Goal: Task Accomplishment & Management: Use online tool/utility

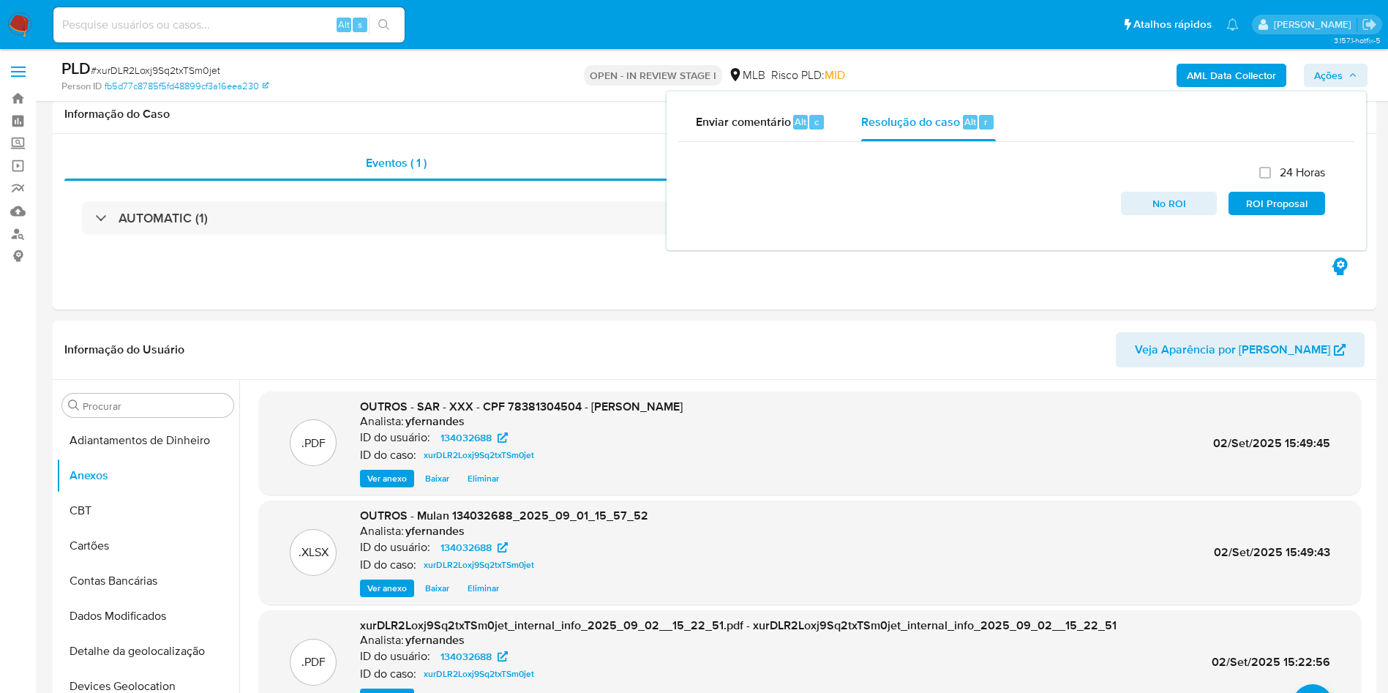
select select "10"
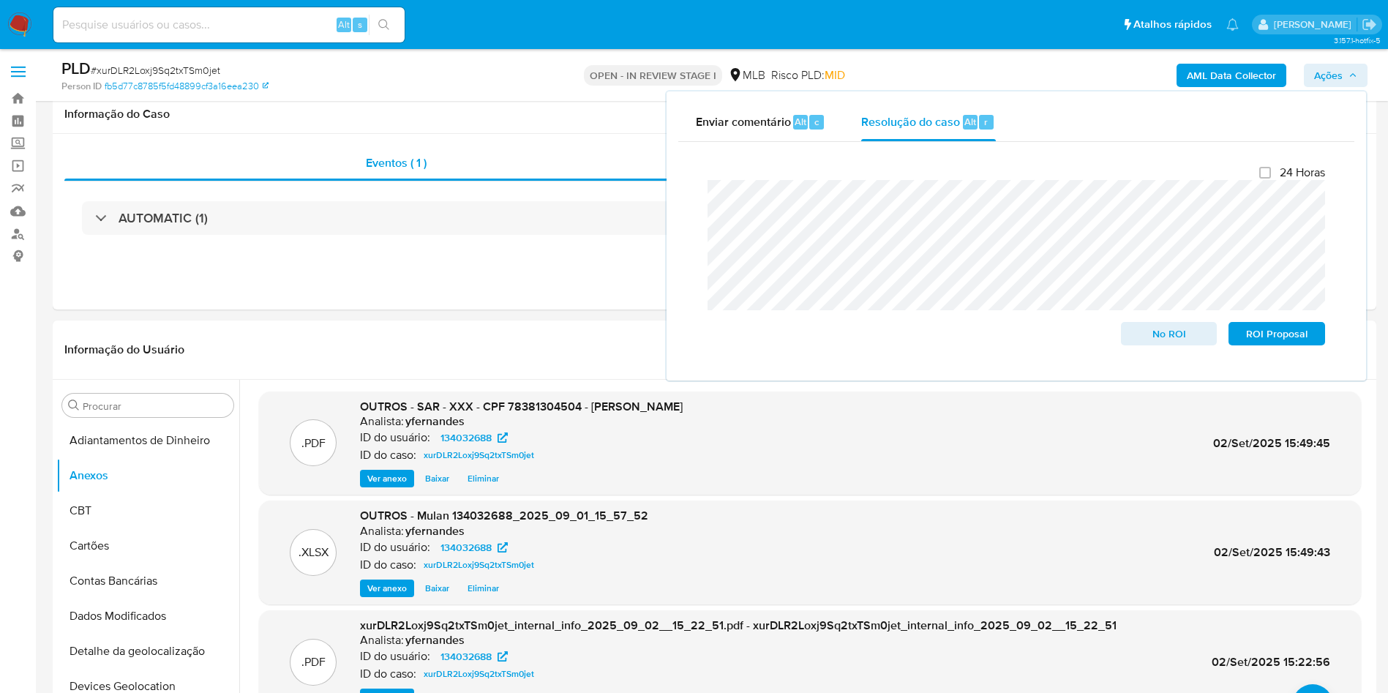
scroll to position [110, 0]
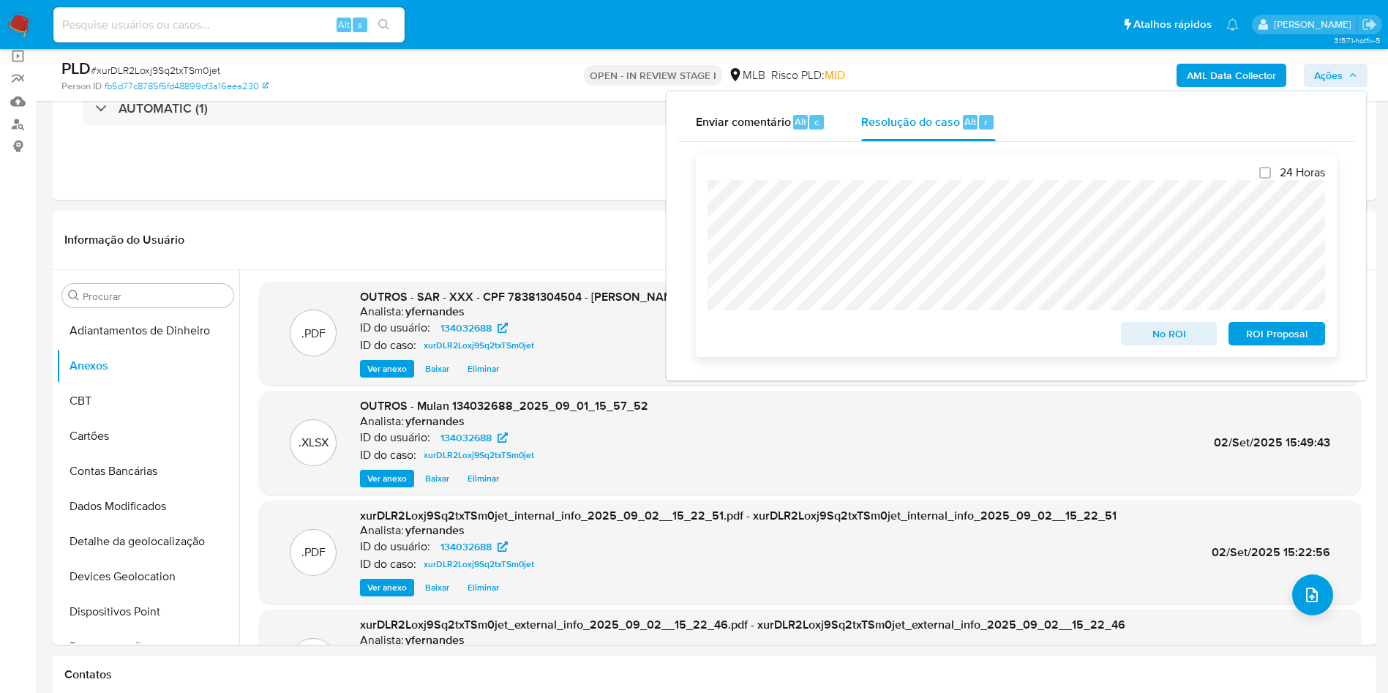
click at [1296, 331] on span "ROI Proposal" at bounding box center [1277, 333] width 76 height 20
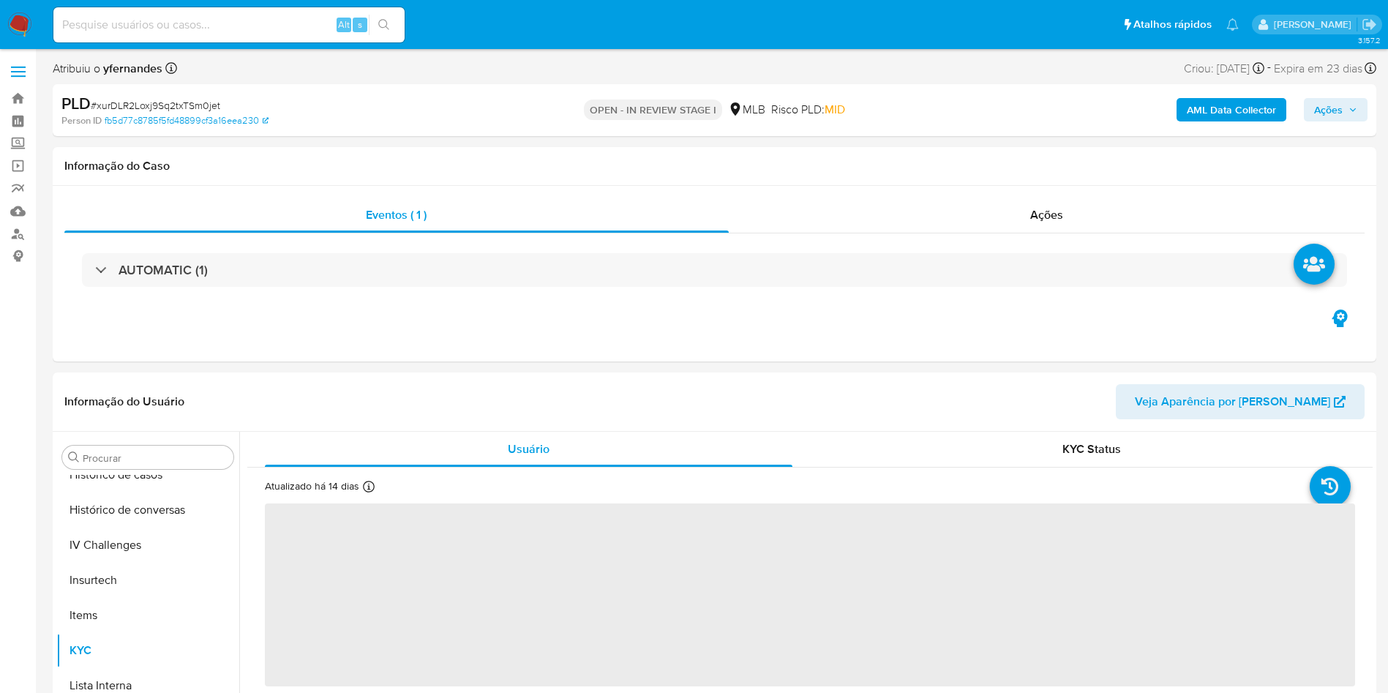
scroll to position [653, 0]
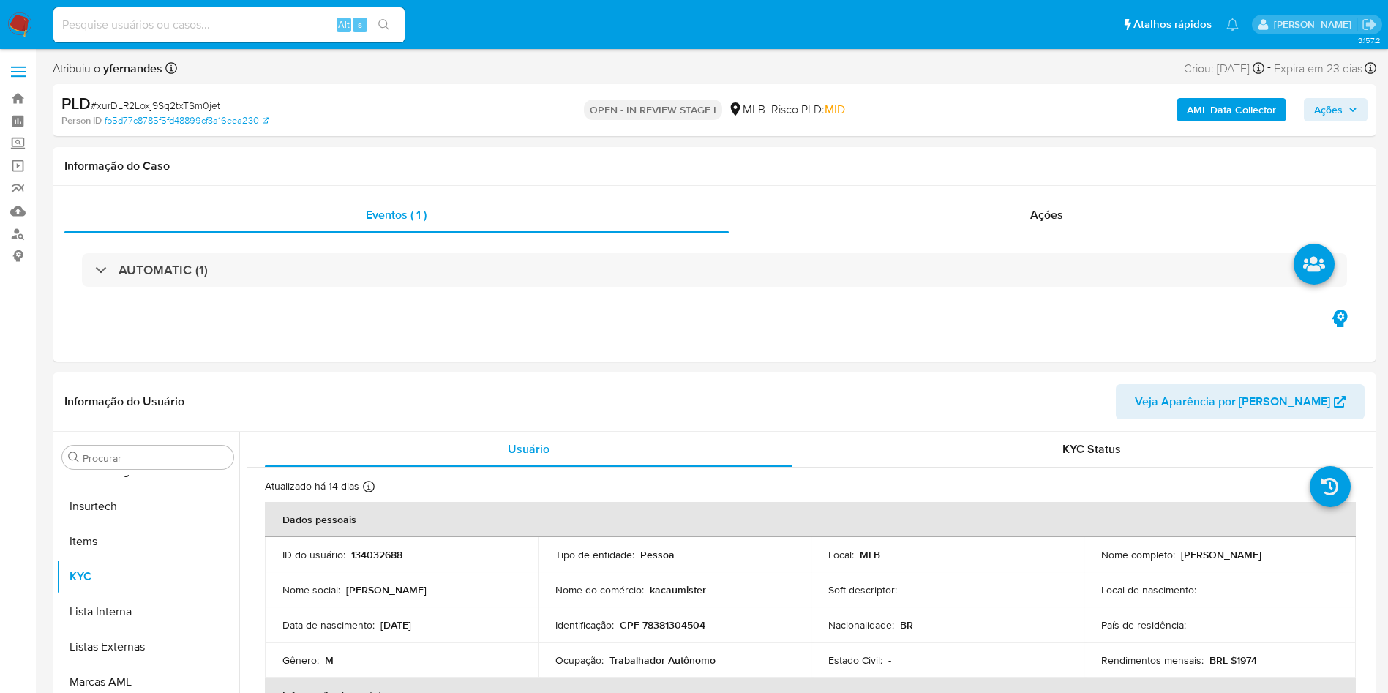
select select "10"
drag, startPoint x: 127, startPoint y: 532, endPoint x: 448, endPoint y: 355, distance: 366.7
click at [127, 534] on button "Anexos" at bounding box center [147, 527] width 183 height 35
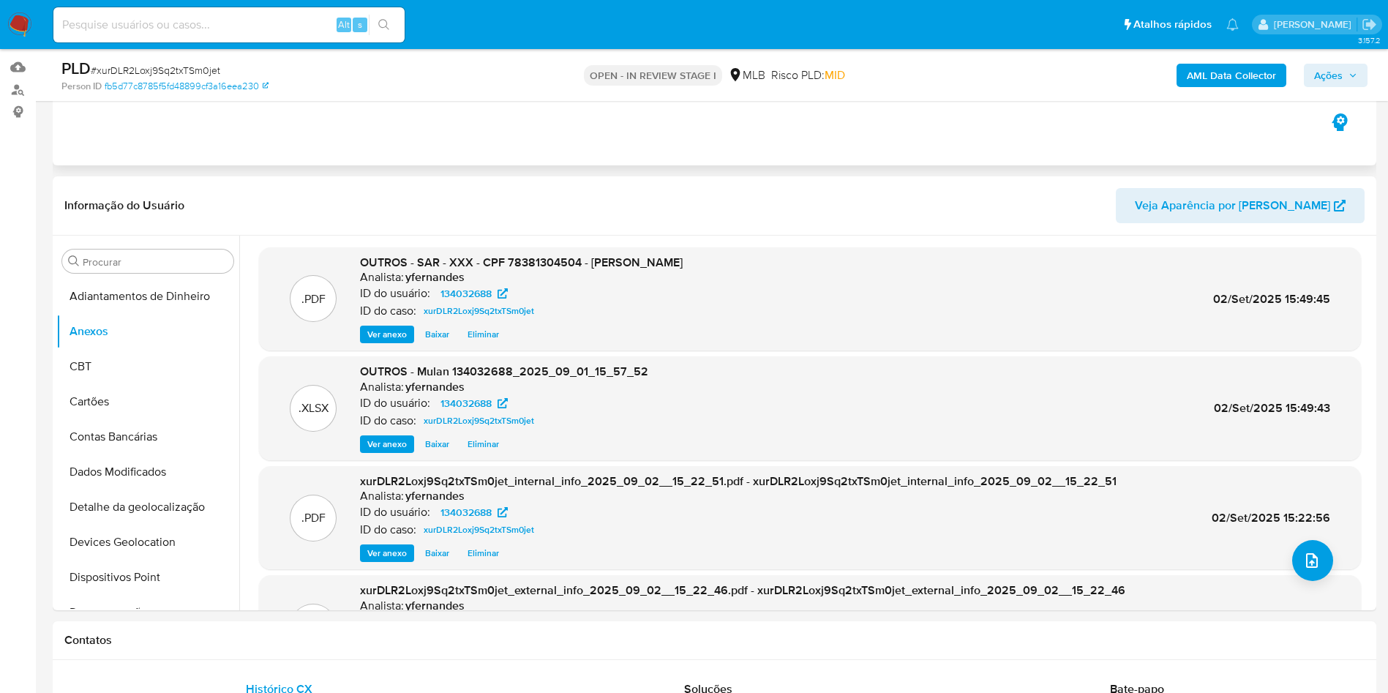
scroll to position [110, 0]
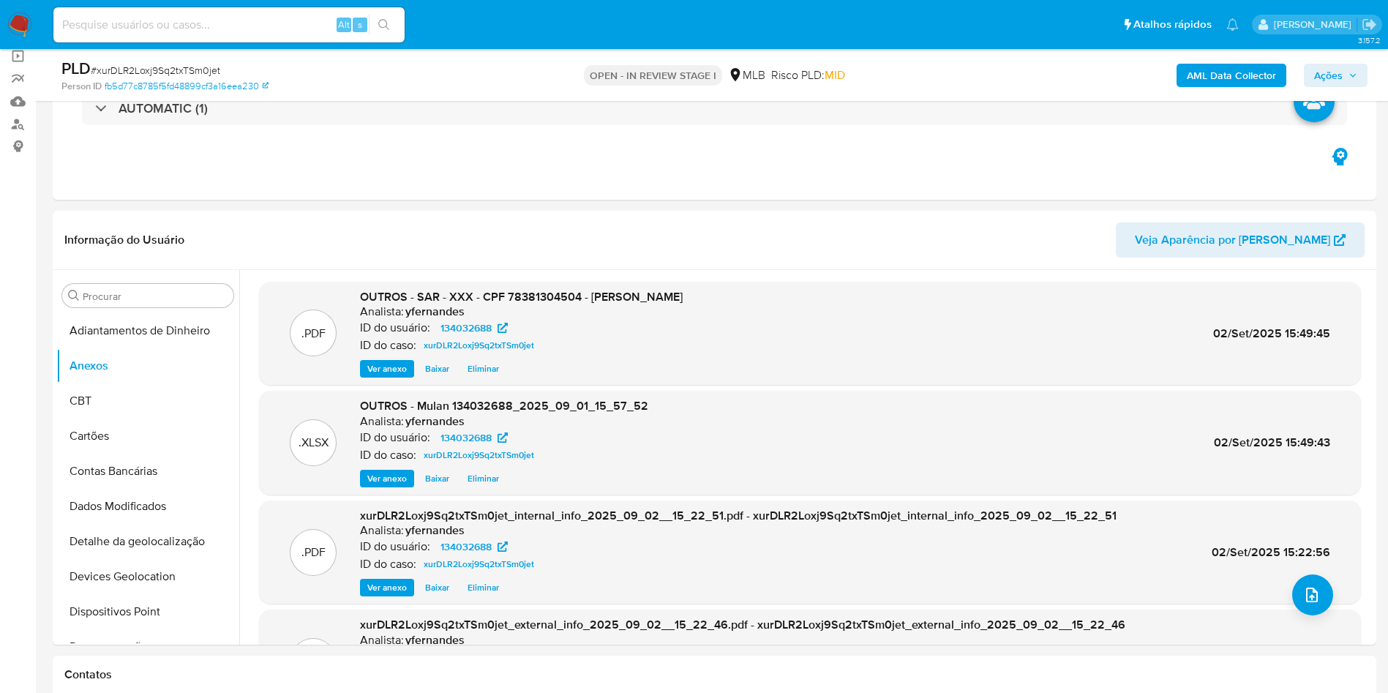
click at [1346, 76] on span "Ações" at bounding box center [1335, 75] width 43 height 20
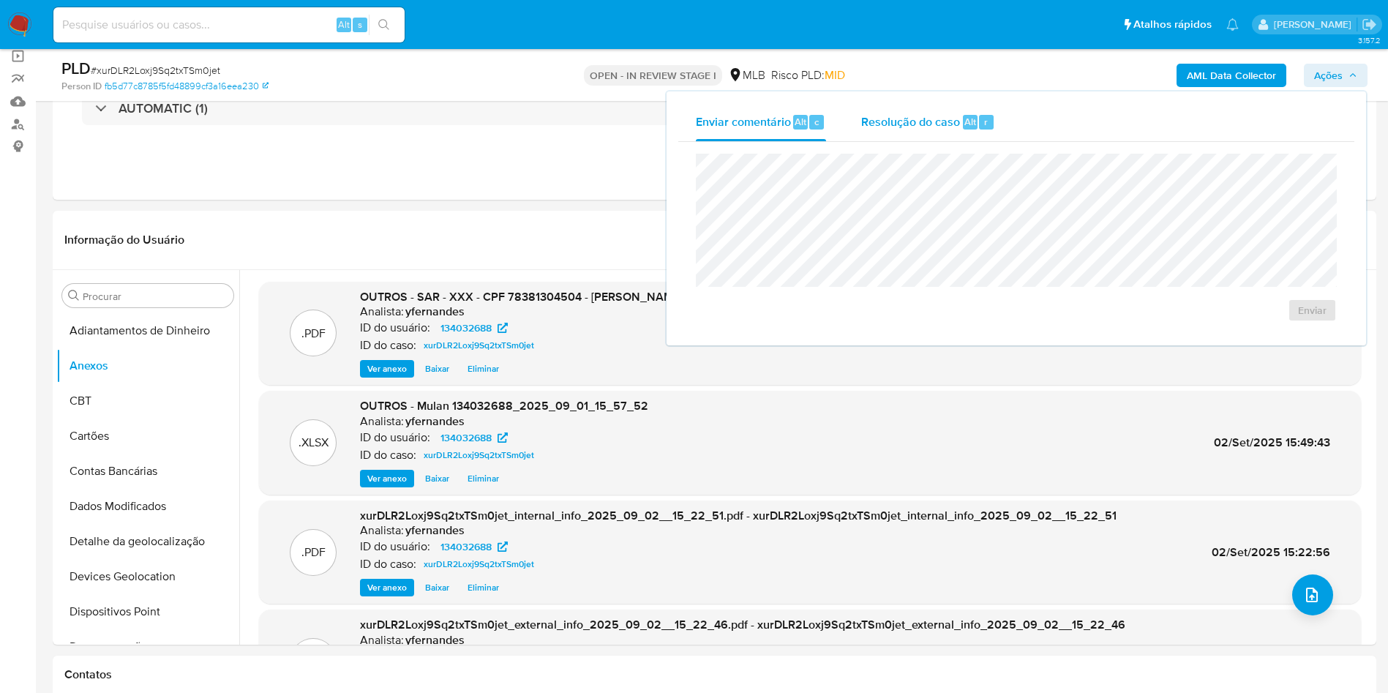
click at [922, 126] on span "Resolução do caso" at bounding box center [910, 121] width 99 height 17
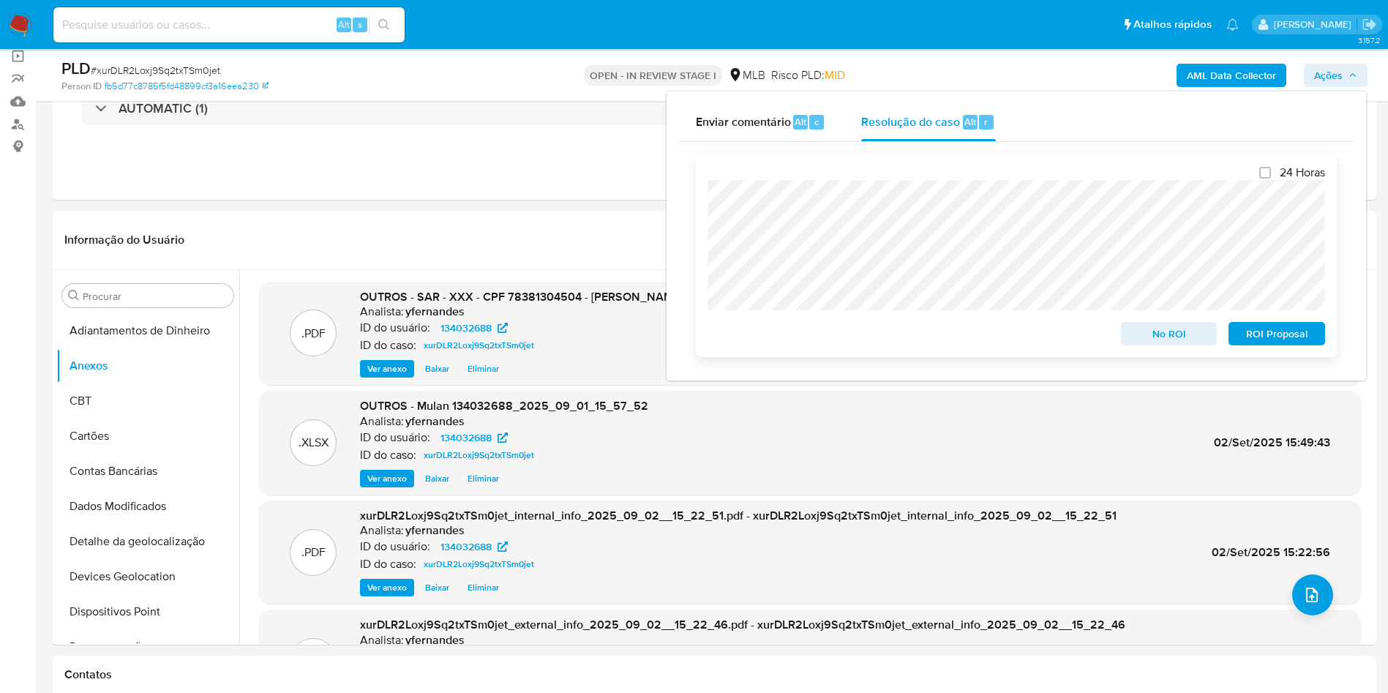
click at [1281, 339] on span "ROI Proposal" at bounding box center [1277, 333] width 76 height 20
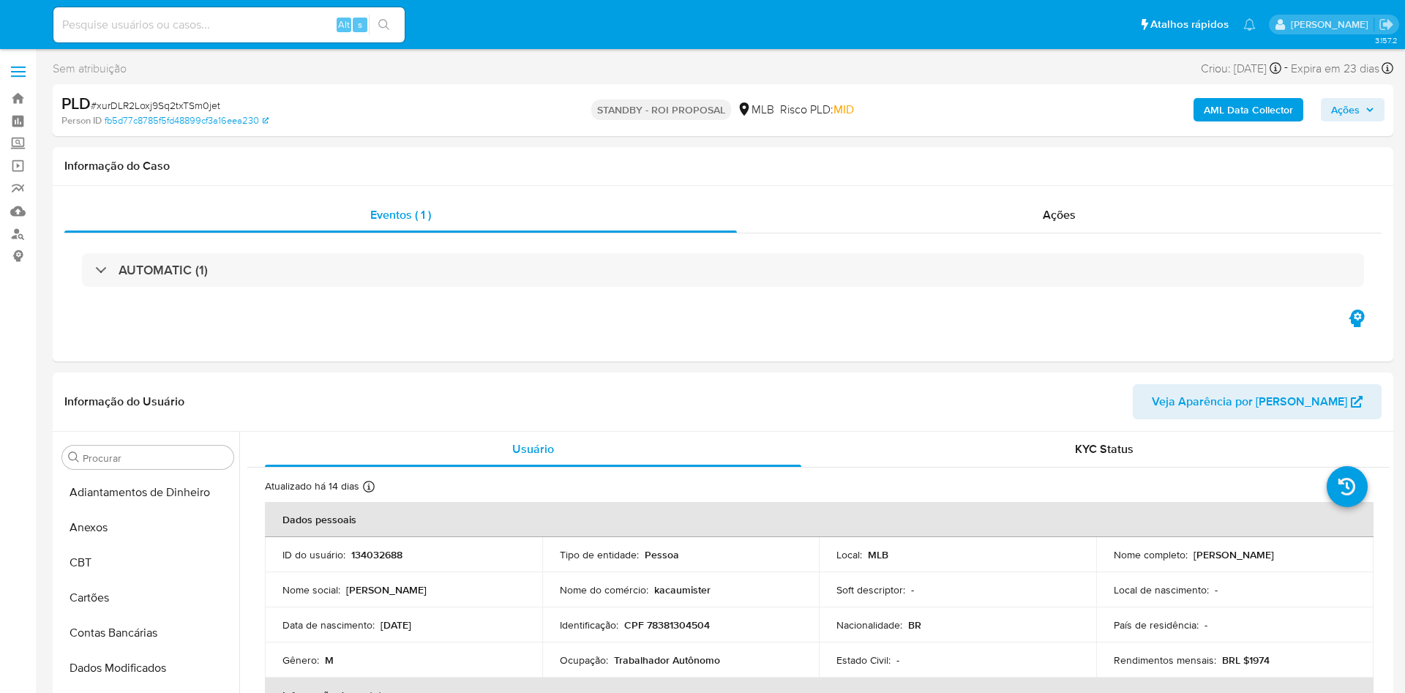
select select "10"
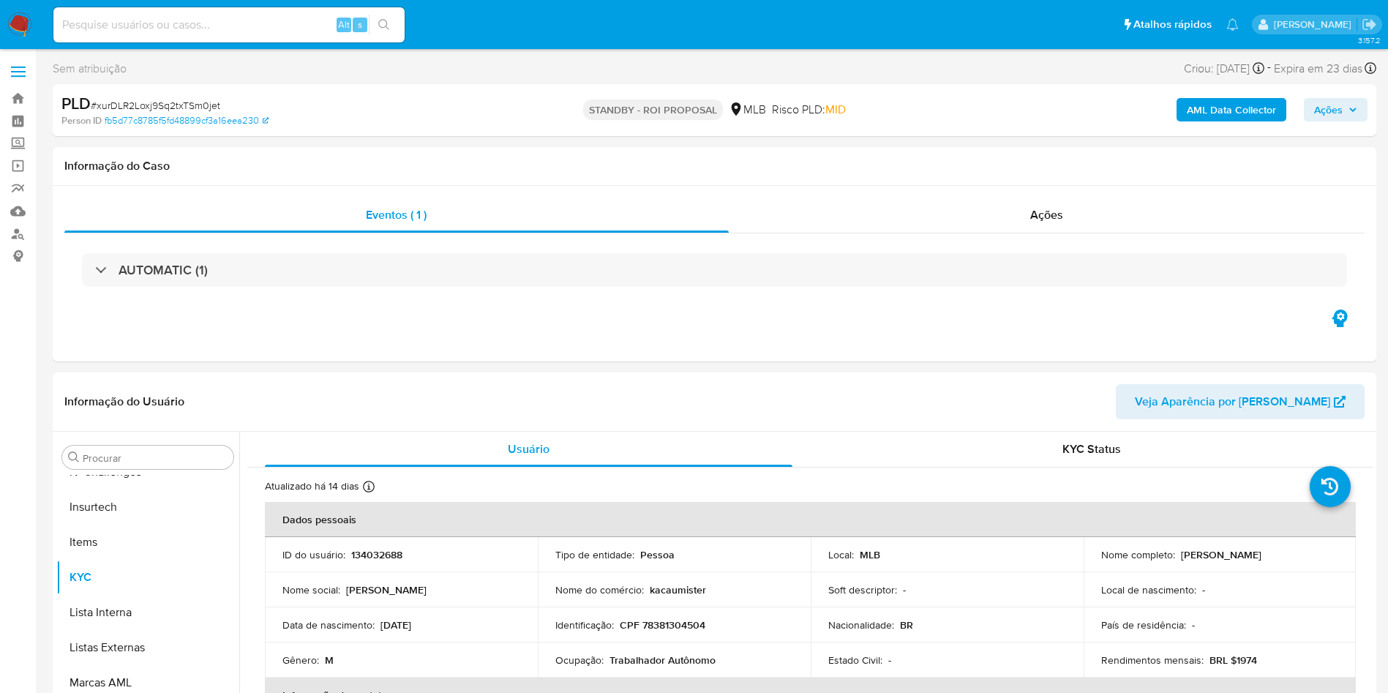
scroll to position [653, 0]
click at [1061, 236] on div "AUTOMATIC (1)" at bounding box center [714, 269] width 1300 height 73
click at [1058, 223] on div "Ações" at bounding box center [1047, 215] width 636 height 35
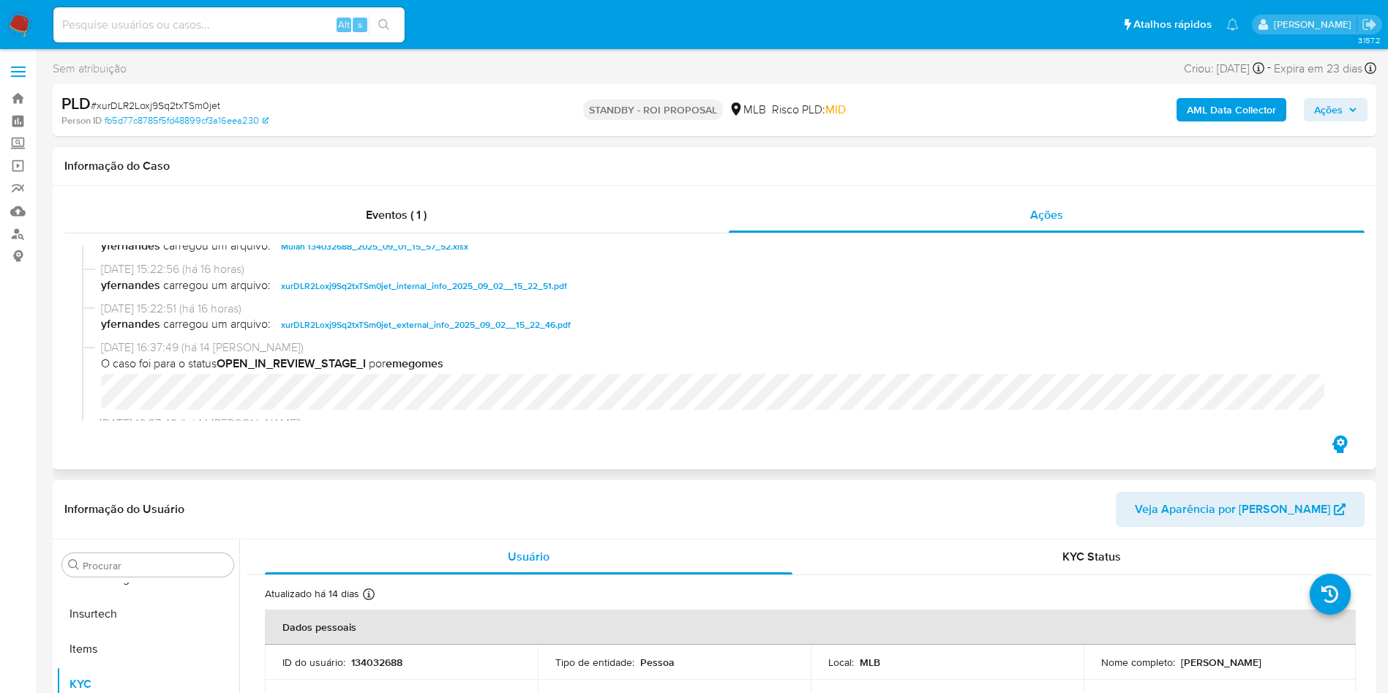
scroll to position [94, 0]
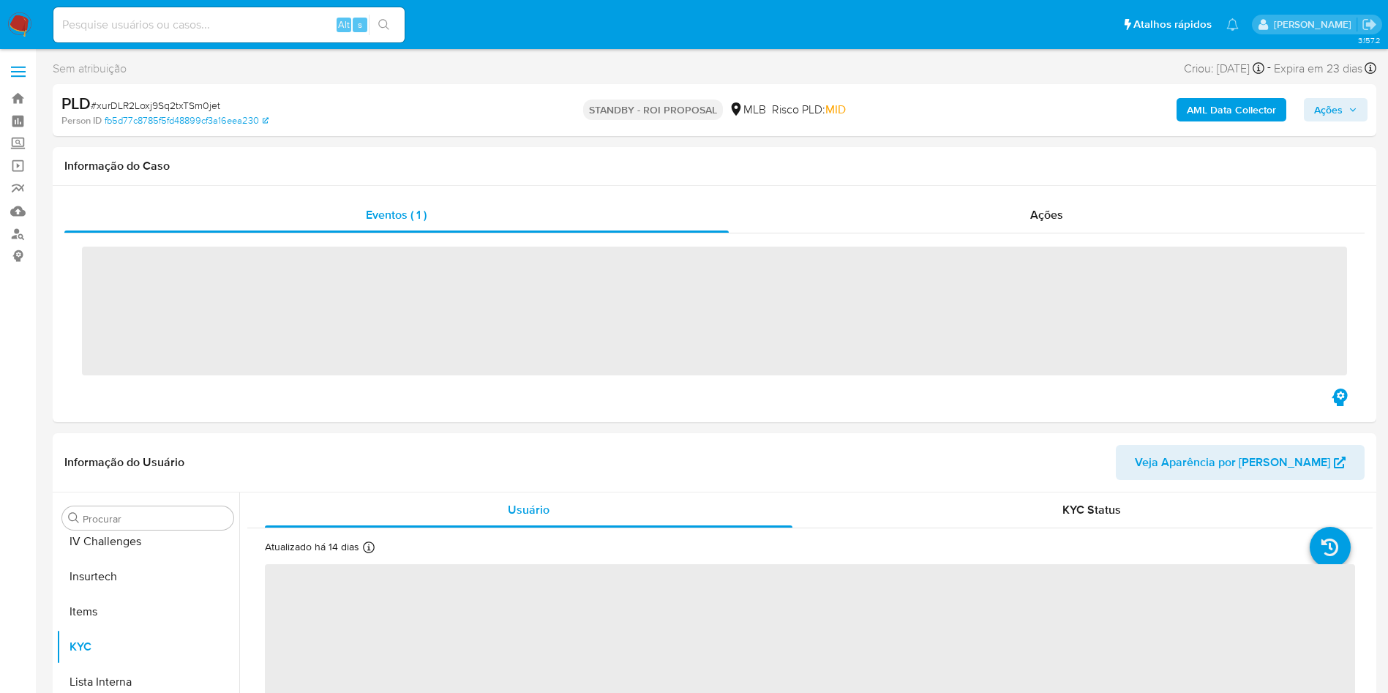
scroll to position [653, 0]
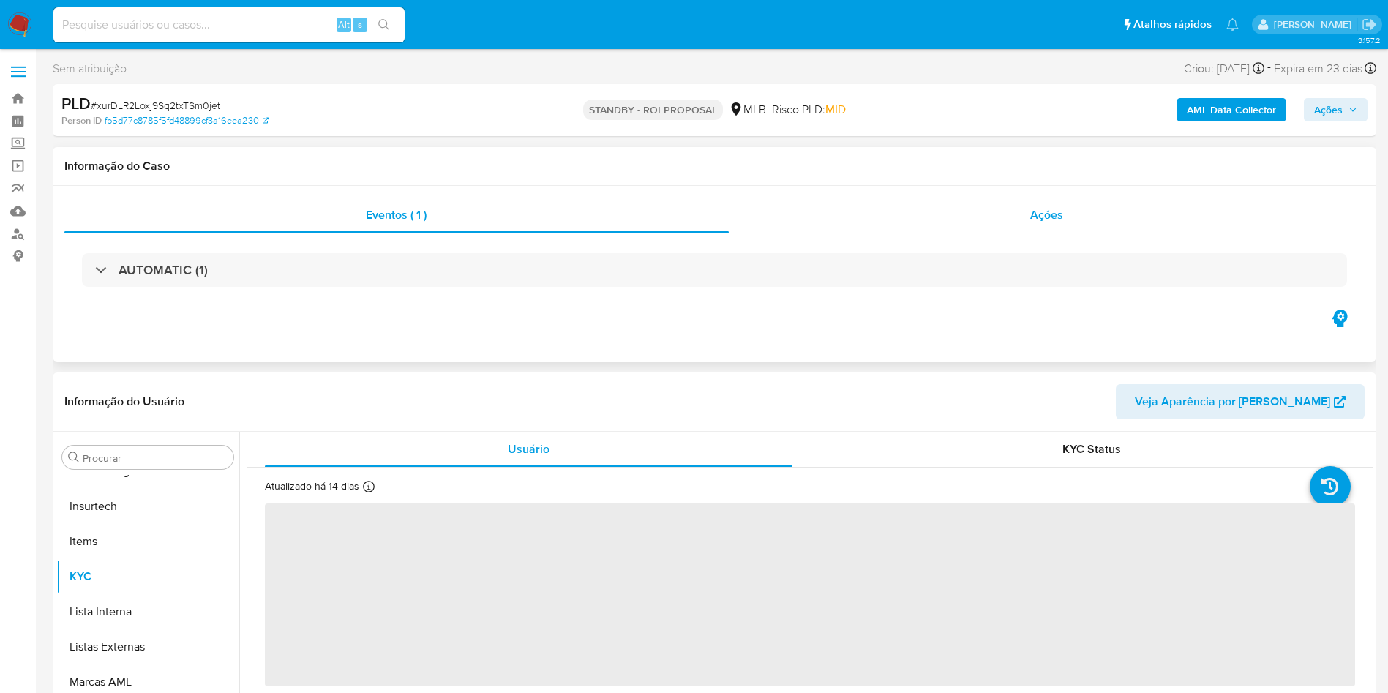
click at [903, 203] on div "Ações" at bounding box center [1047, 215] width 636 height 35
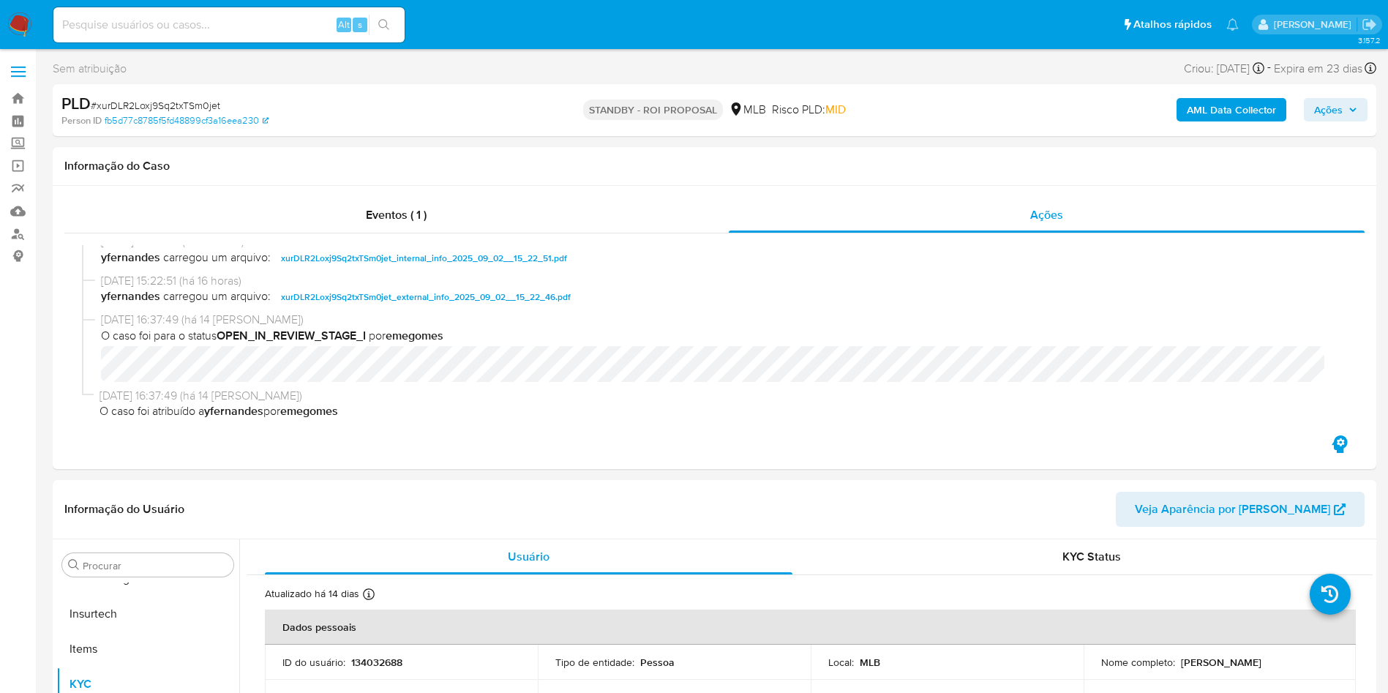
select select "10"
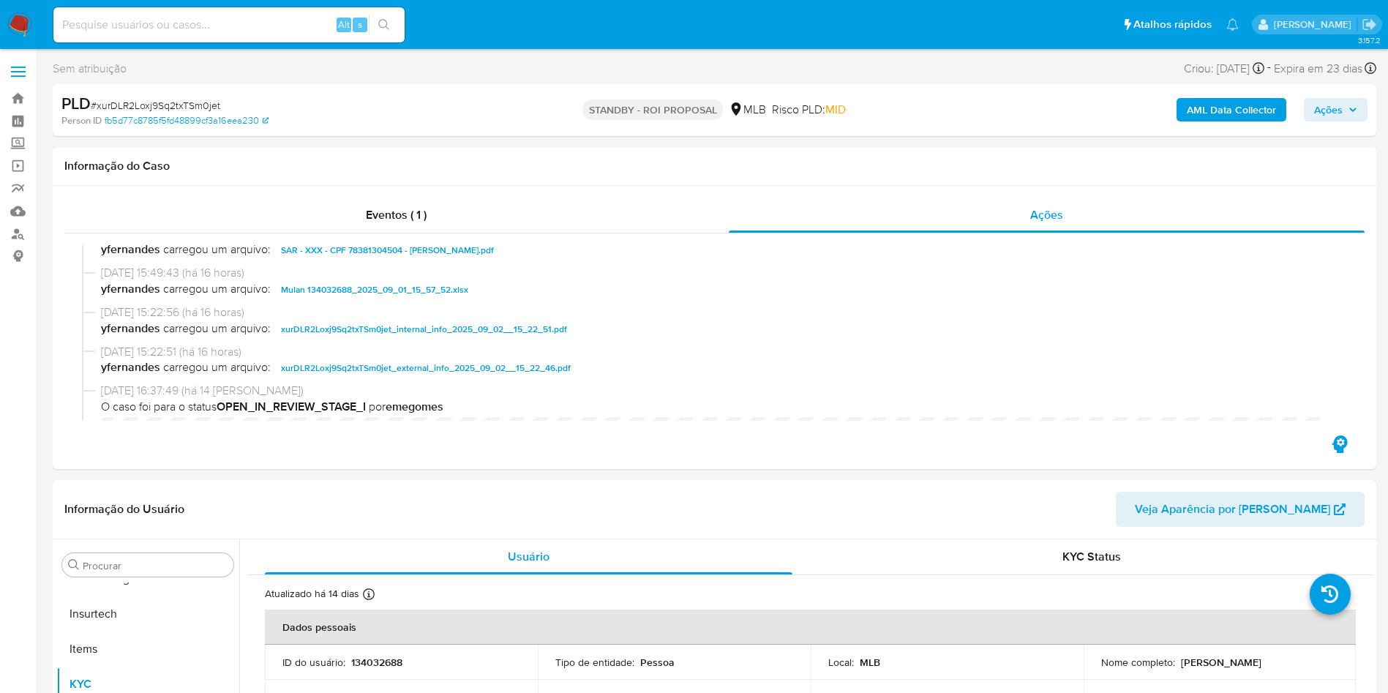
scroll to position [0, 0]
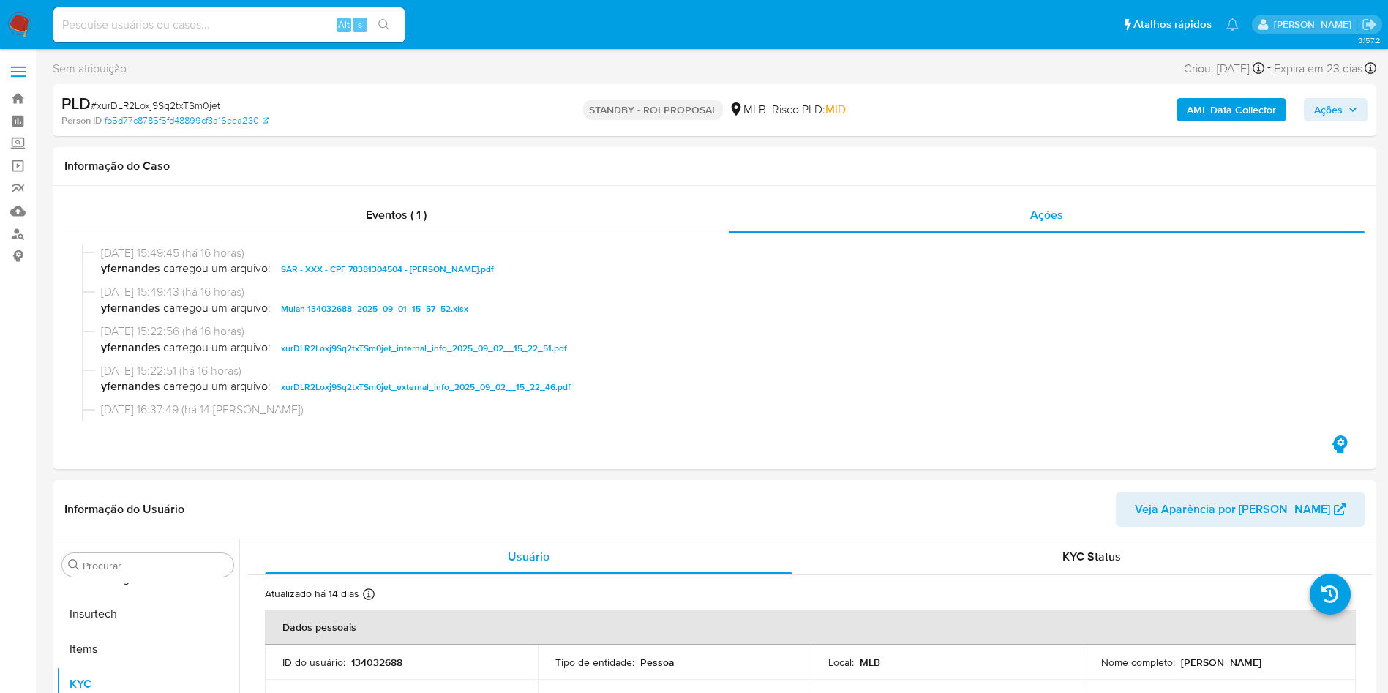
click at [1309, 107] on button "Ações" at bounding box center [1336, 109] width 64 height 23
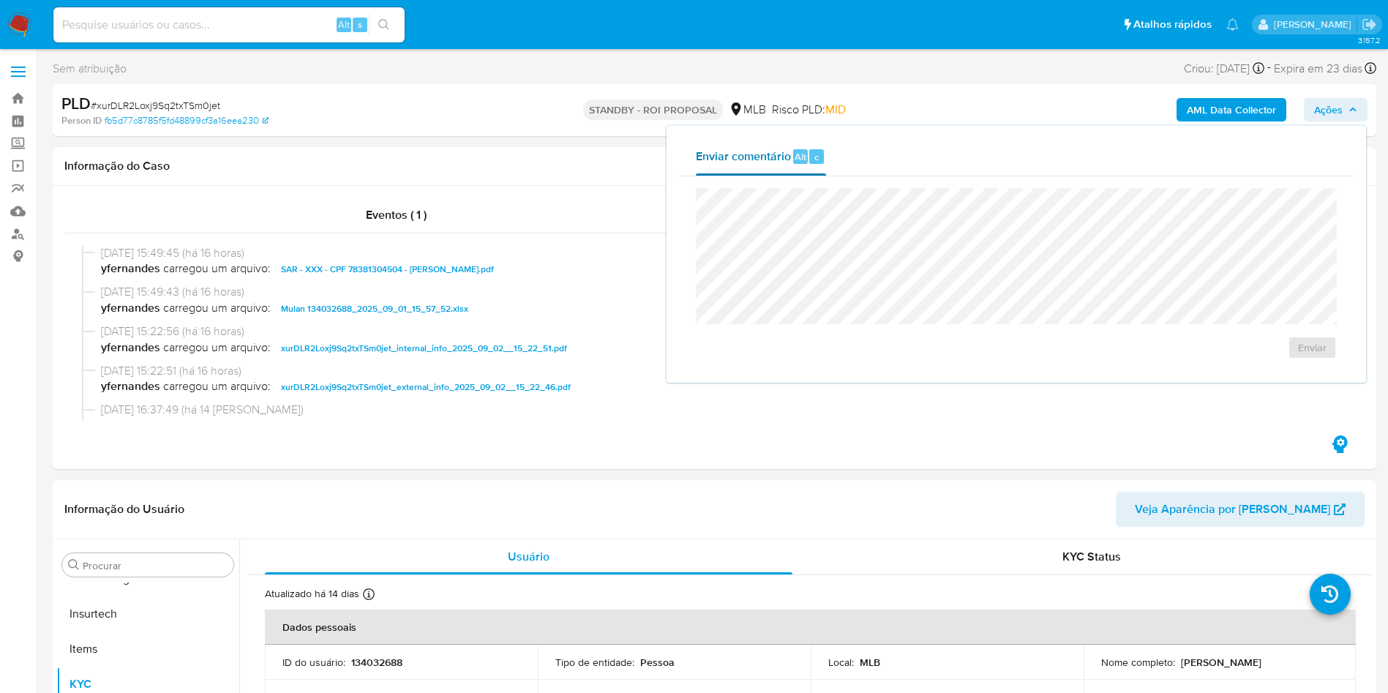
click at [814, 140] on div "Enviar comentário Alt c" at bounding box center [761, 157] width 130 height 38
click at [392, 179] on div "Informação do Caso" at bounding box center [714, 166] width 1323 height 39
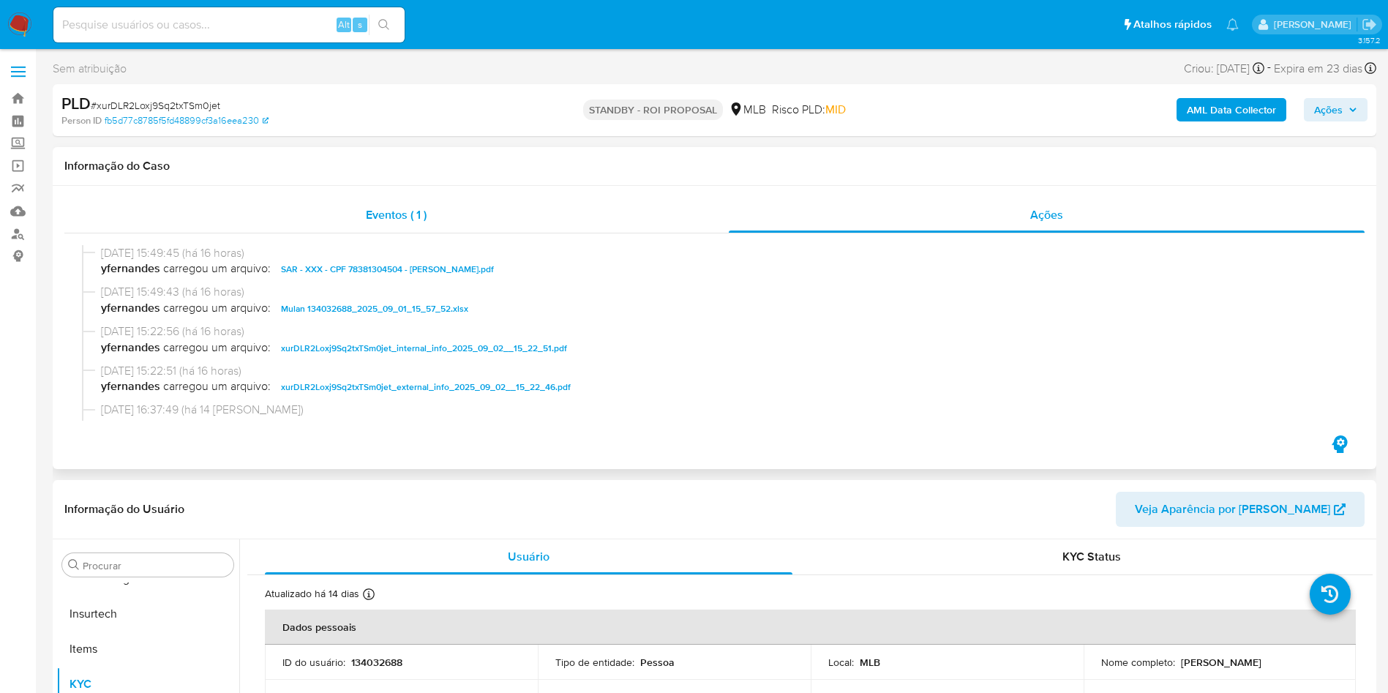
click at [465, 202] on div "Eventos ( 1 )" at bounding box center [396, 215] width 664 height 35
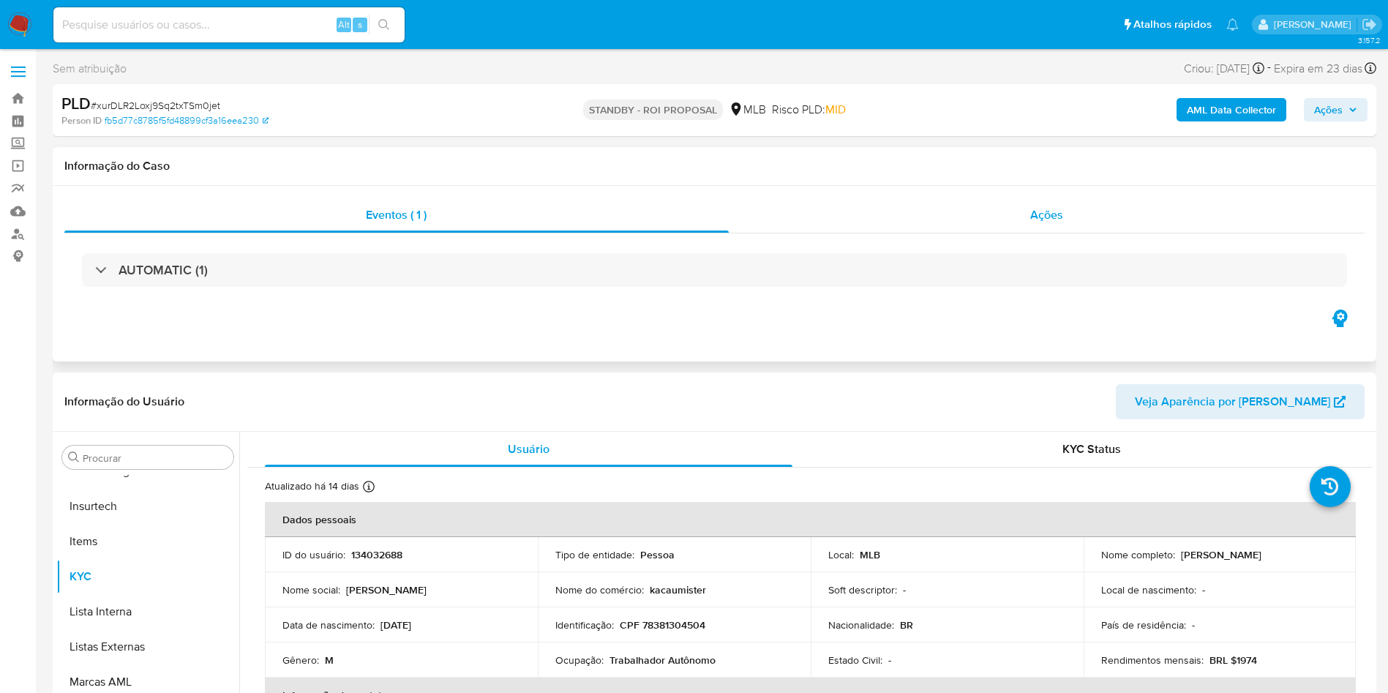
click at [896, 223] on div "Ações" at bounding box center [1047, 215] width 636 height 35
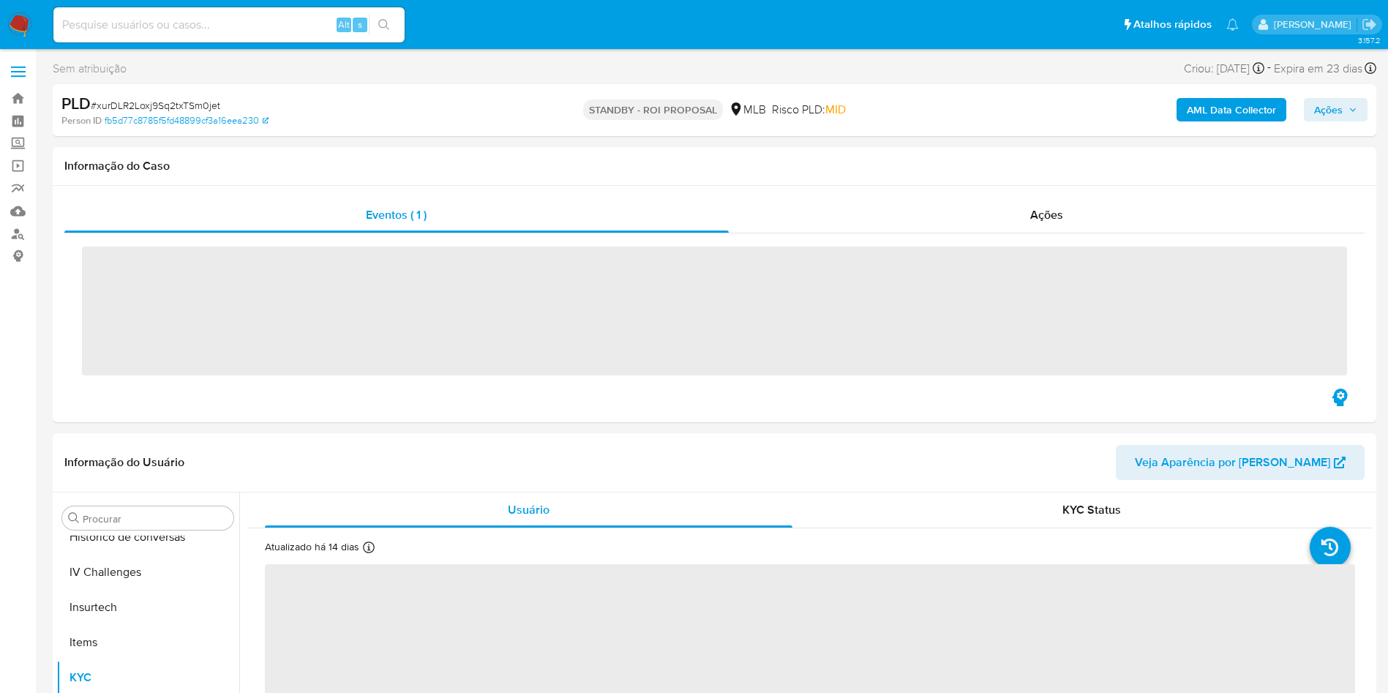
scroll to position [653, 0]
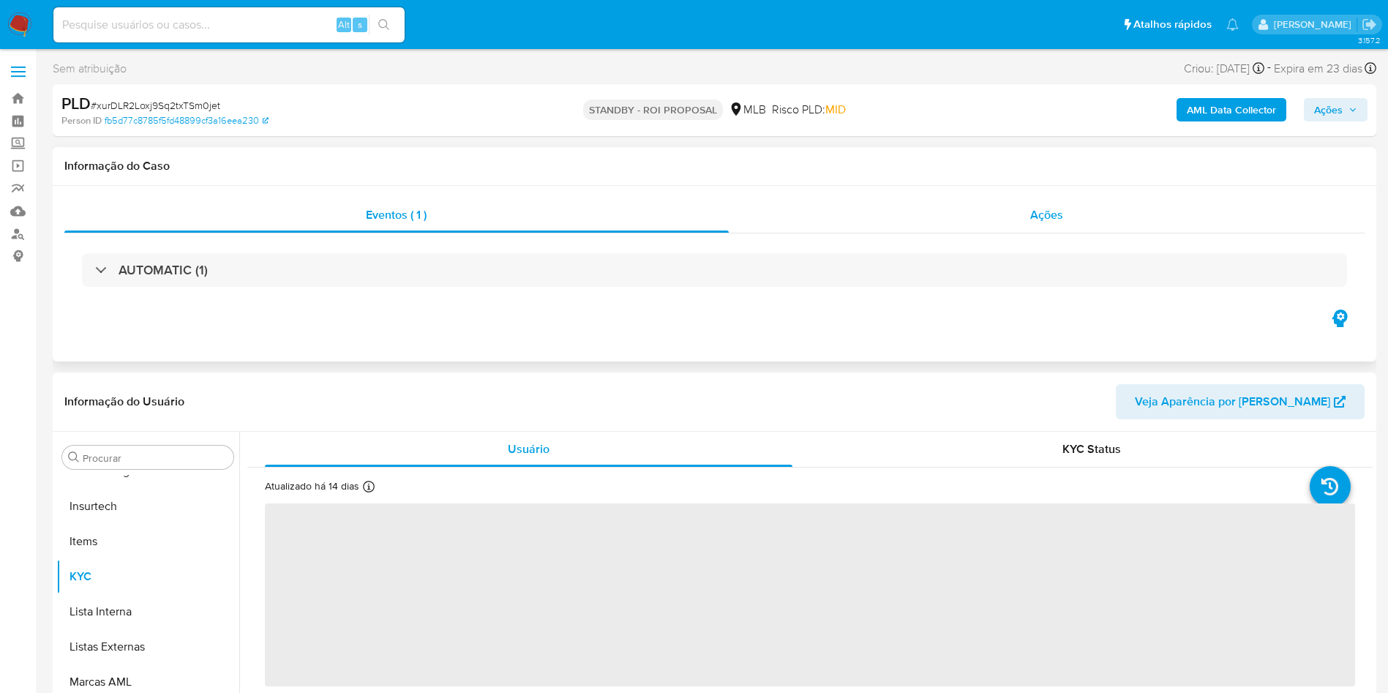
click at [962, 210] on div "Ações" at bounding box center [1047, 215] width 636 height 35
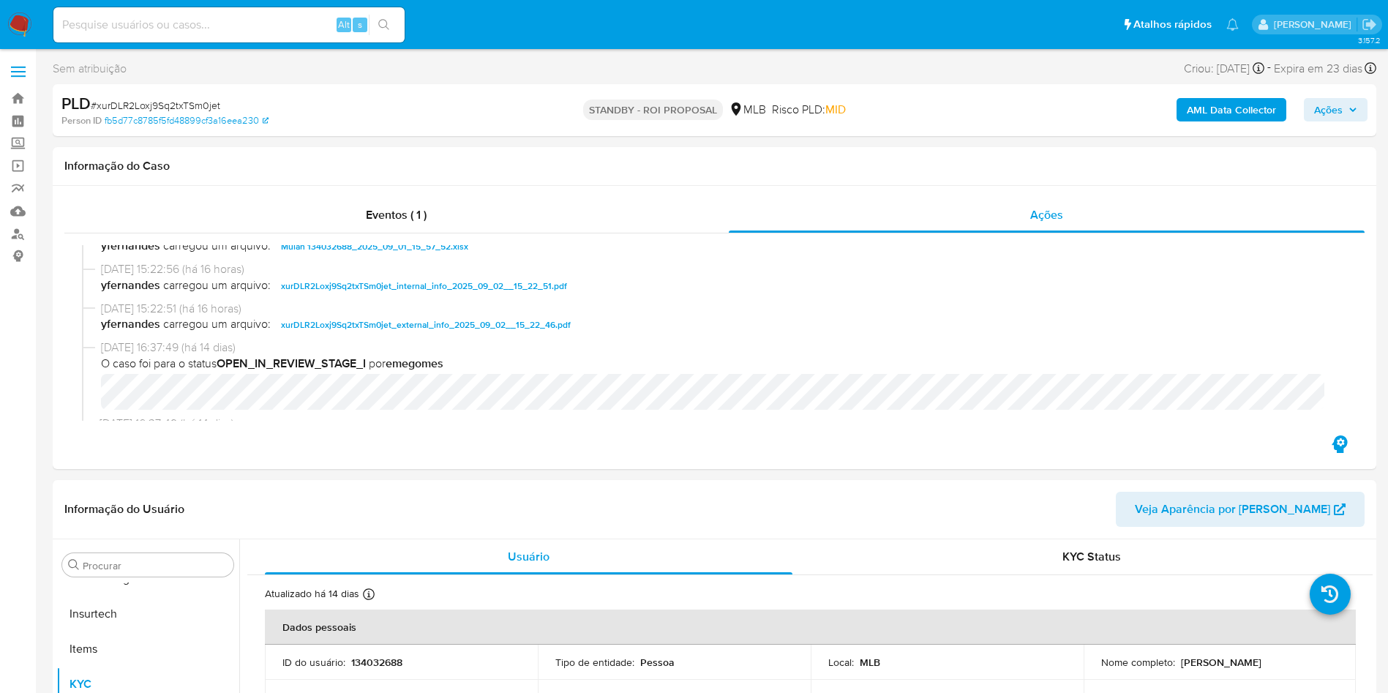
select select "10"
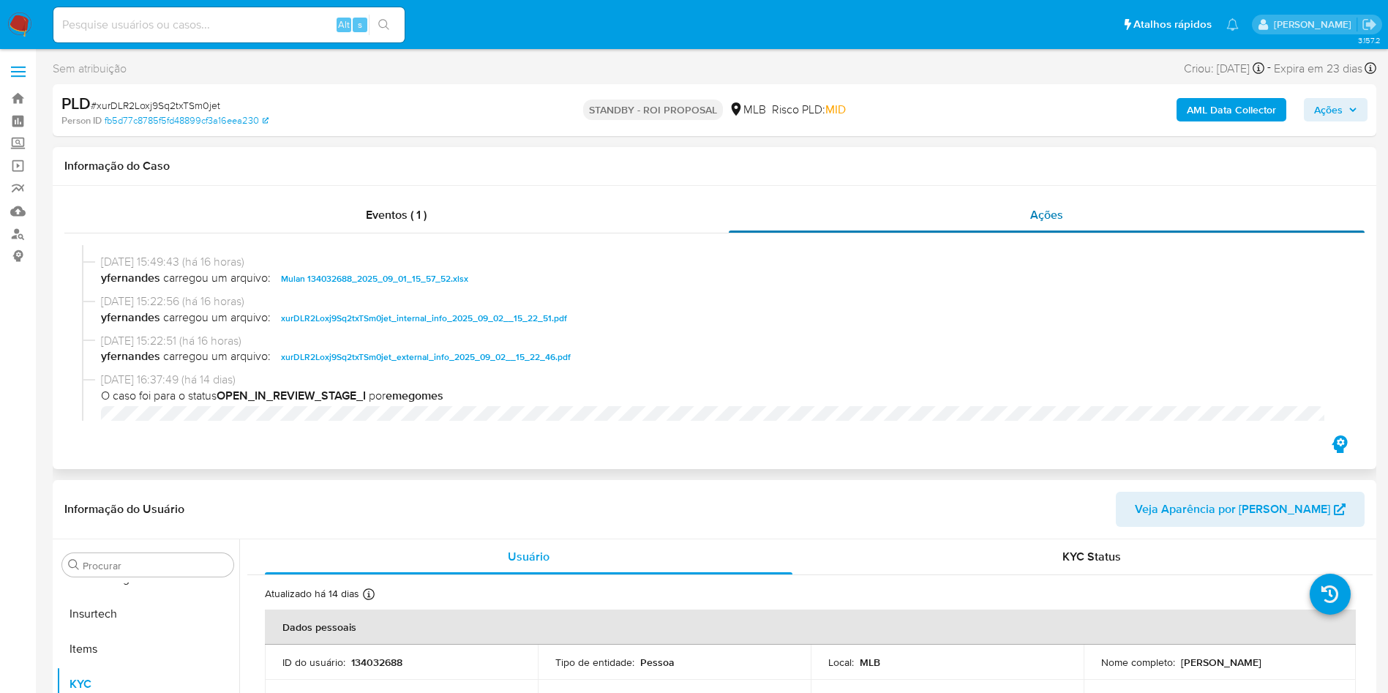
scroll to position [0, 0]
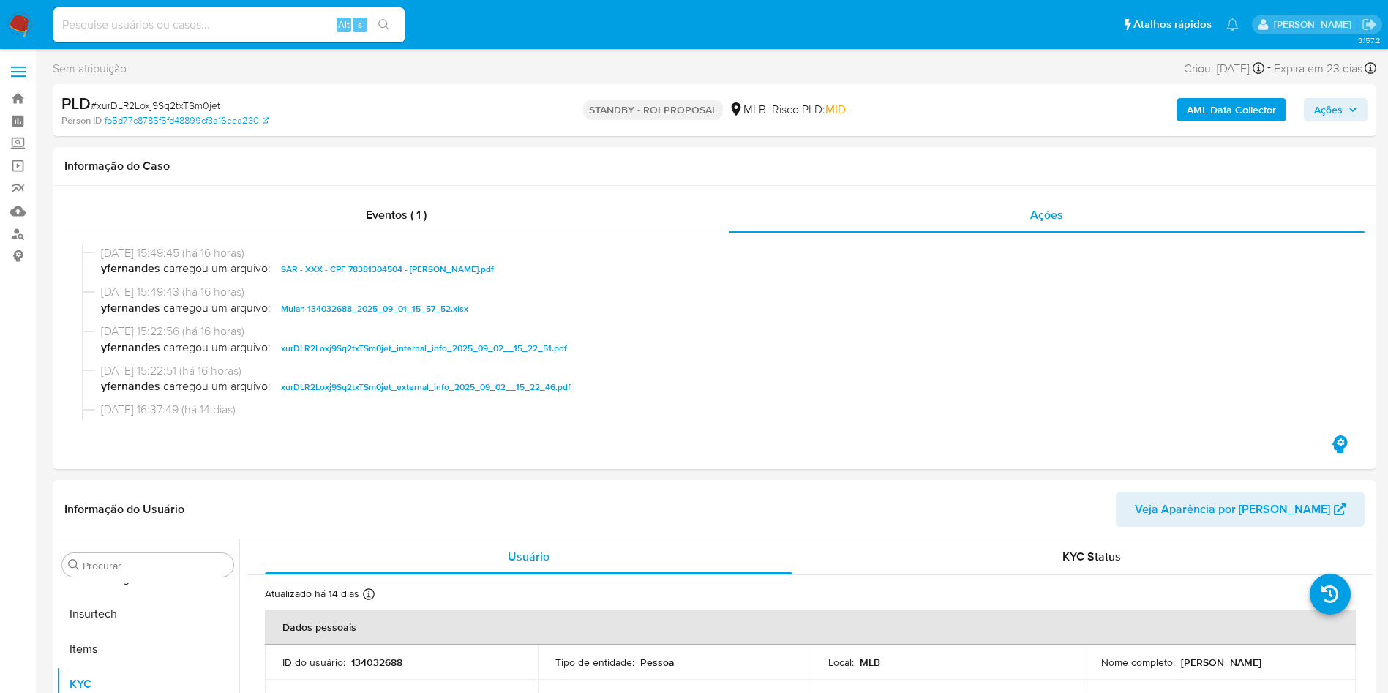
click at [1332, 111] on span "Ações" at bounding box center [1328, 109] width 29 height 23
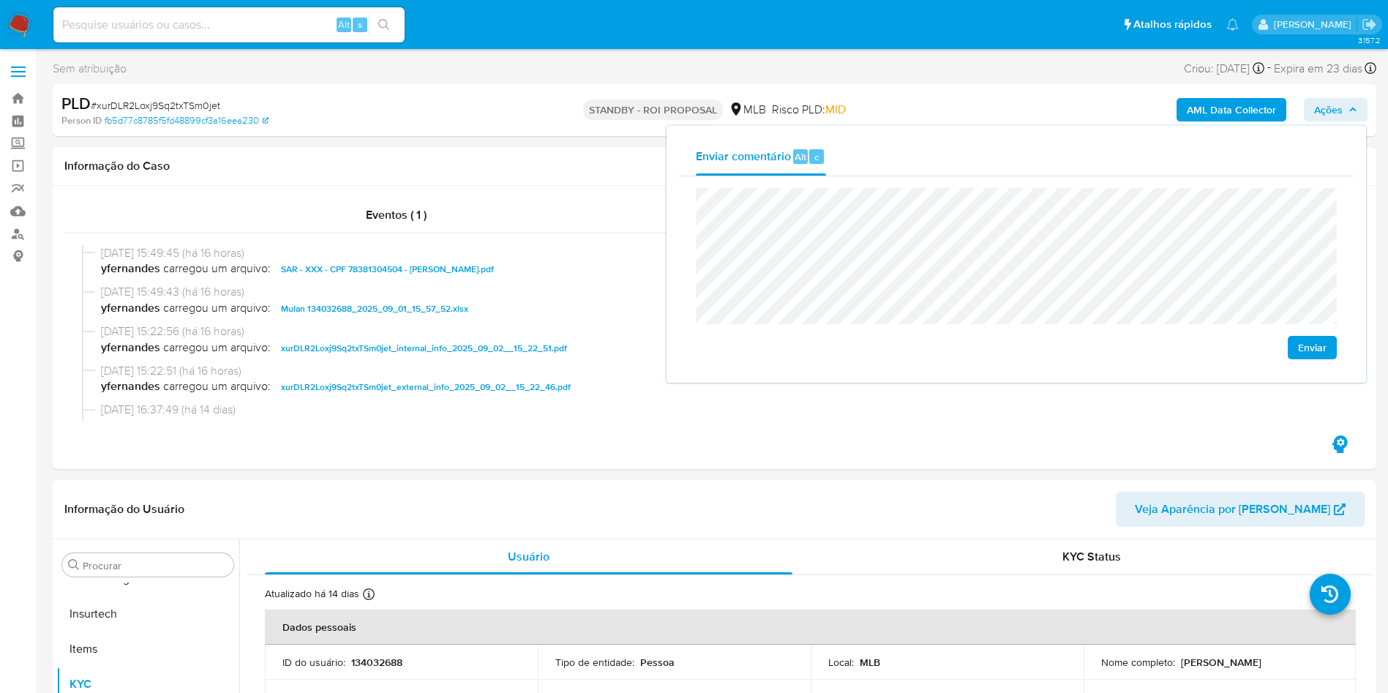
click at [1301, 354] on span "Enviar" at bounding box center [1312, 347] width 29 height 20
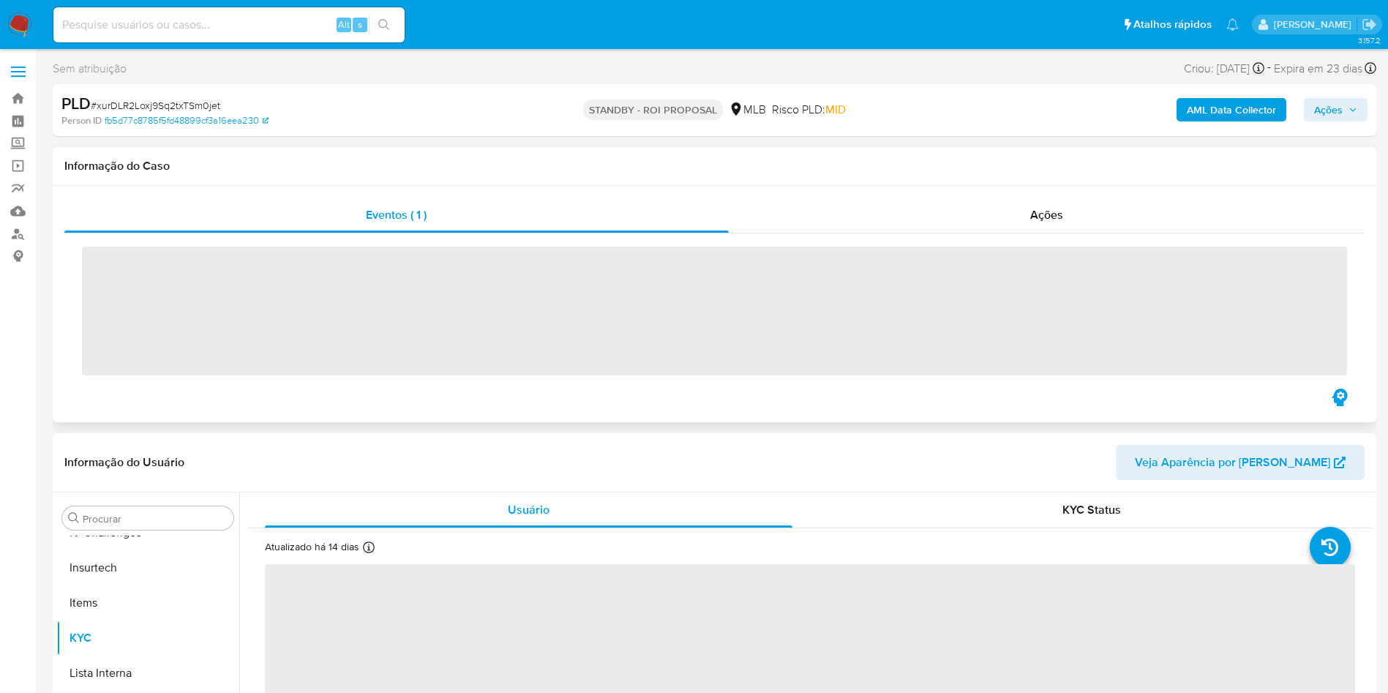
click at [993, 180] on div "Informação do Caso" at bounding box center [714, 166] width 1323 height 39
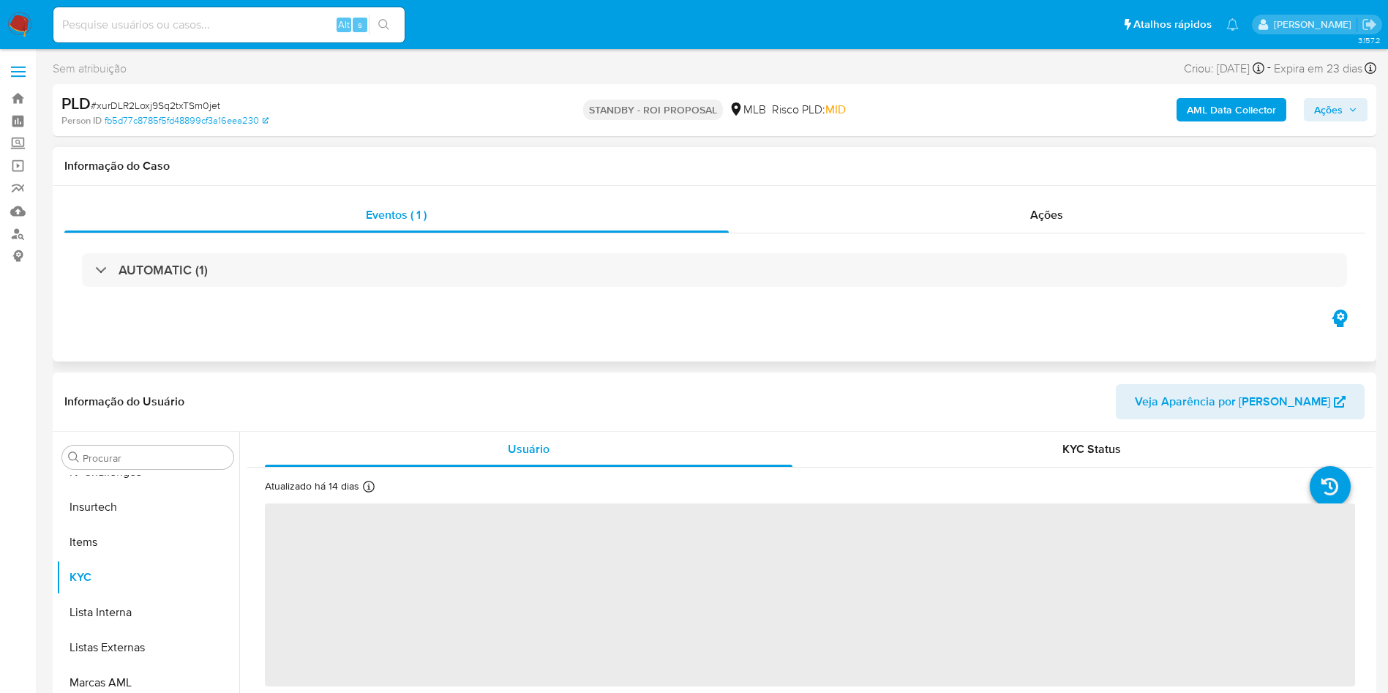
scroll to position [653, 0]
click at [1012, 211] on div "Ações" at bounding box center [1047, 215] width 636 height 35
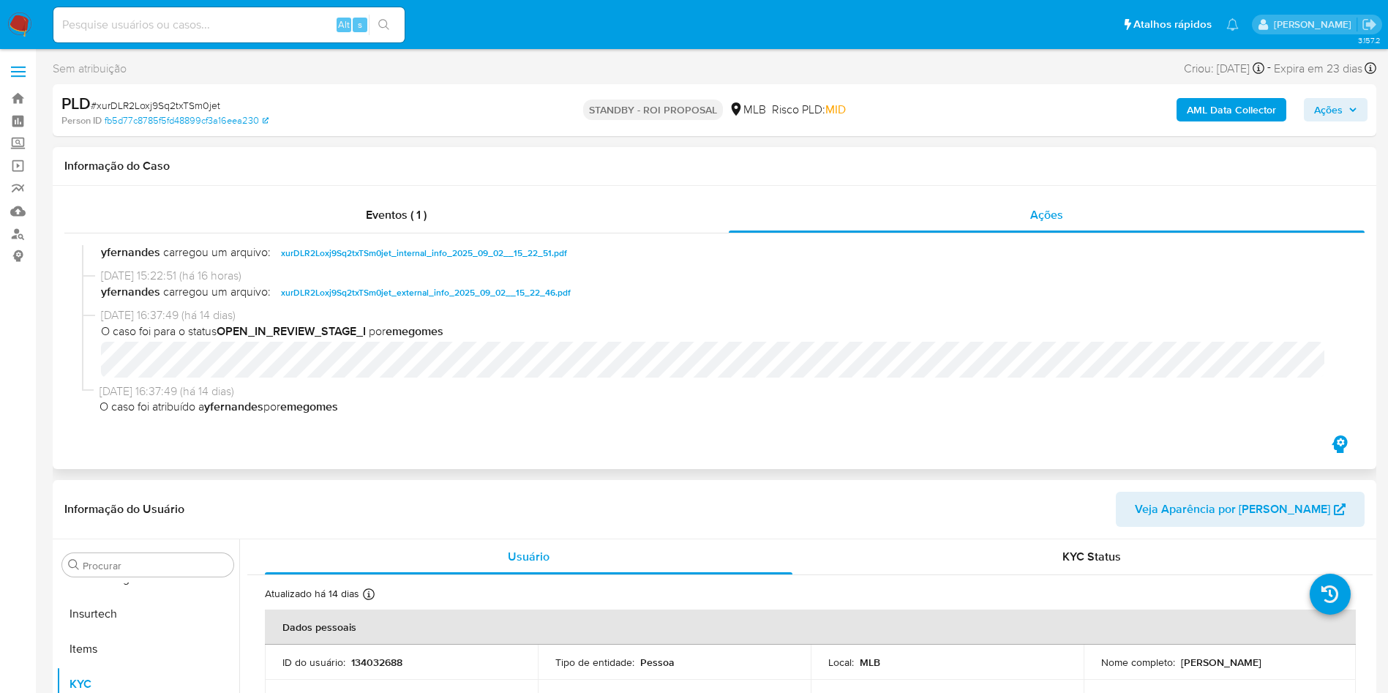
select select "10"
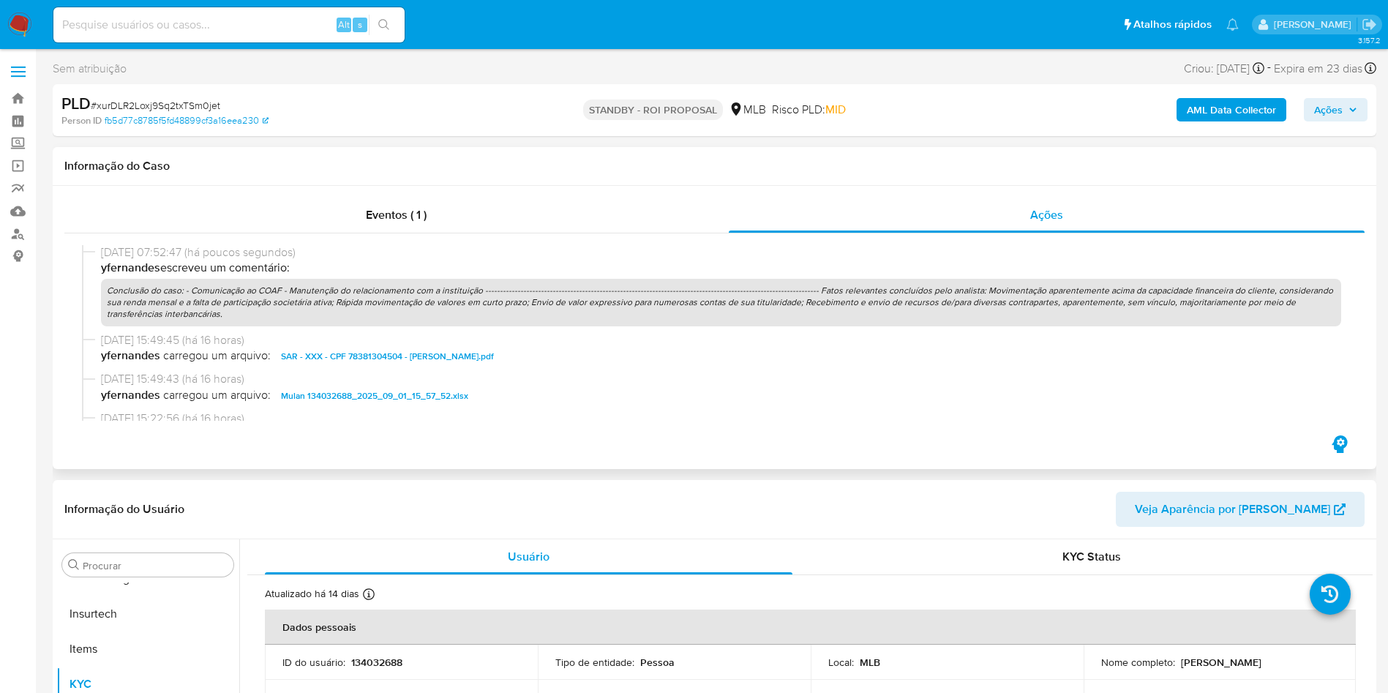
scroll to position [0, 0]
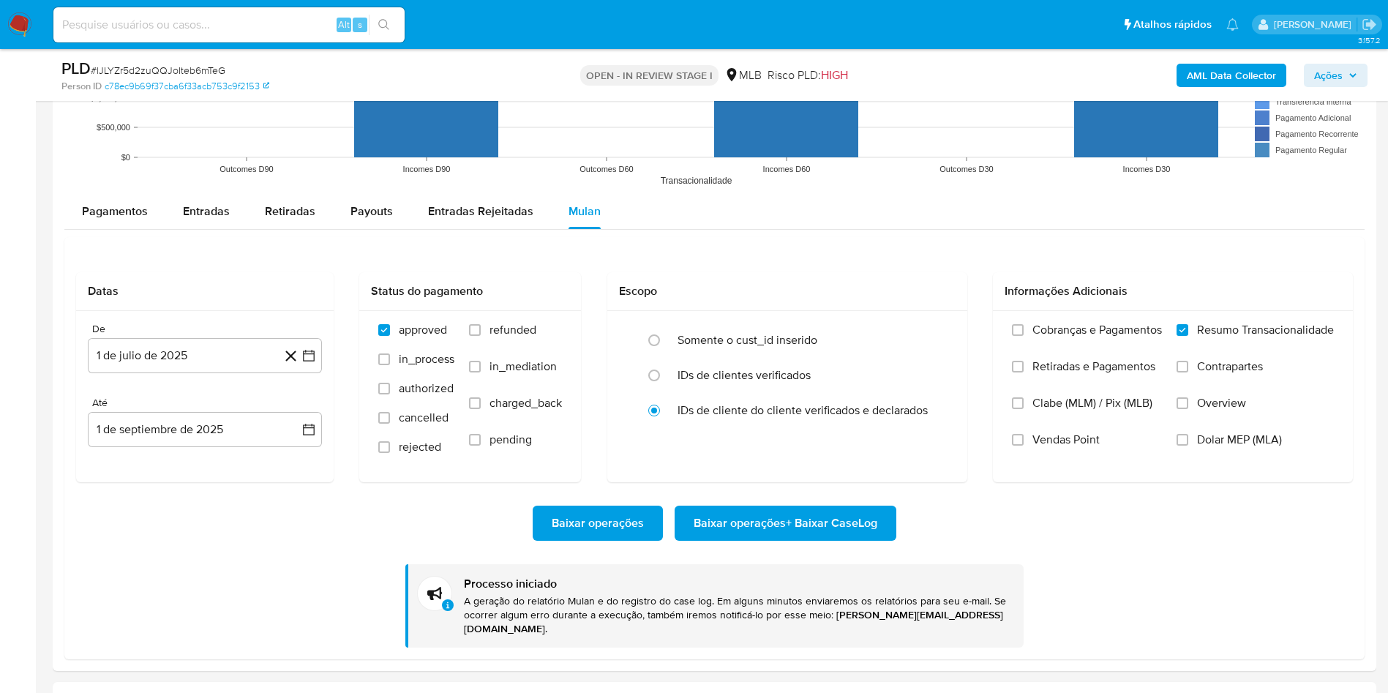
scroll to position [653, 0]
click at [192, 67] on span "# lJLYZr5d2zuQQJoIteb6mTeG" at bounding box center [158, 70] width 135 height 15
copy span "lJLYZr5d2zuQQJoIteb6mTeG"
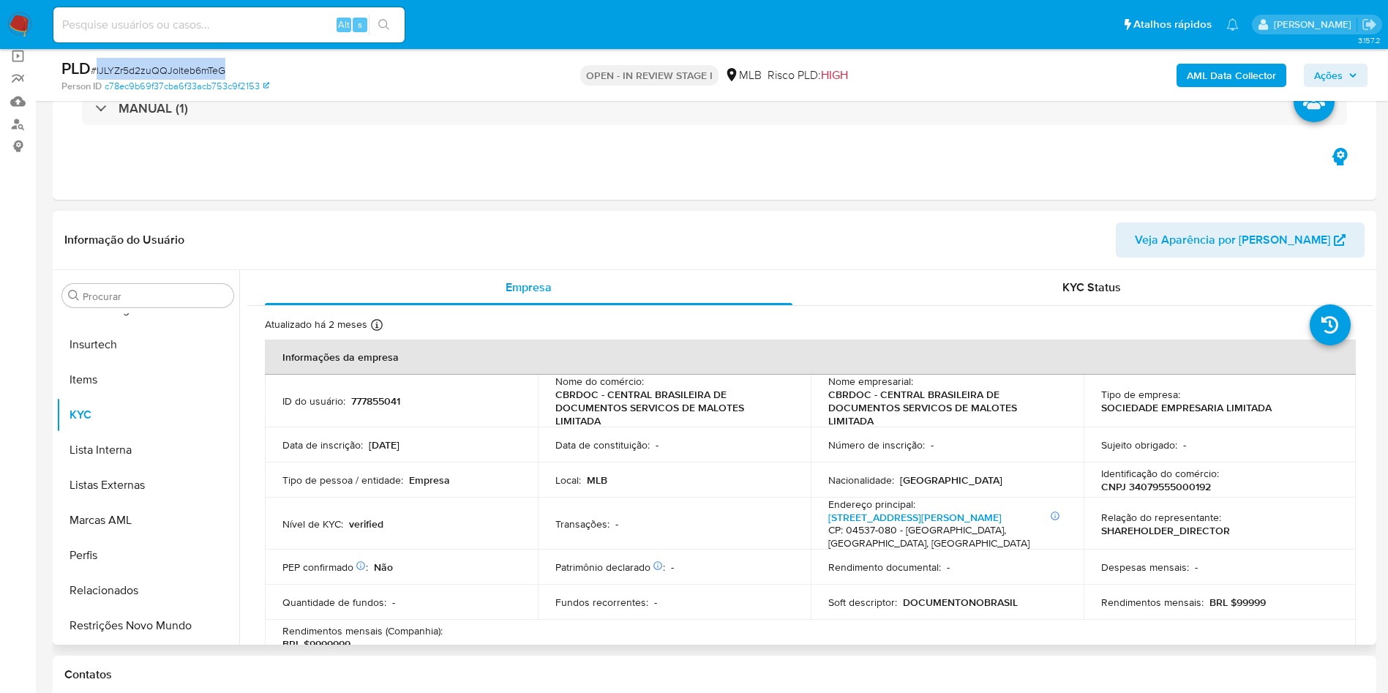
scroll to position [0, 0]
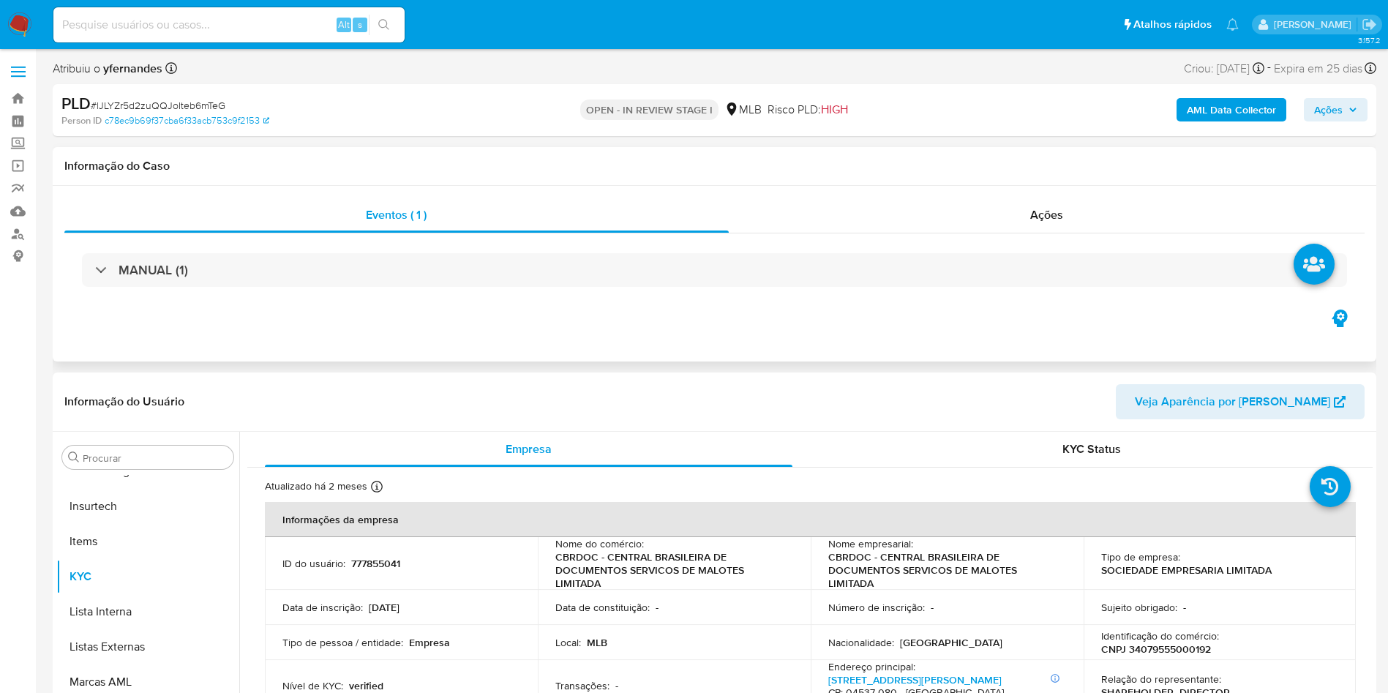
click at [756, 242] on div "MANUAL (1)" at bounding box center [714, 269] width 1300 height 73
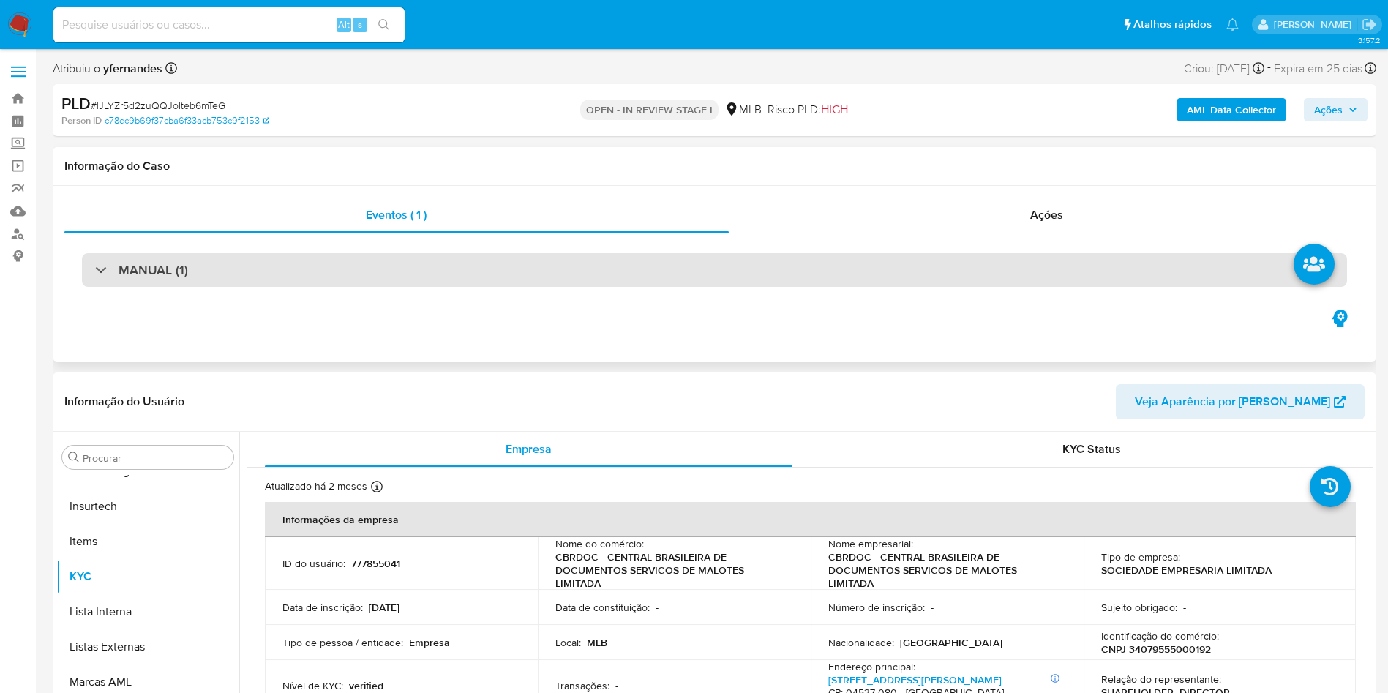
click at [759, 274] on div "MANUAL (1)" at bounding box center [714, 270] width 1265 height 34
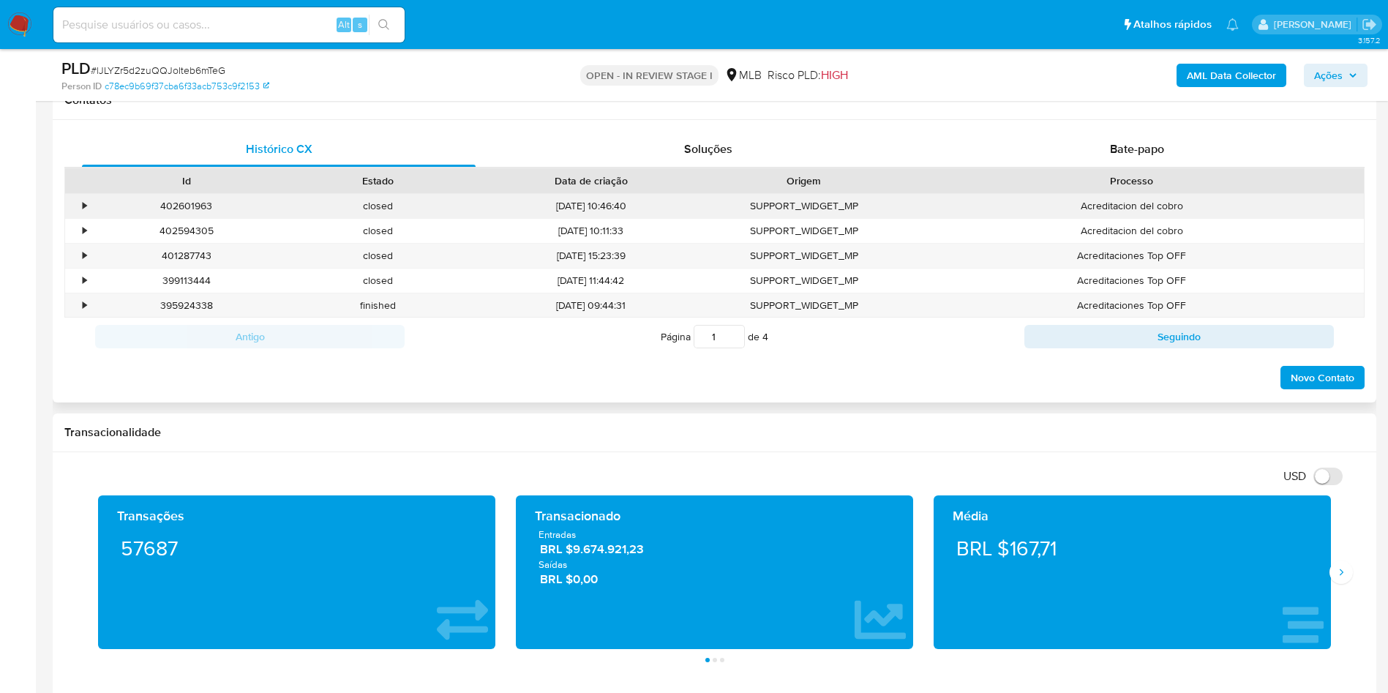
scroll to position [658, 0]
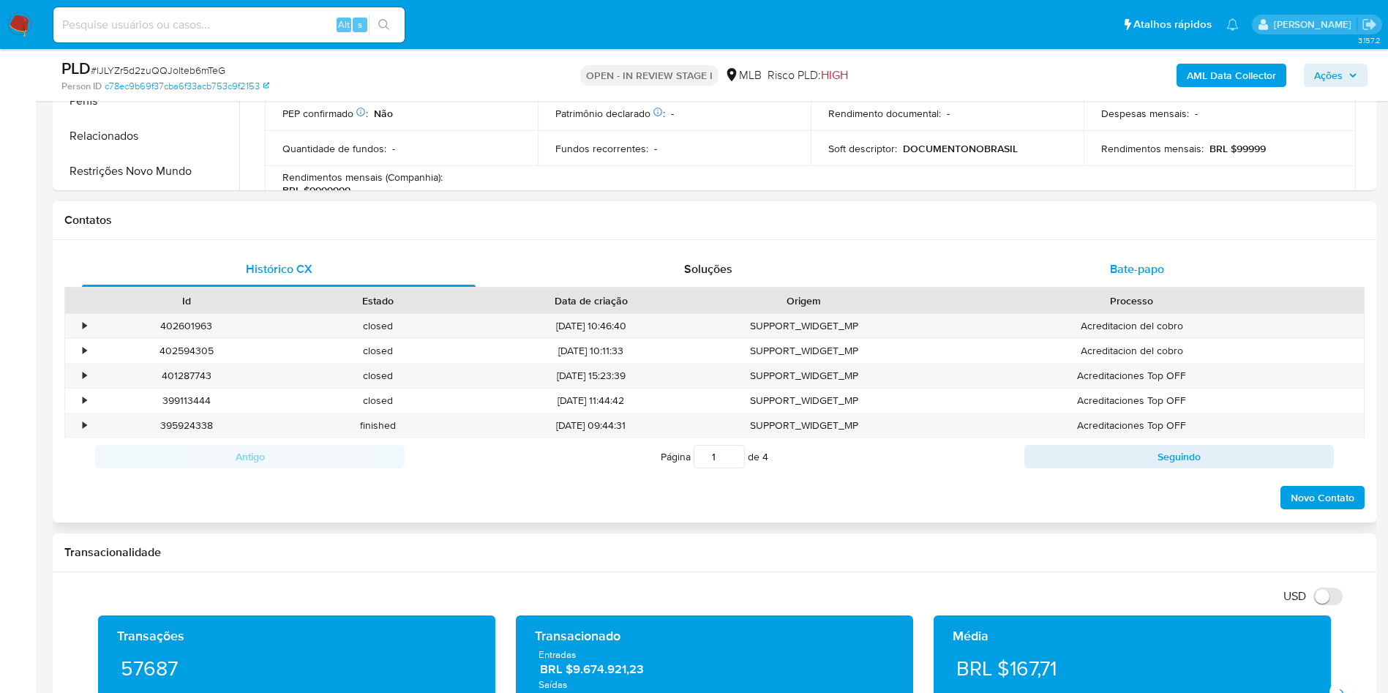
click at [1113, 285] on div "Bate-papo" at bounding box center [1137, 269] width 394 height 35
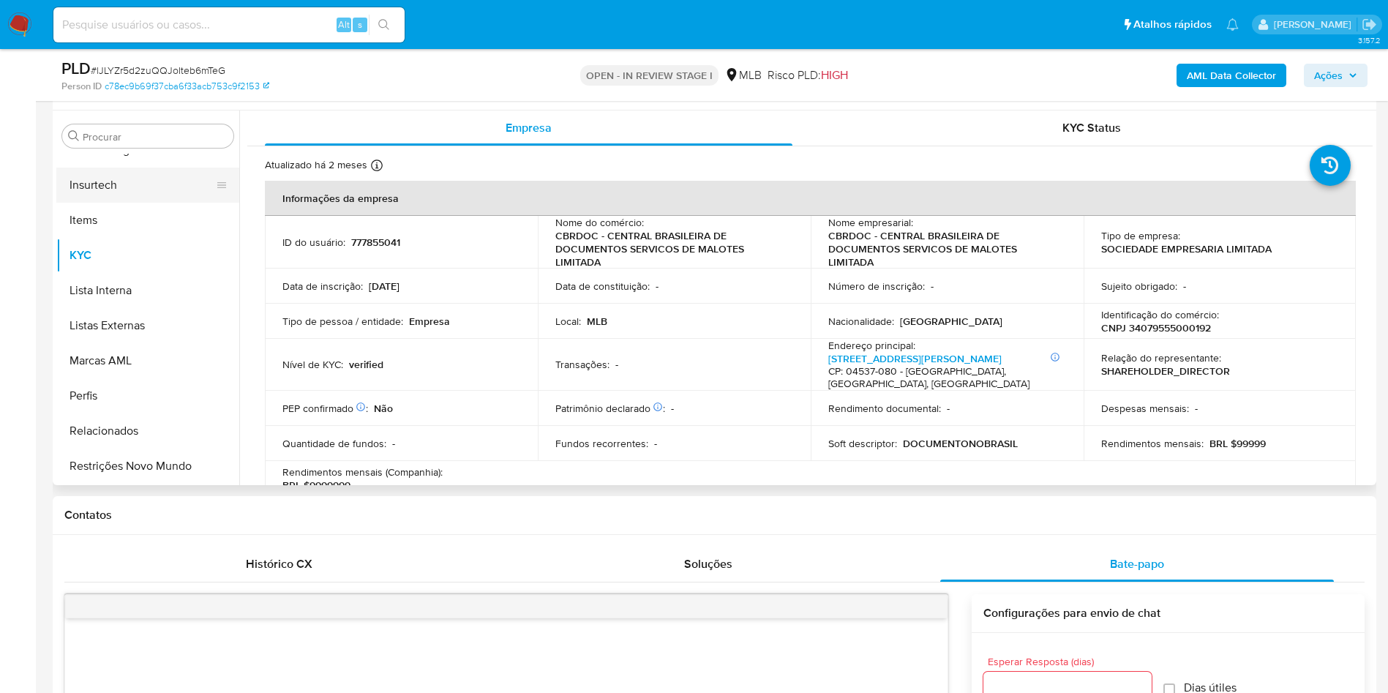
scroll to position [329, 0]
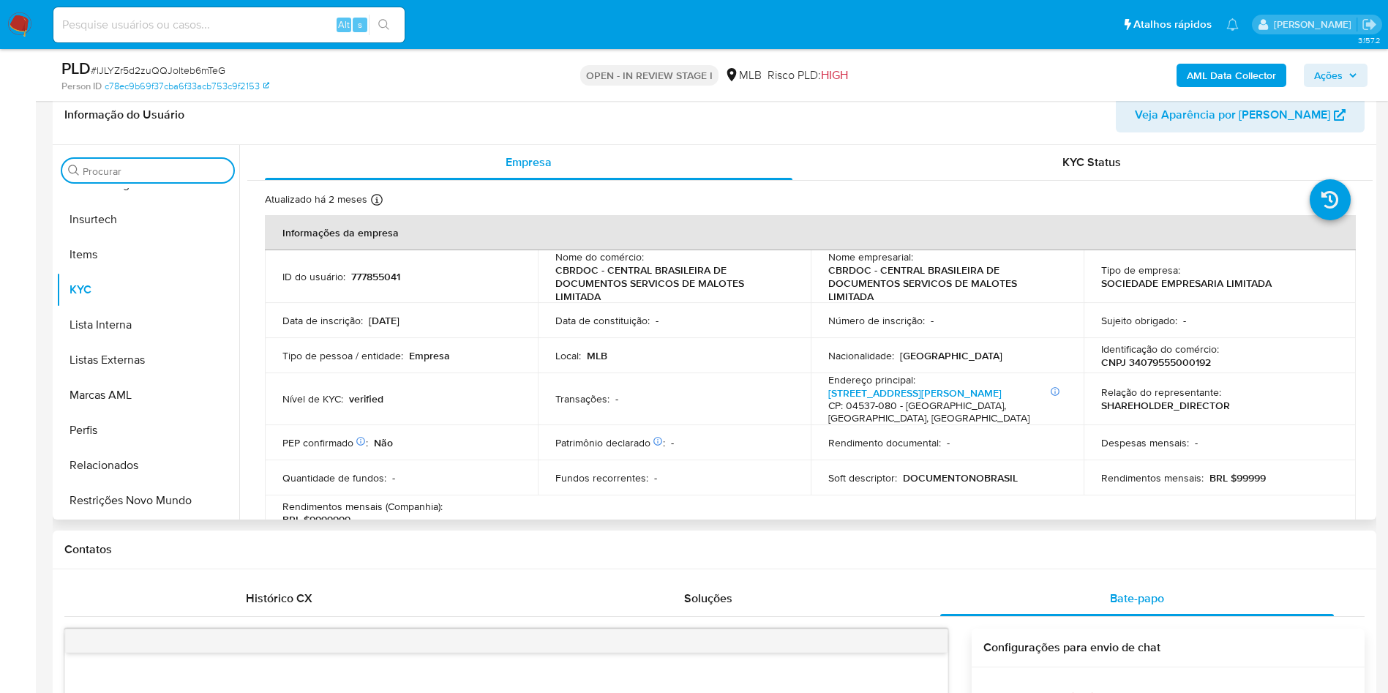
click at [132, 174] on input "Procurar" at bounding box center [155, 171] width 145 height 13
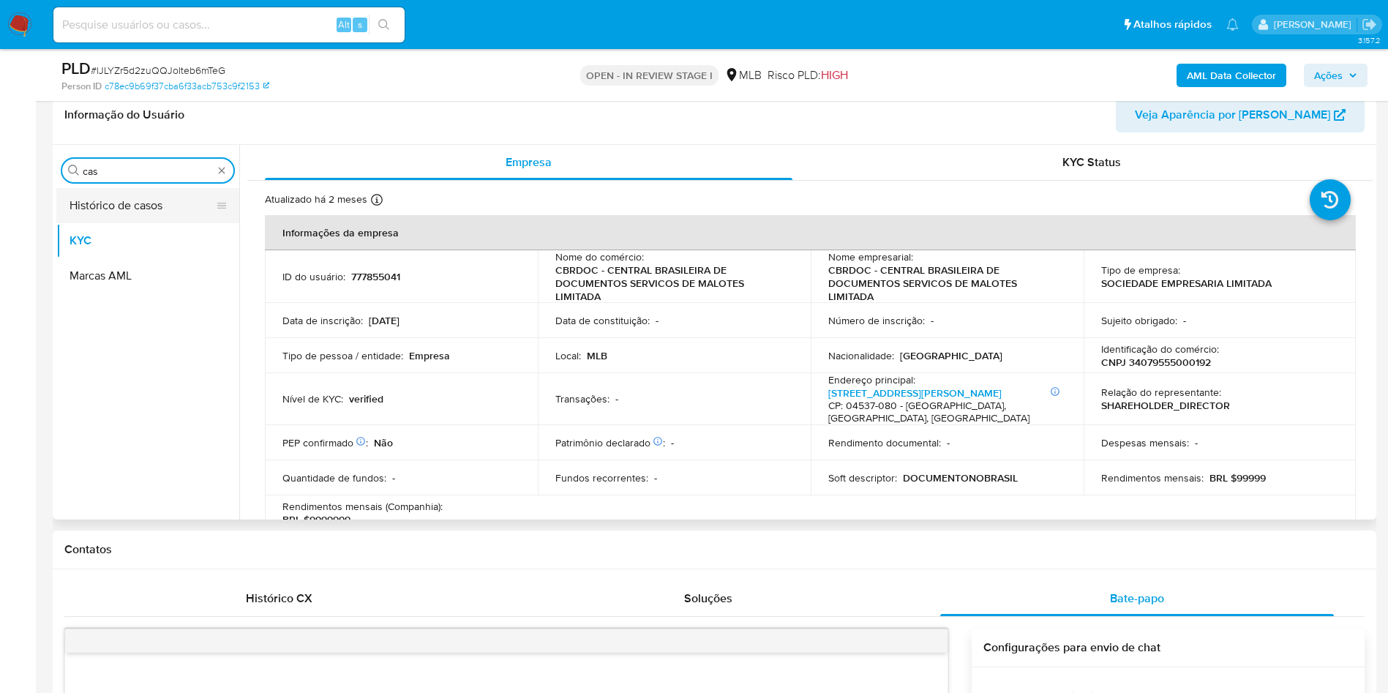
click at [116, 192] on button "Histórico de casos" at bounding box center [141, 205] width 171 height 35
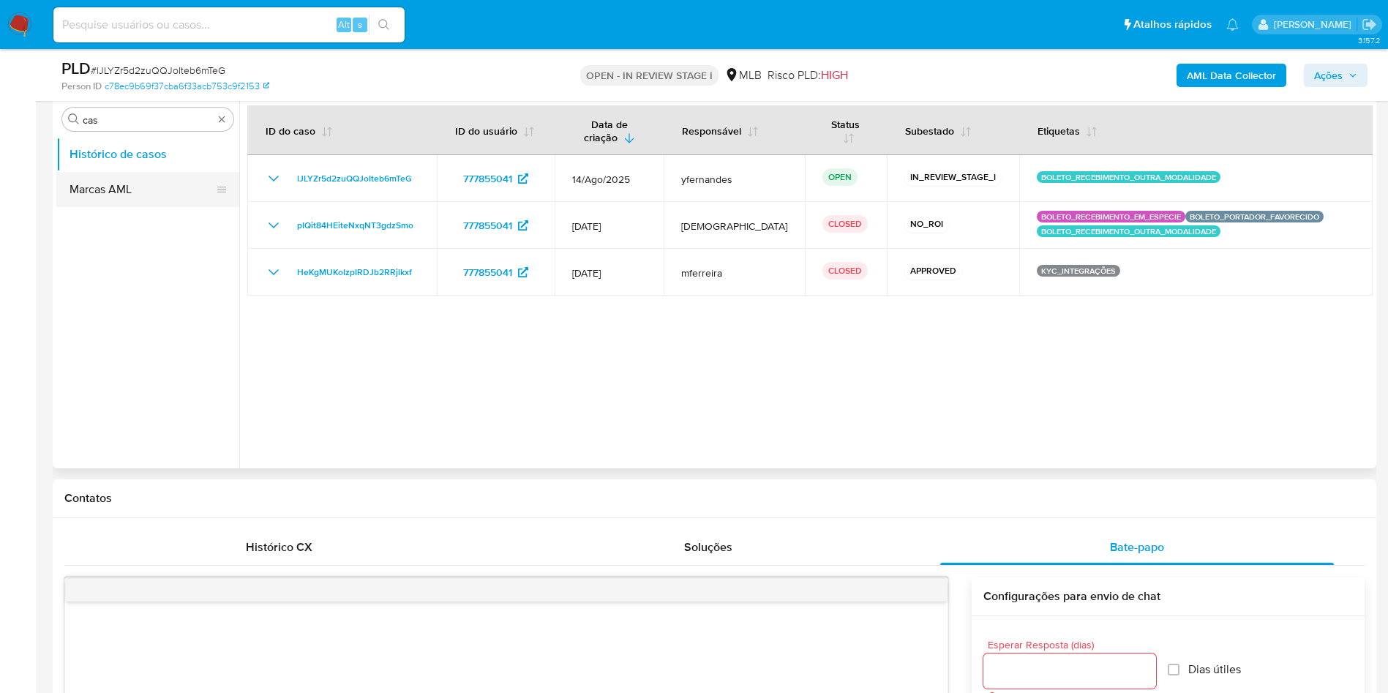
scroll to position [329, 0]
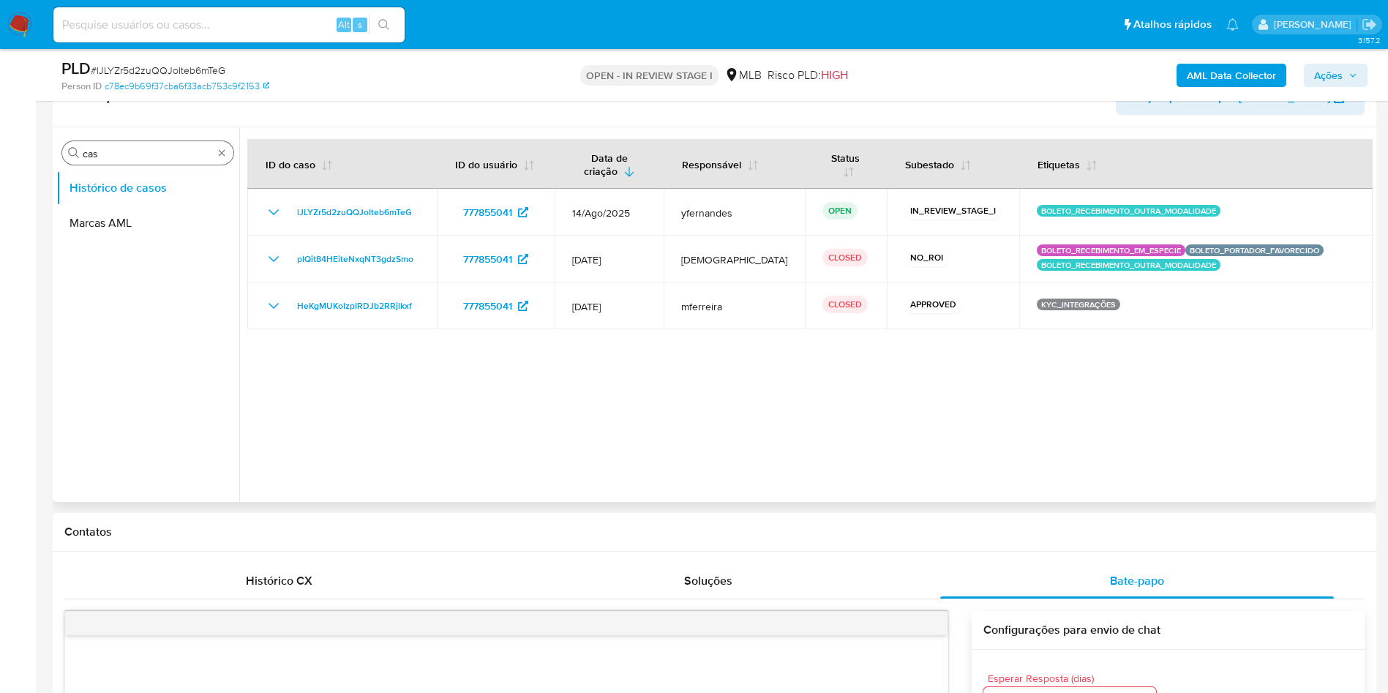
click at [119, 162] on div "Procurar cas" at bounding box center [147, 152] width 171 height 23
click at [110, 159] on input "cas" at bounding box center [148, 153] width 130 height 13
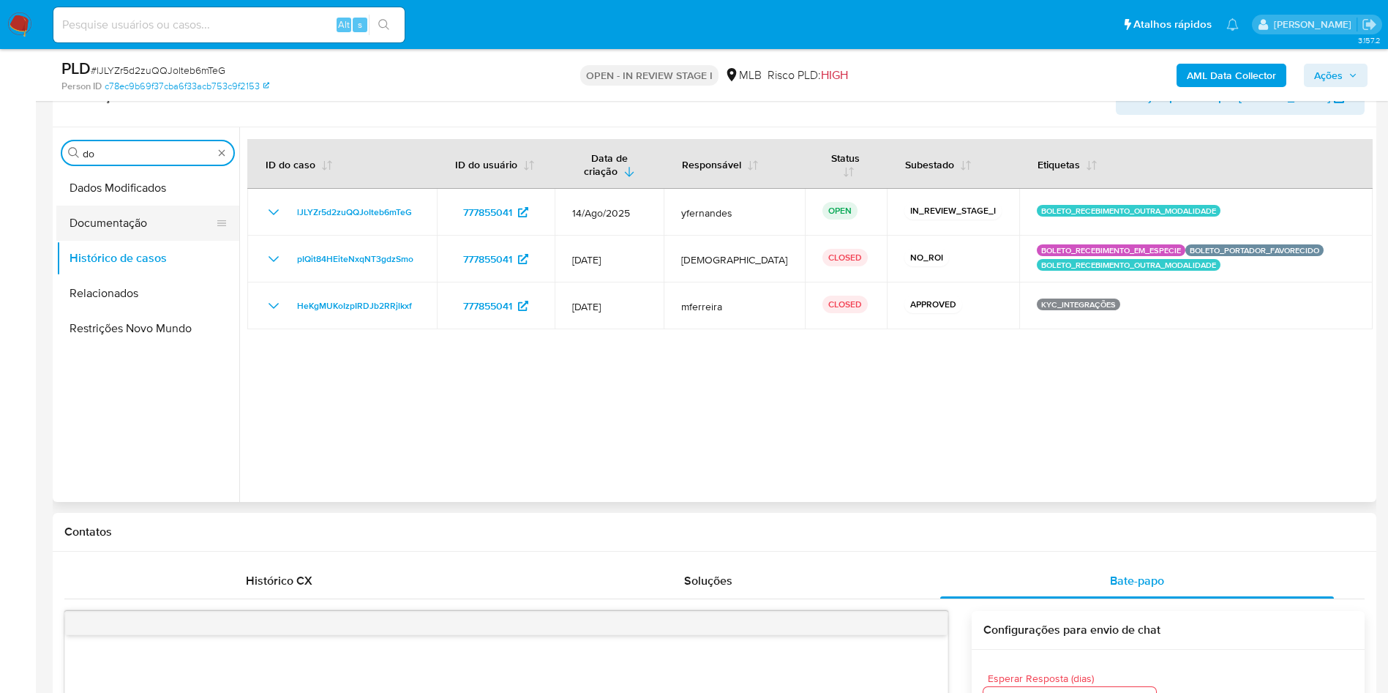
type input "do"
click at [105, 217] on button "Documentação" at bounding box center [141, 223] width 171 height 35
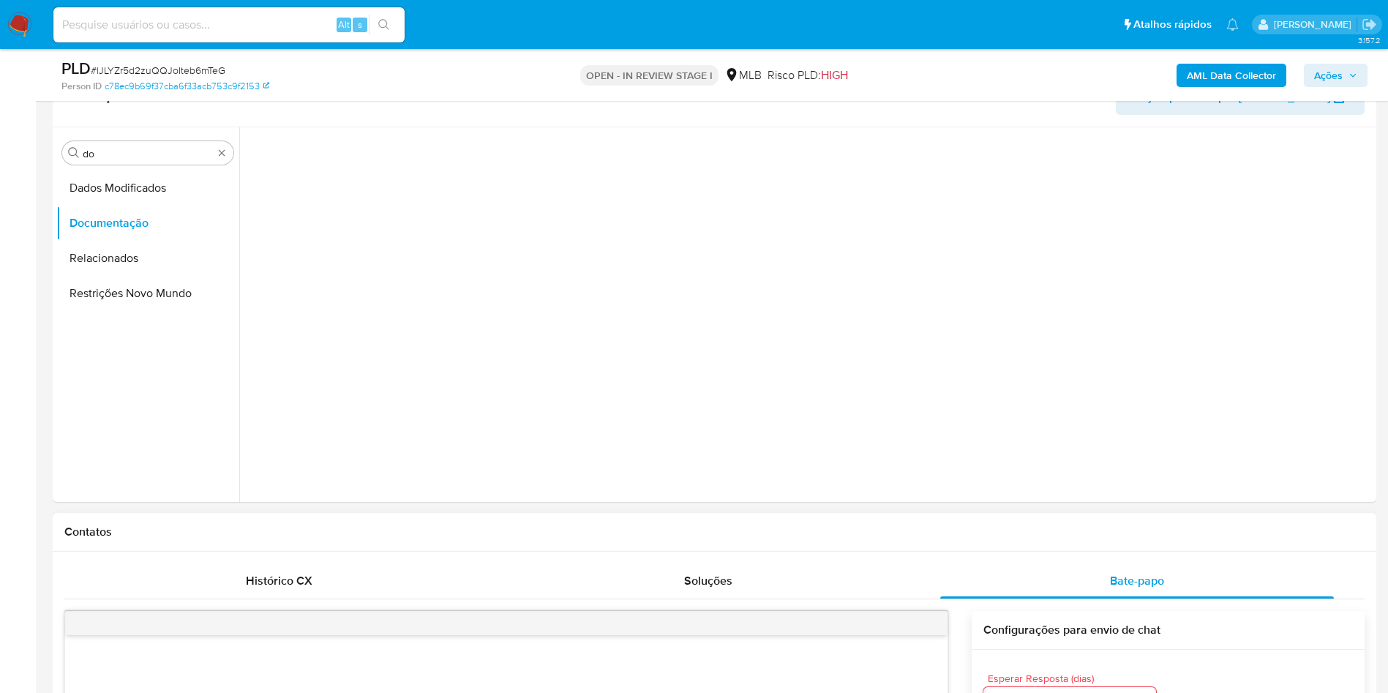
scroll to position [549, 0]
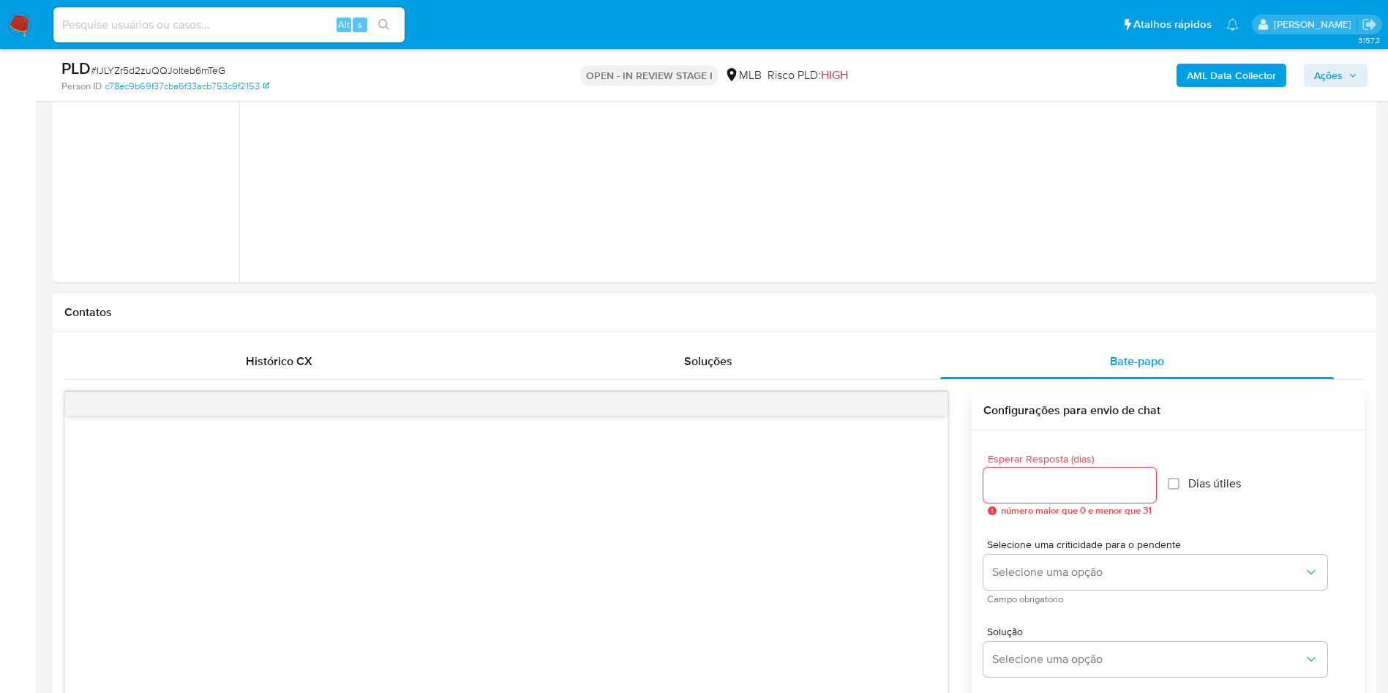
click at [1012, 490] on input "Esperar Resposta (dias)" at bounding box center [1069, 485] width 173 height 19
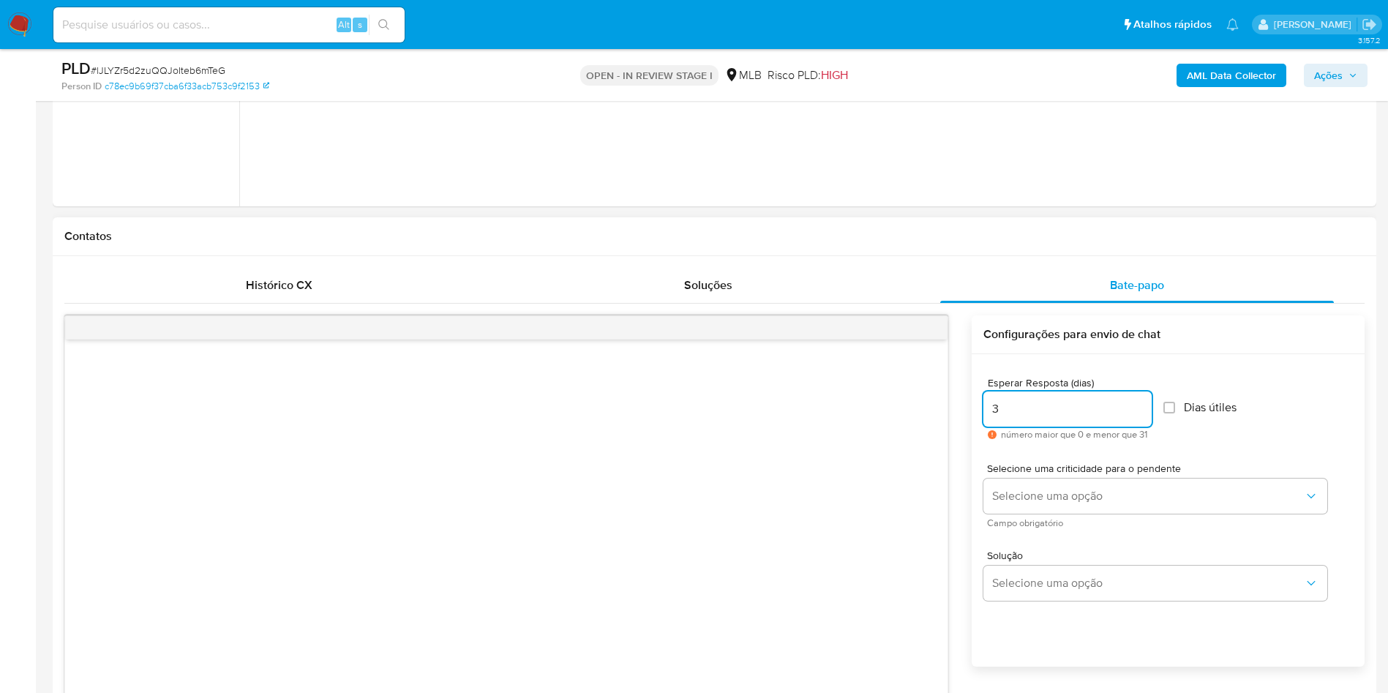
scroll to position [658, 0]
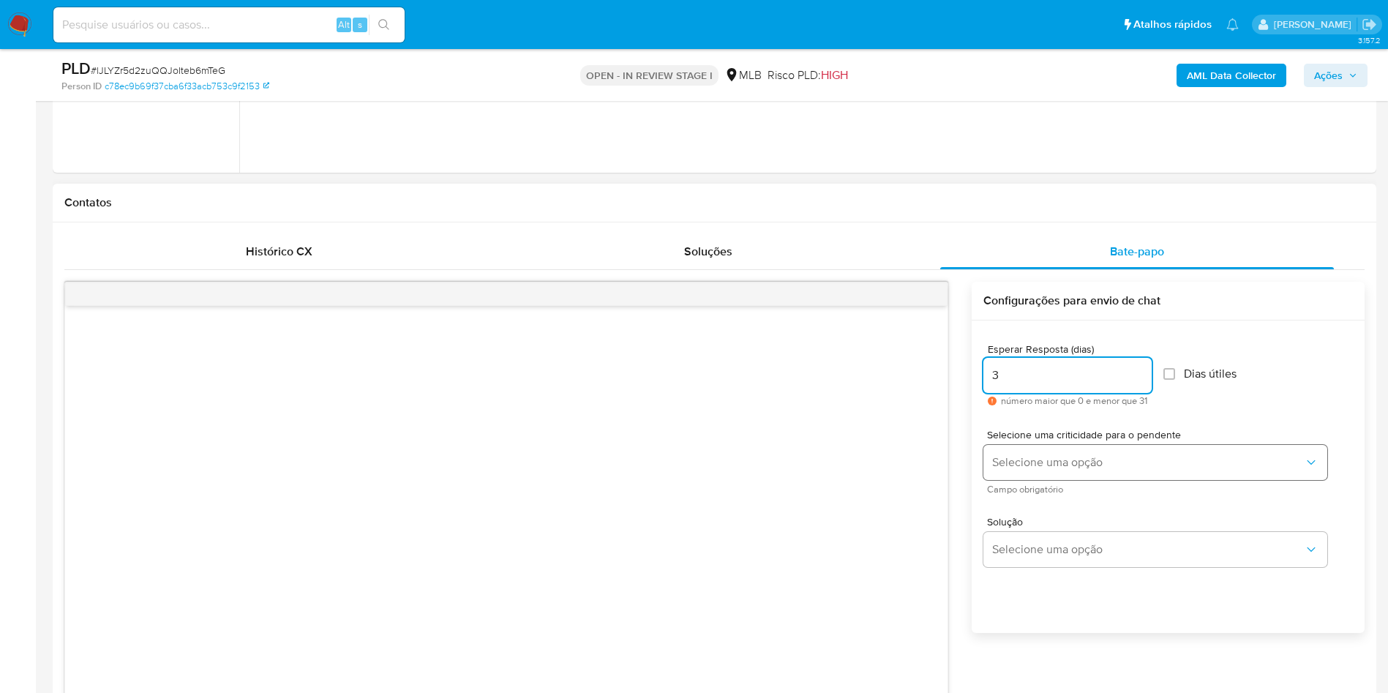
type input "3"
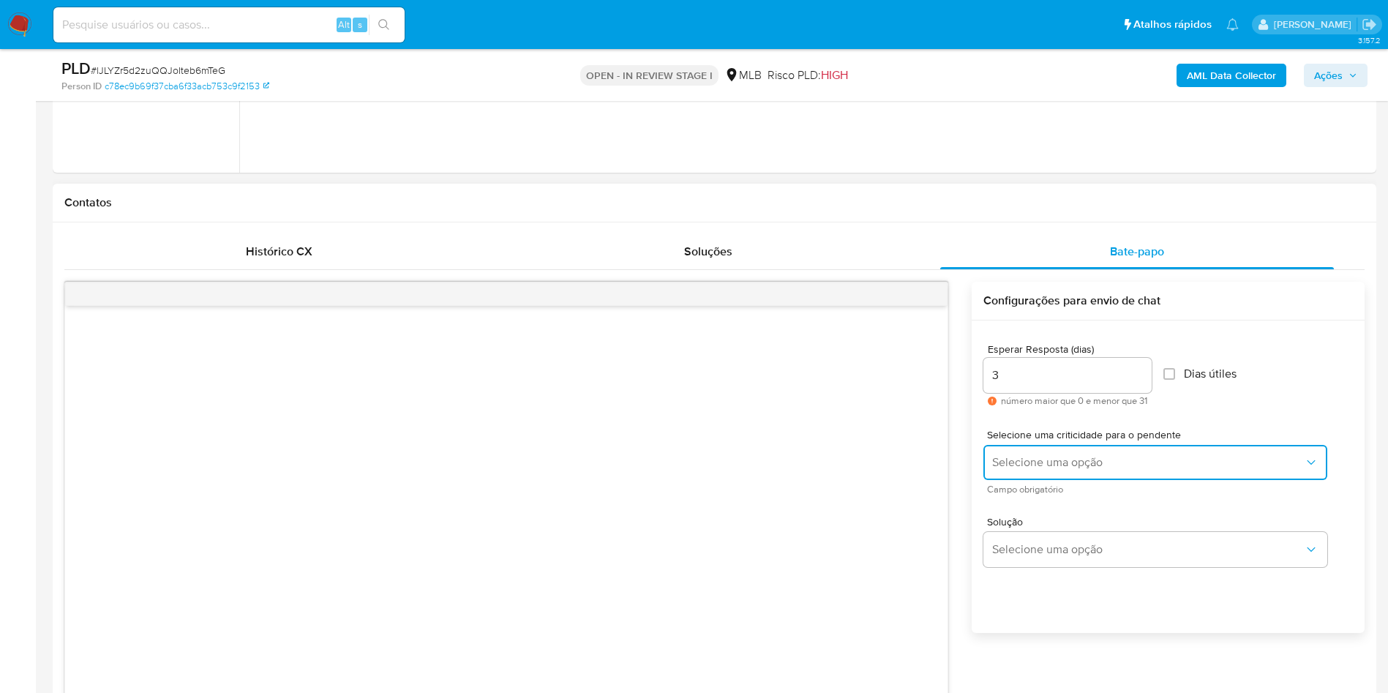
click at [1064, 462] on span "Selecione uma opção" at bounding box center [1148, 462] width 312 height 15
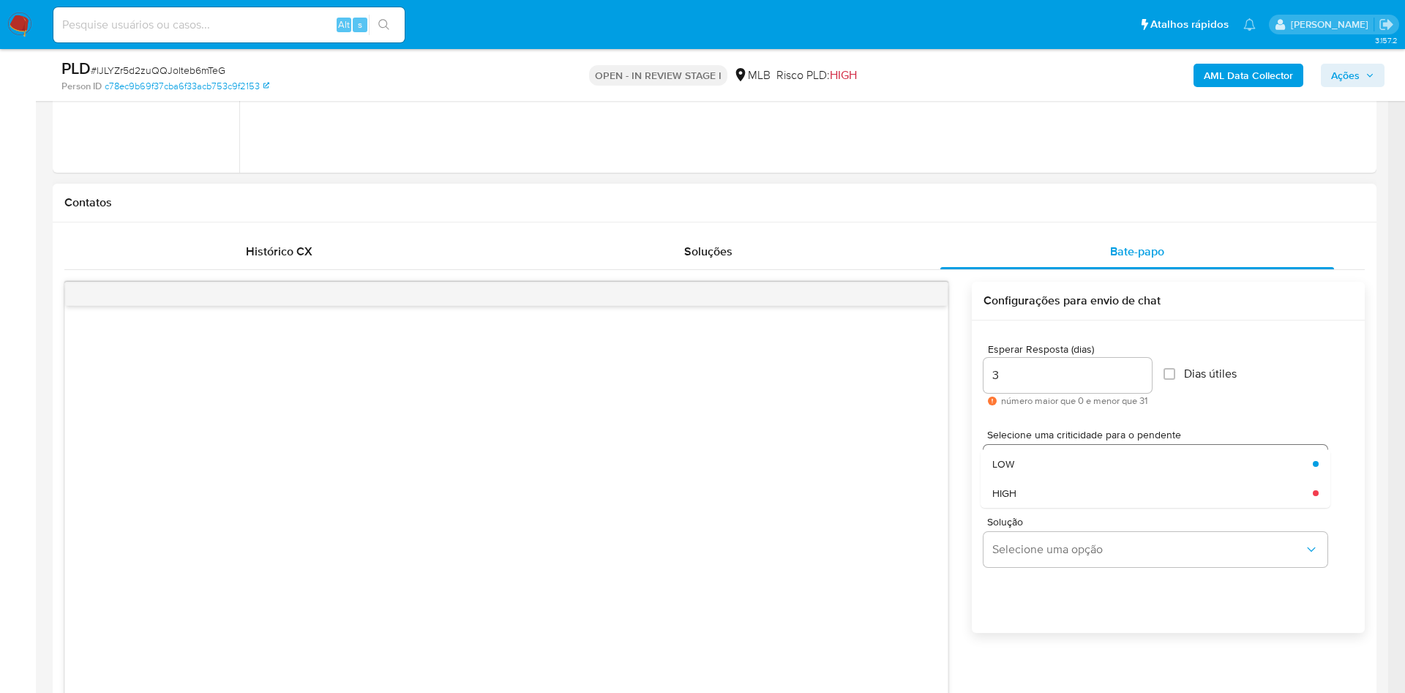
click at [1032, 471] on div "LOW" at bounding box center [1148, 463] width 312 height 29
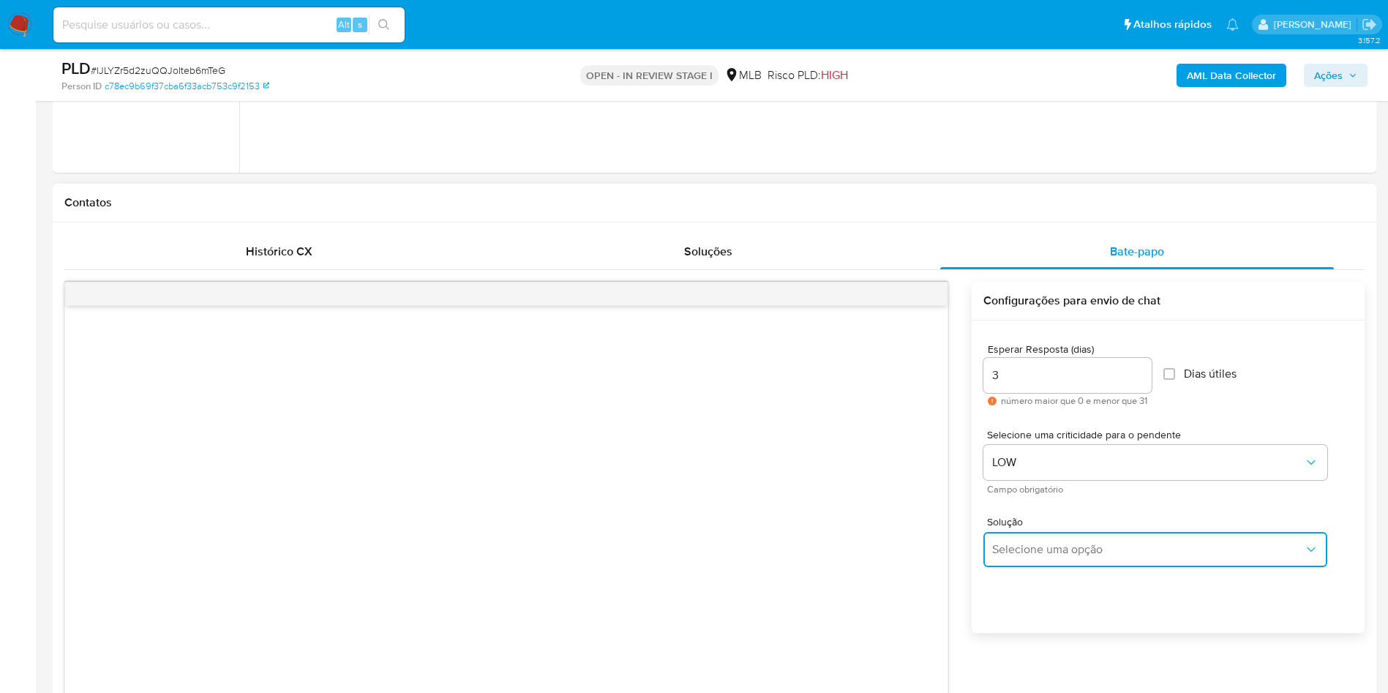
click at [1032, 555] on span "Selecione uma opção" at bounding box center [1148, 549] width 312 height 15
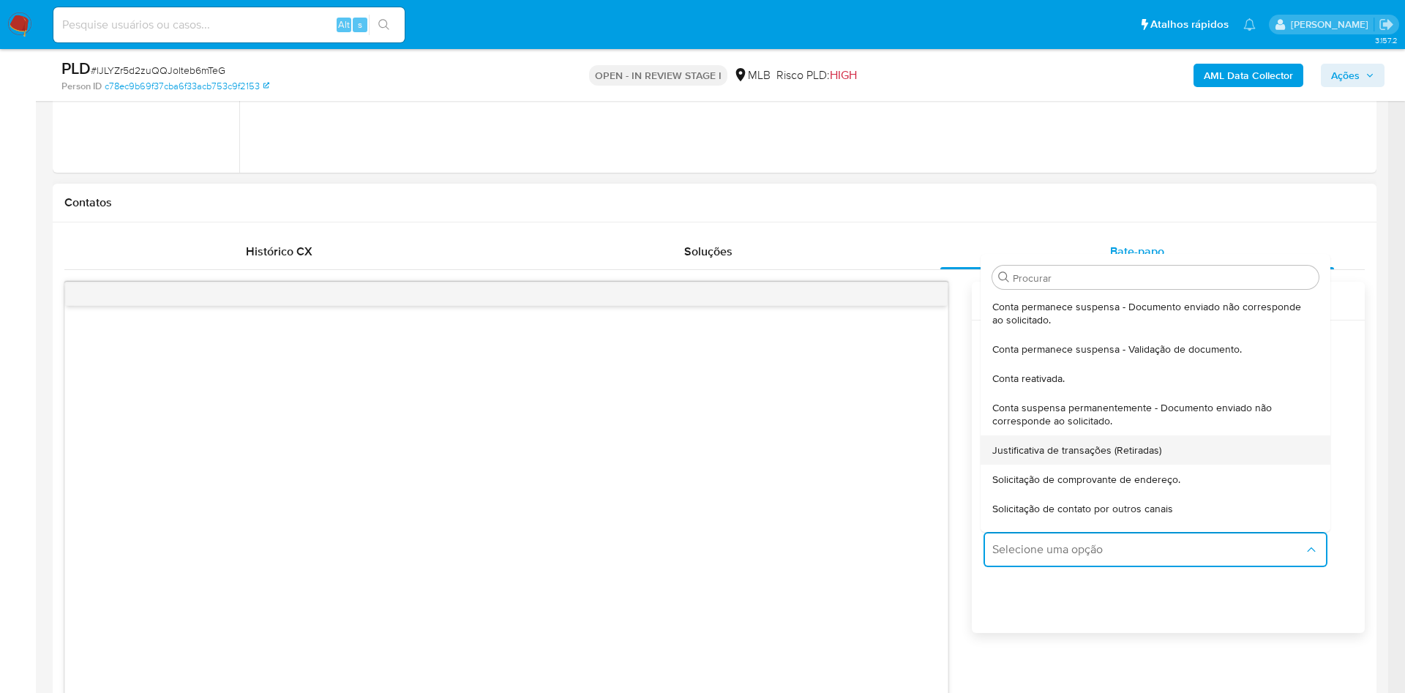
click at [1092, 445] on span "Justificativa de transações (Retiradas)" at bounding box center [1076, 449] width 169 height 13
type textarea "Olá,Suspendemos a sua conta para uma verificação adicional de segurança.Por fav…"
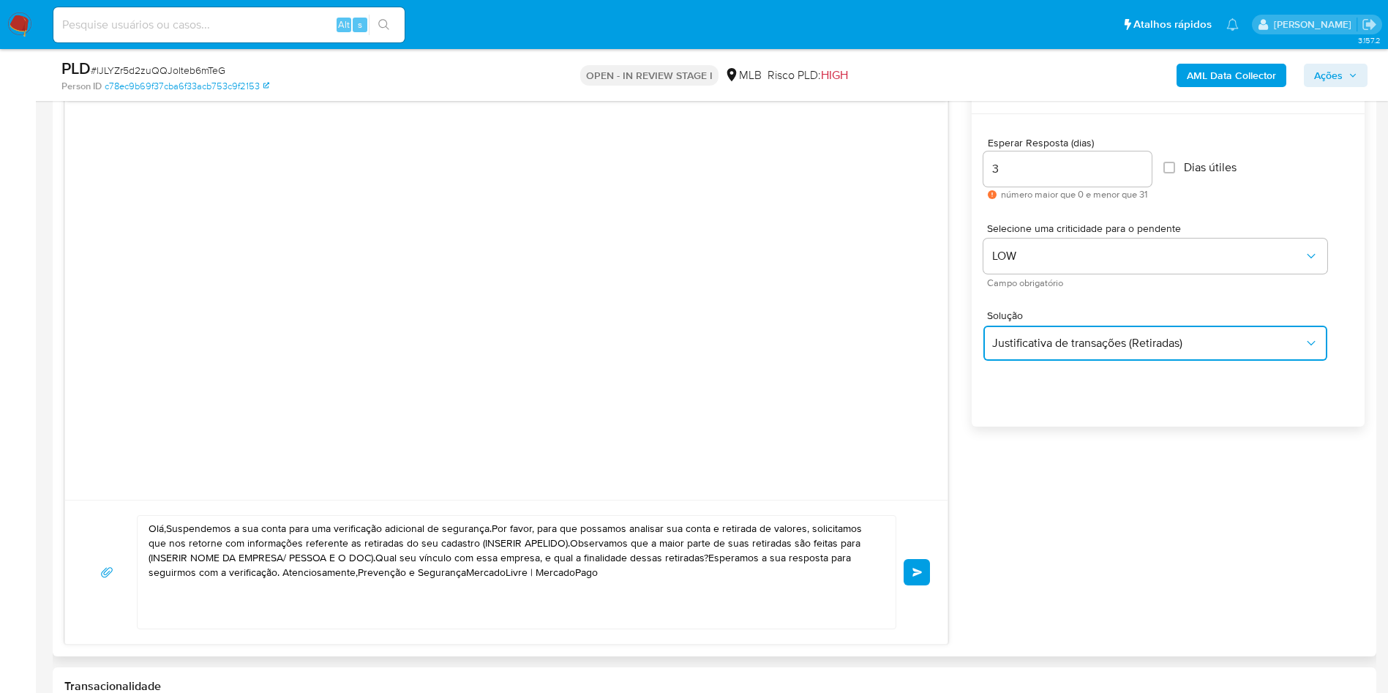
scroll to position [988, 0]
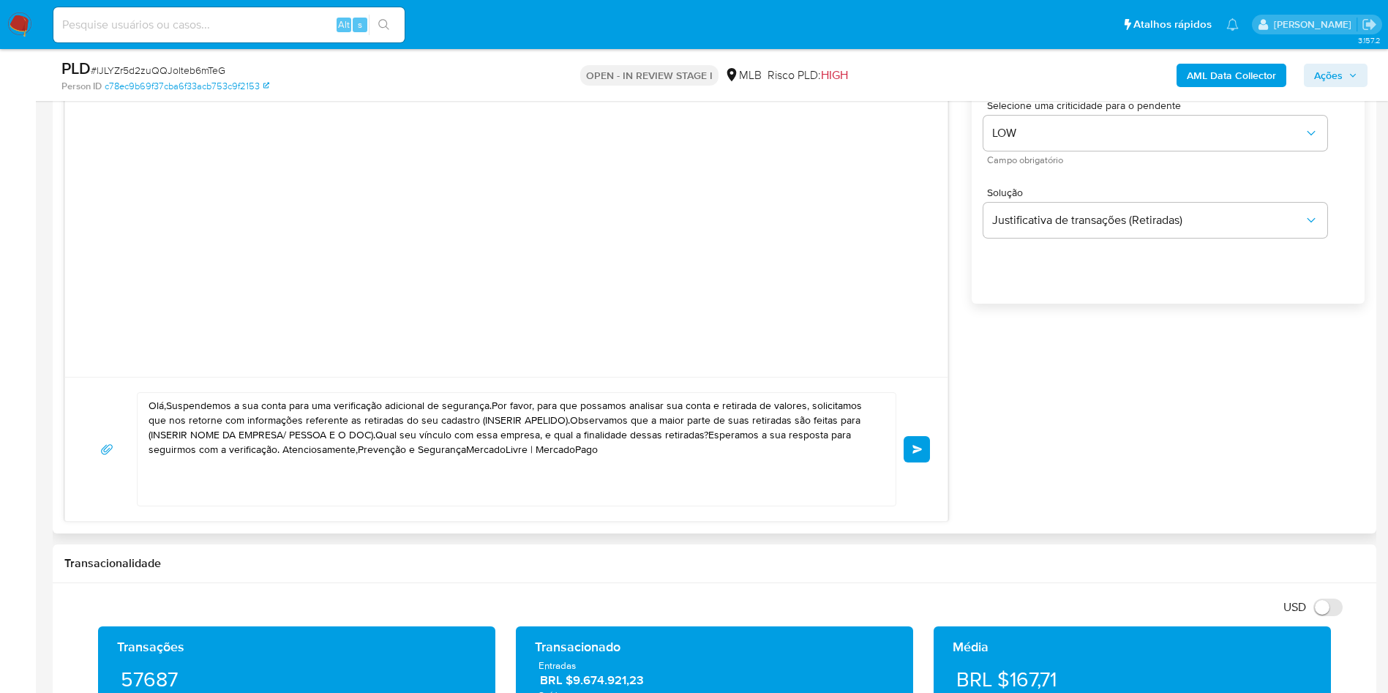
click at [562, 487] on textarea "Olá,Suspendemos a sua conta para uma verificação adicional de segurança.Por fav…" at bounding box center [513, 449] width 729 height 113
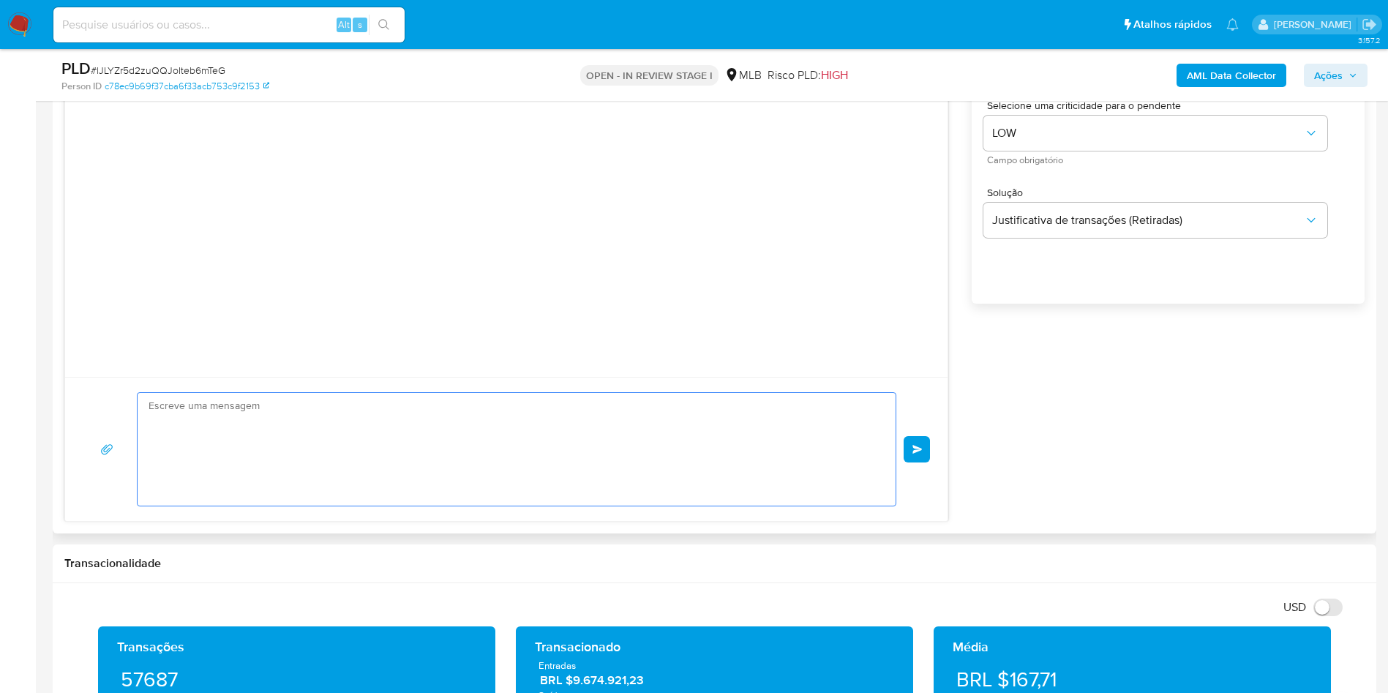
paste textarea "Olá! Estamos realizando uma verificação adicional de segurança em contas de usu…"
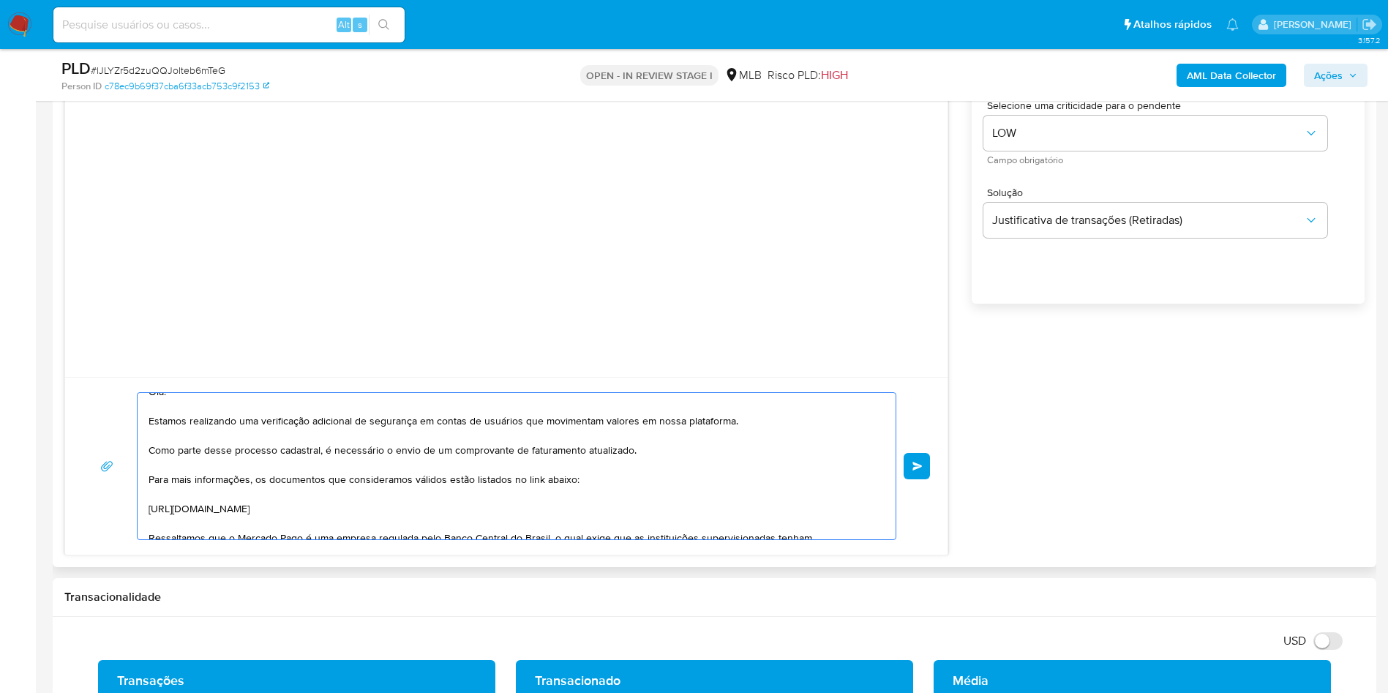
scroll to position [0, 0]
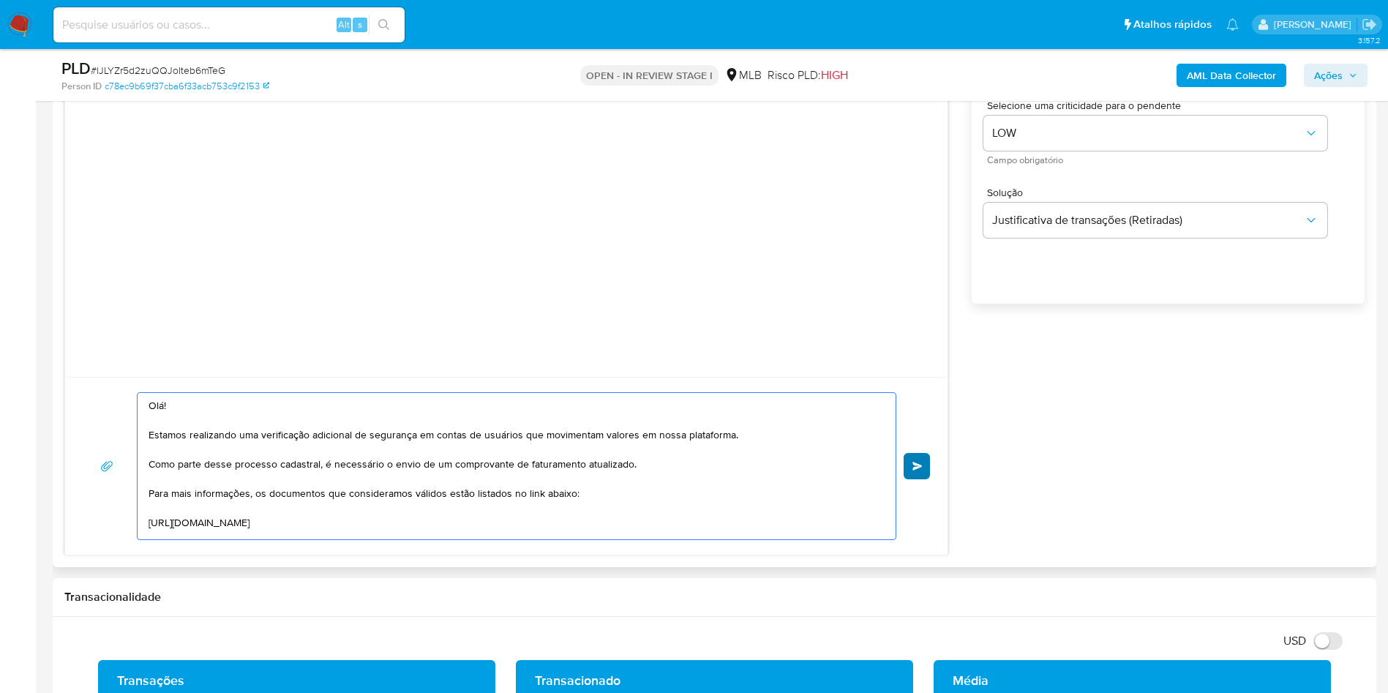
type textarea "Olá! Estamos realizando uma verificação adicional de segurança em contas de usu…"
click at [914, 464] on span "common.send" at bounding box center [917, 466] width 10 height 9
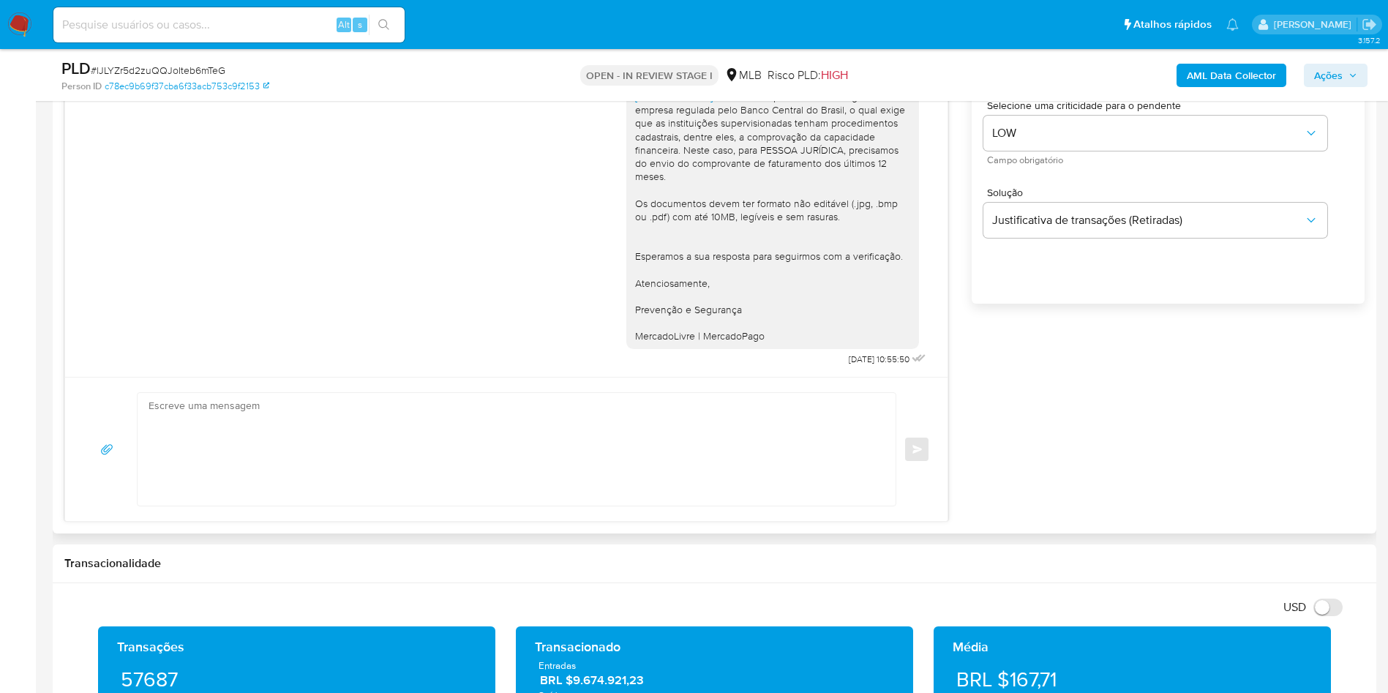
scroll to position [768, 0]
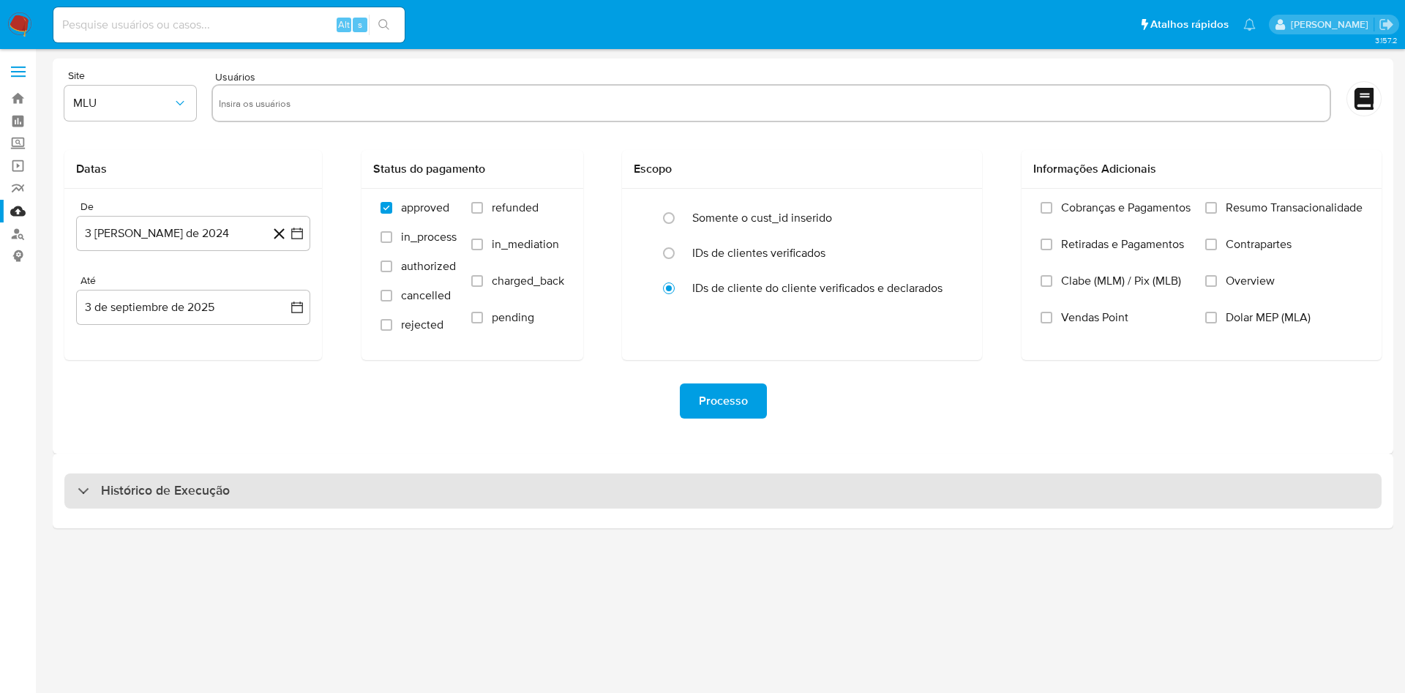
click at [873, 476] on div "Histórico de Execução" at bounding box center [722, 490] width 1317 height 35
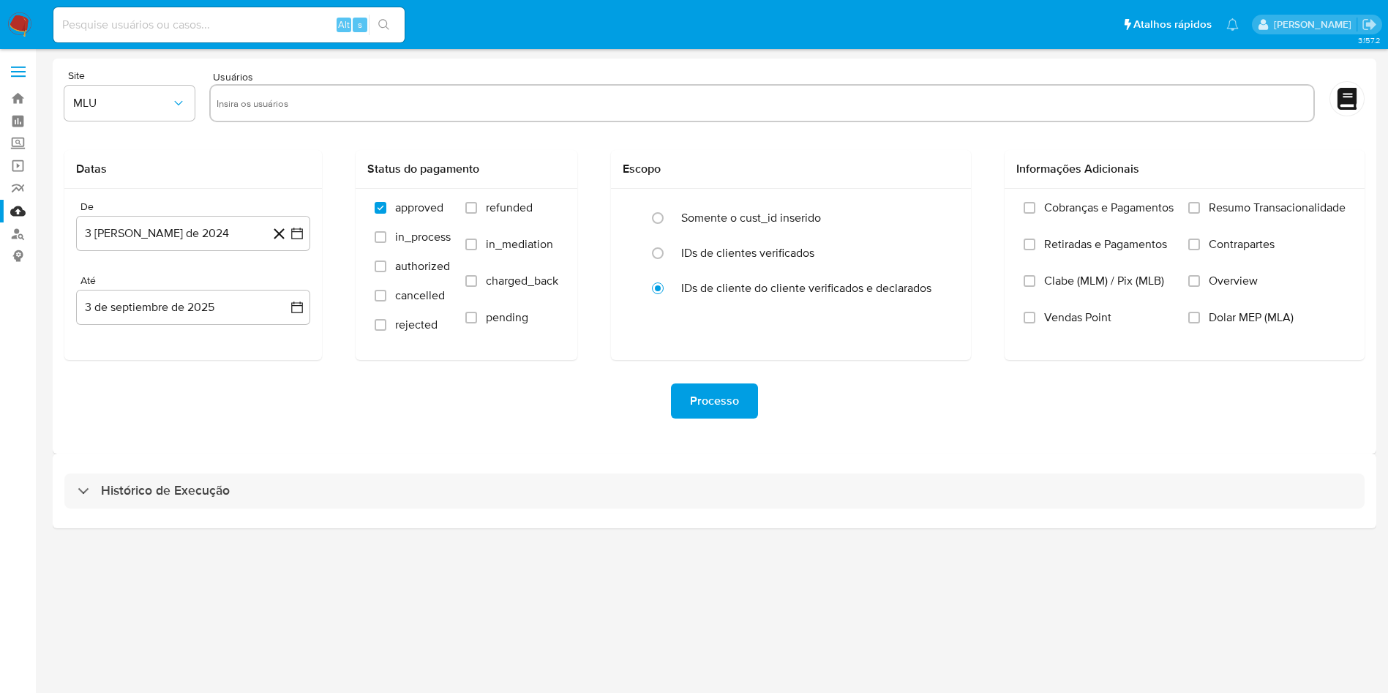
select select "10"
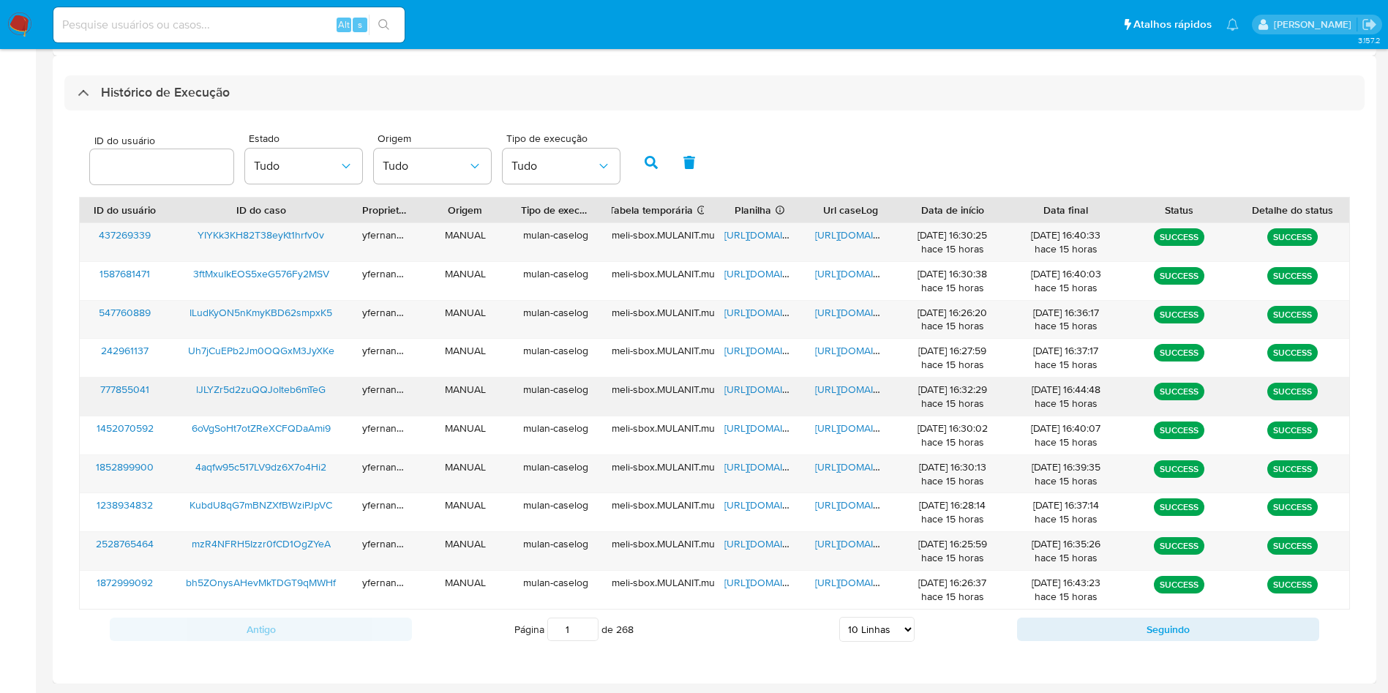
click at [775, 389] on span "https://docs.google.com/spreadsheets/d/13-12WvY6gyFf2TuThXSHuhfEBEbGoeMinMq-tgg…" at bounding box center [774, 389] width 101 height 15
click at [824, 391] on span "https://docs.google.com/document/d/1VvY04tNwqy8CLLK3Hzy-RbIOkRgEzQ1_AqZlA1nKlag…" at bounding box center [865, 389] width 101 height 15
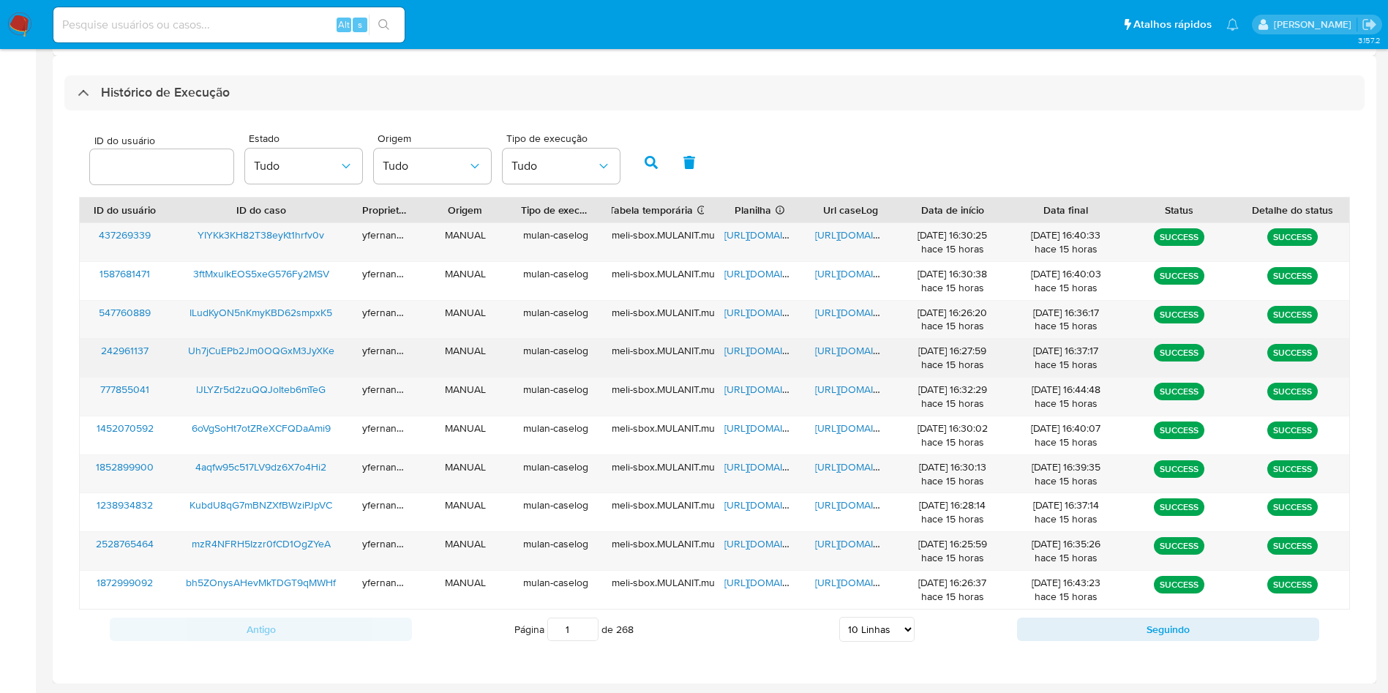
click at [758, 351] on span "https://docs.google.com/spreadsheets/d/16tHW28eLRRML4uwBsXWD1NMMo0a4WNujWiT-p9b…" at bounding box center [774, 350] width 101 height 15
click at [846, 352] on span "https://docs.google.com/document/d/1d6vV6QUQVcKtPk44itsnHvwr6obGFap1in3mknbNaD0…" at bounding box center [865, 350] width 101 height 15
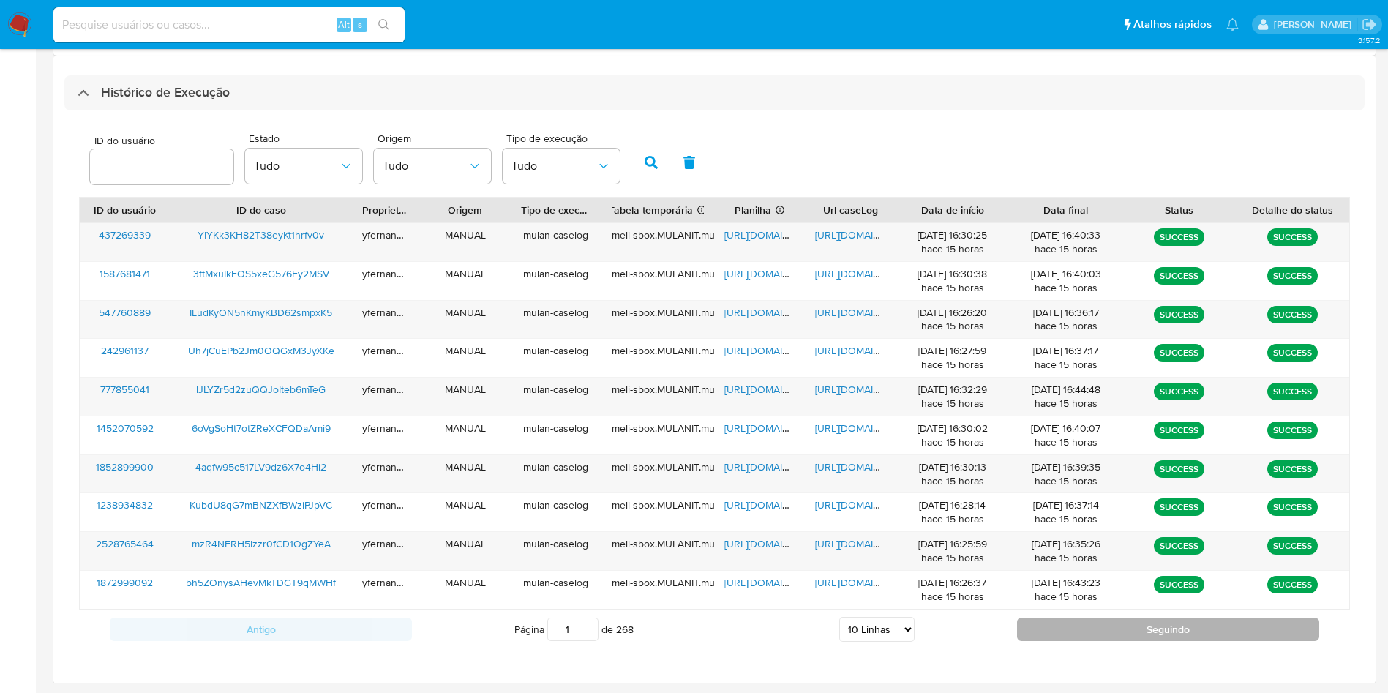
click at [1054, 628] on button "Seguindo" at bounding box center [1168, 628] width 302 height 23
type input "2"
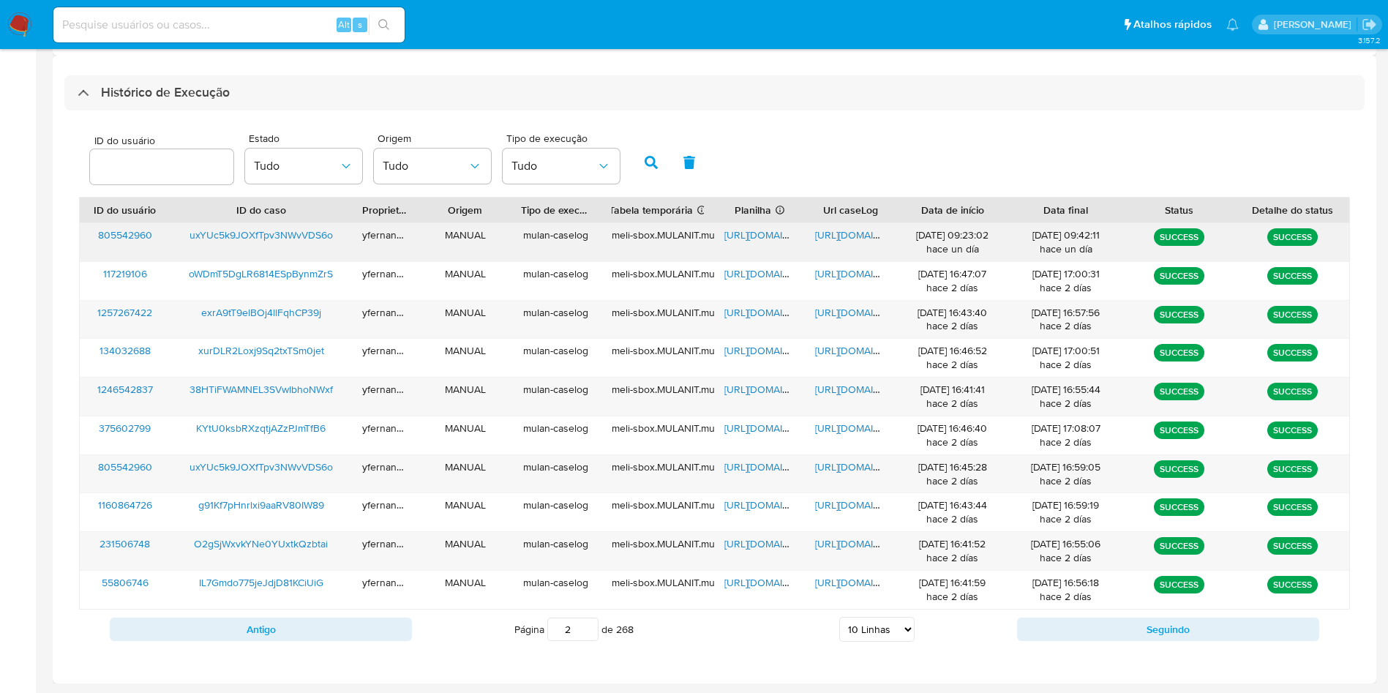
click at [768, 230] on span "https://docs.google.com/spreadsheets/d/1MxYhrYymgJpJrD53vuUklc0I0VWdzf_sJcrVXrF…" at bounding box center [774, 235] width 101 height 15
click at [856, 238] on span "https://docs.google.com/document/d/1NfSD4ESJOnz10g3dRkA-CYuR8lI-jZROlD3Ipe7Ni_8…" at bounding box center [865, 235] width 101 height 15
click at [762, 467] on span "https://docs.google.com/spreadsheets/d/1_cCUep468yFmG8gxzldoNLrkNq157lKygi6X3_A…" at bounding box center [774, 466] width 101 height 15
click at [827, 467] on span "https://docs.google.com/document/d/178jJSCkKMzu2bsxsv2KaVUrwoMXq0coQi7O7J0eepoE…" at bounding box center [865, 466] width 101 height 15
click at [369, 628] on button "Antigo" at bounding box center [261, 628] width 302 height 23
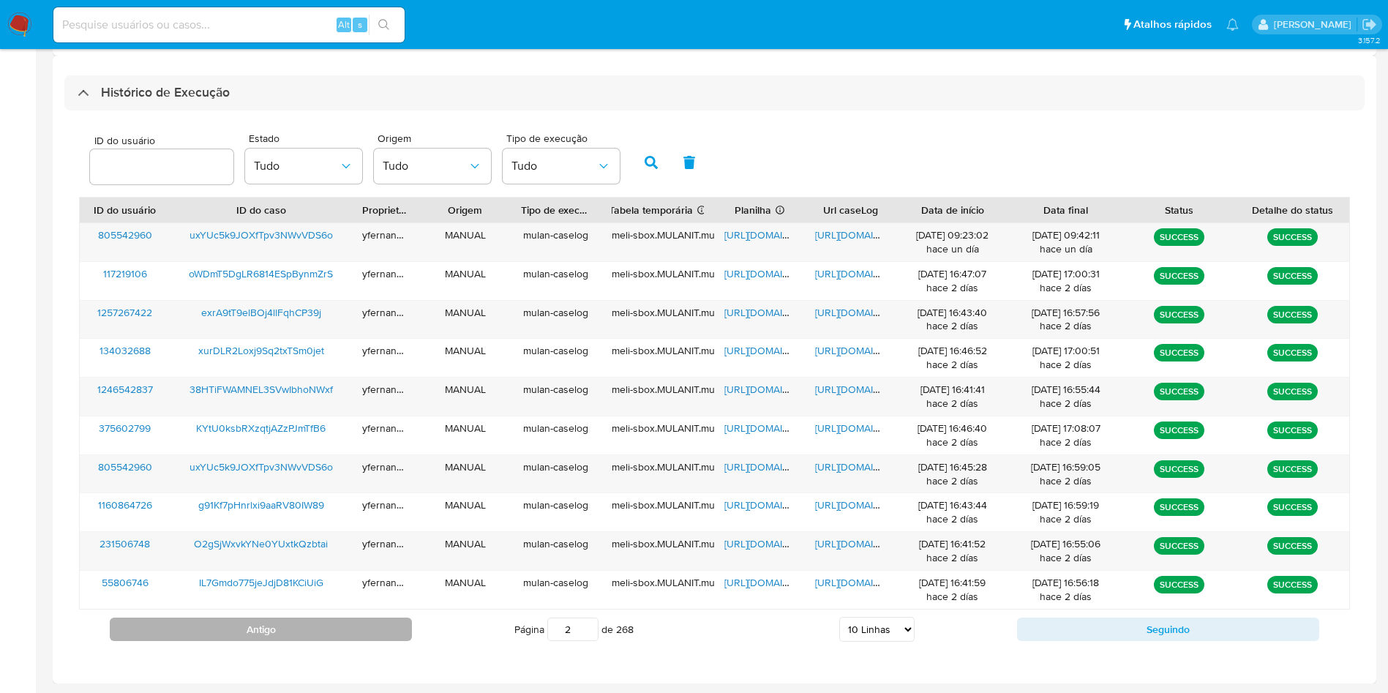
type input "1"
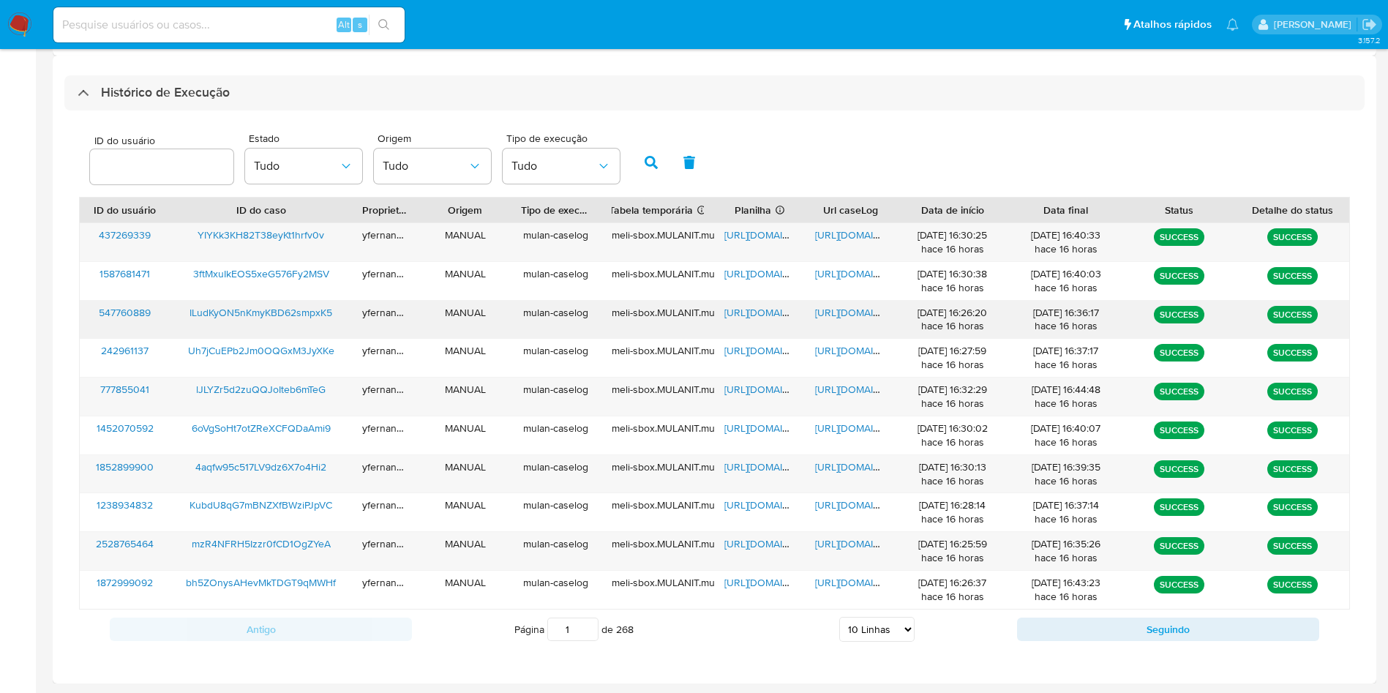
click at [745, 313] on span "https://docs.google.com/spreadsheets/d/1mUB1u7XJUGCZKhZxQ7f6LKdlGPtvEtU-13X9GBc…" at bounding box center [774, 312] width 101 height 15
click at [851, 314] on span "https://docs.google.com/document/d/1xczll3pjG3c2XDy1i9IsHvGjuMumSpy1l77a99s4_jM…" at bounding box center [865, 312] width 101 height 15
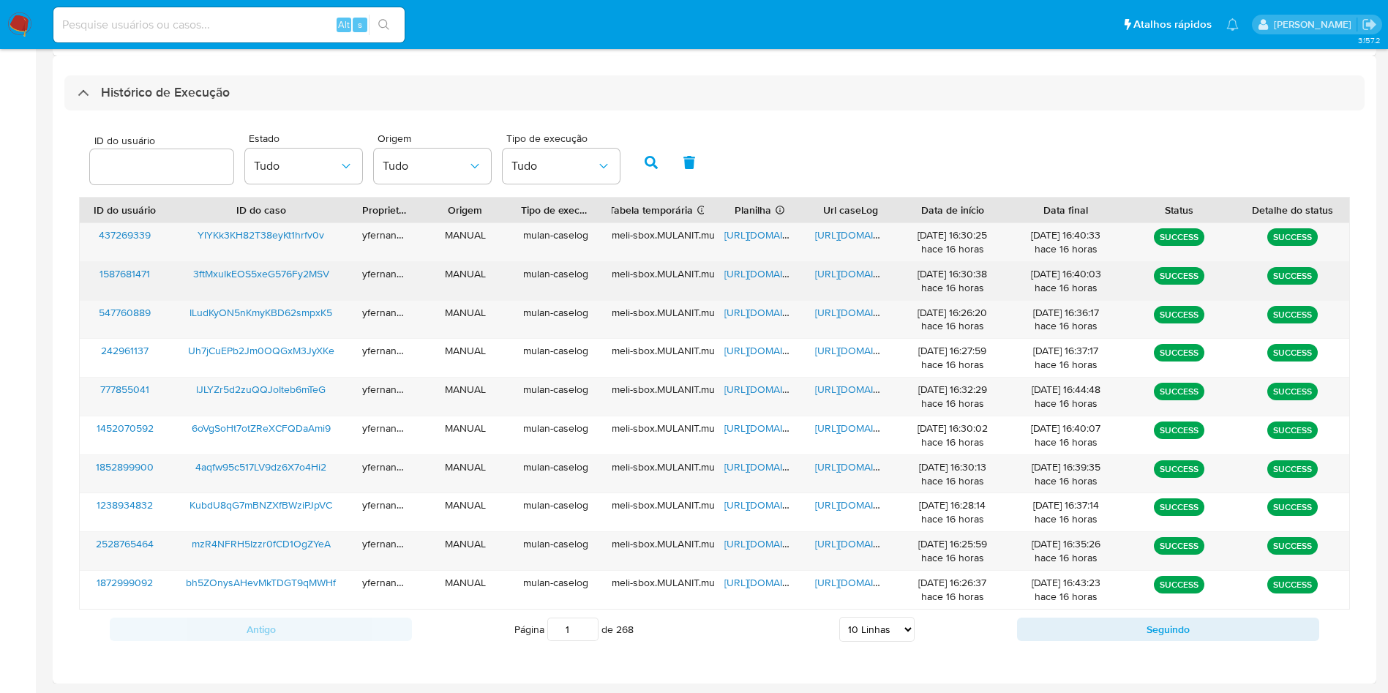
click at [754, 273] on span "https://docs.google.com/spreadsheets/d/14T_n1XyoWjk1oWY2MFRjXEZrJkbI9iSePU1RjKg…" at bounding box center [774, 273] width 101 height 15
click at [852, 270] on span "https://docs.google.com/document/d/1xPyaRq-zwAzl00KaescbyZSEJnmD6QNQsc18hhncJMs…" at bounding box center [865, 273] width 101 height 15
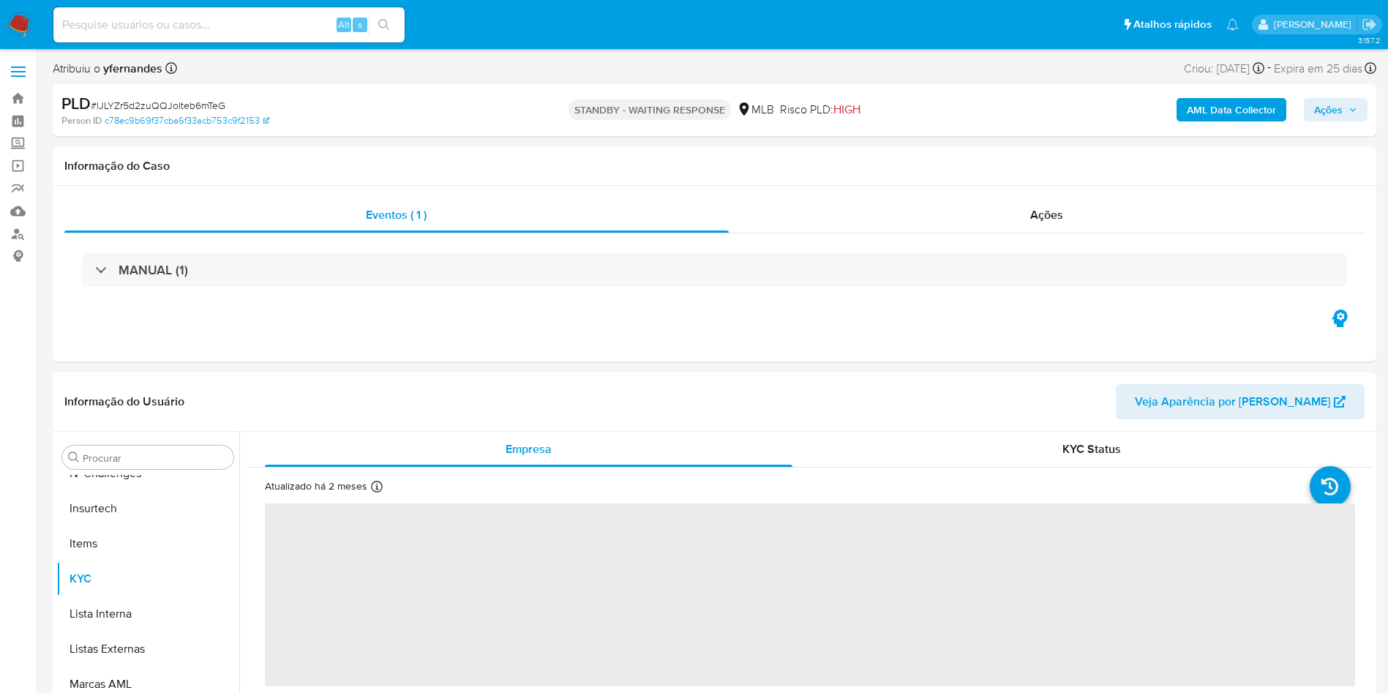
scroll to position [653, 0]
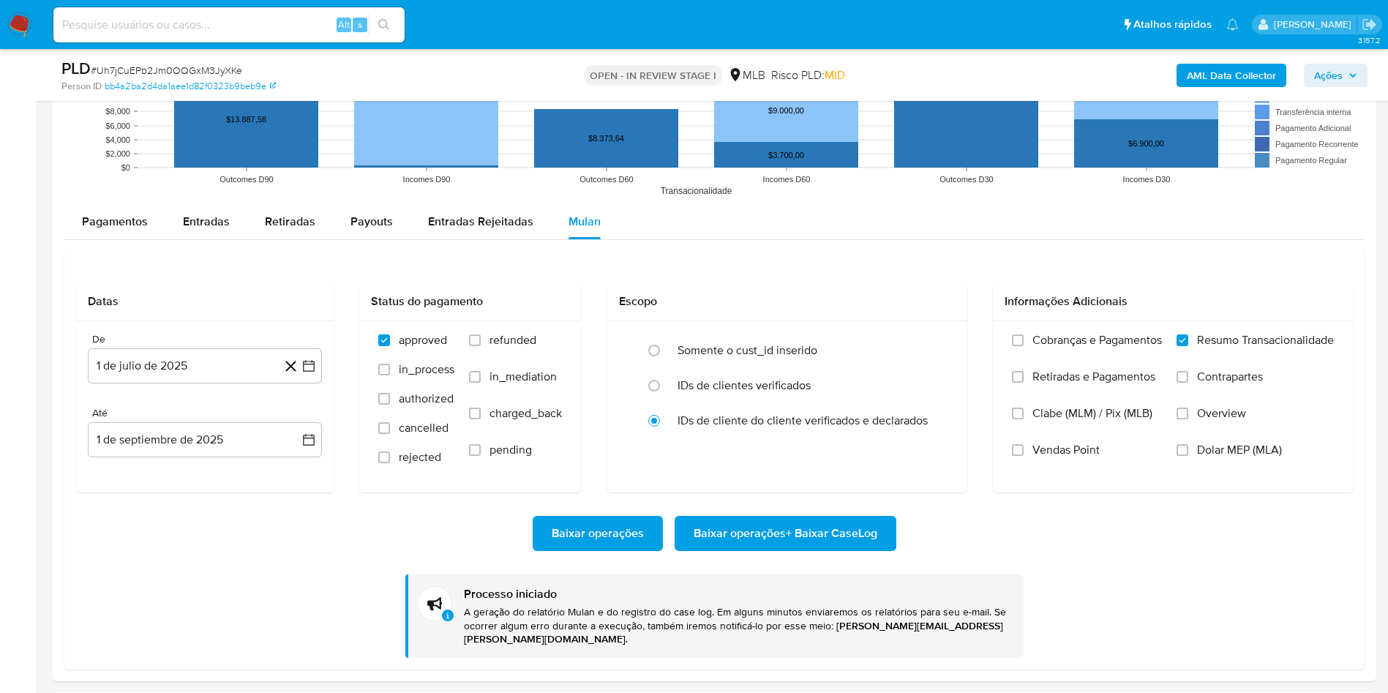
scroll to position [653, 0]
click at [208, 61] on div "PLD # Uh7jCuEPb2Jm0OQGxM3JyXKe" at bounding box center [276, 69] width 430 height 22
copy span "Uh7jCuEPb2Jm0OQGxM3JyXKe"
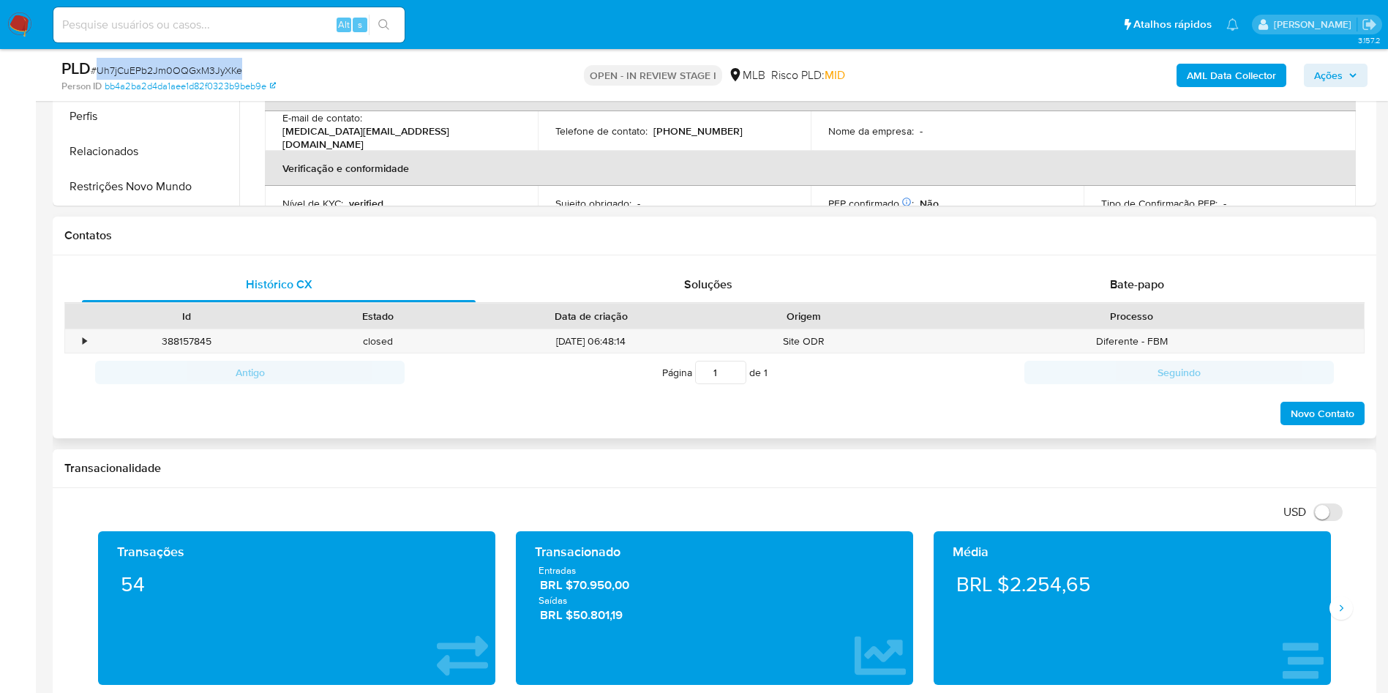
scroll to position [0, 0]
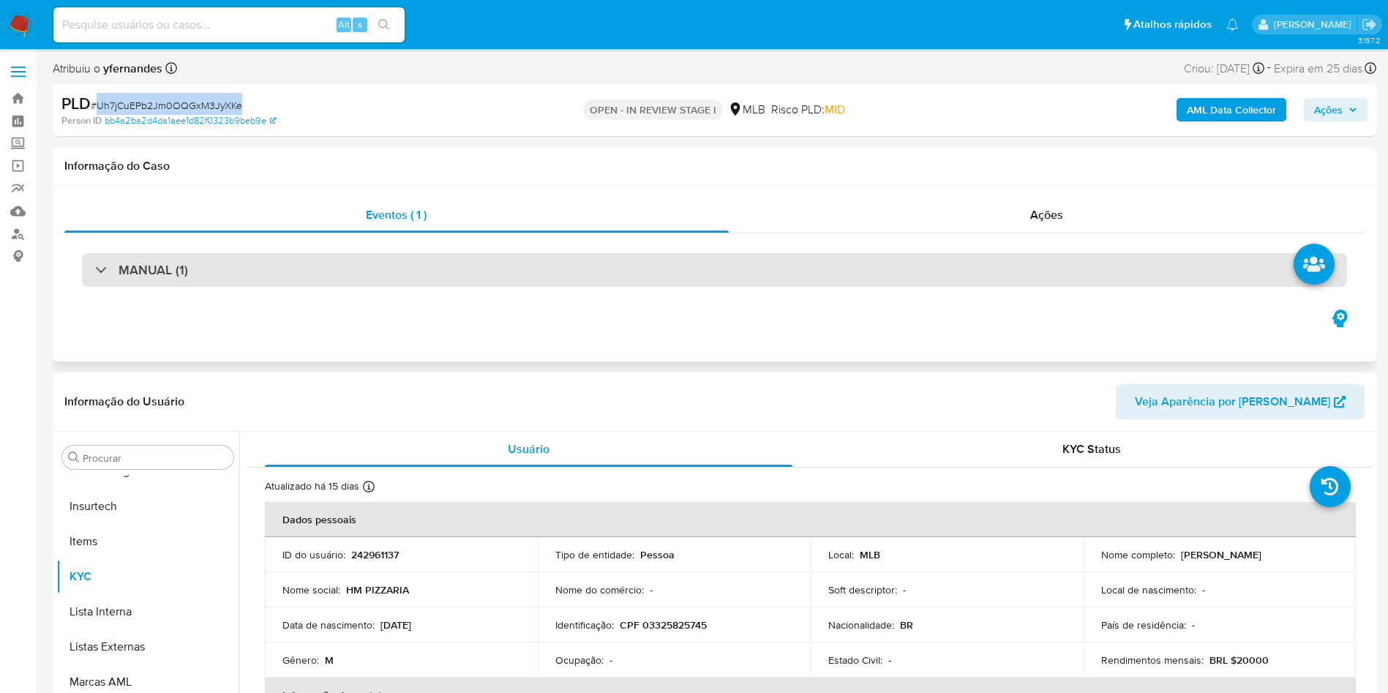
click at [732, 275] on div "MANUAL (1)" at bounding box center [714, 270] width 1265 height 34
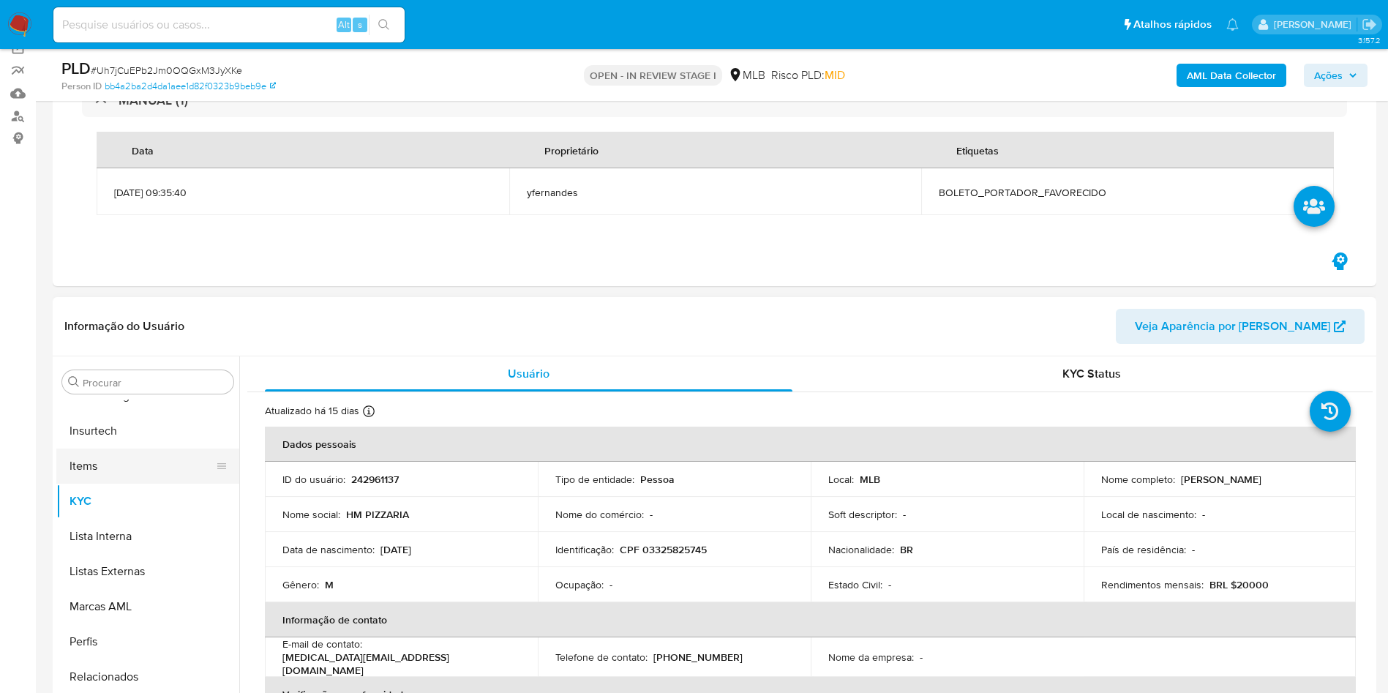
scroll to position [219, 0]
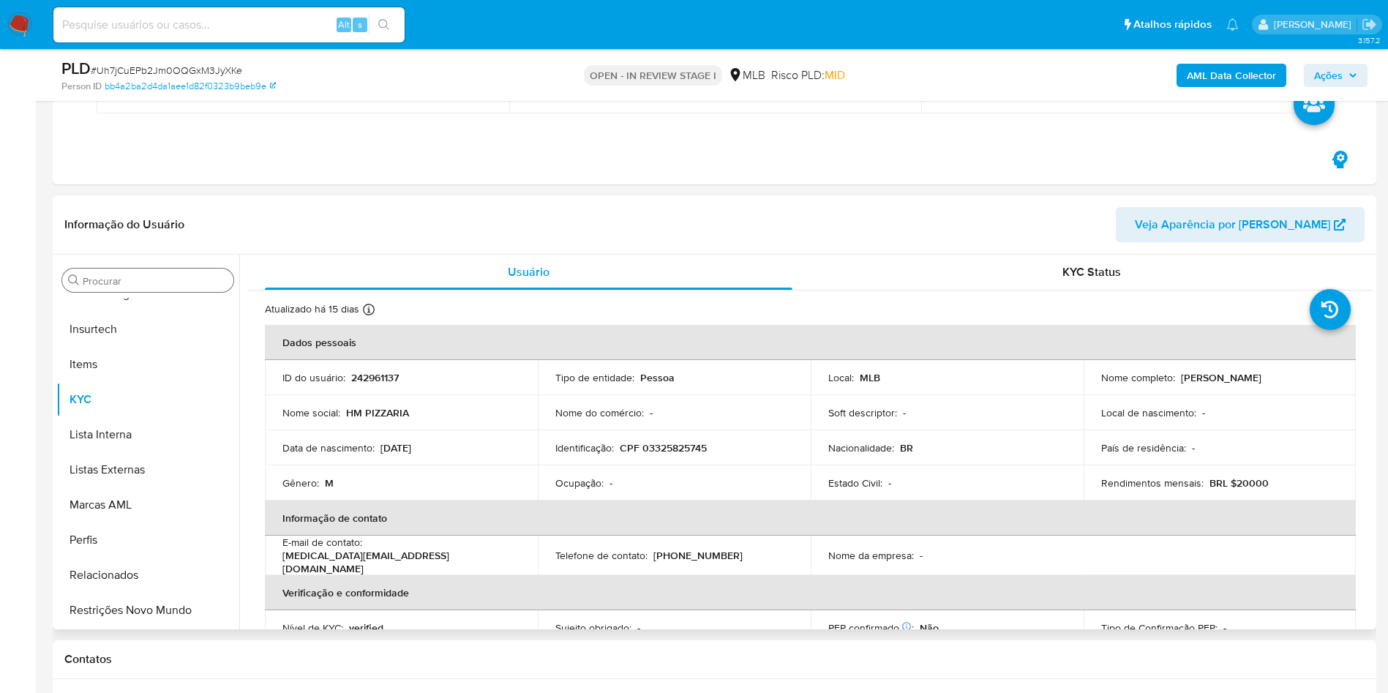
click at [158, 273] on div "Procurar" at bounding box center [147, 279] width 171 height 23
click at [170, 286] on input "Procurar" at bounding box center [155, 280] width 145 height 13
click at [165, 282] on input "Procurar" at bounding box center [155, 280] width 145 height 13
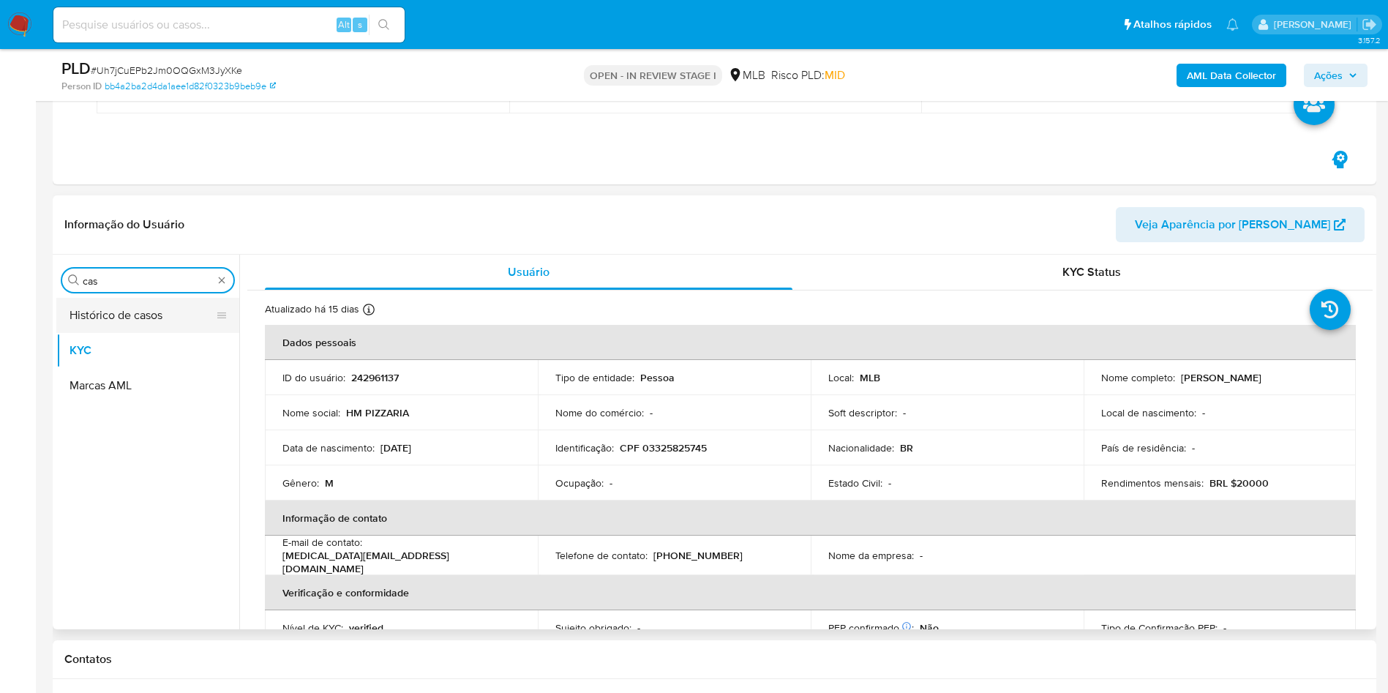
scroll to position [0, 0]
click at [143, 304] on button "Histórico de casos" at bounding box center [141, 315] width 171 height 35
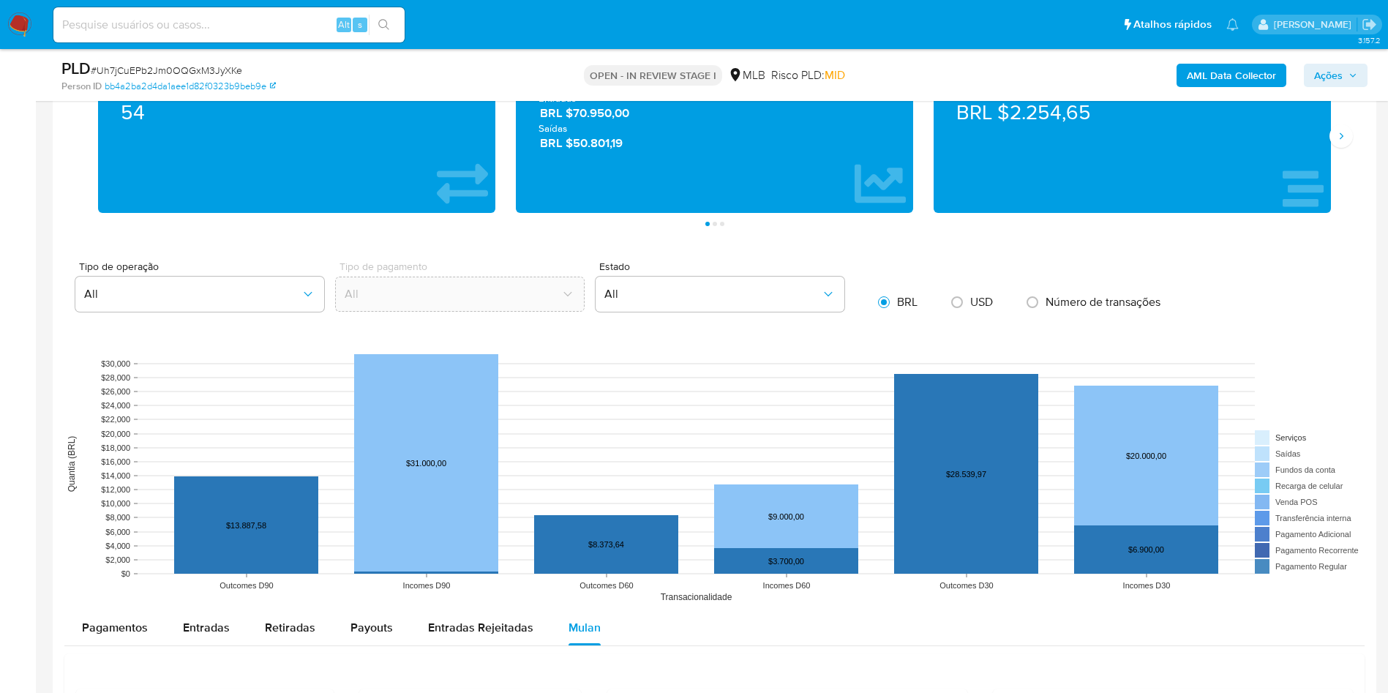
scroll to position [768, 0]
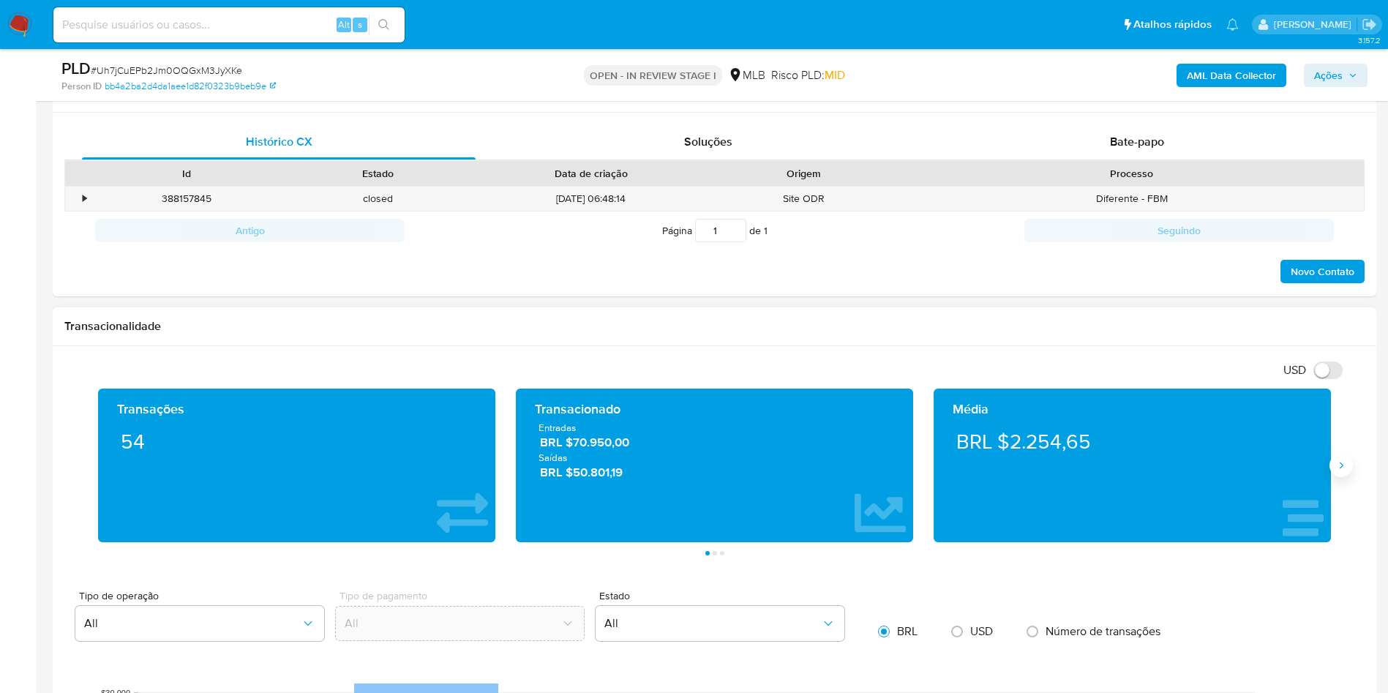
click at [1348, 459] on button "Siguiente" at bounding box center [1340, 465] width 23 height 23
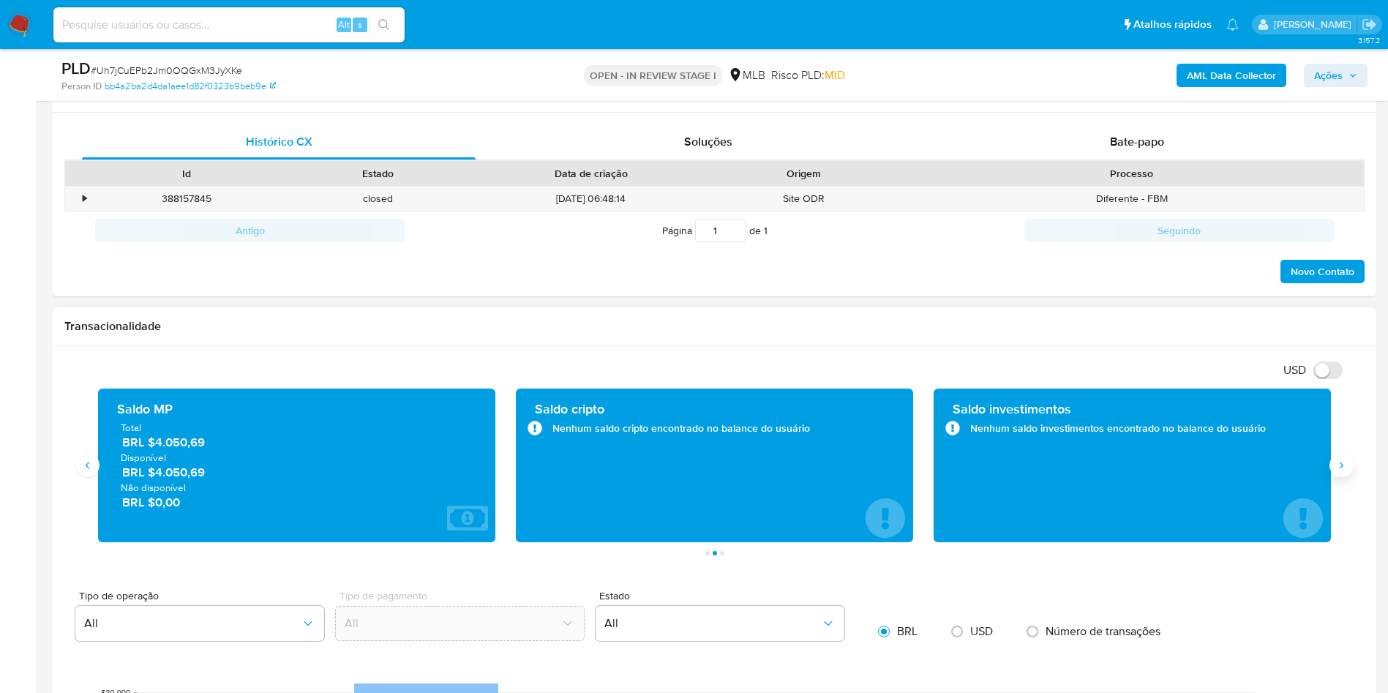
click at [1337, 466] on icon "Siguiente" at bounding box center [1341, 465] width 12 height 12
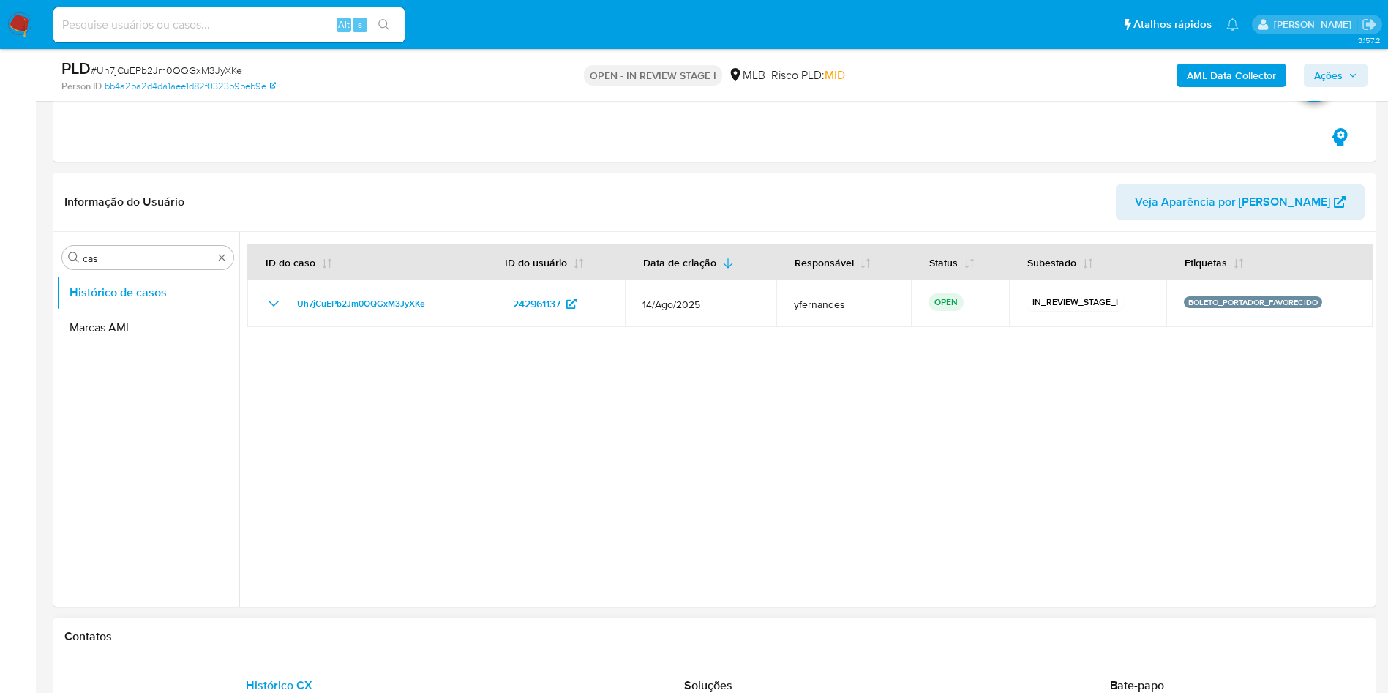
scroll to position [219, 0]
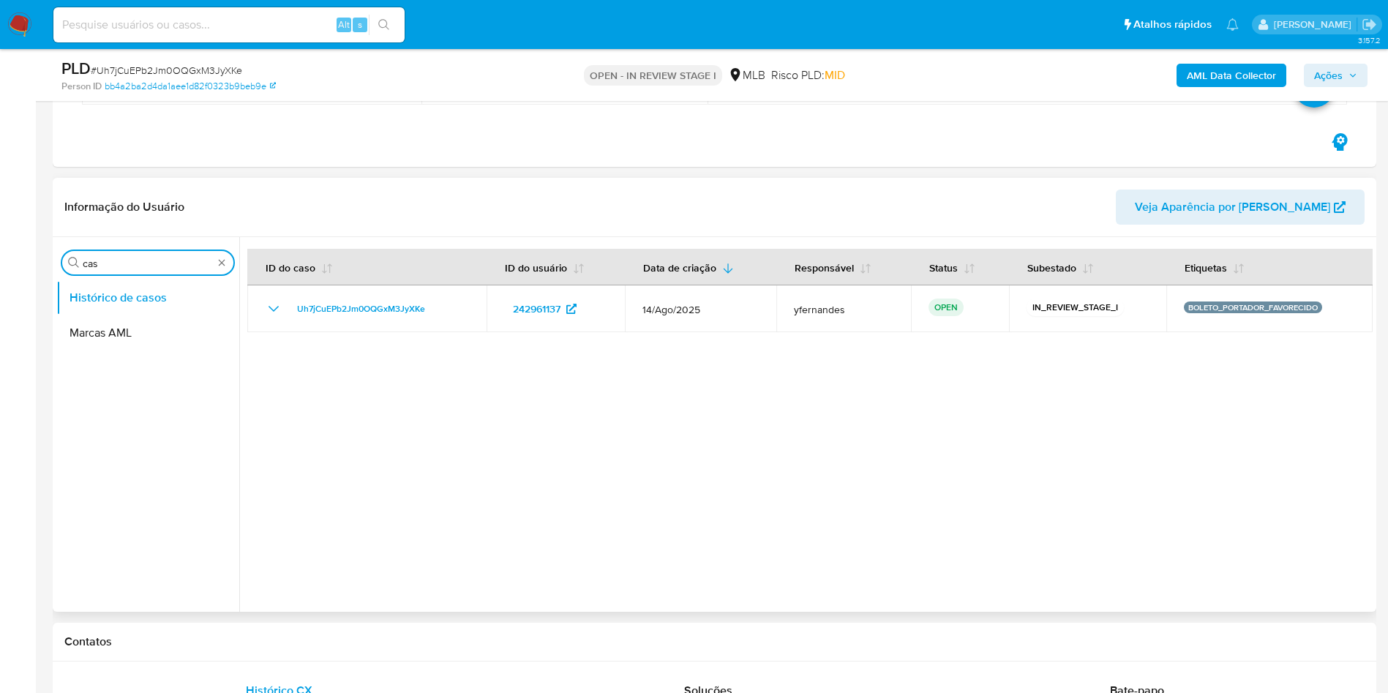
click at [172, 257] on input "cas" at bounding box center [148, 263] width 130 height 13
click at [172, 255] on div "Procurar cas" at bounding box center [147, 262] width 171 height 23
click at [123, 255] on div "Procurar cas" at bounding box center [147, 262] width 171 height 23
click at [153, 267] on input "cas" at bounding box center [148, 263] width 130 height 13
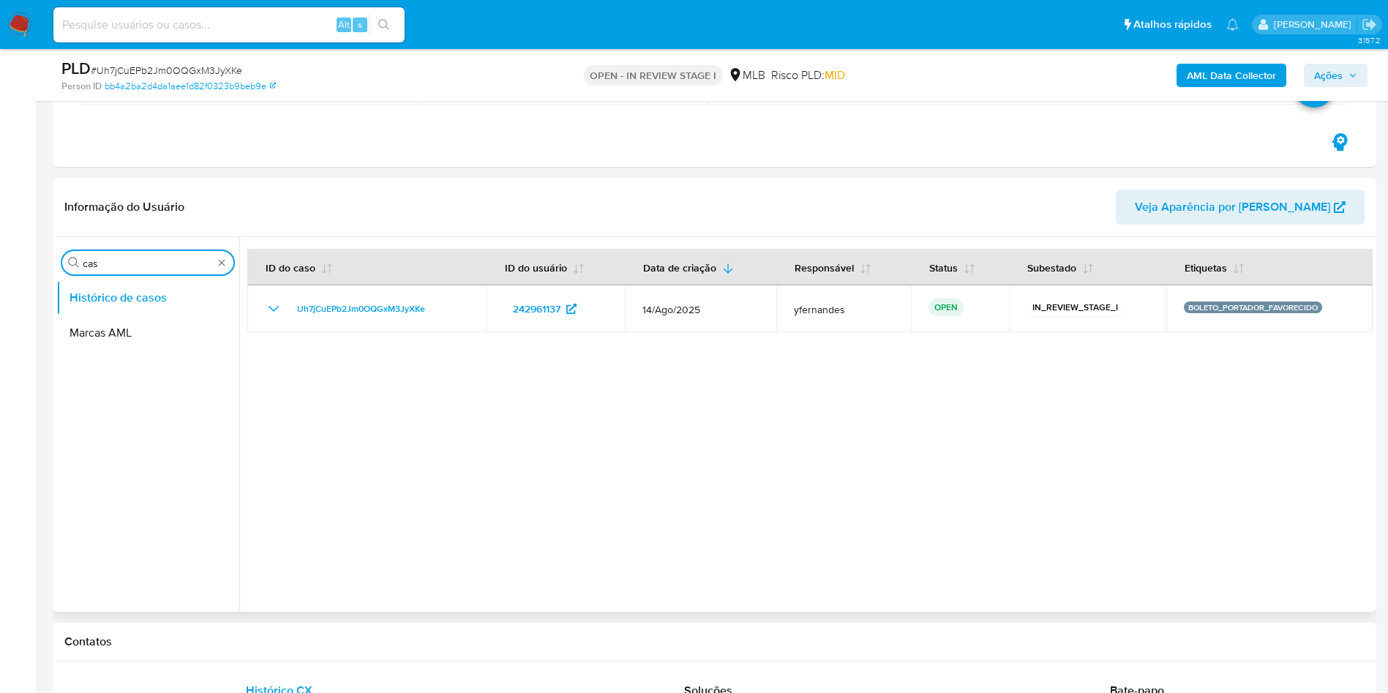
click at [153, 267] on input "cas" at bounding box center [148, 263] width 130 height 13
click at [135, 329] on button "KYC" at bounding box center [141, 332] width 171 height 35
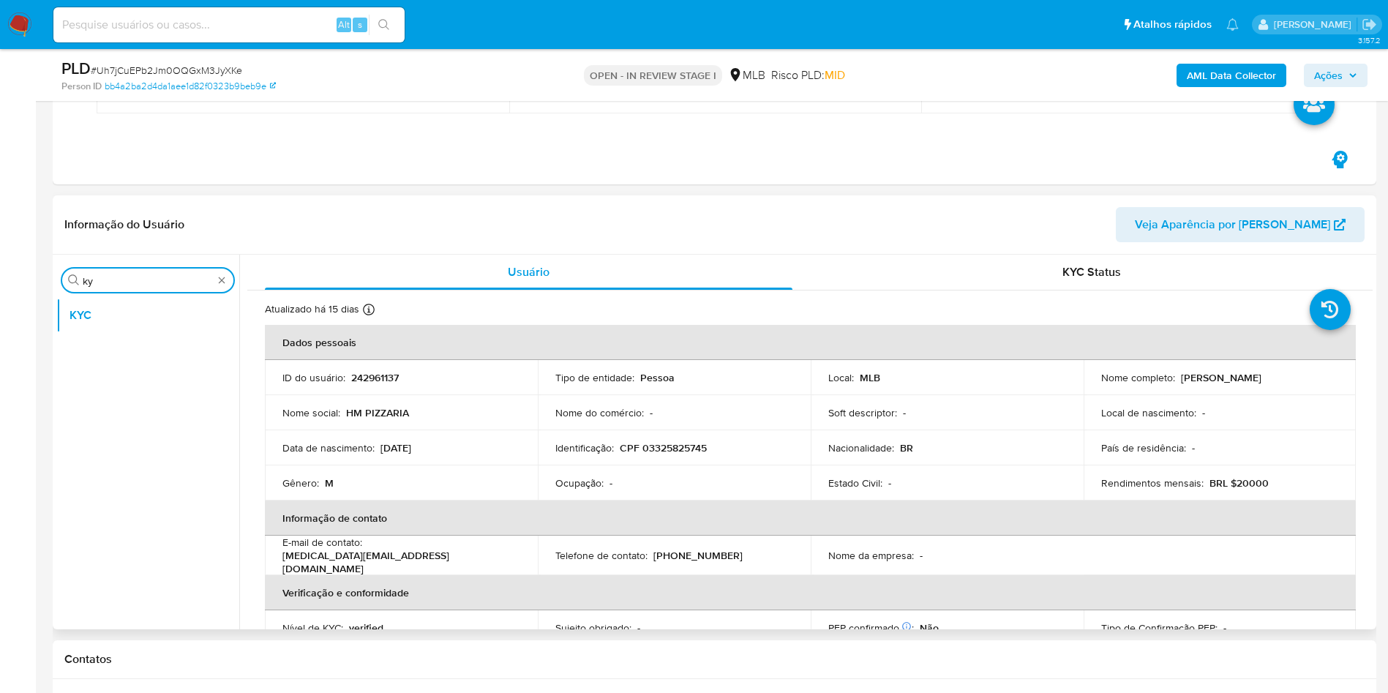
click at [148, 281] on input "ky" at bounding box center [148, 280] width 130 height 13
click at [148, 280] on input "ky" at bounding box center [148, 280] width 130 height 13
click at [148, 279] on input "ky" at bounding box center [148, 280] width 130 height 13
click at [123, 278] on input "kyger" at bounding box center [148, 280] width 130 height 13
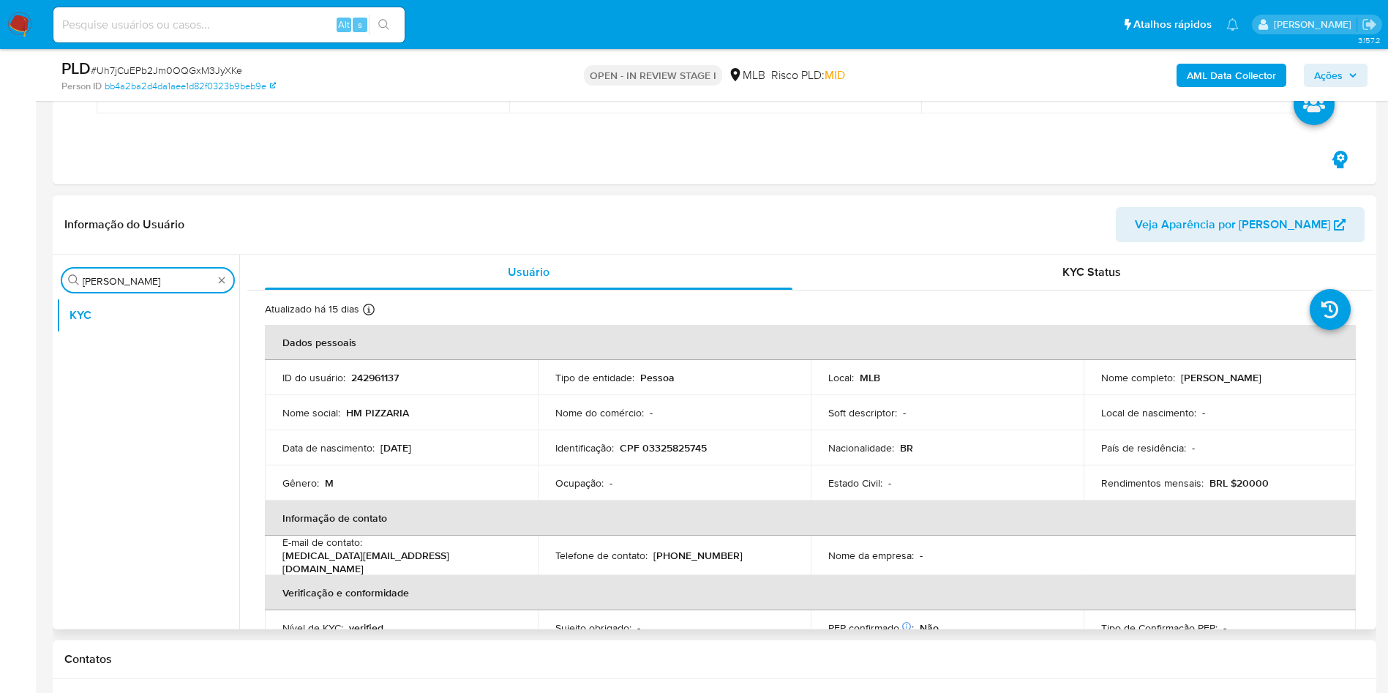
click at [123, 278] on input "kyger" at bounding box center [148, 280] width 130 height 13
type input "ger"
click at [96, 315] on button "Geral" at bounding box center [141, 315] width 171 height 35
click at [108, 306] on button "Geral" at bounding box center [141, 315] width 171 height 35
click at [104, 327] on button "Geral" at bounding box center [141, 315] width 171 height 35
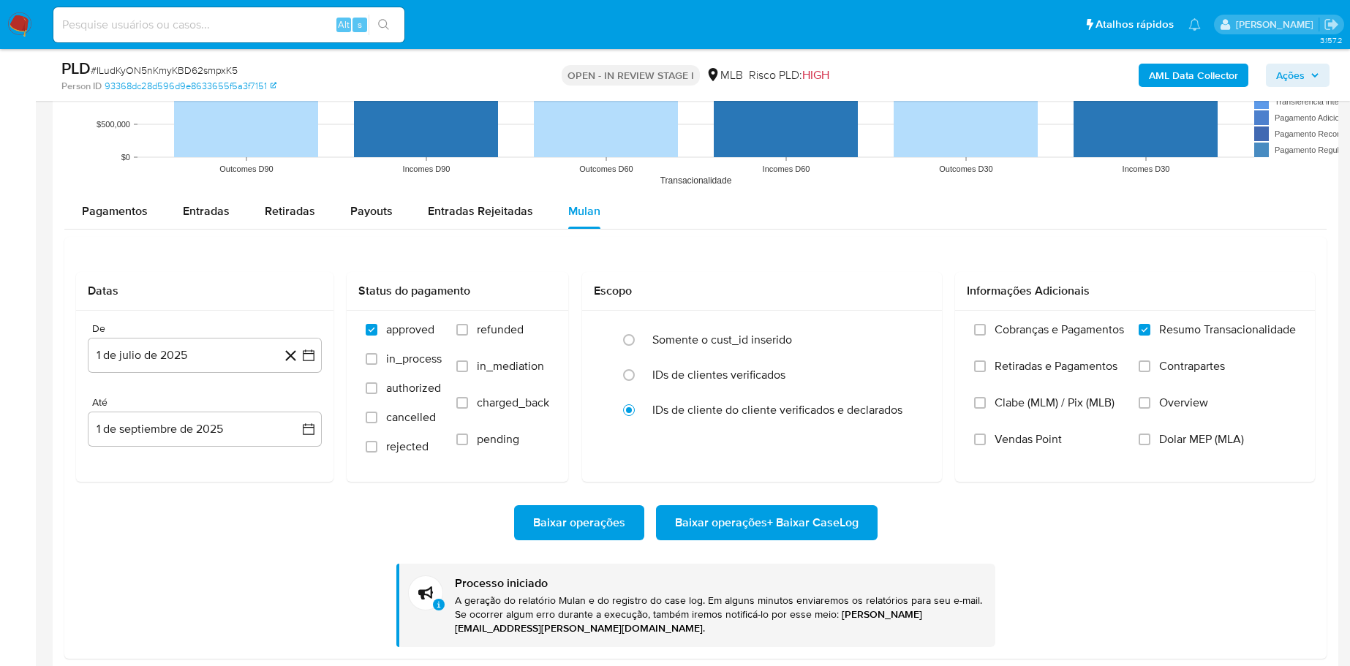
scroll to position [653, 0]
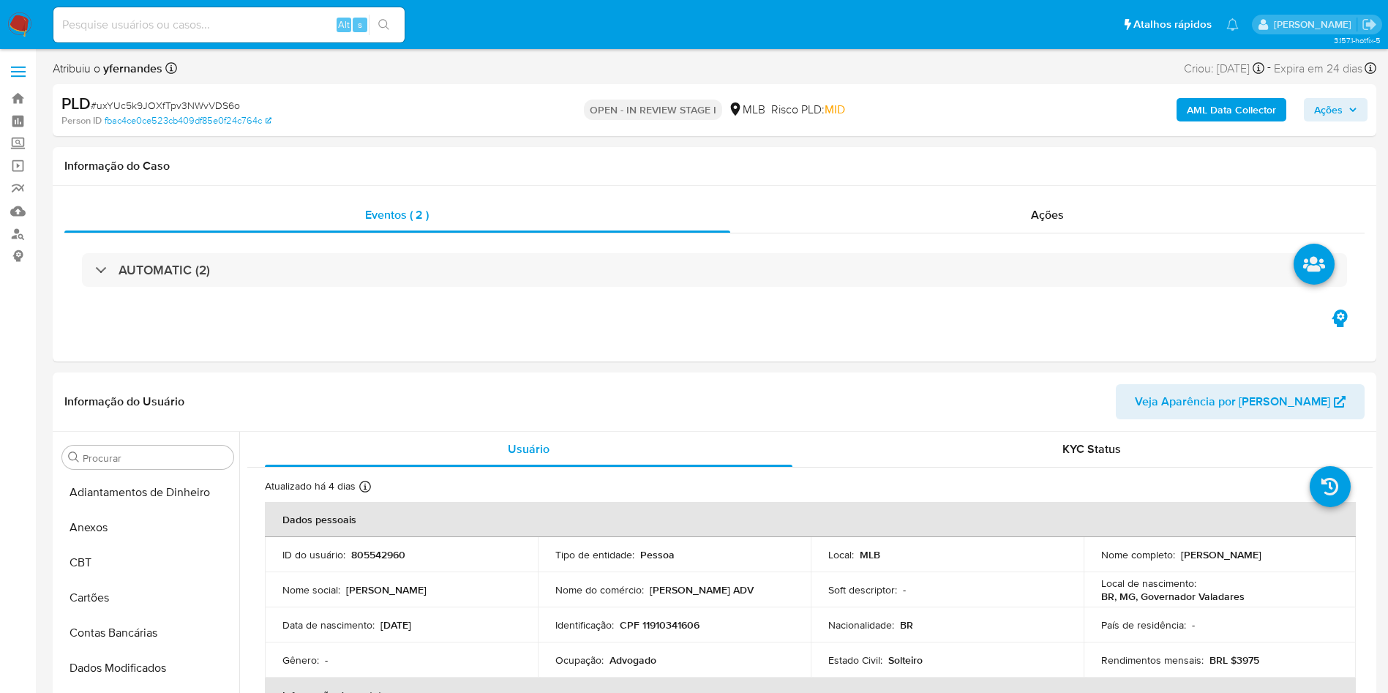
select select "10"
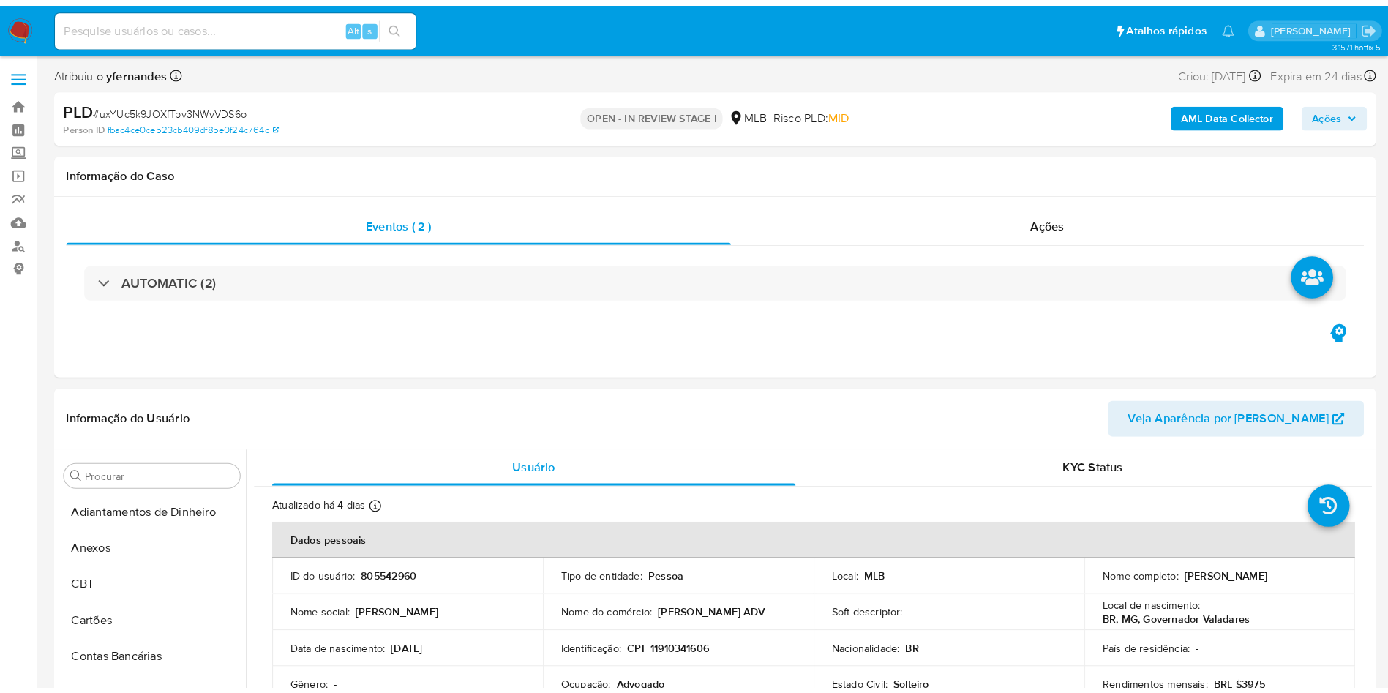
scroll to position [653, 0]
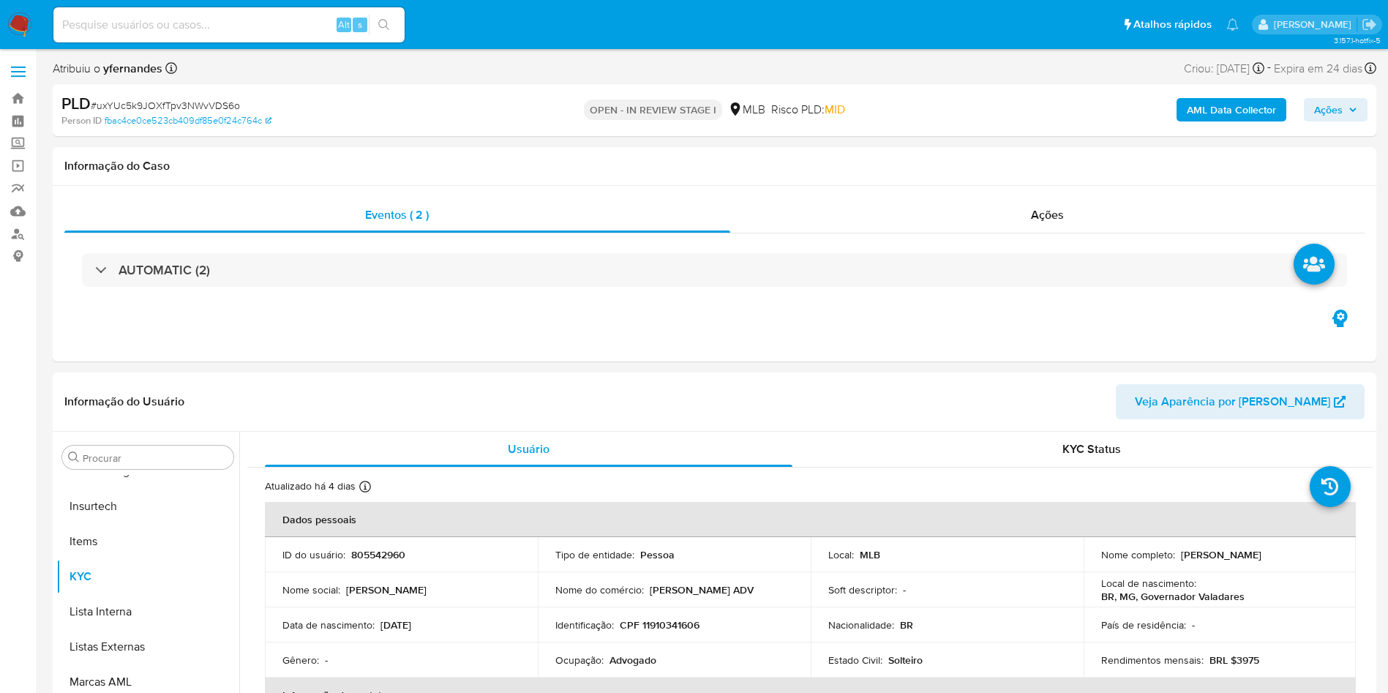
click at [208, 104] on span "# uxYUc5k9JOXfTpv3NWvVDS6o" at bounding box center [165, 105] width 149 height 15
copy span "uxYUc5k9JOXfTpv3NWvVDS6o"
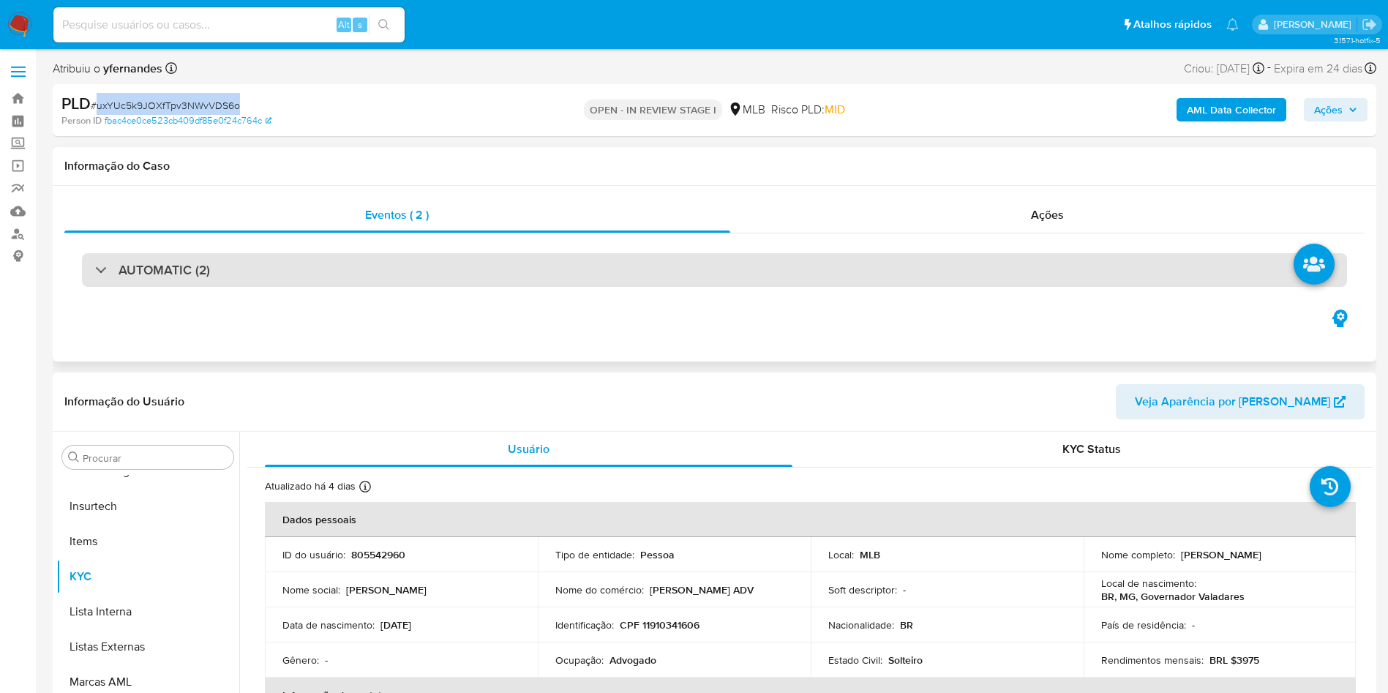
click at [623, 277] on div "AUTOMATIC (2)" at bounding box center [714, 270] width 1265 height 34
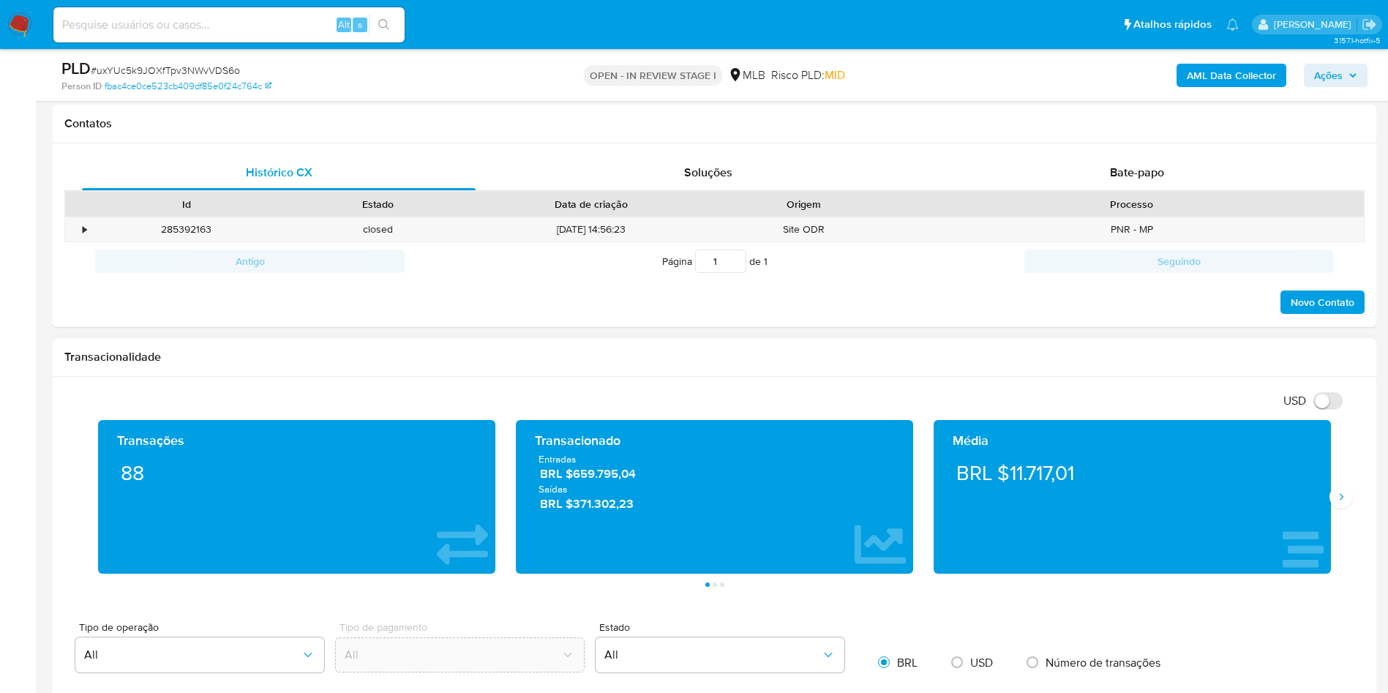
scroll to position [1756, 0]
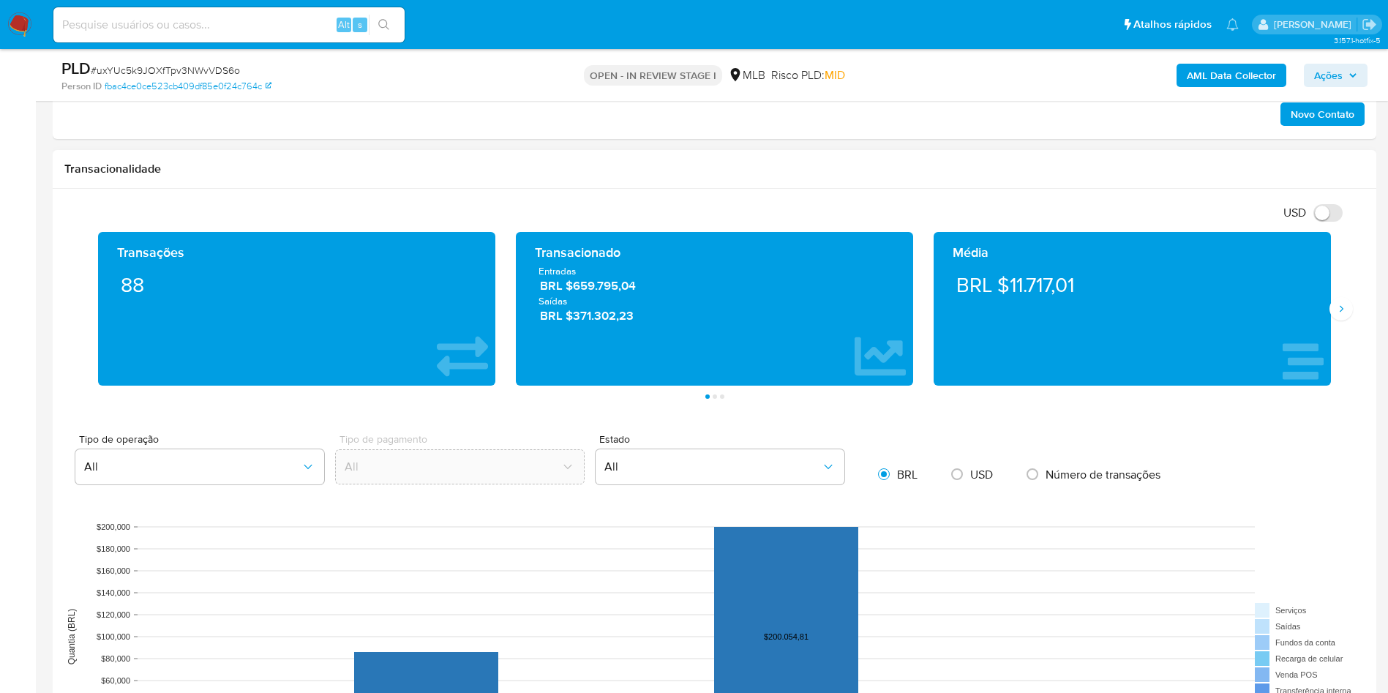
click at [1332, 320] on div "Média BRL $11.717,01" at bounding box center [1132, 309] width 418 height 154
click at [1342, 304] on icon "Siguiente" at bounding box center [1341, 309] width 12 height 12
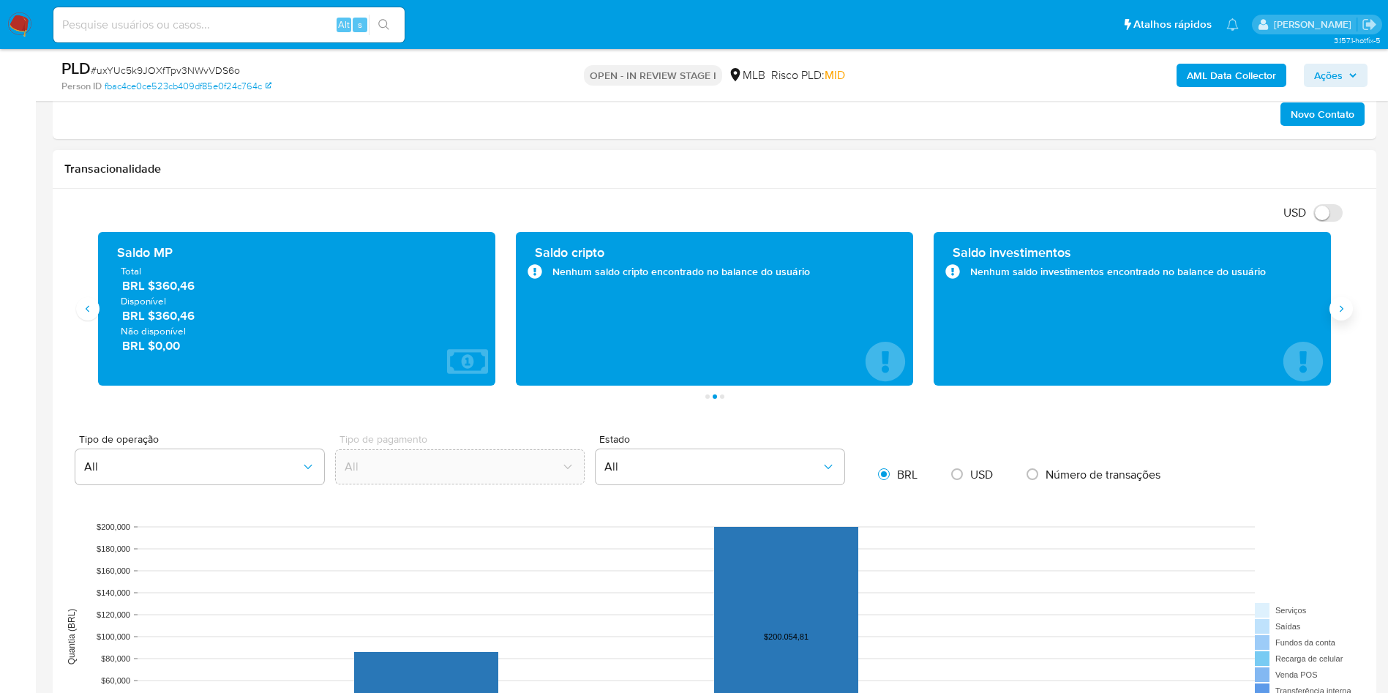
click at [1342, 304] on icon "Siguiente" at bounding box center [1341, 309] width 12 height 12
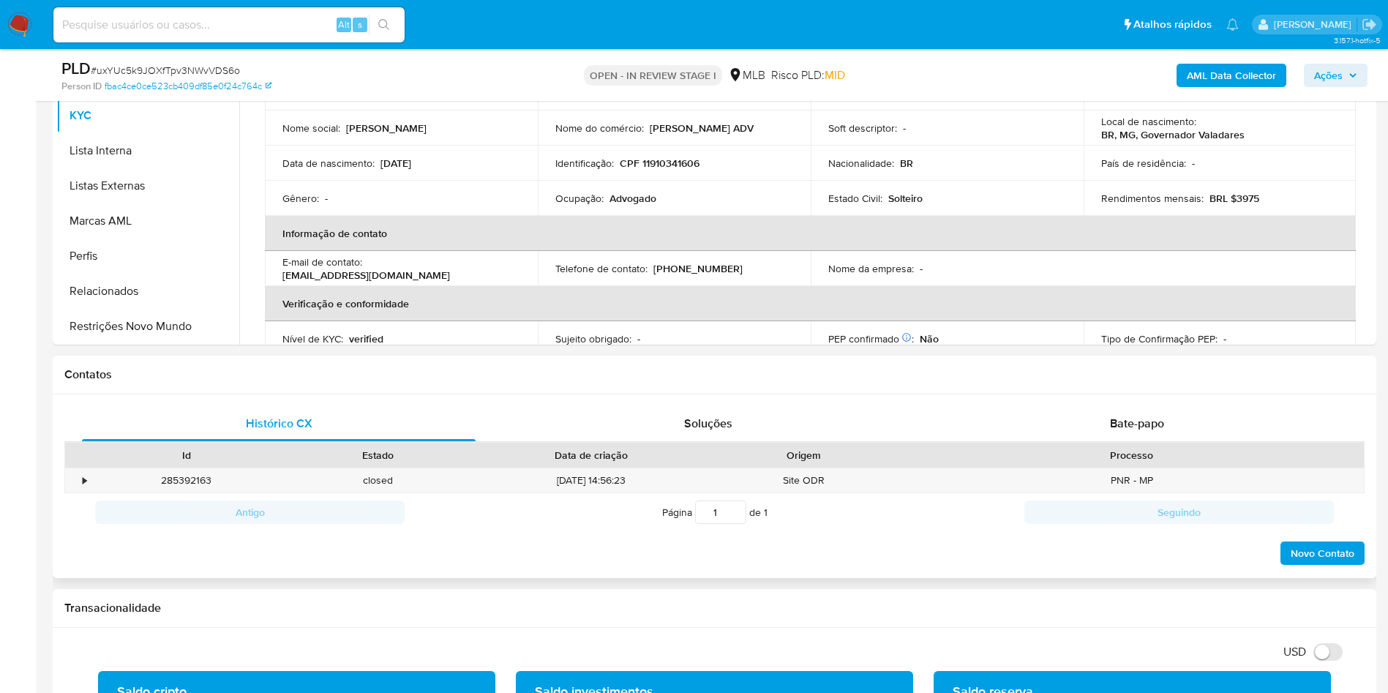
scroll to position [1097, 0]
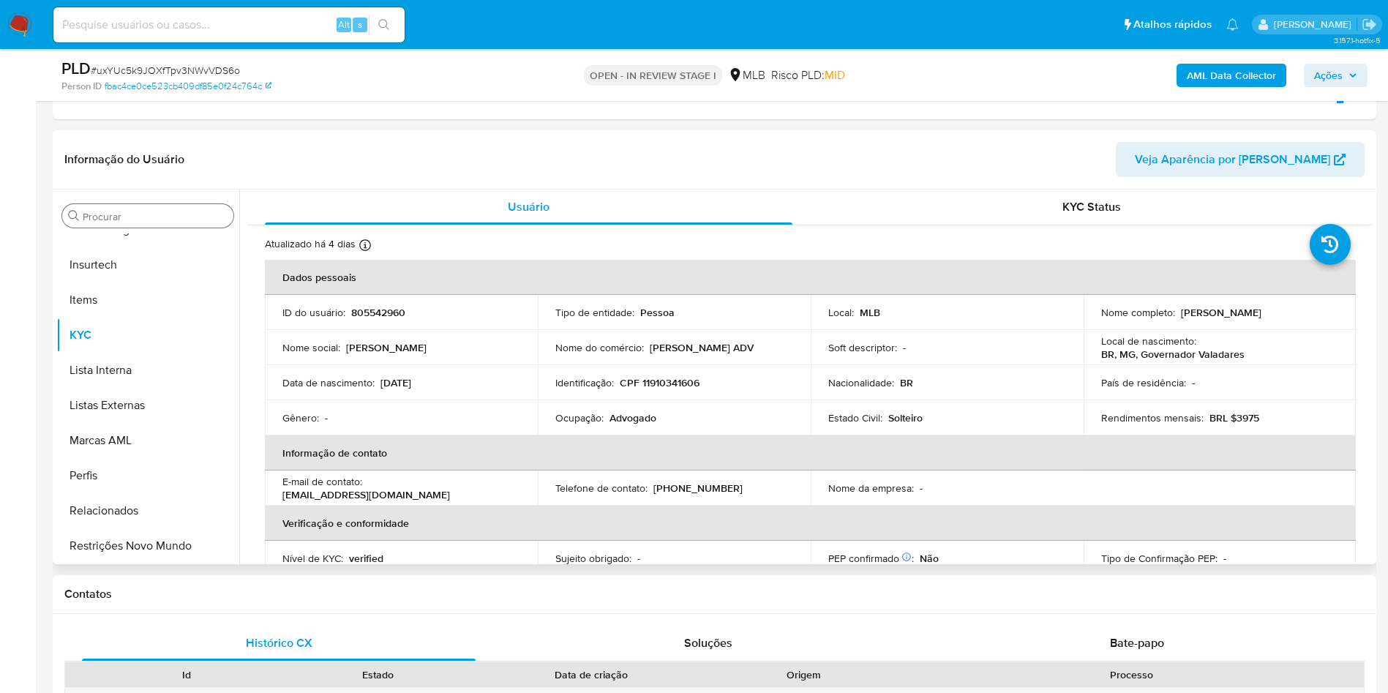
click at [112, 219] on input "Procurar" at bounding box center [155, 216] width 145 height 13
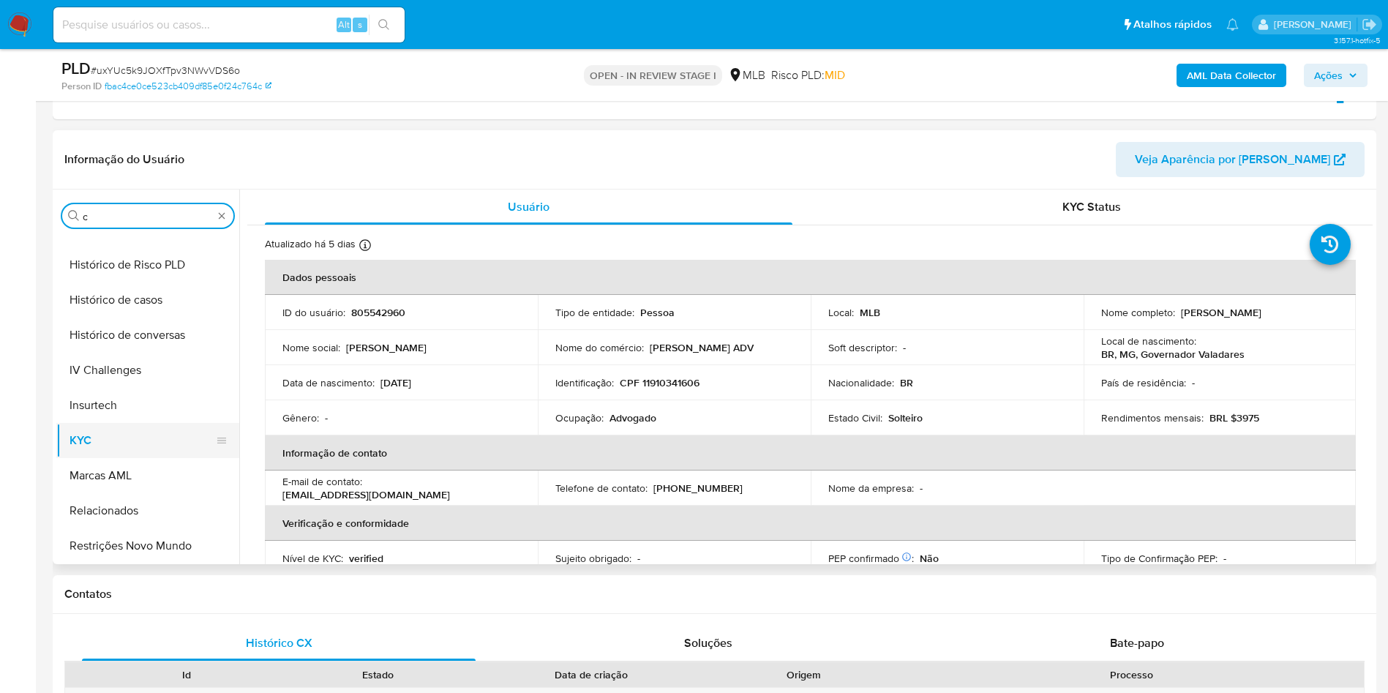
scroll to position [0, 0]
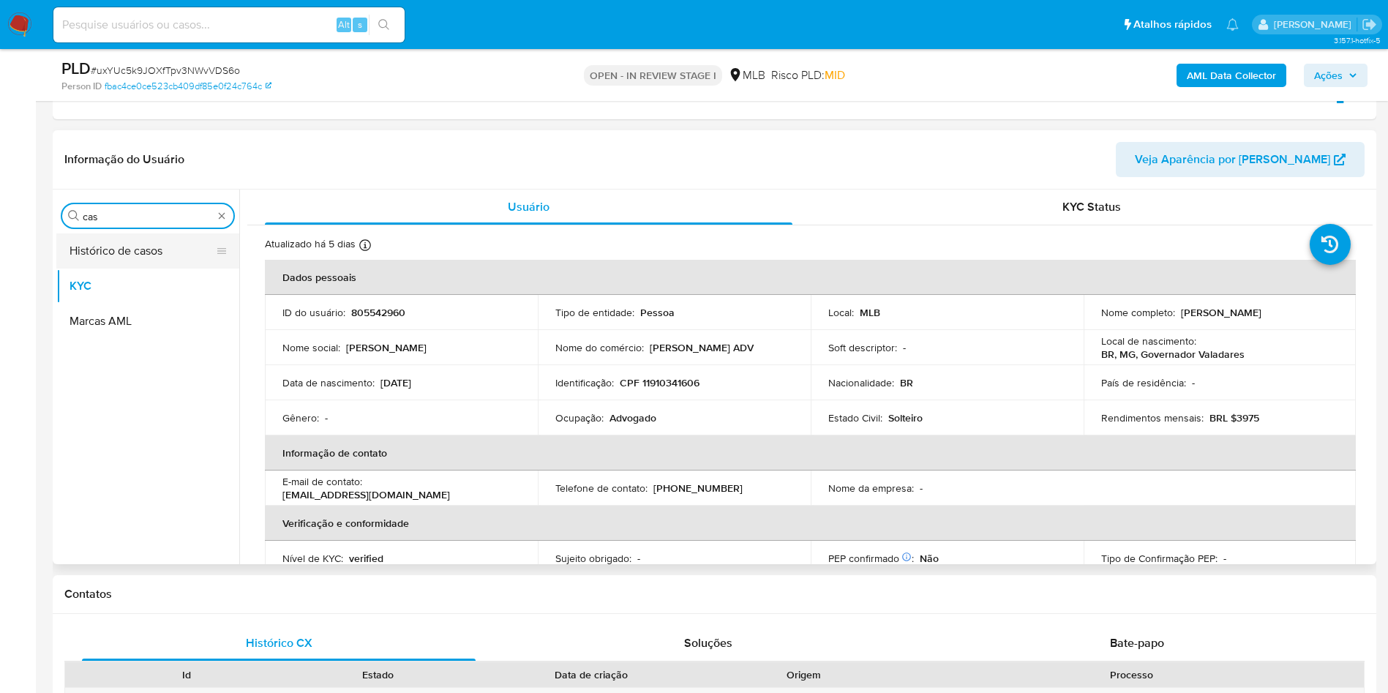
click at [135, 259] on button "Histórico de casos" at bounding box center [141, 250] width 171 height 35
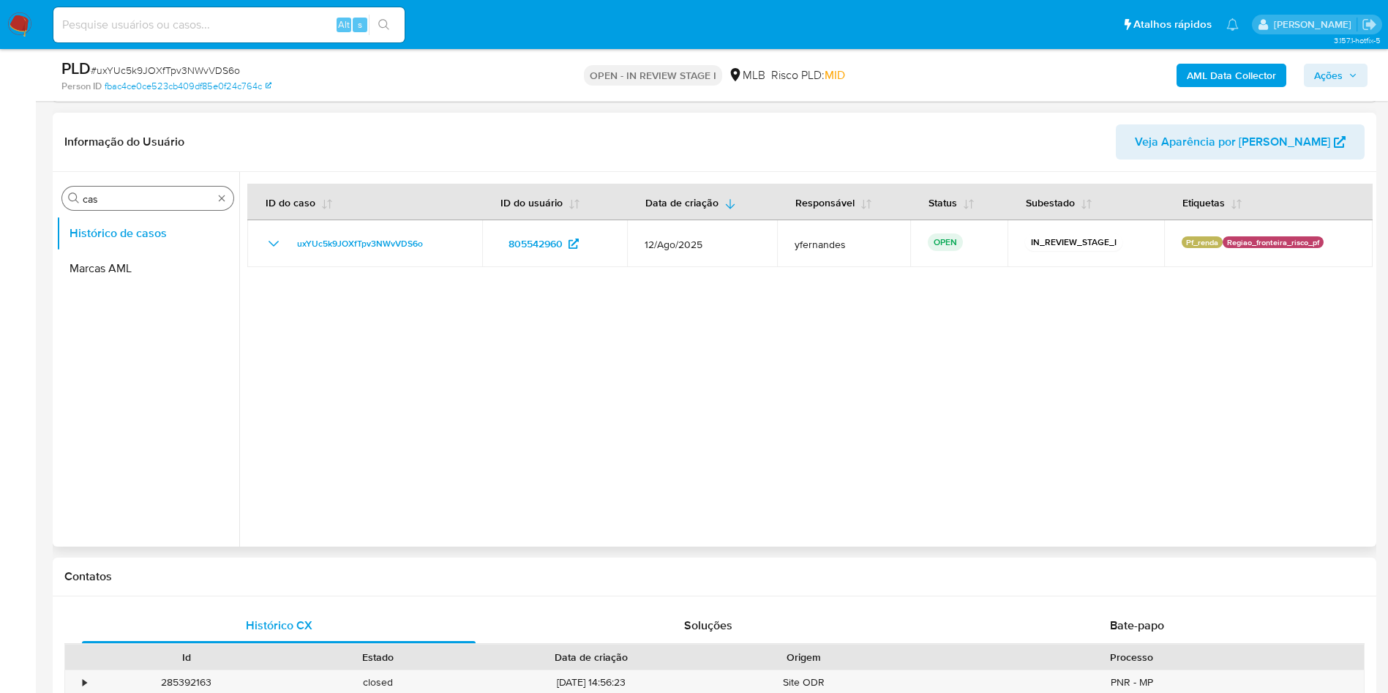
click at [138, 195] on input "cas" at bounding box center [148, 198] width 130 height 13
click at [139, 195] on input "cas" at bounding box center [148, 198] width 130 height 13
click at [148, 192] on input "cas" at bounding box center [148, 198] width 130 height 13
type input "ger"
click at [110, 238] on button "Geral" at bounding box center [147, 233] width 183 height 35
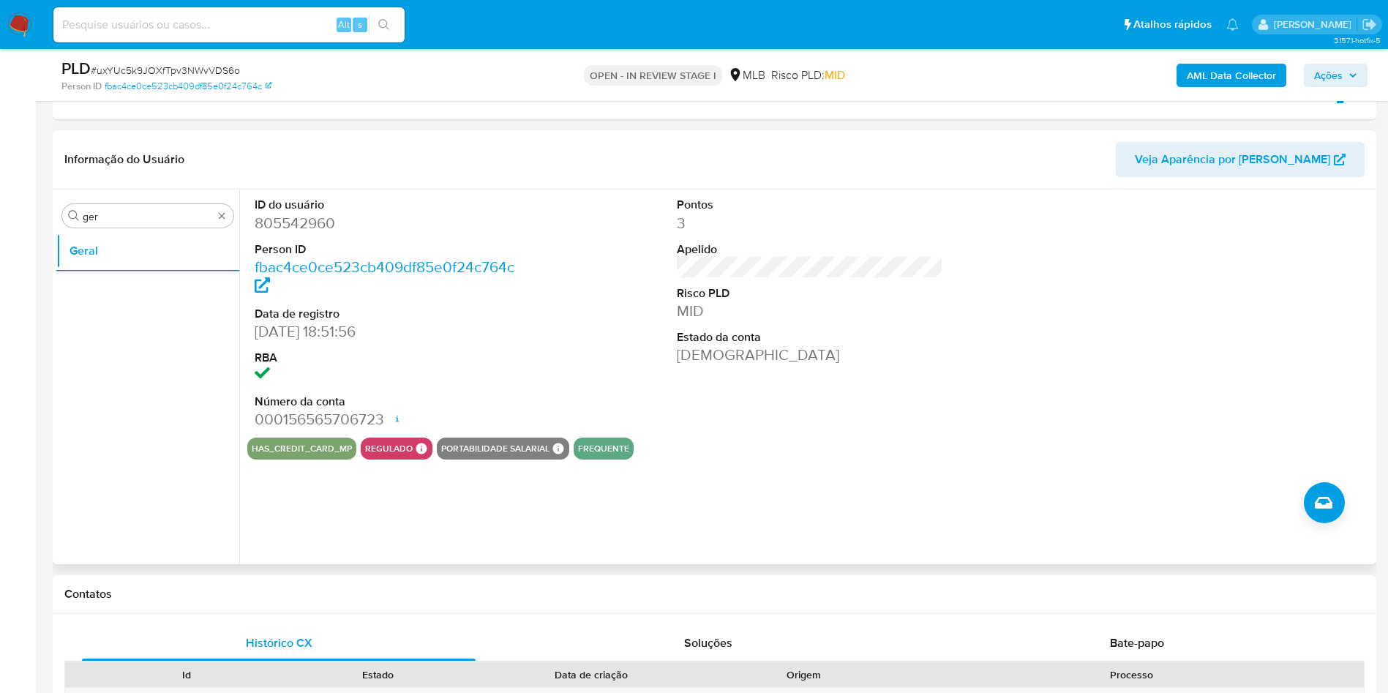
scroll to position [988, 0]
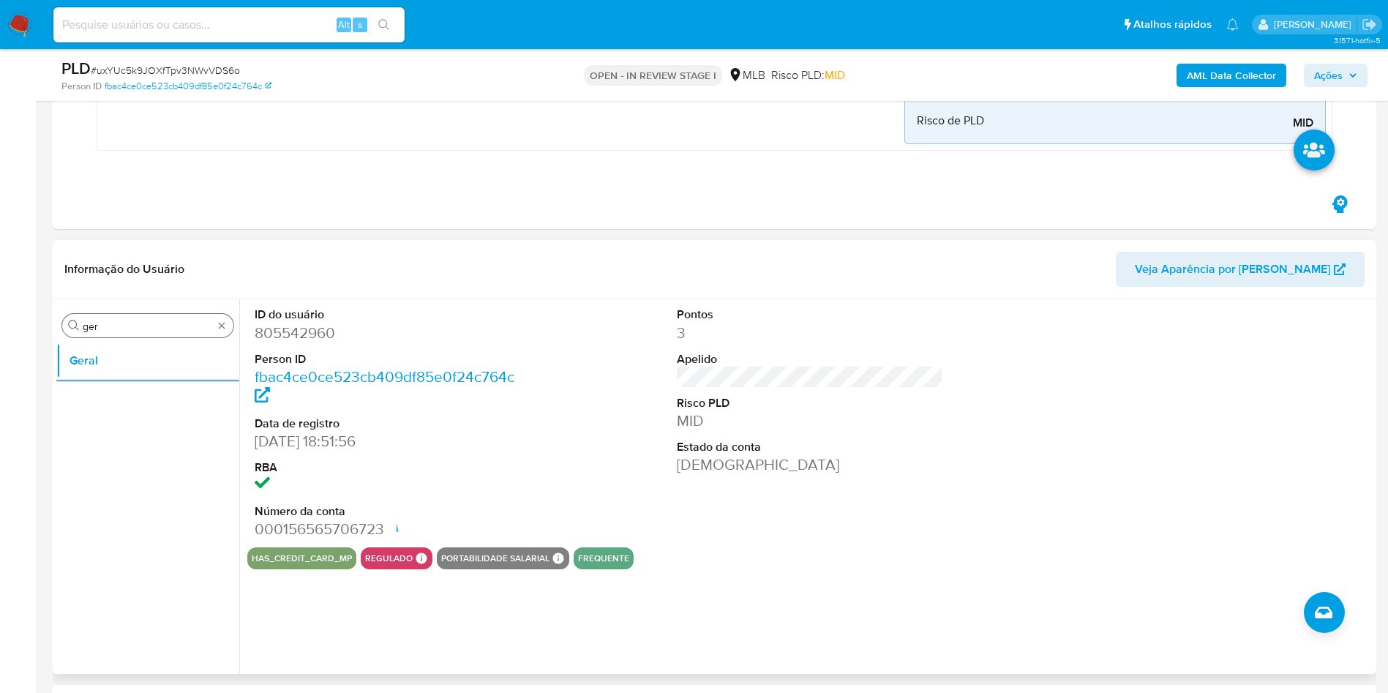
click at [150, 323] on input "ger" at bounding box center [148, 326] width 130 height 13
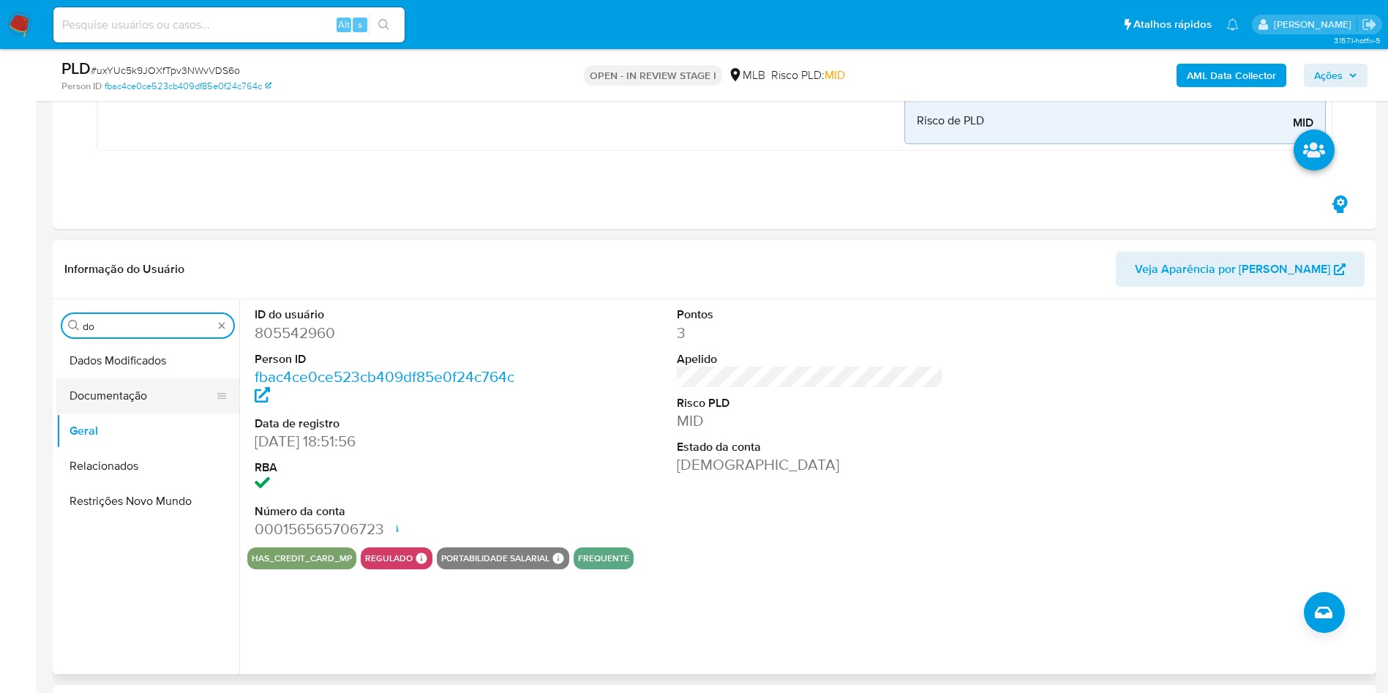
type input "do"
click at [143, 393] on button "Documentação" at bounding box center [141, 395] width 171 height 35
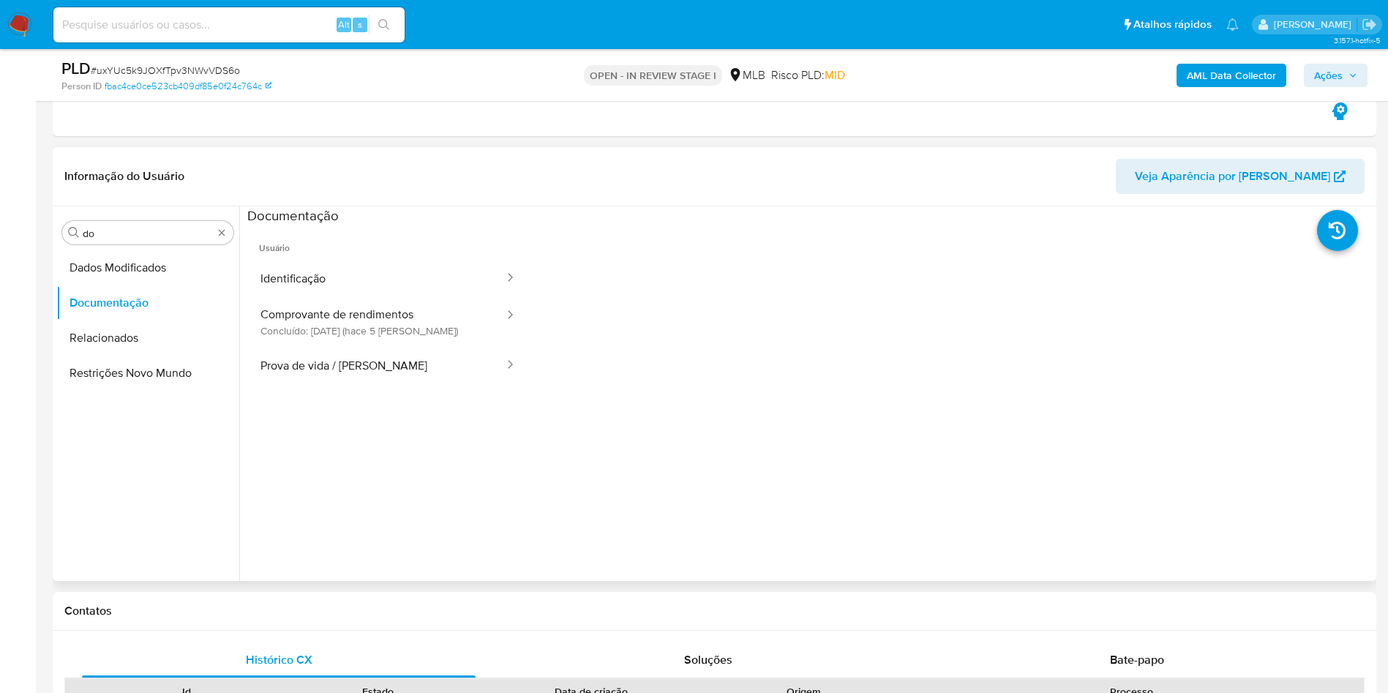
scroll to position [1097, 0]
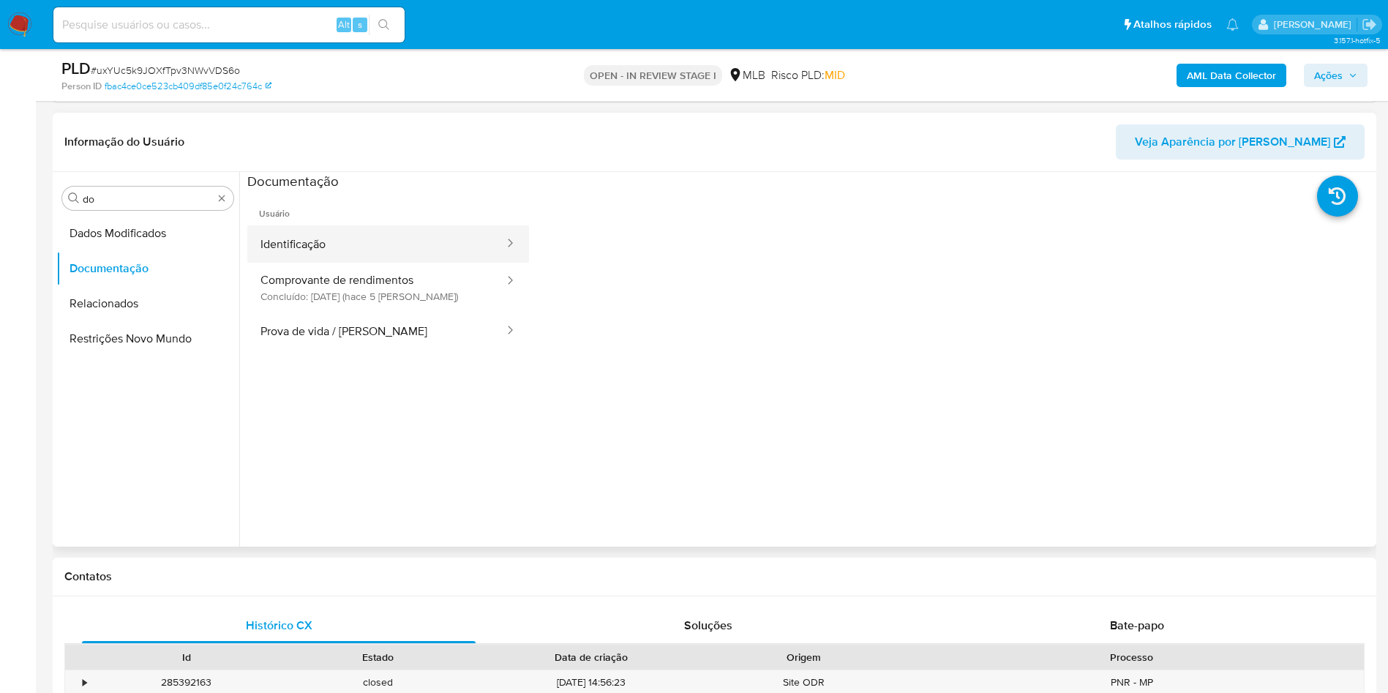
click at [337, 254] on button "Identificação" at bounding box center [376, 243] width 258 height 37
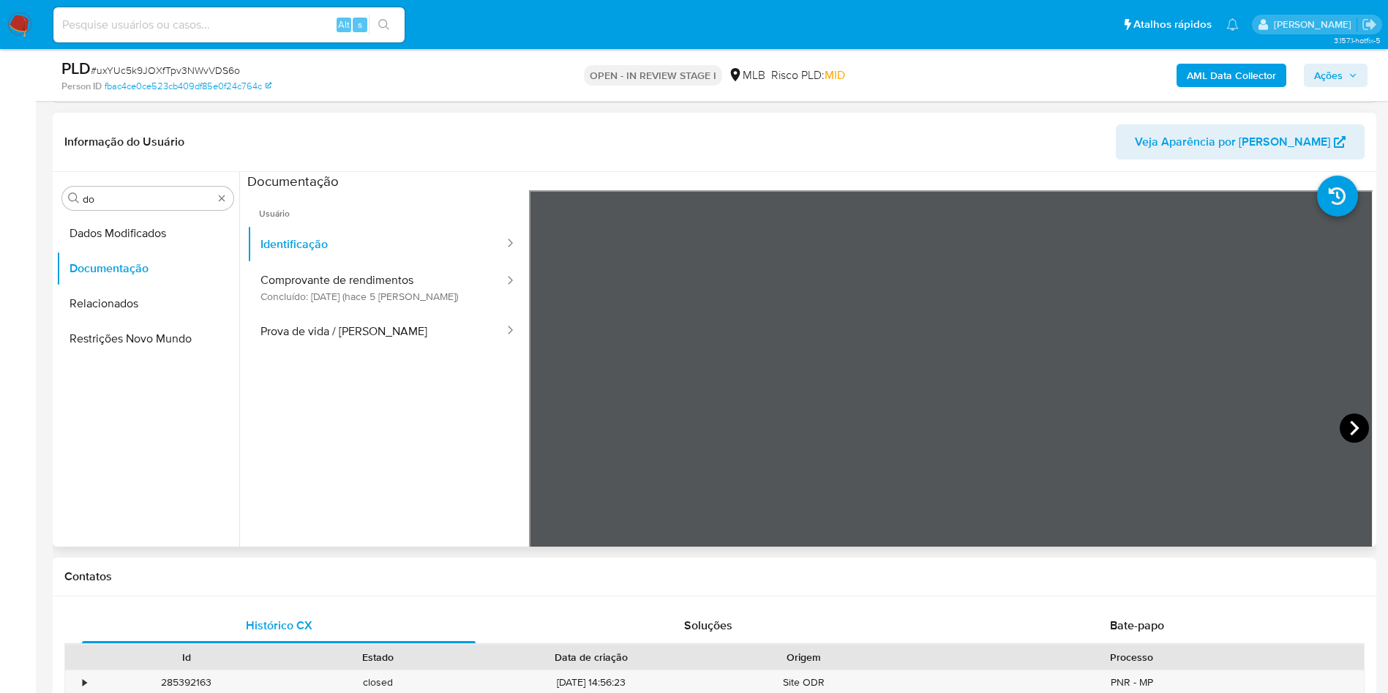
click at [1350, 422] on icon at bounding box center [1354, 428] width 9 height 15
click at [365, 332] on button "Prova de vida / [PERSON_NAME]" at bounding box center [376, 330] width 258 height 37
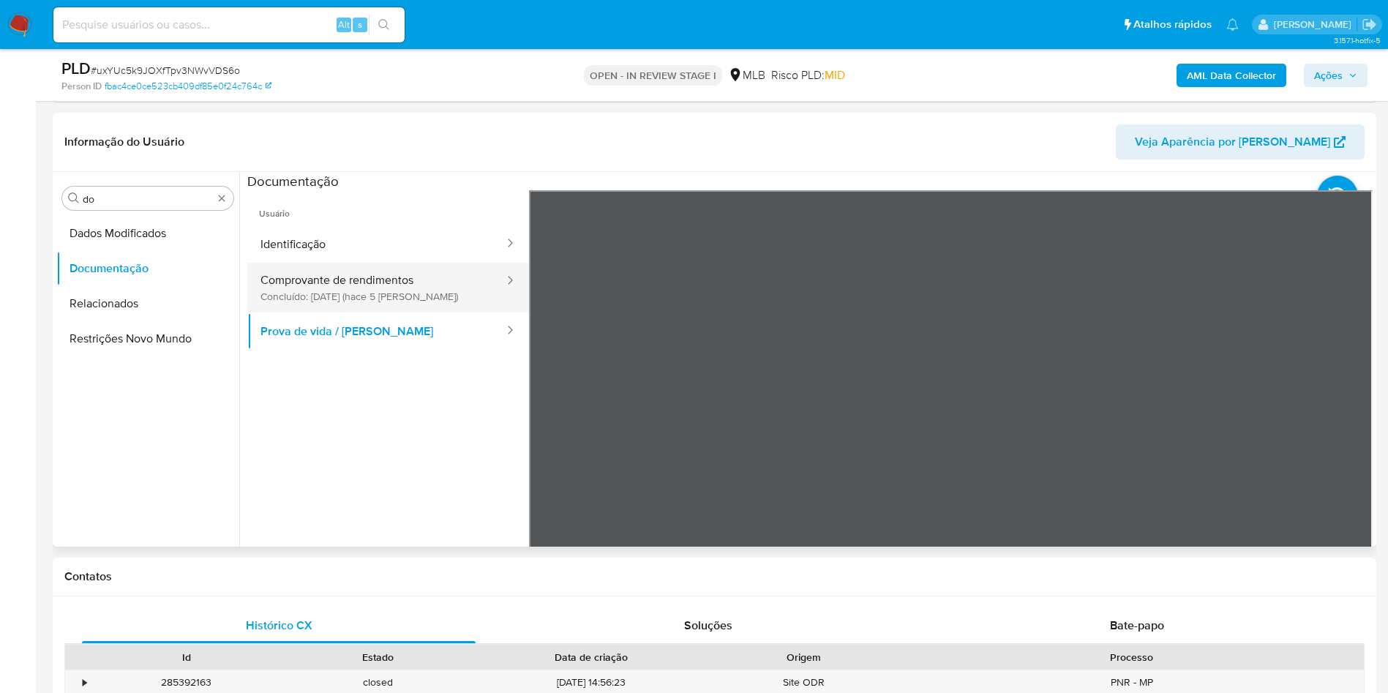
click at [372, 279] on button "Comprovante de rendimentos Concluído: 29/08/2025 (hace 5 días)" at bounding box center [376, 288] width 258 height 50
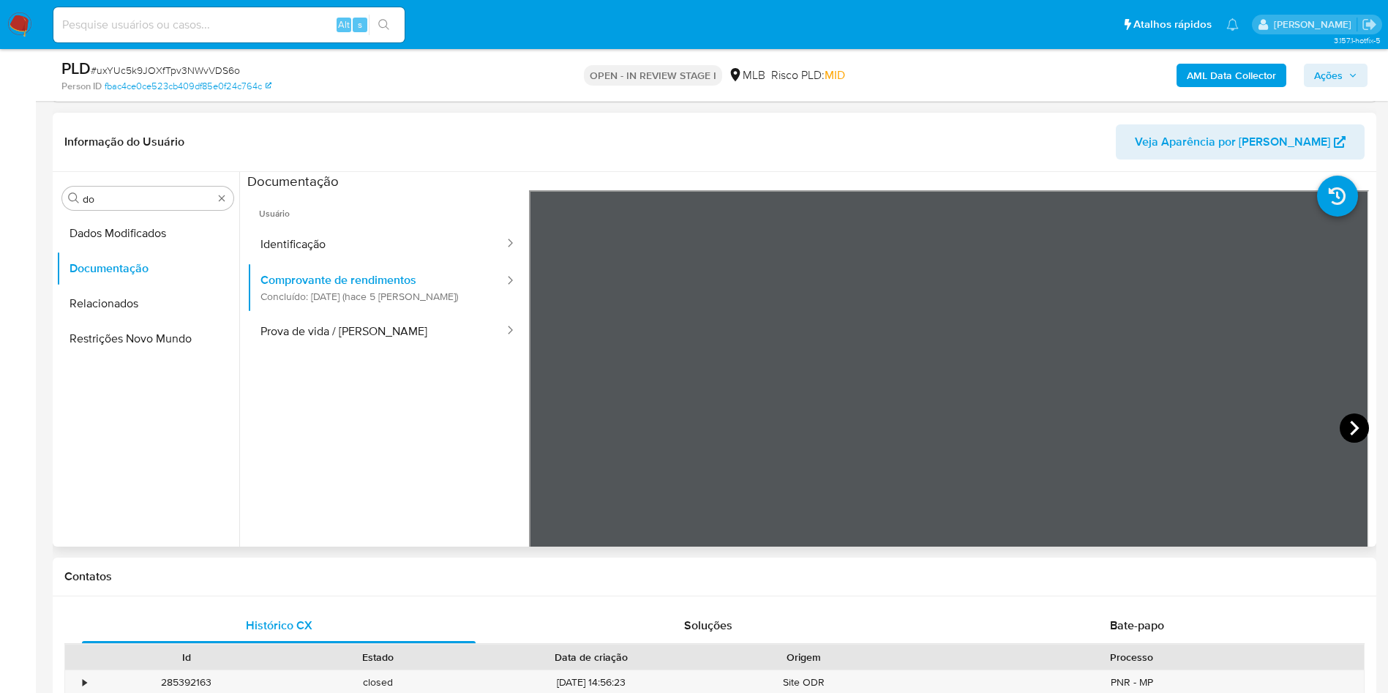
click at [1353, 431] on icon at bounding box center [1353, 427] width 29 height 29
click at [157, 199] on input "do" at bounding box center [148, 198] width 130 height 13
click at [157, 198] on input "do" at bounding box center [148, 198] width 130 height 13
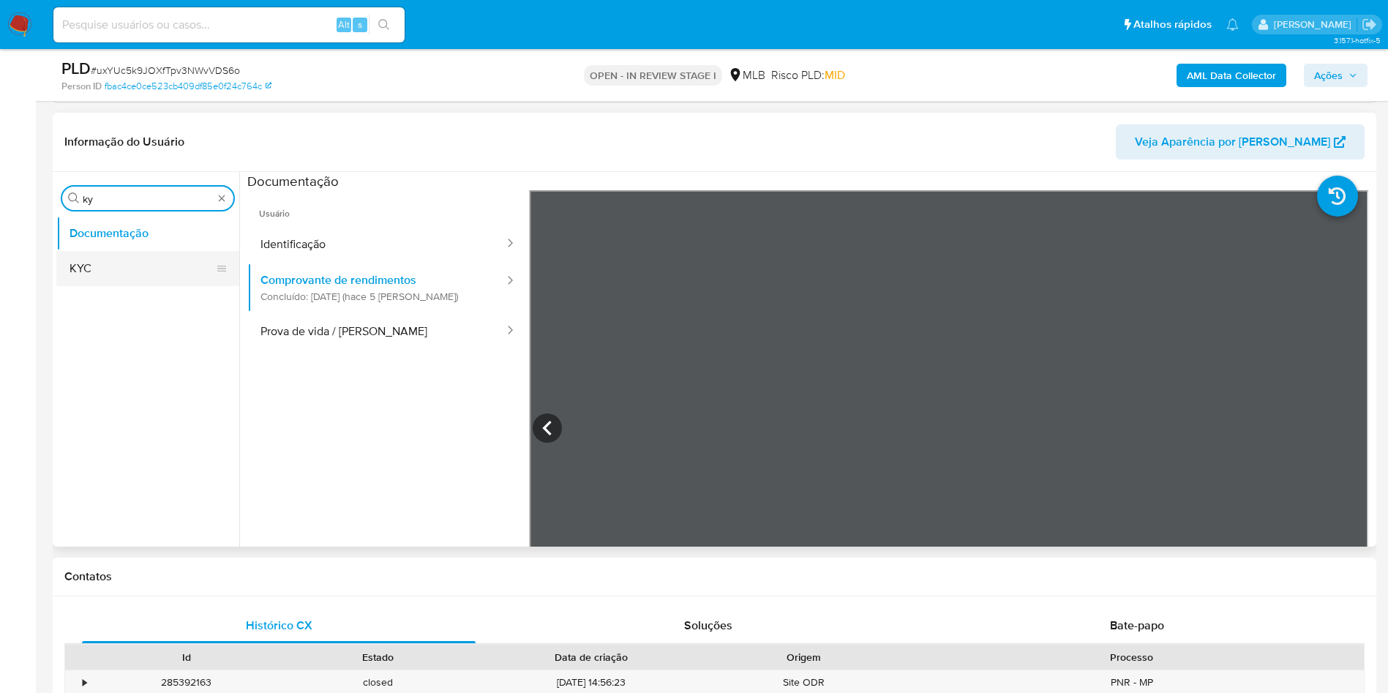
type input "ky"
click at [146, 285] on button "KYC" at bounding box center [141, 268] width 171 height 35
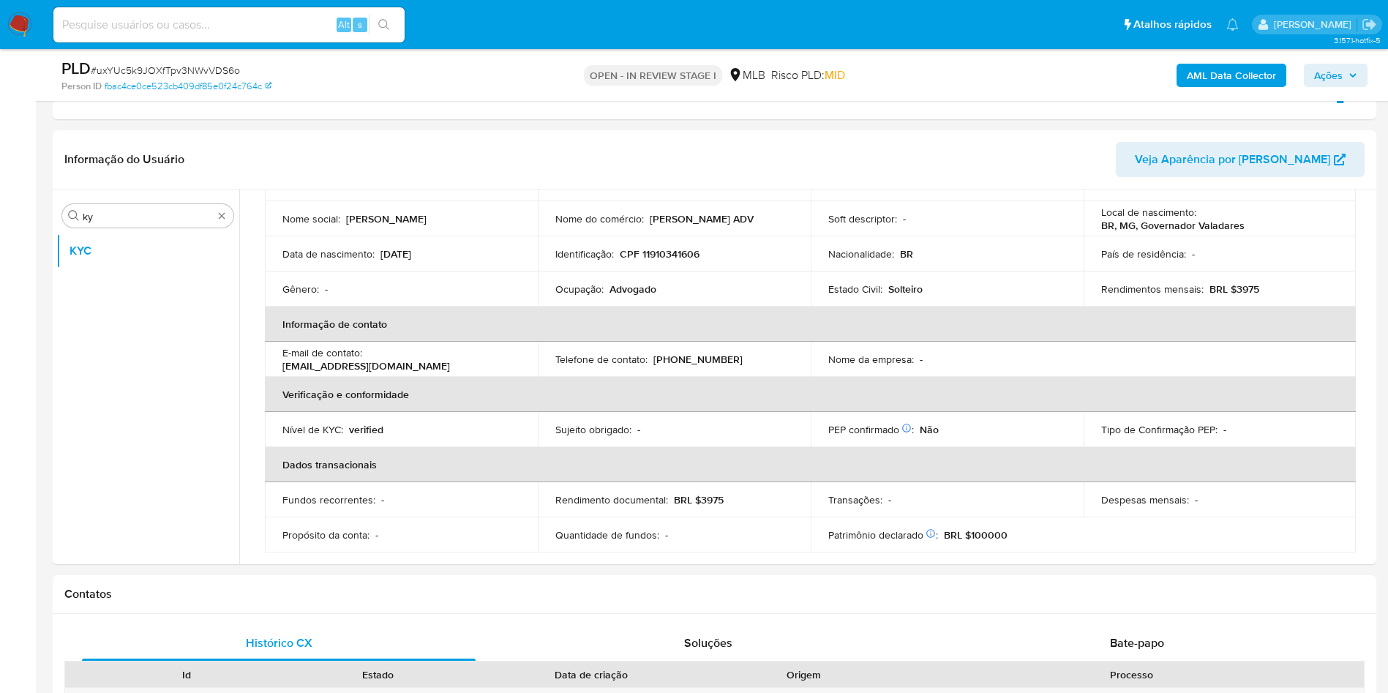
scroll to position [112, 0]
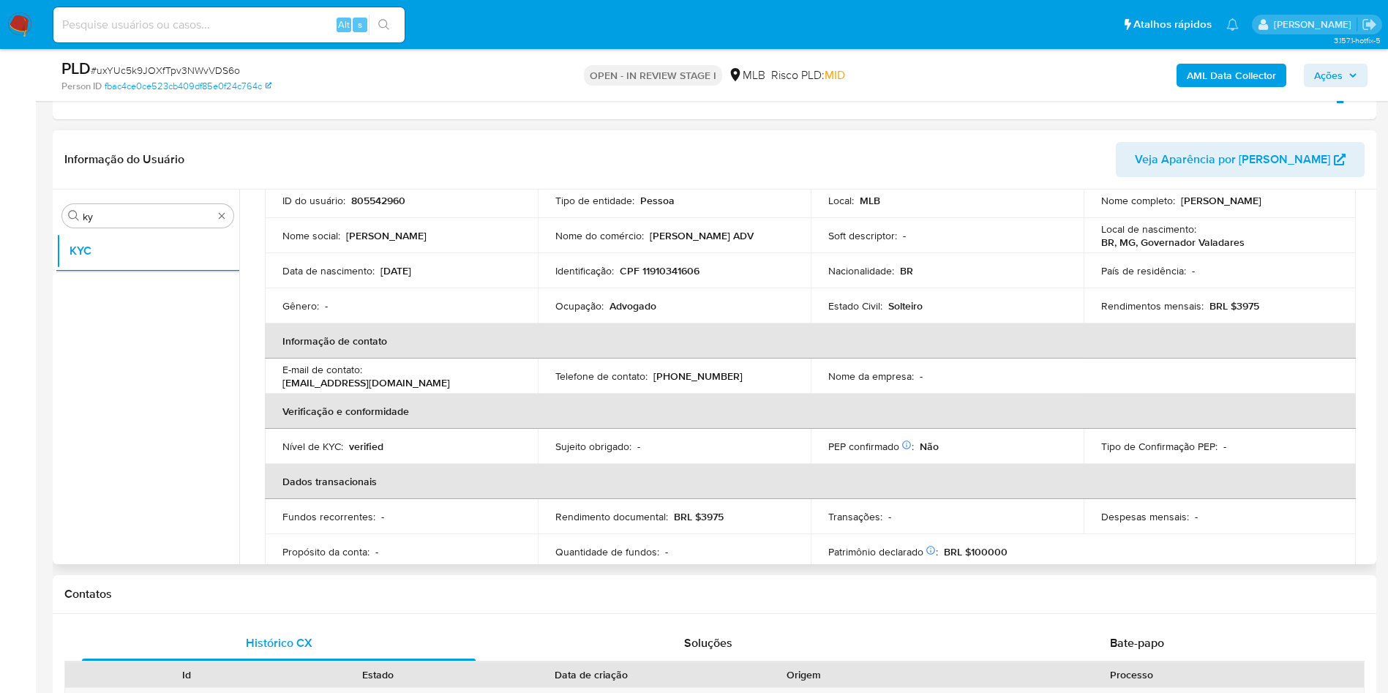
click at [623, 313] on td "Ocupação : Advogado" at bounding box center [674, 305] width 273 height 35
click at [623, 312] on p "Advogado" at bounding box center [632, 305] width 47 height 13
copy div "Ocupação : Advogado"
click at [842, 402] on th "Verificação e conformidade" at bounding box center [810, 411] width 1091 height 35
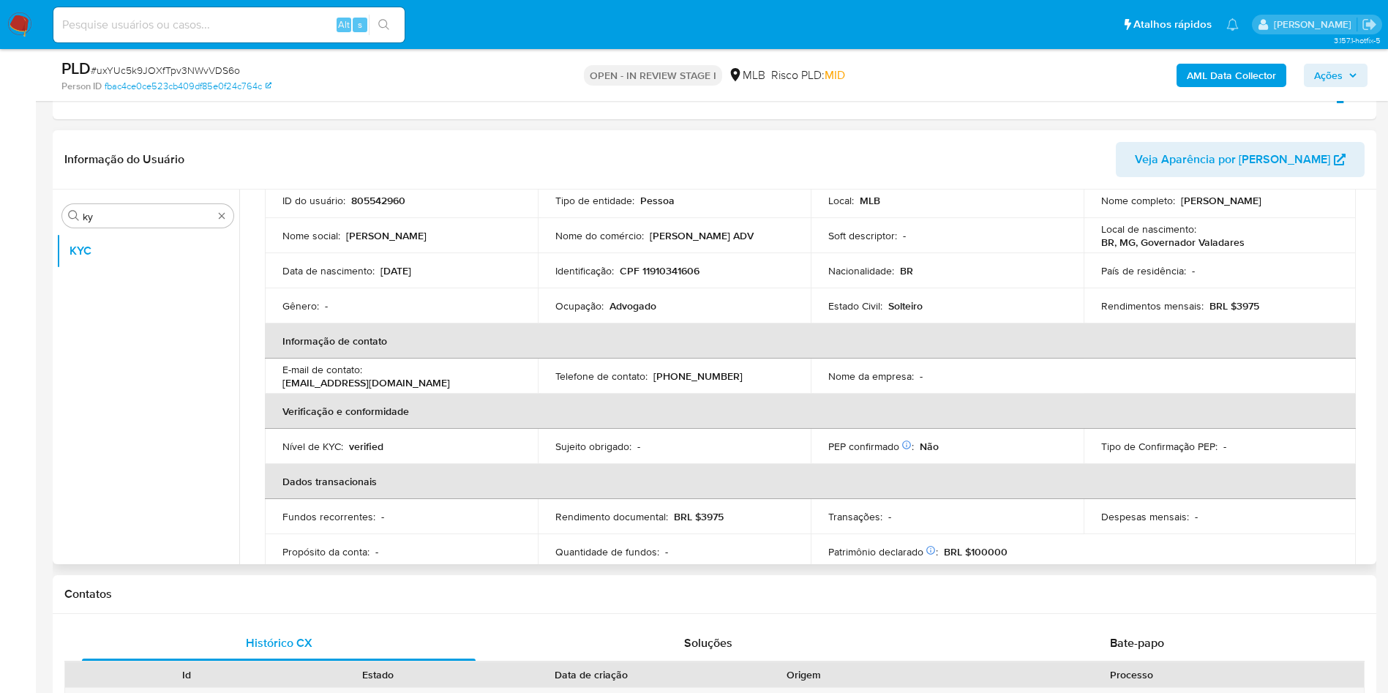
click at [1235, 307] on p "BRL $3975" at bounding box center [1234, 305] width 50 height 13
copy p "3975"
click at [724, 388] on td "Telefone de contato : (33) 998011113" at bounding box center [674, 375] width 273 height 35
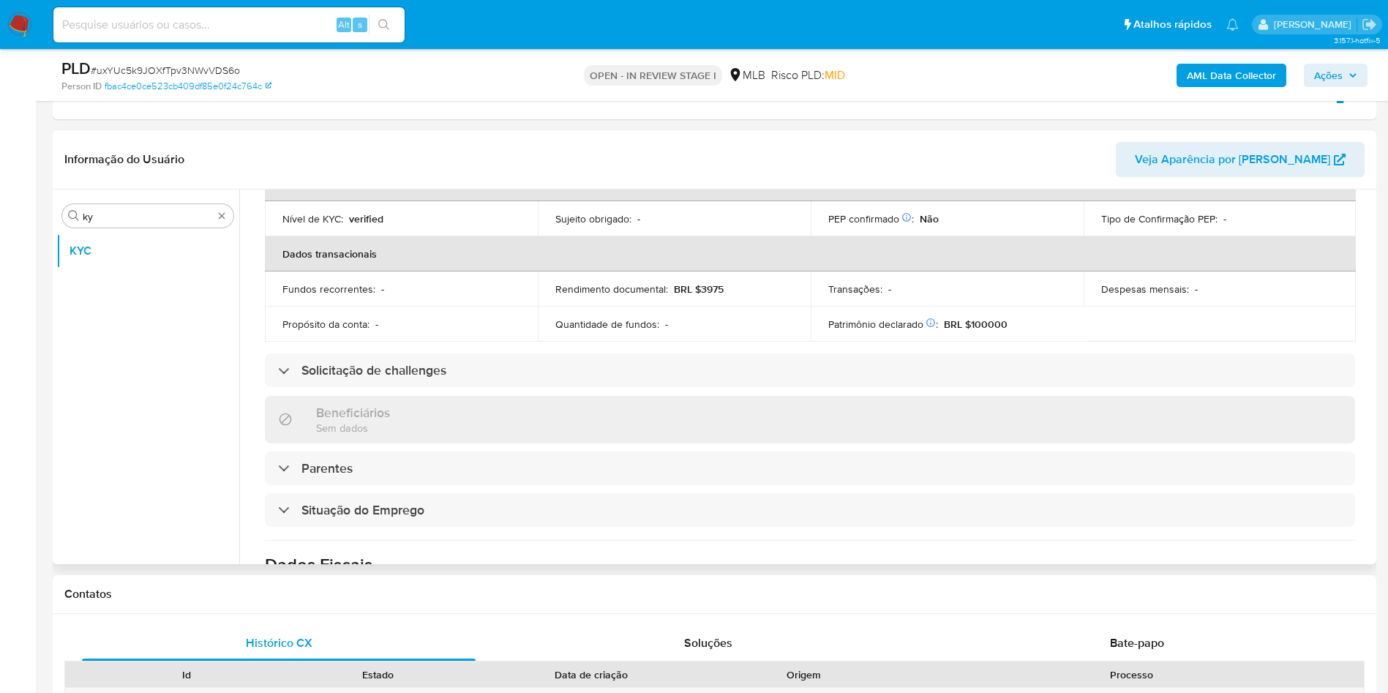
scroll to position [609, 0]
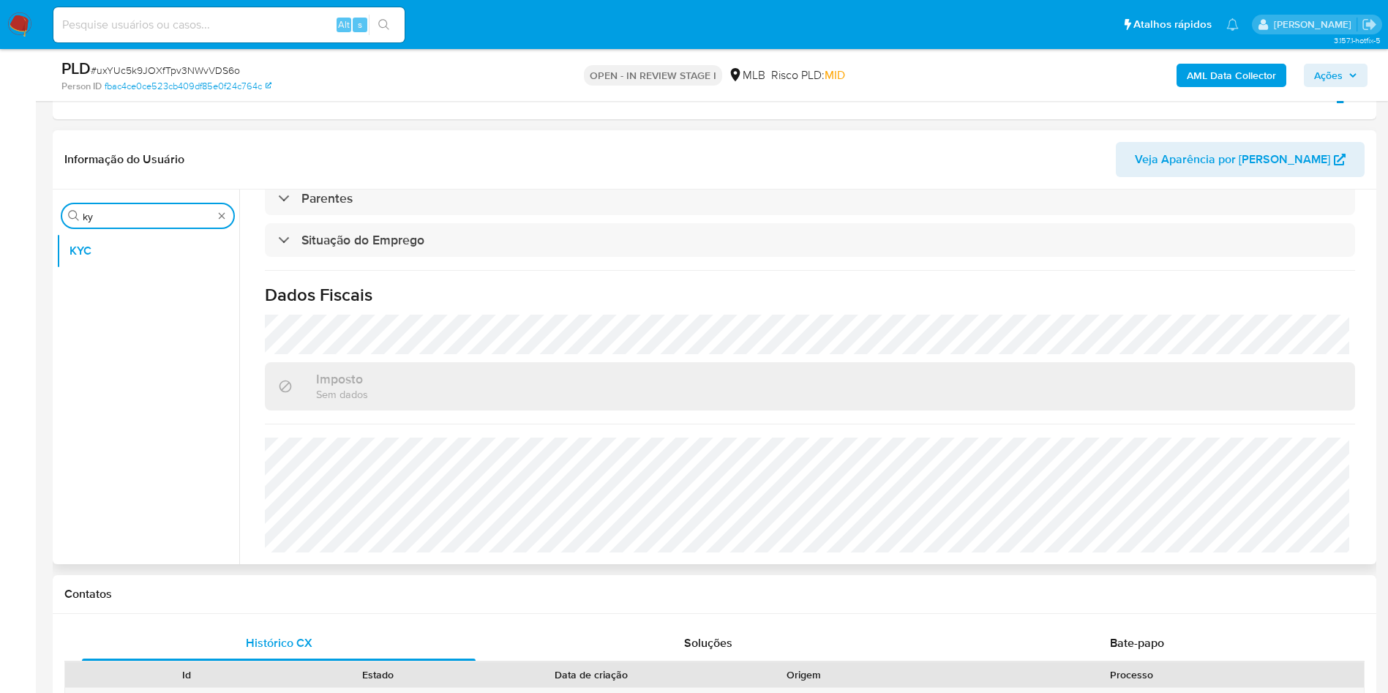
click at [131, 213] on input "ky" at bounding box center [148, 216] width 130 height 13
type input "en"
click at [137, 318] on button "Endereços" at bounding box center [141, 321] width 171 height 35
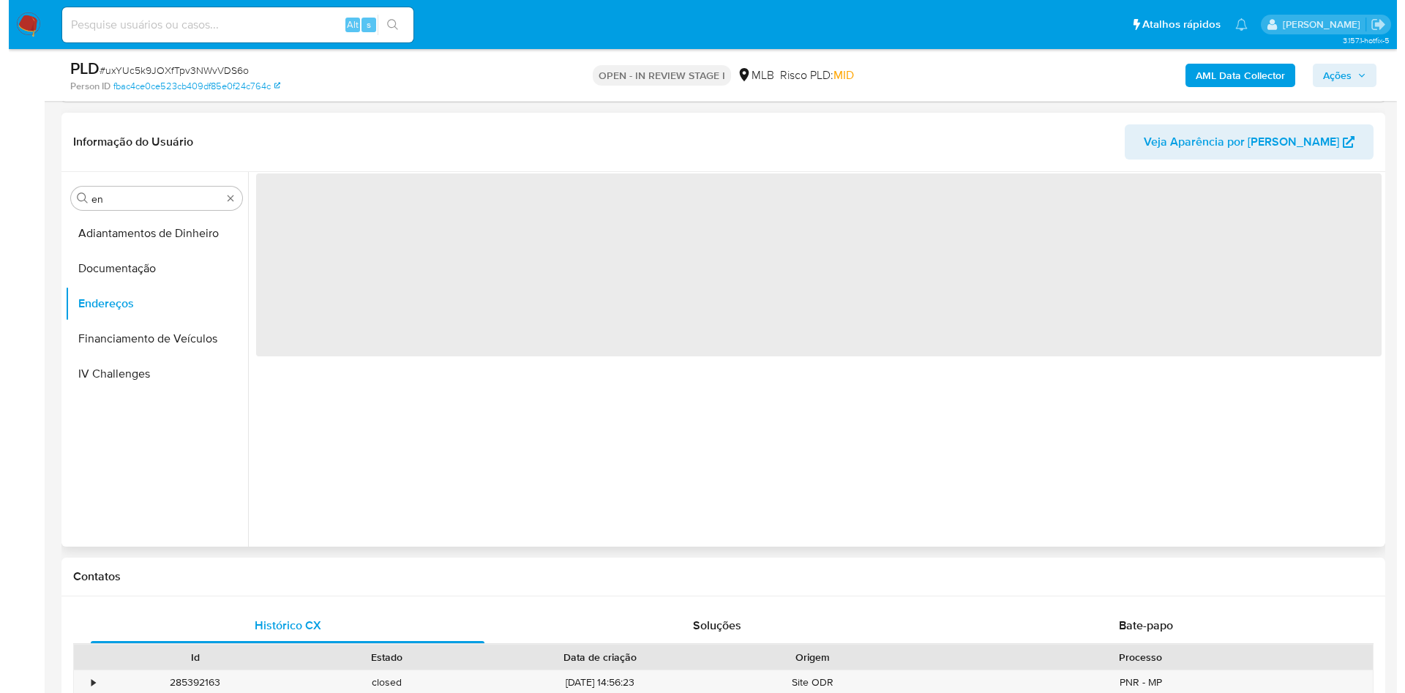
scroll to position [0, 0]
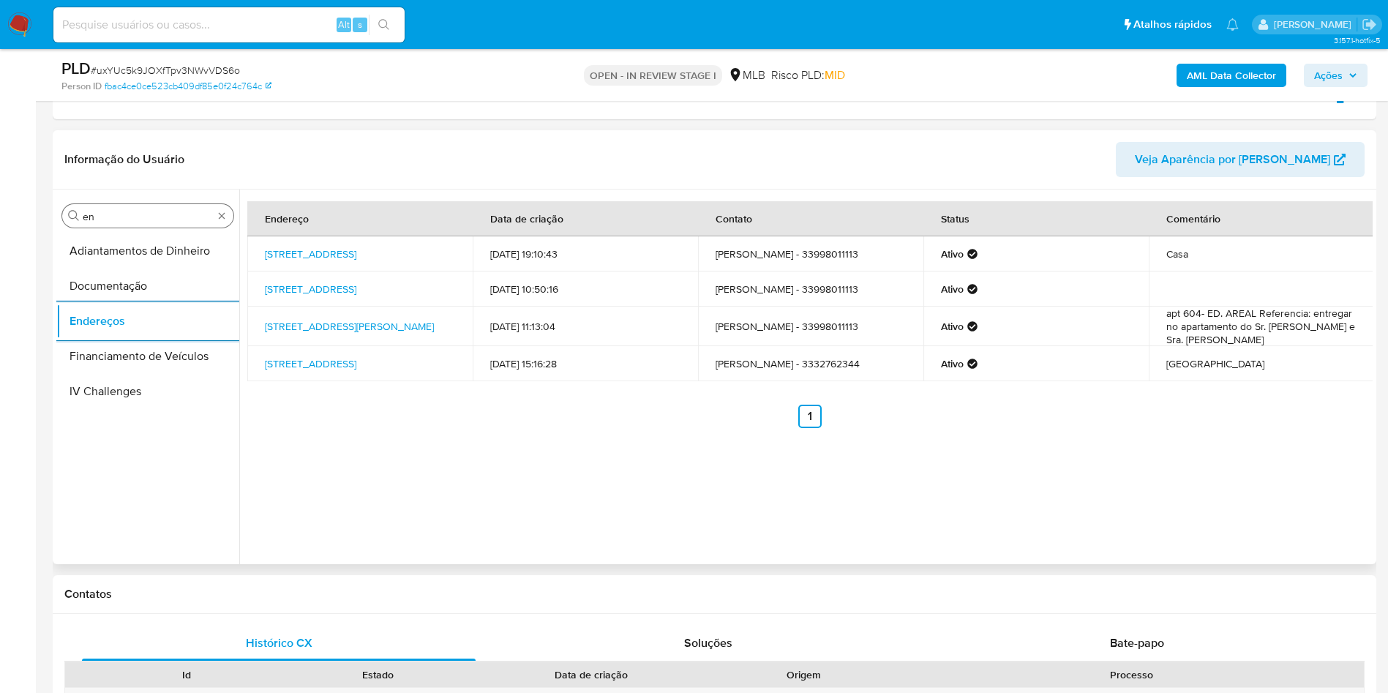
click at [165, 221] on input "en" at bounding box center [148, 216] width 130 height 13
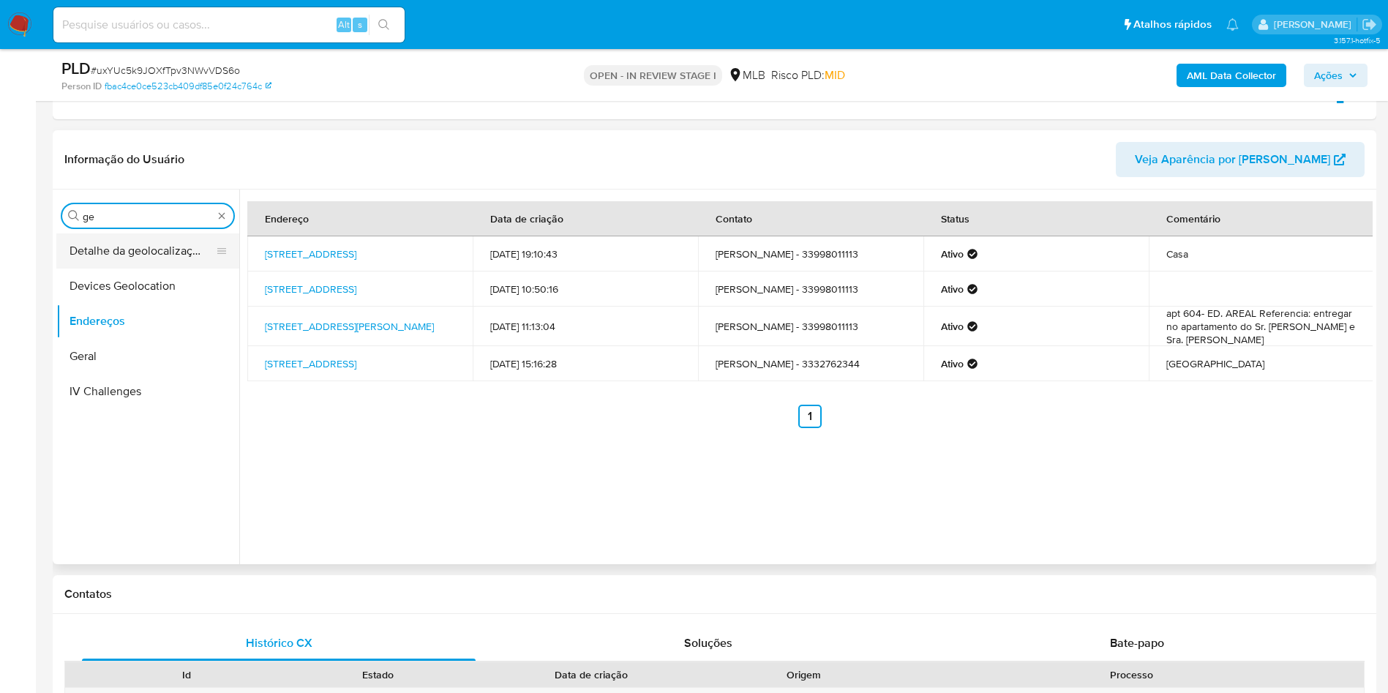
type input "ge"
click at [116, 249] on button "Detalhe da geolocalização" at bounding box center [141, 250] width 171 height 35
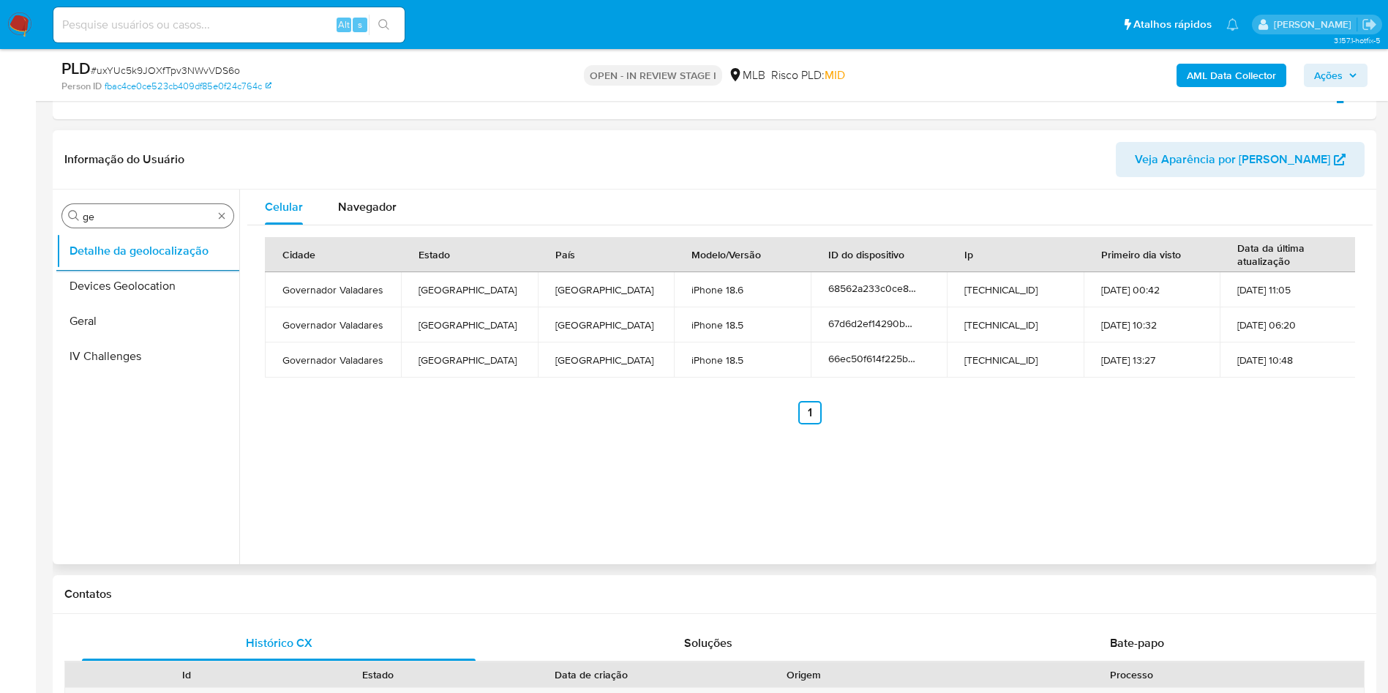
click at [114, 208] on div "Procurar ge" at bounding box center [147, 215] width 171 height 23
click at [139, 212] on input "ge" at bounding box center [148, 216] width 130 height 13
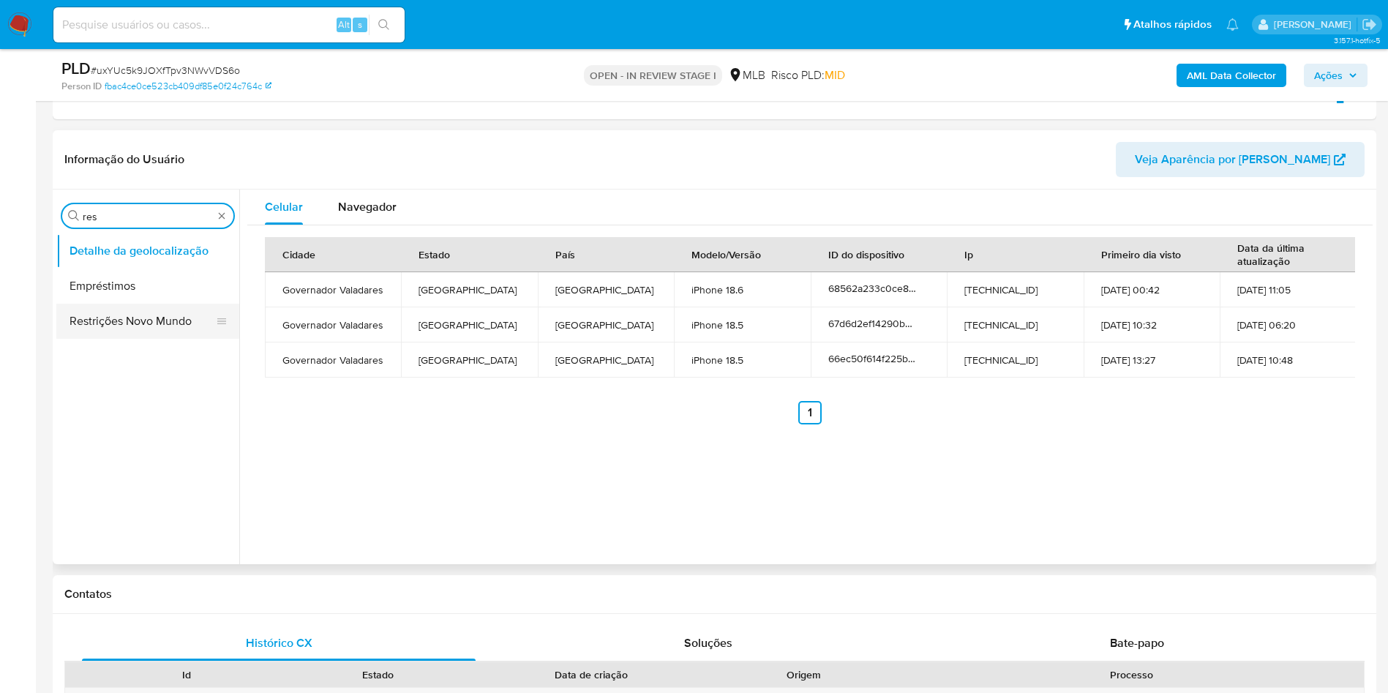
type input "res"
click at [115, 310] on button "Restrições Novo Mundo" at bounding box center [141, 321] width 171 height 35
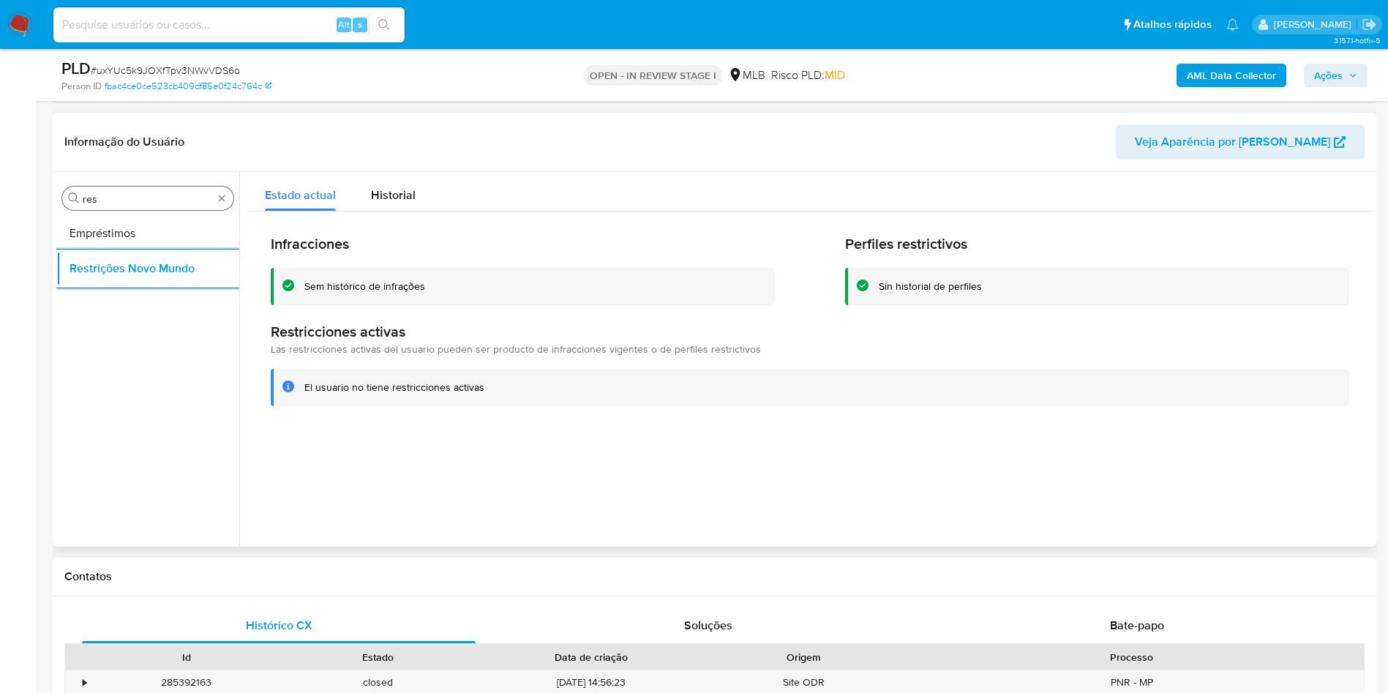
click at [135, 195] on input "res" at bounding box center [148, 198] width 130 height 13
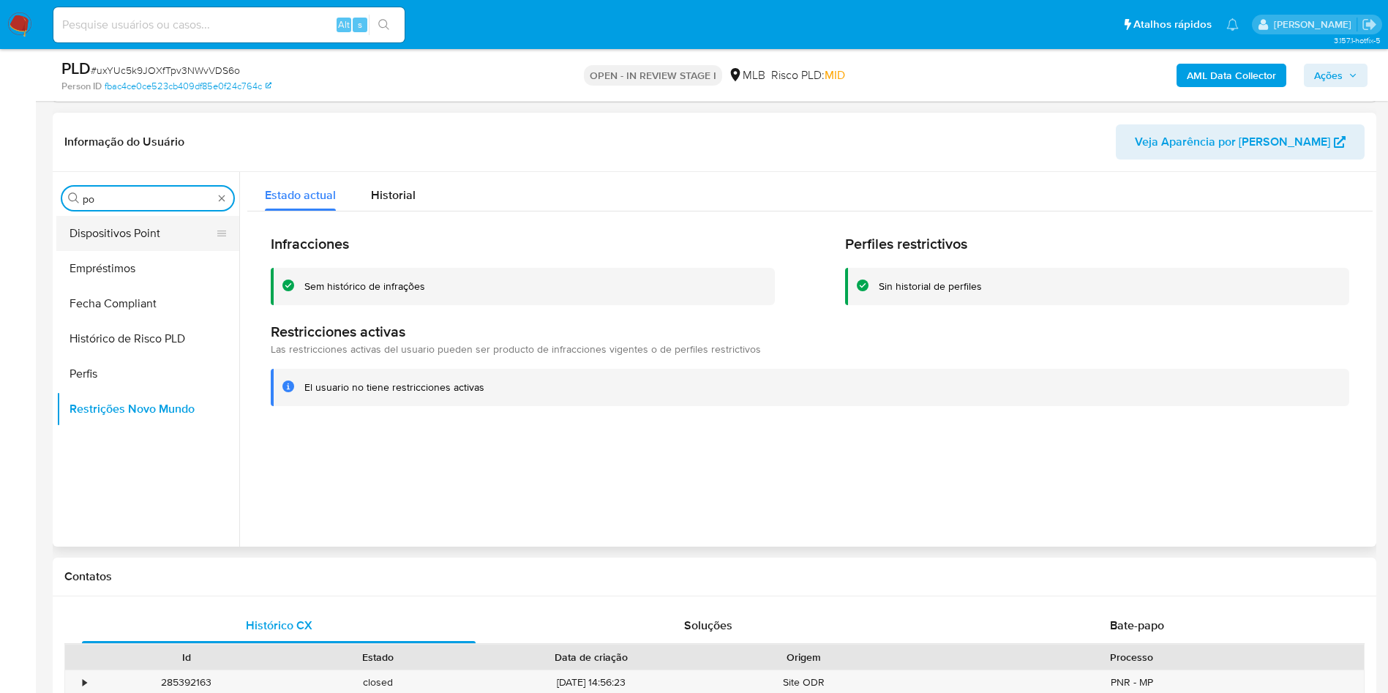
type input "po"
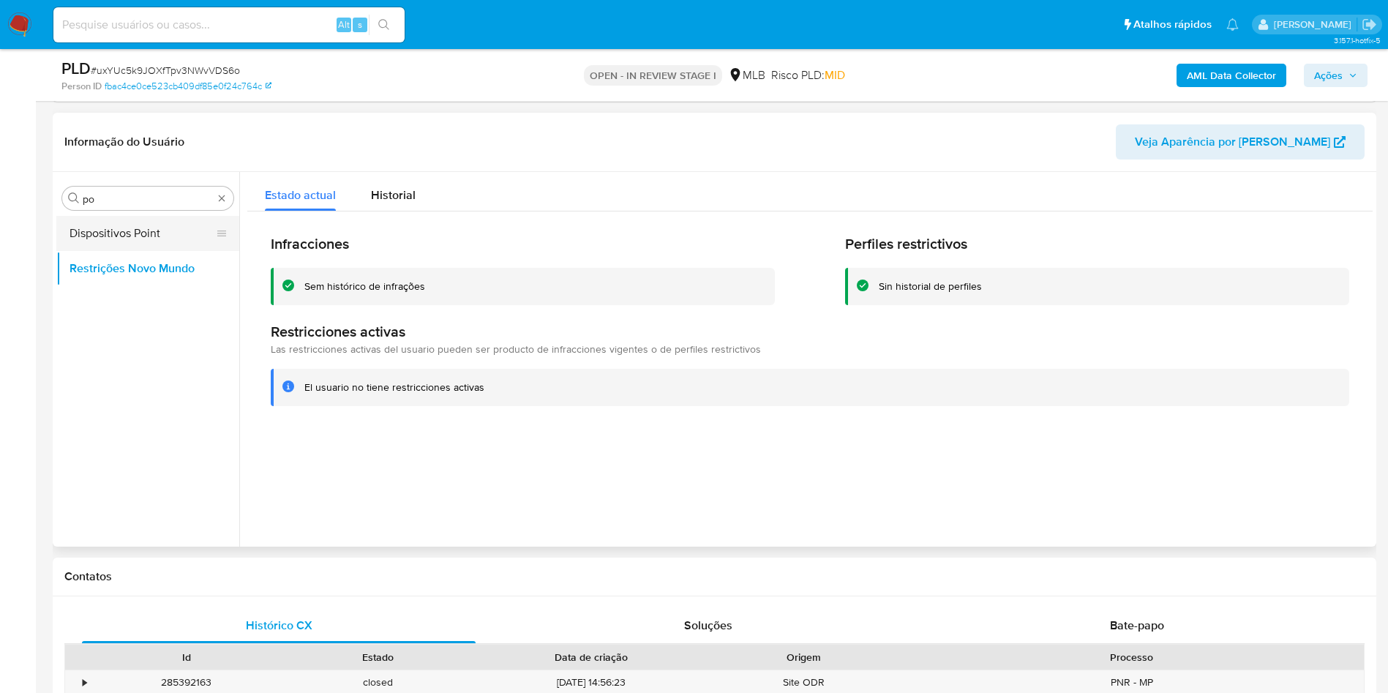
click at [98, 226] on button "Dispositivos Point" at bounding box center [141, 233] width 171 height 35
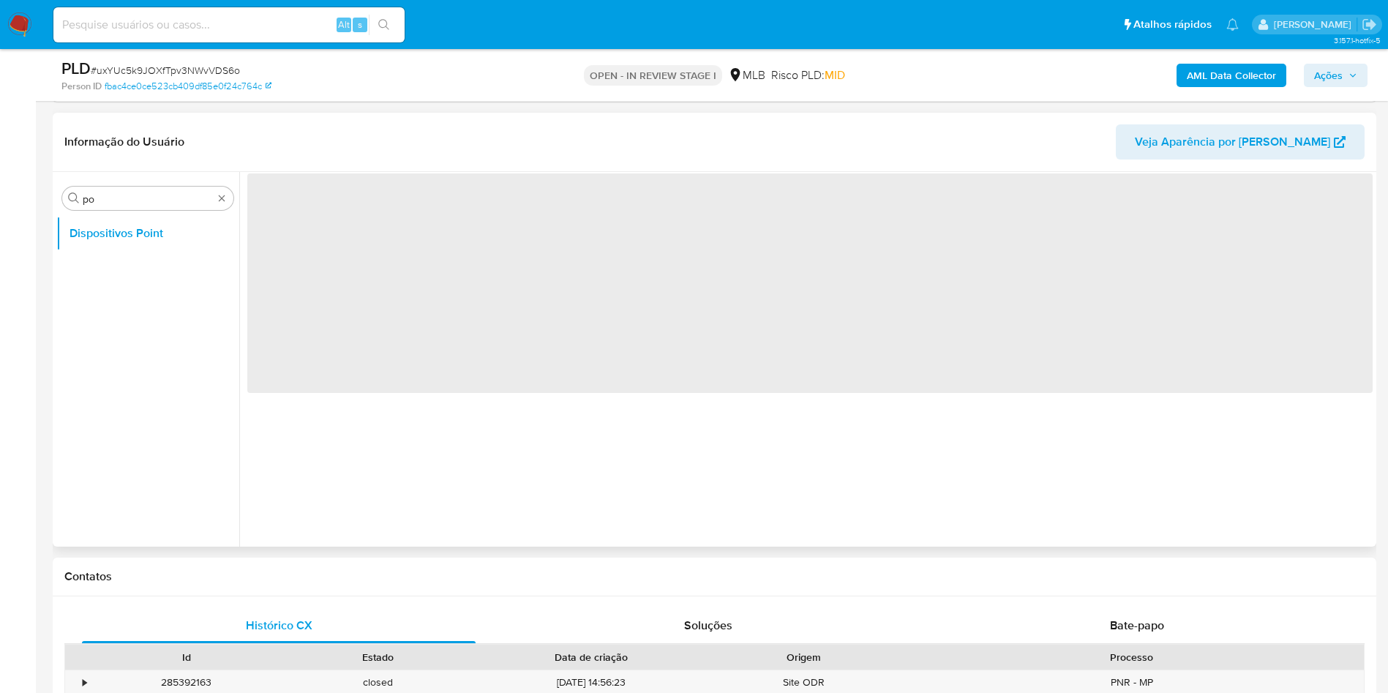
click at [414, 131] on header "Informação do Usuário Veja Aparência por Pessoa" at bounding box center [714, 141] width 1300 height 35
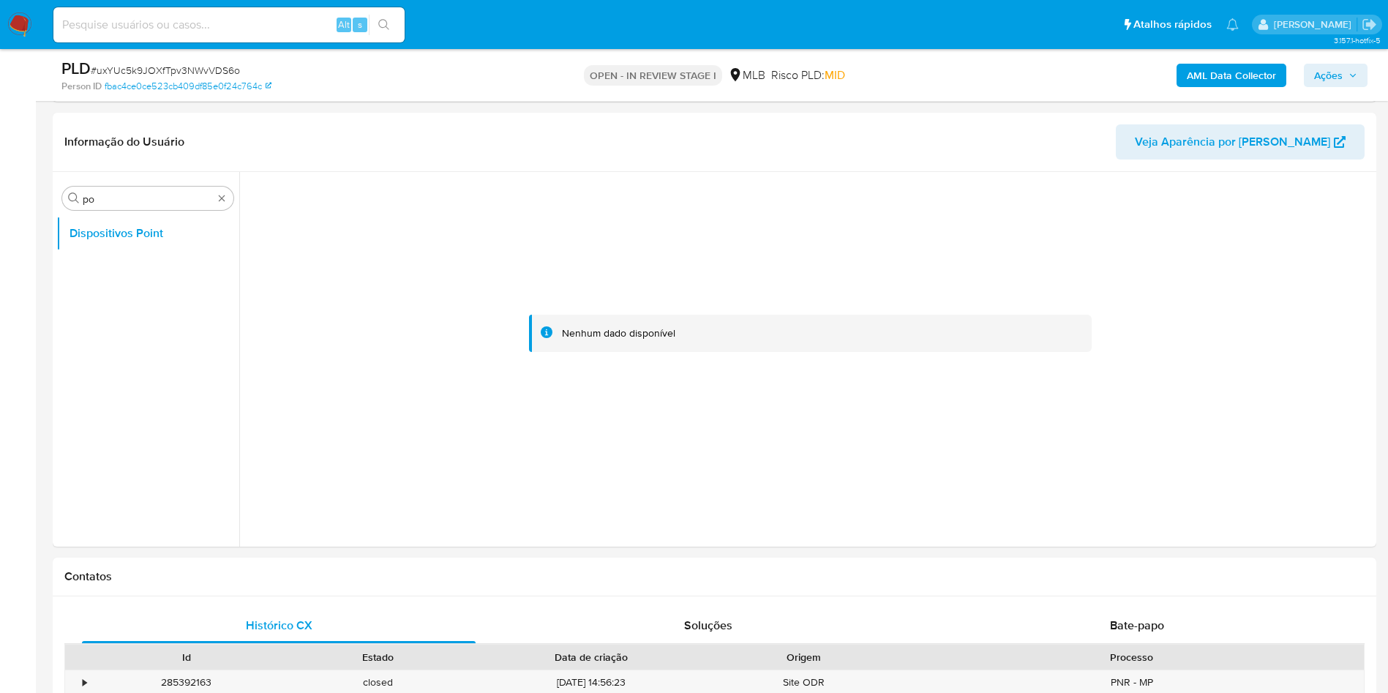
click at [1244, 78] on b "AML Data Collector" at bounding box center [1231, 75] width 89 height 23
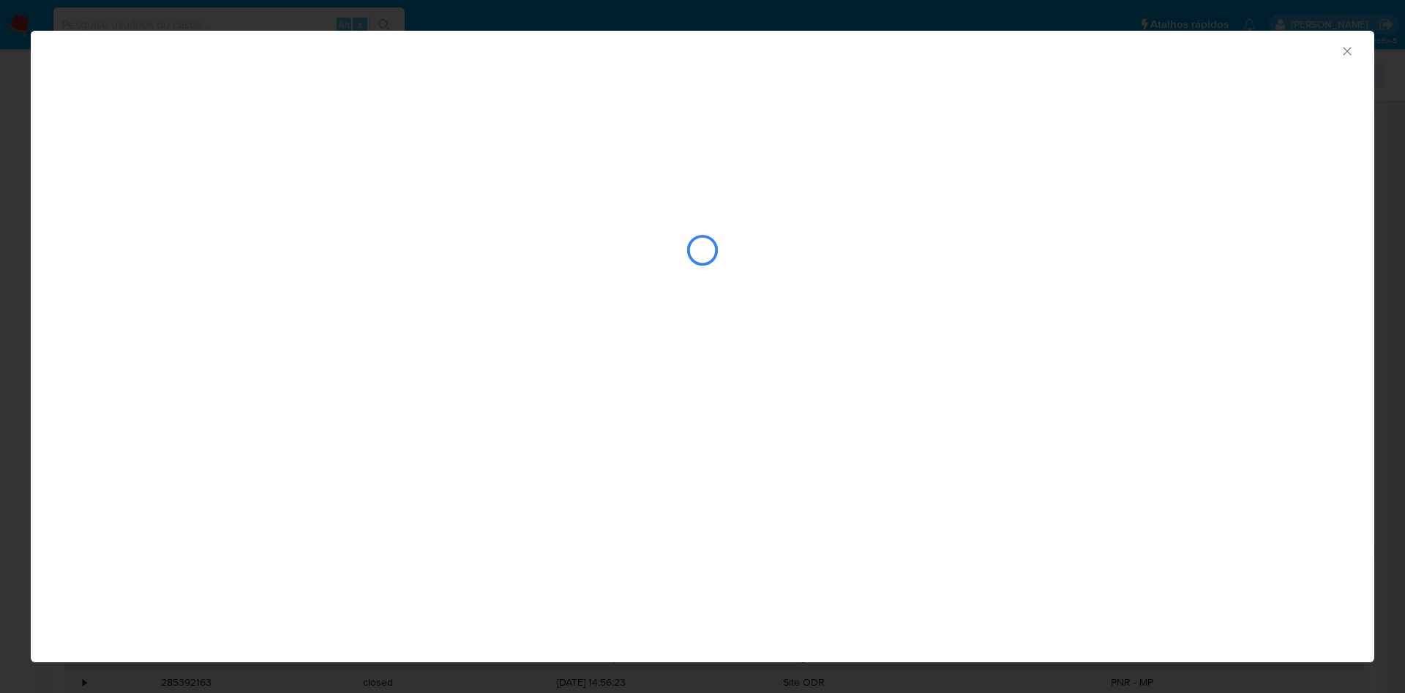
click at [211, 193] on div "closure-recommendation-modal" at bounding box center [702, 250] width 1282 height 146
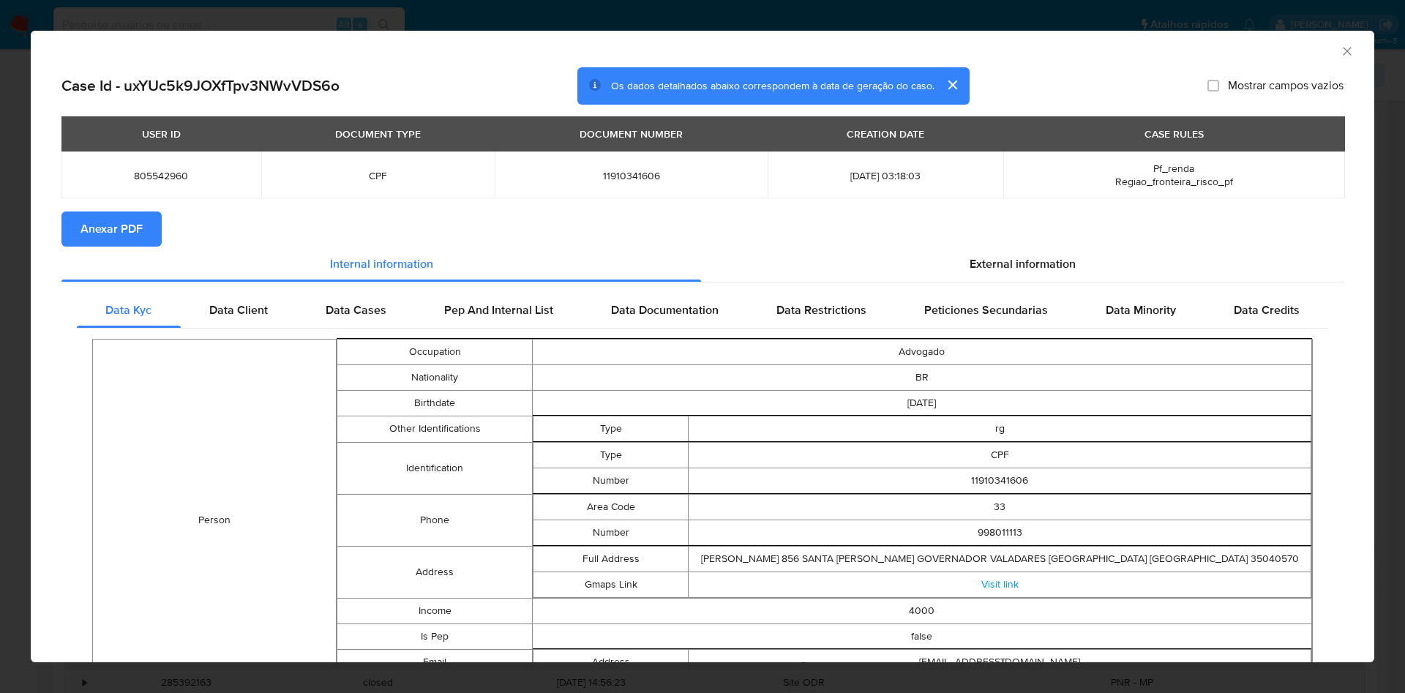
click at [108, 240] on span "Anexar PDF" at bounding box center [111, 229] width 62 height 32
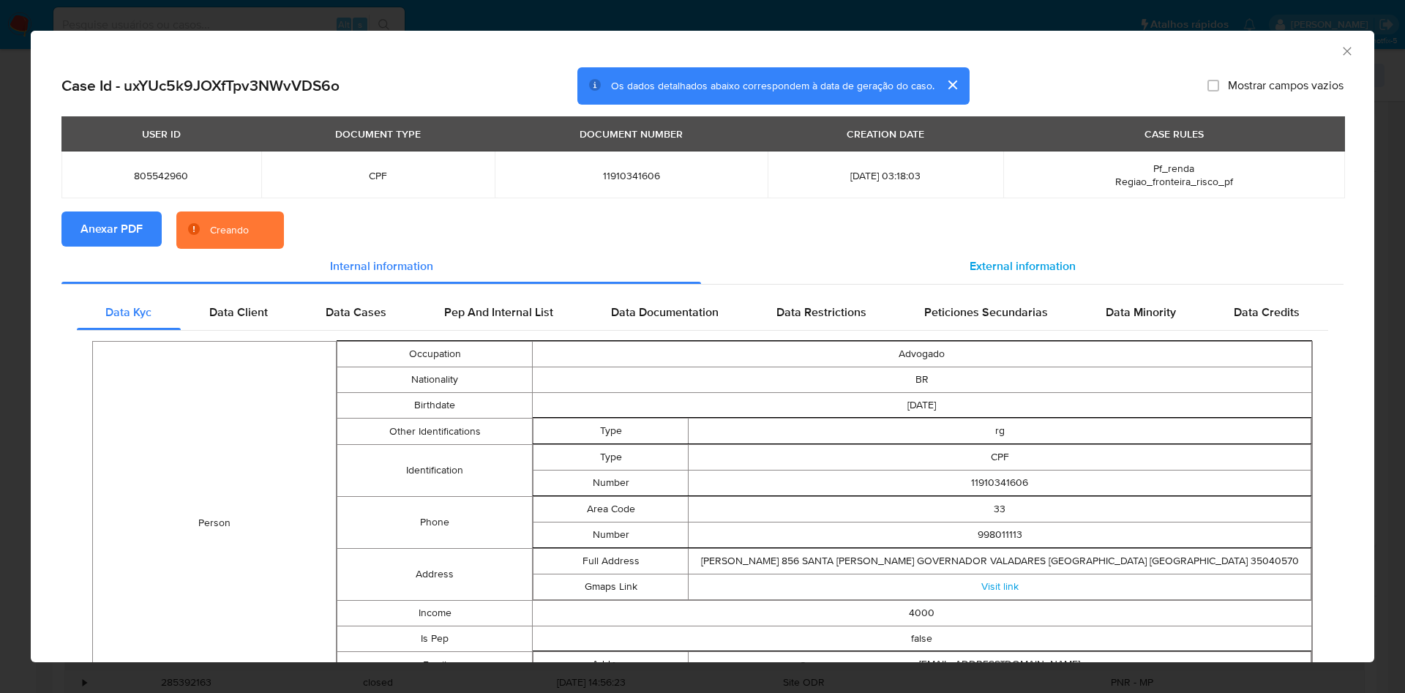
click at [972, 261] on span "External information" at bounding box center [1022, 266] width 106 height 17
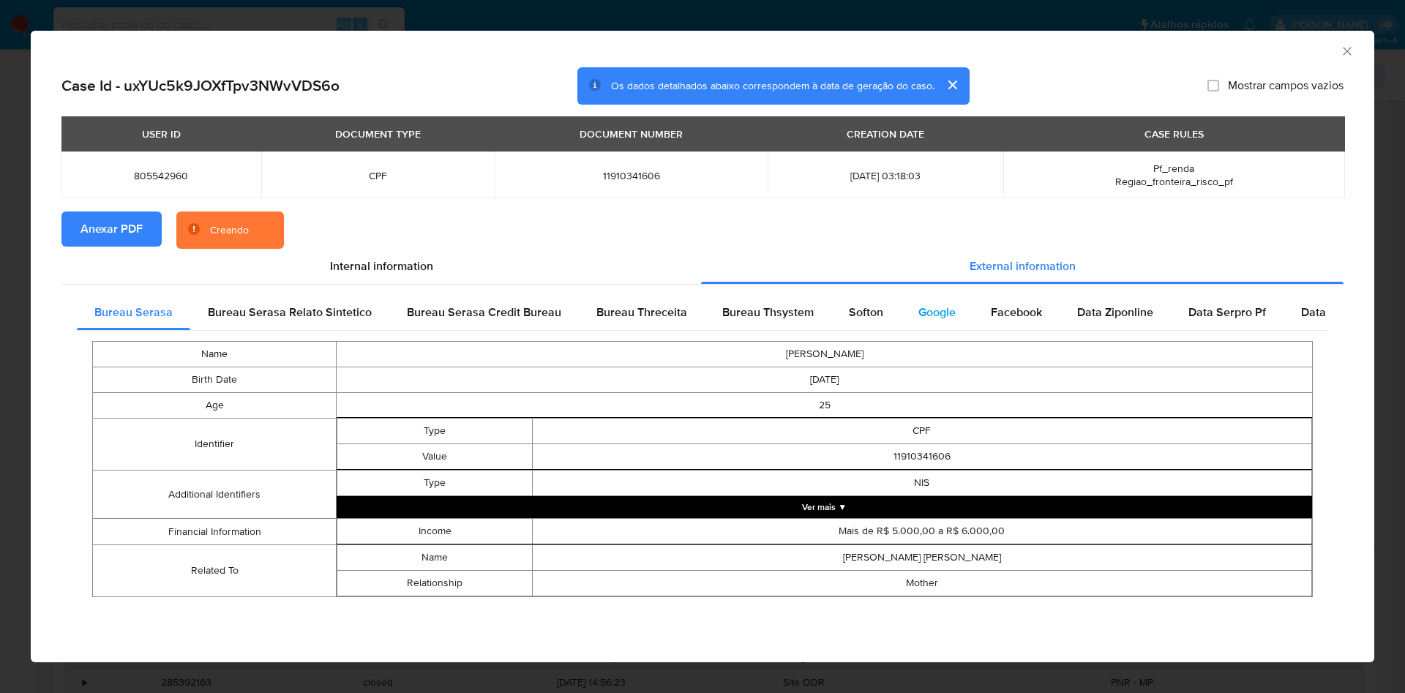
click at [938, 318] on span "Google" at bounding box center [936, 312] width 37 height 17
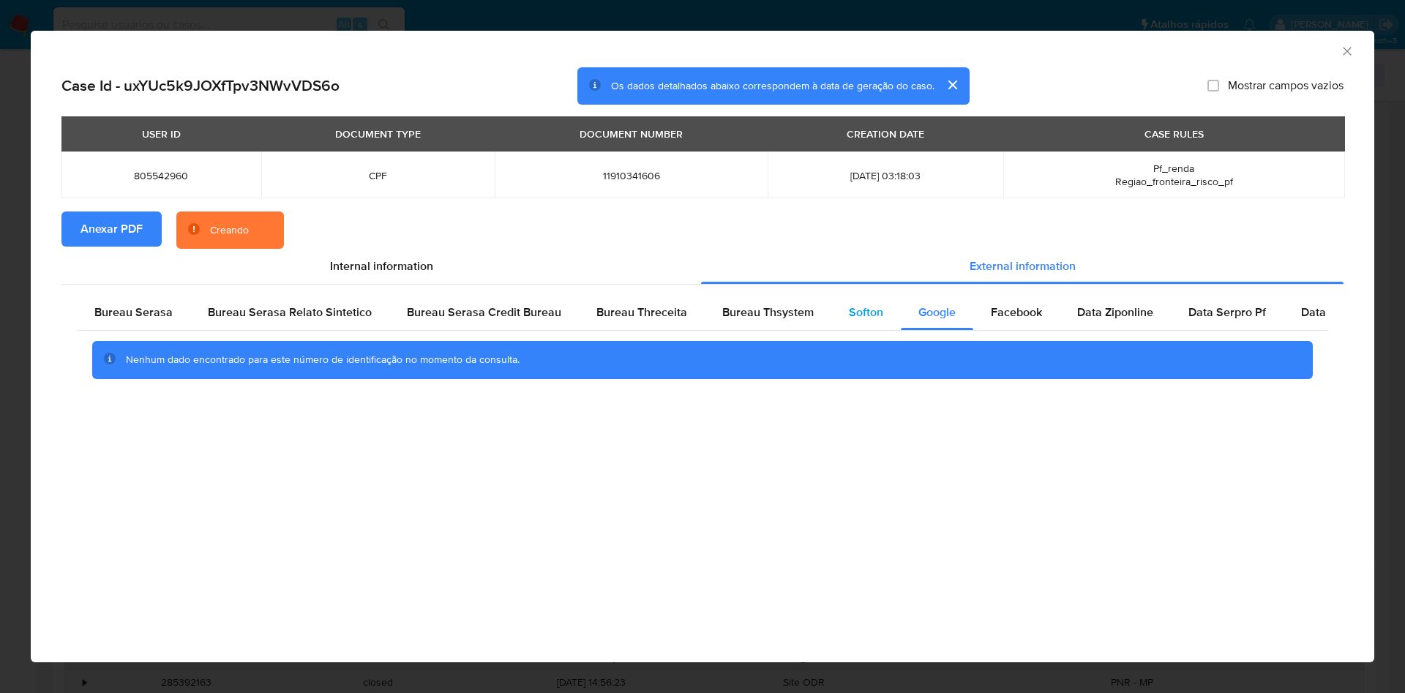
click at [861, 304] on span "Softon" at bounding box center [866, 312] width 34 height 17
click at [783, 308] on span "Bureau Thsystem" at bounding box center [767, 312] width 91 height 17
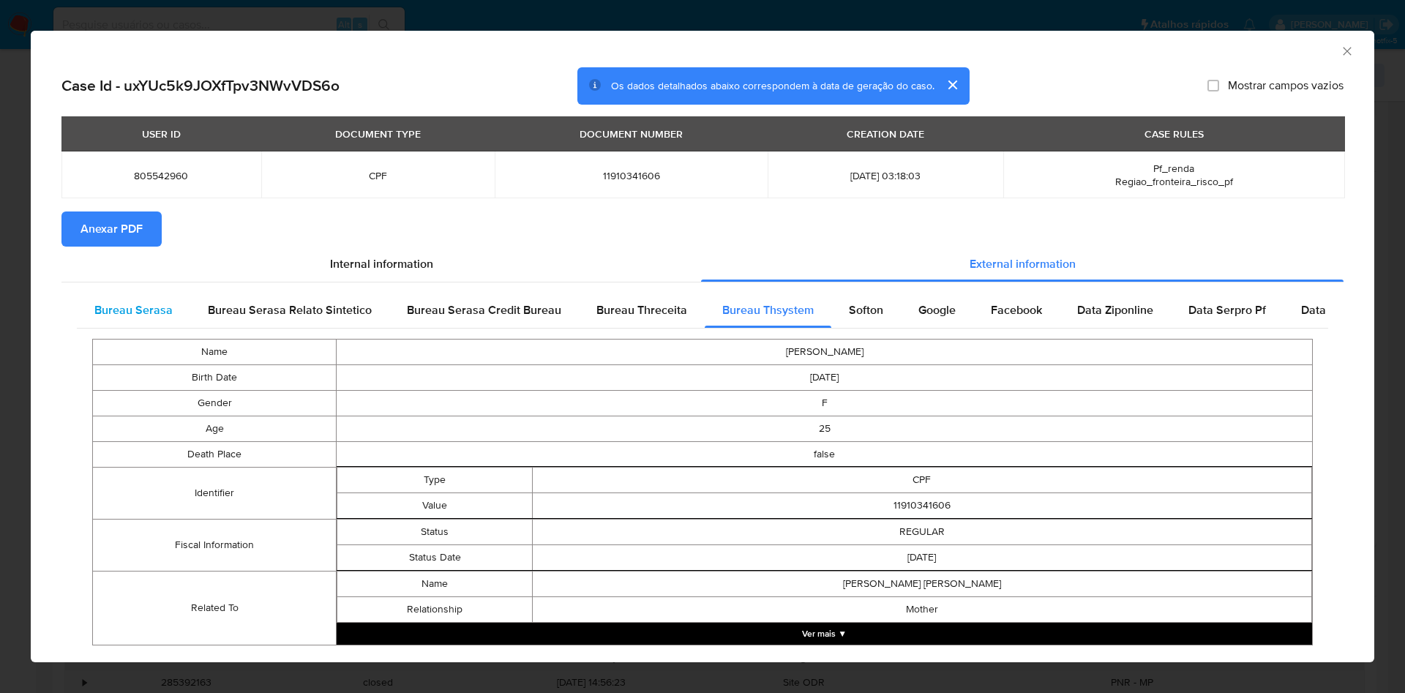
click at [162, 293] on div "Bureau Serasa" at bounding box center [133, 310] width 113 height 35
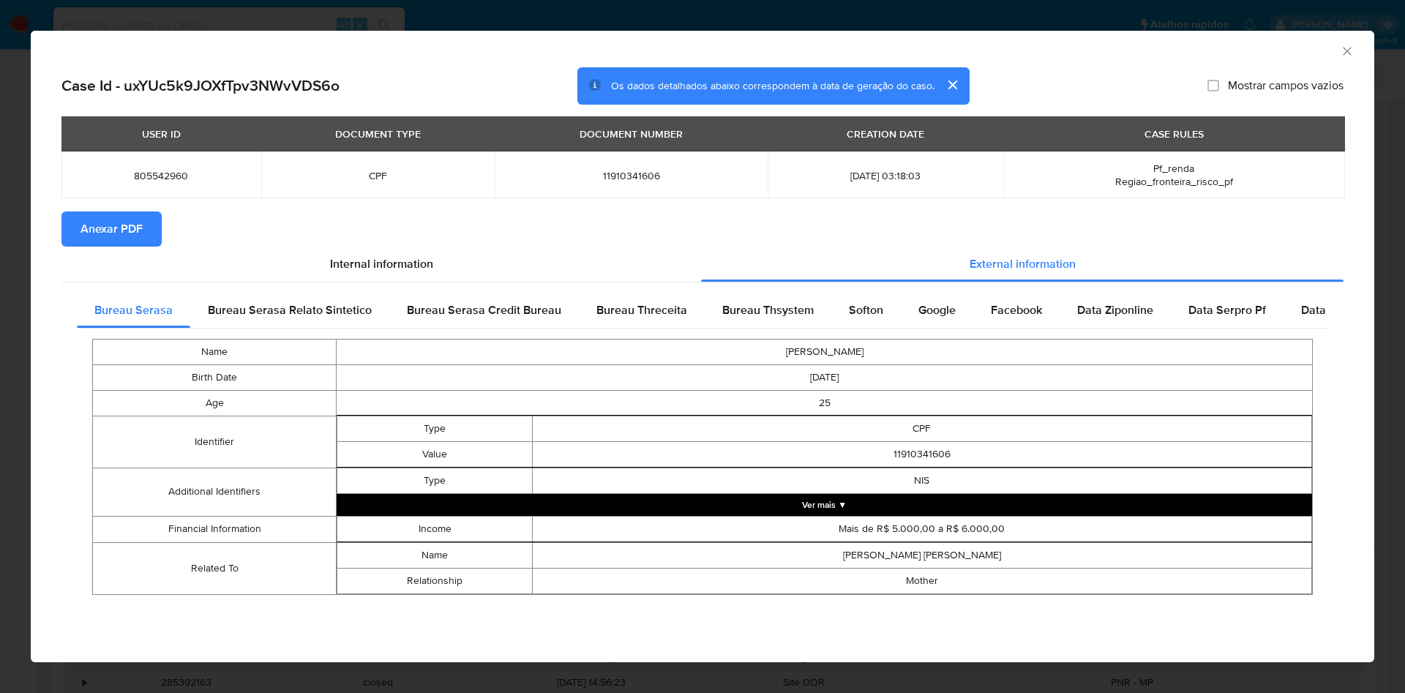
click at [0, 327] on div "AML Data Collector Case Id - uxYUc5k9JOXfTpv3NWvVDS6o Os dados detalhados abaix…" at bounding box center [702, 346] width 1405 height 693
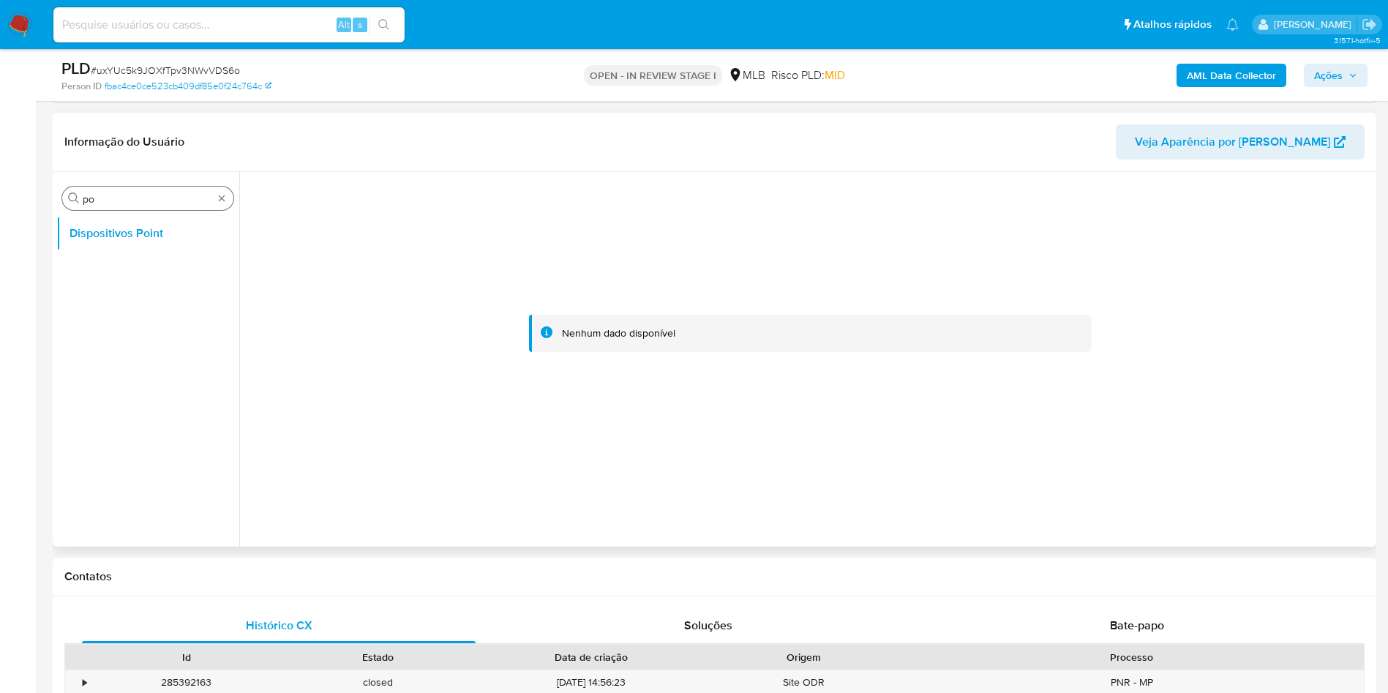
click at [105, 203] on input "po" at bounding box center [148, 198] width 130 height 13
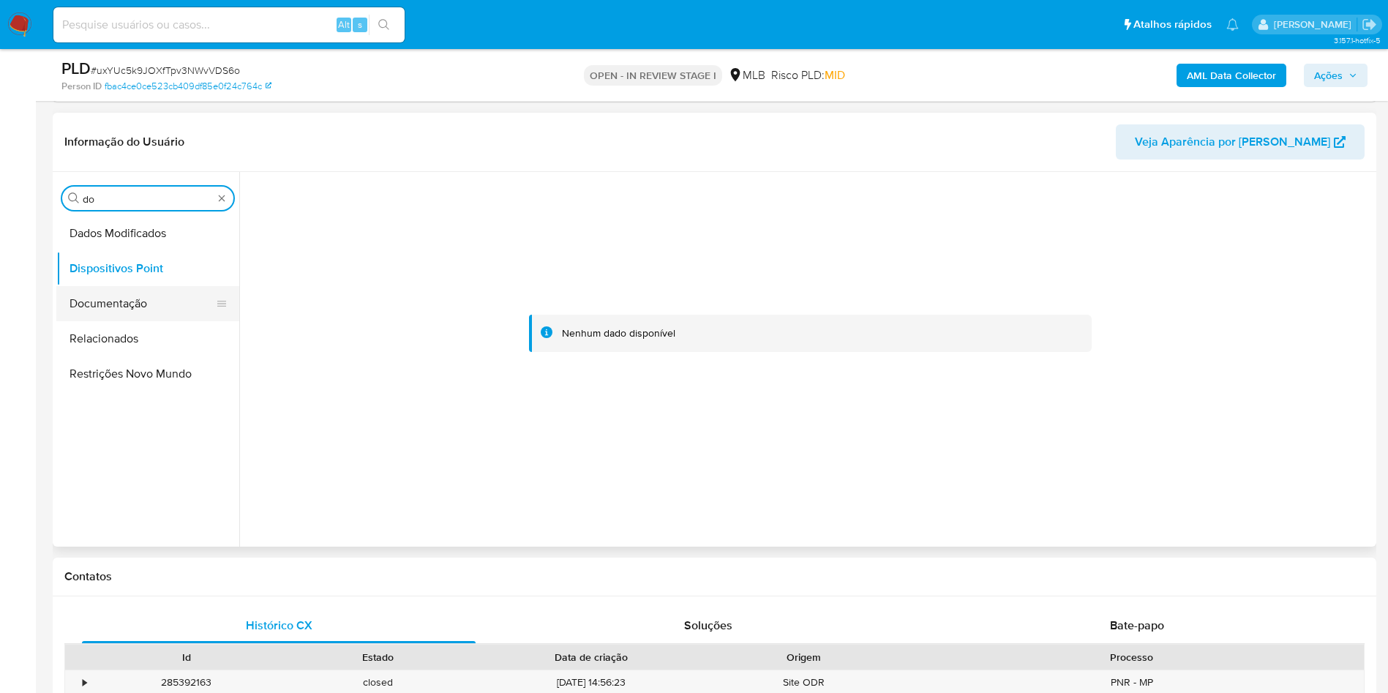
type input "do"
click at [119, 294] on button "Documentação" at bounding box center [141, 303] width 171 height 35
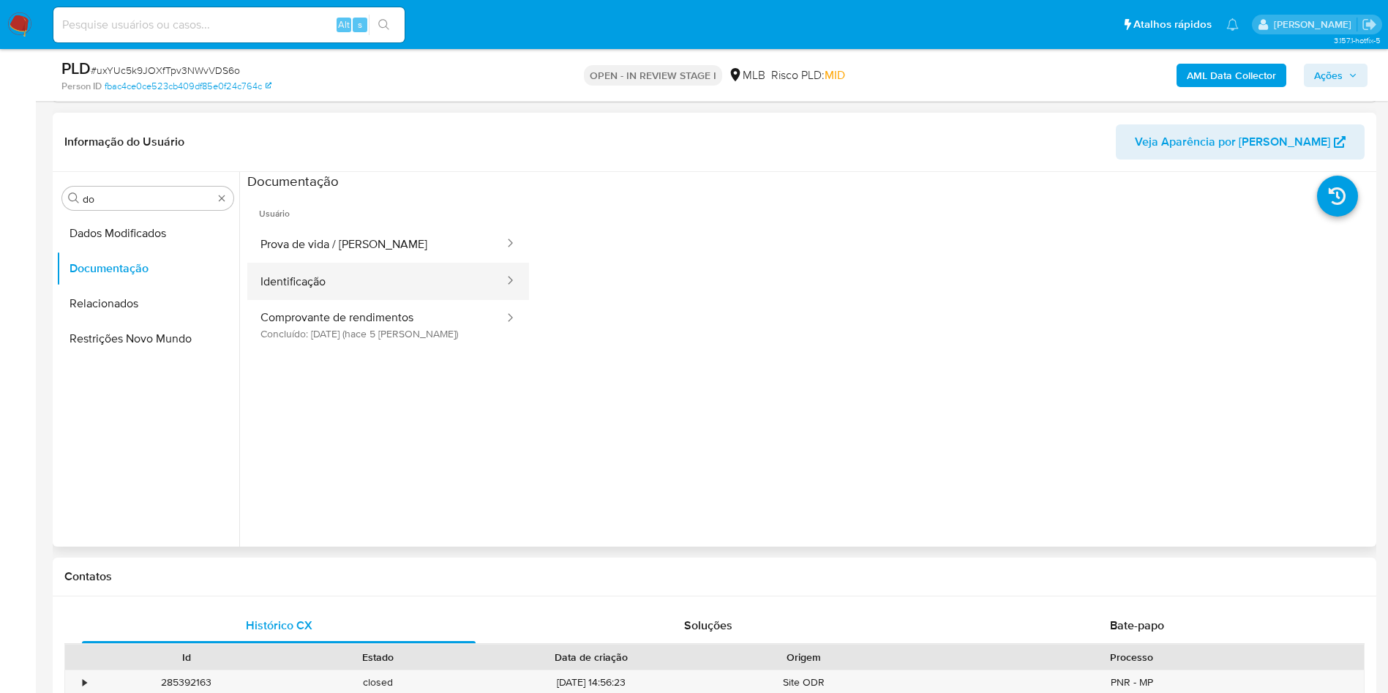
click at [356, 268] on button "Identificação" at bounding box center [376, 281] width 258 height 37
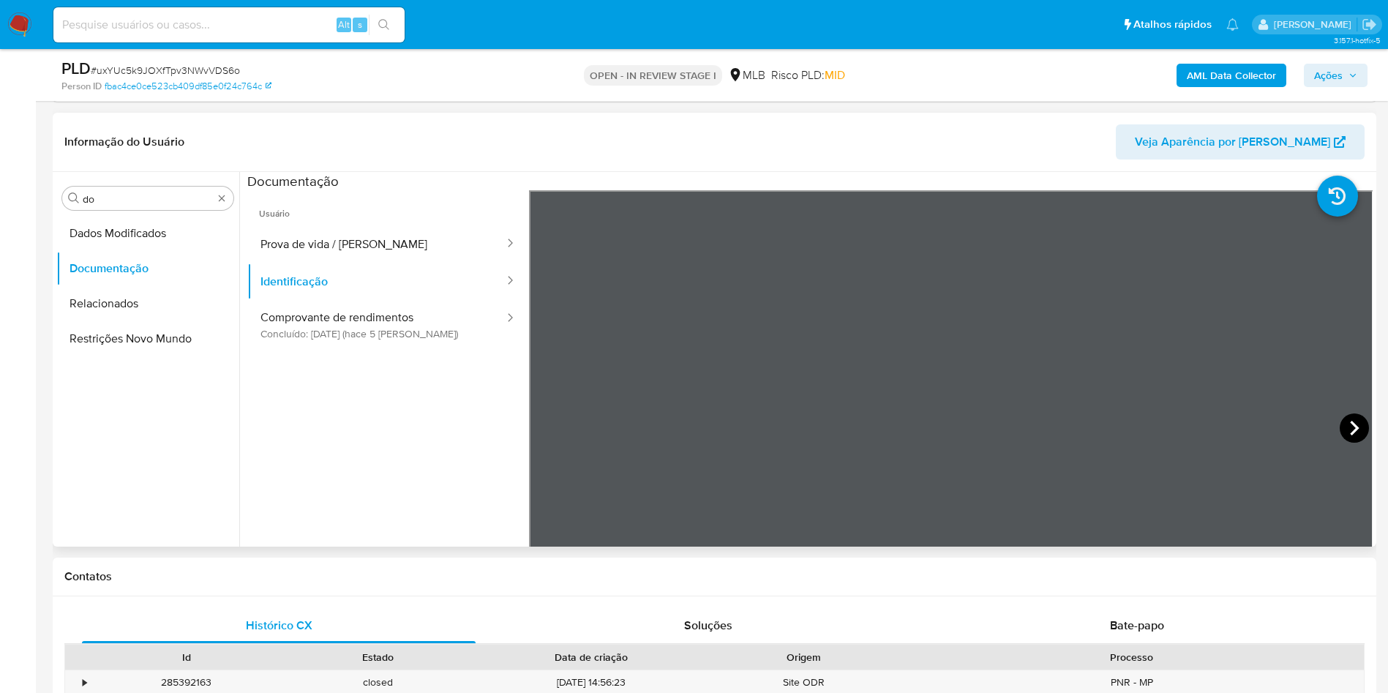
click at [1350, 424] on icon at bounding box center [1354, 428] width 9 height 15
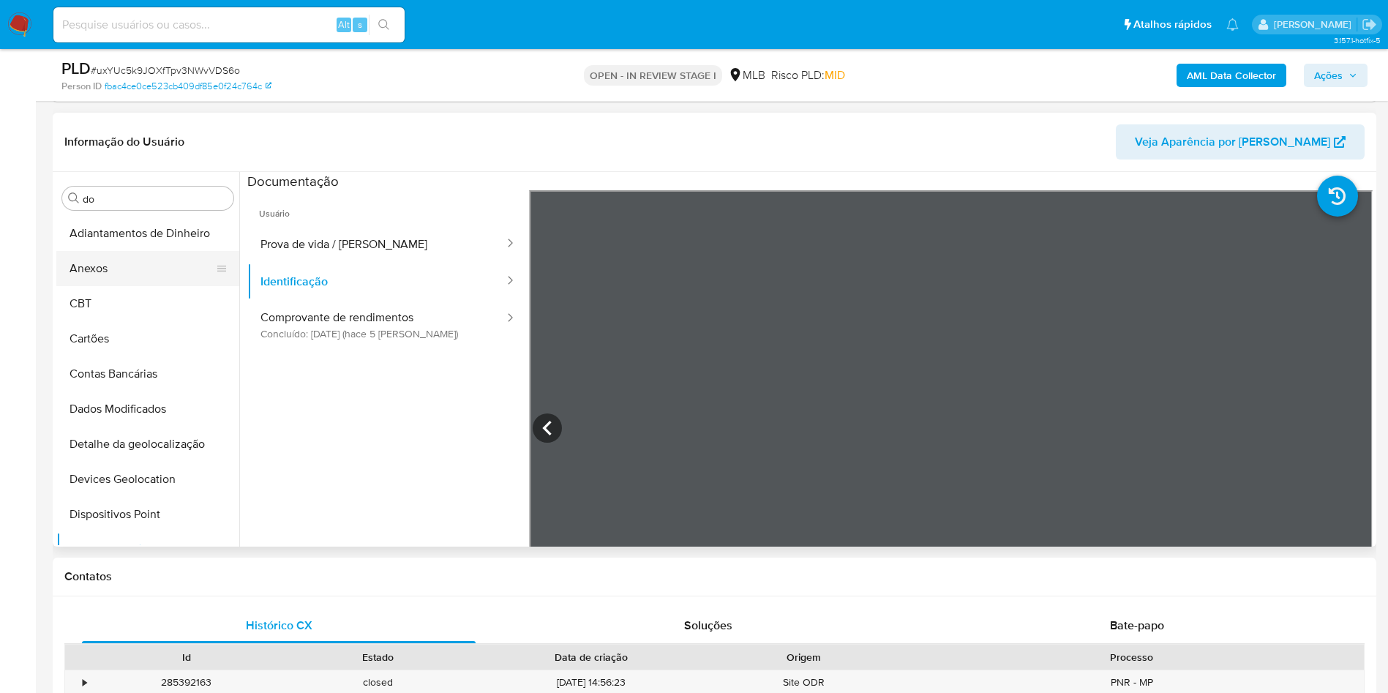
click at [149, 253] on button "Anexos" at bounding box center [141, 268] width 171 height 35
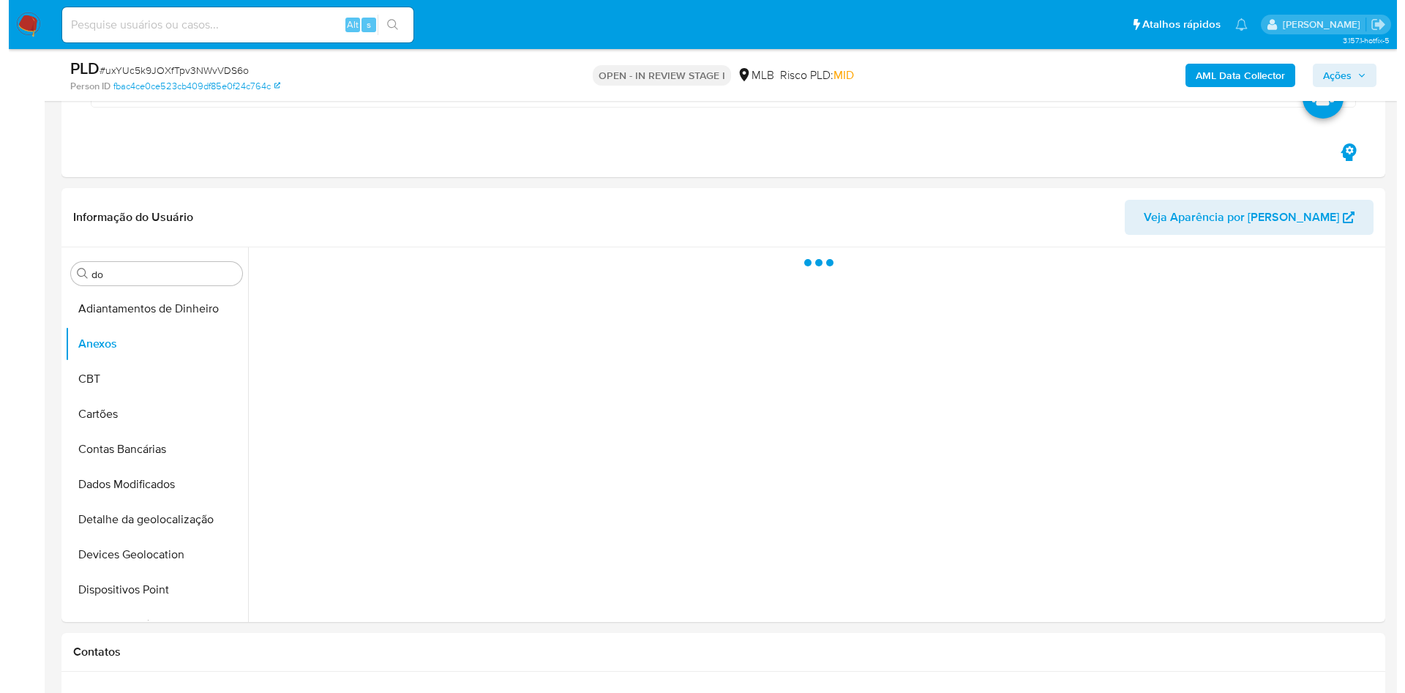
scroll to position [988, 0]
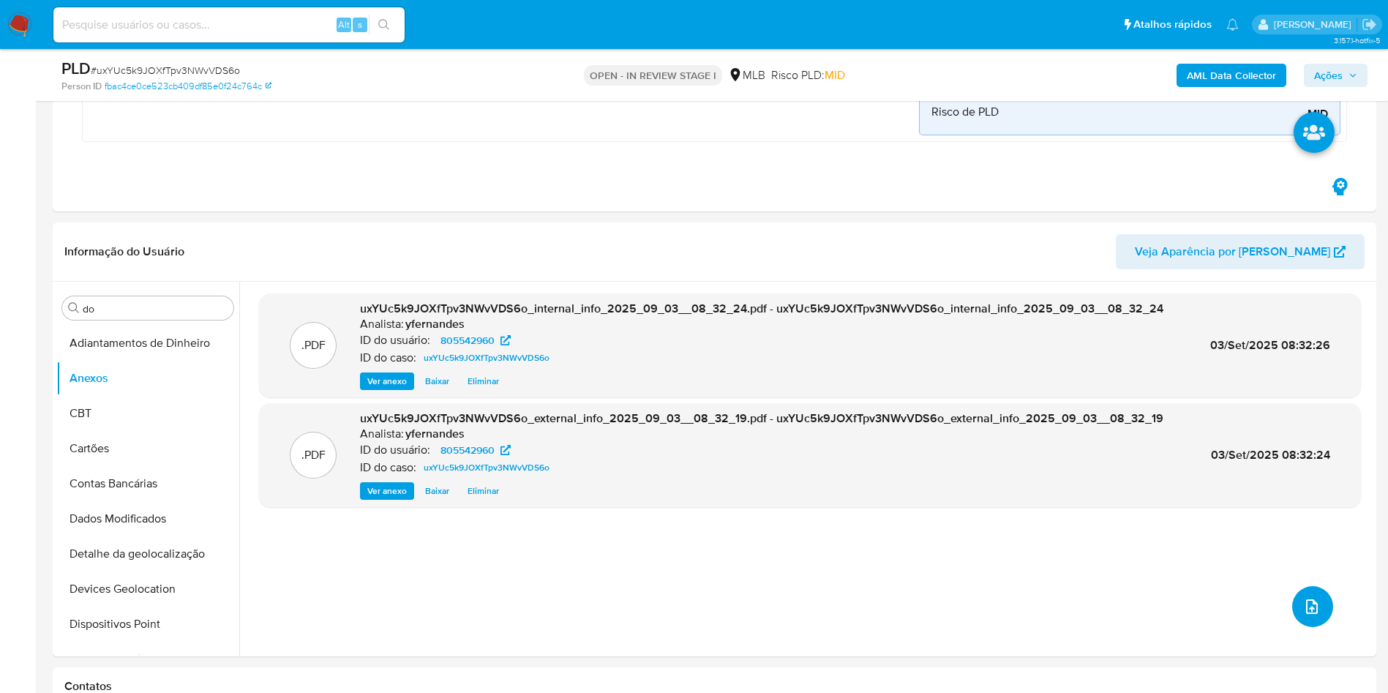
click at [1303, 604] on icon "upload-file" at bounding box center [1312, 607] width 18 height 18
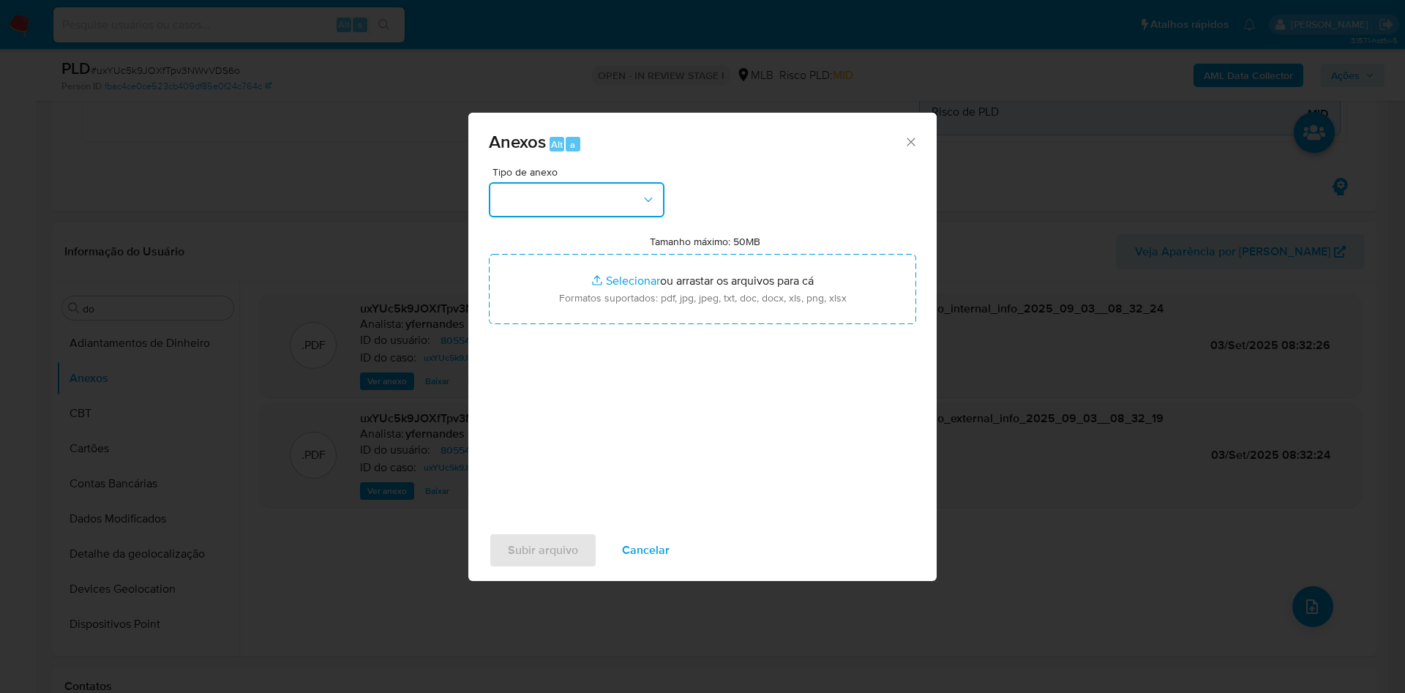
click at [590, 200] on button "button" at bounding box center [577, 199] width 176 height 35
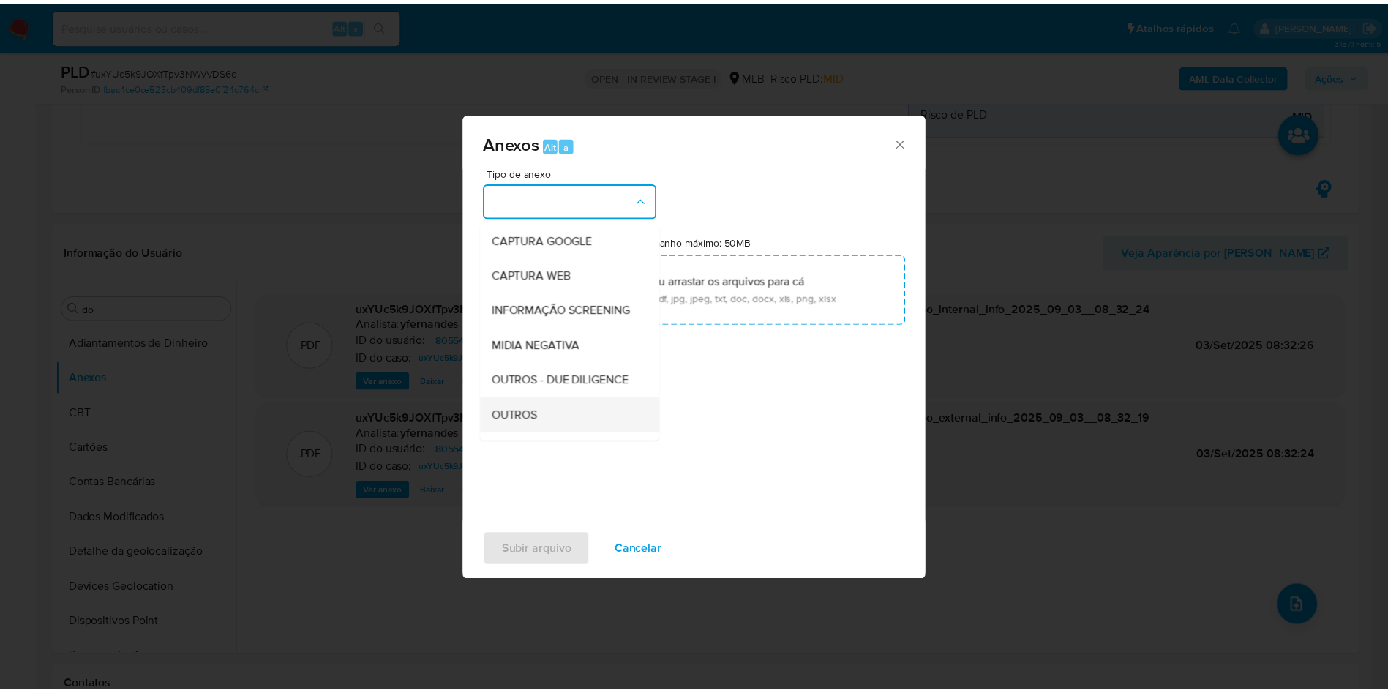
scroll to position [225, 0]
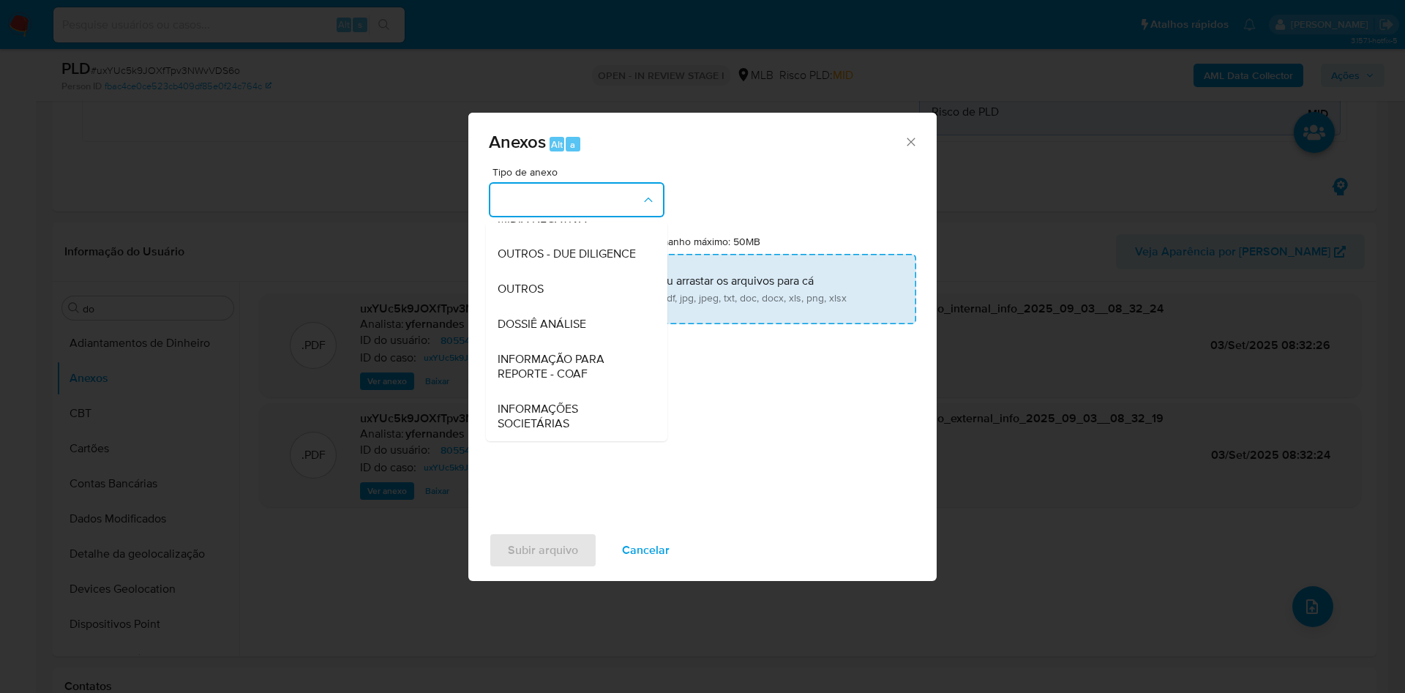
click at [546, 290] on div "OUTROS" at bounding box center [571, 288] width 149 height 35
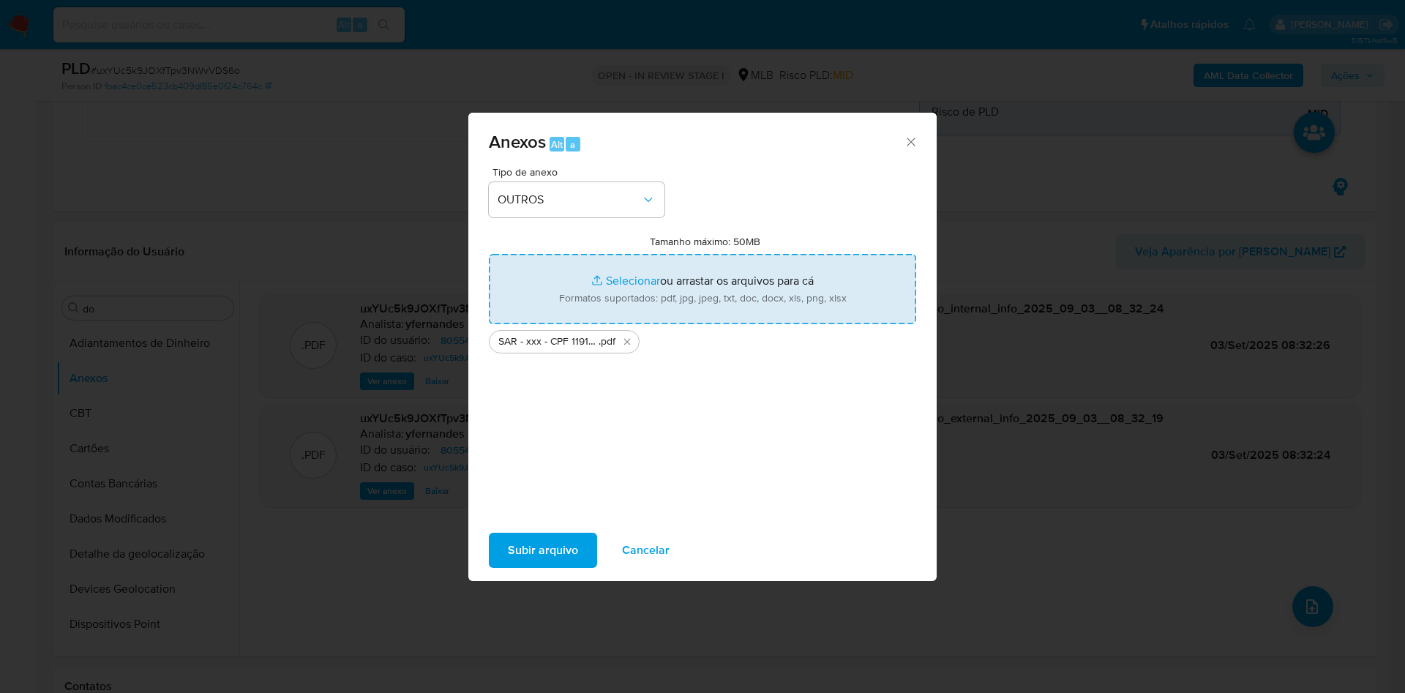
type input "C:\fakepath\Mulan 805542960_2025_09_01_15_56_41.xlsx"
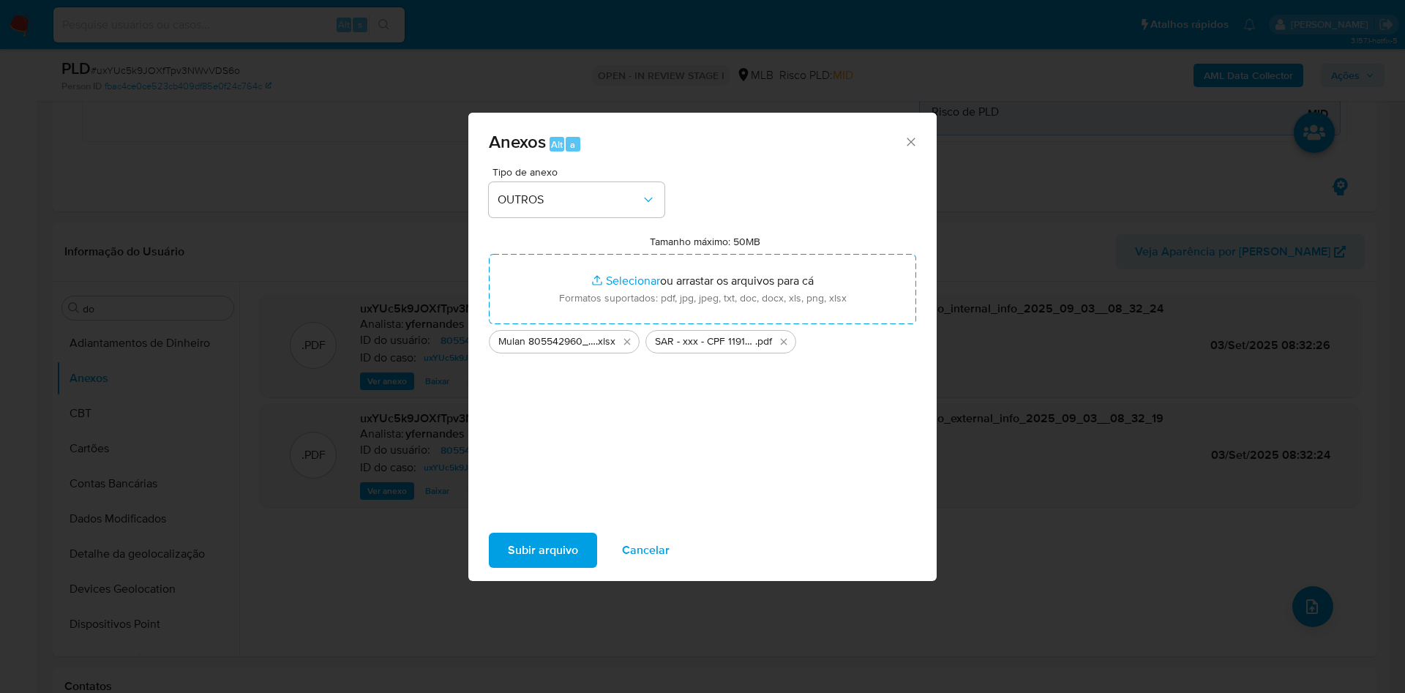
click at [546, 534] on span "Subir arquivo" at bounding box center [543, 550] width 70 height 32
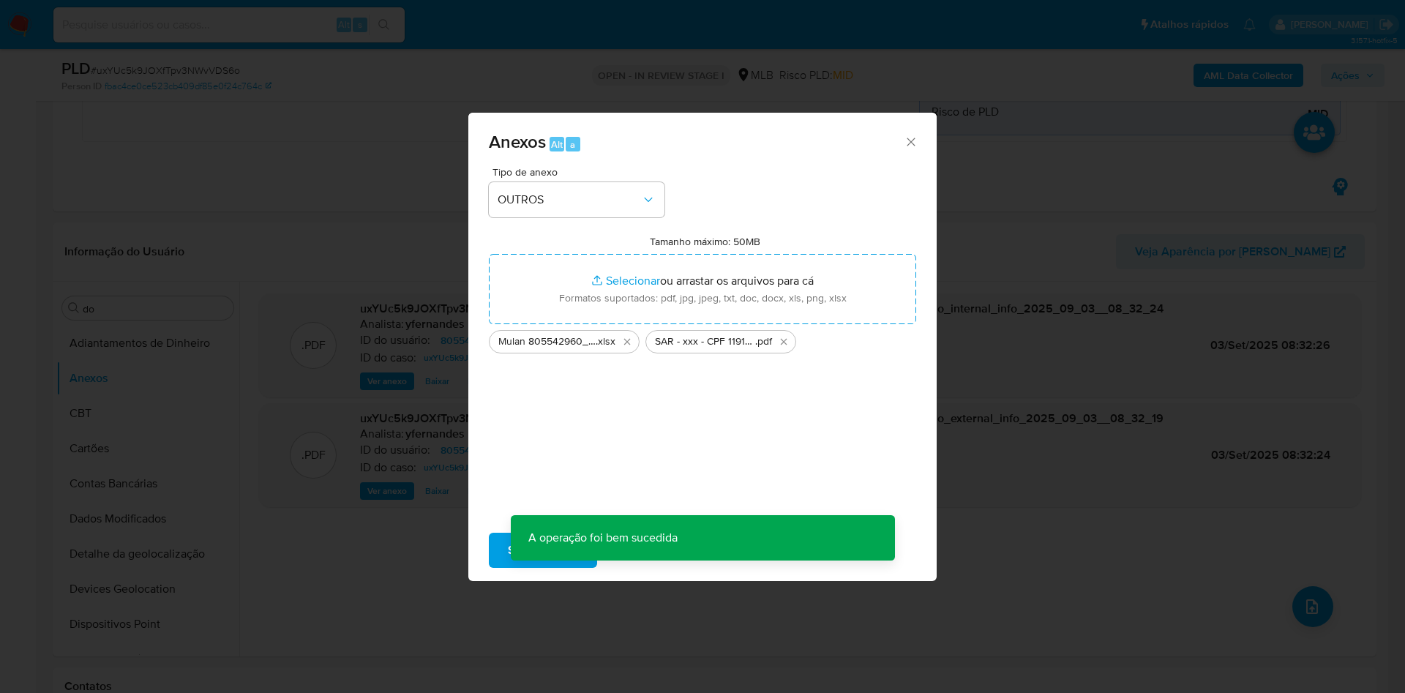
click at [187, 388] on div "Anexos Alt a Tipo de anexo OUTROS Tamanho máximo: 50MB Selecionar arquivos Sele…" at bounding box center [702, 346] width 1405 height 693
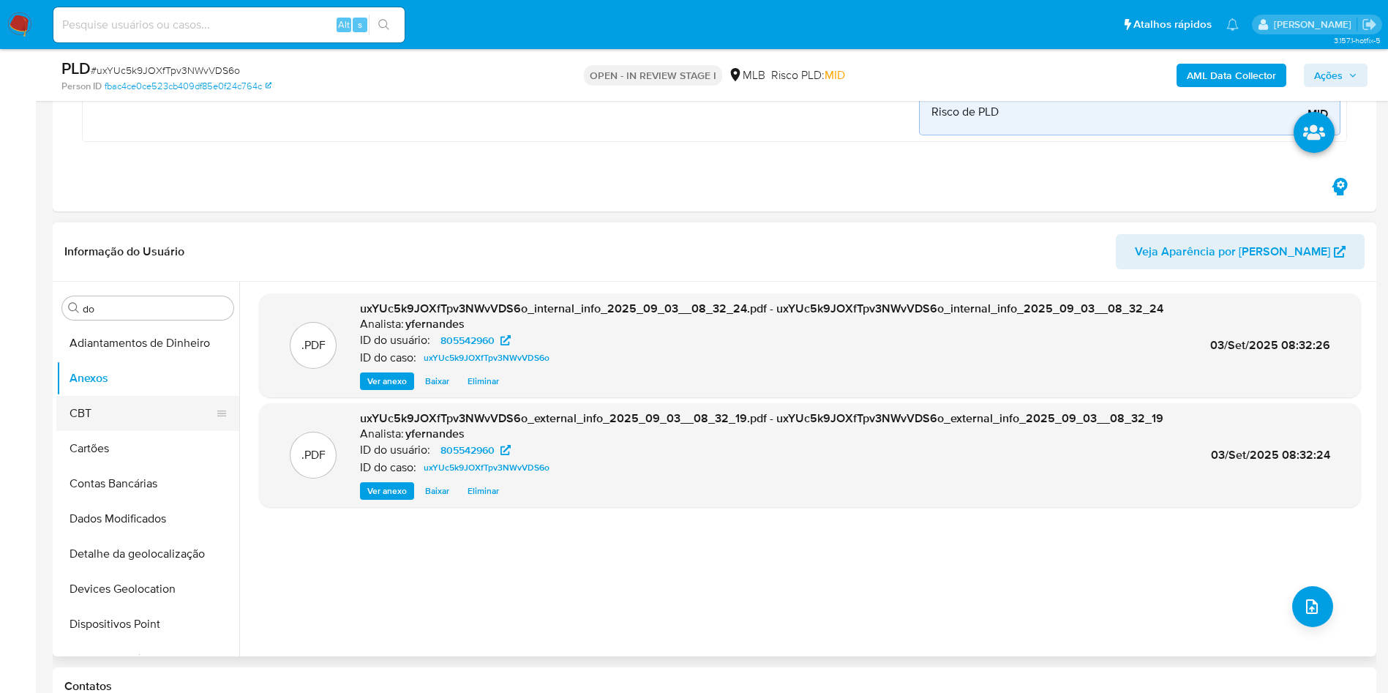
click at [106, 420] on button "CBT" at bounding box center [141, 413] width 171 height 35
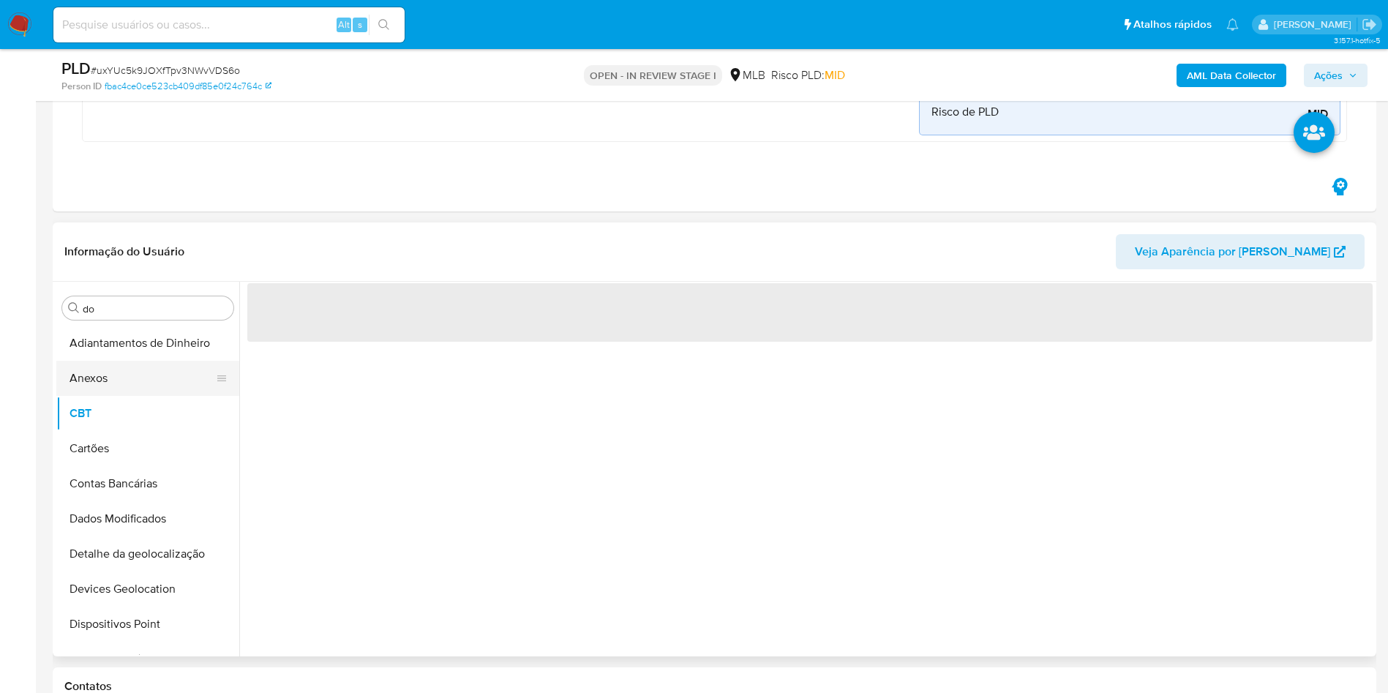
click at [100, 373] on button "Anexos" at bounding box center [141, 378] width 171 height 35
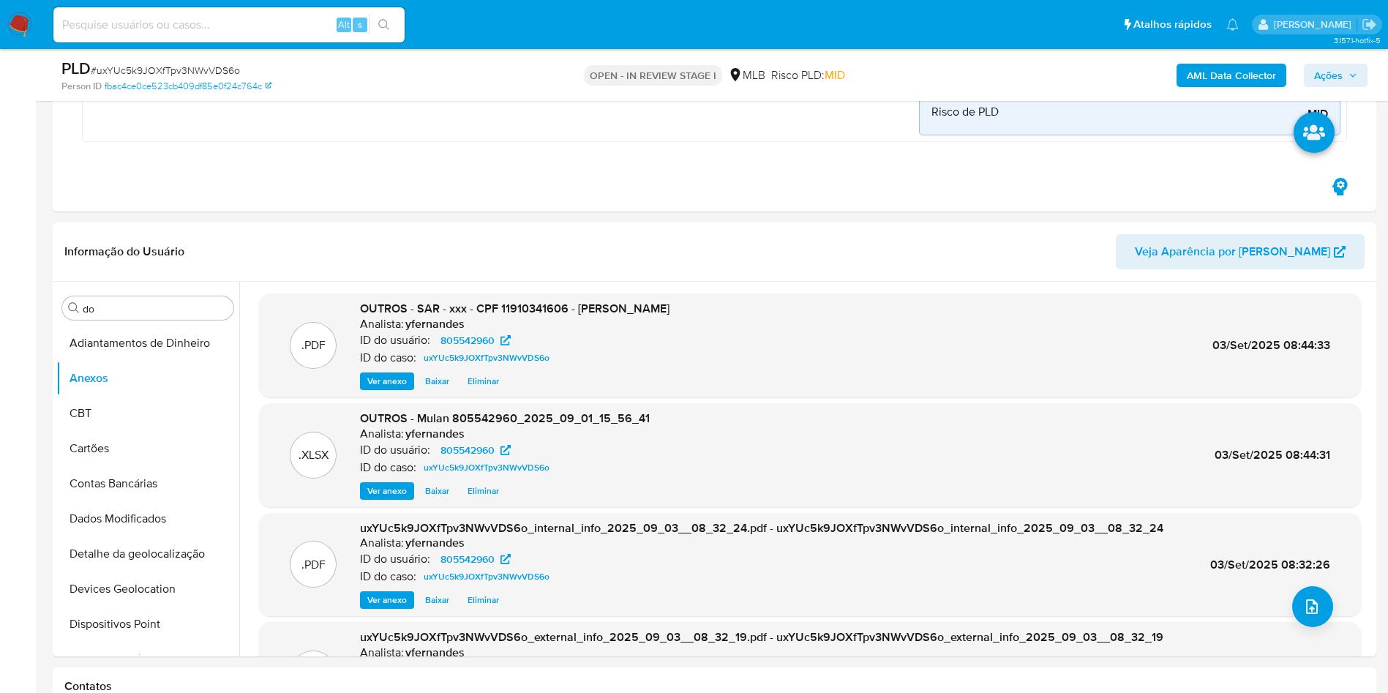
click at [1339, 83] on span "Ações" at bounding box center [1328, 75] width 29 height 23
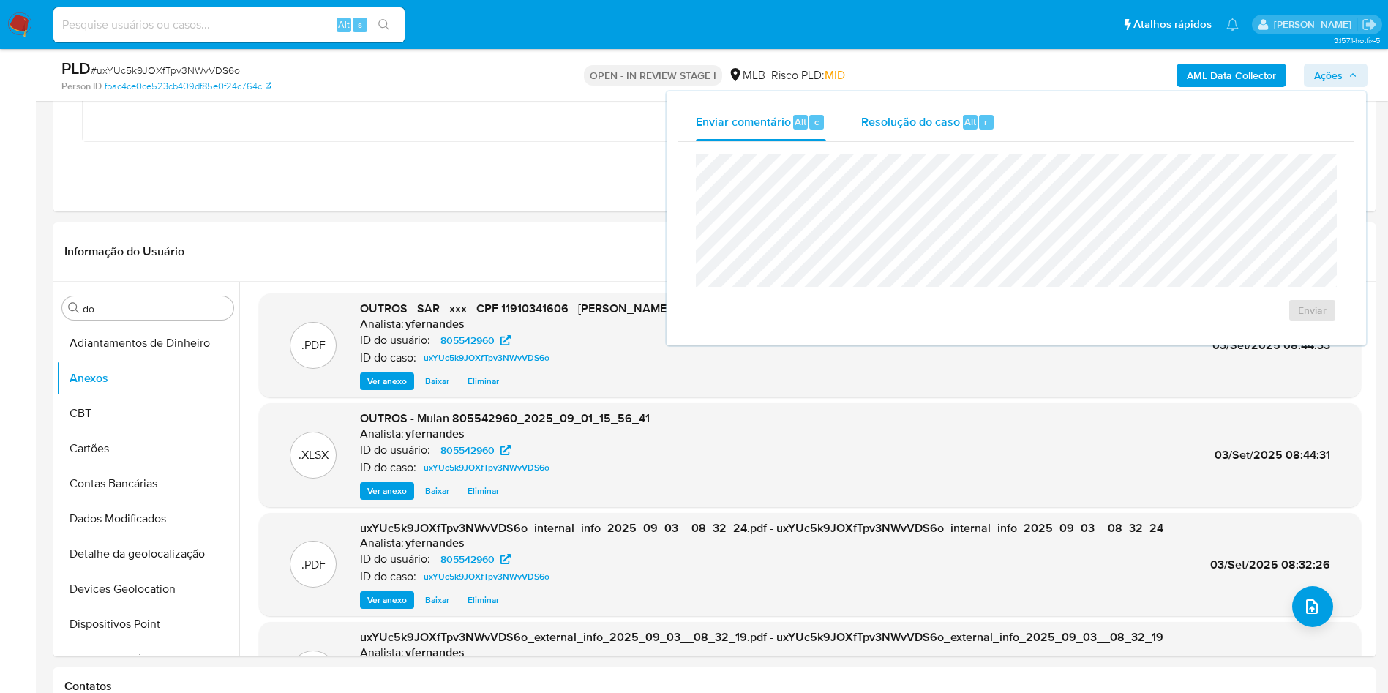
drag, startPoint x: 966, startPoint y: 124, endPoint x: 963, endPoint y: 139, distance: 14.9
click at [966, 125] on span "Alt" at bounding box center [970, 122] width 12 height 14
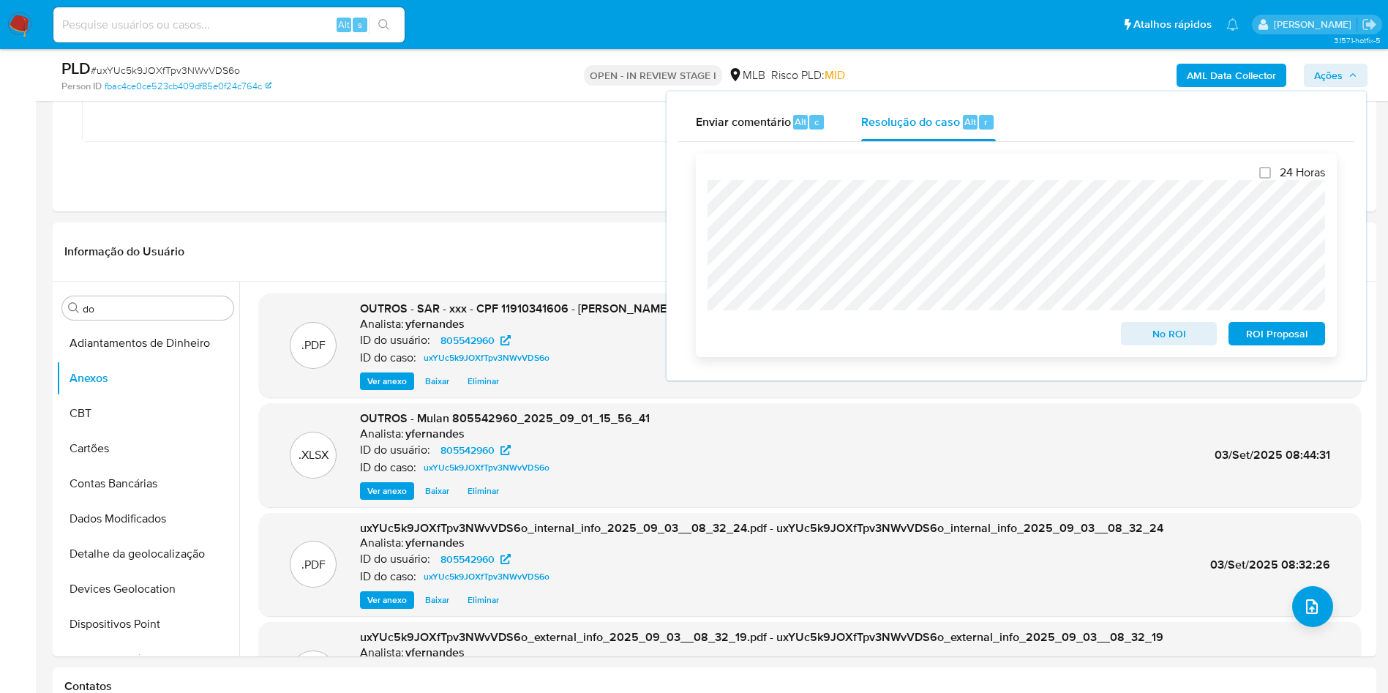
click at [1271, 334] on span "ROI Proposal" at bounding box center [1277, 333] width 76 height 20
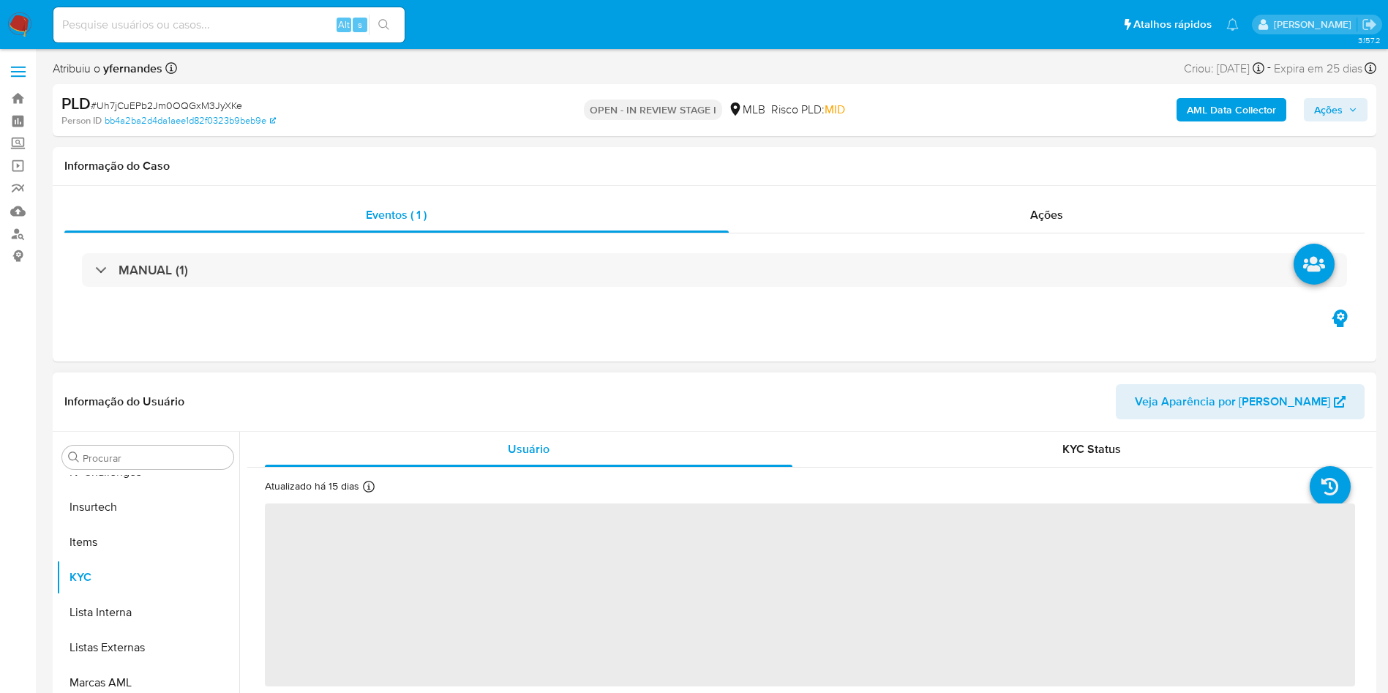
scroll to position [653, 0]
click at [129, 457] on input "Procurar" at bounding box center [155, 457] width 145 height 13
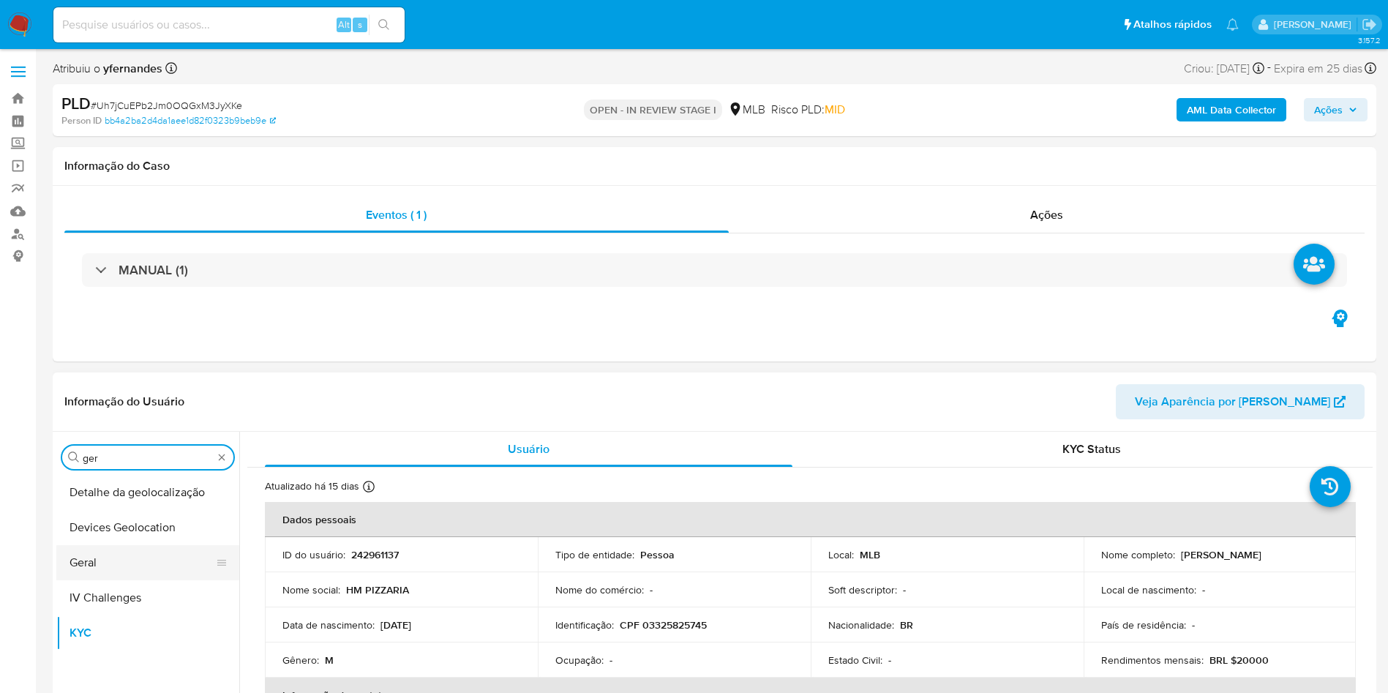
scroll to position [0, 0]
type input "ger"
click at [101, 485] on button "Geral" at bounding box center [141, 492] width 171 height 35
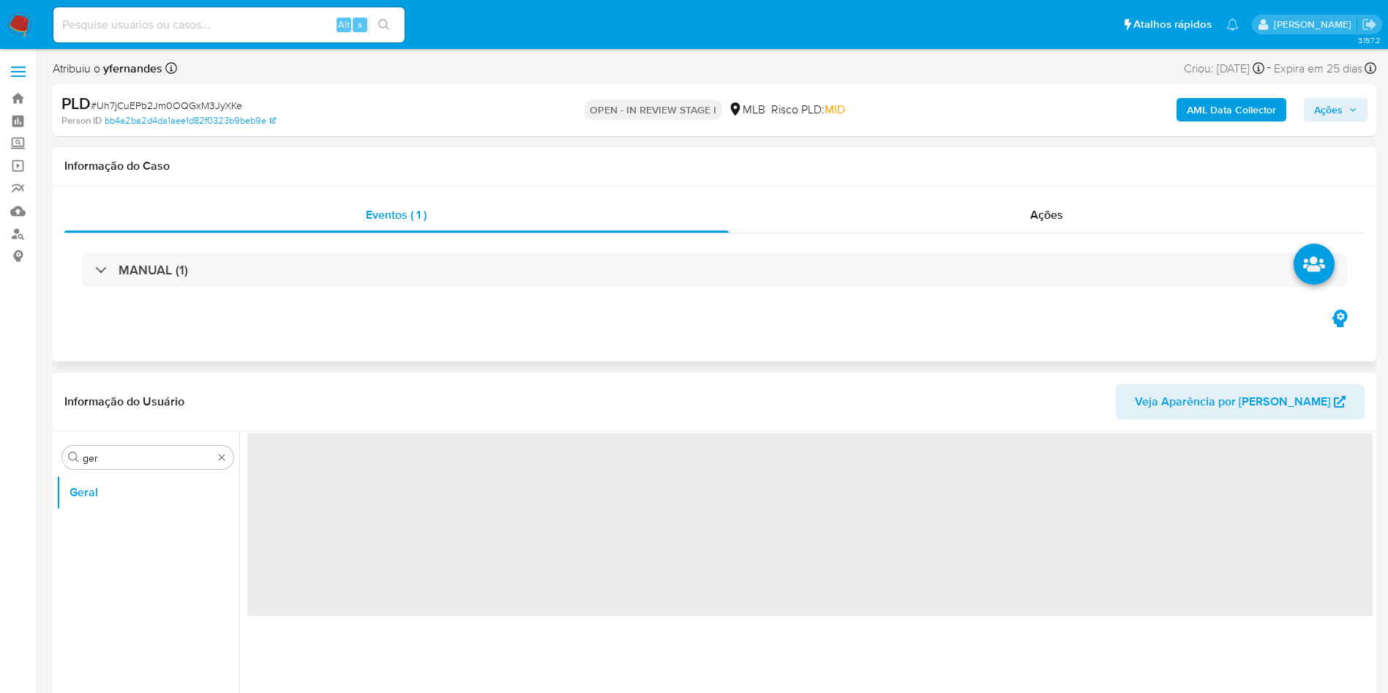
select select "10"
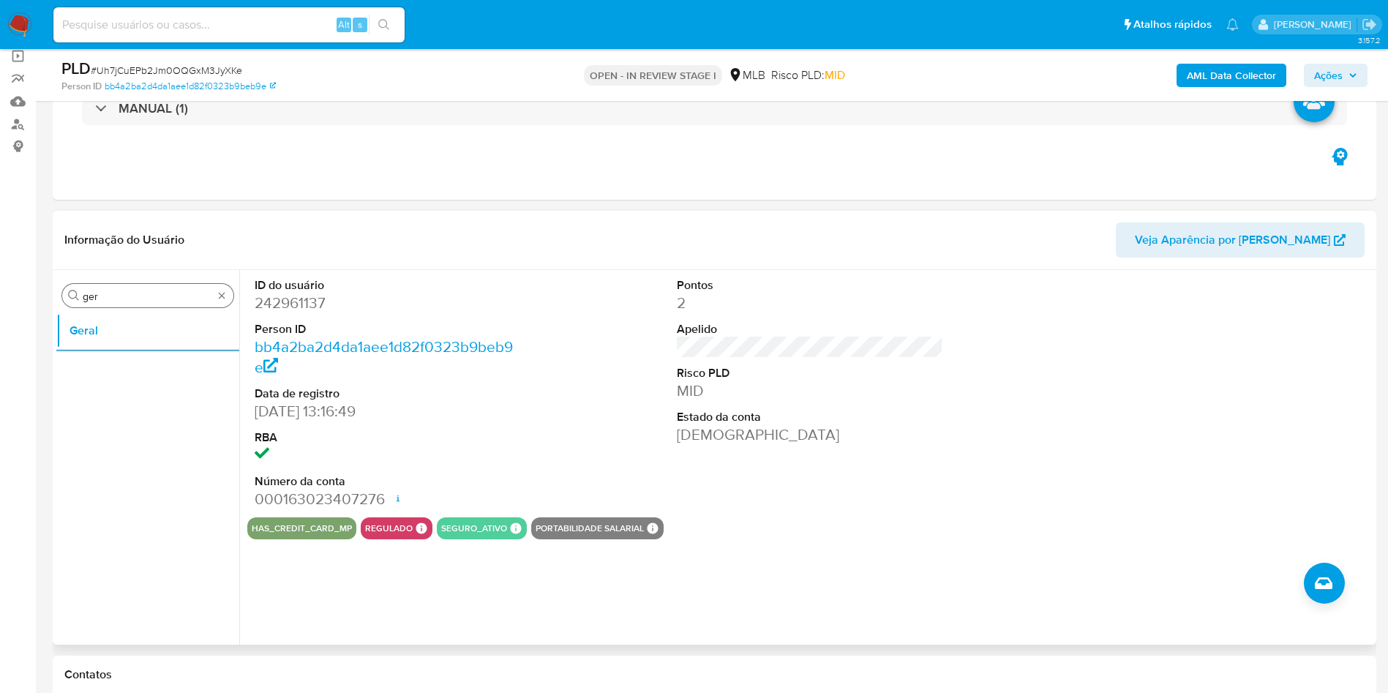
click at [151, 285] on div "Procurar ger" at bounding box center [147, 295] width 171 height 23
click at [150, 284] on div "Procurar ger" at bounding box center [147, 295] width 171 height 23
click at [125, 290] on input "ger" at bounding box center [148, 296] width 130 height 13
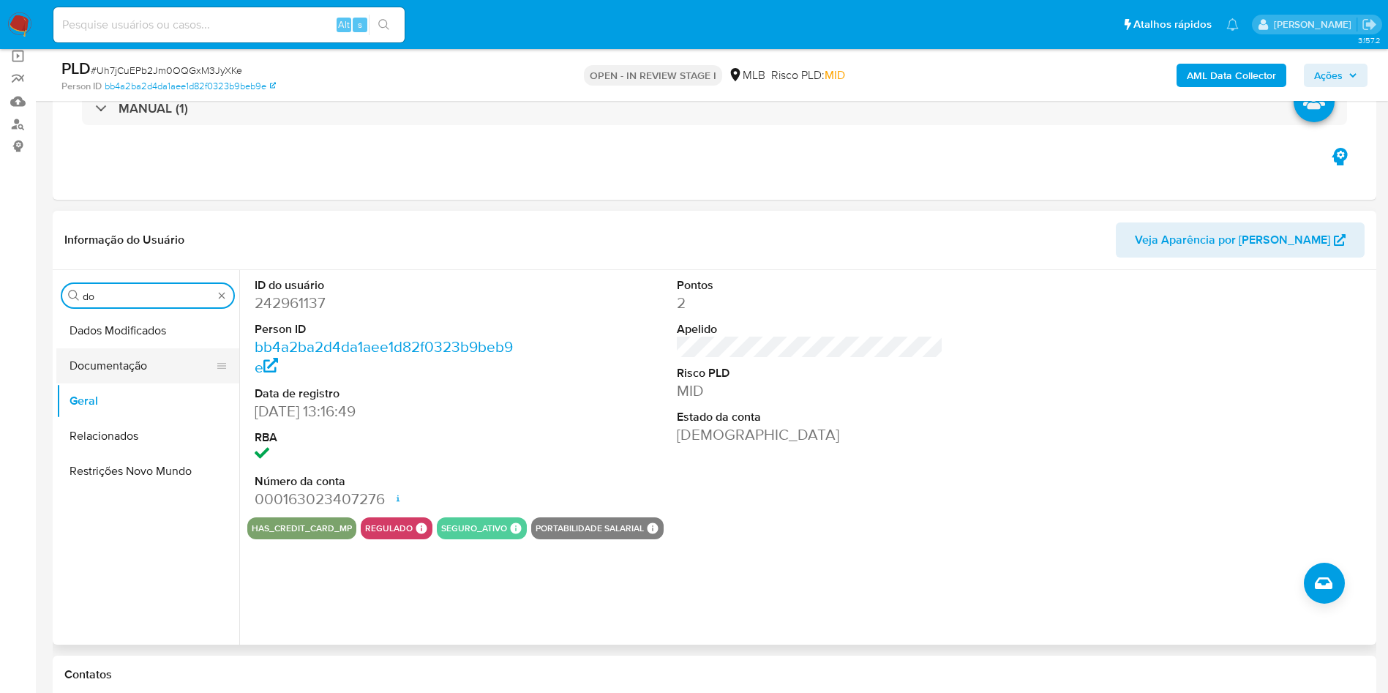
type input "do"
click at [109, 352] on button "Documentação" at bounding box center [141, 365] width 171 height 35
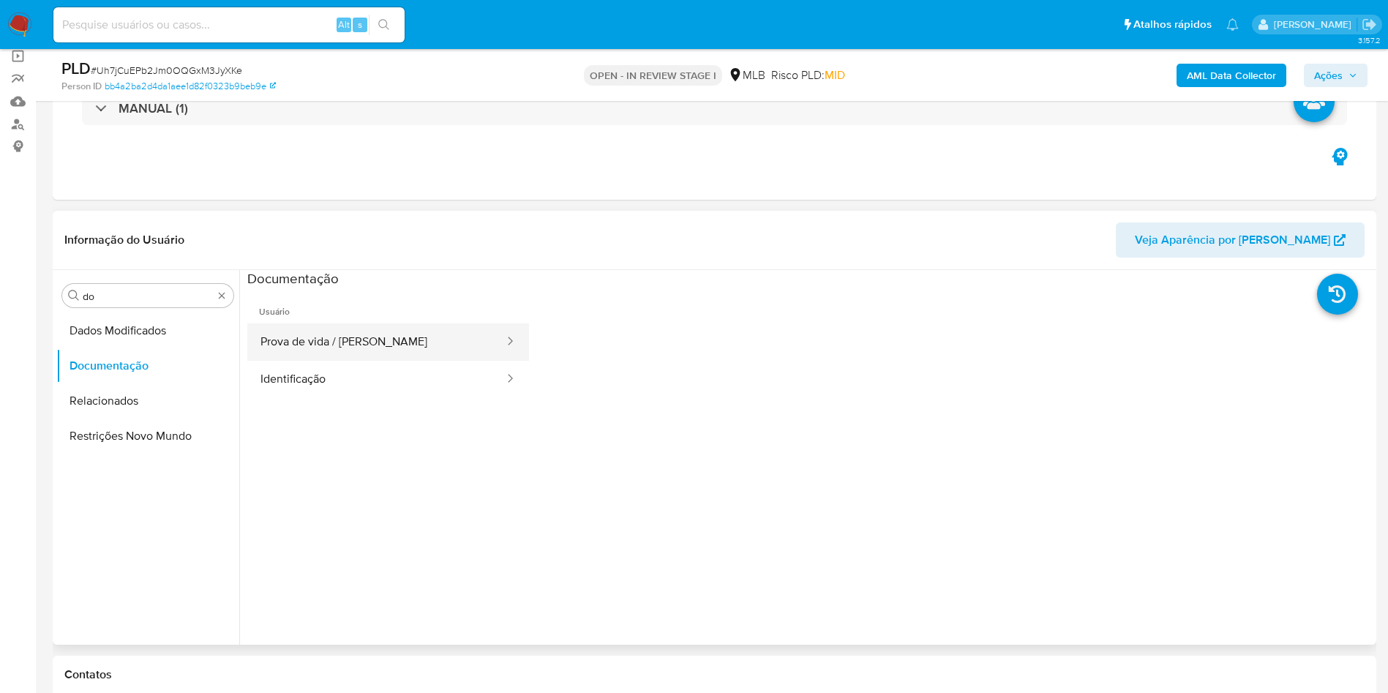
click at [325, 350] on button "Prova de vida / [PERSON_NAME]" at bounding box center [376, 341] width 258 height 37
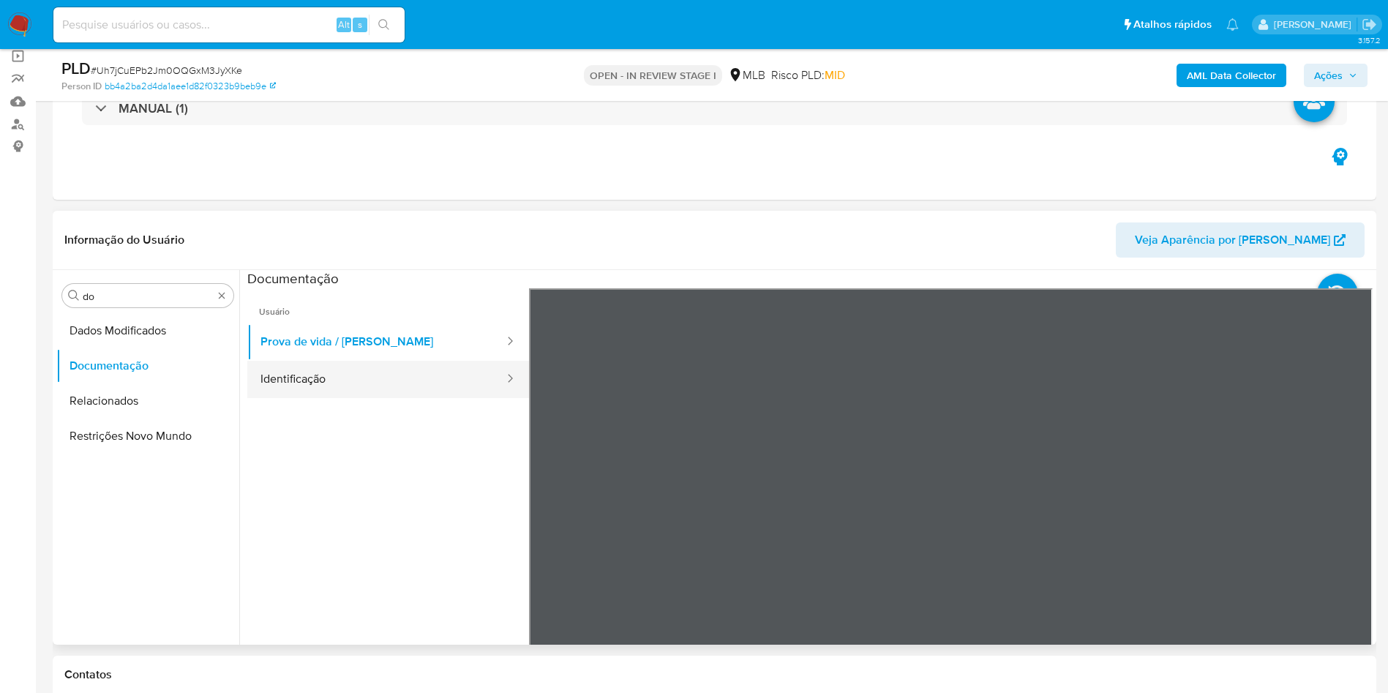
click at [334, 372] on button "Identificação" at bounding box center [376, 379] width 258 height 37
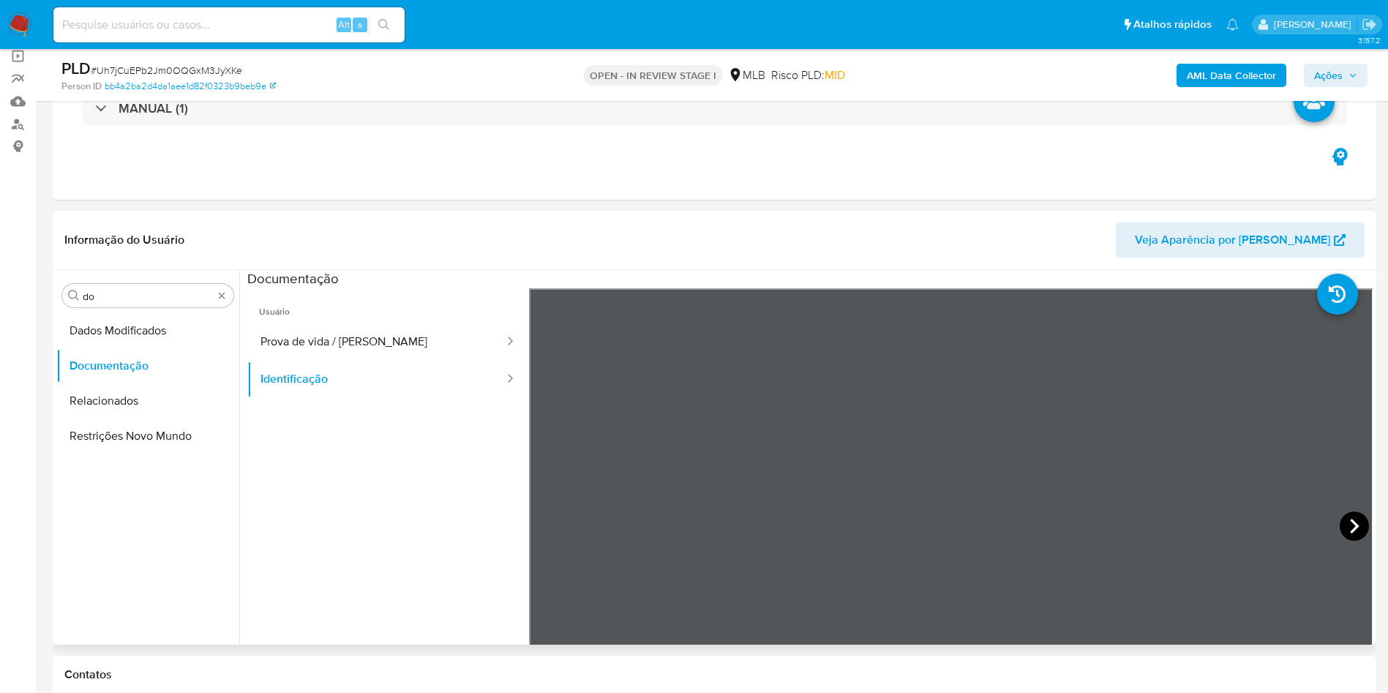
click at [1350, 528] on icon at bounding box center [1353, 525] width 29 height 29
drag, startPoint x: 379, startPoint y: 348, endPoint x: 492, endPoint y: 375, distance: 116.4
click at [379, 347] on button "Prova de vida / [PERSON_NAME]" at bounding box center [376, 341] width 258 height 37
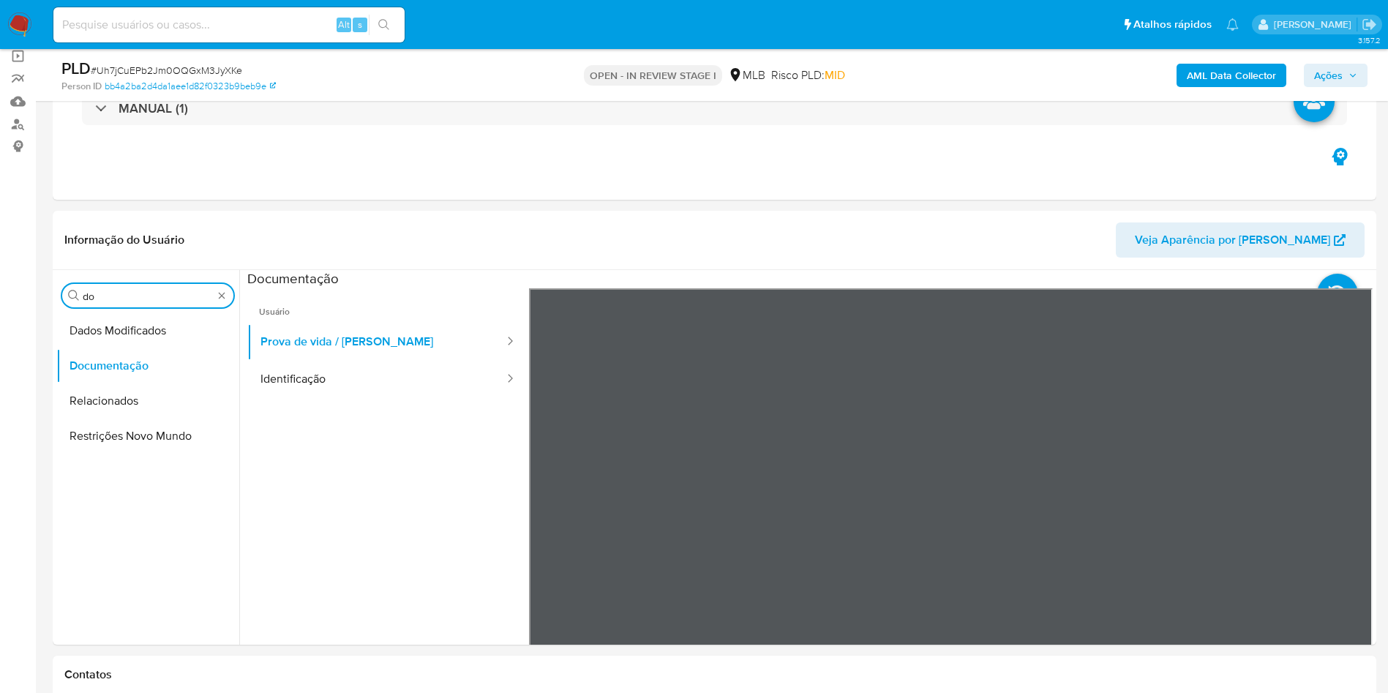
click at [148, 291] on input "do" at bounding box center [148, 296] width 130 height 13
click at [149, 290] on input "do" at bounding box center [148, 296] width 130 height 13
click at [141, 303] on div "Procurar do" at bounding box center [147, 295] width 171 height 23
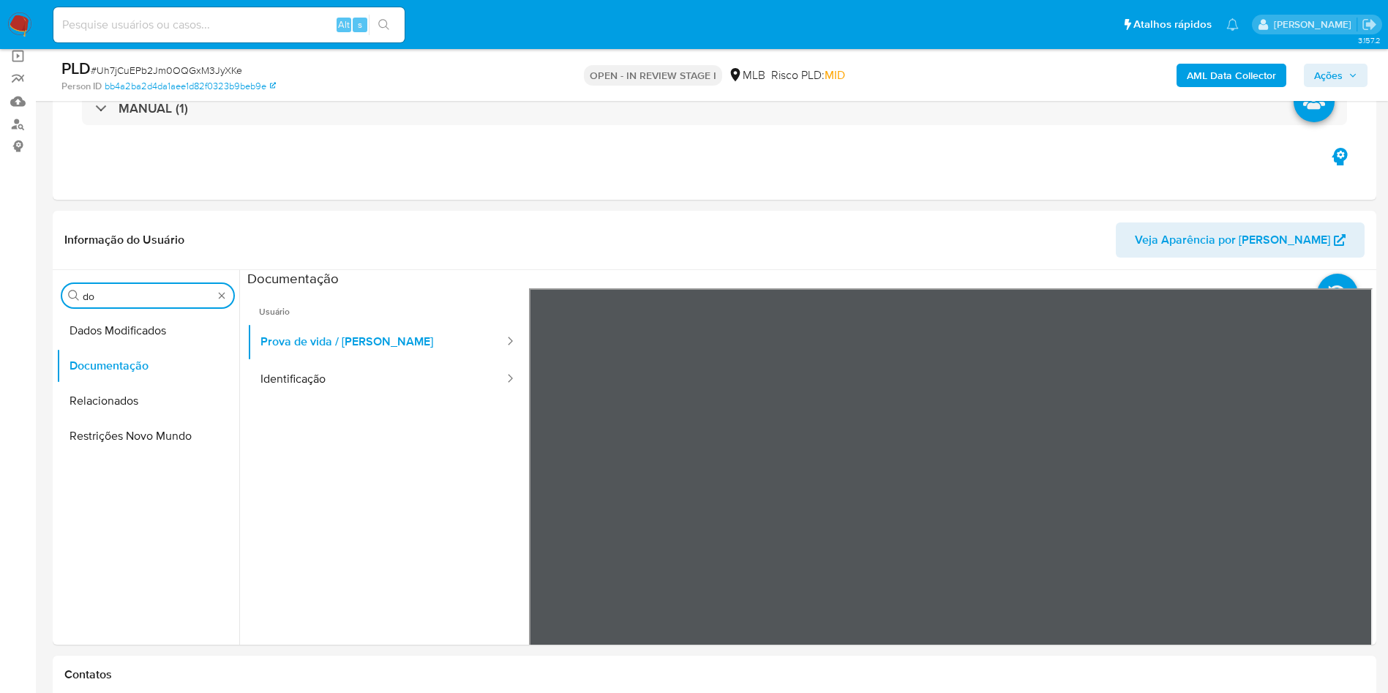
click at [132, 298] on input "do" at bounding box center [148, 296] width 130 height 13
type input "ky"
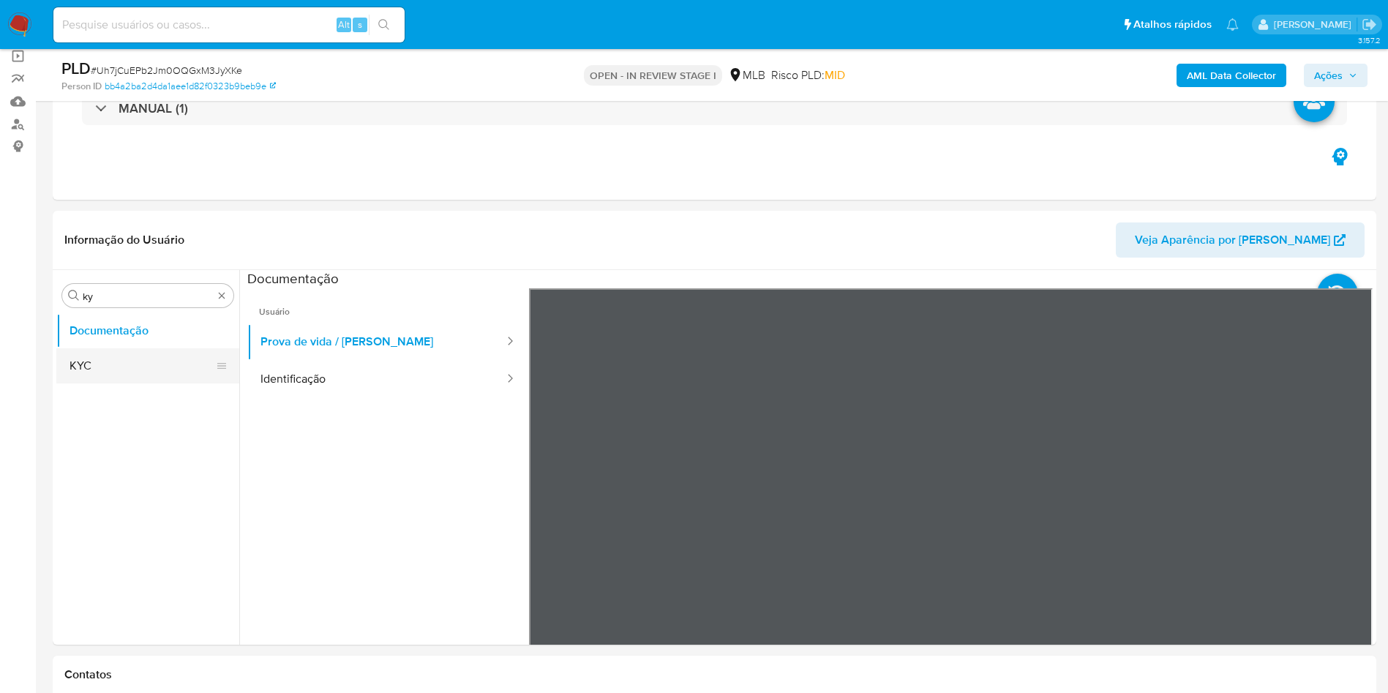
click at [121, 365] on button "KYC" at bounding box center [141, 365] width 171 height 35
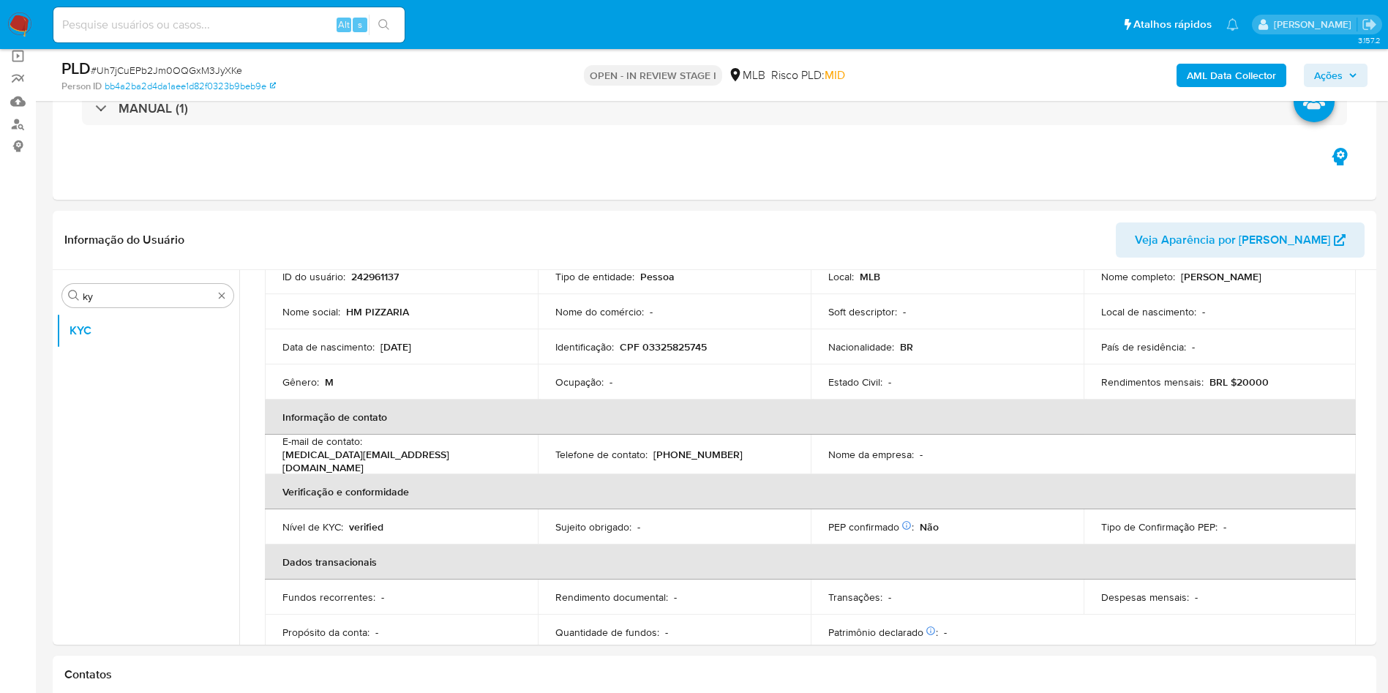
scroll to position [113, 0]
click at [771, 415] on th "Informação de contato" at bounding box center [810, 419] width 1091 height 35
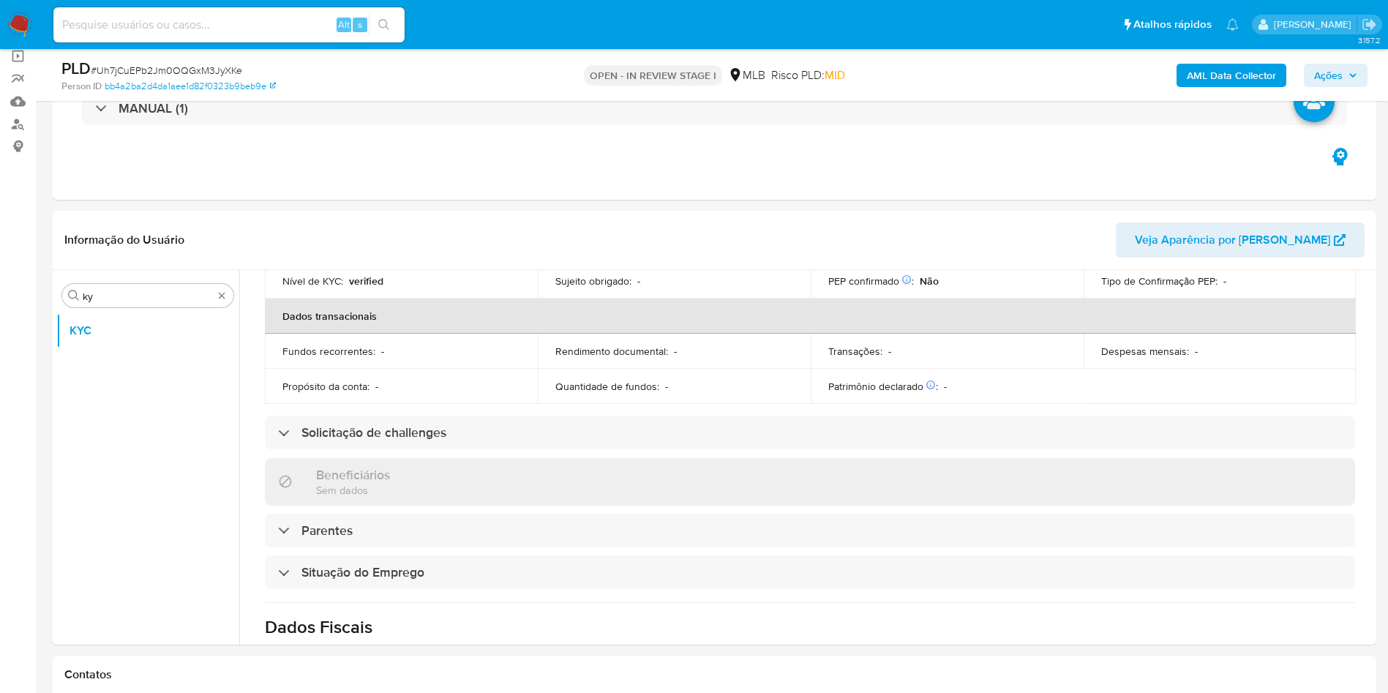
scroll to position [609, 0]
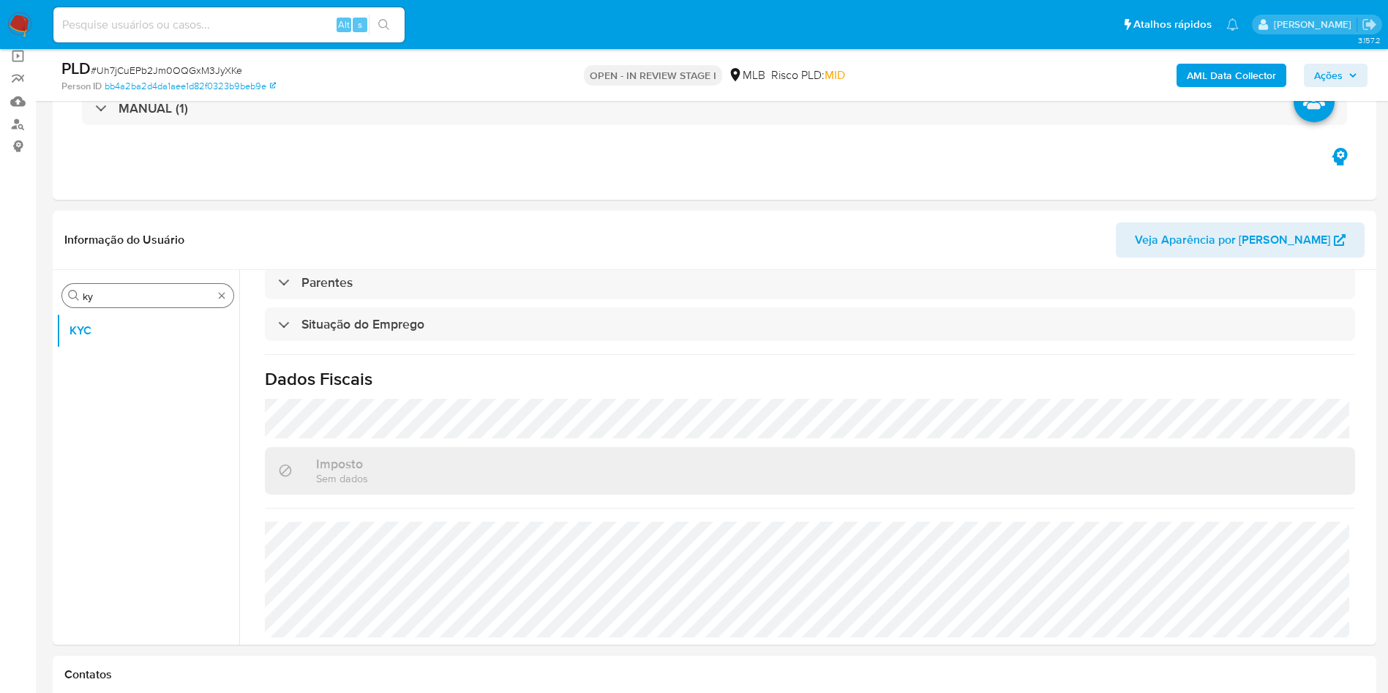
click at [136, 293] on input "ky" at bounding box center [148, 296] width 130 height 13
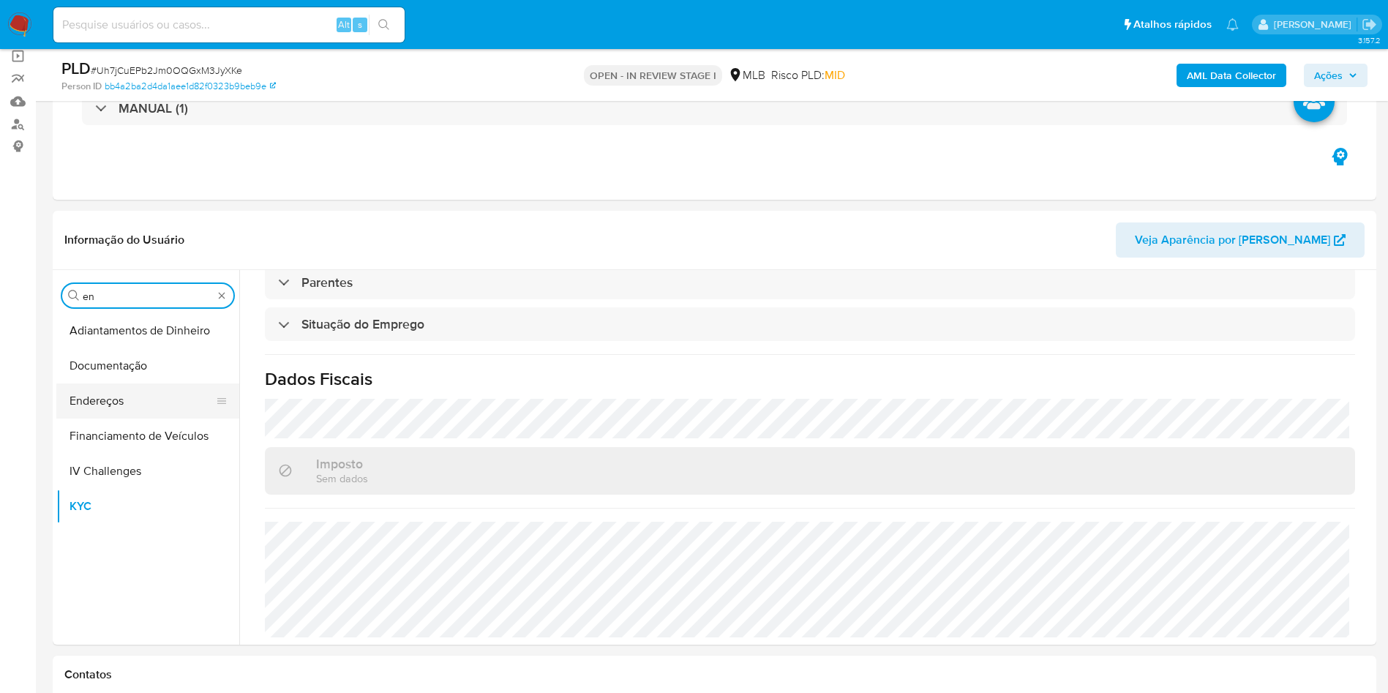
type input "en"
click at [123, 410] on button "Endereços" at bounding box center [141, 400] width 171 height 35
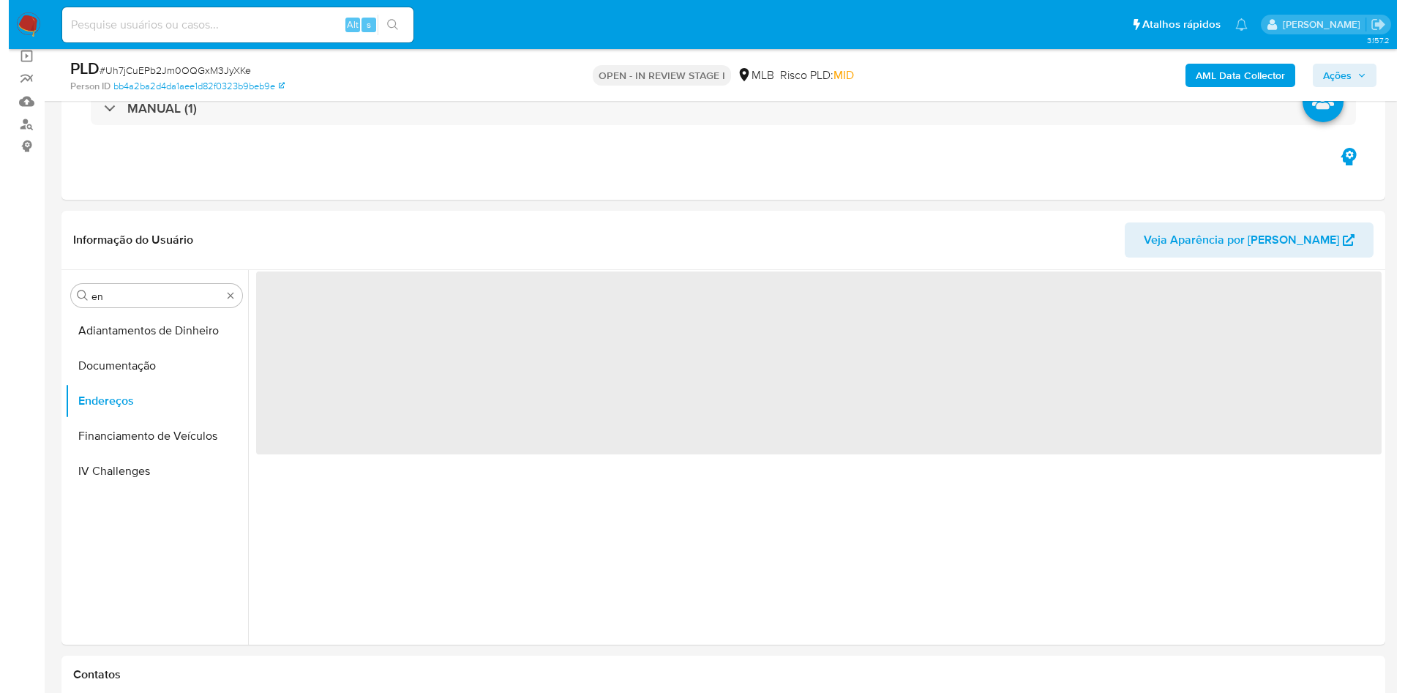
scroll to position [0, 0]
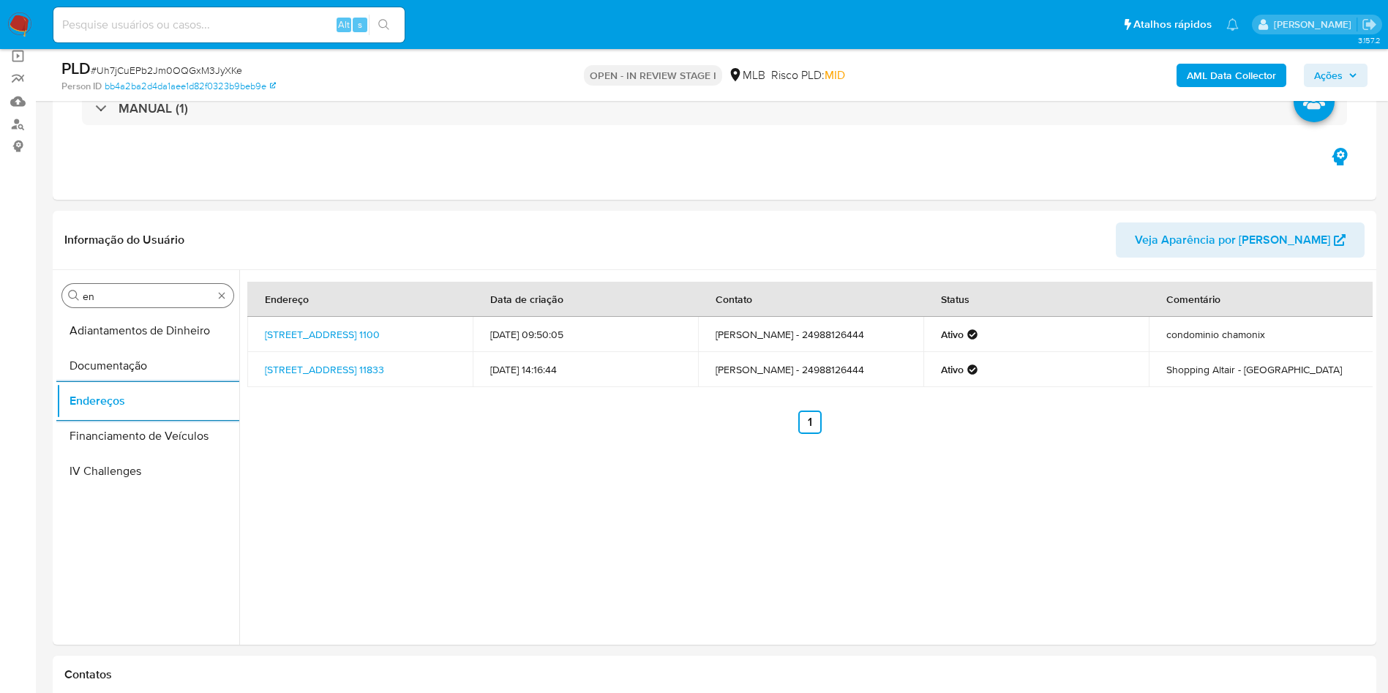
click at [122, 296] on input "en" at bounding box center [148, 296] width 130 height 13
click at [122, 295] on input "en" at bounding box center [148, 296] width 130 height 13
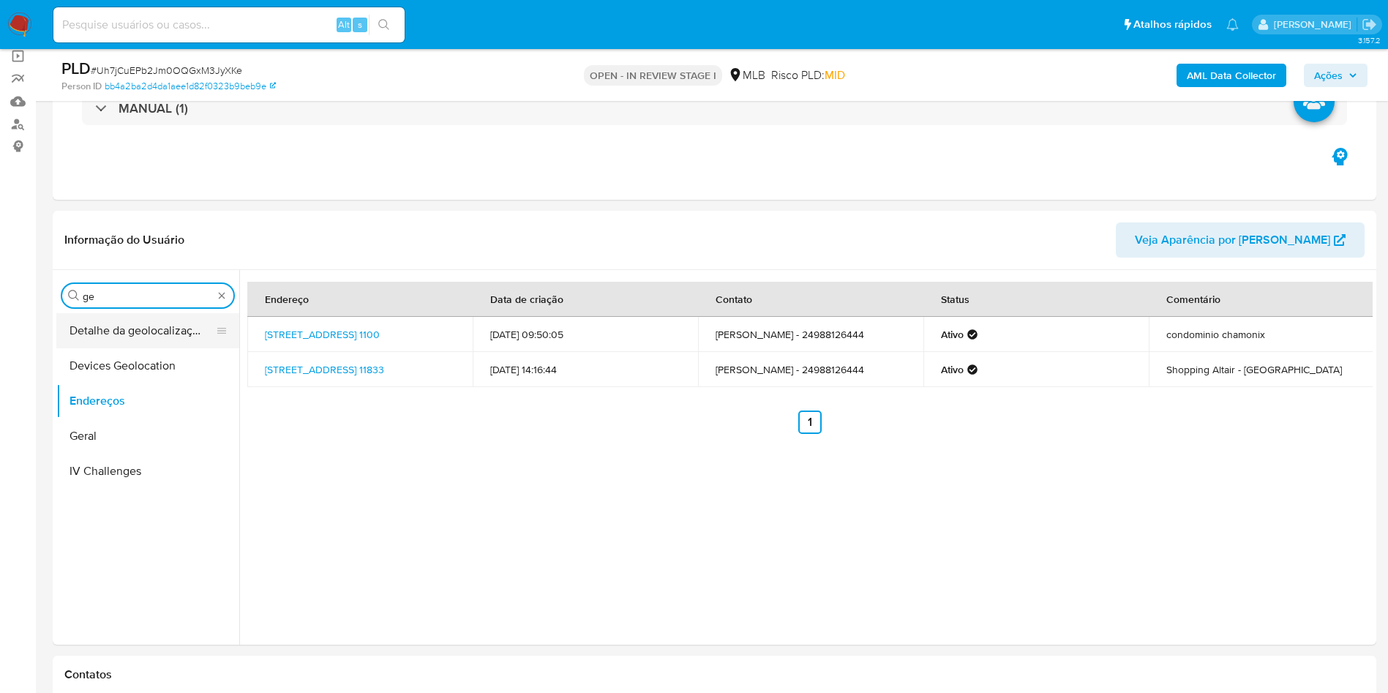
type input "ge"
drag, startPoint x: 104, startPoint y: 331, endPoint x: 131, endPoint y: 320, distance: 29.2
click at [104, 331] on button "Detalhe da geolocalização" at bounding box center [141, 330] width 171 height 35
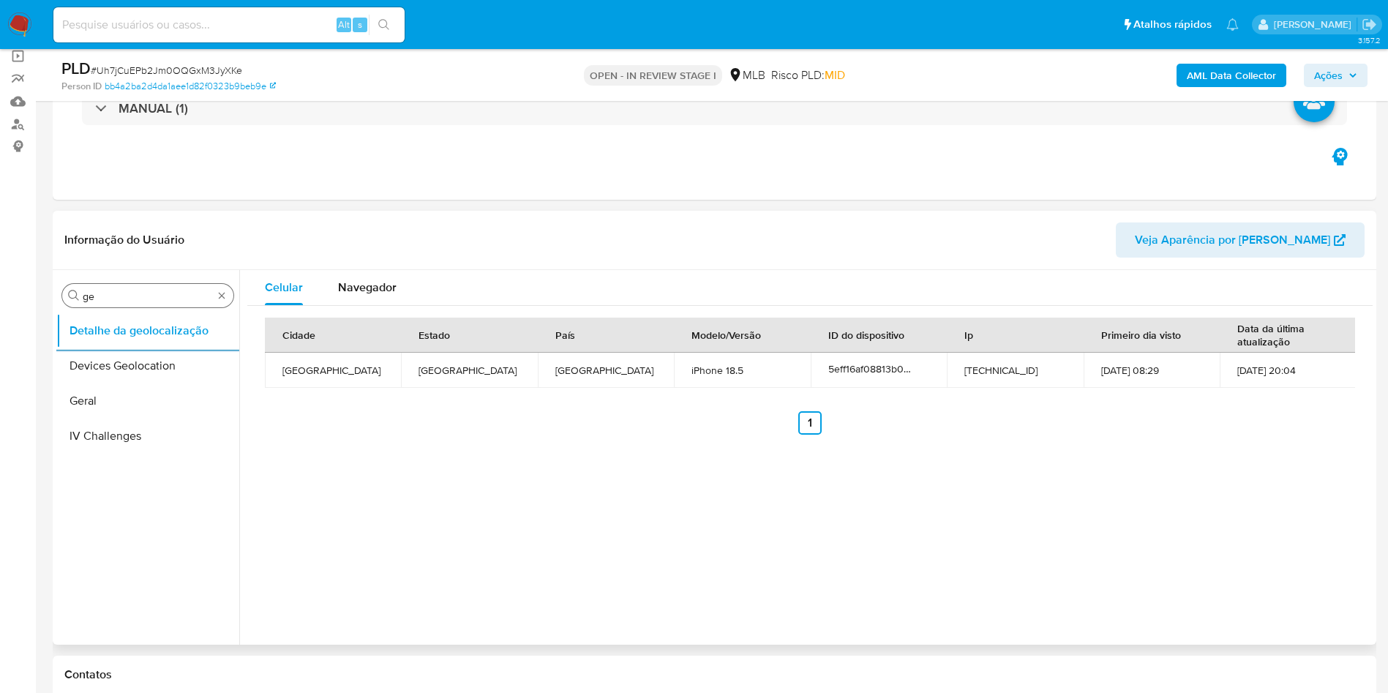
click at [144, 285] on div "Procurar ge" at bounding box center [147, 295] width 171 height 23
click at [121, 296] on input "ge" at bounding box center [148, 296] width 130 height 13
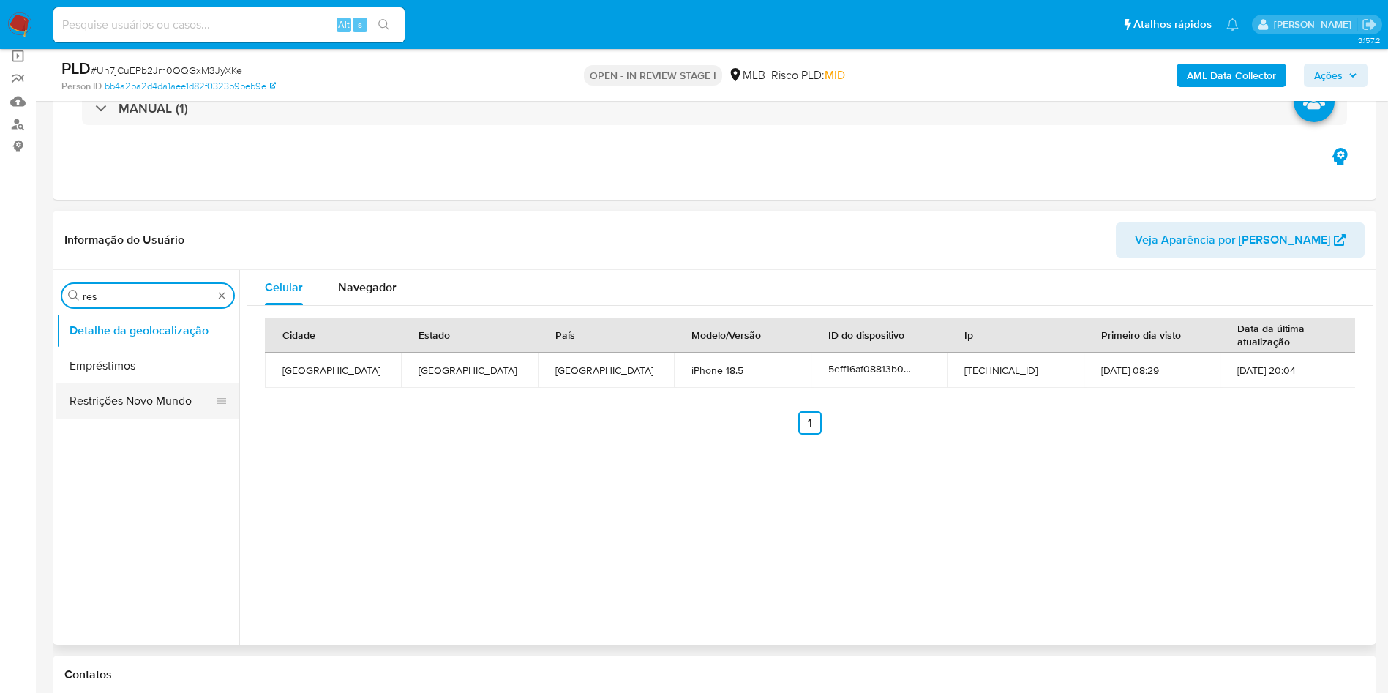
type input "res"
click at [102, 387] on button "Restrições Novo Mundo" at bounding box center [141, 400] width 171 height 35
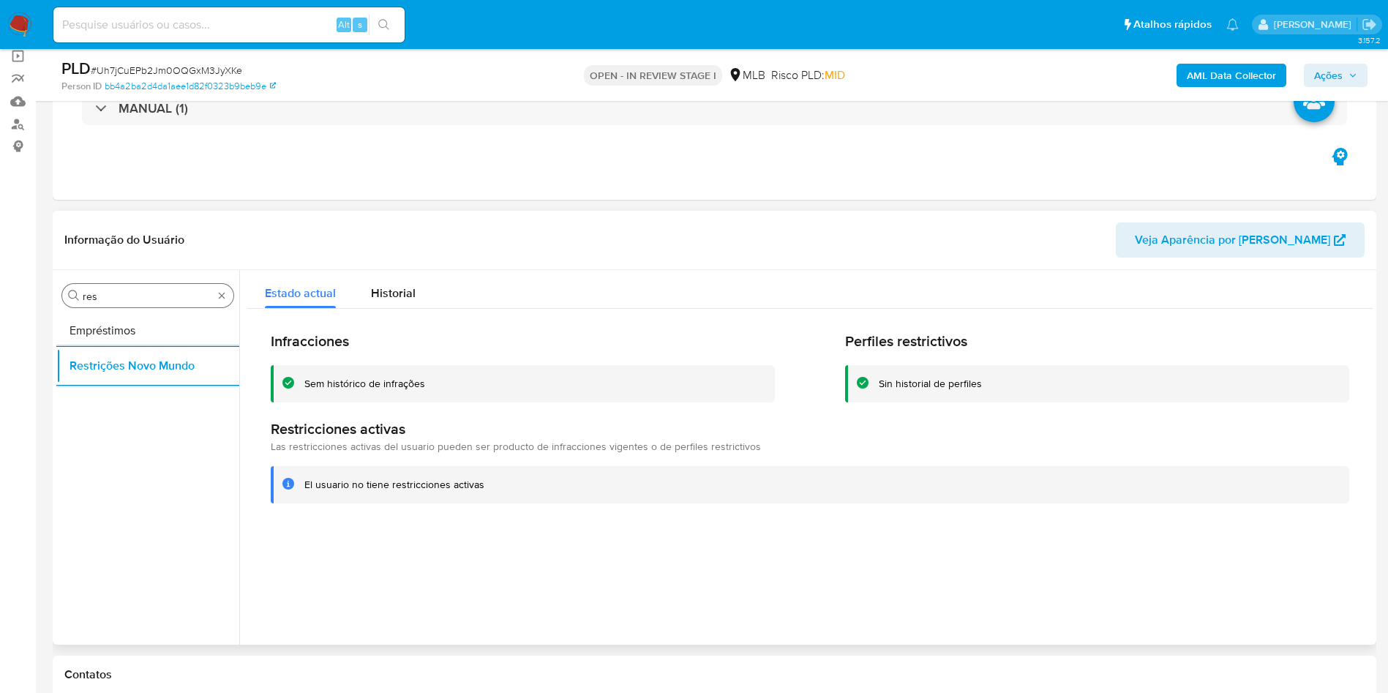
click at [149, 290] on input "res" at bounding box center [148, 296] width 130 height 13
click at [139, 297] on input "res" at bounding box center [148, 296] width 130 height 13
click at [139, 296] on input "res" at bounding box center [148, 296] width 130 height 13
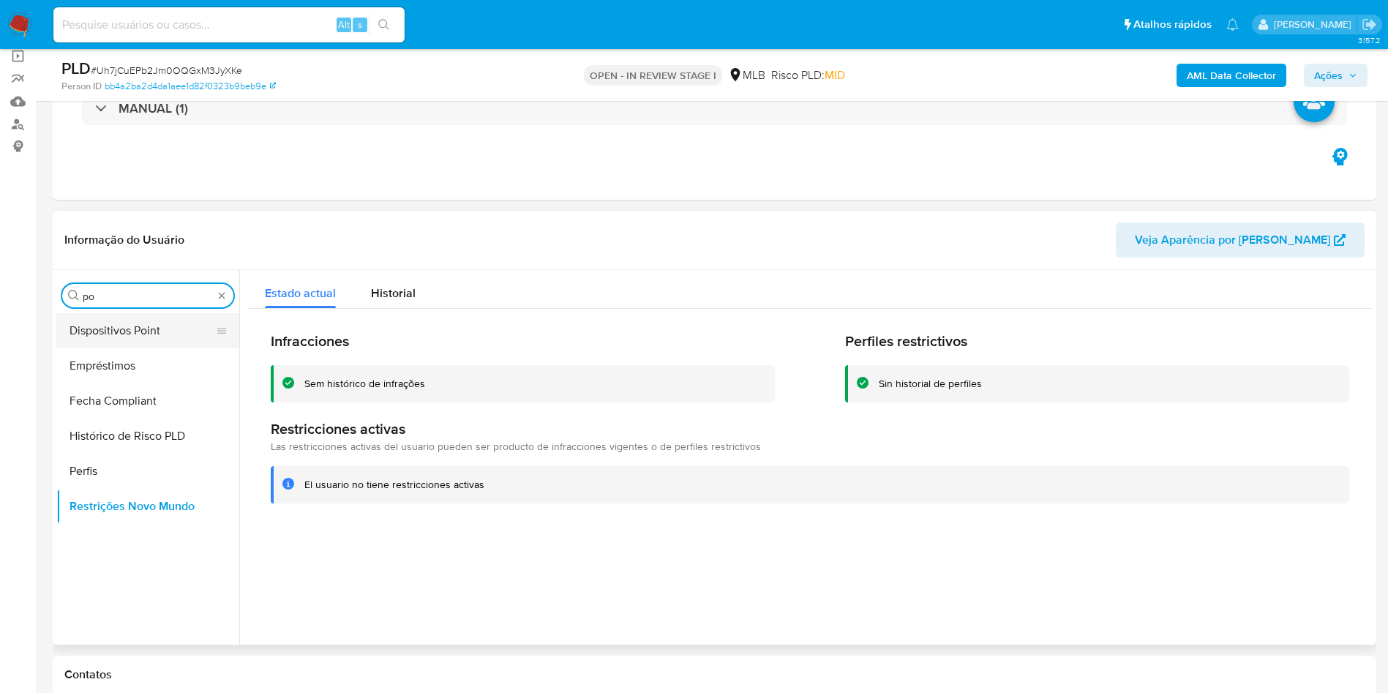
type input "po"
click at [146, 331] on button "Dispositivos Point" at bounding box center [141, 330] width 171 height 35
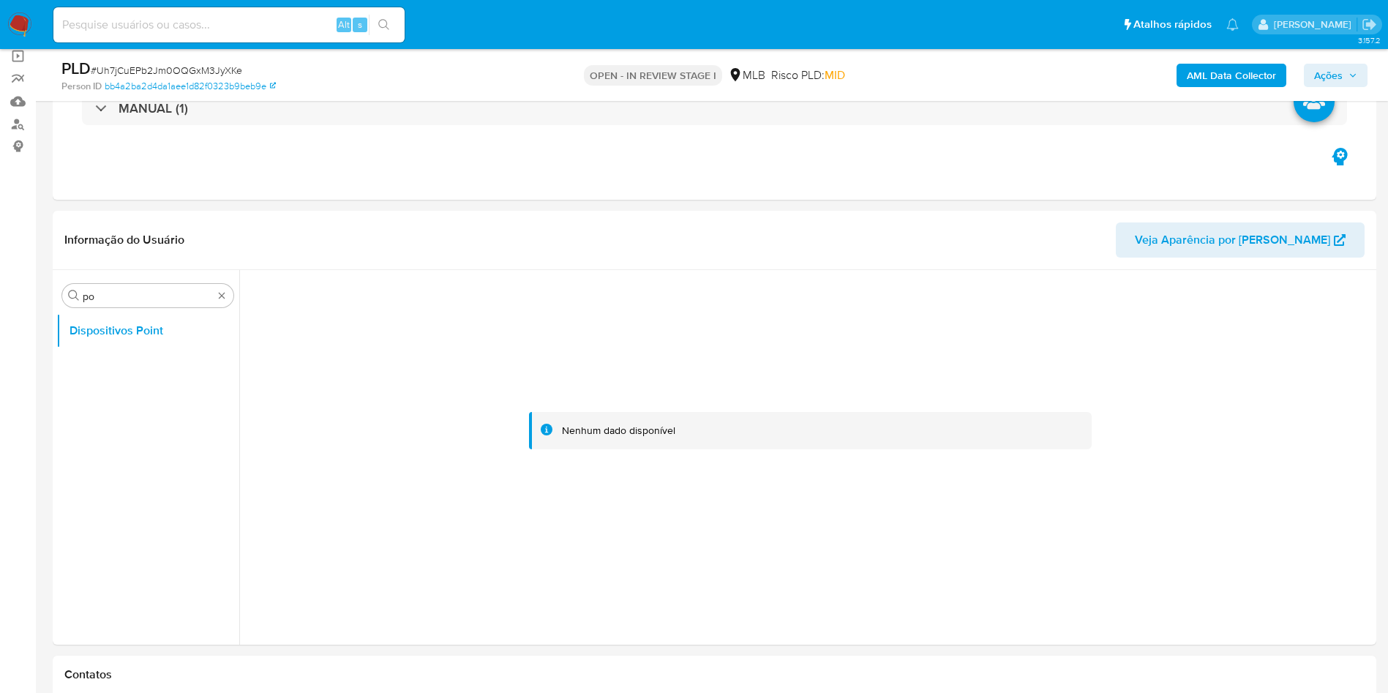
click at [1197, 67] on b "AML Data Collector" at bounding box center [1231, 75] width 89 height 23
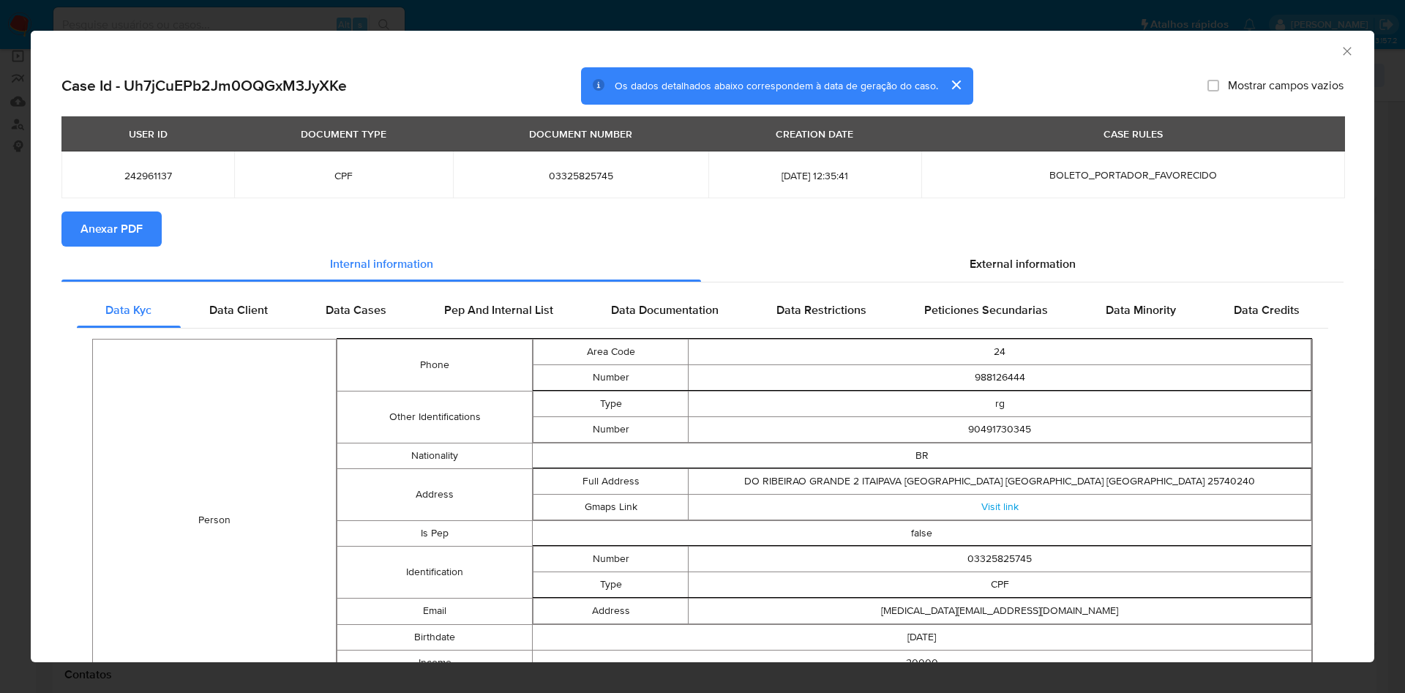
click at [118, 214] on span "Anexar PDF" at bounding box center [111, 229] width 62 height 32
click at [999, 264] on span "External information" at bounding box center [1022, 266] width 106 height 17
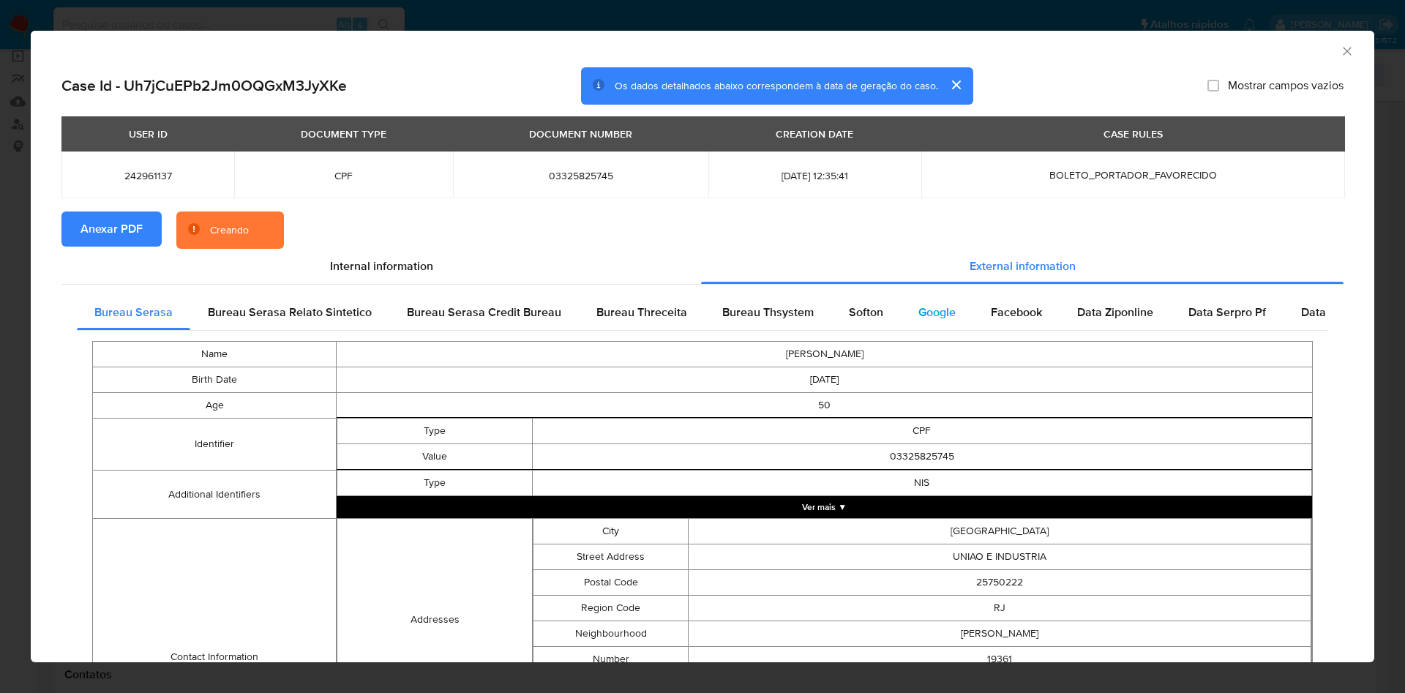
click at [991, 317] on span "Facebook" at bounding box center [1016, 312] width 51 height 17
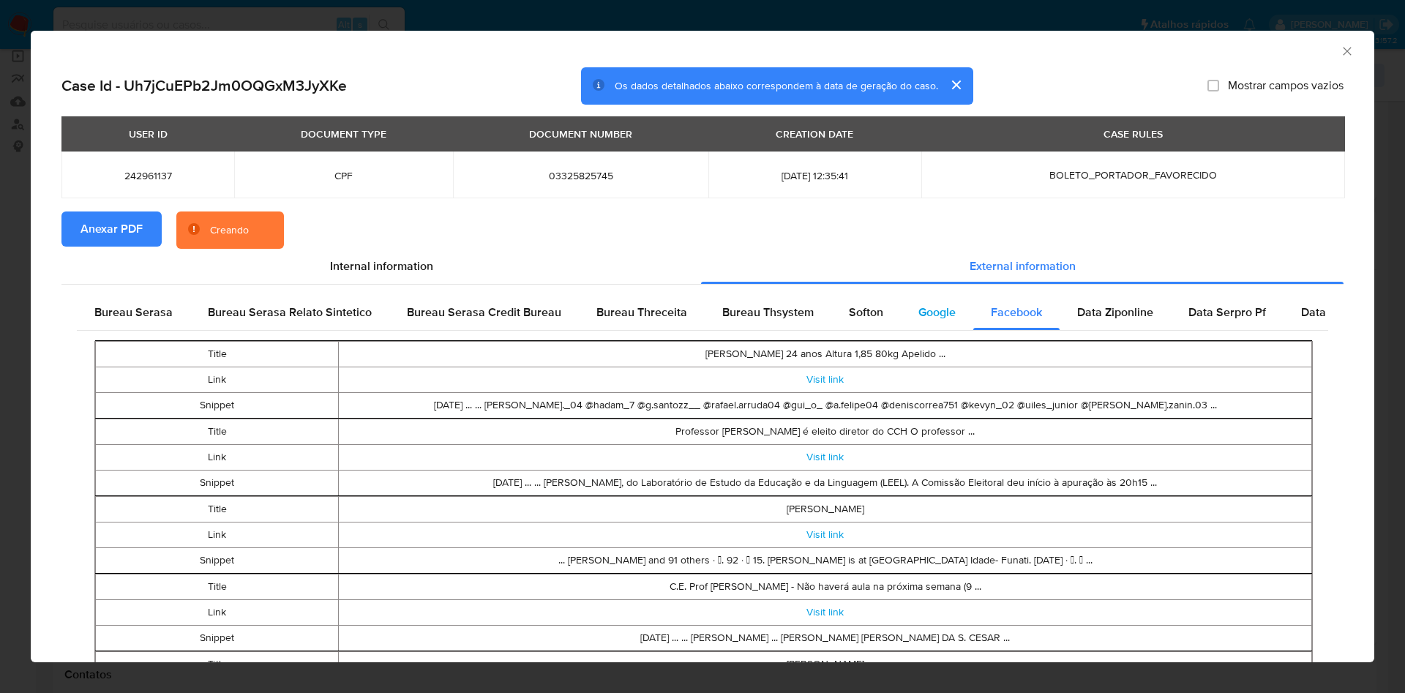
click at [901, 308] on div "Google" at bounding box center [937, 312] width 72 height 35
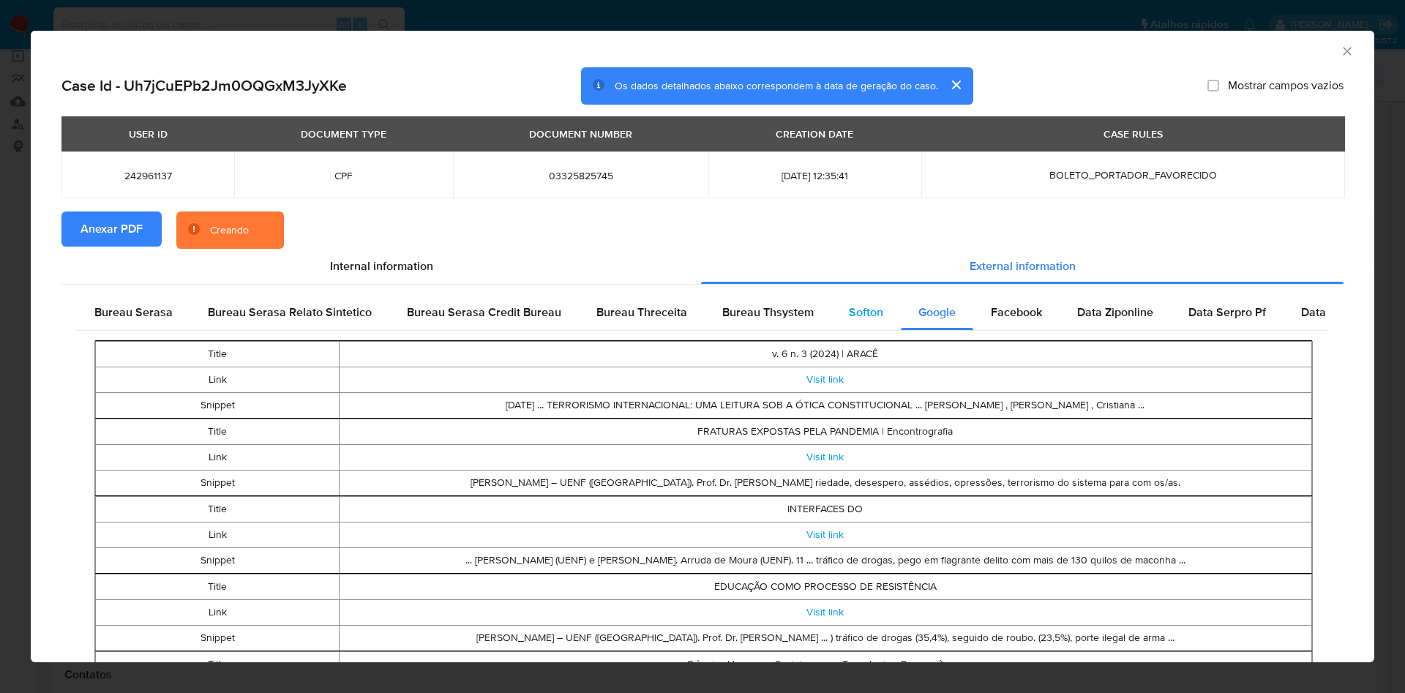
click at [849, 315] on span "Softon" at bounding box center [866, 312] width 34 height 17
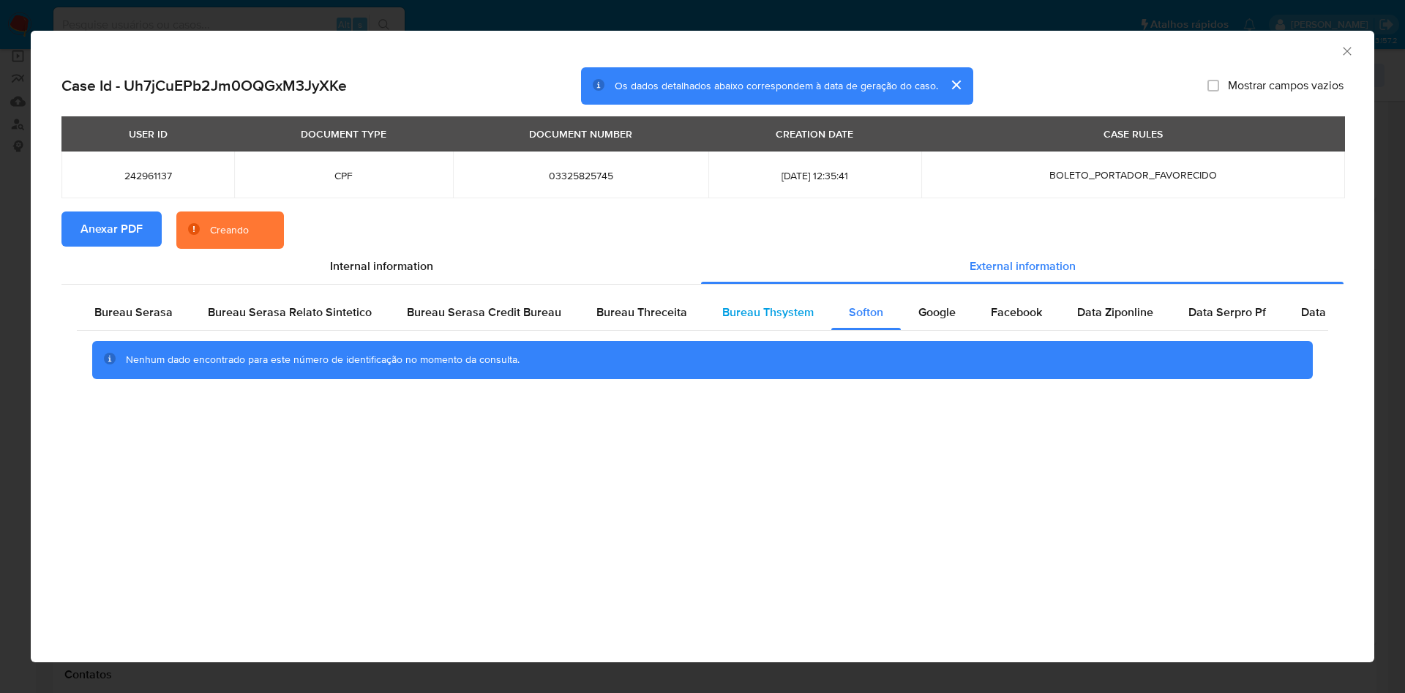
click at [778, 305] on span "Bureau Thsystem" at bounding box center [767, 312] width 91 height 17
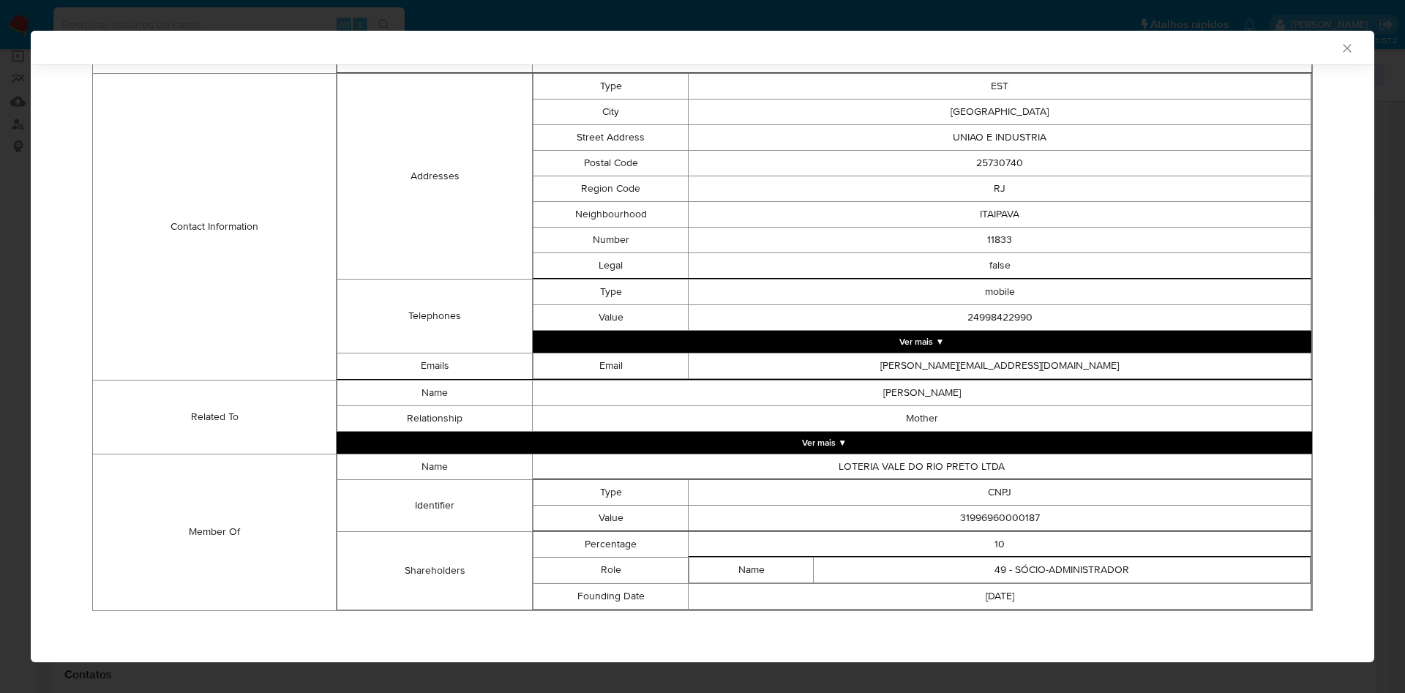
scroll to position [494, 0]
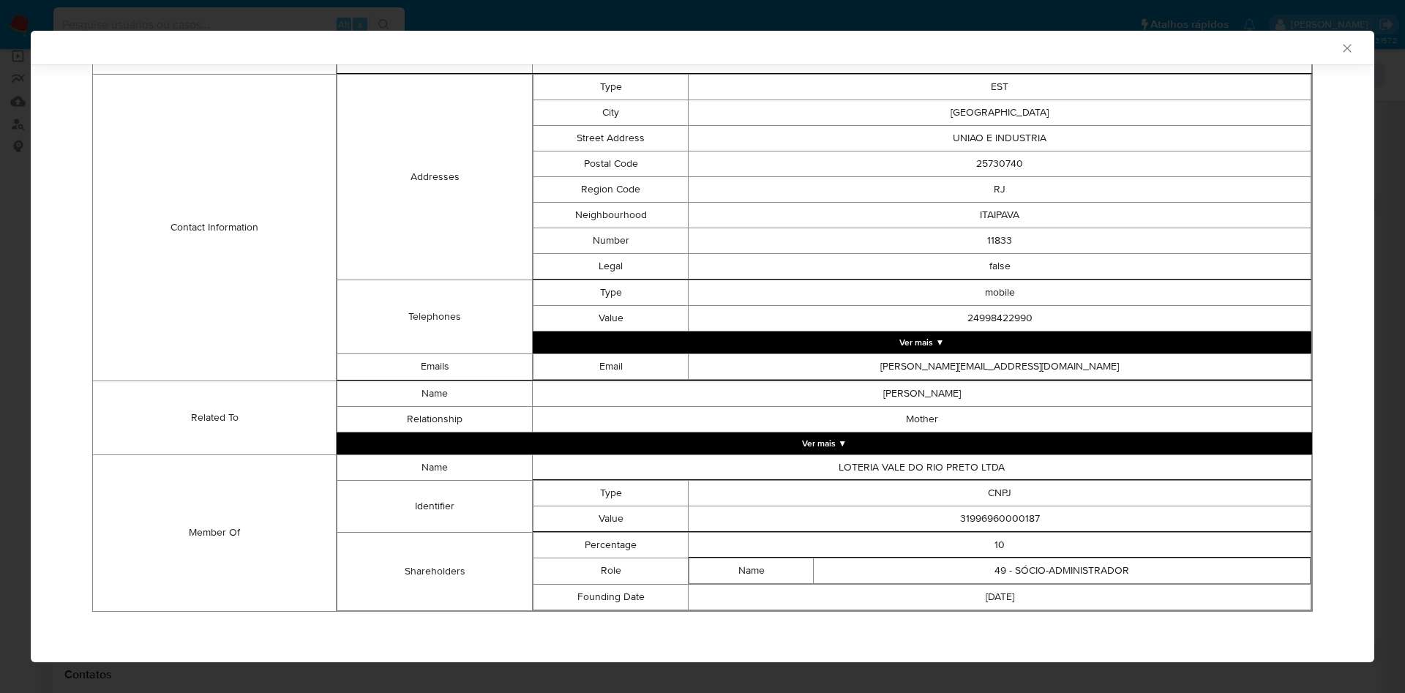
click at [985, 516] on td "31996960000187" at bounding box center [999, 519] width 623 height 26
copy td "31996960000187"
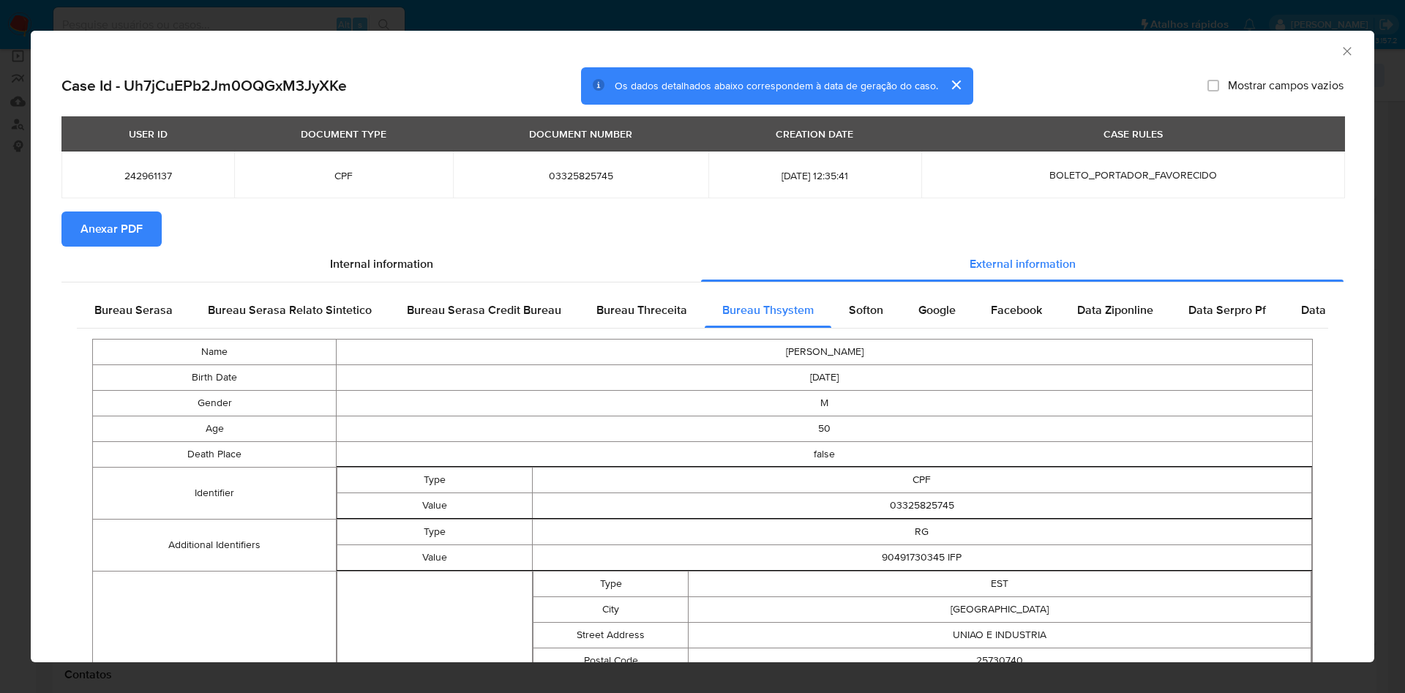
drag, startPoint x: 121, startPoint y: 317, endPoint x: 203, endPoint y: 439, distance: 147.1
click at [121, 317] on div "Bureau Serasa" at bounding box center [133, 310] width 113 height 35
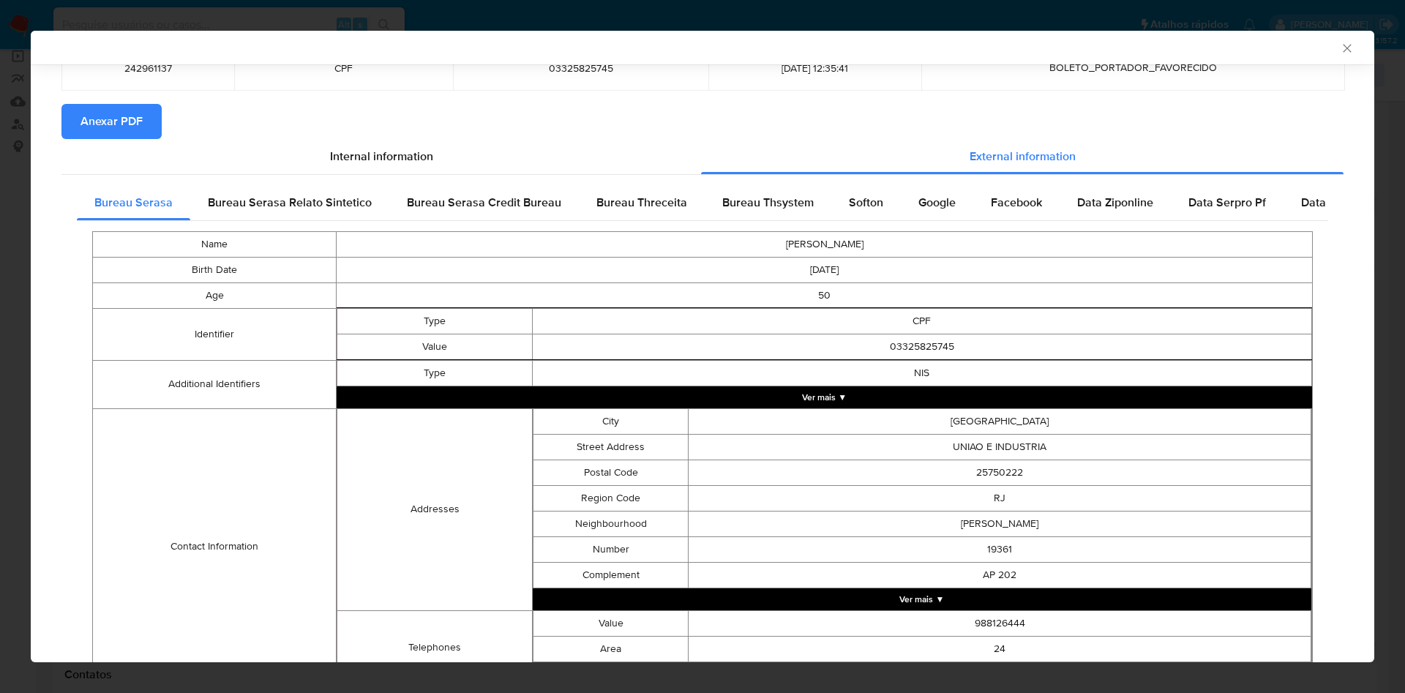
scroll to position [257, 0]
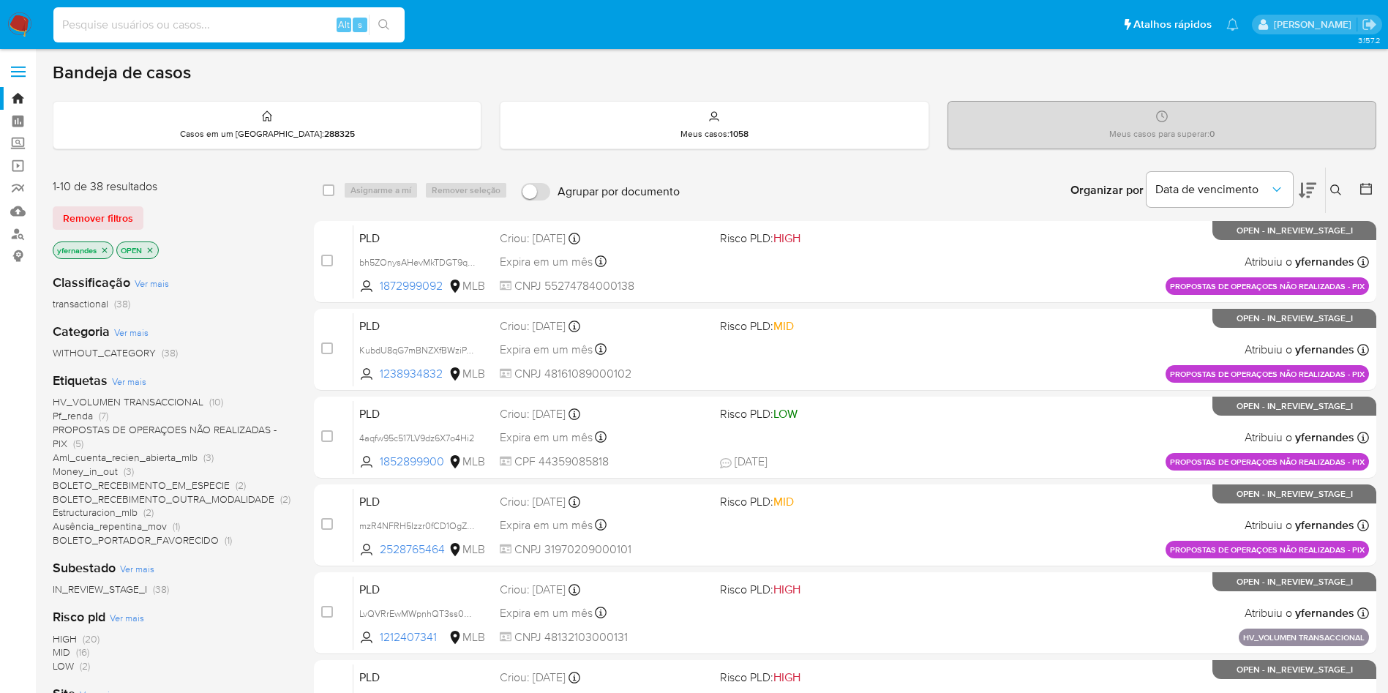
click at [211, 19] on input at bounding box center [228, 24] width 351 height 19
type input "bb4a2ba2d4da1aee1d82f0323b9beb9e"
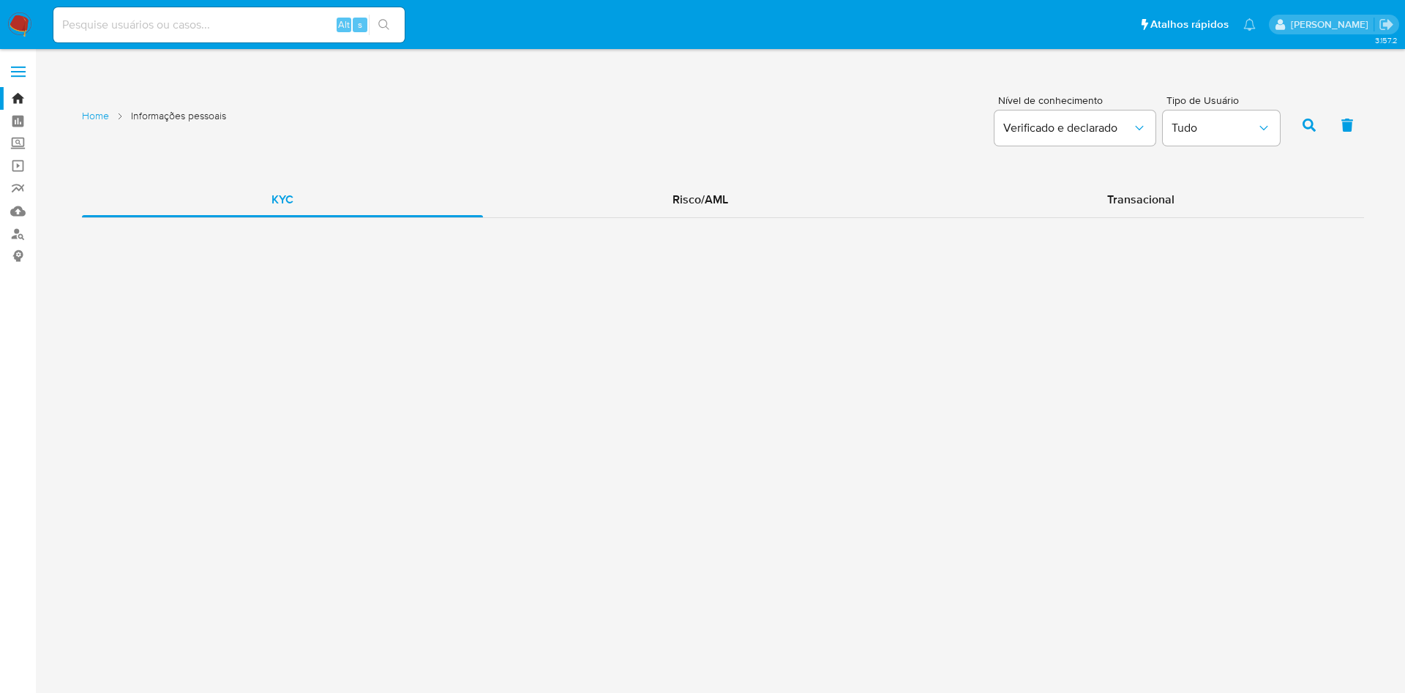
click at [626, 137] on div "Home Informações pessoais Nível de conhecimento Verificado e declarado Tipo de …" at bounding box center [723, 123] width 1282 height 71
click at [724, 195] on span "Risco/AML" at bounding box center [700, 199] width 56 height 17
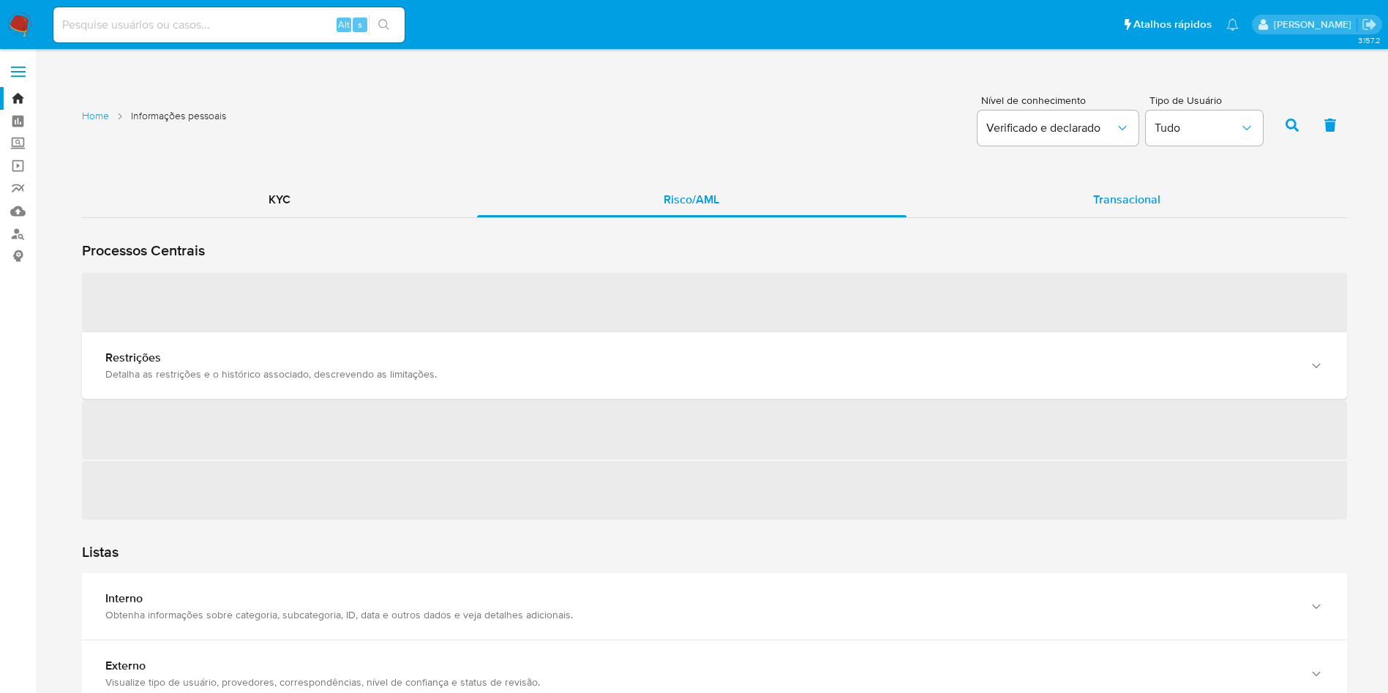
click at [1091, 200] on div "Transacional" at bounding box center [1126, 199] width 440 height 35
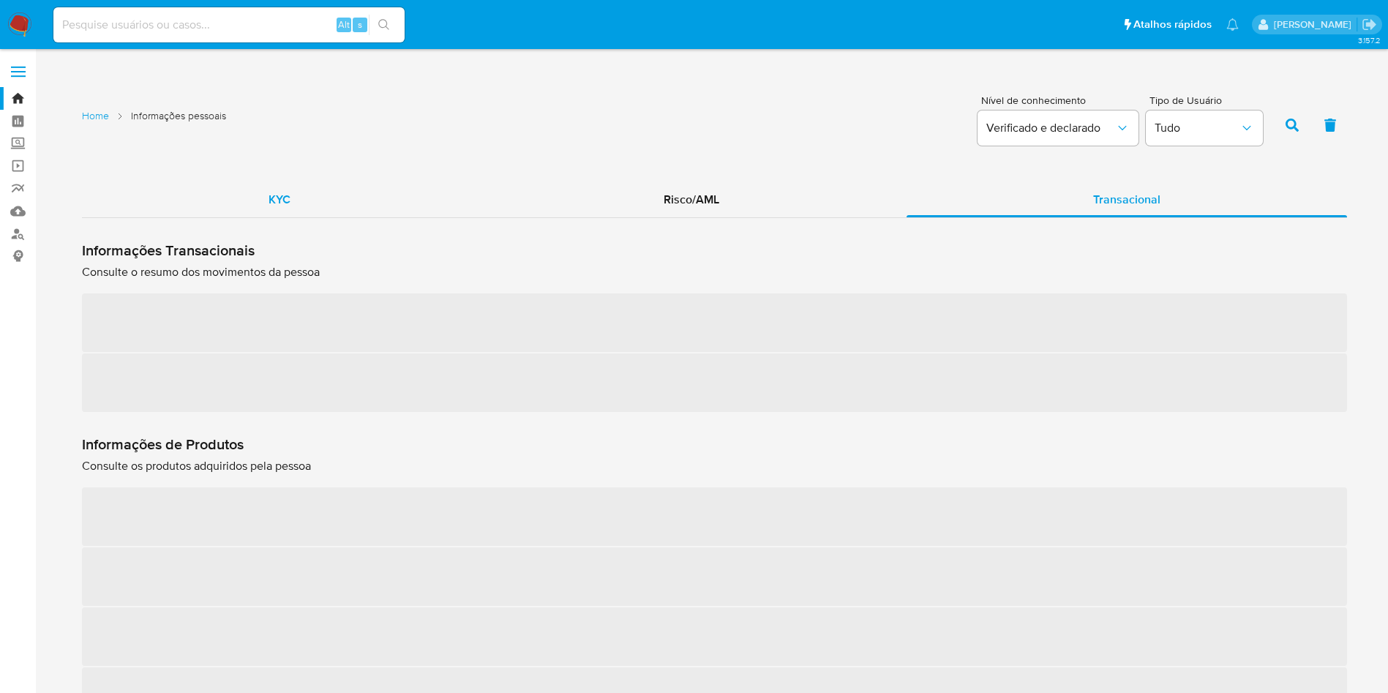
click at [361, 189] on div "KYC" at bounding box center [279, 199] width 395 height 35
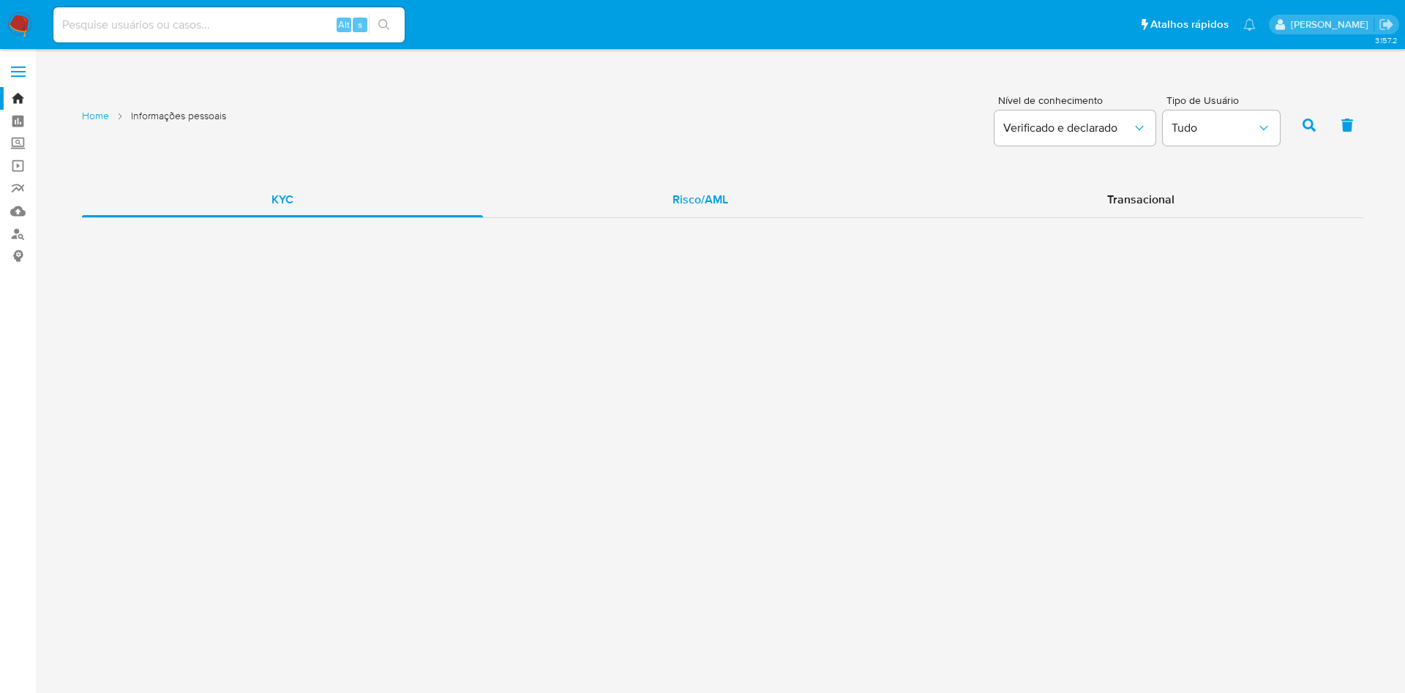
click at [761, 184] on div "Risco/AML" at bounding box center [700, 199] width 435 height 35
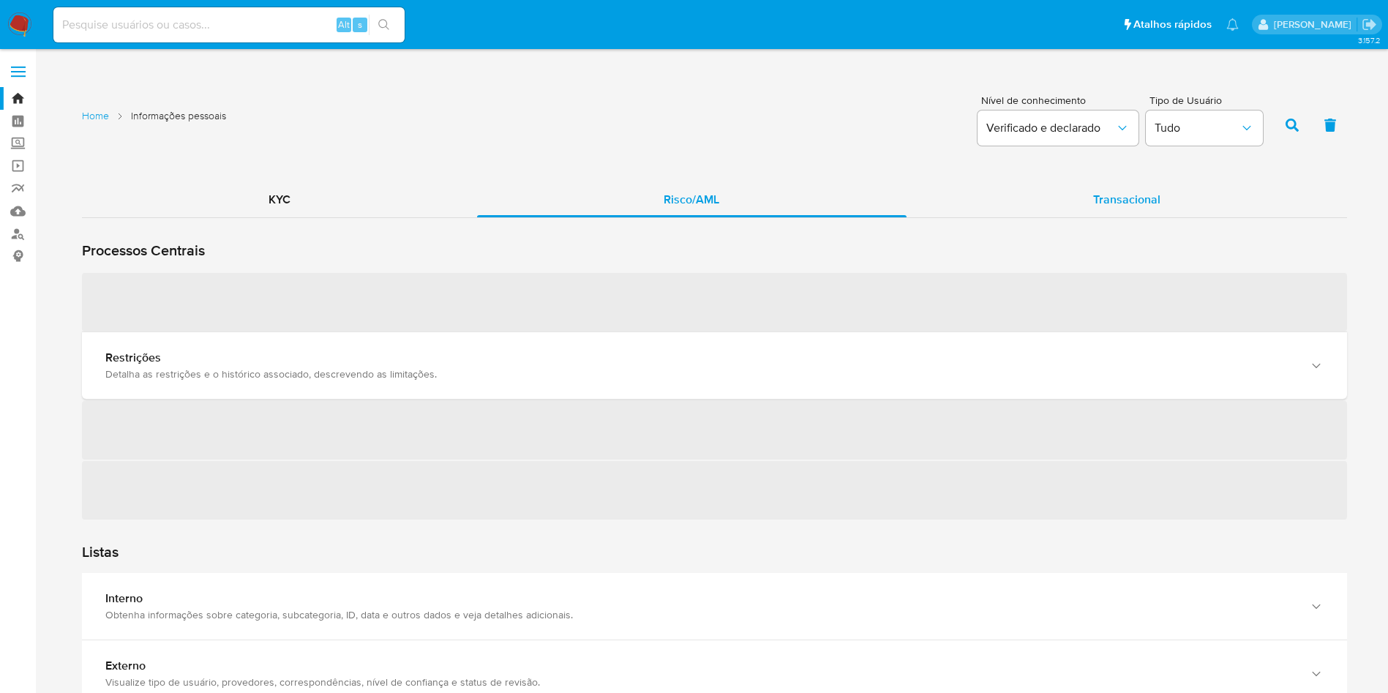
click at [1141, 194] on span "Transacional" at bounding box center [1126, 199] width 67 height 17
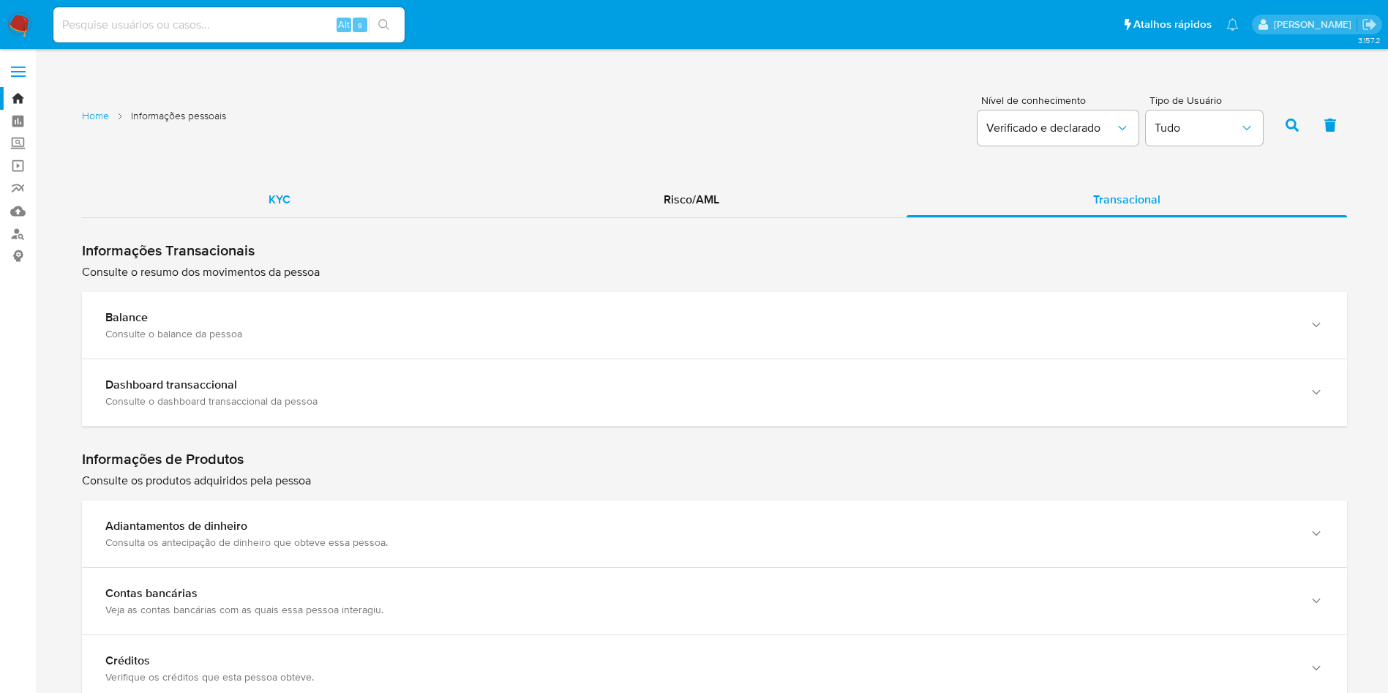
click at [377, 202] on div "KYC" at bounding box center [279, 199] width 395 height 35
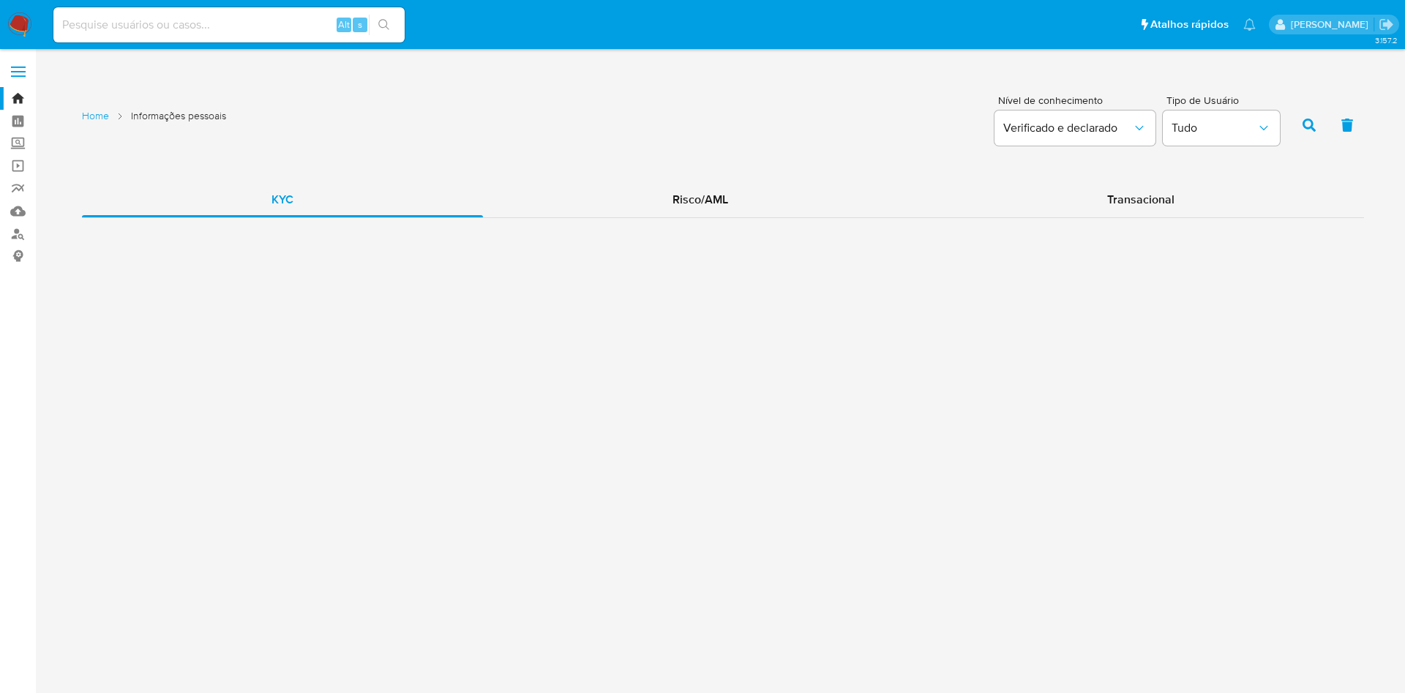
click at [324, 250] on div "3.157.2 Home Informações pessoais Nível de conhecimento Verificado e declarado …" at bounding box center [723, 371] width 1340 height 625
click at [324, 251] on div "3.157.2 Home Informações pessoais Nível de conhecimento Verificado e declarado …" at bounding box center [723, 371] width 1340 height 625
click at [675, 195] on span "Risco/AML" at bounding box center [700, 199] width 56 height 17
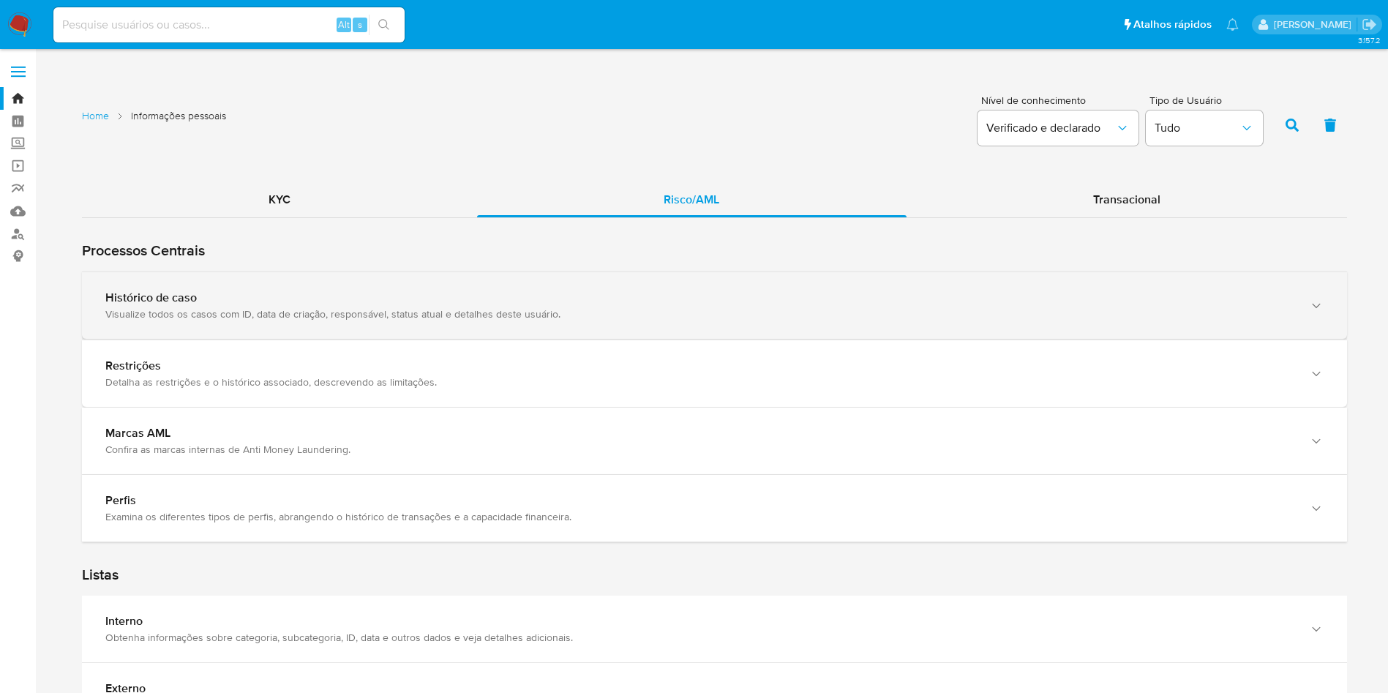
click at [539, 317] on div "Visualize todos os casos com ID, data de criação, responsável, status atual e d…" at bounding box center [699, 313] width 1189 height 13
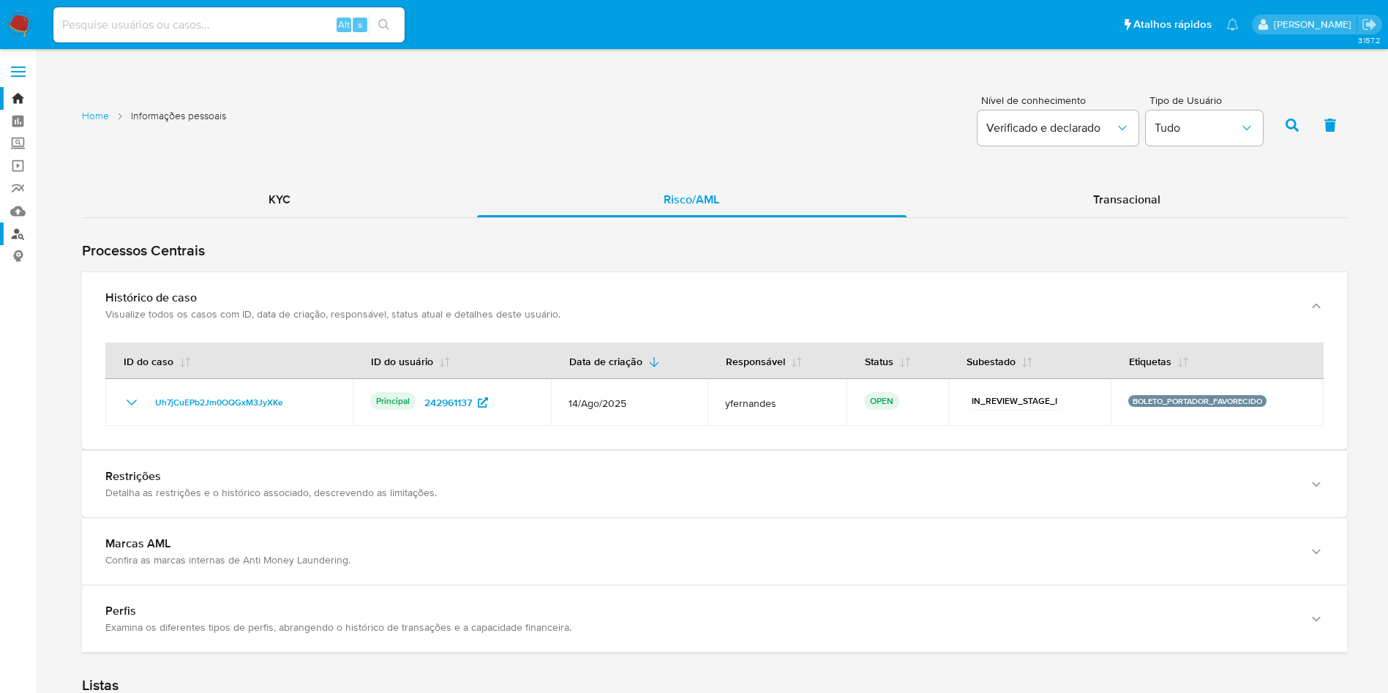
click at [23, 236] on link "Localizador de pessoas" at bounding box center [87, 233] width 174 height 23
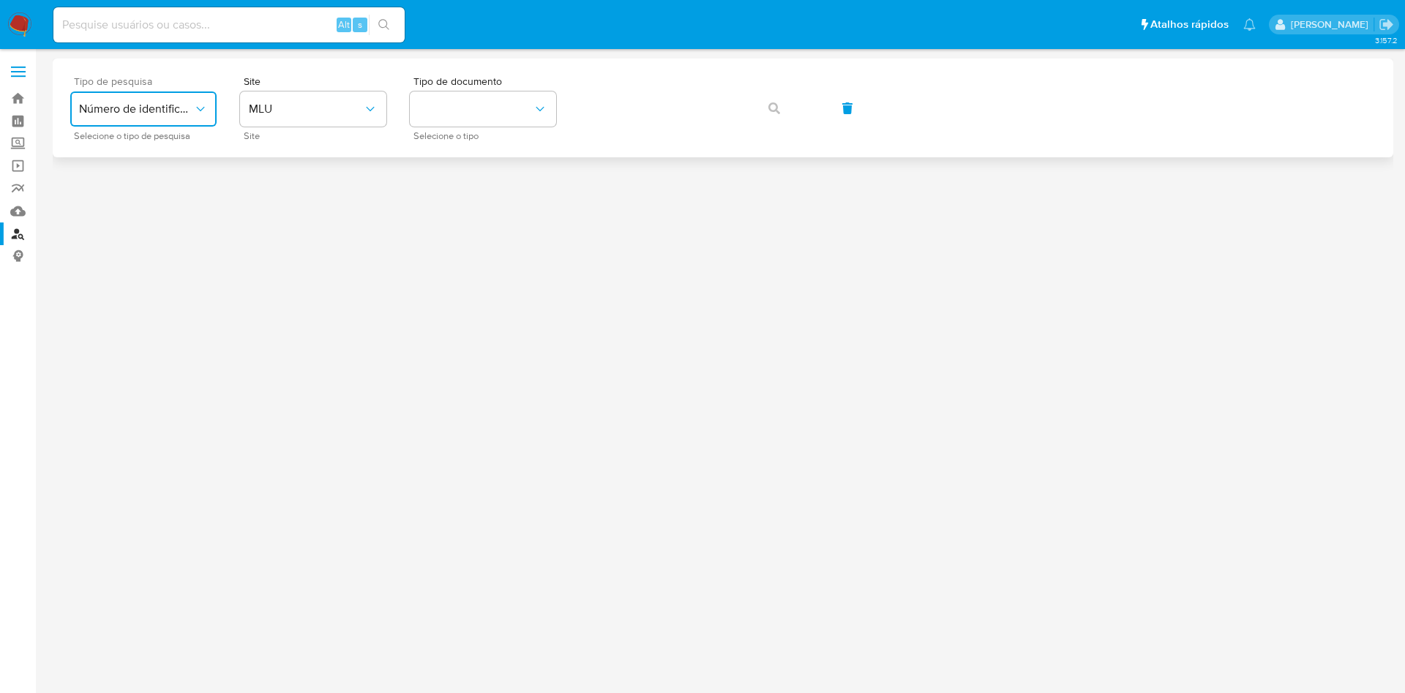
click at [163, 110] on span "Número de identificação" at bounding box center [136, 109] width 114 height 15
click at [269, 118] on button "MLU" at bounding box center [313, 108] width 146 height 35
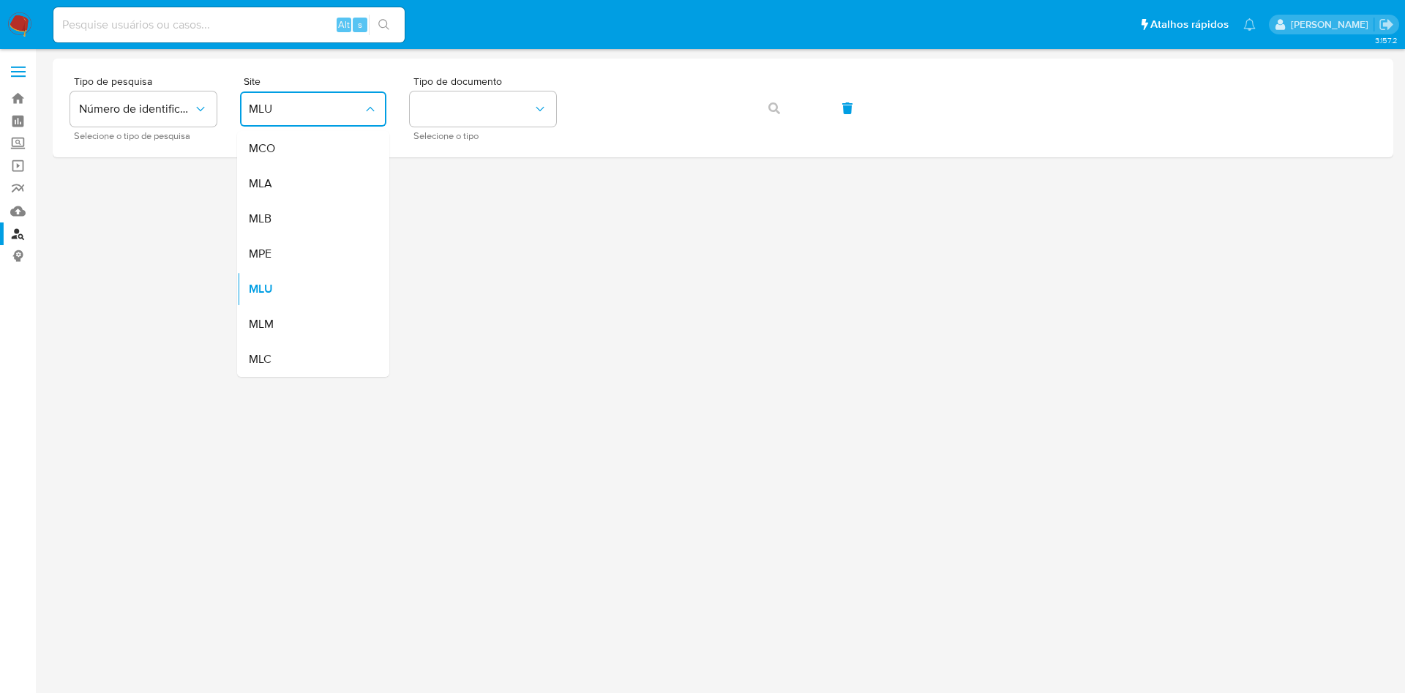
click at [290, 216] on div "MLB" at bounding box center [309, 218] width 120 height 35
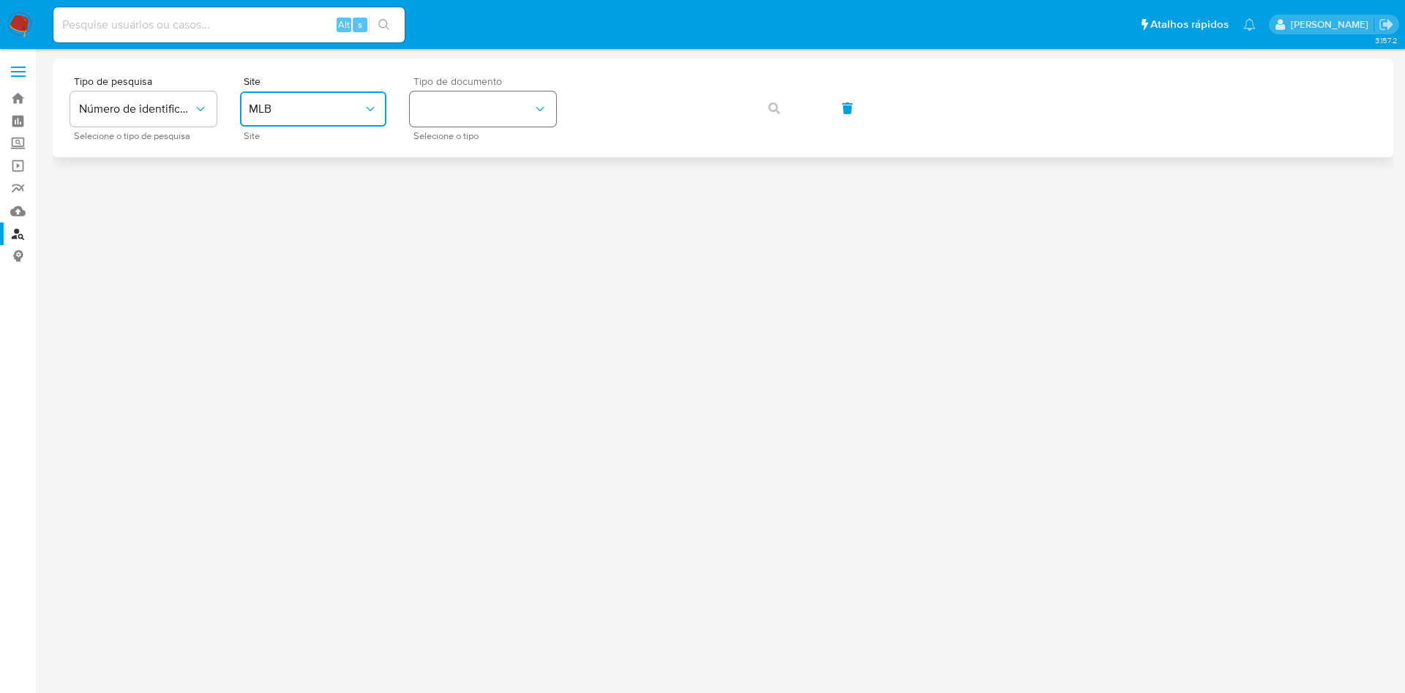
click at [462, 97] on button "identificationType" at bounding box center [483, 108] width 146 height 35
click at [465, 151] on div "CNPJ CNPJ" at bounding box center [478, 156] width 120 height 50
click at [517, 127] on div "Tipo de documento CNPJ Selecione o tipo" at bounding box center [483, 108] width 146 height 64
click at [500, 108] on span "CNPJ" at bounding box center [475, 109] width 114 height 15
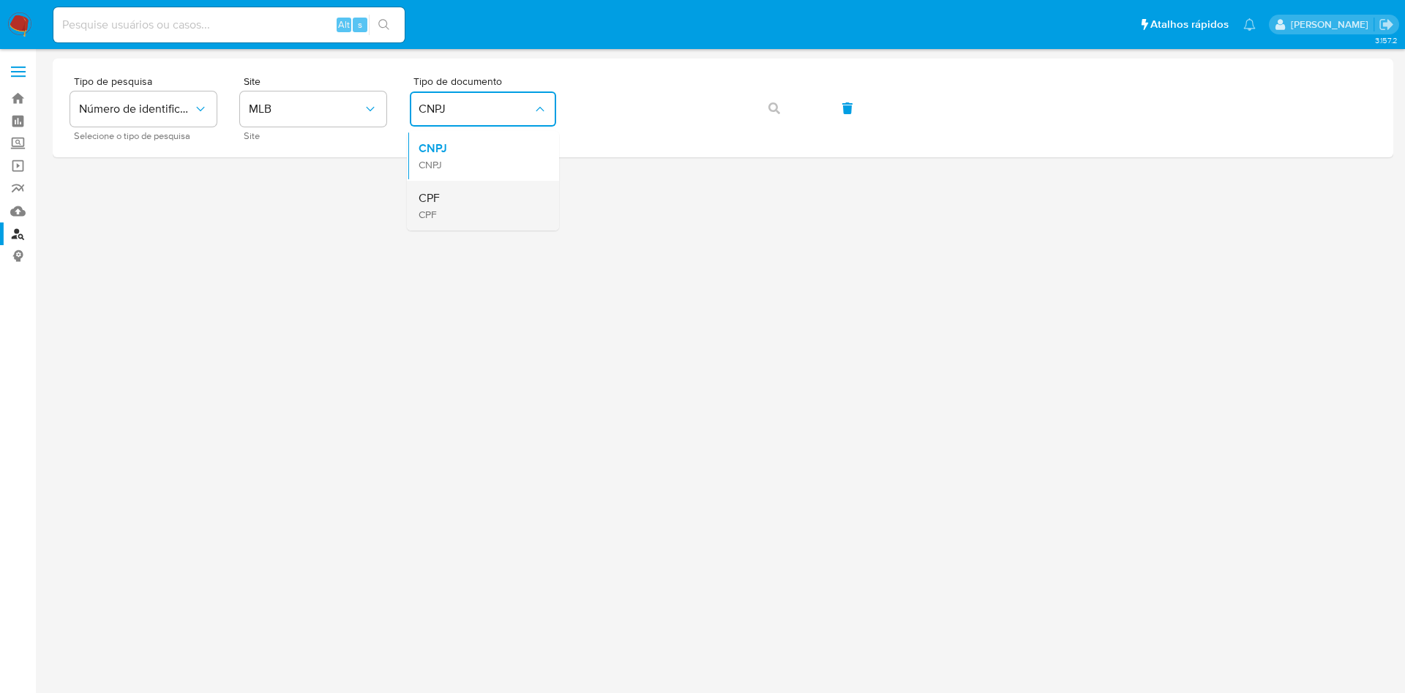
click at [467, 211] on div "CPF CPF" at bounding box center [478, 206] width 120 height 50
click at [775, 112] on icon "button" at bounding box center [774, 108] width 12 height 12
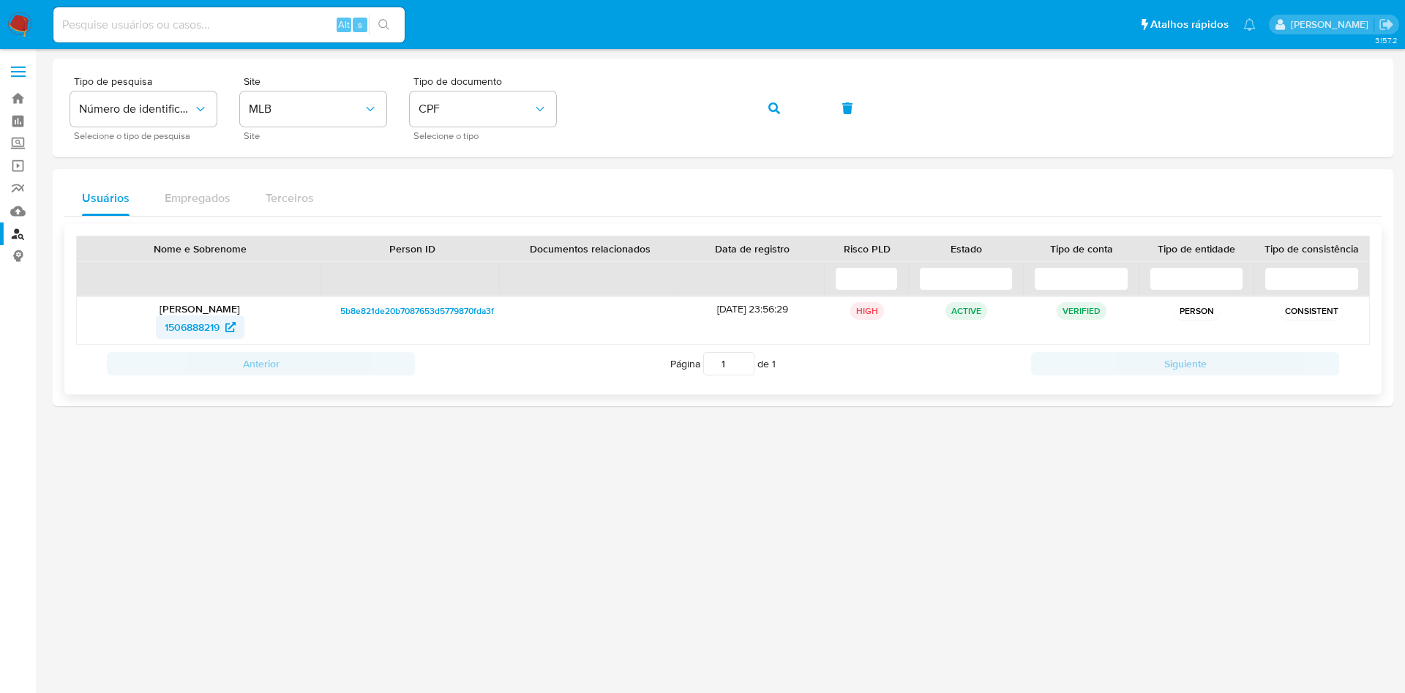
click at [184, 317] on span "1506888219" at bounding box center [192, 326] width 55 height 23
click at [197, 23] on input at bounding box center [228, 24] width 351 height 19
click at [435, 119] on button "CPF" at bounding box center [483, 108] width 146 height 35
click at [203, 16] on input at bounding box center [228, 24] width 351 height 19
click at [190, 80] on span "Tipo de pesquisa" at bounding box center [147, 81] width 146 height 10
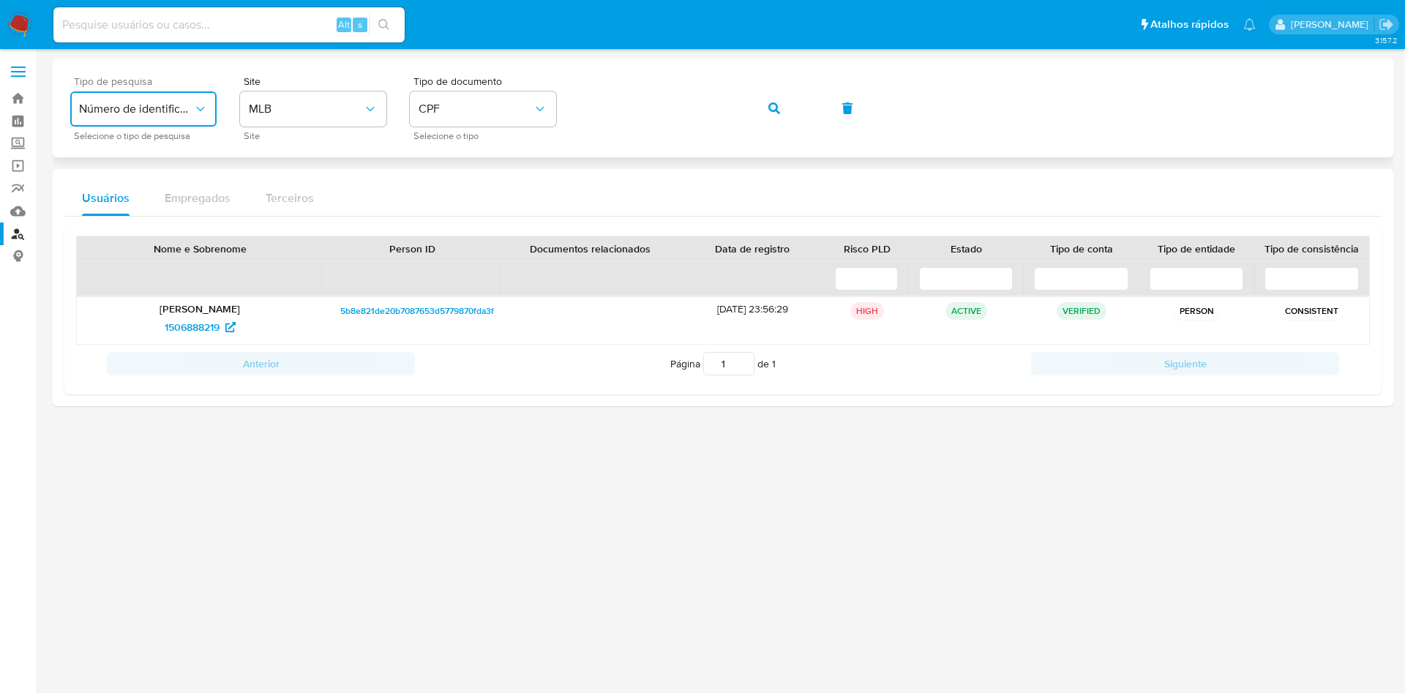
click at [159, 115] on span "Número de identificação" at bounding box center [136, 109] width 114 height 15
click at [189, 24] on input at bounding box center [228, 24] width 351 height 19
paste input "bb4a2ba2d4da1aee1d82f0323b9beb9e"
type input "bb4a2ba2d4da1aee1d82f0323b9beb9e"
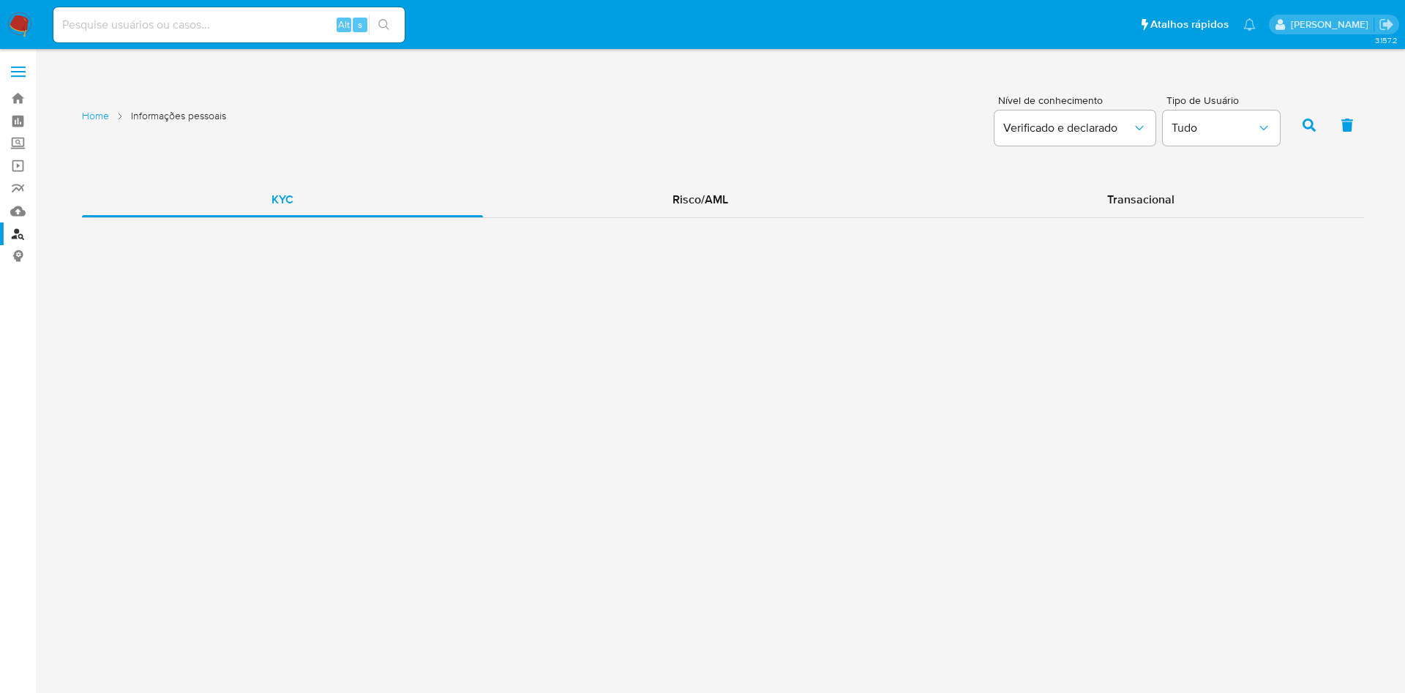
click at [1084, 103] on span "Nível de conhecimento" at bounding box center [1076, 100] width 157 height 10
click at [1085, 139] on button "Verificado e declarado" at bounding box center [1074, 127] width 161 height 35
click at [704, 124] on div "Home Informações pessoais Nível de conhecimento Verificado e declarado Tipo de …" at bounding box center [723, 123] width 1282 height 71
click at [679, 201] on span "Risco/AML" at bounding box center [700, 199] width 56 height 17
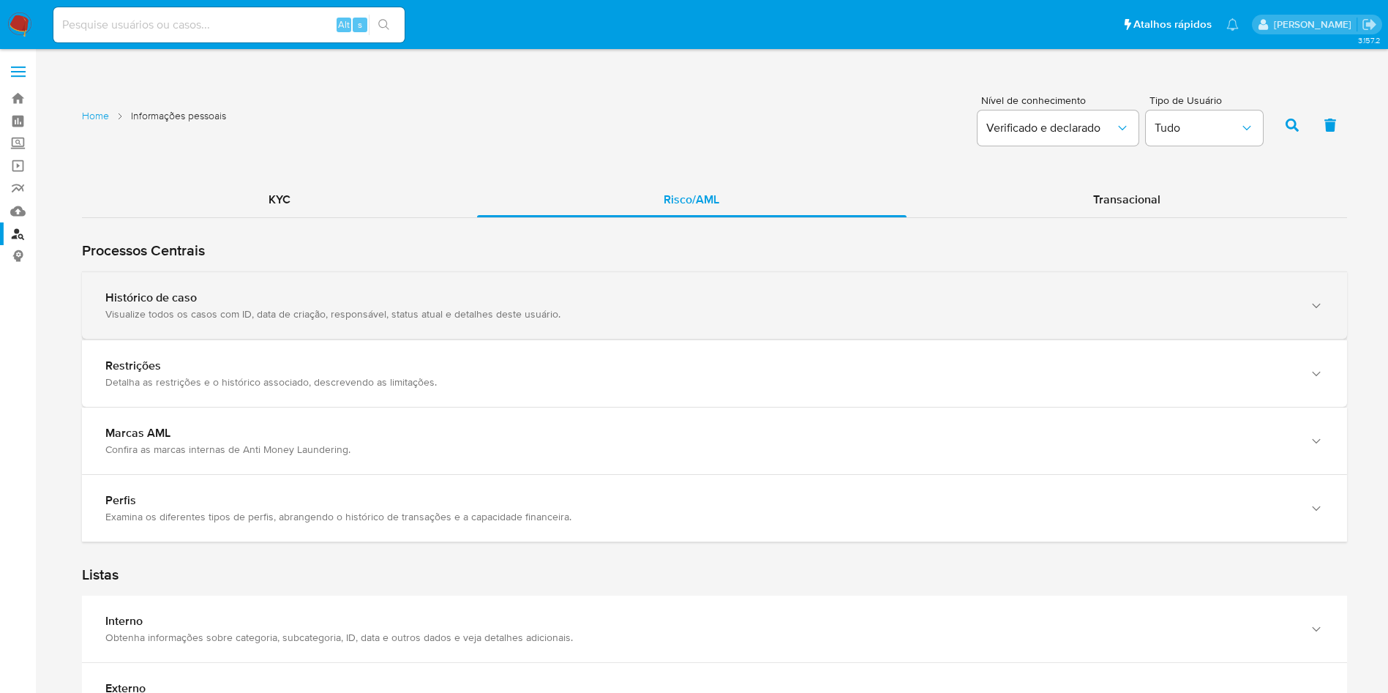
click at [410, 307] on div "Visualize todos os casos com ID, data de criação, responsável, status atual e d…" at bounding box center [699, 313] width 1189 height 13
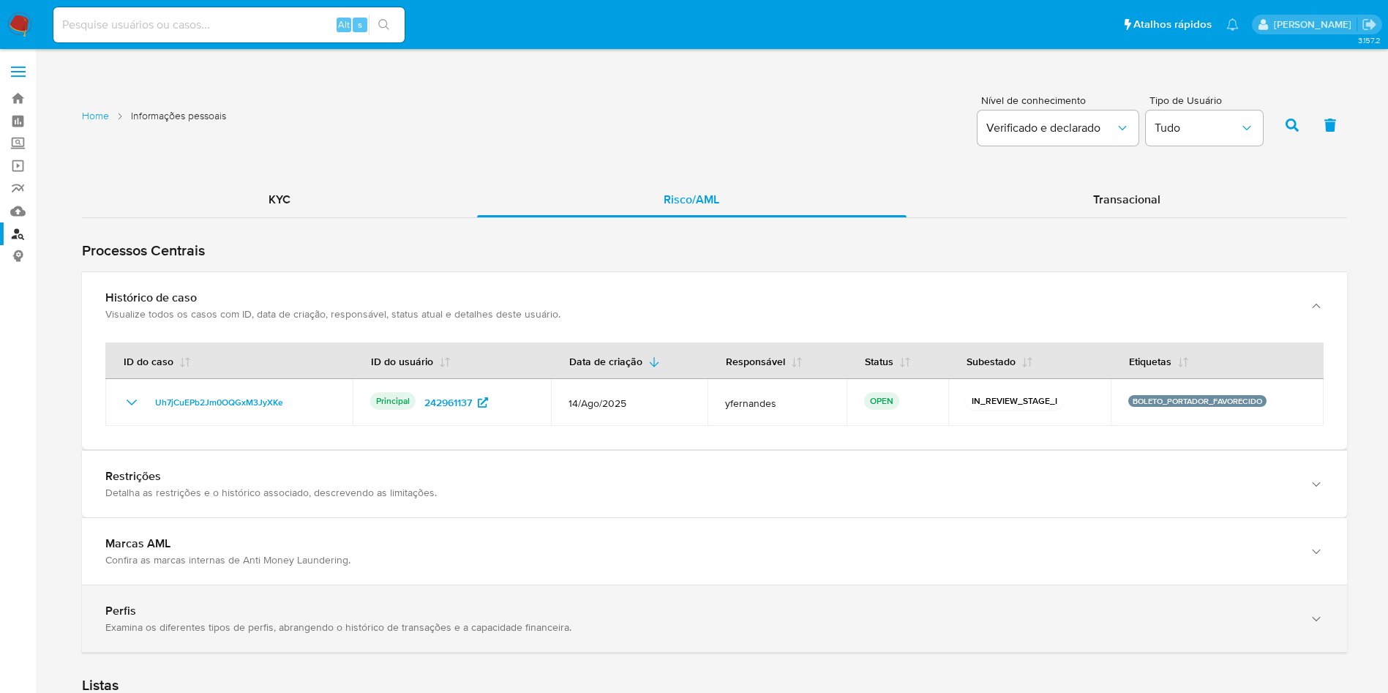
click at [279, 637] on div "Perfis Examina os diferentes tipos de perfis, abrangendo o histórico de transaç…" at bounding box center [714, 618] width 1265 height 67
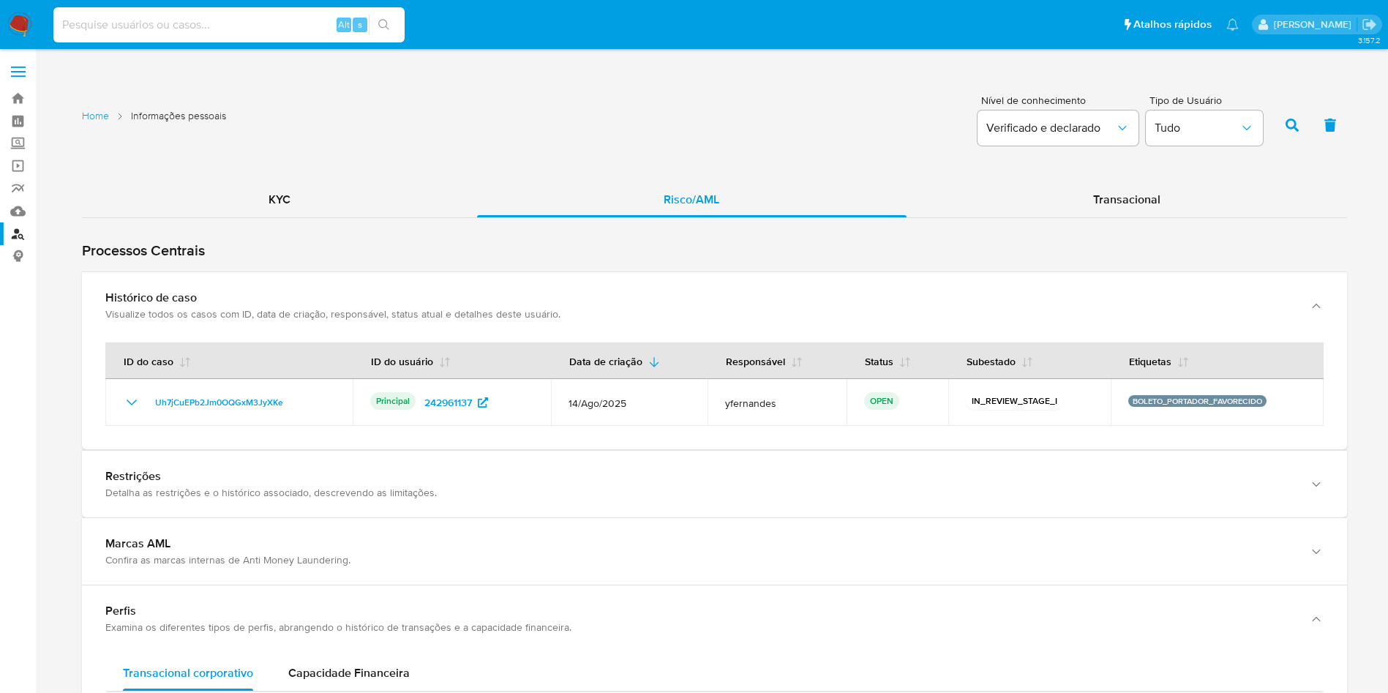
click at [232, 15] on input at bounding box center [228, 24] width 351 height 19
paste input "0878be2f16808be86507f47f5036e14b"
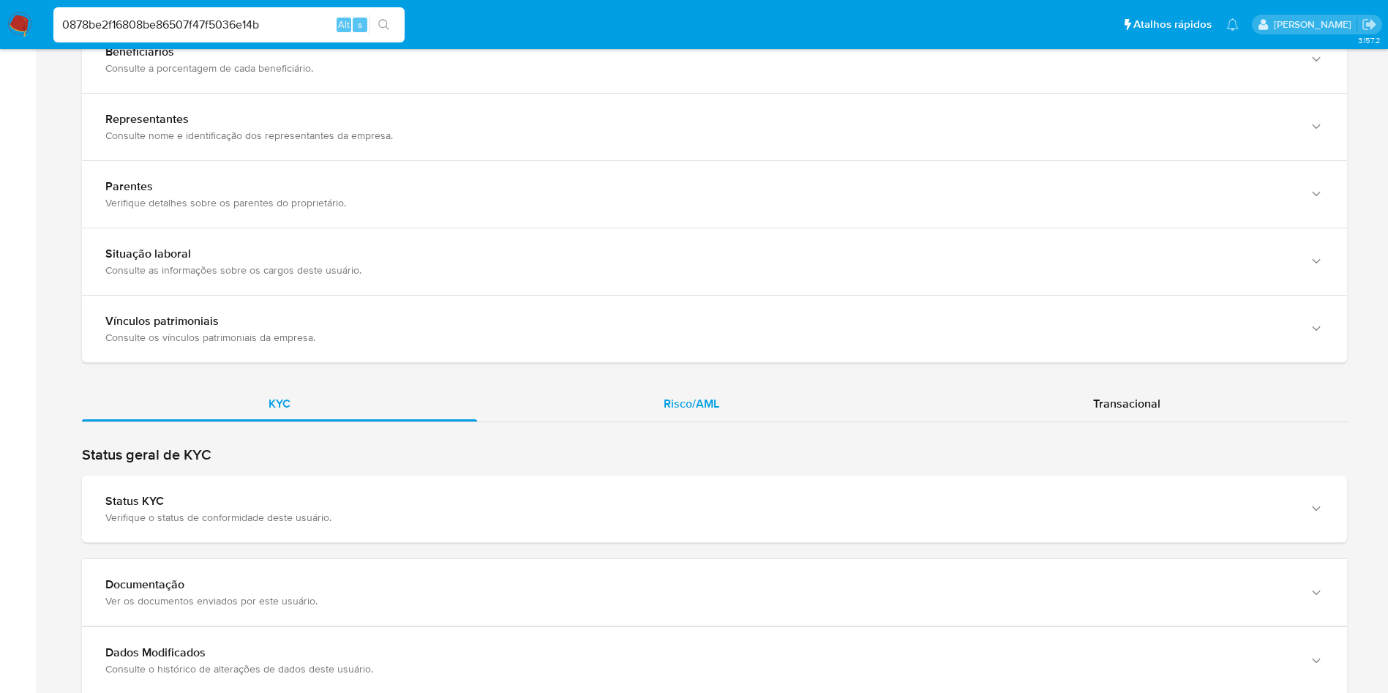
scroll to position [1097, 0]
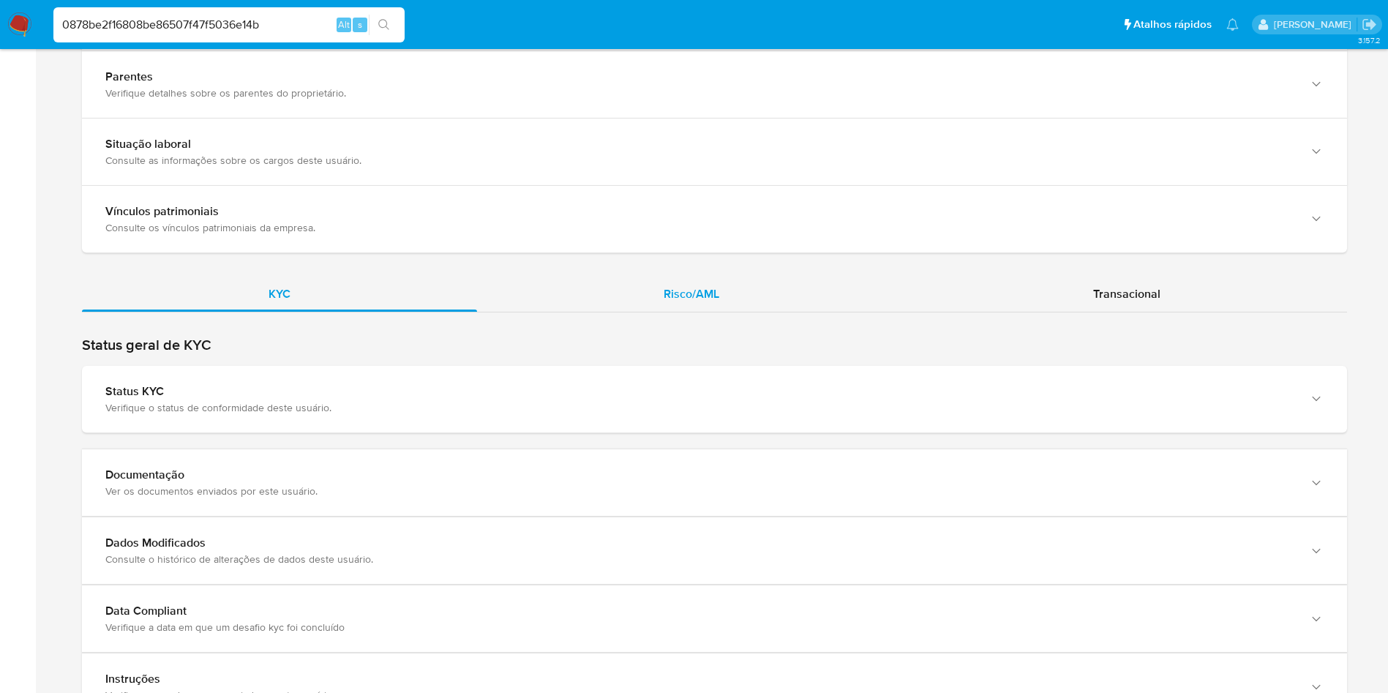
drag, startPoint x: 661, startPoint y: 280, endPoint x: 659, endPoint y: 289, distance: 9.0
click at [659, 289] on div "Risco/AML" at bounding box center [691, 294] width 429 height 35
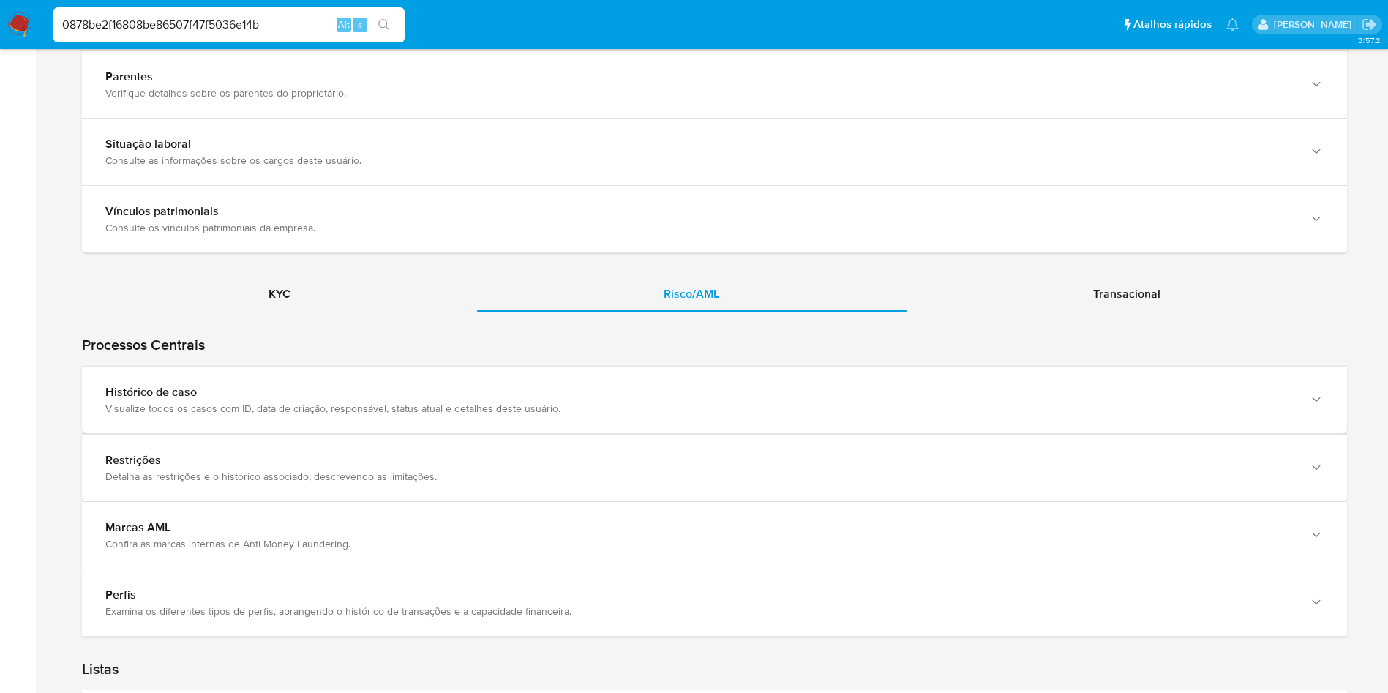
click at [236, 414] on div "Visualize todos os casos com ID, data de criação, responsável, status atual e d…" at bounding box center [699, 408] width 1189 height 13
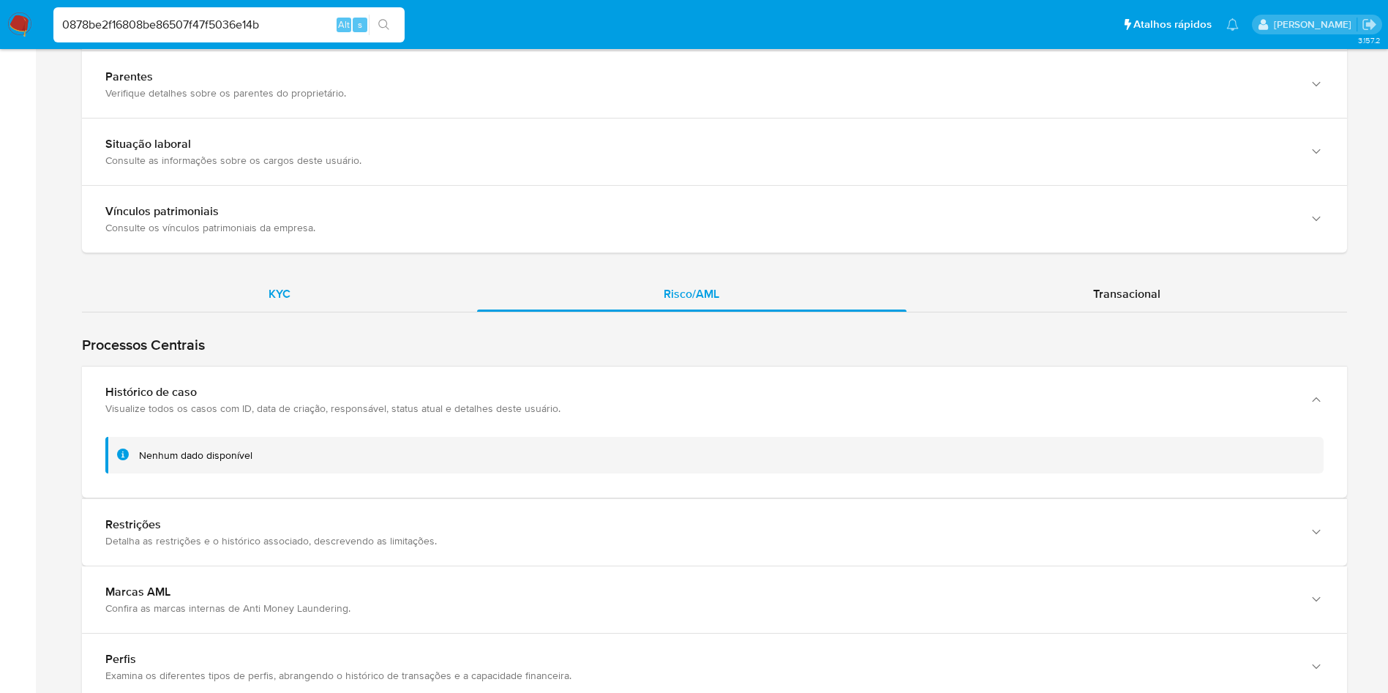
click at [358, 300] on div "KYC" at bounding box center [279, 294] width 395 height 35
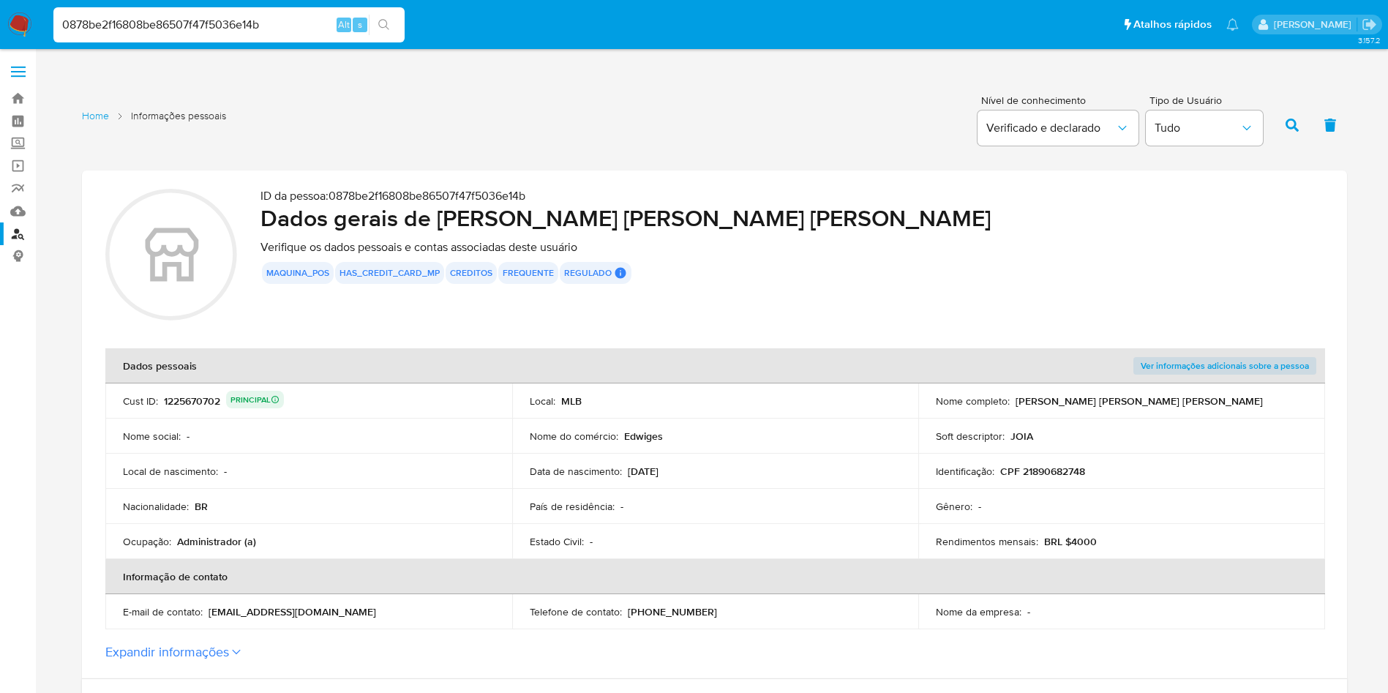
scroll to position [110, 0]
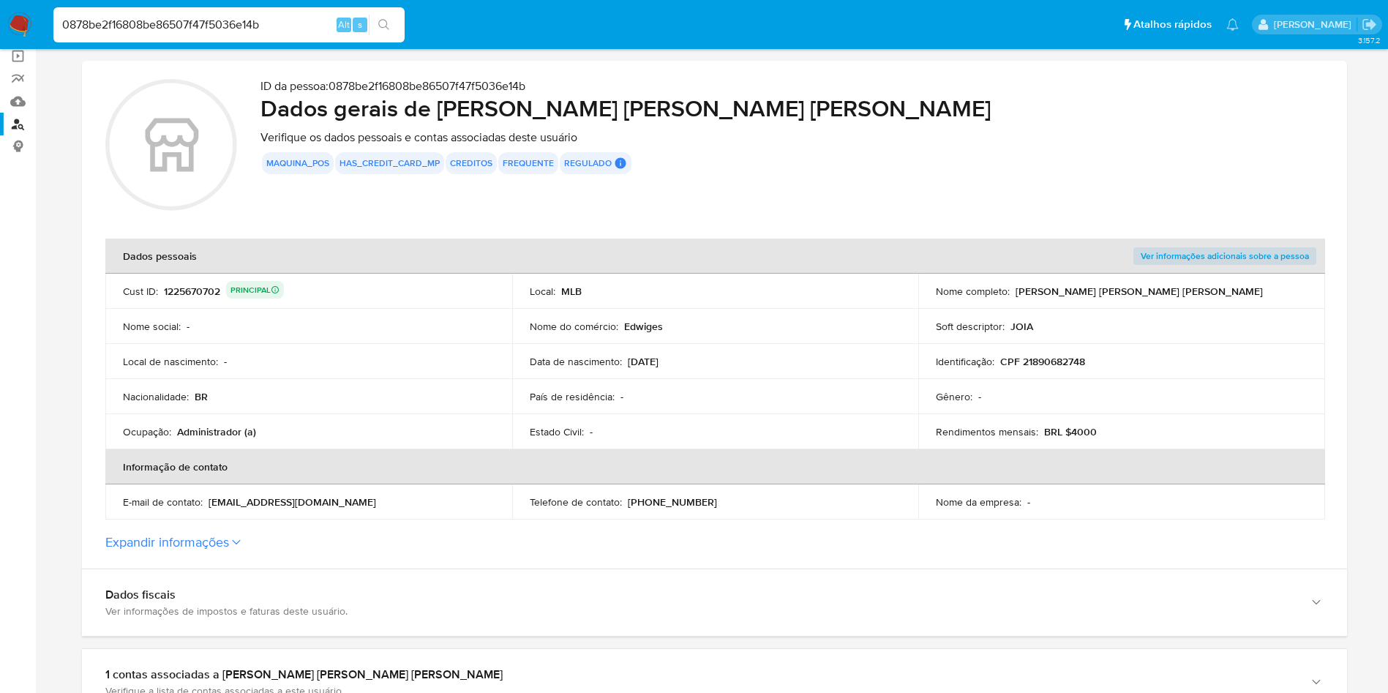
click at [203, 298] on div "1225670702 PRINCIPAL" at bounding box center [224, 291] width 120 height 20
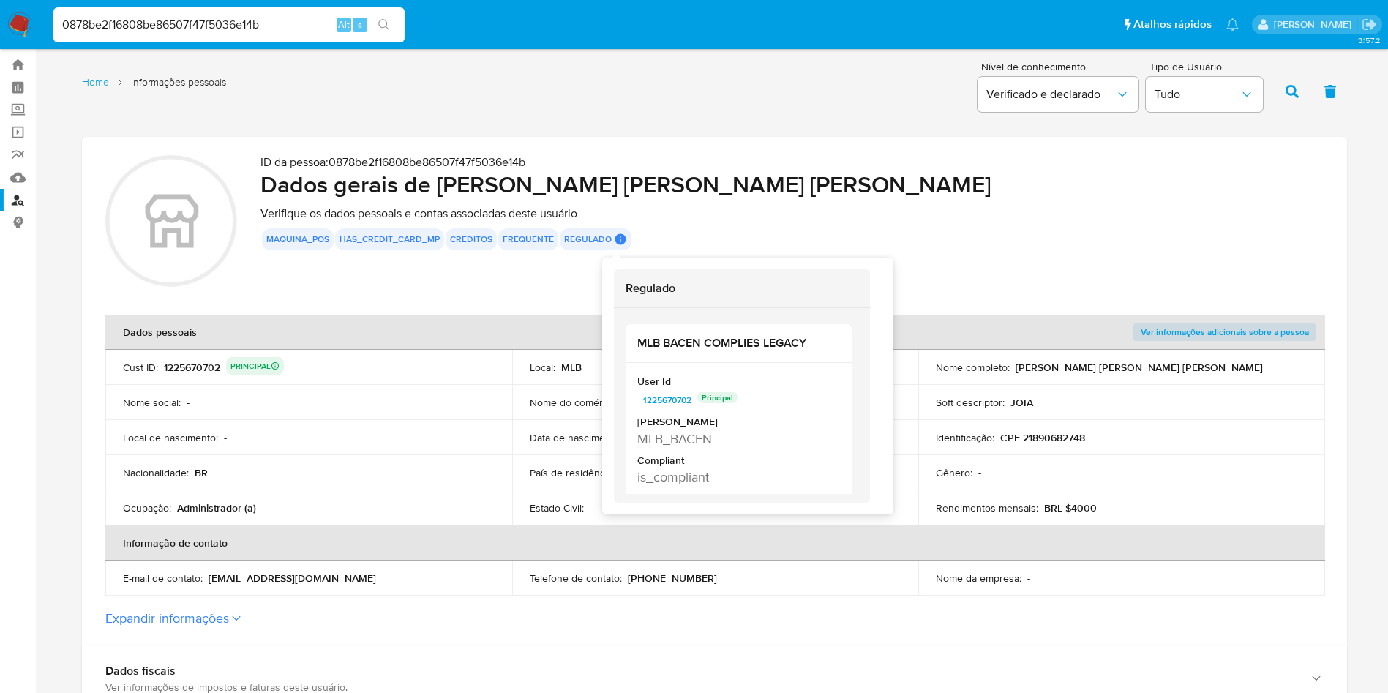
scroll to position [0, 0]
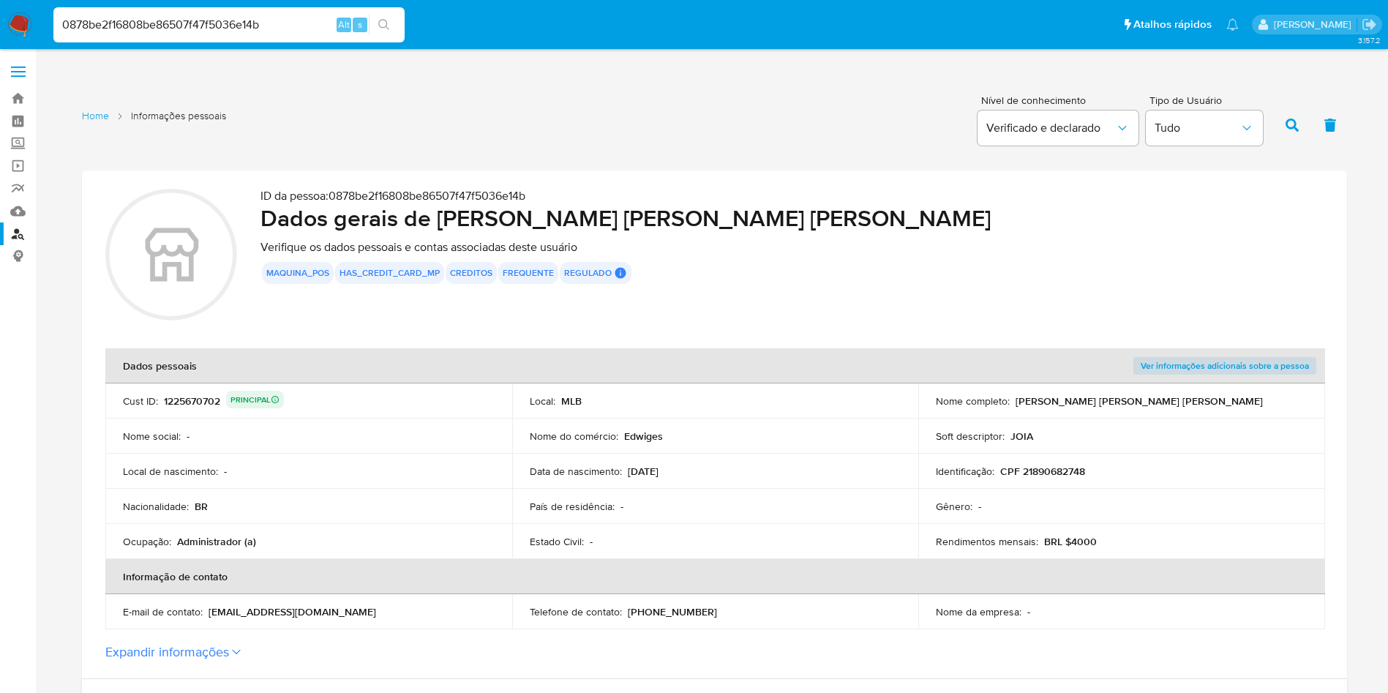
click at [268, 27] on input "0878be2f16808be86507f47f5036e14b" at bounding box center [228, 24] width 351 height 19
click at [268, 25] on input "0878be2f16808be86507f47f5036e14b" at bounding box center [228, 24] width 351 height 19
paste input "b3095e2cf89946ae1e33cd81497751cb"
click at [290, 32] on input "0878be2f16808be86507f47f5036e14bb3095e2cf89946ae1e33cd81497751cb" at bounding box center [228, 24] width 351 height 19
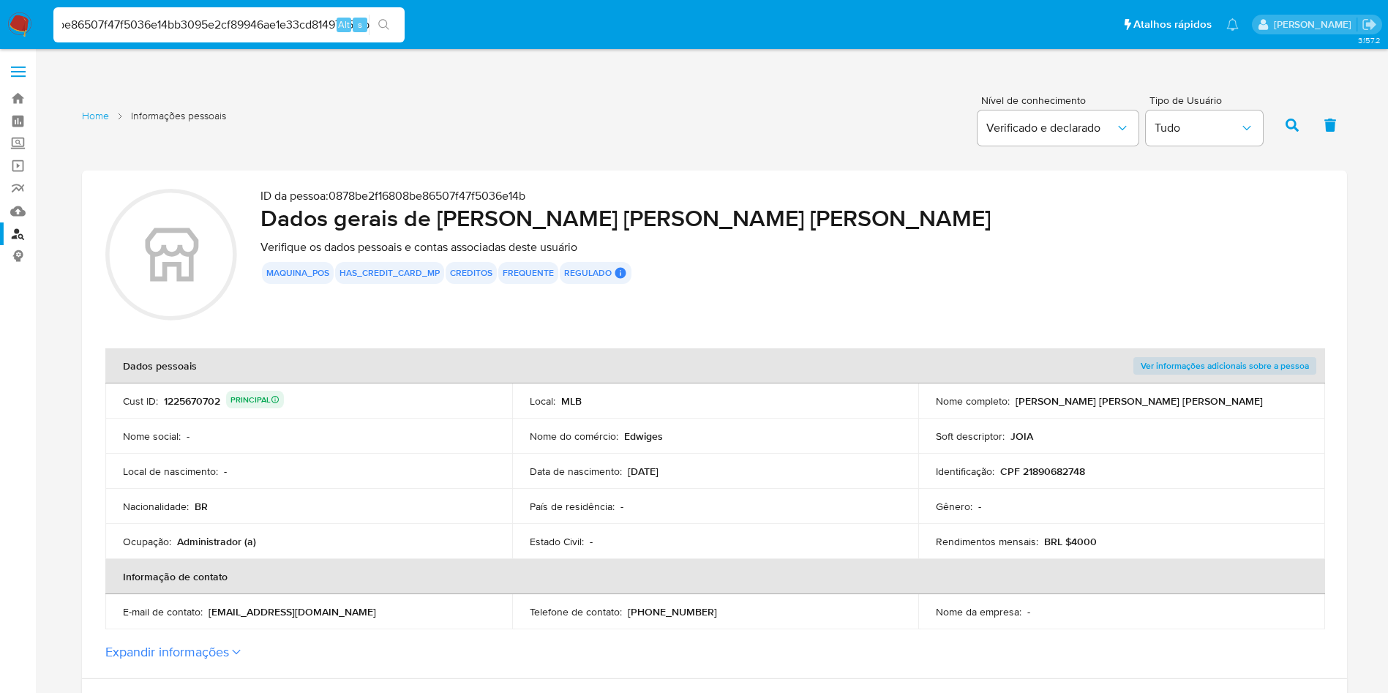
click at [290, 32] on input "0878be2f16808be86507f47f5036e14bb3095e2cf89946ae1e33cd81497751cb" at bounding box center [228, 24] width 351 height 19
paste input
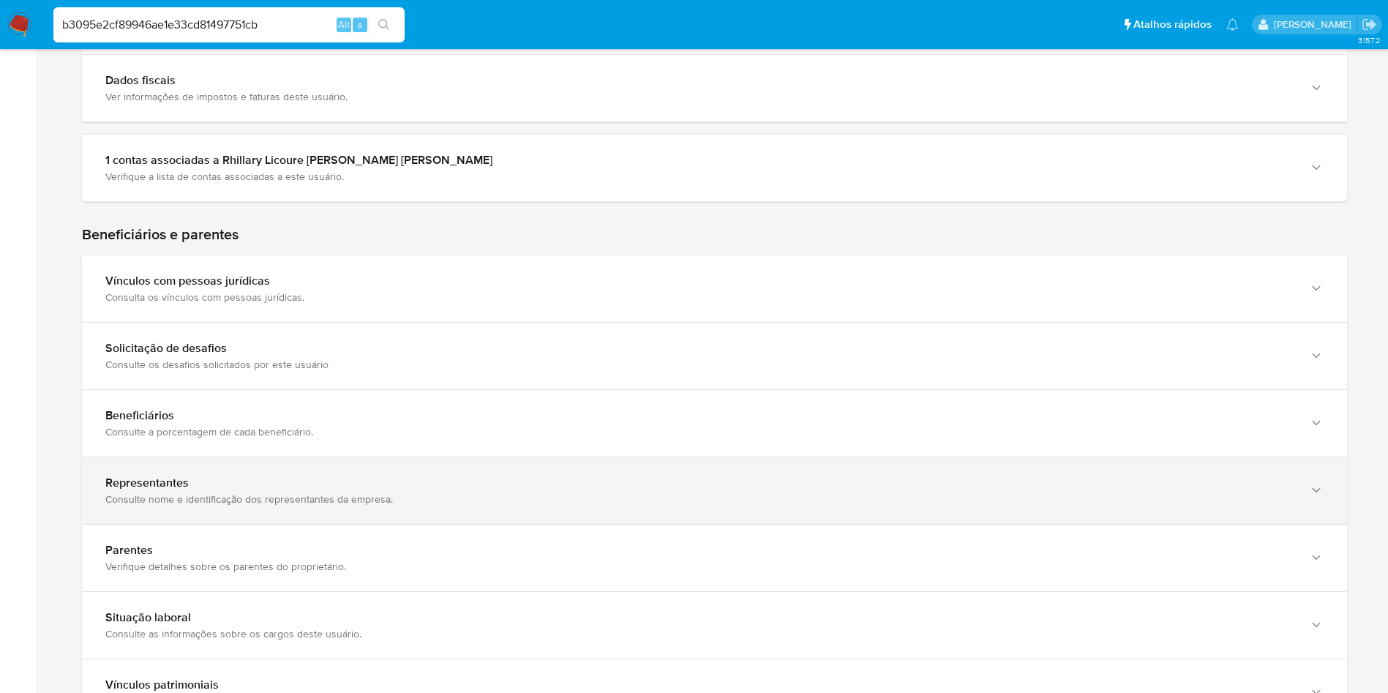
scroll to position [768, 0]
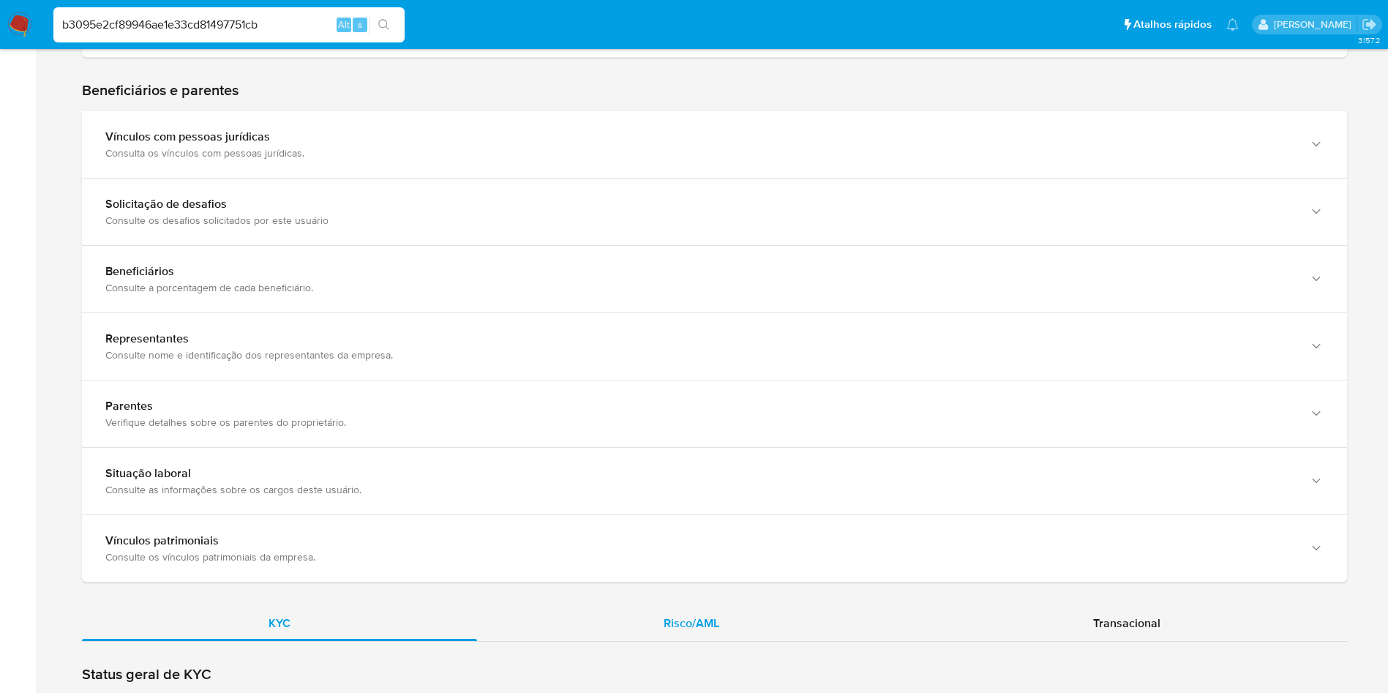
click at [626, 606] on div "Risco/AML" at bounding box center [691, 623] width 429 height 35
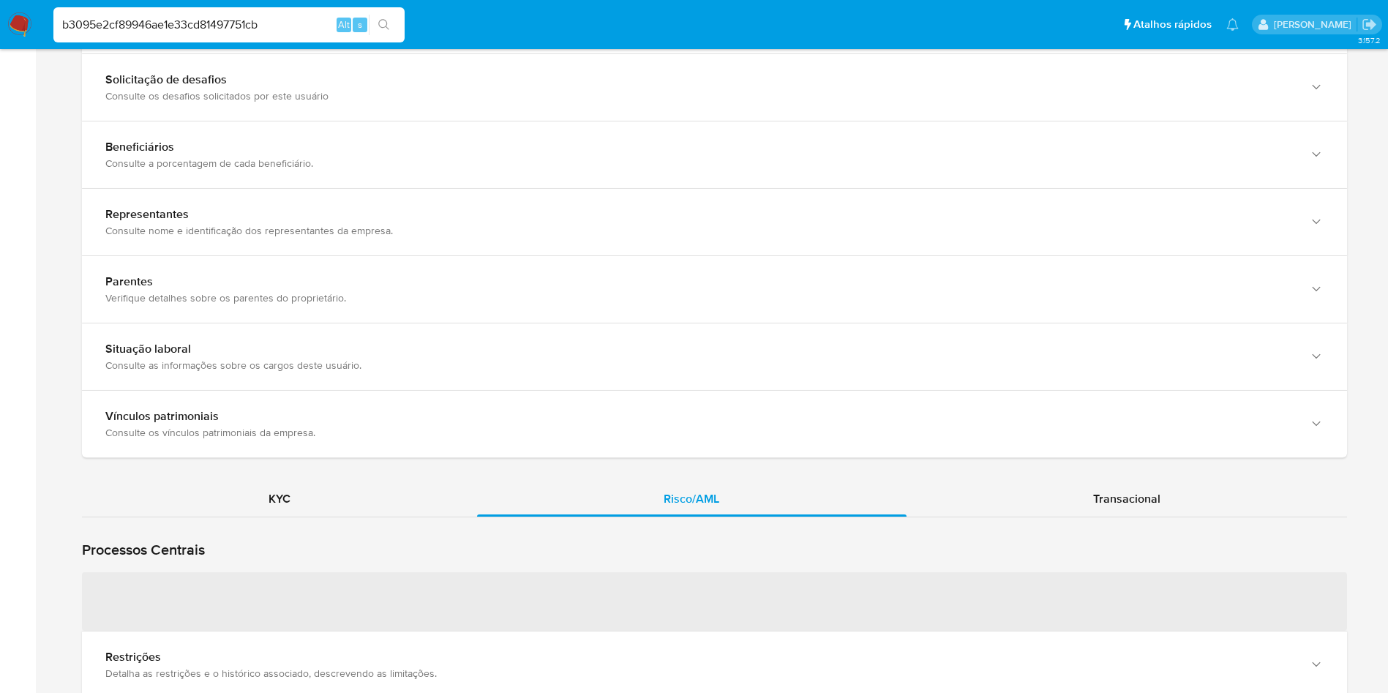
scroll to position [988, 0]
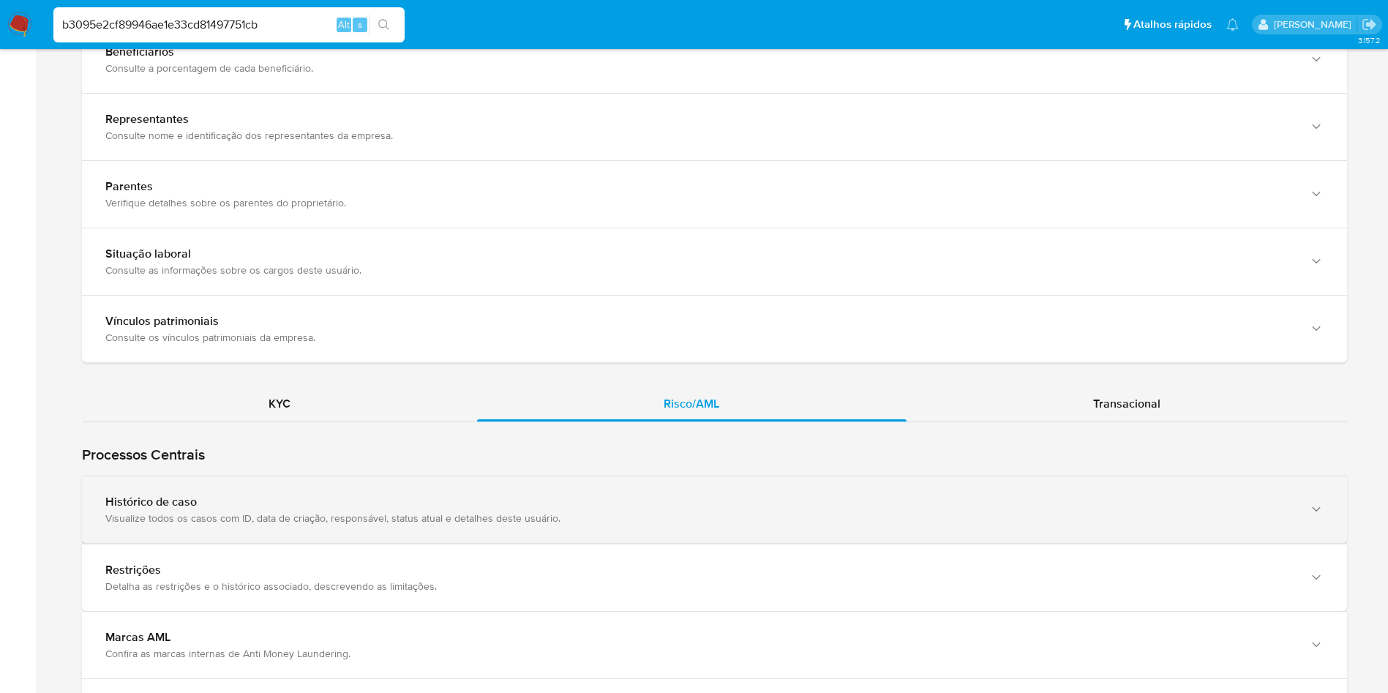
drag, startPoint x: 251, startPoint y: 511, endPoint x: 246, endPoint y: 502, distance: 10.2
click at [246, 502] on div "Histórico de caso" at bounding box center [699, 502] width 1189 height 15
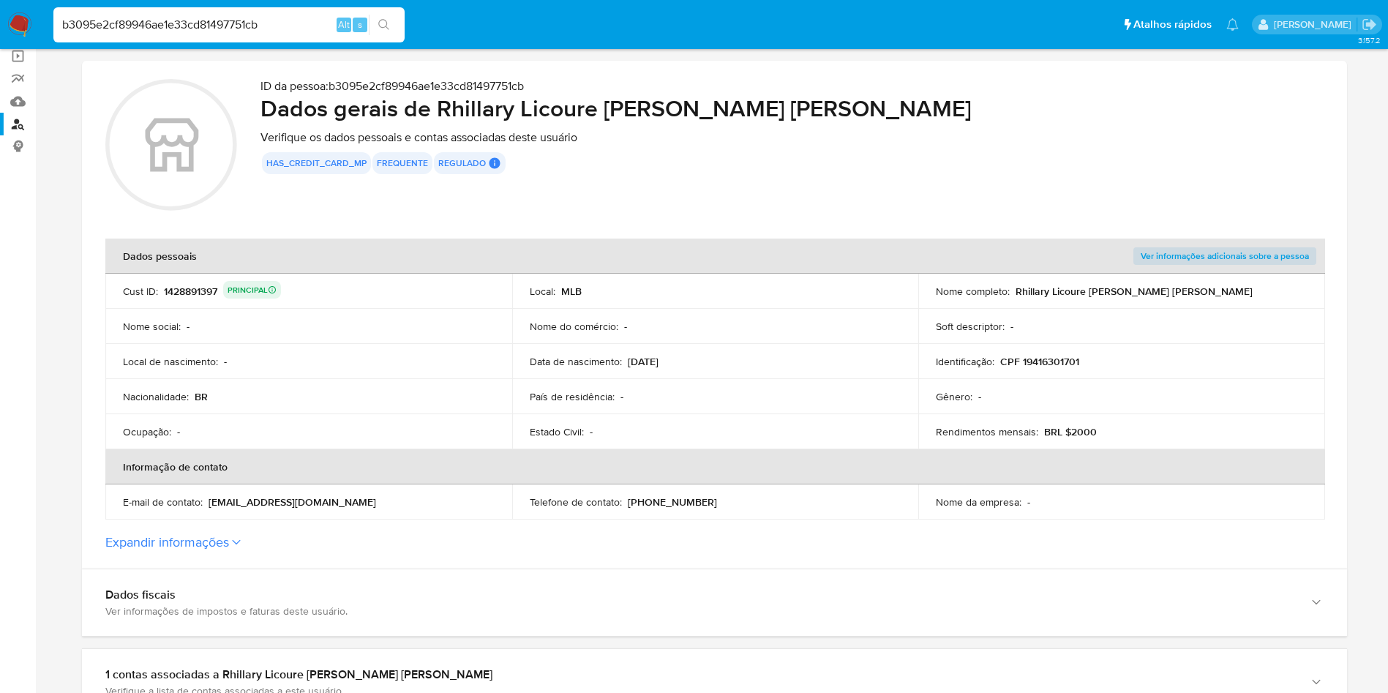
scroll to position [0, 0]
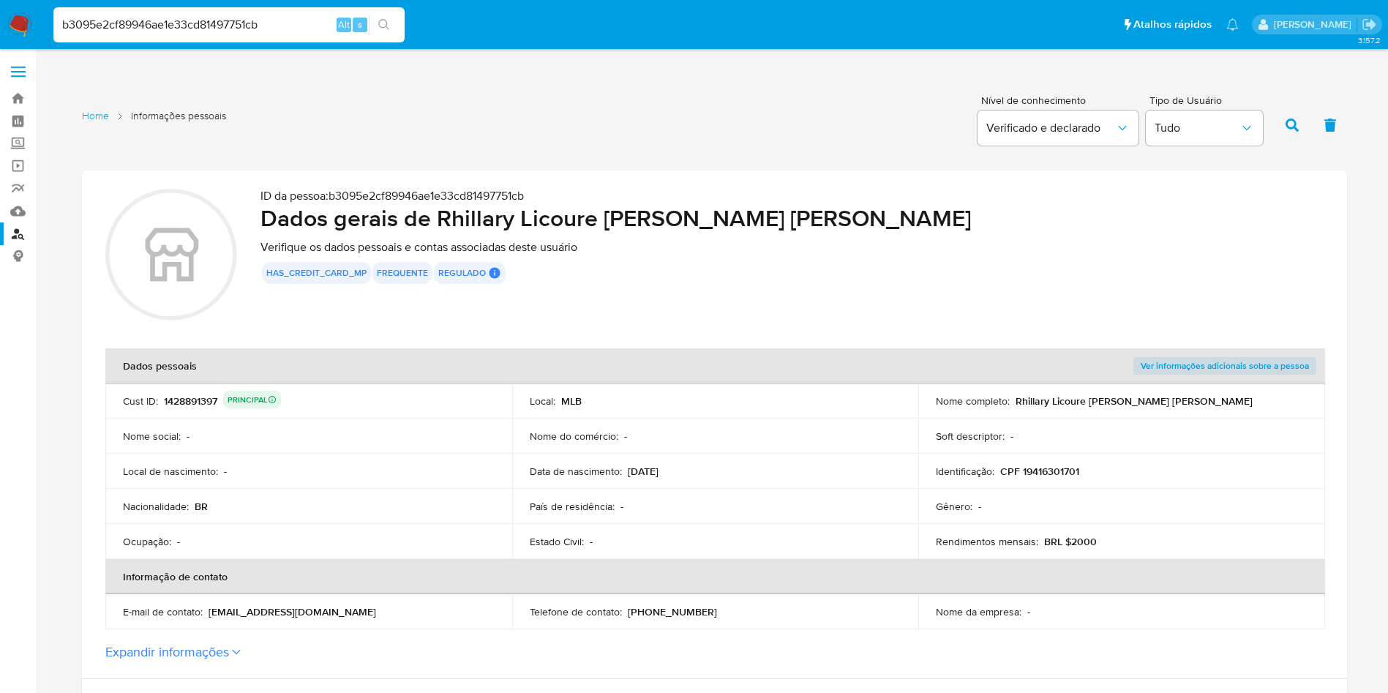
click at [189, 401] on div "1428891397 PRINCIPAL" at bounding box center [222, 401] width 117 height 20
click at [309, 21] on input "b3095e2cf89946ae1e33cd81497751cb" at bounding box center [228, 24] width 351 height 19
paste input "fd240e17202e5c8a3478aefcbe61c292"
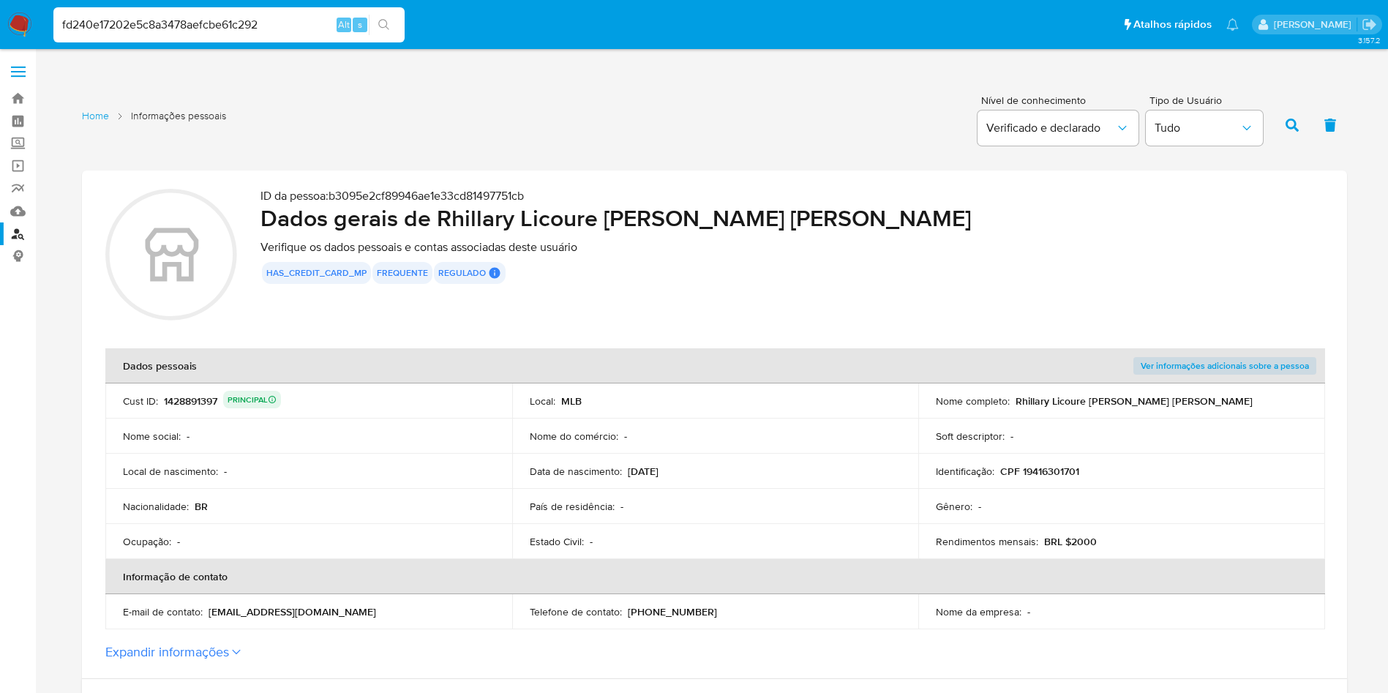
type input "fd240e17202e5c8a3478aefcbe61c292"
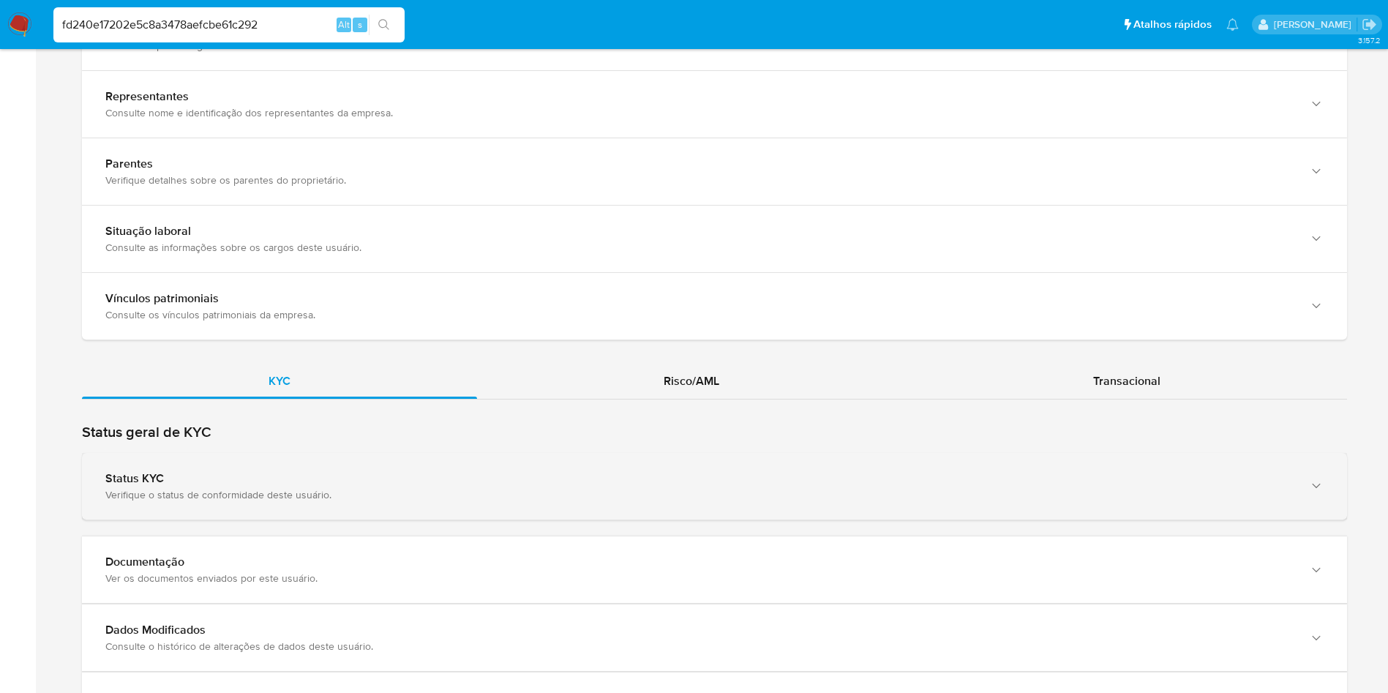
scroll to position [1097, 0]
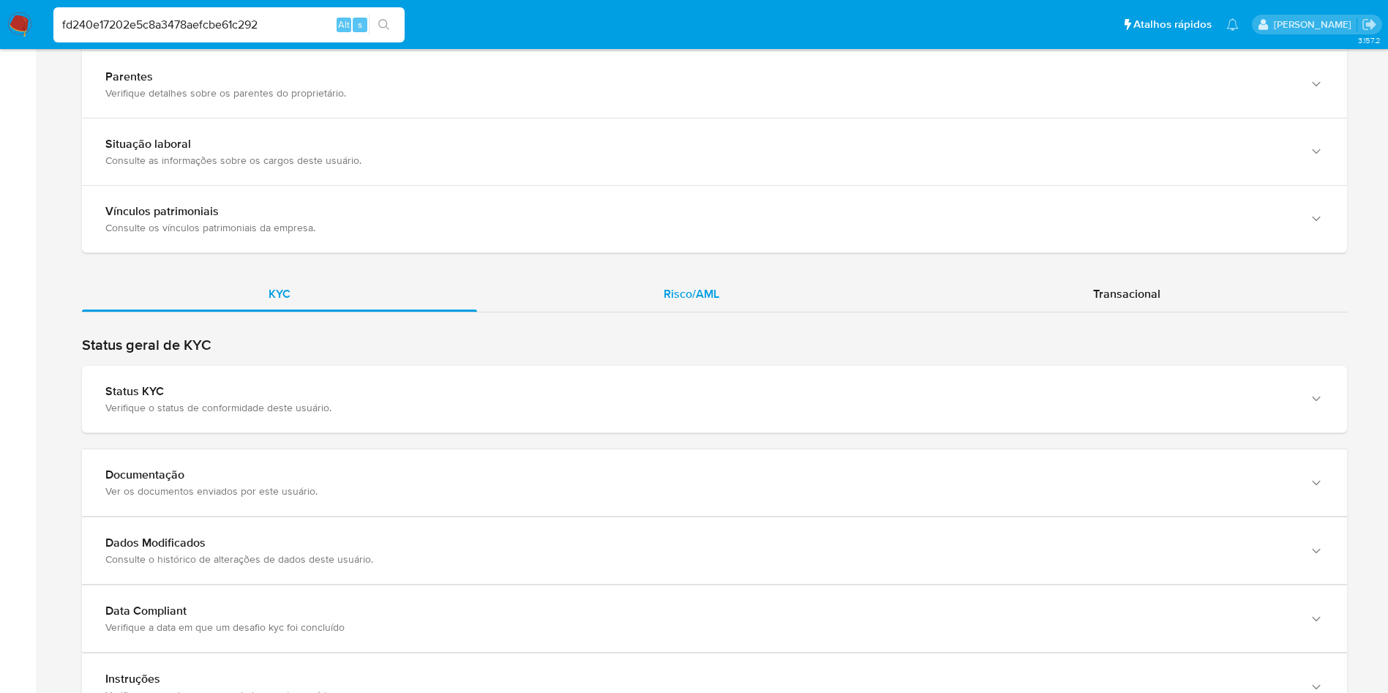
click at [656, 296] on div "Risco/AML" at bounding box center [691, 294] width 429 height 35
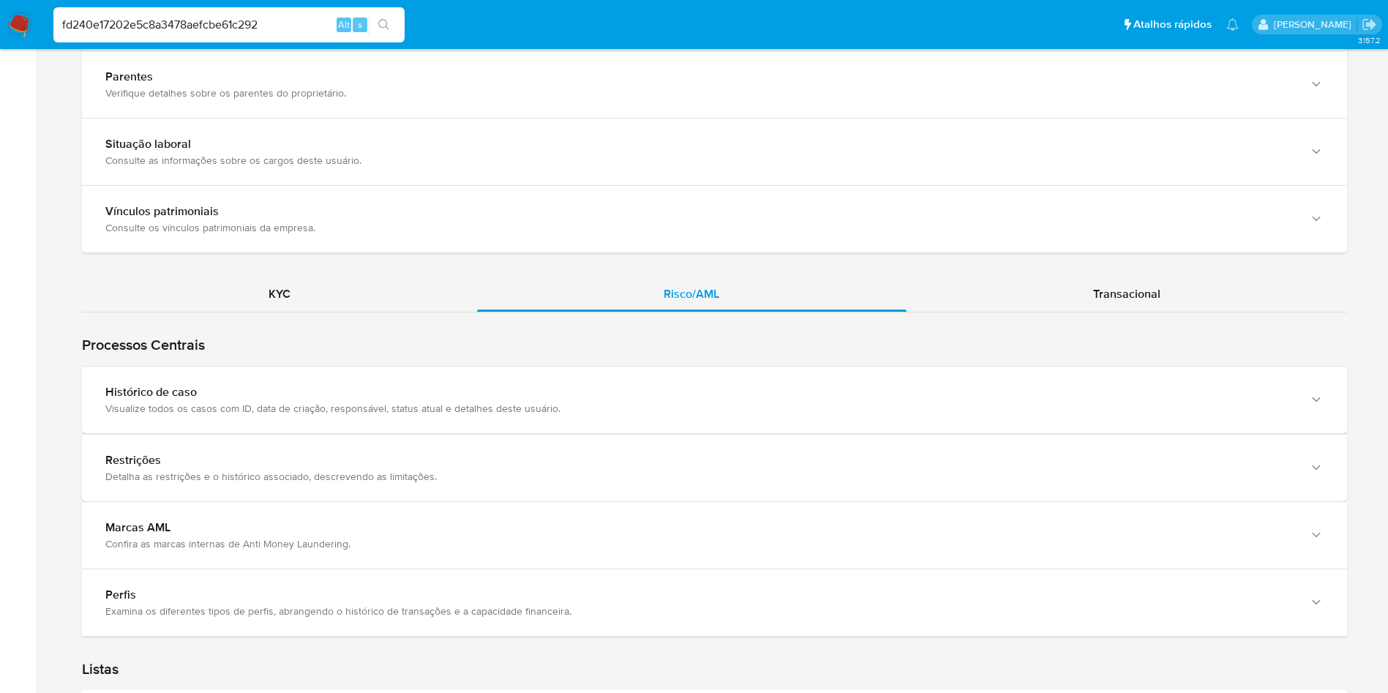
click at [229, 402] on div "Visualize todos os casos com ID, data de criação, responsável, status atual e d…" at bounding box center [699, 408] width 1189 height 13
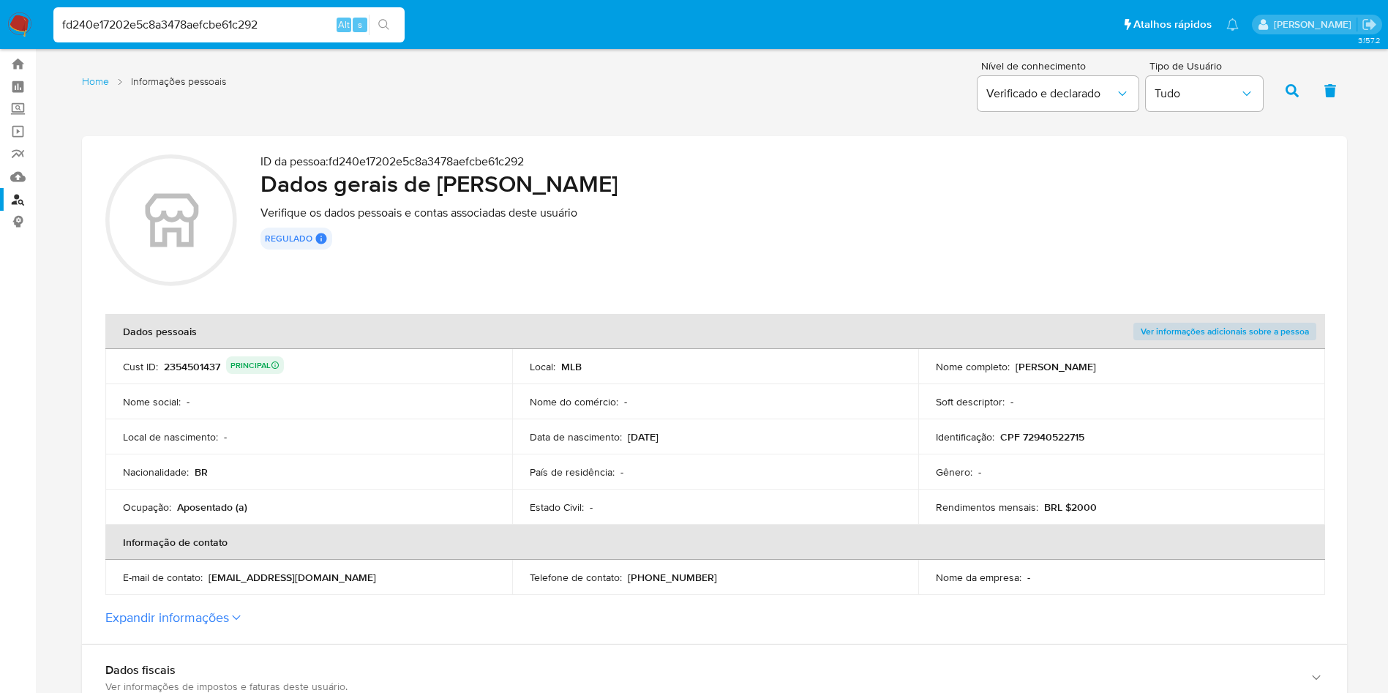
scroll to position [0, 0]
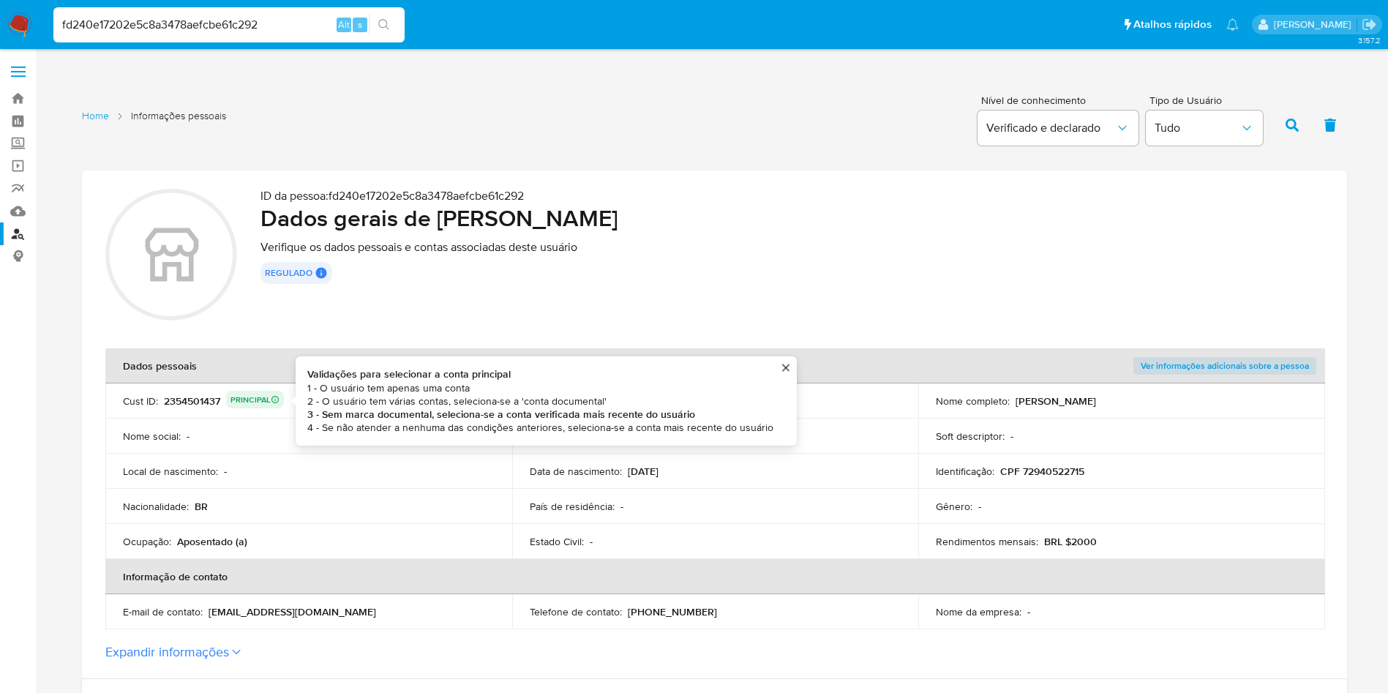
click at [201, 402] on div "2354501437 PRINCIPAL Validações para selecionar a conta principal 1 - O usuário…" at bounding box center [224, 401] width 120 height 20
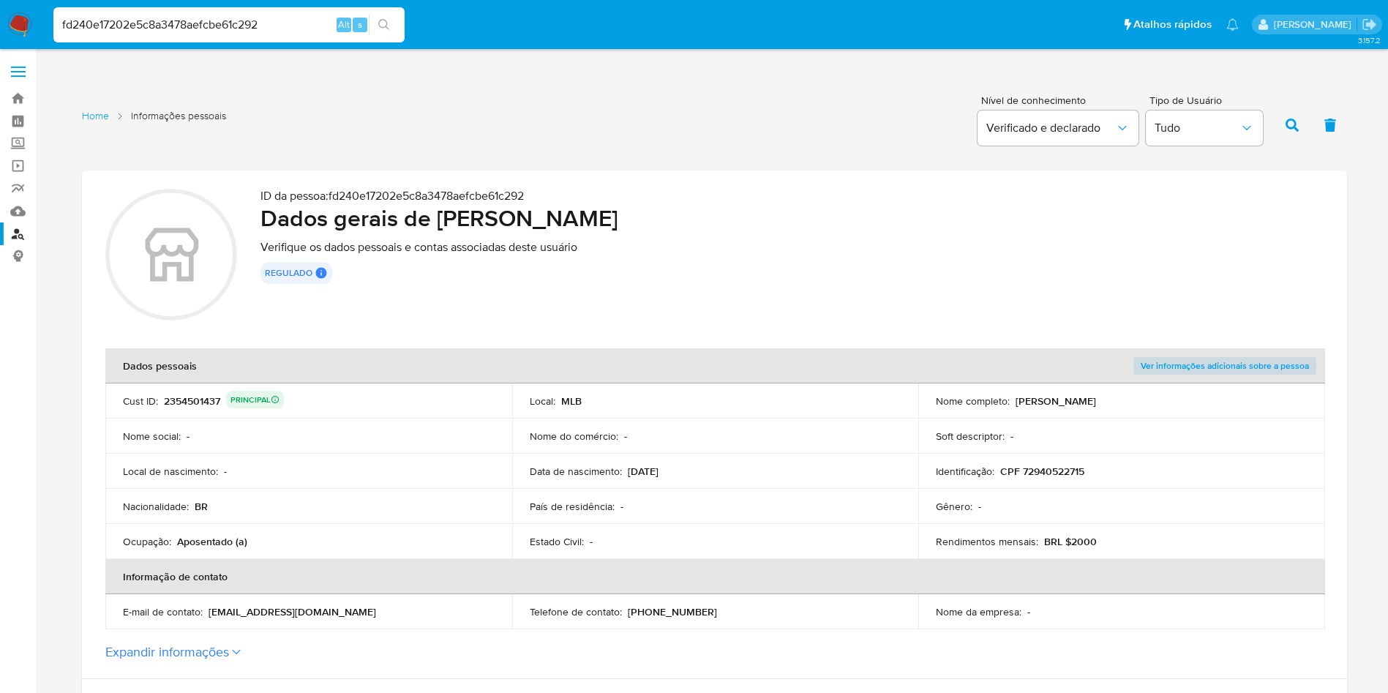
click at [28, 26] on img at bounding box center [19, 24] width 25 height 25
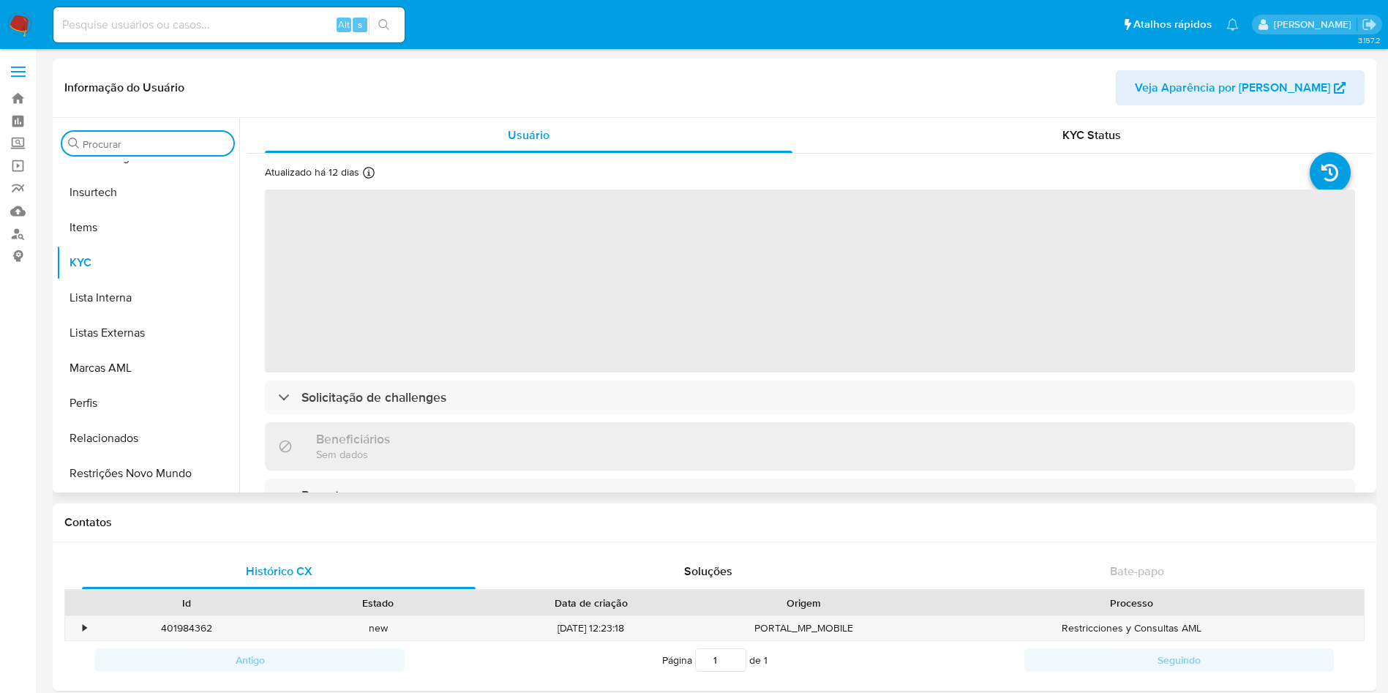
click at [117, 143] on input "Procurar" at bounding box center [155, 144] width 145 height 13
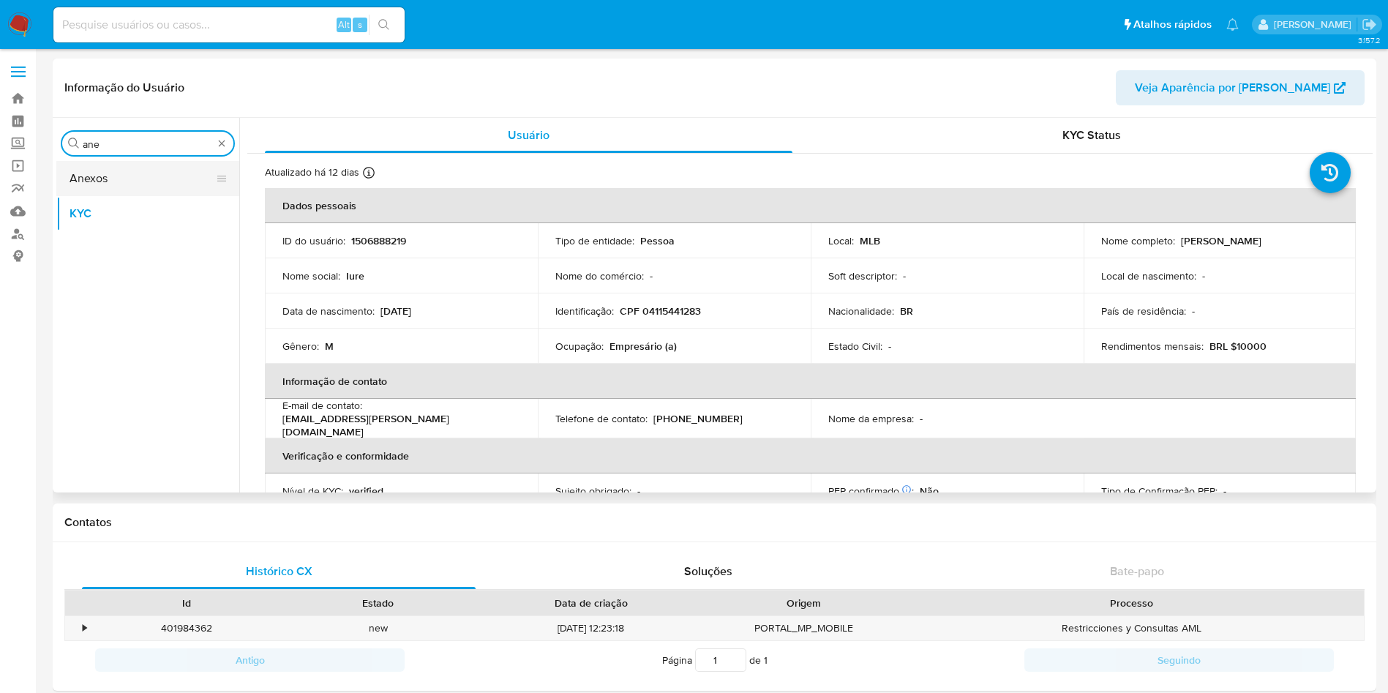
type input "ane"
click at [116, 190] on button "Anexos" at bounding box center [141, 178] width 171 height 35
select select "10"
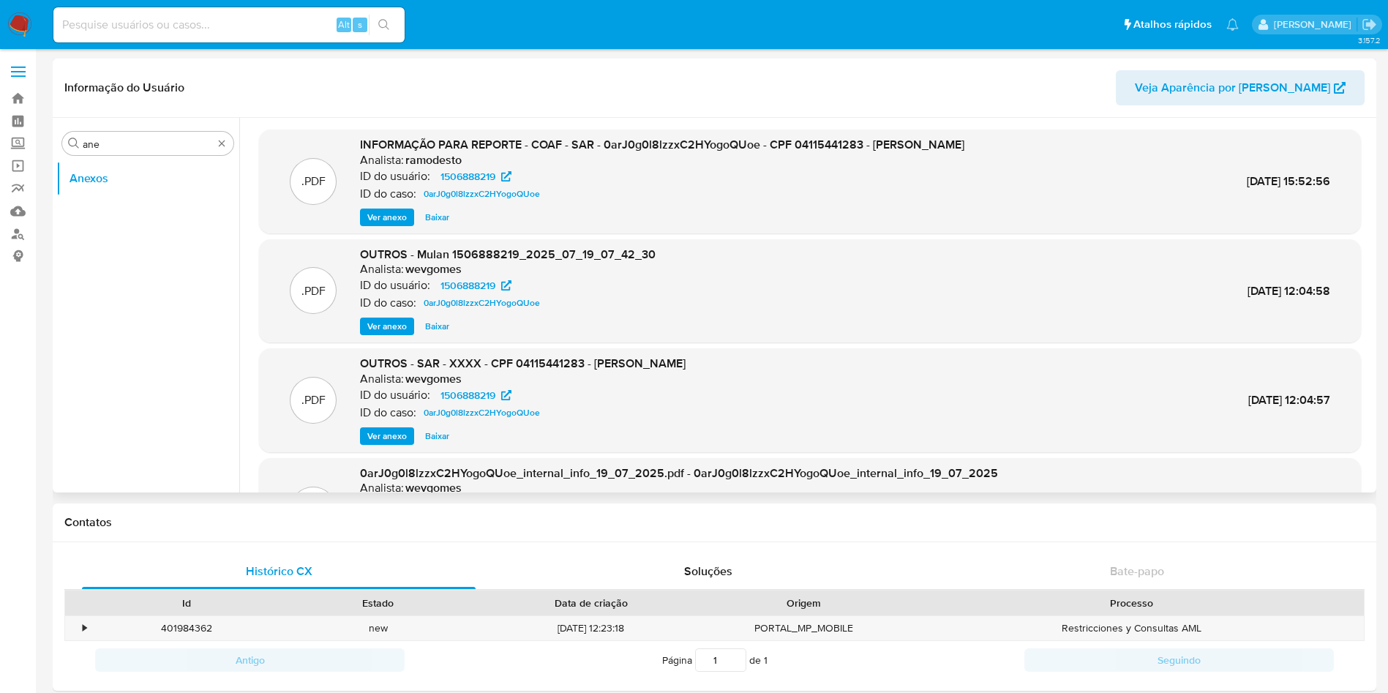
click at [382, 214] on span "Ver anexo" at bounding box center [387, 217] width 40 height 15
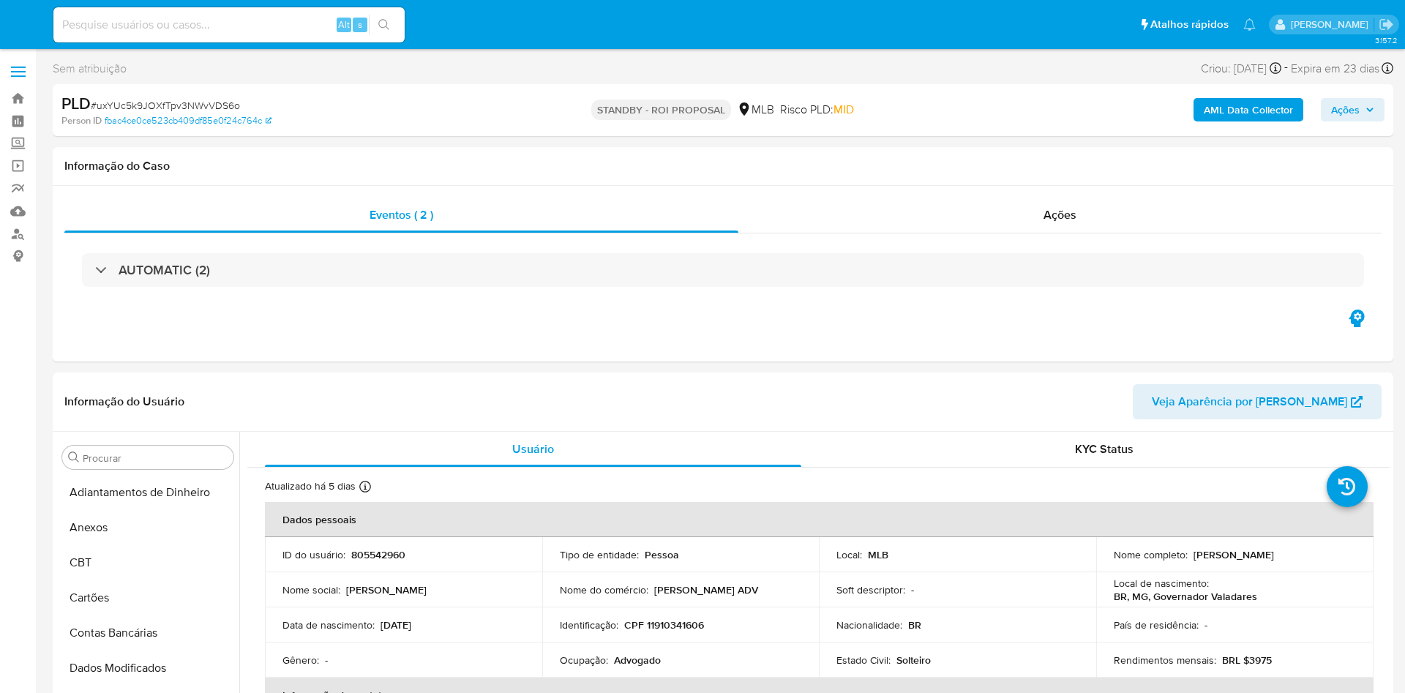
select select "10"
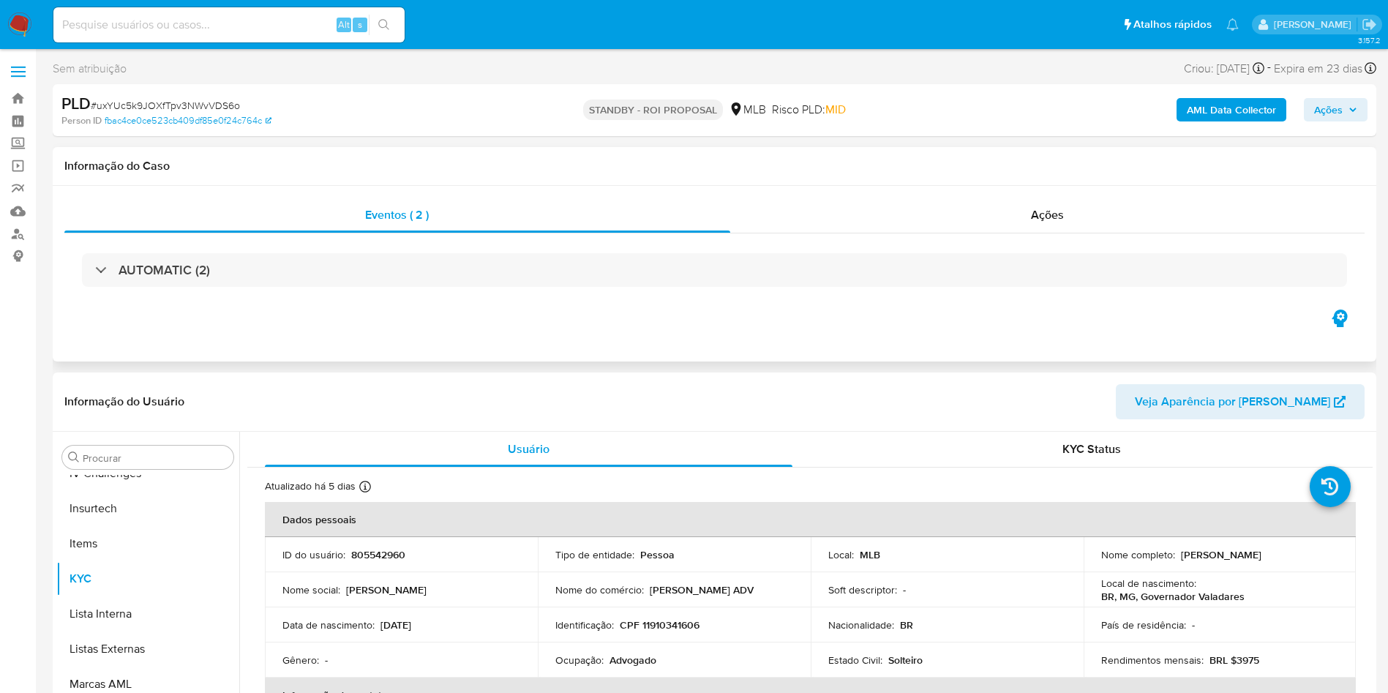
scroll to position [653, 0]
click at [889, 227] on div "Ações" at bounding box center [1047, 215] width 635 height 35
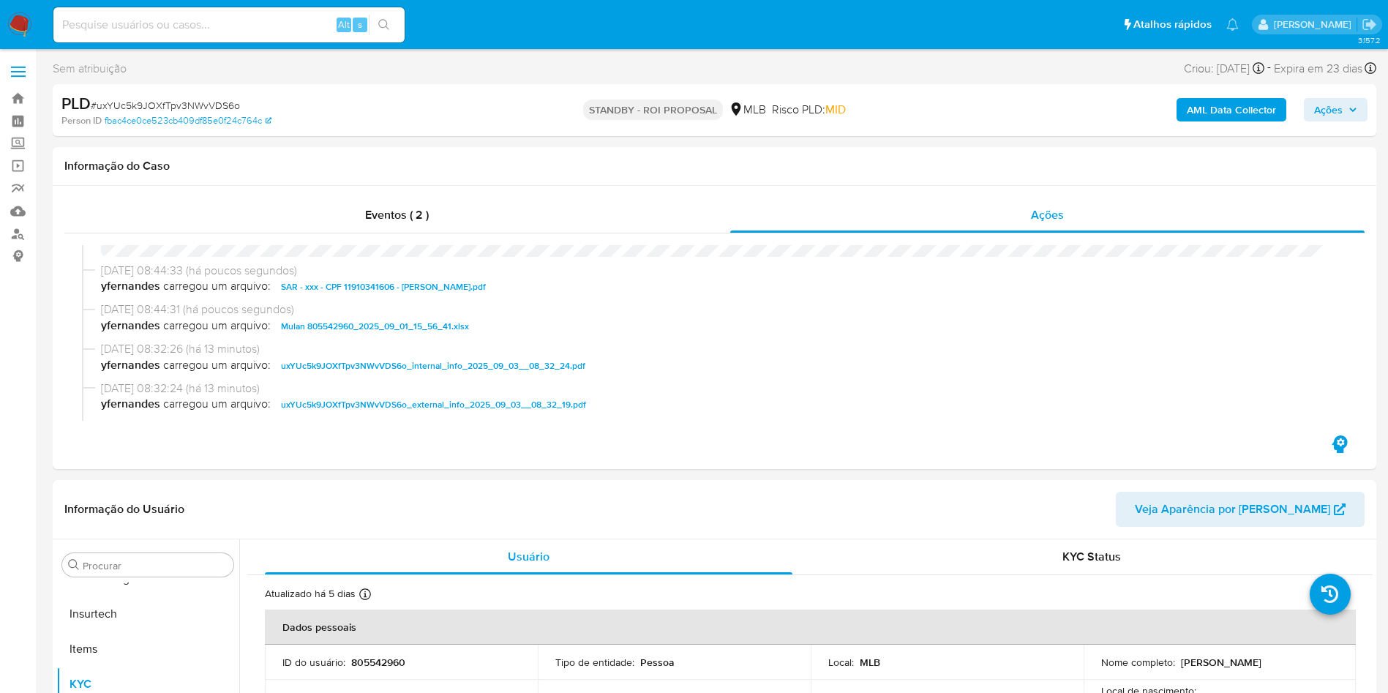
scroll to position [0, 0]
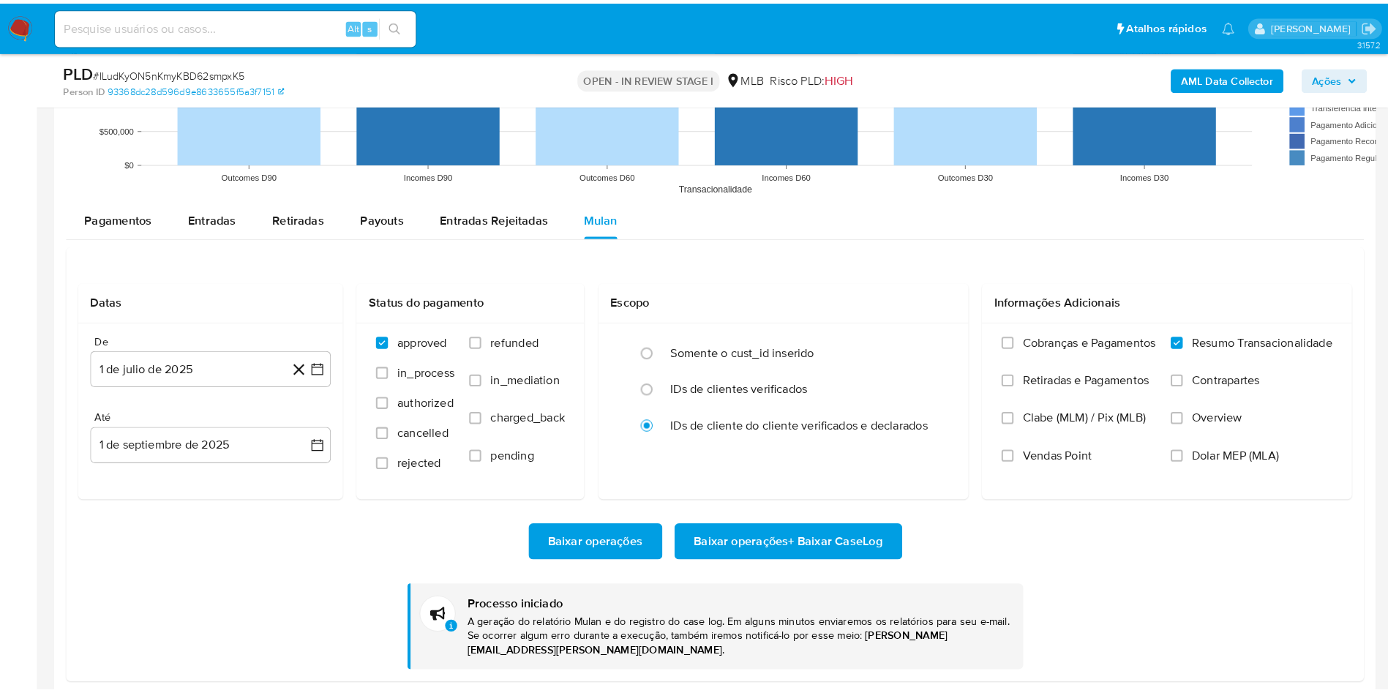
scroll to position [653, 0]
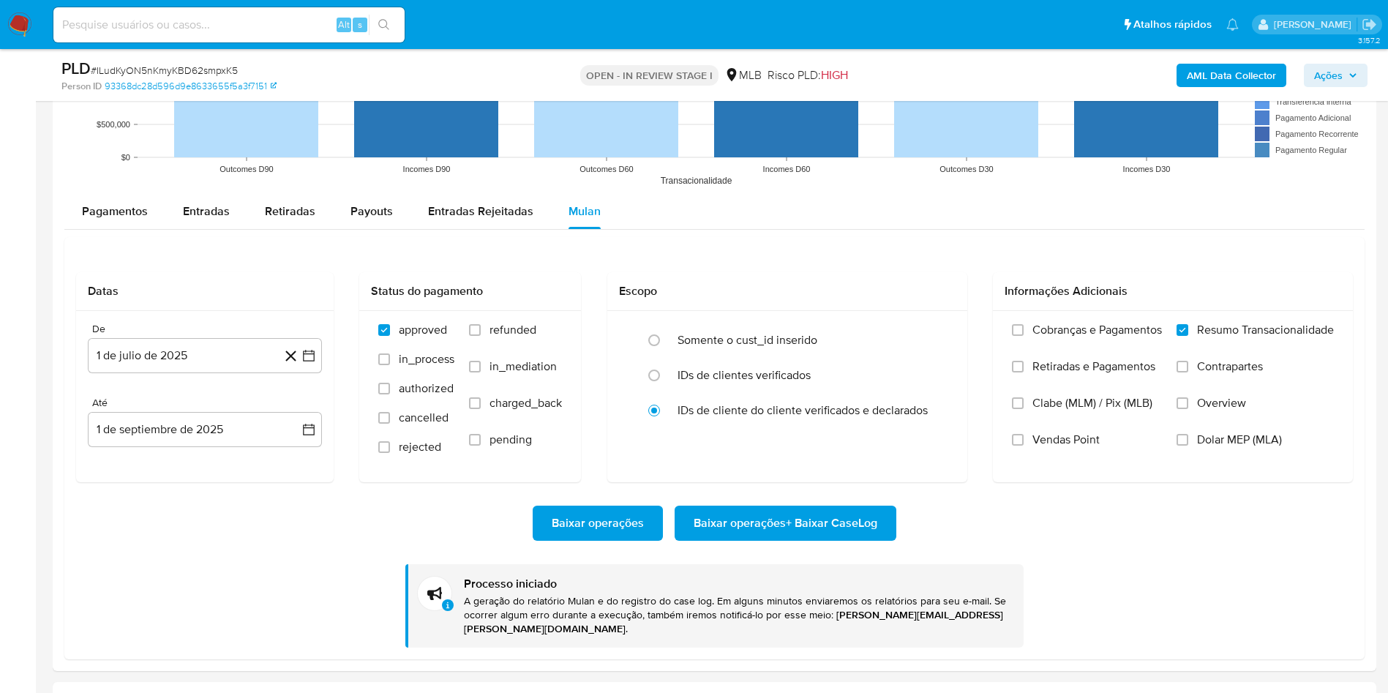
click at [179, 69] on span "# ILudKyON5nKmyKBD62smpxK5" at bounding box center [164, 70] width 147 height 15
copy span "ILudKyON5nKmyKBD62smpxK5"
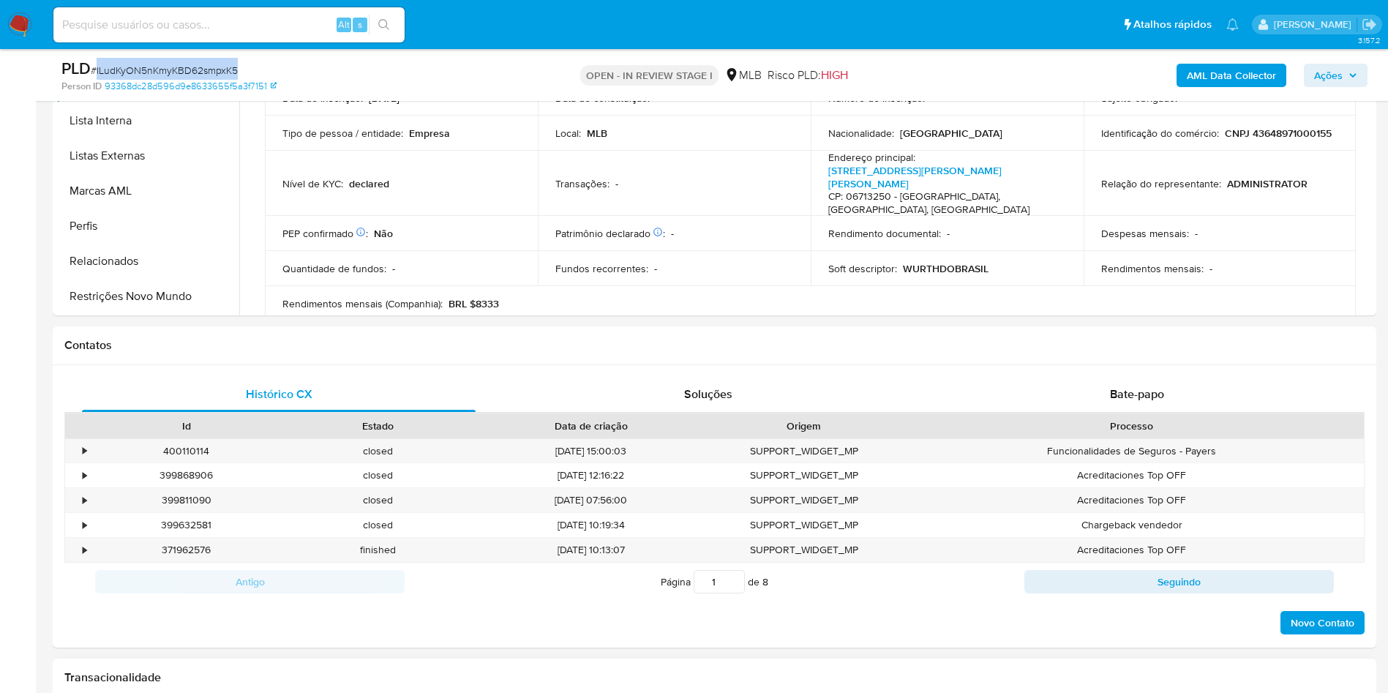
scroll to position [0, 0]
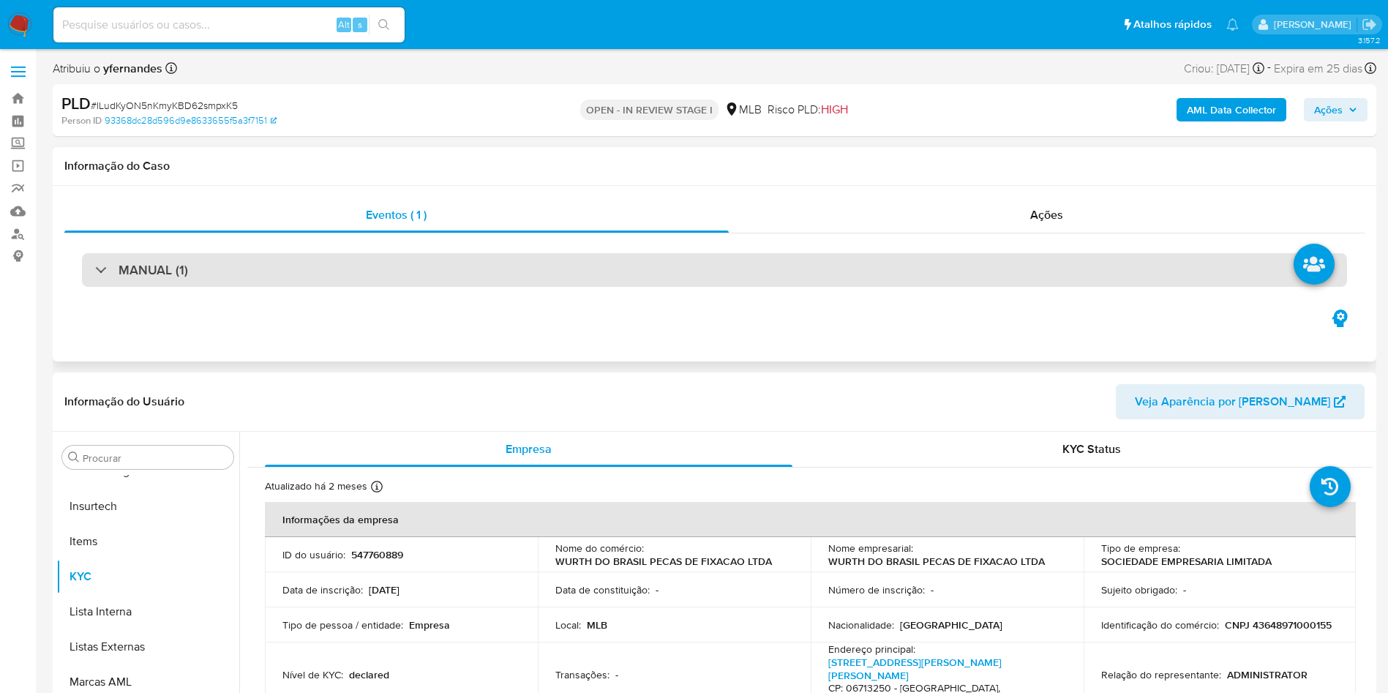
click at [711, 274] on div "MANUAL (1)" at bounding box center [714, 270] width 1265 height 34
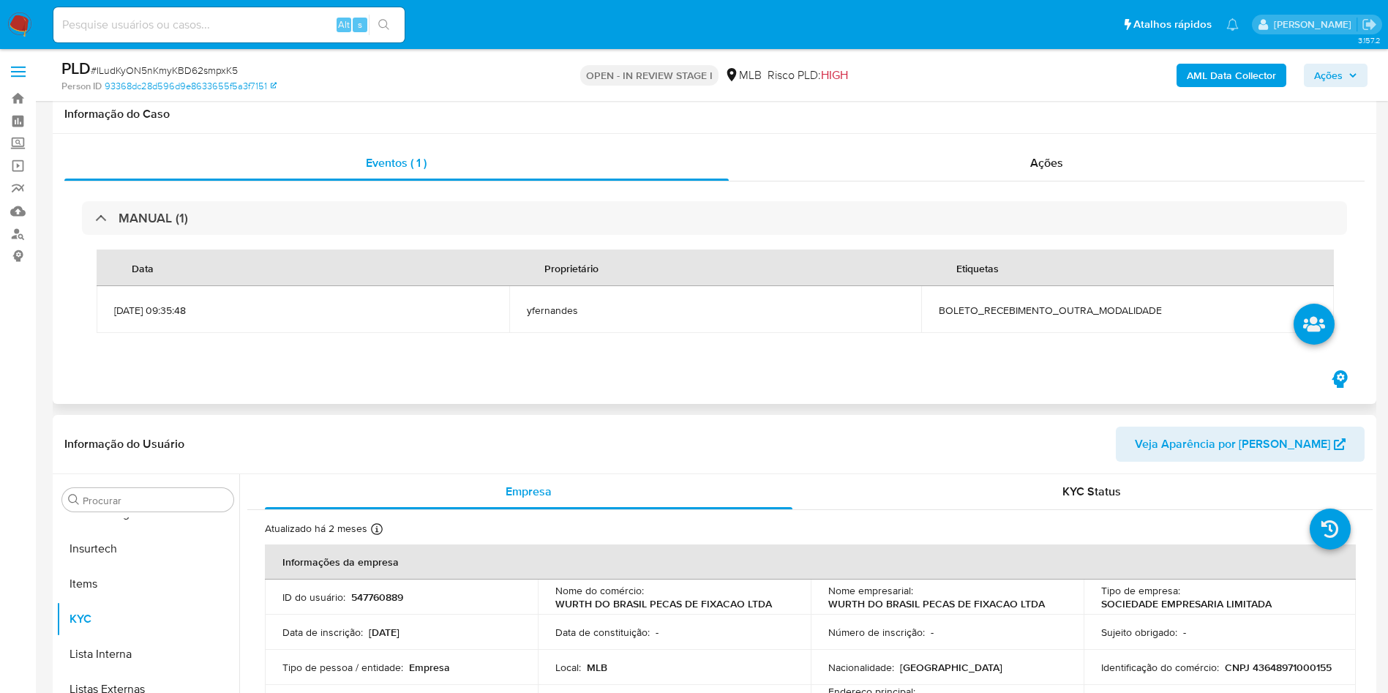
scroll to position [110, 0]
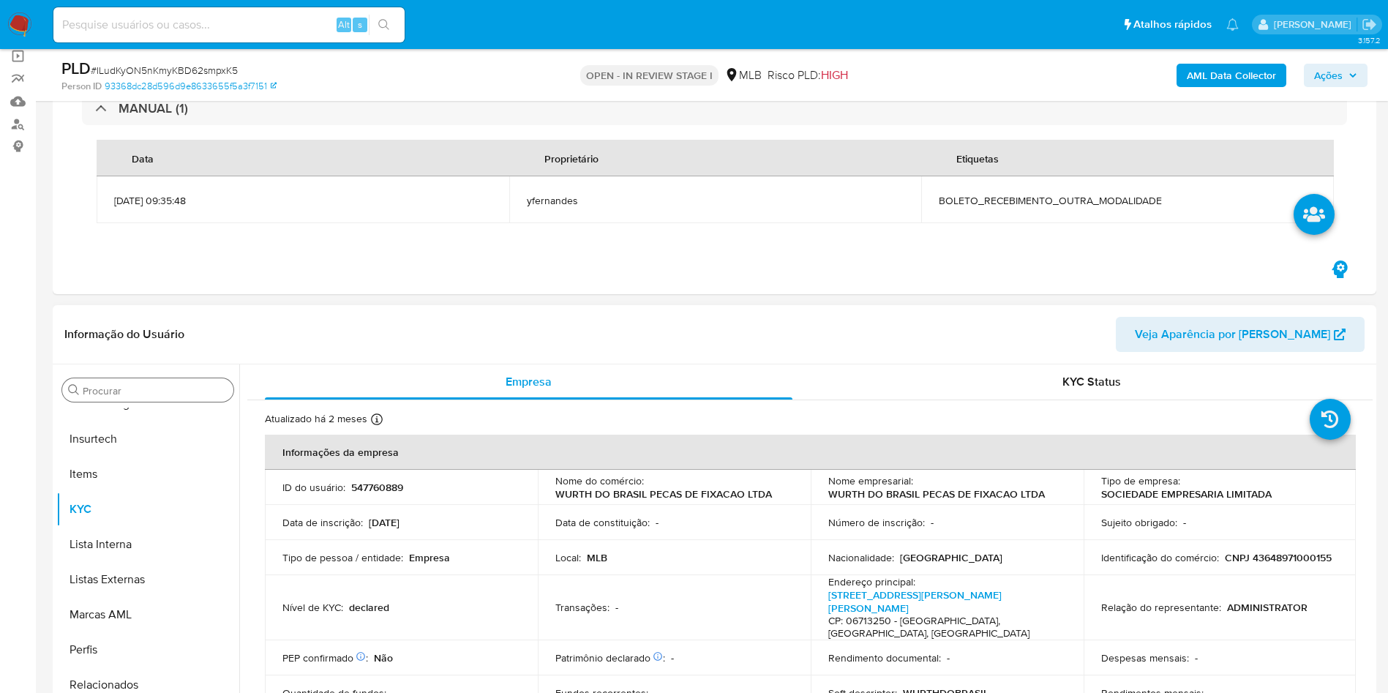
click at [112, 380] on div "Procurar" at bounding box center [147, 389] width 171 height 23
click at [127, 388] on input "Procurar" at bounding box center [155, 390] width 145 height 13
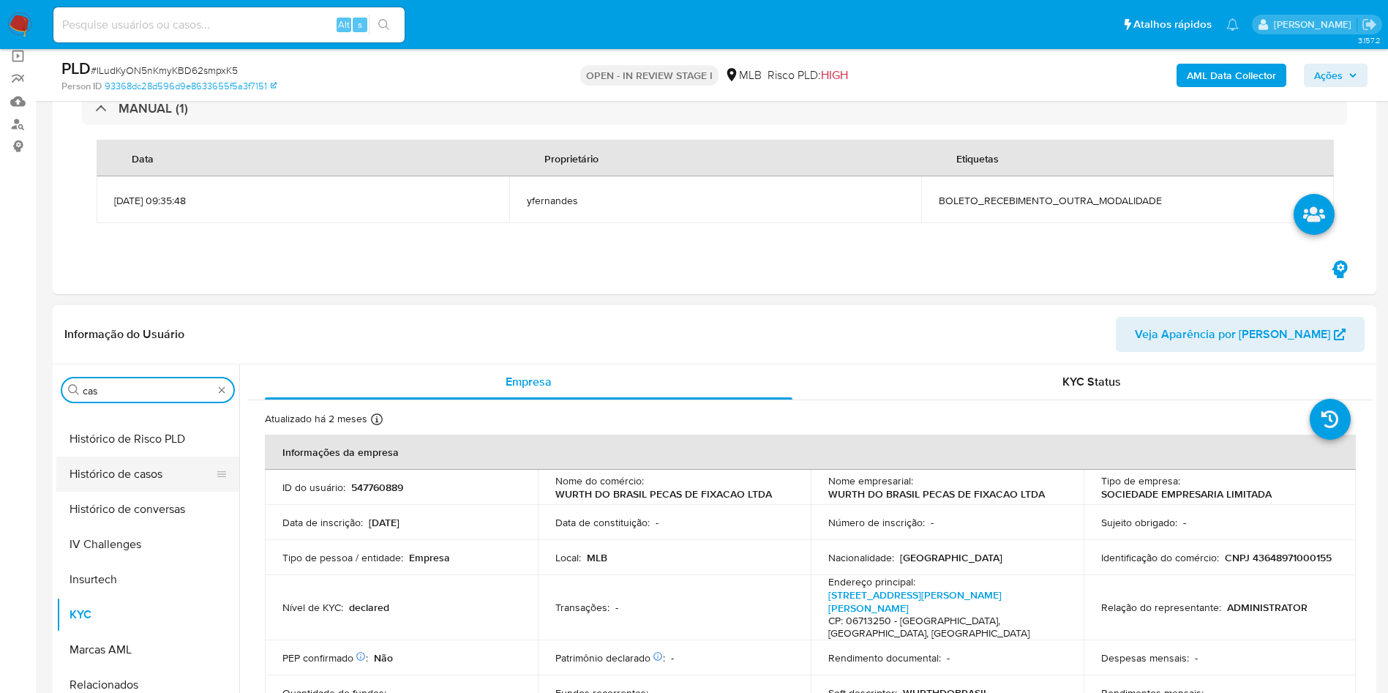
scroll to position [0, 0]
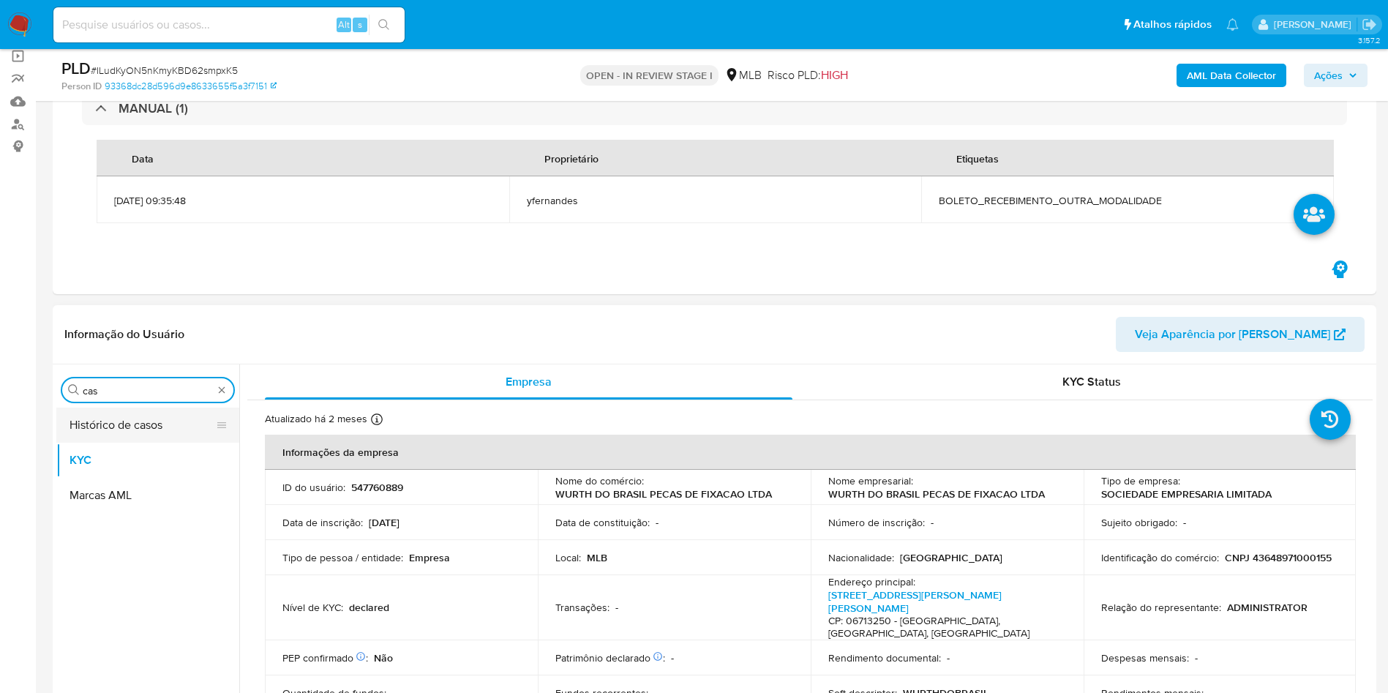
click at [107, 415] on button "Histórico de casos" at bounding box center [141, 424] width 171 height 35
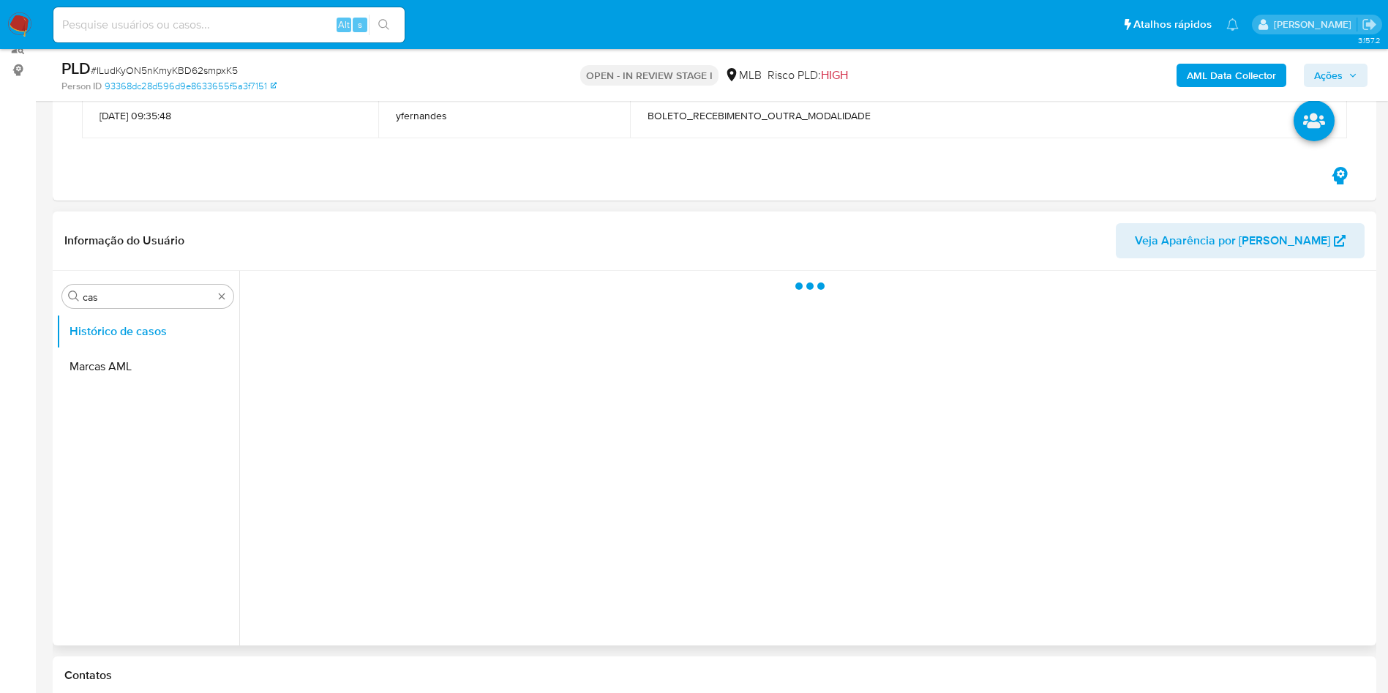
scroll to position [219, 0]
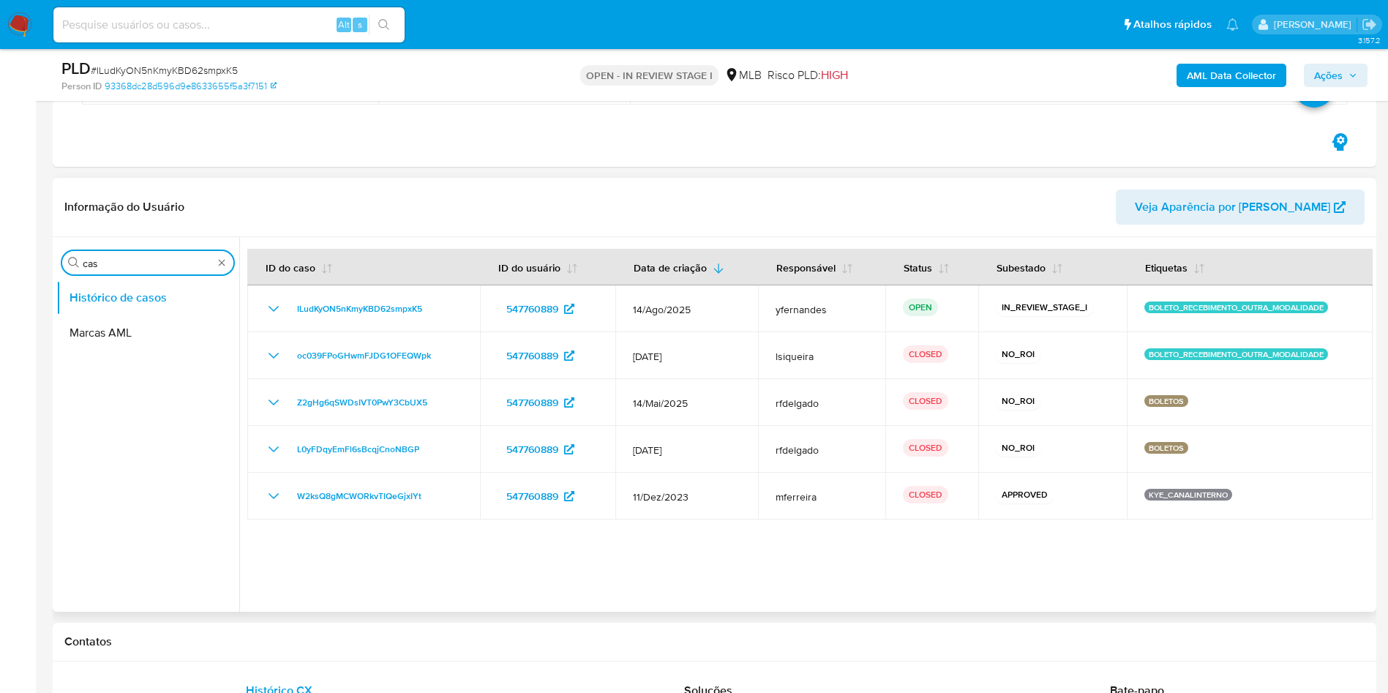
click at [138, 266] on input "cas" at bounding box center [148, 263] width 130 height 13
type input "do"
click at [130, 329] on button "Documentação" at bounding box center [141, 332] width 171 height 35
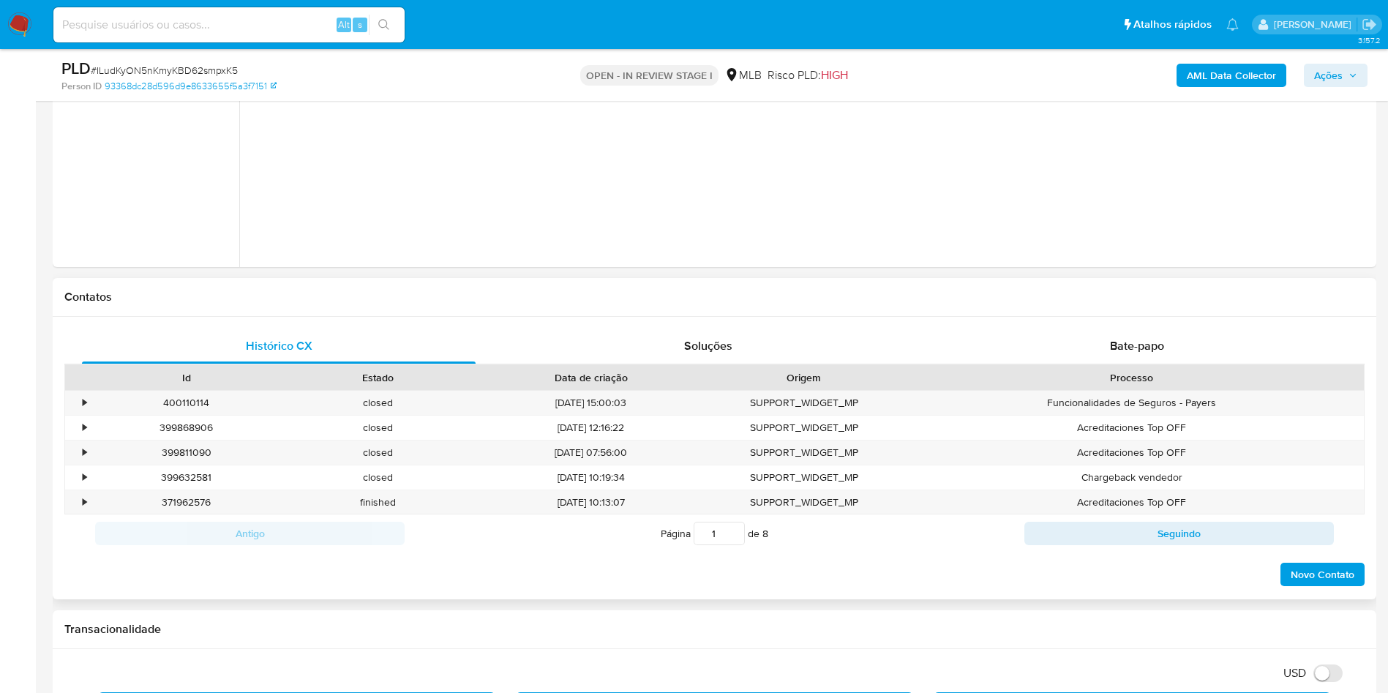
scroll to position [658, 0]
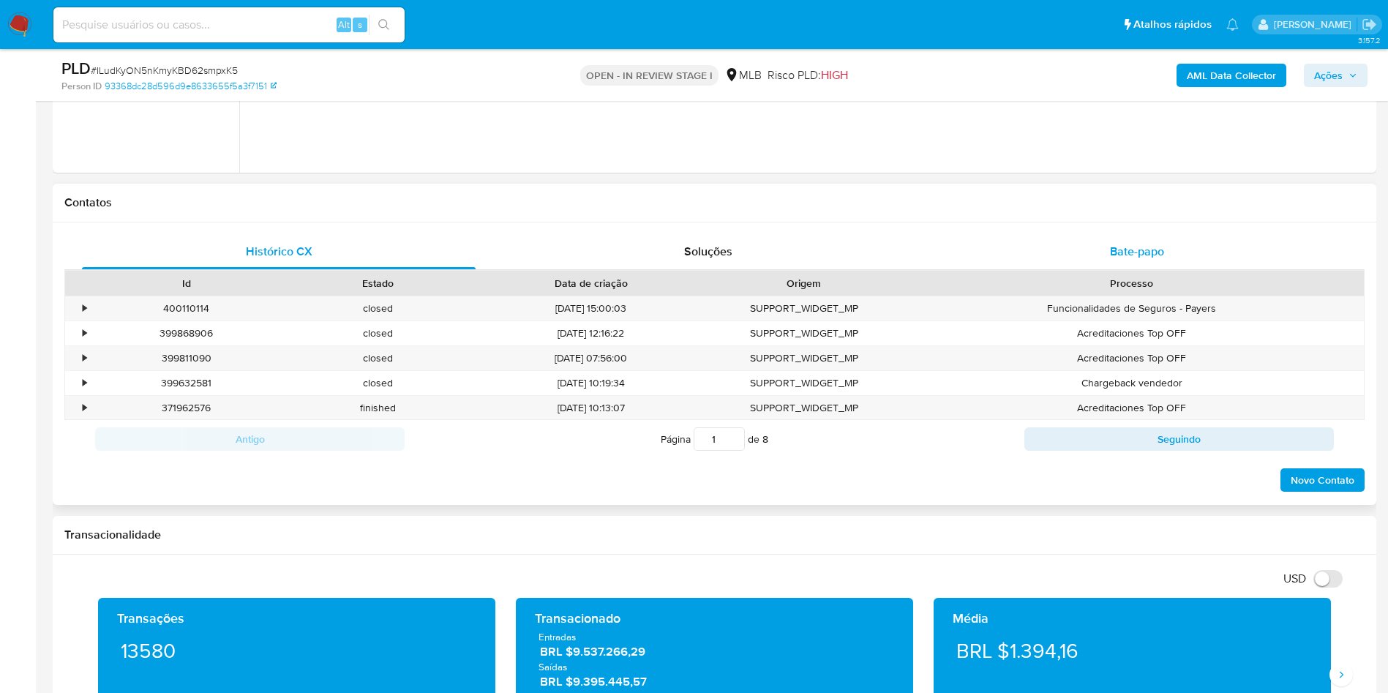
click at [1116, 249] on span "Bate-papo" at bounding box center [1137, 251] width 54 height 17
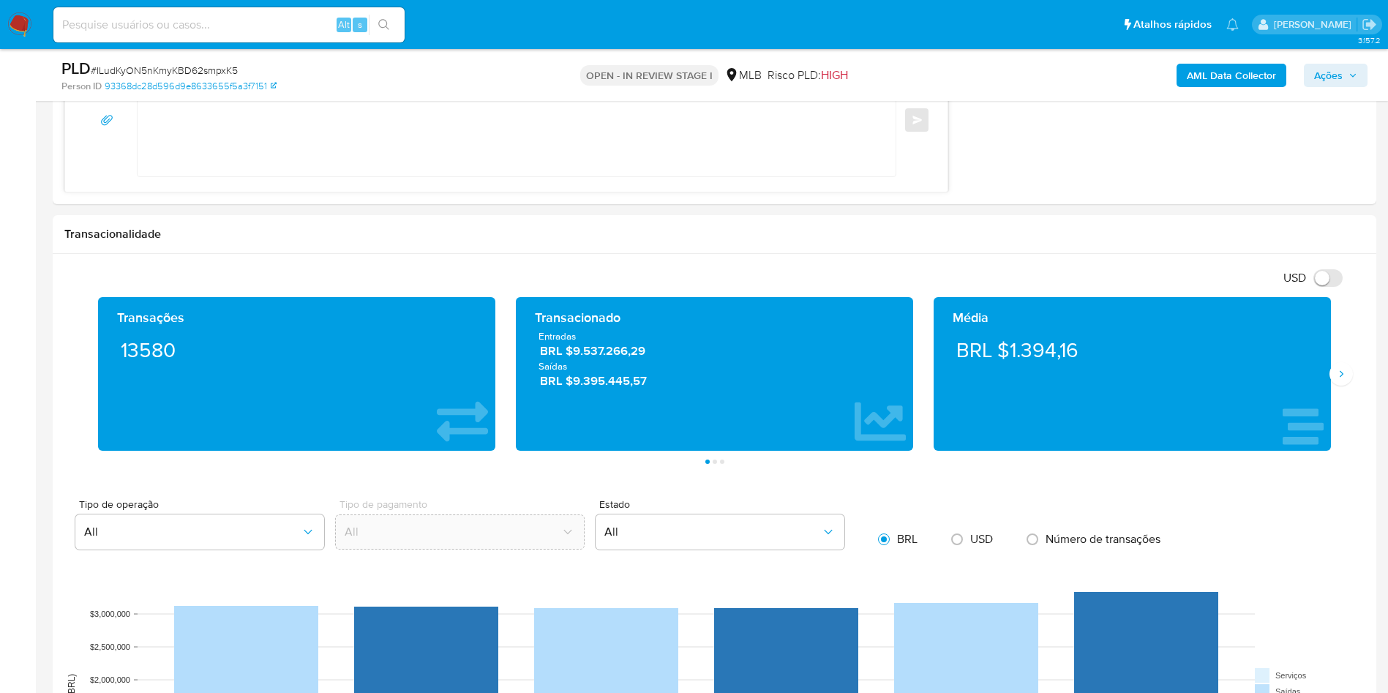
scroll to position [768, 0]
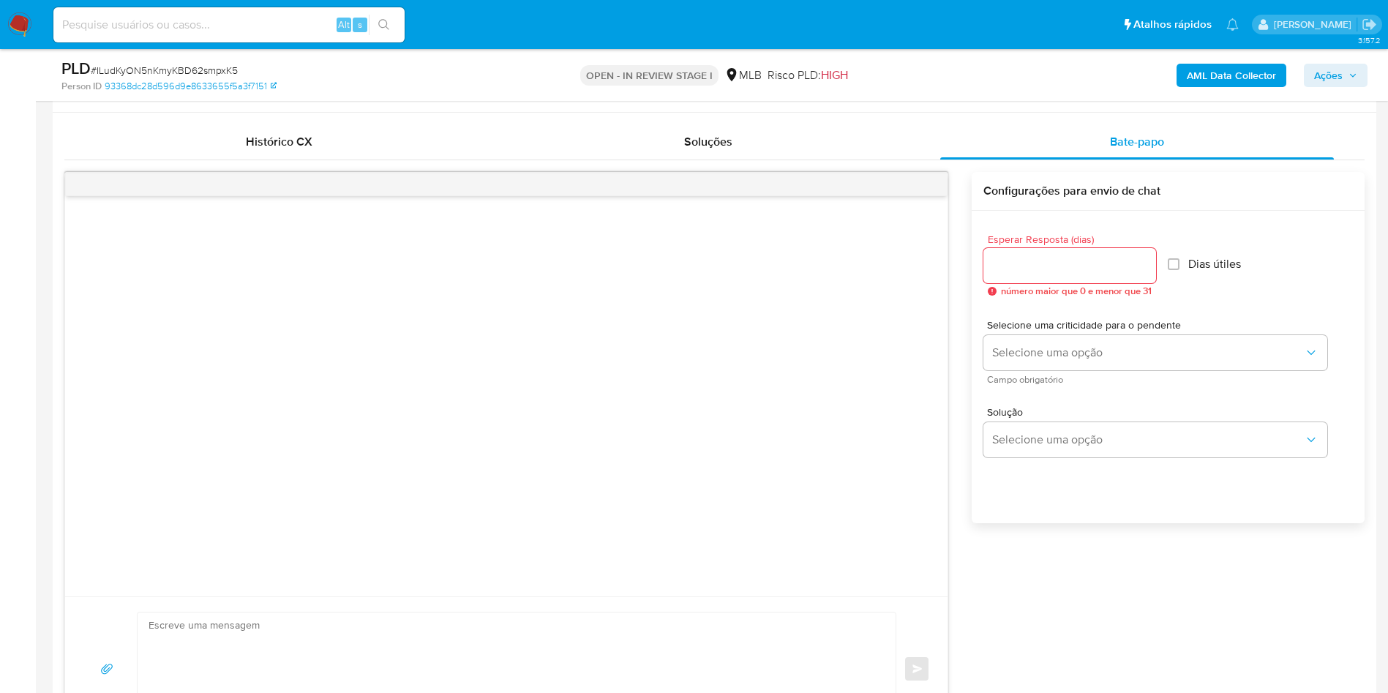
click at [1064, 251] on div at bounding box center [1069, 265] width 173 height 35
click at [1032, 261] on input "Esperar Resposta (dias)" at bounding box center [1069, 265] width 173 height 19
type input "3"
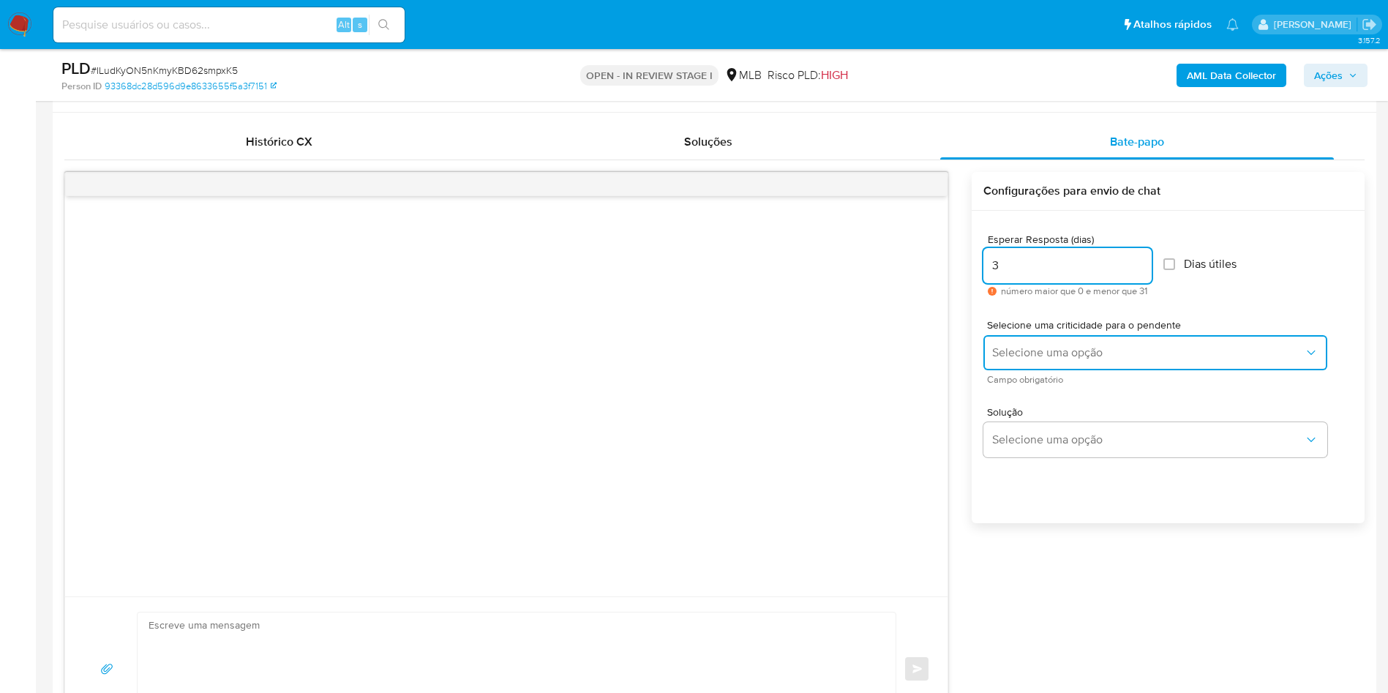
click at [1039, 357] on span "Selecione uma opção" at bounding box center [1148, 352] width 312 height 15
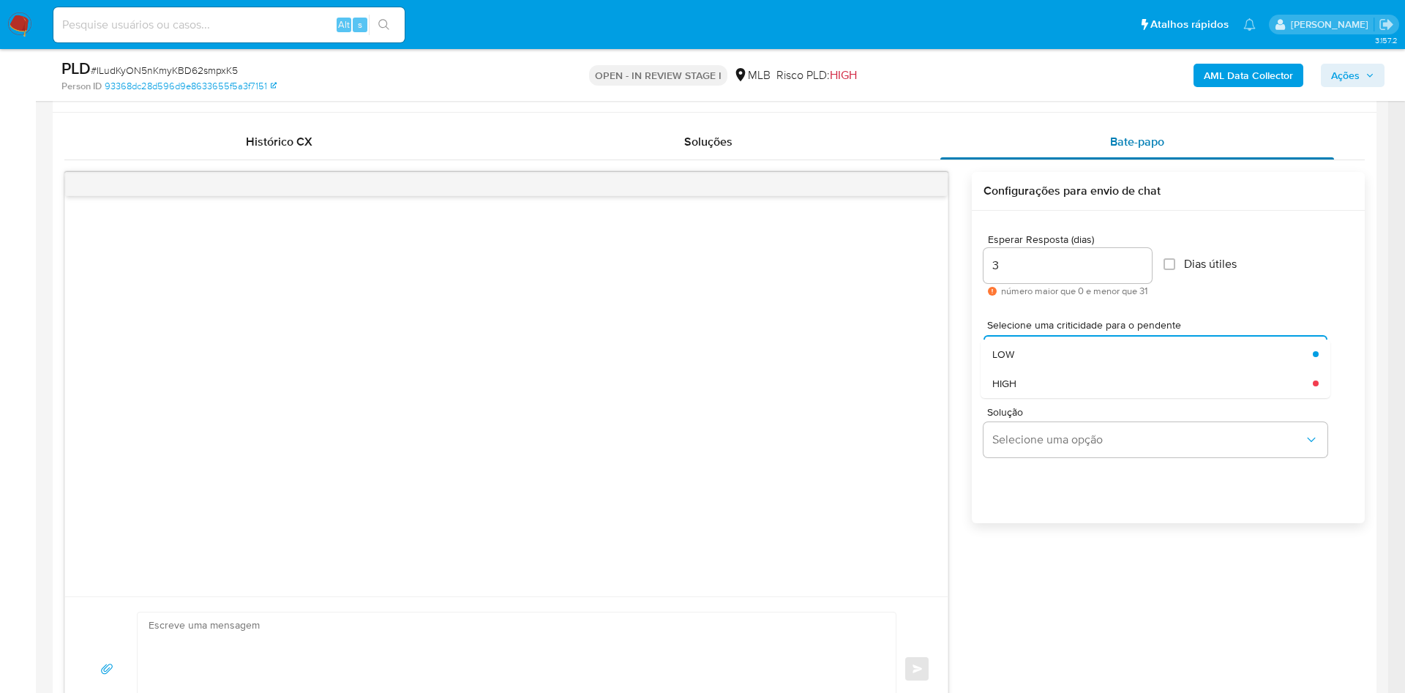
click at [1023, 361] on div "LOW" at bounding box center [1148, 353] width 312 height 29
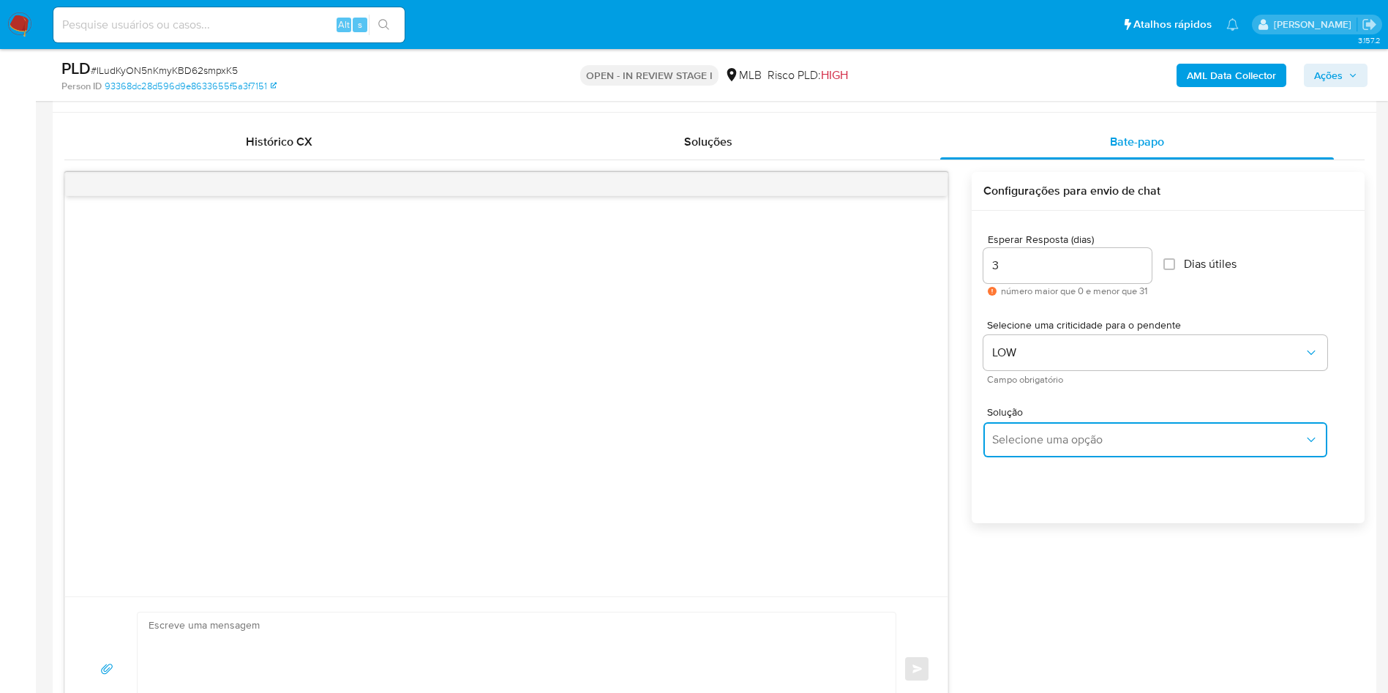
click at [1059, 441] on span "Selecione uma opção" at bounding box center [1148, 439] width 312 height 15
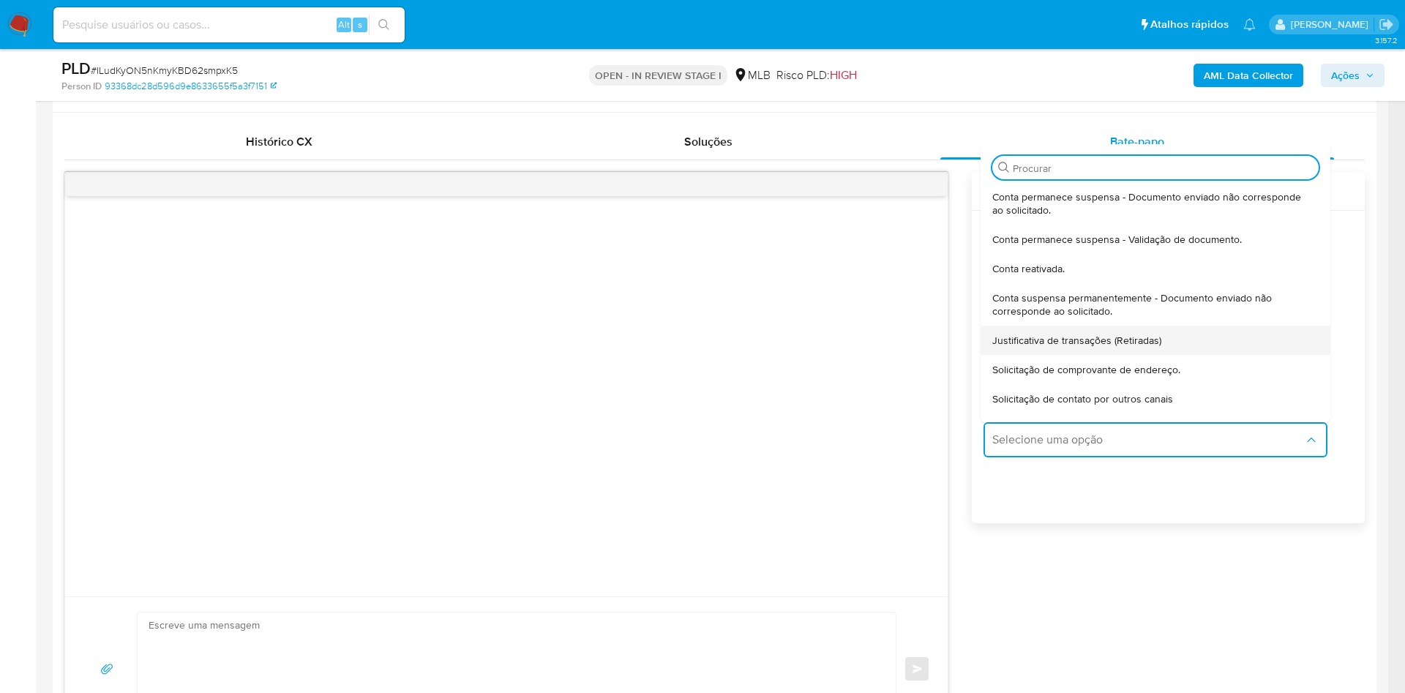
click at [1064, 328] on div "Justificativa de transações (Retiradas)" at bounding box center [1150, 340] width 317 height 29
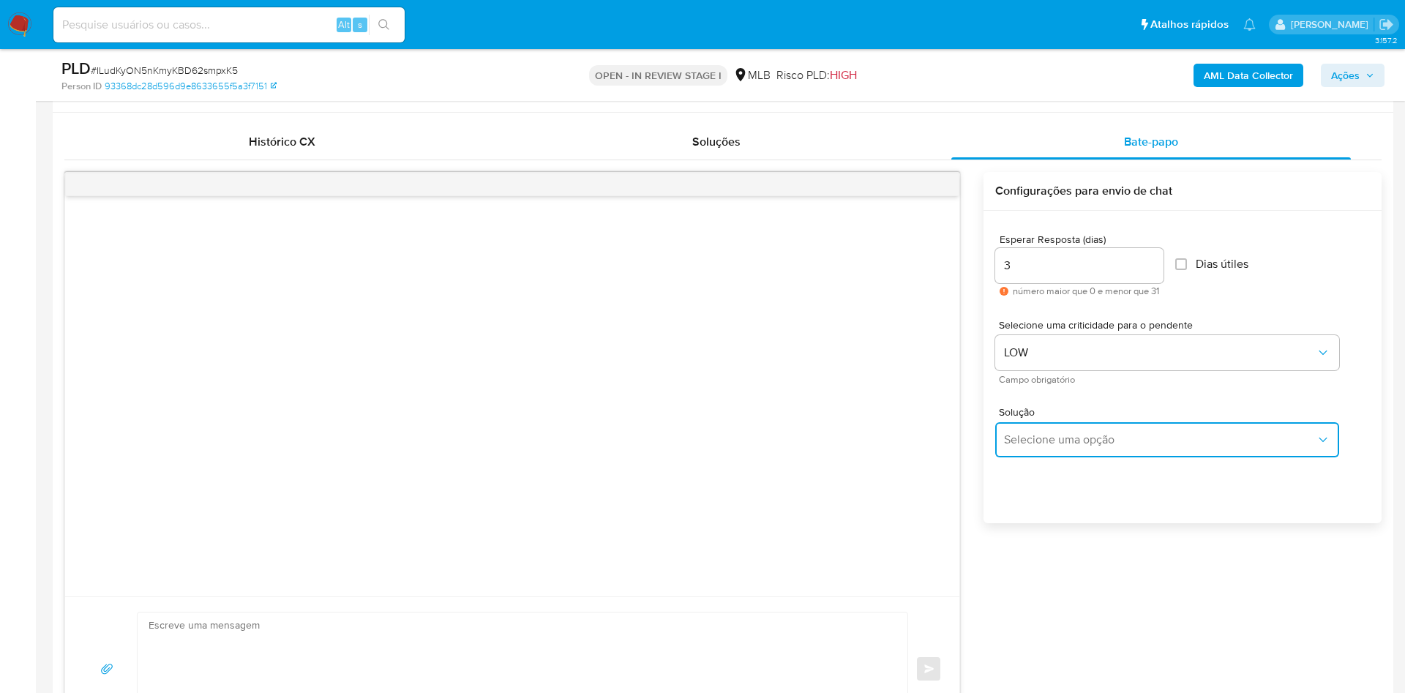
type textarea "Olá,Suspendemos a sua conta para uma verificação adicional de segurança.Por fav…"
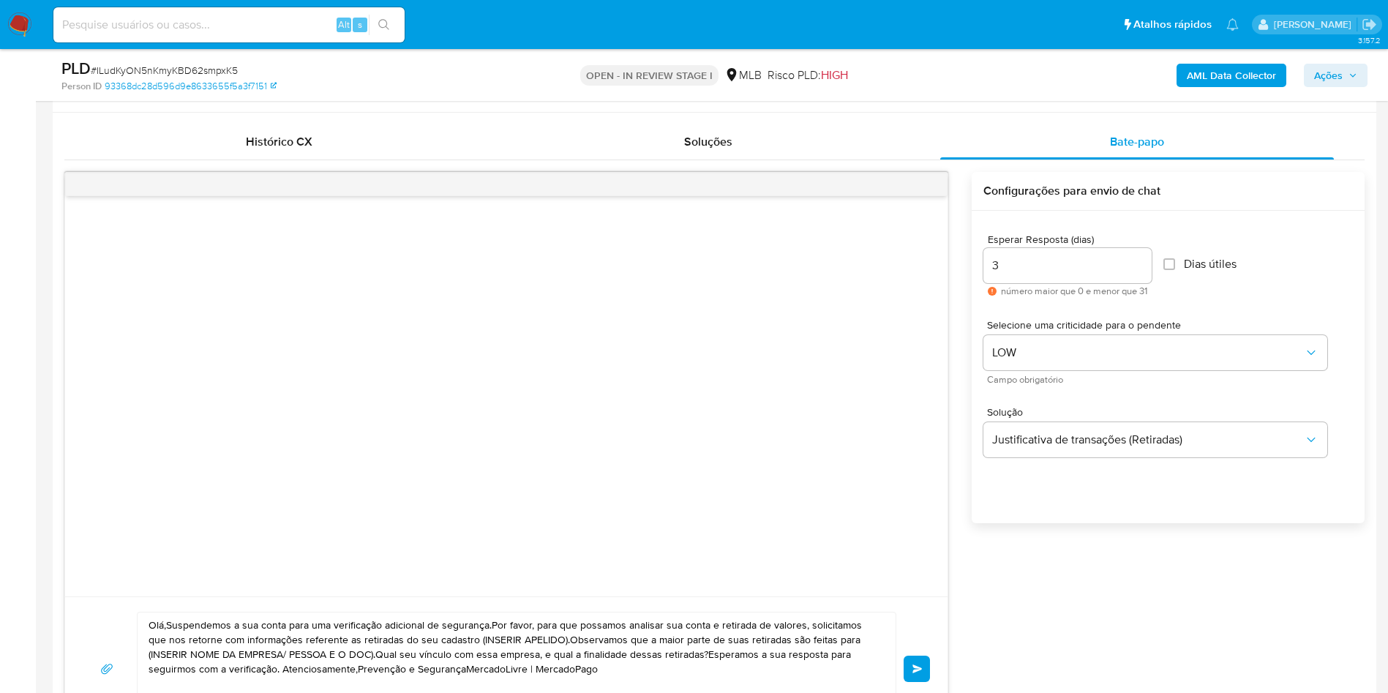
click at [662, 636] on textarea "Olá,Suspendemos a sua conta para uma verificação adicional de segurança.Por fav…" at bounding box center [513, 668] width 729 height 113
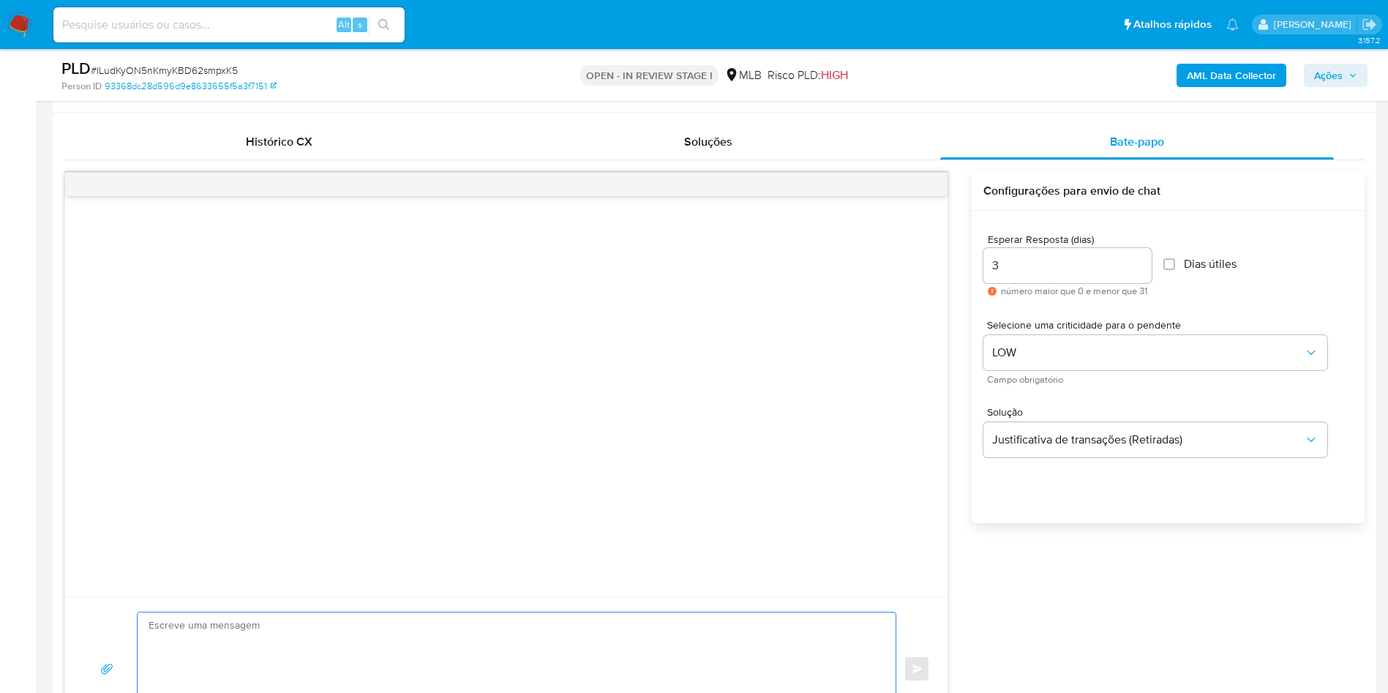
paste textarea "Olá! Estamos realizando uma verificação adicional de segurança em contas de usu…"
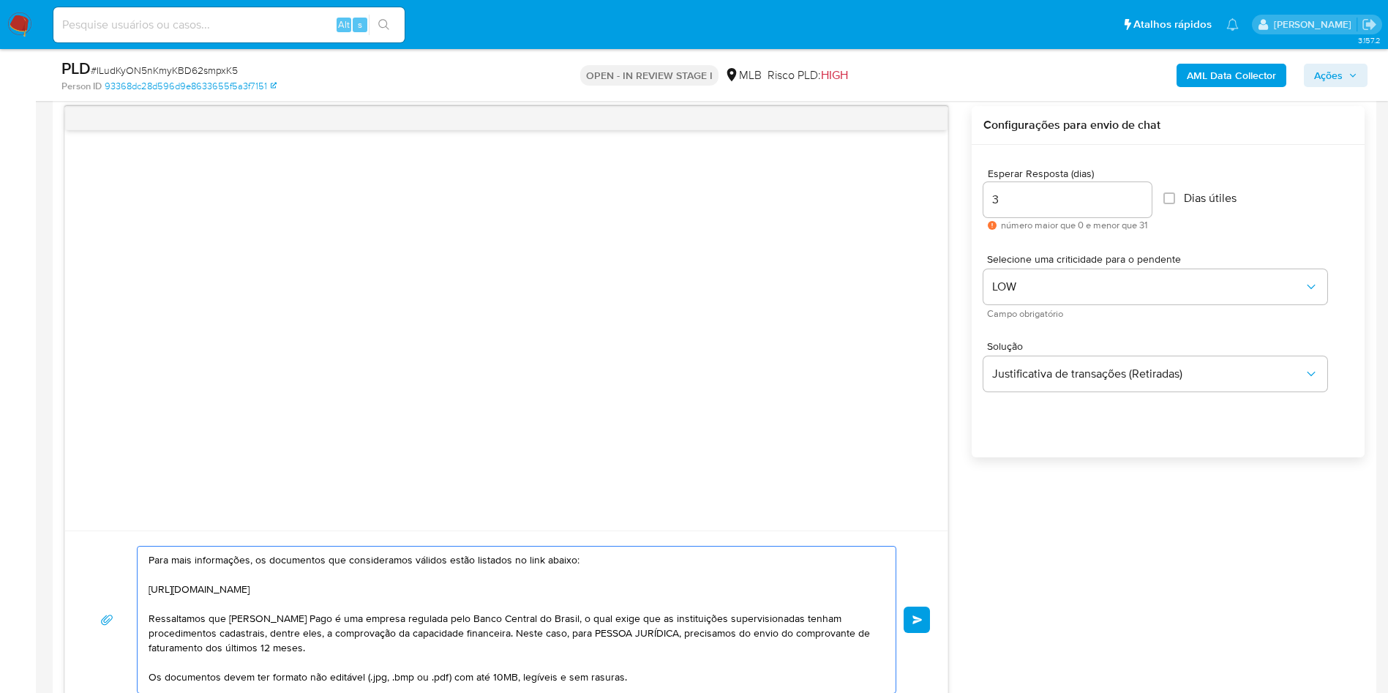
scroll to position [0, 0]
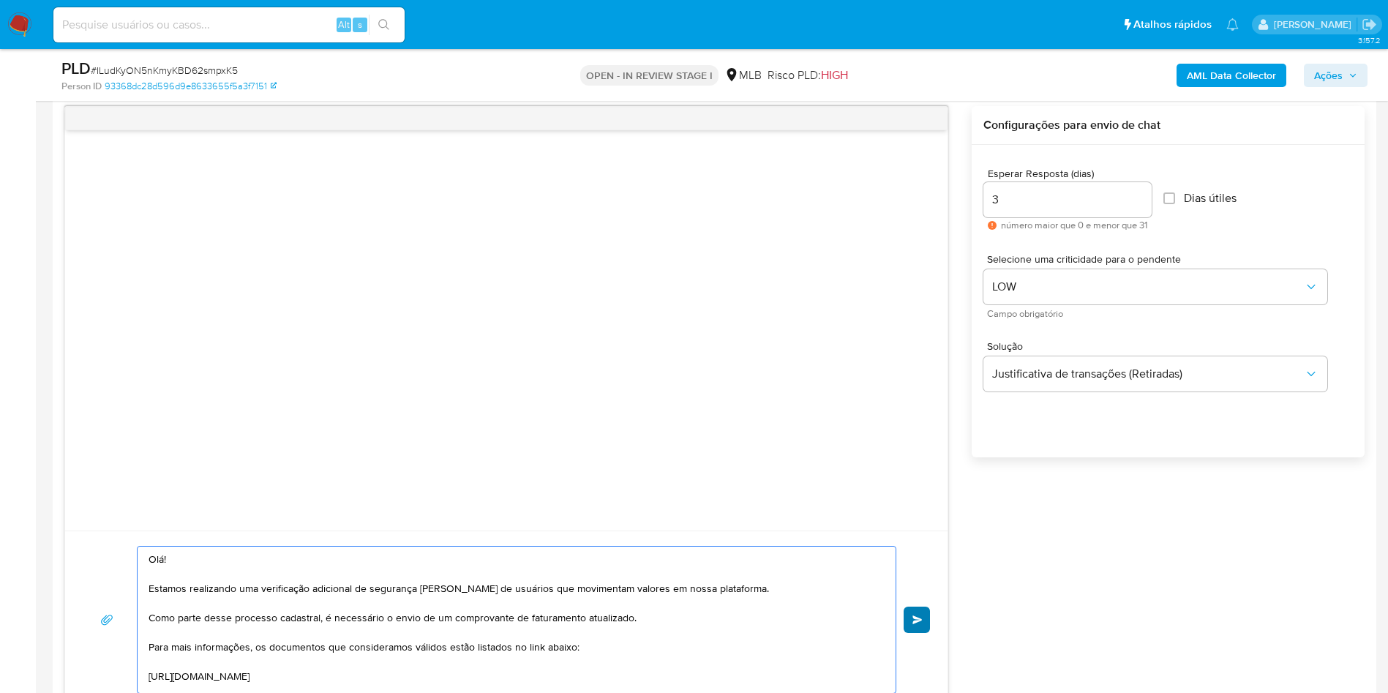
type textarea "Olá! Estamos realizando uma verificação adicional de segurança em contas de usu…"
click at [924, 620] on button "common.send" at bounding box center [916, 619] width 26 height 26
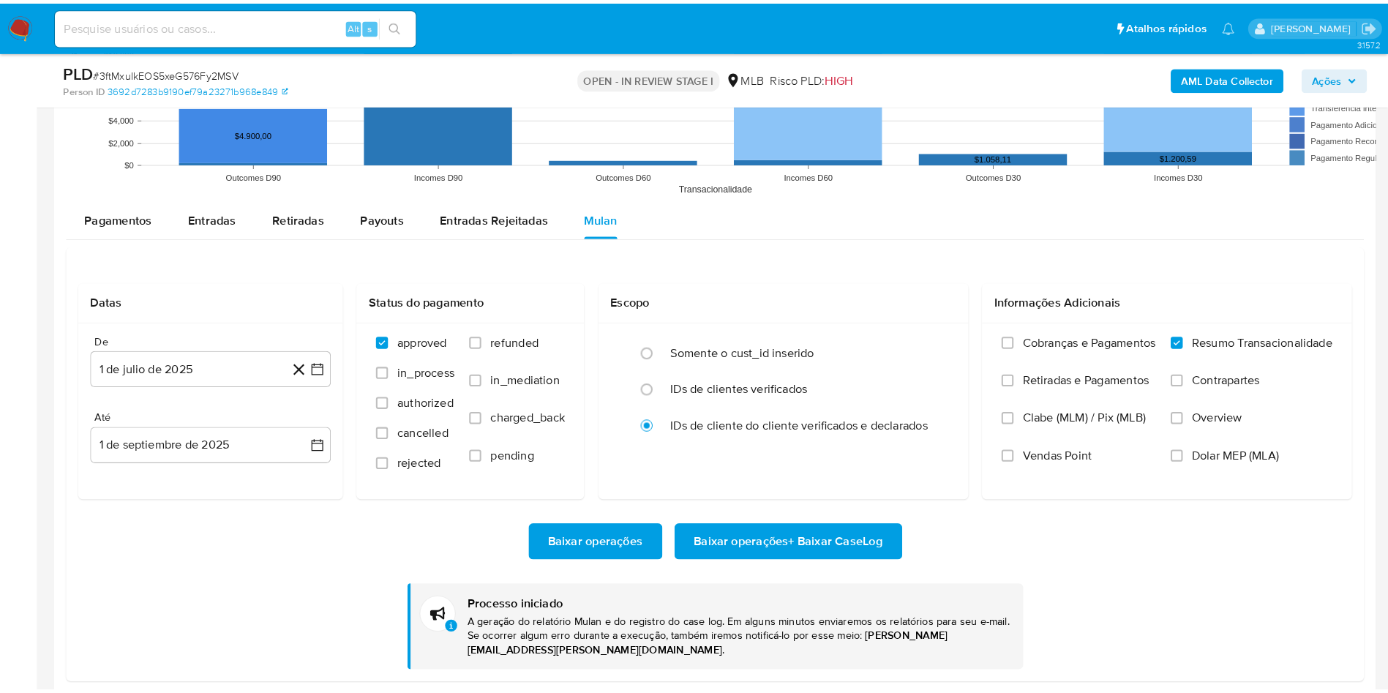
scroll to position [653, 0]
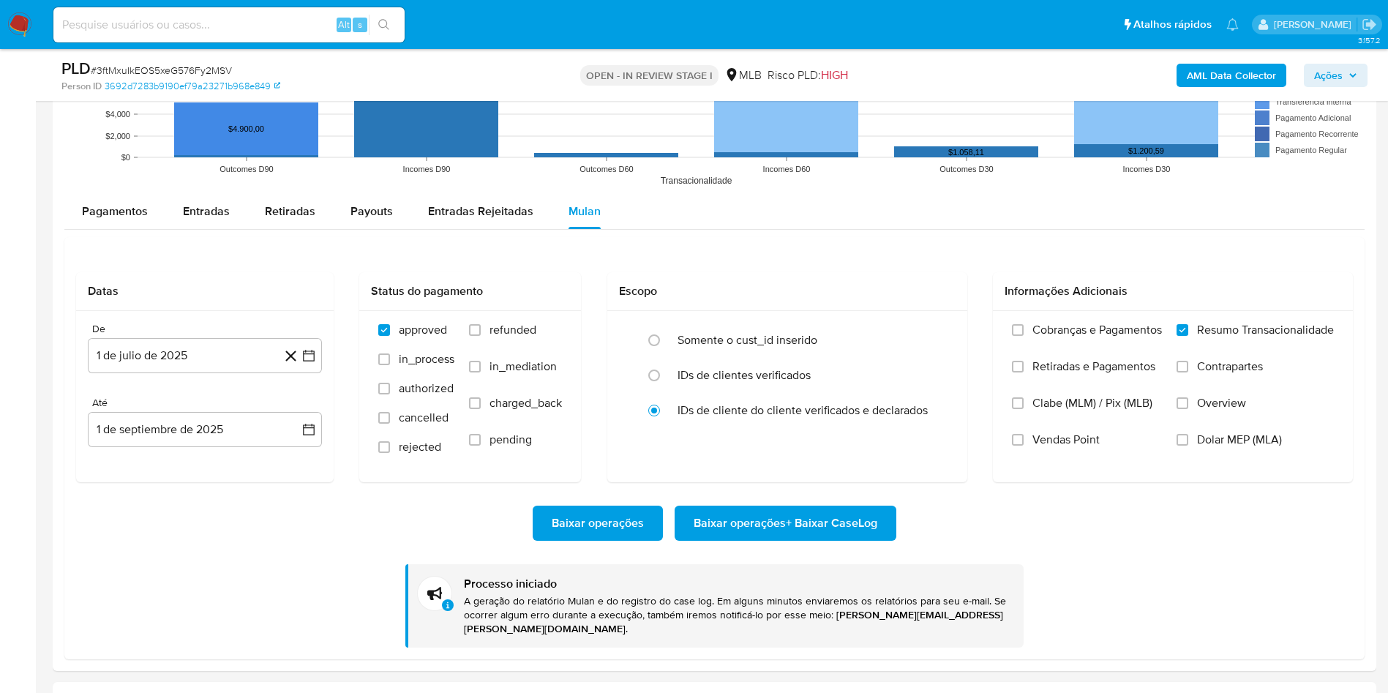
click at [162, 67] on span "# 3ftMxuIkEOS5xeG576Fy2MSV" at bounding box center [161, 70] width 141 height 15
copy span "3ftMxuIkEOS5xeG576Fy2MSV"
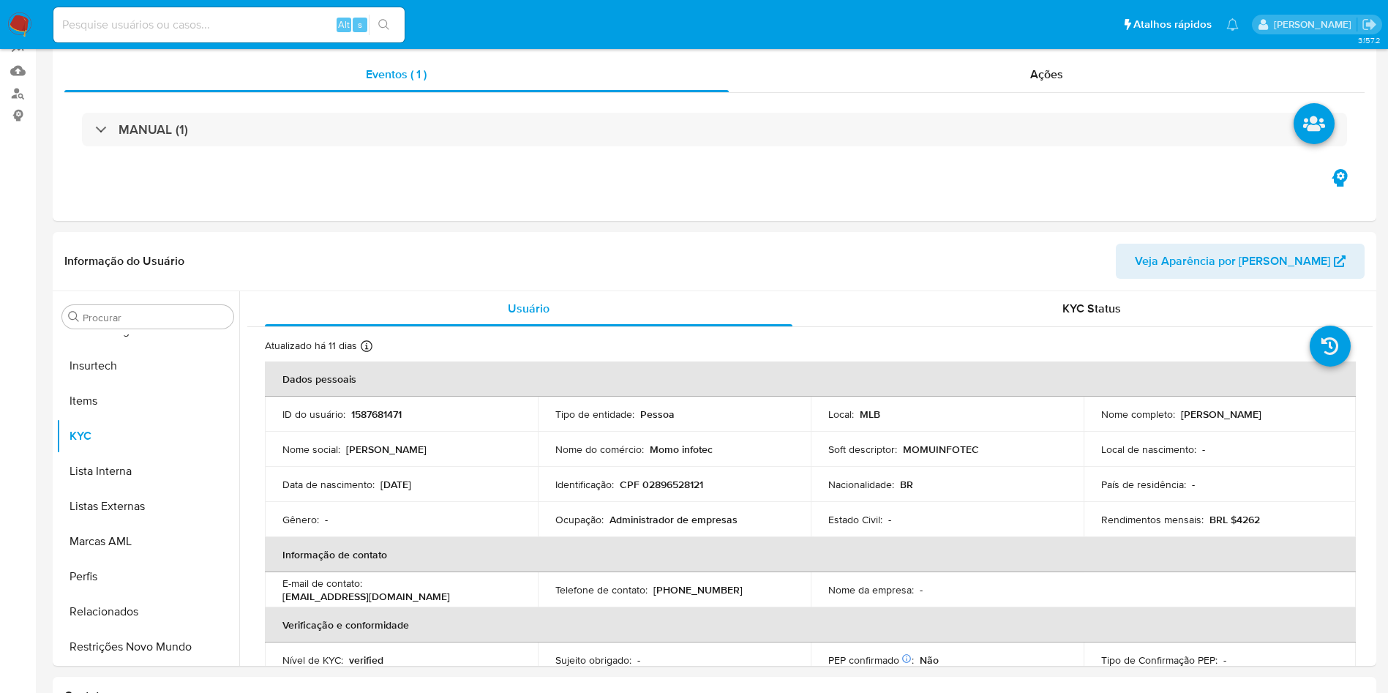
scroll to position [0, 0]
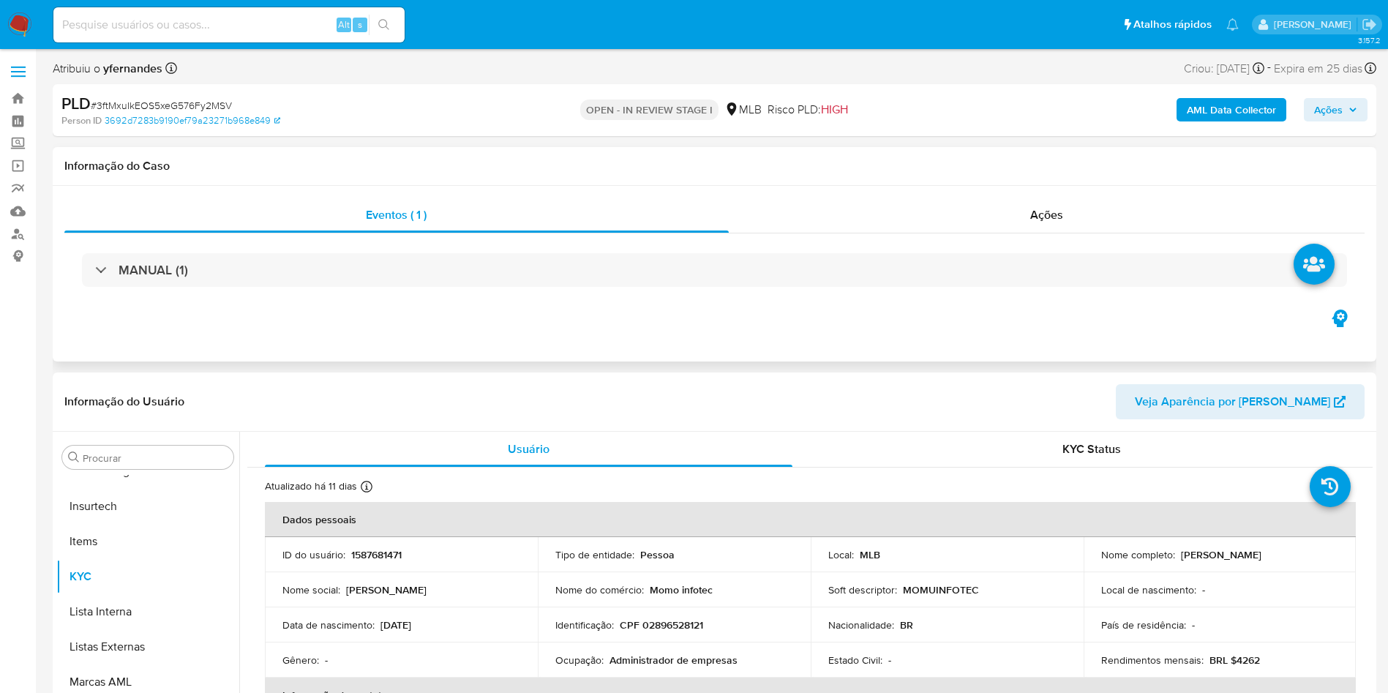
click at [604, 252] on div "MANUAL (1)" at bounding box center [714, 269] width 1300 height 73
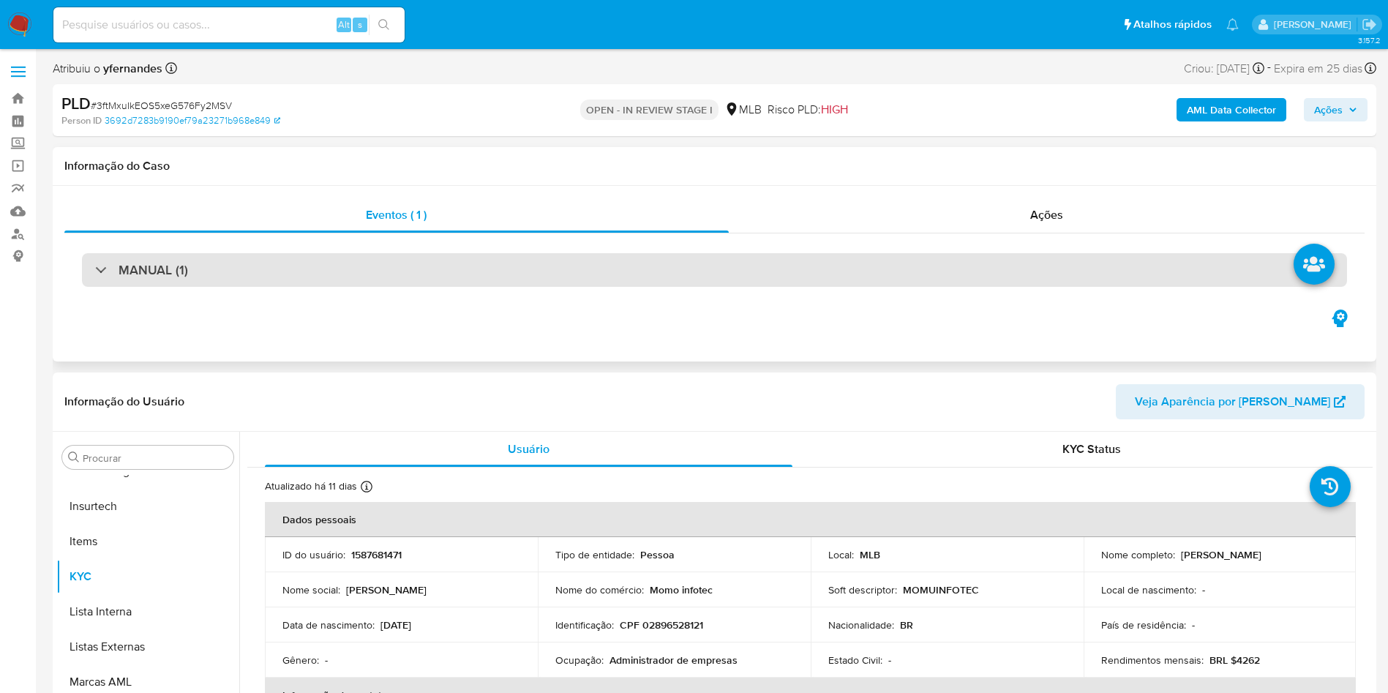
click at [626, 265] on div "MANUAL (1)" at bounding box center [714, 270] width 1265 height 34
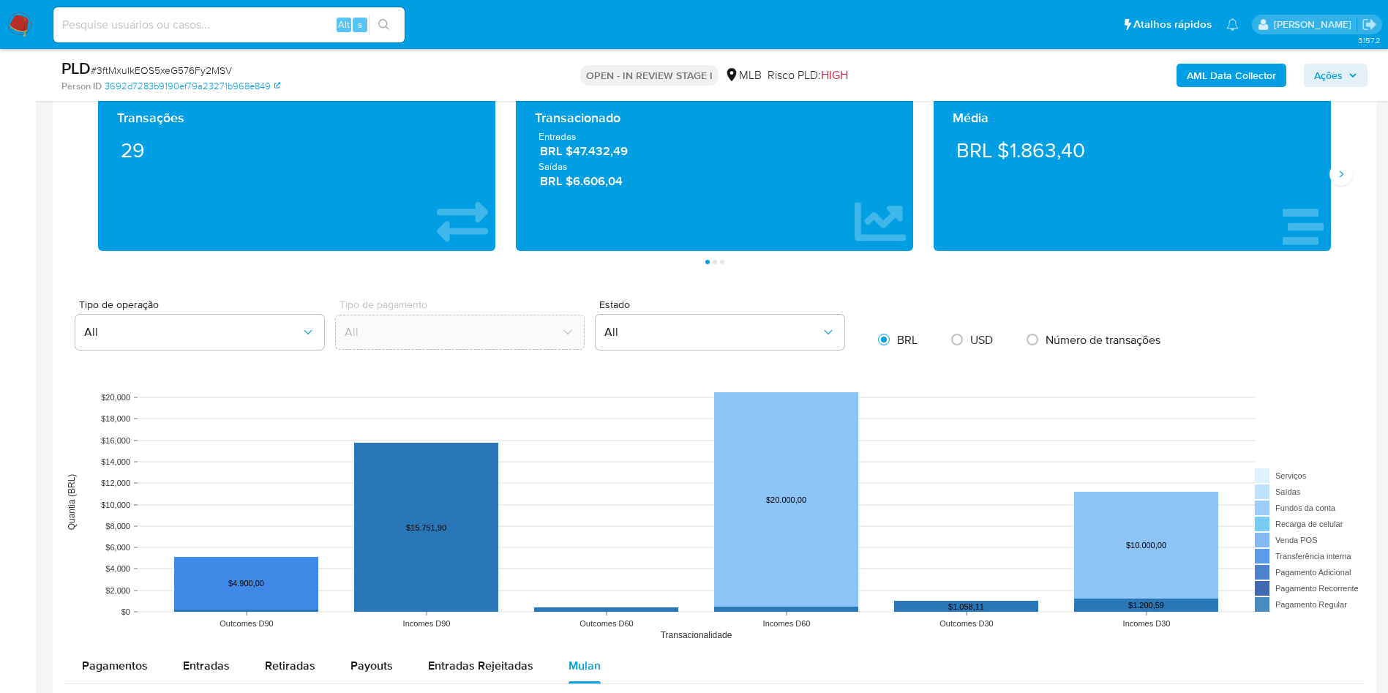
scroll to position [1097, 0]
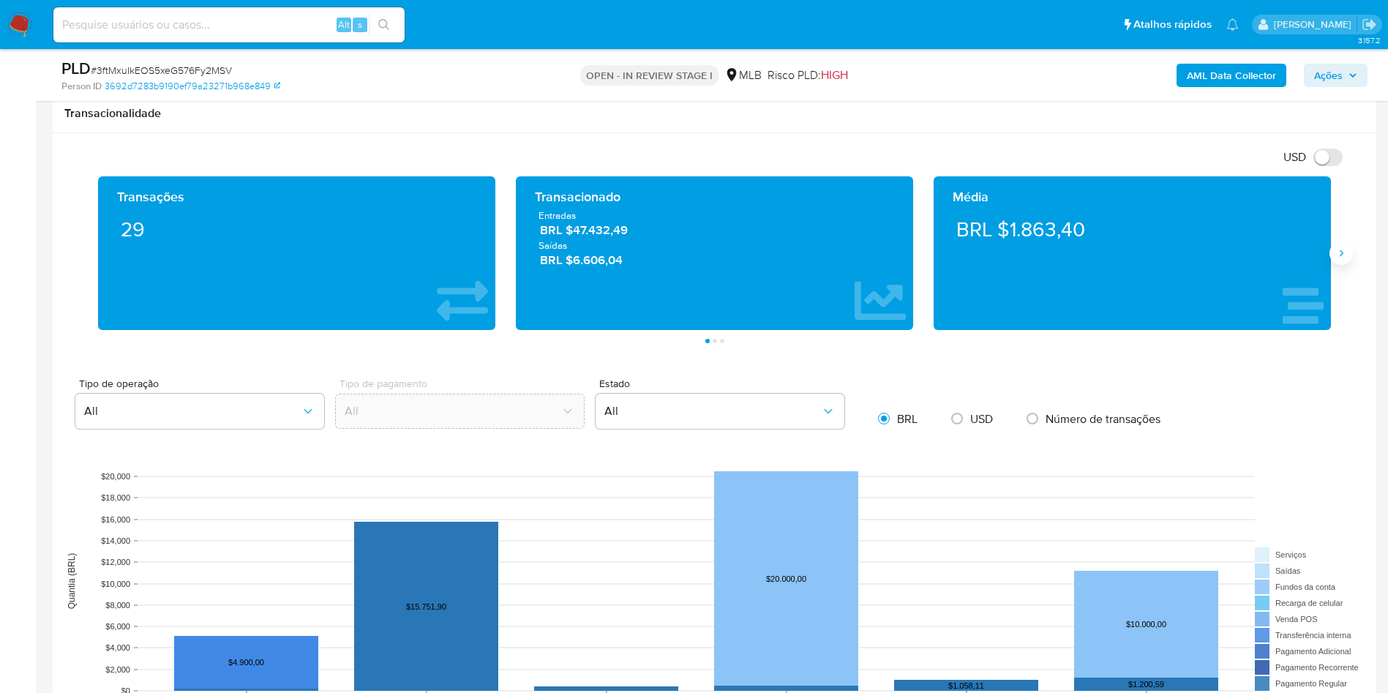
click at [1347, 252] on button "Siguiente" at bounding box center [1340, 252] width 23 height 23
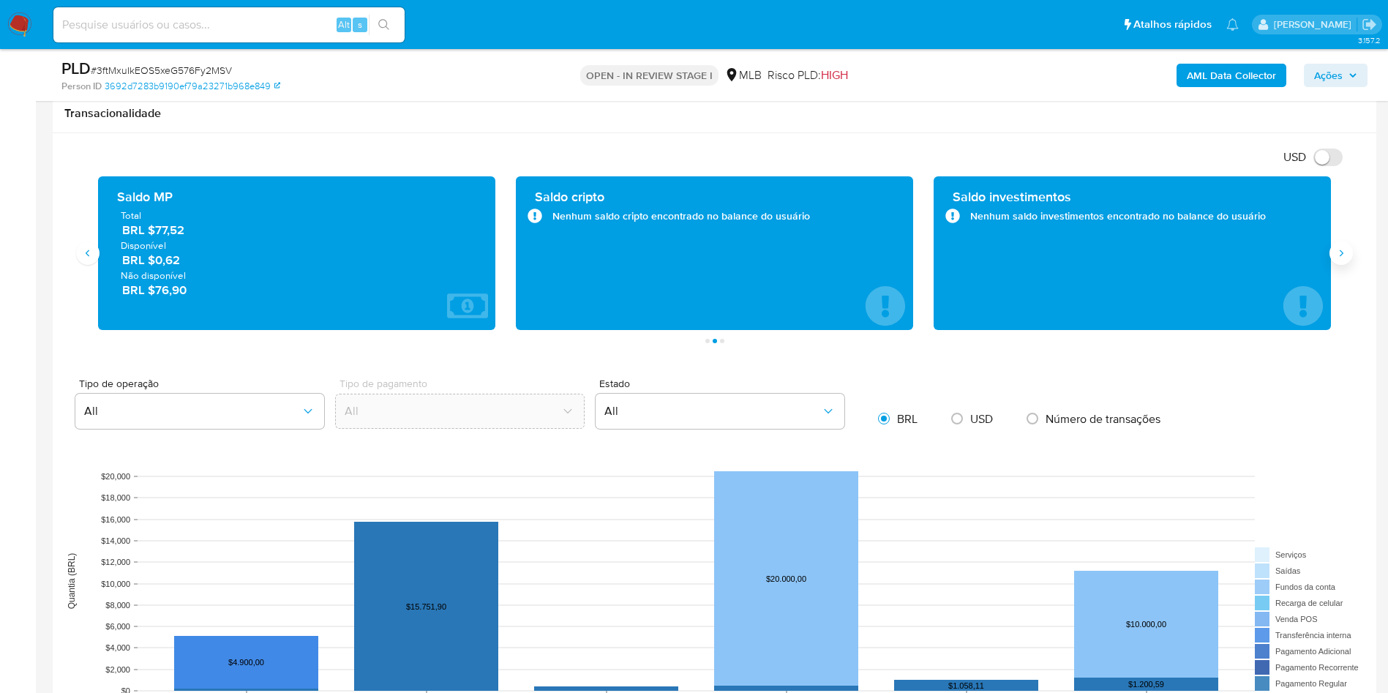
click at [1347, 252] on button "Siguiente" at bounding box center [1340, 252] width 23 height 23
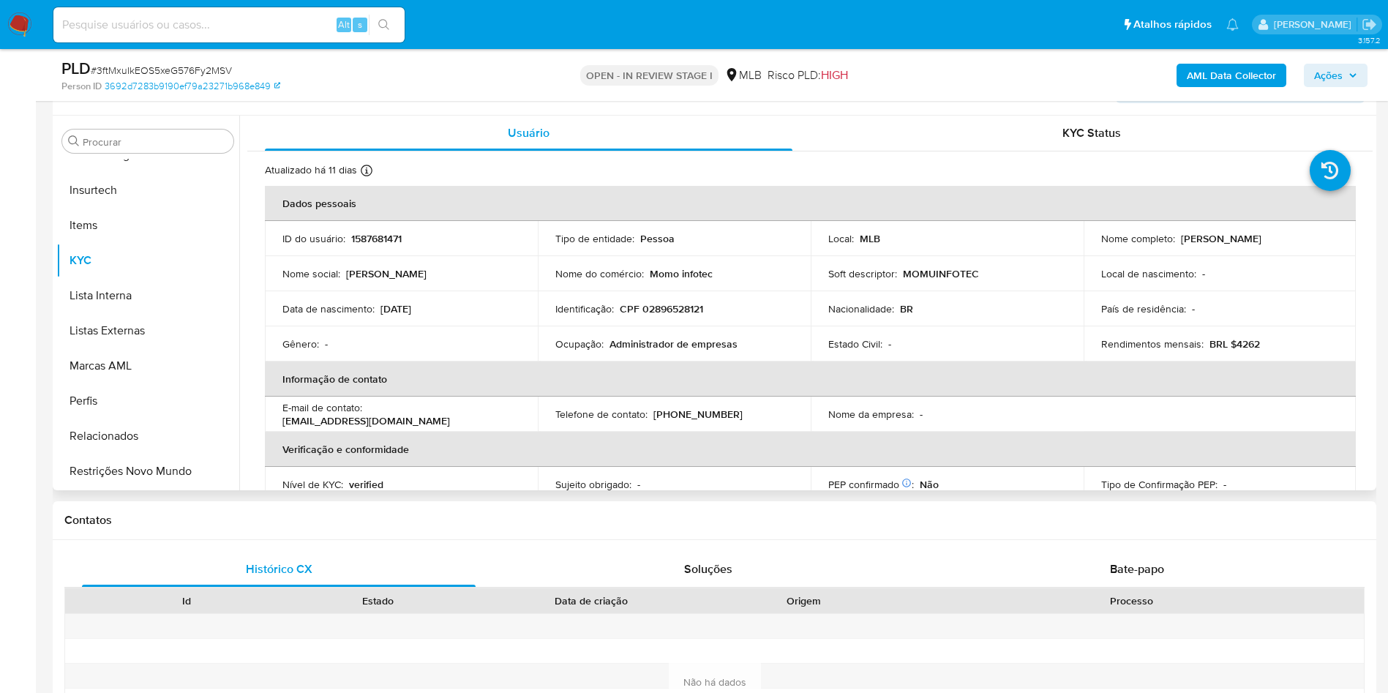
scroll to position [329, 0]
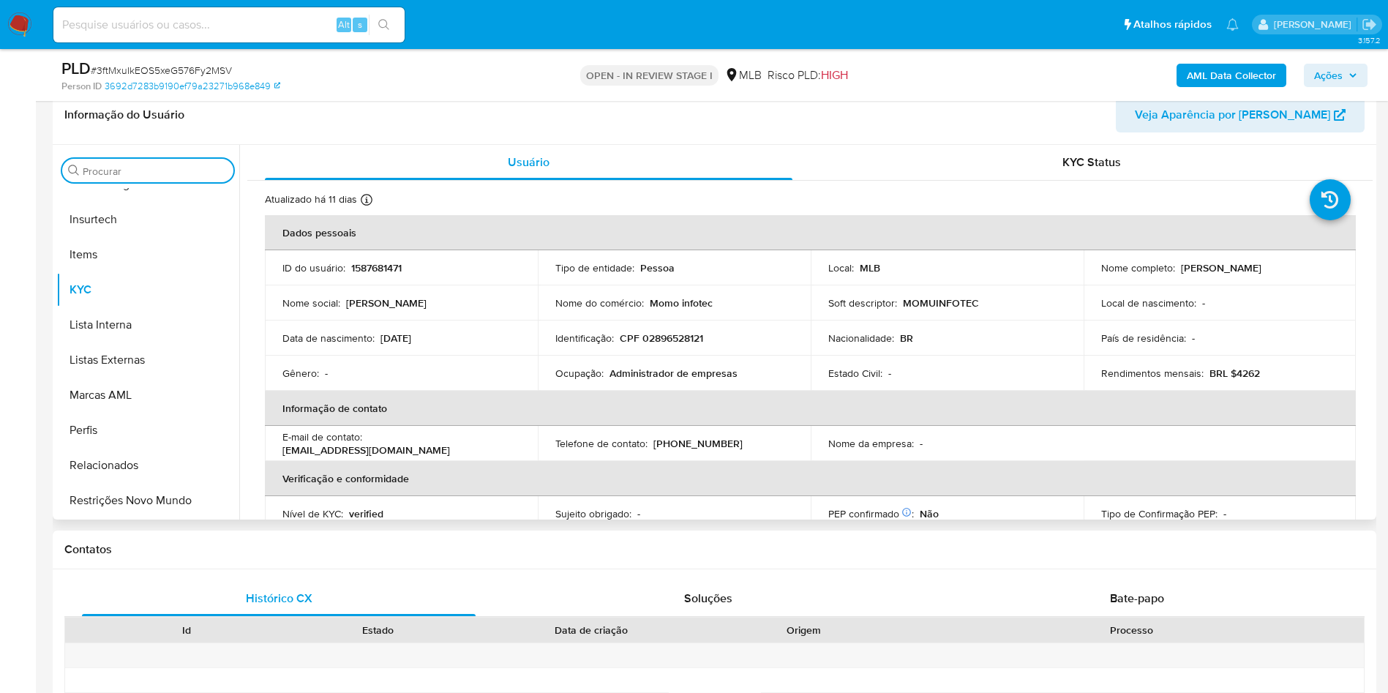
click at [109, 167] on input "Procurar" at bounding box center [155, 171] width 145 height 13
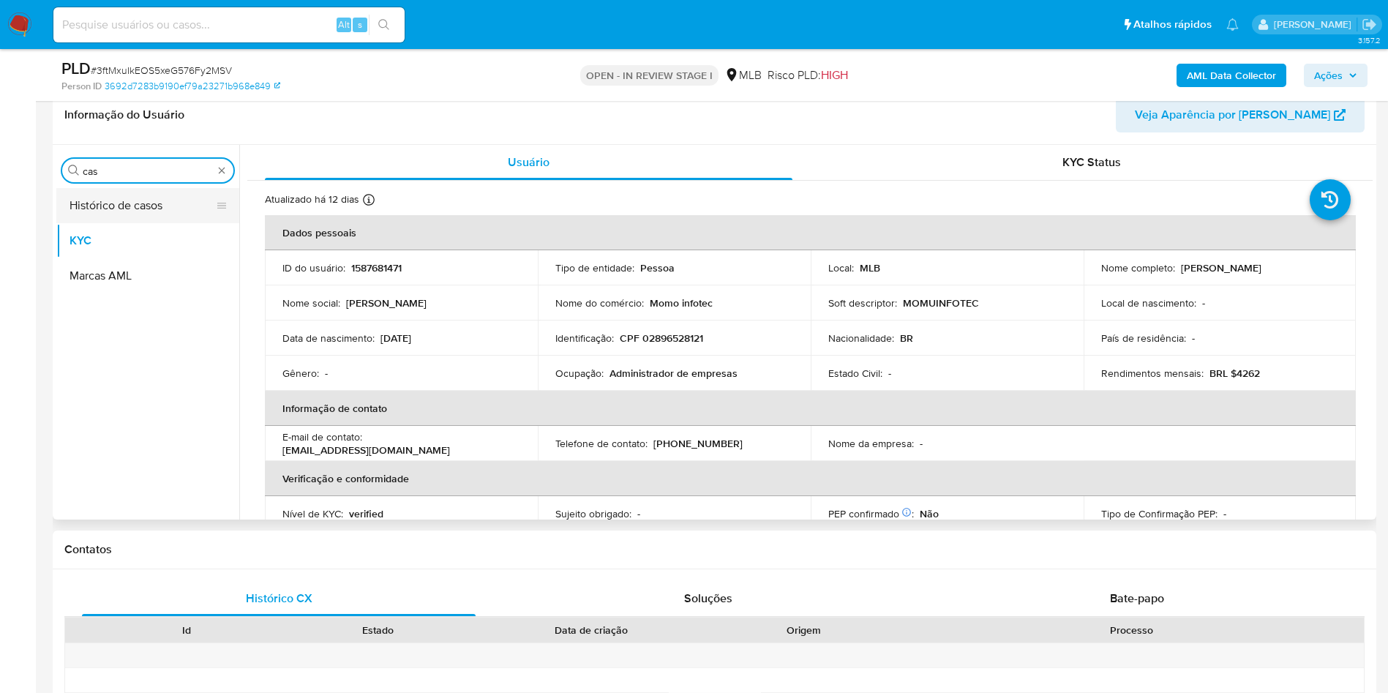
scroll to position [0, 0]
click at [107, 201] on button "Histórico de casos" at bounding box center [141, 205] width 171 height 35
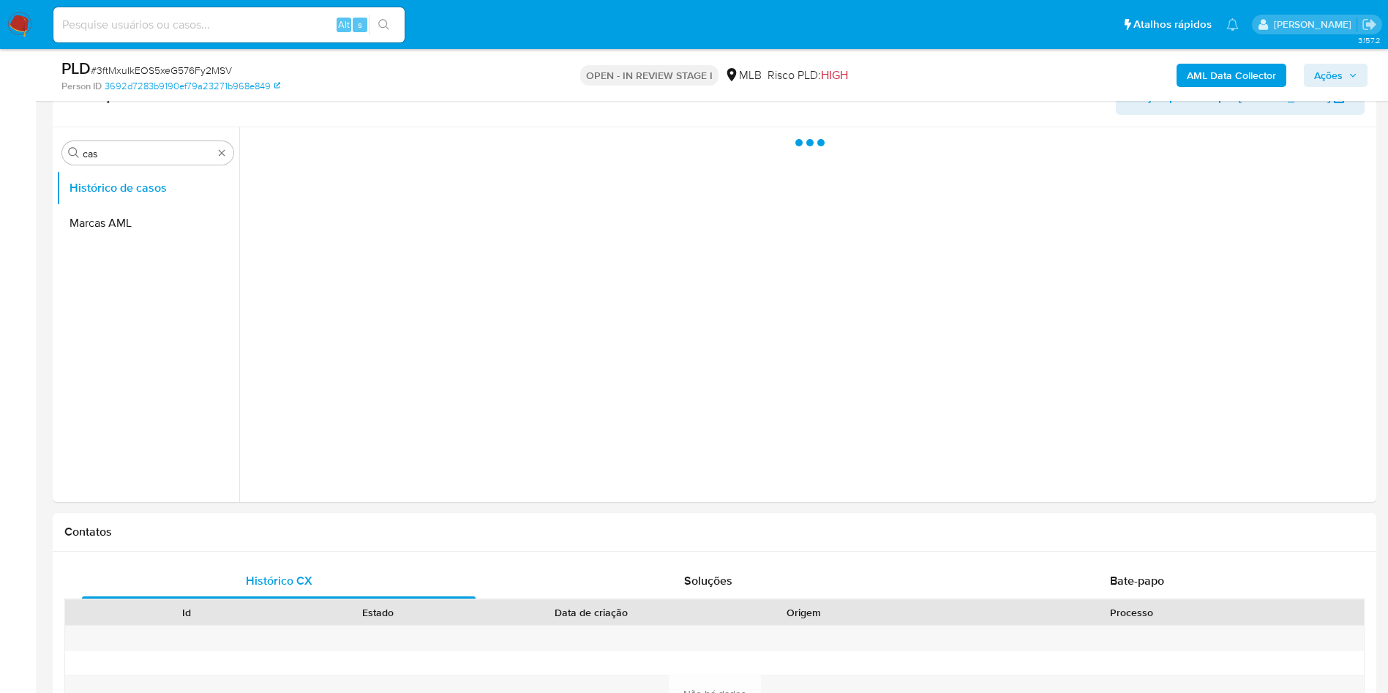
scroll to position [219, 0]
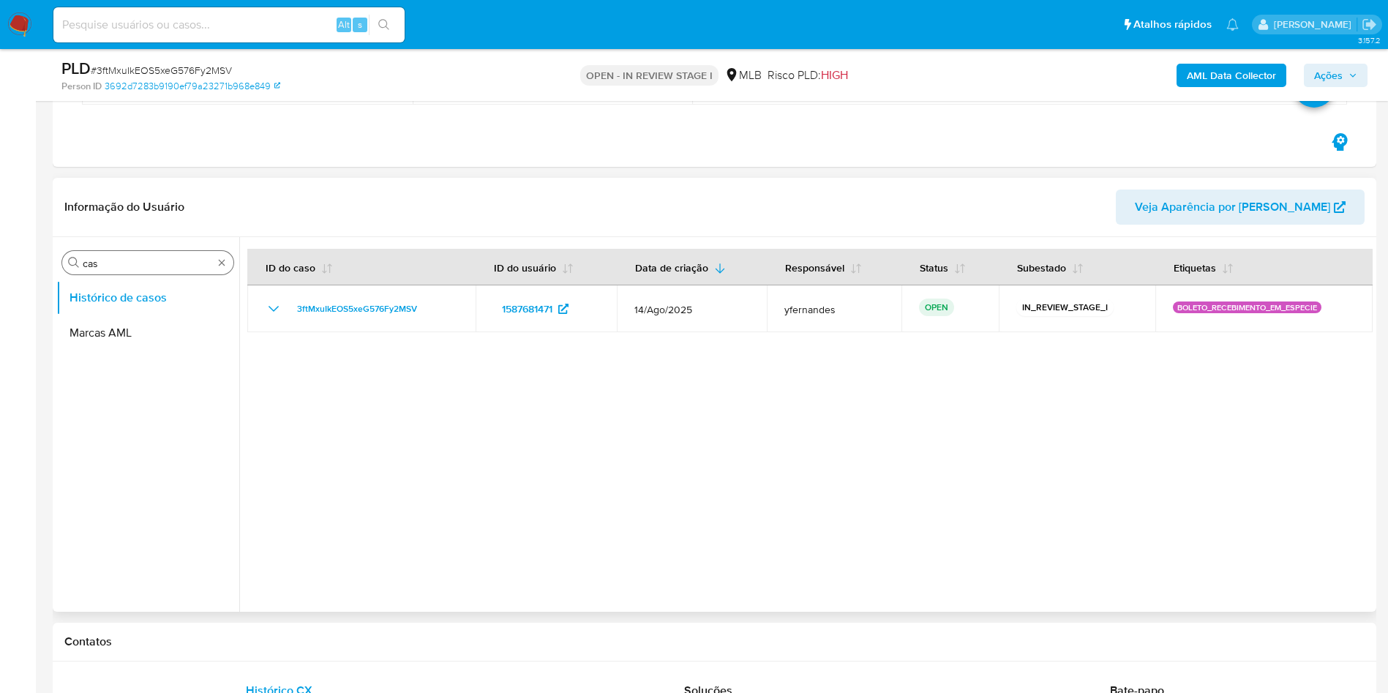
click at [157, 252] on div "Procurar cas" at bounding box center [147, 262] width 171 height 23
click at [144, 256] on div "Procurar cas" at bounding box center [147, 262] width 171 height 23
click at [144, 257] on input "cas" at bounding box center [148, 263] width 130 height 13
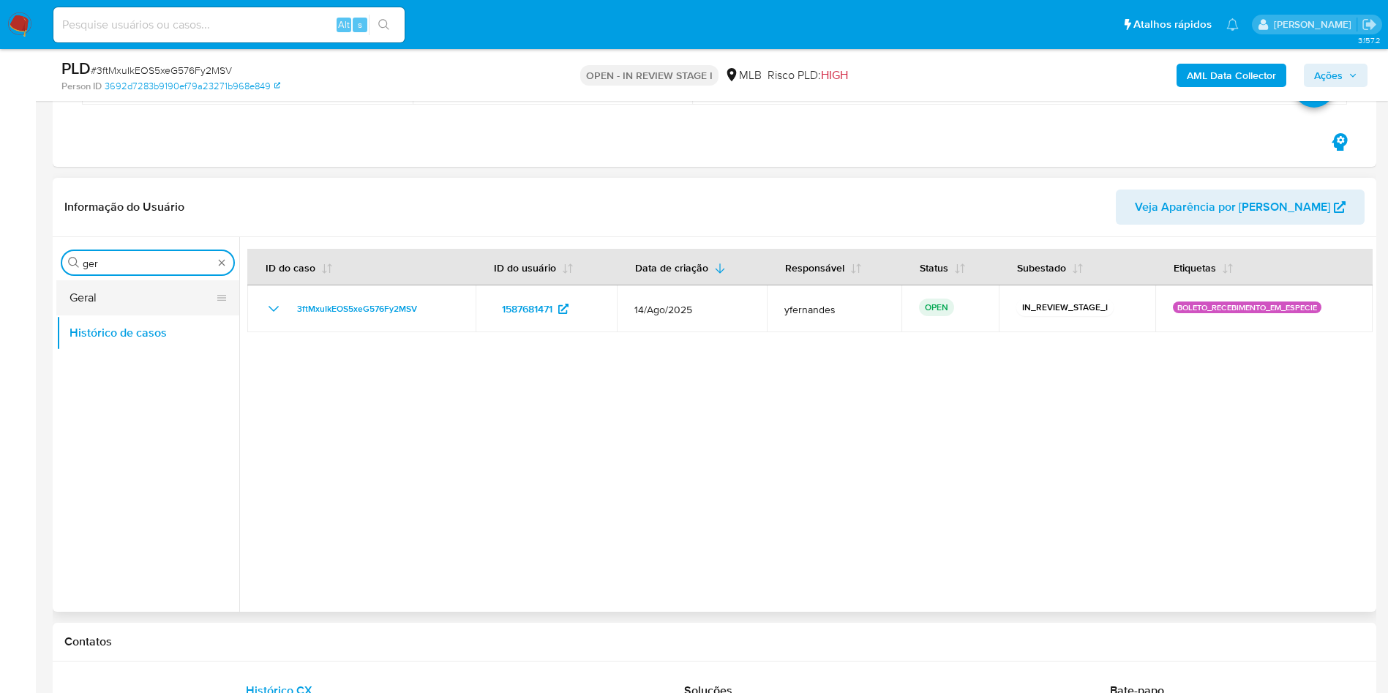
type input "ger"
click at [106, 287] on button "Geral" at bounding box center [141, 297] width 171 height 35
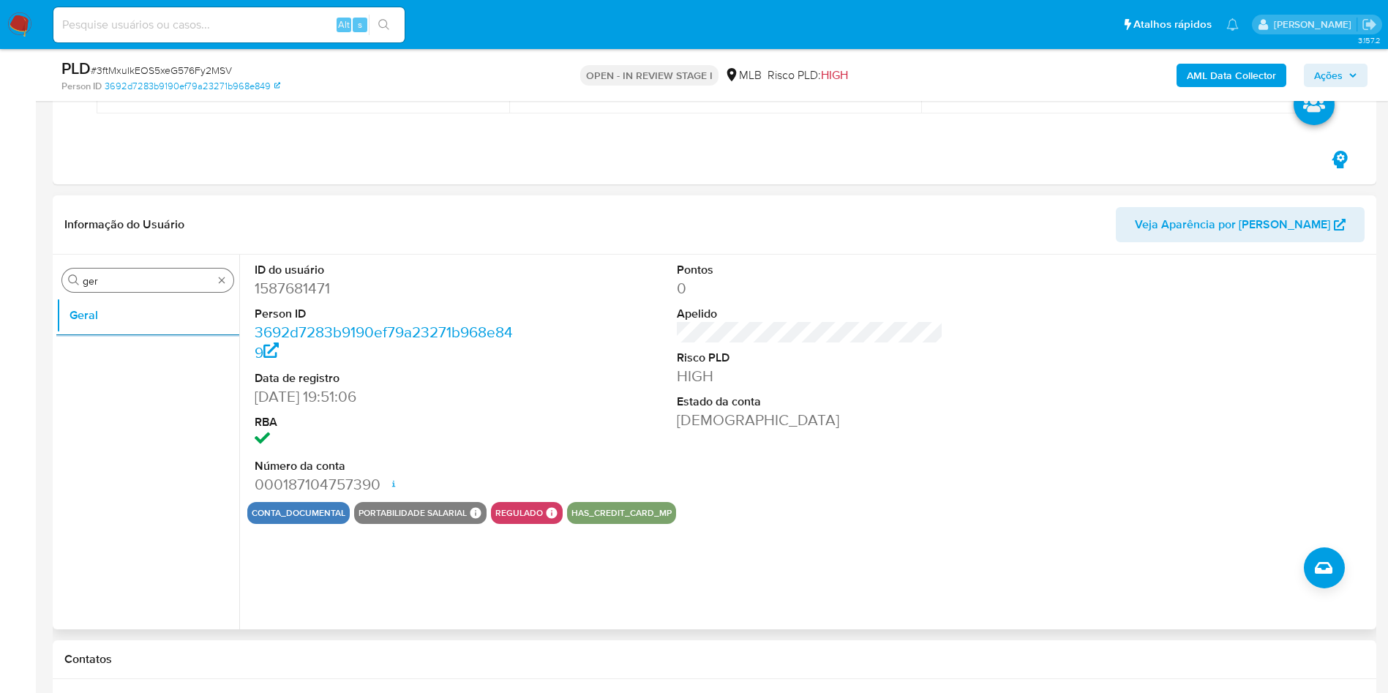
click at [151, 273] on div "Procurar ger" at bounding box center [147, 279] width 171 height 23
click at [152, 279] on input "ger" at bounding box center [148, 280] width 130 height 13
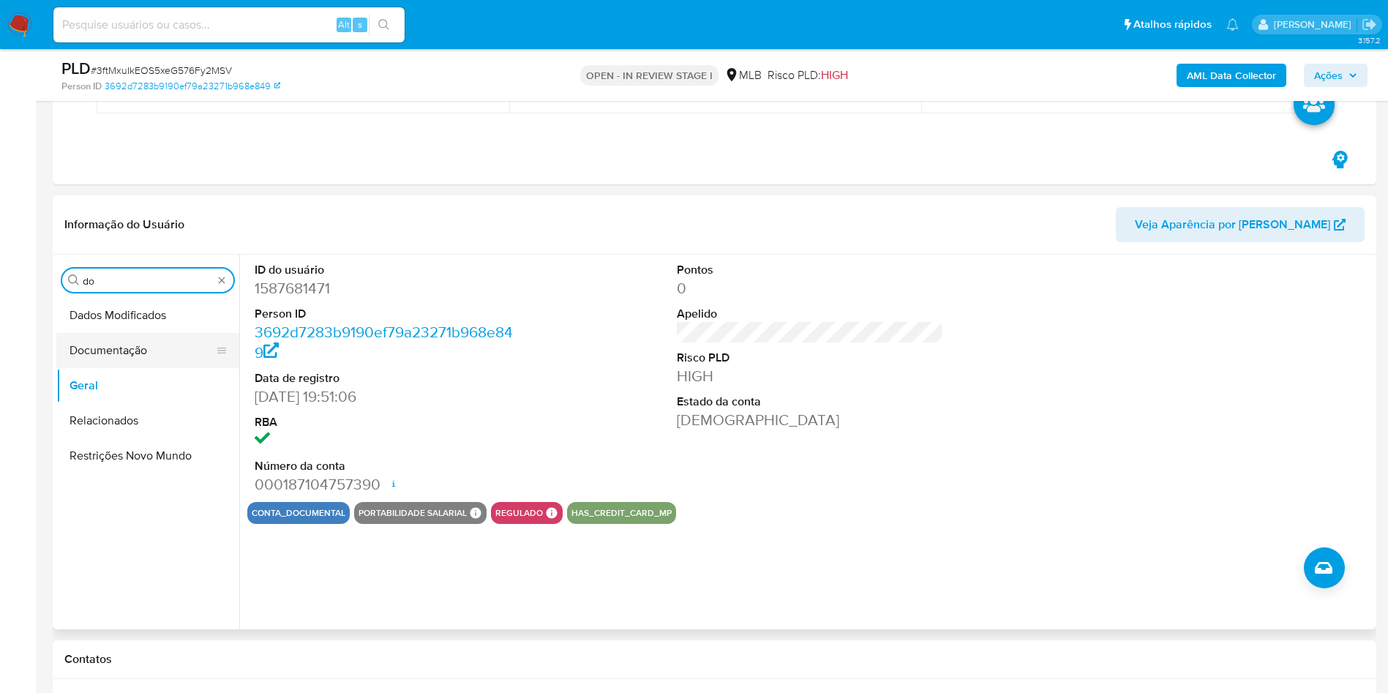
type input "do"
click at [101, 343] on button "Documentação" at bounding box center [141, 350] width 171 height 35
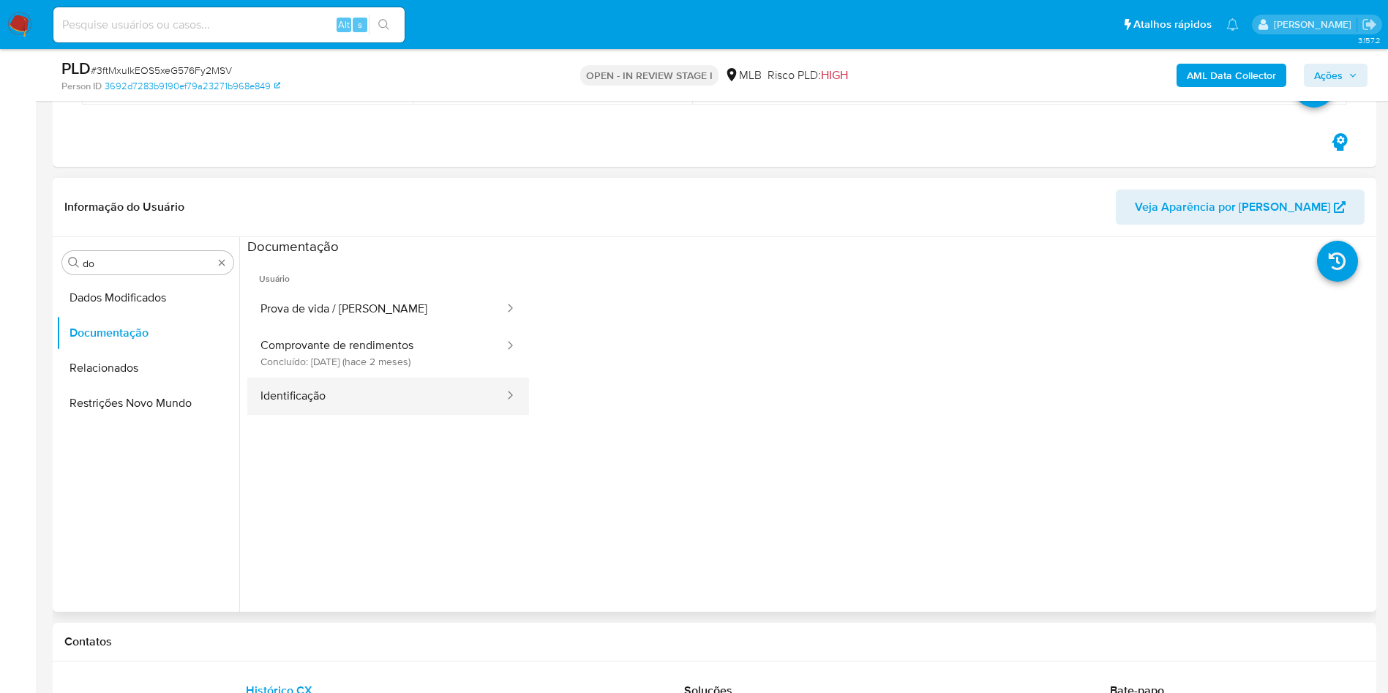
click at [383, 392] on button "Identificação" at bounding box center [376, 395] width 258 height 37
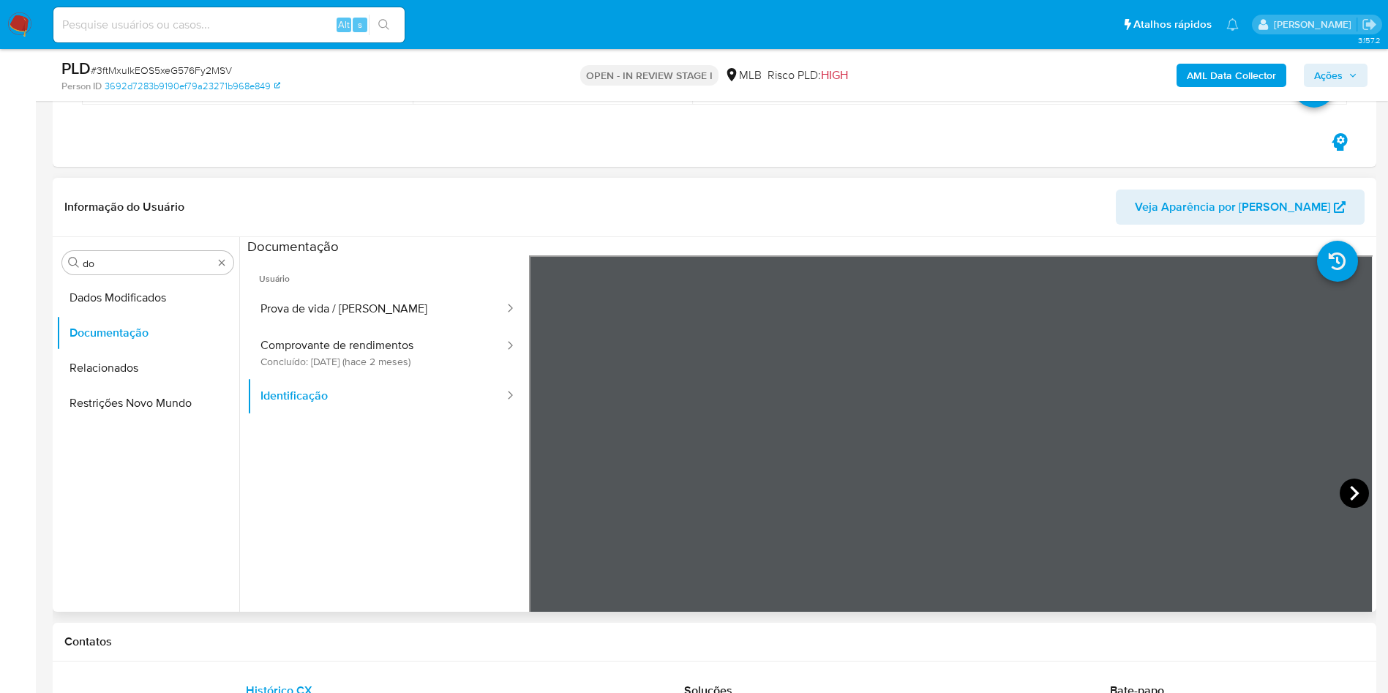
click at [1341, 487] on icon at bounding box center [1353, 492] width 29 height 29
click at [331, 312] on button "Prova de vida / Selfie" at bounding box center [376, 308] width 258 height 37
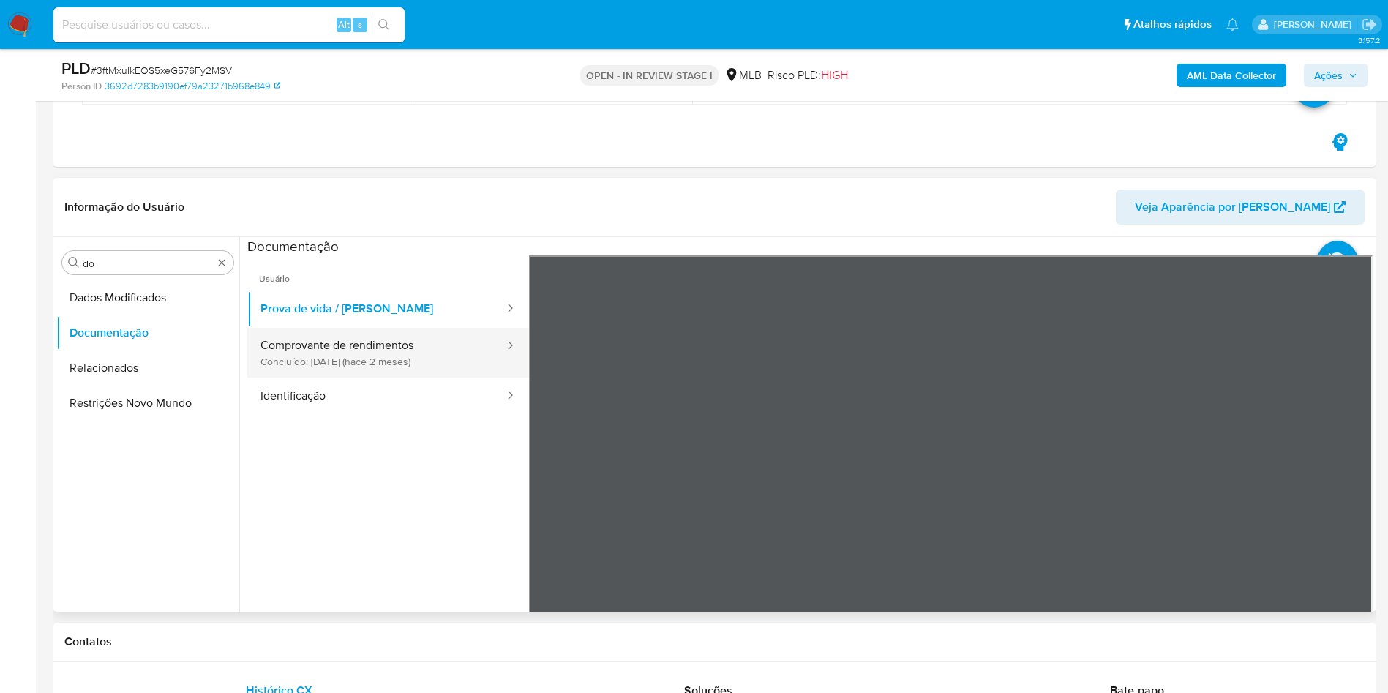
click at [494, 350] on div at bounding box center [505, 346] width 23 height 17
click at [399, 361] on button "Comprovante de rendimentos Concluído: 13/07/2025 (hace 2 meses)" at bounding box center [376, 353] width 258 height 50
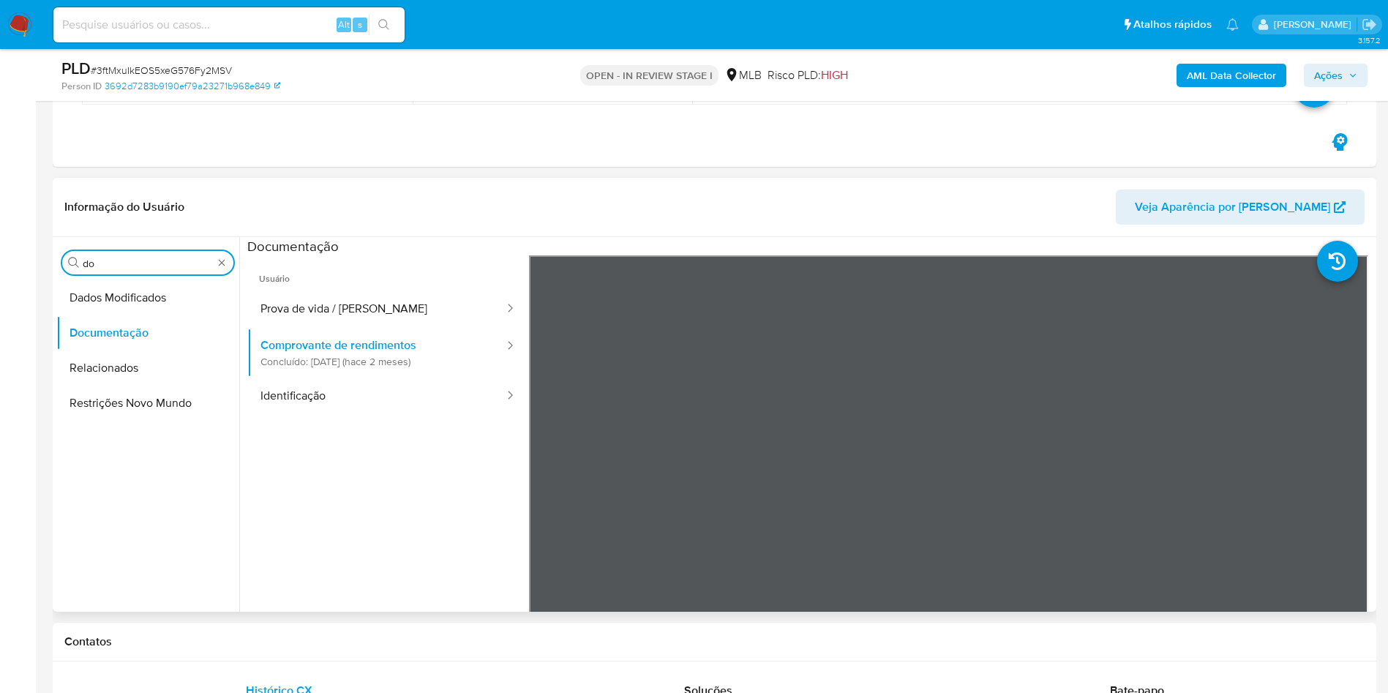
click at [124, 266] on input "do" at bounding box center [148, 263] width 130 height 13
type input "ky"
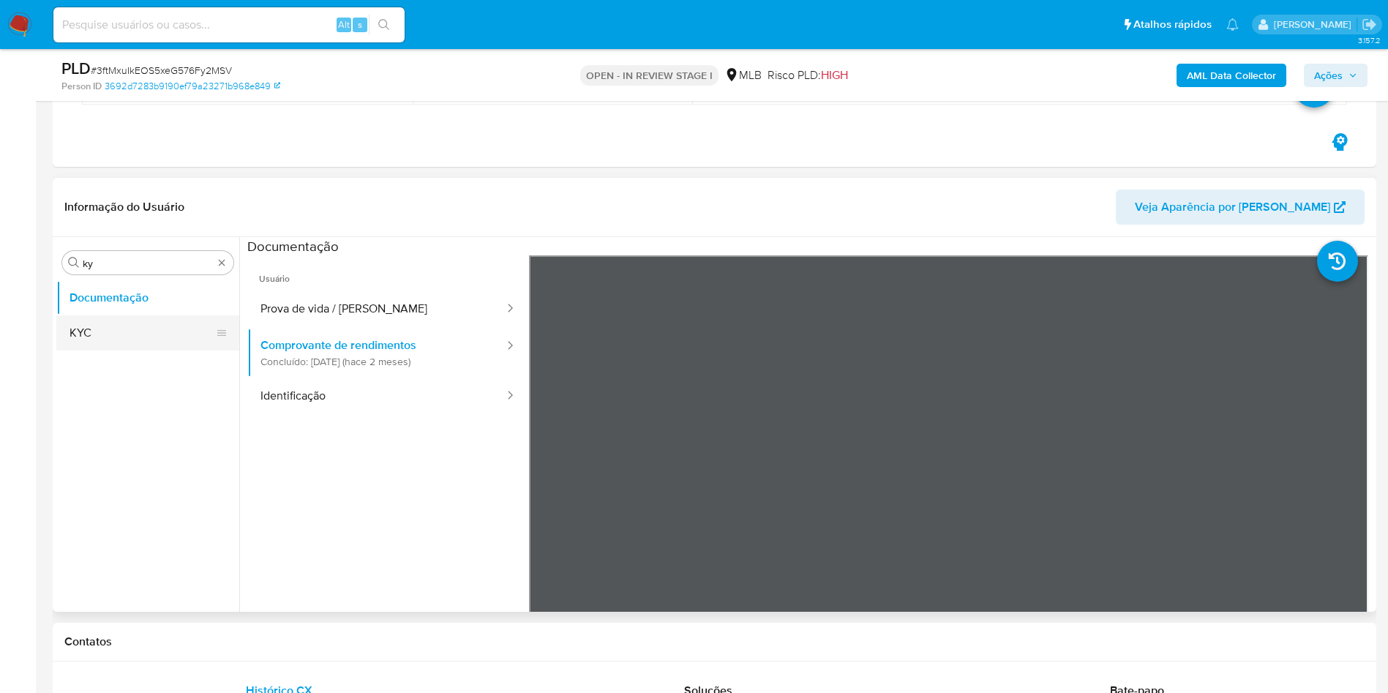
click at [113, 342] on button "KYC" at bounding box center [141, 332] width 171 height 35
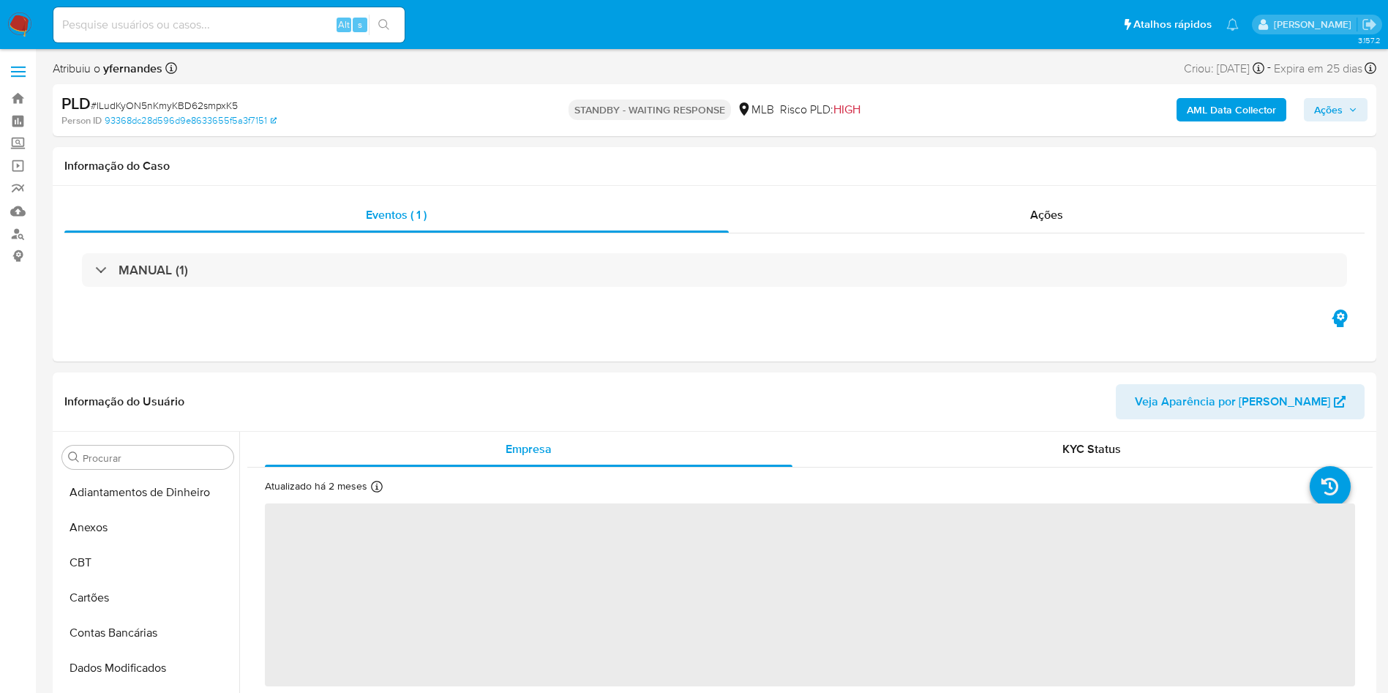
scroll to position [653, 0]
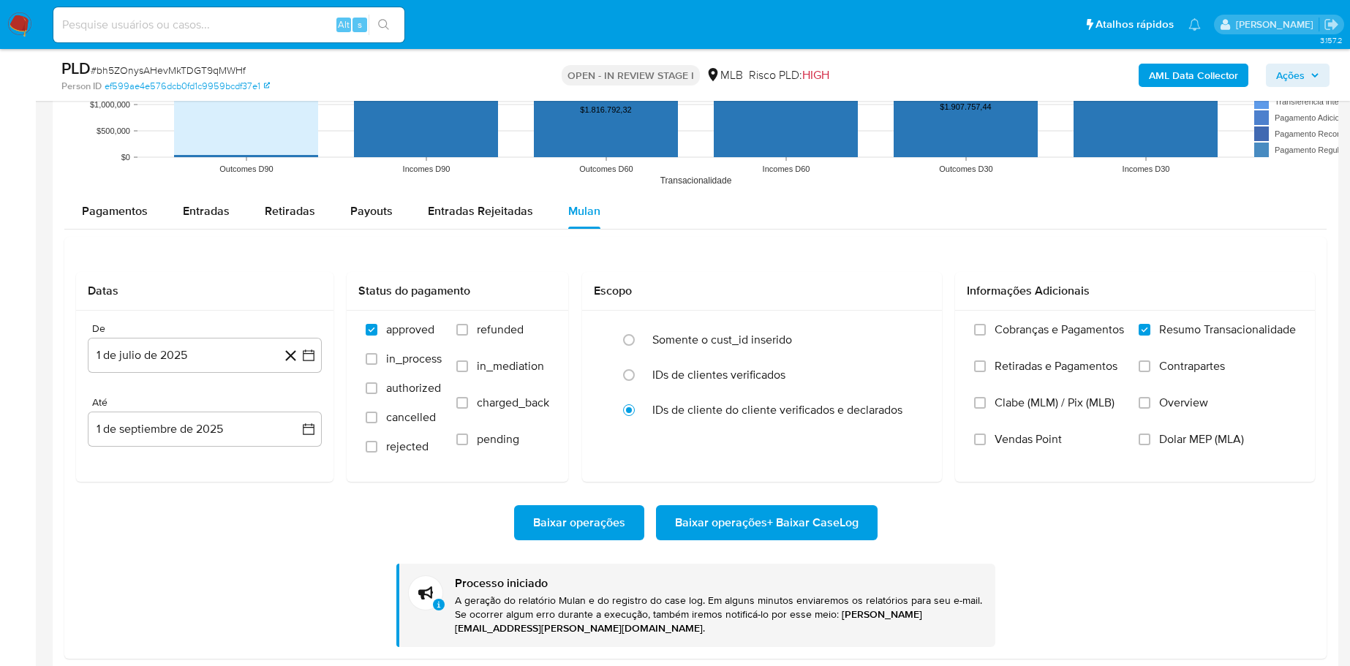
scroll to position [653, 0]
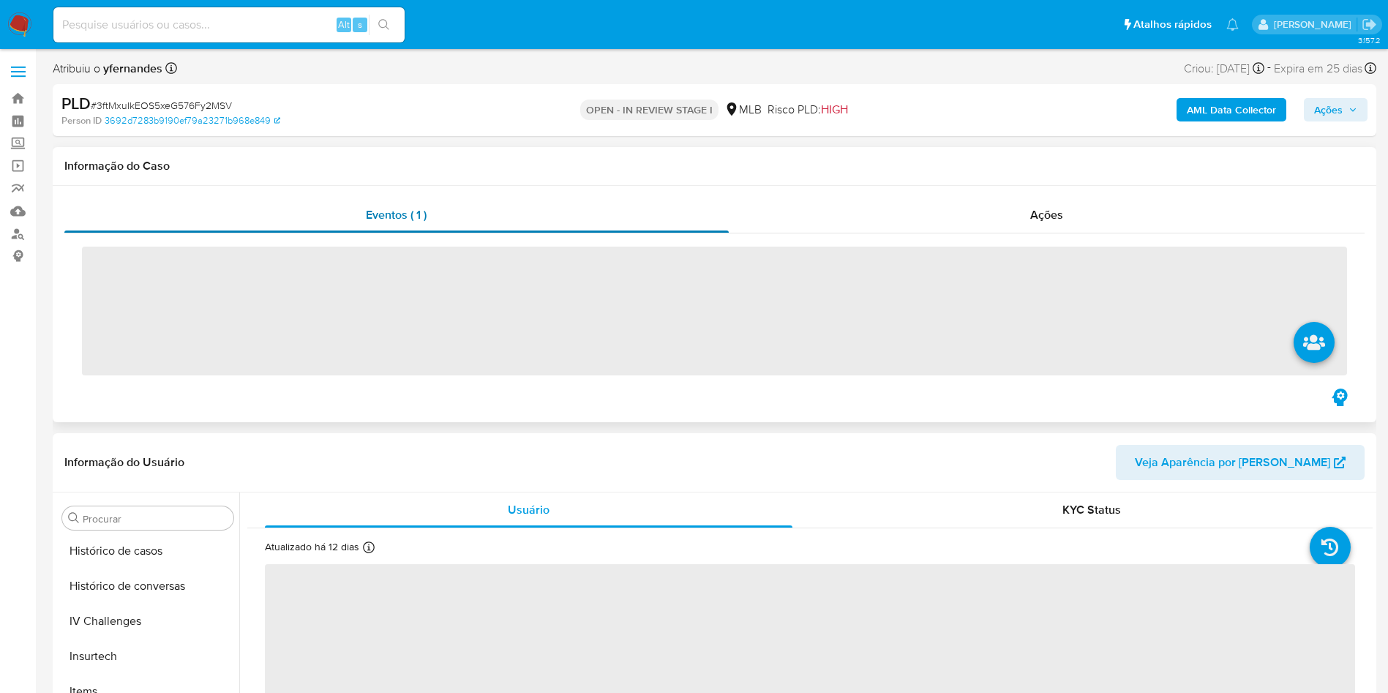
scroll to position [653, 0]
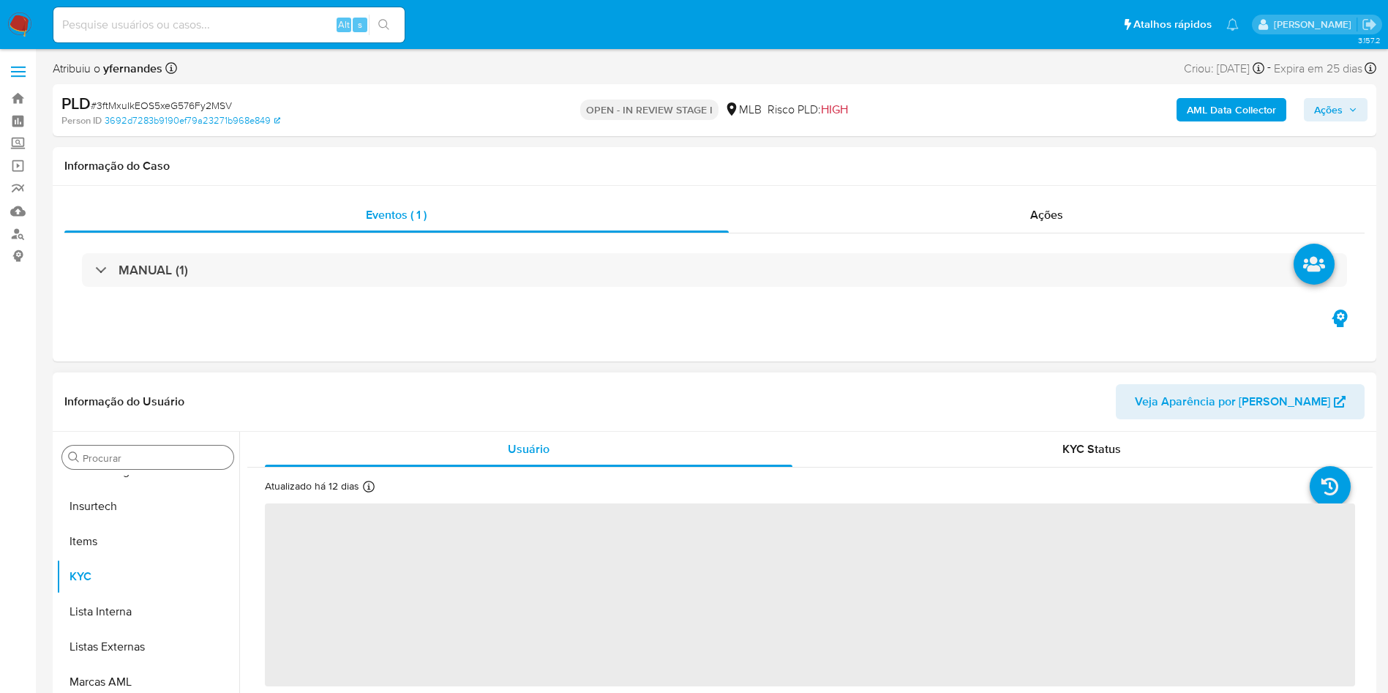
click at [123, 454] on input "Procurar" at bounding box center [155, 457] width 145 height 13
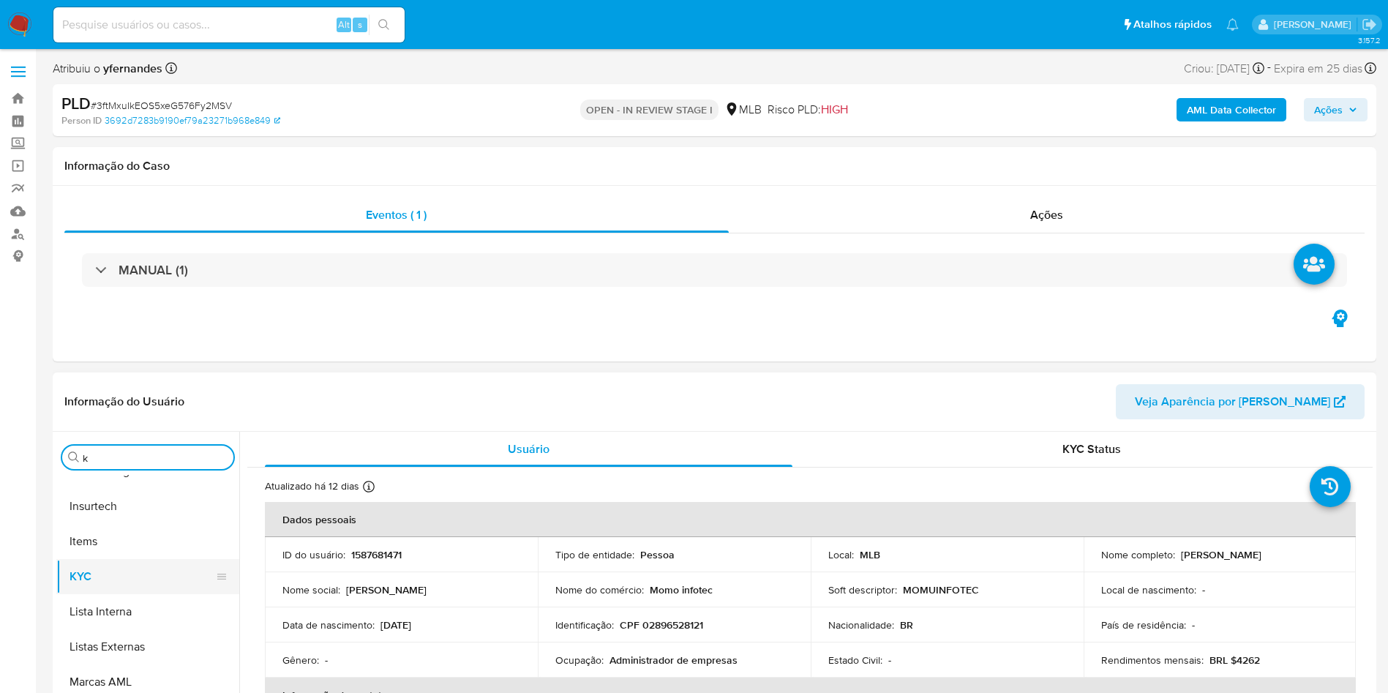
type input "ky"
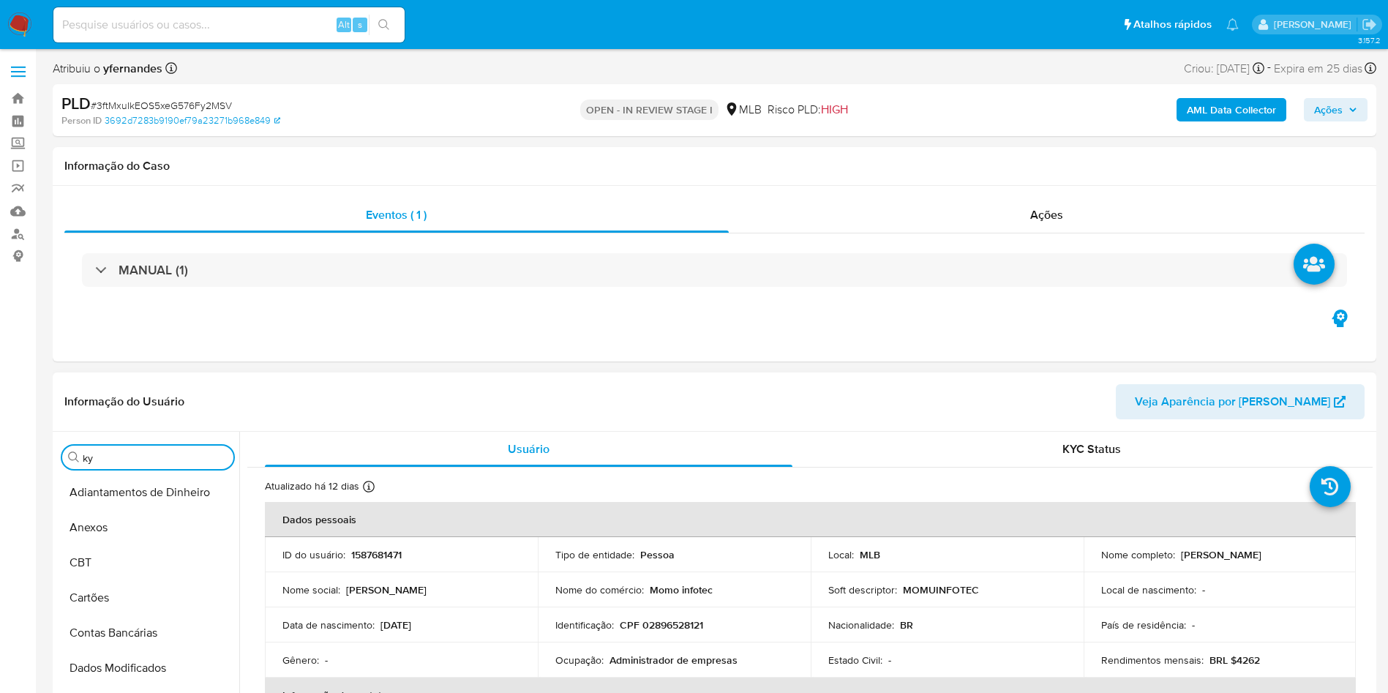
select select "10"
click at [78, 473] on div "Procurar ky KYC" at bounding box center [147, 620] width 183 height 372
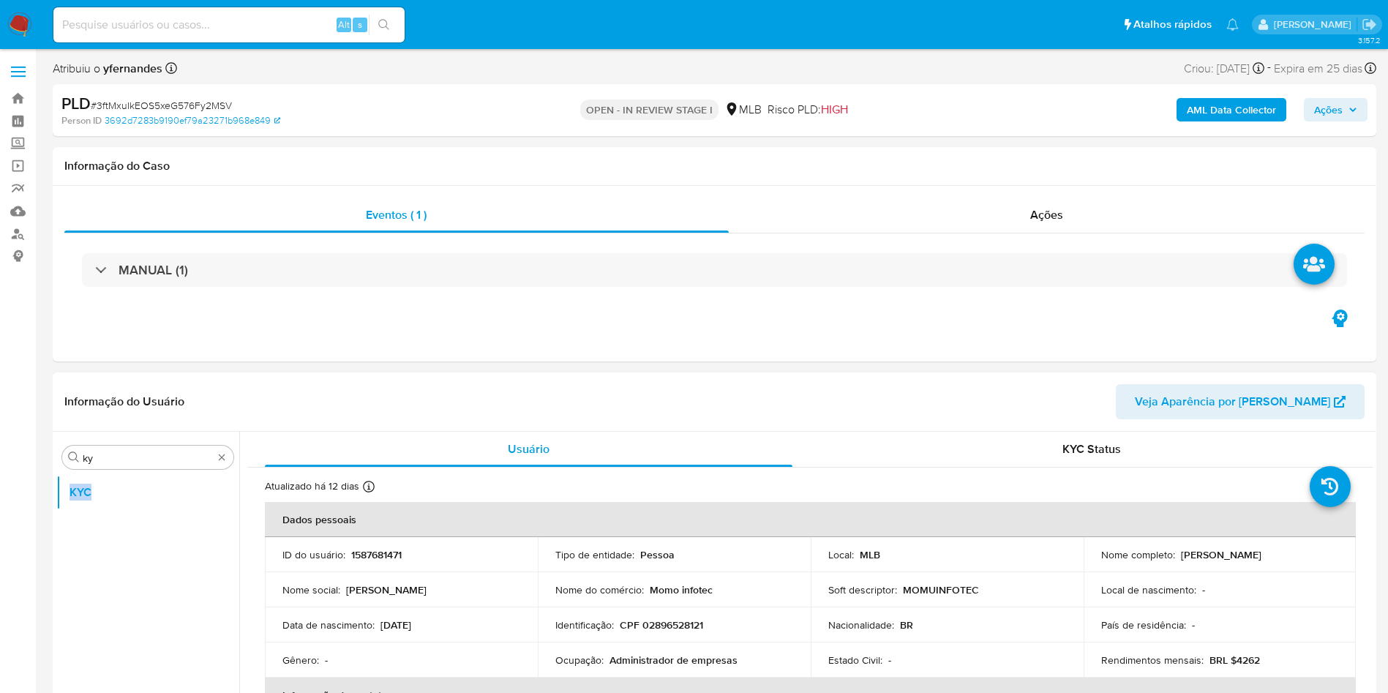
click at [78, 473] on div "Procurar ky KYC" at bounding box center [147, 620] width 183 height 372
click at [78, 478] on button "KYC" at bounding box center [141, 492] width 171 height 35
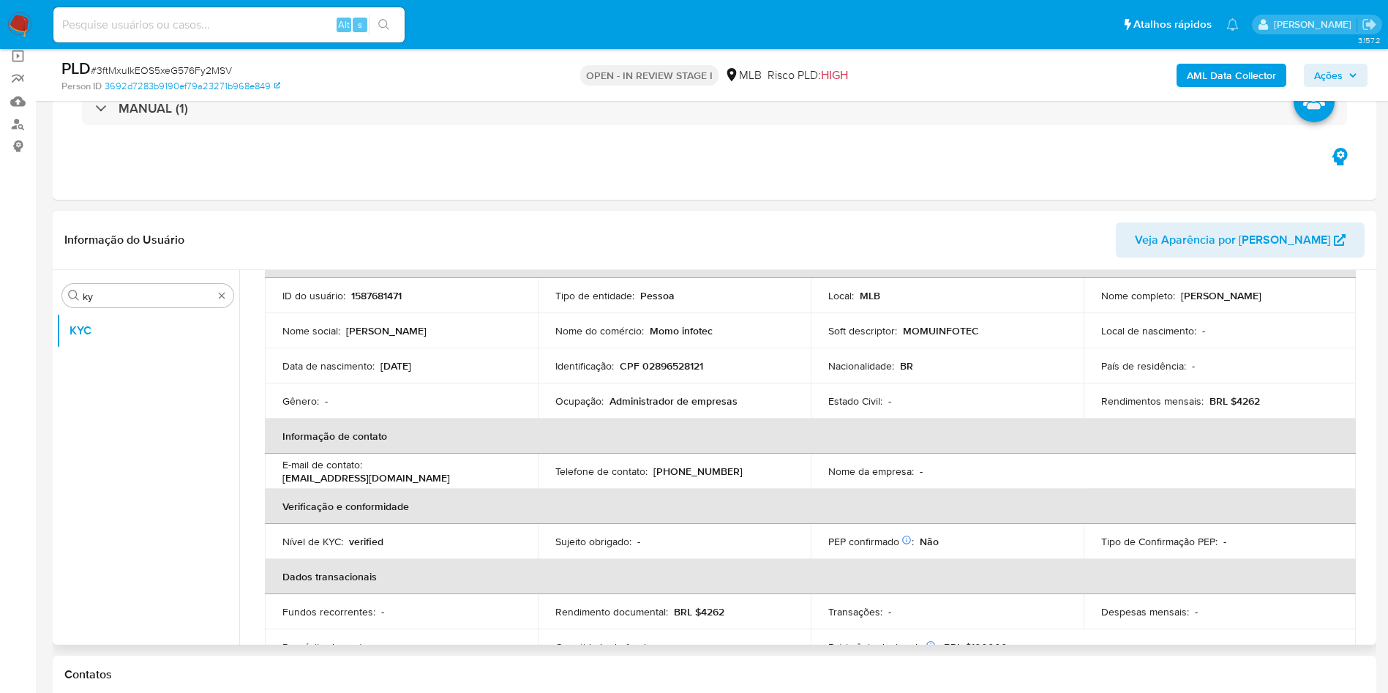
scroll to position [108, 0]
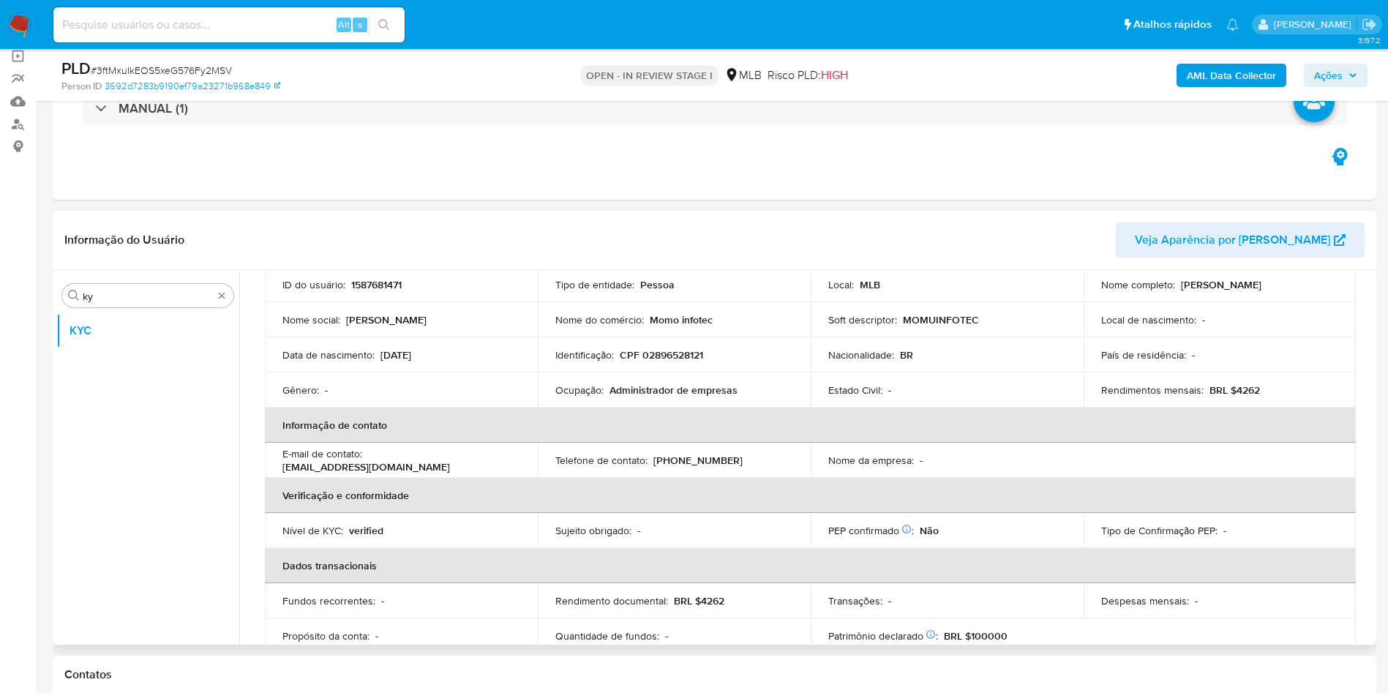
click at [639, 391] on p "Administrador de empresas" at bounding box center [673, 389] width 128 height 13
copy div "Ocupação : Administrador de empresas"
drag, startPoint x: 683, startPoint y: 422, endPoint x: 863, endPoint y: 444, distance: 180.6
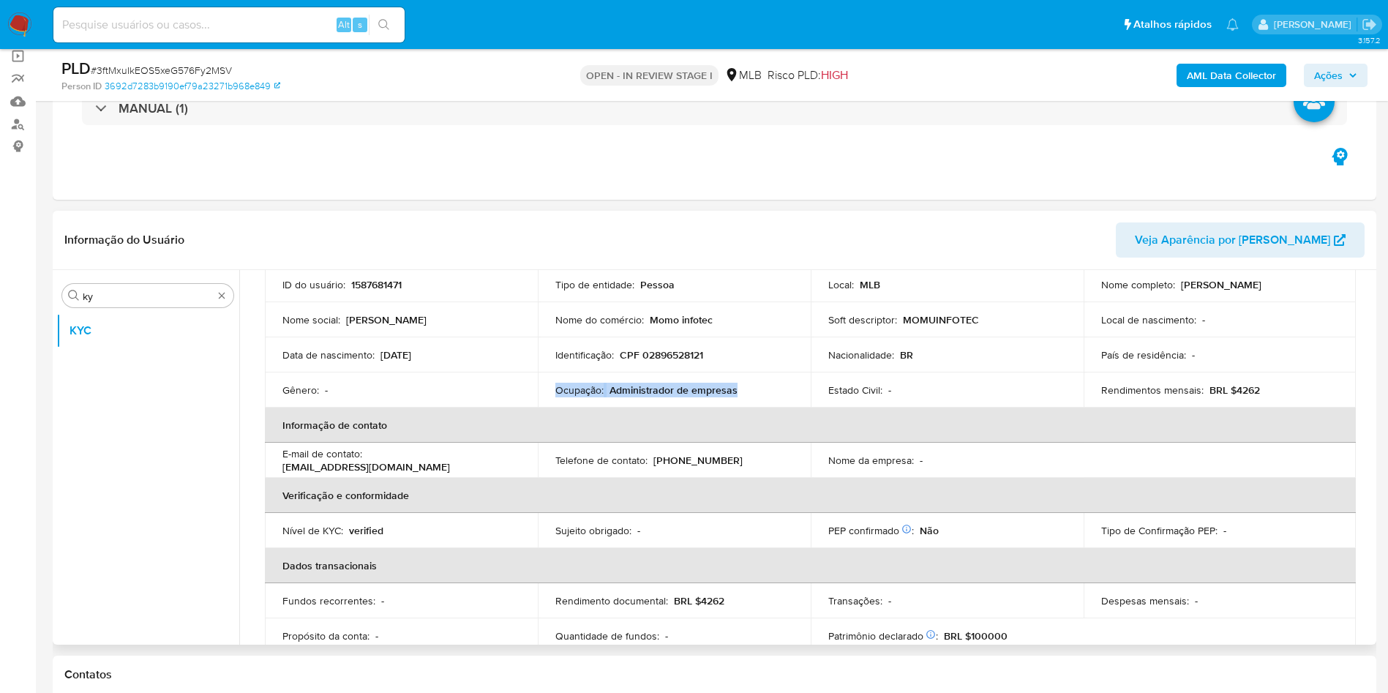
click at [683, 422] on th "Informação de contato" at bounding box center [810, 424] width 1091 height 35
click at [1245, 386] on p "BRL $4262" at bounding box center [1234, 389] width 50 height 13
copy p "4262"
click at [714, 410] on th "Informação de contato" at bounding box center [810, 424] width 1091 height 35
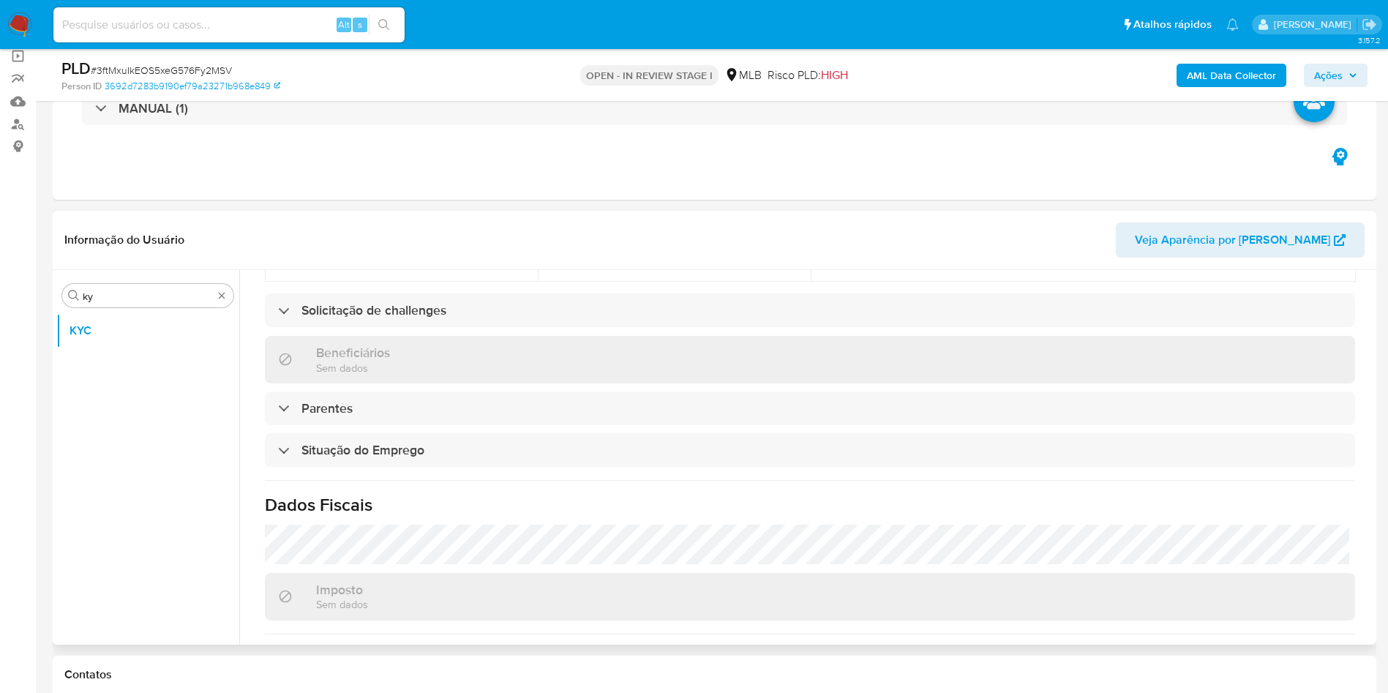
scroll to position [609, 0]
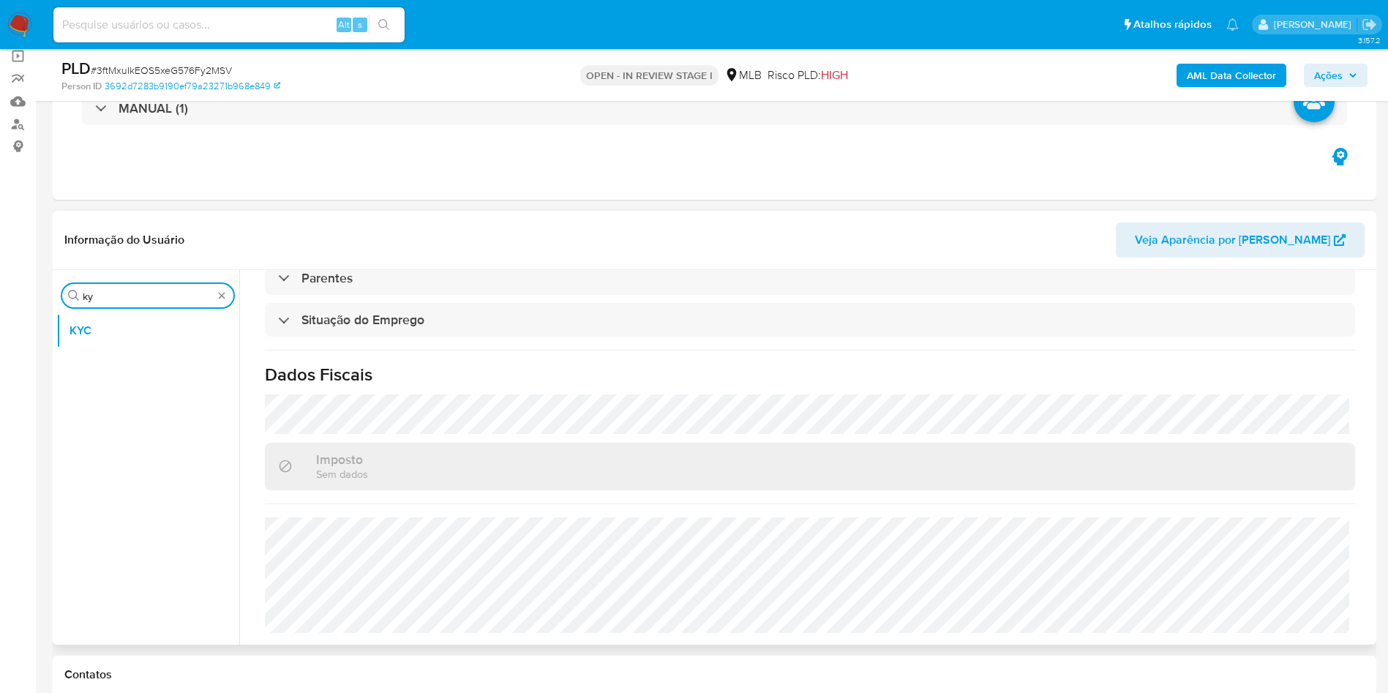
click at [137, 298] on input "ky" at bounding box center [148, 296] width 130 height 13
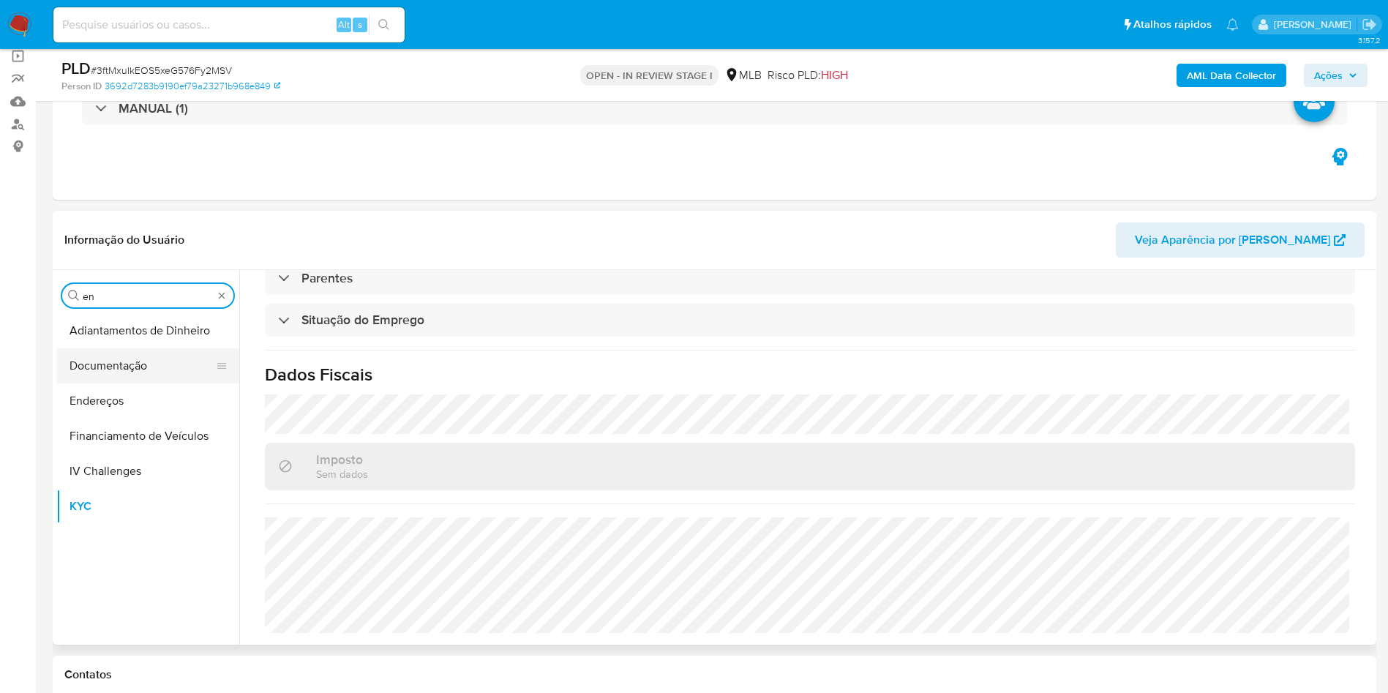
drag, startPoint x: 111, startPoint y: 403, endPoint x: 167, endPoint y: 367, distance: 66.2
click at [110, 403] on button "Endereços" at bounding box center [147, 400] width 183 height 35
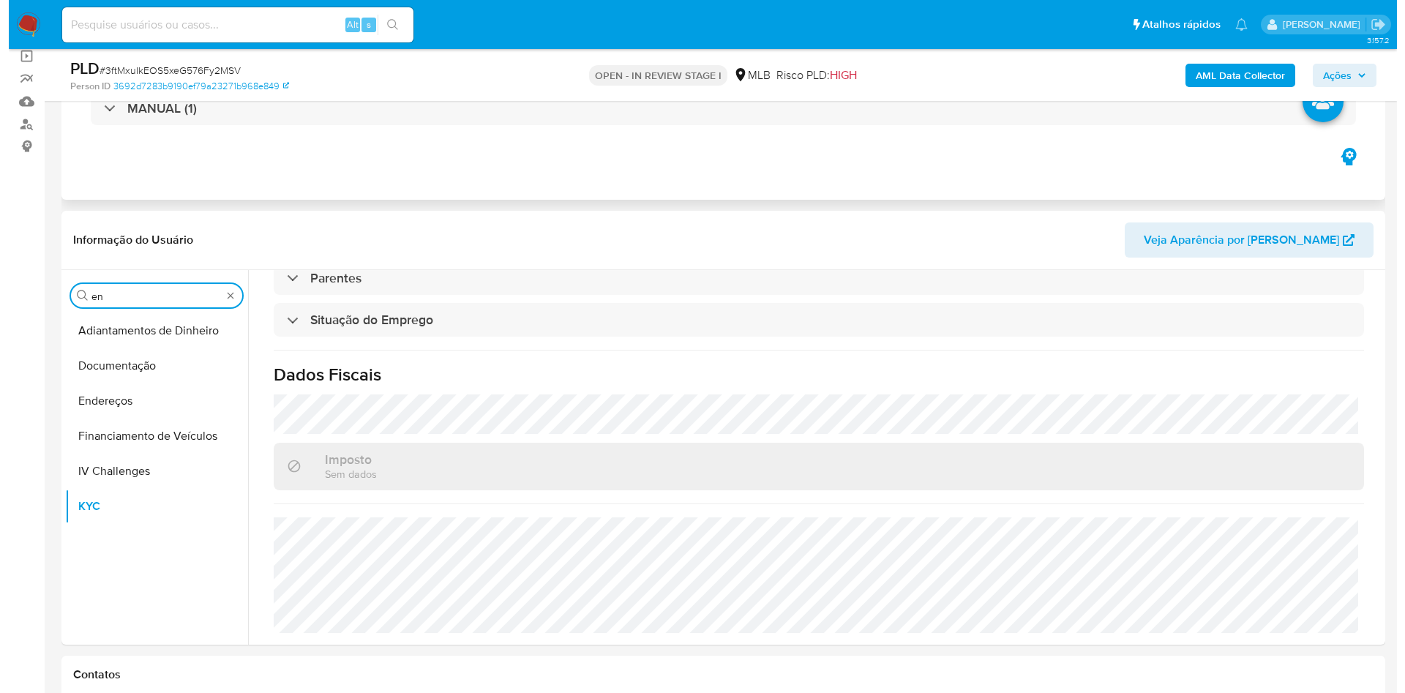
scroll to position [0, 0]
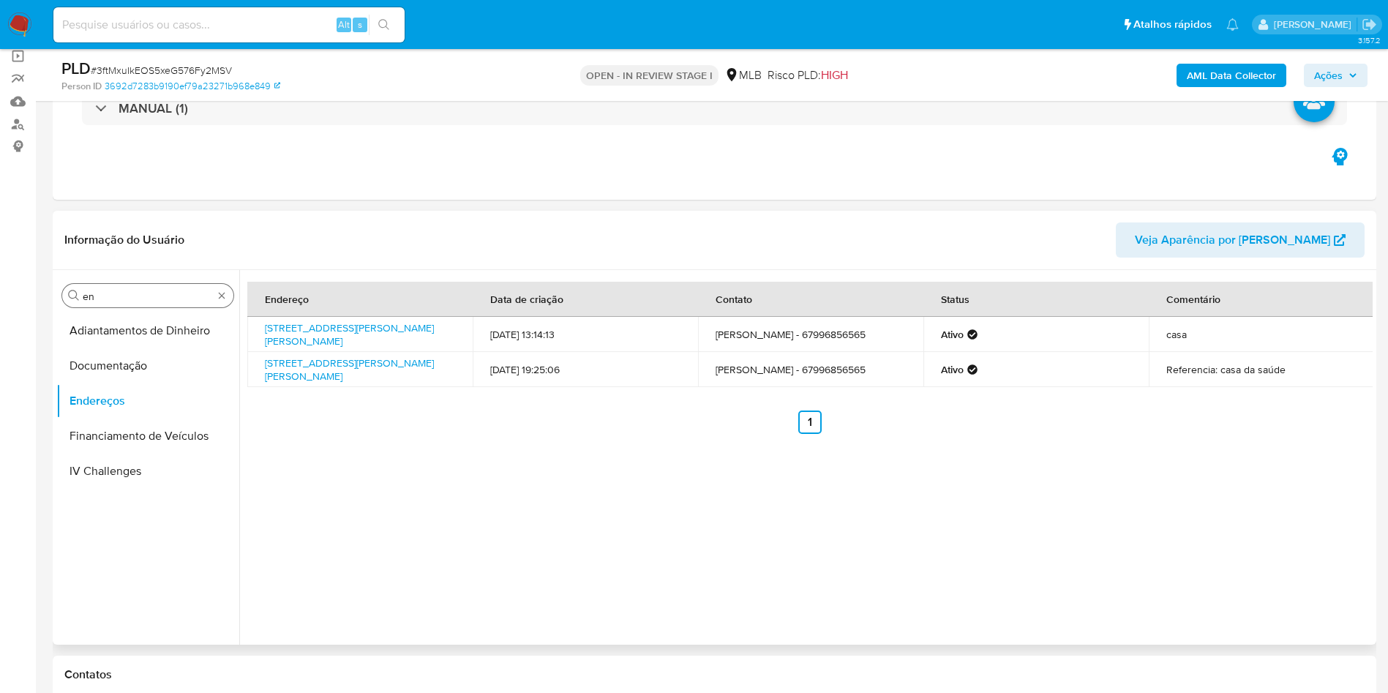
click at [143, 300] on input "en" at bounding box center [148, 296] width 130 height 13
type input "ge"
click at [110, 343] on button "Detalhe da geolocalização" at bounding box center [147, 330] width 183 height 35
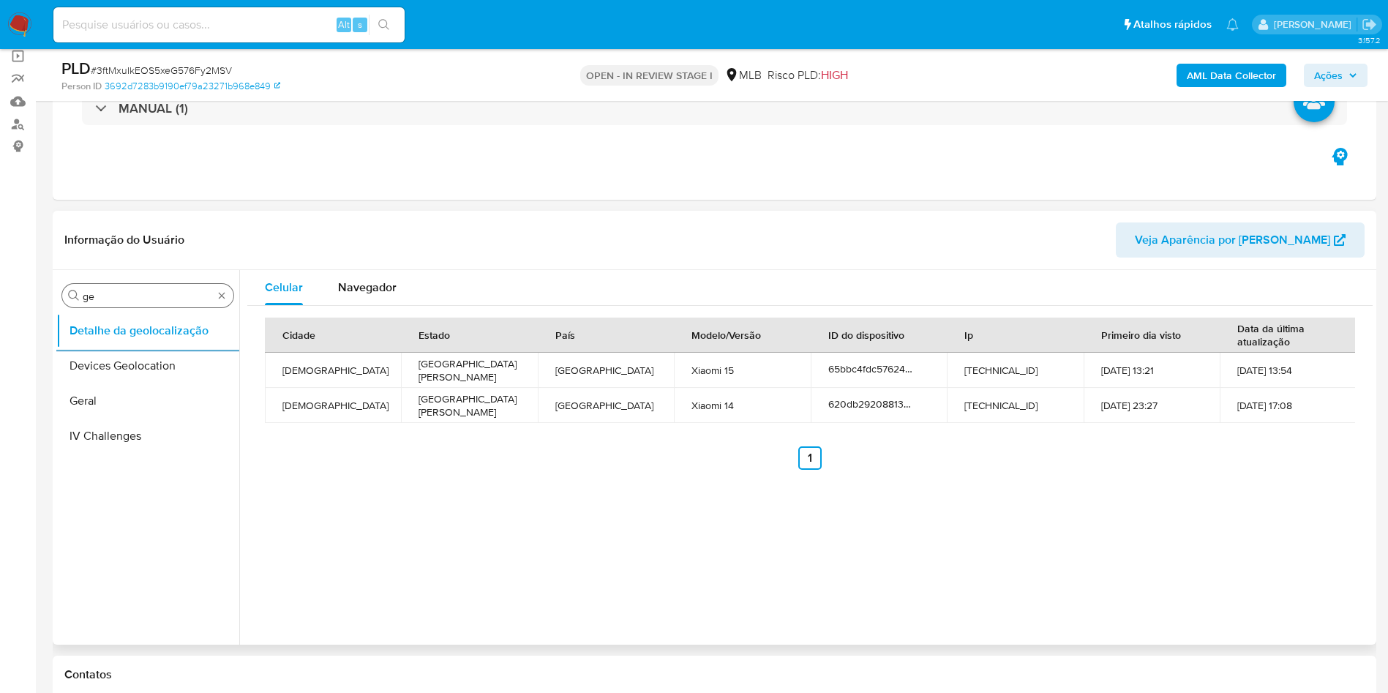
click at [165, 297] on input "ge" at bounding box center [148, 296] width 130 height 13
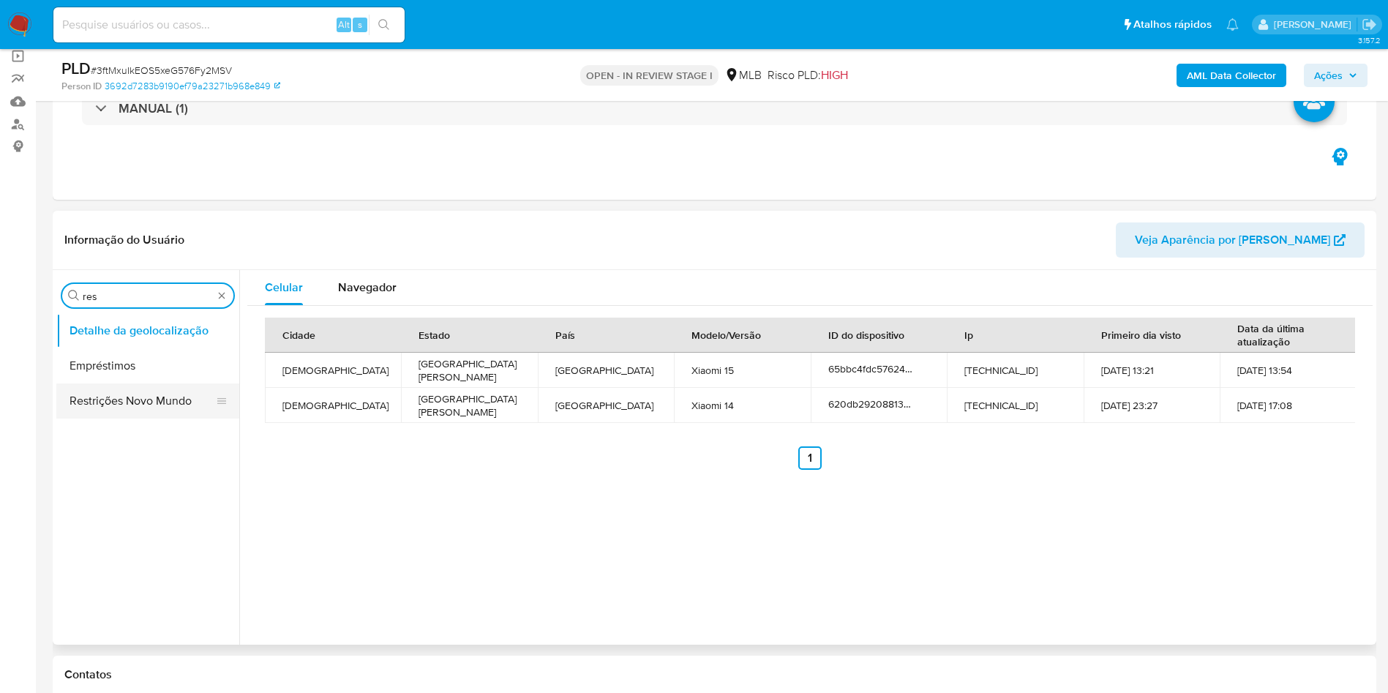
type input "res"
click at [102, 405] on button "Restrições Novo Mundo" at bounding box center [141, 400] width 171 height 35
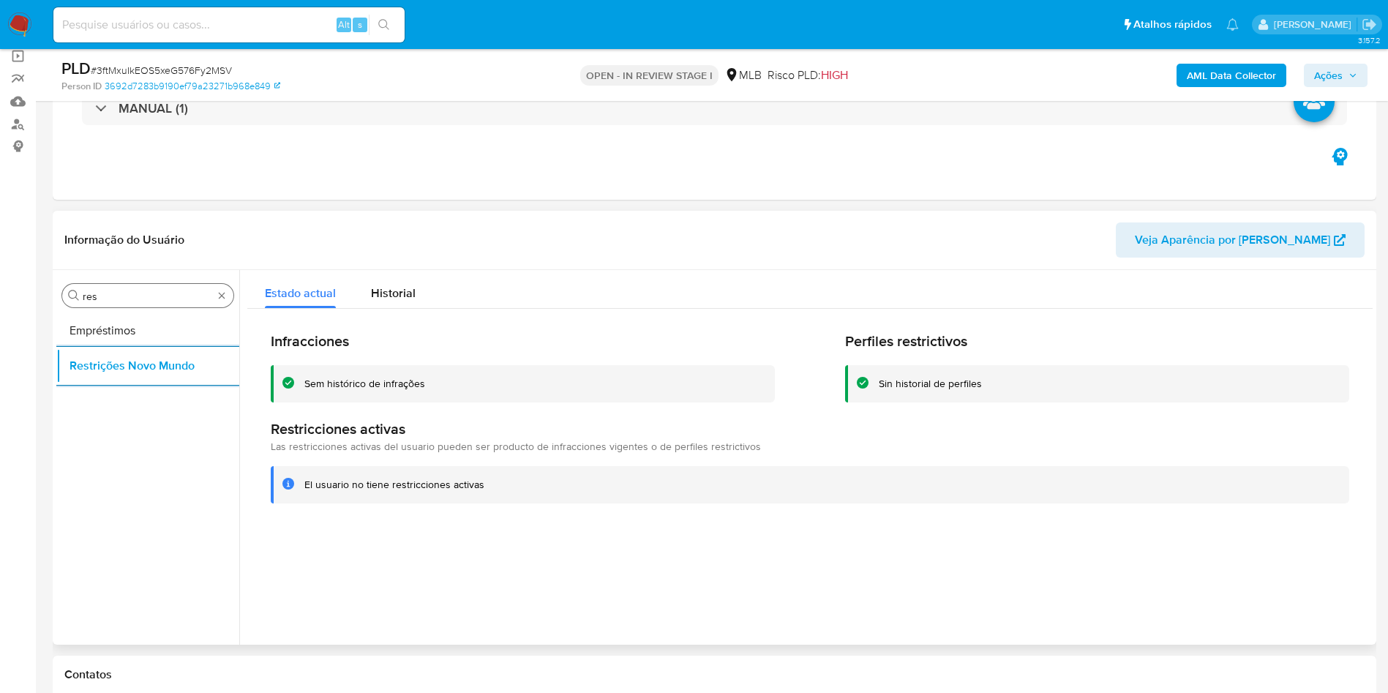
click at [105, 302] on input "res" at bounding box center [148, 296] width 130 height 13
click at [103, 301] on input "res" at bounding box center [148, 296] width 130 height 13
click at [102, 301] on input "res" at bounding box center [148, 296] width 130 height 13
click at [96, 323] on button "Restrições Novo Mundo" at bounding box center [141, 330] width 171 height 35
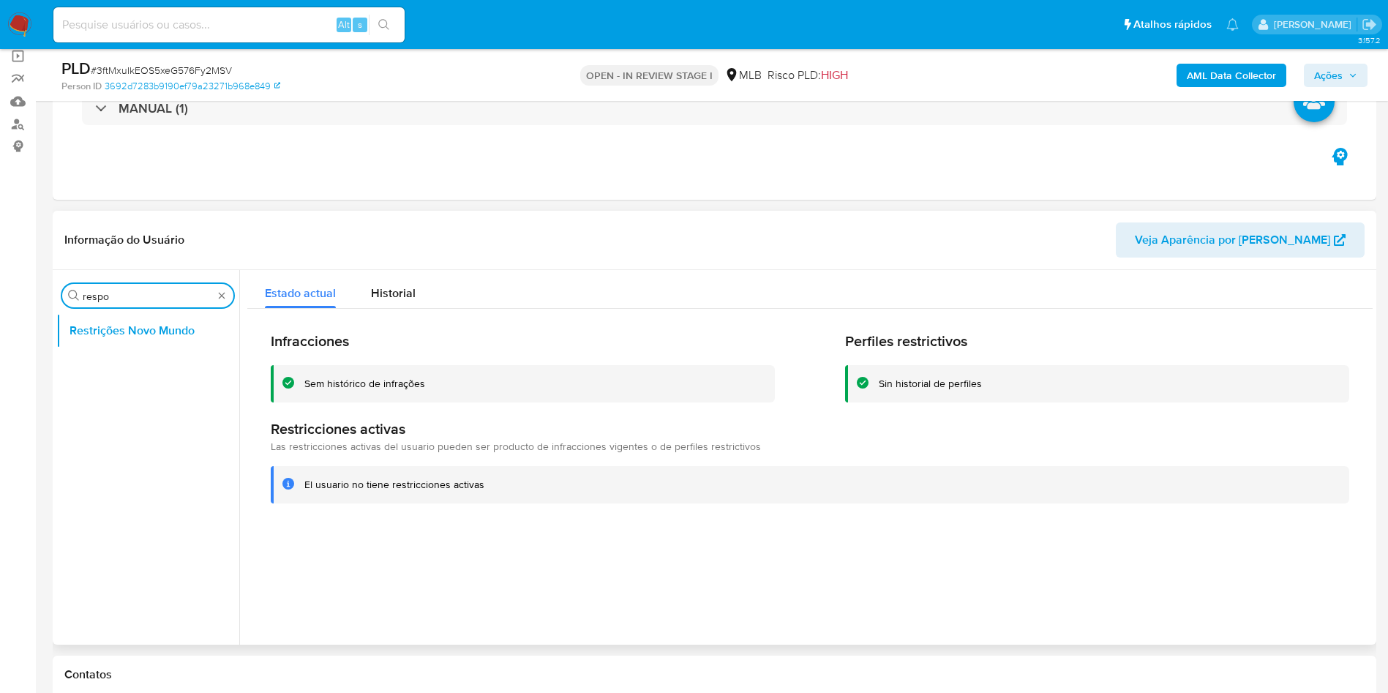
click at [125, 293] on input "respo" at bounding box center [148, 296] width 130 height 13
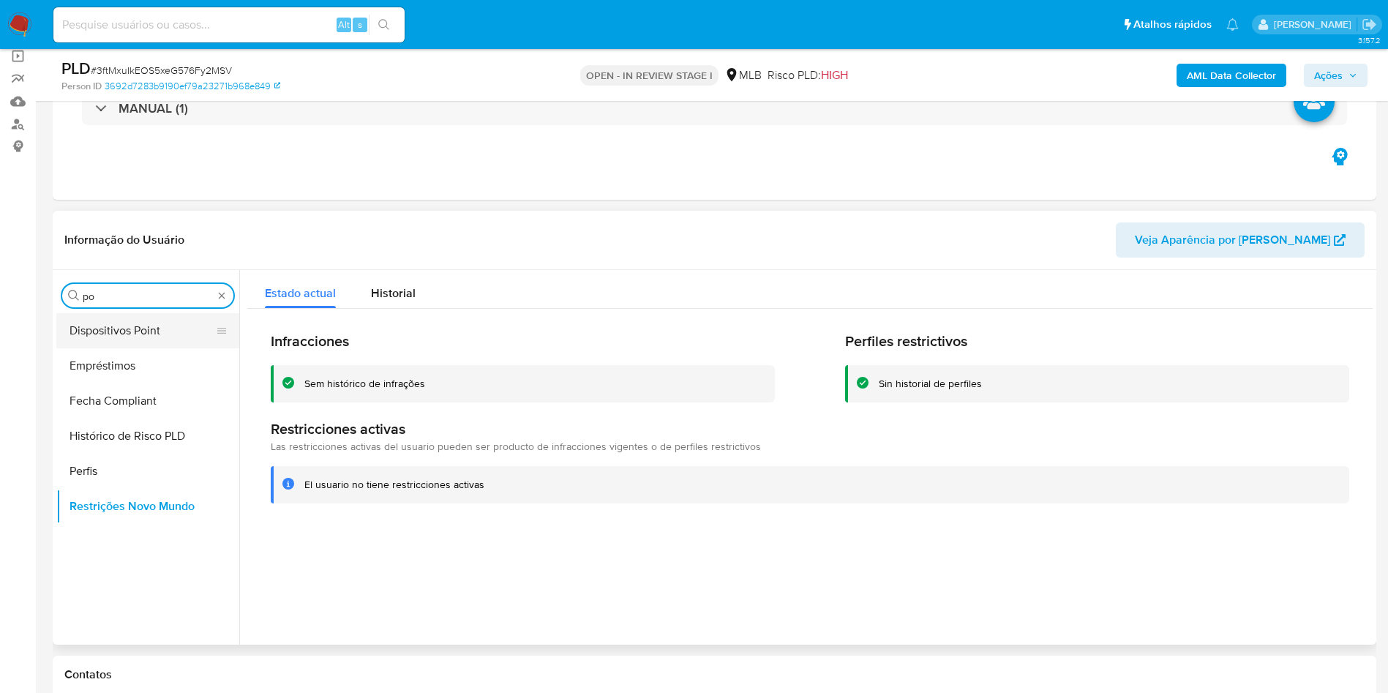
type input "po"
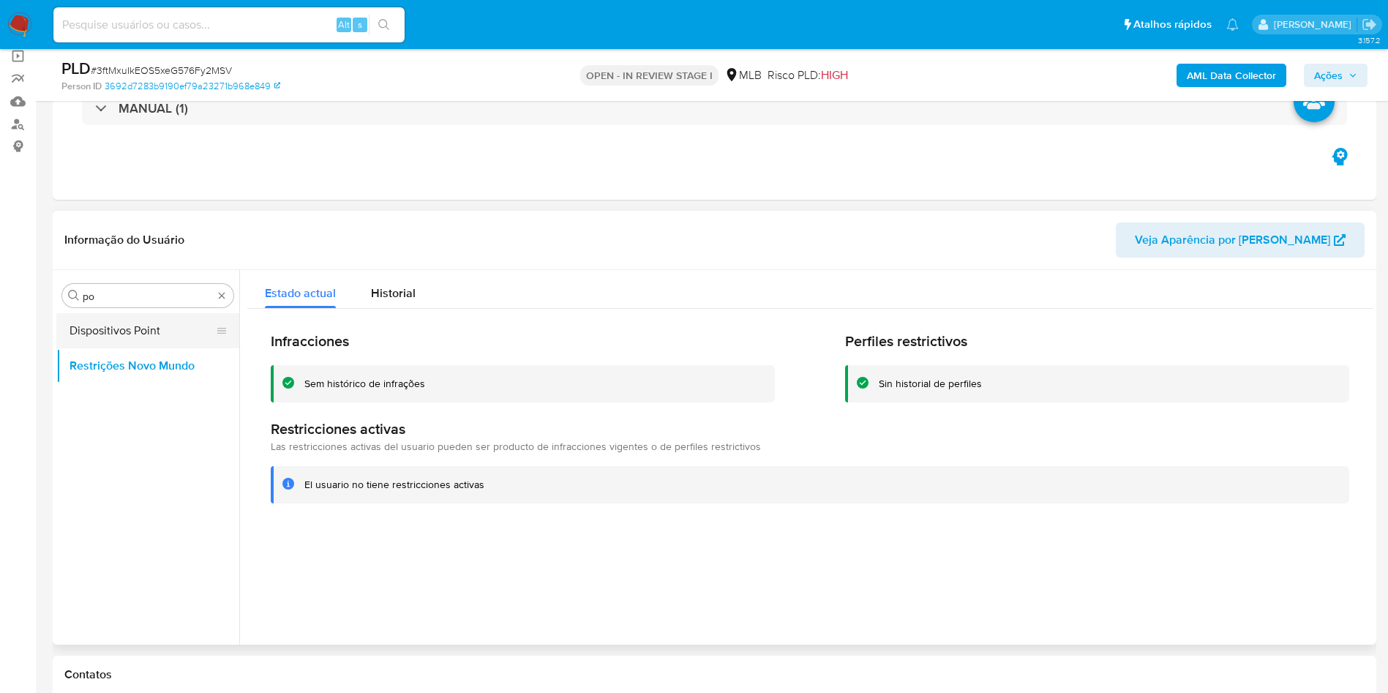
click at [112, 312] on div "Procurar po Dispositivos Point Restrições Novo Mundo" at bounding box center [147, 458] width 183 height 372
click at [140, 328] on button "Dispositivos Point" at bounding box center [141, 330] width 171 height 35
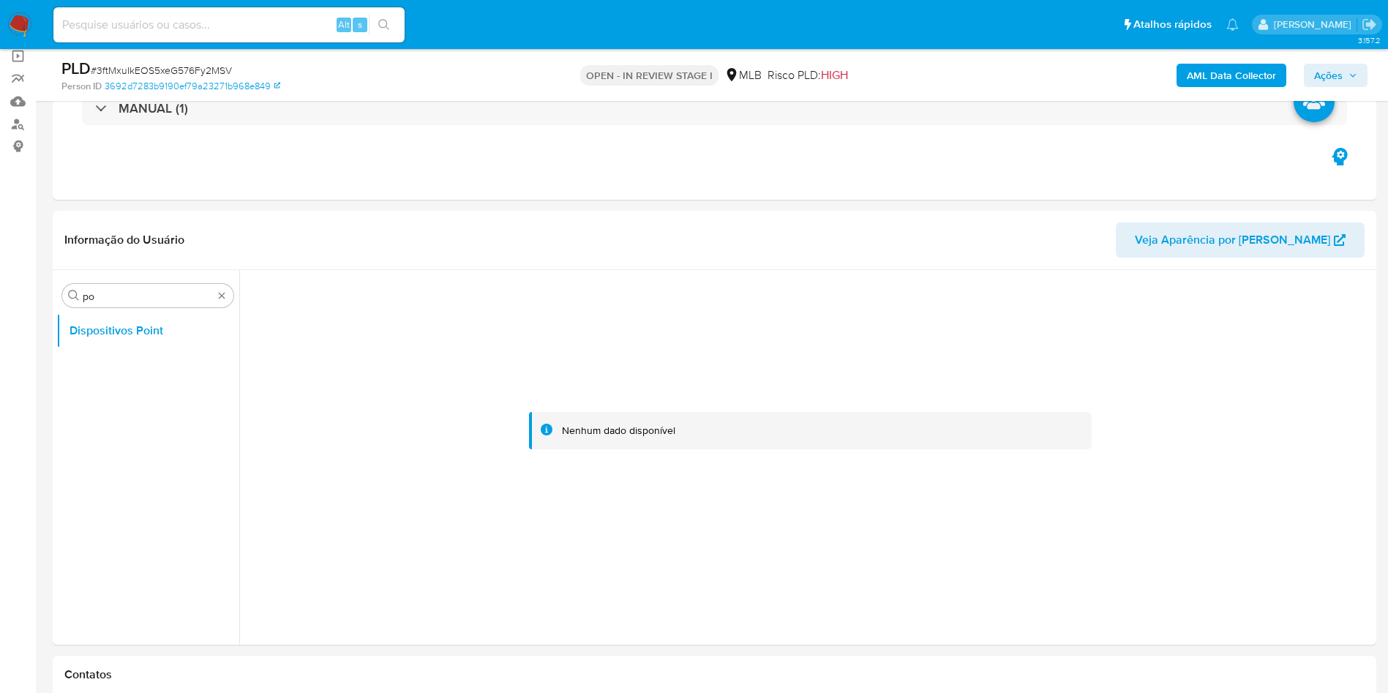
click at [1191, 67] on b "AML Data Collector" at bounding box center [1231, 75] width 89 height 23
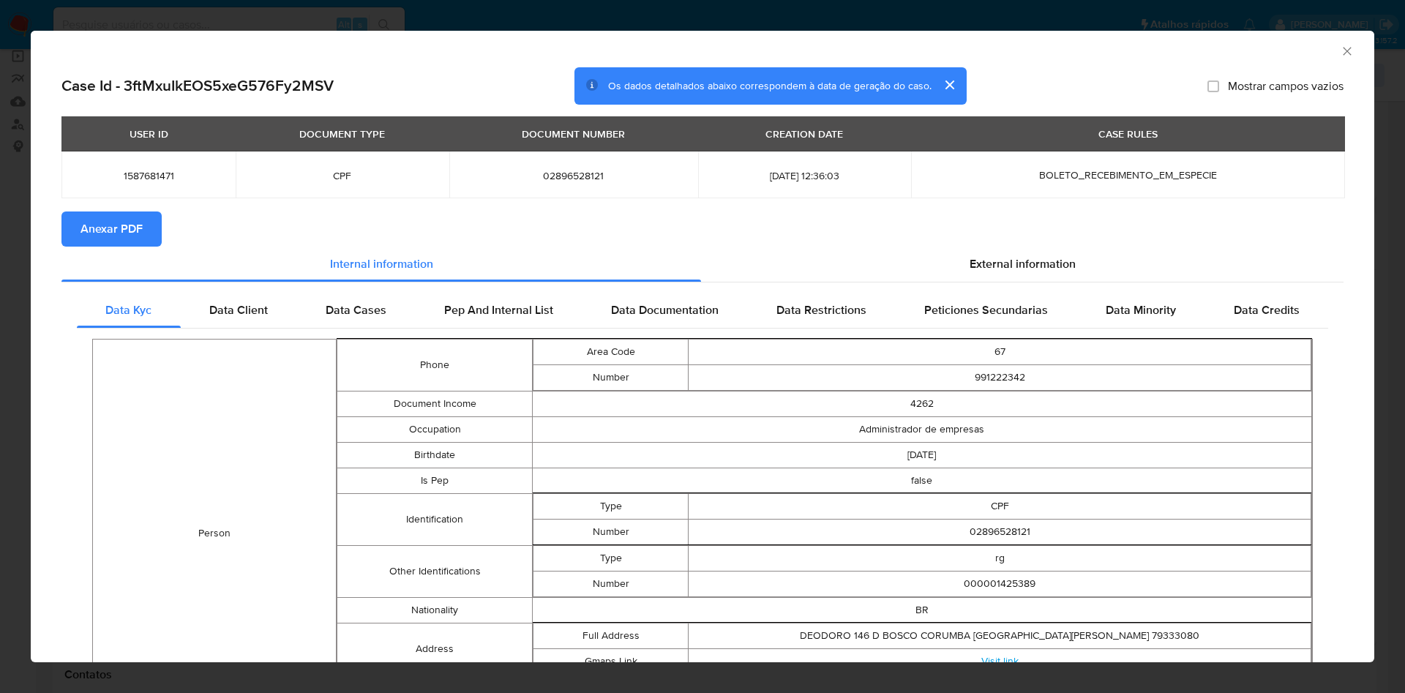
click at [168, 481] on td "Person" at bounding box center [215, 533] width 244 height 388
click at [110, 239] on span "Anexar PDF" at bounding box center [111, 229] width 62 height 32
drag, startPoint x: 253, startPoint y: 522, endPoint x: 715, endPoint y: 296, distance: 514.6
click at [252, 522] on td "Person" at bounding box center [215, 536] width 244 height 388
click at [983, 276] on div "External information" at bounding box center [1022, 266] width 642 height 35
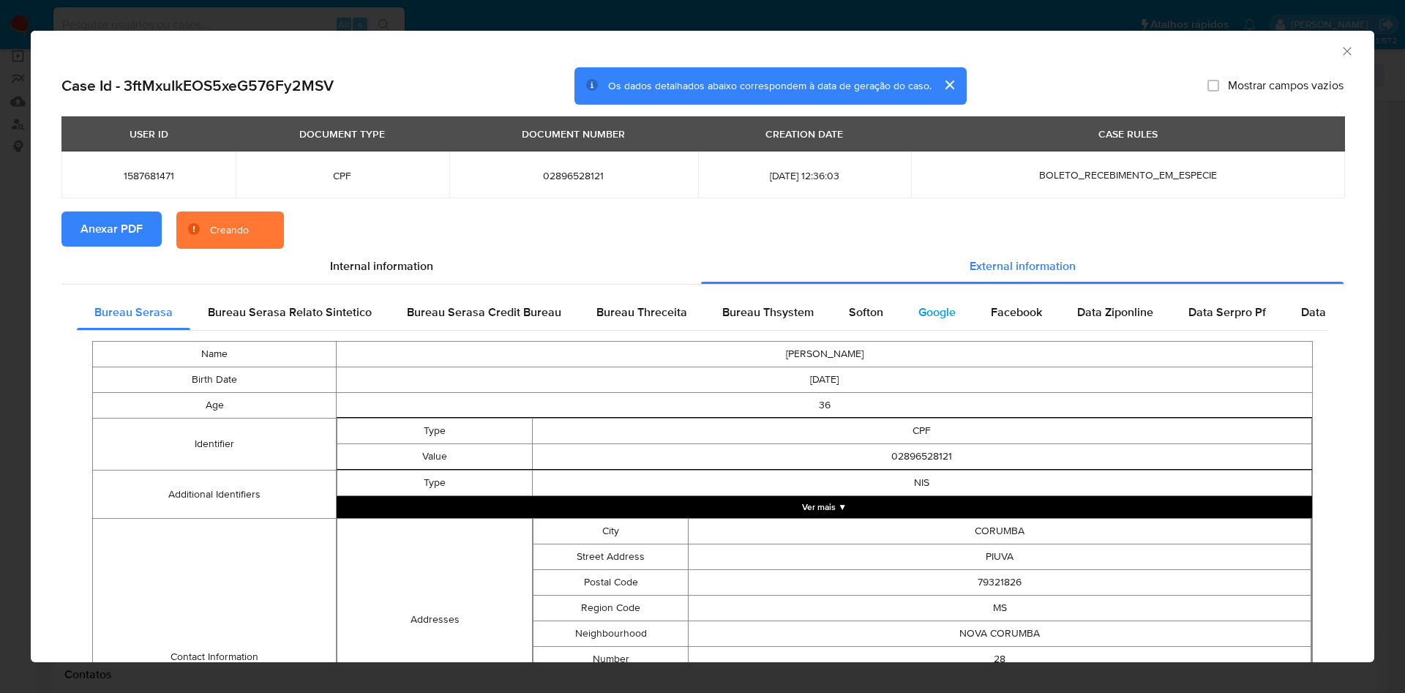
click at [960, 323] on div "Google" at bounding box center [937, 312] width 72 height 35
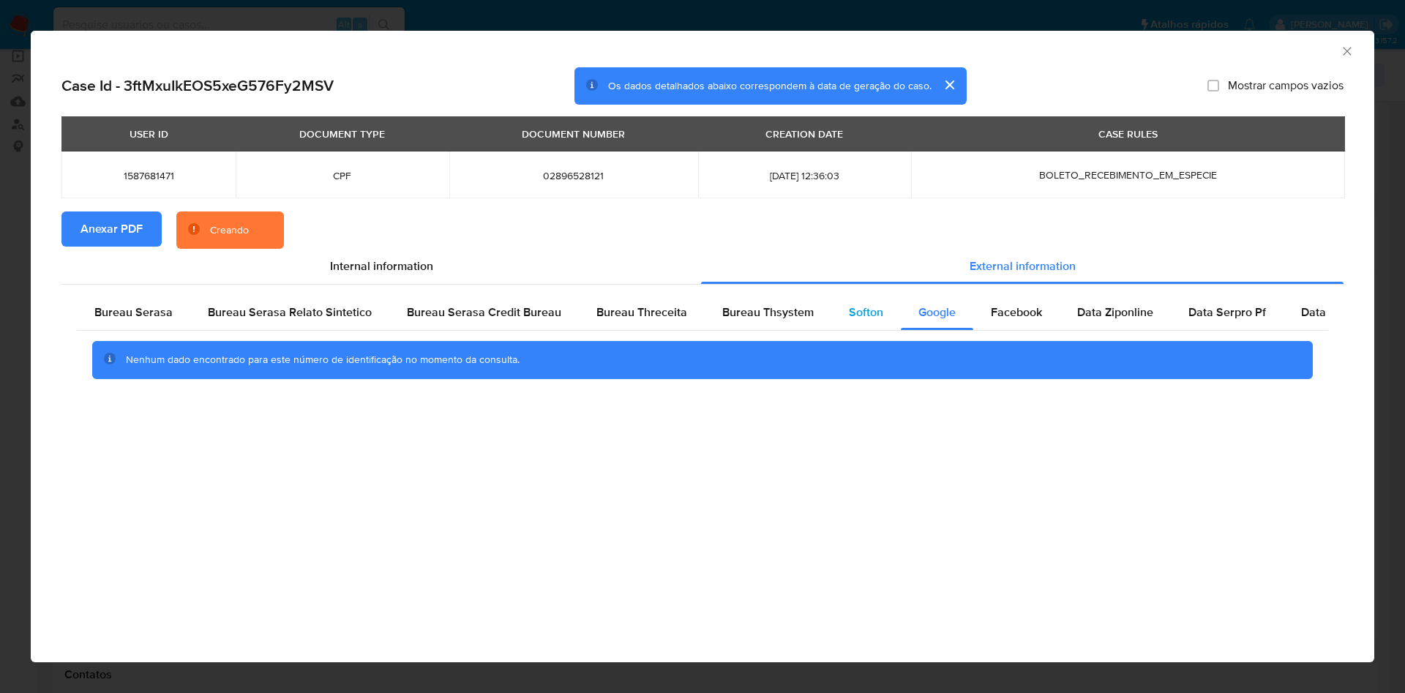
click at [834, 310] on div "Softon" at bounding box center [865, 312] width 69 height 35
drag, startPoint x: 738, startPoint y: 304, endPoint x: 731, endPoint y: 325, distance: 21.8
click at [737, 304] on span "Bureau Thsystem" at bounding box center [767, 312] width 91 height 17
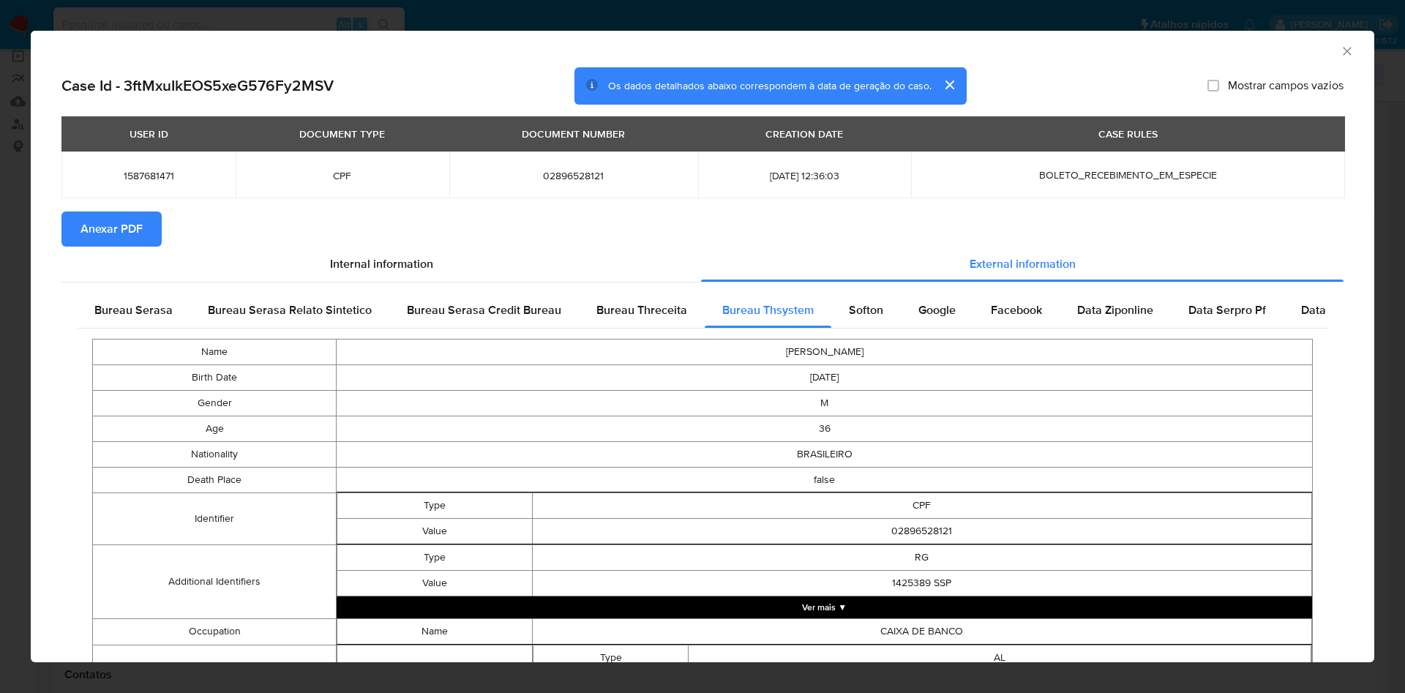
click at [145, 326] on div "Bureau Serasa" at bounding box center [133, 310] width 113 height 35
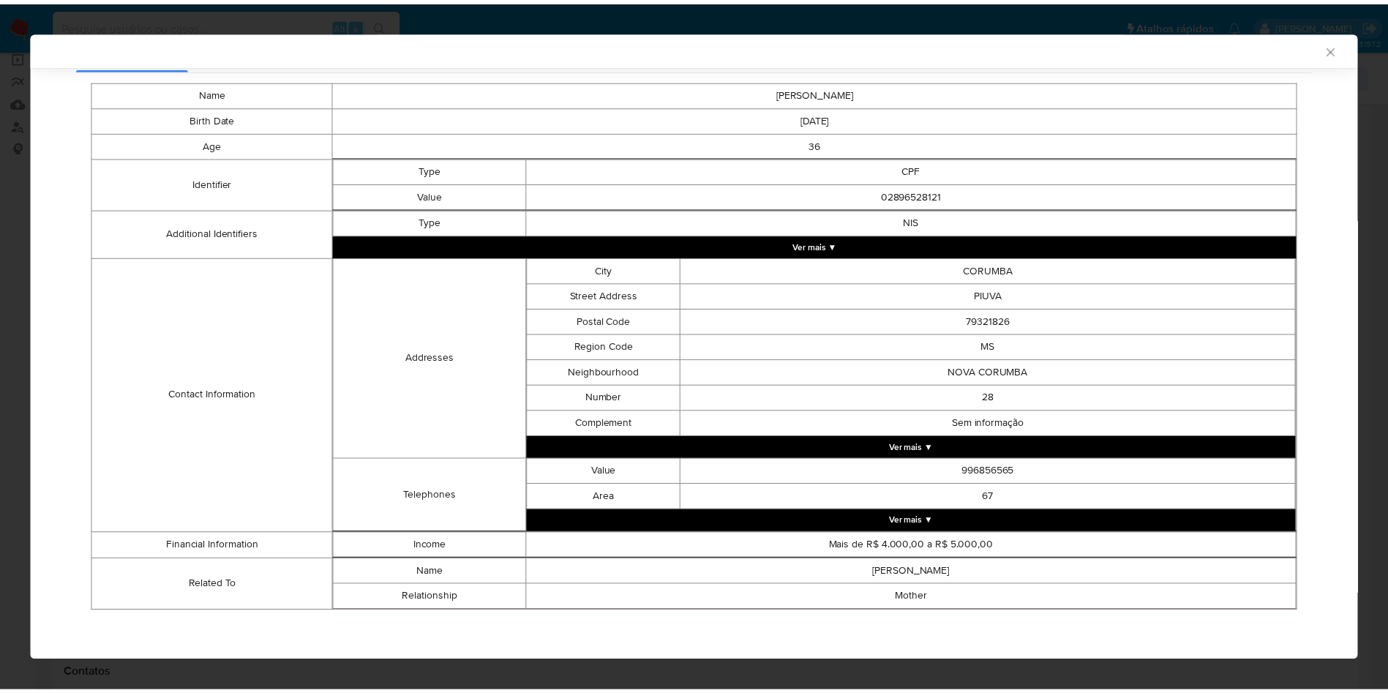
scroll to position [257, 0]
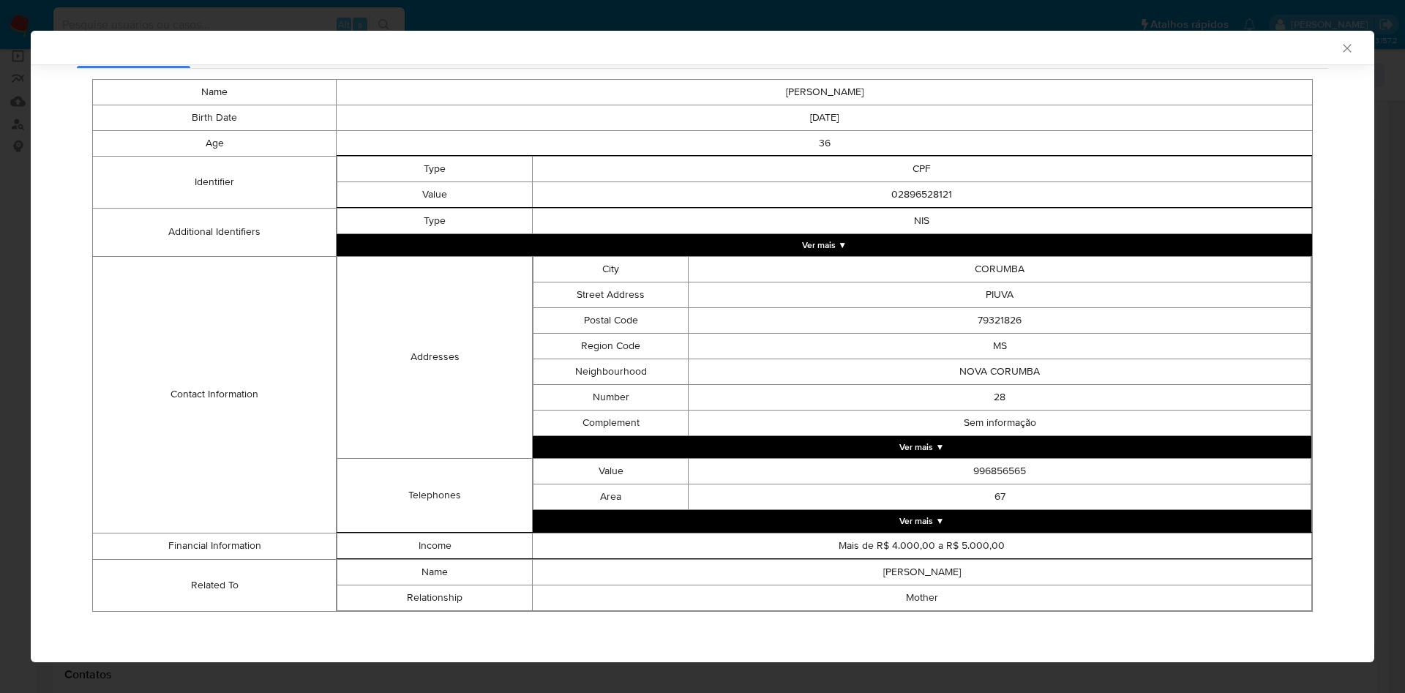
click at [0, 361] on div "AML Data Collector Case Id - 3ftMxuIkEOS5xeG576Fy2MSV Os dados detalhados abaix…" at bounding box center [702, 346] width 1405 height 693
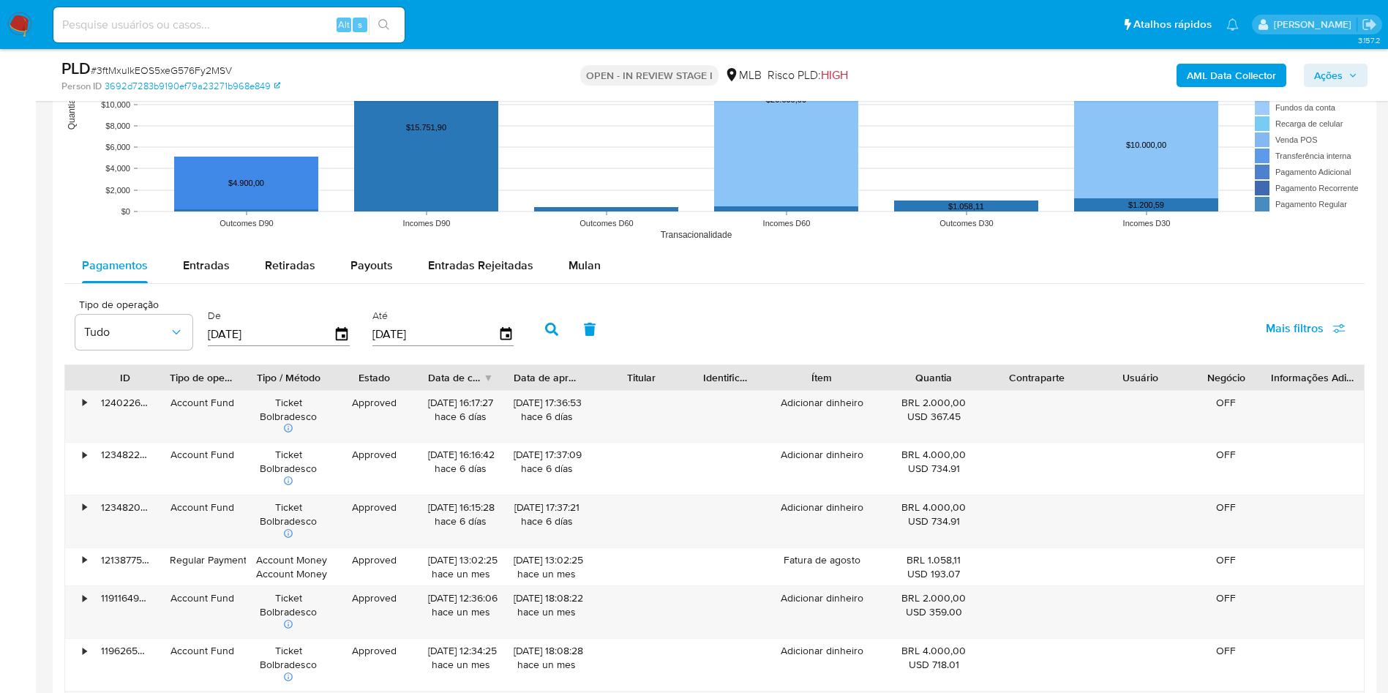
scroll to position [1536, 0]
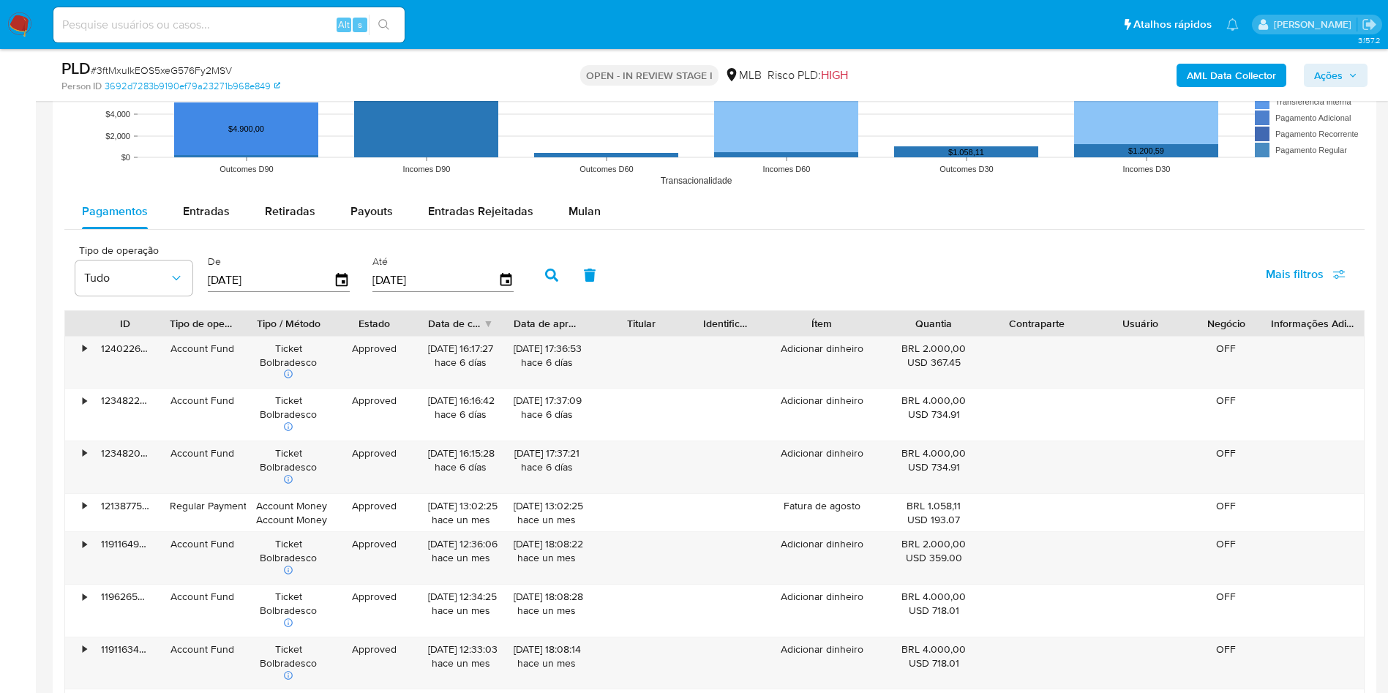
click at [1320, 278] on span "Mais filtros" at bounding box center [1295, 274] width 58 height 35
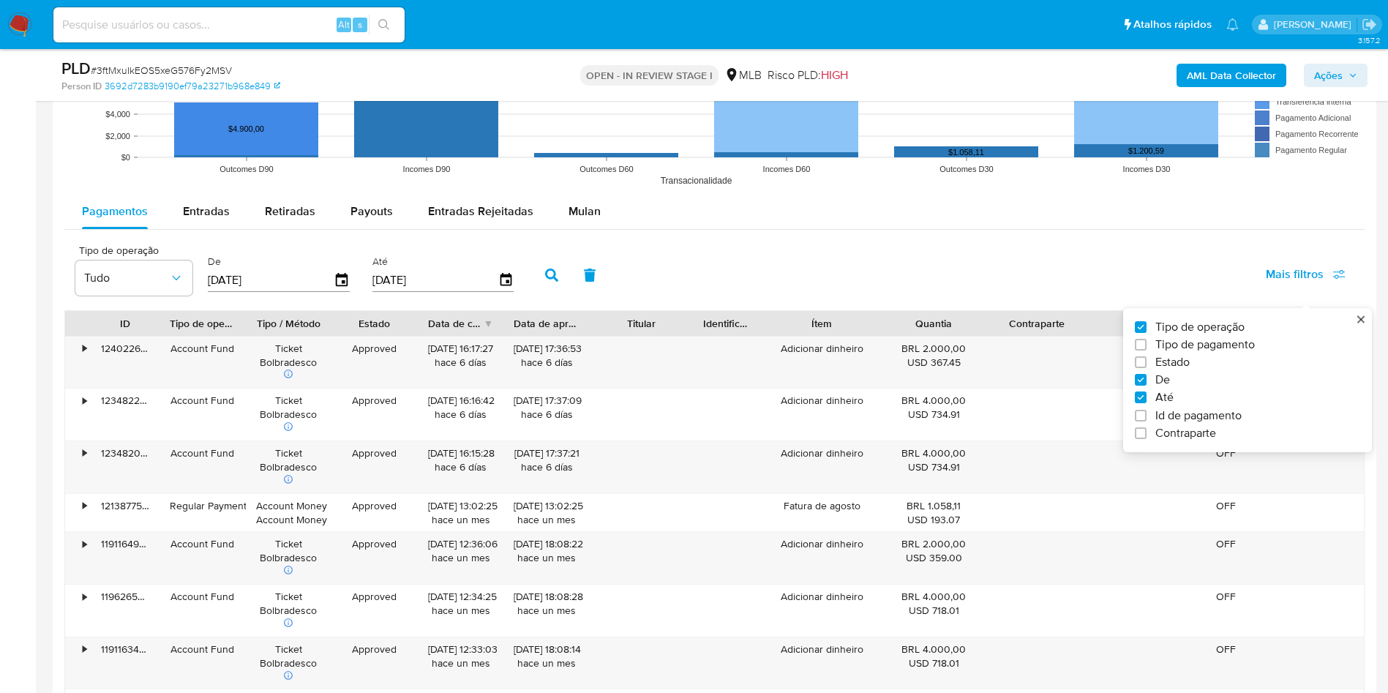
click at [1189, 422] on span "Id de pagamento" at bounding box center [1198, 415] width 86 height 15
click at [1146, 421] on input "Id de pagamento" at bounding box center [1141, 416] width 12 height 12
checkbox input "true"
click at [562, 280] on input "number" at bounding box center [604, 278] width 143 height 19
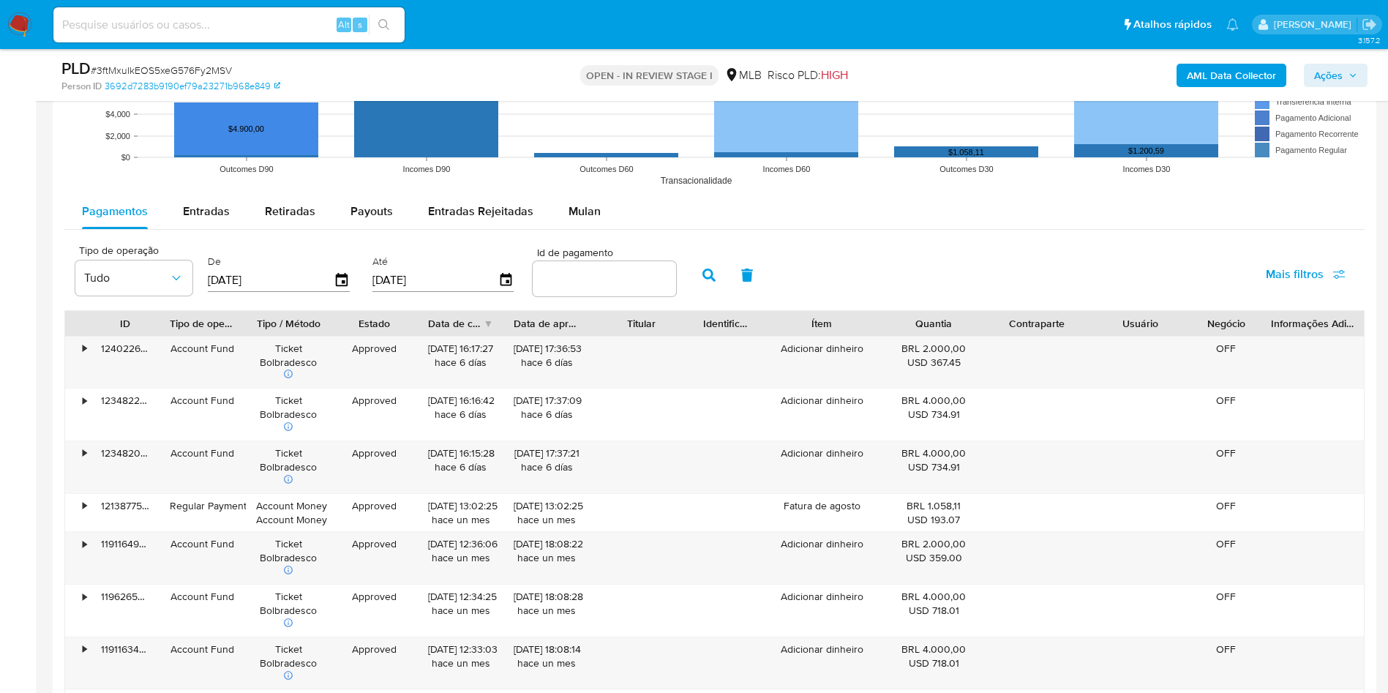
click at [562, 280] on input "number" at bounding box center [604, 278] width 143 height 19
paste input "124022605798"
click at [695, 271] on button "button" at bounding box center [709, 275] width 38 height 35
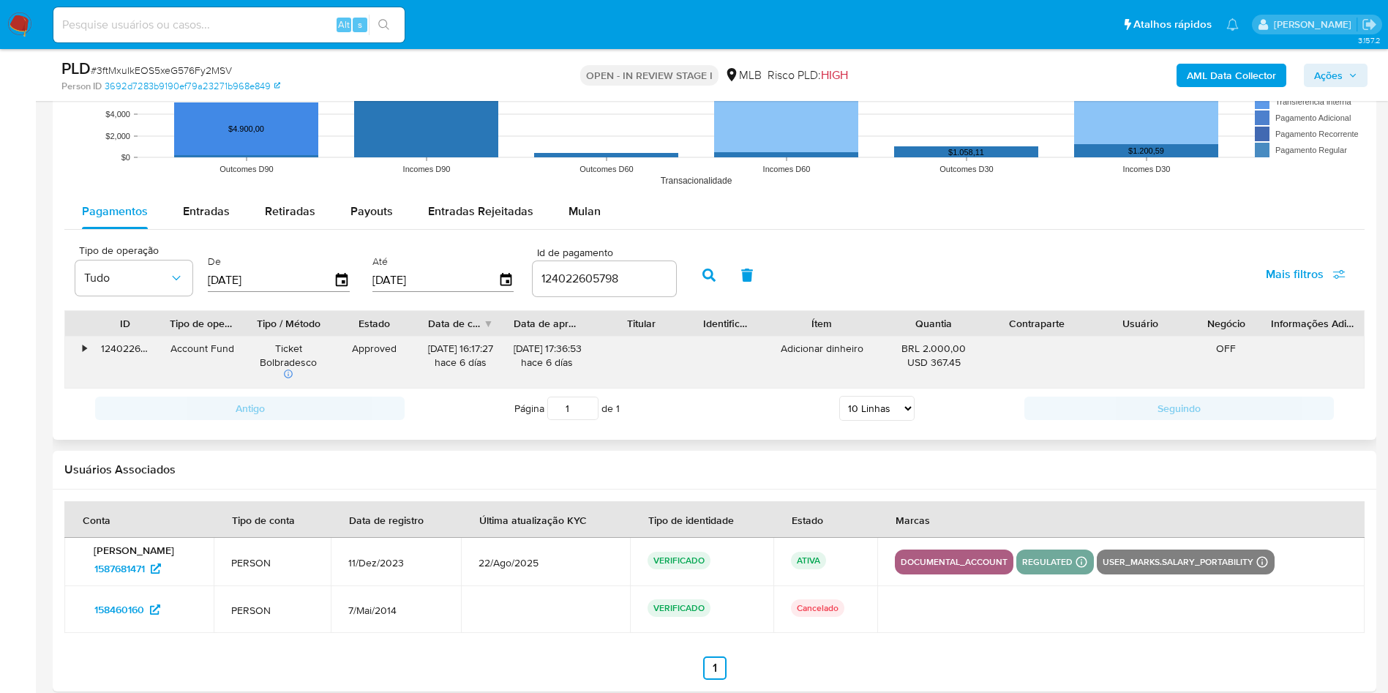
click at [83, 358] on div "•" at bounding box center [78, 363] width 26 height 52
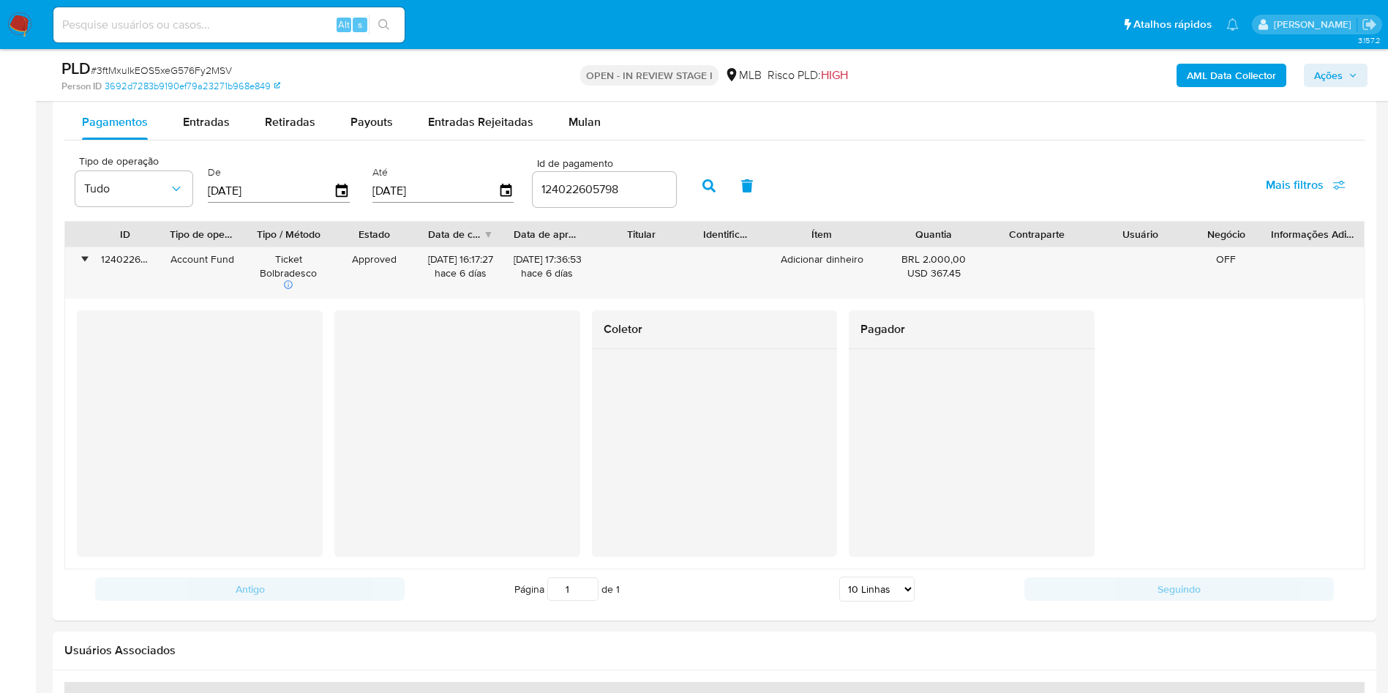
scroll to position [1646, 0]
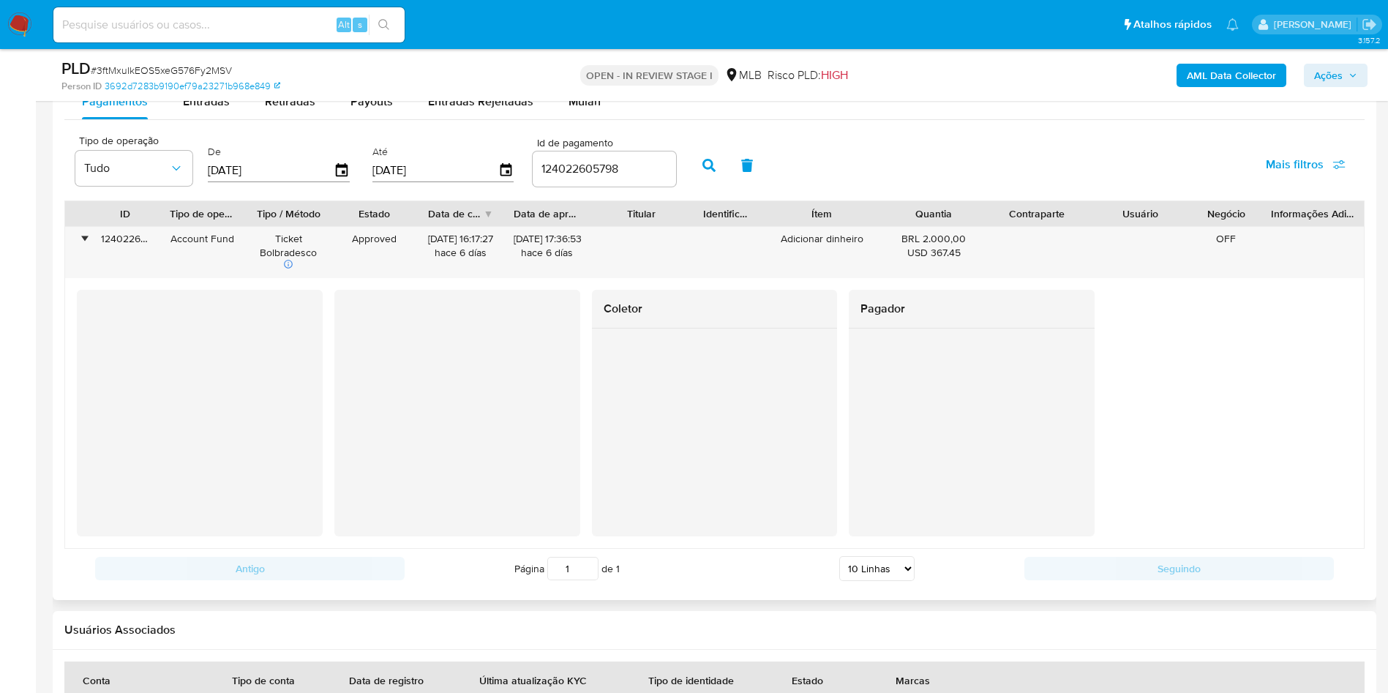
click at [986, 432] on div "Coletor Pagador" at bounding box center [714, 413] width 1275 height 247
click at [595, 183] on div "124022605798" at bounding box center [604, 168] width 143 height 35
click at [609, 166] on input "124022605798" at bounding box center [604, 168] width 143 height 19
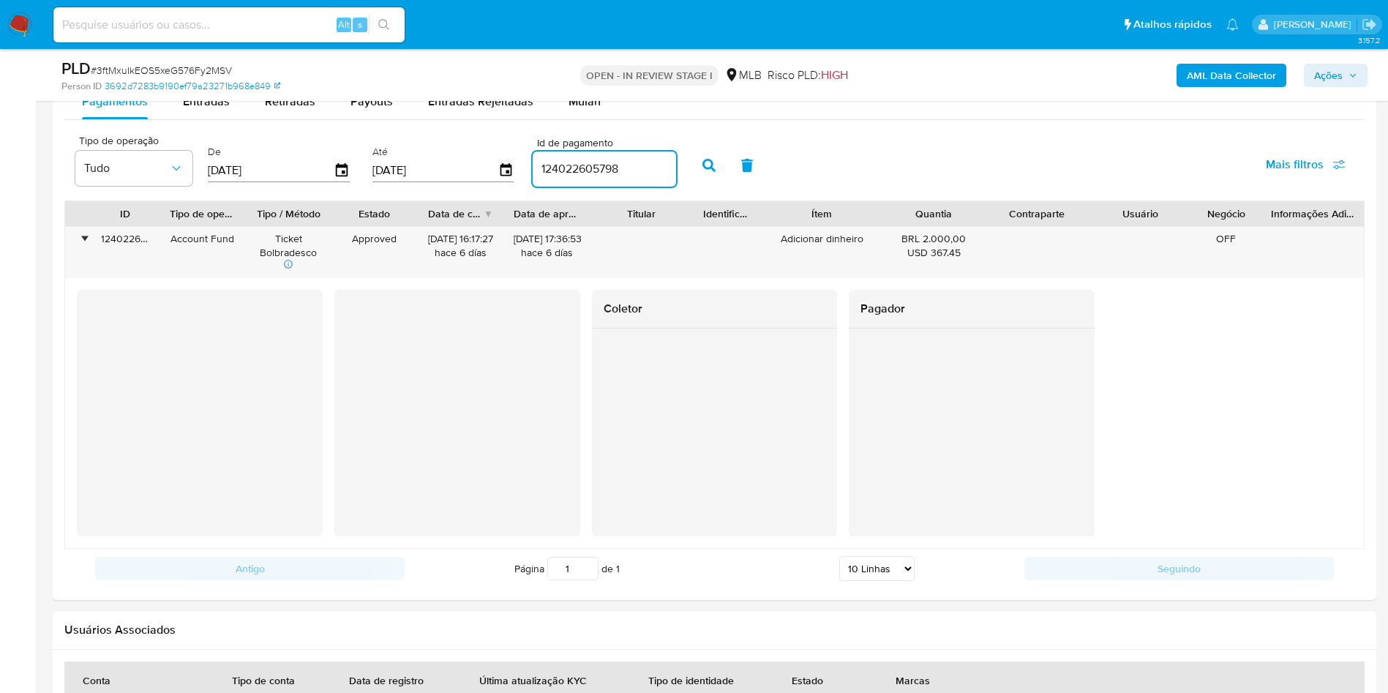
click at [609, 166] on input "124022605798" at bounding box center [604, 168] width 143 height 19
paste input "3482098729"
click at [707, 168] on icon "button" at bounding box center [708, 165] width 13 height 13
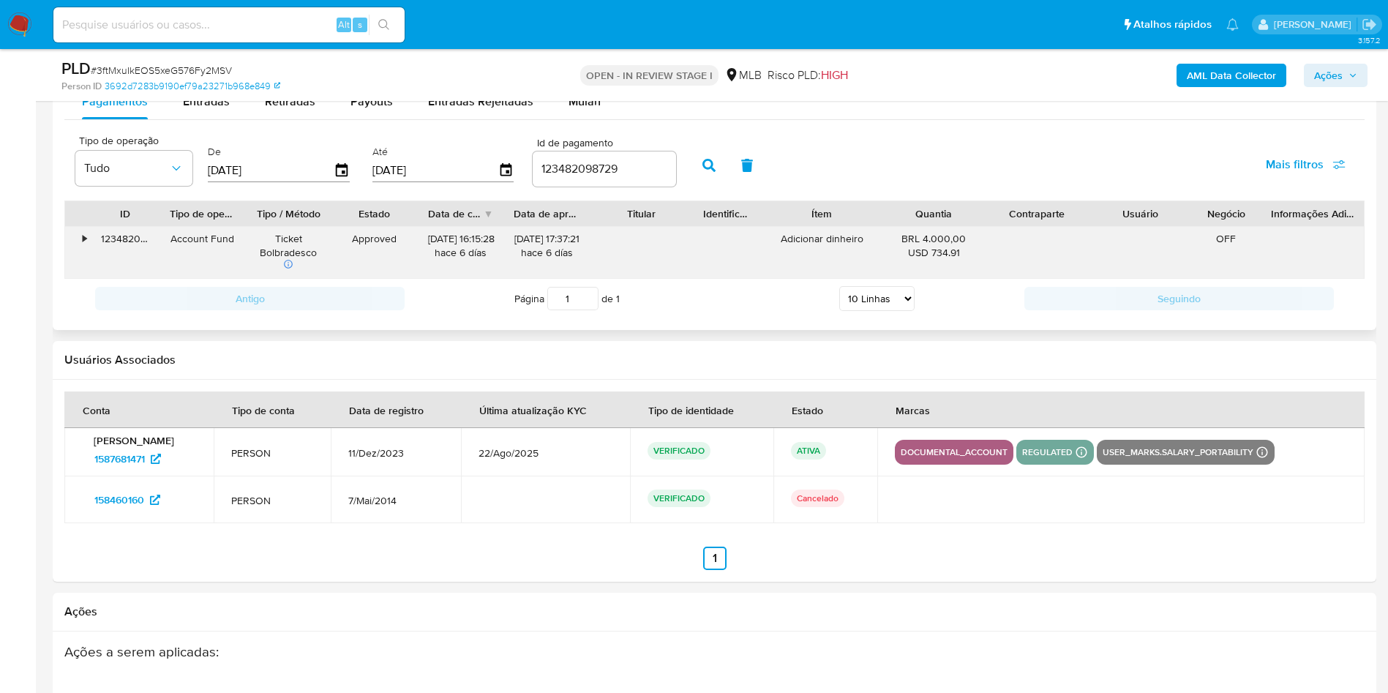
click at [82, 244] on div "•" at bounding box center [78, 253] width 26 height 52
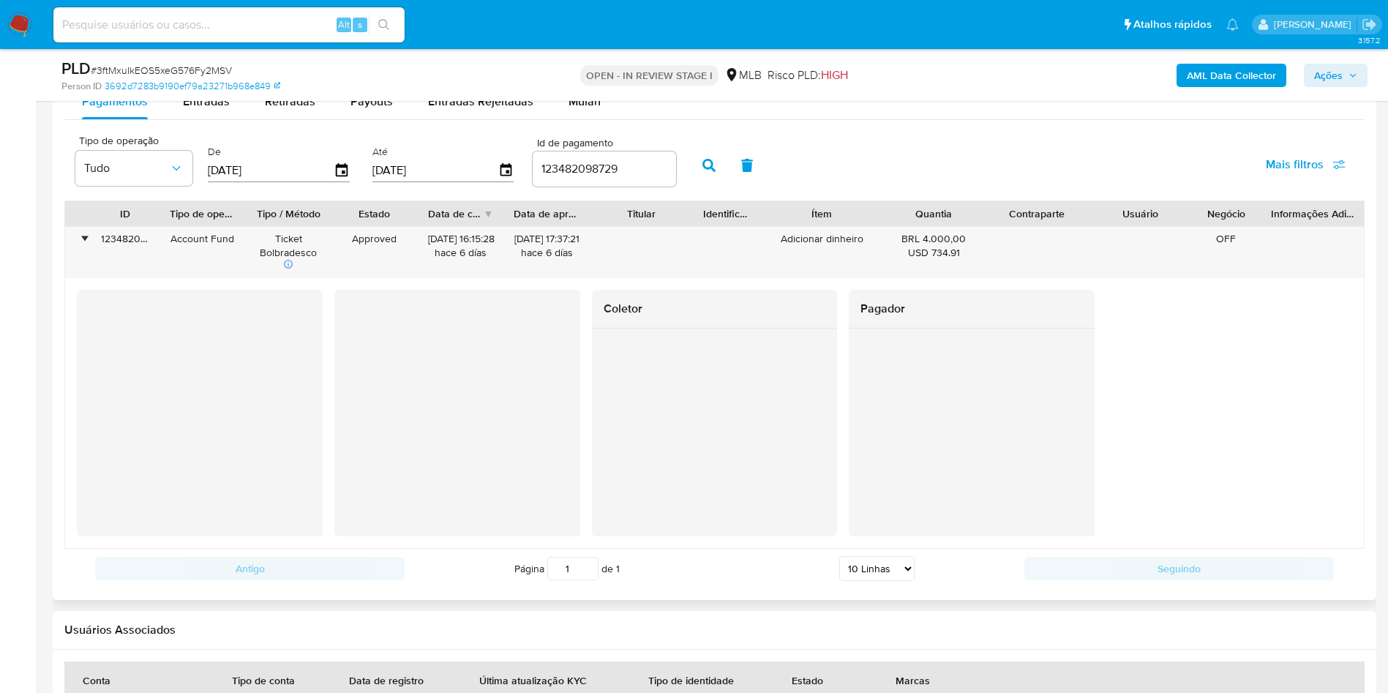
click at [786, 531] on div "Coletor" at bounding box center [715, 413] width 246 height 247
click at [947, 235] on div "BRL 4.000,00 USD 734.91" at bounding box center [934, 246] width 83 height 28
drag, startPoint x: 920, startPoint y: 241, endPoint x: 971, endPoint y: 234, distance: 50.9
click at [971, 234] on div "BRL 4.000,00 USD 734.91" at bounding box center [934, 246] width 83 height 28
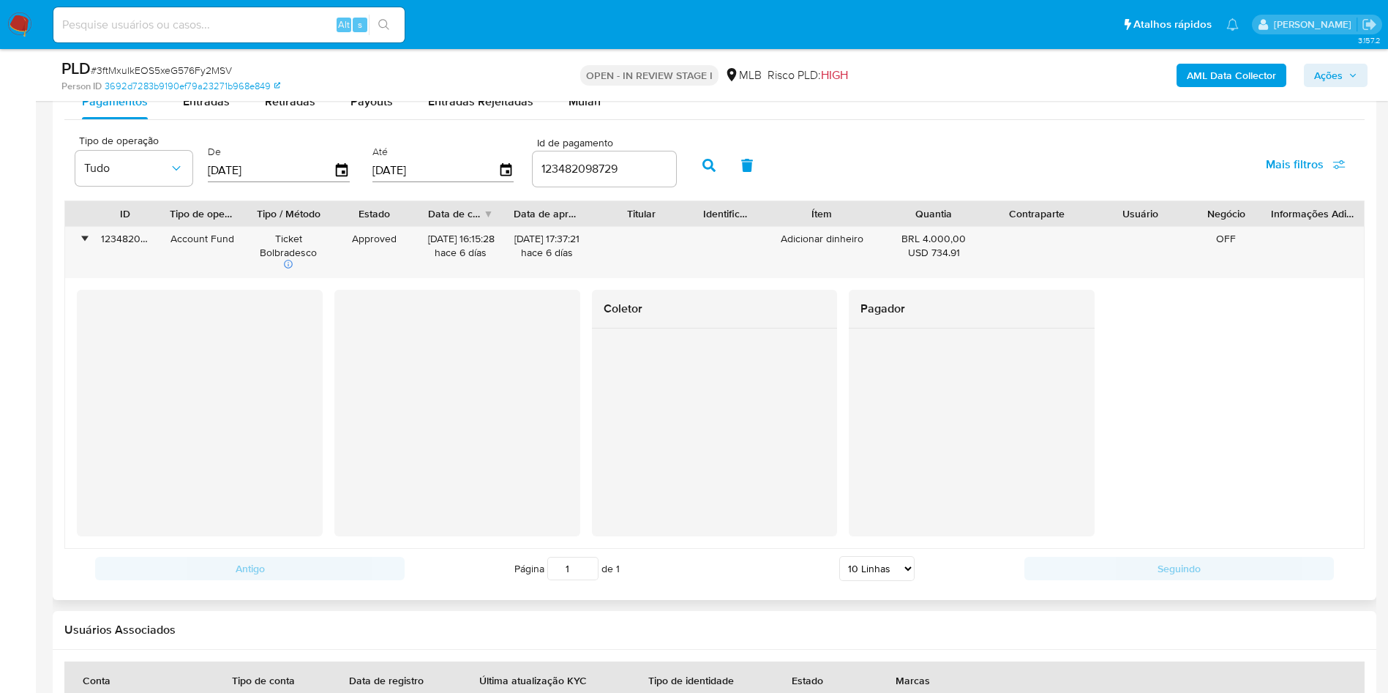
click at [556, 186] on div "123482098729" at bounding box center [604, 168] width 143 height 35
click at [556, 185] on div "123482098729" at bounding box center [604, 168] width 143 height 35
click at [557, 170] on input "123482098729" at bounding box center [604, 168] width 143 height 19
click at [556, 170] on input "123482098729" at bounding box center [604, 168] width 143 height 19
paste input "276225"
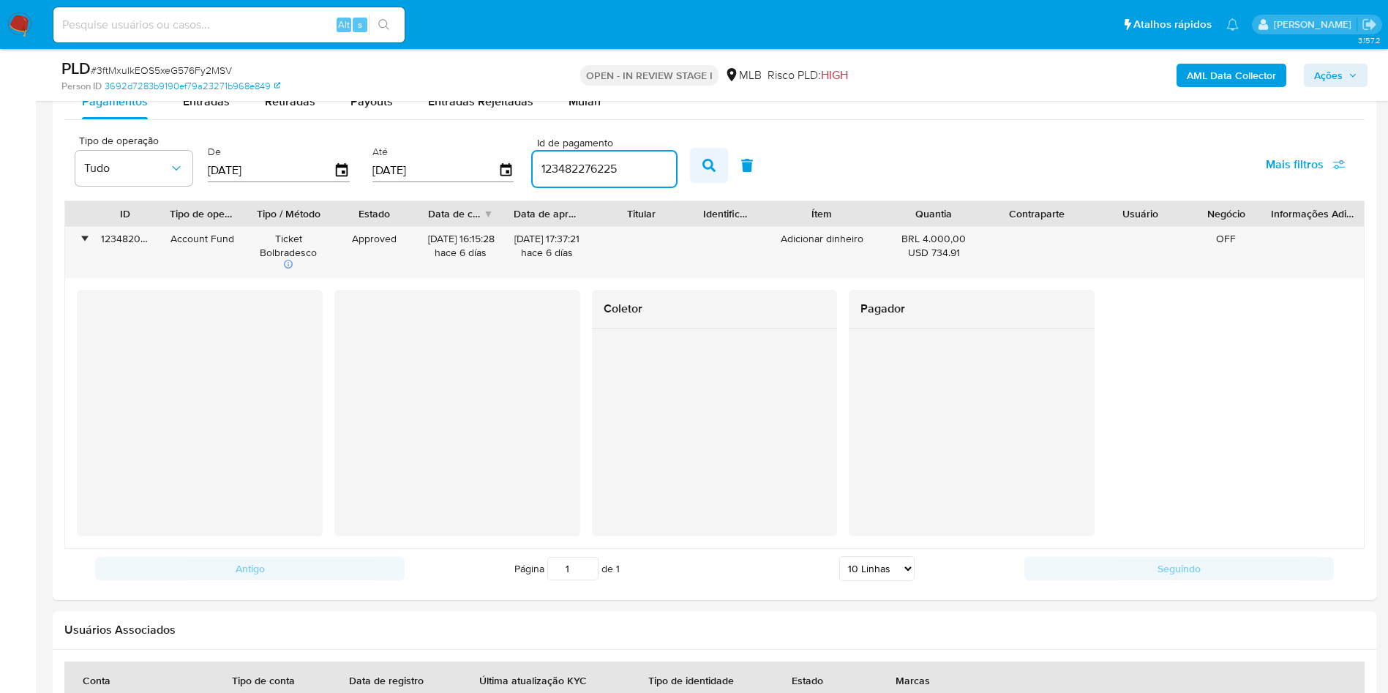
click at [706, 168] on icon "button" at bounding box center [708, 165] width 13 height 13
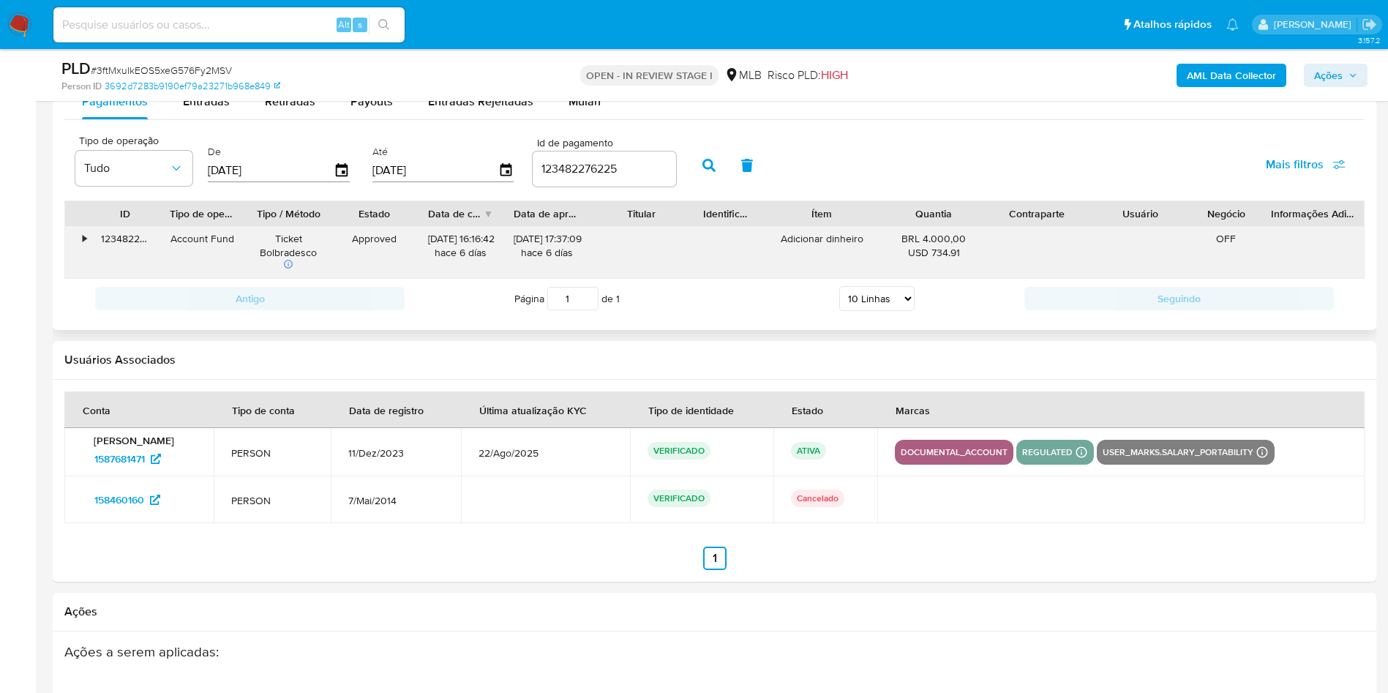
click at [83, 237] on div "•" at bounding box center [85, 239] width 4 height 14
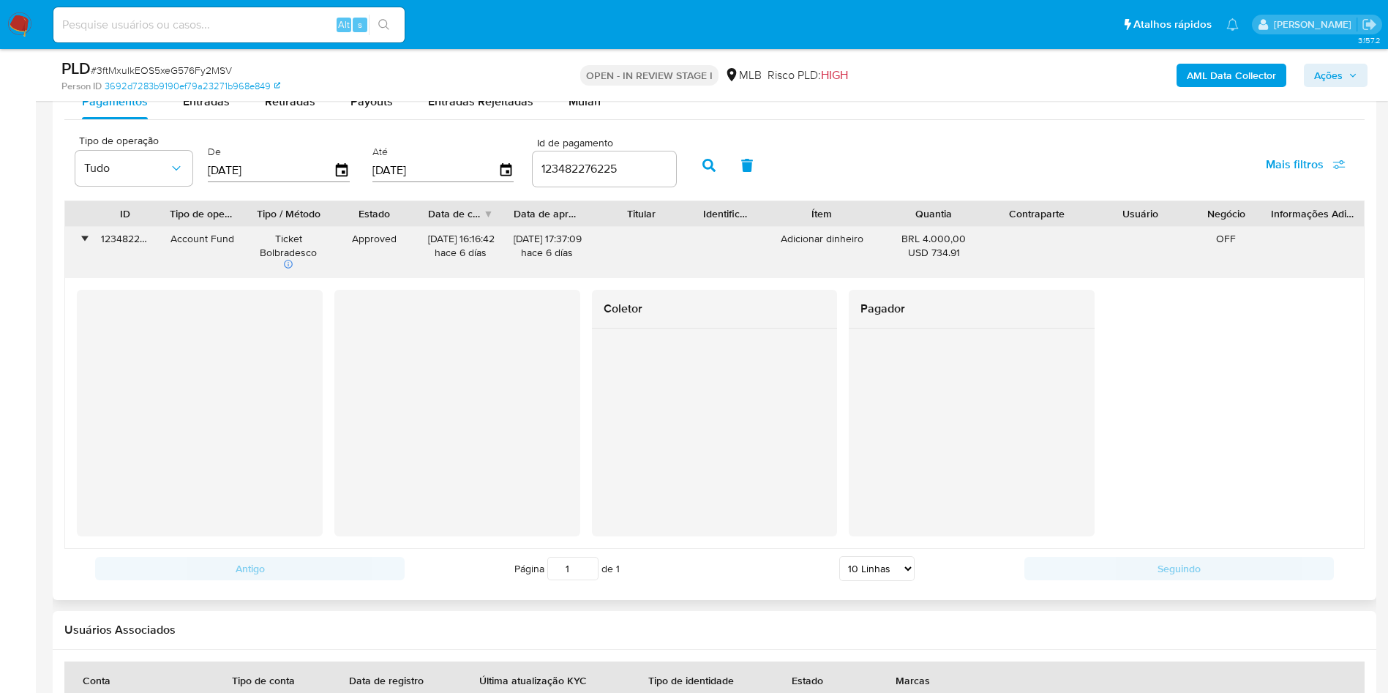
drag, startPoint x: 922, startPoint y: 239, endPoint x: 964, endPoint y: 238, distance: 41.7
click at [964, 238] on div "BRL 4.000,00 USD 734.91" at bounding box center [934, 246] width 83 height 28
click at [590, 170] on input "123482276225" at bounding box center [604, 168] width 143 height 19
paste input "19116344167"
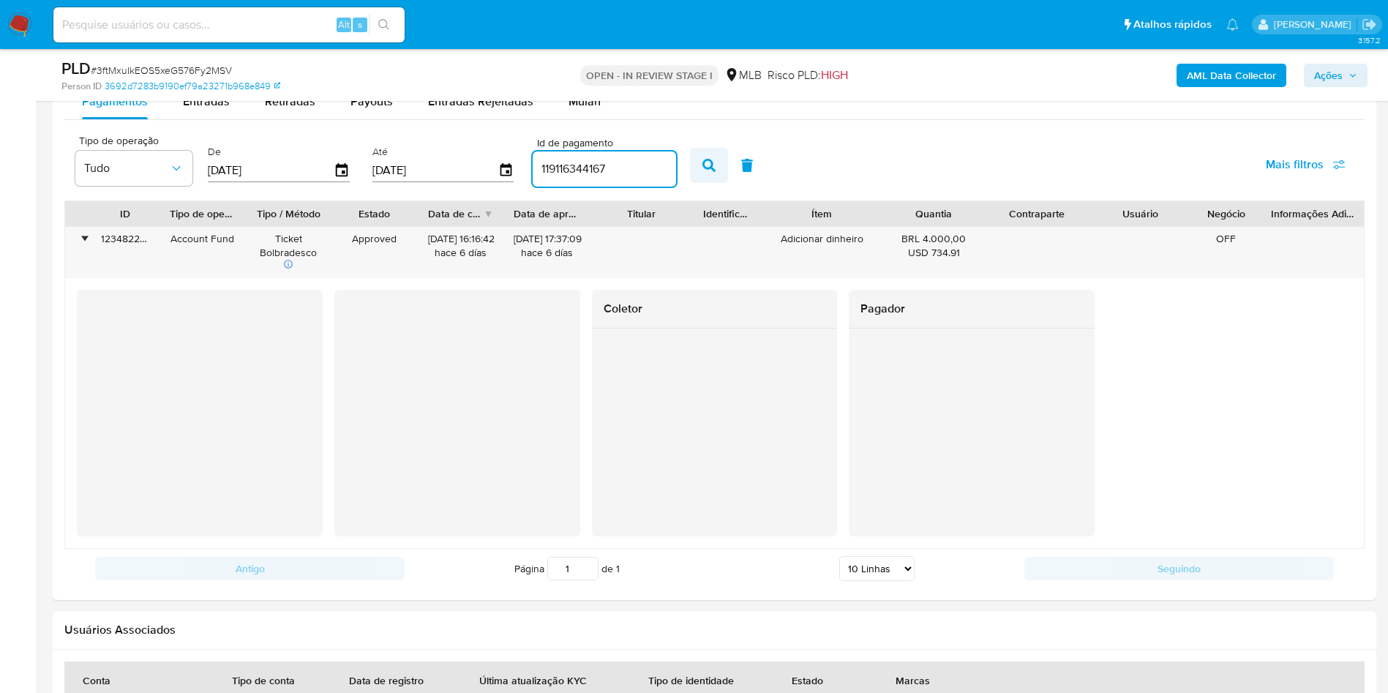
click at [708, 159] on icon "button" at bounding box center [708, 165] width 13 height 13
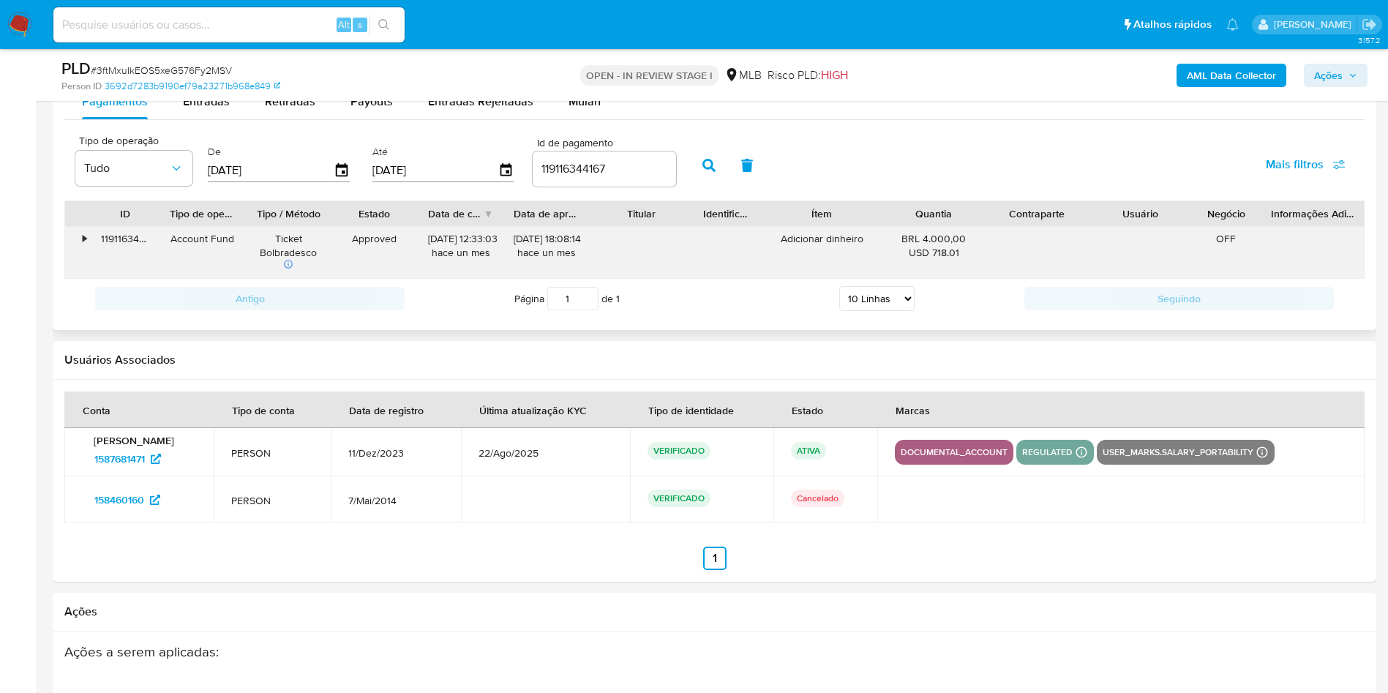
click at [77, 243] on div "•" at bounding box center [78, 253] width 26 height 52
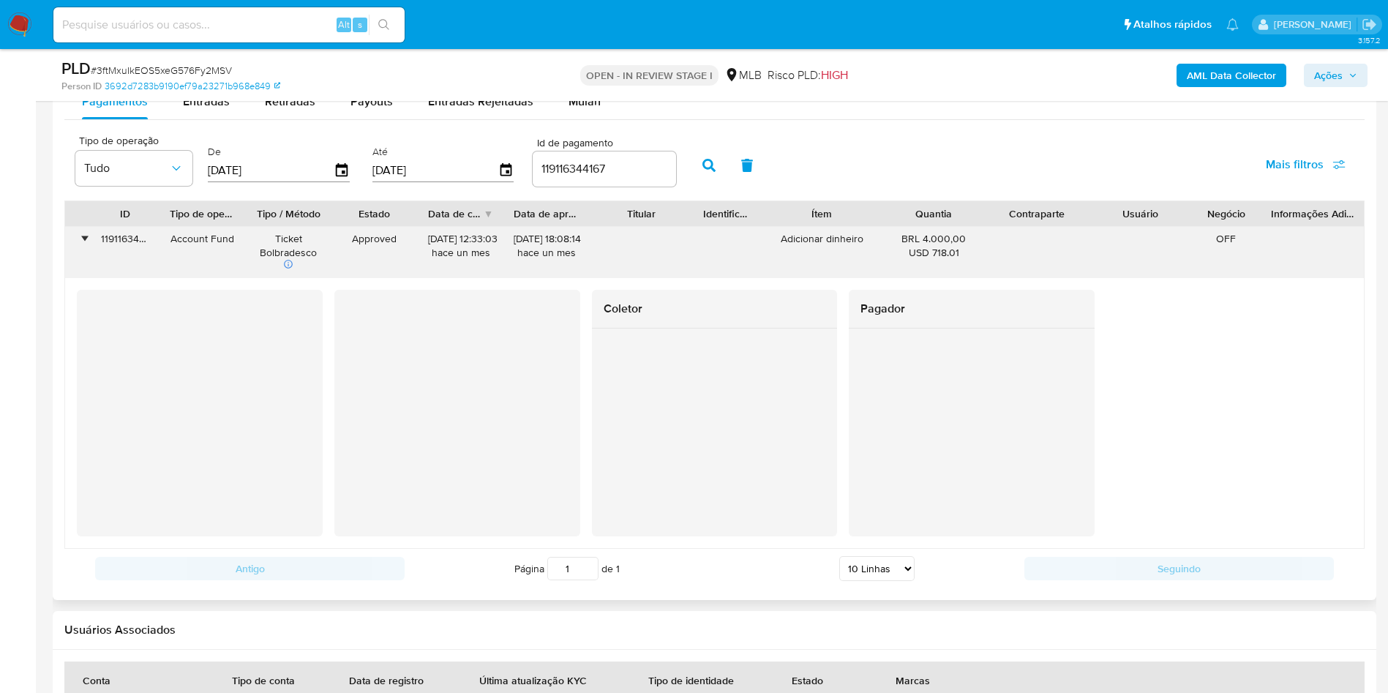
drag, startPoint x: 925, startPoint y: 232, endPoint x: 966, endPoint y: 230, distance: 41.0
click at [966, 230] on div "BRL 4.000,00 USD 718.01" at bounding box center [933, 253] width 103 height 52
click at [582, 158] on div "119116344167" at bounding box center [604, 168] width 143 height 35
click at [574, 168] on input "119116344167" at bounding box center [604, 168] width 143 height 19
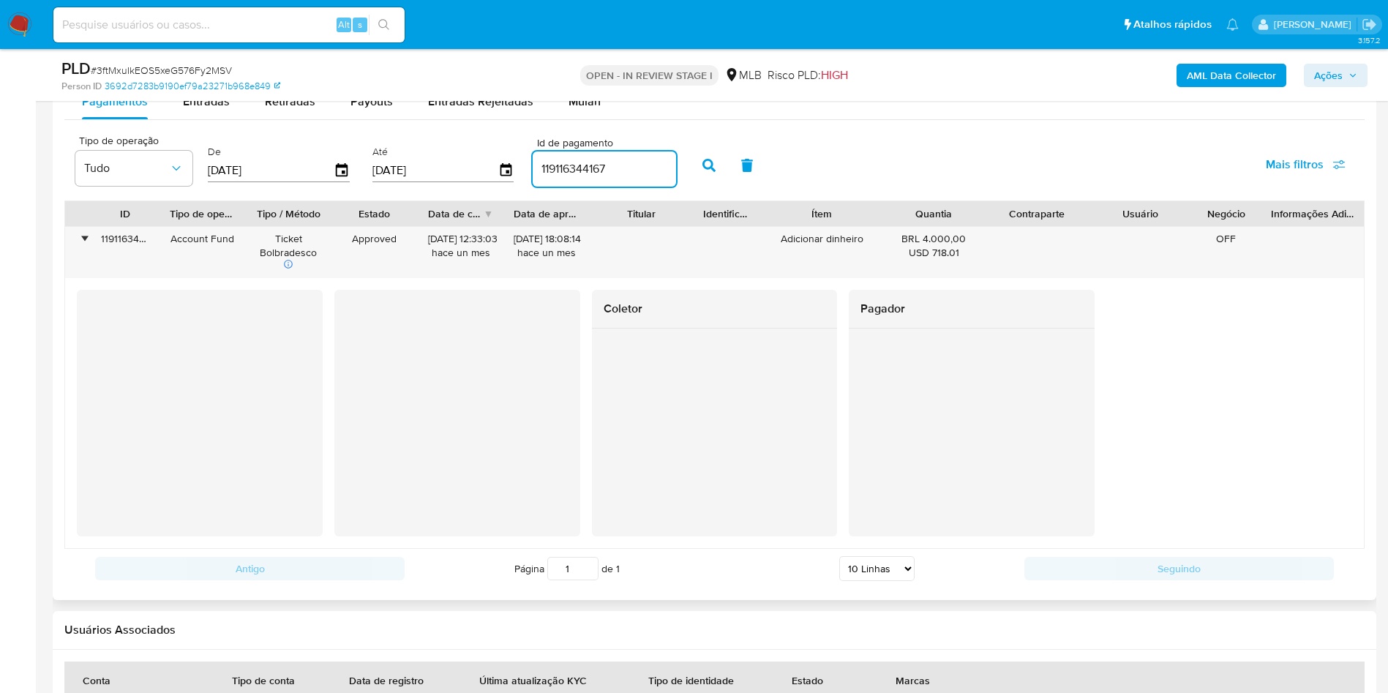
click at [574, 168] on input "119116344167" at bounding box center [604, 168] width 143 height 19
paste input "491913"
click at [720, 172] on button "button" at bounding box center [709, 165] width 38 height 35
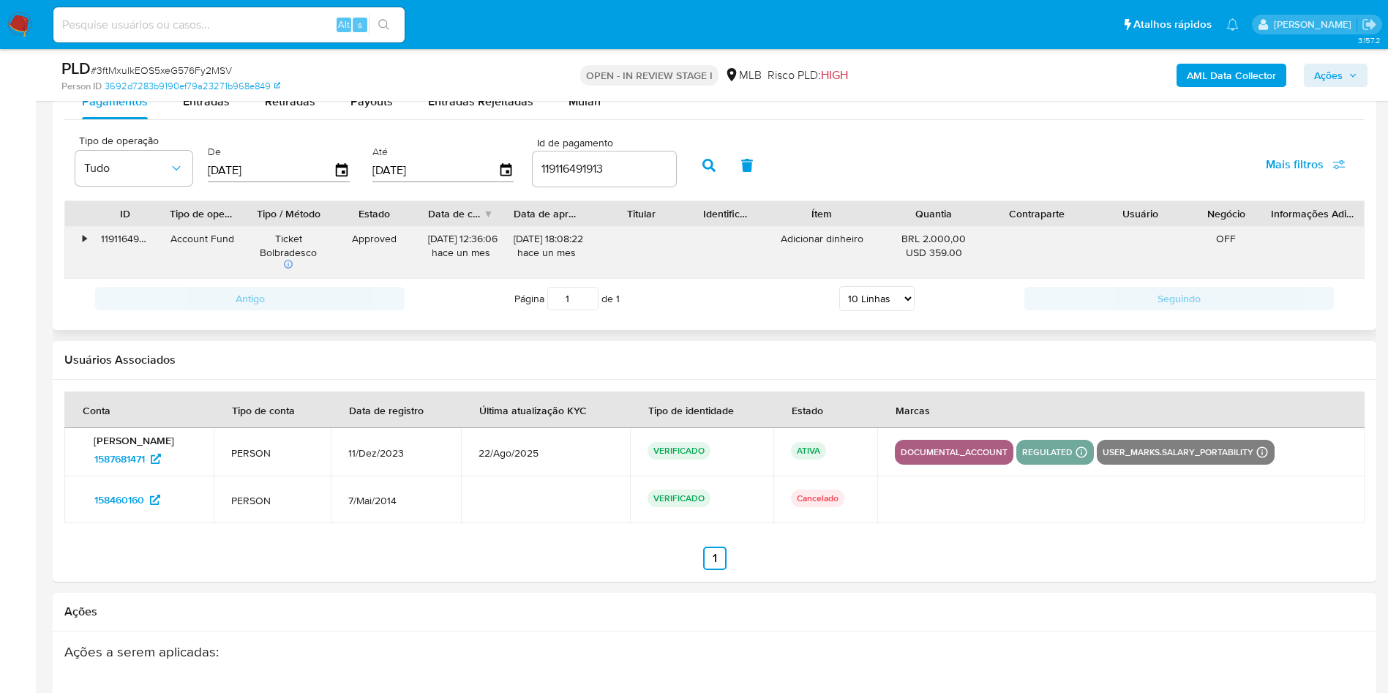
click at [80, 242] on div "•" at bounding box center [78, 253] width 26 height 52
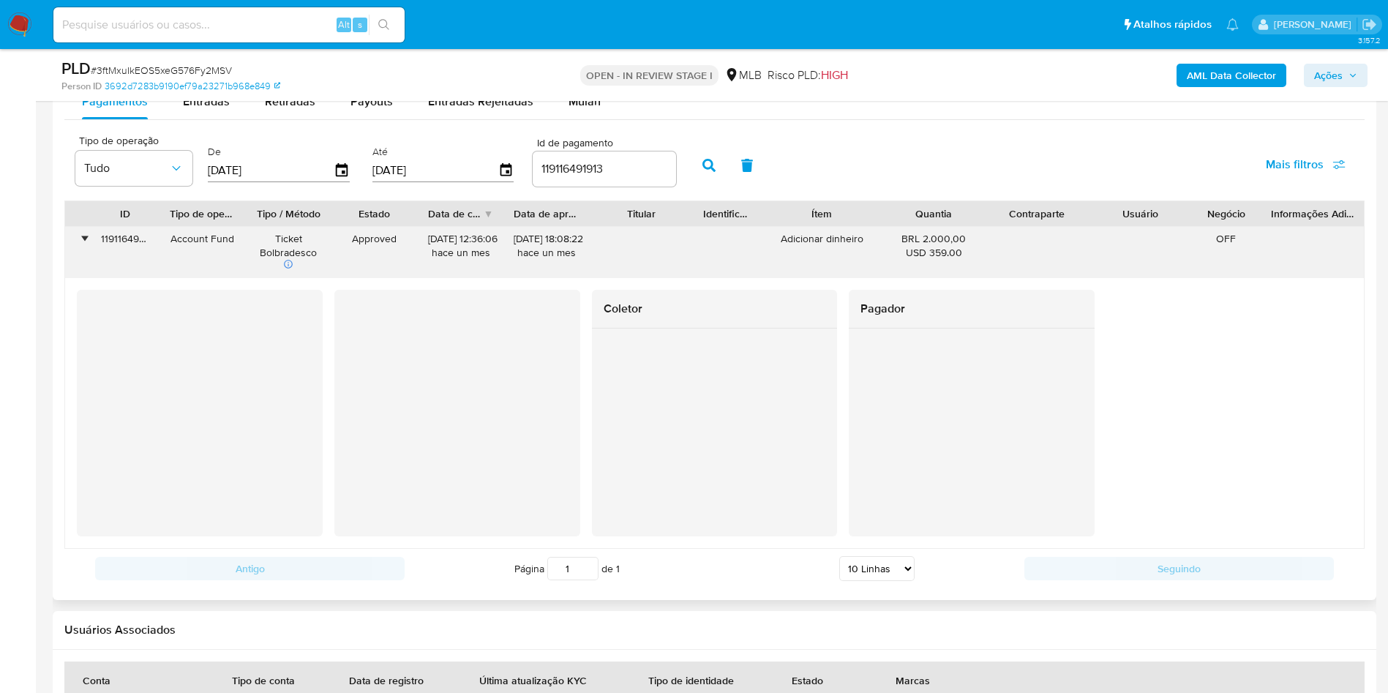
drag, startPoint x: 922, startPoint y: 237, endPoint x: 968, endPoint y: 239, distance: 45.4
click at [968, 239] on div "BRL 2.000,00 USD 359.00" at bounding box center [934, 246] width 83 height 28
click at [598, 176] on input "119116491913" at bounding box center [604, 168] width 143 height 19
paste input "626568178"
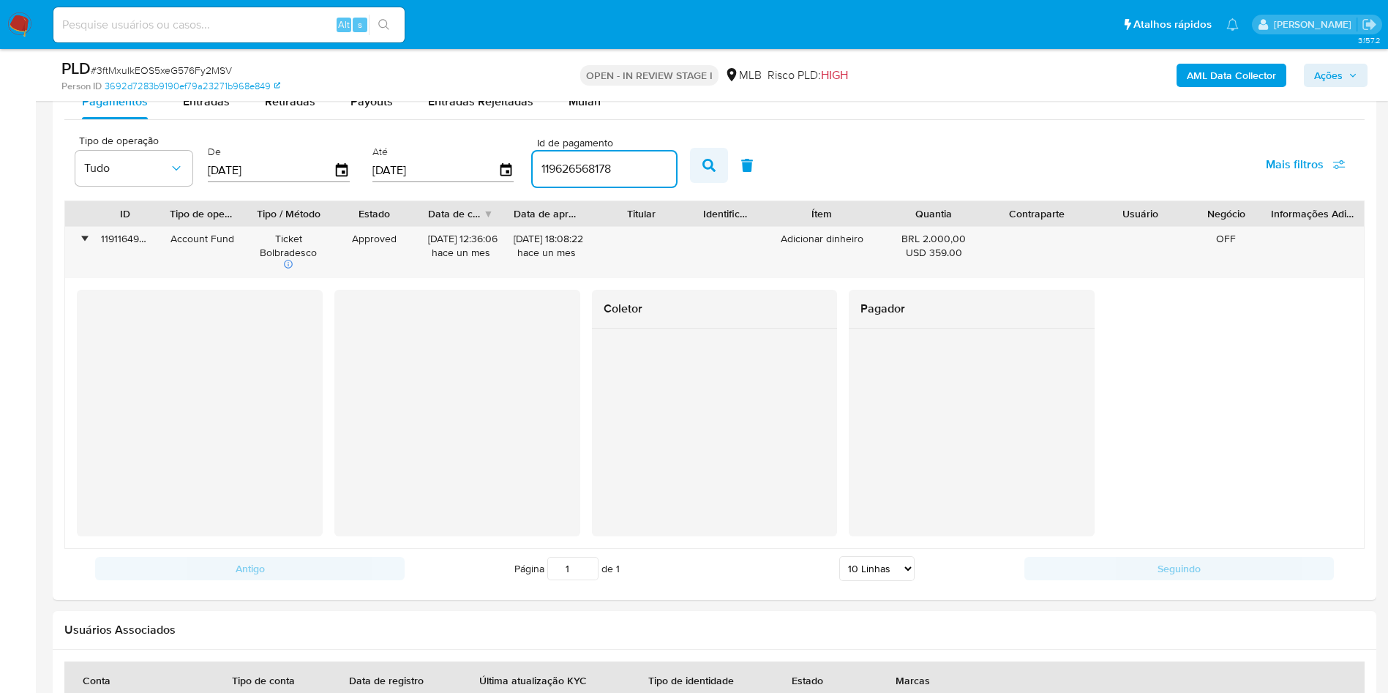
click at [694, 165] on button "button" at bounding box center [709, 165] width 38 height 35
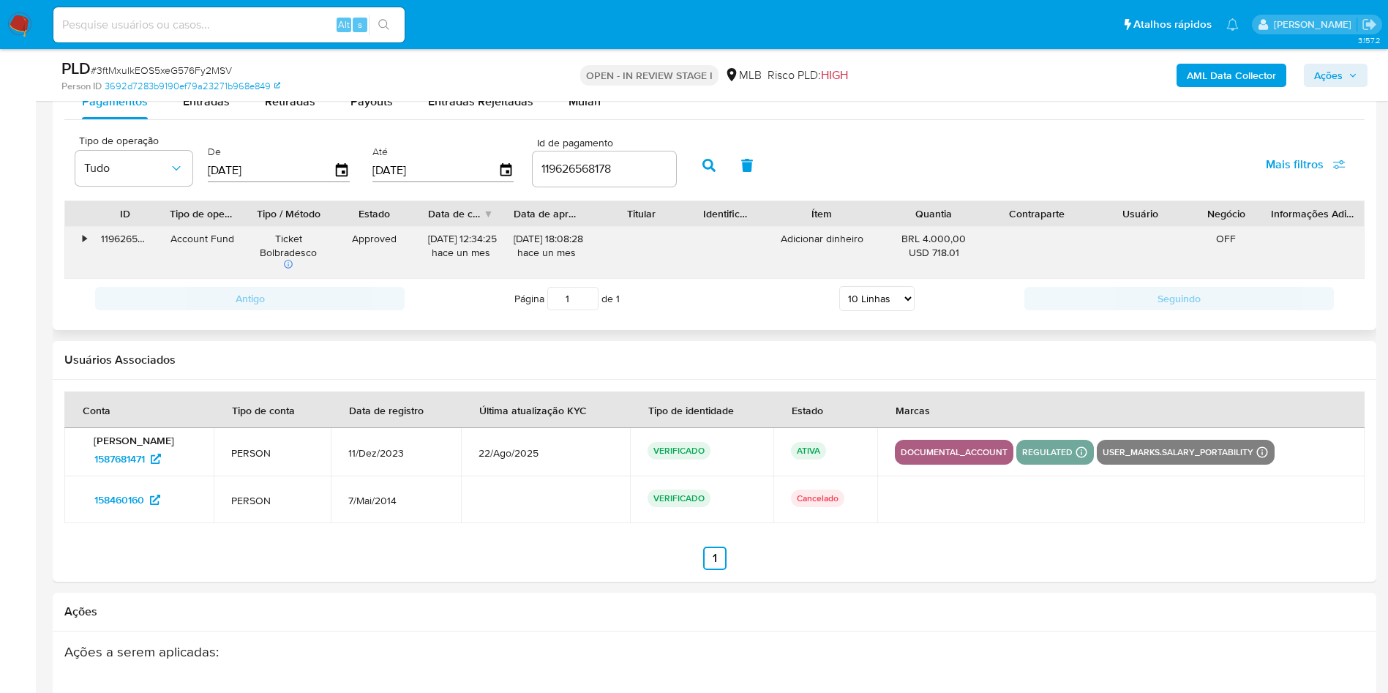
click at [73, 238] on div "•" at bounding box center [78, 253] width 26 height 52
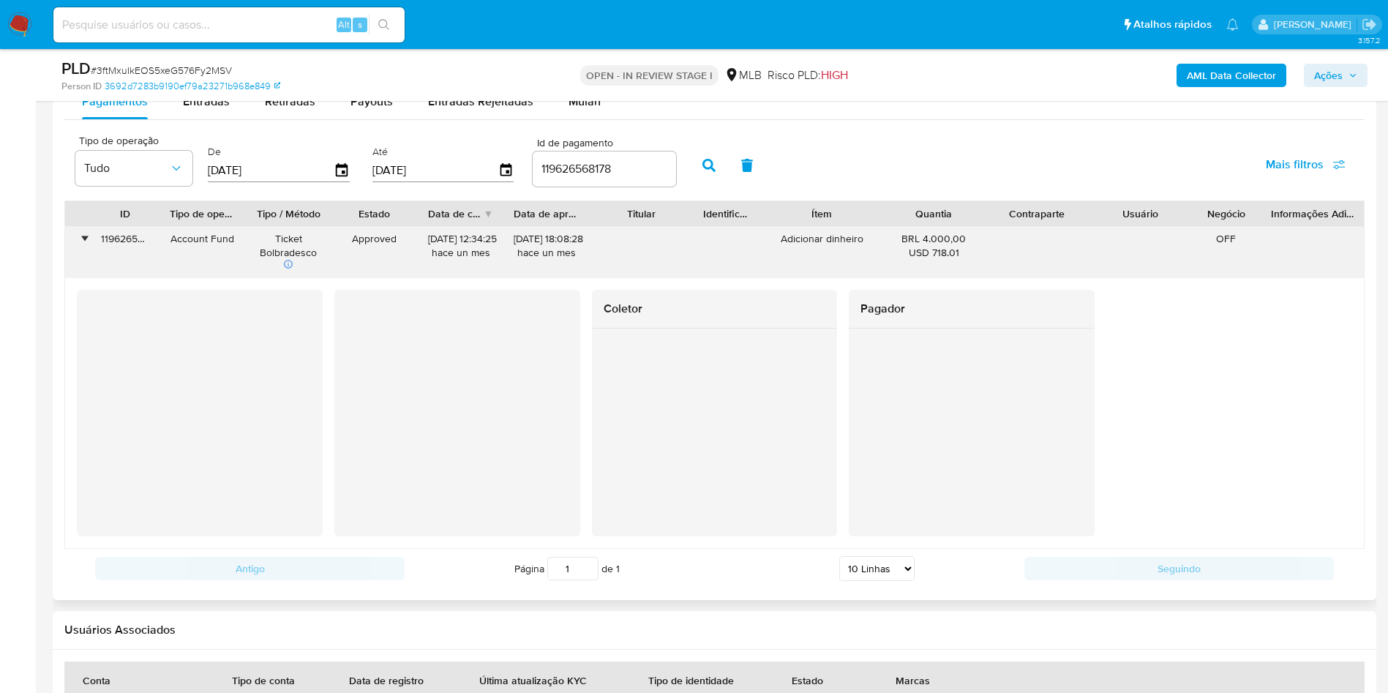
drag, startPoint x: 921, startPoint y: 233, endPoint x: 971, endPoint y: 238, distance: 50.0
click at [971, 238] on div "BRL 4.000,00 USD 718.01" at bounding box center [934, 246] width 83 height 28
click at [558, 163] on input "119626568178" at bounding box center [604, 168] width 143 height 19
paste input "8986501747"
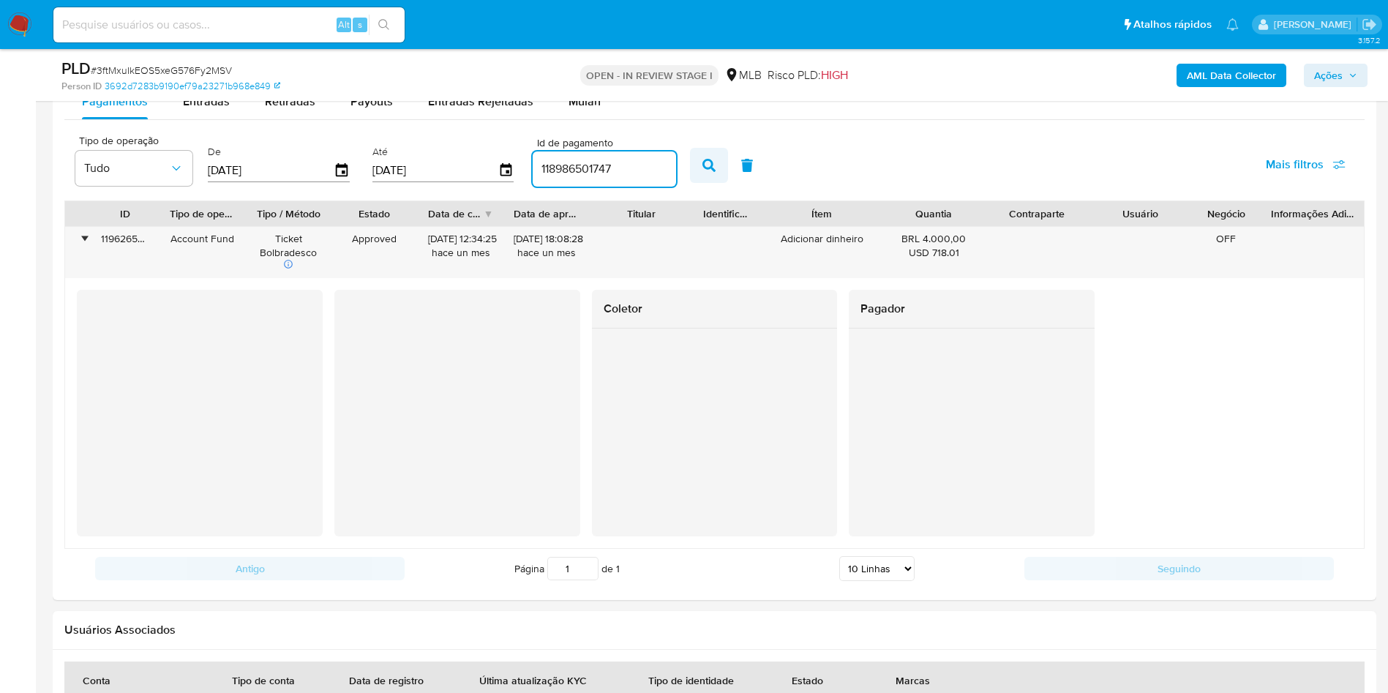
click at [710, 168] on icon "button" at bounding box center [708, 165] width 13 height 13
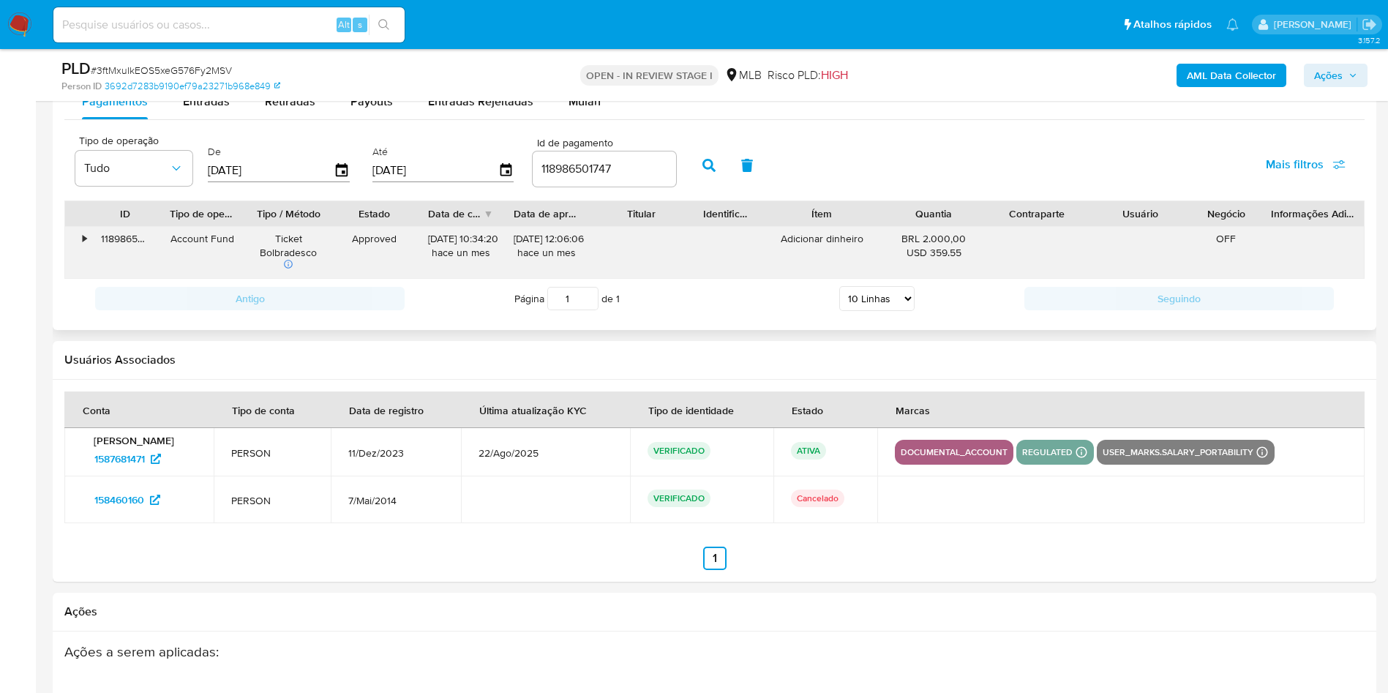
click at [91, 243] on div "118986501747" at bounding box center [125, 253] width 69 height 52
click at [85, 241] on div "•" at bounding box center [85, 239] width 4 height 14
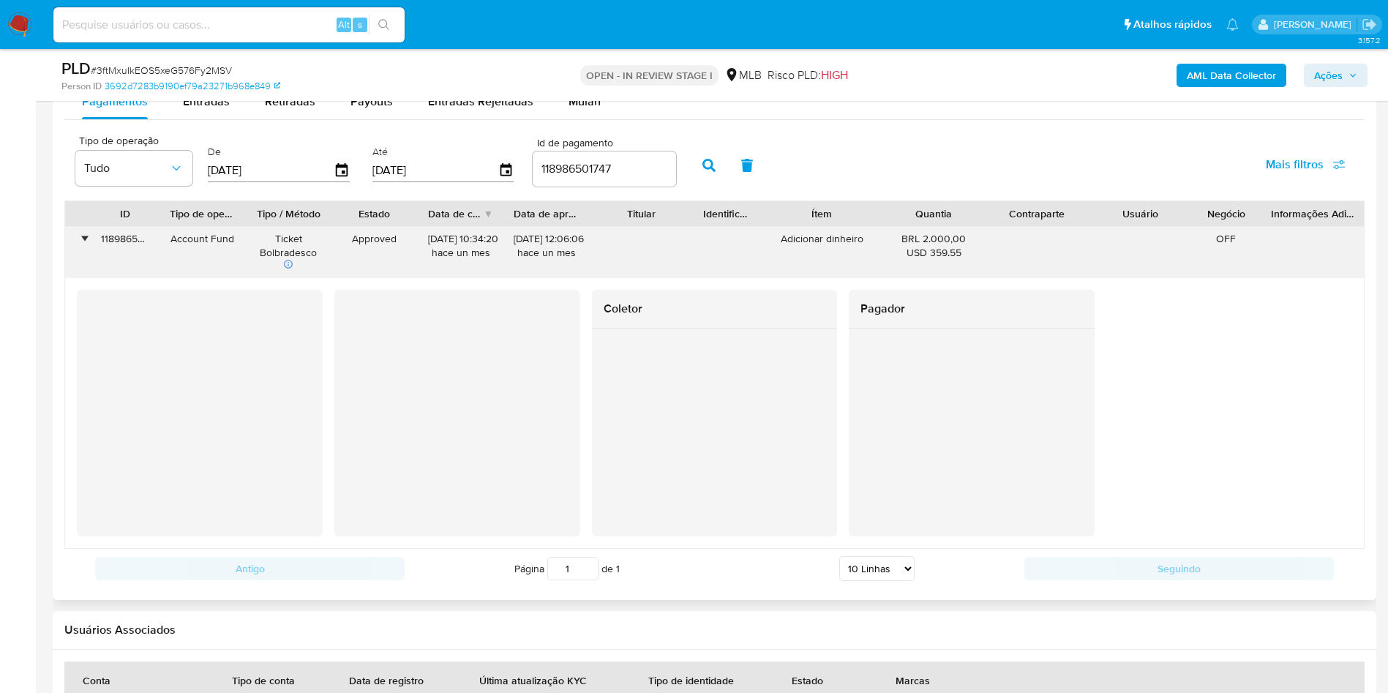
drag, startPoint x: 920, startPoint y: 234, endPoint x: 977, endPoint y: 236, distance: 56.3
click at [977, 236] on div "BRL 2.000,00 USD 359.55" at bounding box center [933, 253] width 103 height 52
click at [553, 163] on input "118986501747" at bounding box center [604, 168] width 143 height 19
paste input "386375"
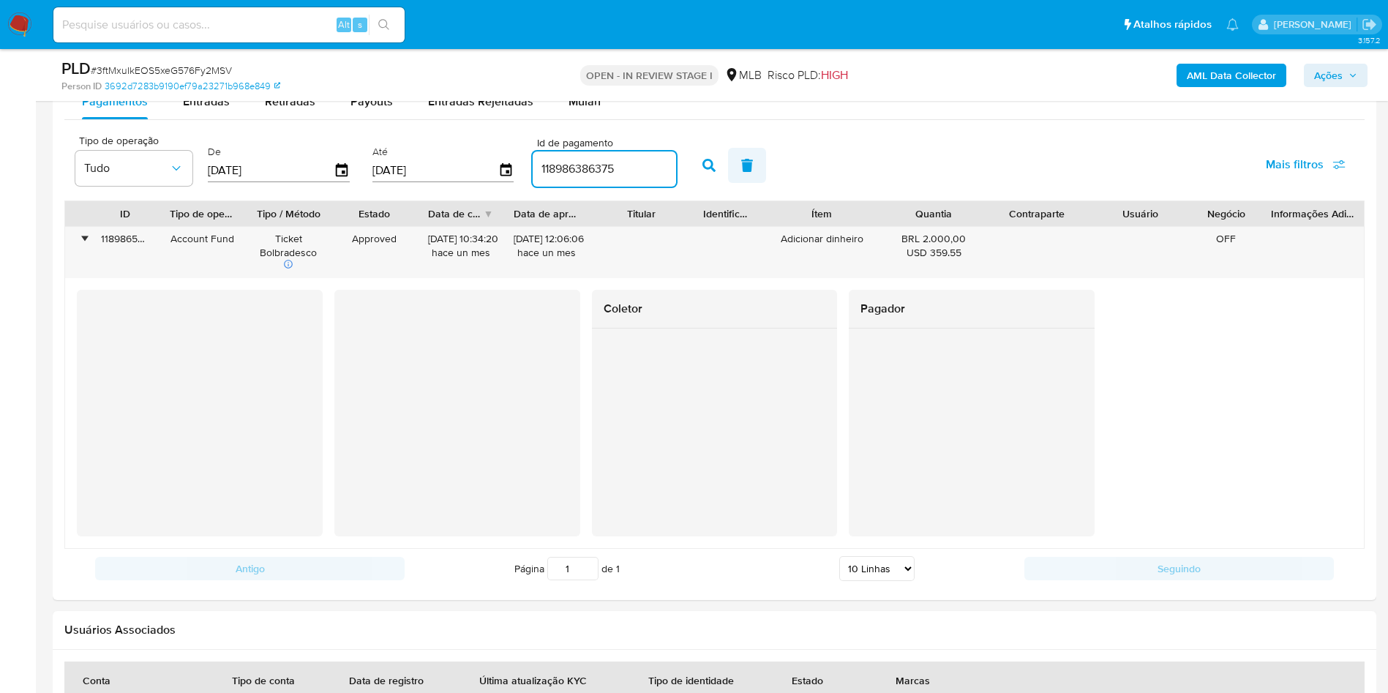
type input "118986386375"
click at [733, 157] on button "button" at bounding box center [747, 165] width 38 height 35
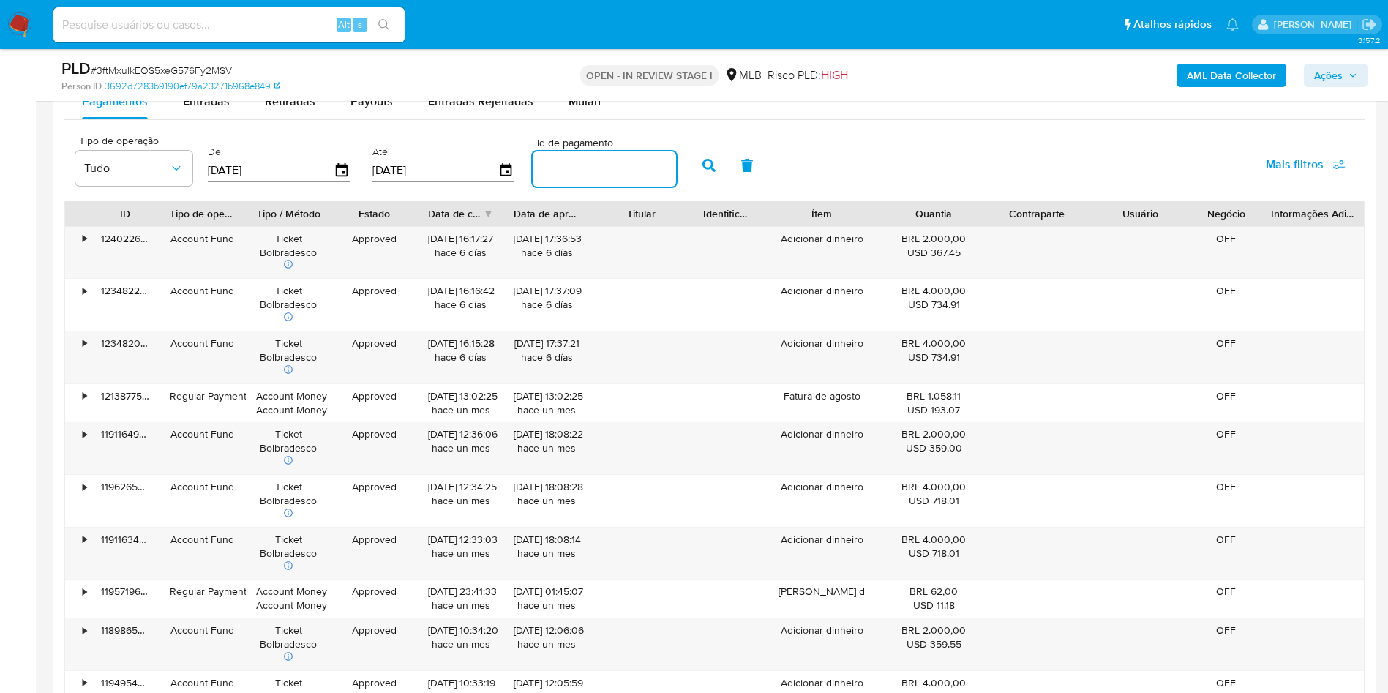
click at [628, 168] on input "number" at bounding box center [604, 168] width 143 height 19
paste input "118986386375"
click at [706, 168] on icon "button" at bounding box center [708, 165] width 13 height 13
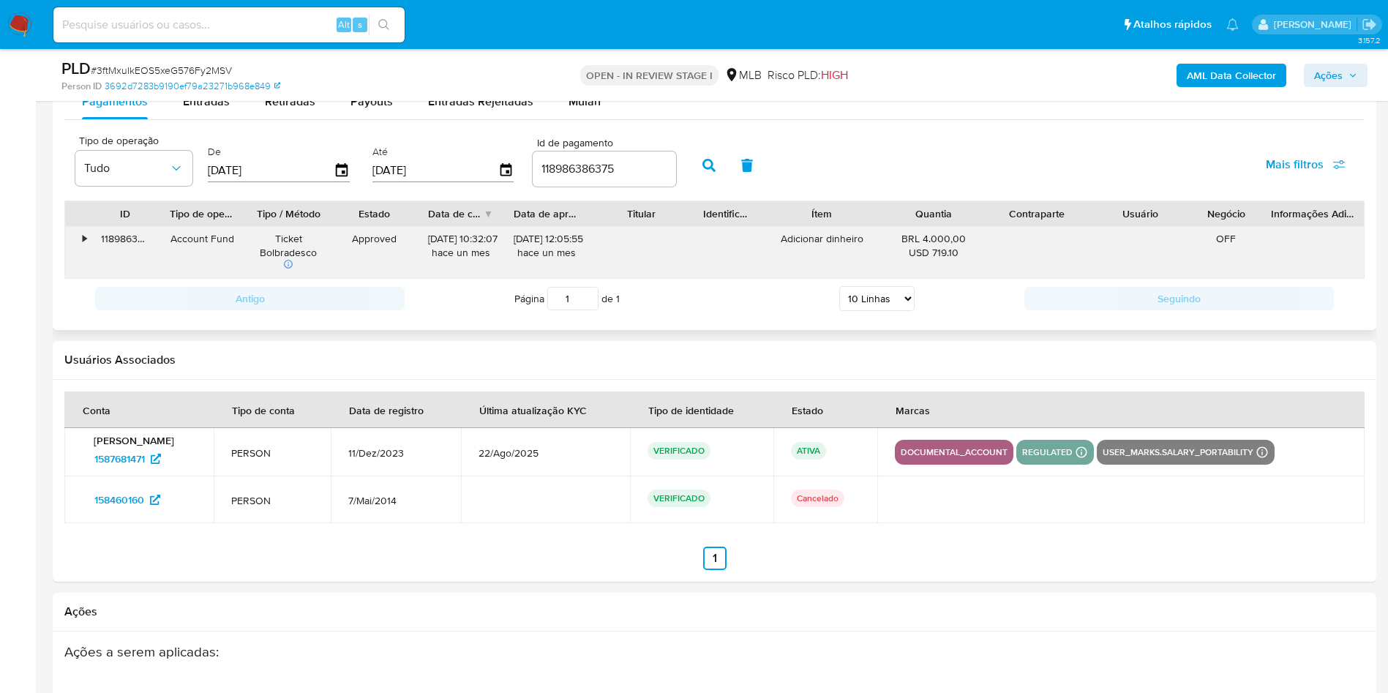
click at [70, 241] on div "•" at bounding box center [78, 253] width 26 height 52
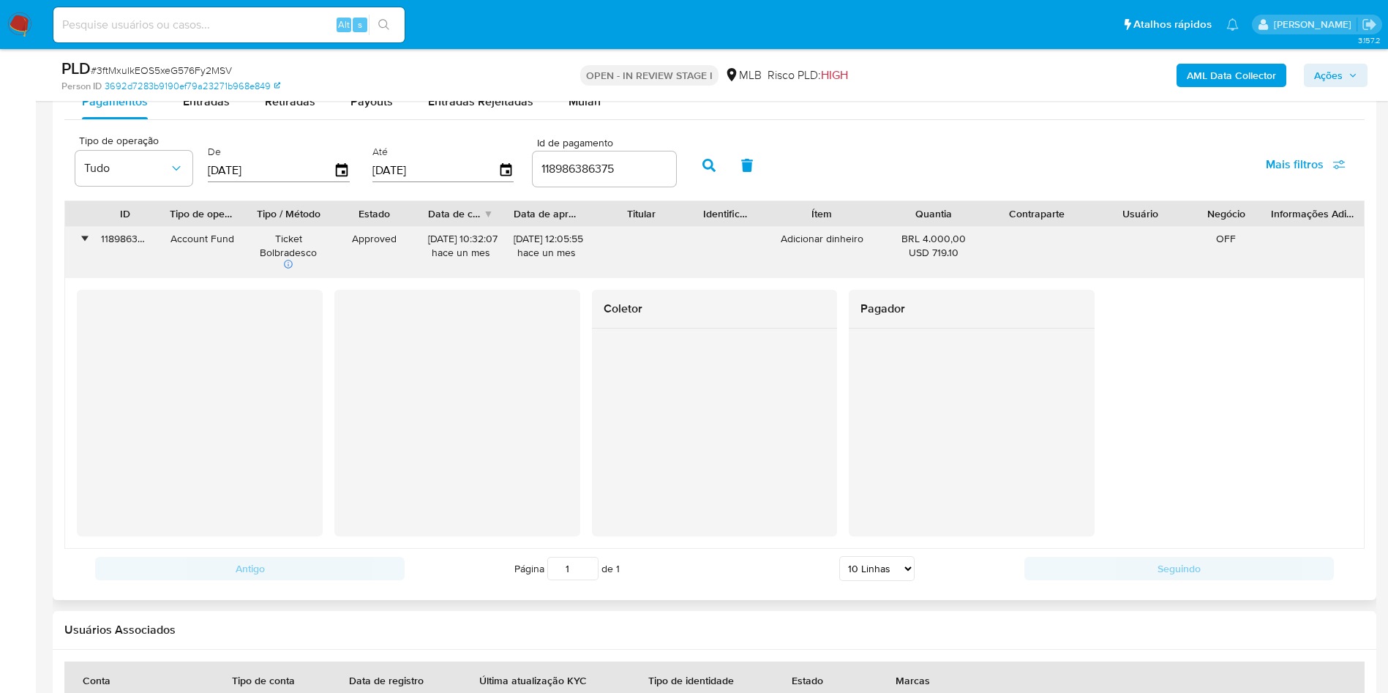
drag, startPoint x: 922, startPoint y: 236, endPoint x: 974, endPoint y: 236, distance: 51.2
click at [974, 236] on div "BRL 4.000,00 USD 719.10" at bounding box center [934, 246] width 83 height 28
click at [567, 169] on input "118986386375" at bounding box center [604, 168] width 143 height 19
paste input "9495469616"
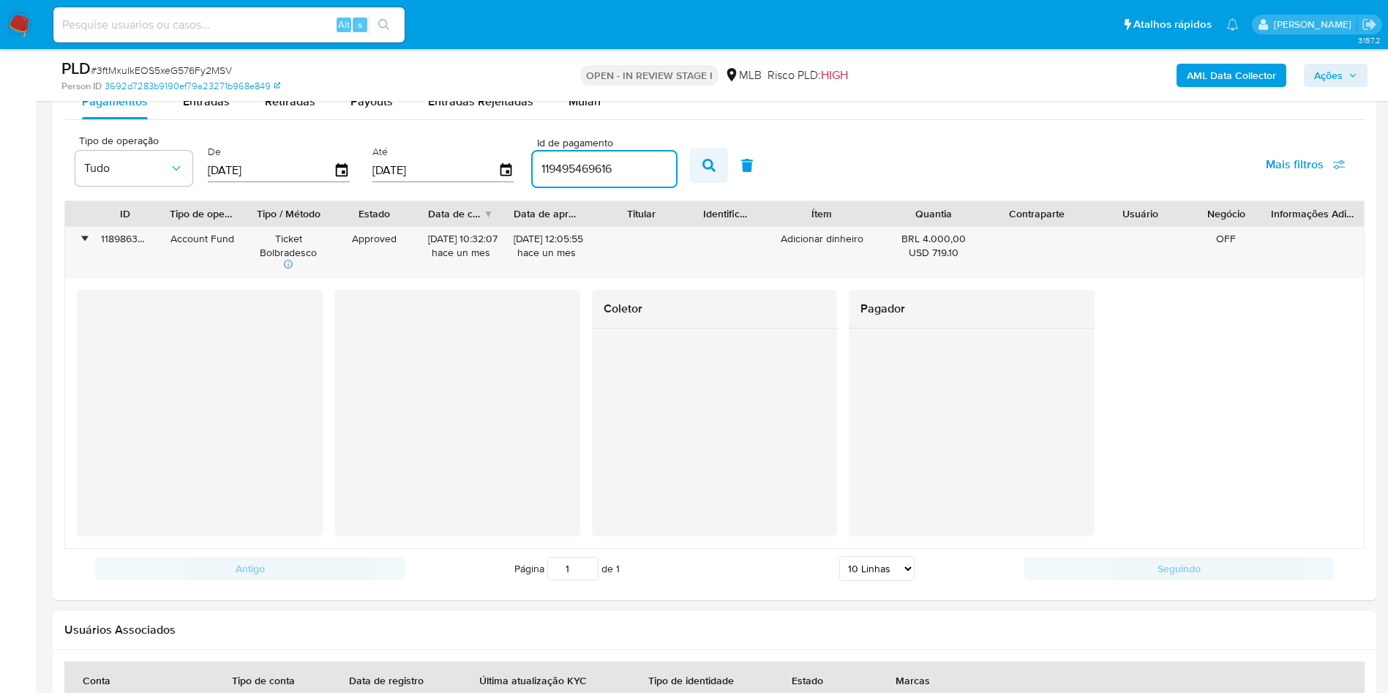
type input "119495469616"
click at [709, 169] on icon "button" at bounding box center [708, 165] width 13 height 13
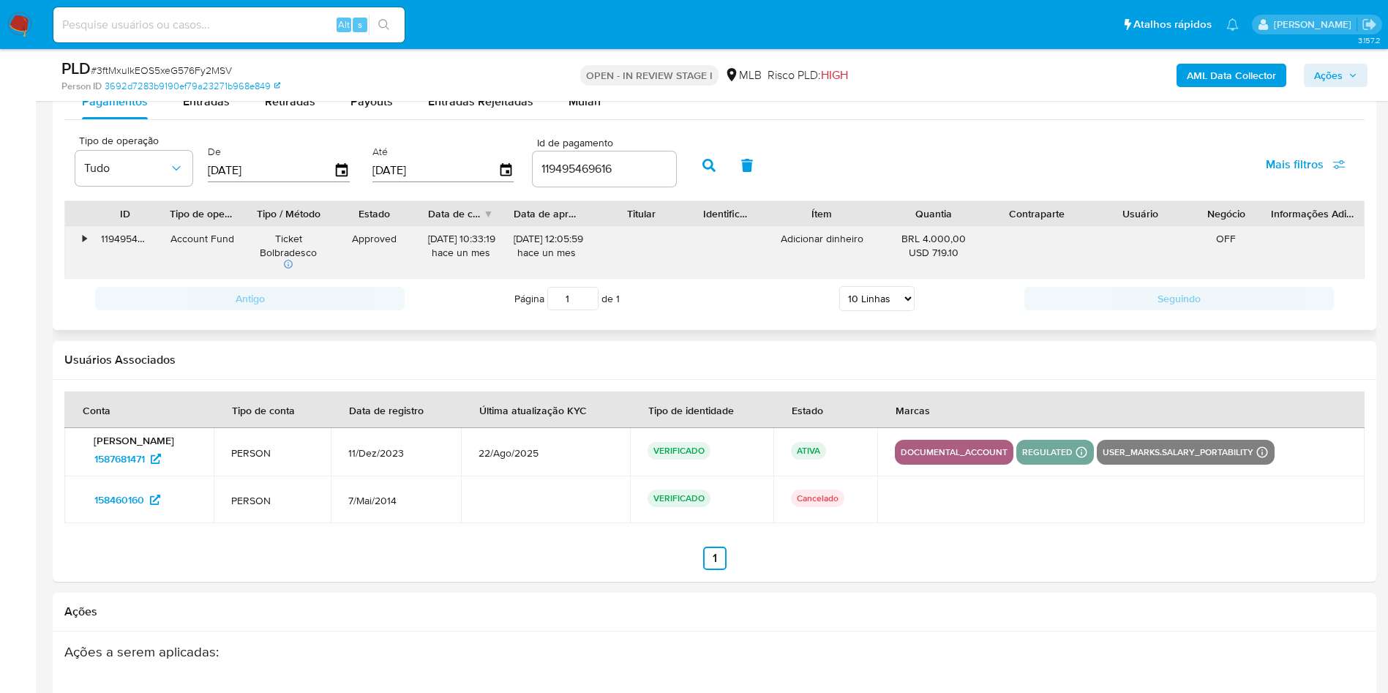
click at [83, 242] on div "•" at bounding box center [85, 239] width 4 height 14
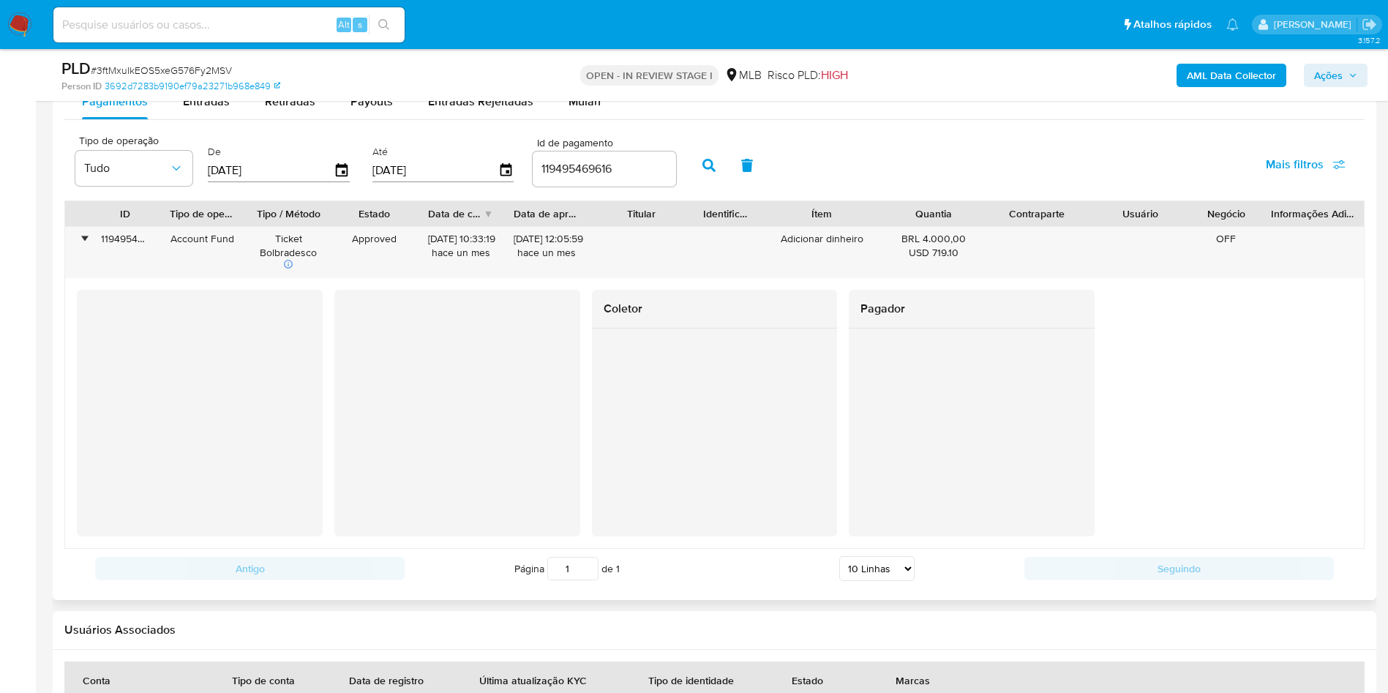
drag, startPoint x: 918, startPoint y: 233, endPoint x: 964, endPoint y: 279, distance: 65.2
click at [969, 236] on div "BRL 4.000,00 USD 719.10" at bounding box center [934, 246] width 83 height 28
click at [252, 198] on div "104" at bounding box center [328, 203] width 166 height 10
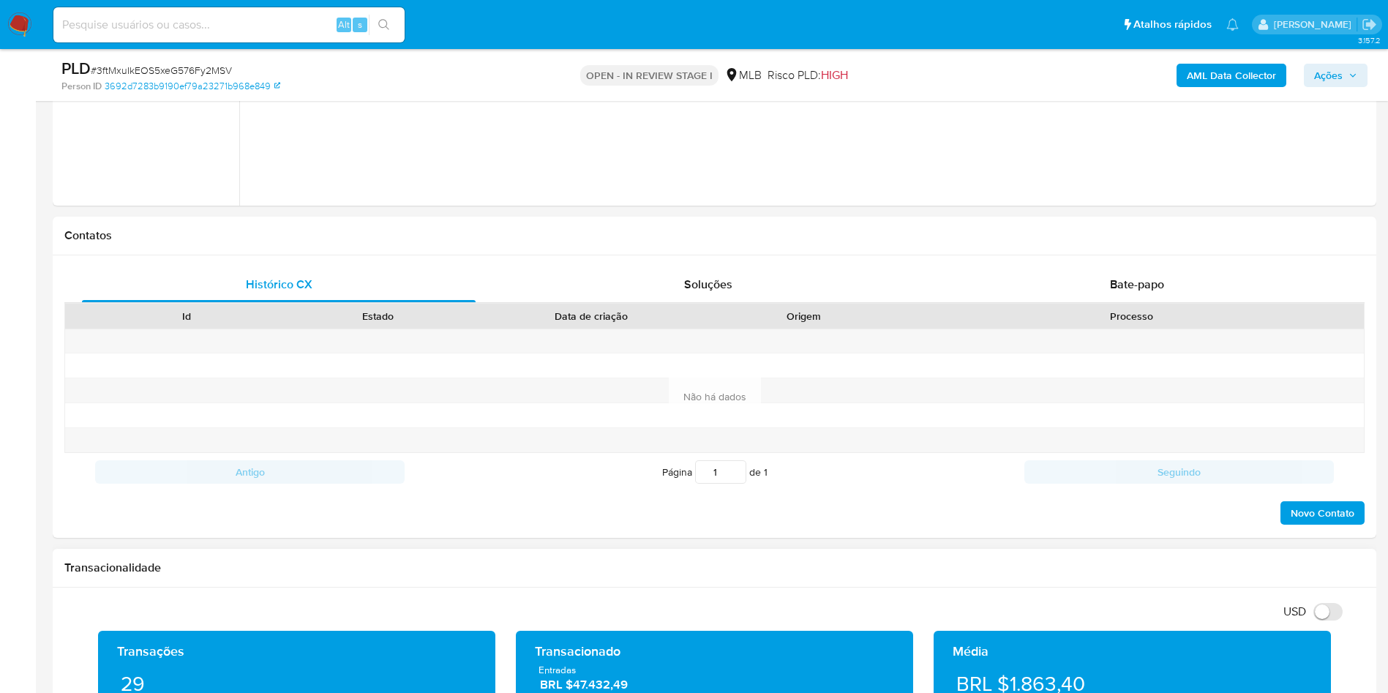
scroll to position [219, 0]
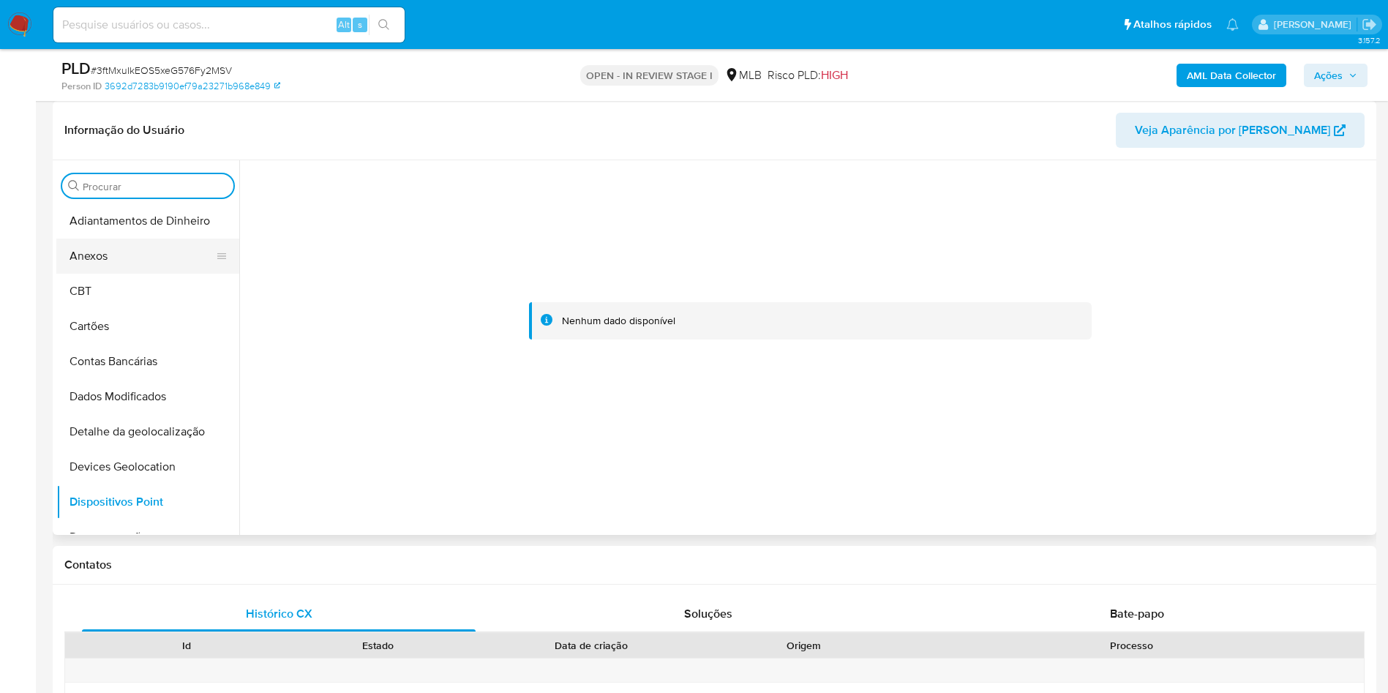
click at [100, 254] on button "Anexos" at bounding box center [141, 255] width 171 height 35
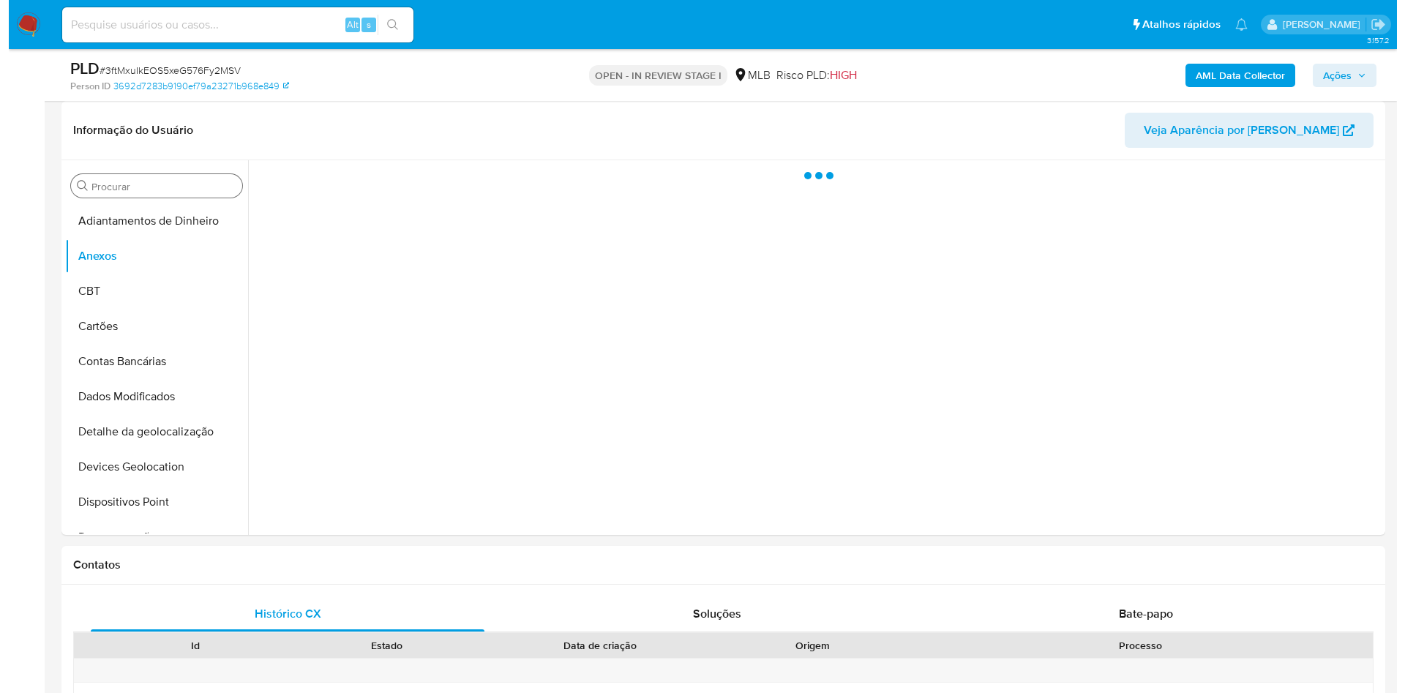
scroll to position [110, 0]
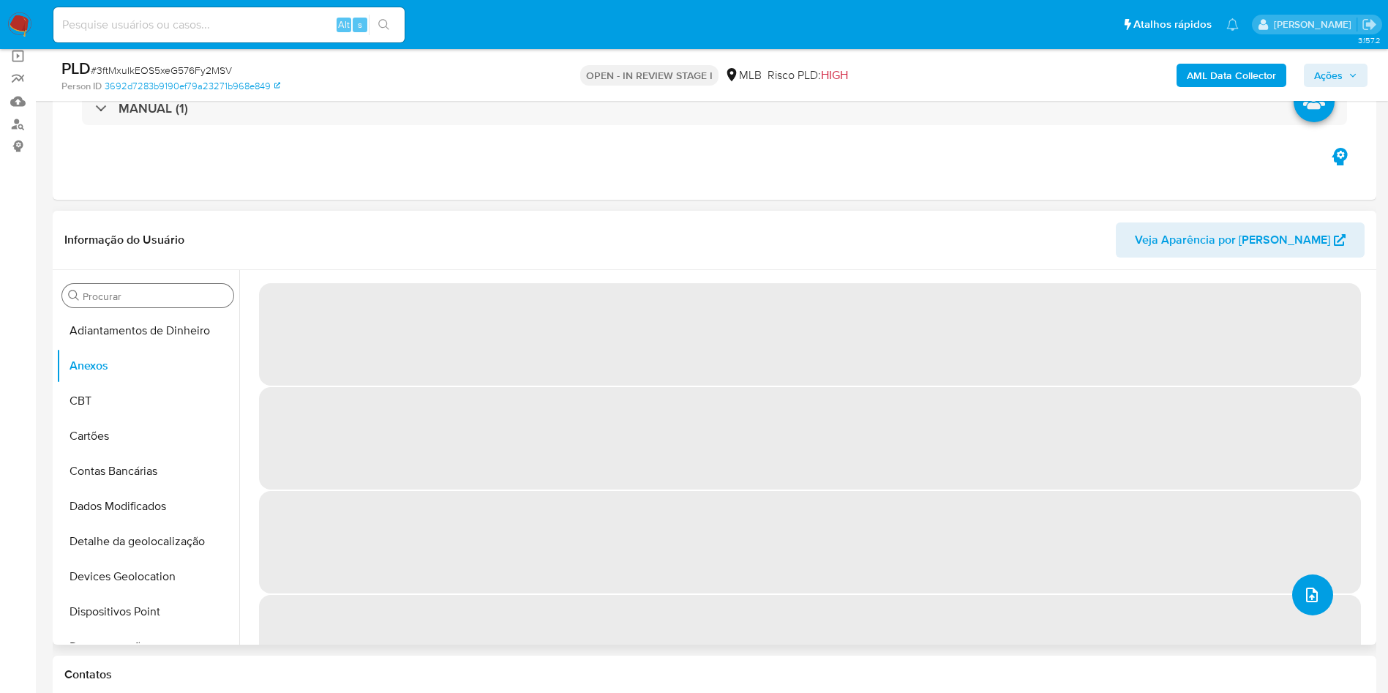
click at [1312, 593] on button "upload-file" at bounding box center [1312, 594] width 41 height 41
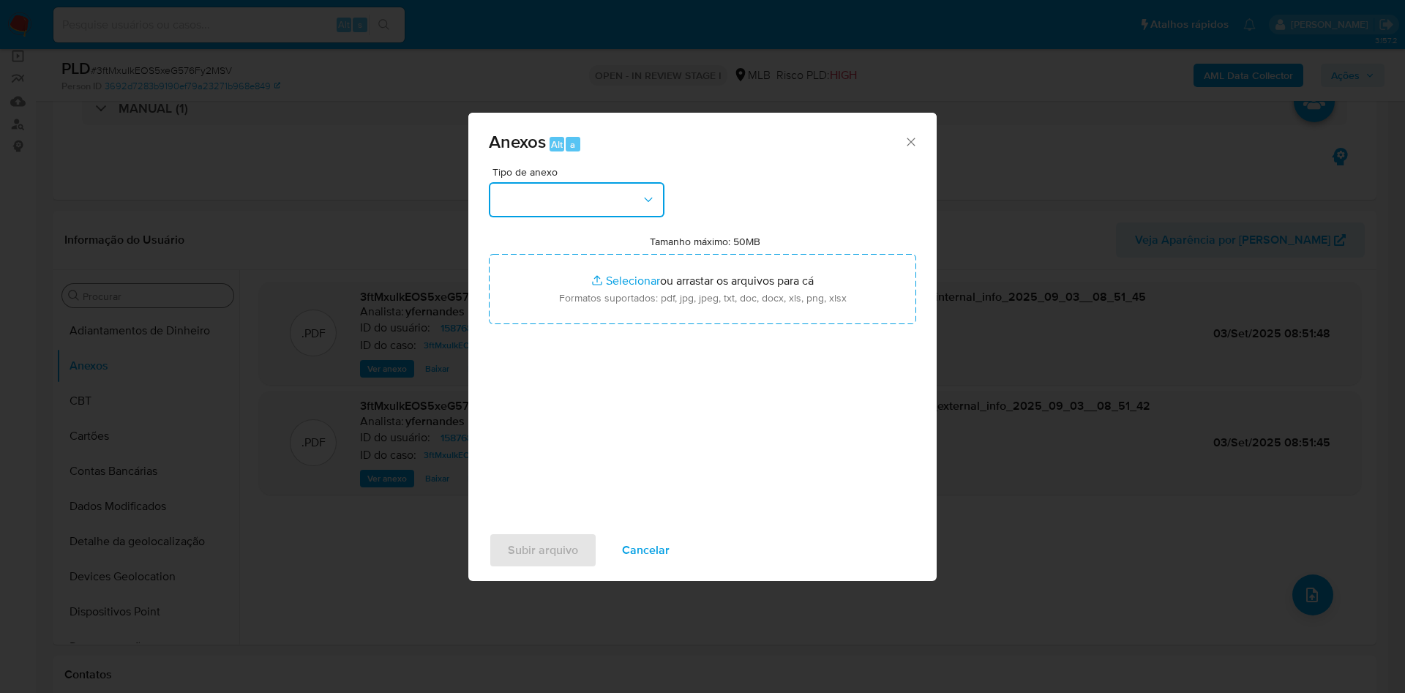
click at [562, 206] on button "button" at bounding box center [577, 199] width 176 height 35
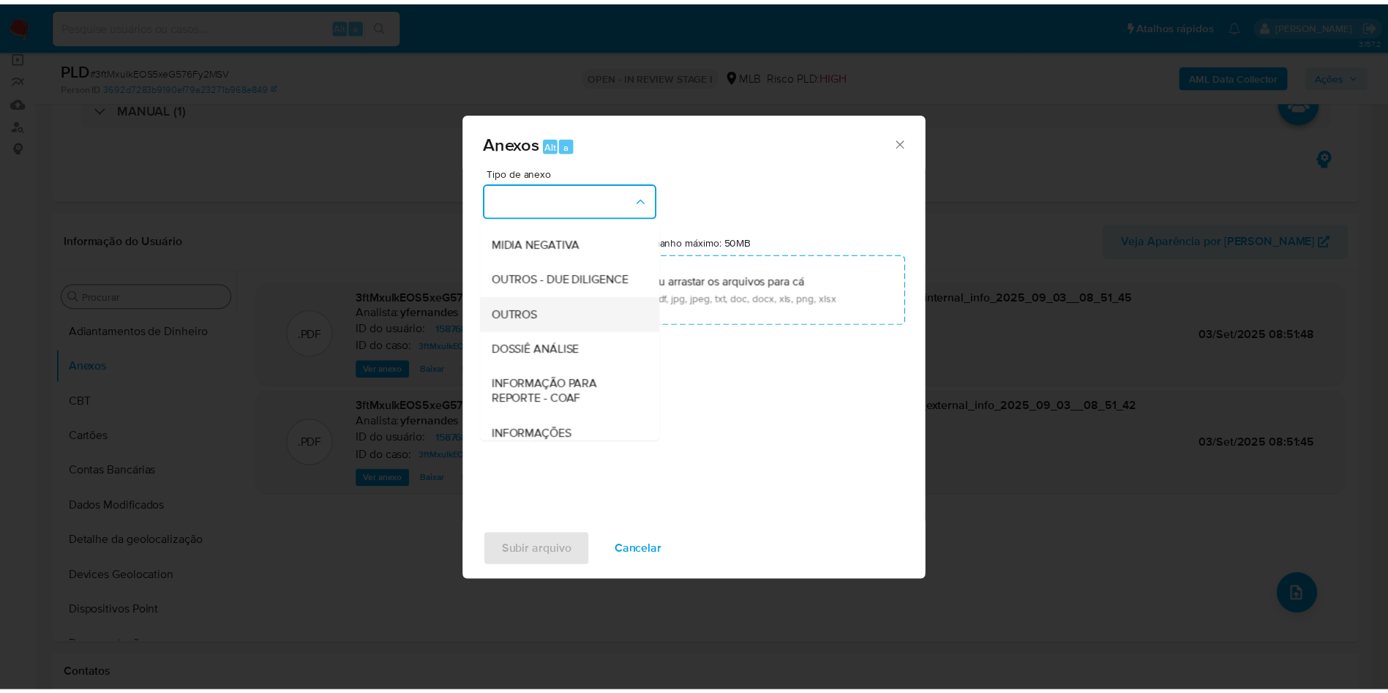
scroll to position [225, 0]
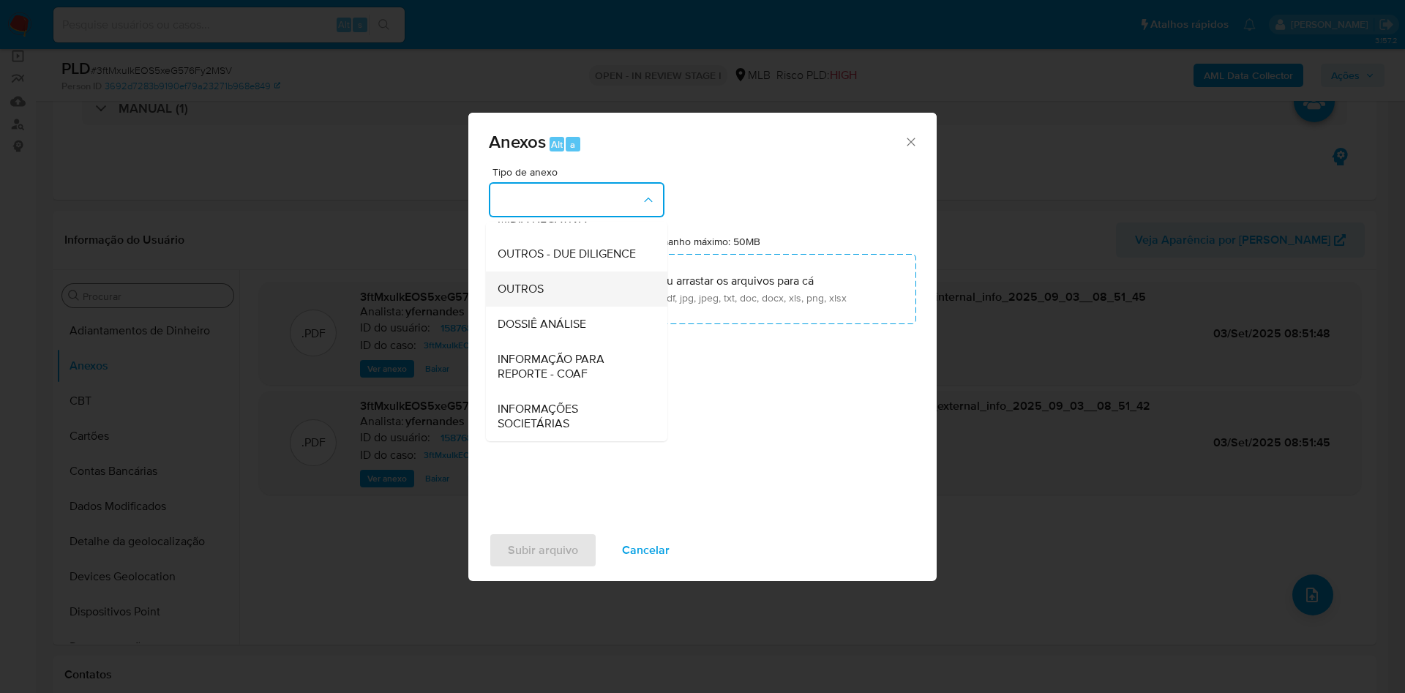
click at [554, 292] on div "OUTROS" at bounding box center [571, 288] width 149 height 35
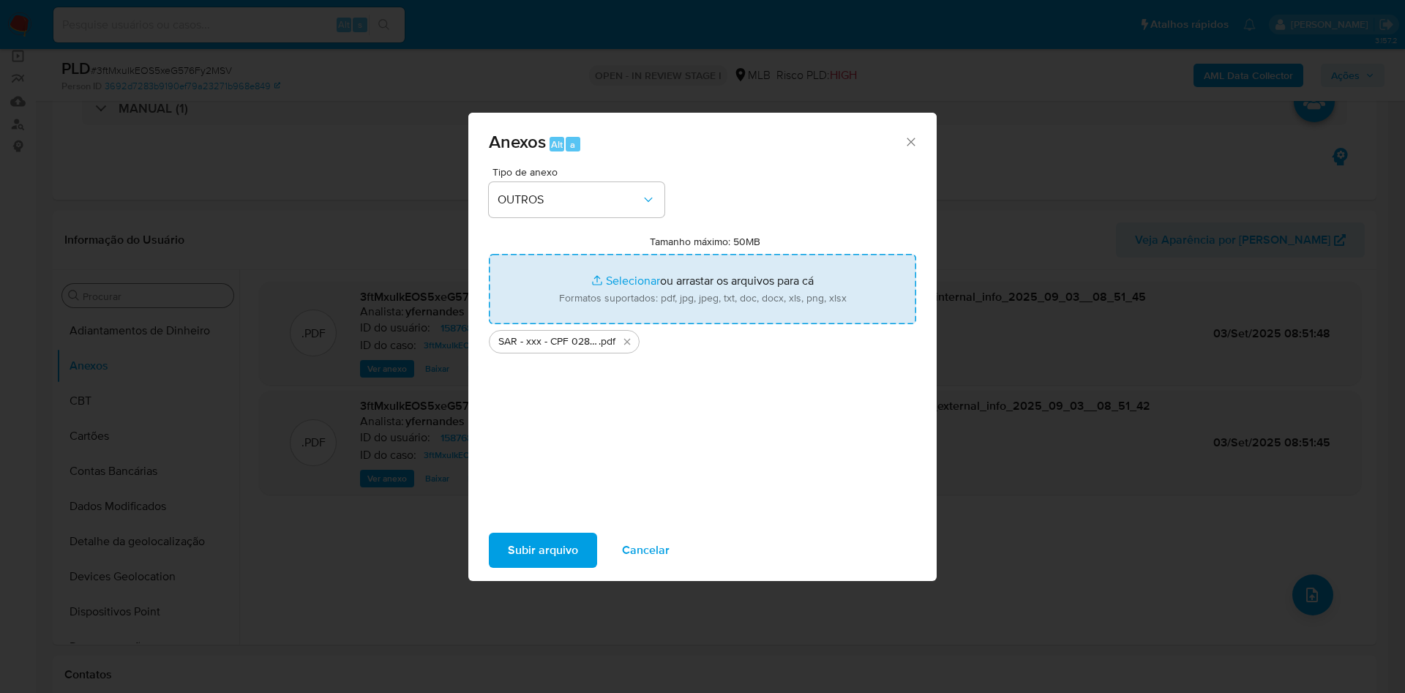
type input "C:\fakepath\Mulan 1587681471_2025_09_02_15_37_57.xlsx"
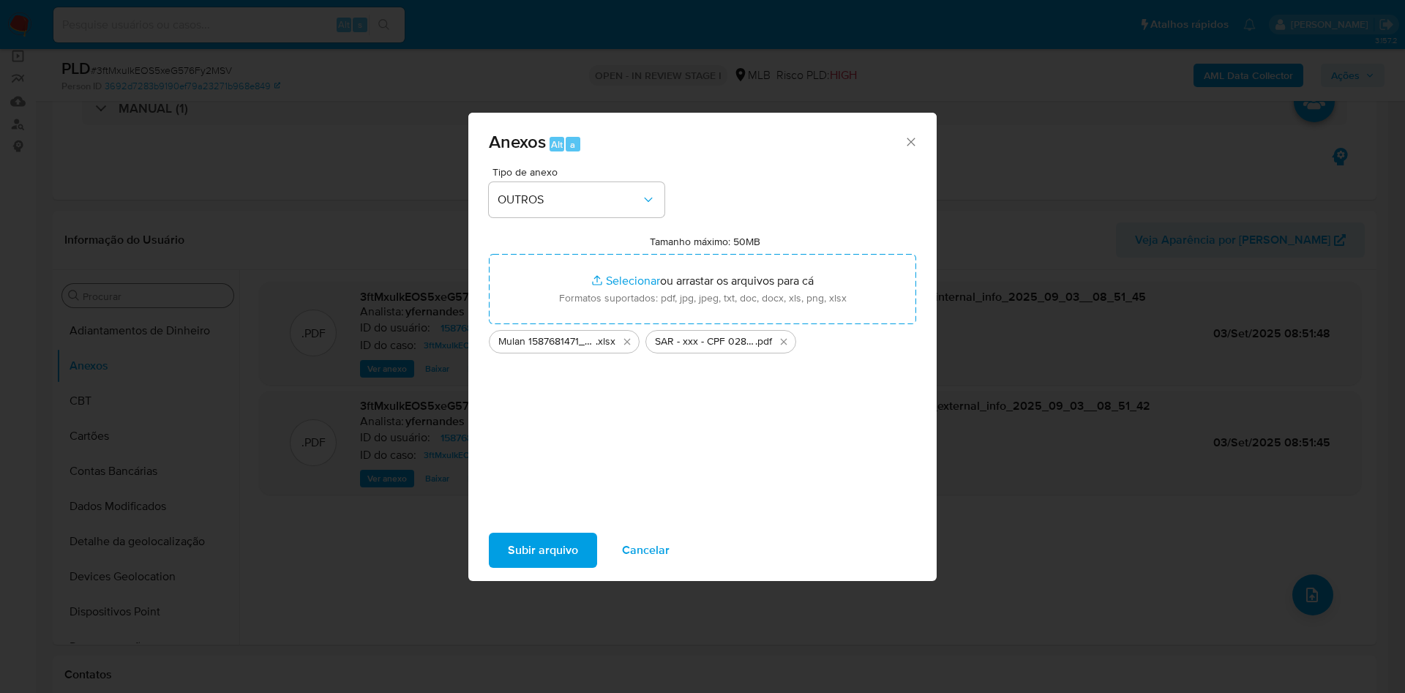
click at [534, 534] on span "Subir arquivo" at bounding box center [543, 550] width 70 height 32
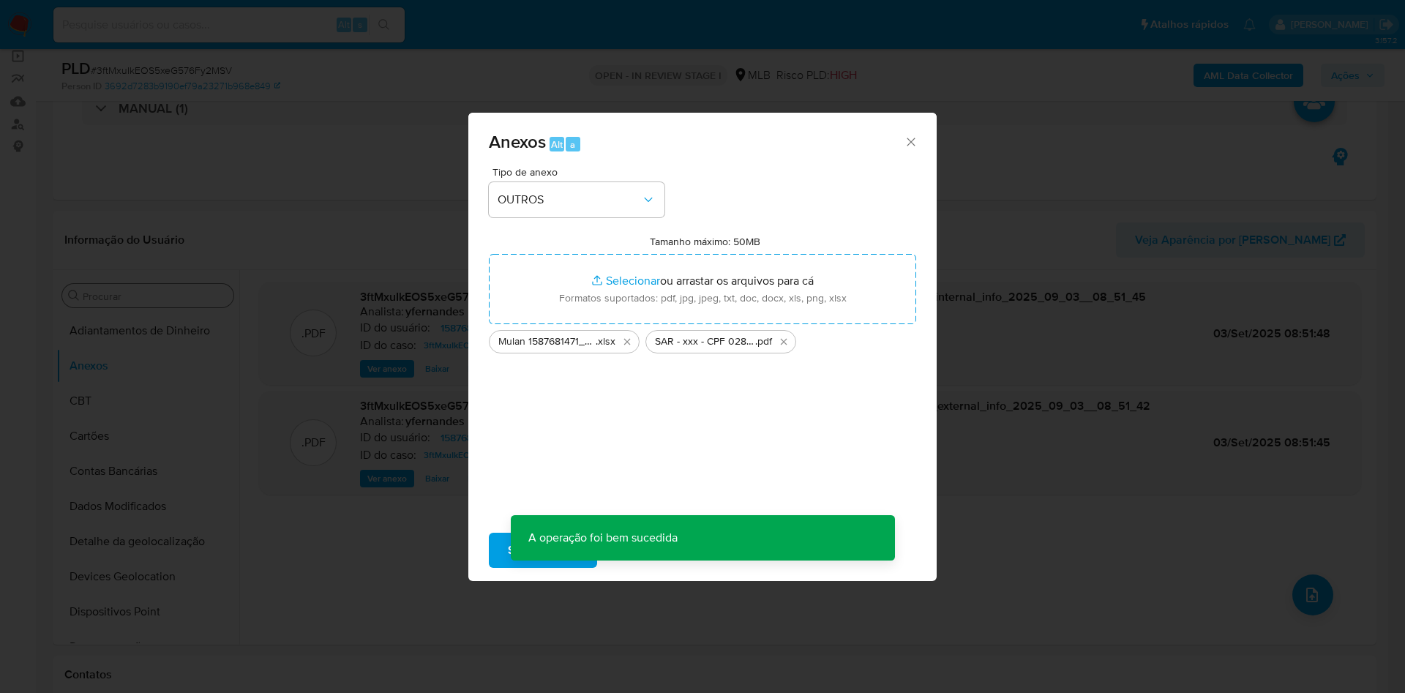
click at [289, 367] on div "Anexos Alt a Tipo de anexo OUTROS Tamanho máximo: 50MB Selecionar arquivos Sele…" at bounding box center [702, 346] width 1405 height 693
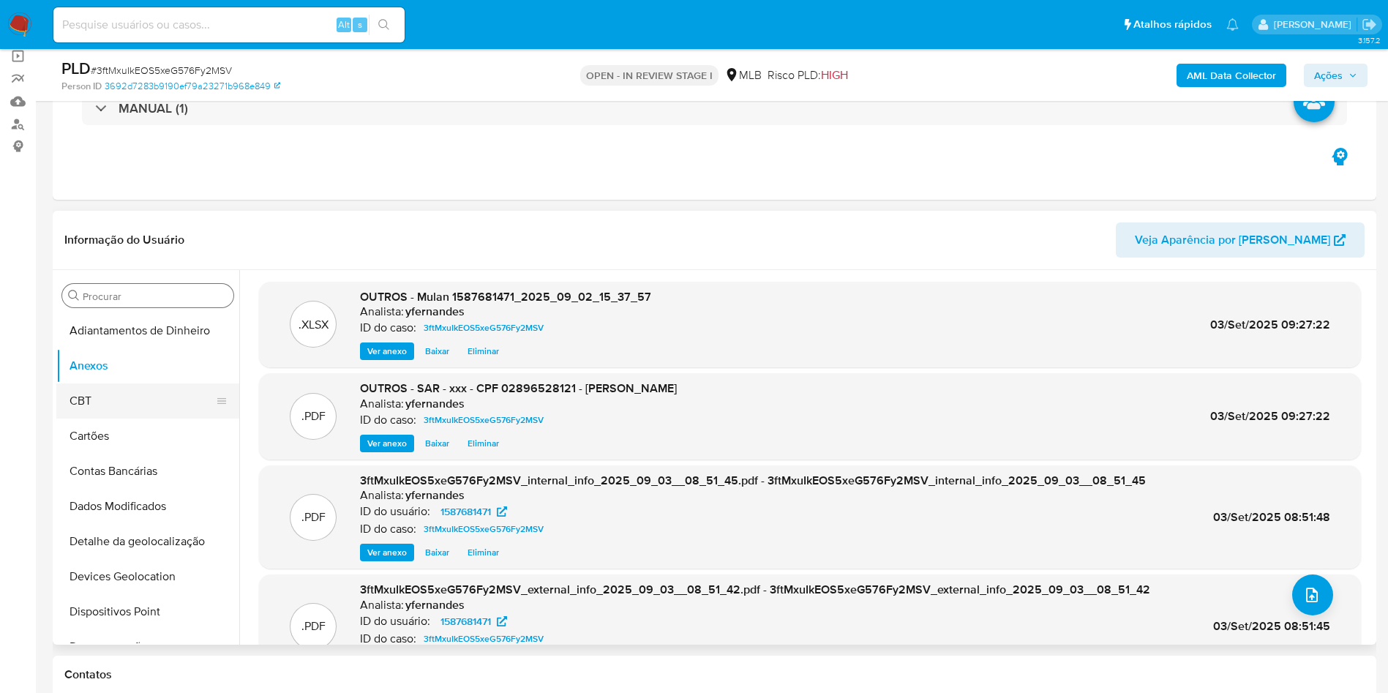
click at [127, 395] on button "CBT" at bounding box center [141, 400] width 171 height 35
click at [118, 363] on button "Anexos" at bounding box center [141, 365] width 171 height 35
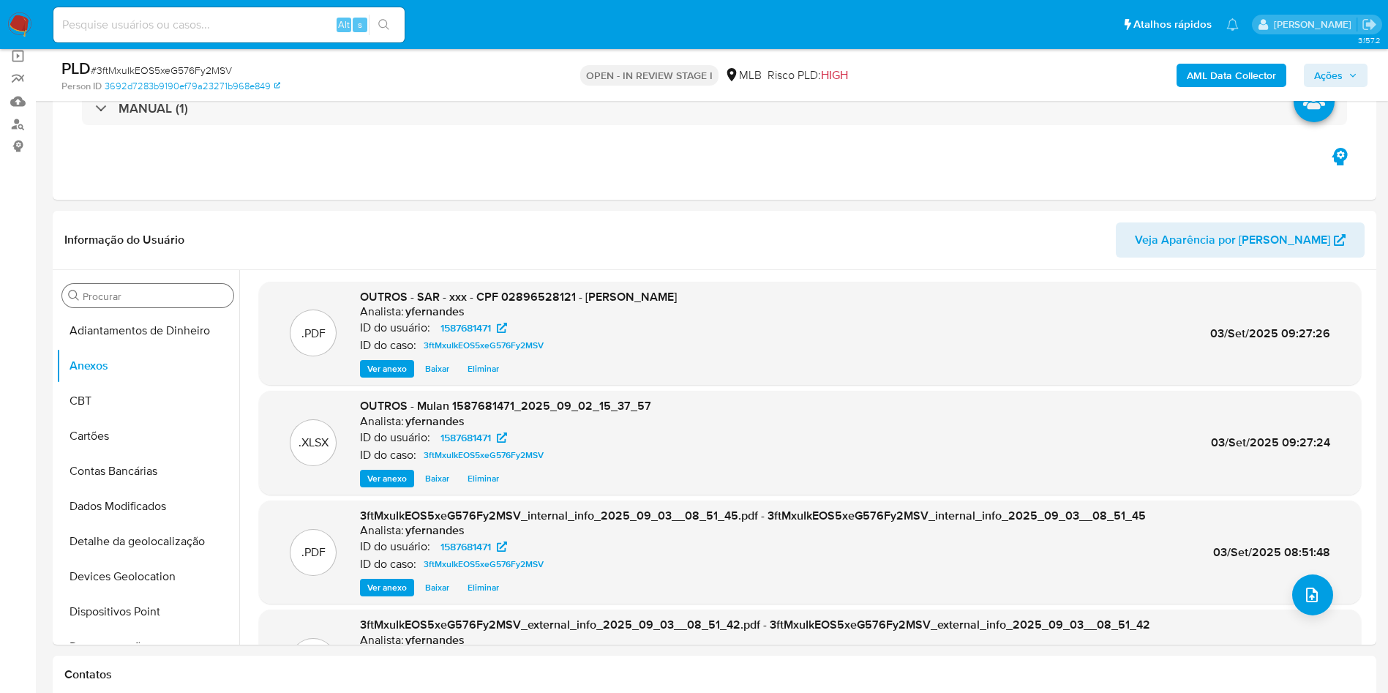
click at [1336, 70] on span "Ações" at bounding box center [1328, 75] width 29 height 23
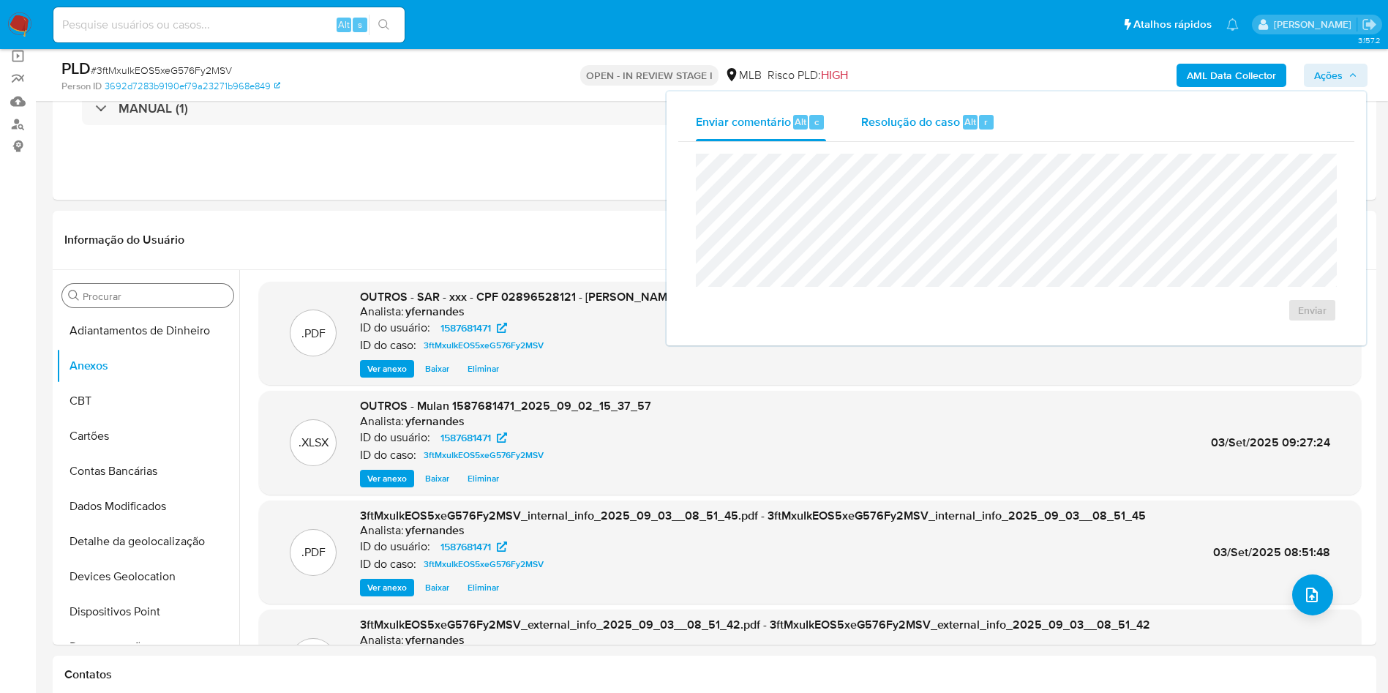
click at [955, 122] on span "Resolução do caso" at bounding box center [910, 121] width 99 height 17
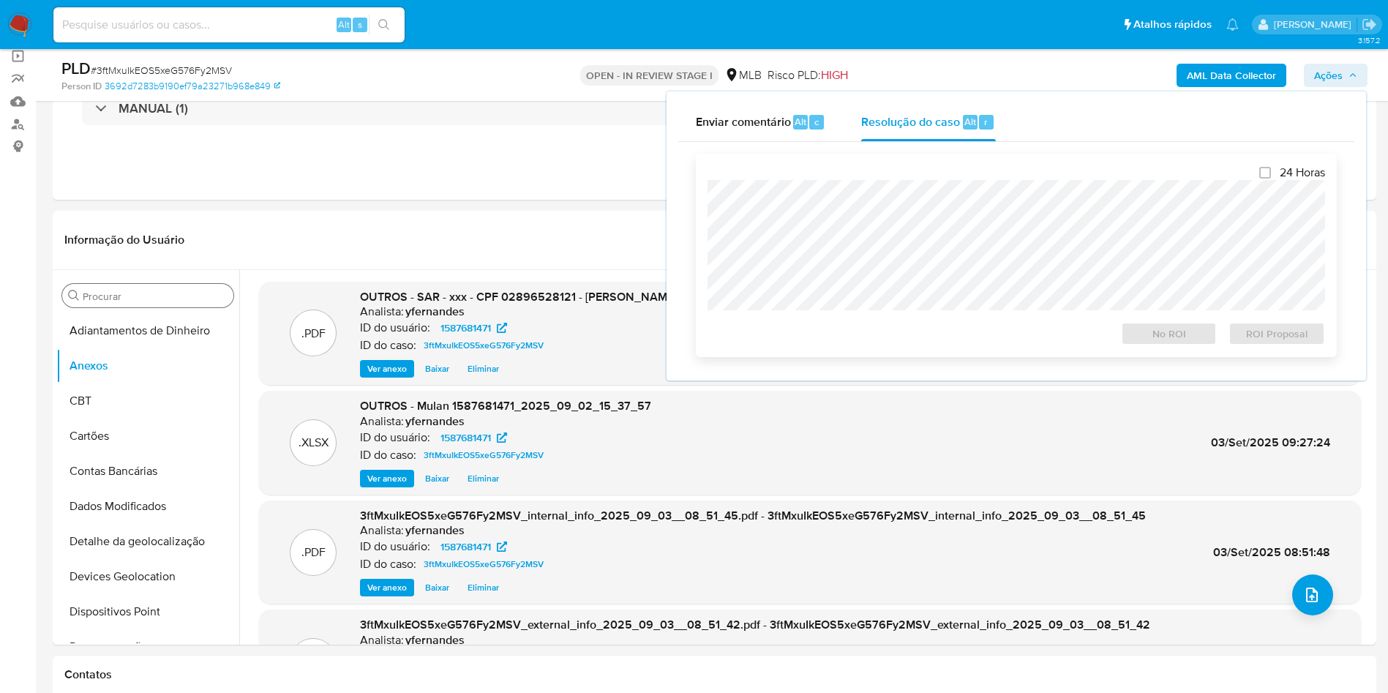
click at [952, 179] on div "24 Horas No ROI ROI Proposal" at bounding box center [1015, 255] width 617 height 180
click at [1298, 333] on span "ROI Proposal" at bounding box center [1277, 333] width 76 height 20
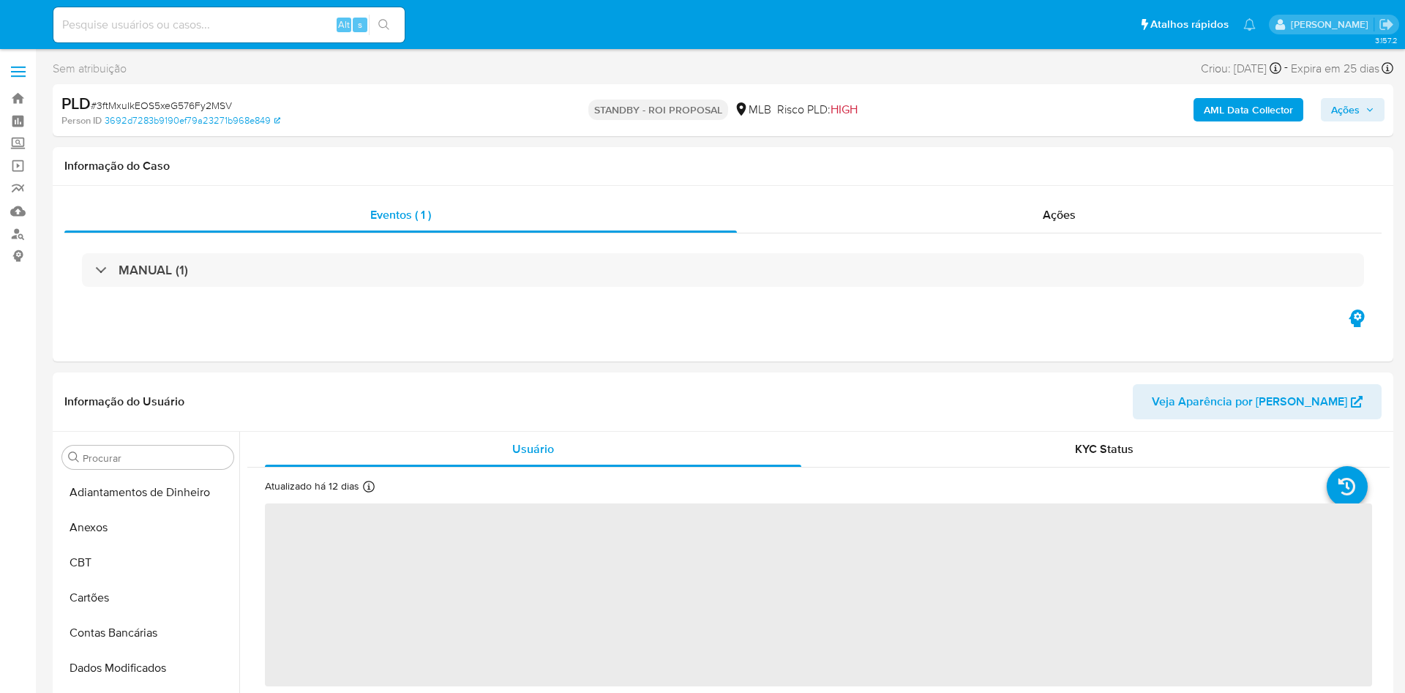
select select "10"
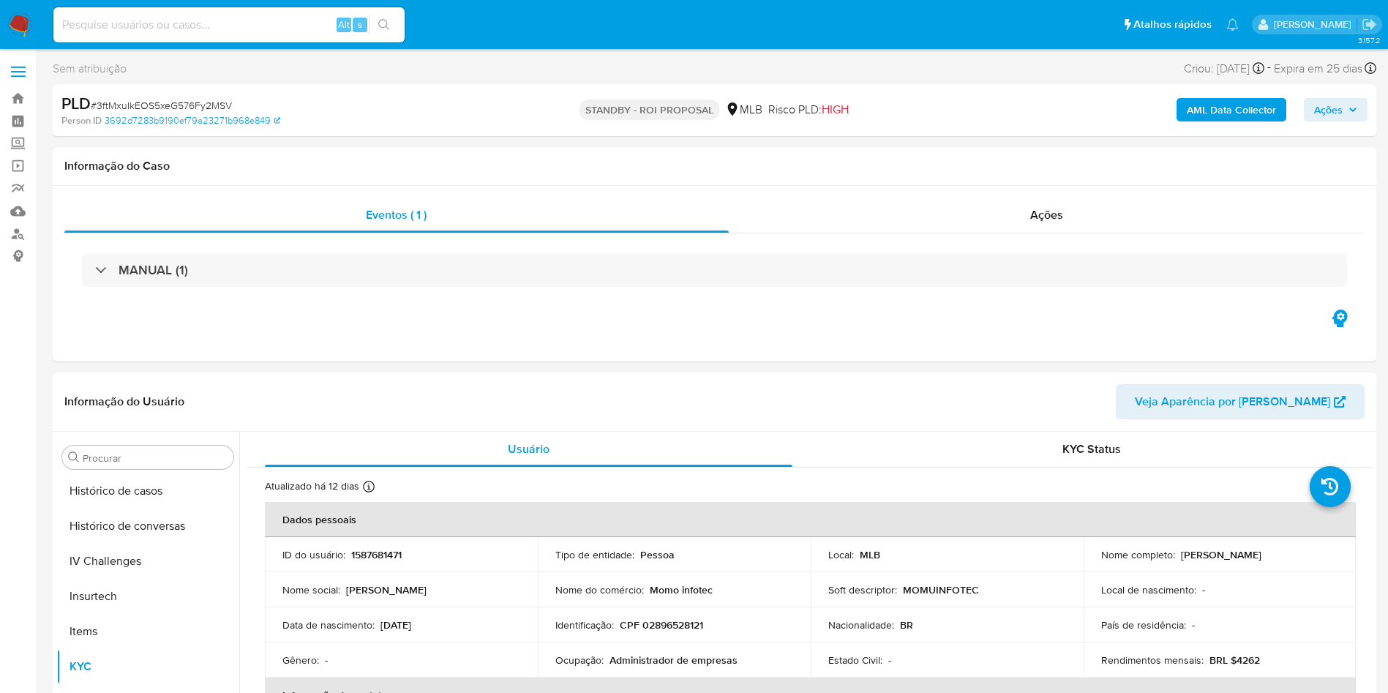
scroll to position [653, 0]
click at [890, 233] on div "MANUAL (1)" at bounding box center [714, 269] width 1300 height 73
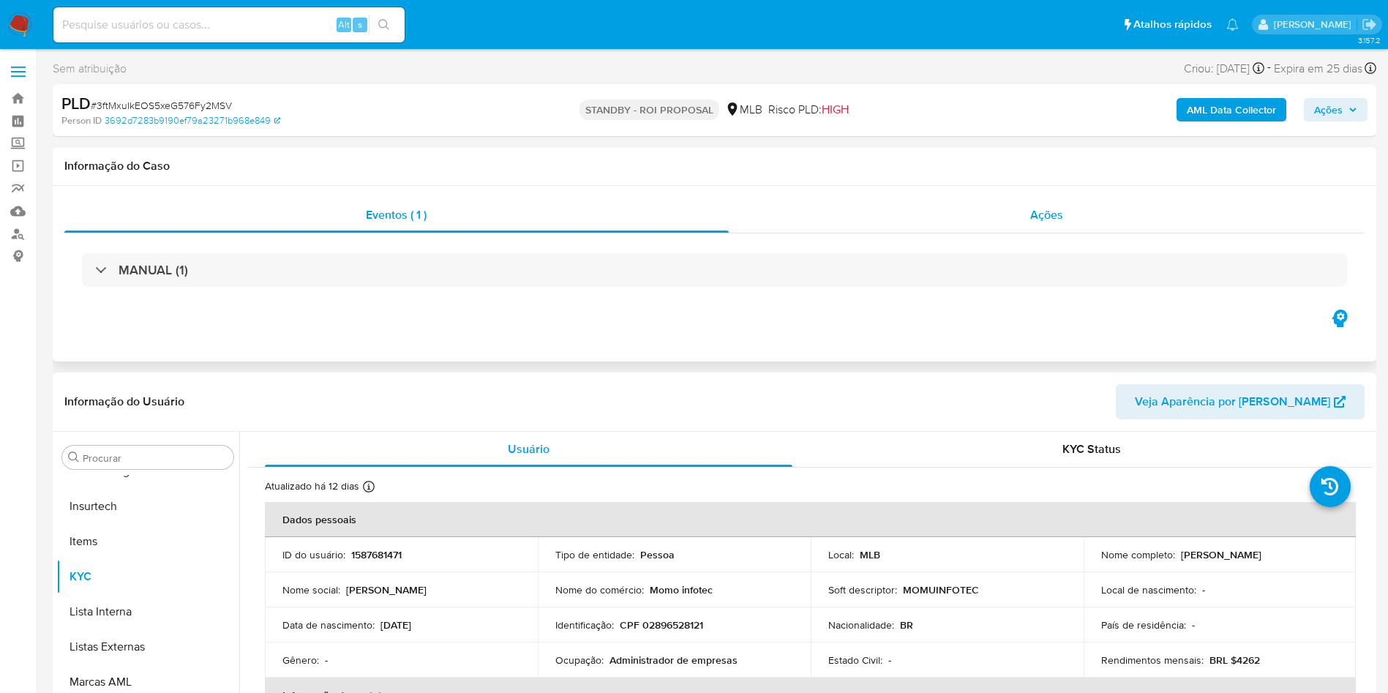
click at [884, 221] on div "Ações" at bounding box center [1047, 215] width 636 height 35
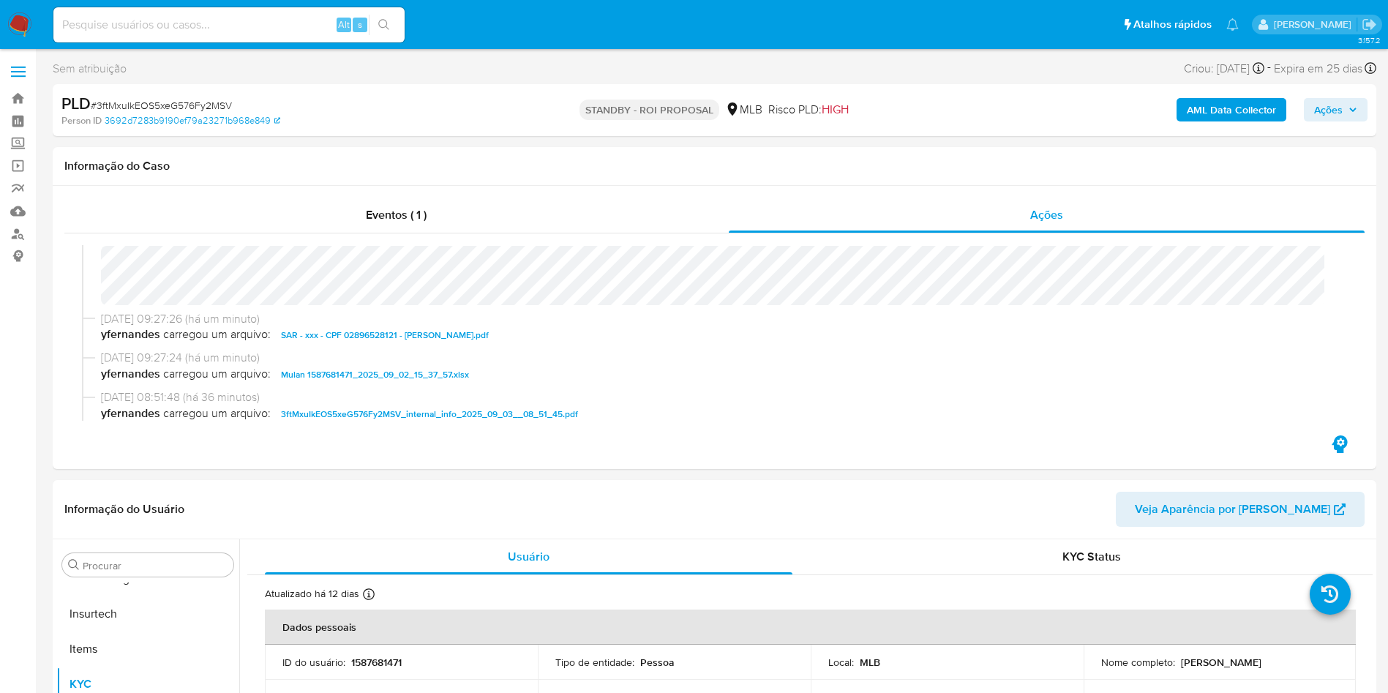
scroll to position [0, 0]
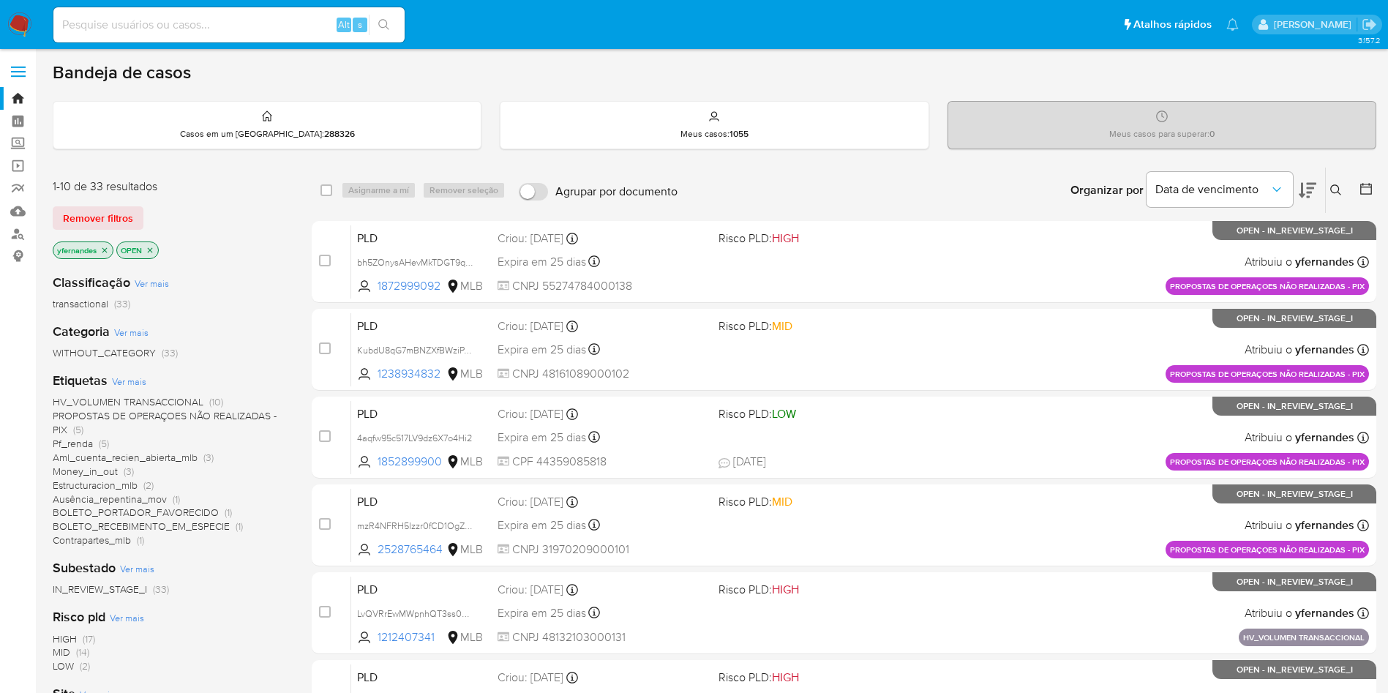
click at [238, 23] on input at bounding box center [228, 24] width 351 height 19
paste input "1225670702"
type input "1225670702"
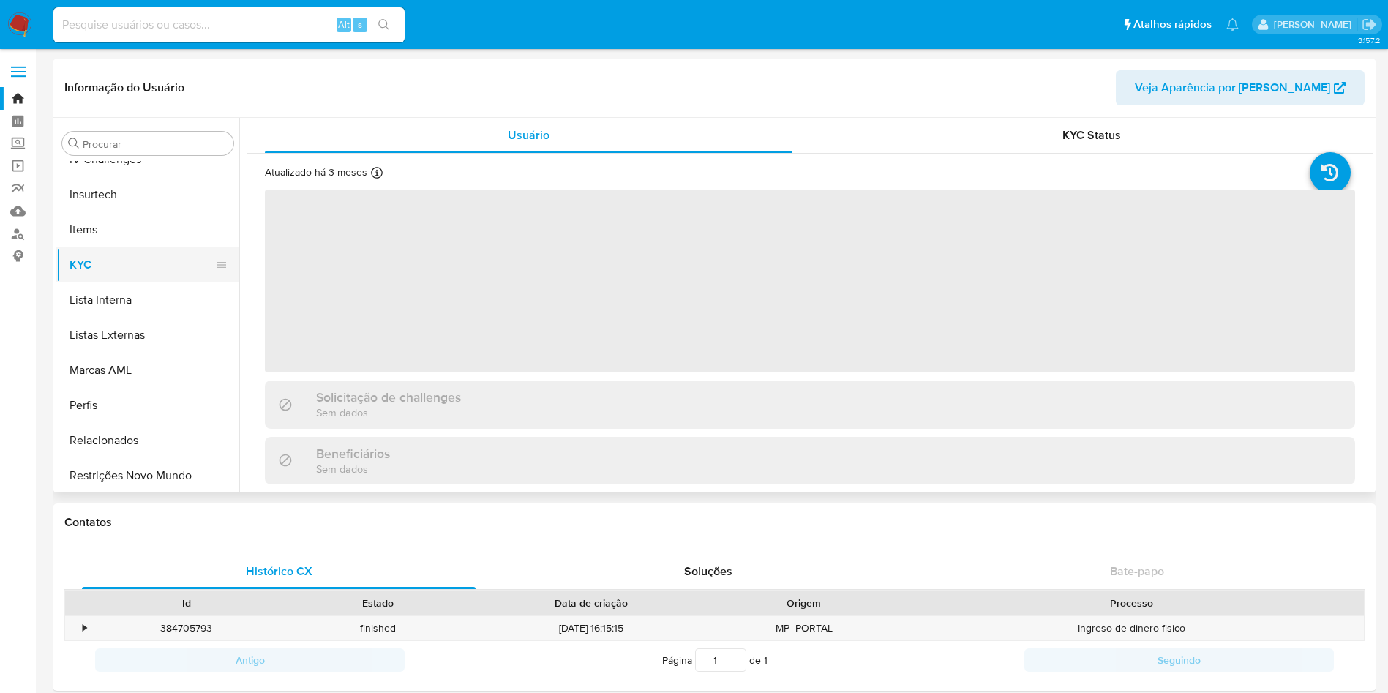
scroll to position [653, 0]
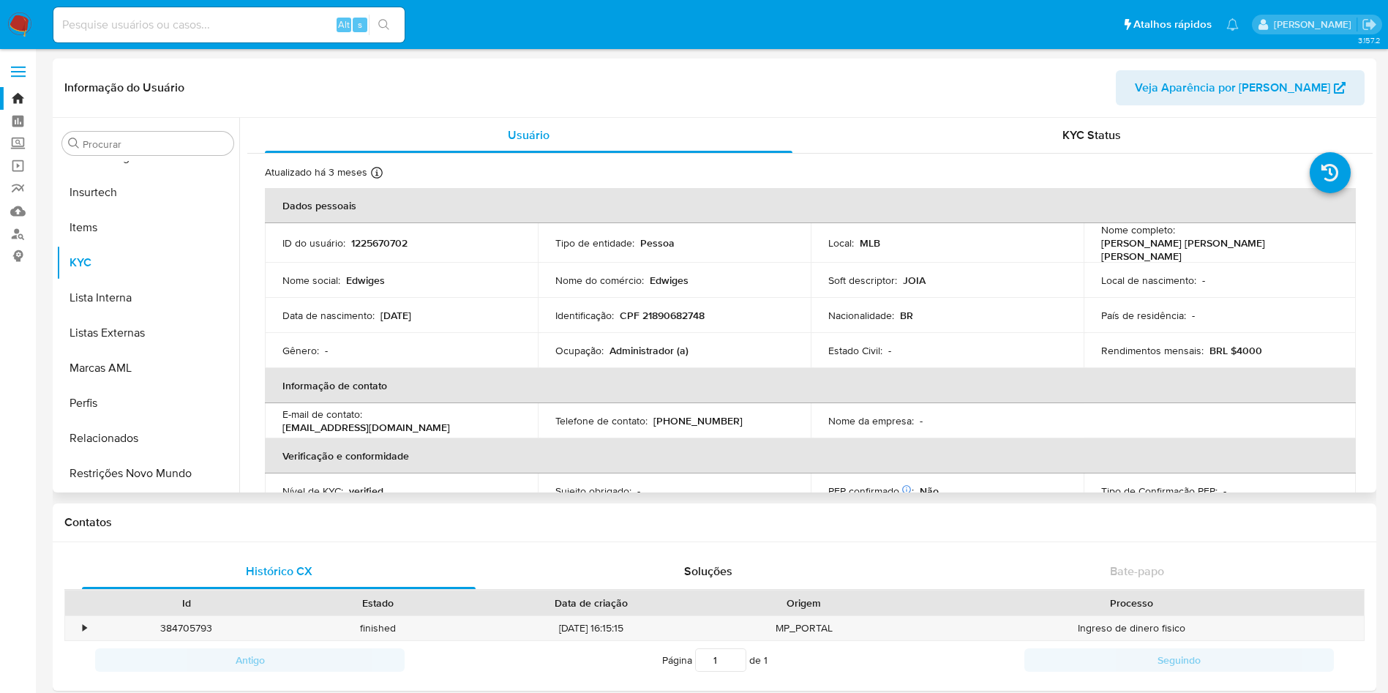
select select "10"
click at [656, 313] on p "CPF 21890682748" at bounding box center [662, 315] width 85 height 13
copy p "21890682748"
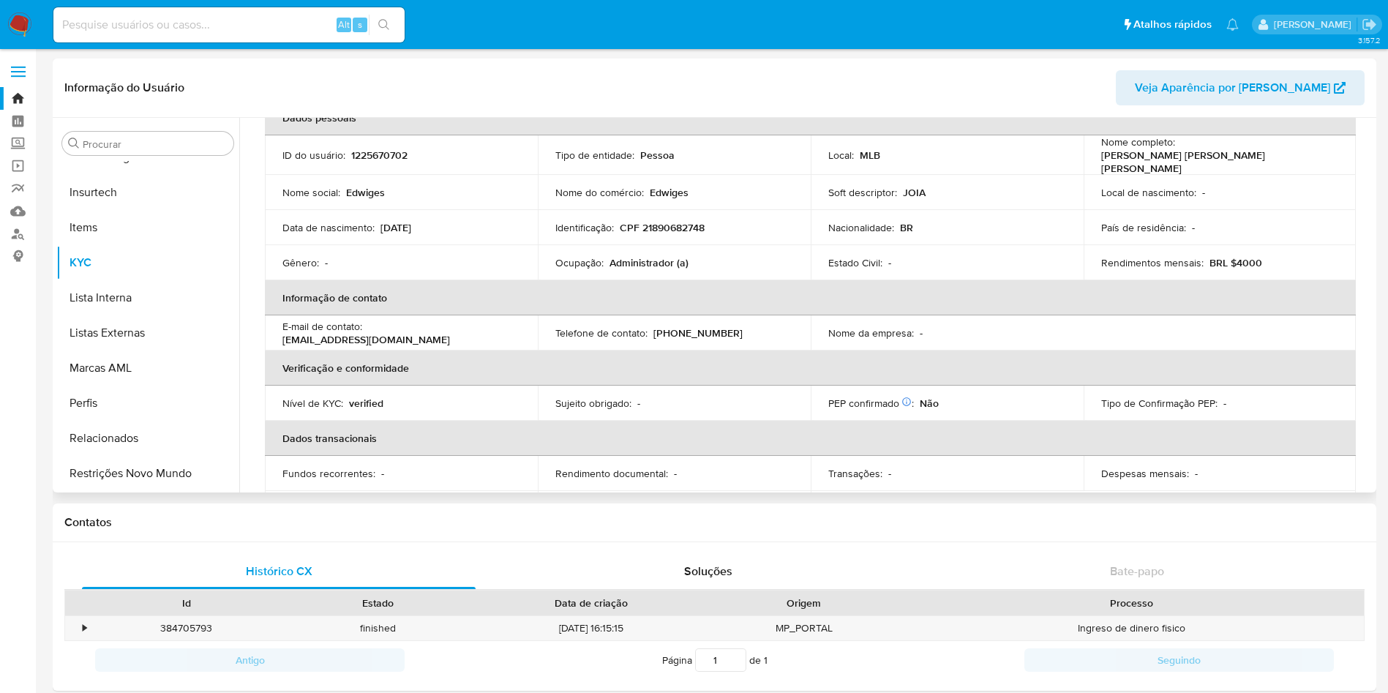
scroll to position [0, 0]
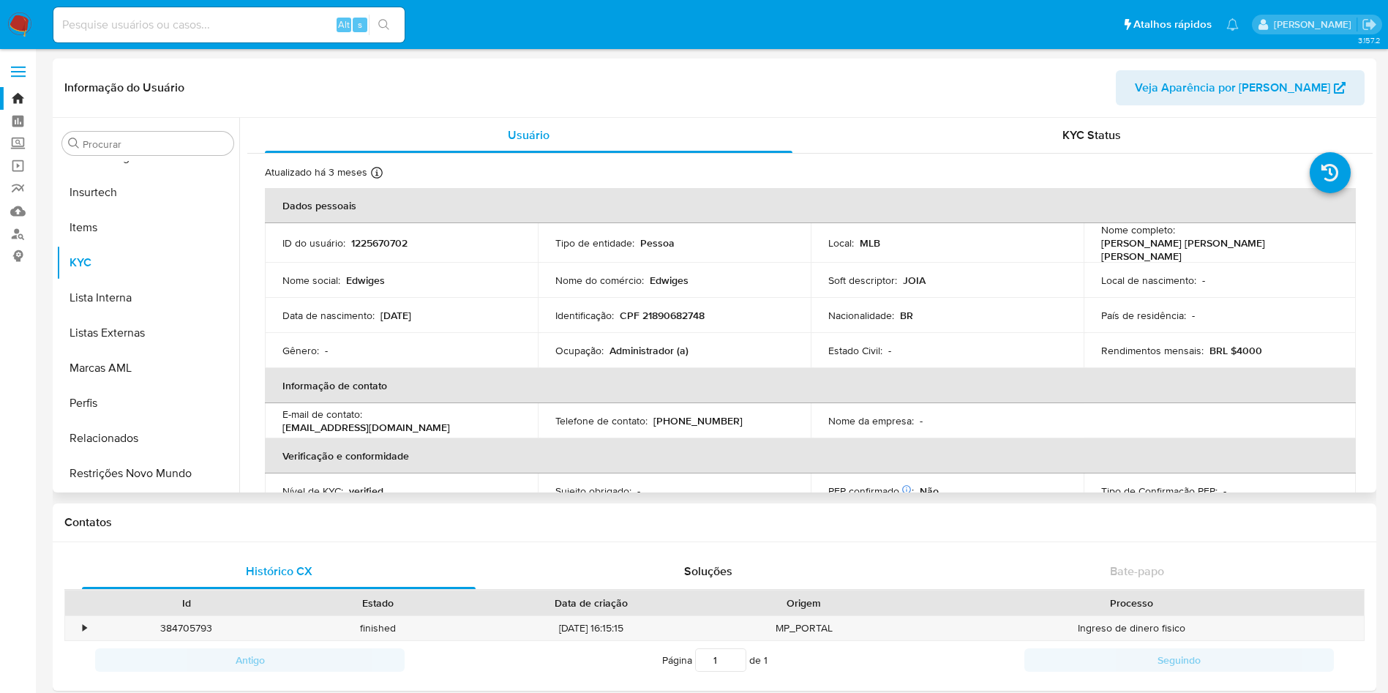
click at [1238, 346] on p "BRL $4000" at bounding box center [1235, 350] width 53 height 13
copy p "4000"
click at [277, 26] on input at bounding box center [228, 24] width 351 height 19
paste input "1428891397"
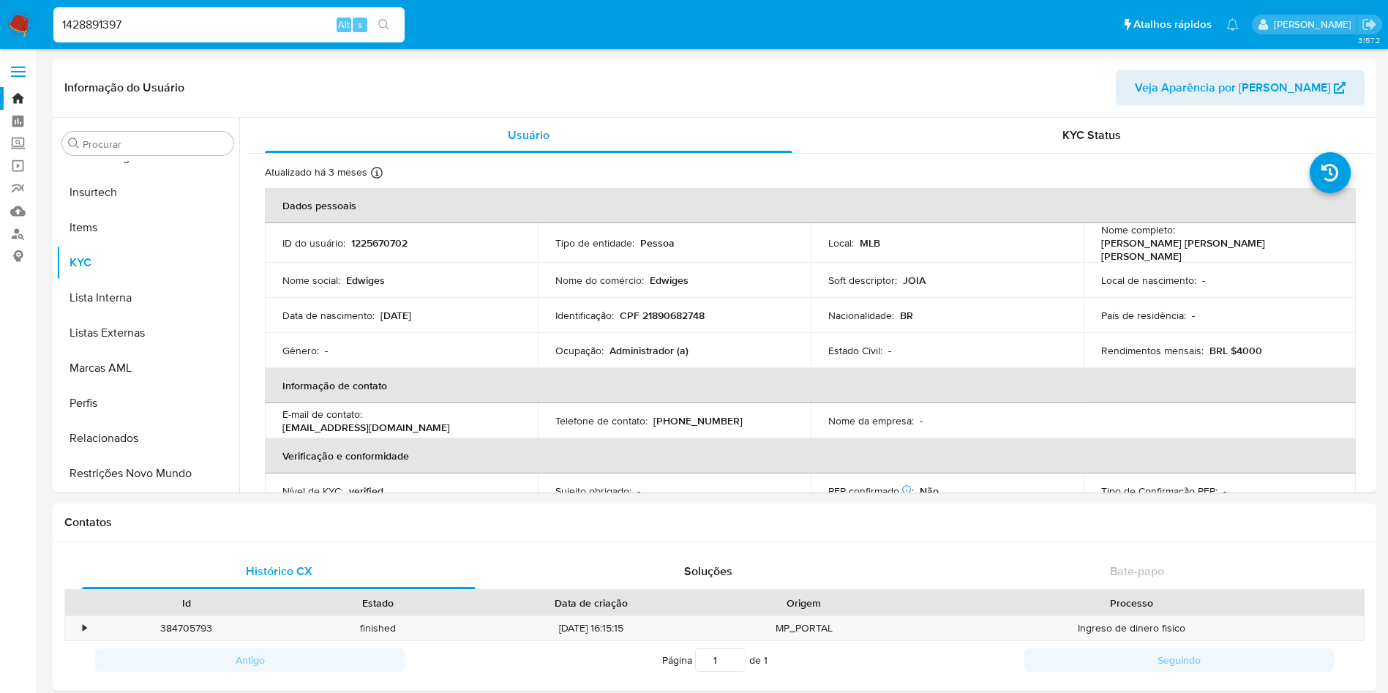
type input "1428891397"
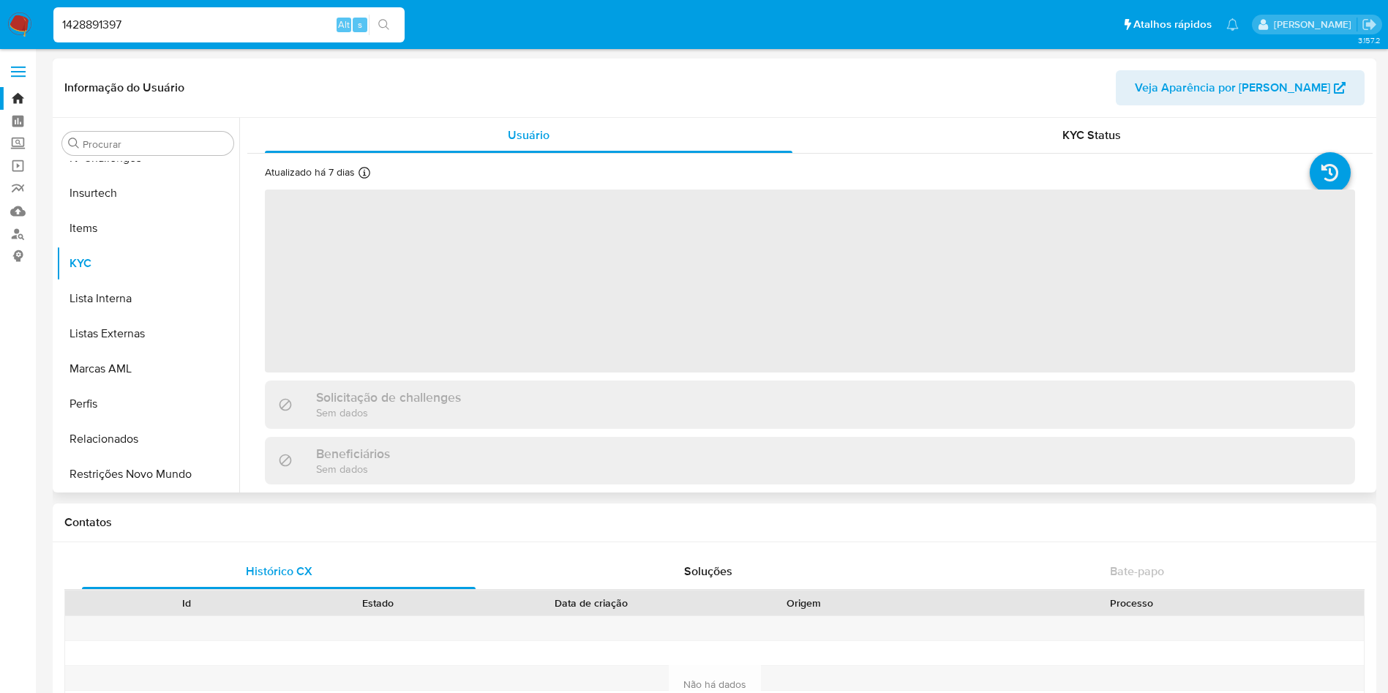
scroll to position [653, 0]
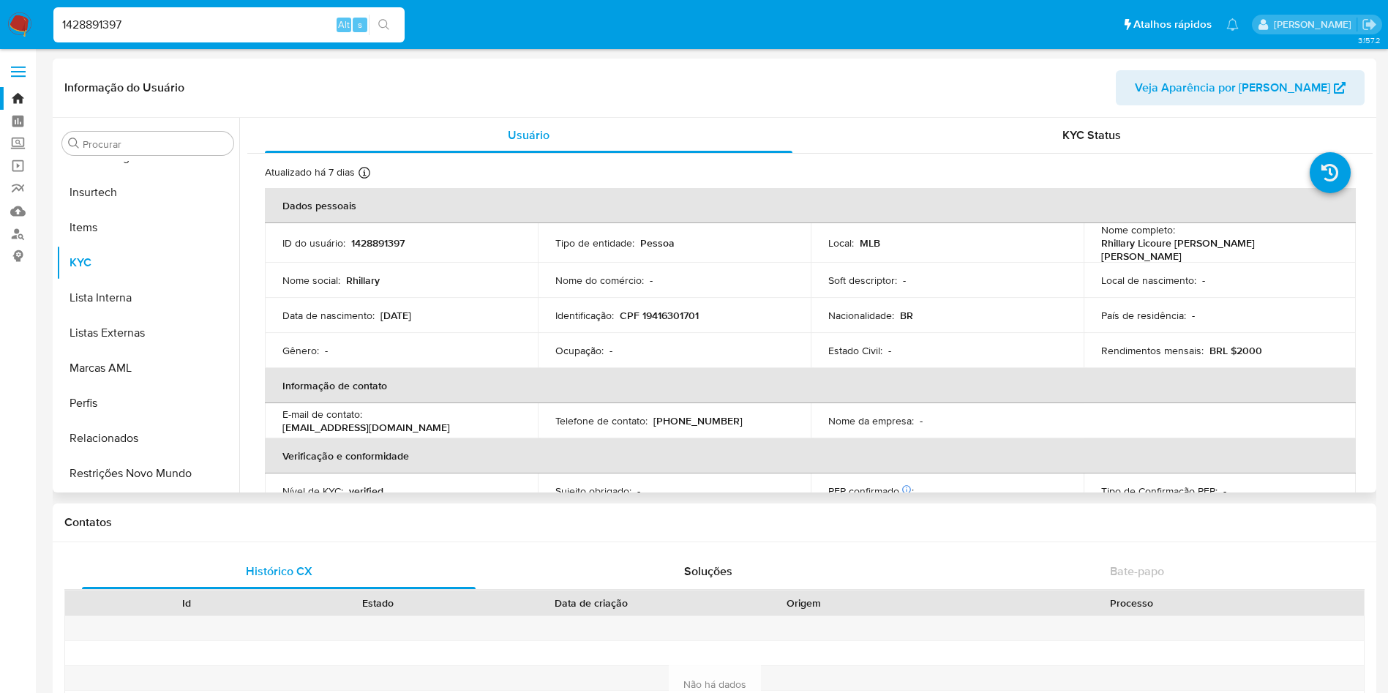
select select "10"
click at [664, 313] on p "CPF 19416301701" at bounding box center [659, 315] width 79 height 13
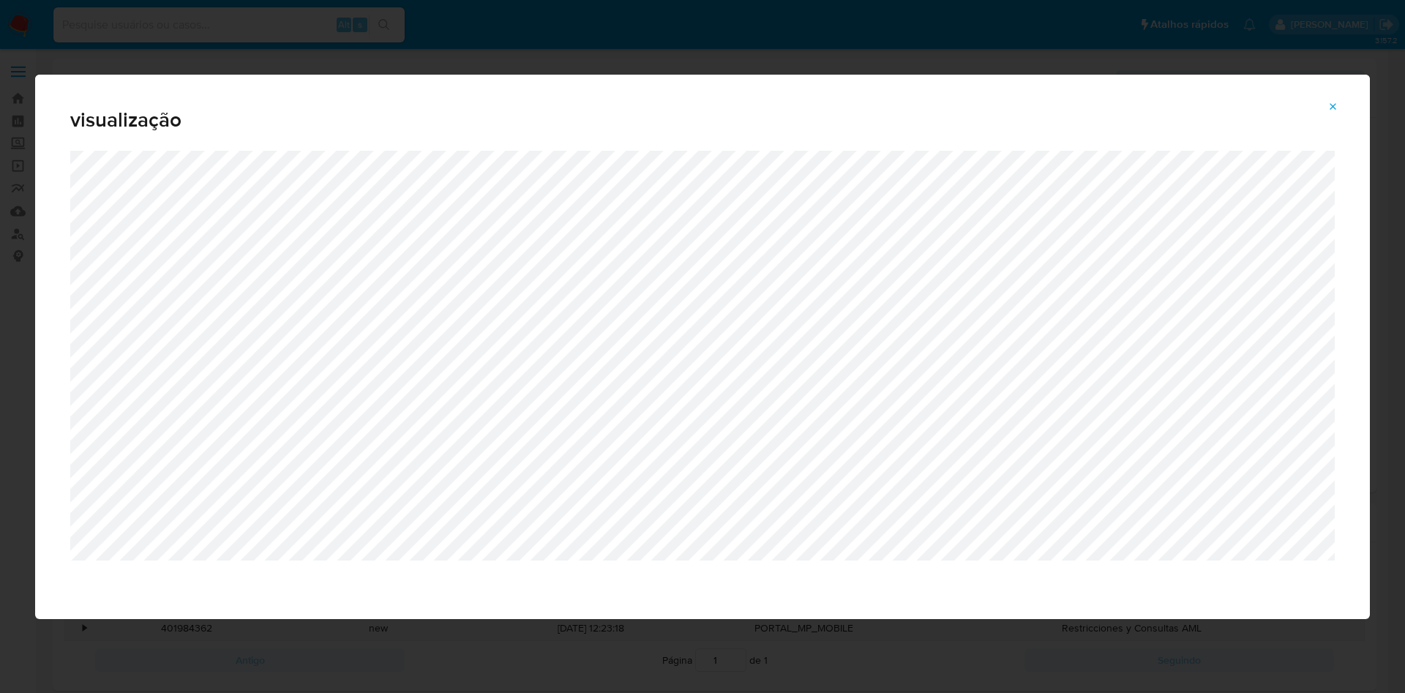
select select "10"
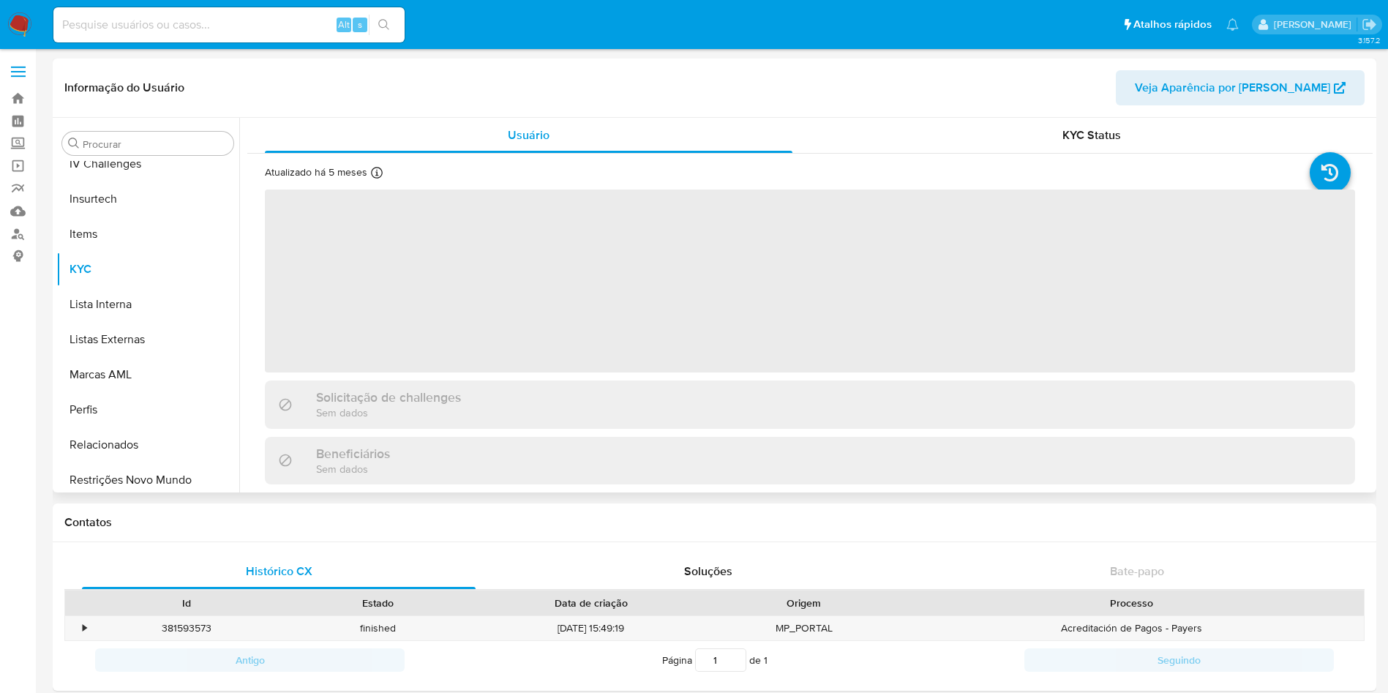
scroll to position [653, 0]
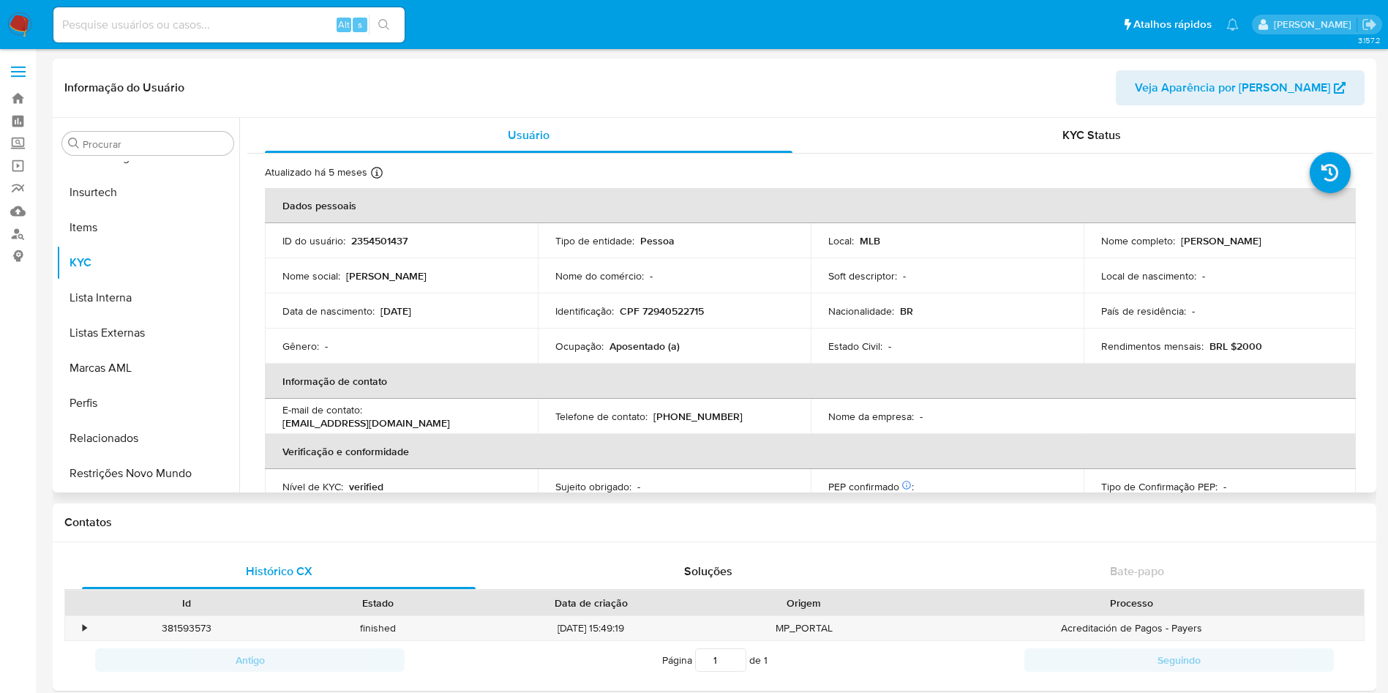
select select "10"
click at [688, 321] on td "Identificação : CPF 72940522715" at bounding box center [674, 310] width 273 height 35
click at [673, 304] on p "CPF 72940522715" at bounding box center [662, 310] width 84 height 13
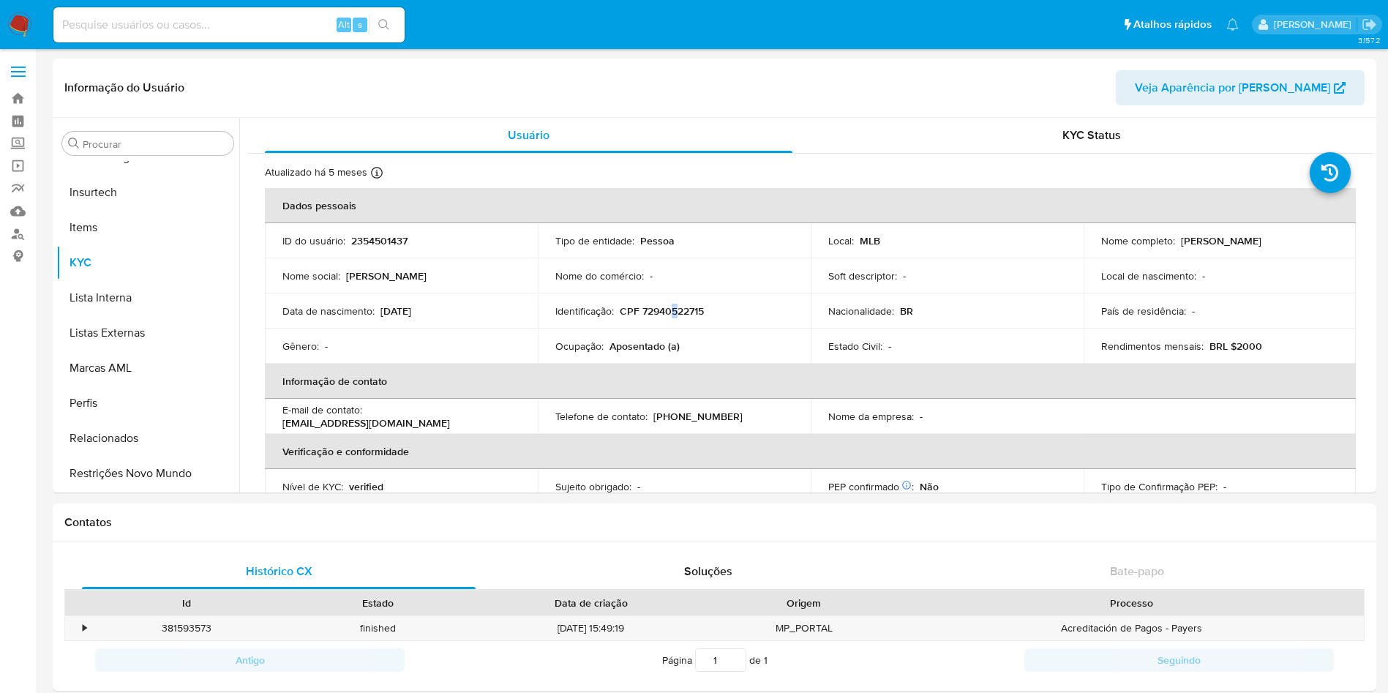
copy p "5"
click at [666, 317] on p "CPF 72940522715" at bounding box center [662, 310] width 84 height 13
copy p "72940522715"
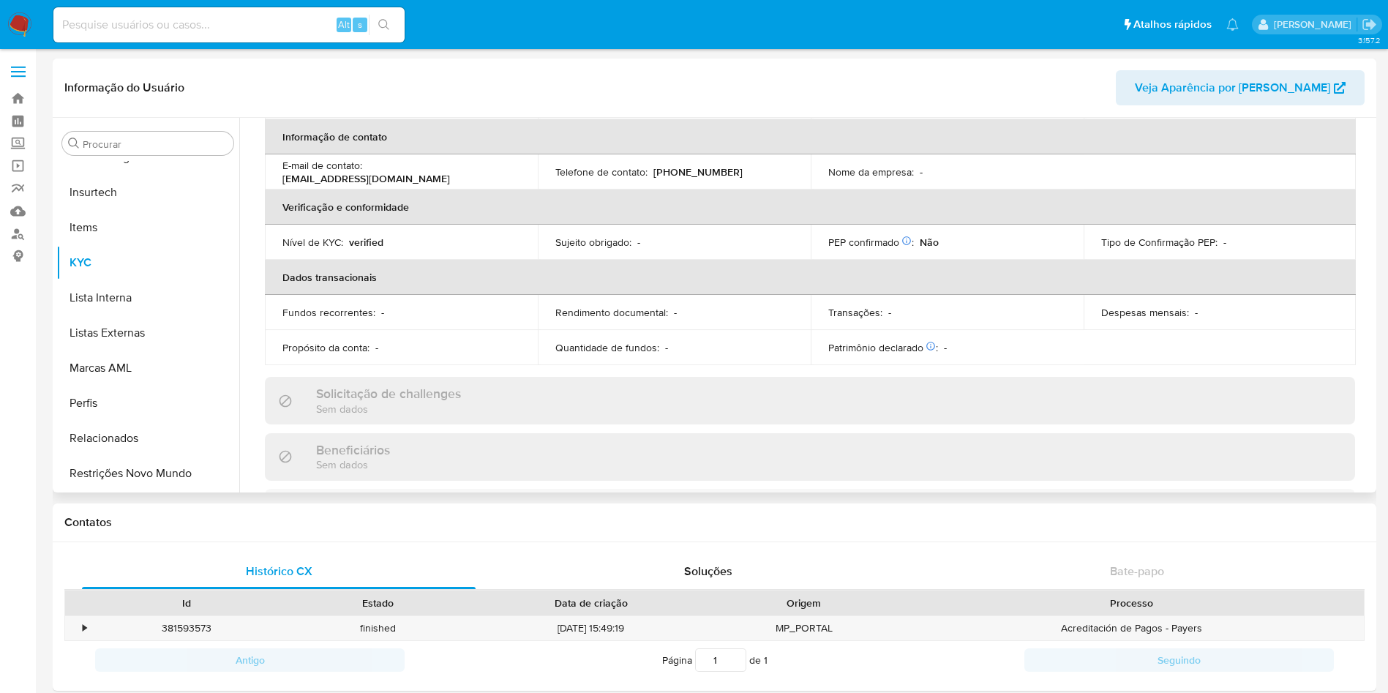
scroll to position [0, 0]
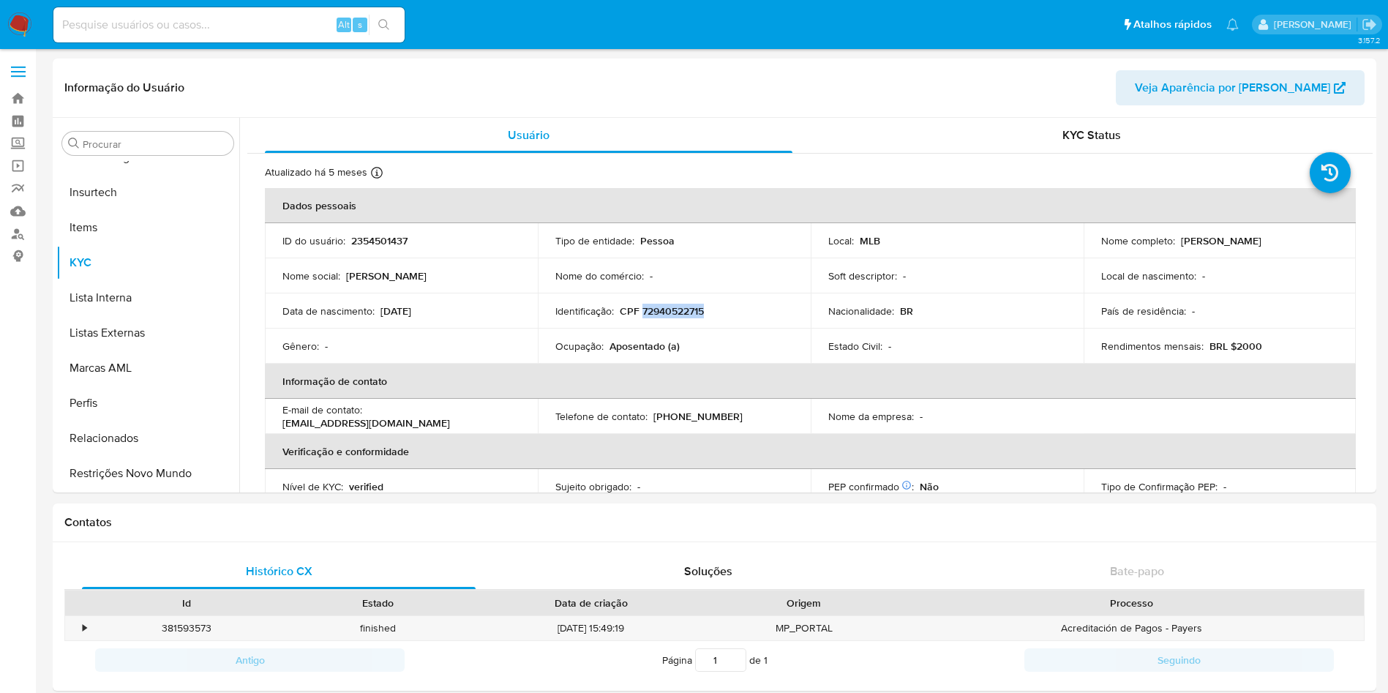
click at [30, 29] on img at bounding box center [19, 24] width 25 height 25
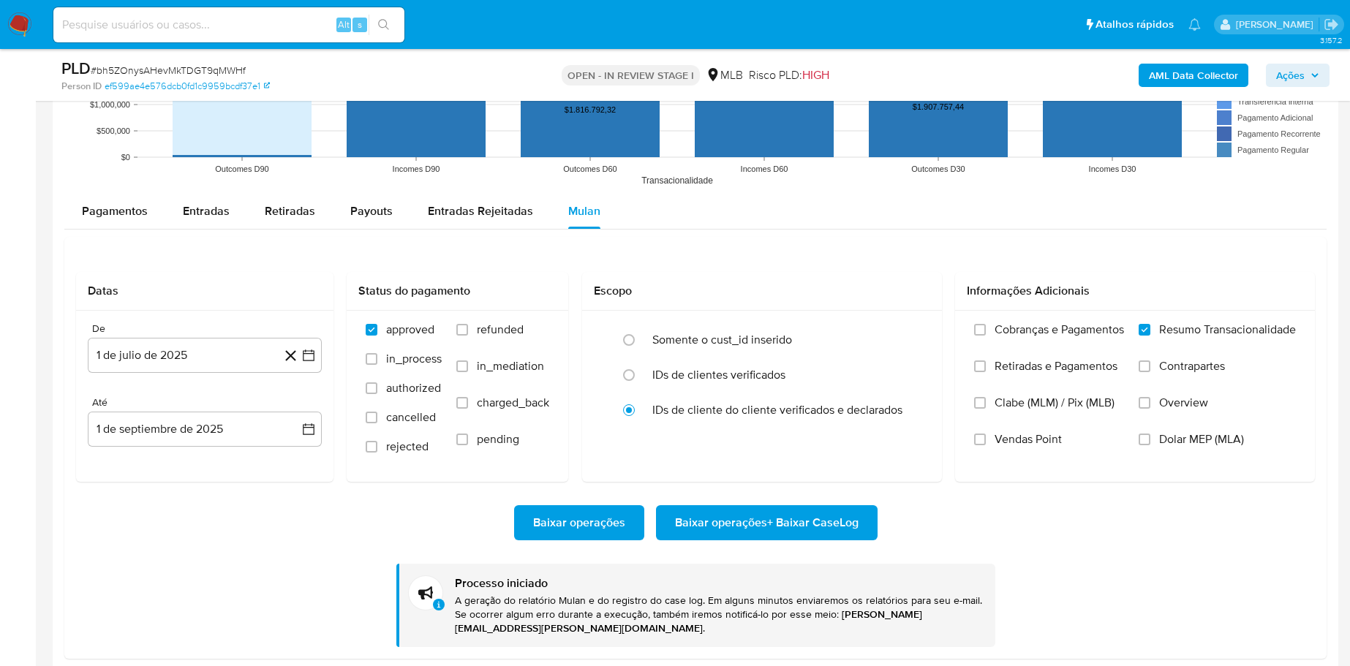
scroll to position [653, 0]
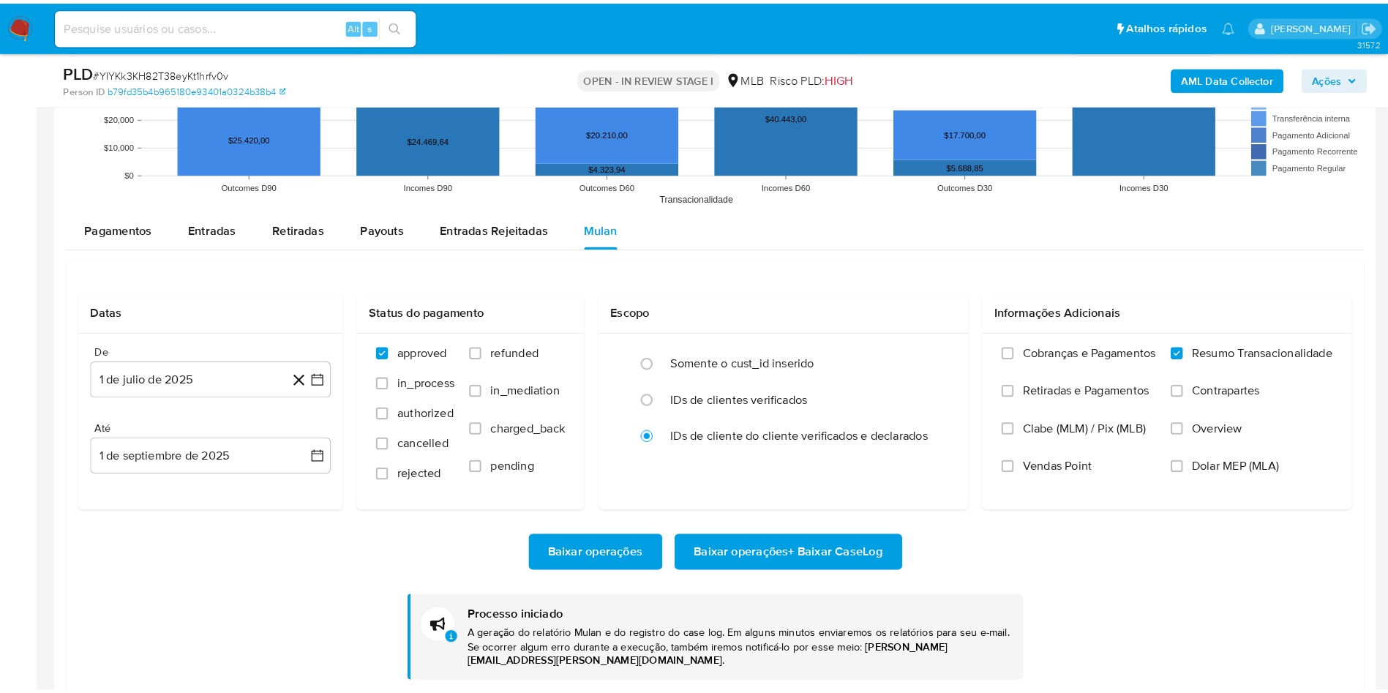
scroll to position [653, 0]
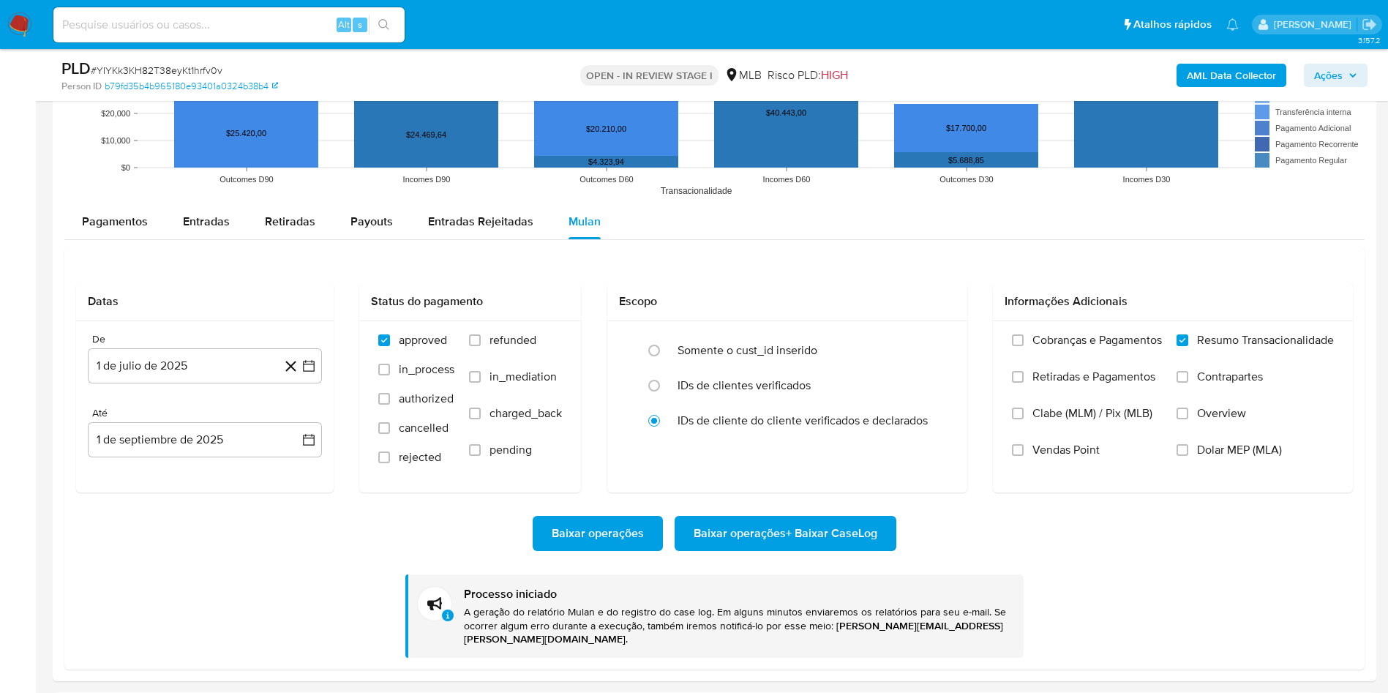
click at [175, 60] on div "PLD # YIYKk3KH82T38eyKt1hrfv0v" at bounding box center [276, 69] width 430 height 22
copy span "YIYKk3KH82T38eyKt1hrfv0v"
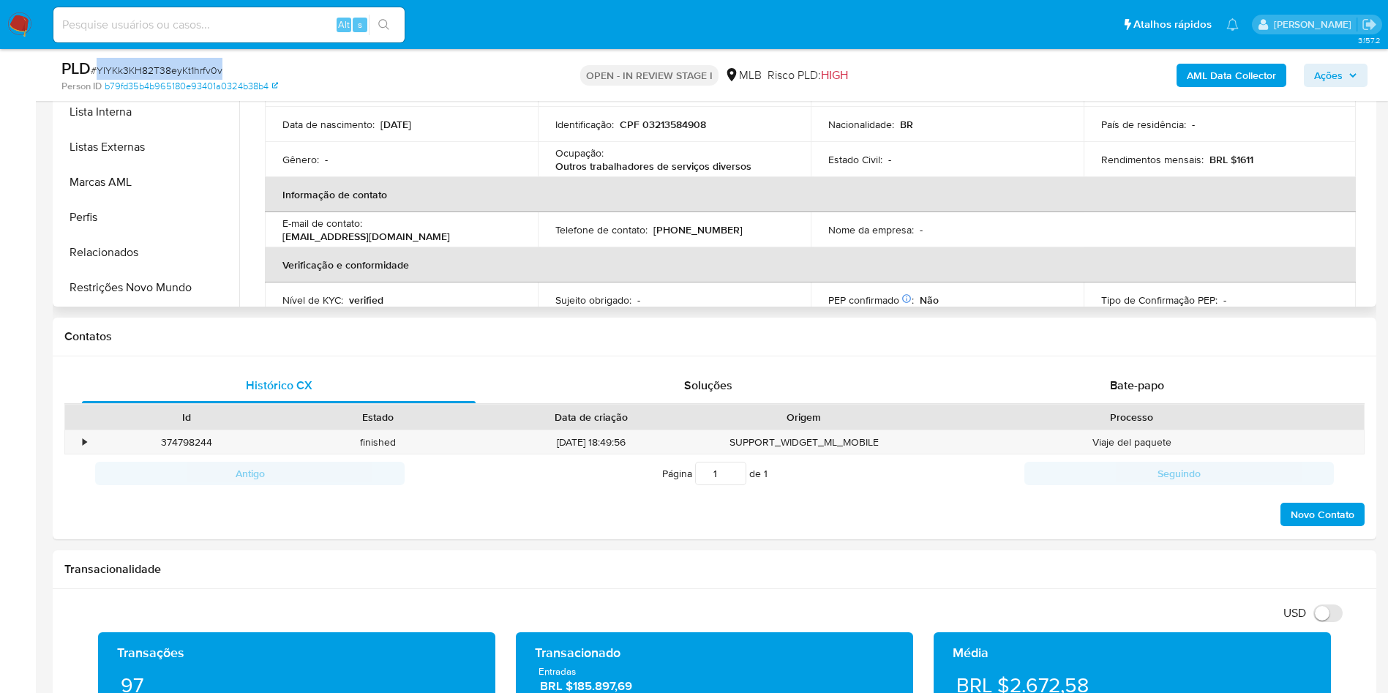
scroll to position [0, 0]
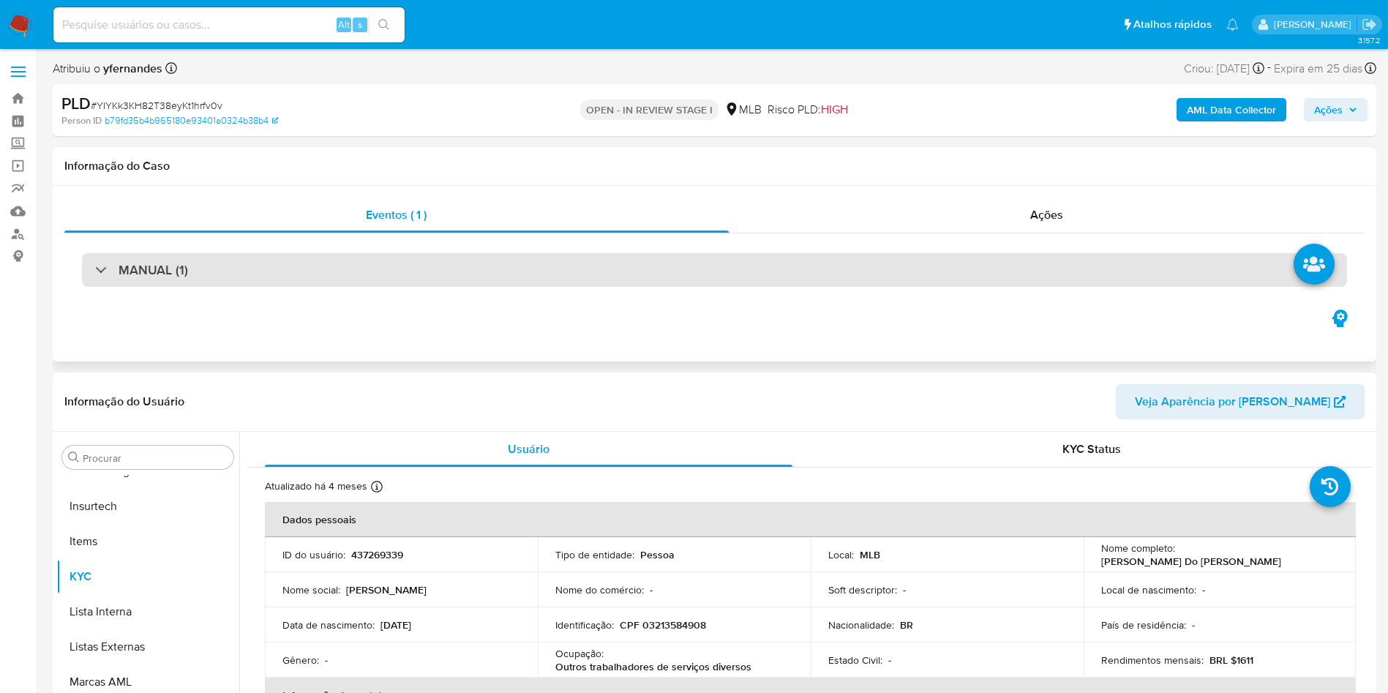
click at [691, 285] on div "MANUAL (1)" at bounding box center [714, 270] width 1265 height 34
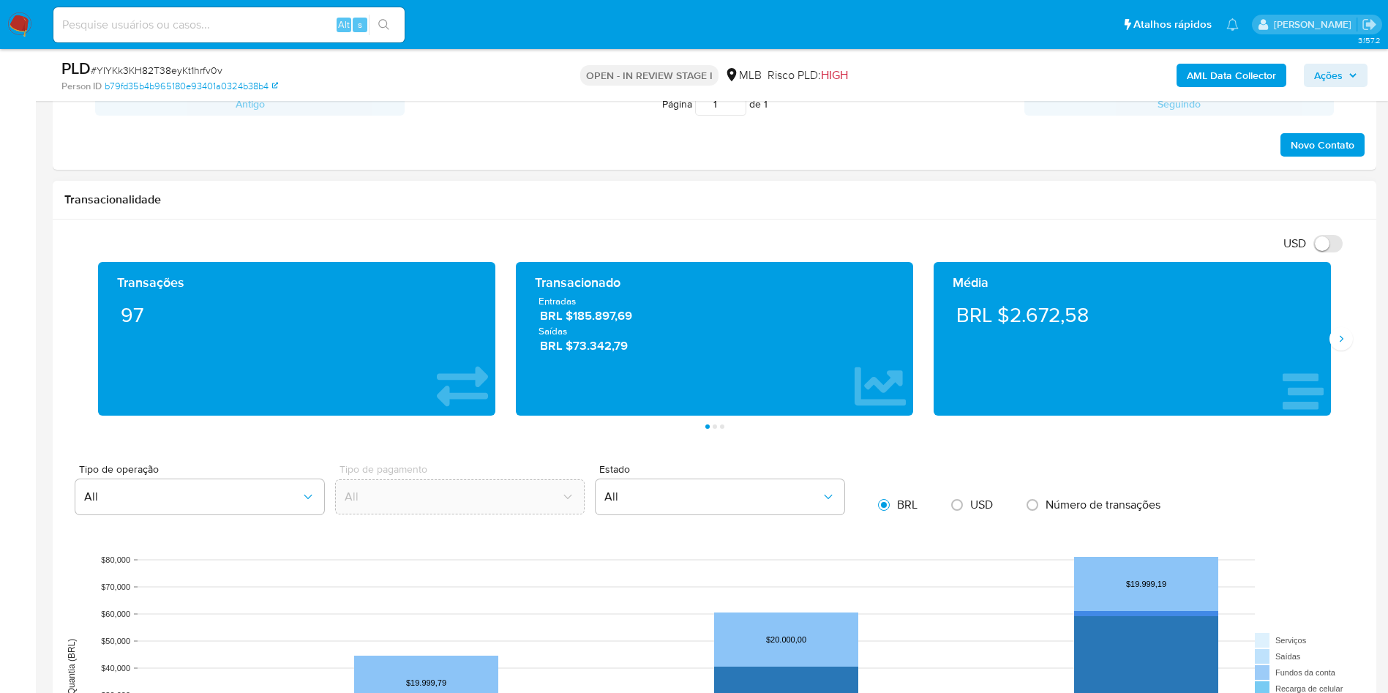
scroll to position [878, 0]
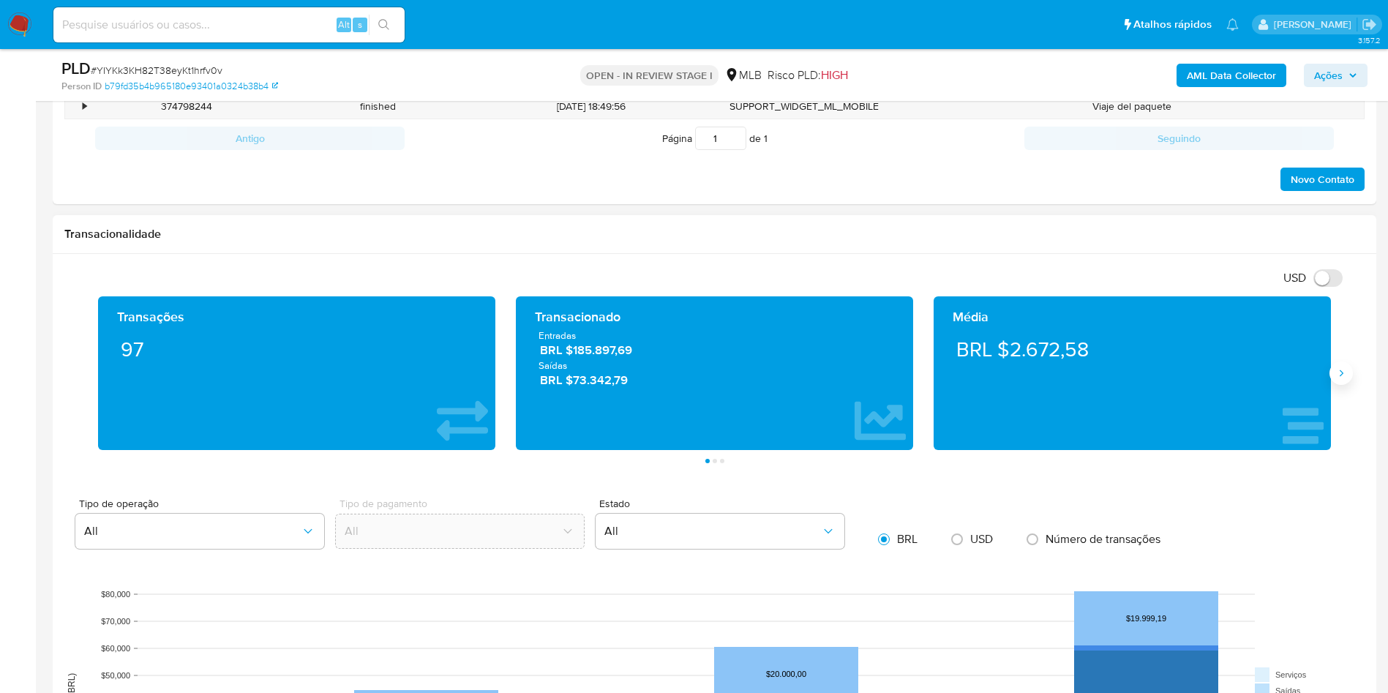
click at [1345, 366] on button "Siguiente" at bounding box center [1340, 372] width 23 height 23
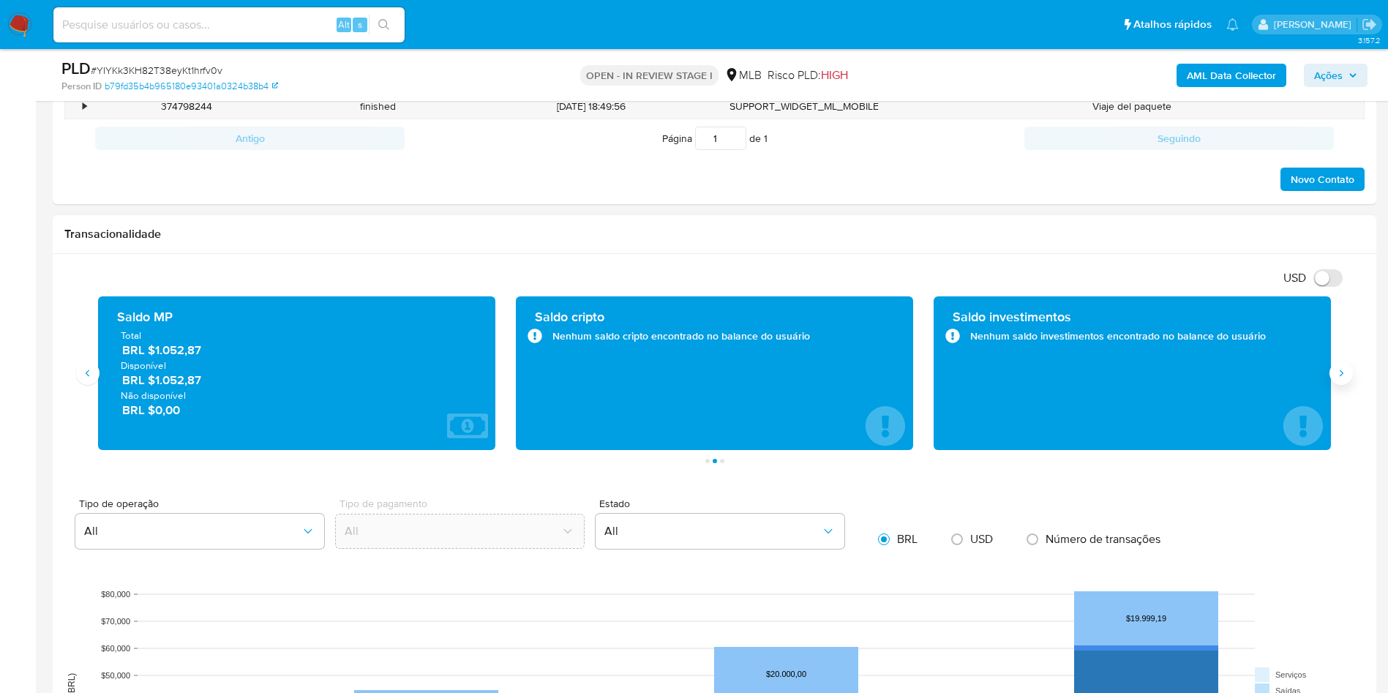
click at [1345, 366] on button "Siguiente" at bounding box center [1340, 372] width 23 height 23
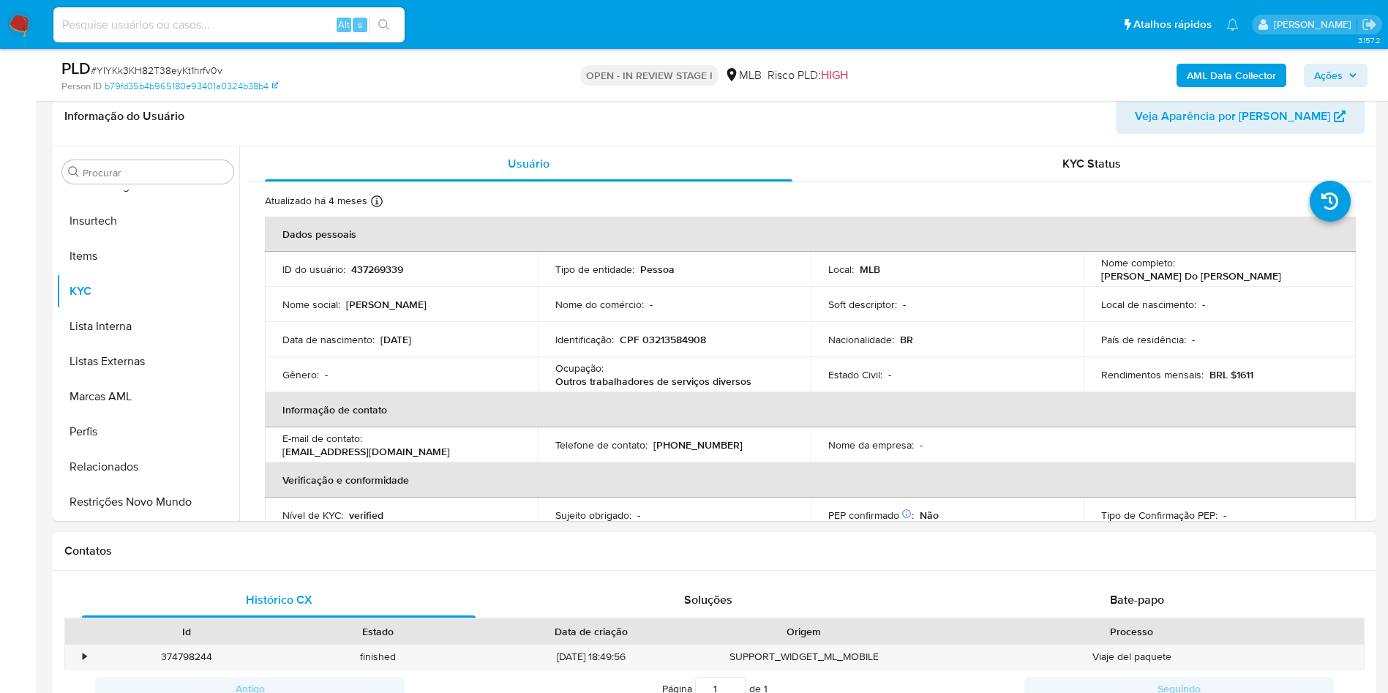
scroll to position [219, 0]
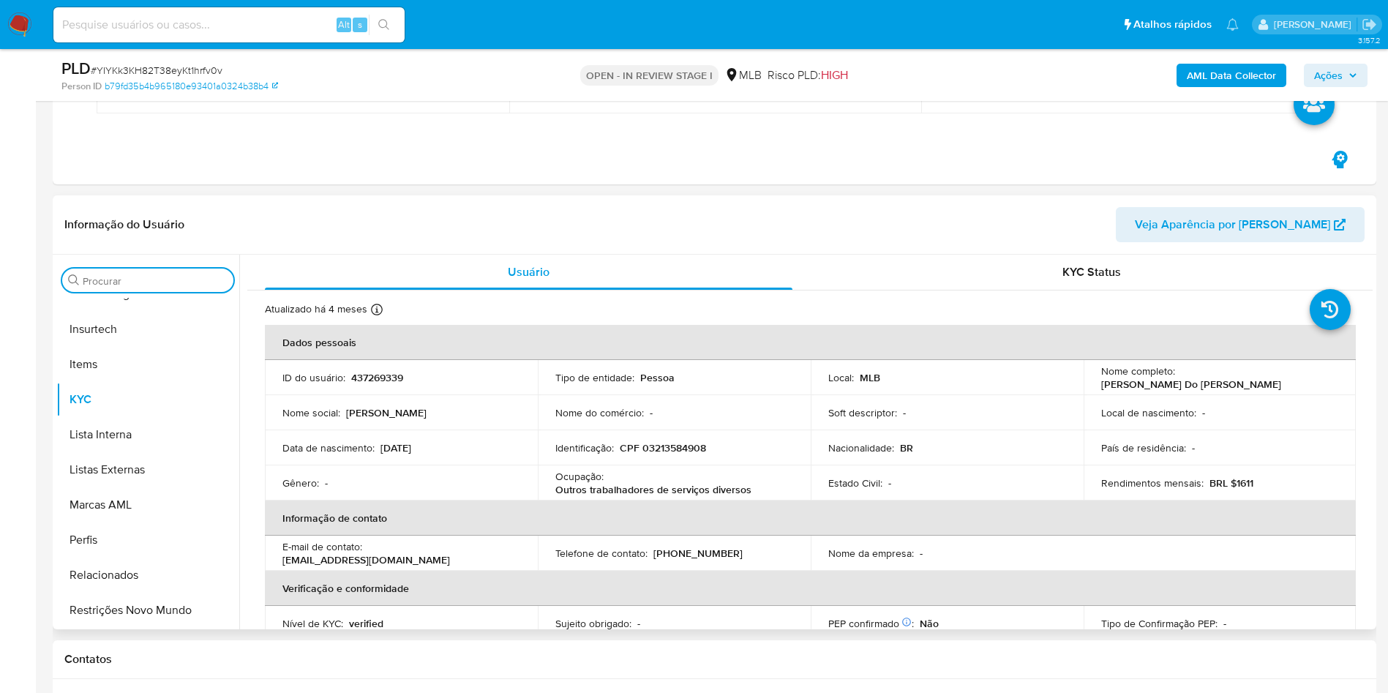
click at [131, 283] on input "Procurar" at bounding box center [155, 280] width 145 height 13
click at [119, 279] on input "Procurar" at bounding box center [155, 280] width 145 height 13
drag, startPoint x: 98, startPoint y: 291, endPoint x: 91, endPoint y: 289, distance: 7.6
click at [91, 289] on div "Procurar x" at bounding box center [147, 279] width 171 height 23
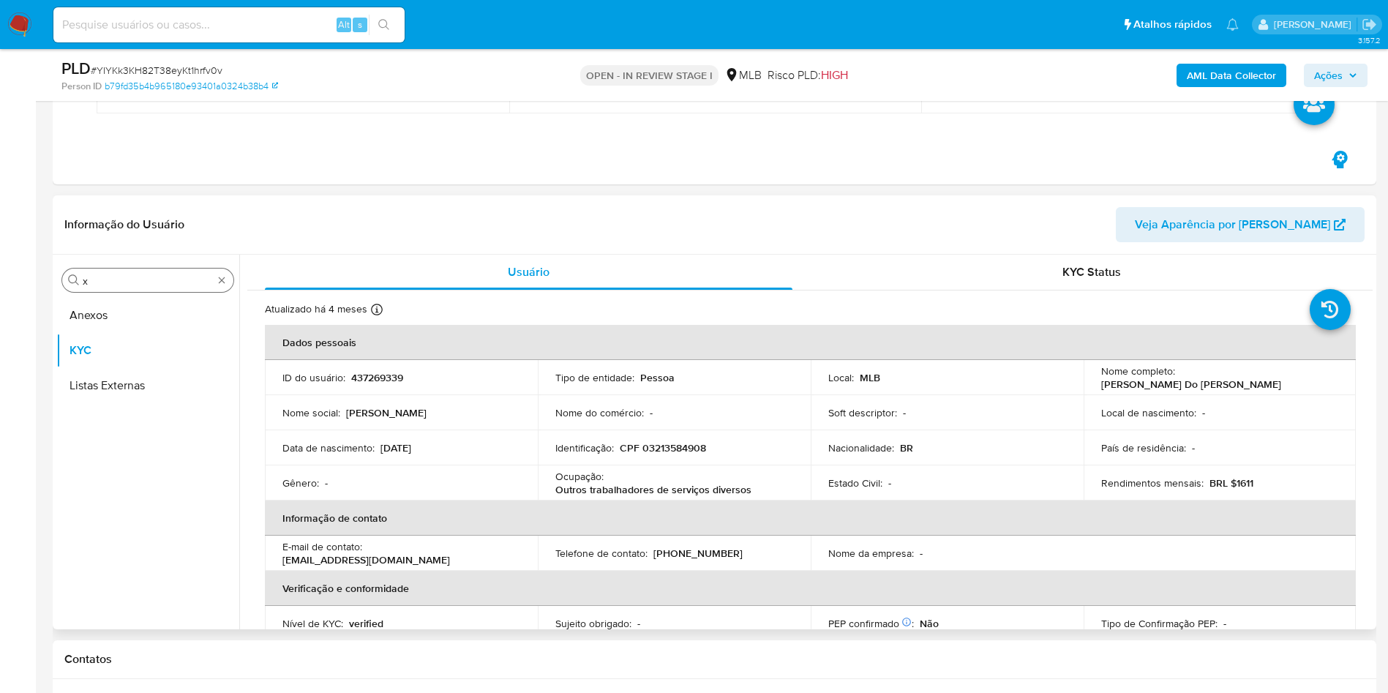
click at [91, 288] on div "Procurar x" at bounding box center [147, 279] width 171 height 23
click at [91, 285] on input "x" at bounding box center [148, 280] width 130 height 13
click at [94, 317] on button "Histórico de casos" at bounding box center [141, 315] width 171 height 35
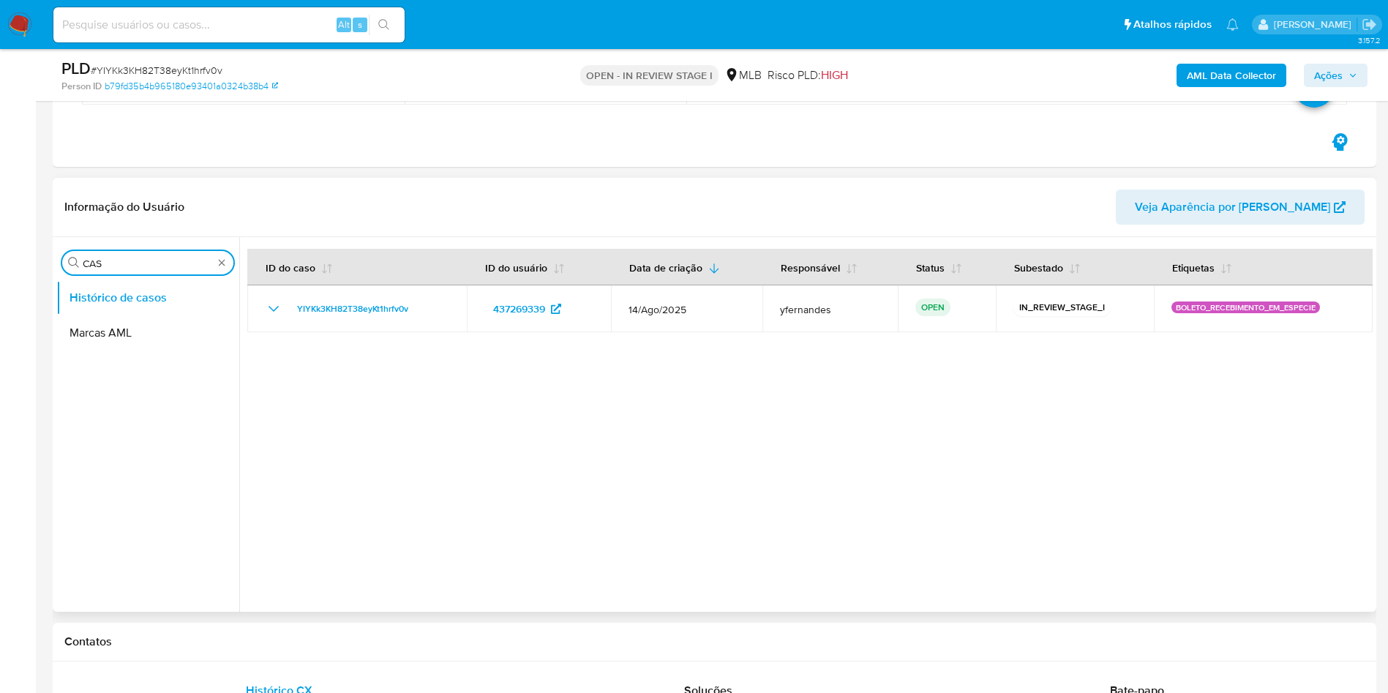
click at [125, 260] on input "CAS" at bounding box center [148, 263] width 130 height 13
type input "ger"
click at [98, 350] on button "Geral" at bounding box center [147, 367] width 183 height 35
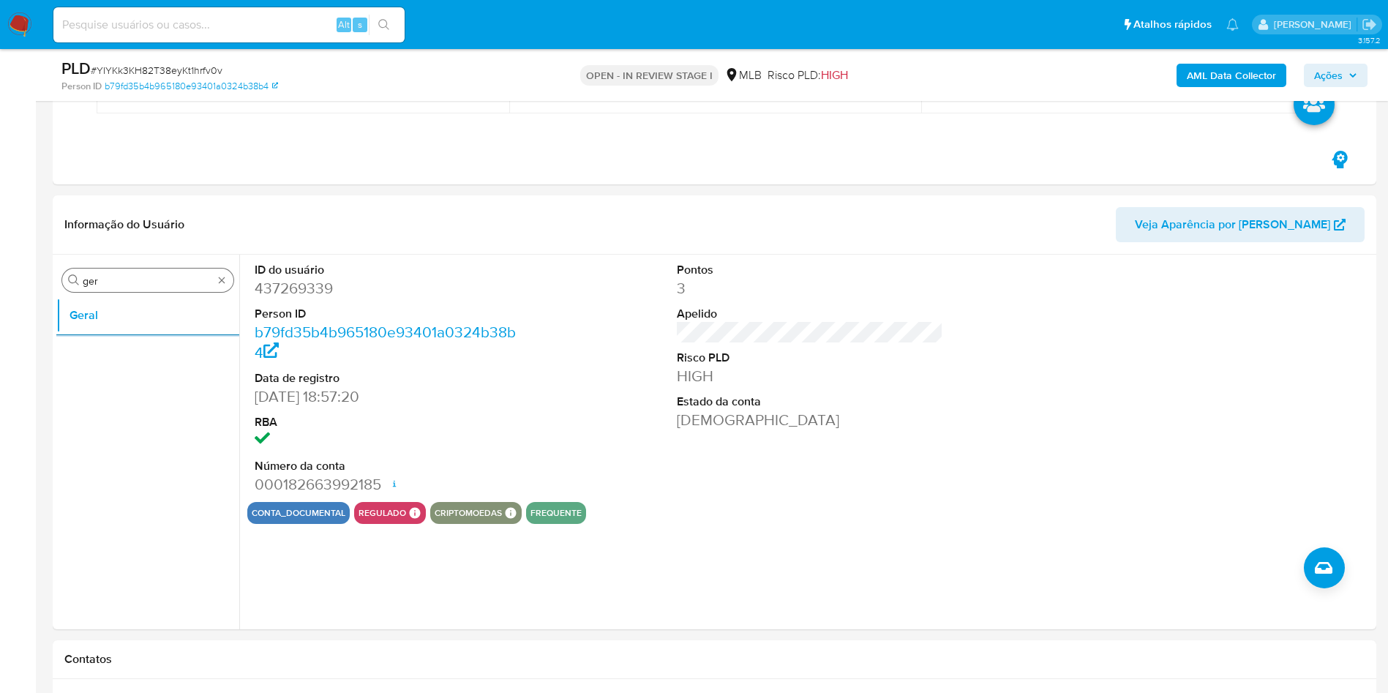
click at [151, 280] on input "ger" at bounding box center [148, 280] width 130 height 13
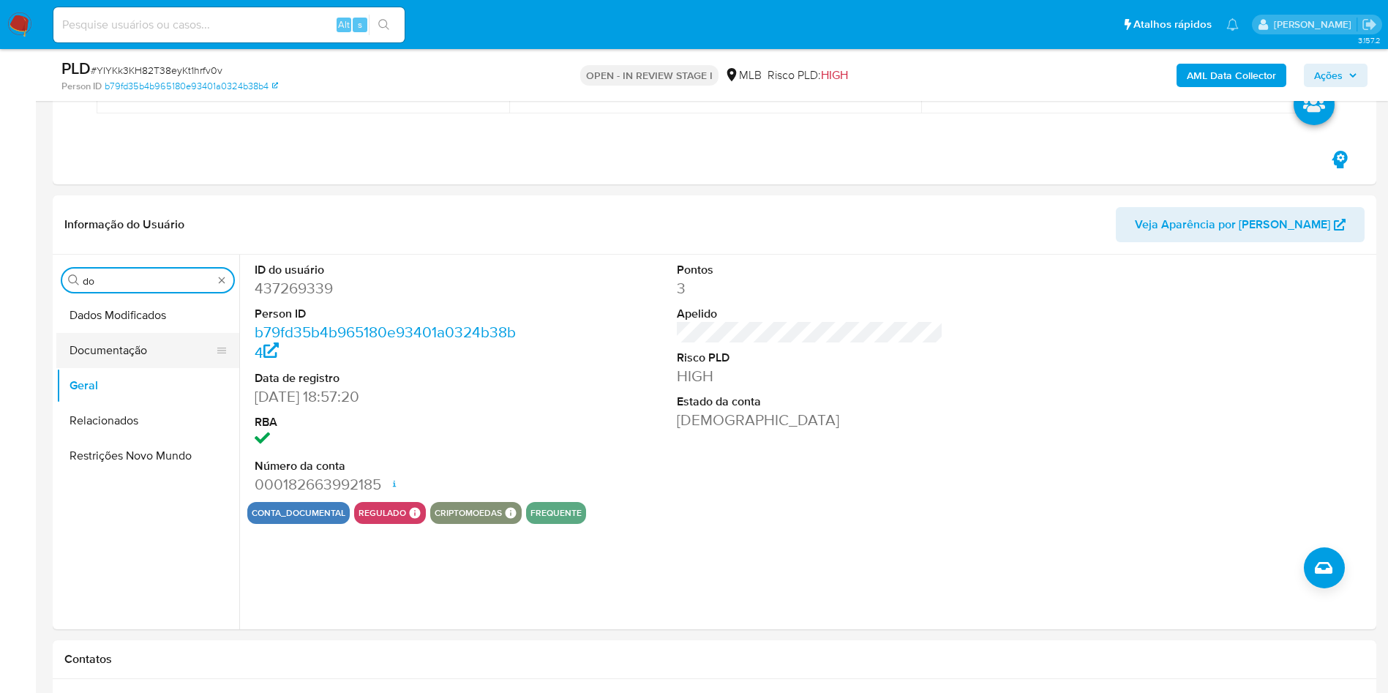
type input "do"
click at [113, 366] on button "Documentação" at bounding box center [141, 350] width 171 height 35
click at [156, 351] on button "Documentação" at bounding box center [141, 350] width 171 height 35
click at [110, 397] on button "Geral" at bounding box center [141, 385] width 171 height 35
click at [113, 344] on button "Documentação" at bounding box center [141, 350] width 171 height 35
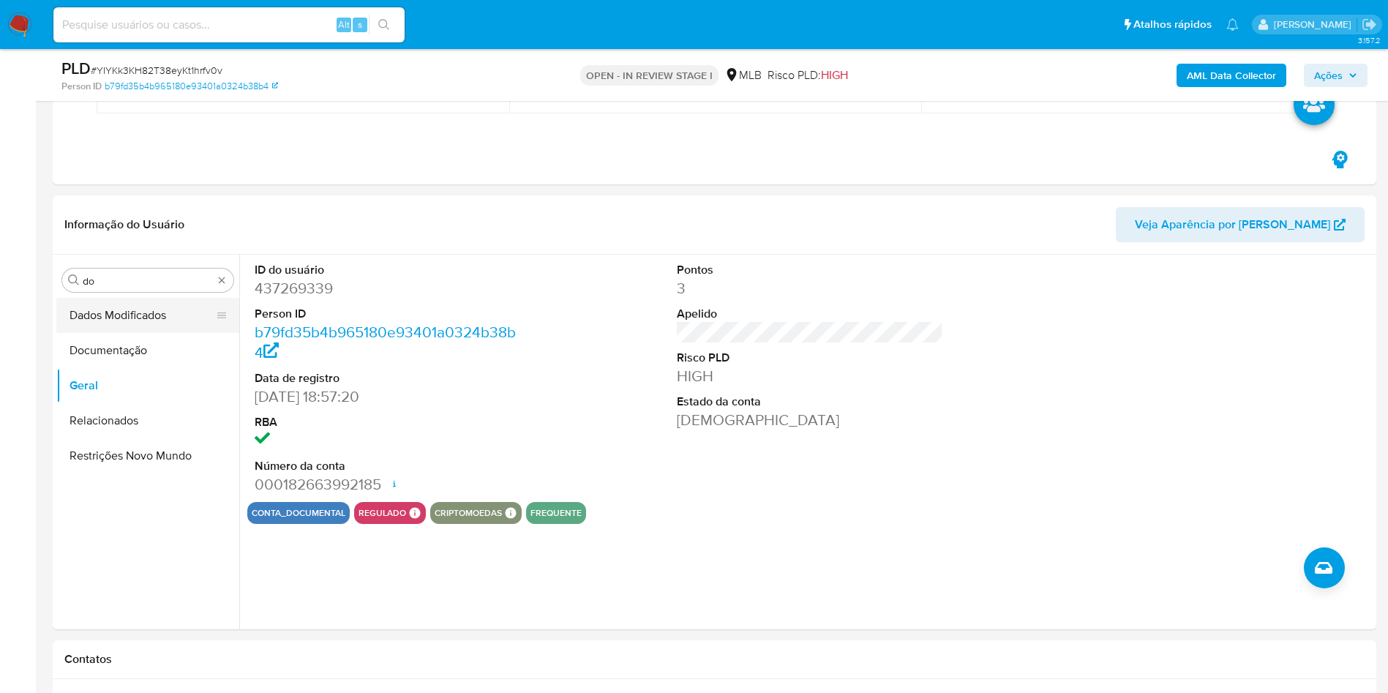
click at [137, 350] on button "Documentação" at bounding box center [147, 350] width 183 height 35
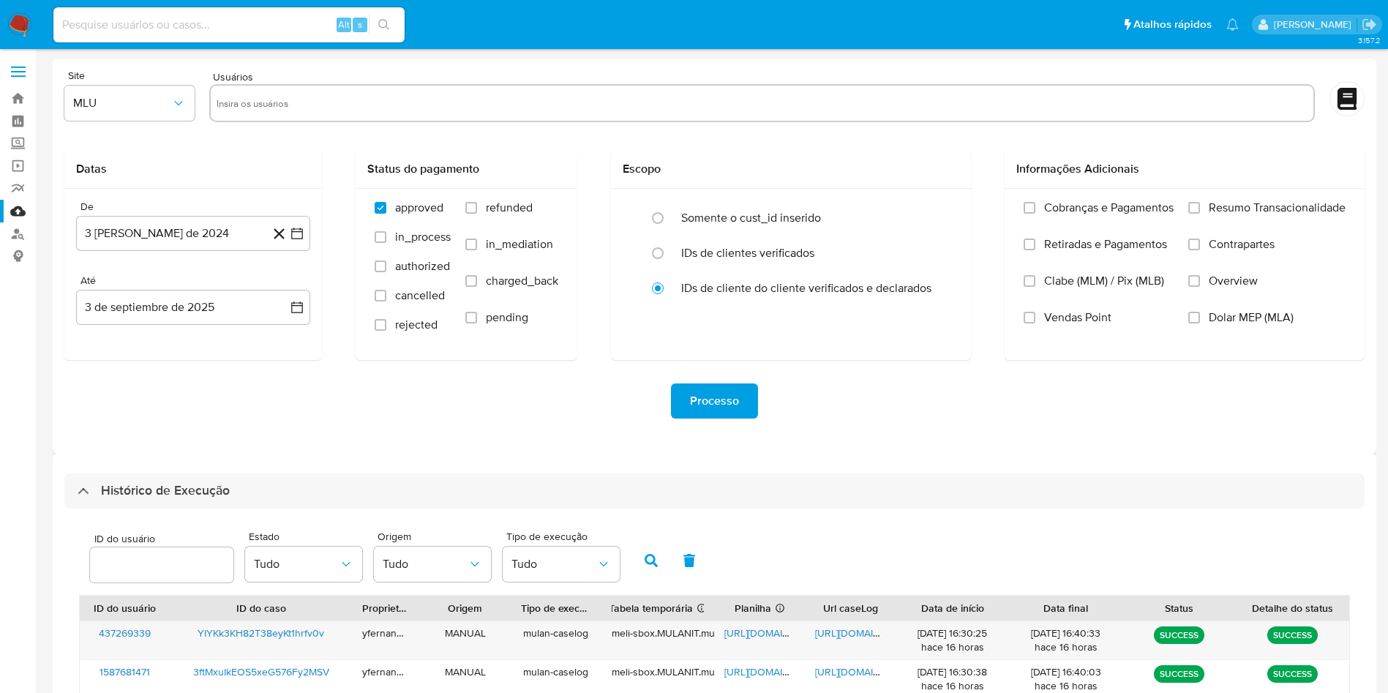
select select "10"
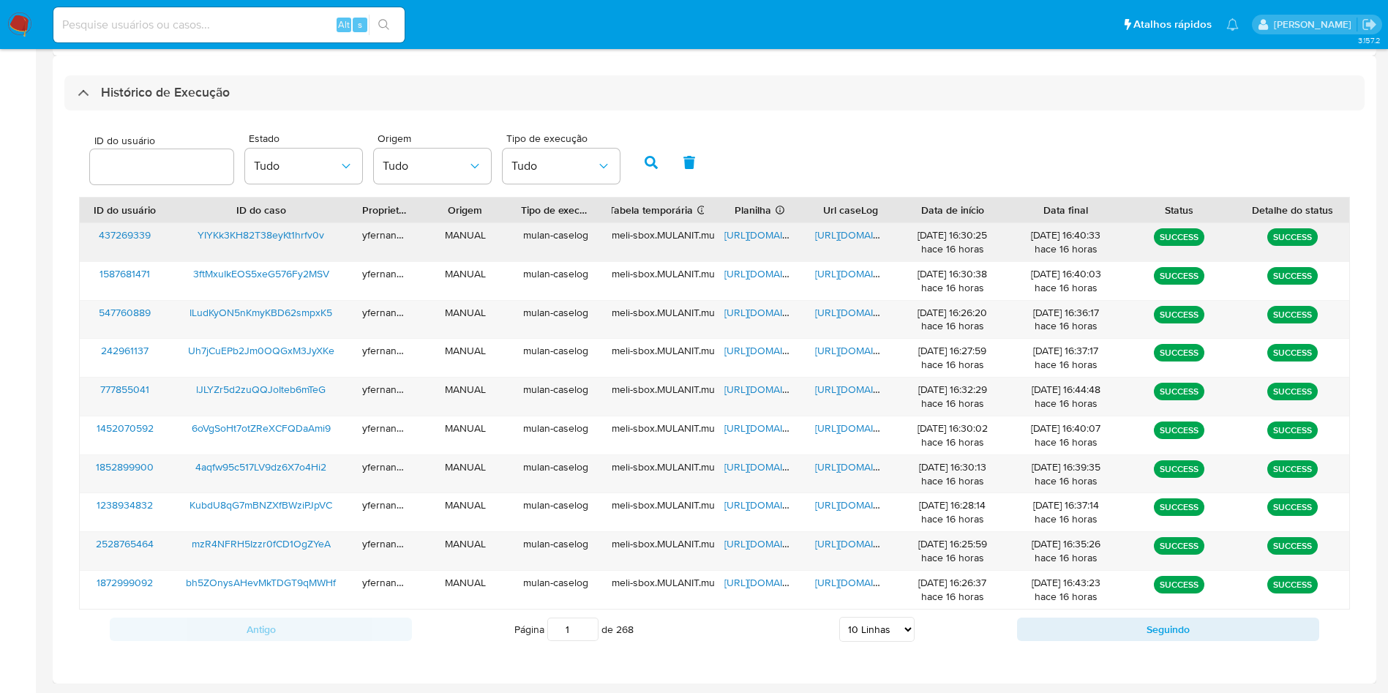
click at [756, 237] on span "[URL][DOMAIN_NAME]" at bounding box center [774, 235] width 101 height 15
click at [830, 234] on span "[URL][DOMAIN_NAME]" at bounding box center [865, 235] width 101 height 15
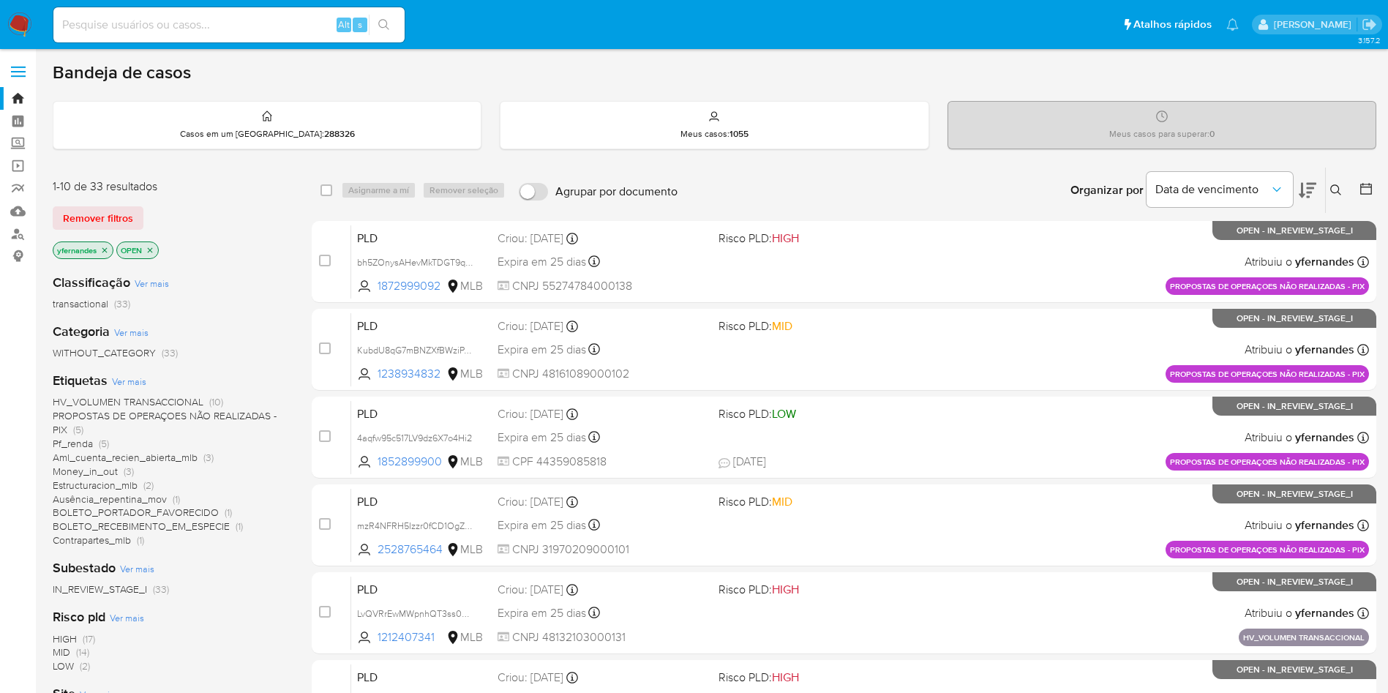
click at [162, 23] on input at bounding box center [228, 24] width 351 height 19
click at [15, 233] on link "Localizador de pessoas" at bounding box center [87, 233] width 174 height 23
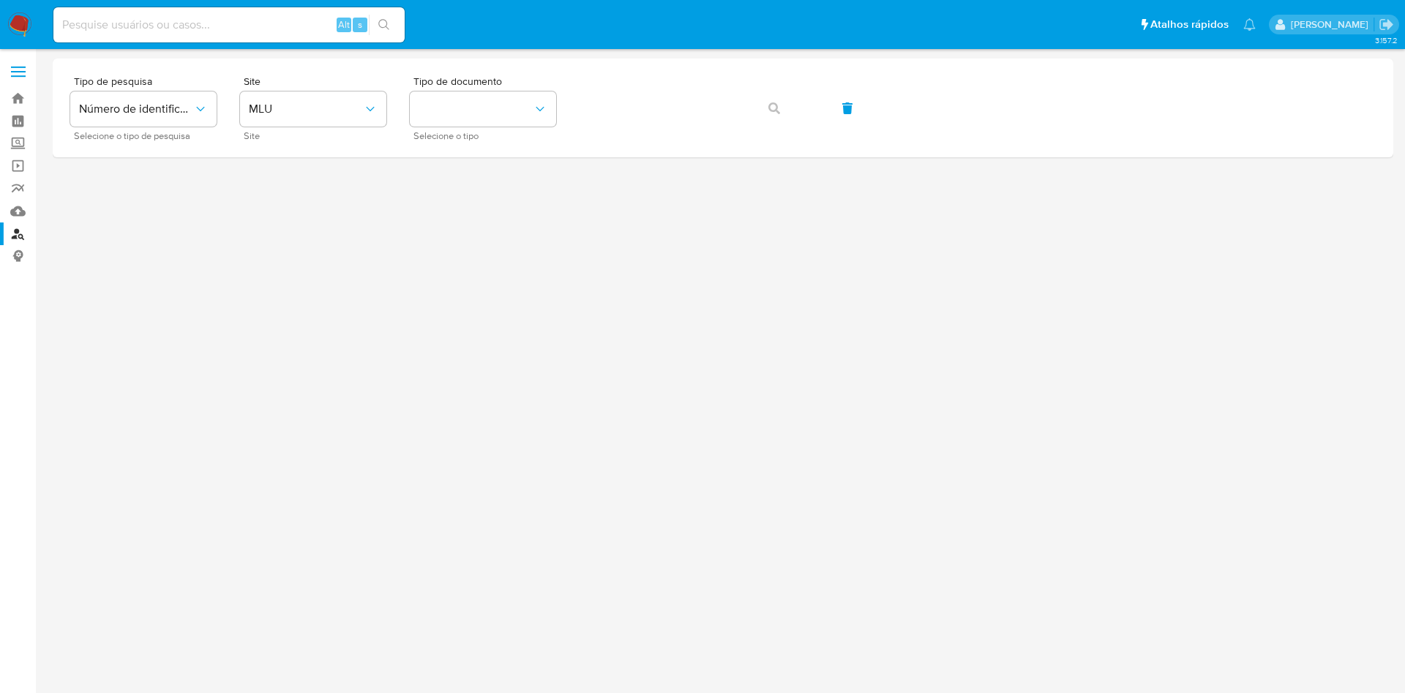
drag, startPoint x: 125, startPoint y: 15, endPoint x: 184, endPoint y: 24, distance: 59.2
click at [125, 15] on input at bounding box center [228, 24] width 351 height 19
paste input "1225670702"
type input "1225670702"
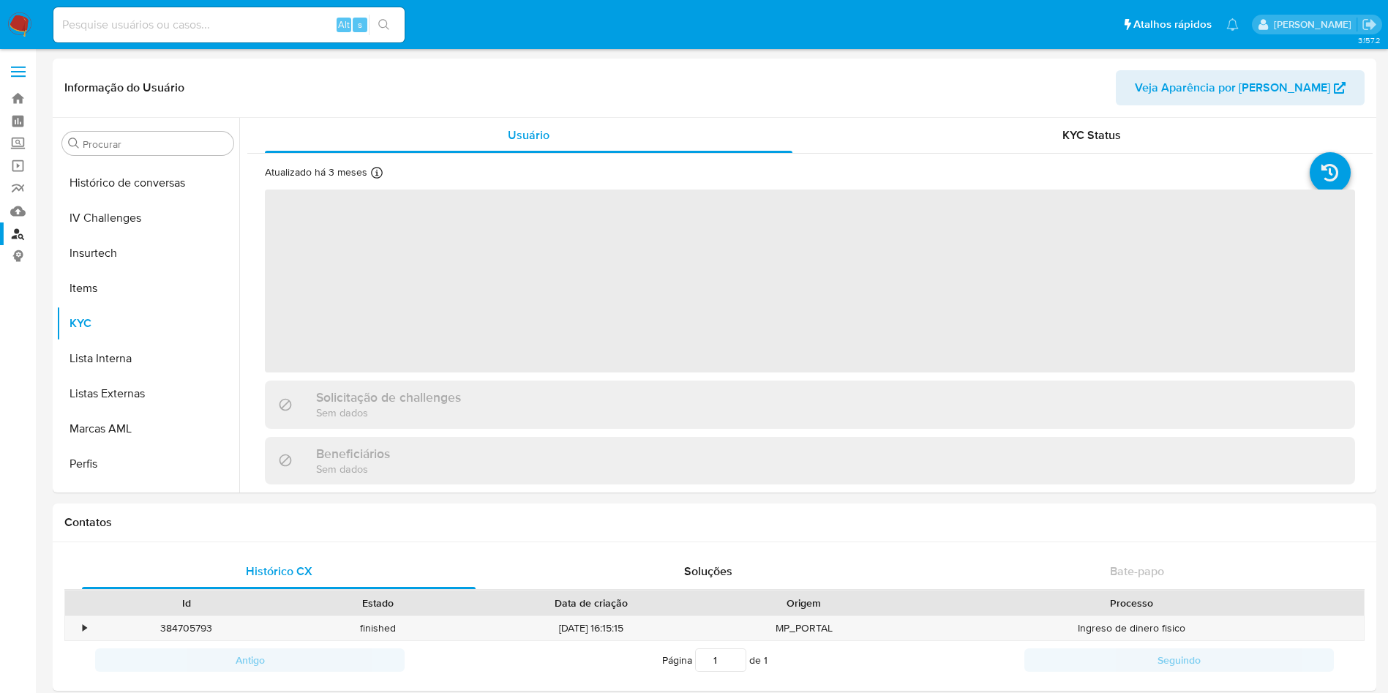
scroll to position [653, 0]
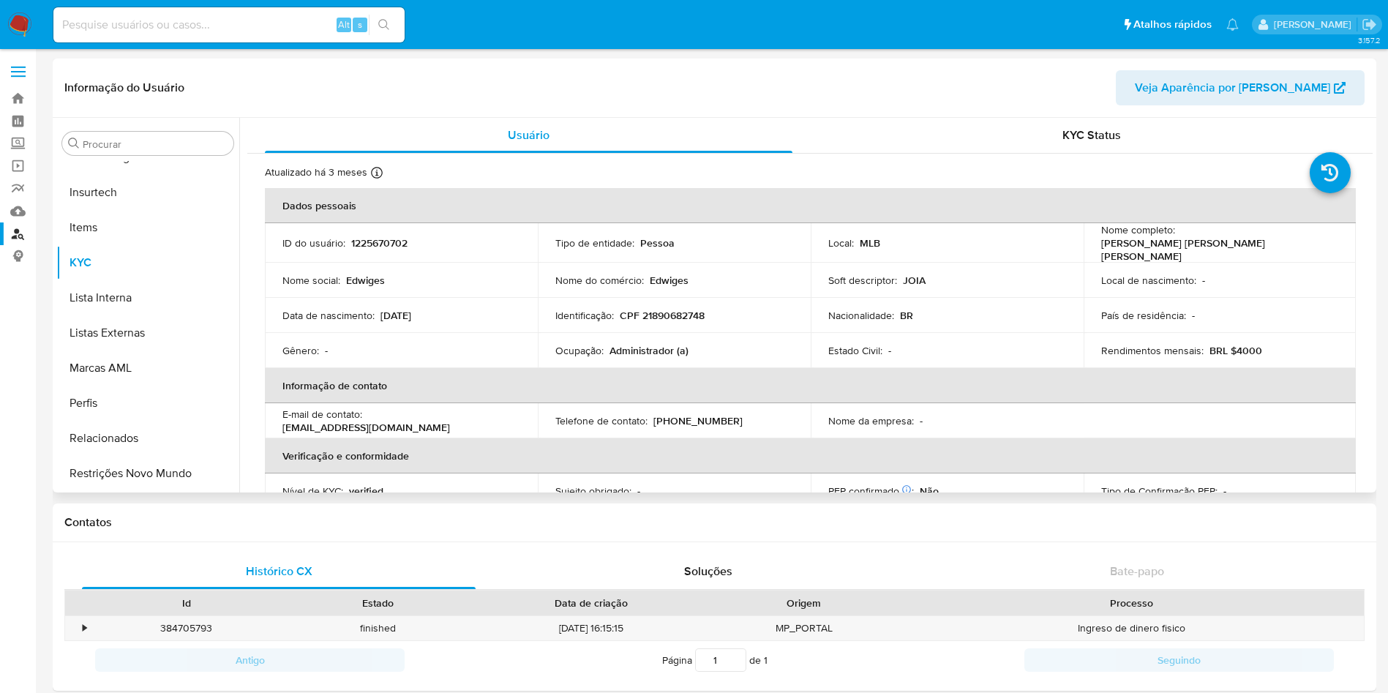
select select "10"
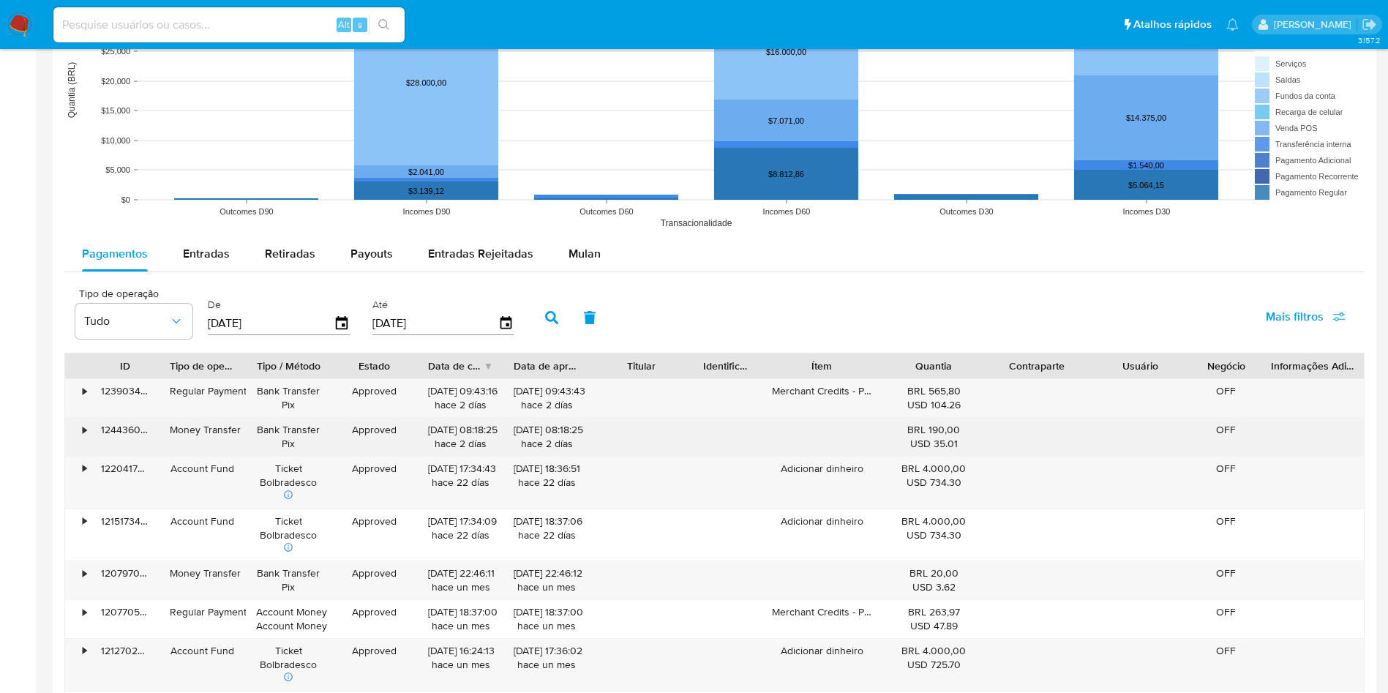
scroll to position [1207, 0]
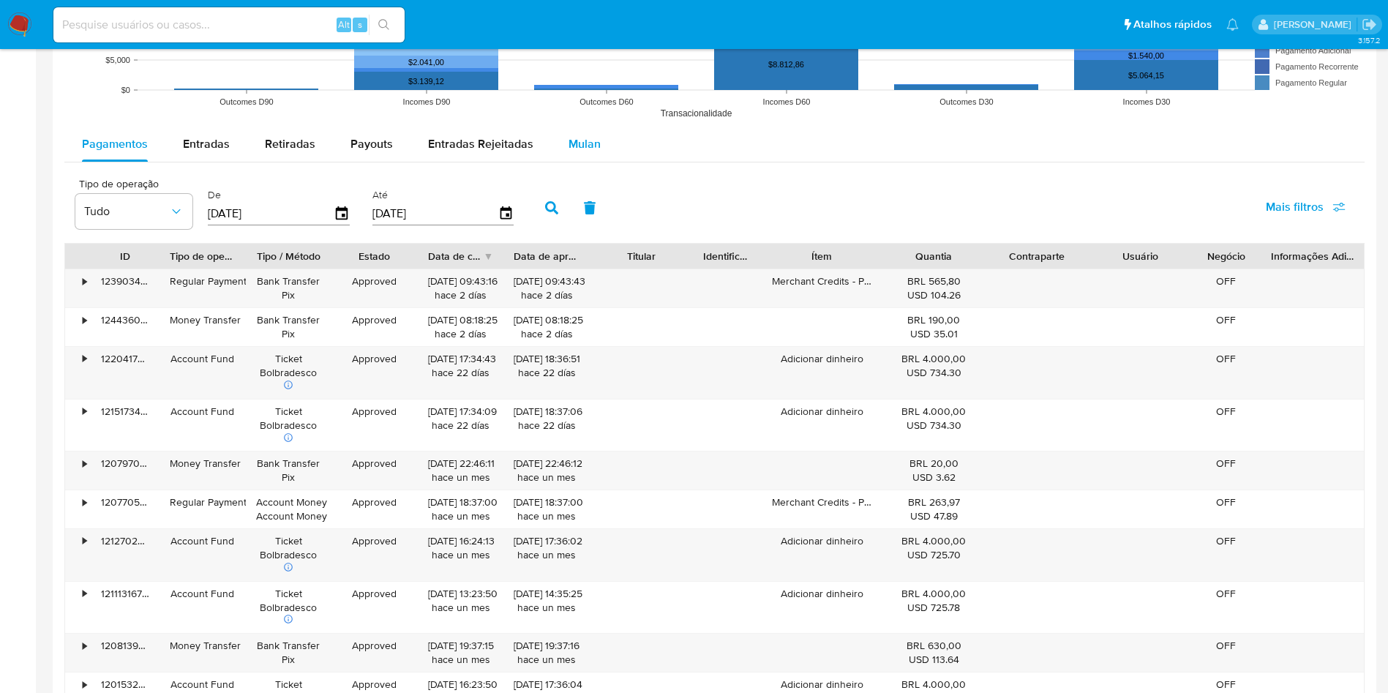
click at [582, 143] on span "Mulan" at bounding box center [584, 143] width 32 height 17
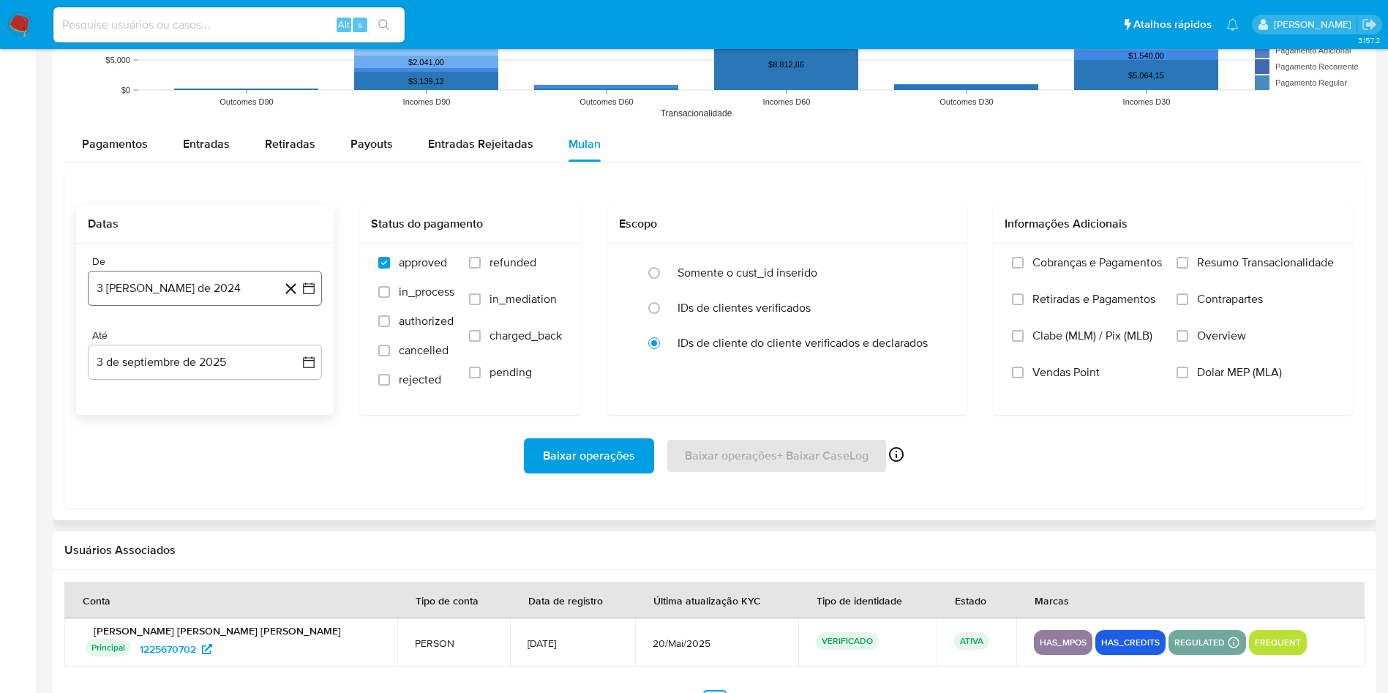
click at [164, 291] on button "3 de agosto de 2024" at bounding box center [205, 288] width 234 height 35
click at [182, 347] on span "agosto 2024" at bounding box center [198, 341] width 67 height 15
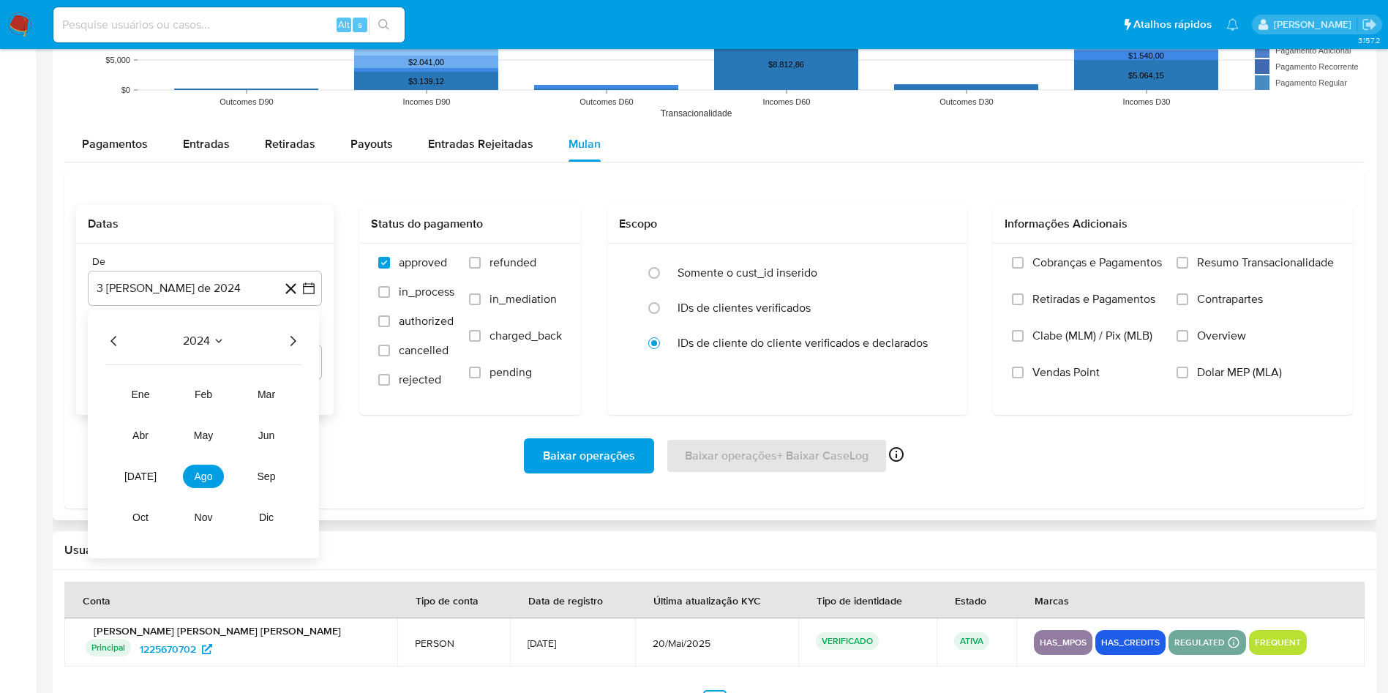
click at [295, 339] on icon "Año siguiente" at bounding box center [293, 341] width 18 height 18
click at [125, 484] on button "[DATE]" at bounding box center [140, 476] width 41 height 23
click at [146, 406] on button "1" at bounding box center [146, 394] width 23 height 23
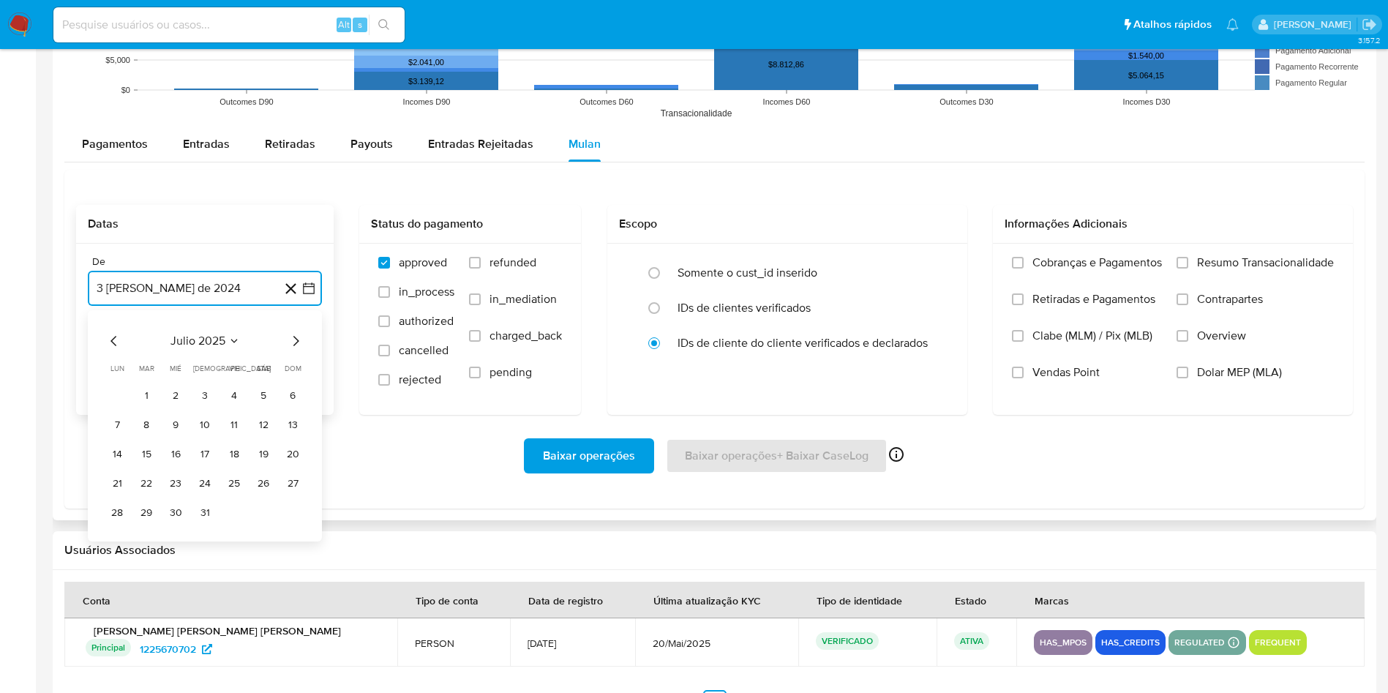
click at [160, 349] on button "3 de septiembre de 2025" at bounding box center [205, 362] width 234 height 35
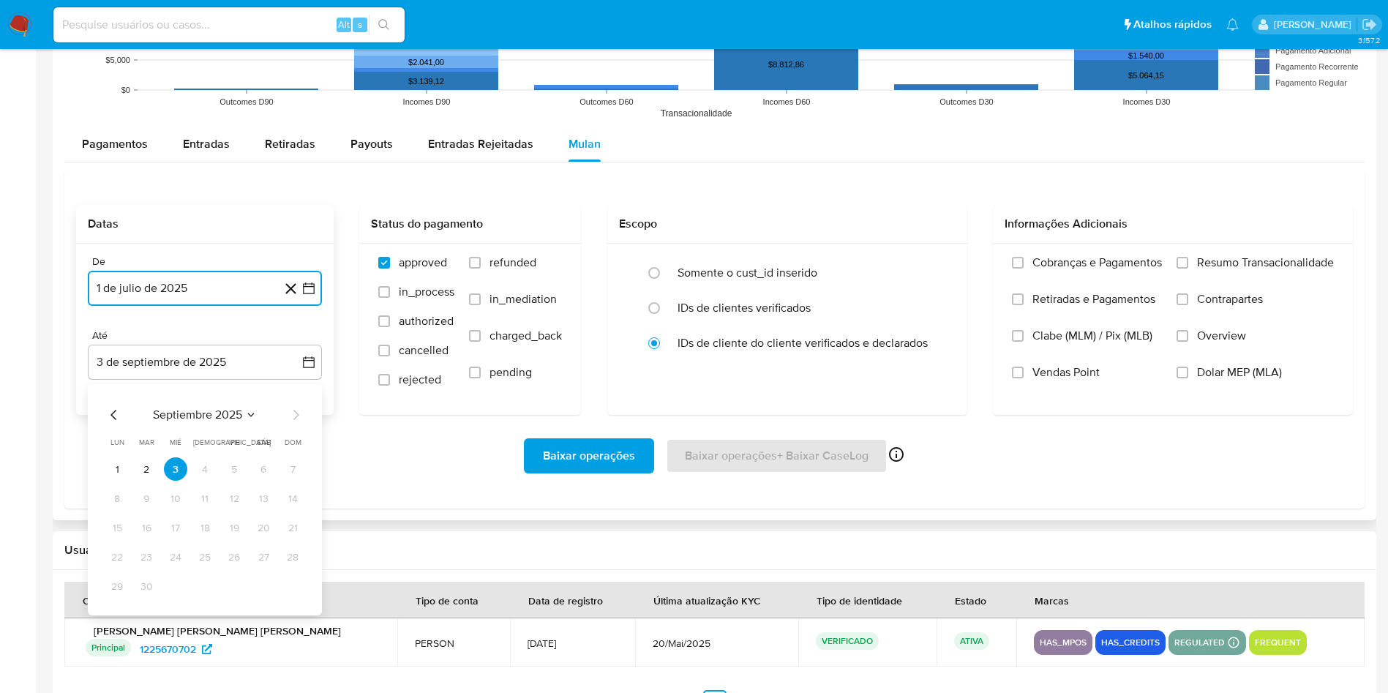
click at [114, 420] on icon "Mes anterior" at bounding box center [114, 415] width 18 height 18
click at [205, 585] on button "31" at bounding box center [204, 585] width 23 height 23
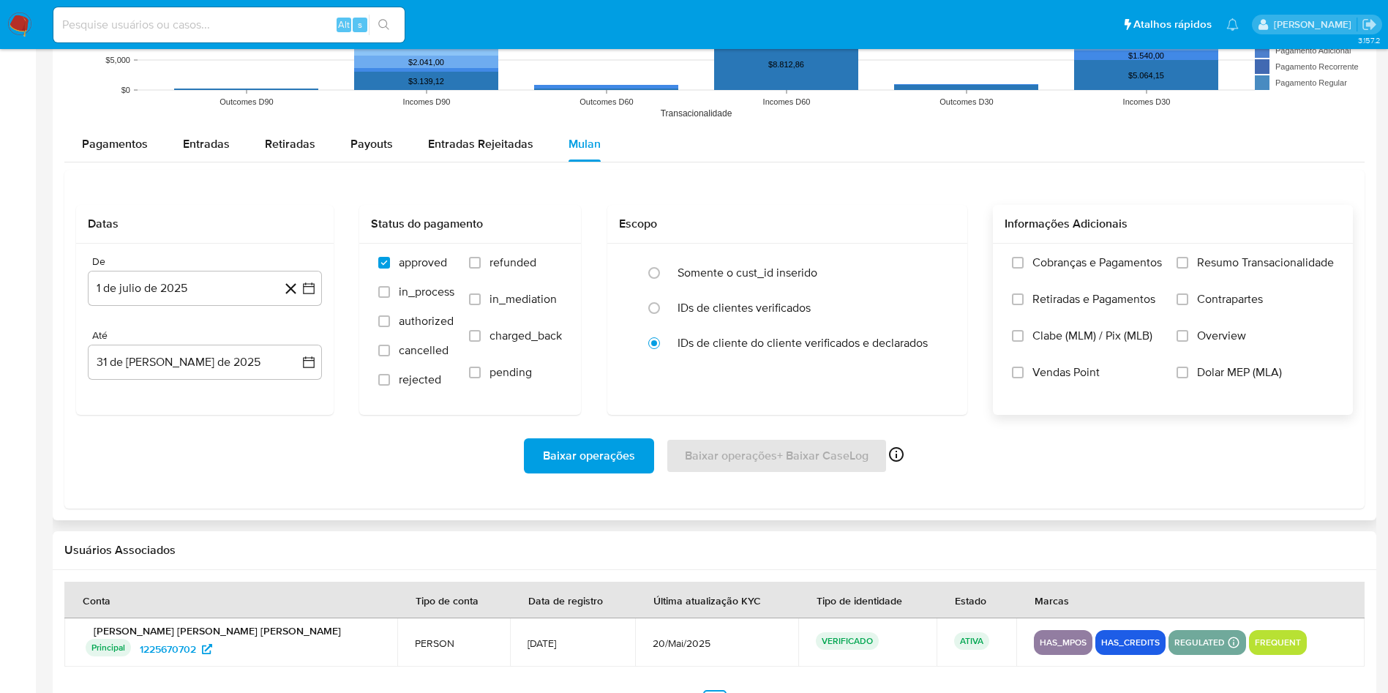
click at [1217, 256] on span "Resumo Transacionalidade" at bounding box center [1265, 262] width 137 height 15
click at [1188, 257] on input "Resumo Transacionalidade" at bounding box center [1182, 263] width 12 height 12
click at [583, 462] on span "Baixar operações" at bounding box center [589, 456] width 92 height 32
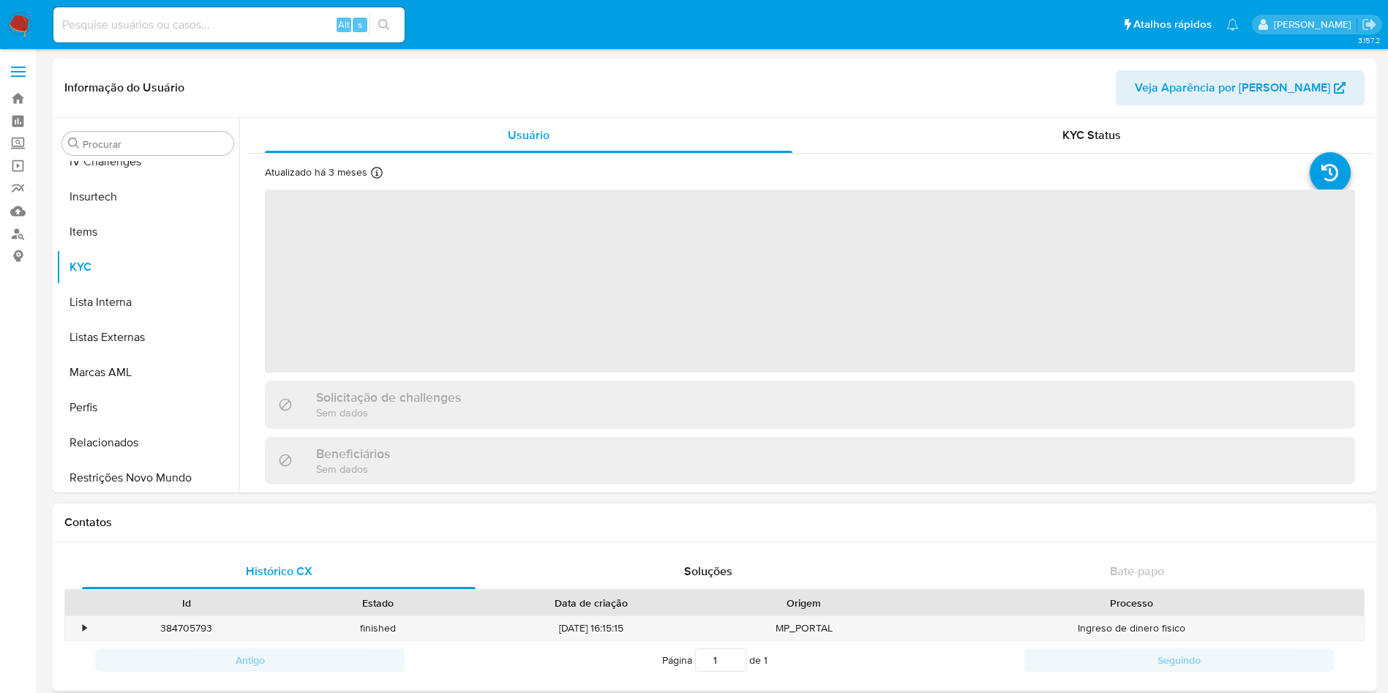
scroll to position [653, 0]
select select "10"
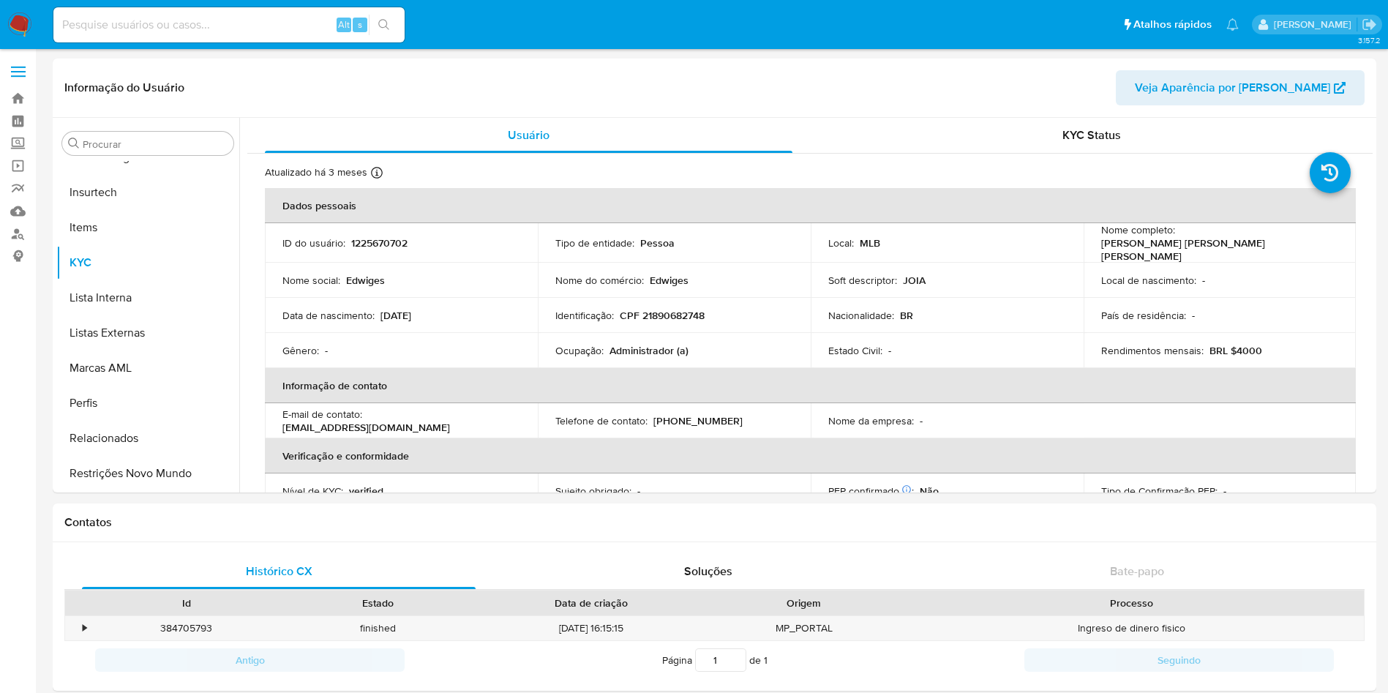
click at [201, 26] on input at bounding box center [228, 24] width 351 height 19
paste input "1428891397"
type input "1428891397"
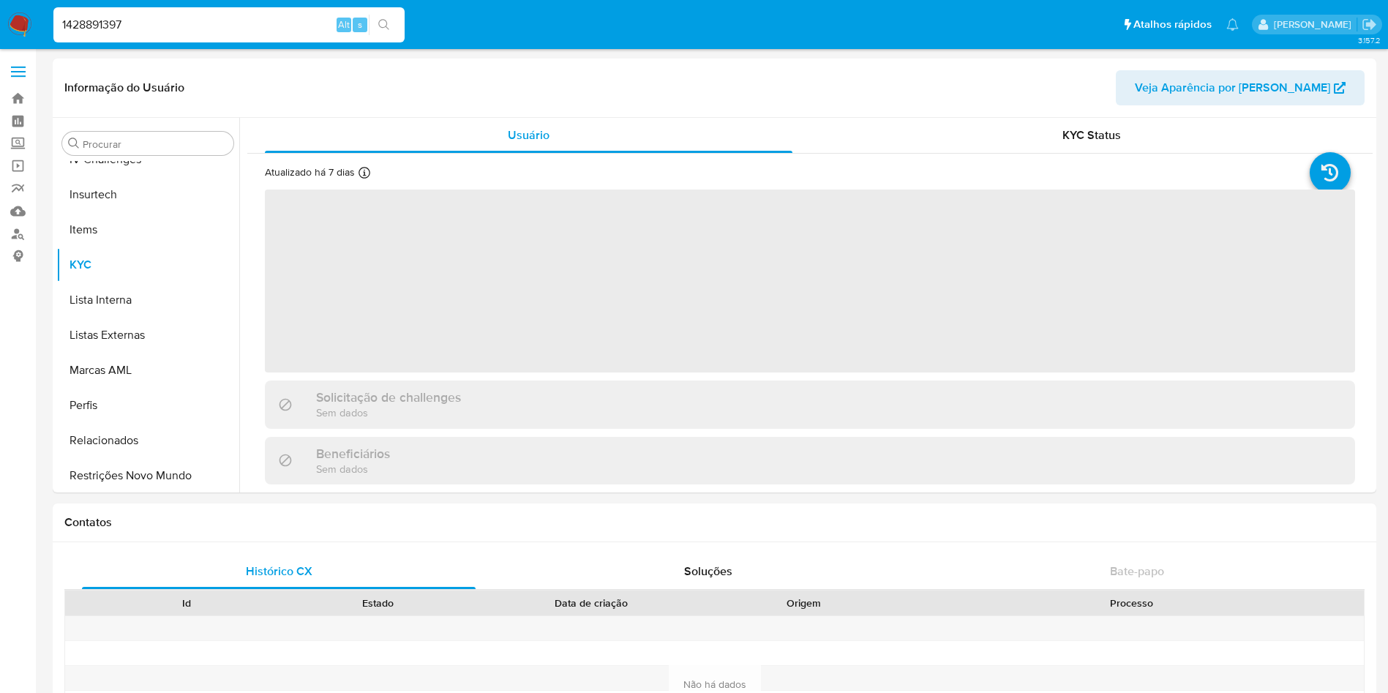
scroll to position [653, 0]
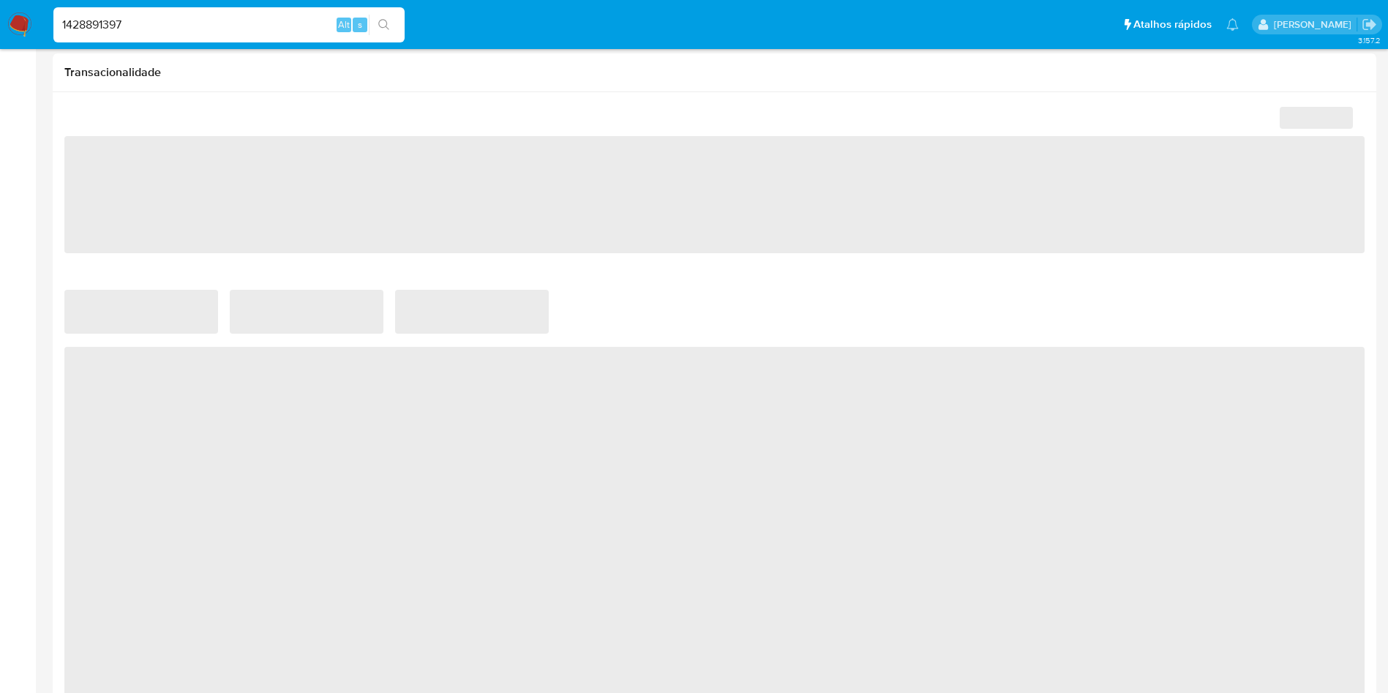
select select "10"
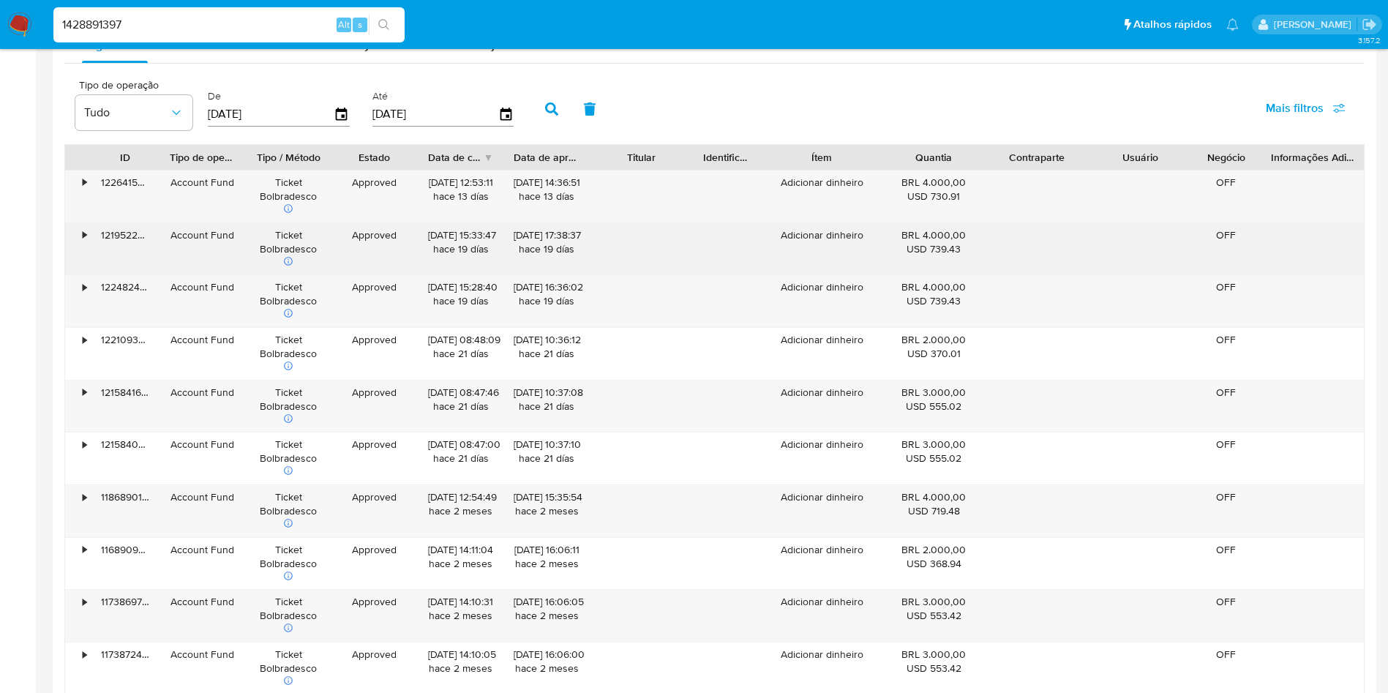
scroll to position [1296, 0]
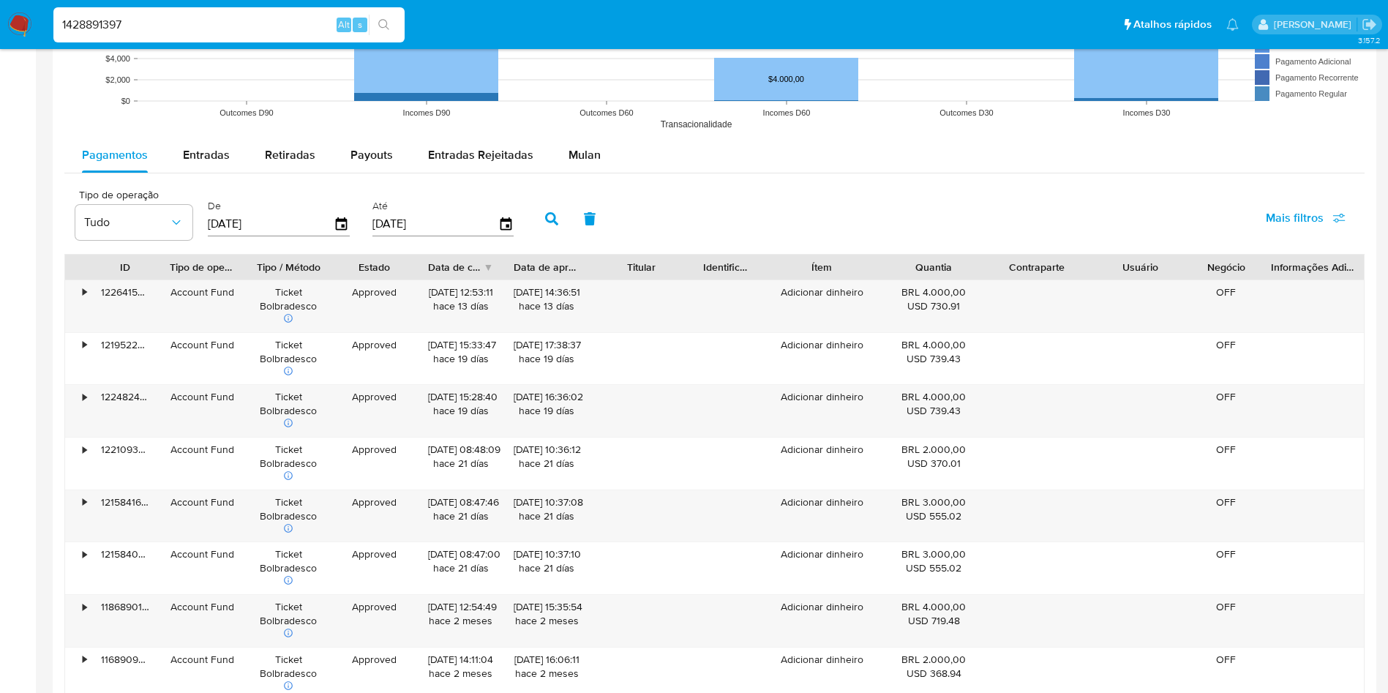
click at [580, 154] on span "Mulan" at bounding box center [584, 154] width 32 height 17
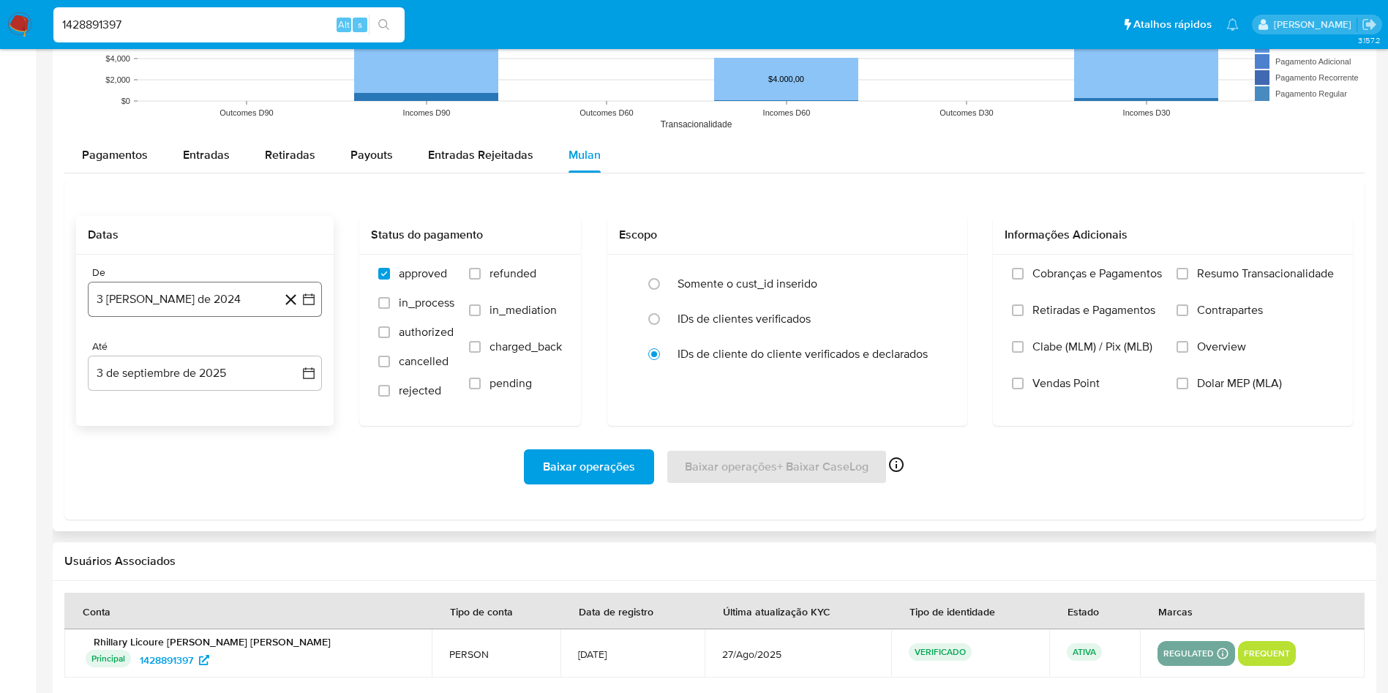
click at [228, 304] on button "3 [PERSON_NAME] de 2024" at bounding box center [205, 299] width 234 height 35
click at [204, 356] on span "agosto 2024" at bounding box center [198, 352] width 67 height 15
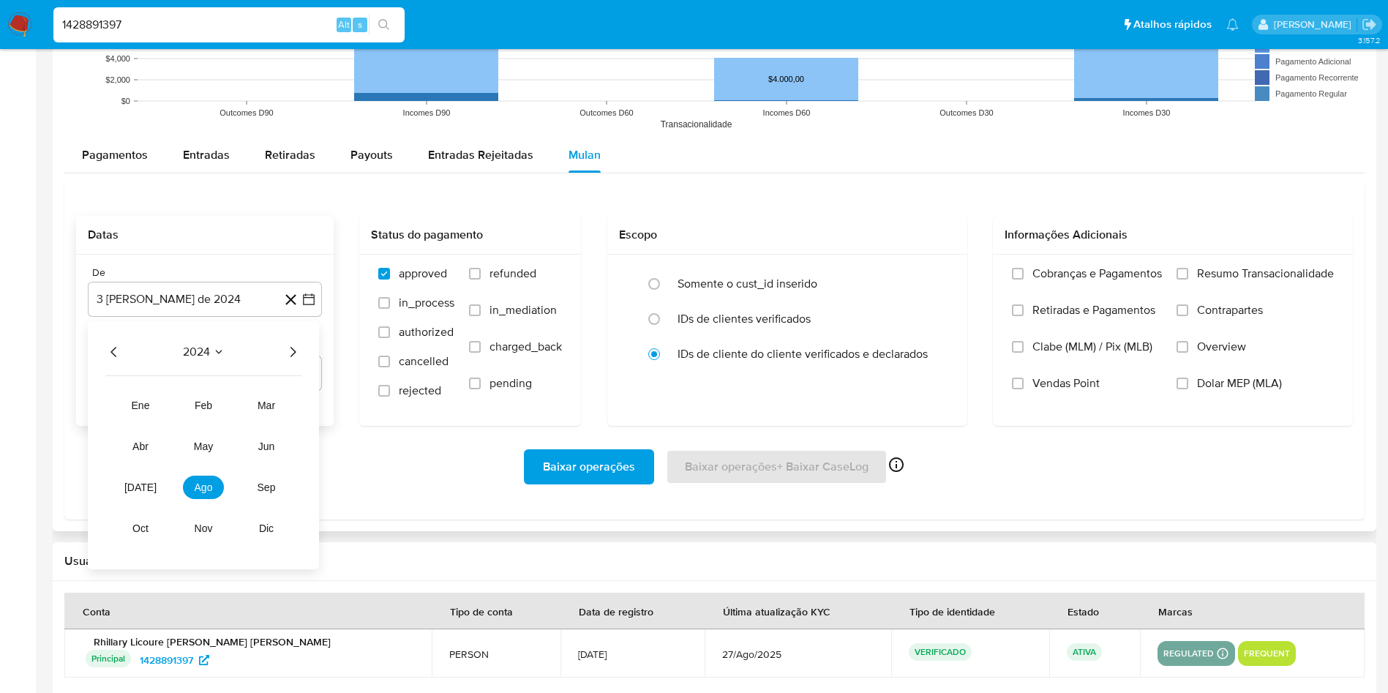
click at [290, 350] on icon "Año siguiente" at bounding box center [293, 352] width 18 height 18
click at [139, 489] on span "[DATE]" at bounding box center [140, 487] width 32 height 12
click at [146, 404] on button "1" at bounding box center [146, 405] width 23 height 23
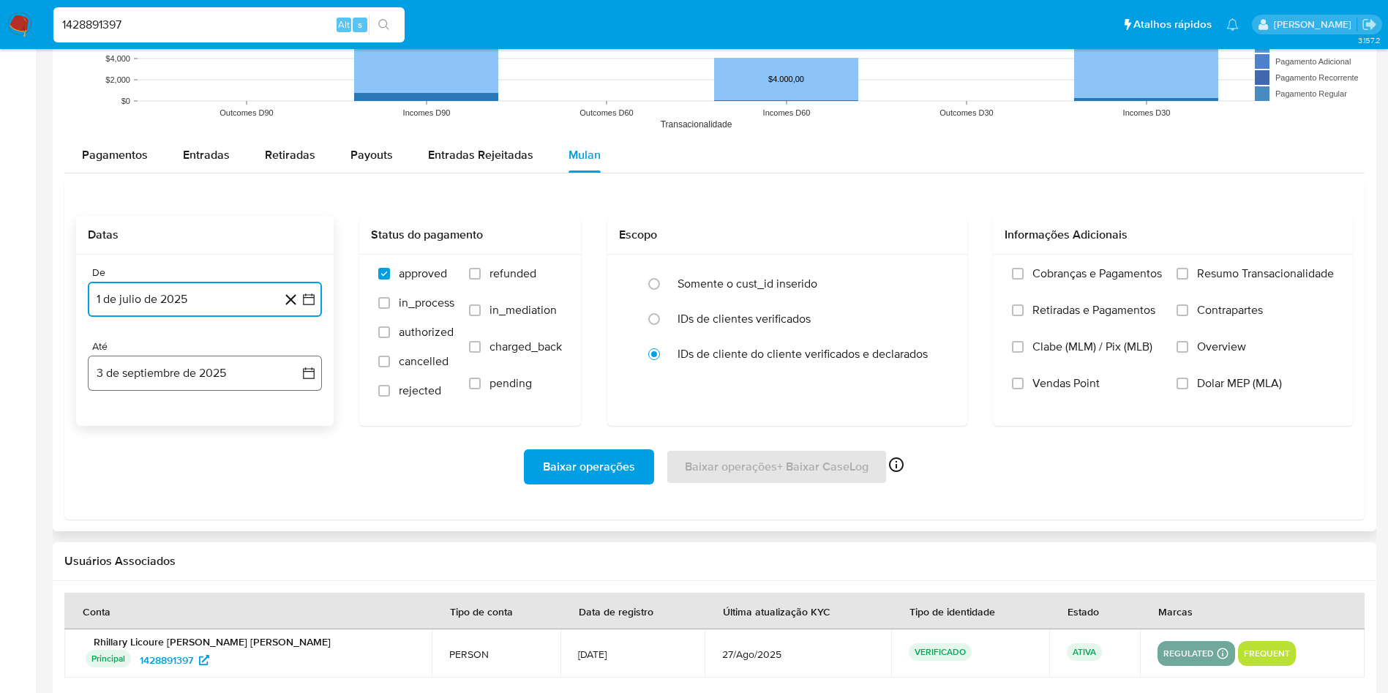
click at [149, 368] on button "3 de septiembre de 2025" at bounding box center [205, 373] width 234 height 35
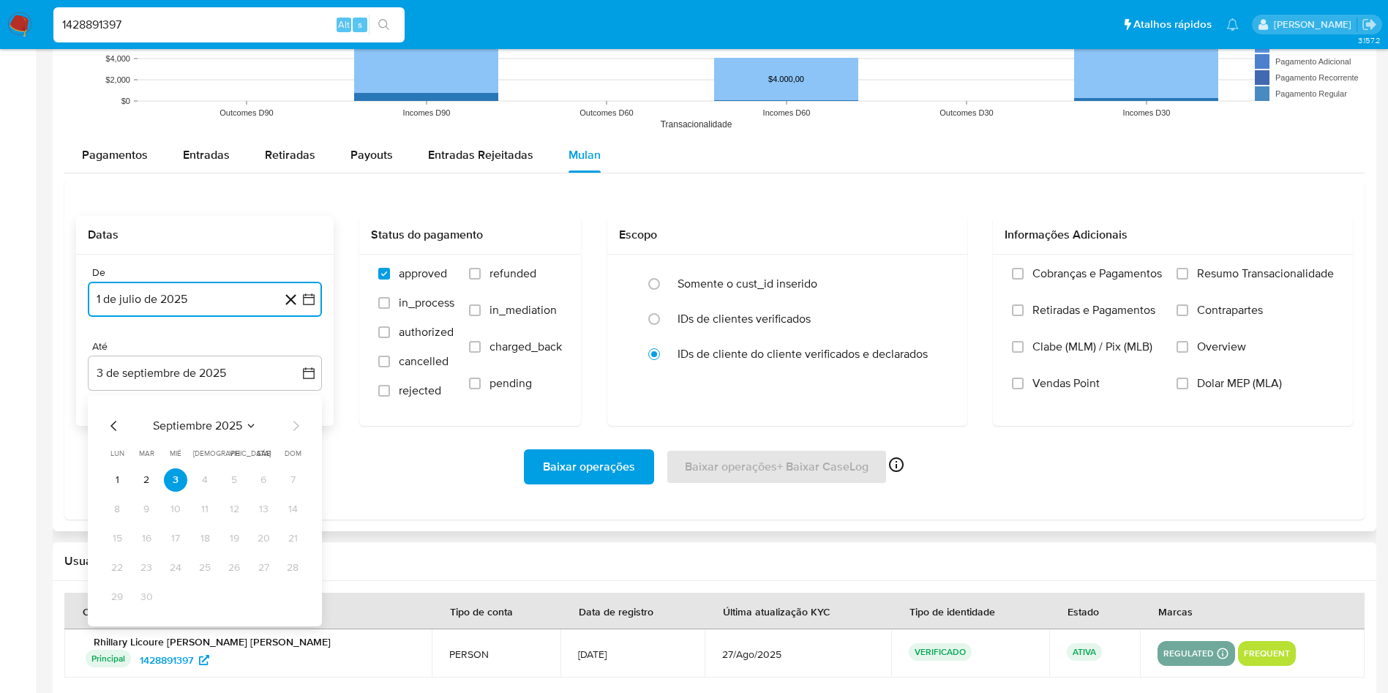
click at [108, 426] on icon "Mes anterior" at bounding box center [114, 426] width 18 height 18
click at [195, 591] on button "31" at bounding box center [204, 596] width 23 height 23
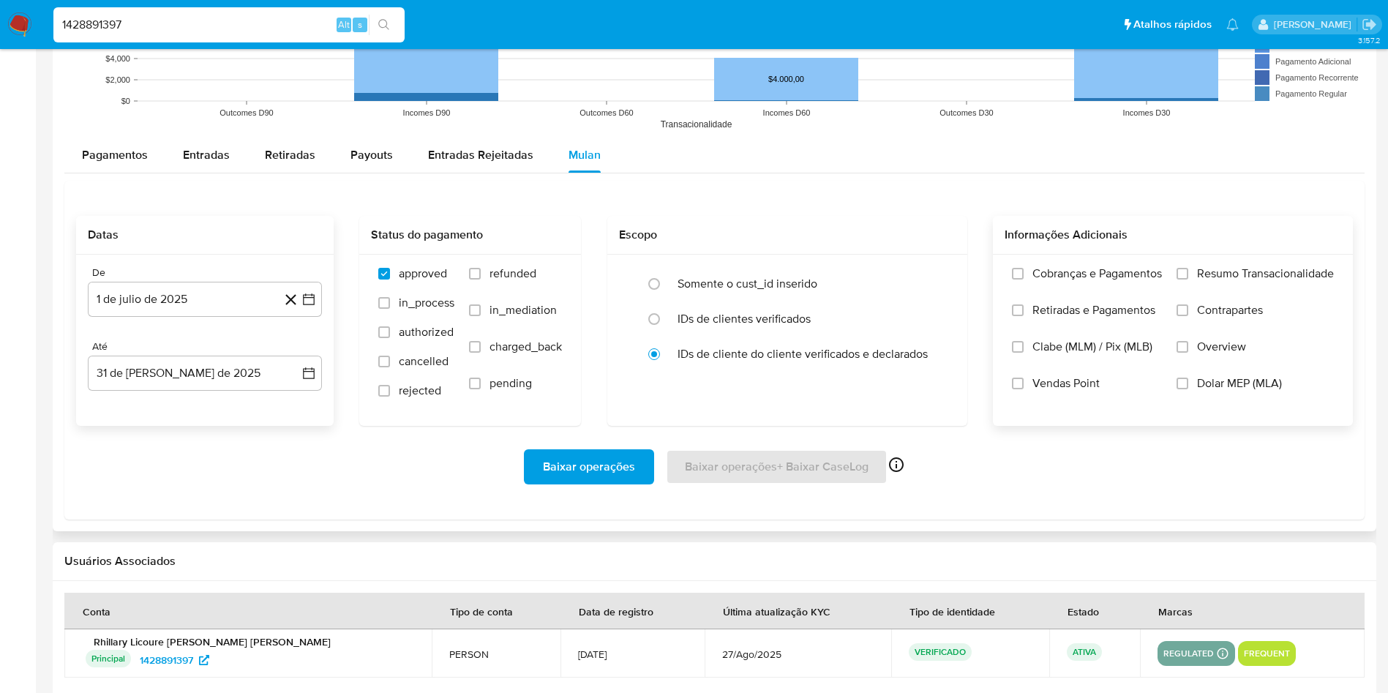
click at [1234, 279] on span "Resumo Transacionalidade" at bounding box center [1265, 273] width 137 height 15
click at [1188, 279] on input "Resumo Transacionalidade" at bounding box center [1182, 274] width 12 height 12
click at [615, 459] on span "Baixar operações" at bounding box center [589, 467] width 92 height 32
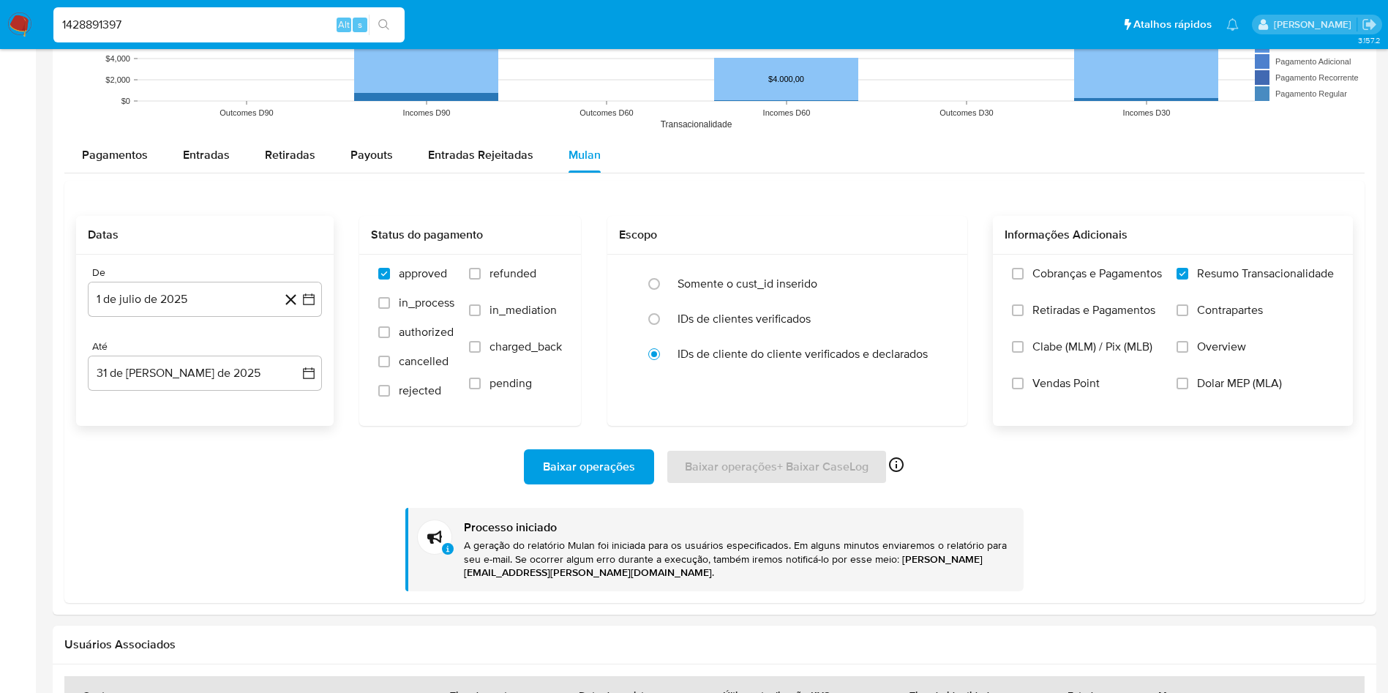
click at [283, 26] on input "1428891397" at bounding box center [228, 24] width 351 height 19
paste input "235450143"
type input "2354501437"
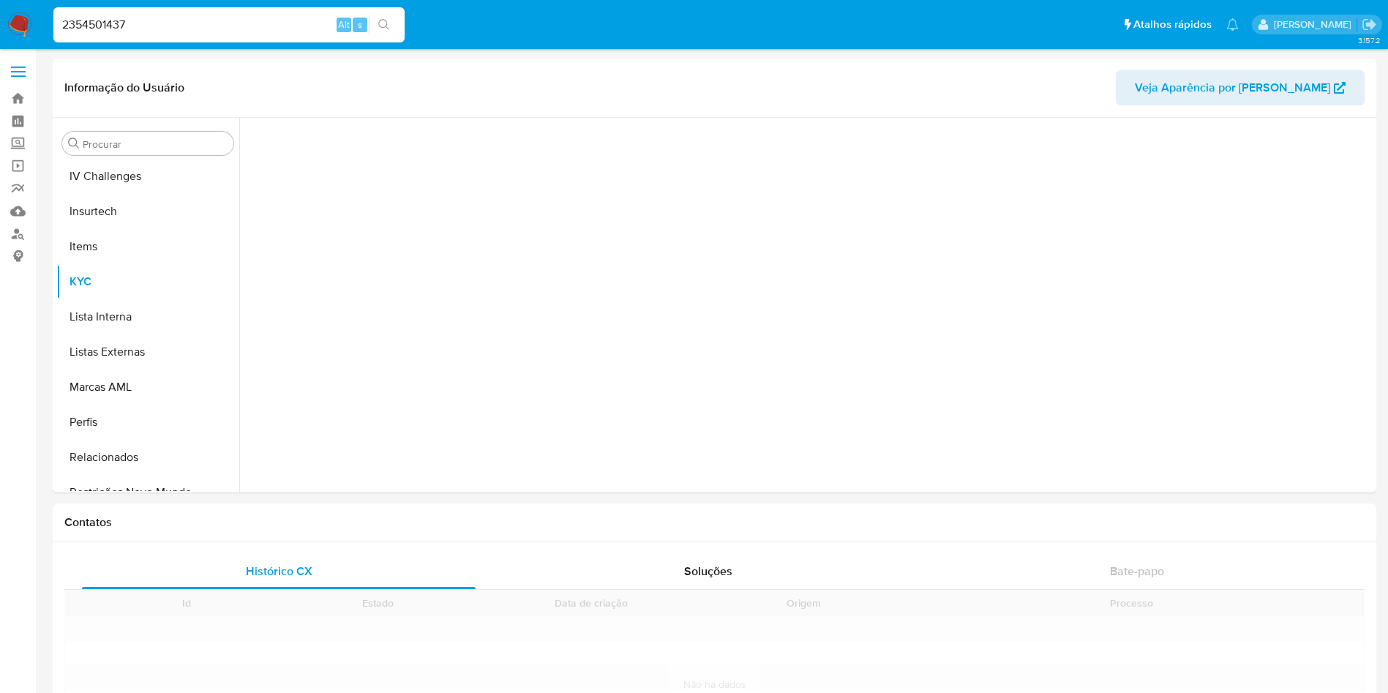
scroll to position [653, 0]
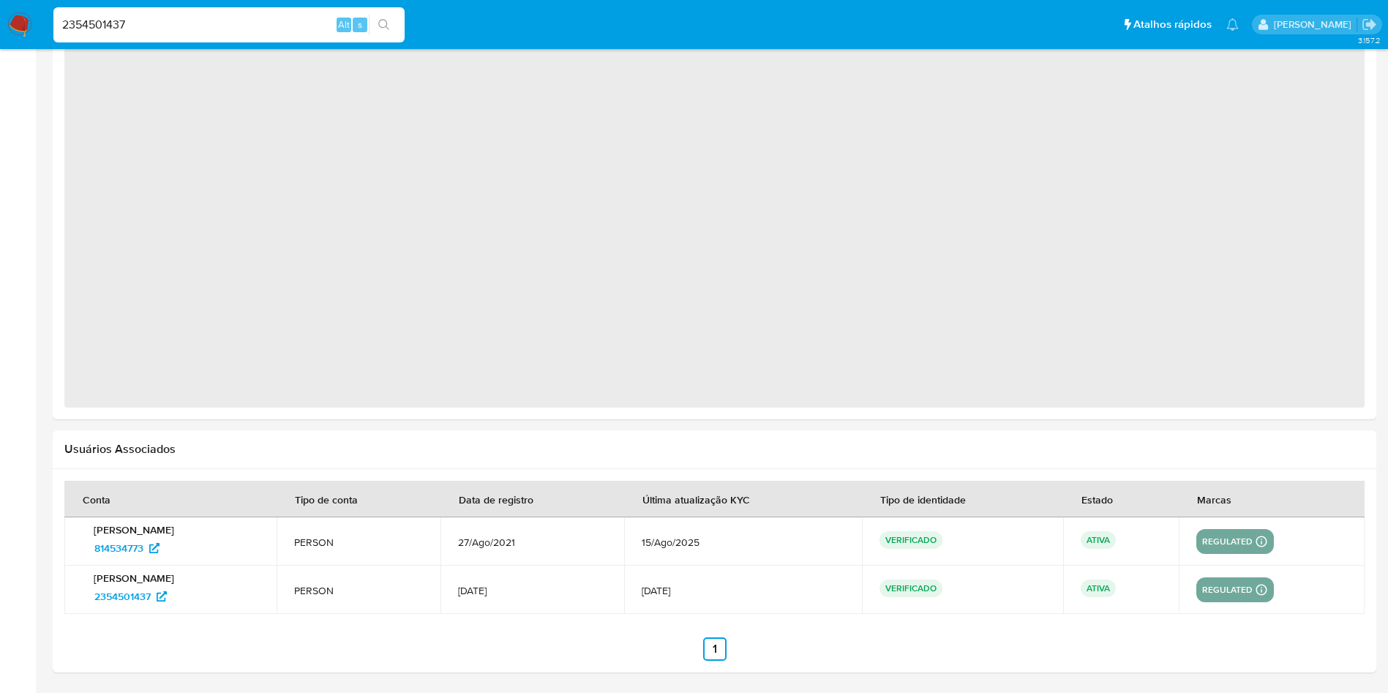
select select "10"
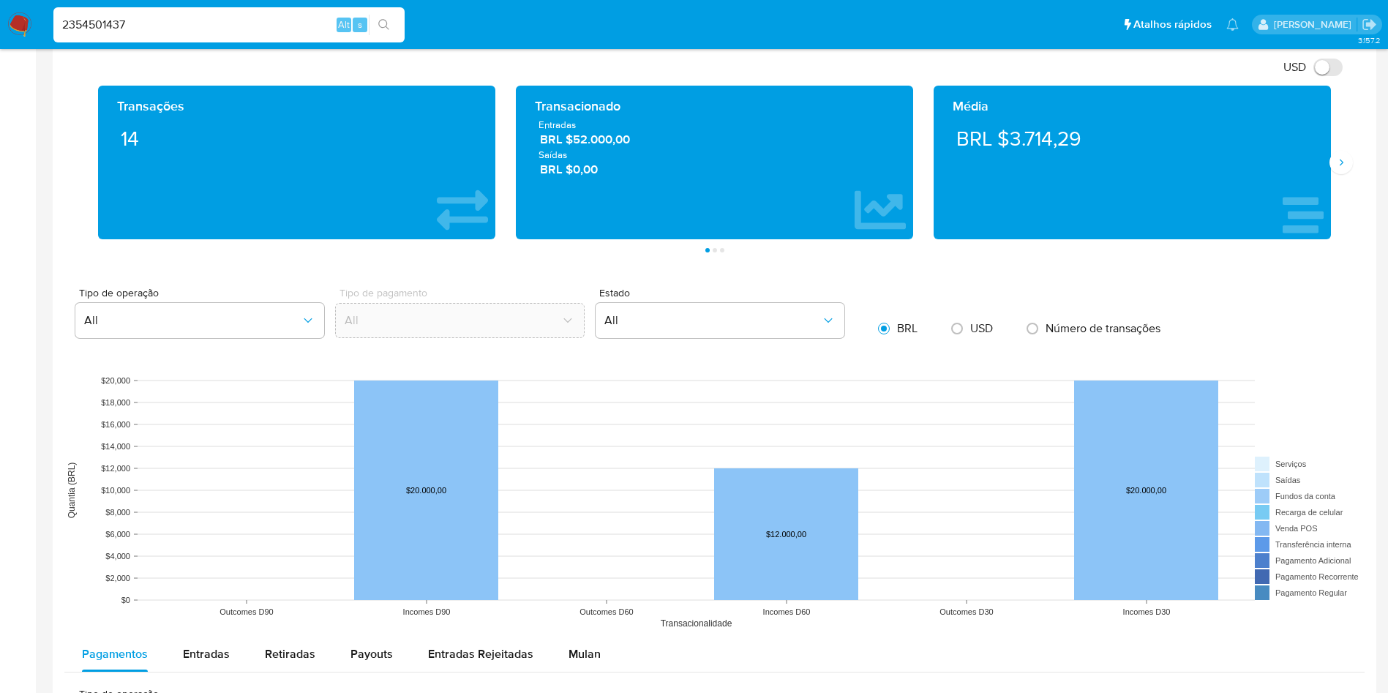
scroll to position [1135, 0]
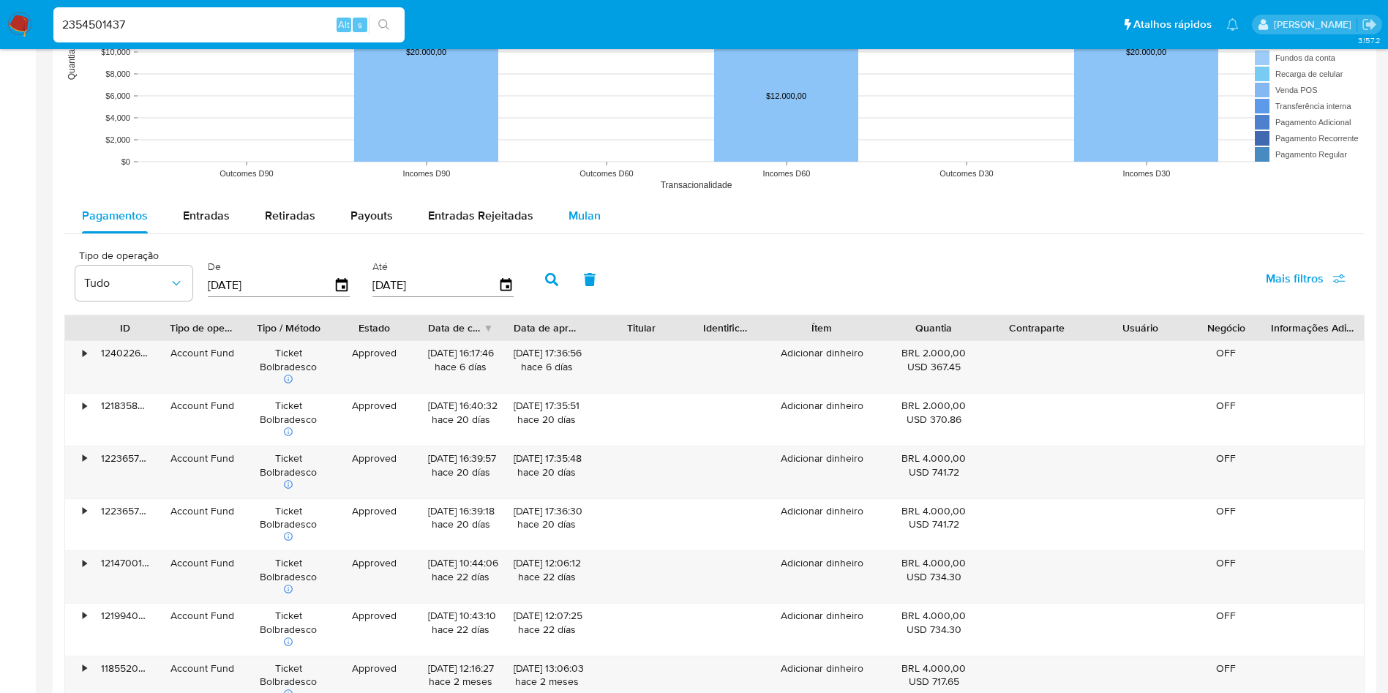
click at [582, 223] on span "Mulan" at bounding box center [584, 215] width 32 height 17
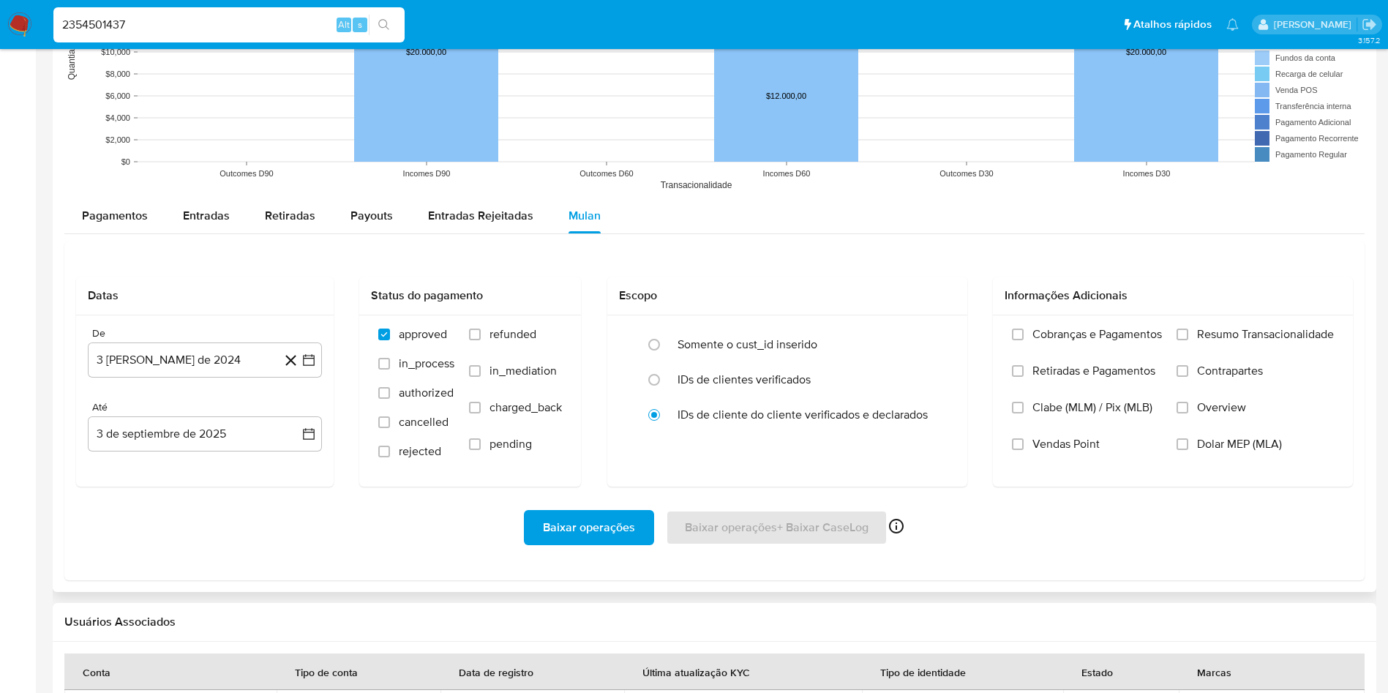
scroll to position [1245, 0]
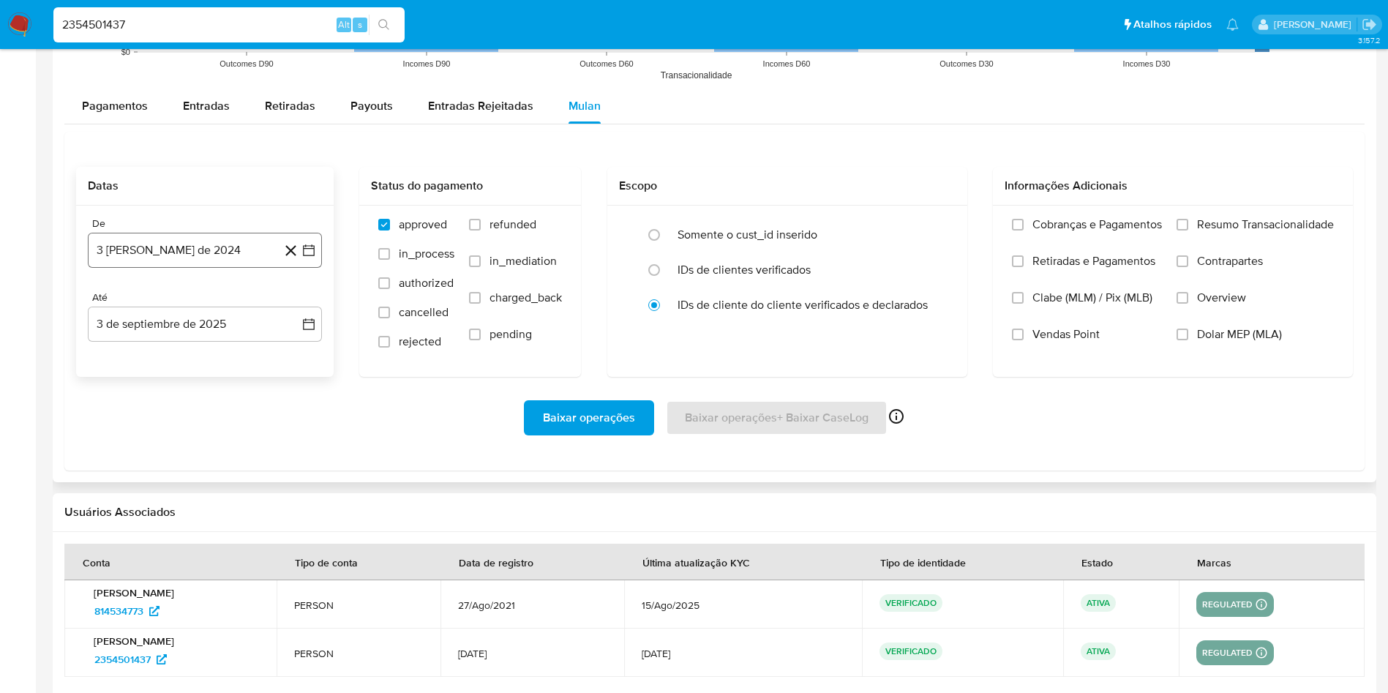
click at [189, 258] on button "3 de agosto de 2024" at bounding box center [205, 250] width 234 height 35
click at [185, 301] on span "agosto 2024" at bounding box center [198, 303] width 67 height 15
click at [290, 305] on icon "Año siguiente" at bounding box center [293, 303] width 18 height 18
click at [143, 435] on span "jul" at bounding box center [140, 438] width 32 height 12
click at [149, 356] on button "1" at bounding box center [146, 356] width 23 height 23
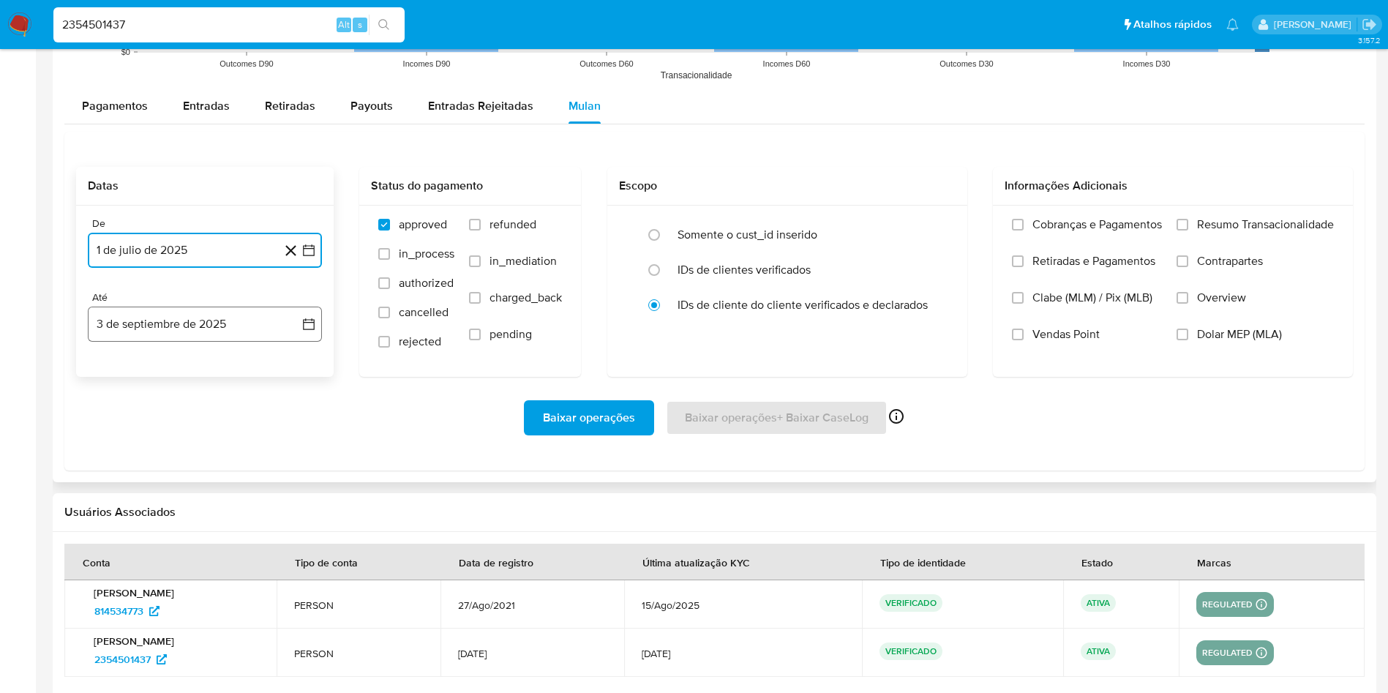
click at [142, 331] on button "3 de septiembre de 2025" at bounding box center [205, 324] width 234 height 35
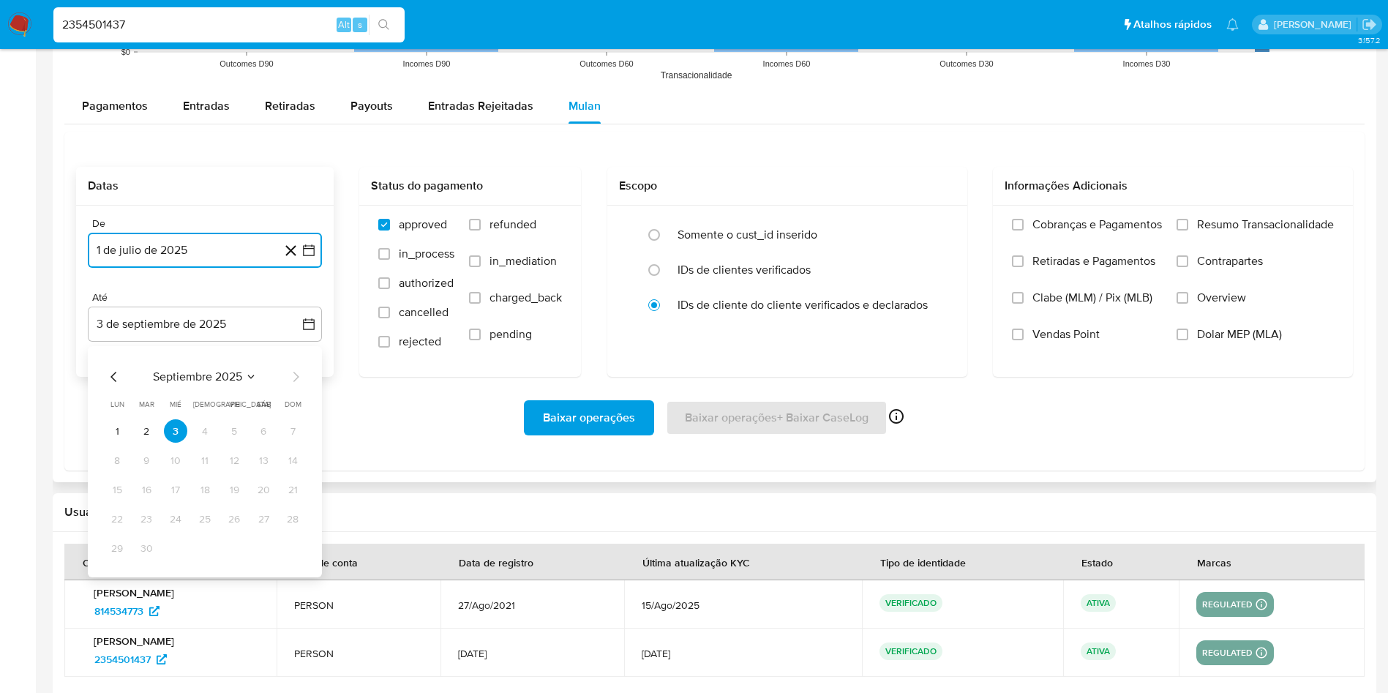
click at [121, 378] on icon "Mes anterior" at bounding box center [114, 377] width 18 height 18
click at [207, 544] on button "31" at bounding box center [204, 547] width 23 height 23
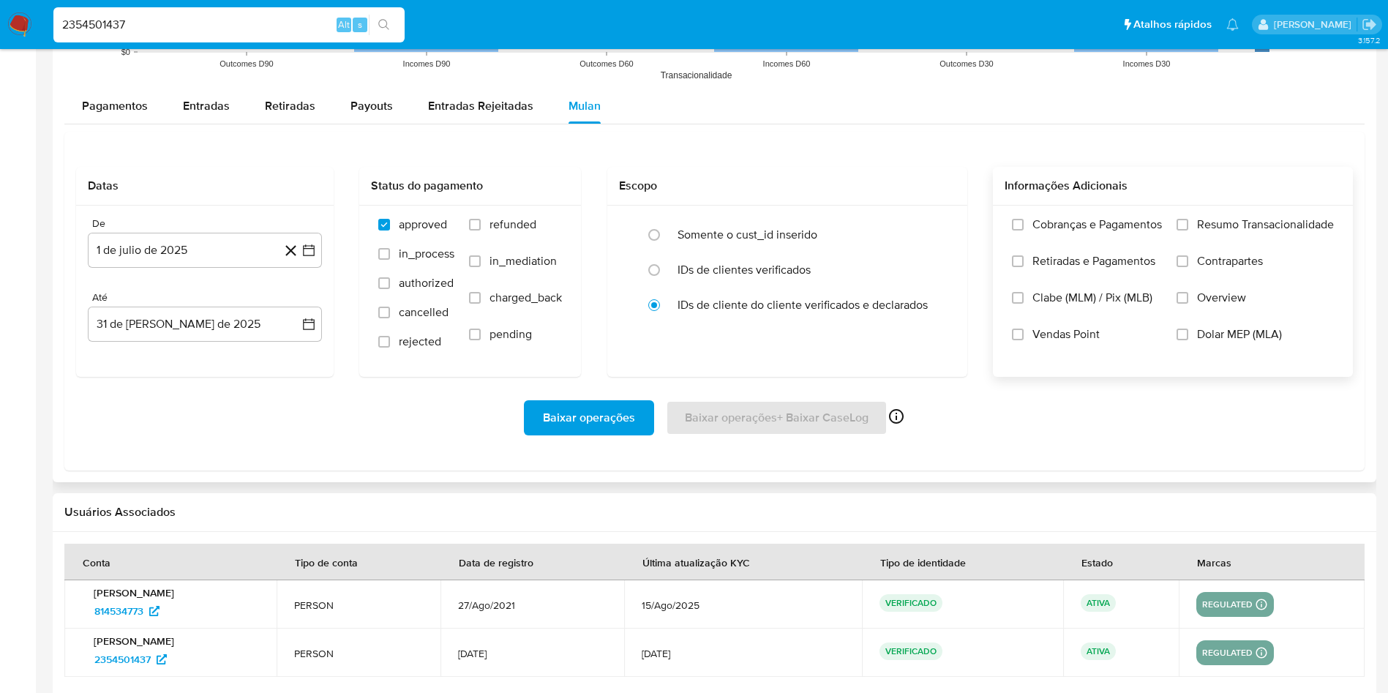
click at [1221, 225] on span "Resumo Transacionalidade" at bounding box center [1265, 224] width 137 height 15
click at [1188, 225] on input "Resumo Transacionalidade" at bounding box center [1182, 225] width 12 height 12
click at [621, 419] on span "Baixar operações" at bounding box center [589, 418] width 92 height 32
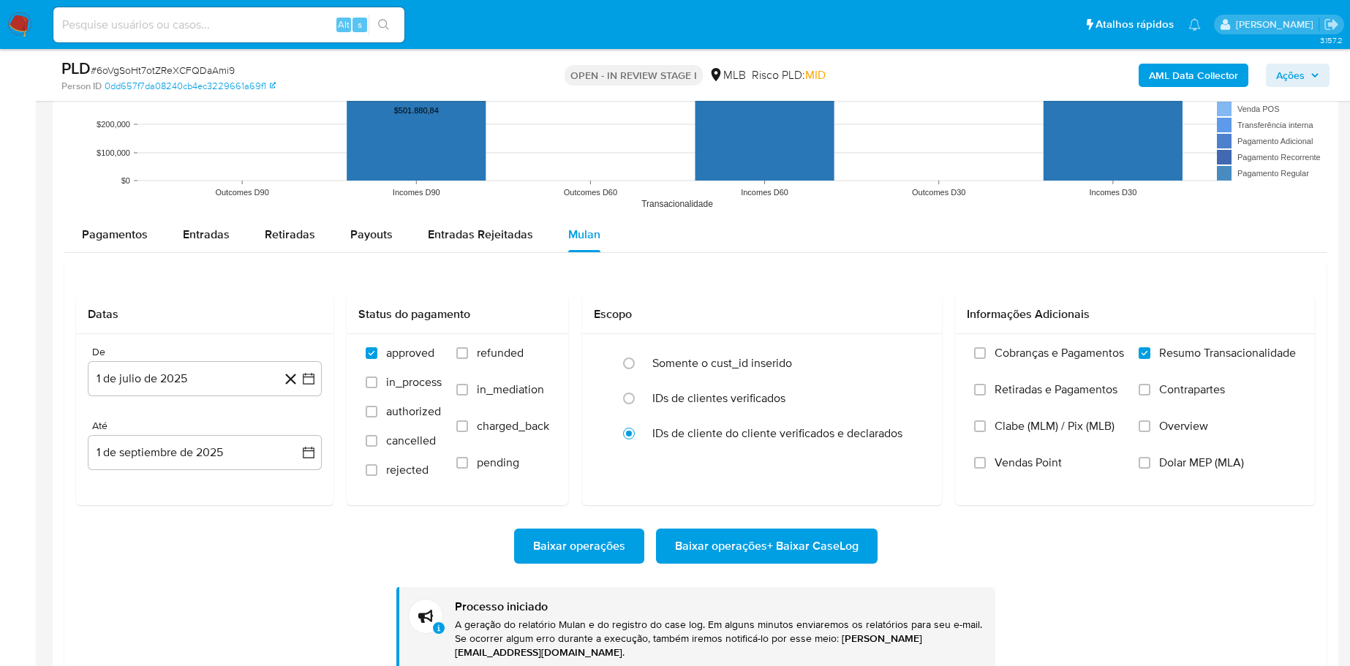
scroll to position [653, 0]
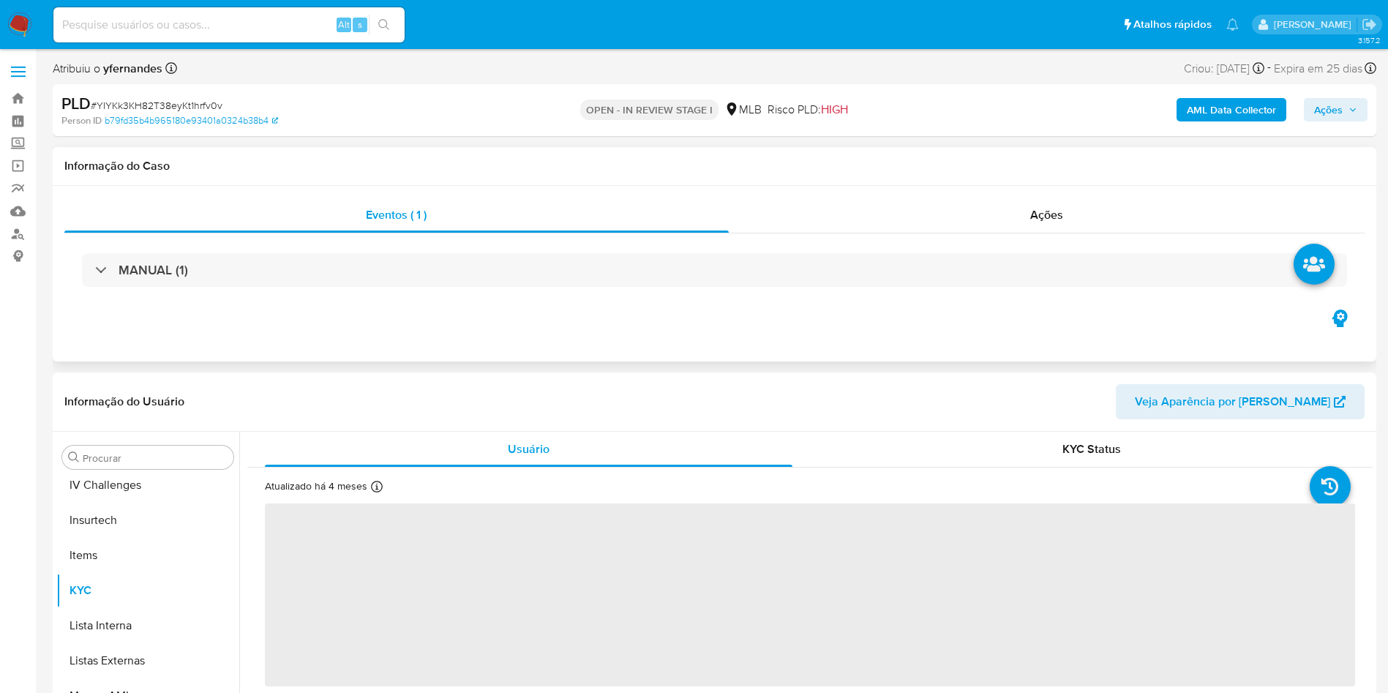
scroll to position [653, 0]
click at [142, 456] on input "Procurar" at bounding box center [155, 457] width 145 height 13
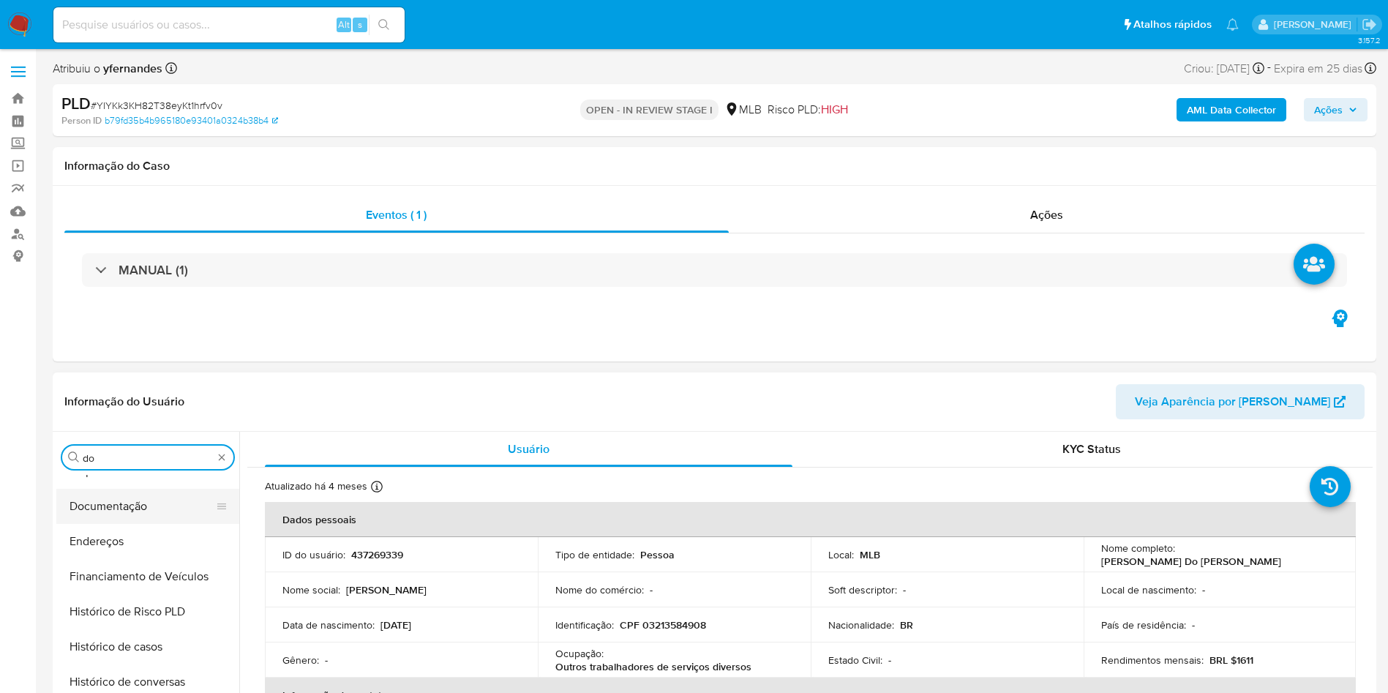
scroll to position [0, 0]
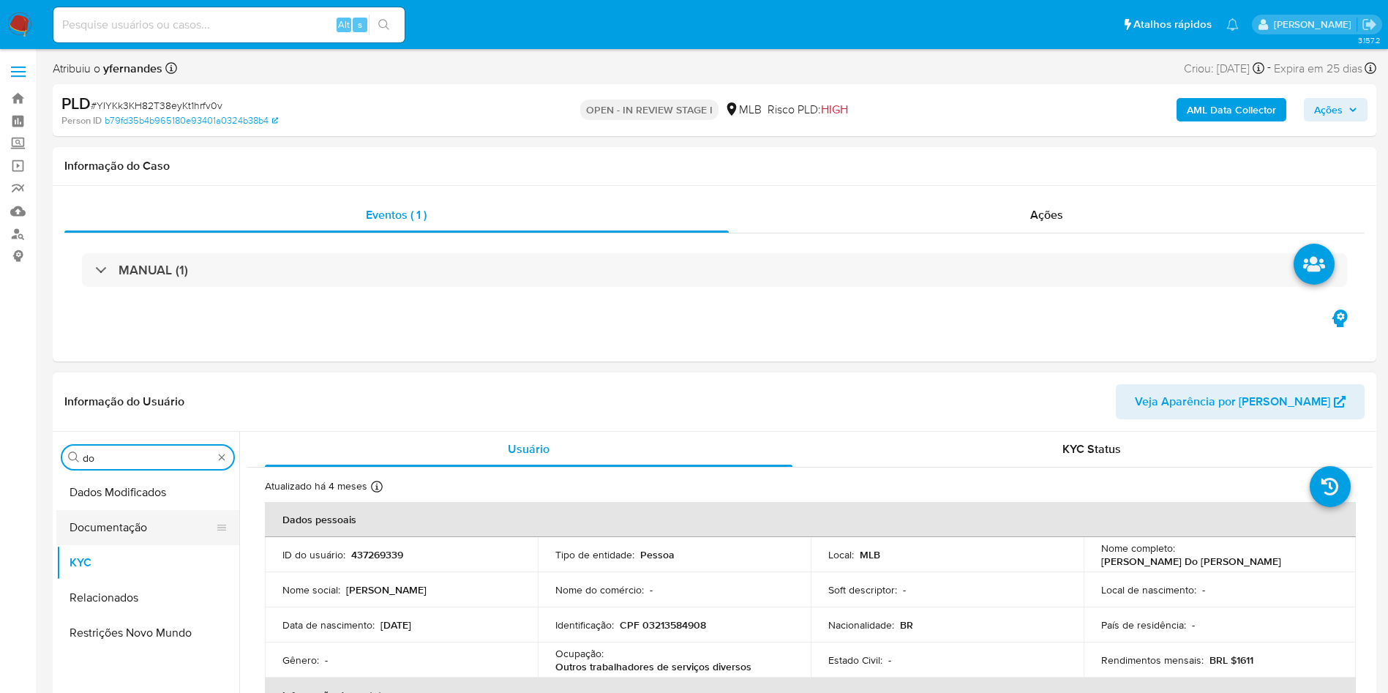
type input "do"
click at [116, 516] on button "Documentação" at bounding box center [141, 527] width 171 height 35
select select "10"
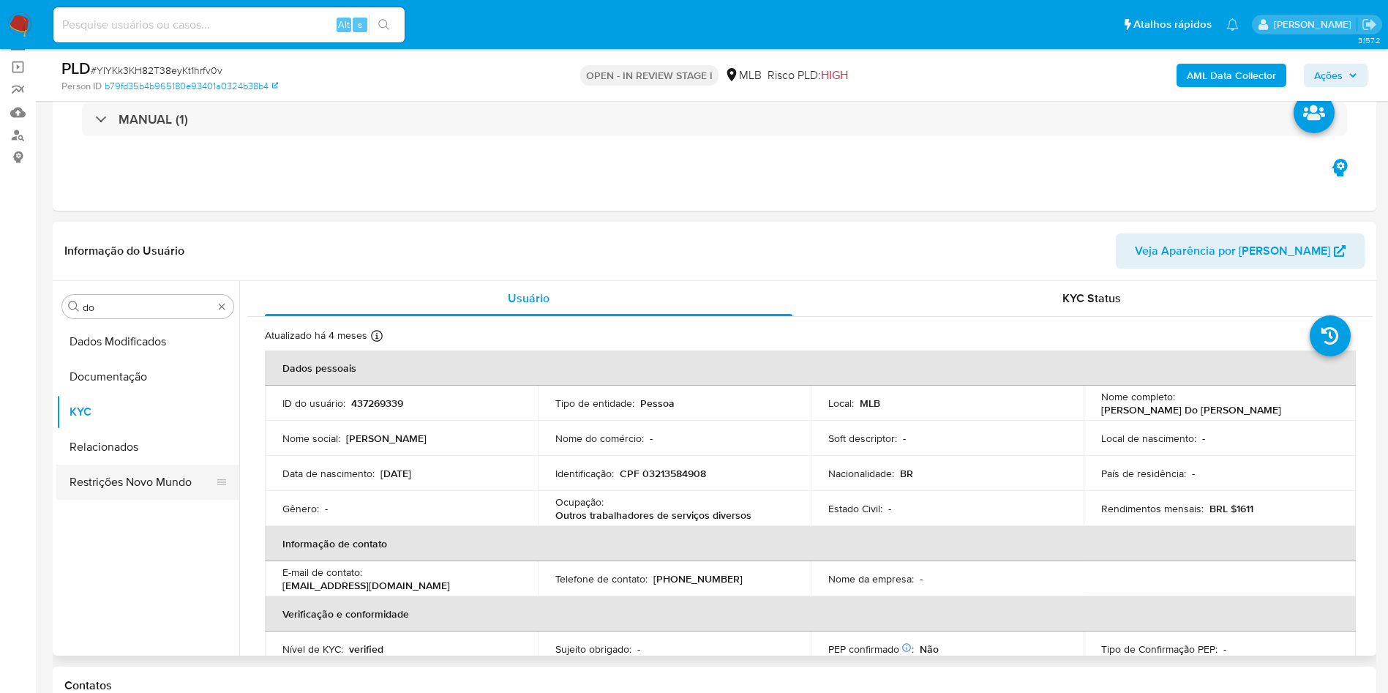
scroll to position [219, 0]
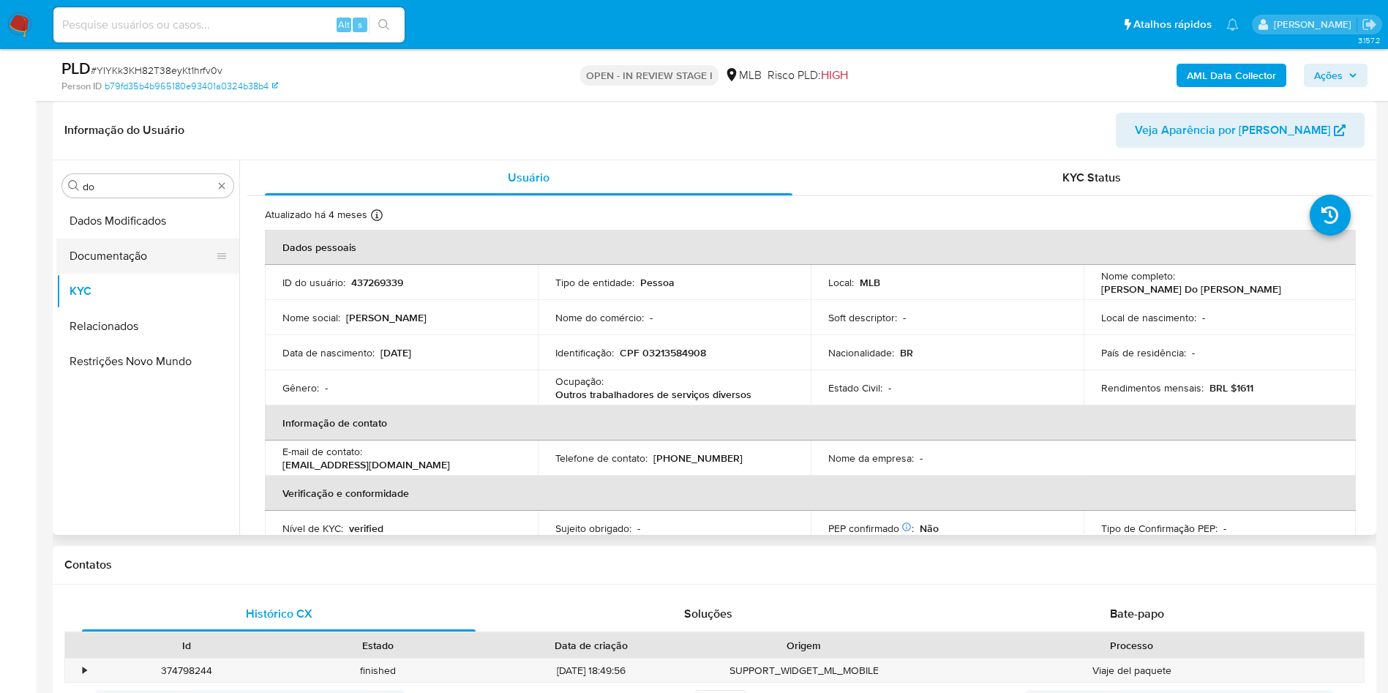
click at [137, 253] on button "Documentação" at bounding box center [141, 255] width 171 height 35
click at [113, 314] on button "Relacionados" at bounding box center [141, 326] width 171 height 35
click at [152, 252] on button "Documentação" at bounding box center [141, 255] width 171 height 35
click at [216, 179] on div "Procurar do" at bounding box center [147, 185] width 171 height 23
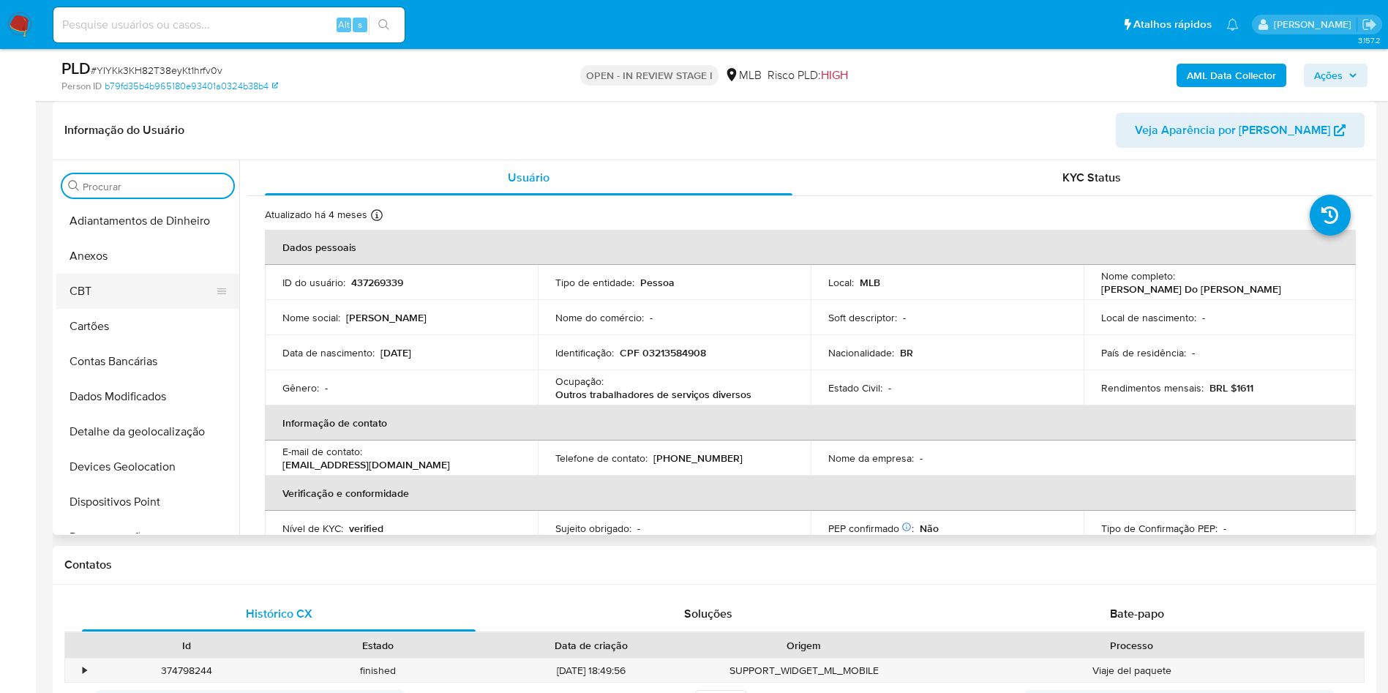
click at [138, 293] on button "CBT" at bounding box center [141, 291] width 171 height 35
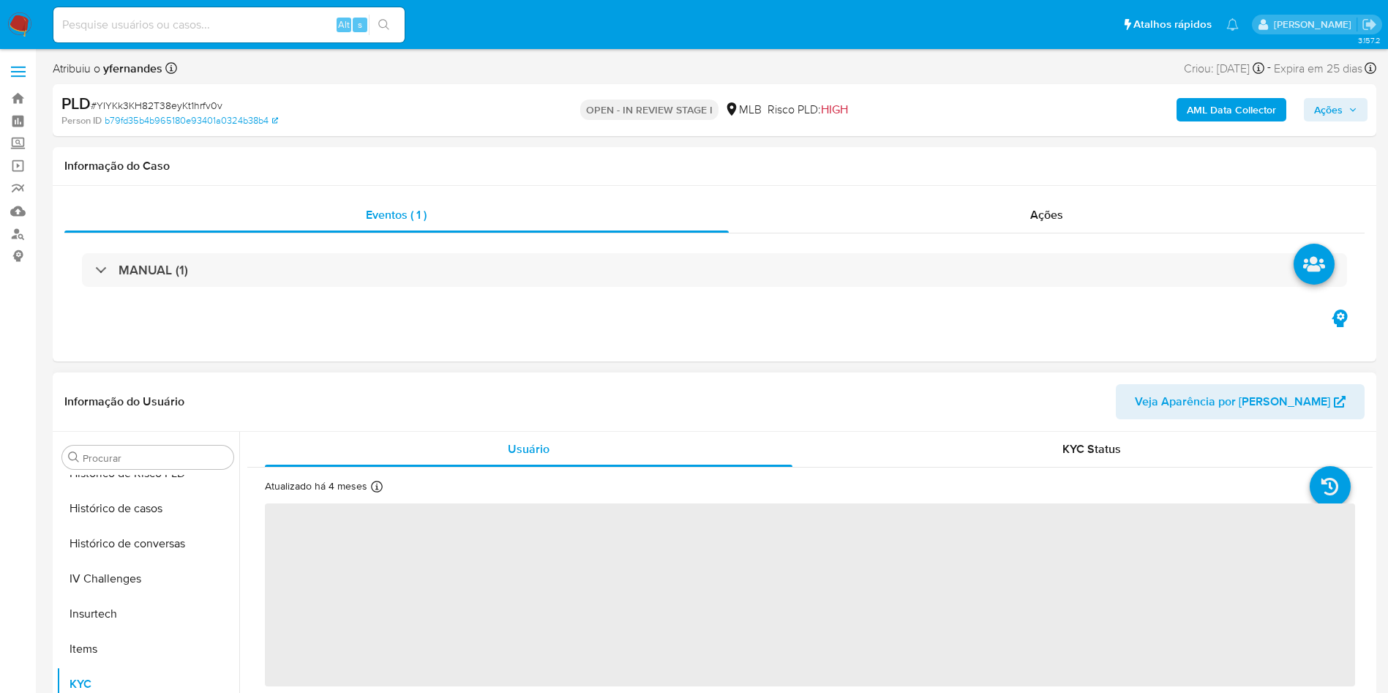
scroll to position [653, 0]
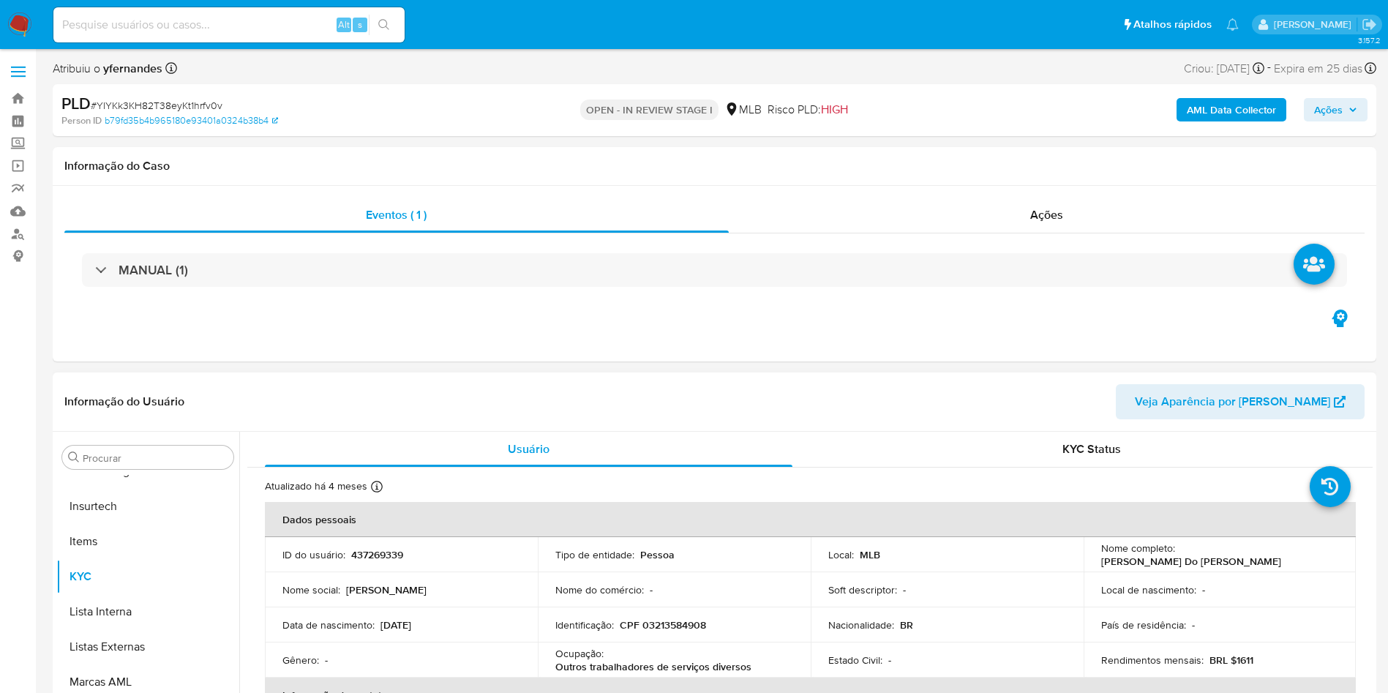
select select "10"
click at [164, 508] on button "Insurtech" at bounding box center [141, 506] width 171 height 35
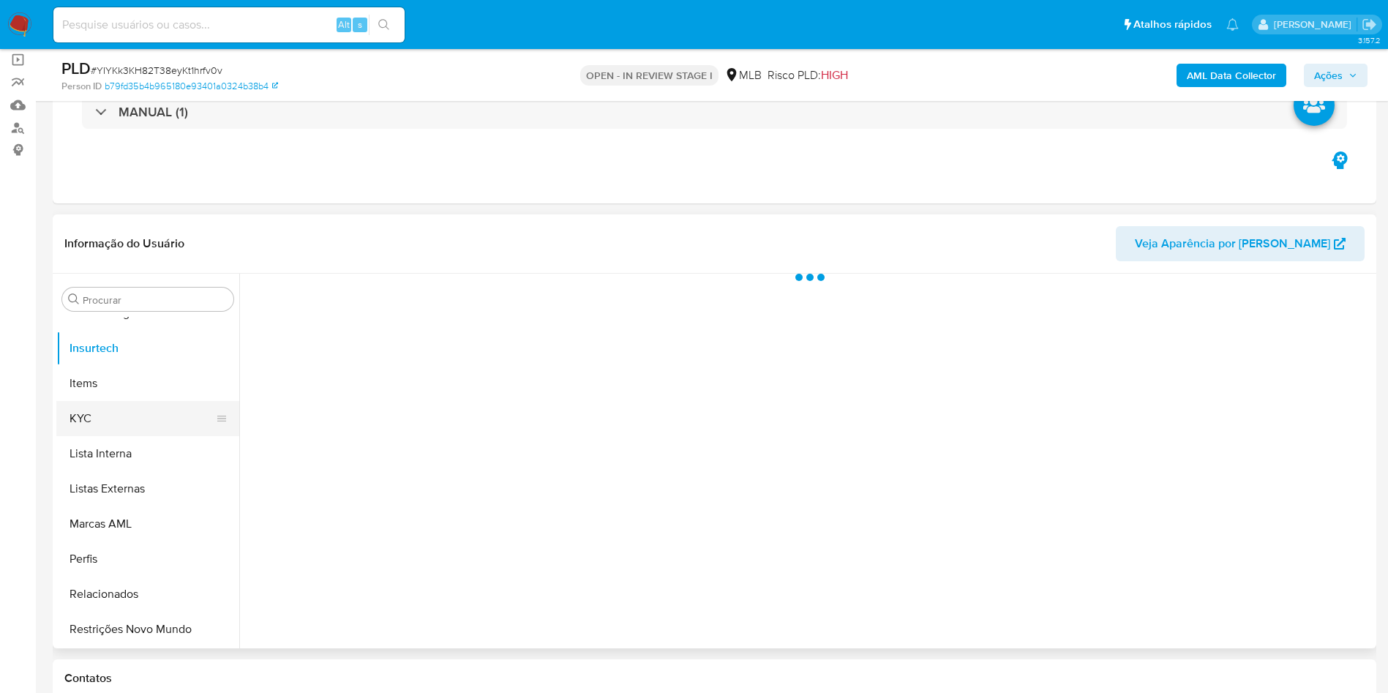
scroll to position [110, 0]
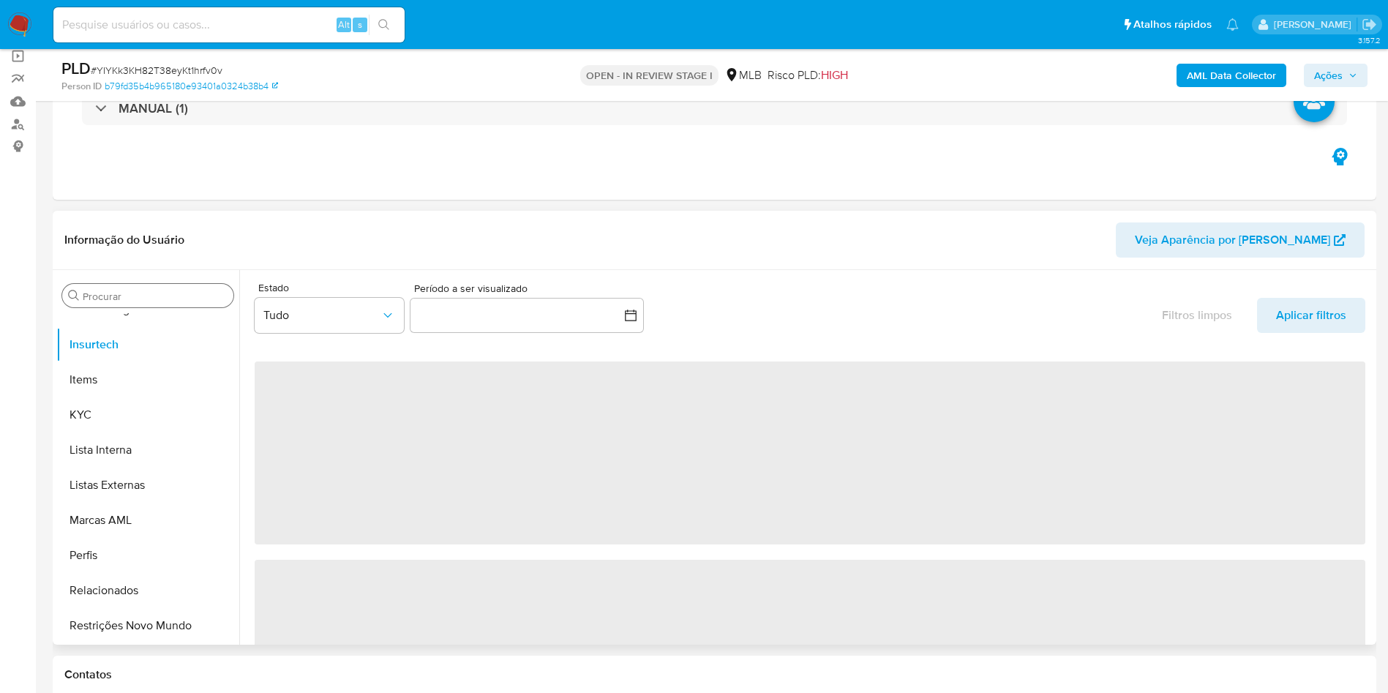
click at [108, 297] on input "Procurar" at bounding box center [155, 296] width 145 height 13
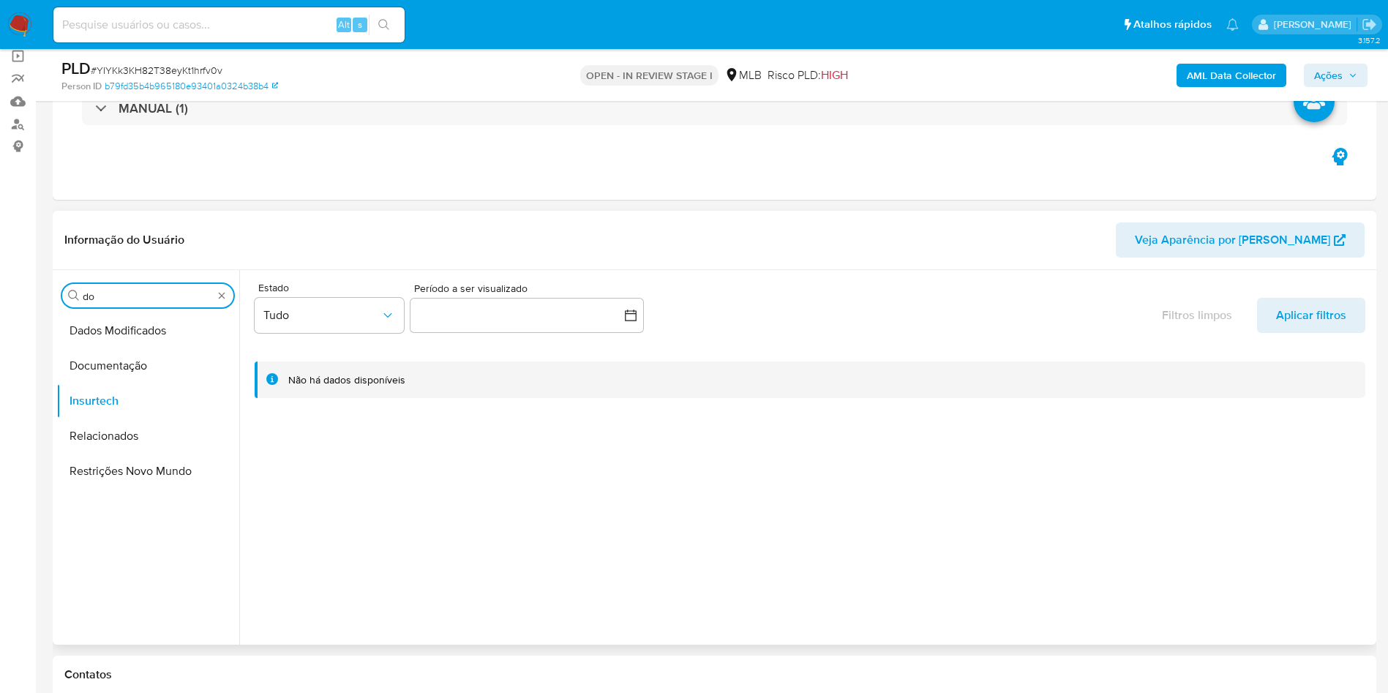
scroll to position [0, 0]
type input "do"
click at [116, 372] on button "Documentação" at bounding box center [141, 365] width 171 height 35
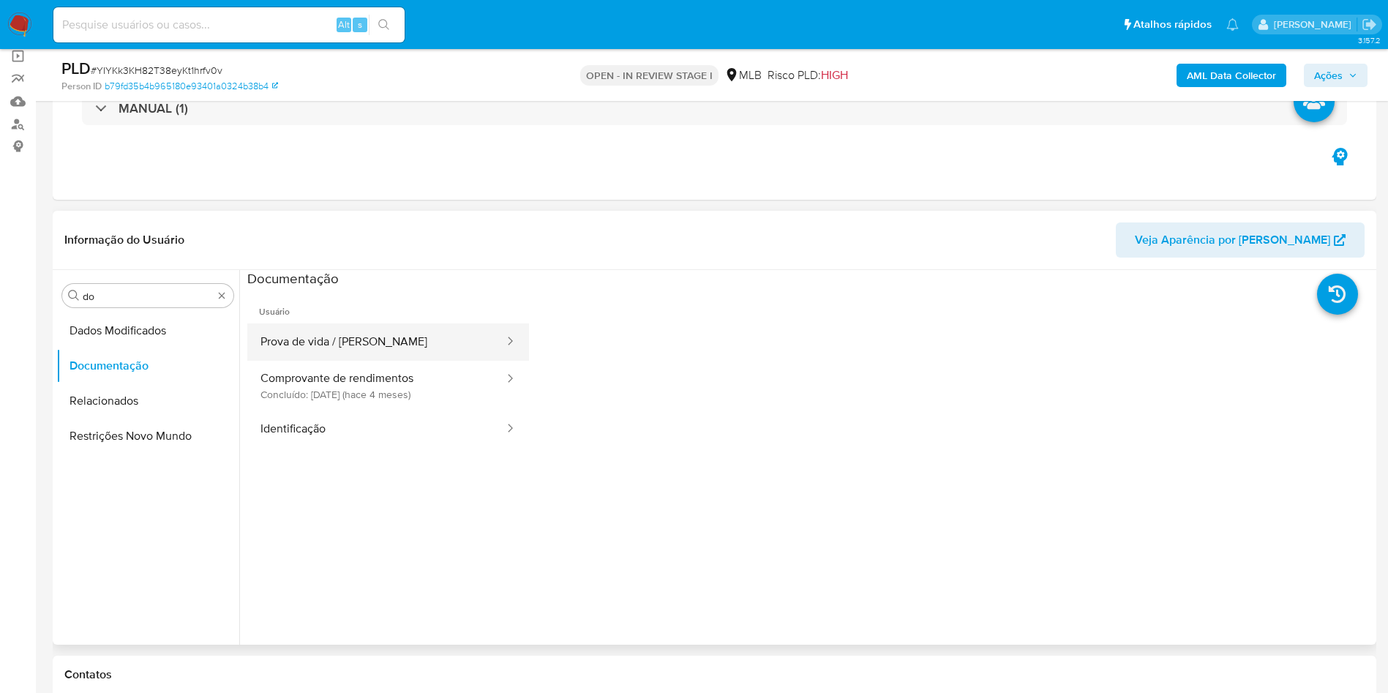
click at [426, 334] on button "Prova de vida / [PERSON_NAME]" at bounding box center [376, 341] width 258 height 37
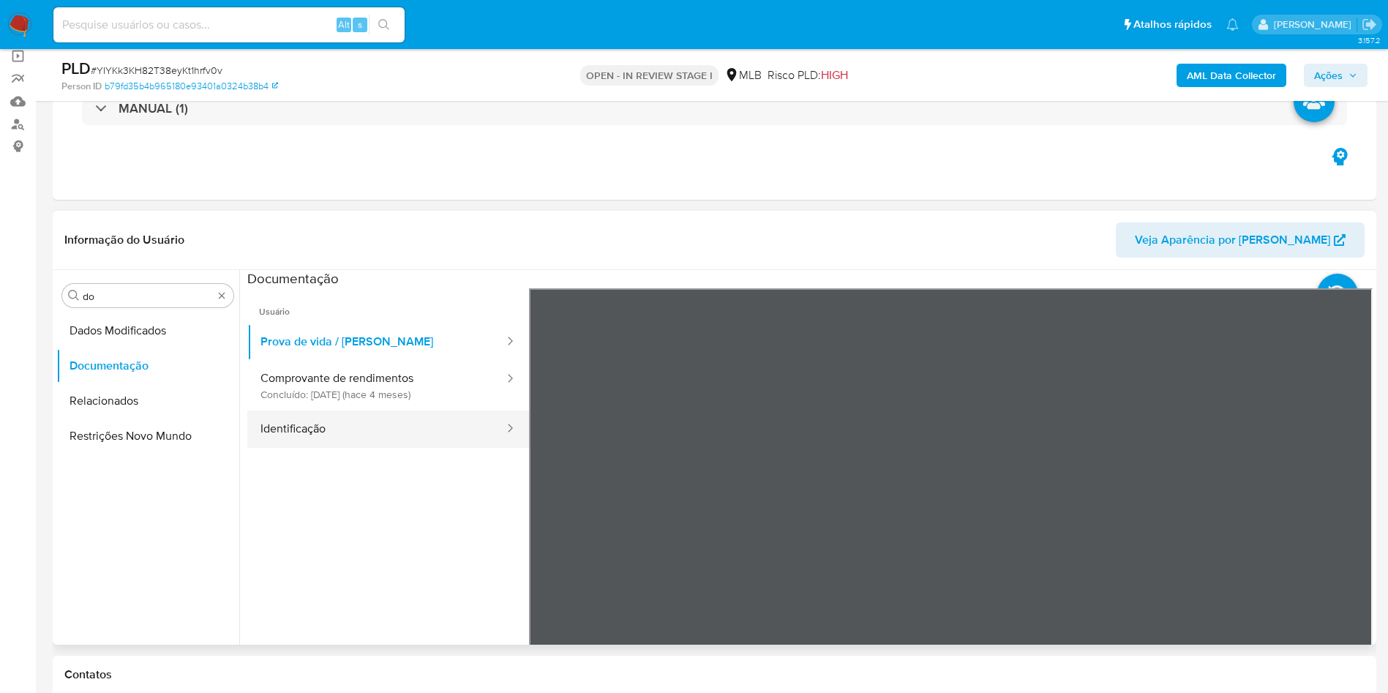
click at [417, 430] on button "Identificação" at bounding box center [376, 428] width 258 height 37
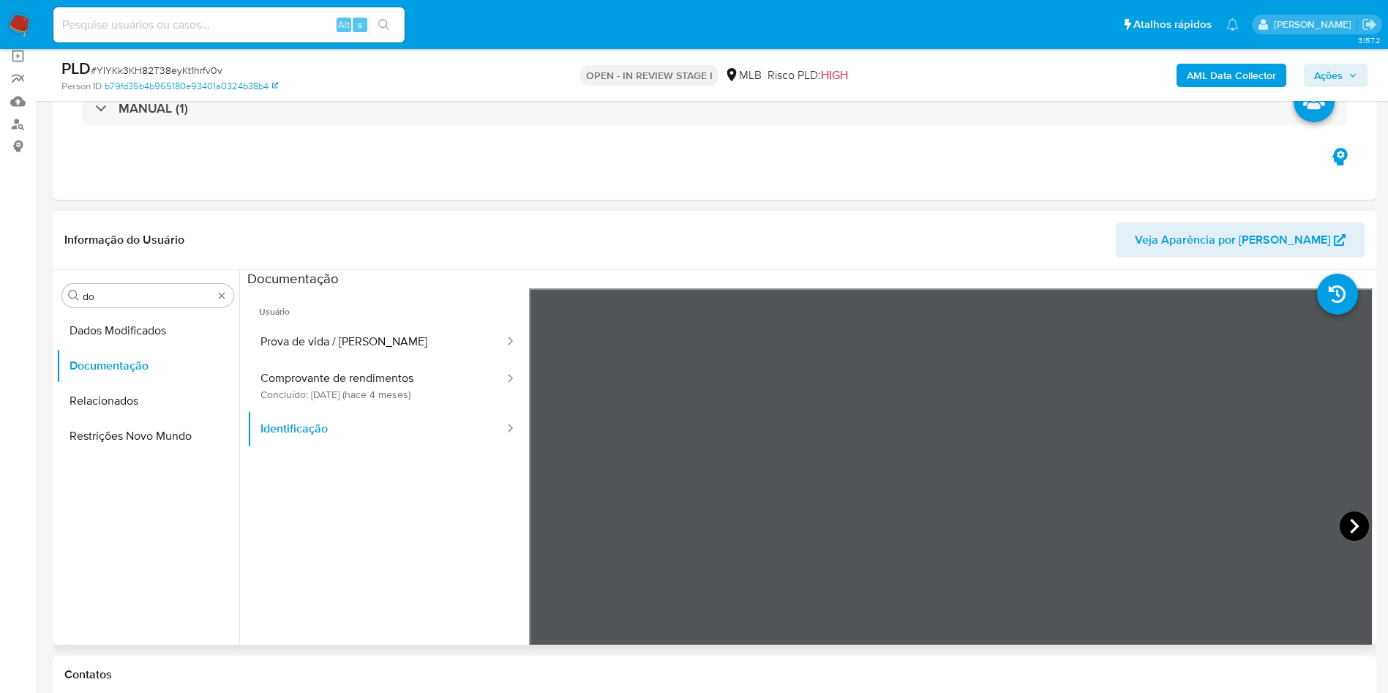
click at [1342, 523] on icon at bounding box center [1353, 525] width 29 height 29
click at [370, 377] on button "Comprovante de rendimentos Concluído: 07/05/2025 (hace 4 meses)" at bounding box center [376, 386] width 258 height 50
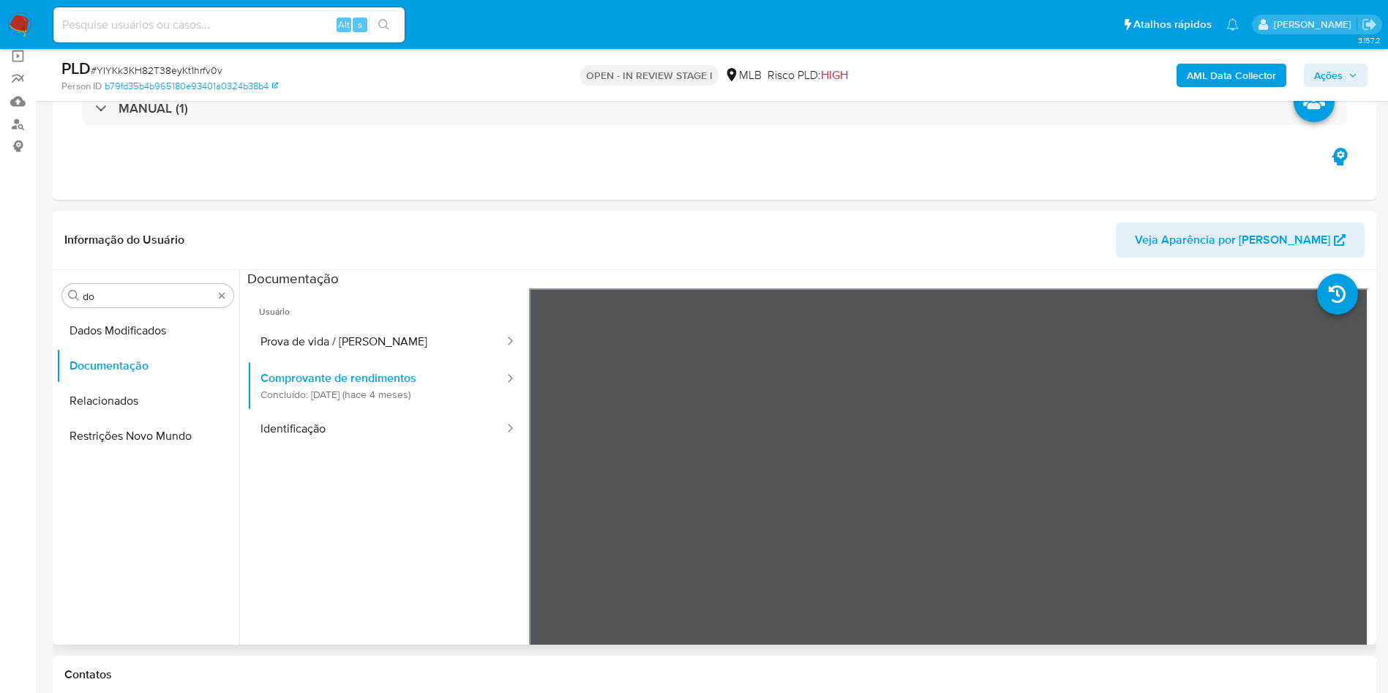
scroll to position [110, 0]
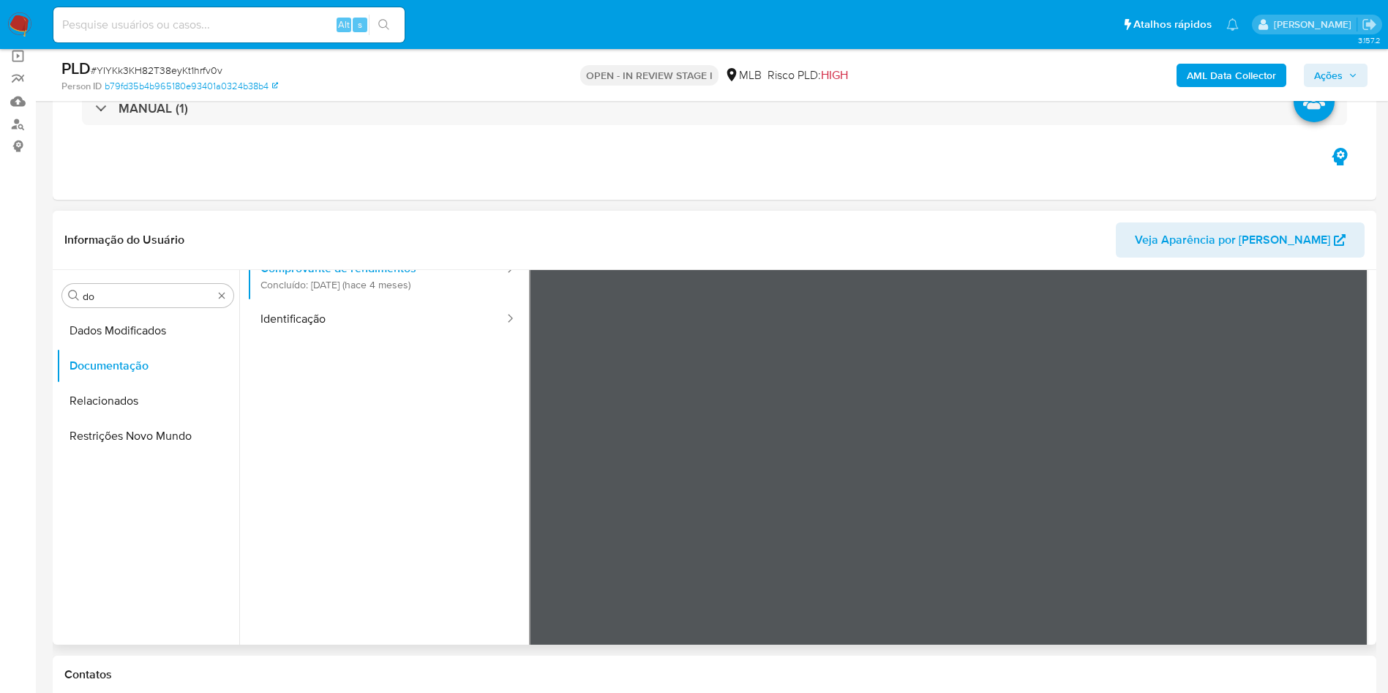
click at [151, 282] on div "Procurar do Dados Modificados Documentação Relacionados Restrições Novo Mundo" at bounding box center [147, 458] width 183 height 372
click at [129, 305] on div "Procurar do" at bounding box center [147, 295] width 171 height 23
click at [125, 303] on div "Procurar do" at bounding box center [147, 295] width 171 height 23
click at [121, 301] on input "do" at bounding box center [148, 296] width 130 height 13
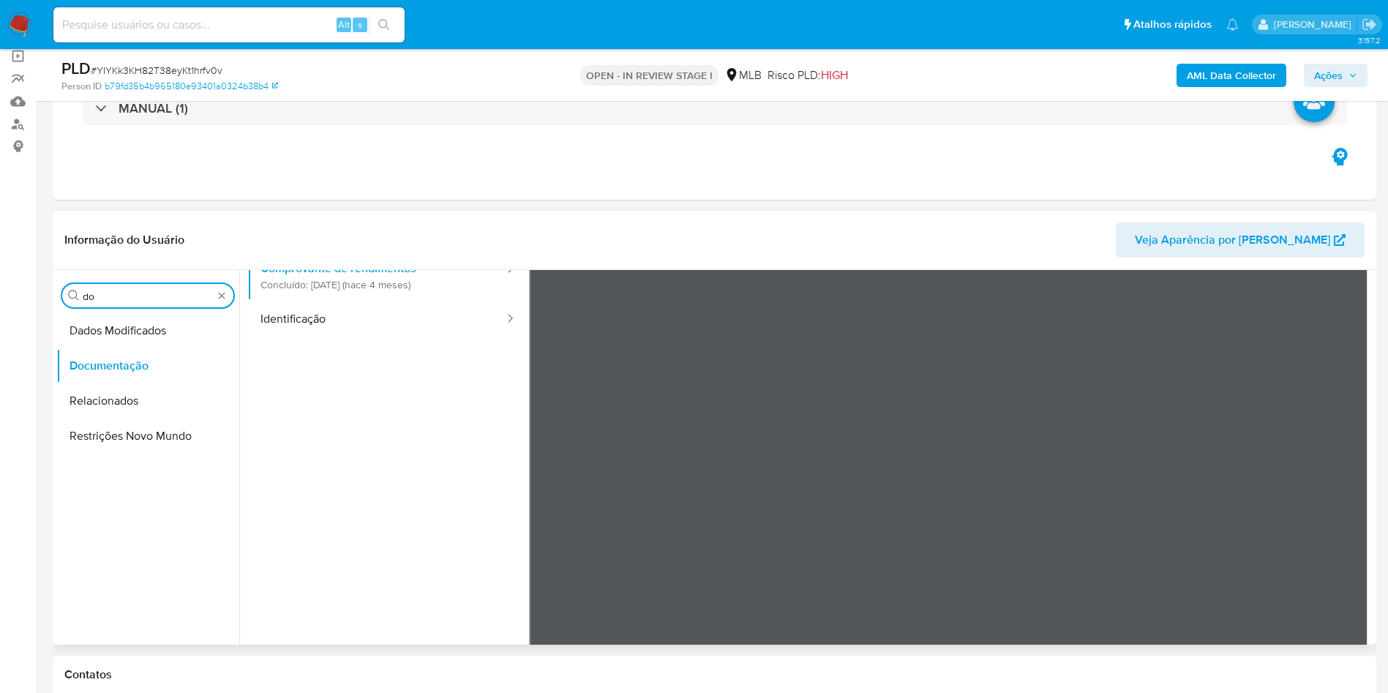
click at [121, 300] on input "do" at bounding box center [148, 296] width 130 height 13
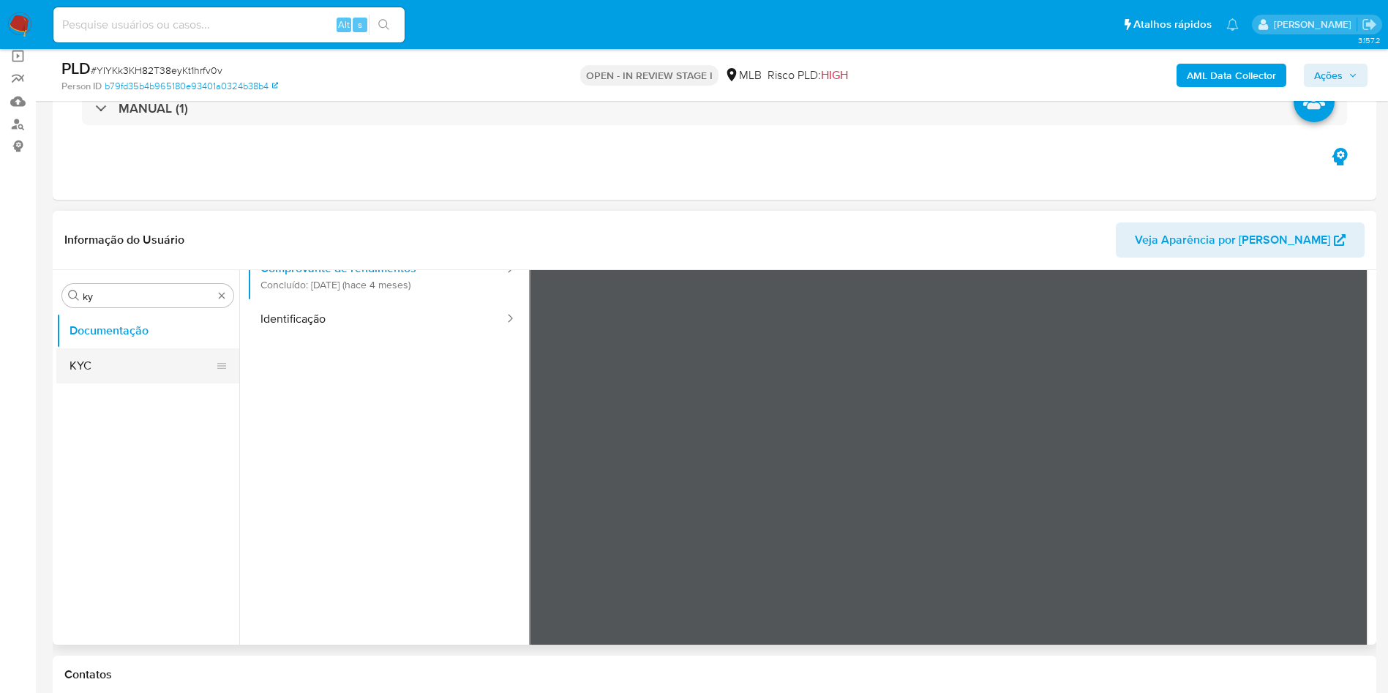
click at [106, 362] on button "KYC" at bounding box center [141, 365] width 171 height 35
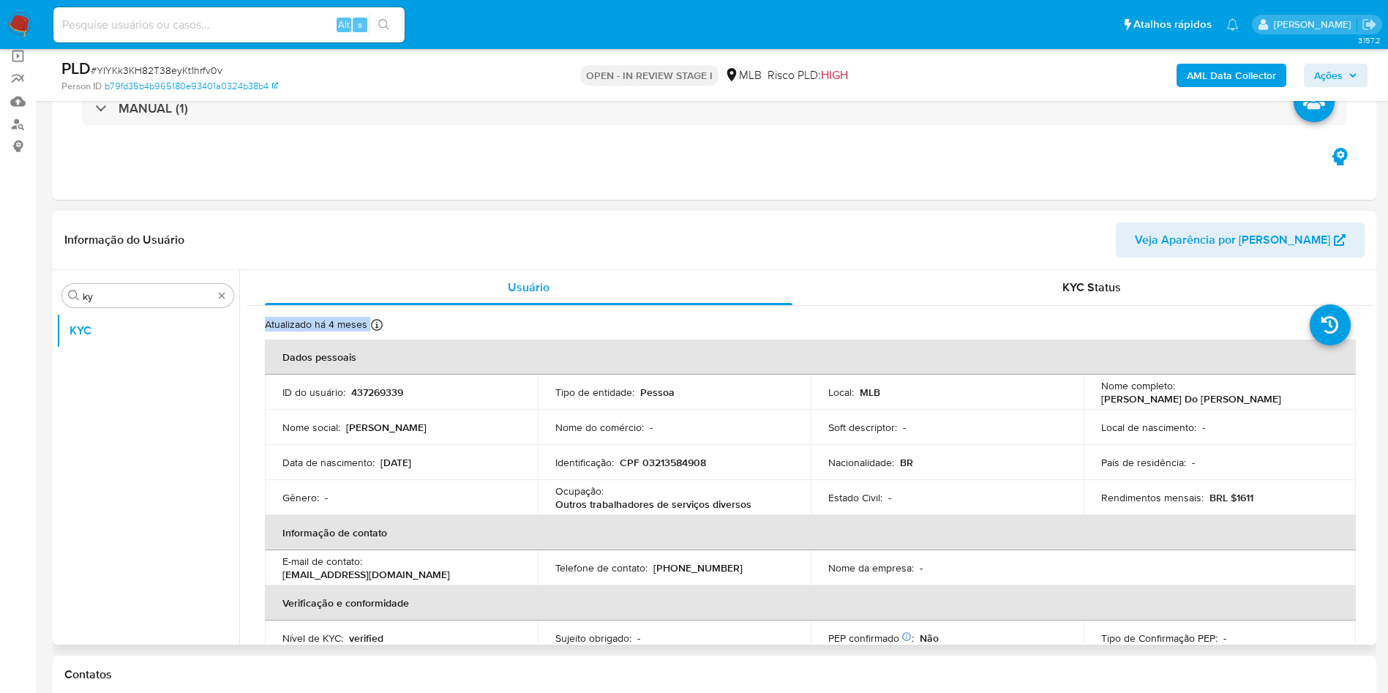
drag, startPoint x: 1372, startPoint y: 302, endPoint x: 1371, endPoint y: 312, distance: 9.5
click at [1372, 323] on div "Procurar ky KYC Usuário KYC Status Atualizado há 4 meses Criado: 02/06/2020 15:…" at bounding box center [714, 457] width 1323 height 375
click at [991, 248] on header "Informação do Usuário Veja Aparência por Pessoa" at bounding box center [714, 239] width 1300 height 35
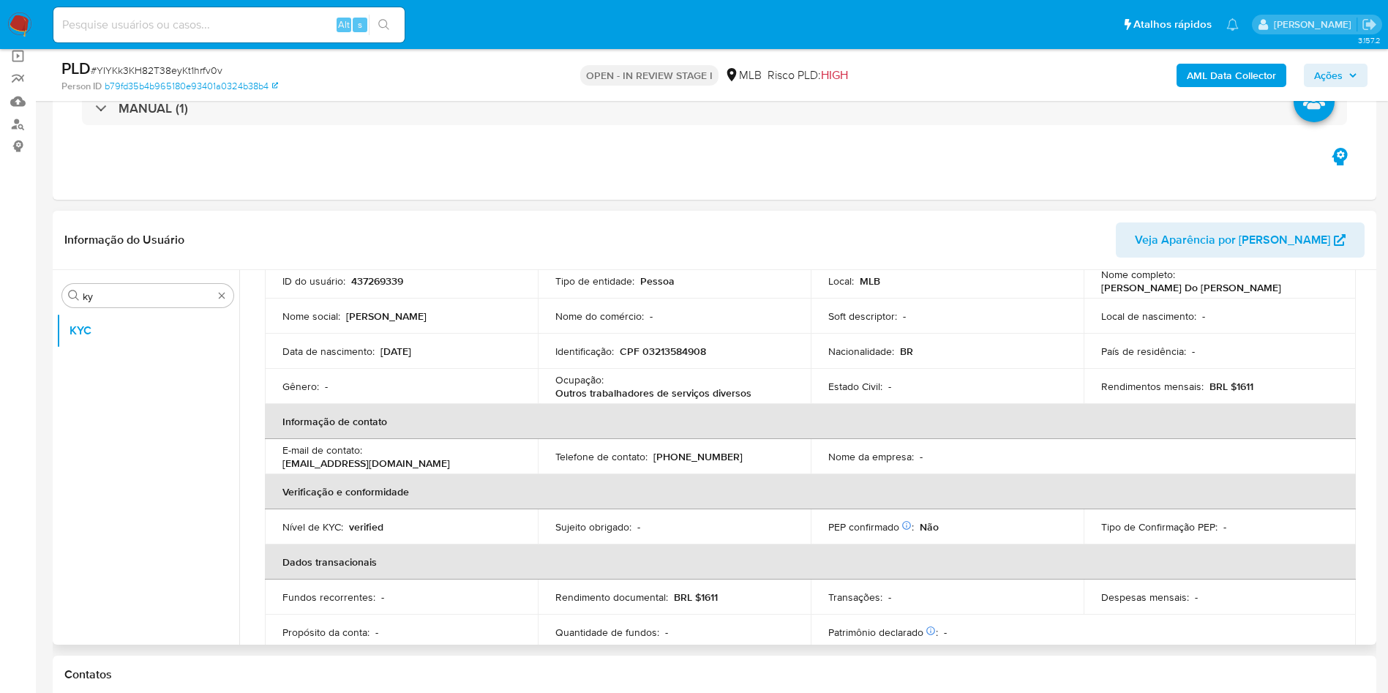
scroll to position [113, 0]
click at [607, 378] on div "Ocupação : Outros trabalhadores de serviços diversos" at bounding box center [674, 384] width 238 height 26
copy div "Ocupação : Outros trabalhadores de serviços diversos"
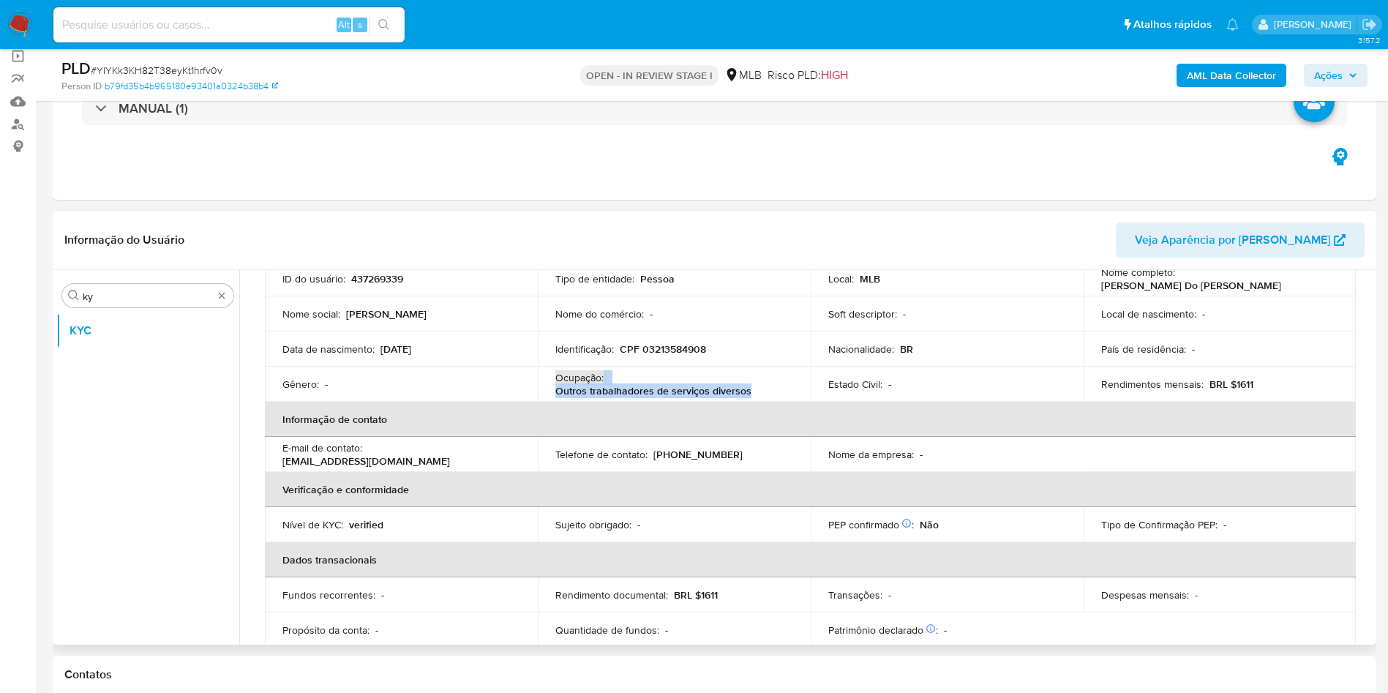
drag, startPoint x: 786, startPoint y: 421, endPoint x: 927, endPoint y: 384, distance: 145.3
click at [786, 421] on th "Informação de contato" at bounding box center [810, 419] width 1091 height 35
click at [1248, 383] on div "Rendimentos mensais : BRL $1611" at bounding box center [1220, 383] width 238 height 13
click at [639, 433] on th "Informação de contato" at bounding box center [810, 419] width 1091 height 35
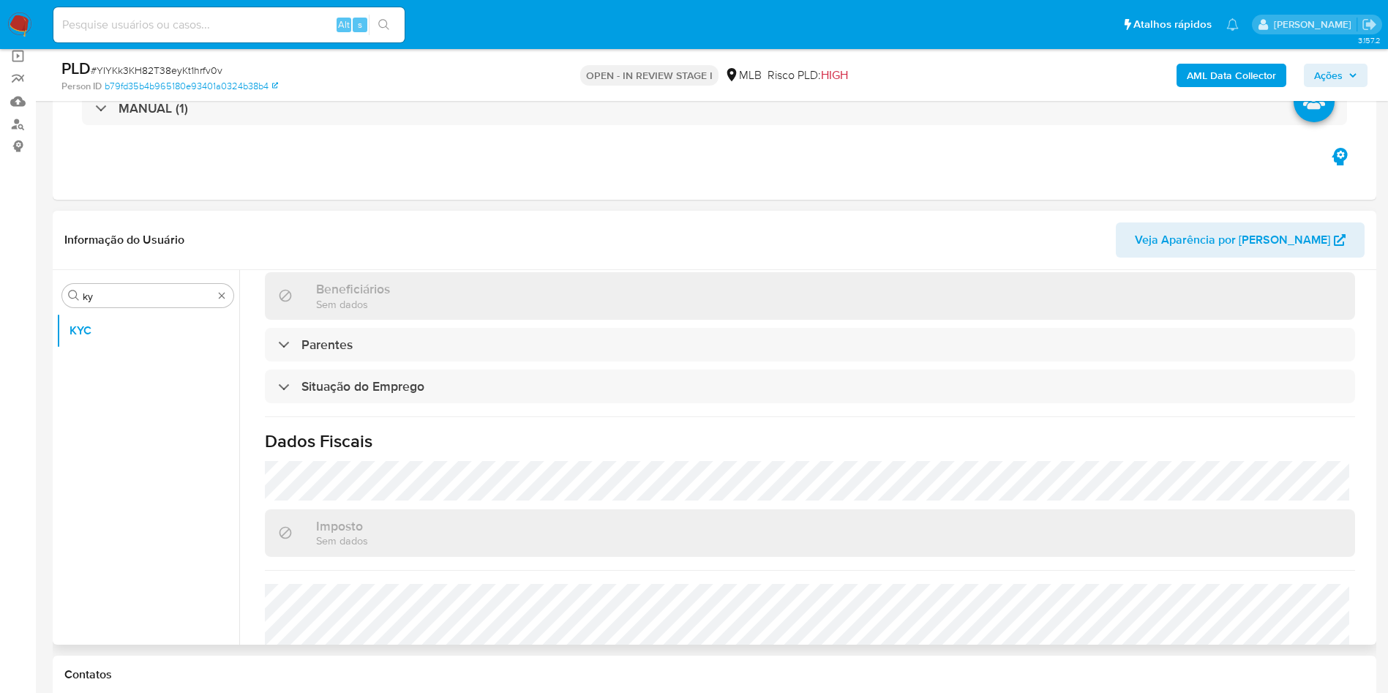
scroll to position [609, 0]
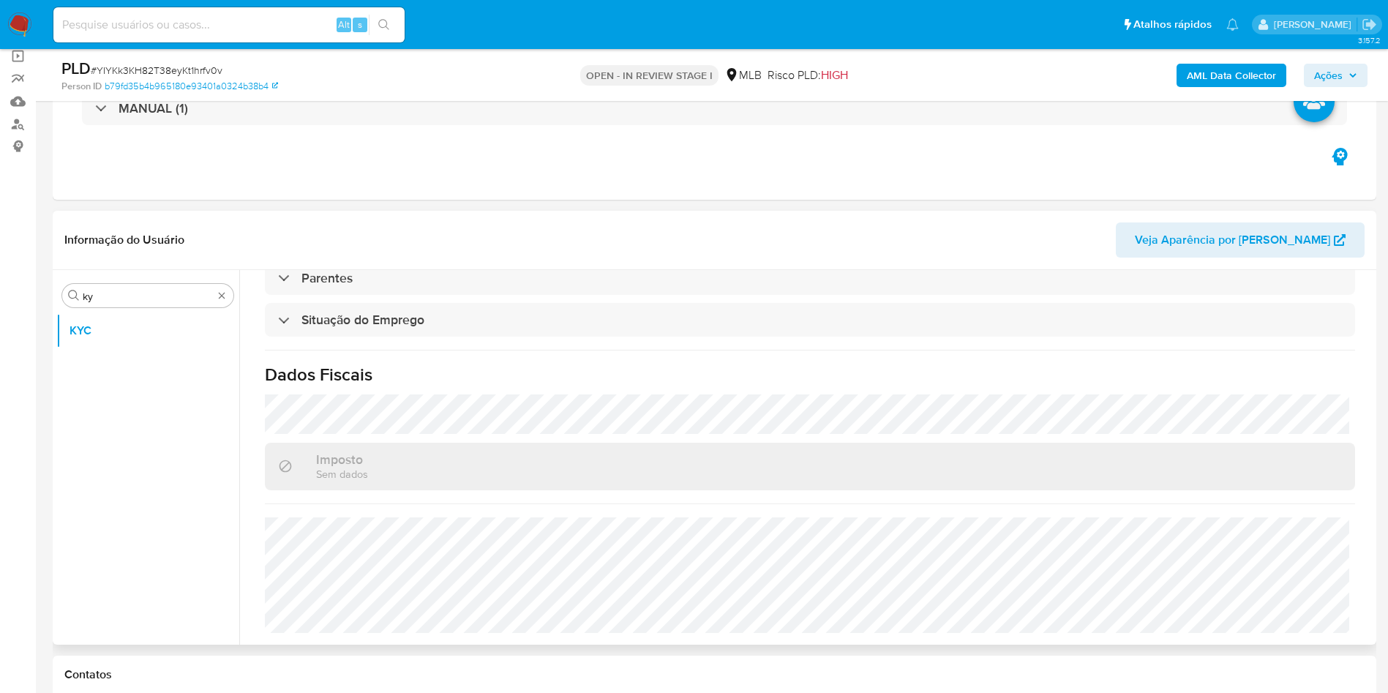
click at [126, 276] on div "Procurar ky KYC" at bounding box center [147, 458] width 183 height 372
click at [115, 298] on input "ky" at bounding box center [148, 296] width 130 height 13
click at [116, 298] on input "ky" at bounding box center [148, 296] width 130 height 13
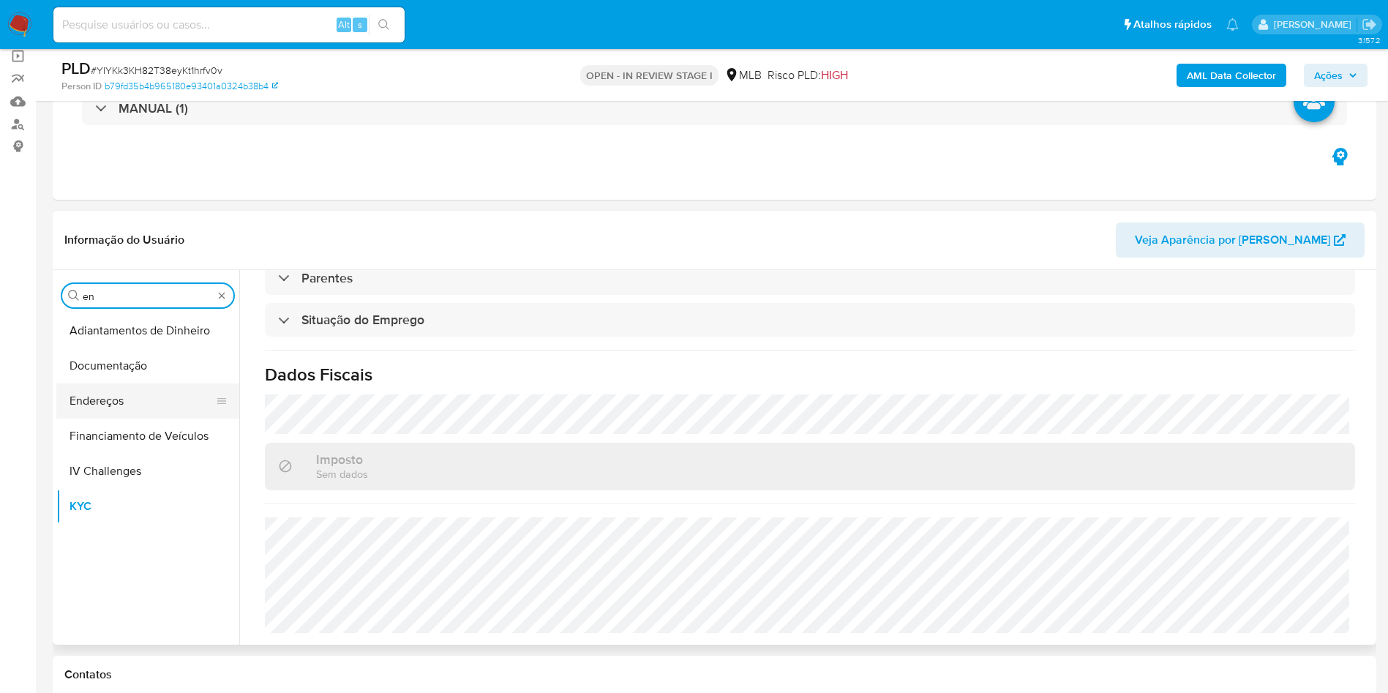
type input "en"
click at [110, 397] on button "Endereços" at bounding box center [141, 400] width 171 height 35
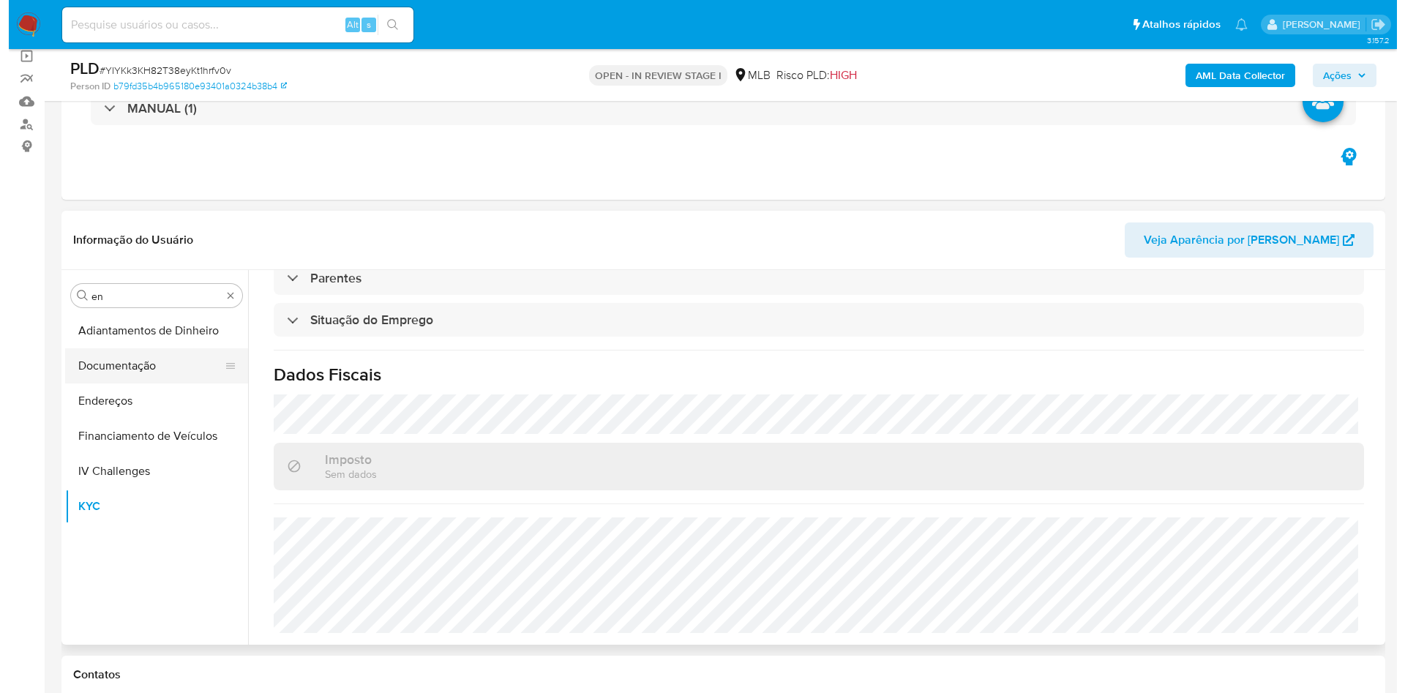
scroll to position [0, 0]
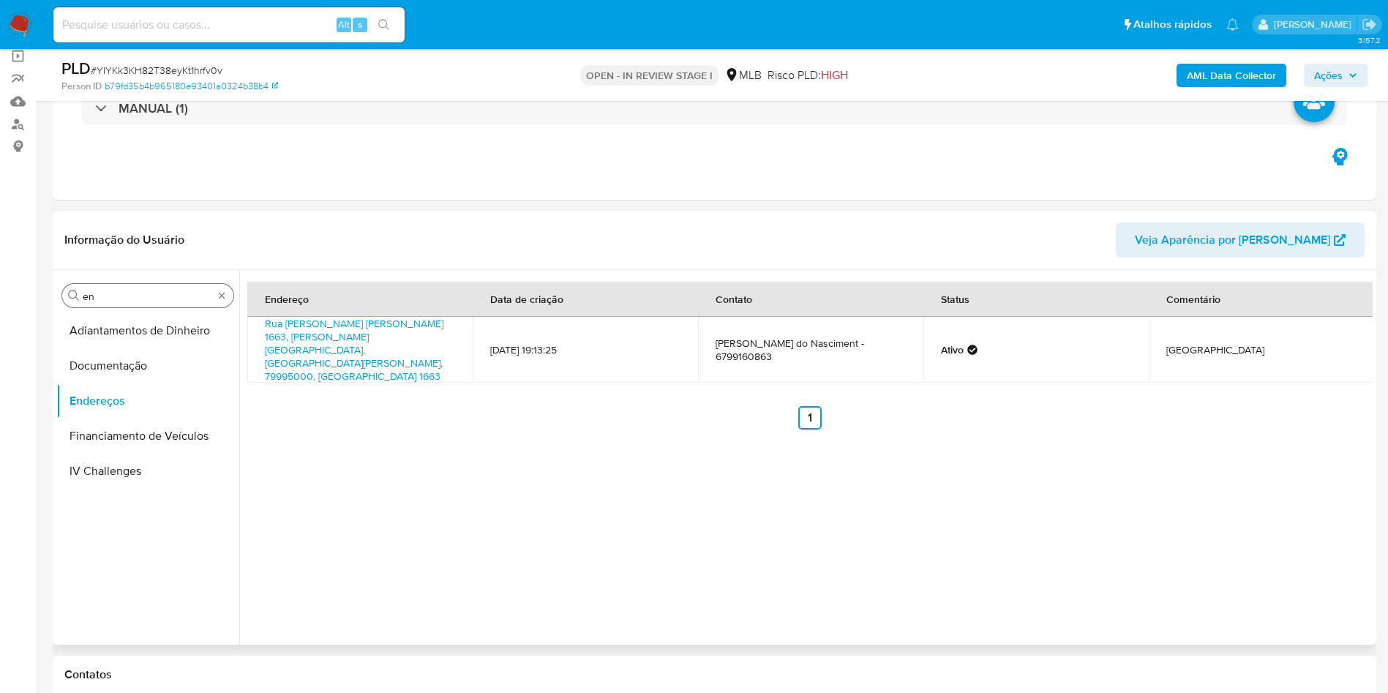
click at [150, 288] on div "Procurar en" at bounding box center [147, 295] width 171 height 23
drag, startPoint x: 149, startPoint y: 288, endPoint x: 135, endPoint y: 292, distance: 15.1
click at [149, 288] on div "Procurar en" at bounding box center [147, 295] width 171 height 23
click at [135, 292] on input "en" at bounding box center [148, 296] width 130 height 13
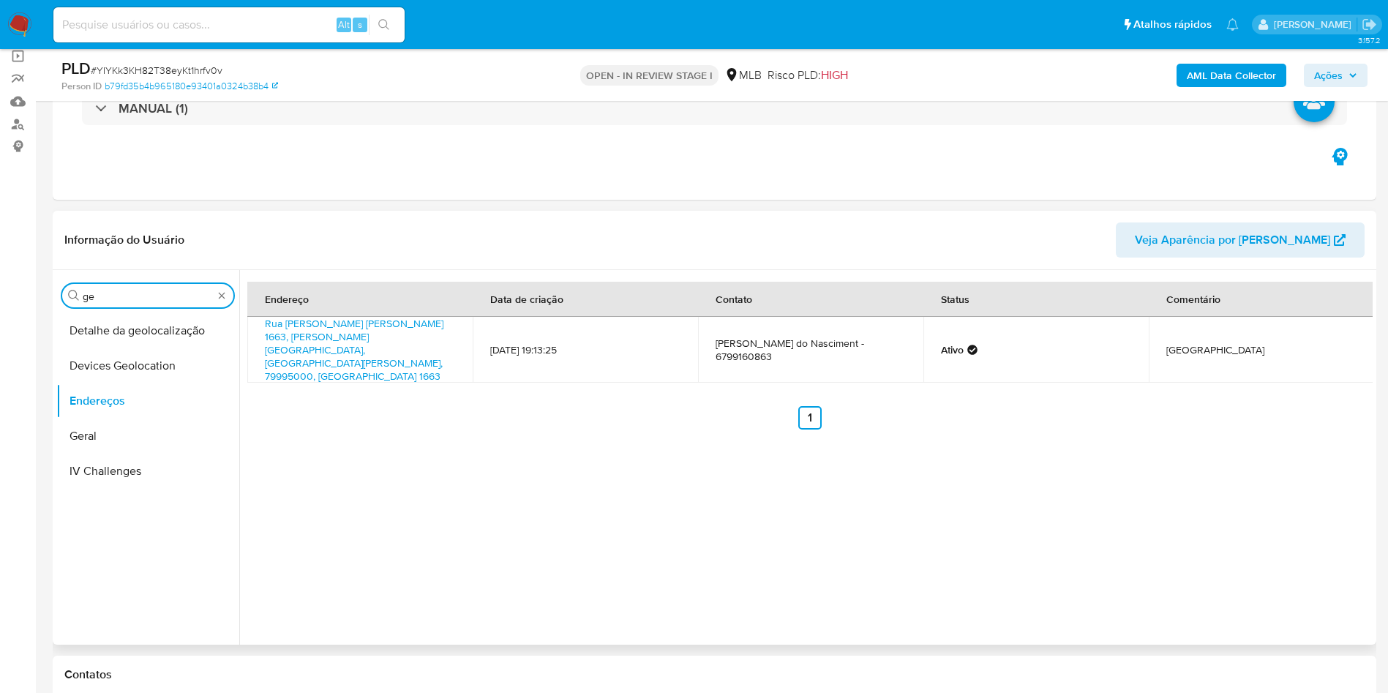
type input "ge"
drag, startPoint x: 130, startPoint y: 310, endPoint x: 443, endPoint y: 219, distance: 325.3
click at [117, 330] on button "Detalhe da geolocalização" at bounding box center [147, 330] width 183 height 35
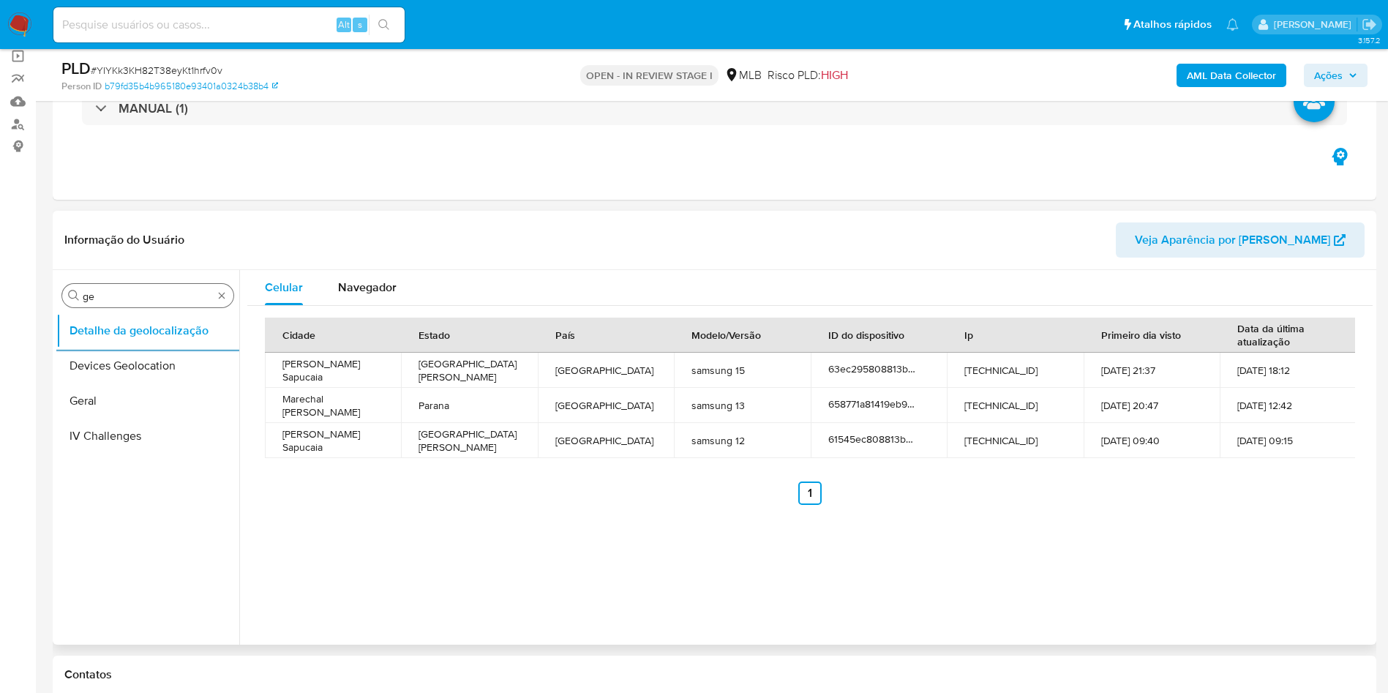
click at [174, 294] on input "ge" at bounding box center [148, 296] width 130 height 13
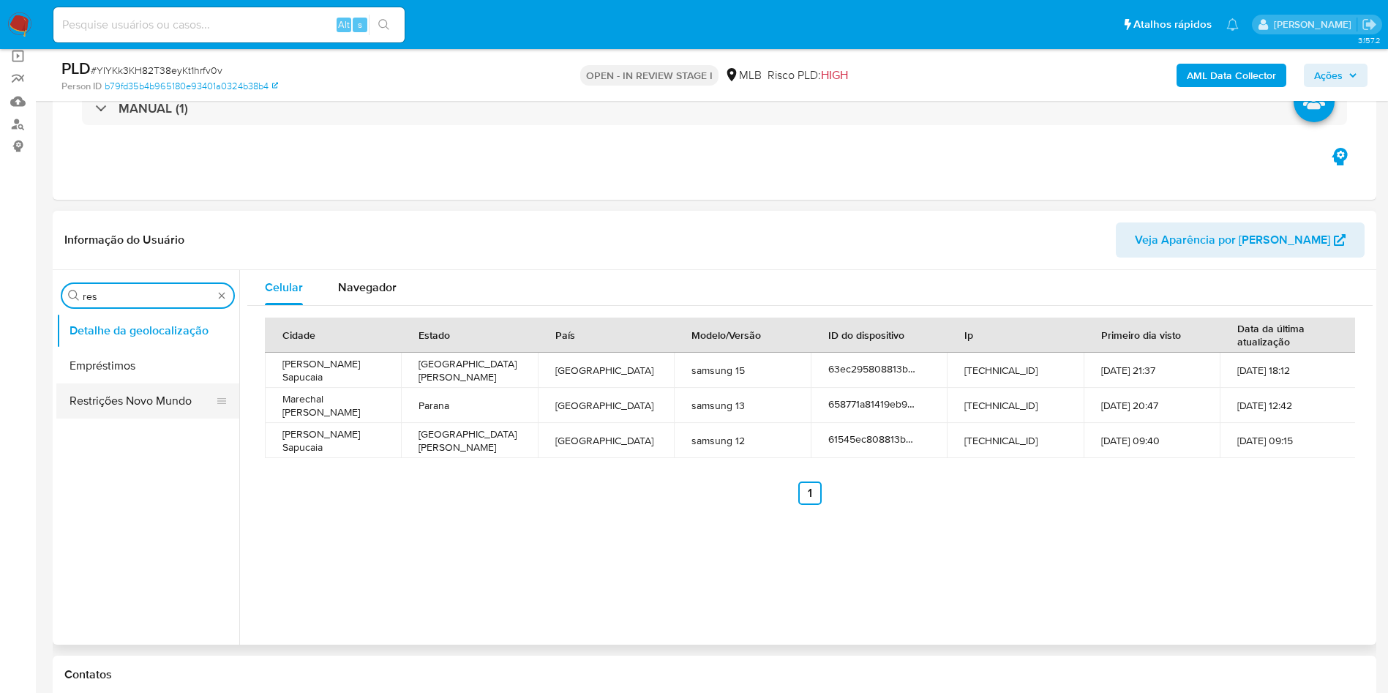
type input "res"
drag, startPoint x: 125, startPoint y: 395, endPoint x: 310, endPoint y: 280, distance: 217.8
click at [124, 394] on button "Restrições Novo Mundo" at bounding box center [147, 400] width 183 height 35
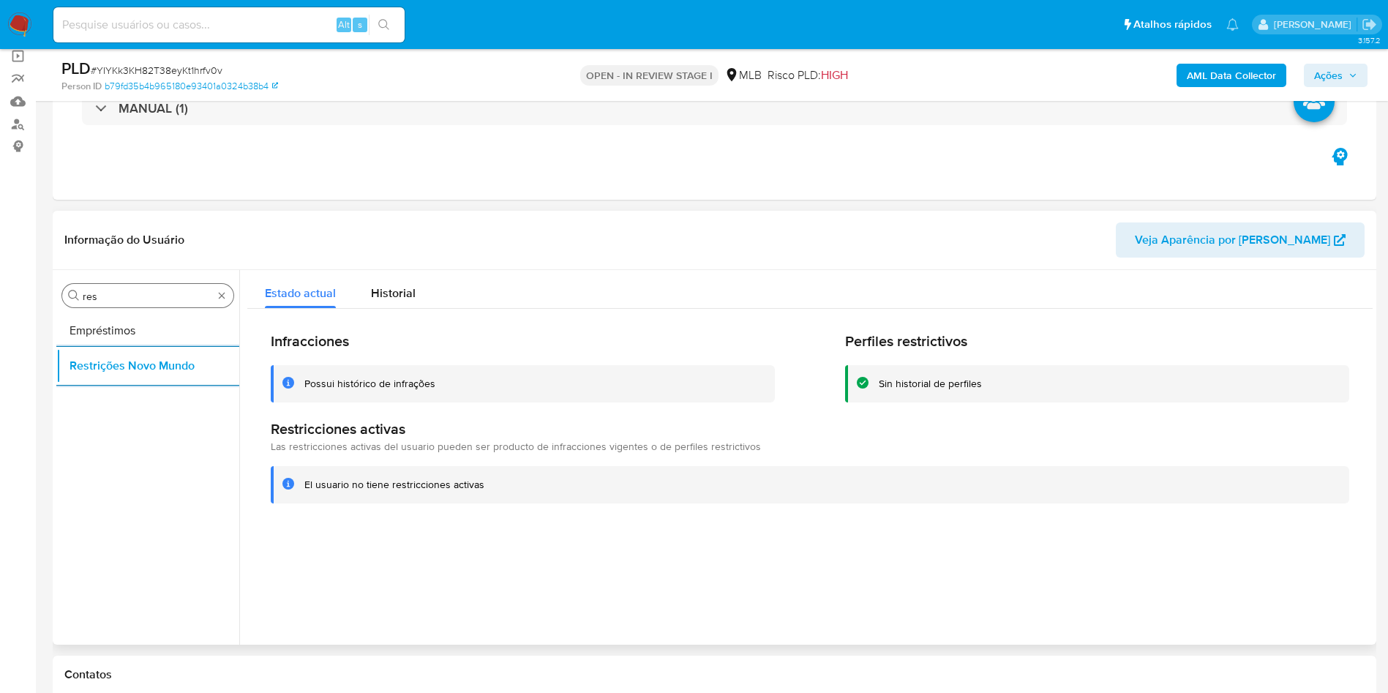
click at [140, 293] on input "res" at bounding box center [148, 296] width 130 height 13
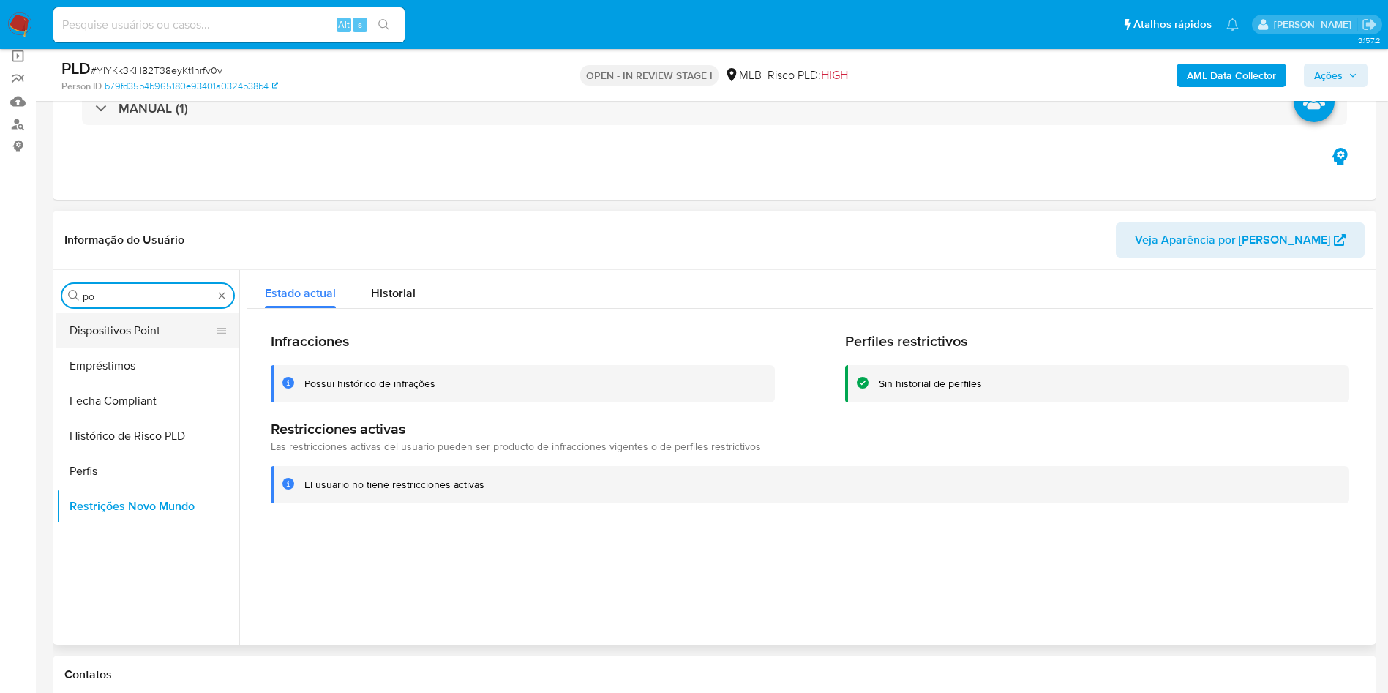
type input "po"
click at [129, 333] on button "Dispositivos Point" at bounding box center [141, 330] width 171 height 35
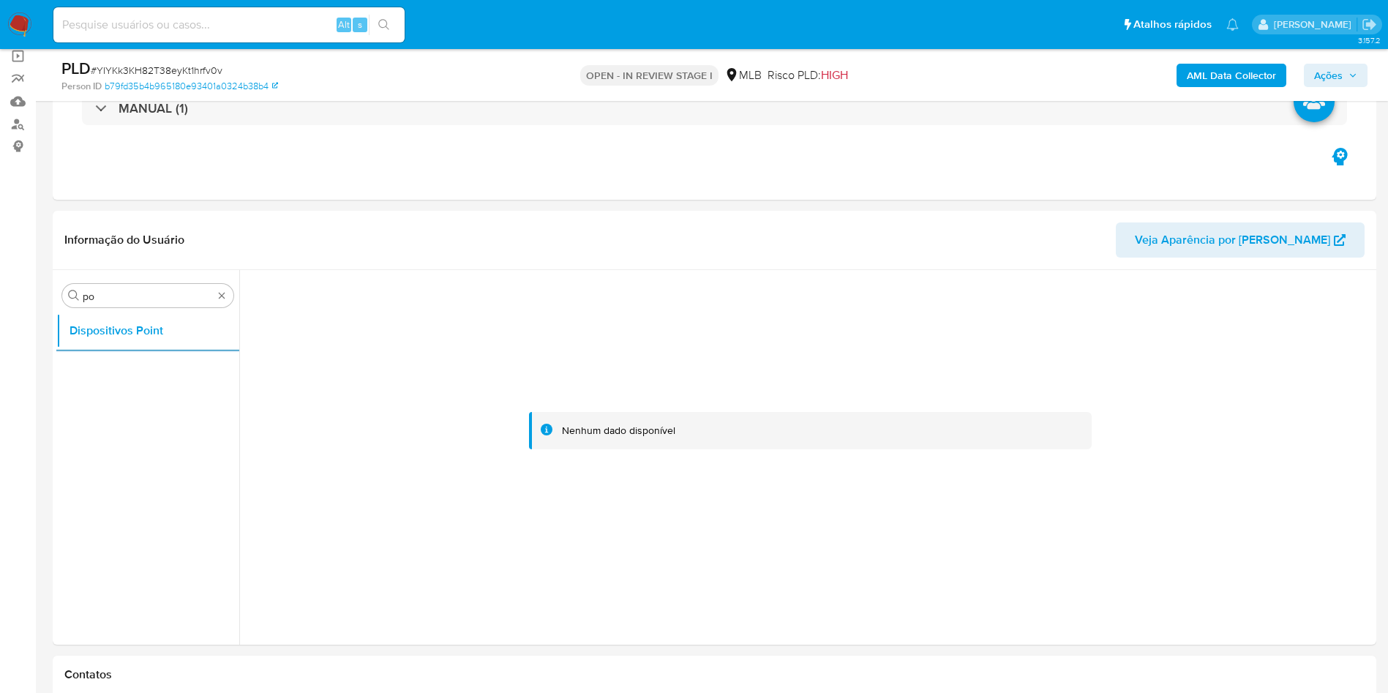
click at [1260, 73] on b "AML Data Collector" at bounding box center [1231, 75] width 89 height 23
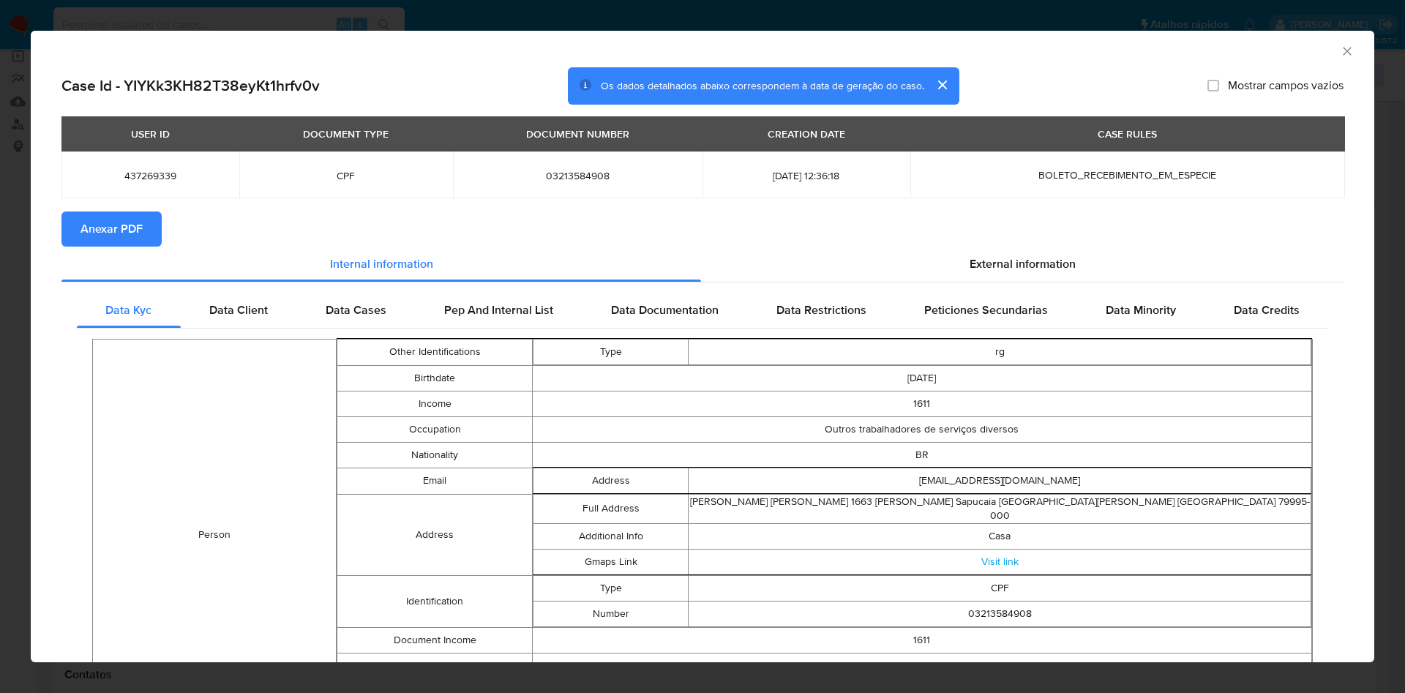
click at [98, 240] on span "Anexar PDF" at bounding box center [111, 229] width 62 height 32
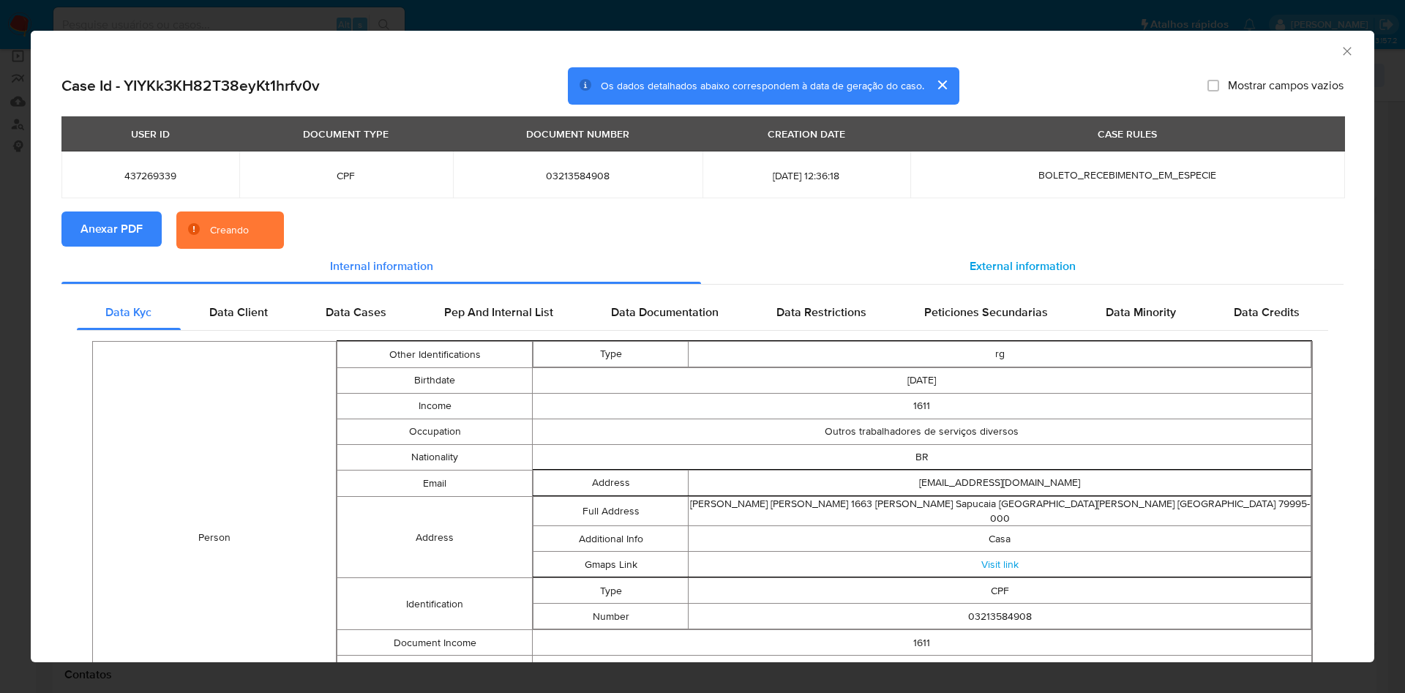
click at [1020, 277] on div "External information" at bounding box center [1022, 266] width 642 height 35
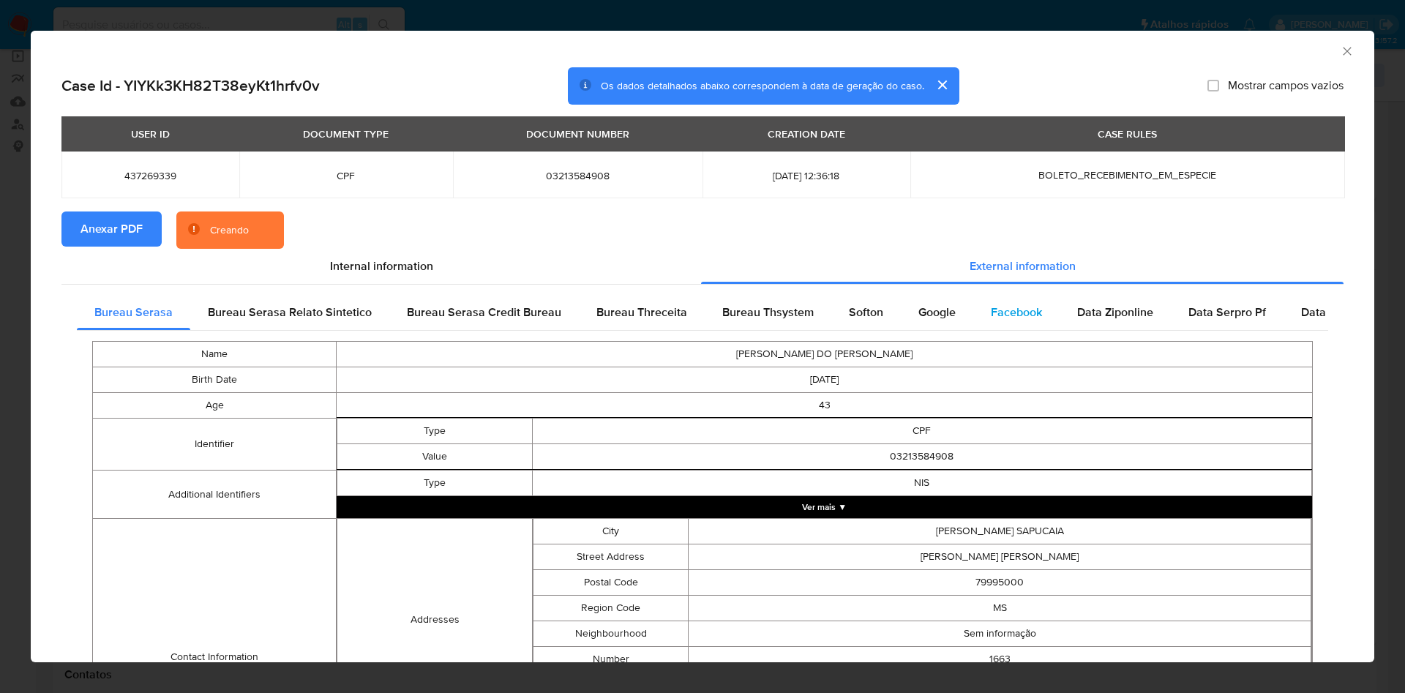
click at [1012, 314] on span "Facebook" at bounding box center [1016, 312] width 51 height 17
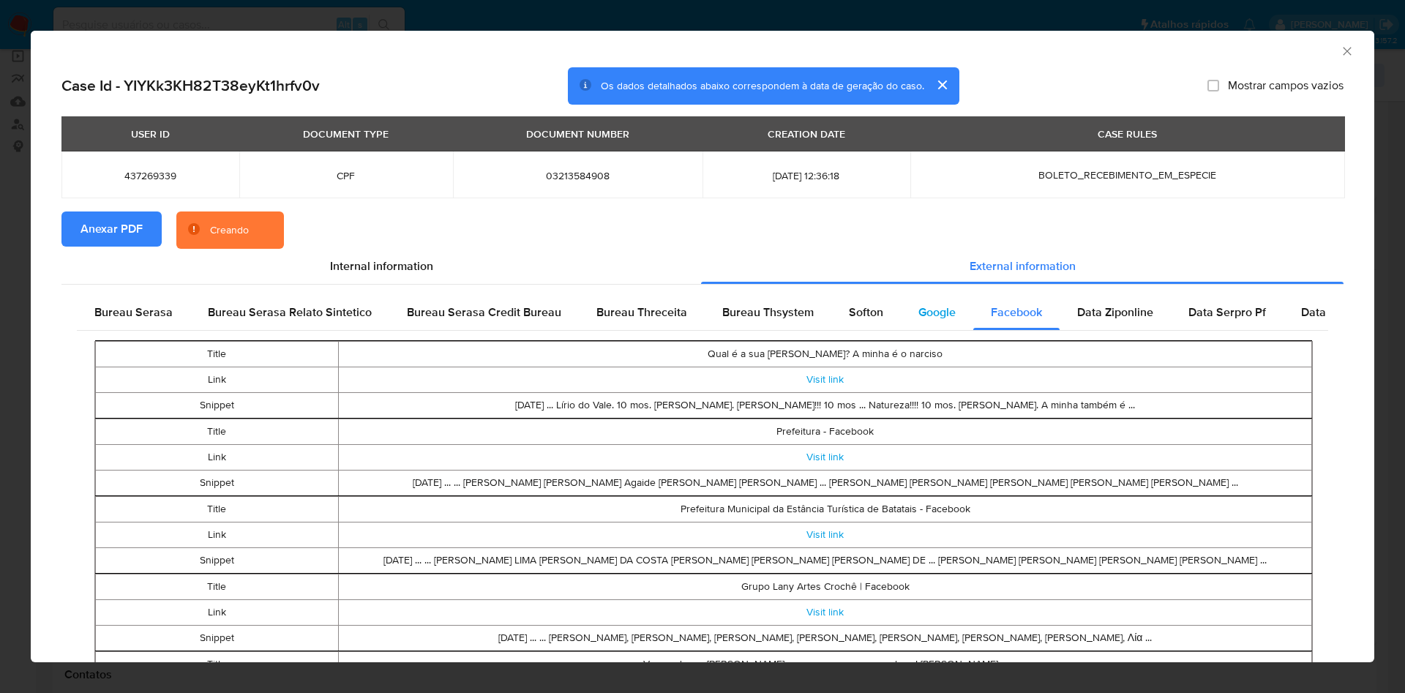
click at [918, 316] on span "Google" at bounding box center [936, 312] width 37 height 17
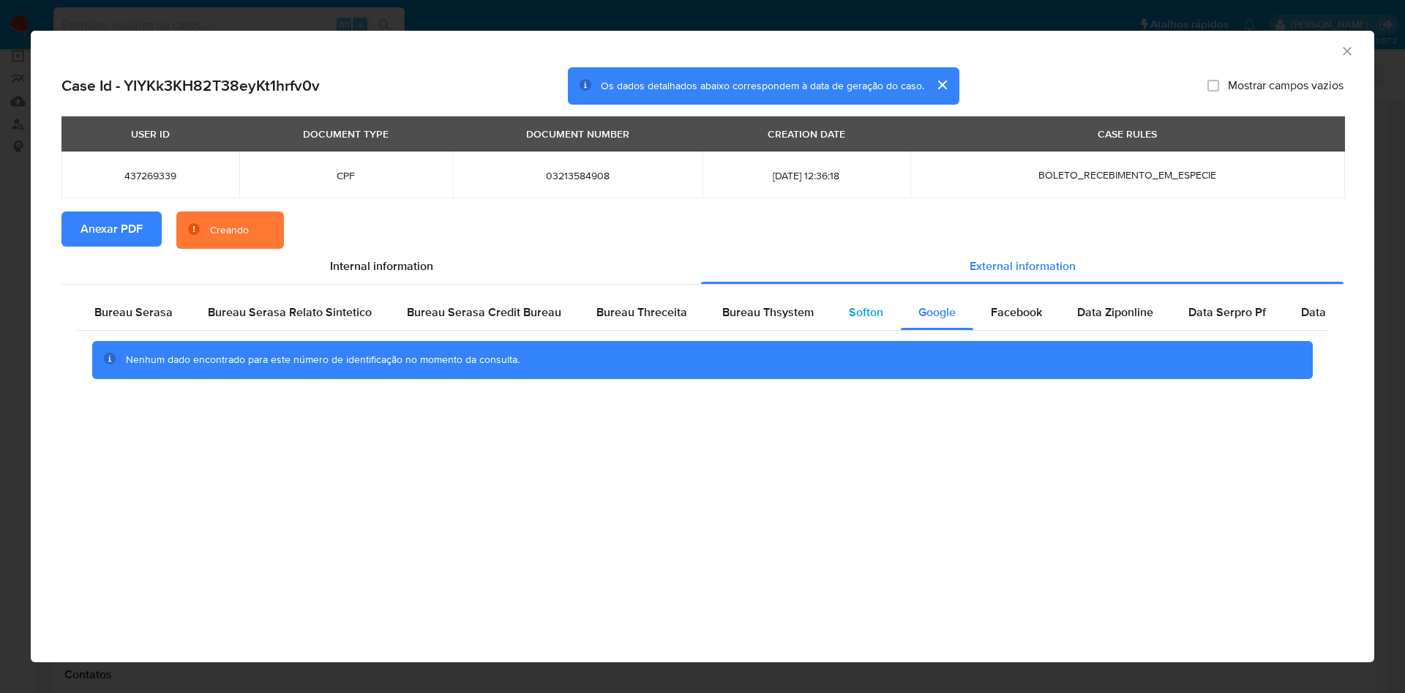
click at [849, 312] on span "Softon" at bounding box center [866, 312] width 34 height 17
click at [792, 323] on div "Bureau Thsystem" at bounding box center [767, 312] width 127 height 35
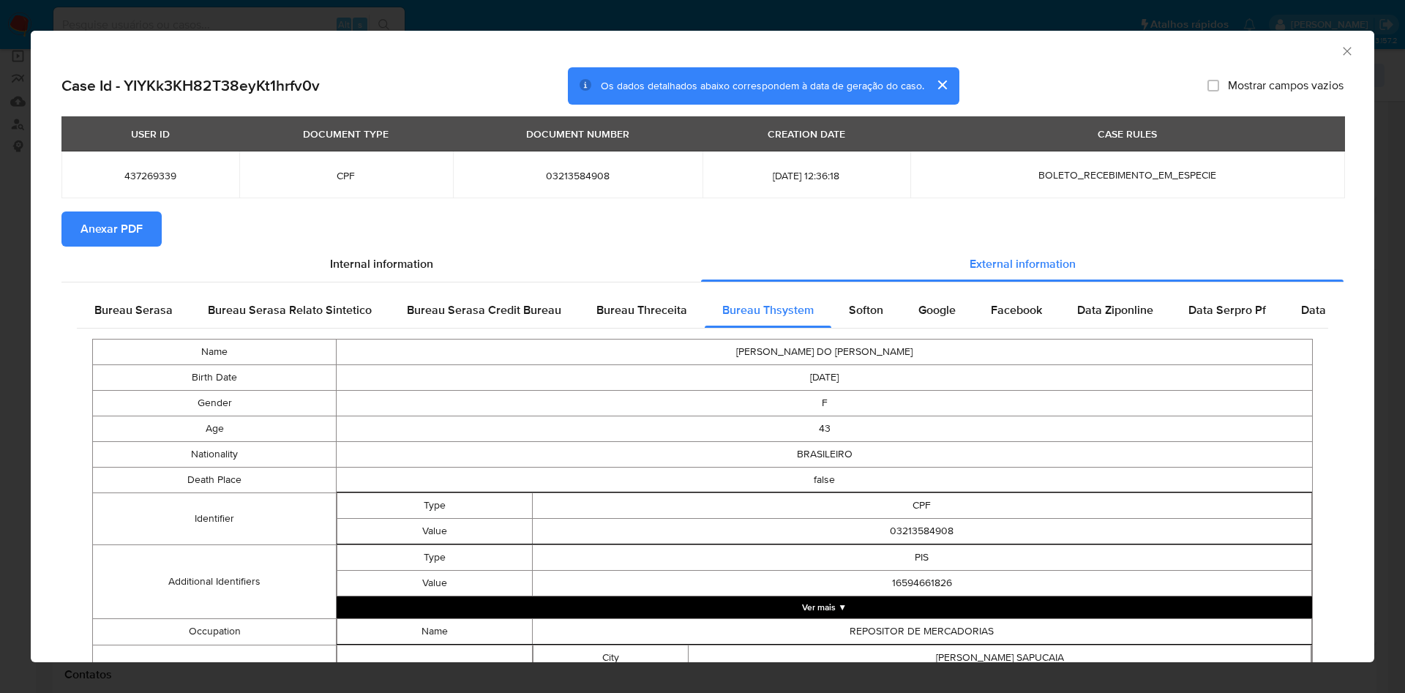
click at [131, 289] on div "Bureau Serasa Bureau Serasa Relato Sintetico Bureau Serasa Credit Bureau Bureau…" at bounding box center [702, 616] width 1282 height 669
click at [138, 309] on span "Bureau Serasa" at bounding box center [133, 309] width 78 height 17
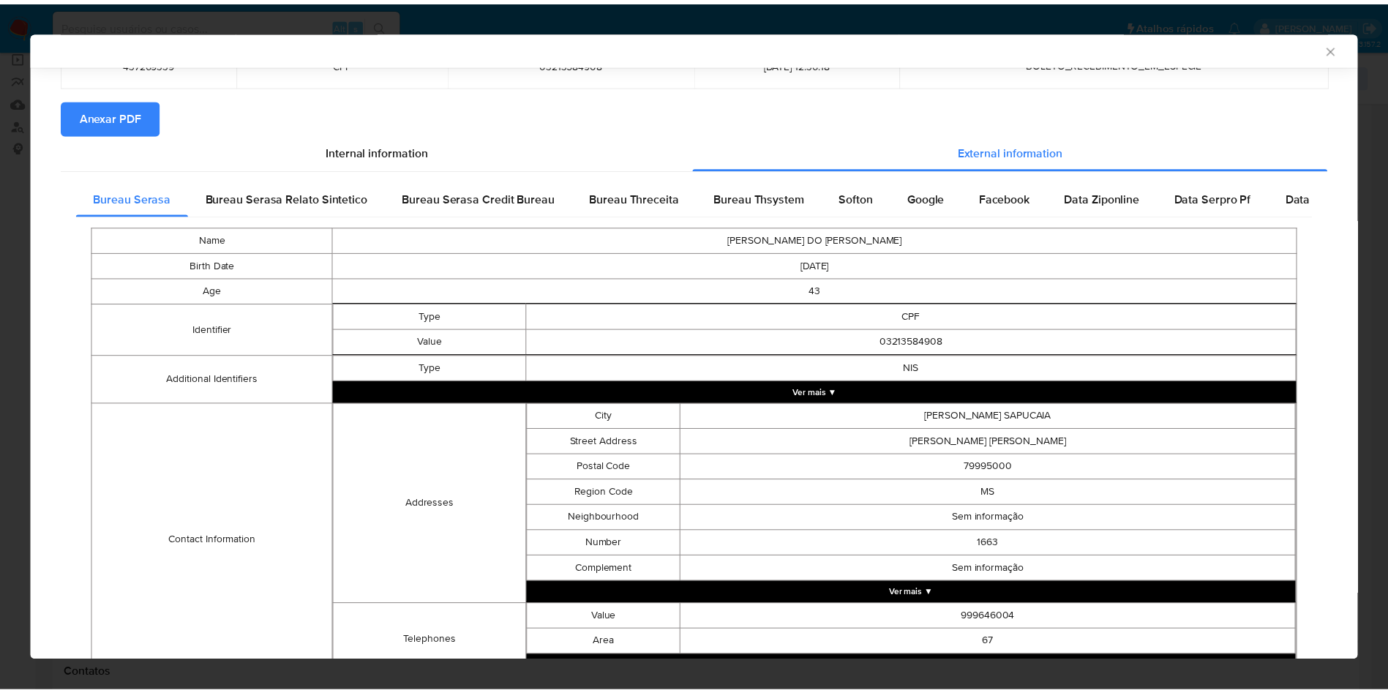
scroll to position [257, 0]
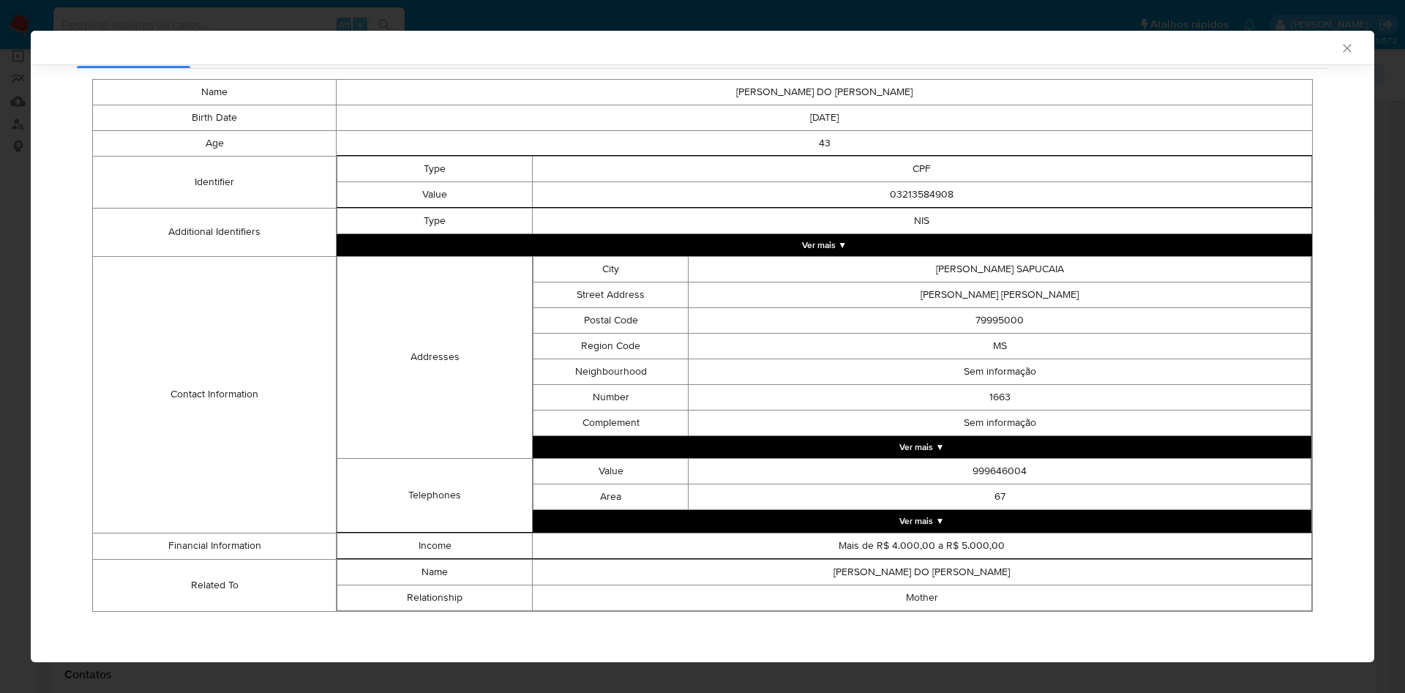
click at [0, 346] on div "AML Data Collector Case Id - YIYKk3KH82T38eyKt1hrfv0v Os dados detalhados abaix…" at bounding box center [702, 346] width 1405 height 693
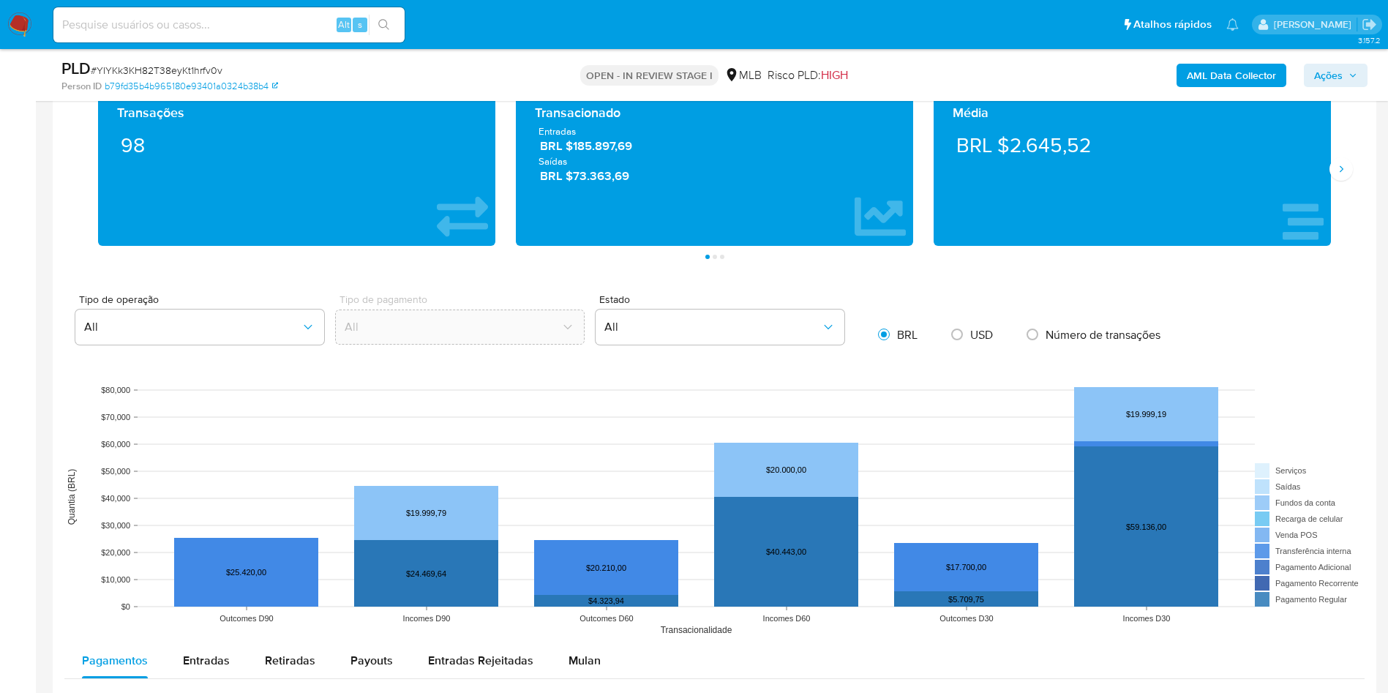
scroll to position [1536, 0]
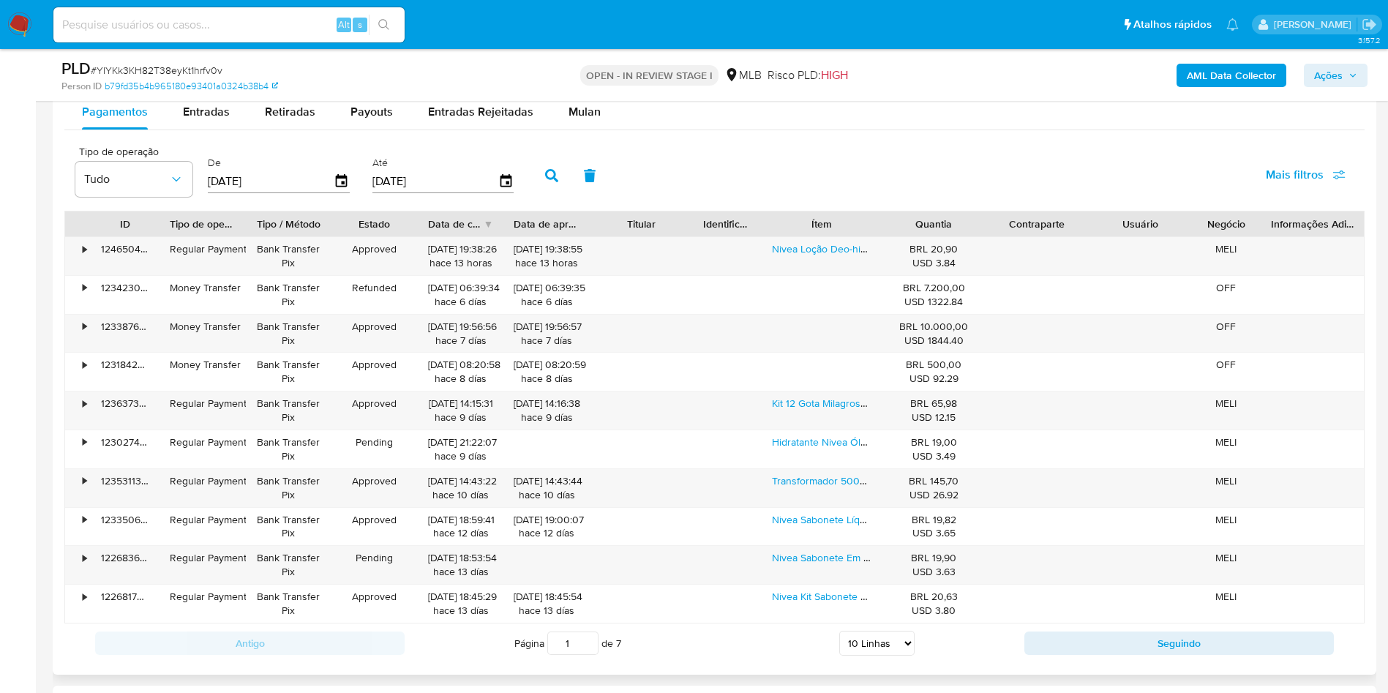
drag, startPoint x: 1293, startPoint y: 176, endPoint x: 1287, endPoint y: 190, distance: 15.1
click at [1293, 177] on span "Mais filtros" at bounding box center [1295, 174] width 58 height 35
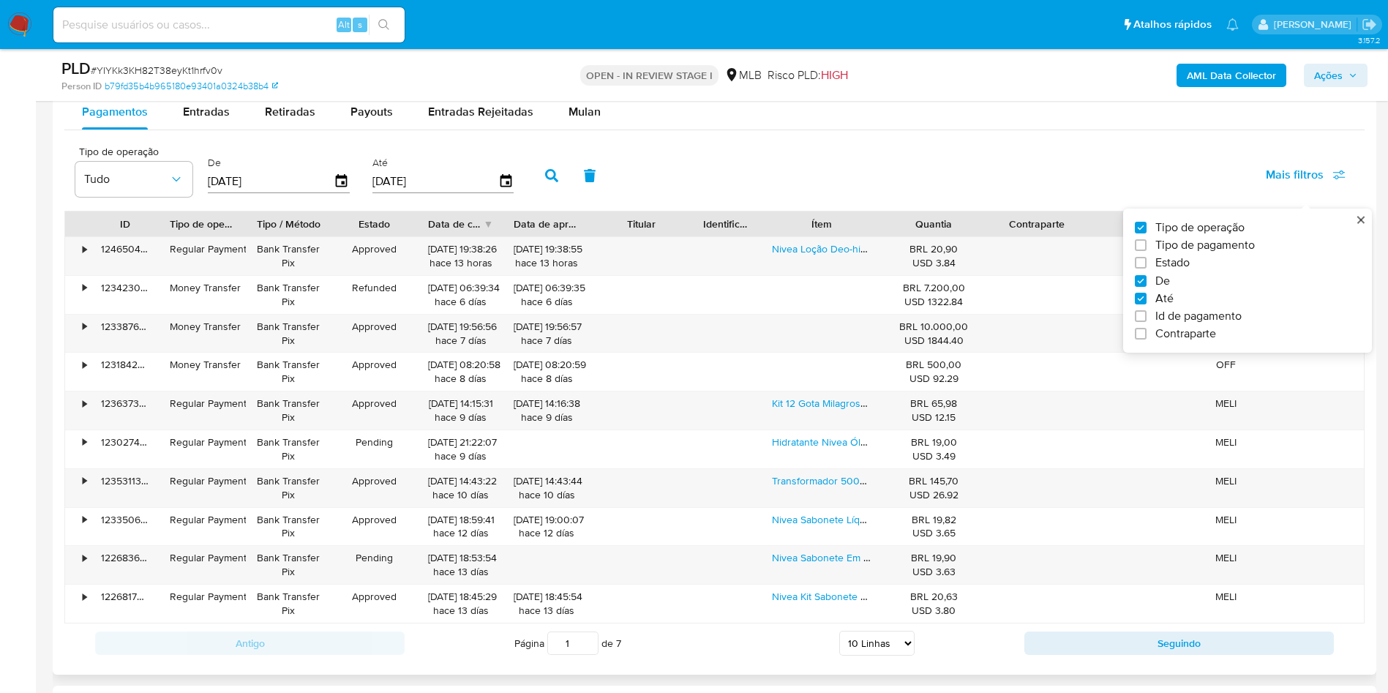
click at [1180, 317] on span "Id de pagamento" at bounding box center [1198, 316] width 86 height 15
click at [1146, 317] on input "Id de pagamento" at bounding box center [1141, 316] width 12 height 12
checkbox input "true"
click at [605, 184] on input "number" at bounding box center [604, 179] width 143 height 19
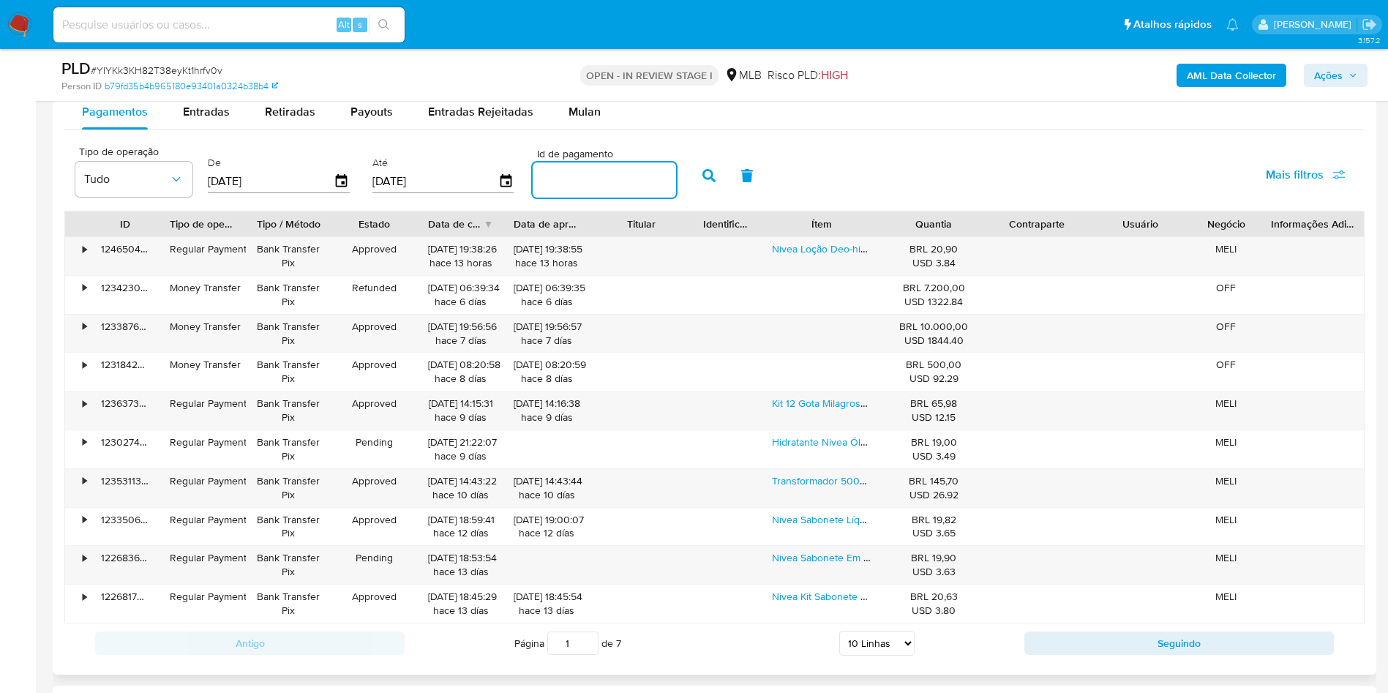
click at [610, 183] on input "number" at bounding box center [604, 179] width 143 height 19
paste input "121635168047"
click at [718, 185] on button "button" at bounding box center [709, 175] width 38 height 35
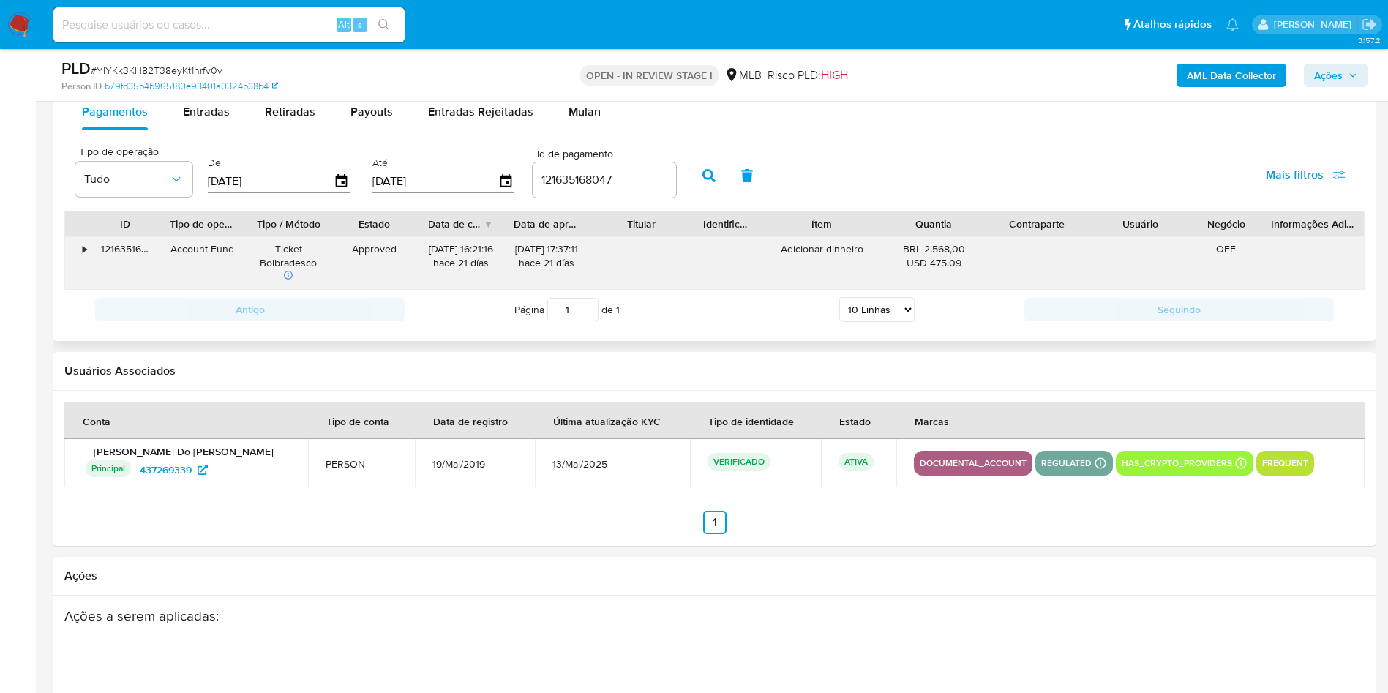
click at [75, 255] on div "•" at bounding box center [78, 263] width 26 height 52
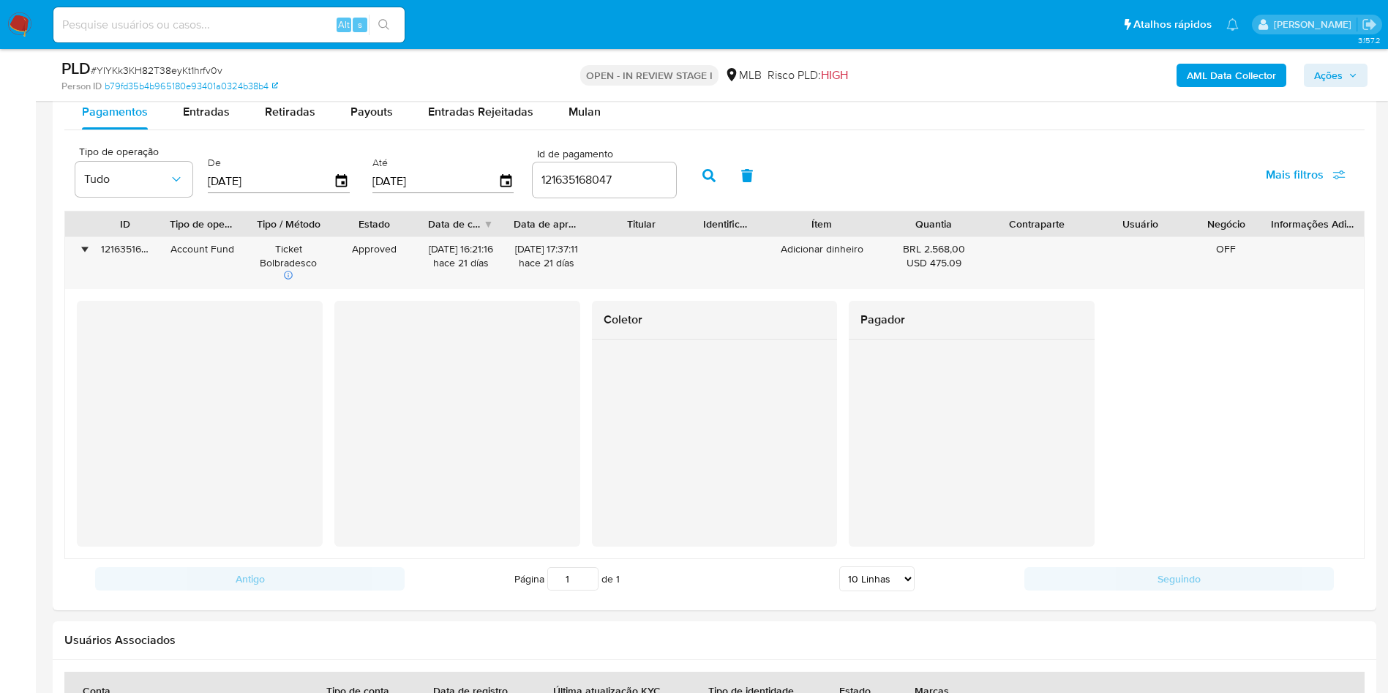
click at [594, 173] on input "121635168047" at bounding box center [604, 179] width 143 height 19
paste input "4985241"
click at [699, 179] on button "button" at bounding box center [709, 175] width 38 height 35
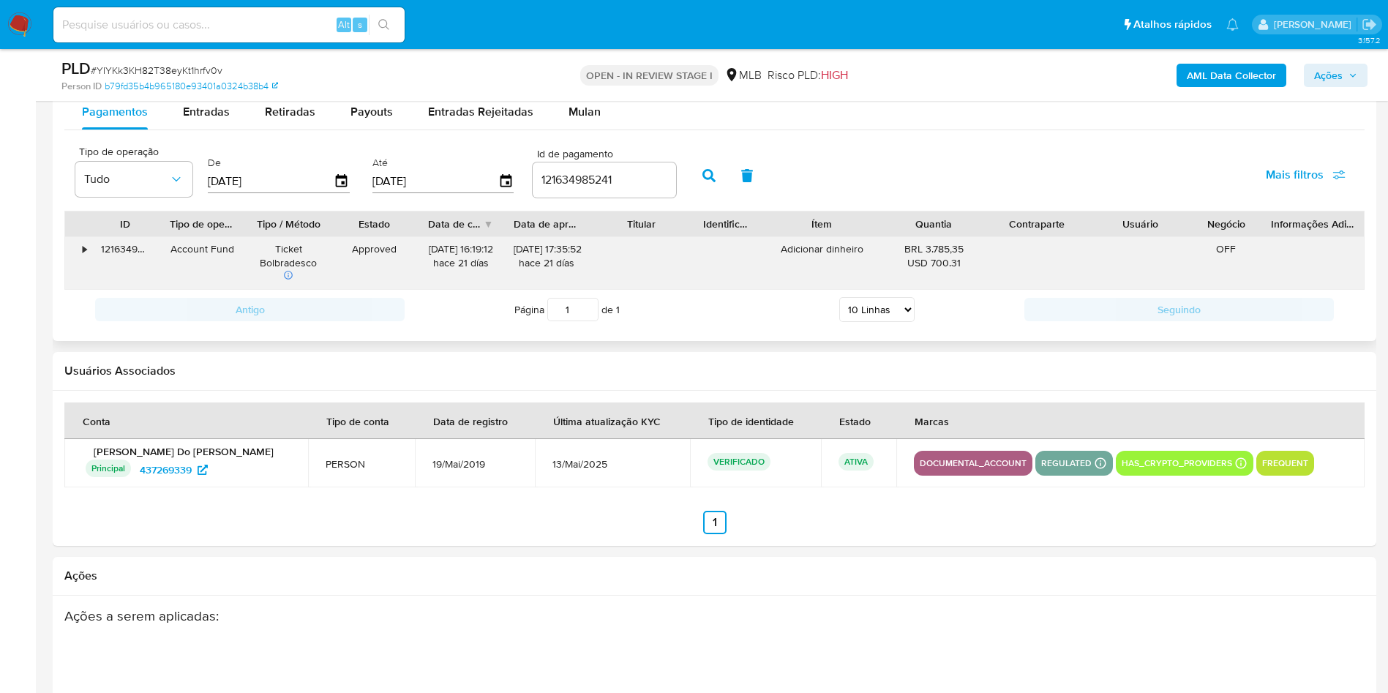
click at [87, 247] on div "•" at bounding box center [78, 263] width 26 height 52
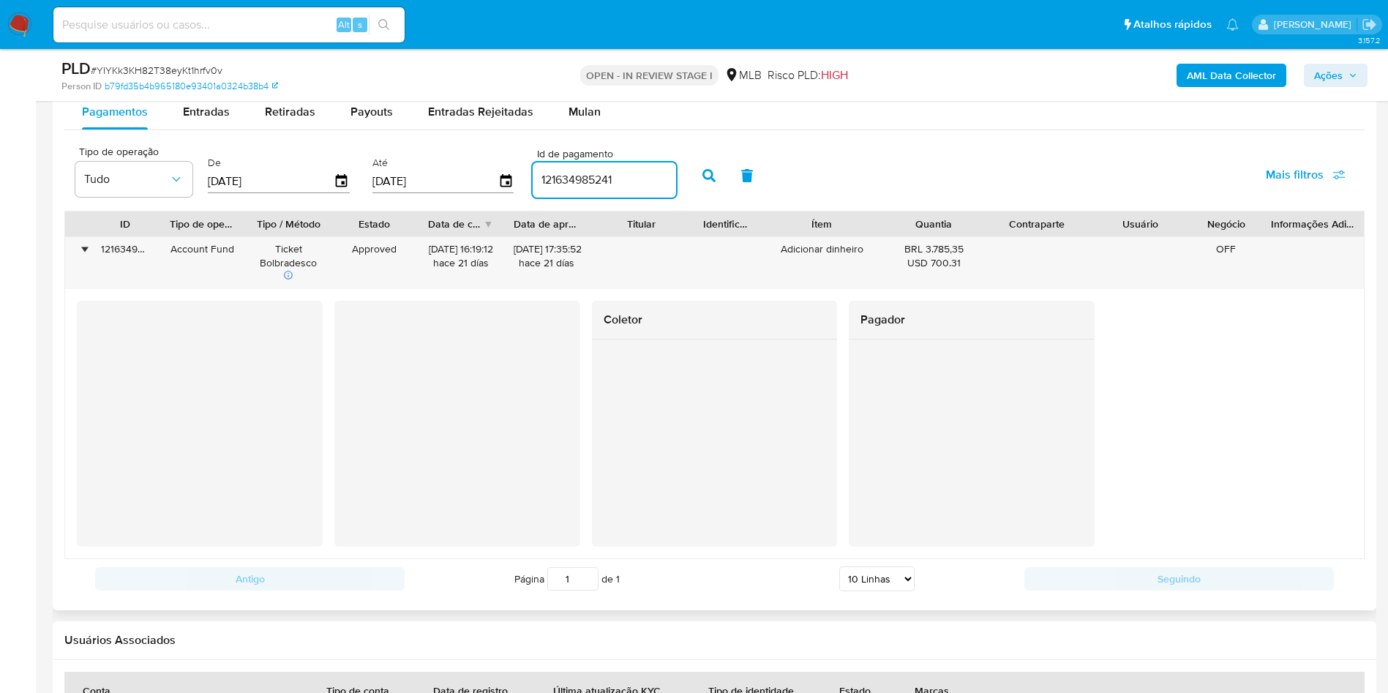
click at [589, 177] on input "121634985241" at bounding box center [604, 179] width 143 height 19
paste input "5158735"
click at [713, 169] on icon "button" at bounding box center [708, 175] width 13 height 13
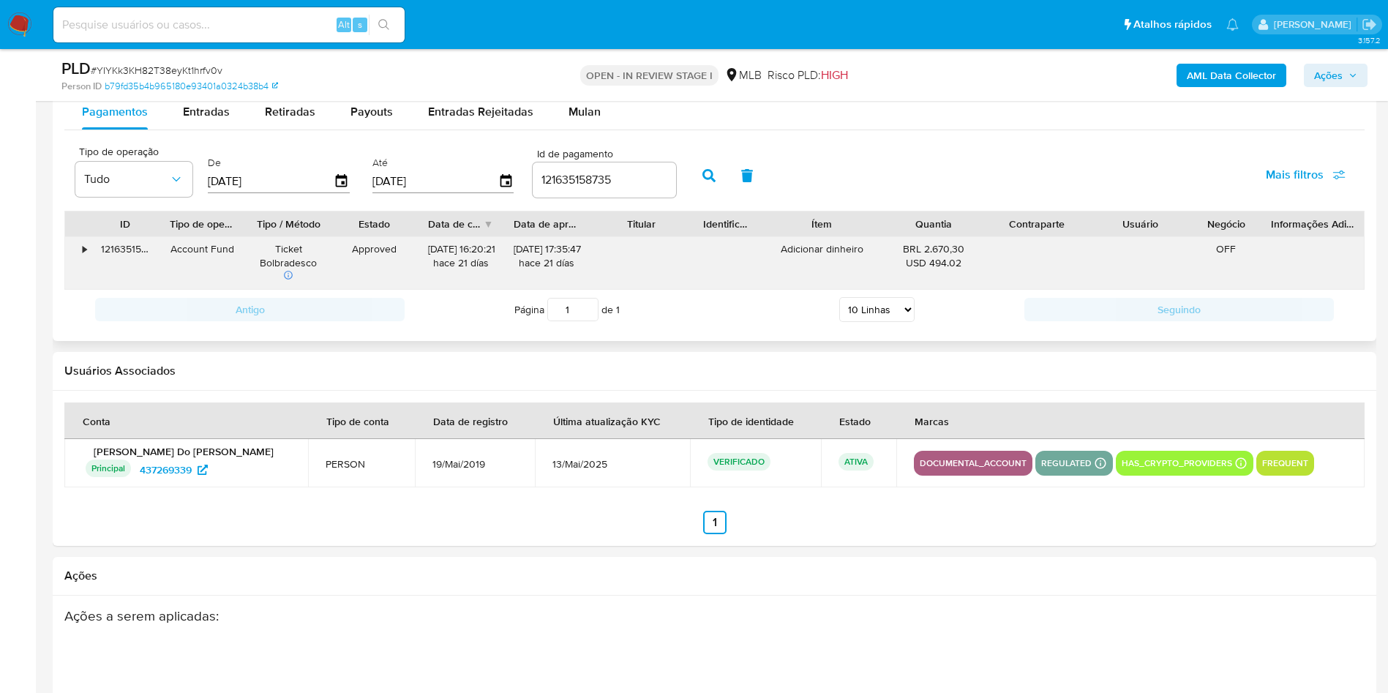
click at [76, 255] on div "•" at bounding box center [78, 263] width 26 height 52
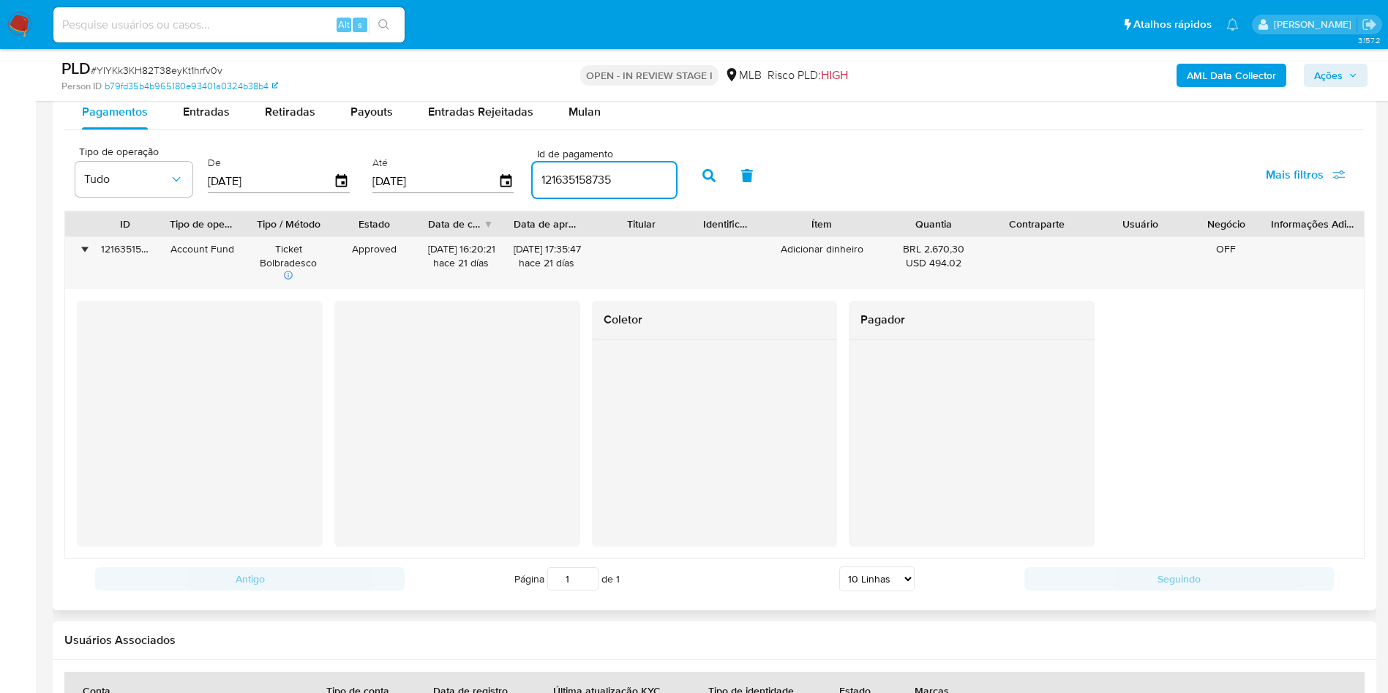
click at [562, 176] on input "121635158735" at bounding box center [604, 179] width 143 height 19
paste input "2160548578"
click at [708, 179] on icon "button" at bounding box center [708, 175] width 13 height 13
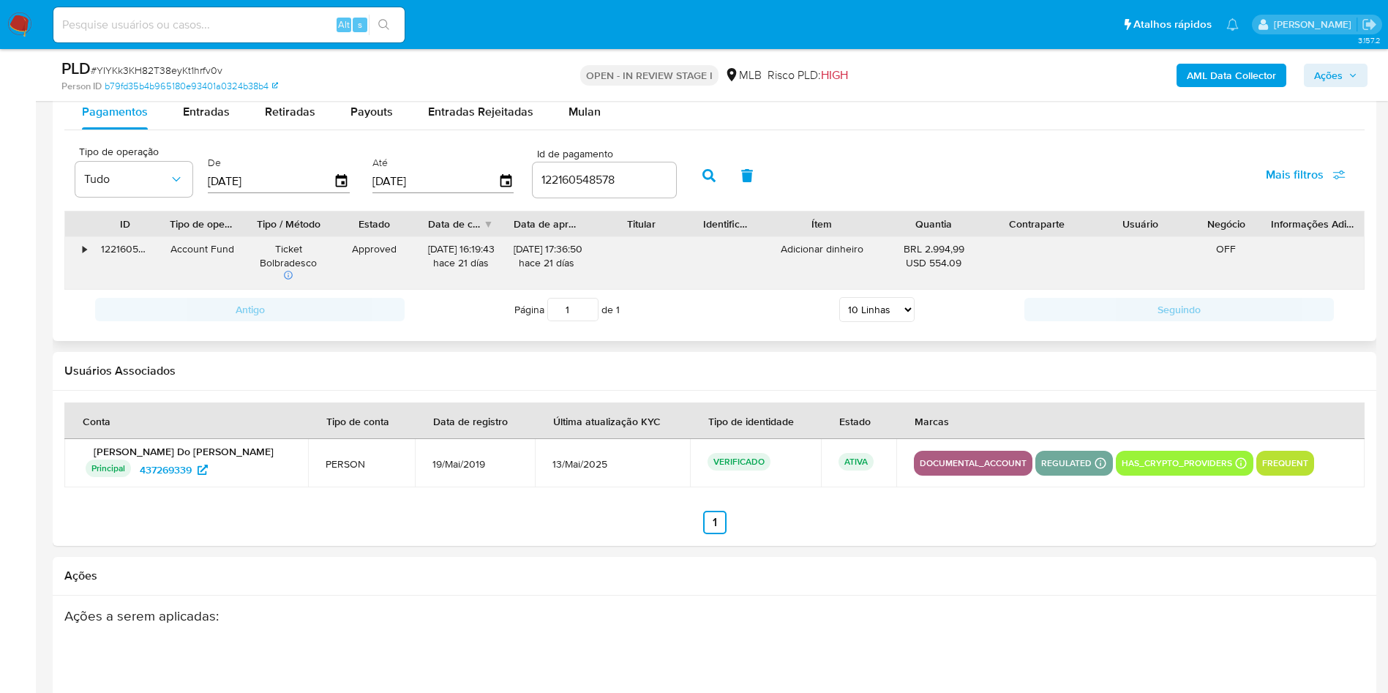
click at [85, 249] on div "•" at bounding box center [85, 249] width 4 height 14
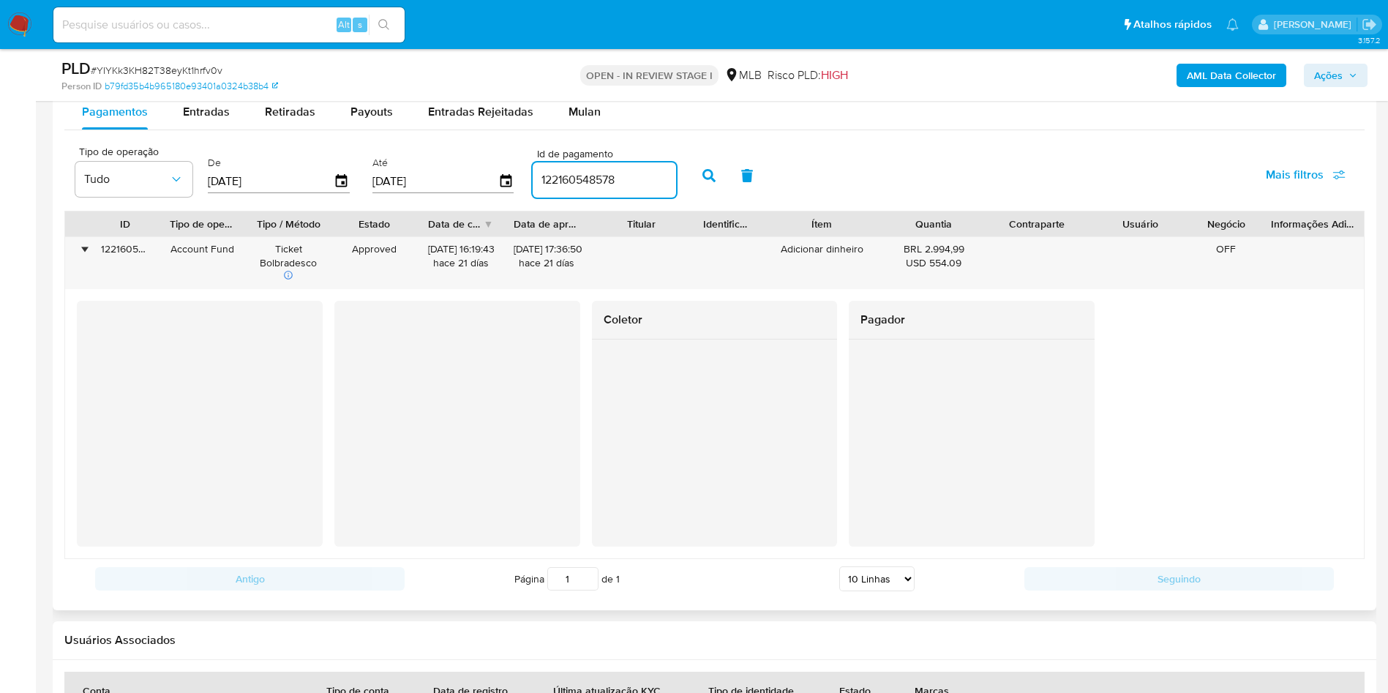
click at [565, 175] on input "122160548578" at bounding box center [604, 179] width 143 height 19
click at [563, 174] on input "122160548578" at bounding box center [604, 179] width 143 height 19
paste input "1634903165"
click at [704, 170] on icon "button" at bounding box center [708, 175] width 13 height 13
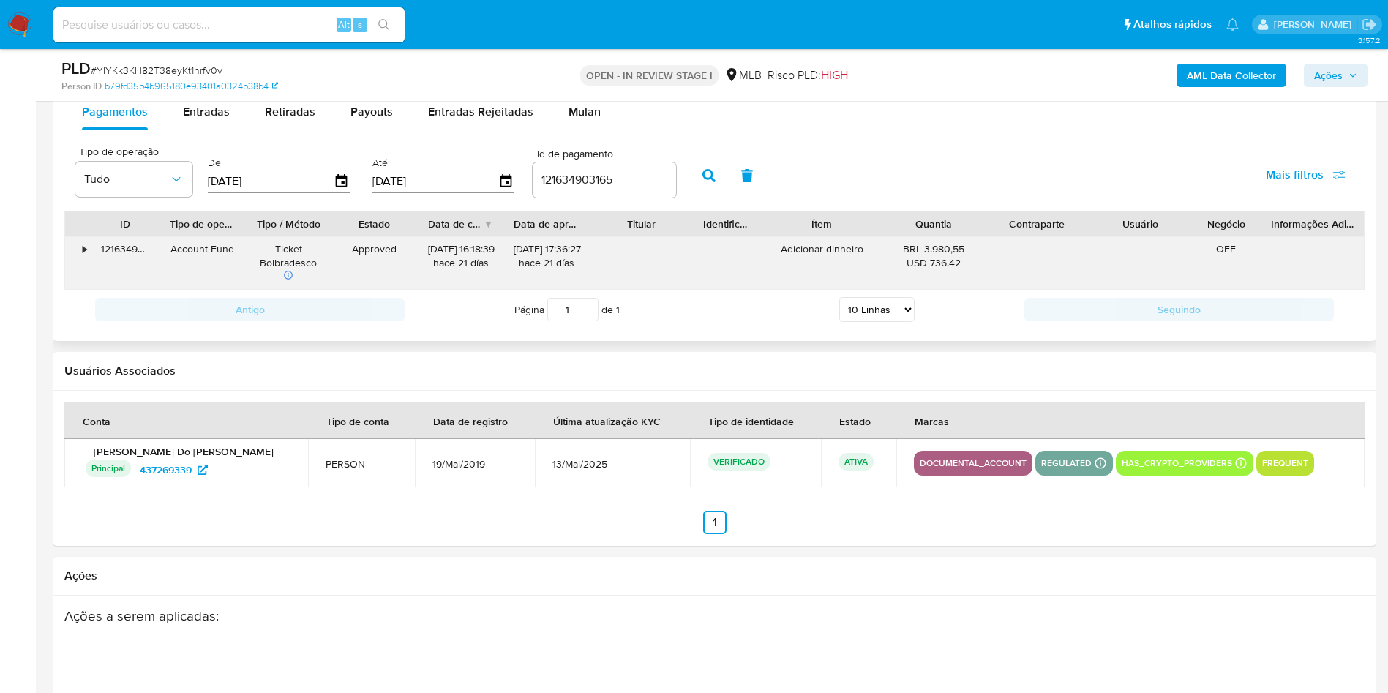
click at [86, 263] on div "•" at bounding box center [78, 263] width 26 height 52
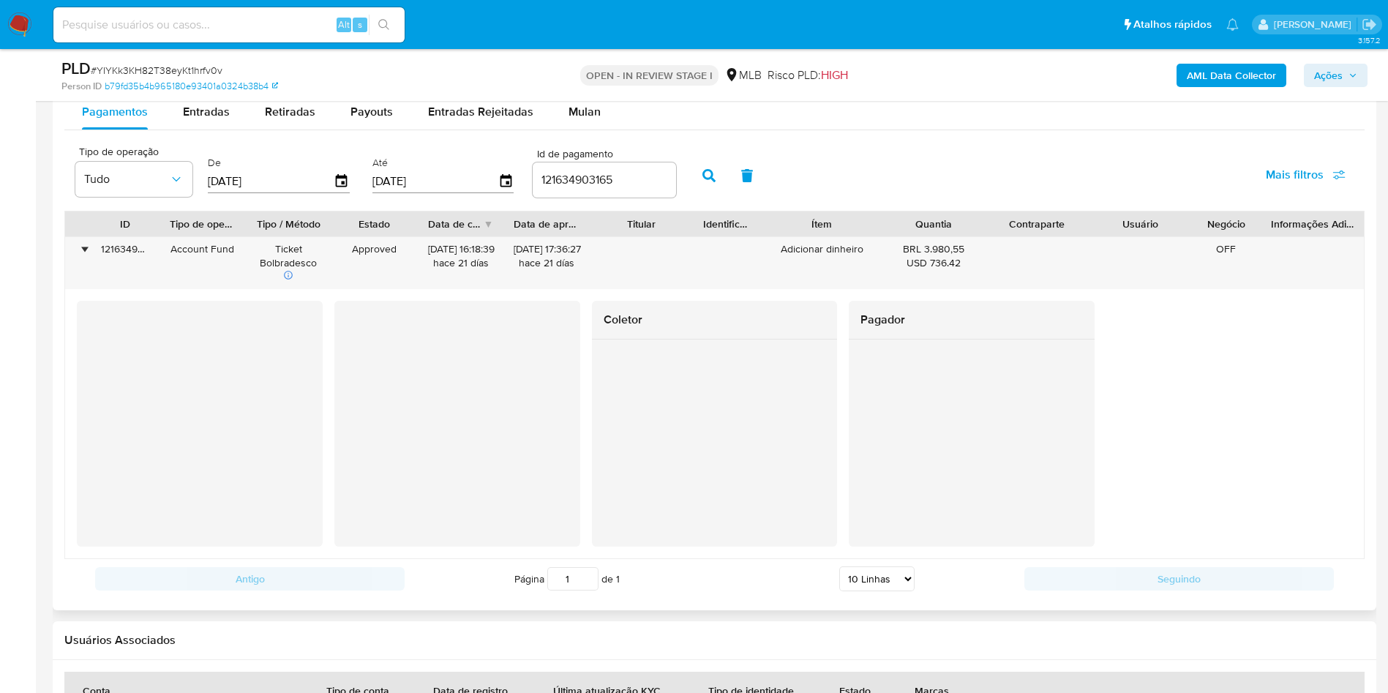
click at [552, 186] on input "121634903165" at bounding box center [604, 179] width 143 height 19
paste input "2160075684"
click at [723, 173] on button "button" at bounding box center [709, 175] width 38 height 35
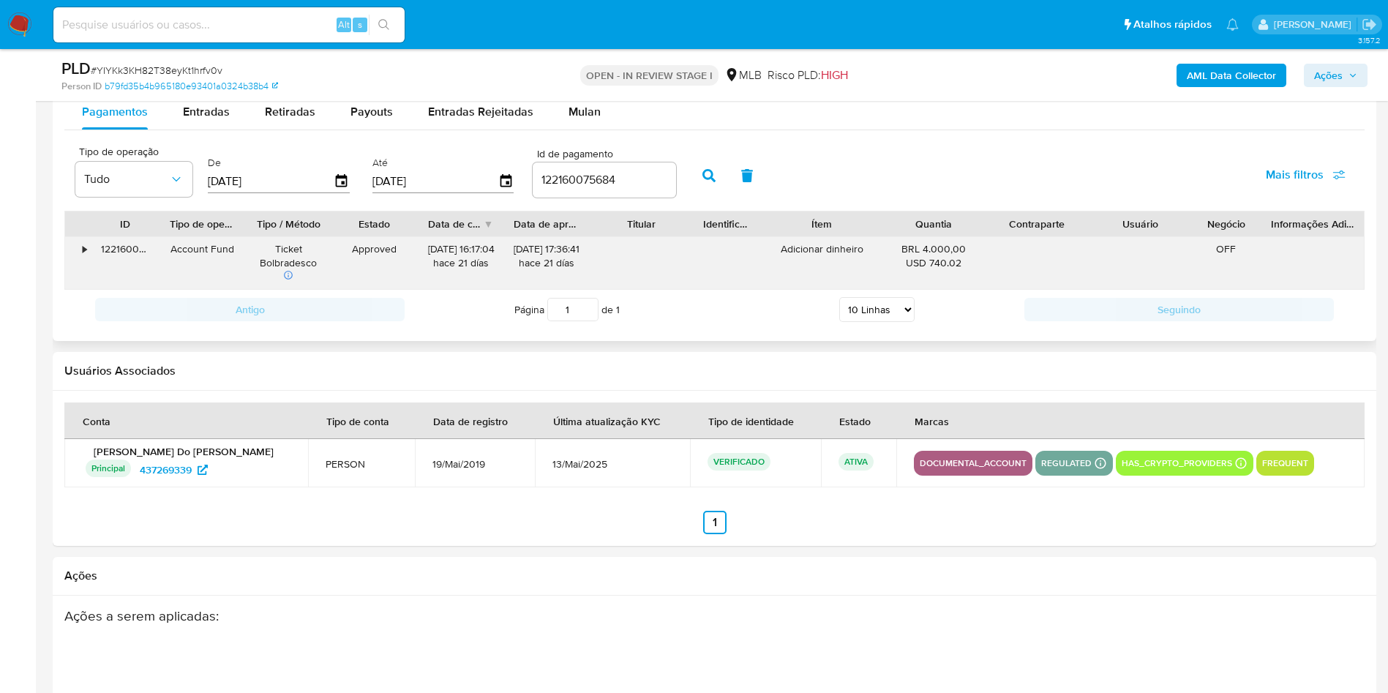
click at [83, 248] on div "•" at bounding box center [85, 249] width 4 height 14
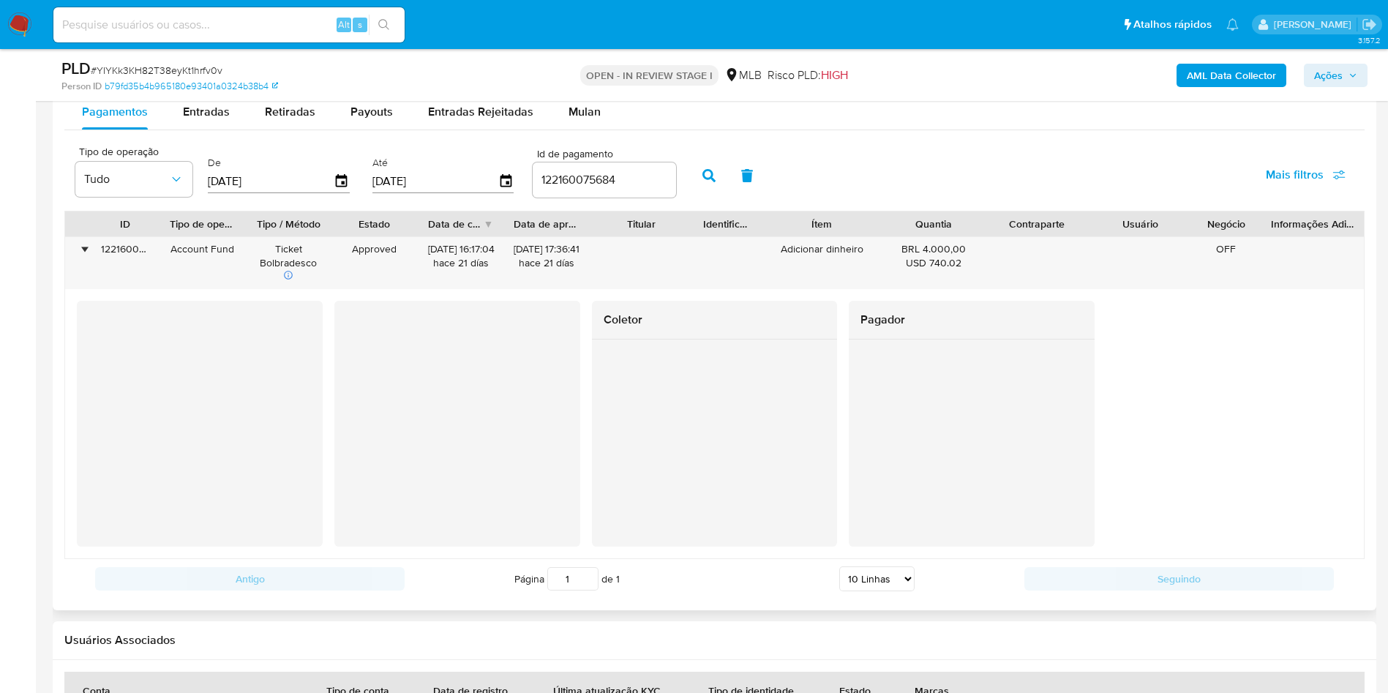
click at [563, 171] on input "122160075684" at bounding box center [604, 179] width 143 height 19
paste input "17346442273"
click at [704, 177] on icon "button" at bounding box center [708, 175] width 13 height 13
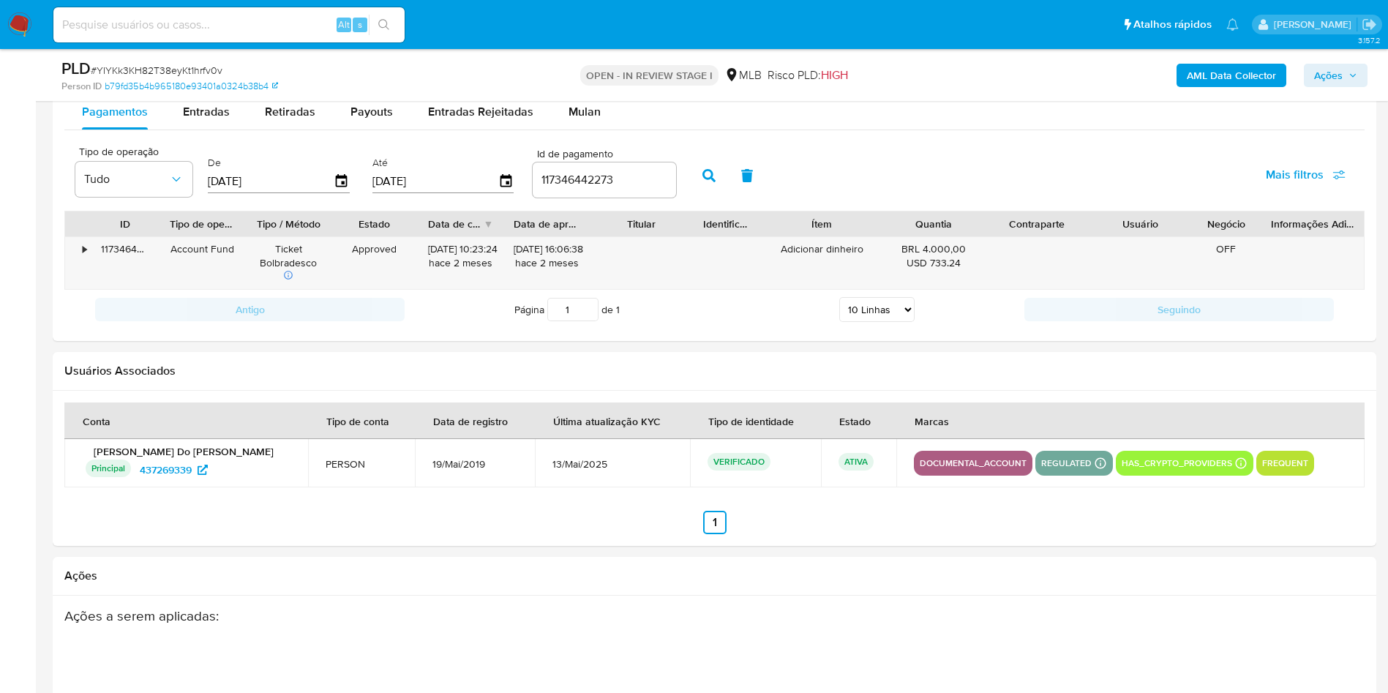
click at [384, 354] on div "Usuários Associados" at bounding box center [714, 371] width 1323 height 39
click at [92, 249] on div "117346442273" at bounding box center [125, 263] width 69 height 52
click at [90, 249] on div "•" at bounding box center [78, 263] width 26 height 52
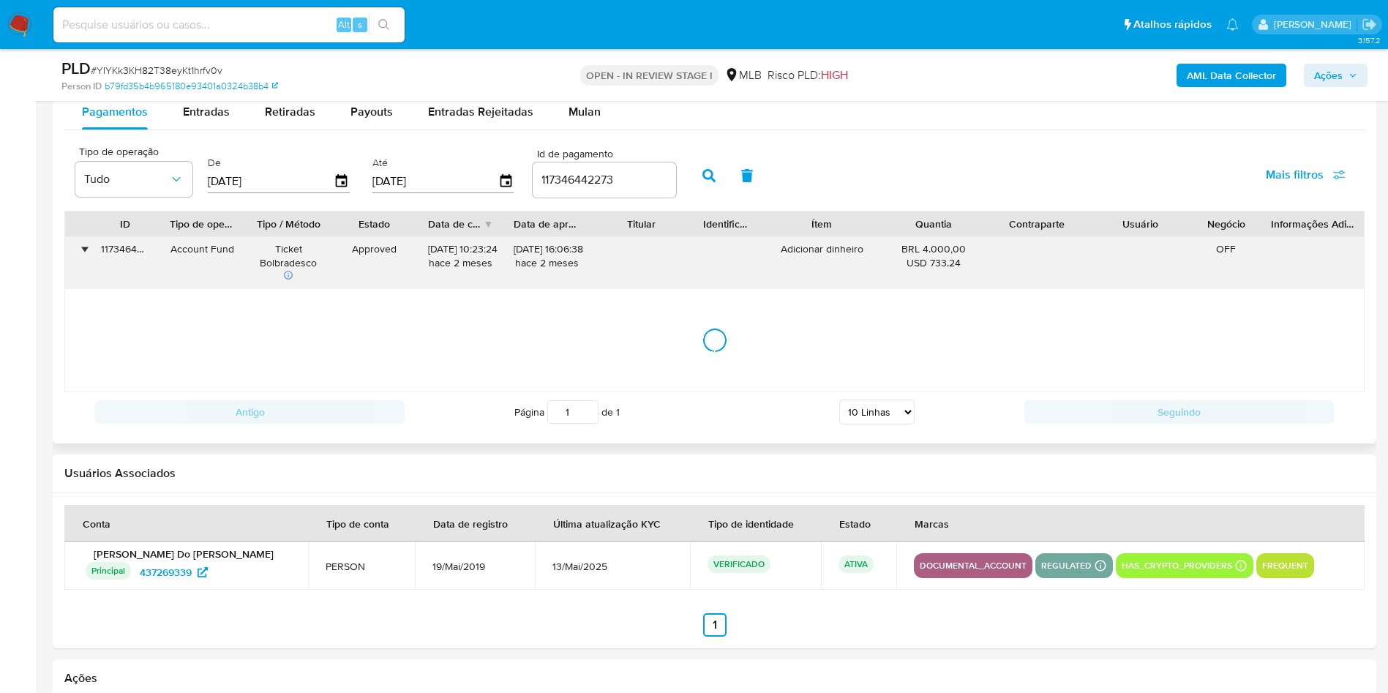
click at [89, 249] on div "•" at bounding box center [78, 263] width 26 height 52
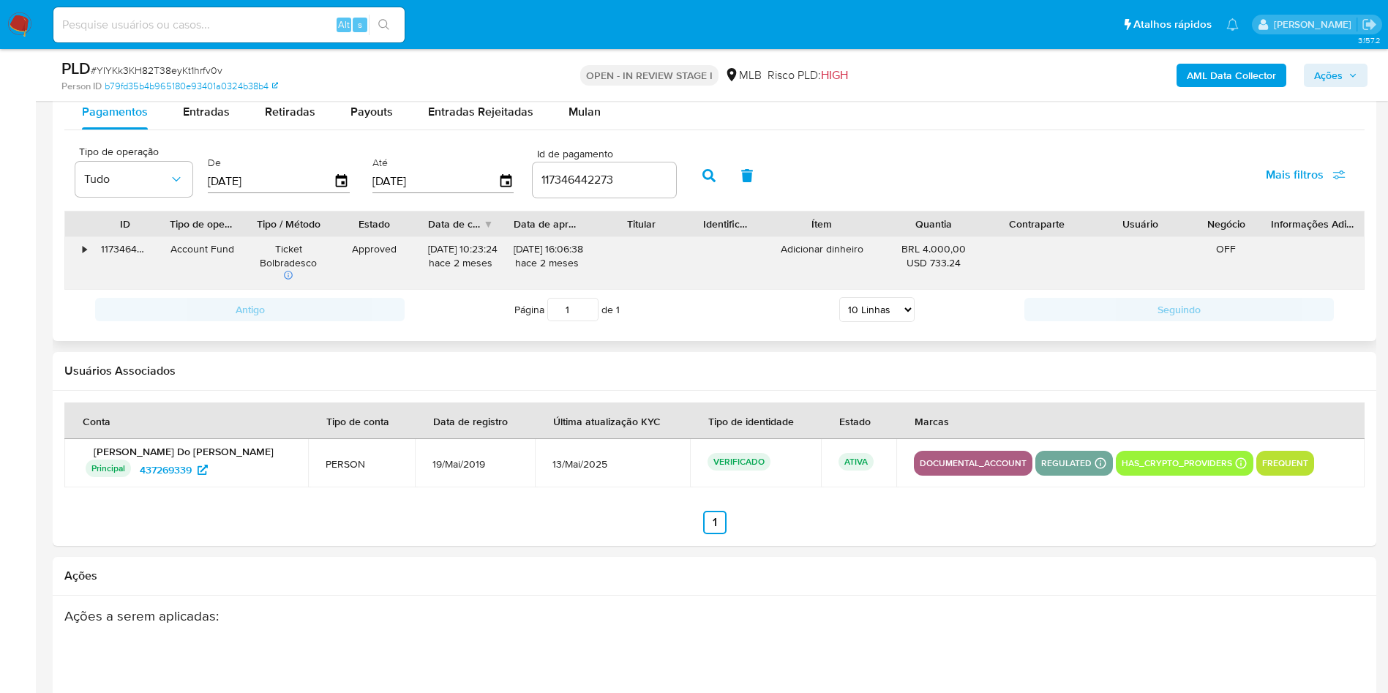
click at [89, 249] on div "•" at bounding box center [78, 263] width 26 height 52
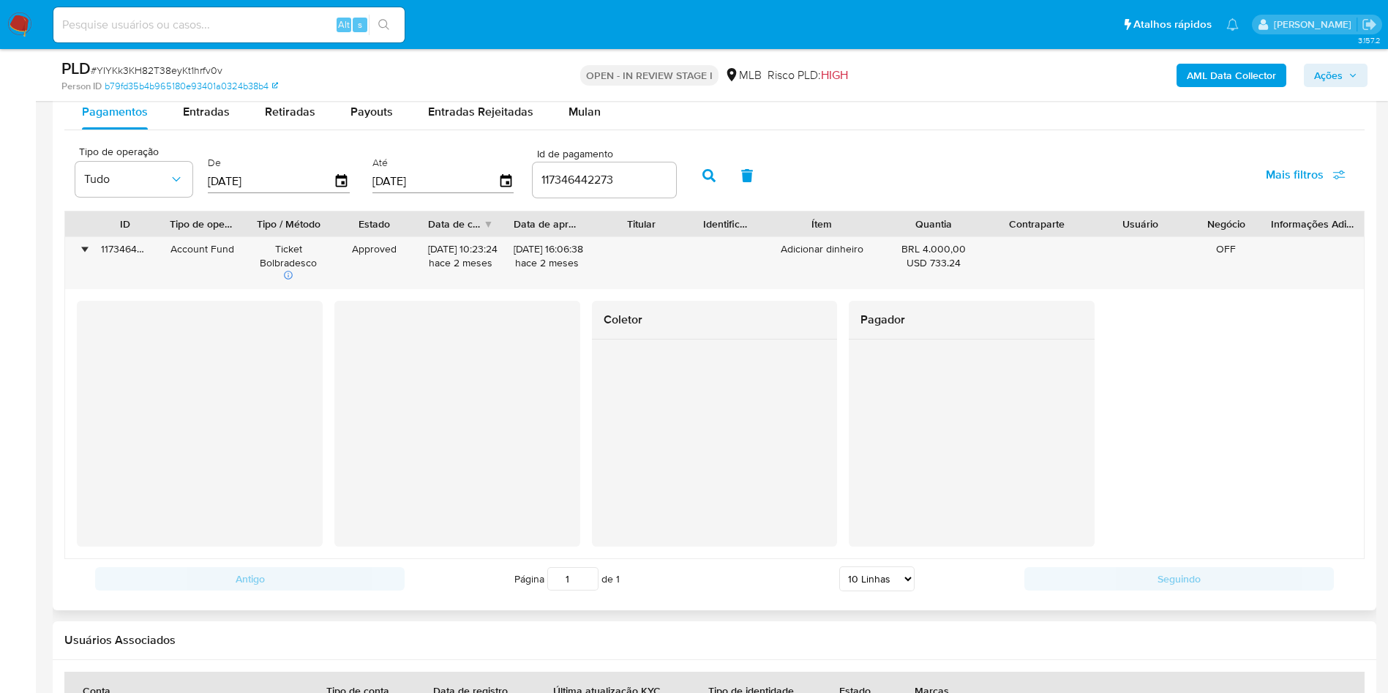
click at [579, 177] on input "117346442273" at bounding box center [604, 179] width 143 height 19
click at [579, 176] on input "117346442273" at bounding box center [604, 179] width 143 height 19
paste input "727195"
click at [707, 182] on button "button" at bounding box center [709, 175] width 38 height 35
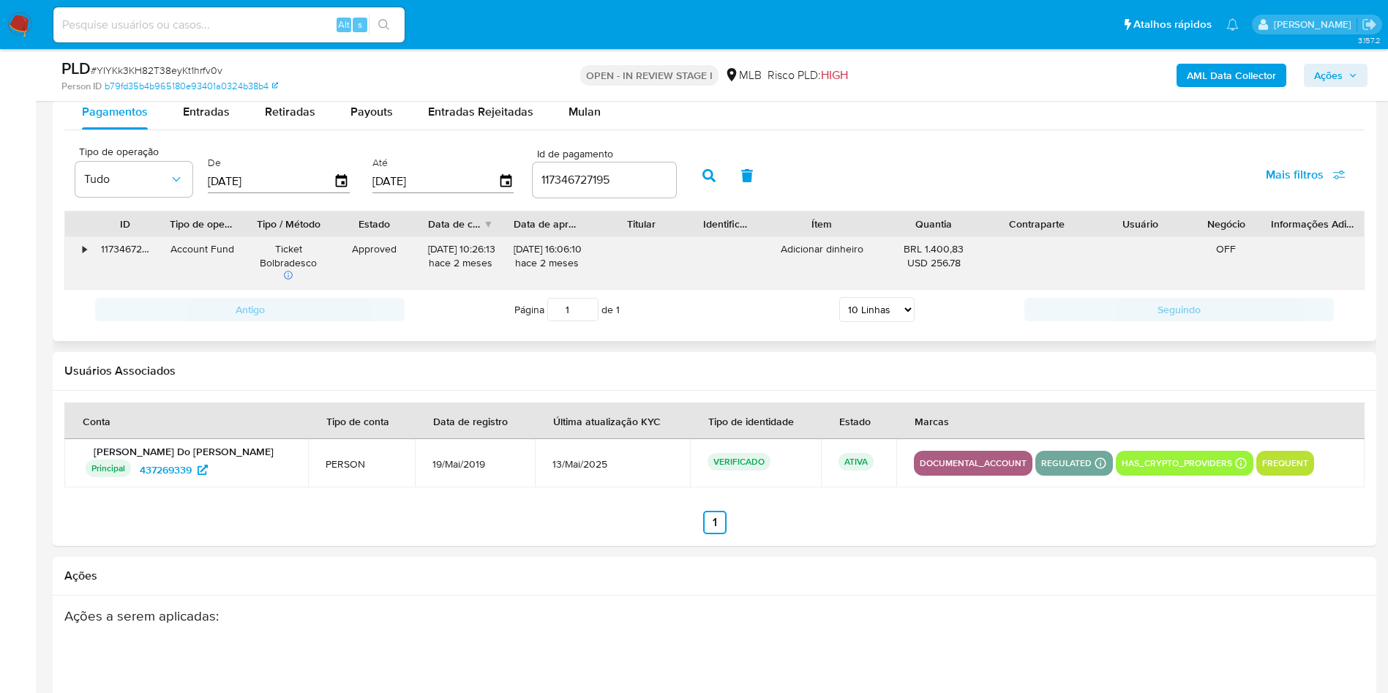
click at [79, 257] on div "•" at bounding box center [78, 263] width 26 height 52
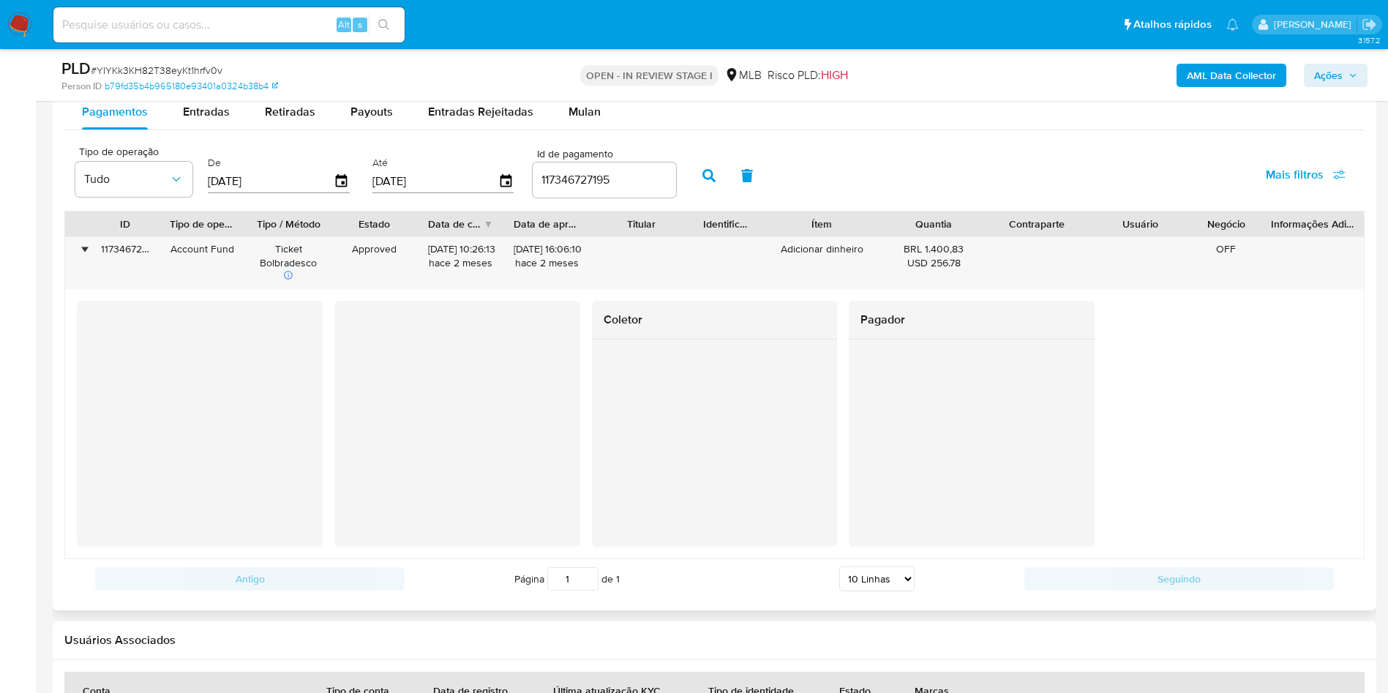
click at [578, 180] on input "117346727195" at bounding box center [604, 179] width 143 height 19
paste input "844702416"
click at [700, 178] on button "button" at bounding box center [709, 175] width 38 height 35
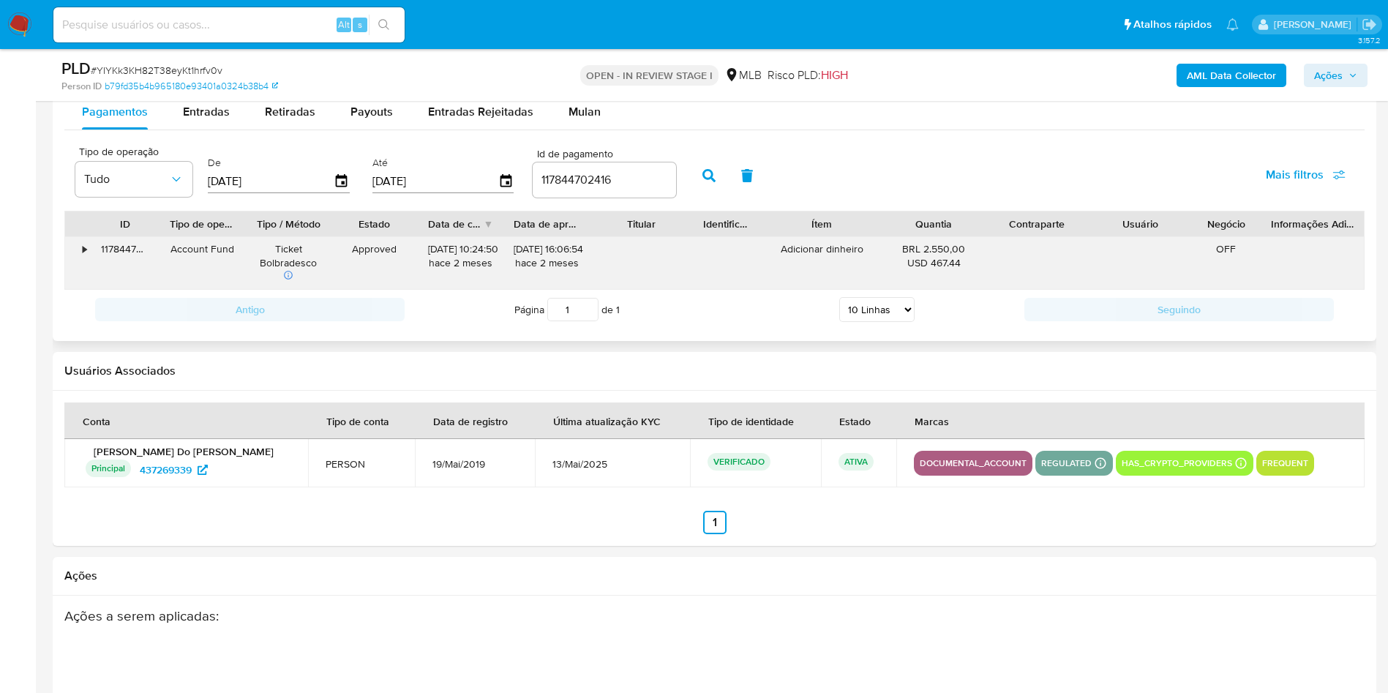
click at [80, 243] on div "•" at bounding box center [78, 263] width 26 height 52
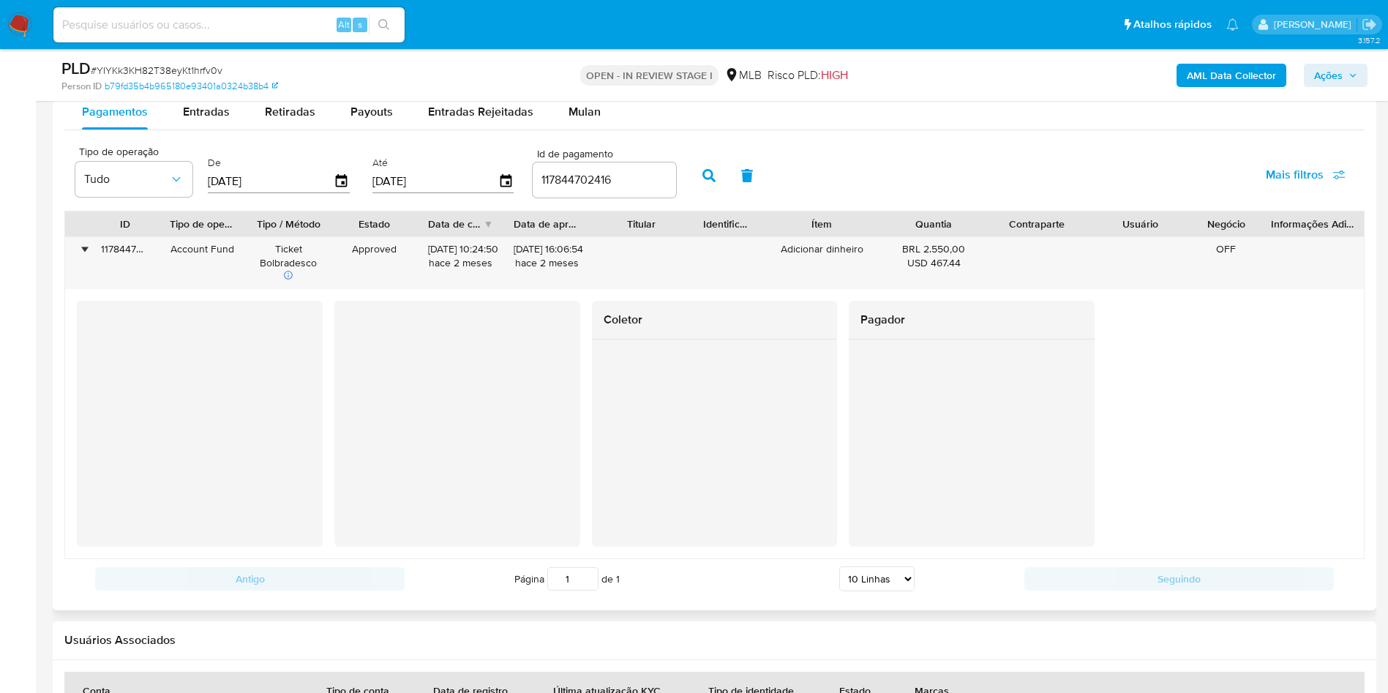
click at [568, 184] on input "117844702416" at bounding box center [604, 179] width 143 height 19
click at [602, 173] on input "117844702416" at bounding box center [604, 179] width 143 height 19
paste input "136448"
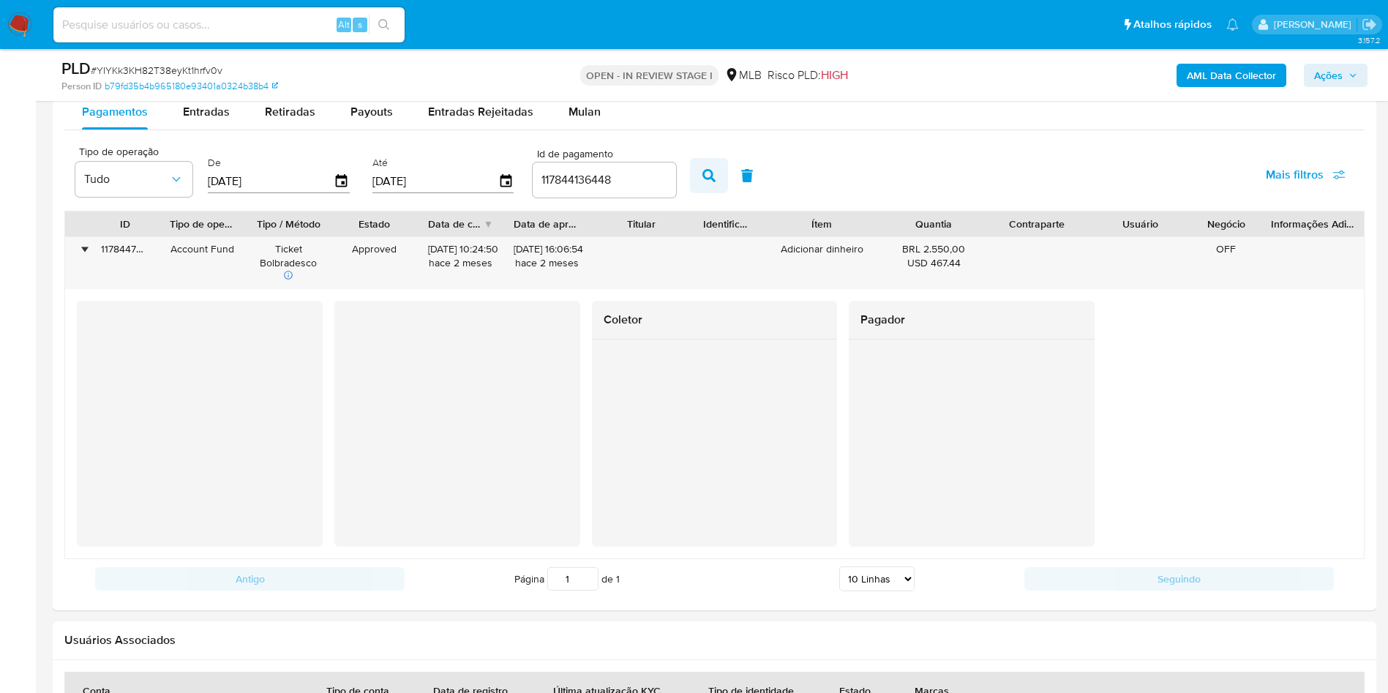
click at [703, 184] on button "button" at bounding box center [709, 175] width 38 height 35
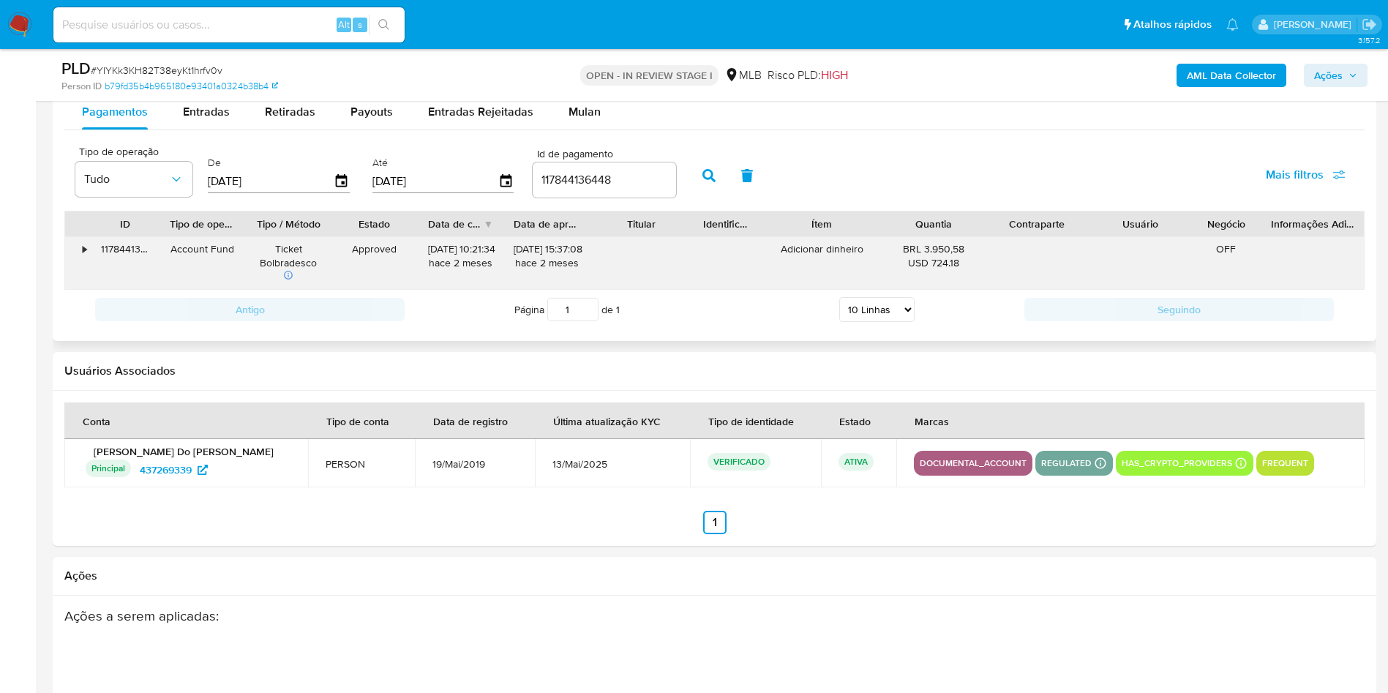
click at [84, 251] on div "•" at bounding box center [85, 249] width 4 height 14
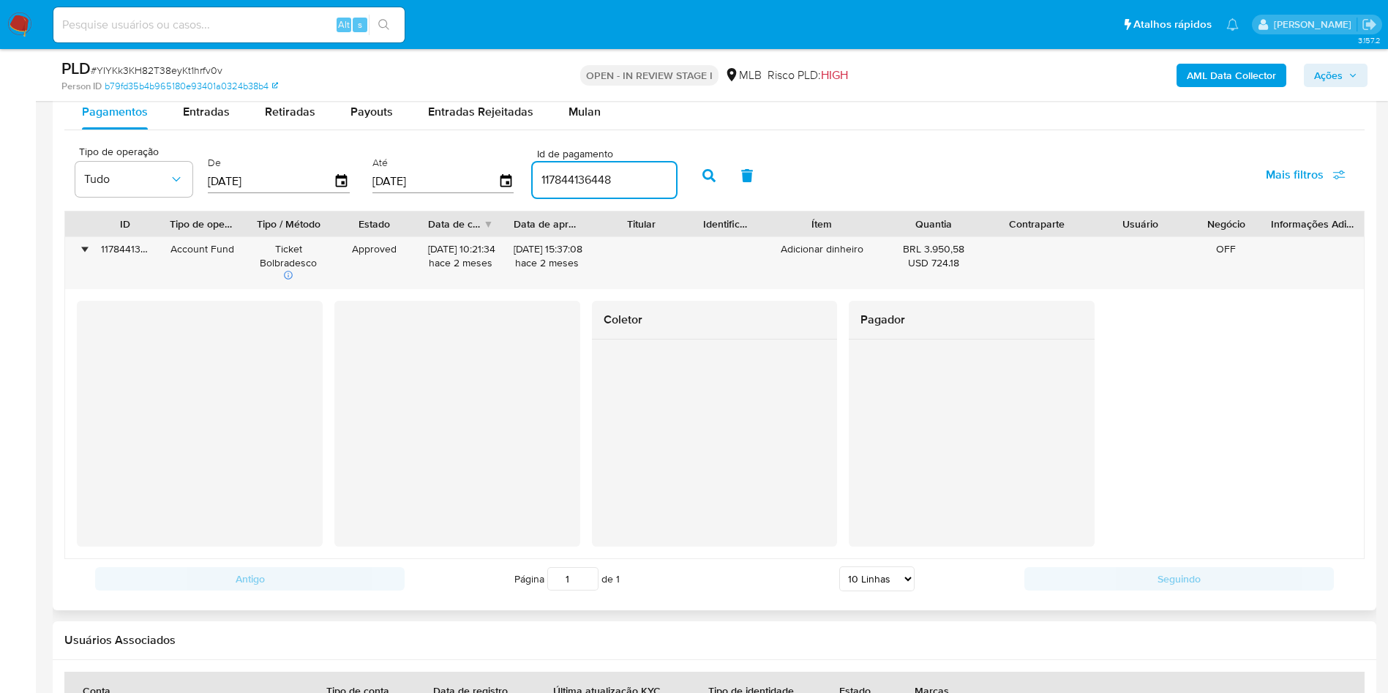
click at [594, 177] on input "117844136448" at bounding box center [604, 179] width 143 height 19
paste input "458016"
click at [715, 182] on button "button" at bounding box center [709, 175] width 38 height 35
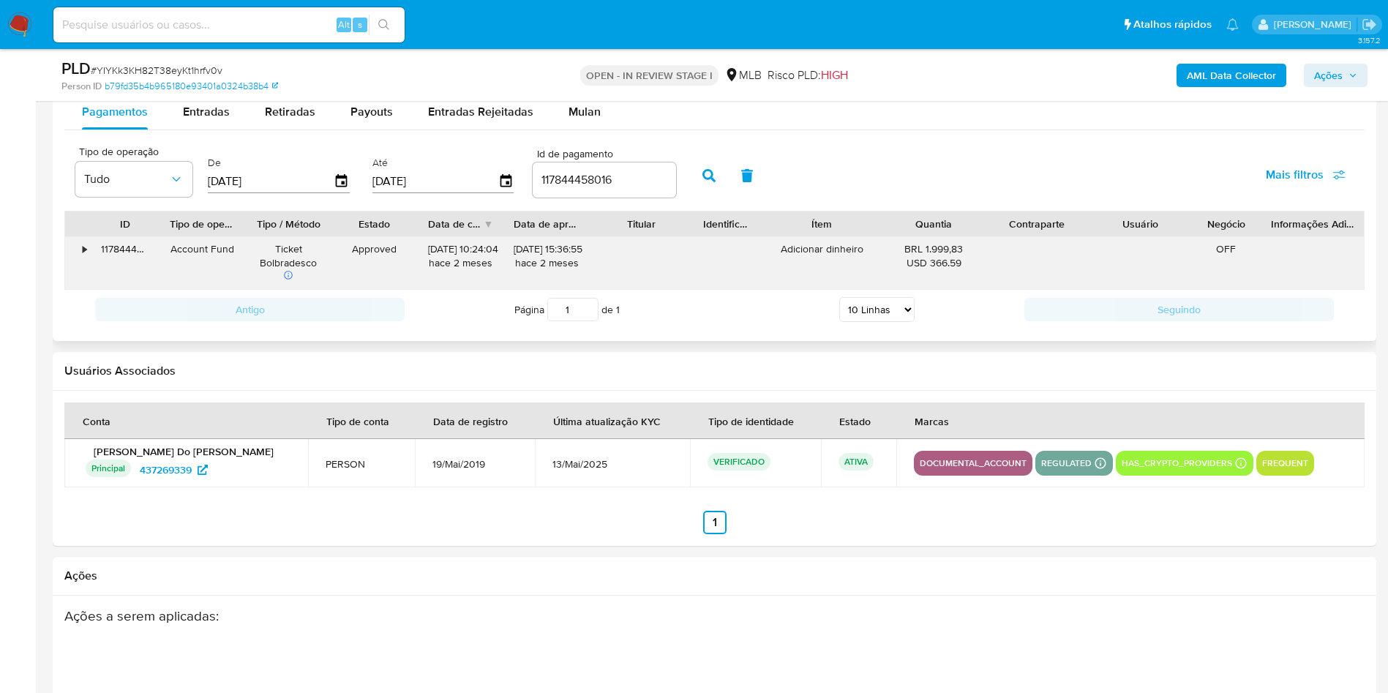
click at [93, 252] on div "117844458016" at bounding box center [125, 263] width 69 height 52
click at [92, 254] on div "117844458016" at bounding box center [125, 263] width 69 height 52
click at [88, 252] on div "•" at bounding box center [78, 263] width 26 height 52
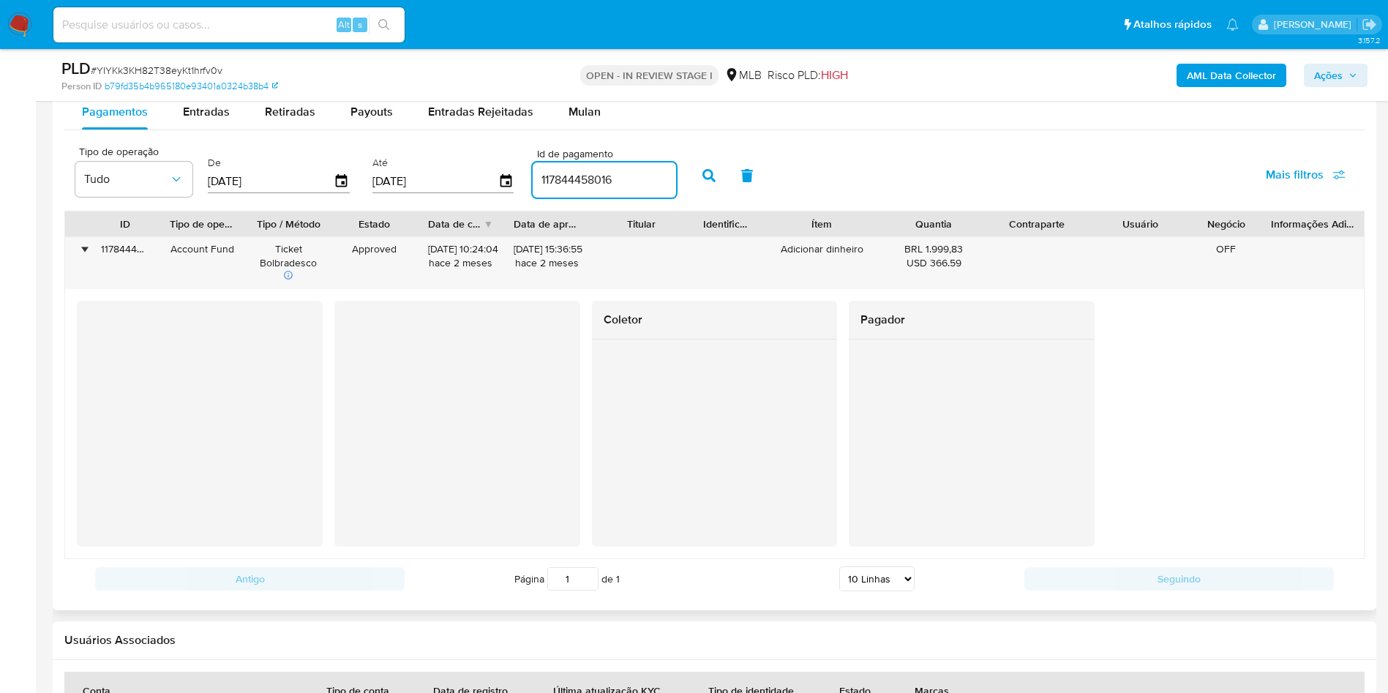
click at [557, 184] on input "117844458016" at bounding box center [604, 179] width 143 height 19
click at [557, 185] on input "117844458016" at bounding box center [604, 179] width 143 height 19
paste input "169458"
click at [707, 172] on icon "button" at bounding box center [708, 175] width 13 height 13
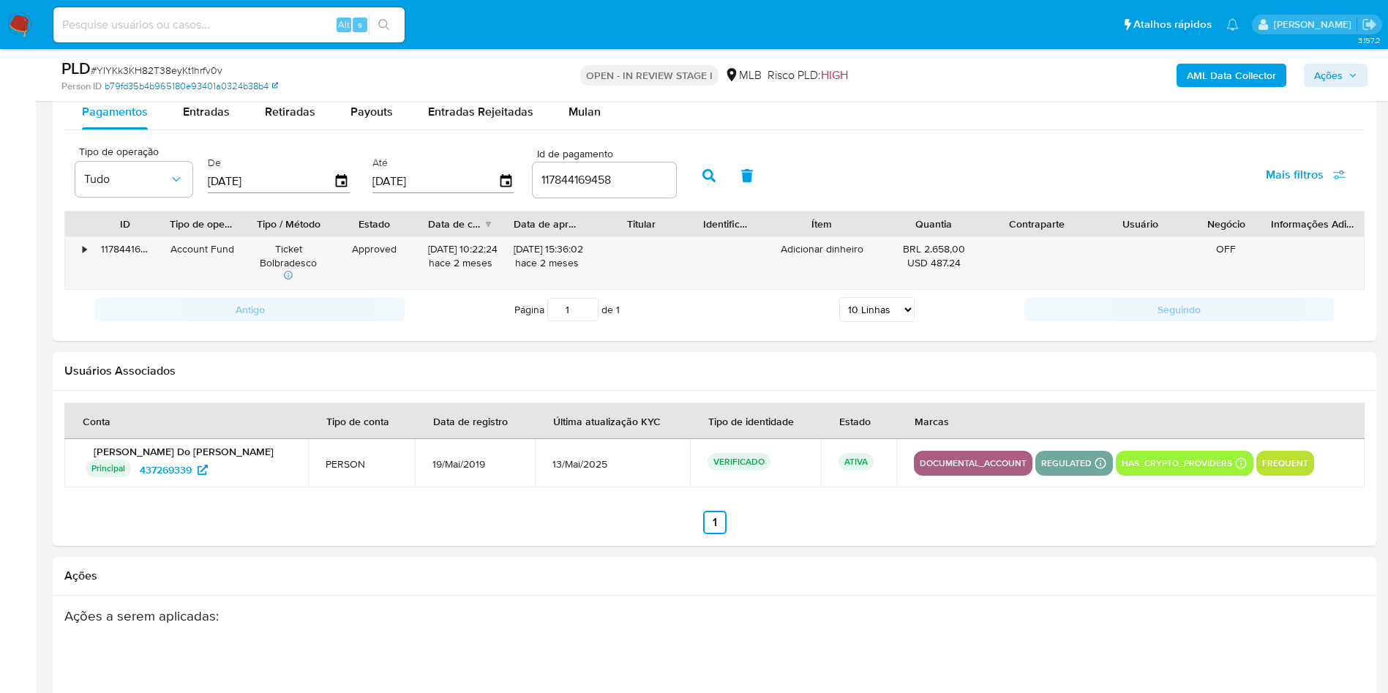
drag, startPoint x: 89, startPoint y: 251, endPoint x: 265, endPoint y: 79, distance: 246.3
click at [89, 252] on div "•" at bounding box center [78, 263] width 26 height 52
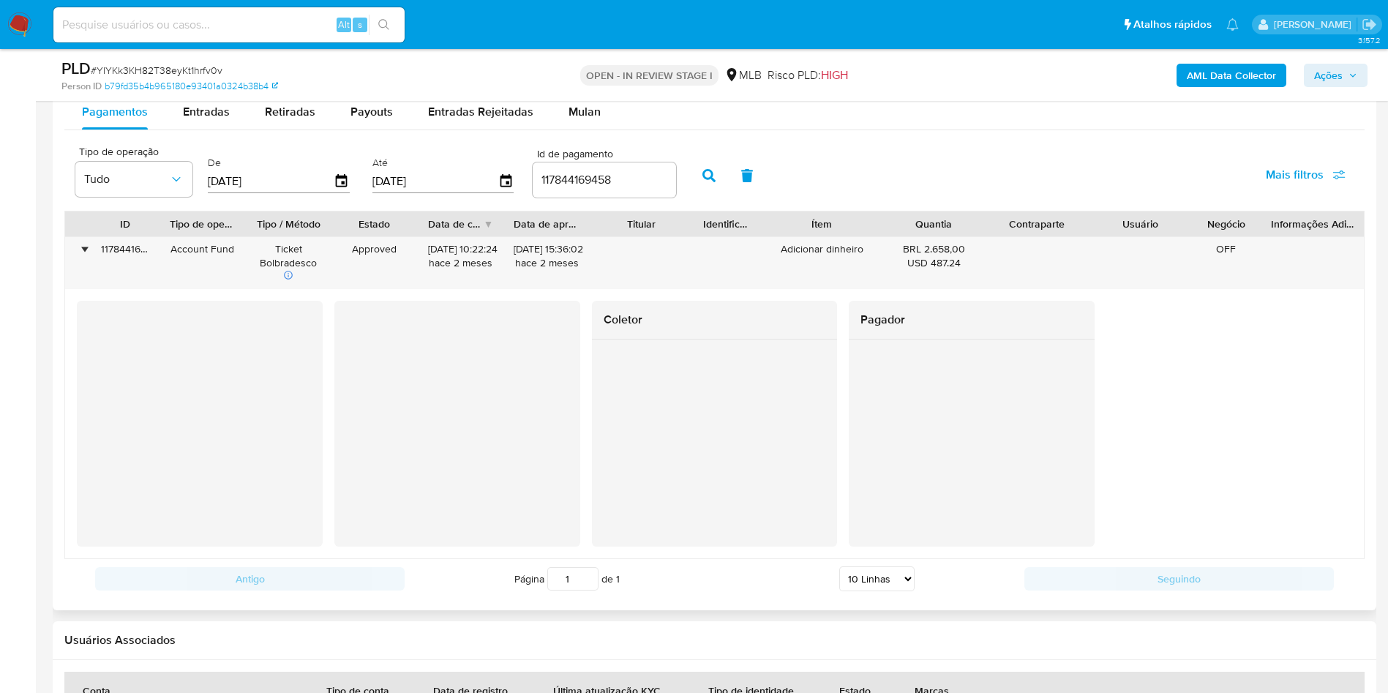
click at [558, 179] on input "117844169458" at bounding box center [604, 179] width 143 height 19
paste input "117346704441"
click at [612, 176] on input "11711734670444144169458" at bounding box center [604, 179] width 143 height 19
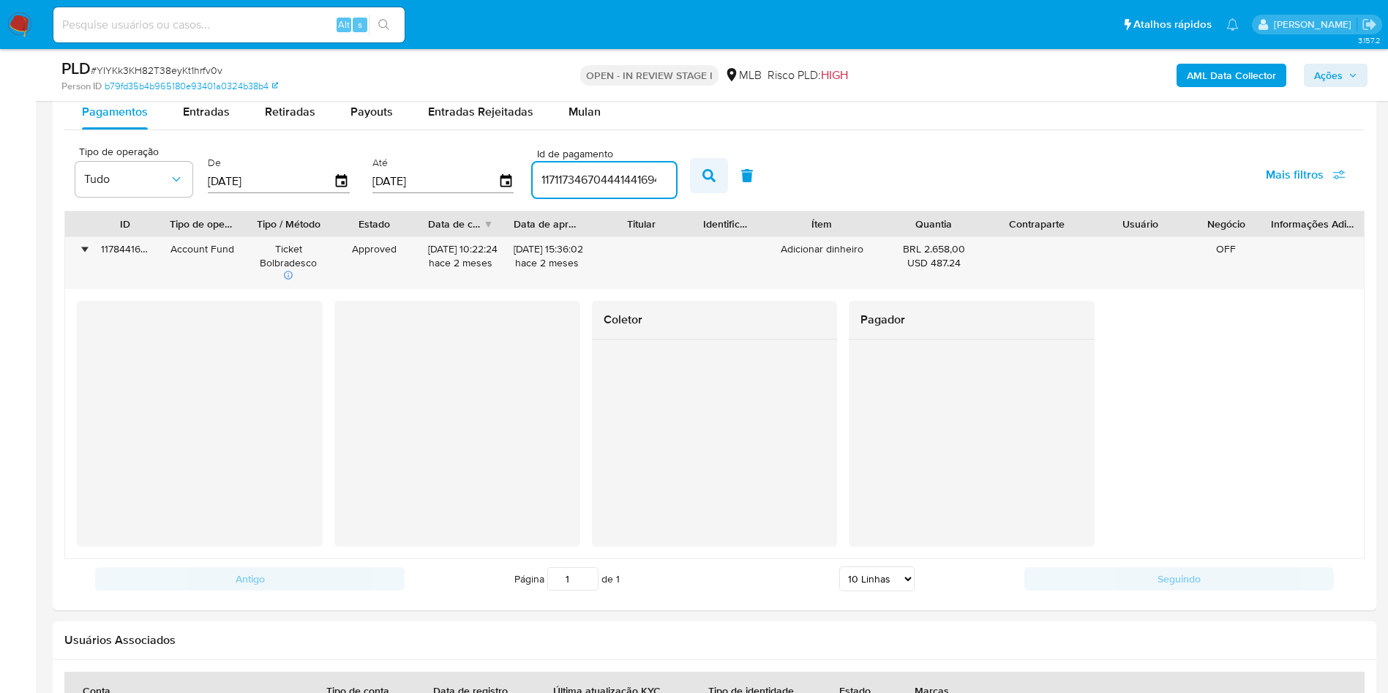
paste input "346704441"
type input "117346704441"
click at [700, 177] on button "button" at bounding box center [709, 175] width 38 height 35
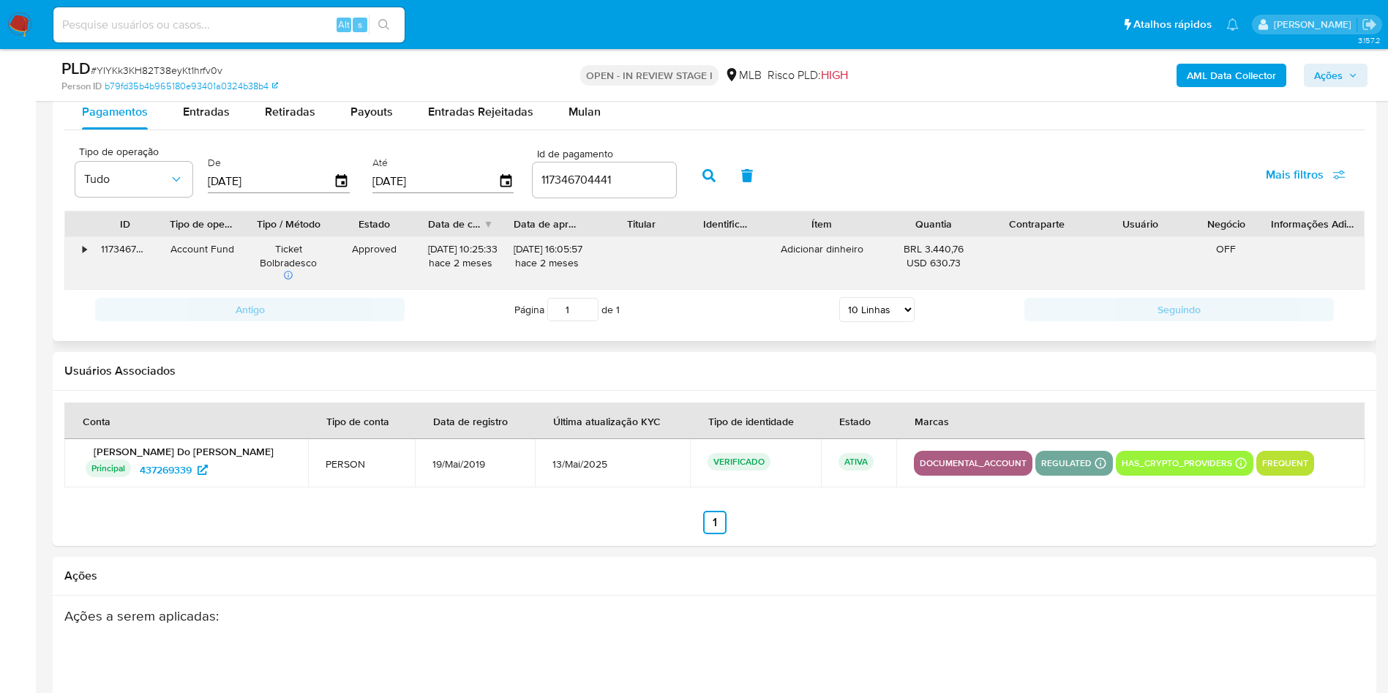
click at [87, 258] on div "•" at bounding box center [78, 263] width 26 height 52
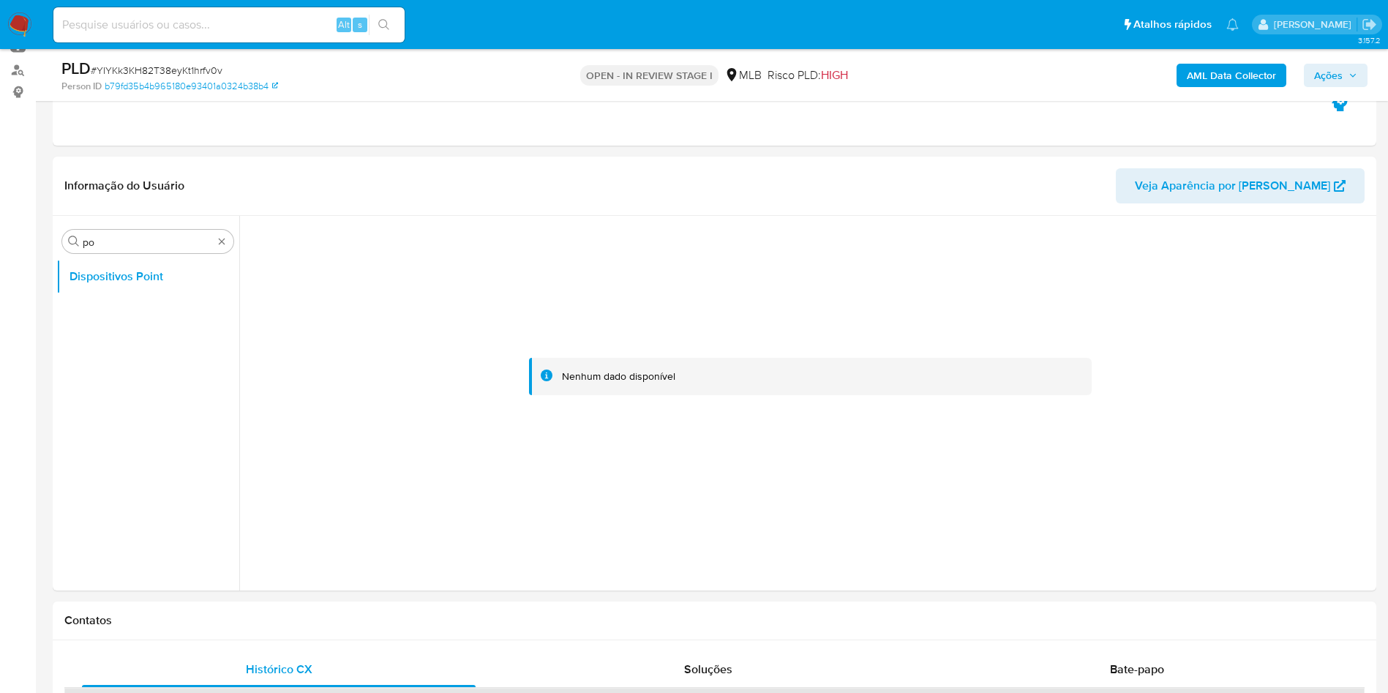
scroll to position [0, 0]
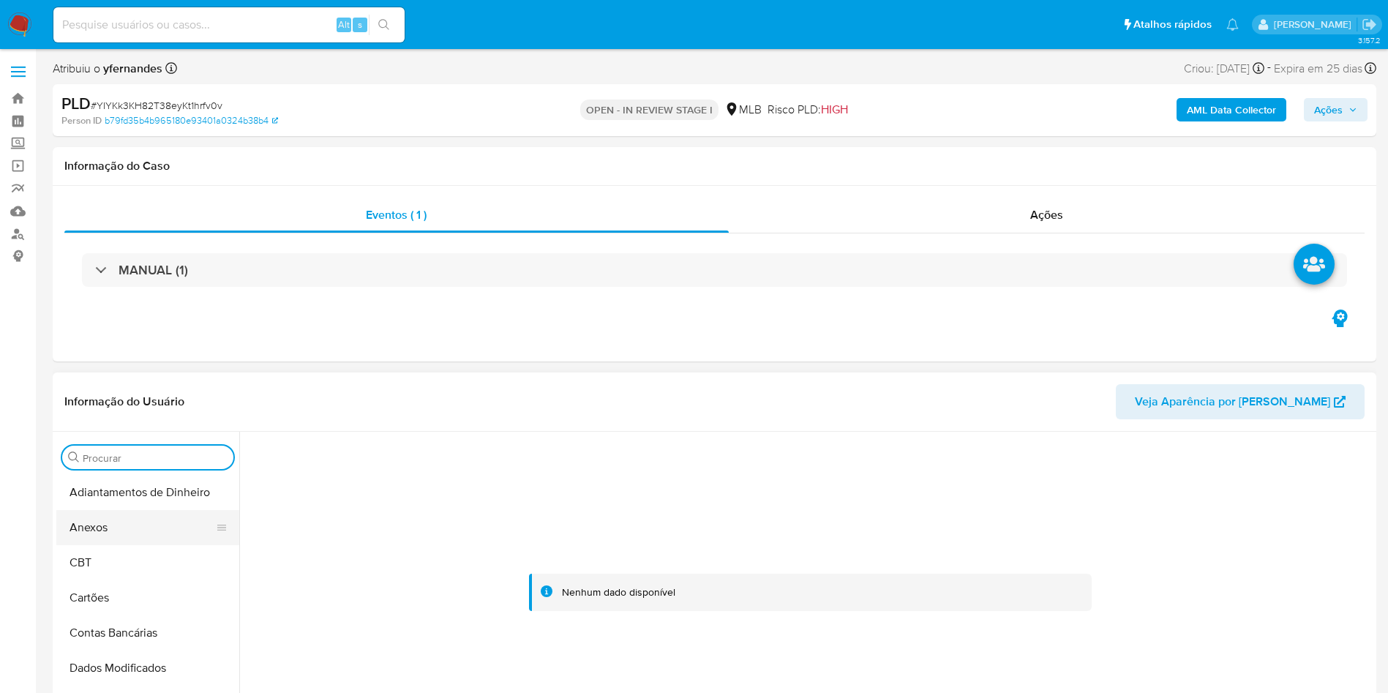
click at [156, 526] on button "Anexos" at bounding box center [141, 527] width 171 height 35
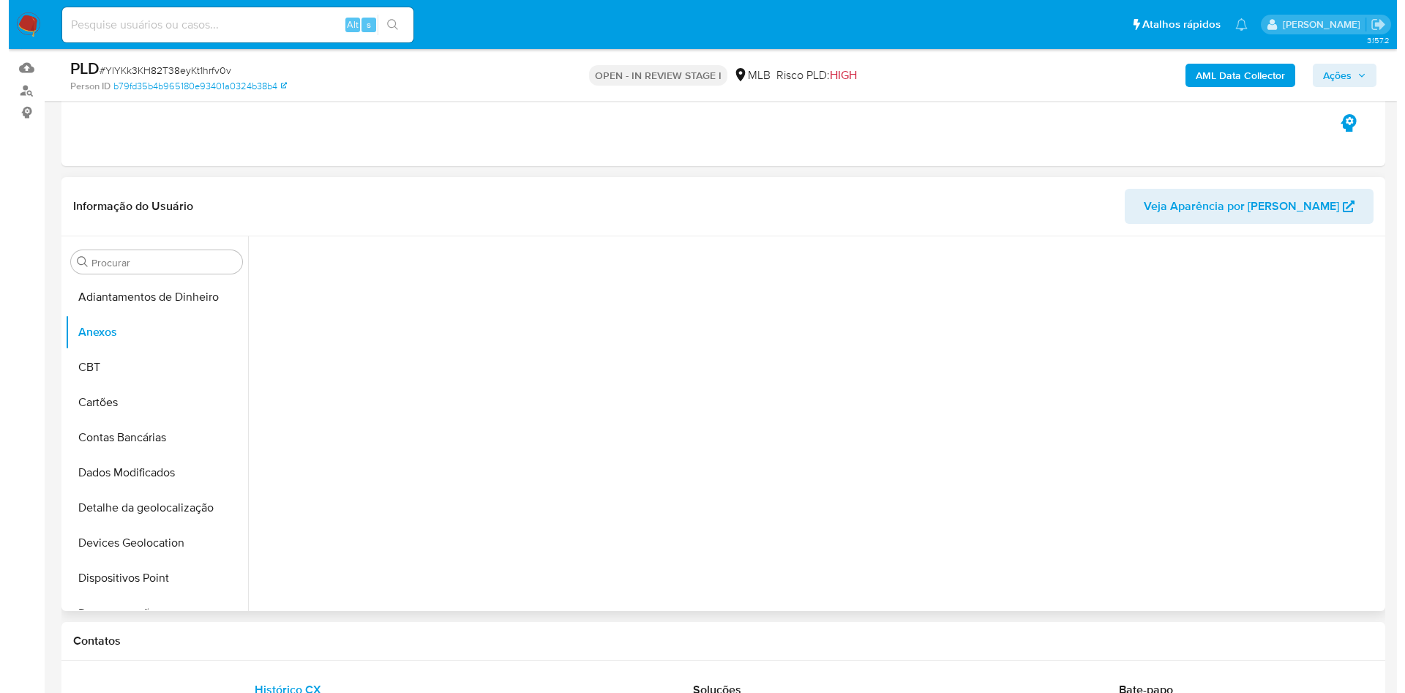
scroll to position [110, 0]
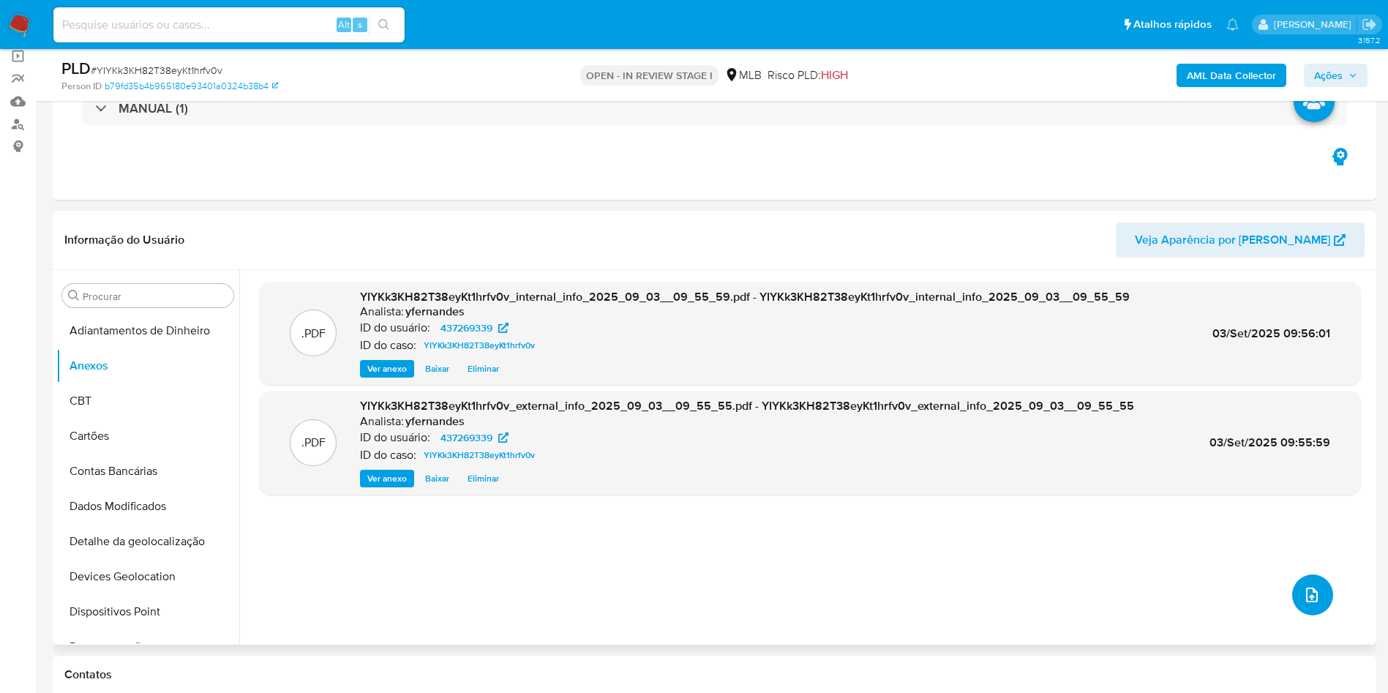
click at [1313, 596] on icon "upload-file" at bounding box center [1312, 595] width 18 height 18
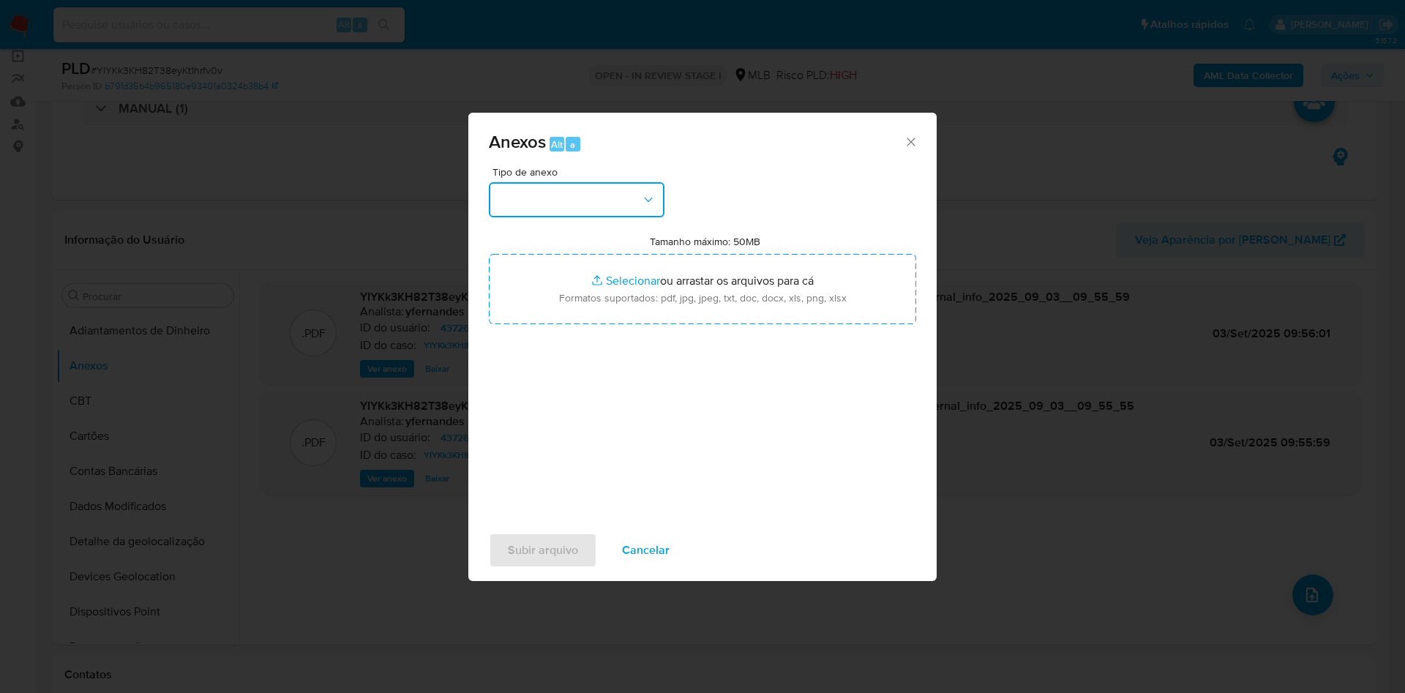
click at [546, 194] on button "button" at bounding box center [577, 199] width 176 height 35
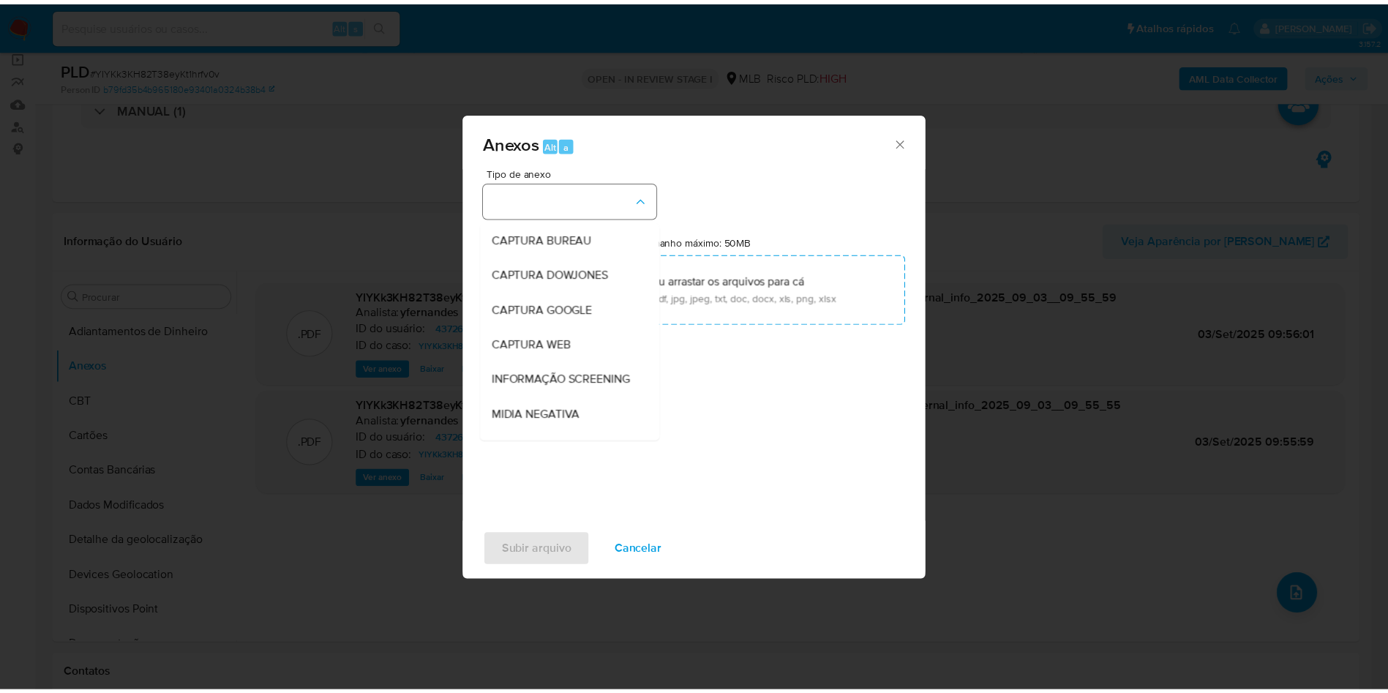
scroll to position [225, 0]
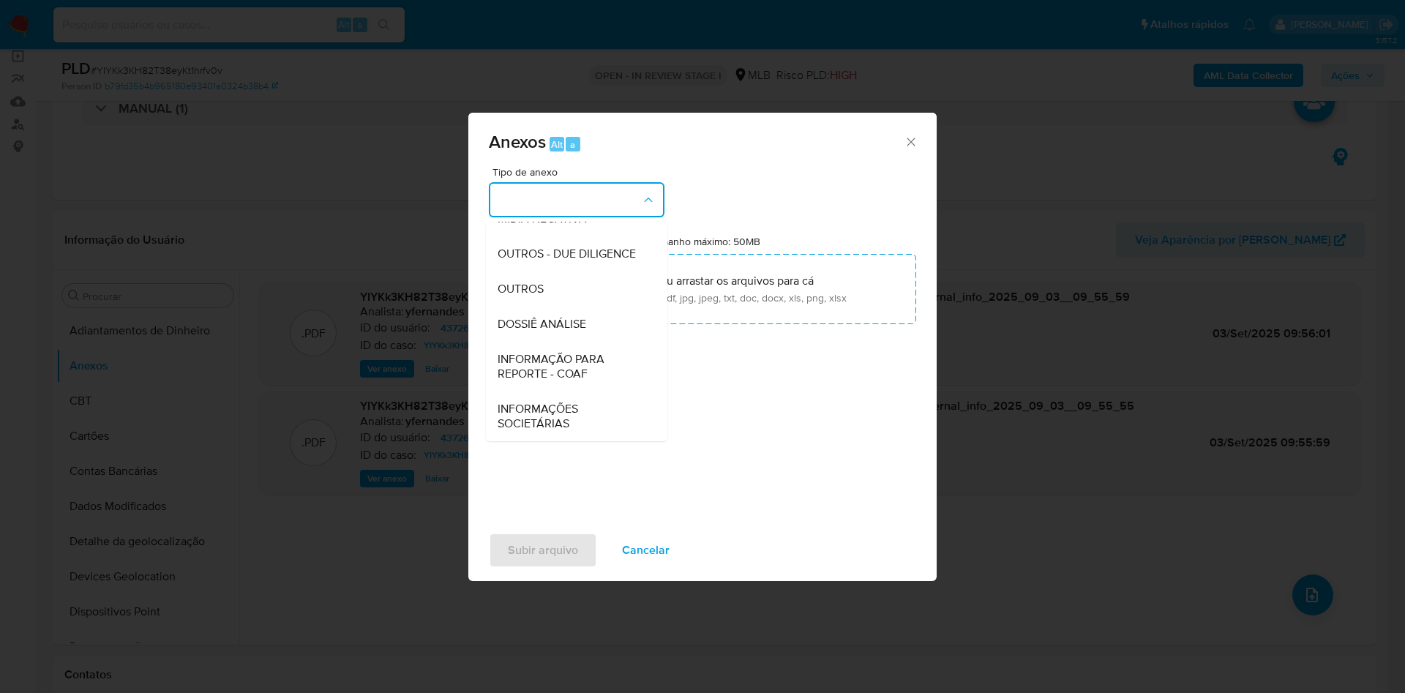
click at [532, 271] on div "OUTROS" at bounding box center [571, 288] width 149 height 35
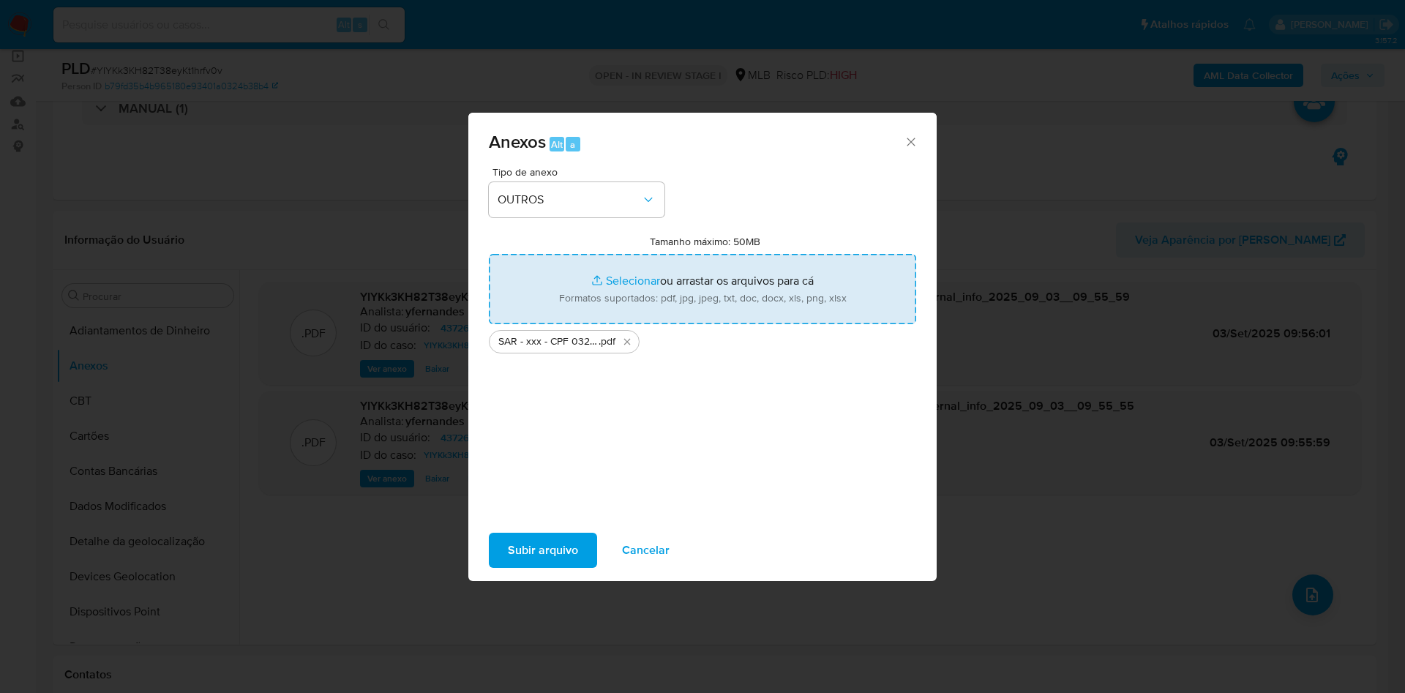
type input "C:\fakepath\Mulan 437269339_2025_09_02_15_37_49.xlsx"
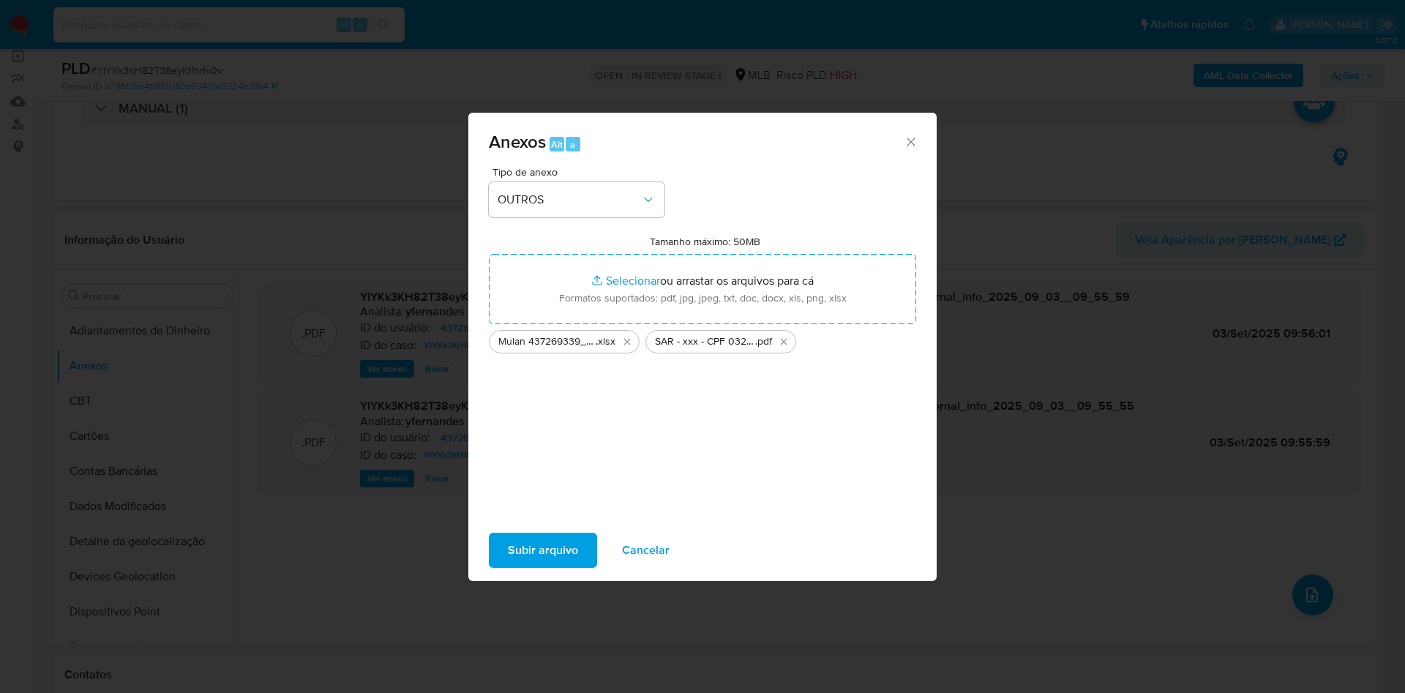
click at [546, 535] on span "Subir arquivo" at bounding box center [543, 550] width 70 height 32
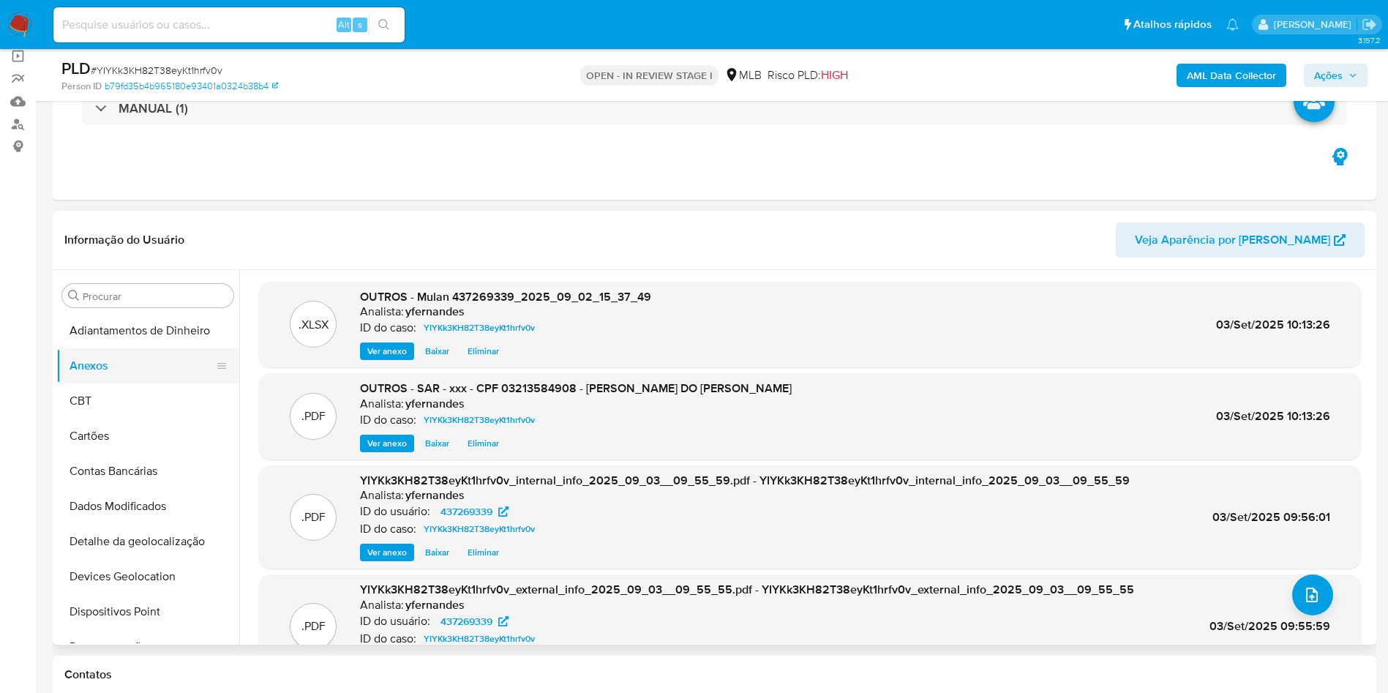
drag, startPoint x: 130, startPoint y: 403, endPoint x: 125, endPoint y: 381, distance: 22.5
click at [129, 403] on button "CBT" at bounding box center [147, 400] width 183 height 35
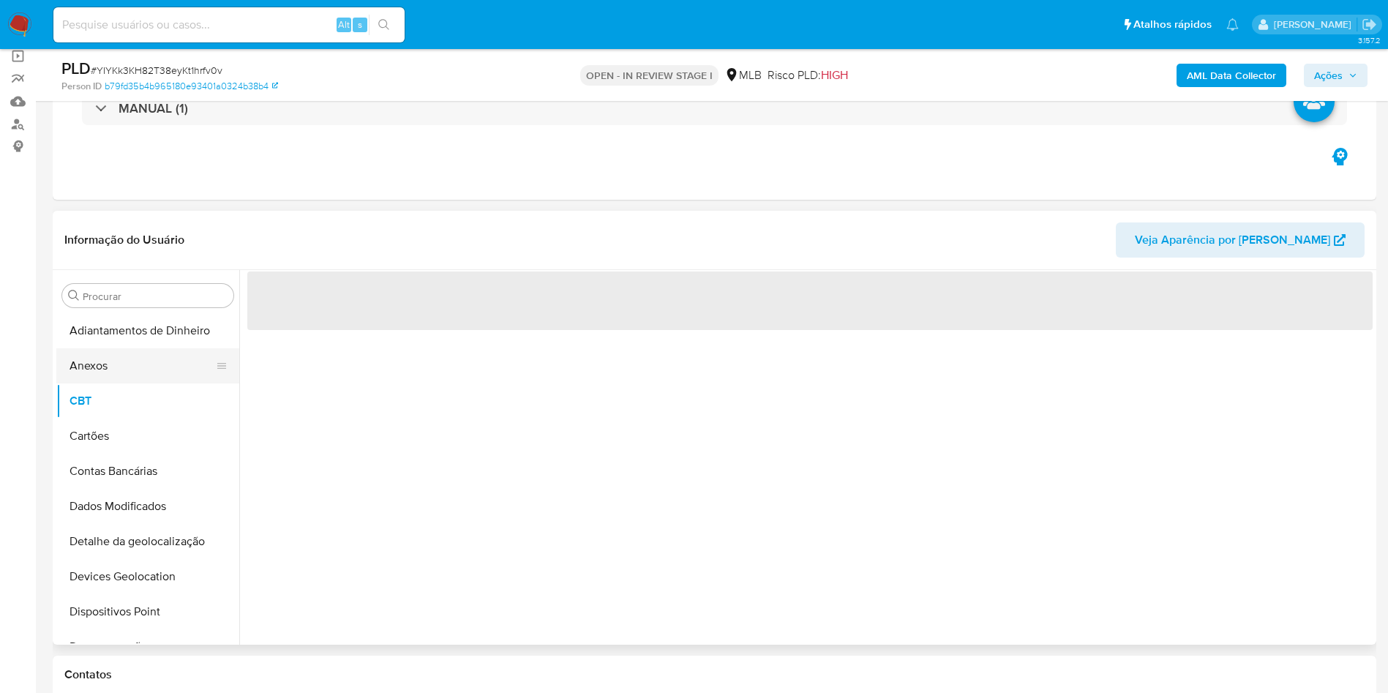
click at [117, 374] on button "Anexos" at bounding box center [141, 365] width 171 height 35
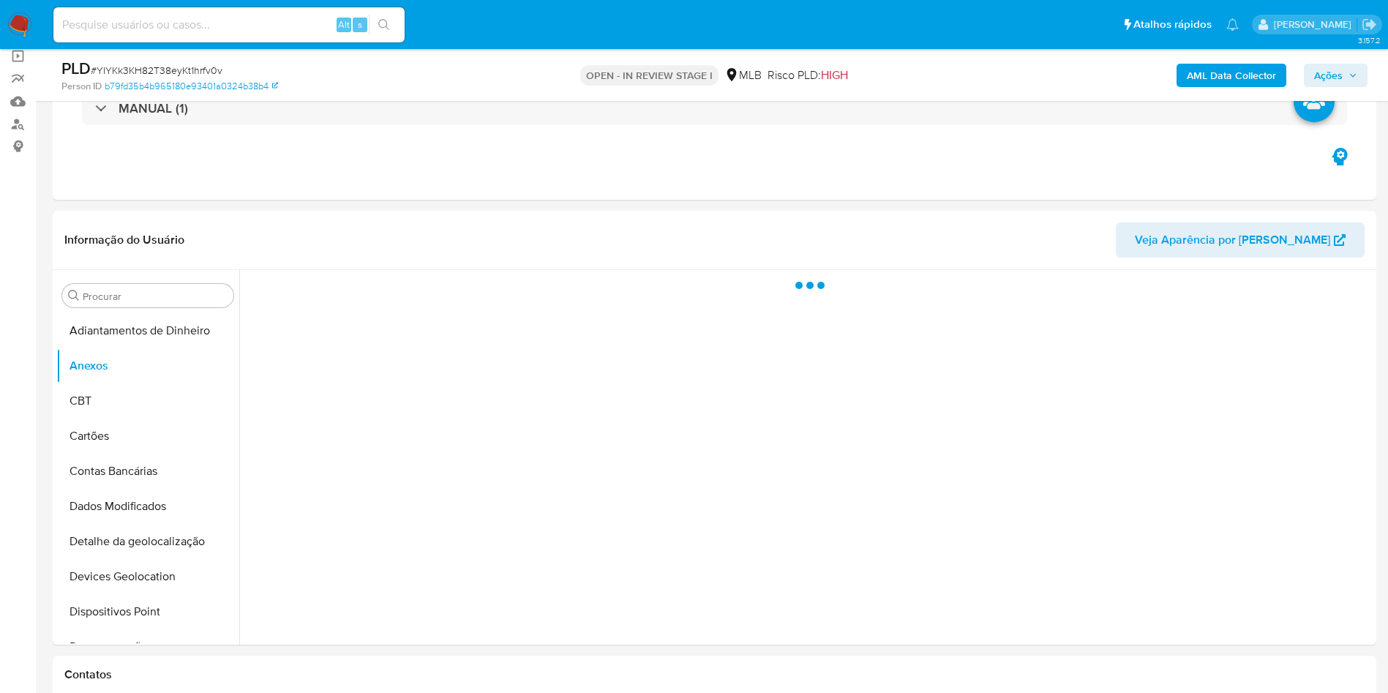
click at [1341, 78] on span "Ações" at bounding box center [1328, 75] width 29 height 23
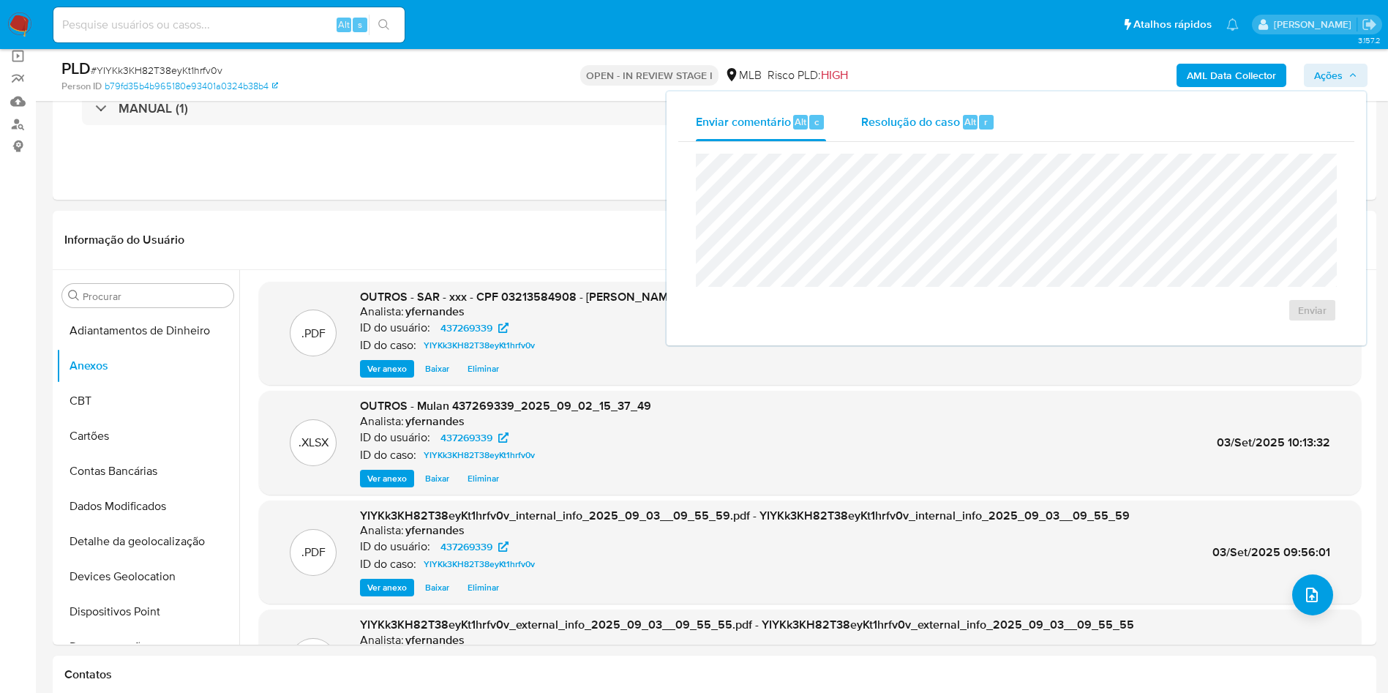
click at [857, 138] on button "Resolução do caso Alt r" at bounding box center [927, 122] width 169 height 38
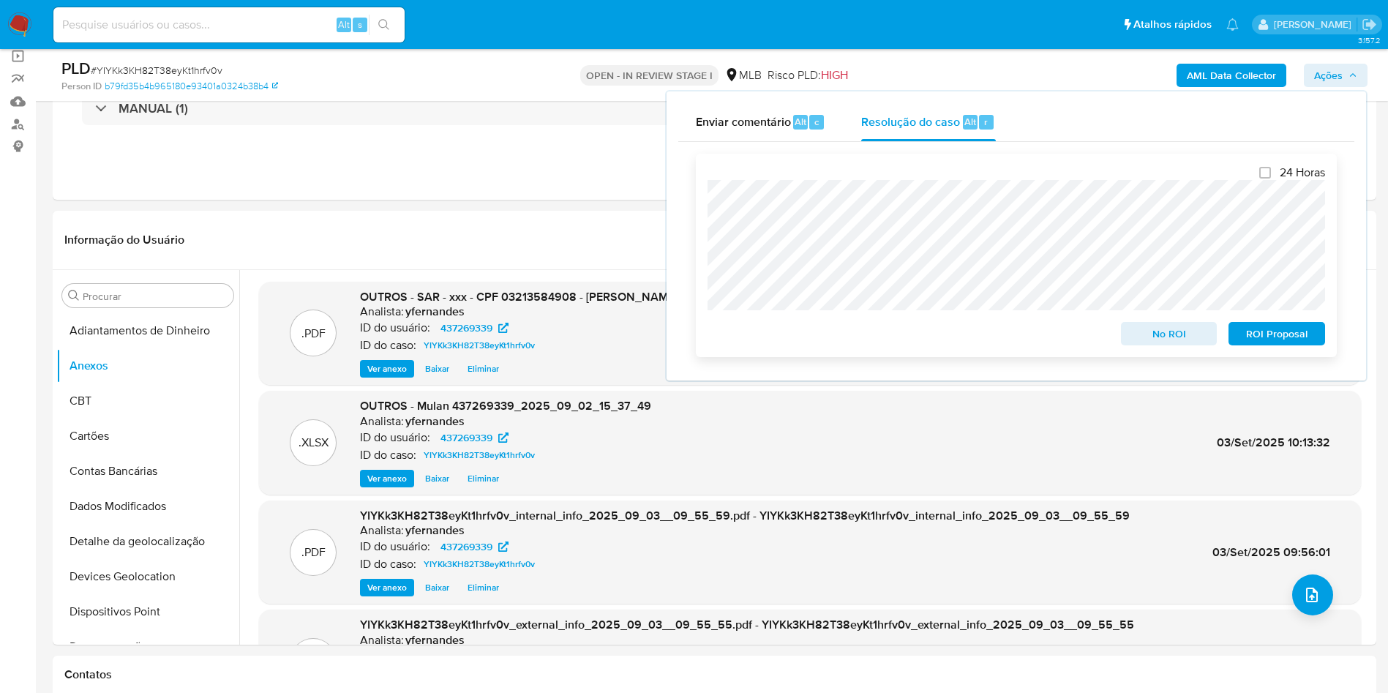
click at [1270, 332] on span "ROI Proposal" at bounding box center [1277, 333] width 76 height 20
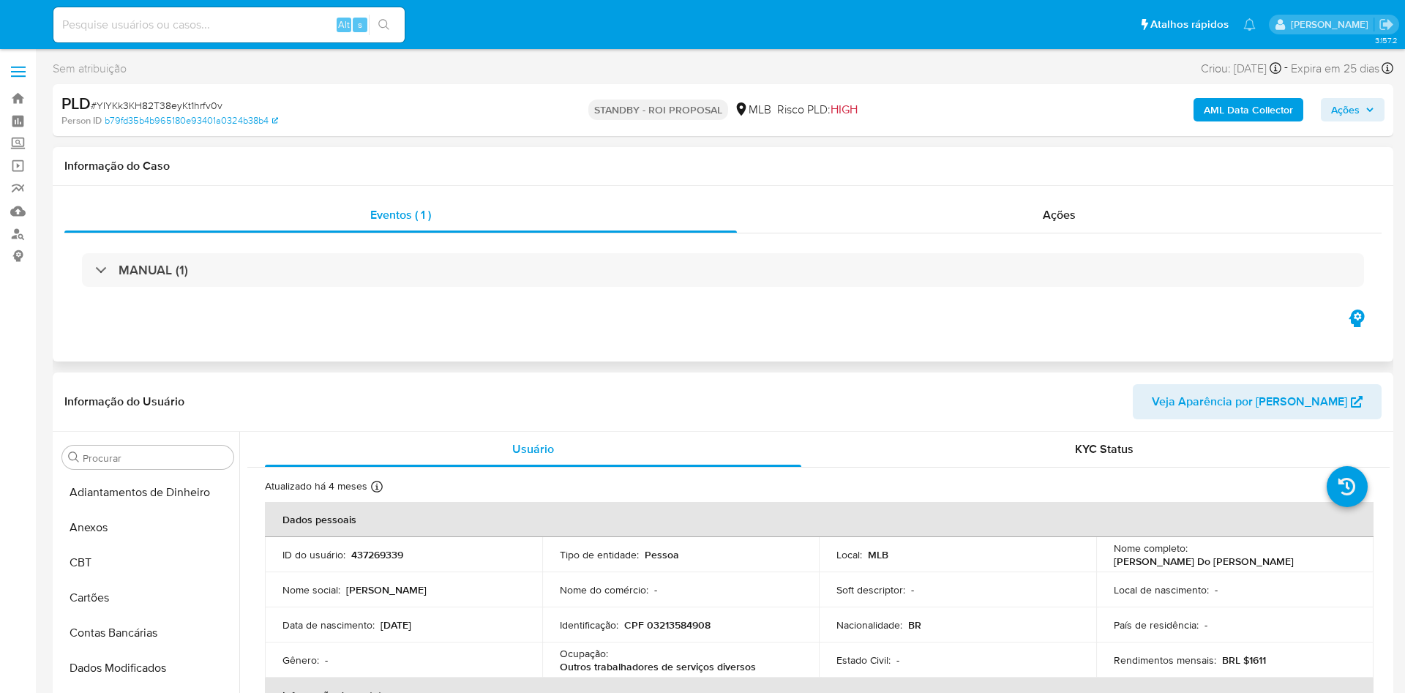
select select "10"
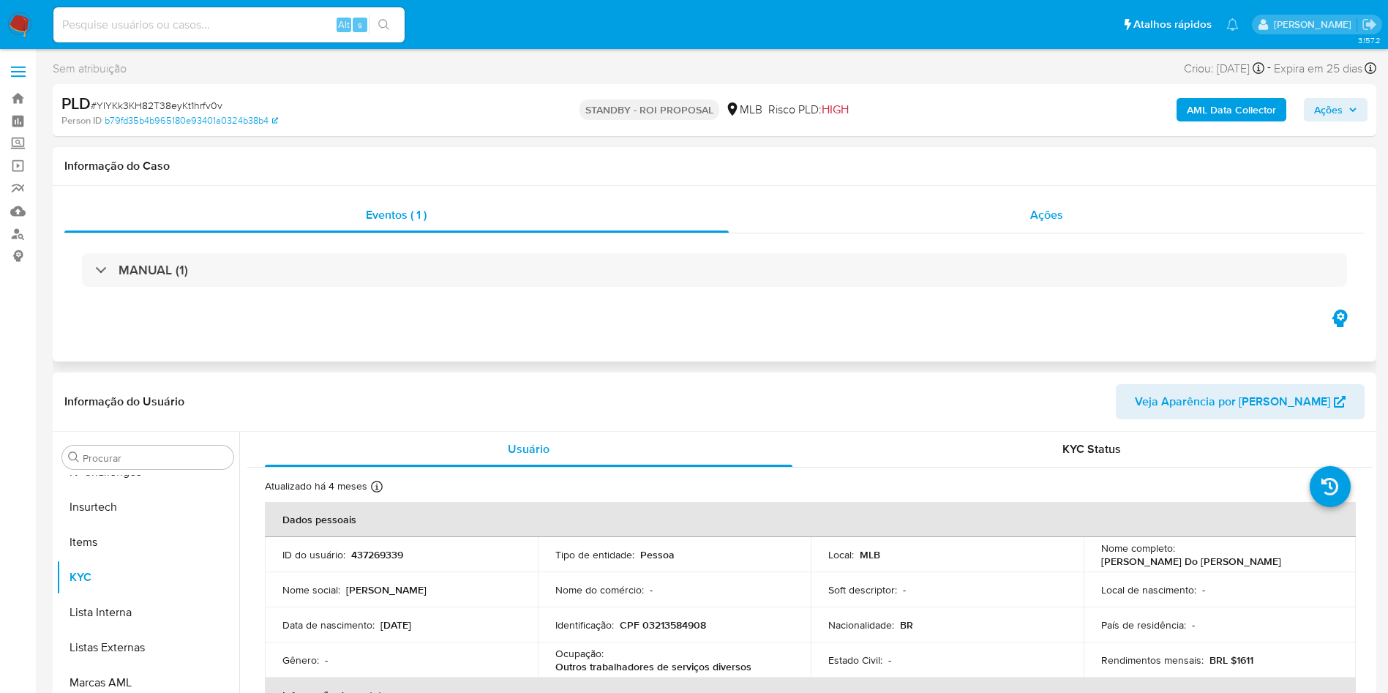
click at [969, 224] on div "Ações" at bounding box center [1047, 215] width 636 height 35
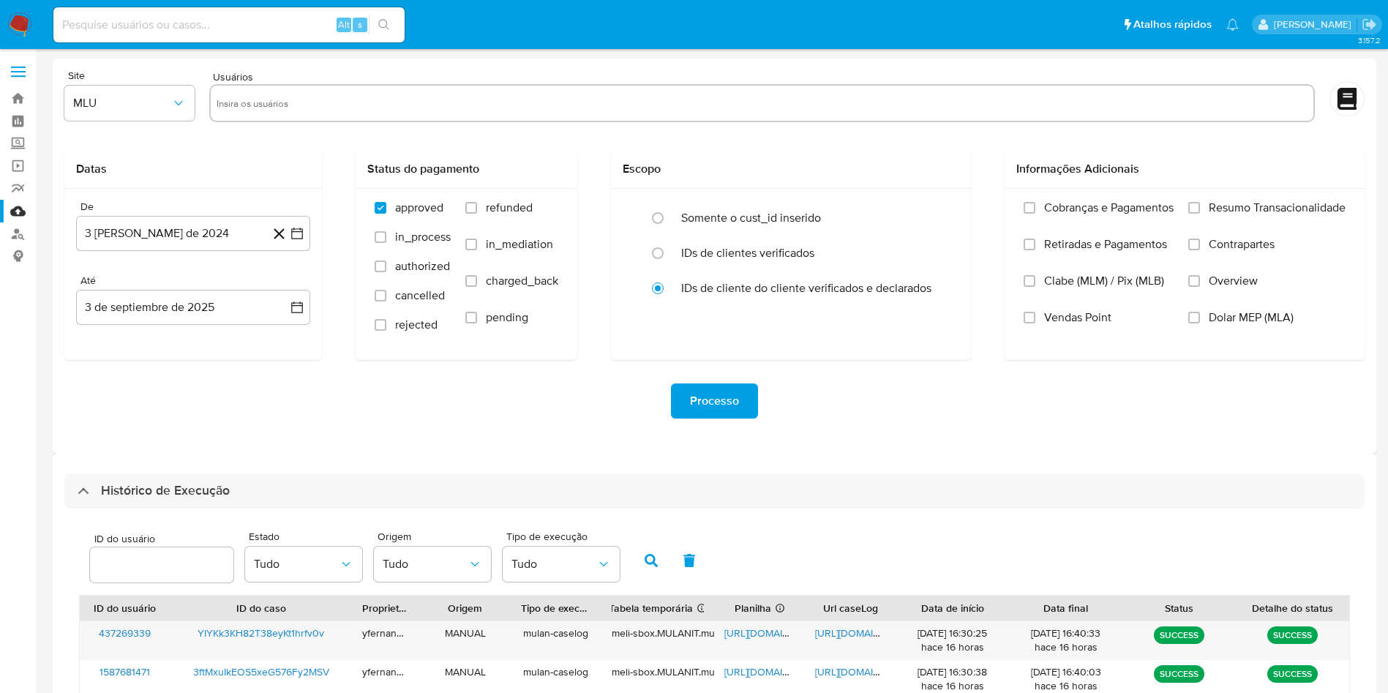
select select "10"
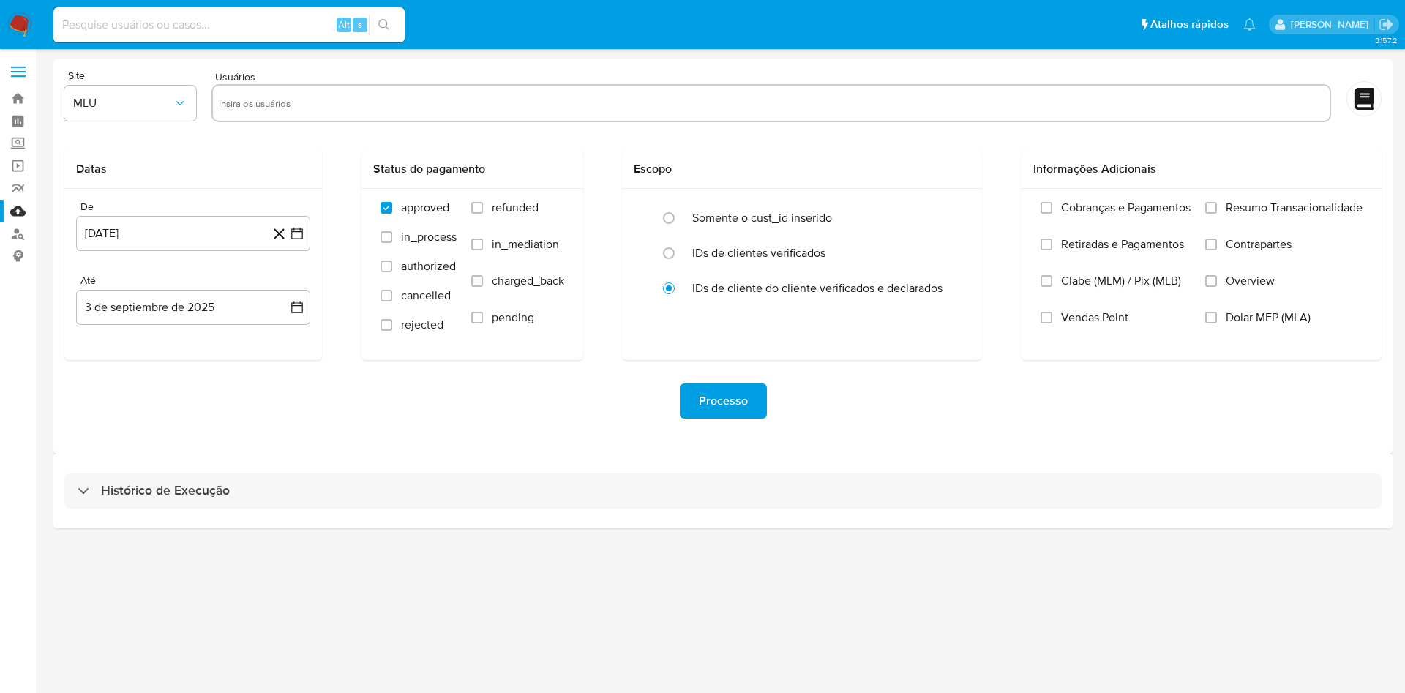
click at [20, 25] on img at bounding box center [19, 24] width 25 height 25
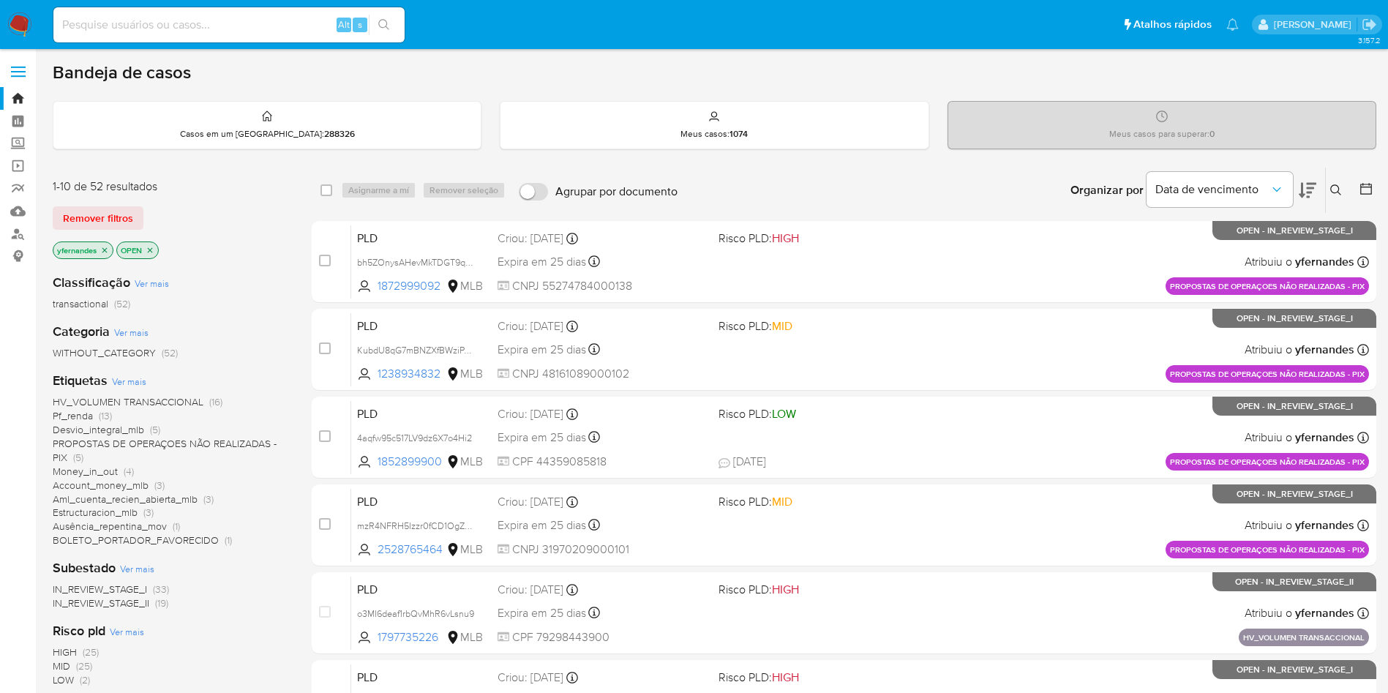
drag, startPoint x: 266, startPoint y: 198, endPoint x: 263, endPoint y: 187, distance: 11.6
click at [266, 198] on div "1-10 de 52 resultados Remover filtros yfernandes OPEN" at bounding box center [170, 220] width 234 height 83
click at [128, 380] on span "Ver mais" at bounding box center [129, 381] width 34 height 13
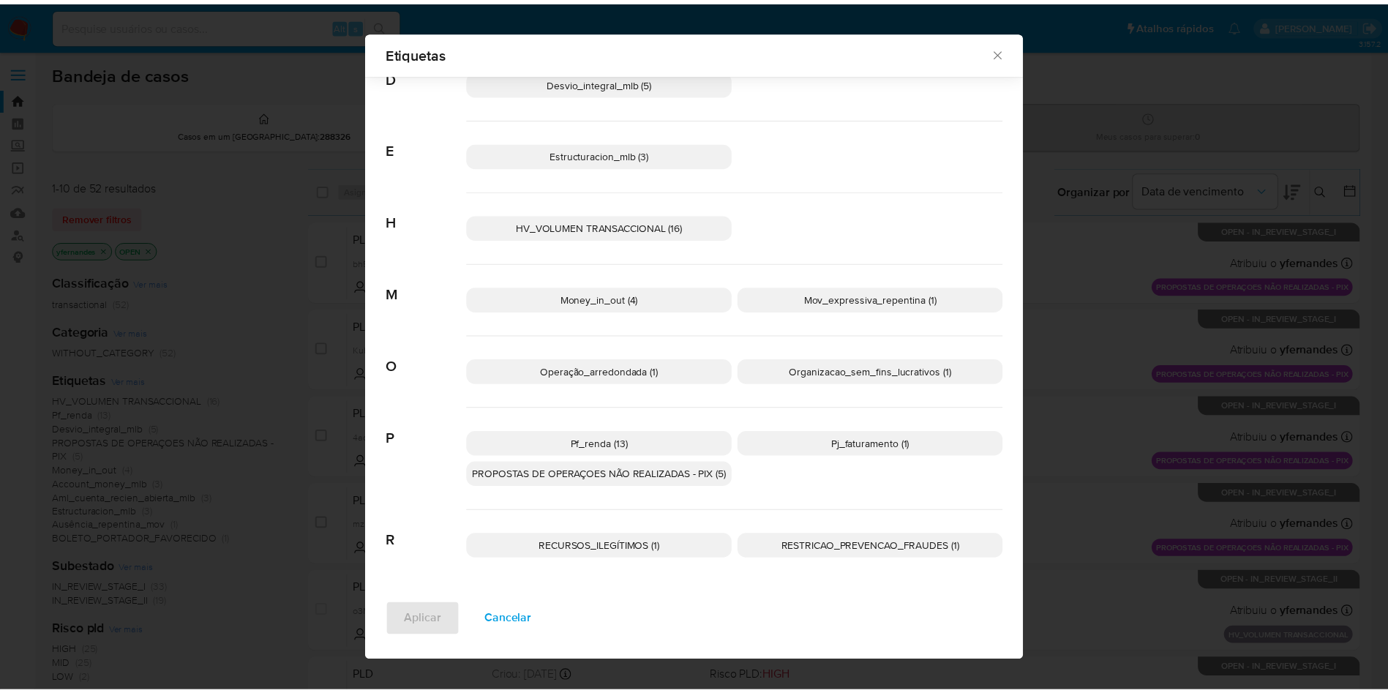
scroll to position [10, 0]
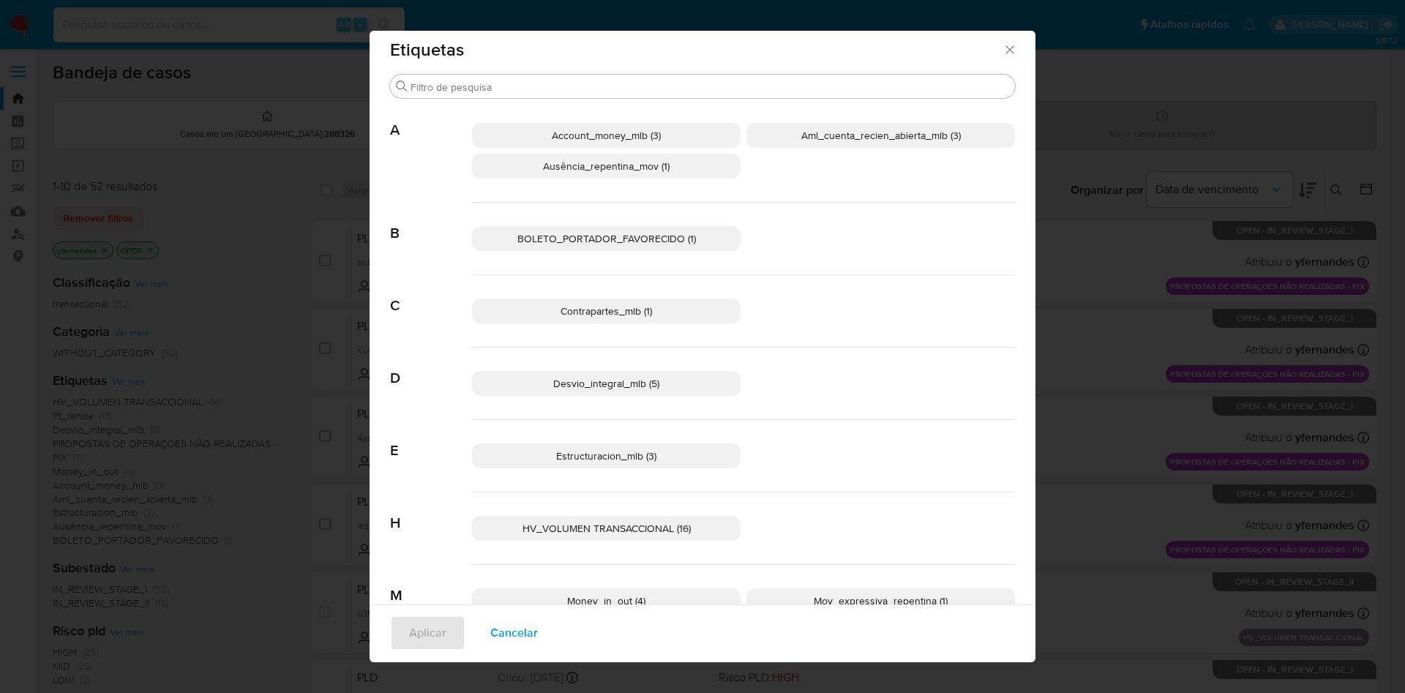
click at [1091, 301] on div "Etiquetas Procurar A Account_money_mlb (3) Aml_cuenta_recien_abierta_mlb (3) Au…" at bounding box center [702, 346] width 1405 height 693
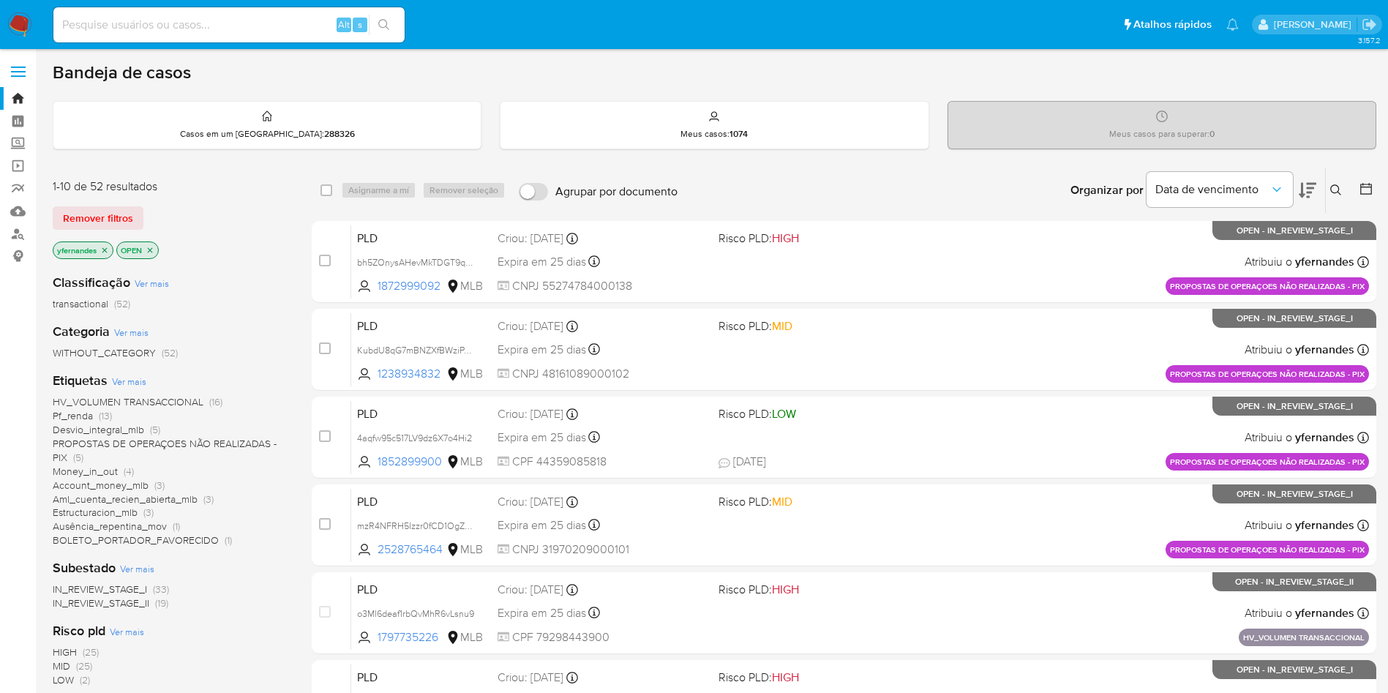
click at [0, 399] on aside "Bandeja Painel Screening Pesquisa em Listas Watchlist Ferramentas Operações em …" at bounding box center [18, 577] width 36 height 1155
drag, startPoint x: 268, startPoint y: 28, endPoint x: 268, endPoint y: 42, distance: 14.6
click at [268, 42] on div "Alt s" at bounding box center [228, 24] width 351 height 41
paste input "1225670702"
type input "1225670702"
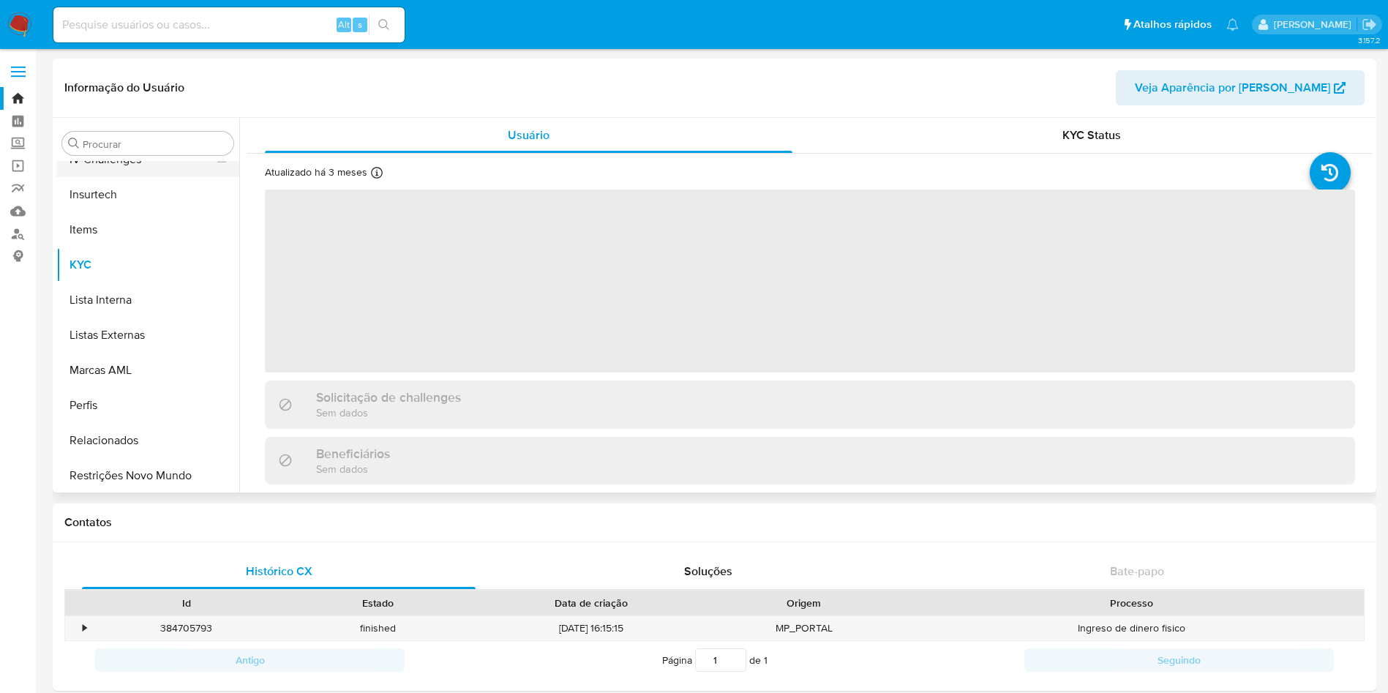
scroll to position [653, 0]
click at [111, 142] on input "Procurar" at bounding box center [155, 144] width 145 height 13
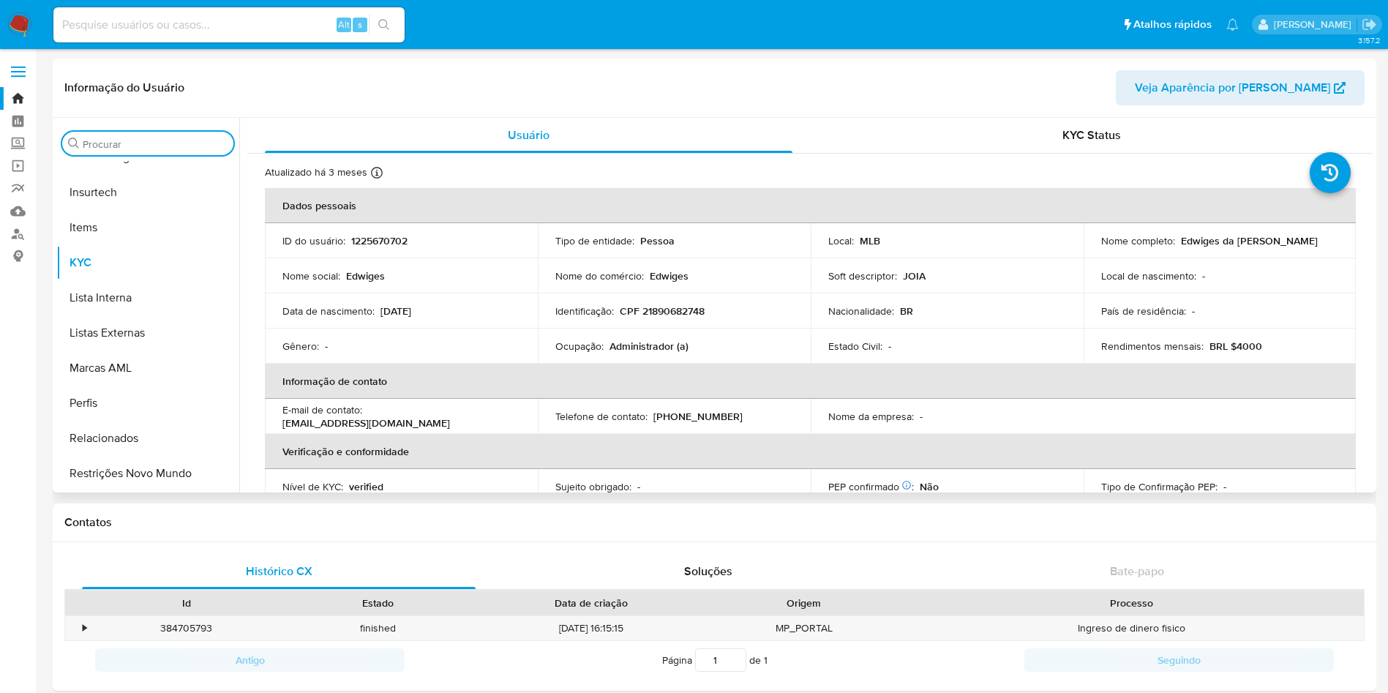
select select "10"
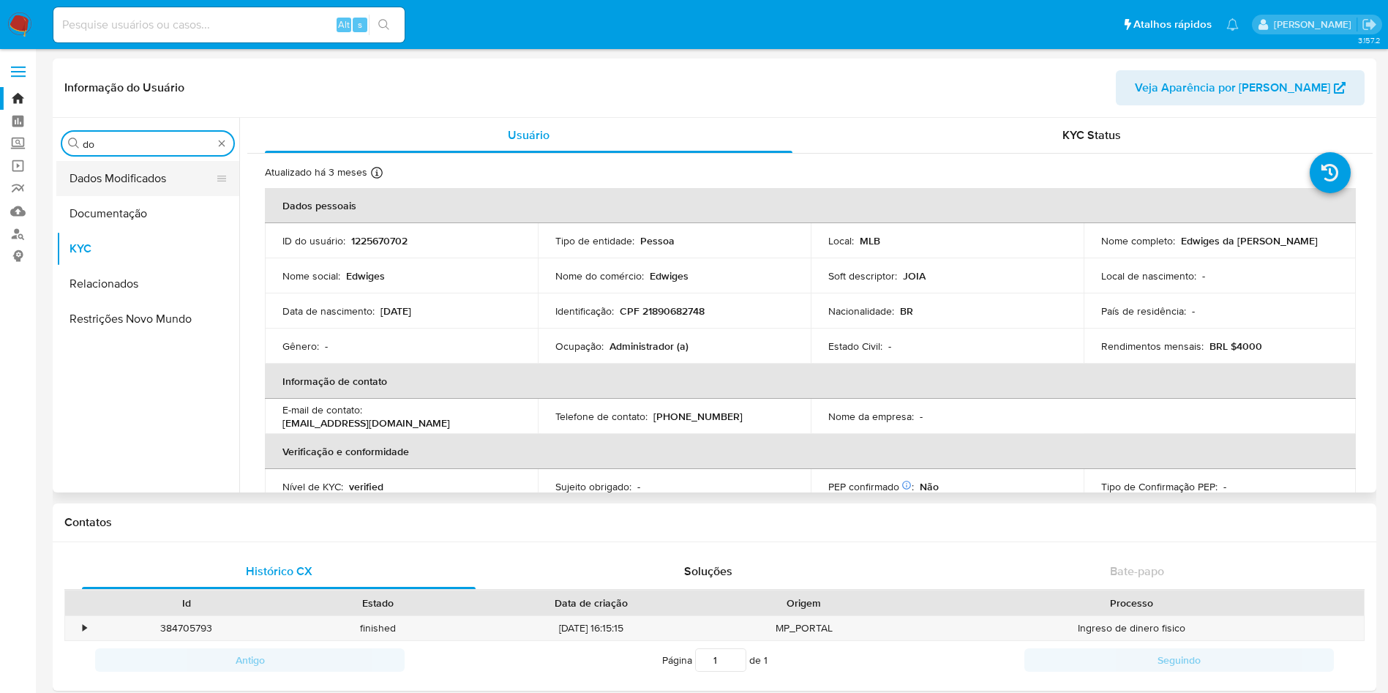
scroll to position [0, 0]
type input "do"
click at [144, 219] on button "Documentação" at bounding box center [141, 213] width 171 height 35
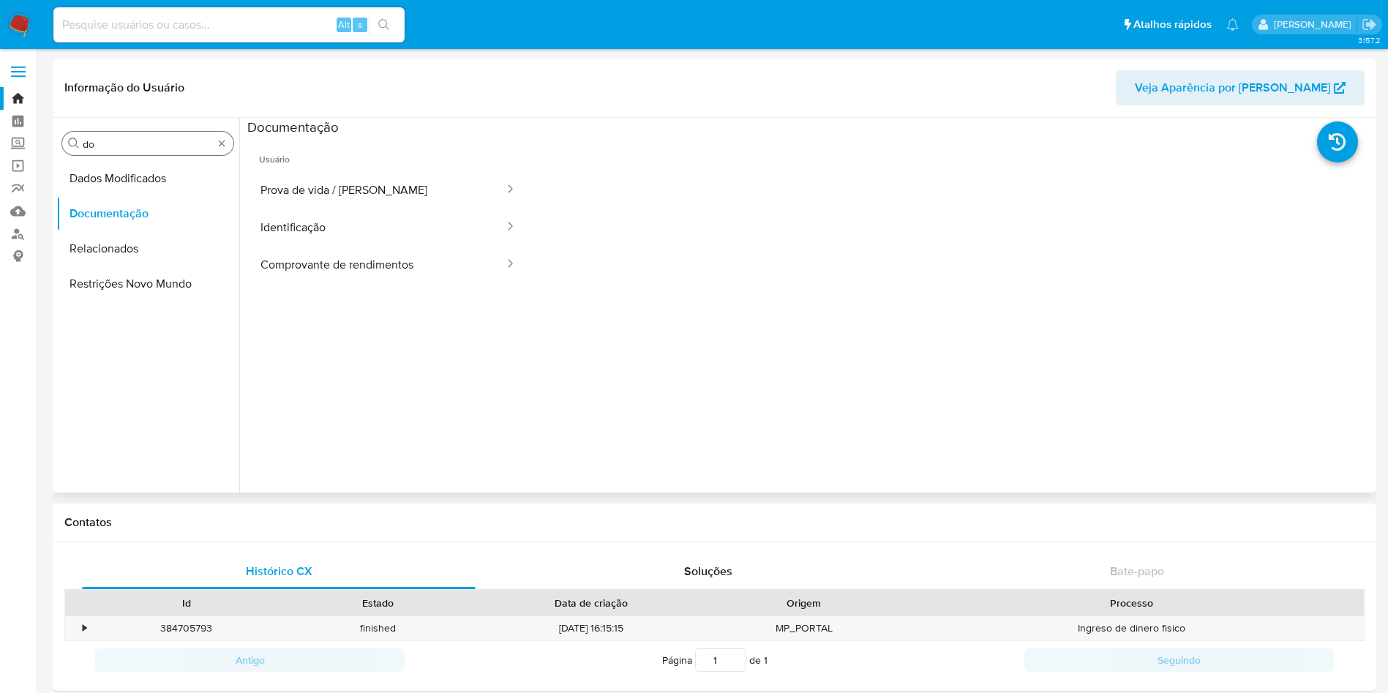
click at [107, 146] on input "do" at bounding box center [148, 144] width 130 height 13
click at [106, 146] on input "do" at bounding box center [148, 144] width 130 height 13
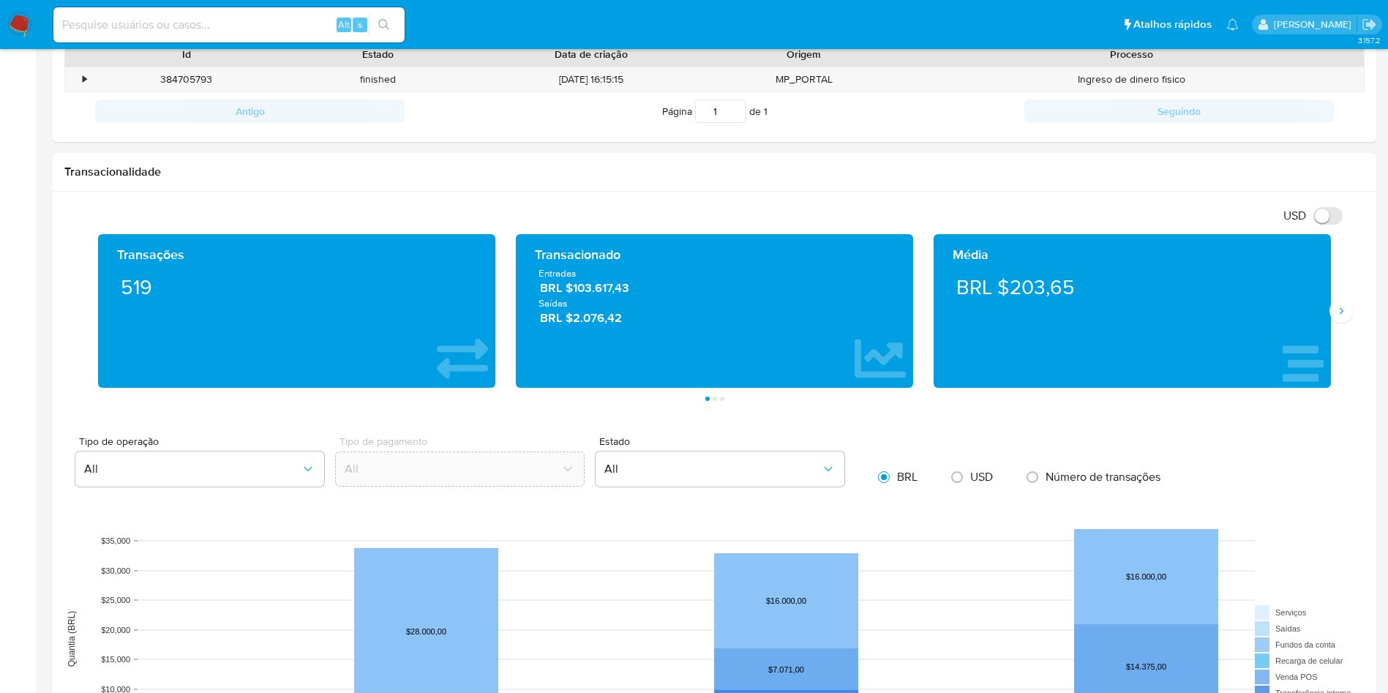
click at [9, 447] on aside "Bandeja Painel Screening Pesquisa em Listas Watchlist Ferramentas Operações em …" at bounding box center [18, 555] width 36 height 2209
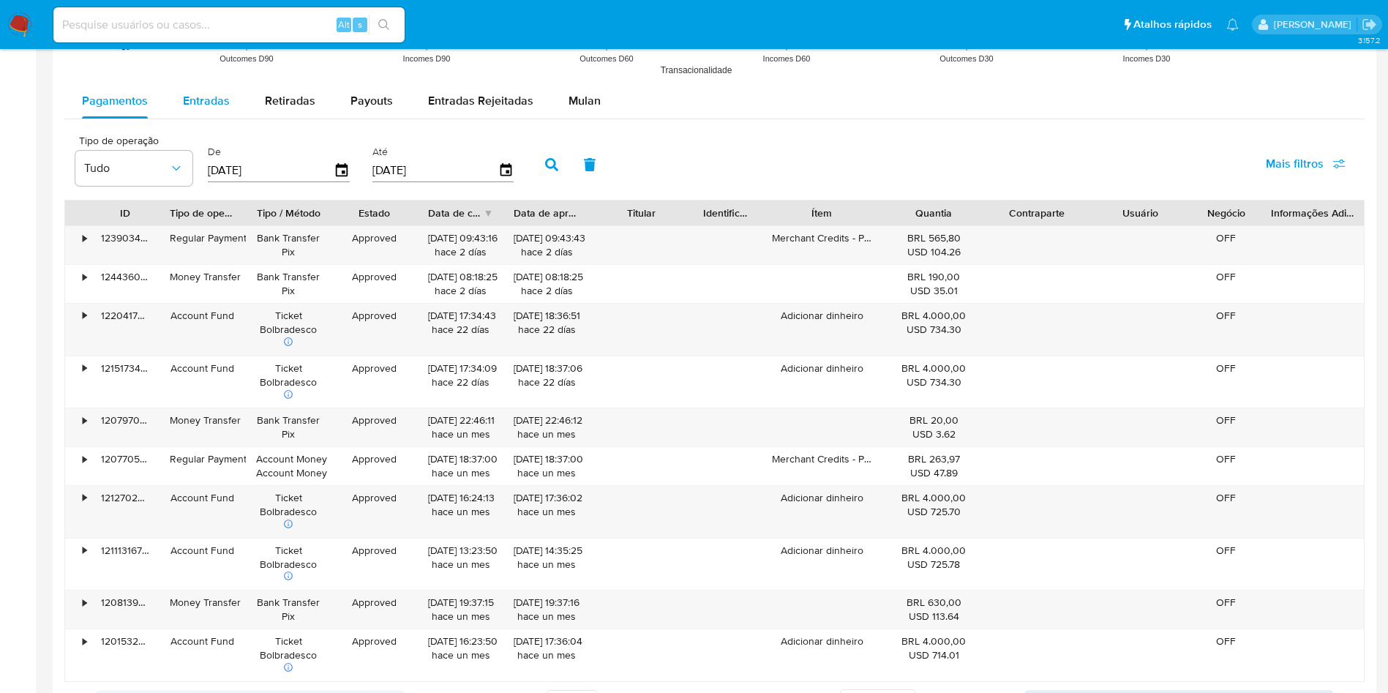
scroll to position [1097, 0]
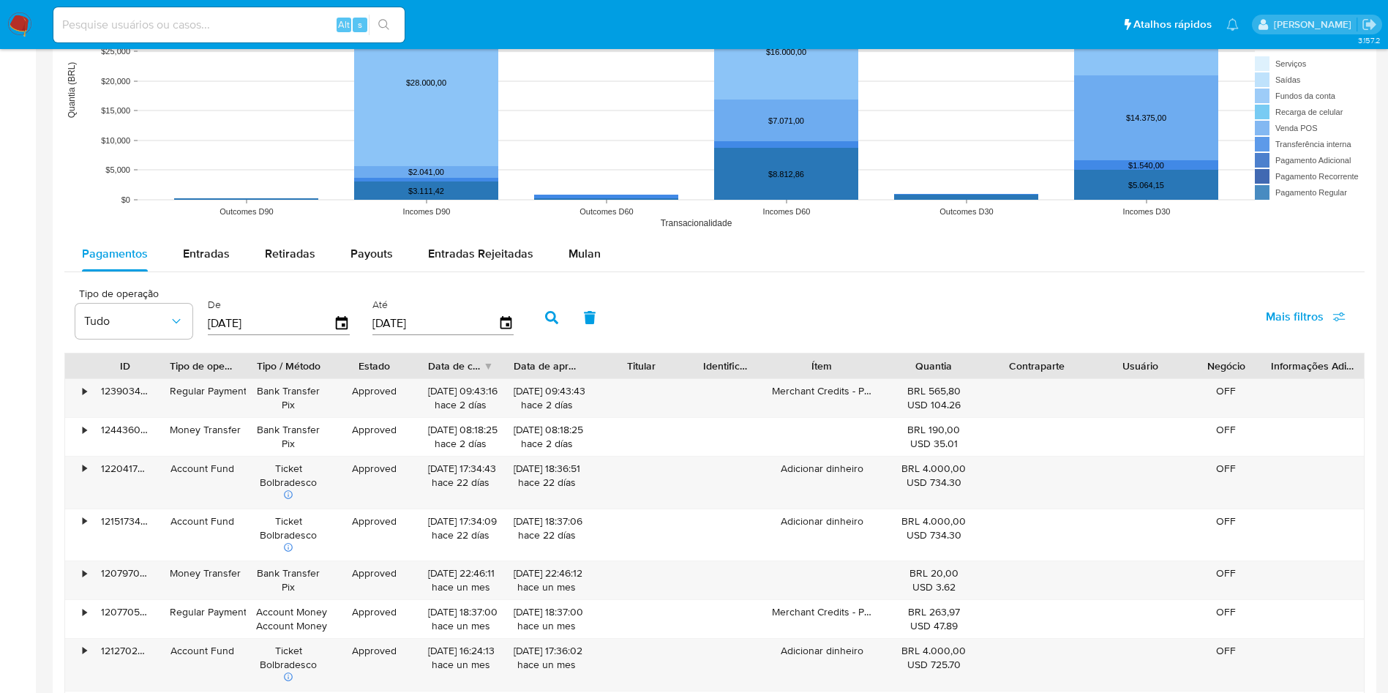
click at [1289, 314] on span "Mais filtros" at bounding box center [1295, 316] width 58 height 35
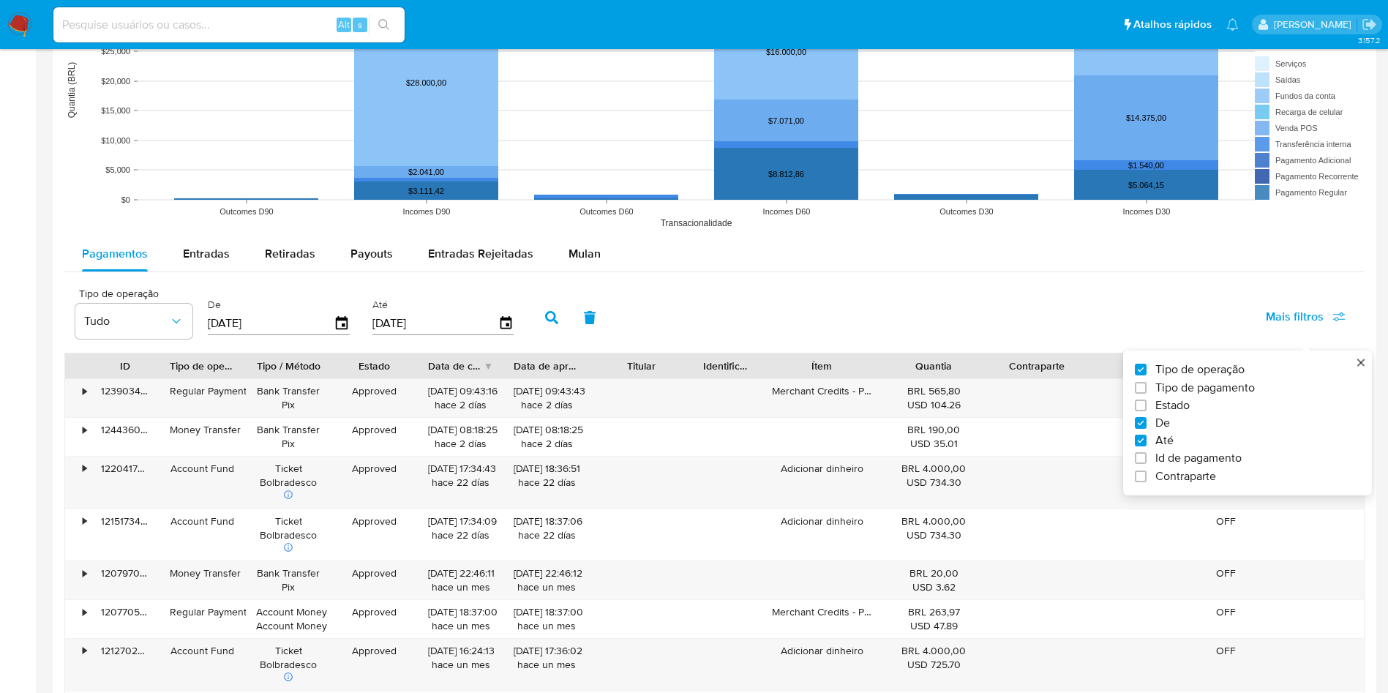
click at [1188, 457] on span "Id de pagamento" at bounding box center [1198, 458] width 86 height 15
click at [1146, 457] on input "Id de pagamento" at bounding box center [1141, 458] width 12 height 12
checkbox input "true"
click at [582, 332] on div at bounding box center [604, 321] width 143 height 35
click at [577, 317] on input "number" at bounding box center [604, 321] width 143 height 19
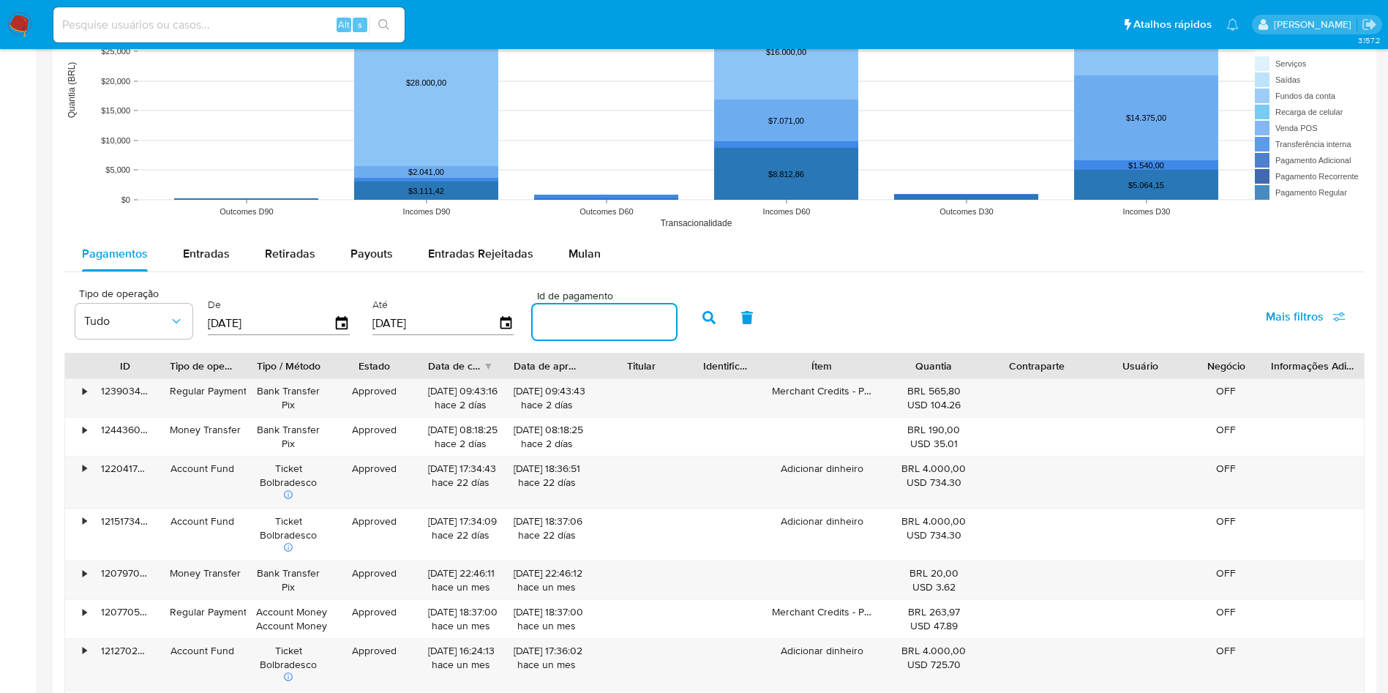
paste input "118140980490"
click at [699, 317] on button "button" at bounding box center [709, 317] width 38 height 35
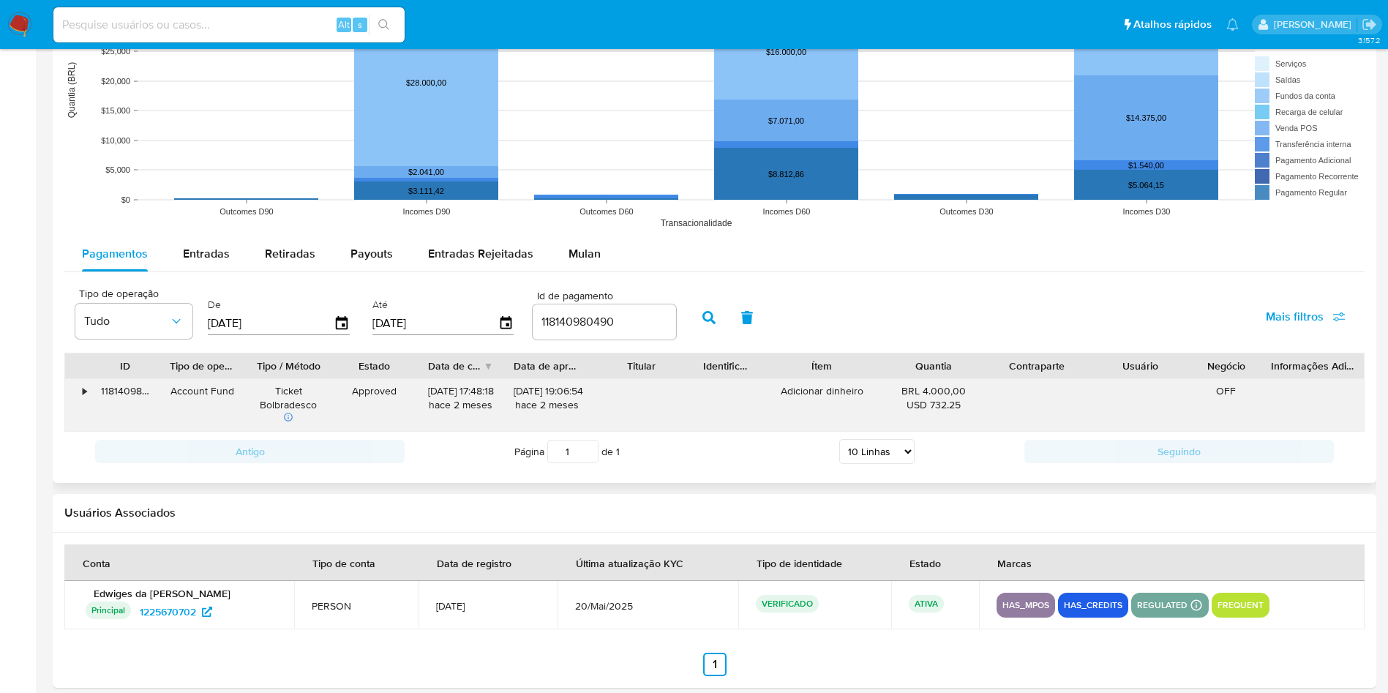
click at [86, 388] on div "•" at bounding box center [85, 391] width 4 height 14
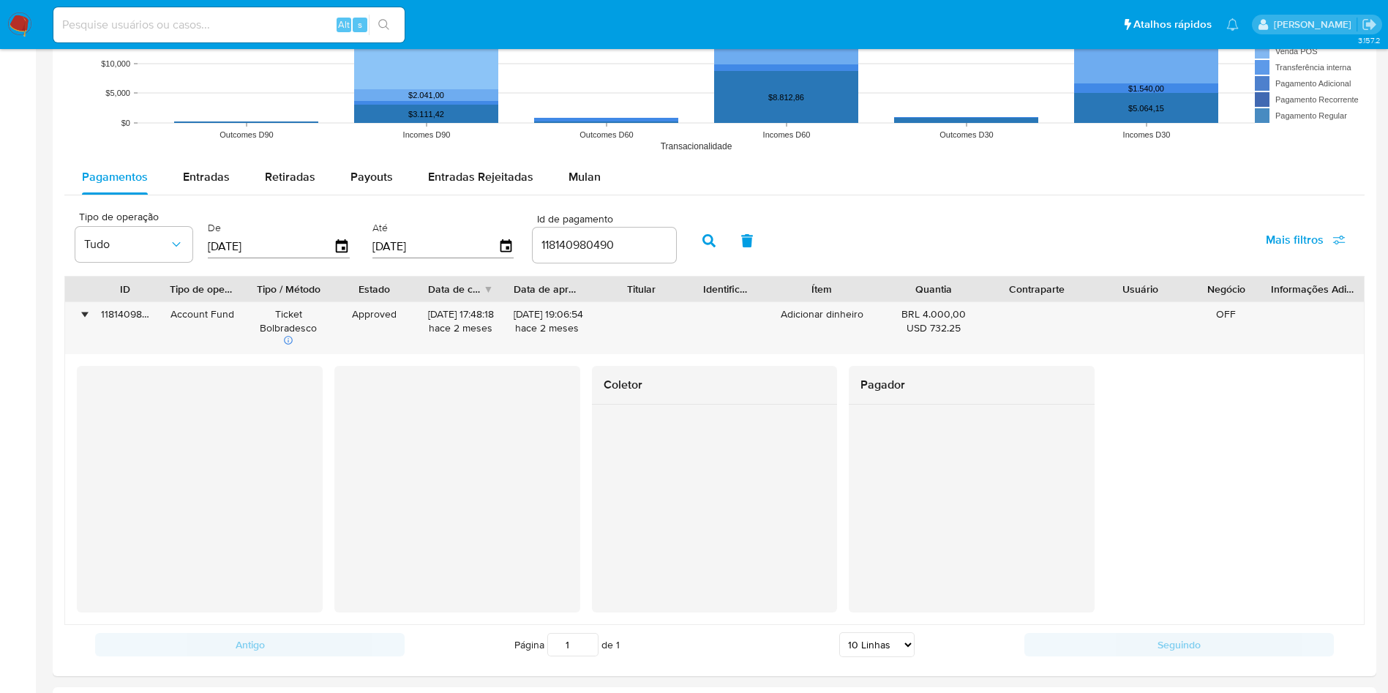
scroll to position [1207, 0]
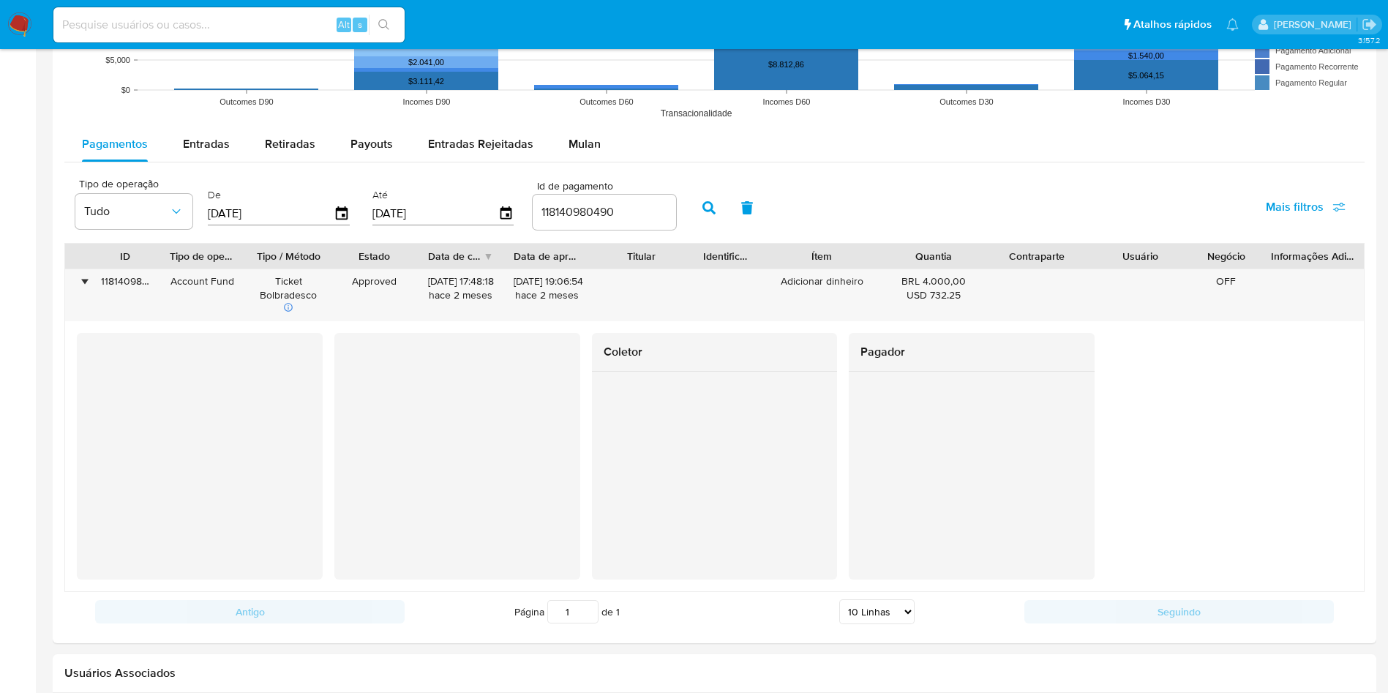
click at [595, 208] on input "118140980490" at bounding box center [604, 212] width 143 height 19
paste input "00775136"
click at [698, 206] on button "button" at bounding box center [709, 207] width 38 height 35
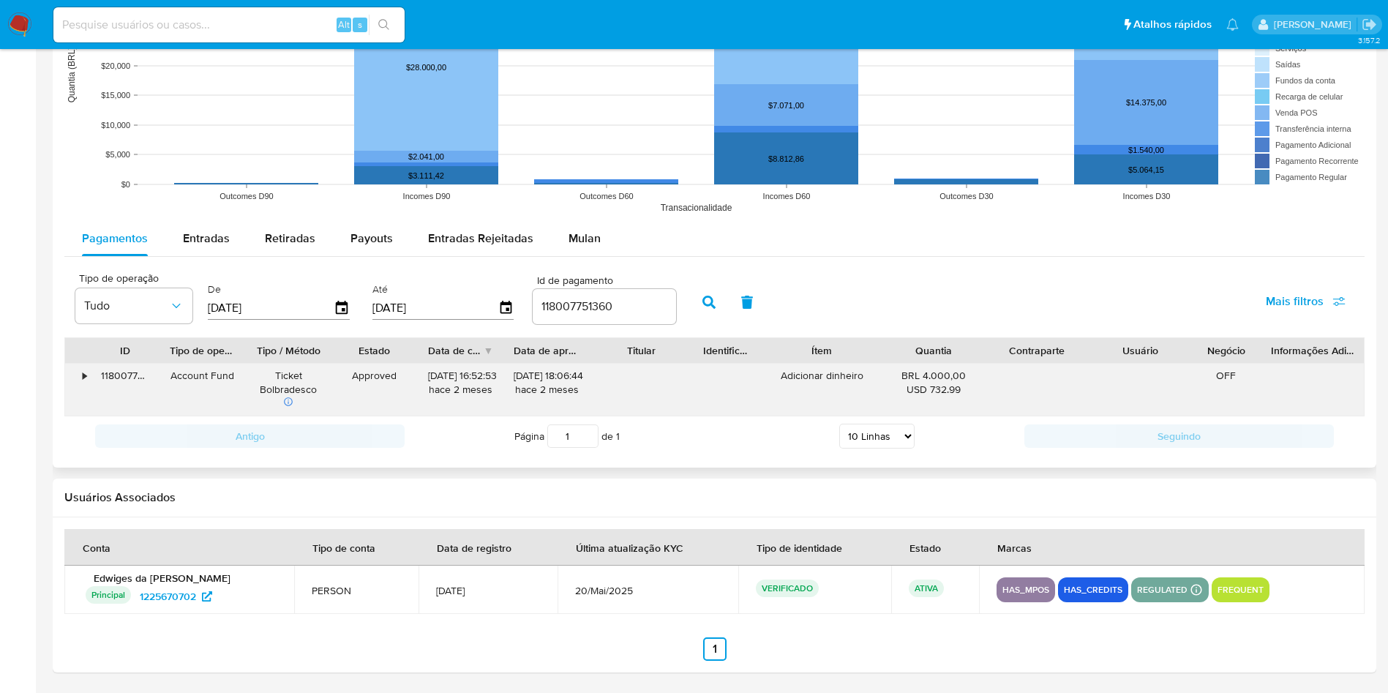
click at [77, 383] on div "•" at bounding box center [78, 390] width 26 height 52
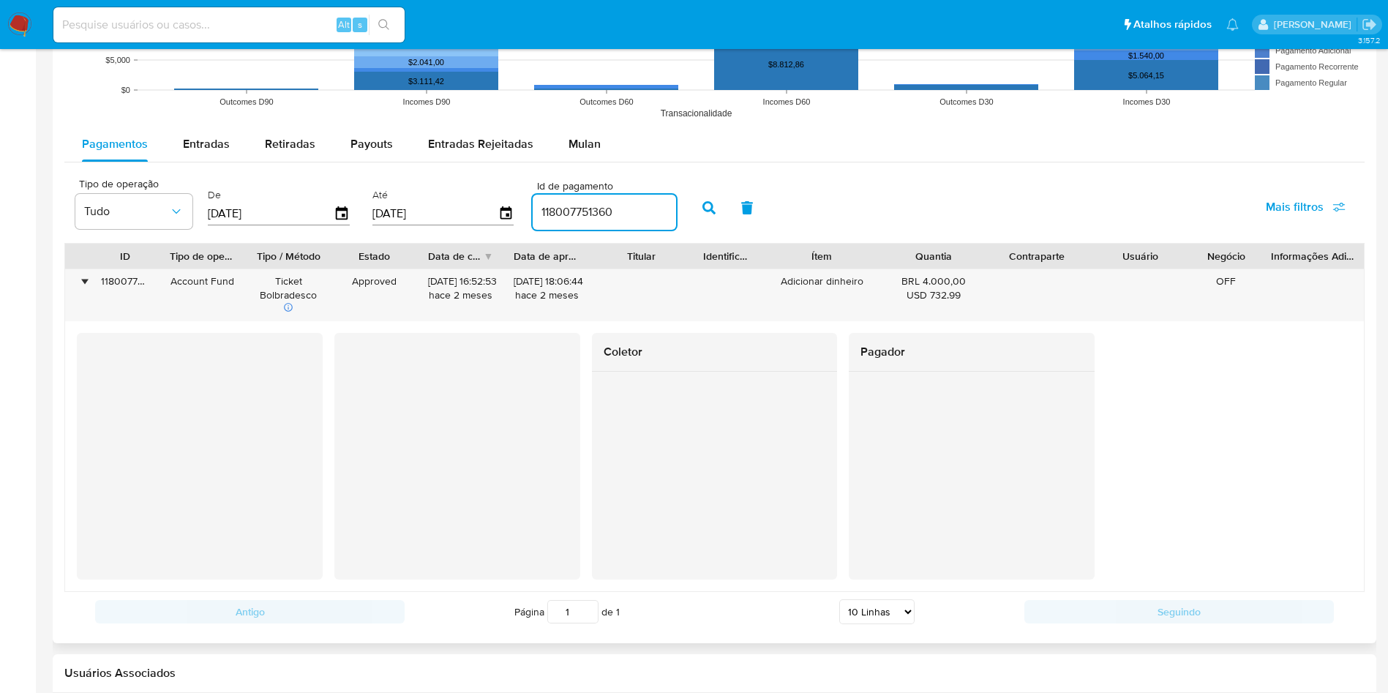
click at [590, 214] on input "118007751360" at bounding box center [604, 212] width 143 height 19
paste input "7396876383"
click at [702, 216] on button "button" at bounding box center [709, 207] width 38 height 35
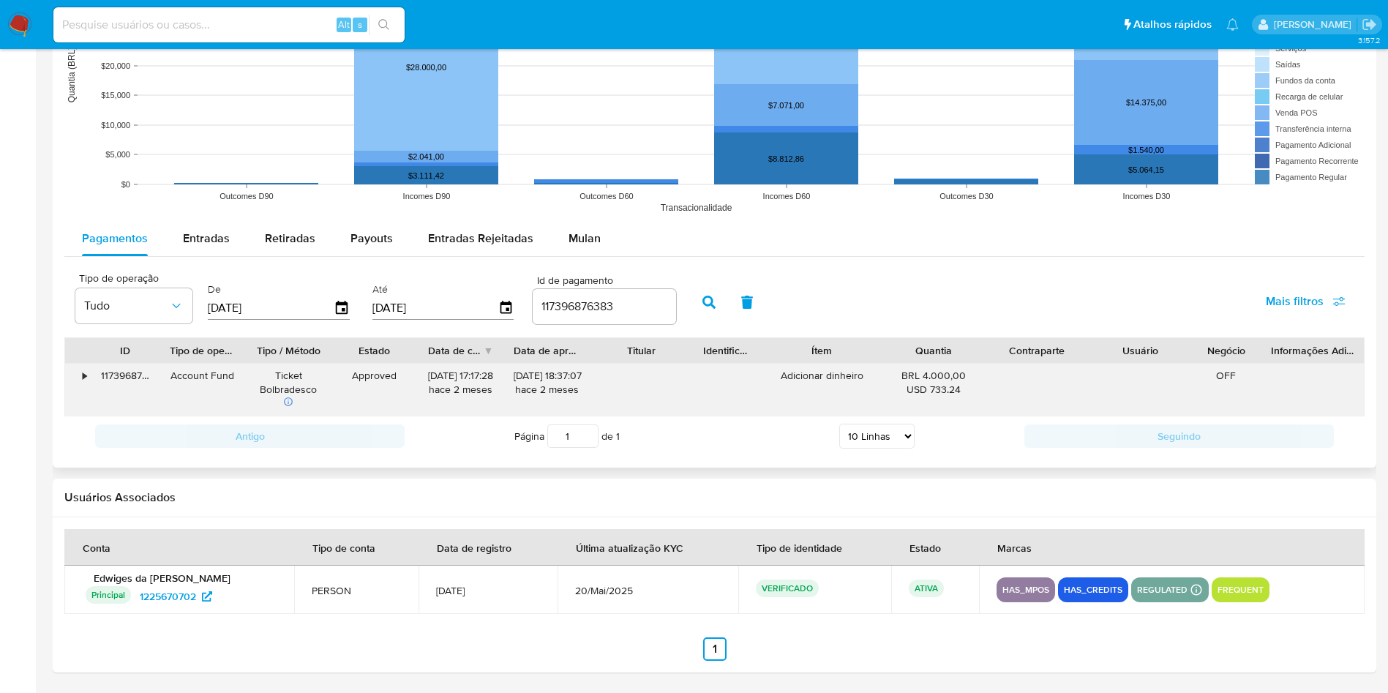
click at [78, 383] on div "•" at bounding box center [78, 390] width 26 height 52
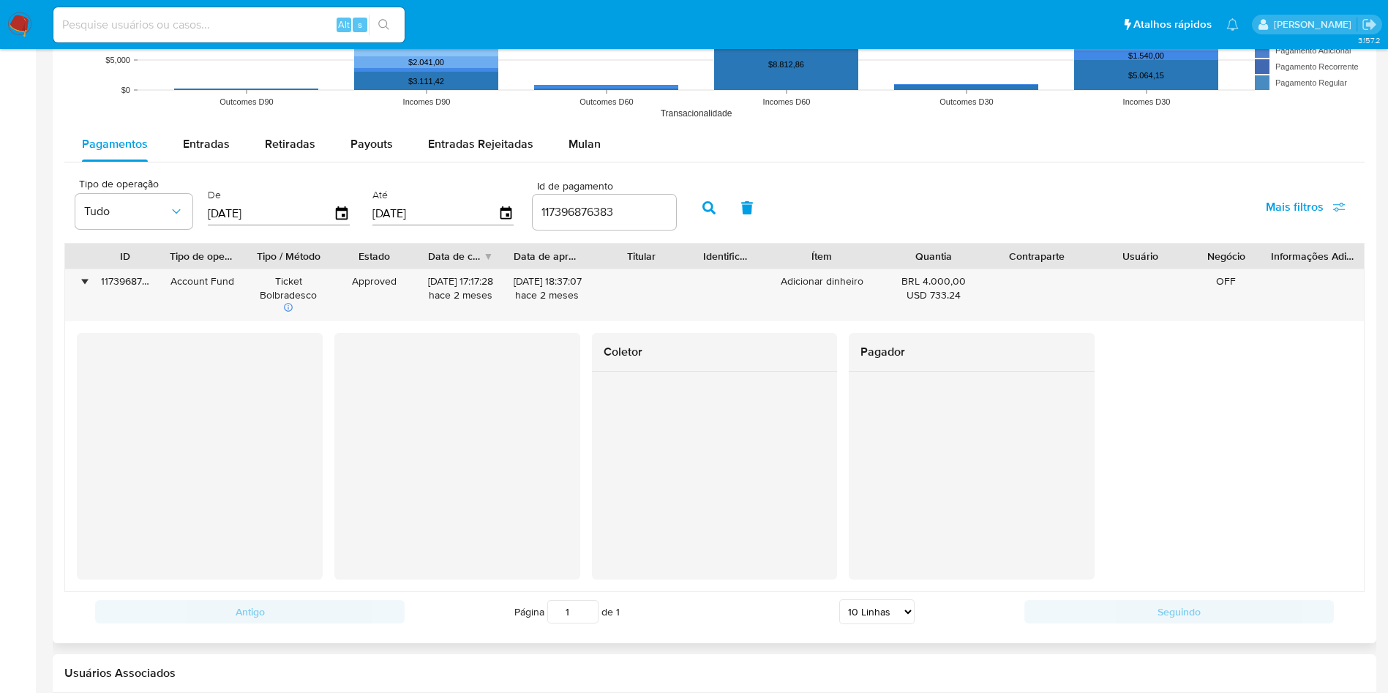
click at [606, 205] on input "117396876383" at bounding box center [604, 212] width 143 height 19
click at [582, 225] on div "117396876383" at bounding box center [604, 212] width 143 height 35
click at [582, 209] on input "117396876383" at bounding box center [604, 212] width 143 height 19
click at [582, 208] on input "117396876383" at bounding box center [604, 212] width 143 height 19
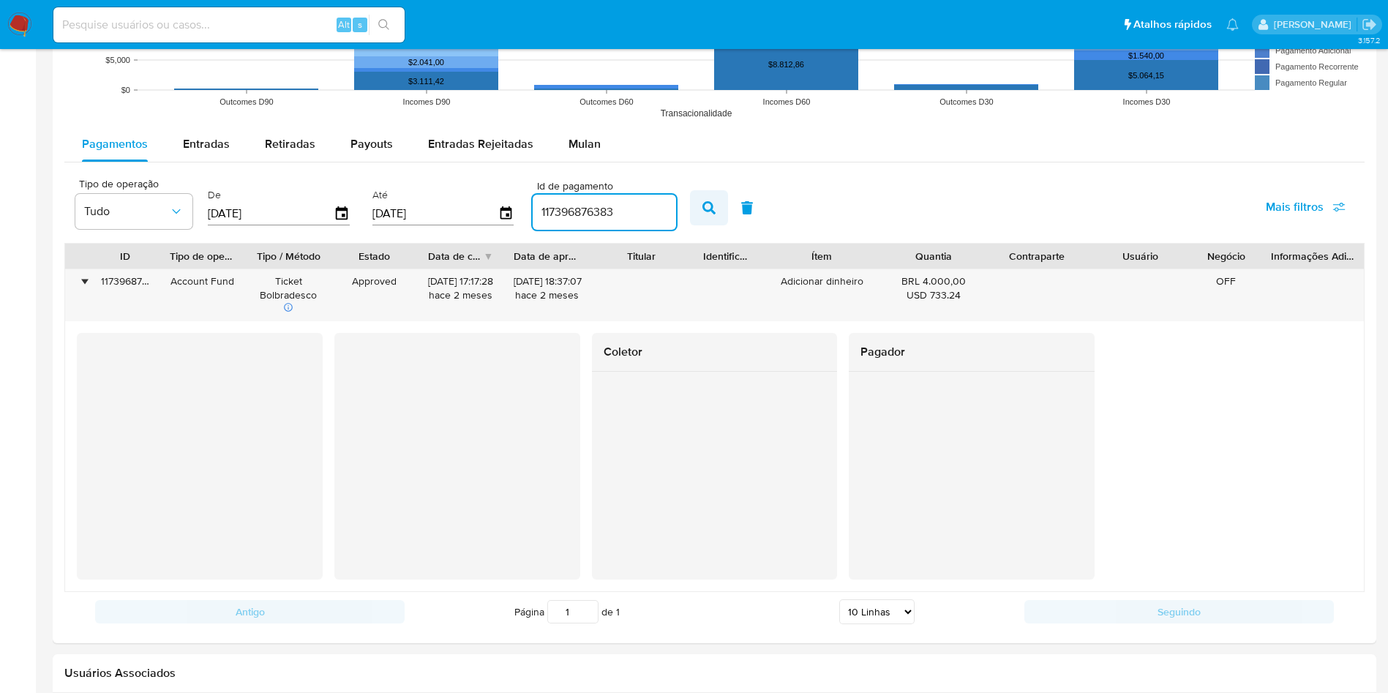
paste input "677833904"
click at [711, 209] on icon "button" at bounding box center [708, 207] width 13 height 13
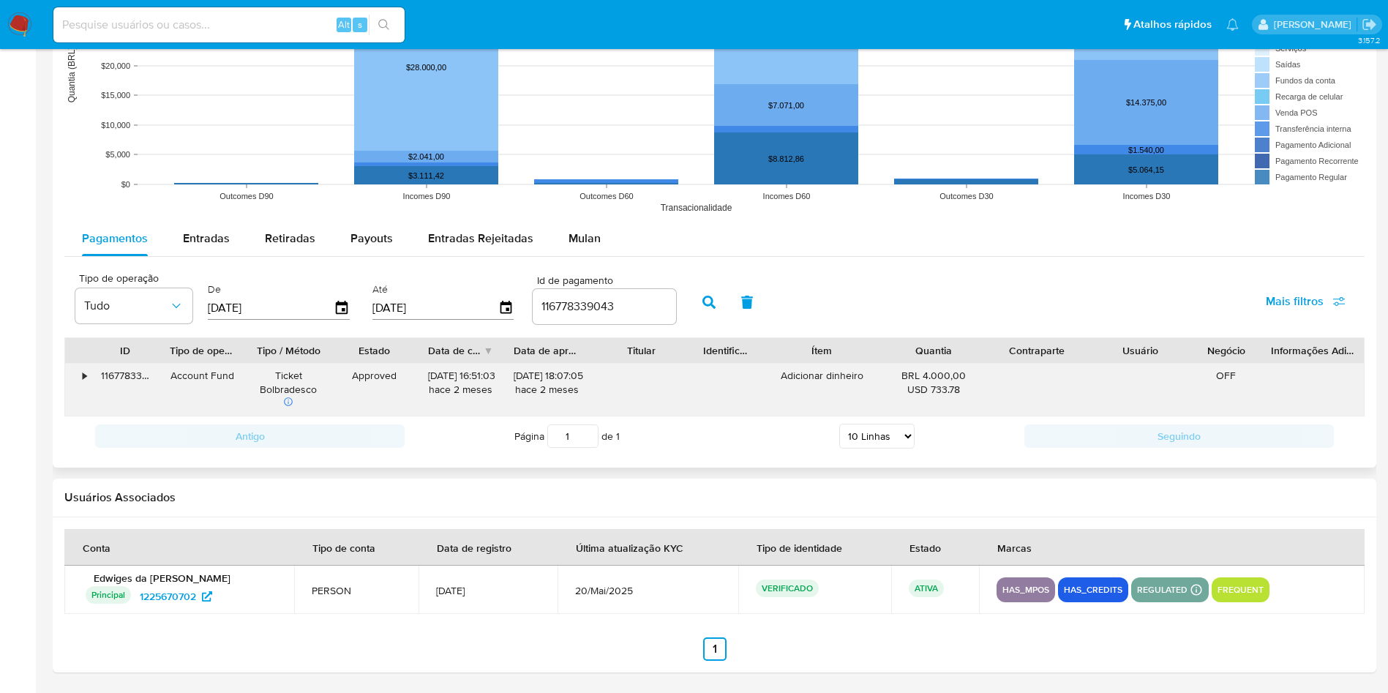
click at [81, 391] on div "•" at bounding box center [78, 390] width 26 height 52
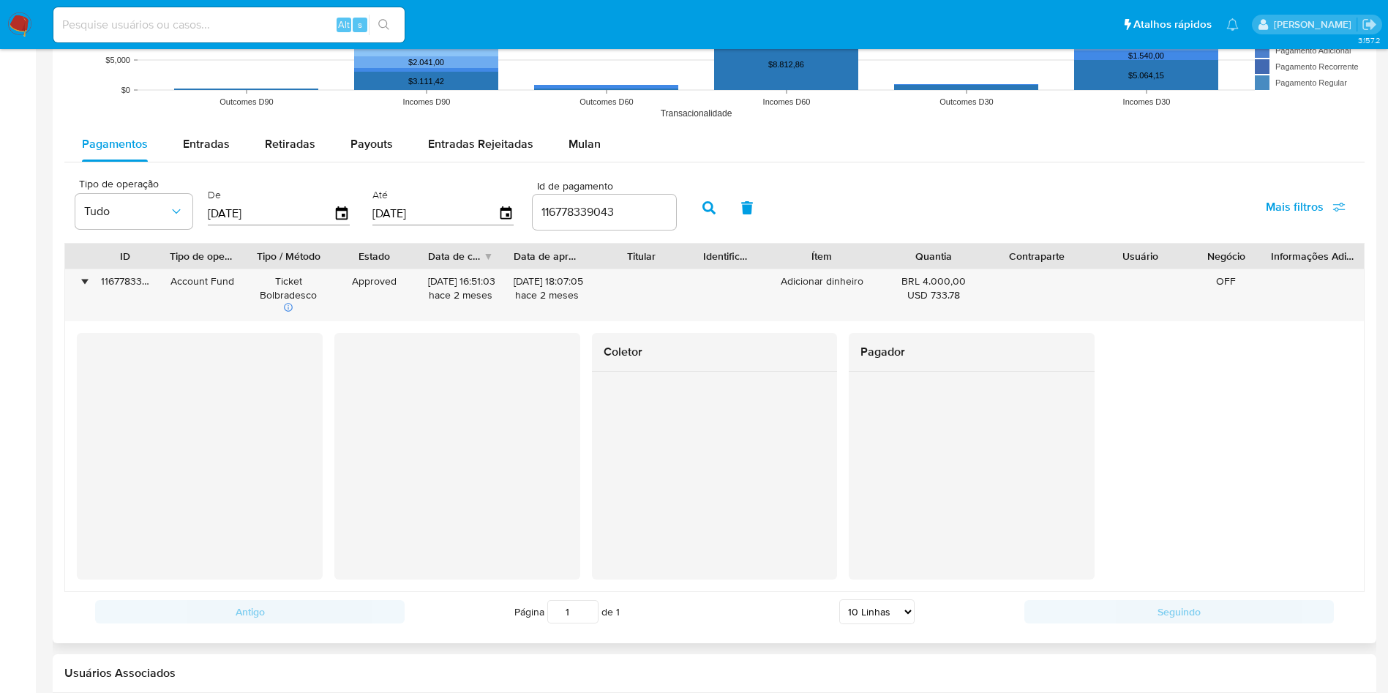
click at [576, 201] on div "116778339043" at bounding box center [604, 212] width 143 height 35
click at [590, 206] on input "116778339043" at bounding box center [604, 212] width 143 height 19
click at [590, 207] on input "116778339043" at bounding box center [604, 212] width 143 height 19
paste input "7009207698"
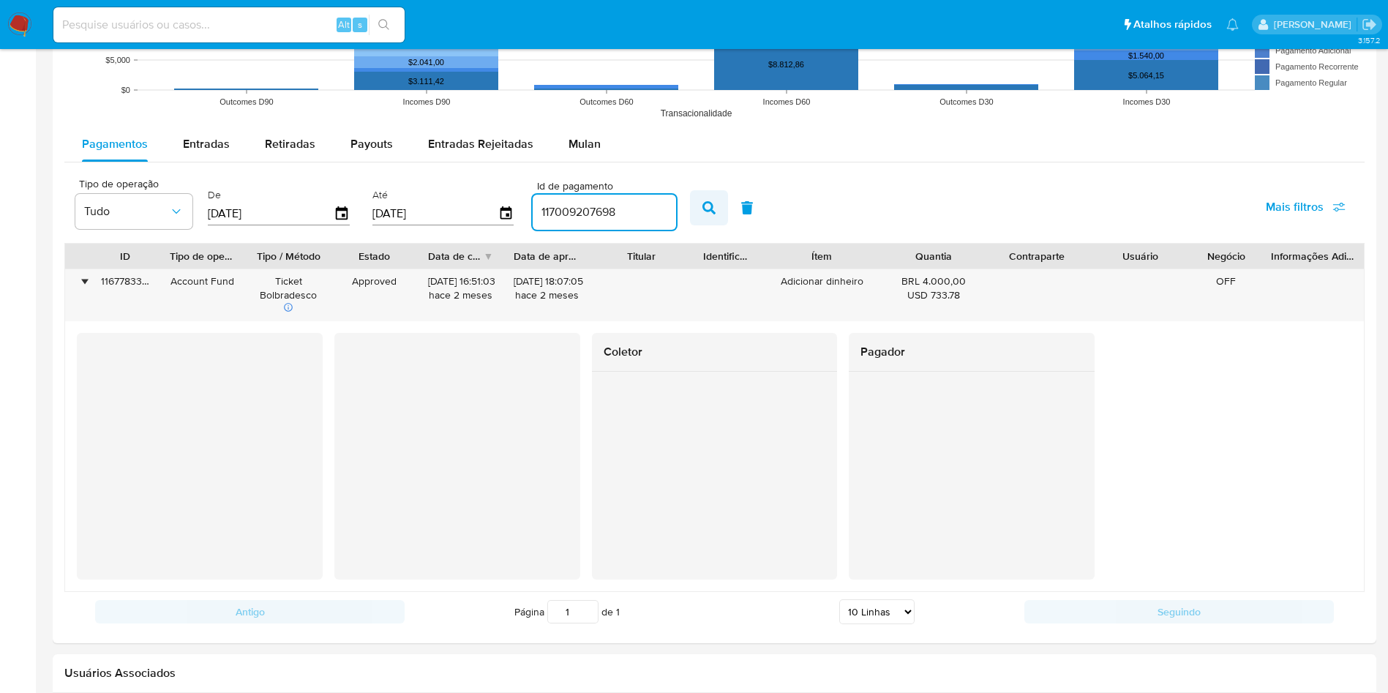
type input "117009207698"
click at [713, 220] on button "button" at bounding box center [709, 207] width 38 height 35
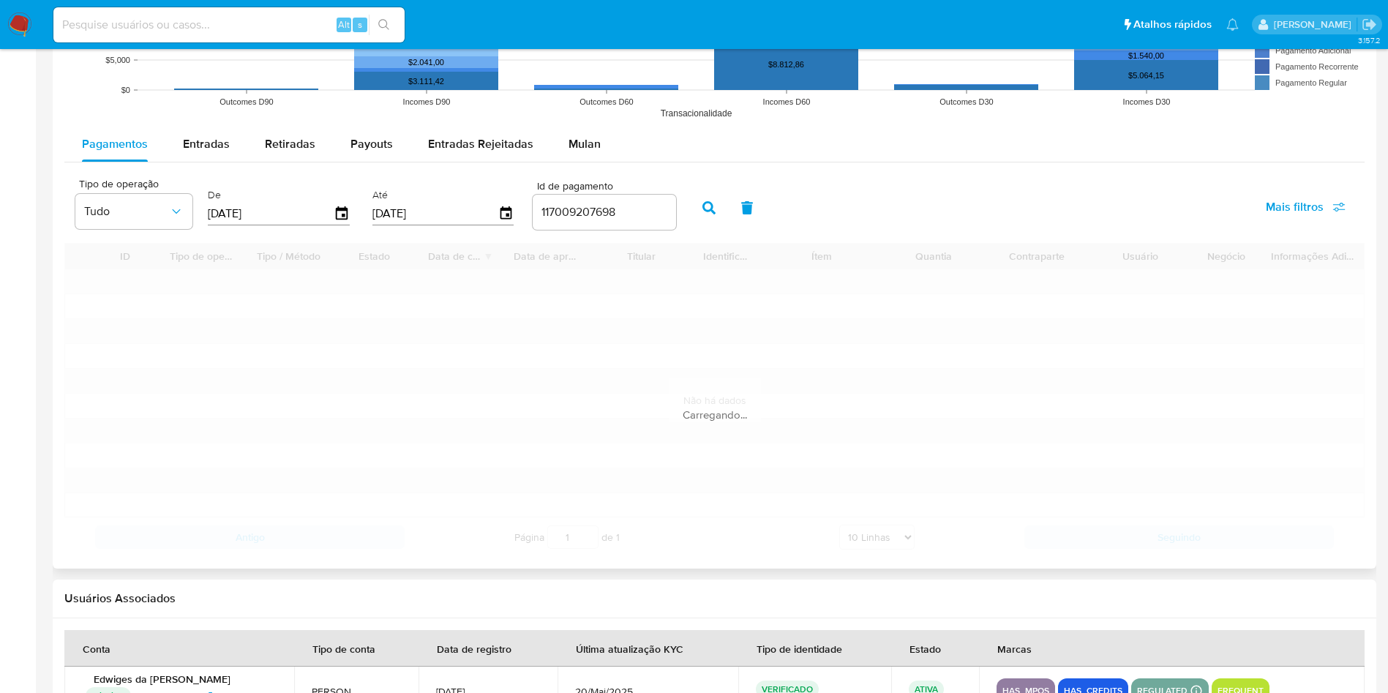
scroll to position [1113, 0]
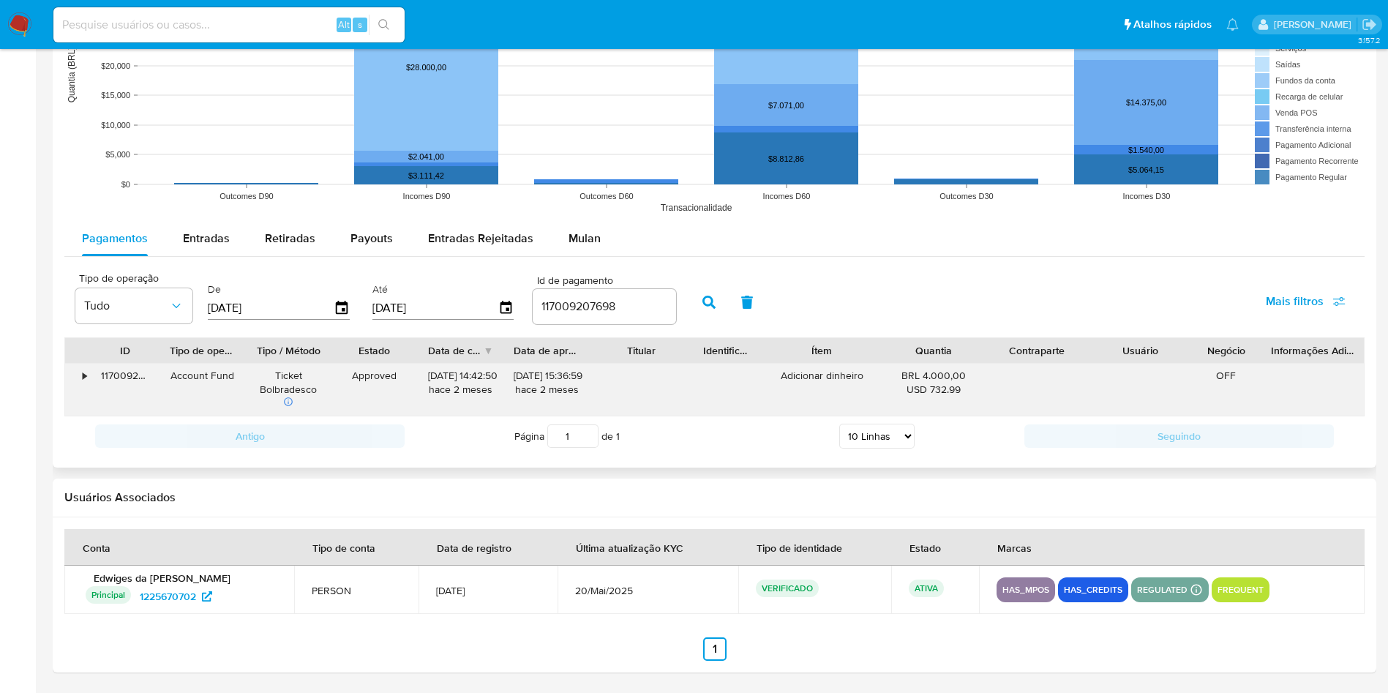
click at [91, 383] on div "117009207698" at bounding box center [125, 390] width 69 height 52
click at [83, 378] on div "•" at bounding box center [85, 376] width 4 height 14
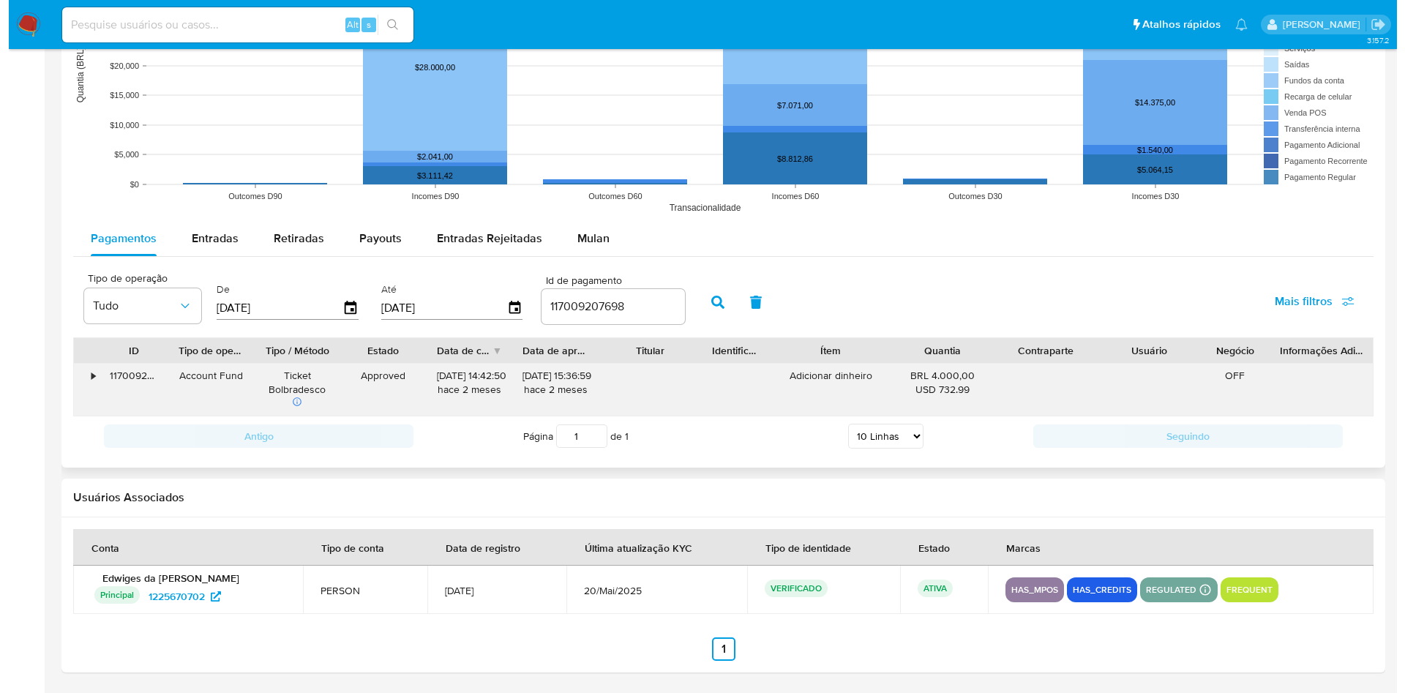
scroll to position [1207, 0]
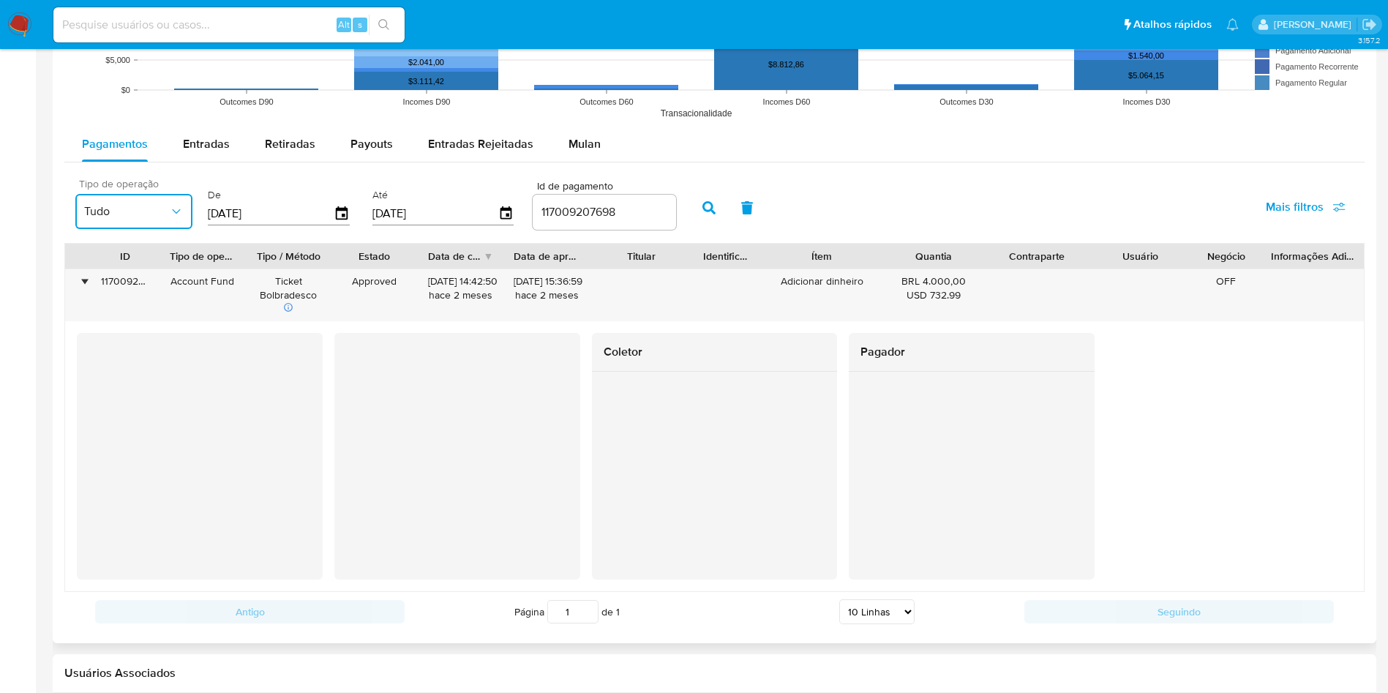
click at [179, 219] on button "Tudo" at bounding box center [133, 211] width 117 height 35
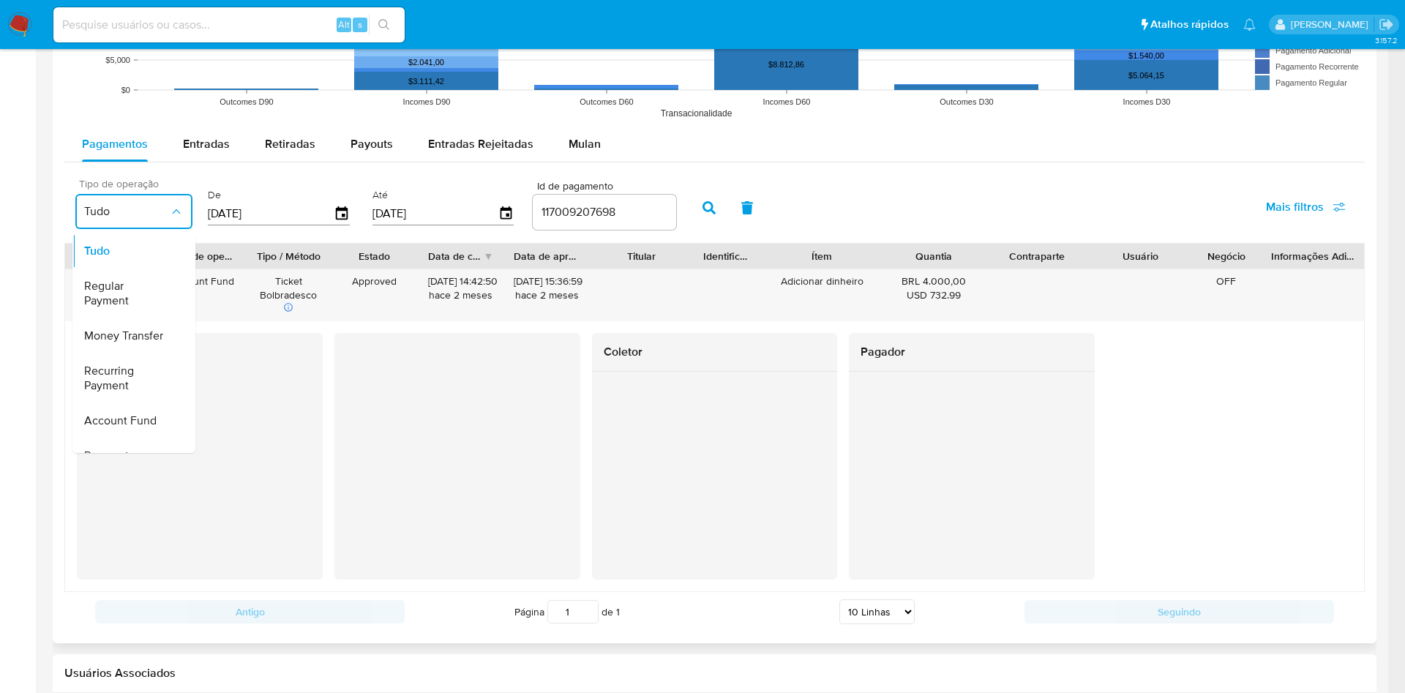
click at [177, 214] on icon "button" at bounding box center [176, 211] width 15 height 15
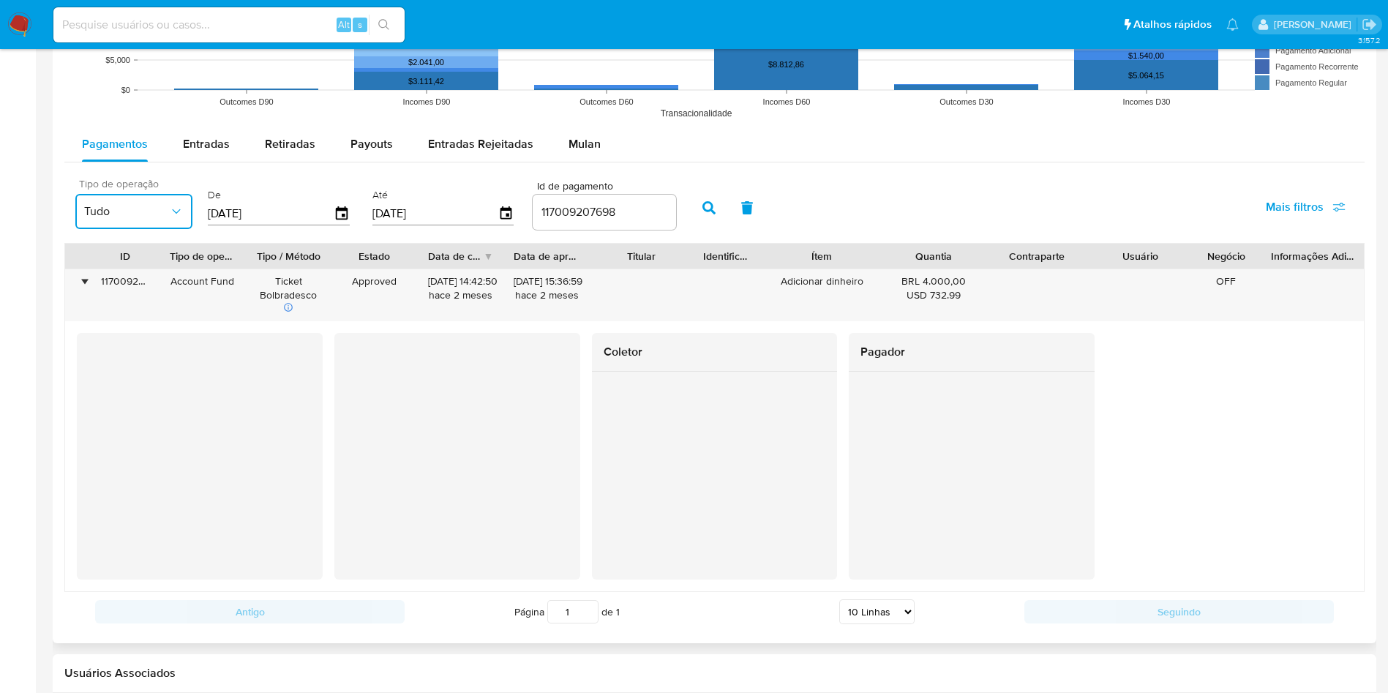
click at [177, 214] on icon "button" at bounding box center [176, 211] width 15 height 15
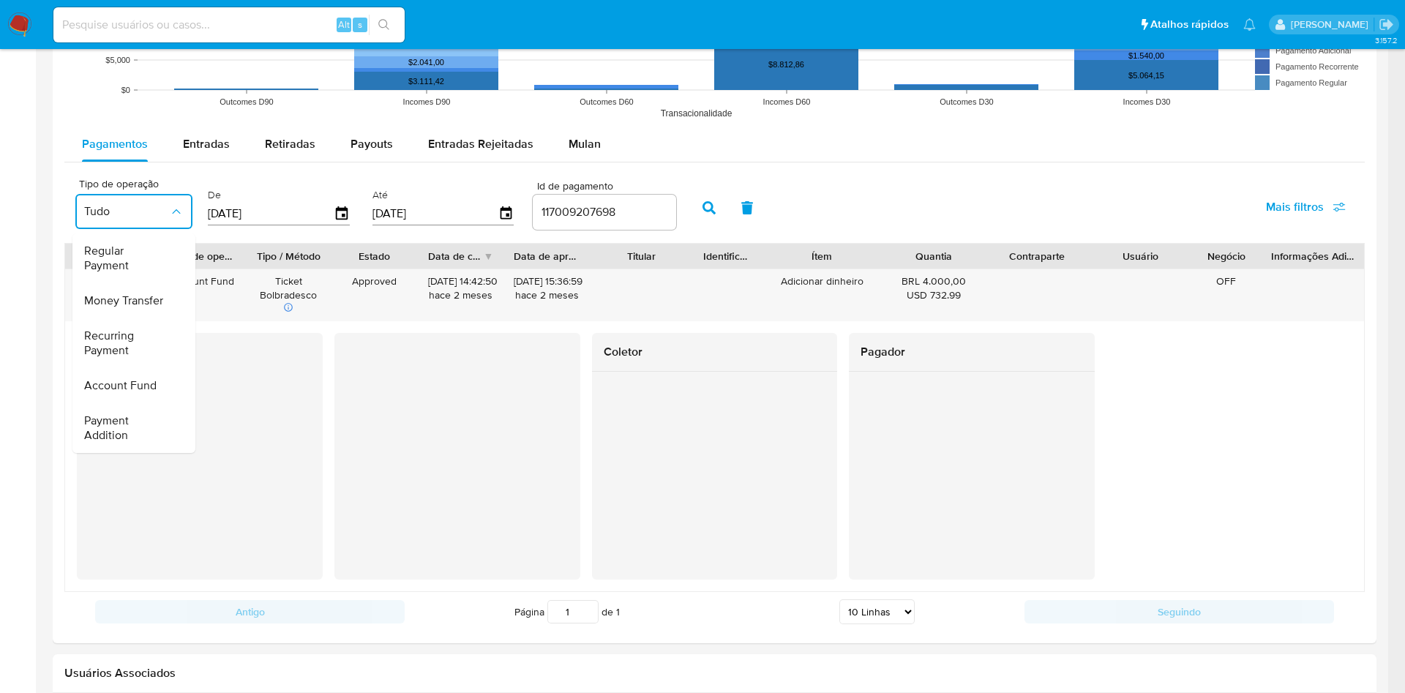
scroll to position [0, 0]
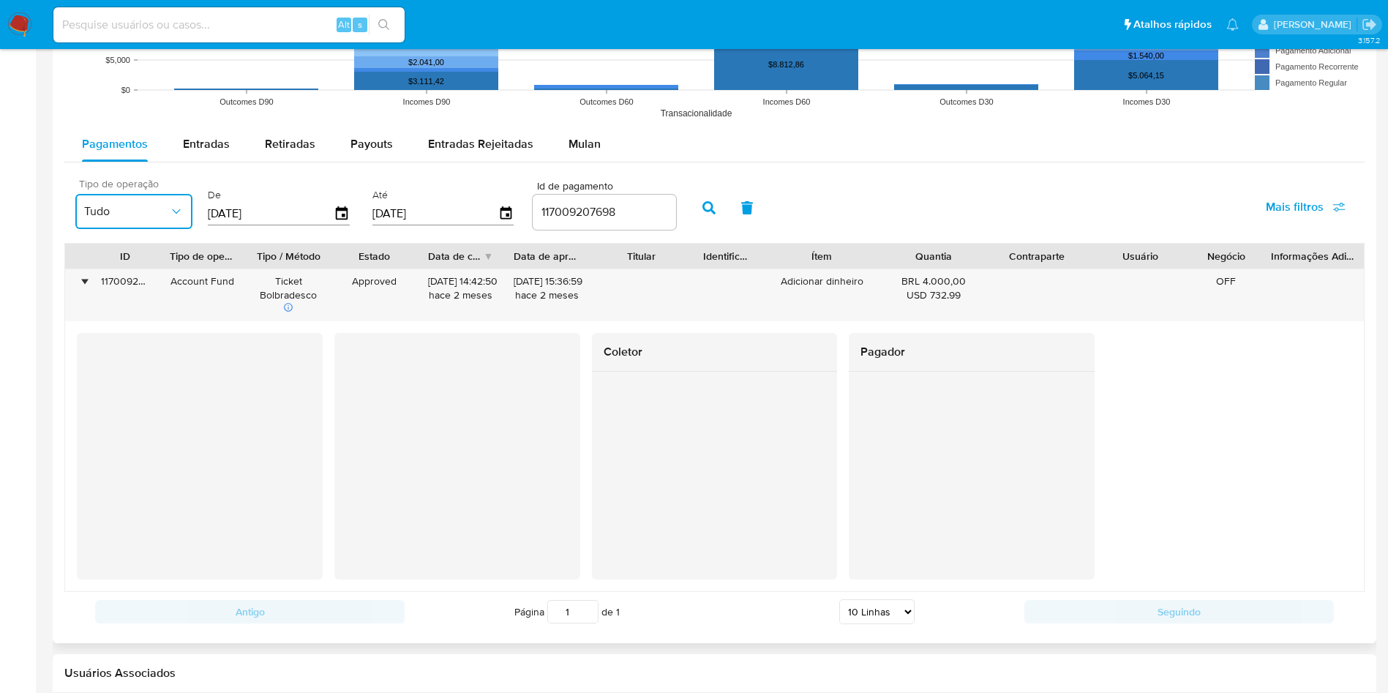
click at [179, 211] on icon "button" at bounding box center [176, 211] width 15 height 15
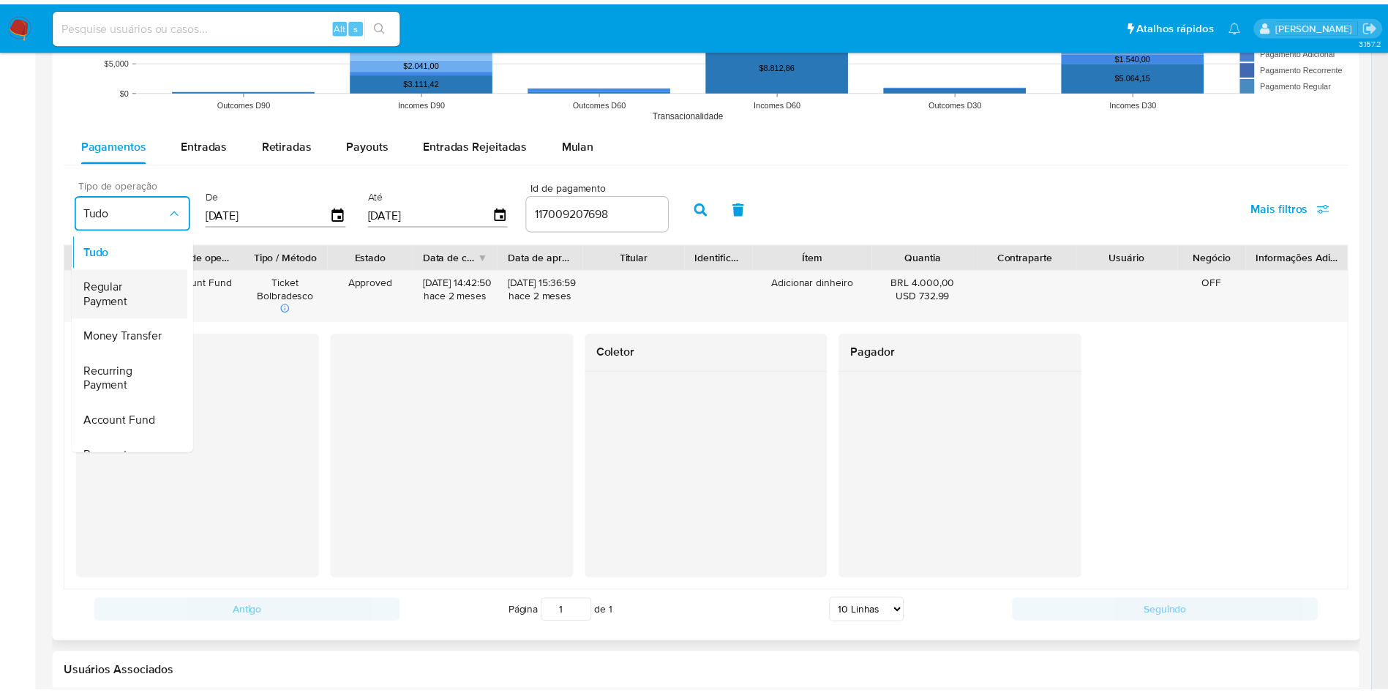
scroll to position [110, 0]
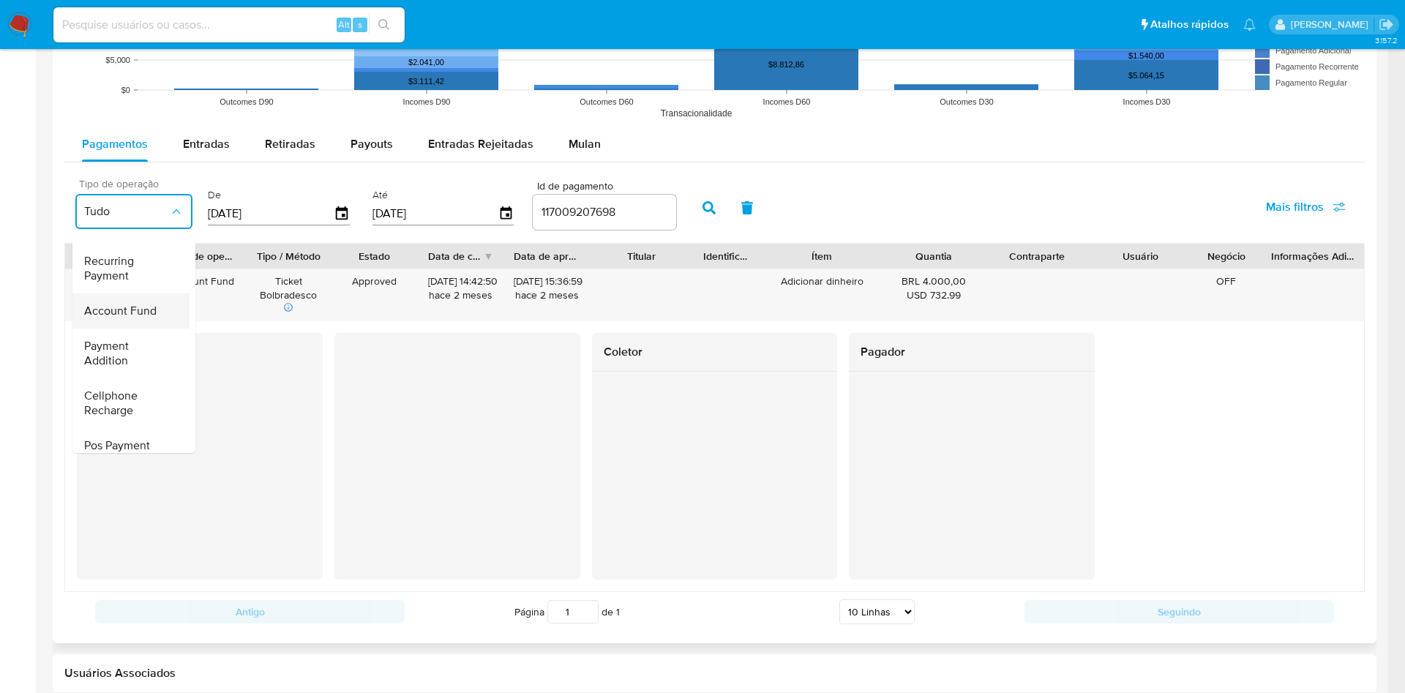
click at [139, 316] on span "Account Fund" at bounding box center [120, 311] width 72 height 15
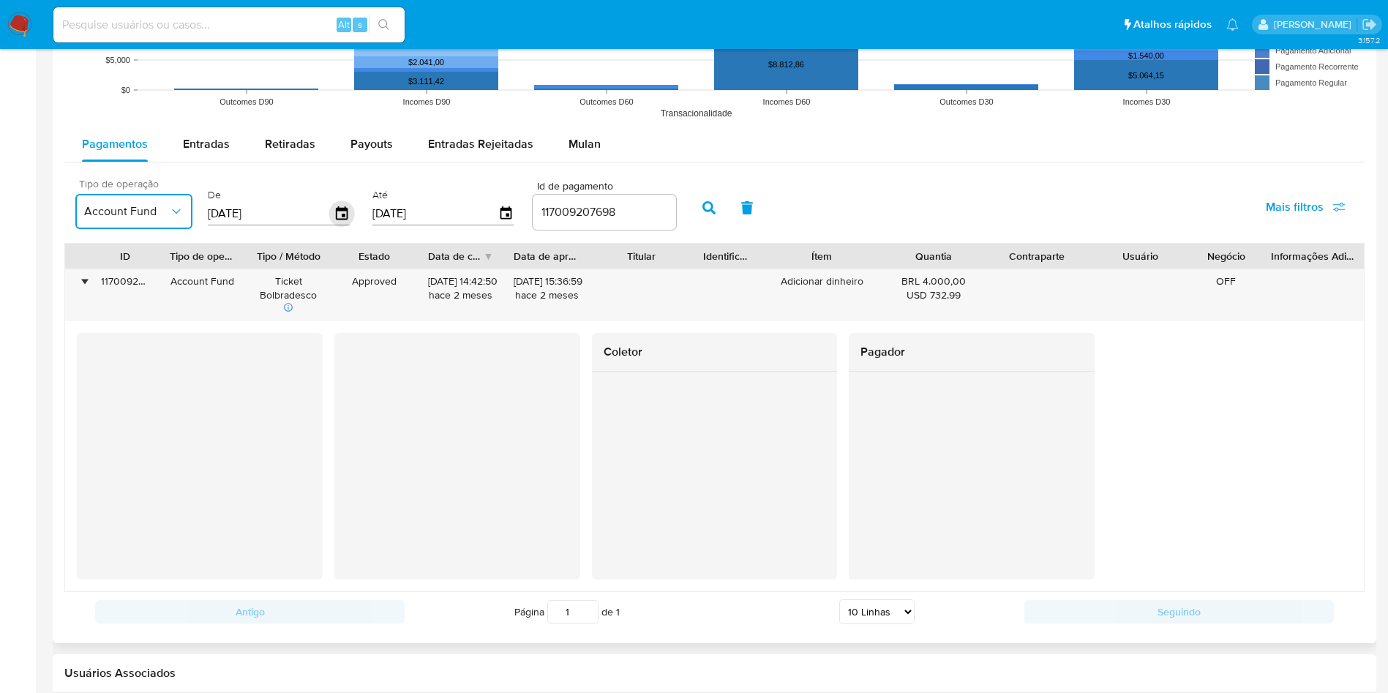
click at [347, 217] on icon "button" at bounding box center [342, 212] width 12 height 13
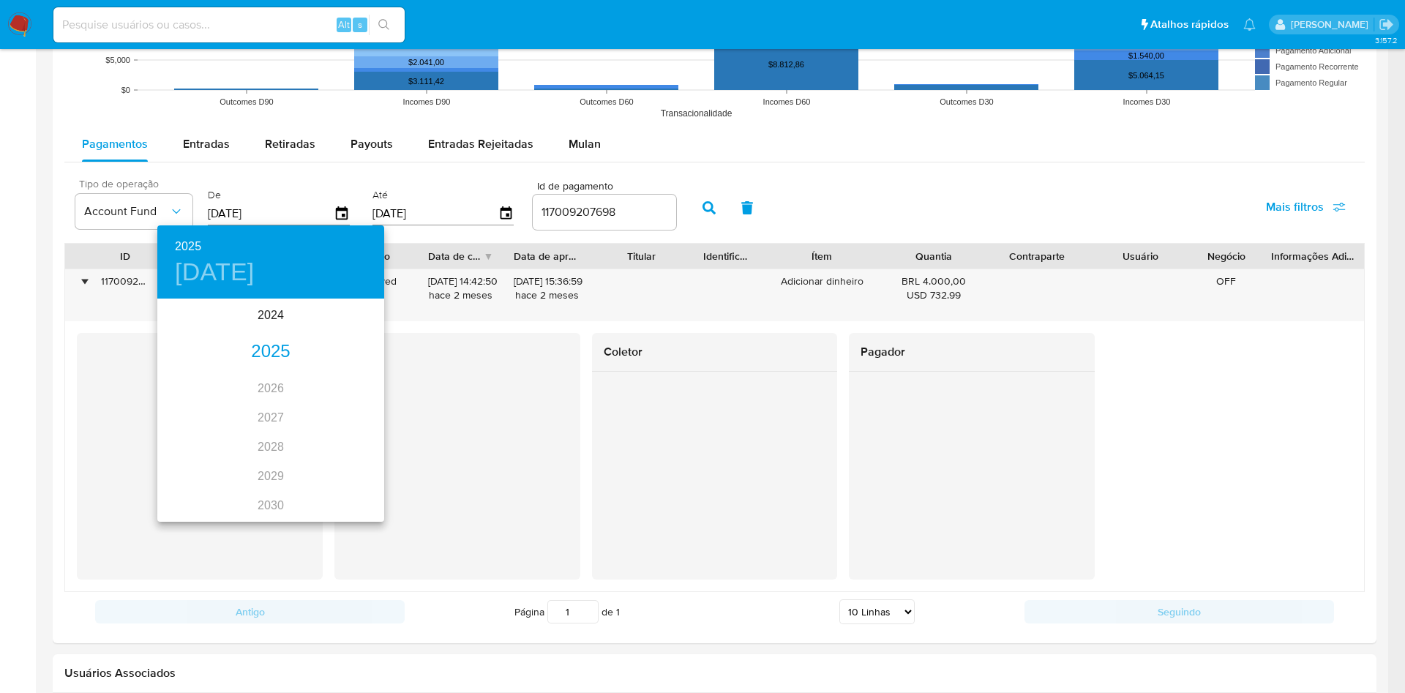
click at [268, 358] on div "2025" at bounding box center [270, 351] width 227 height 29
click at [196, 440] on div "jul." at bounding box center [194, 437] width 75 height 55
click at [211, 375] on p "1" at bounding box center [212, 376] width 6 height 15
type input "01/07/2025"
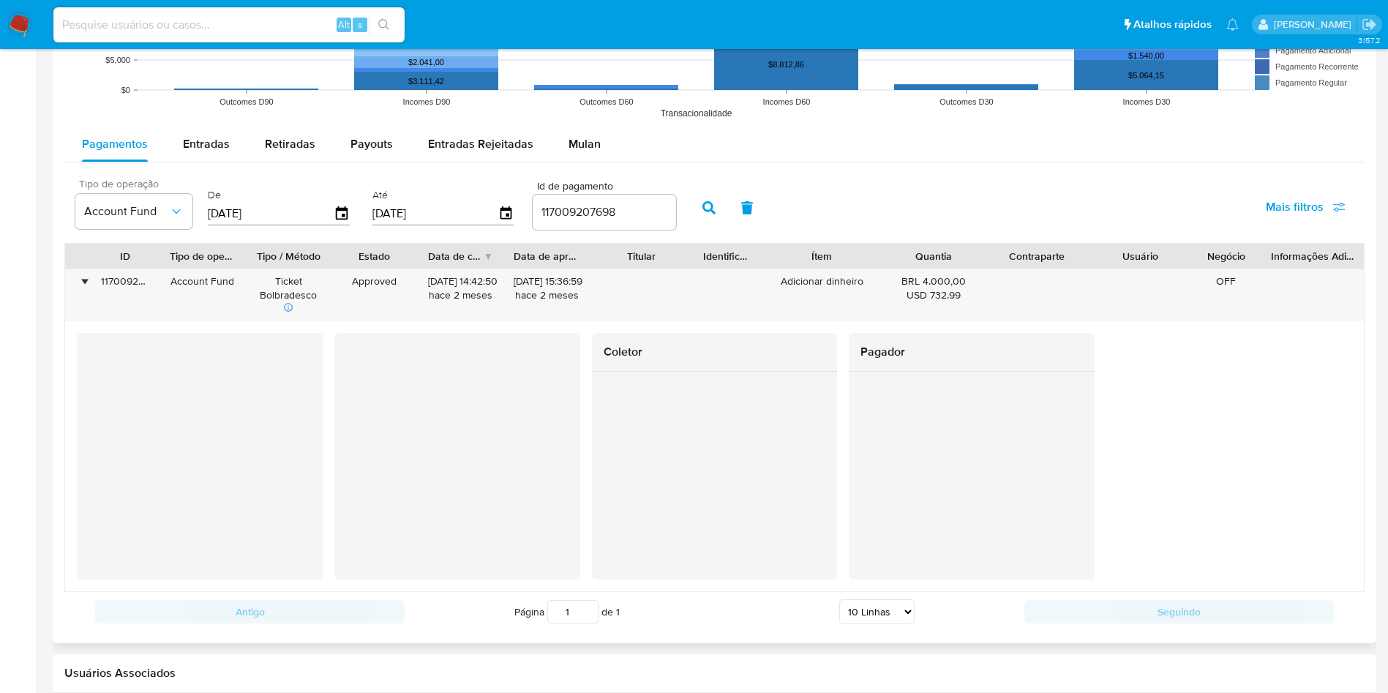
click at [451, 211] on input "[DATE]" at bounding box center [435, 213] width 126 height 23
click at [504, 215] on icon "button" at bounding box center [506, 214] width 26 height 26
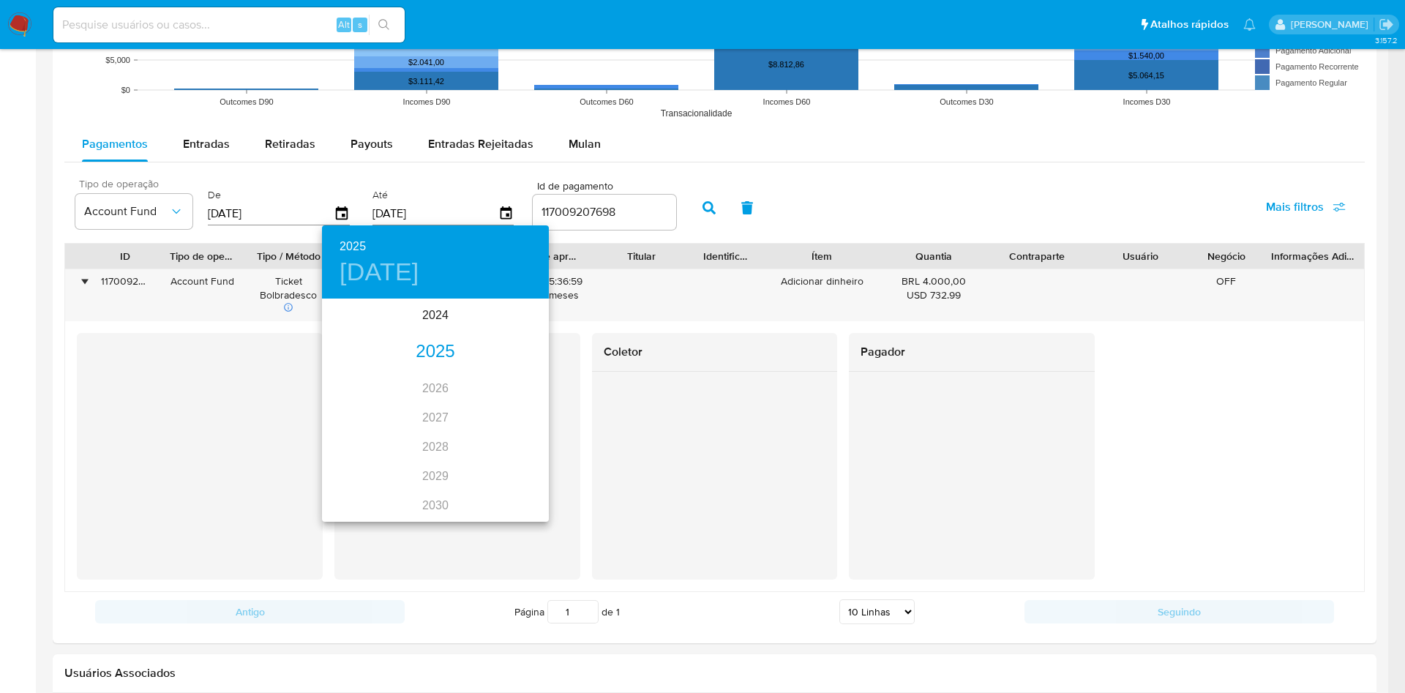
click at [427, 347] on div "2025" at bounding box center [435, 351] width 227 height 29
click at [356, 434] on div "jul." at bounding box center [359, 437] width 75 height 55
click at [440, 481] on p "31" at bounding box center [435, 481] width 12 height 15
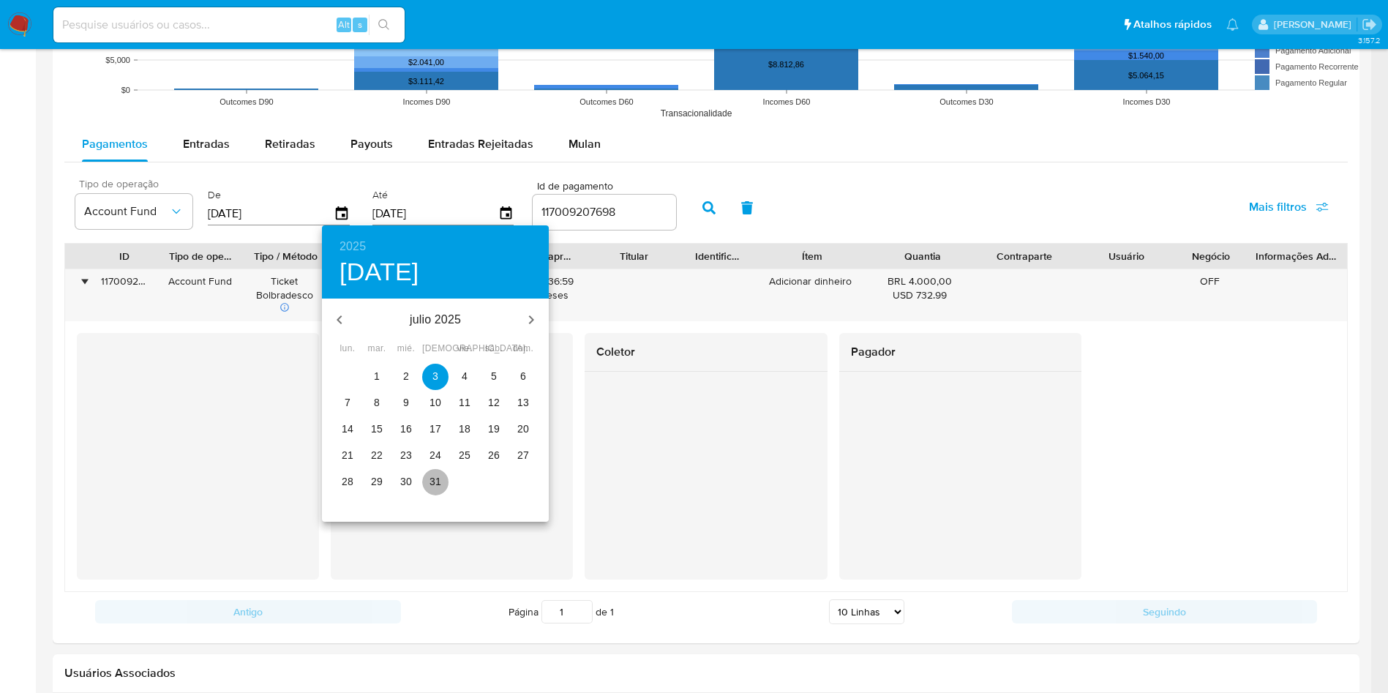
type input "31/07/2025"
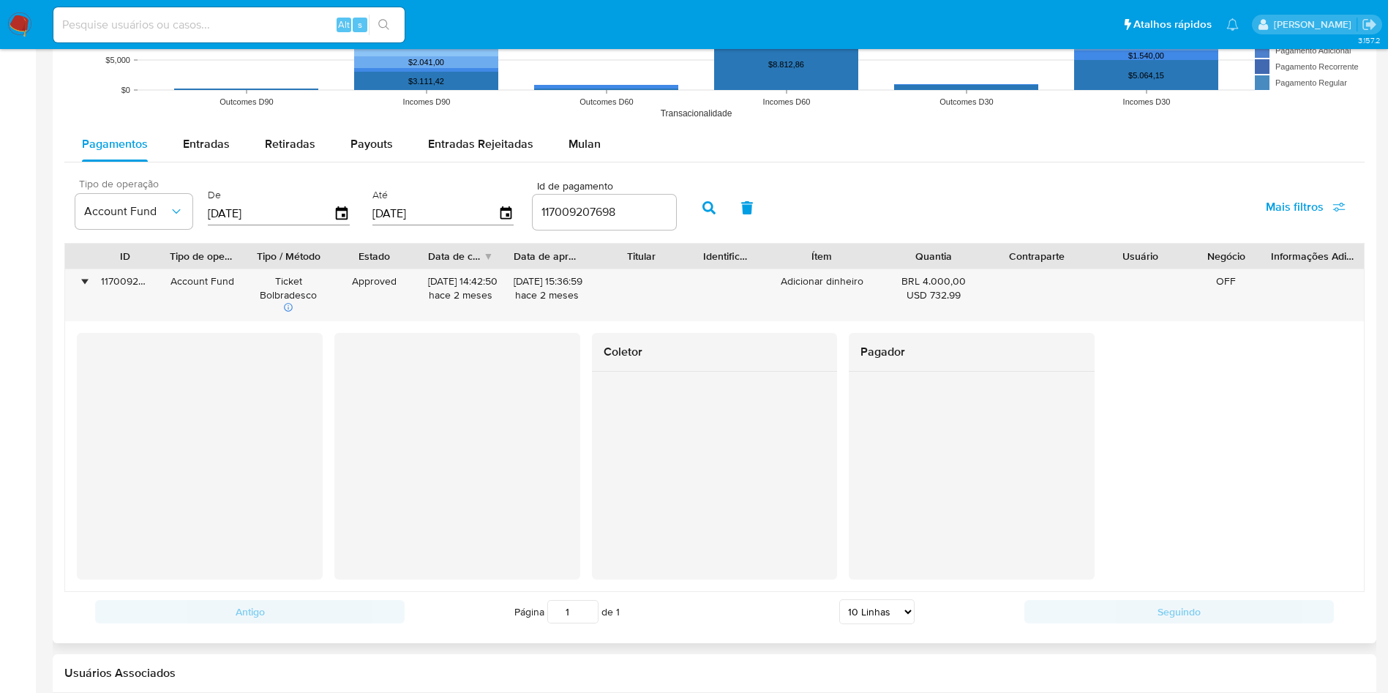
click at [611, 220] on input "117009207698" at bounding box center [604, 212] width 143 height 19
click at [704, 217] on button "button" at bounding box center [709, 207] width 38 height 35
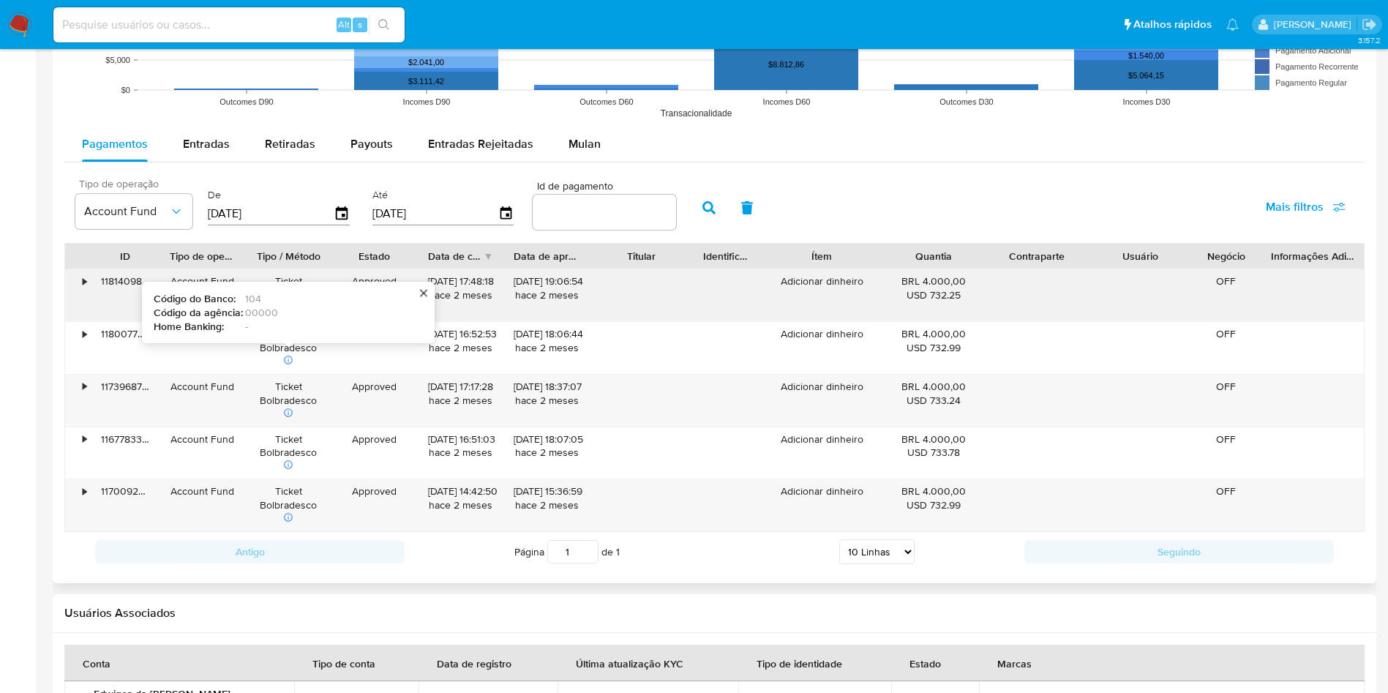
click at [85, 292] on div "•" at bounding box center [78, 295] width 26 height 52
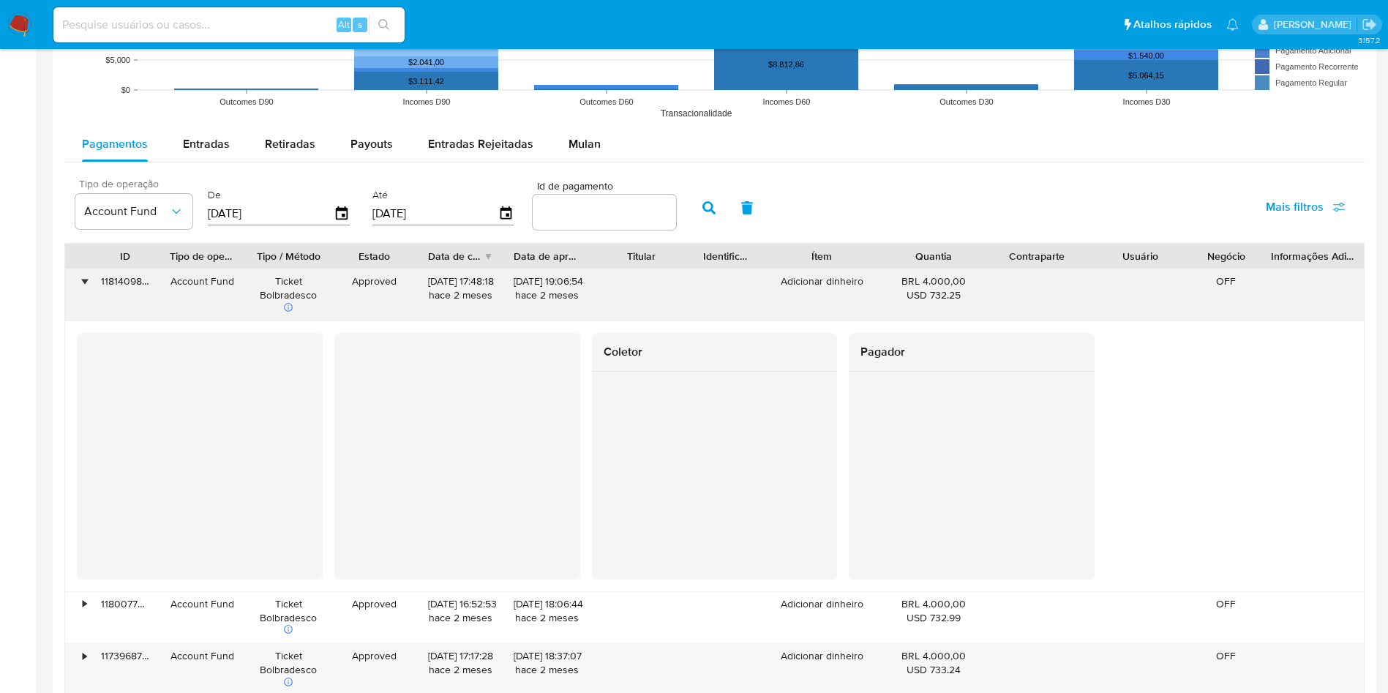
click at [85, 292] on div "•" at bounding box center [78, 295] width 26 height 52
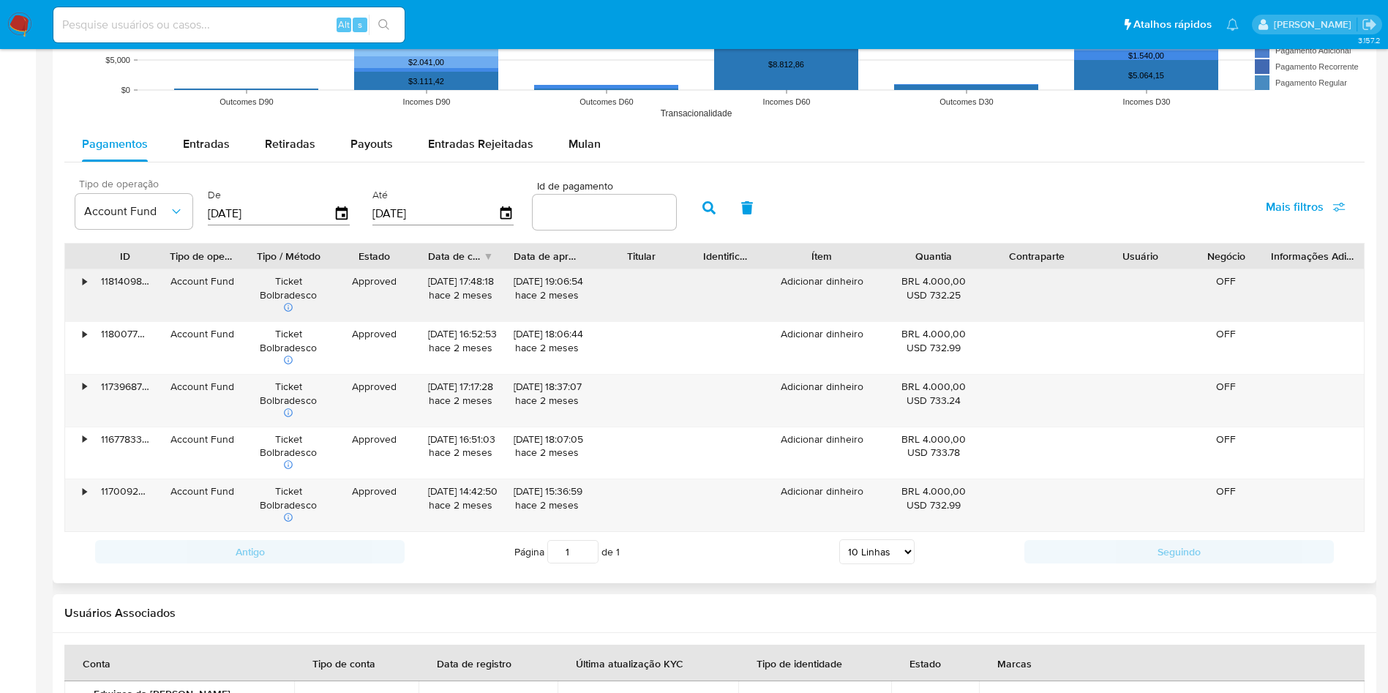
click at [85, 292] on div "•" at bounding box center [78, 295] width 26 height 52
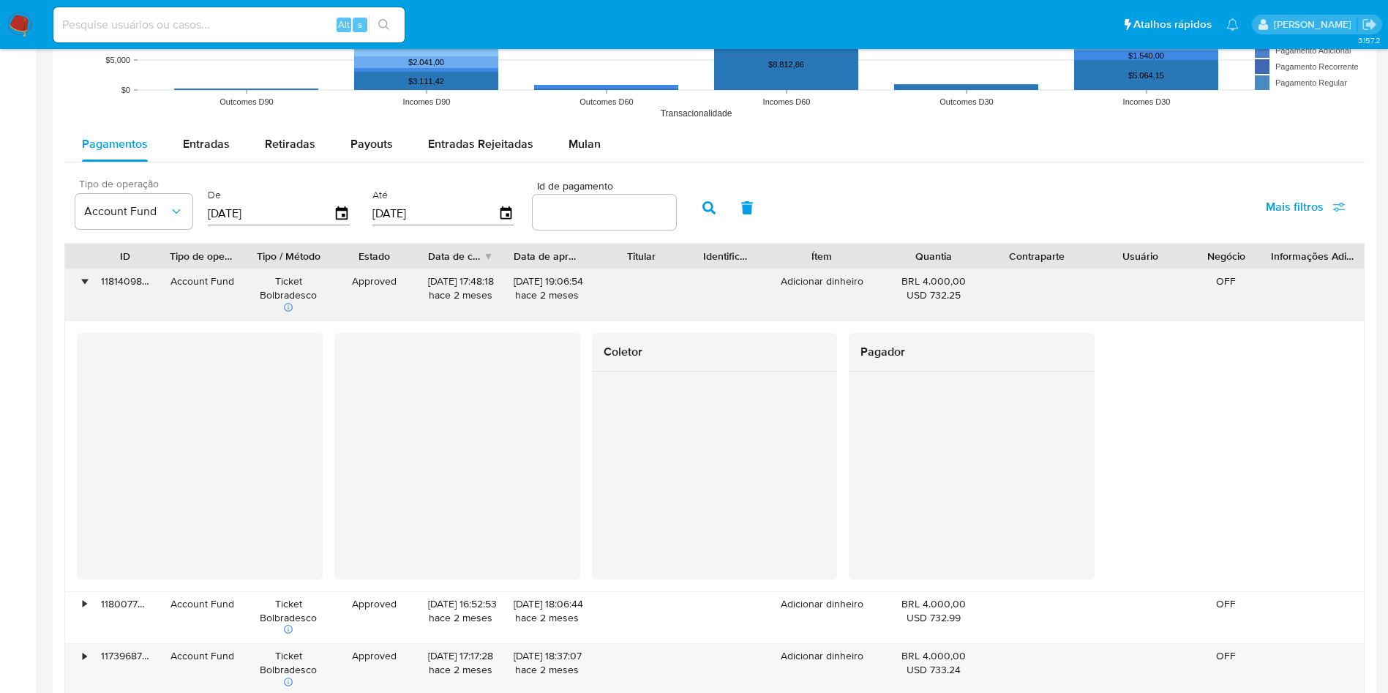
click at [85, 292] on div "•" at bounding box center [78, 295] width 26 height 52
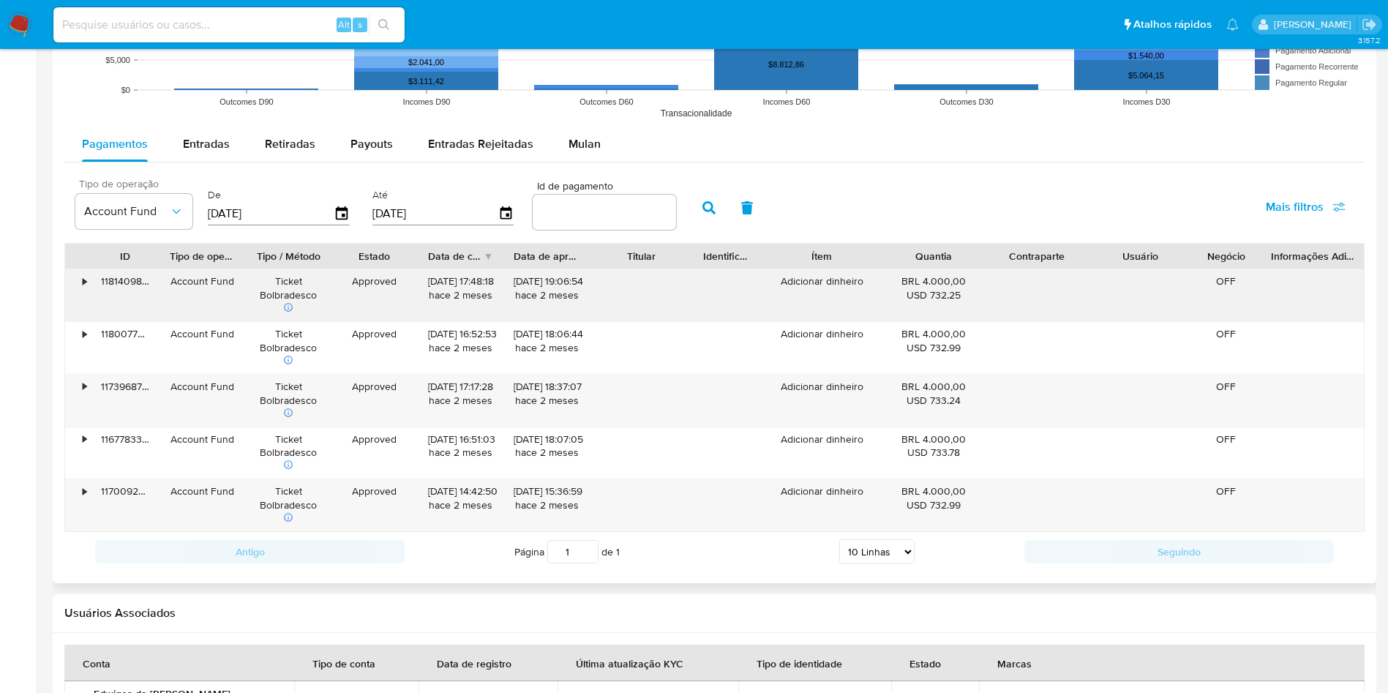
click at [72, 282] on div "•" at bounding box center [78, 295] width 26 height 52
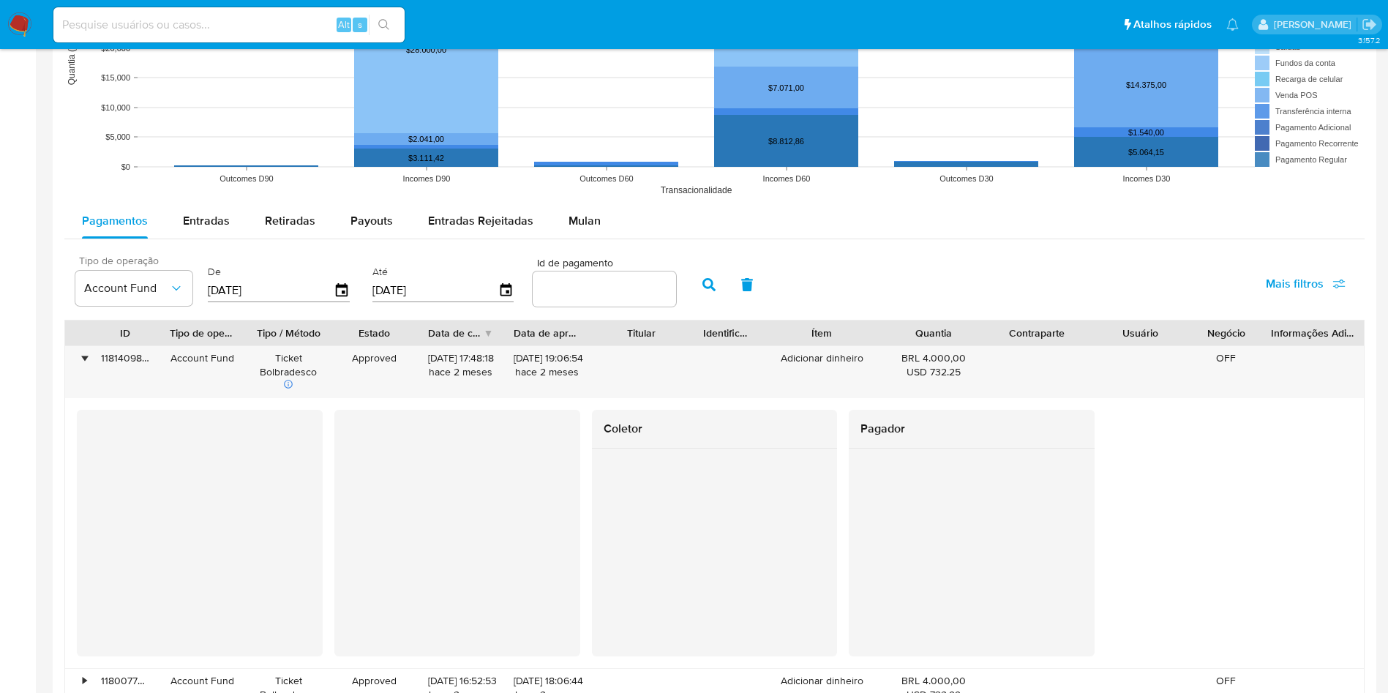
scroll to position [1097, 0]
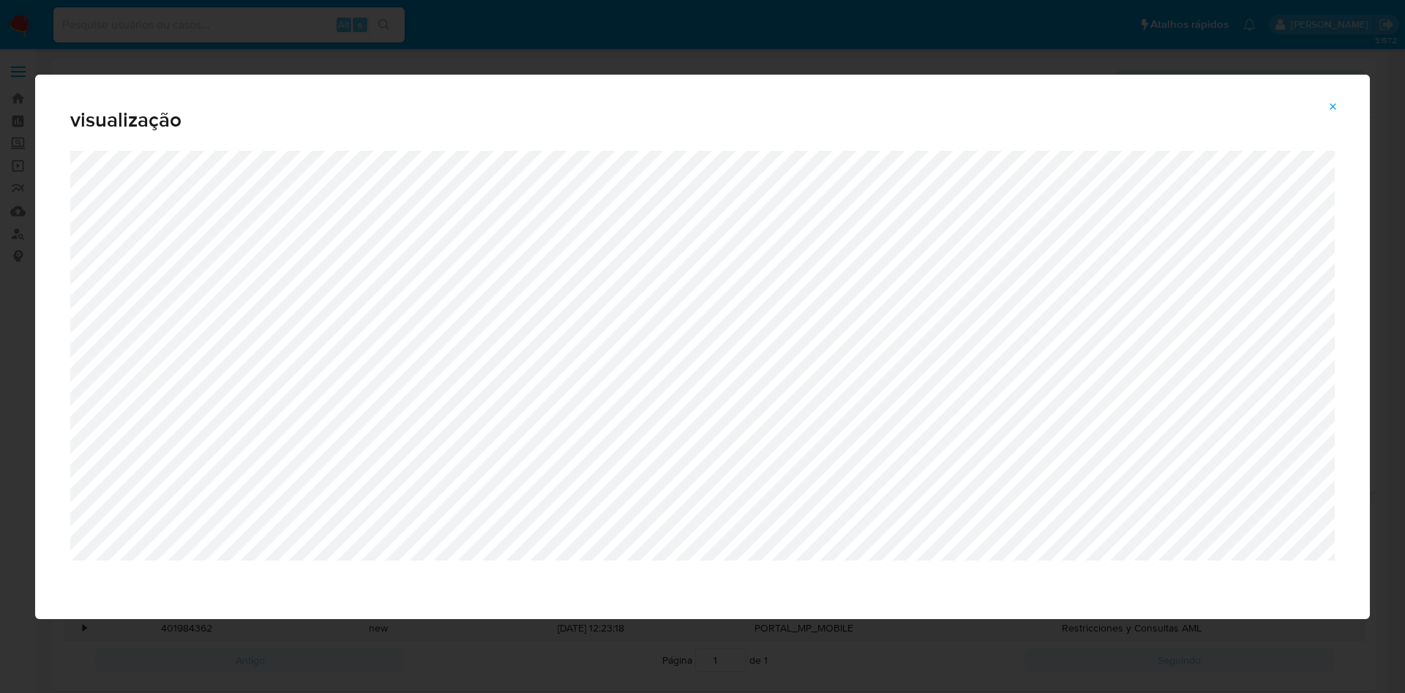
select select "10"
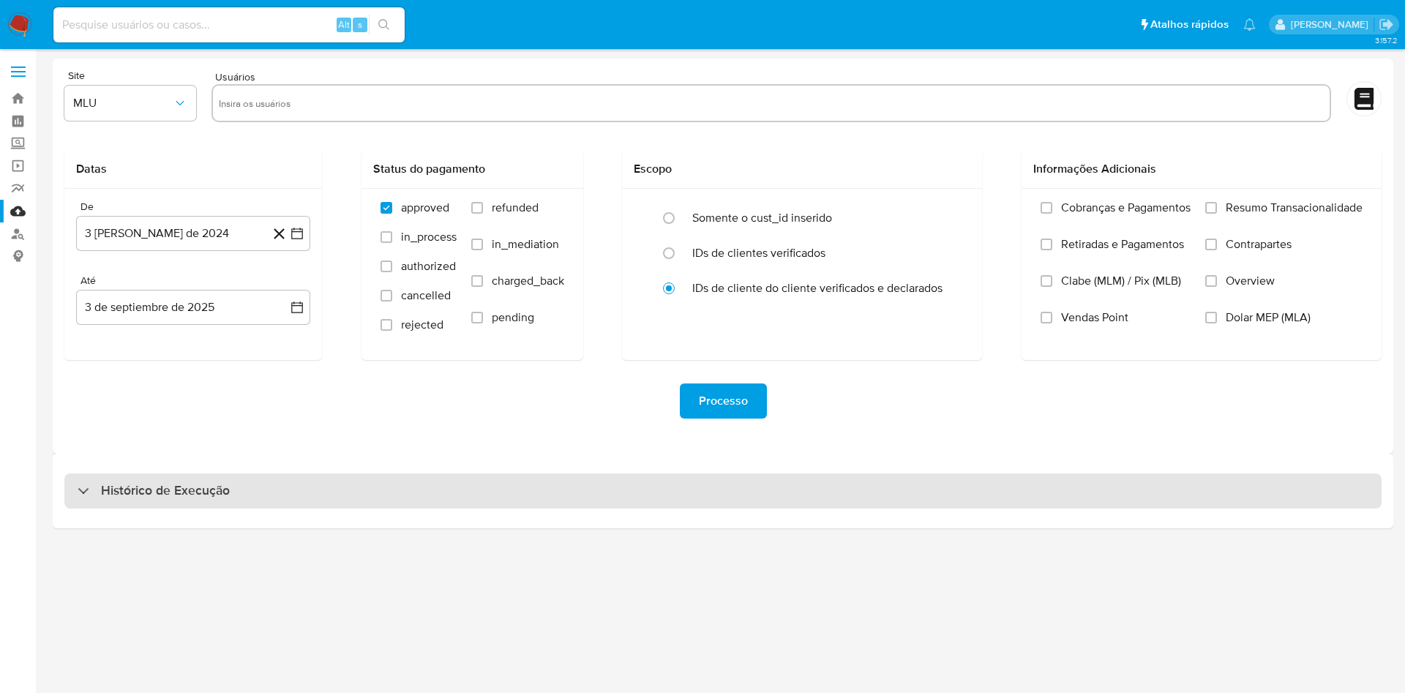
drag, startPoint x: 311, startPoint y: 454, endPoint x: 393, endPoint y: 504, distance: 95.9
click at [311, 454] on div "Histórico de Execução" at bounding box center [723, 491] width 1340 height 75
click at [385, 492] on div "Histórico de Execução" at bounding box center [722, 490] width 1317 height 35
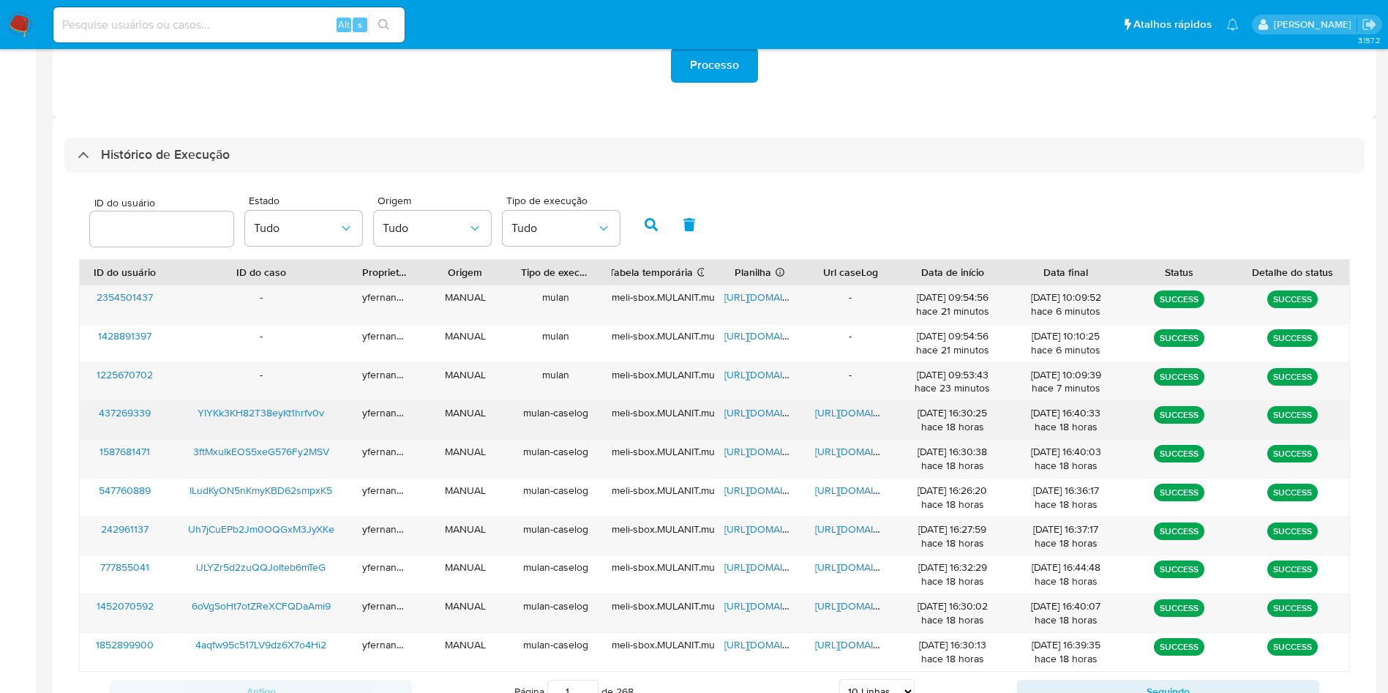
scroll to position [369, 0]
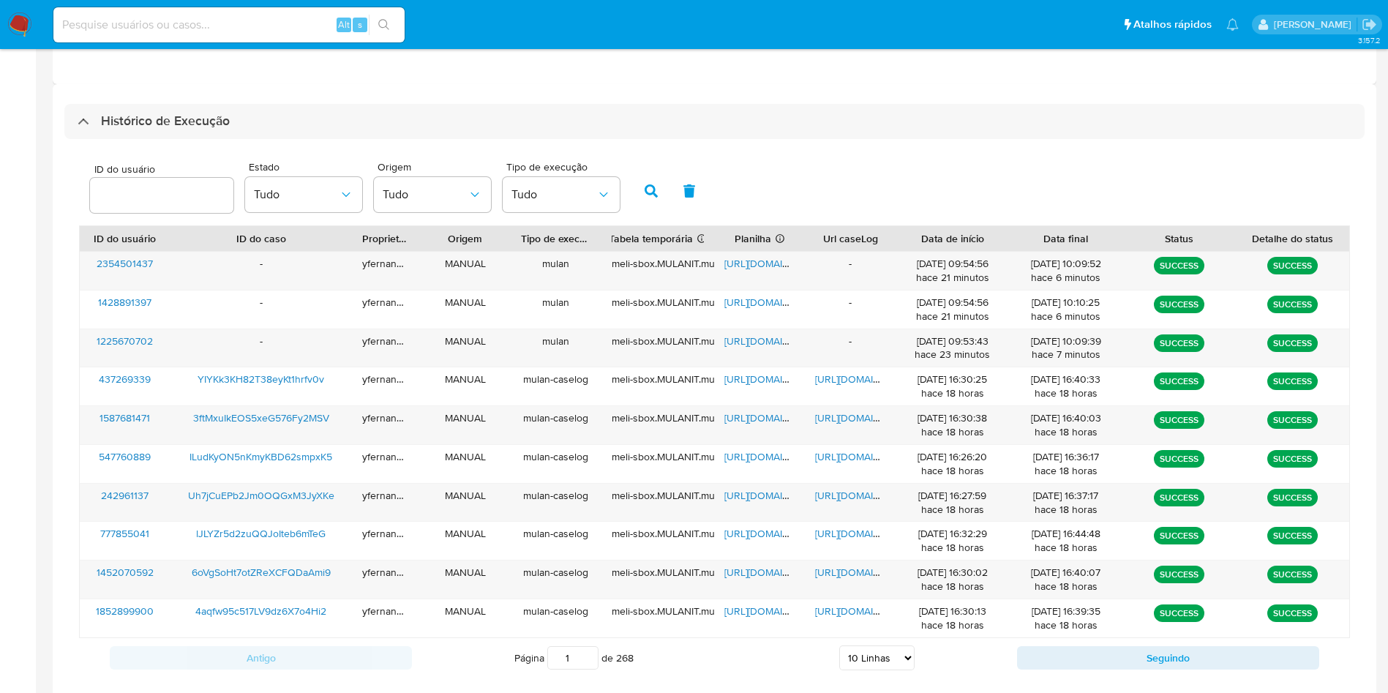
click at [854, 148] on div "ID do usuário Estado Tudo Origem Tudo Tipo de execução Tudo ID do usuário ID do…" at bounding box center [714, 415] width 1300 height 553
click at [744, 345] on span "[URL][DOMAIN_NAME]" at bounding box center [774, 341] width 101 height 15
click at [865, 653] on select "5 Linhas 10 Linhas 20 Linhas 25 Linhas 50 Linhas 100 Linhas" at bounding box center [876, 657] width 75 height 25
select select "20"
click at [839, 645] on select "5 Linhas 10 Linhas 20 Linhas 25 Linhas 50 Linhas 100 Linhas" at bounding box center [876, 657] width 75 height 25
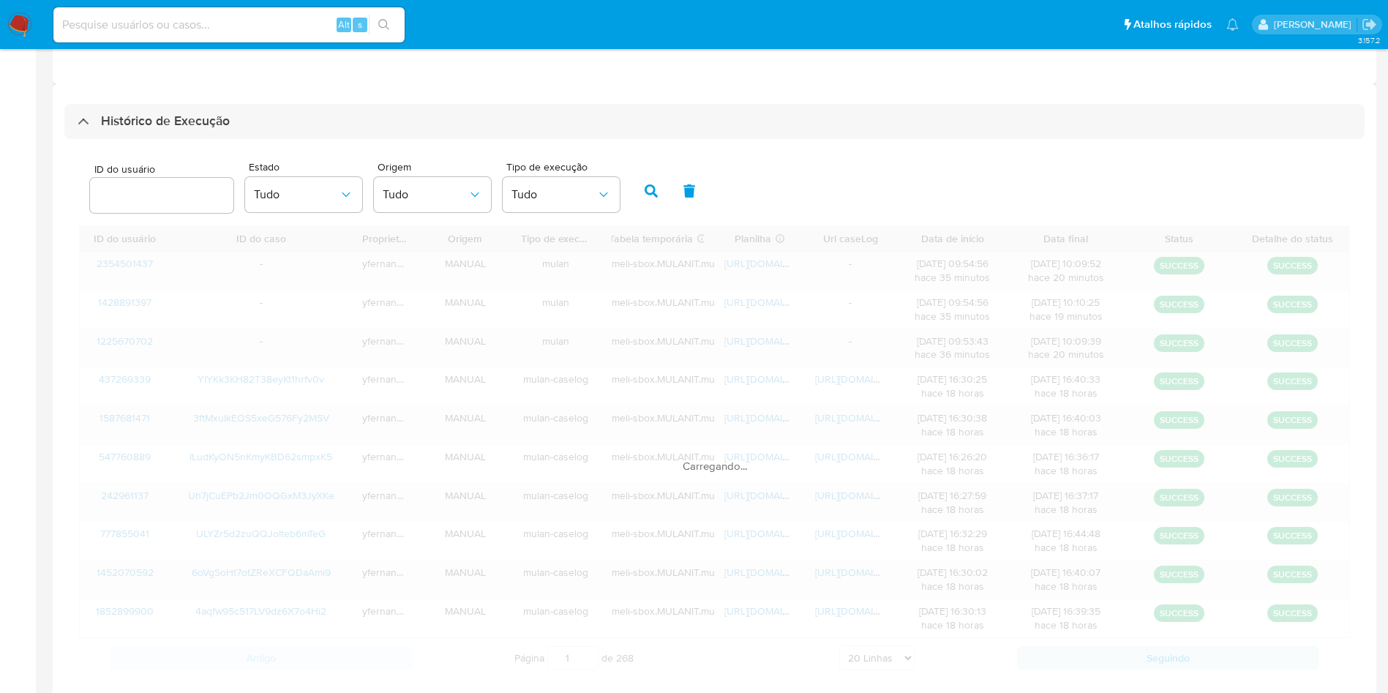
click at [900, 155] on div "ID do usuário Estado Tudo Origem Tudo Tipo de execução Tudo" at bounding box center [714, 190] width 1271 height 72
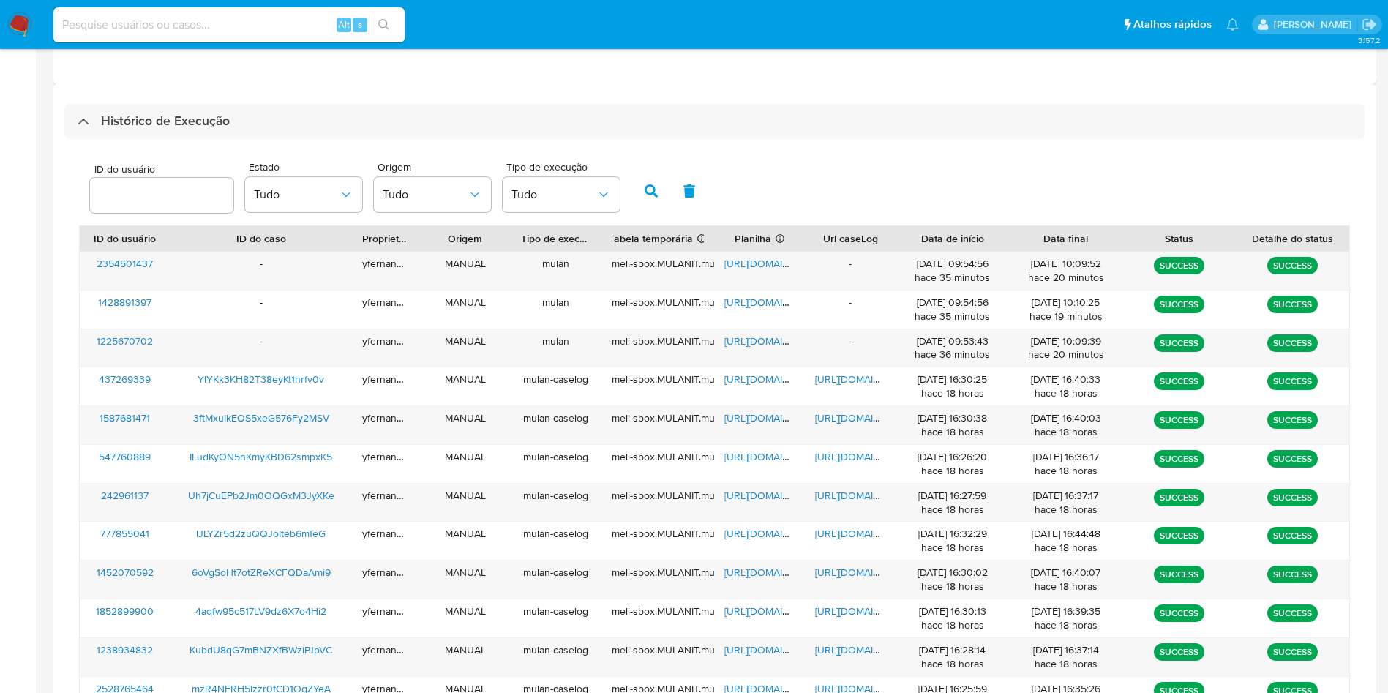
scroll to position [750, 0]
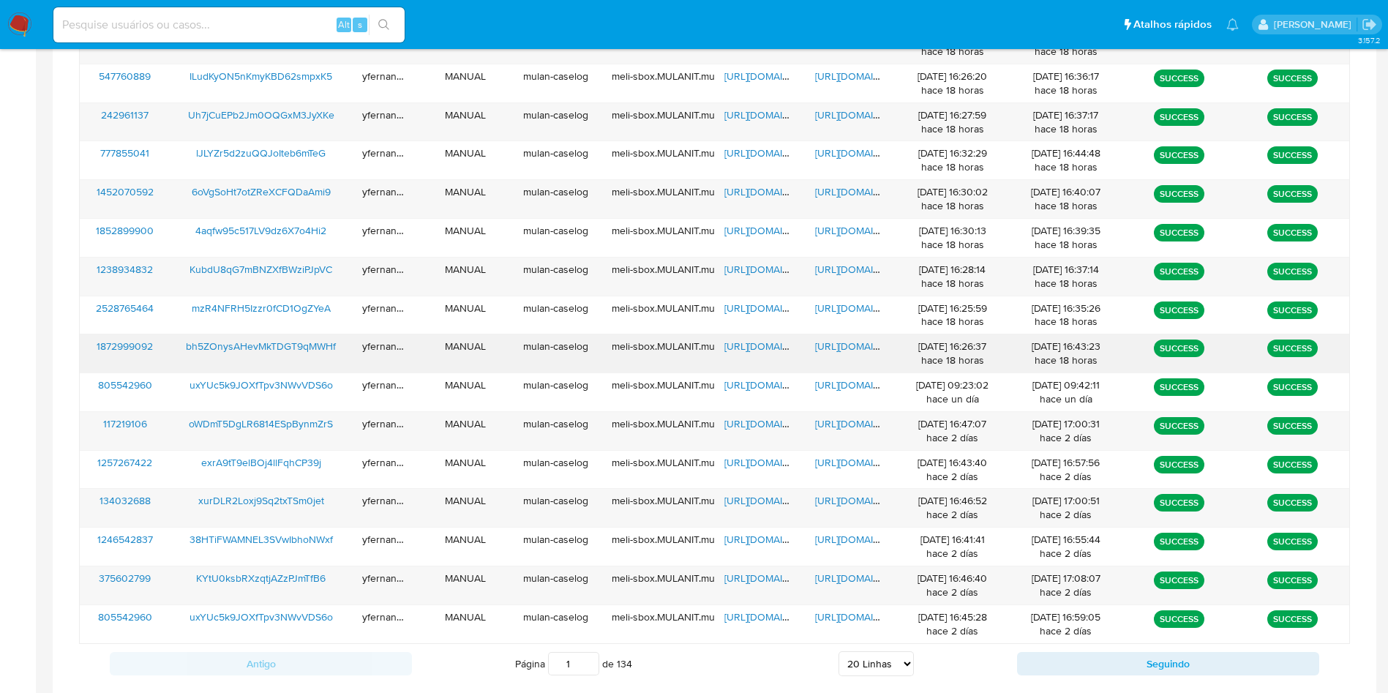
click at [756, 345] on span "[URL][DOMAIN_NAME]" at bounding box center [774, 346] width 101 height 15
click at [845, 342] on span "[URL][DOMAIN_NAME]" at bounding box center [865, 346] width 101 height 15
click at [182, 15] on input at bounding box center [228, 24] width 351 height 19
paste input "41535768"
type input "41535768"
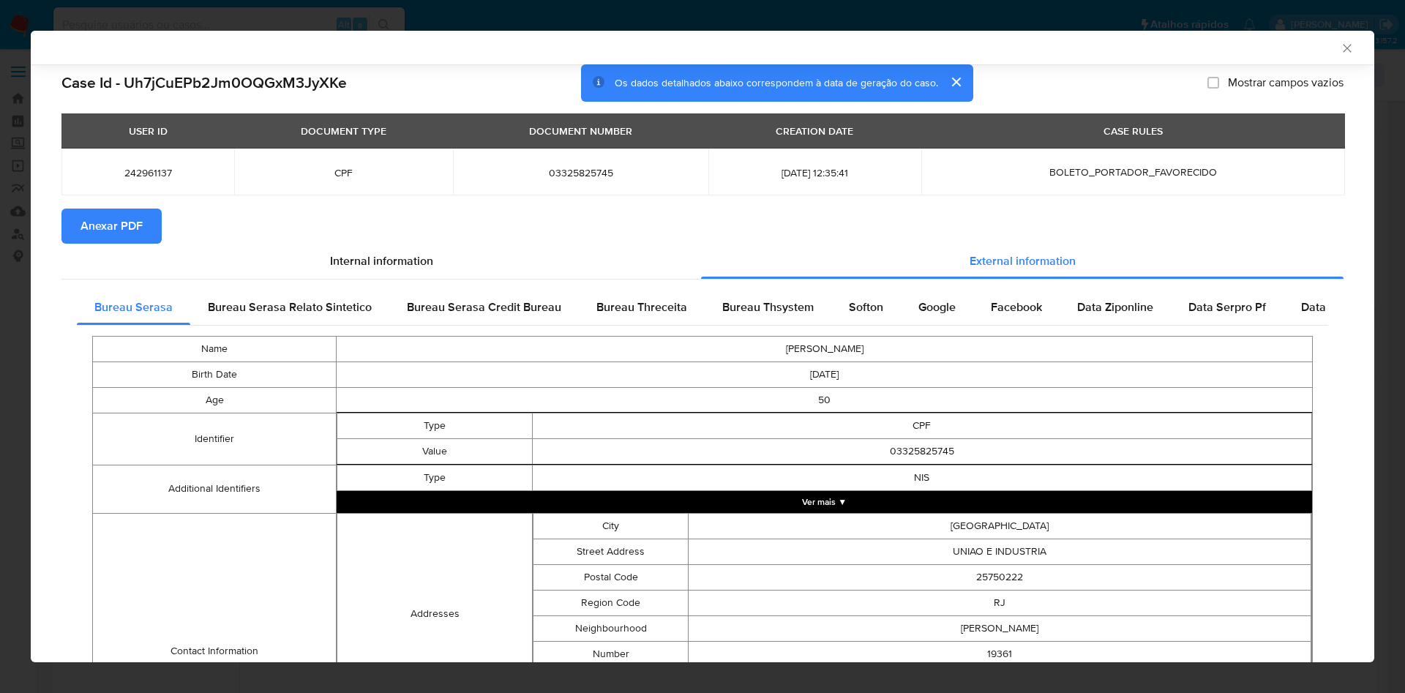
select select "10"
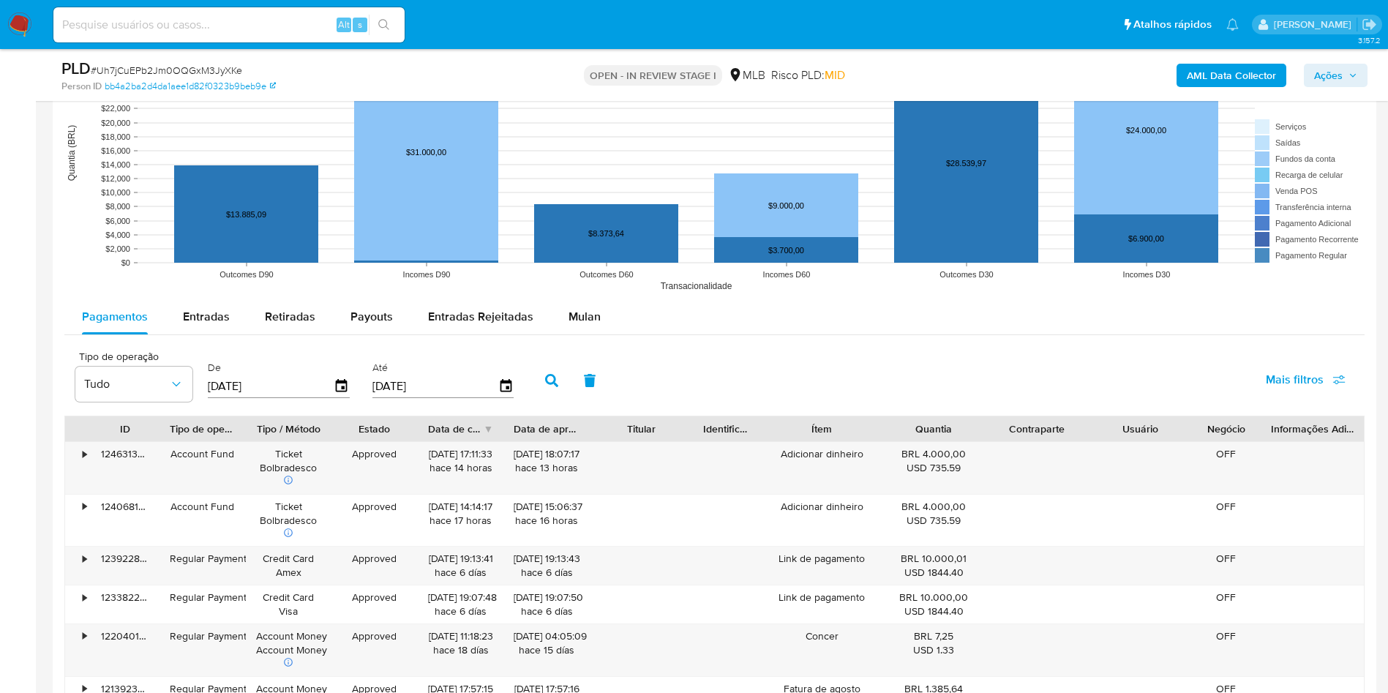
scroll to position [1427, 0]
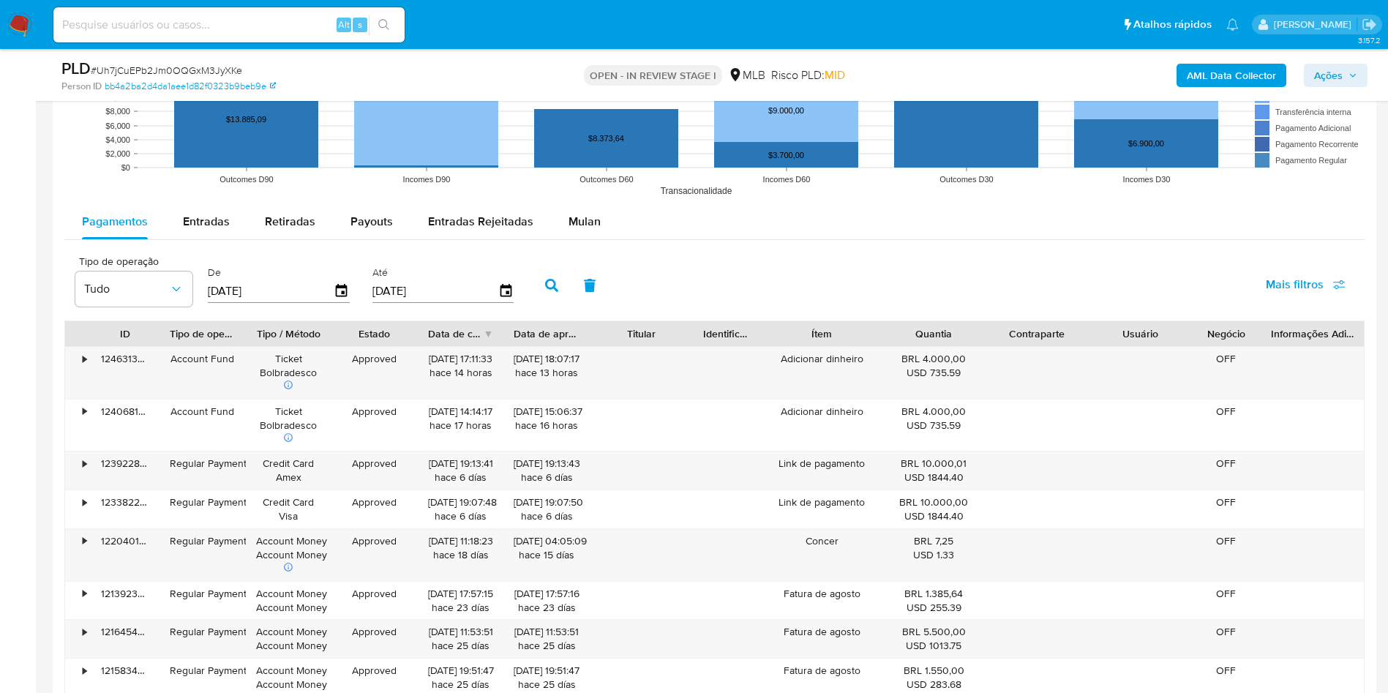
drag, startPoint x: 1288, startPoint y: 277, endPoint x: 1288, endPoint y: 311, distance: 34.4
click at [1288, 277] on span "Mais filtros" at bounding box center [1295, 284] width 58 height 35
click at [1165, 431] on span "Id de pagamento" at bounding box center [1198, 425] width 86 height 15
click at [1146, 431] on input "Id de pagamento" at bounding box center [1141, 426] width 12 height 12
checkbox input "true"
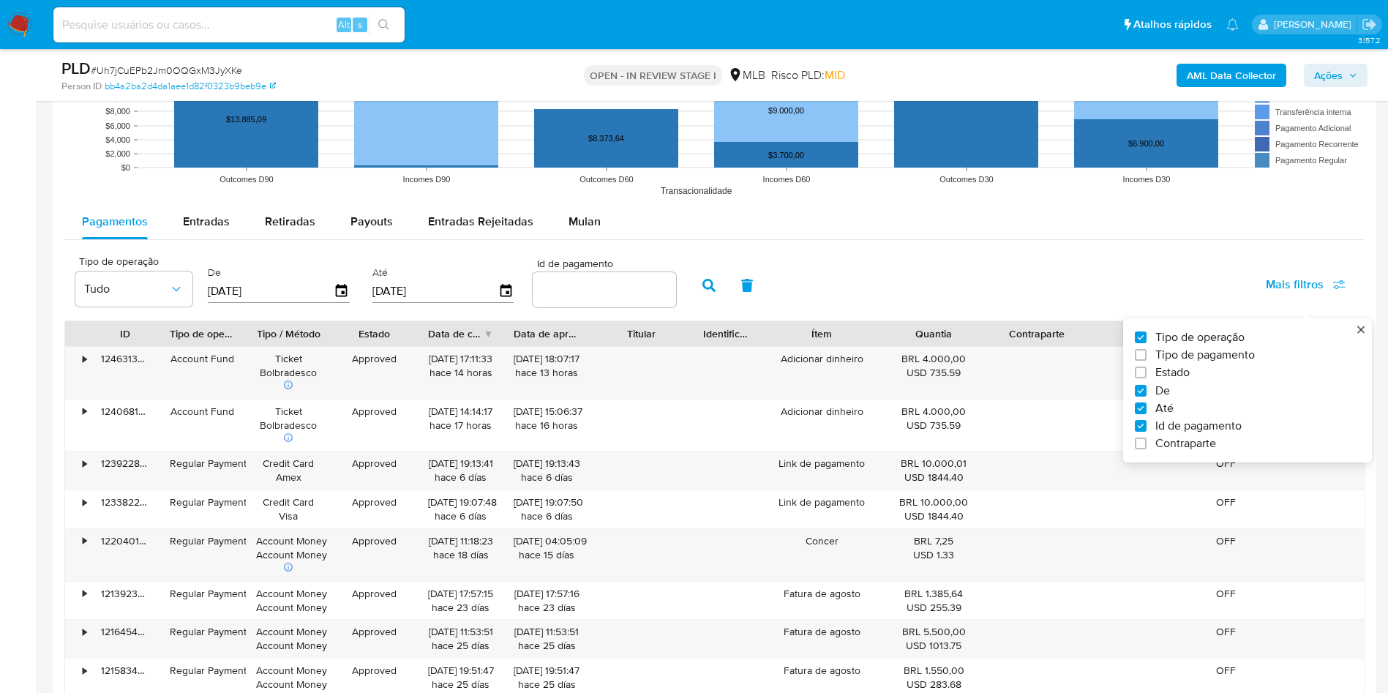
click at [593, 292] on input "number" at bounding box center [604, 289] width 143 height 19
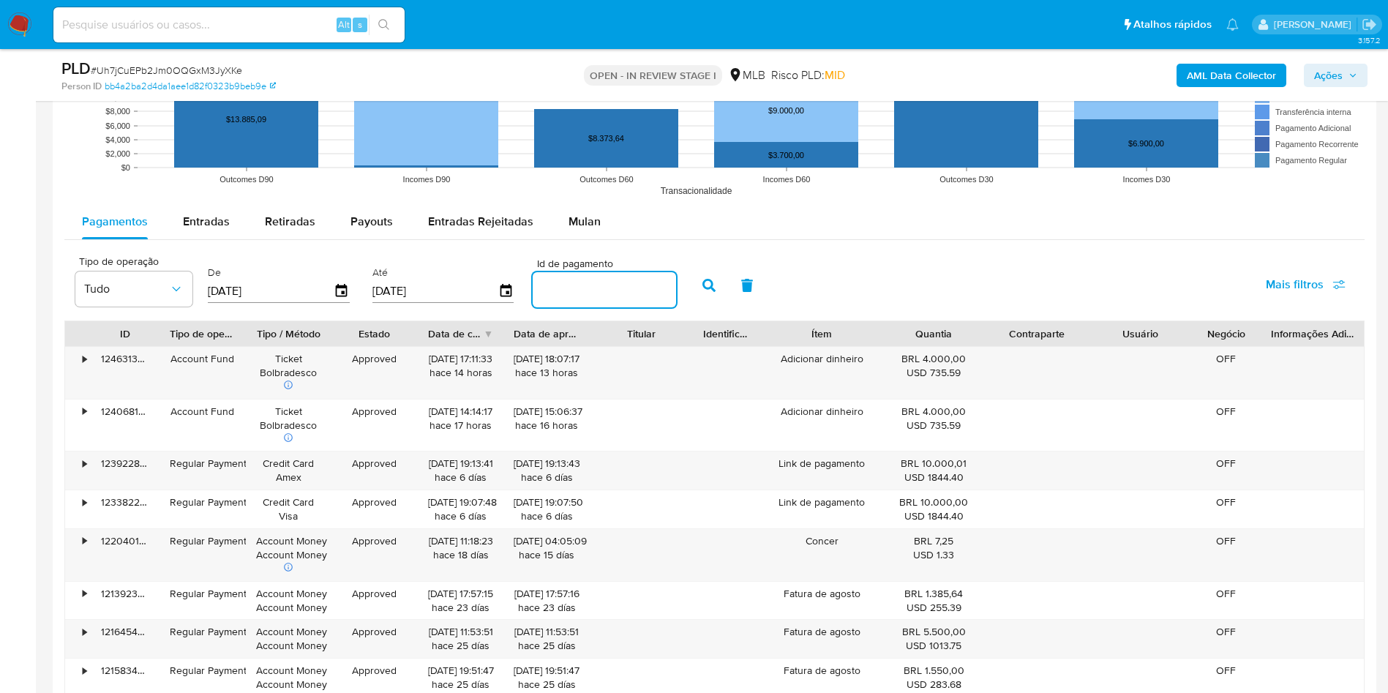
click at [593, 292] on input "number" at bounding box center [604, 289] width 143 height 19
paste input "118140980490"
type input "118140980490"
drag, startPoint x: 702, startPoint y: 293, endPoint x: 711, endPoint y: 295, distance: 8.9
click at [711, 295] on button "button" at bounding box center [709, 285] width 38 height 35
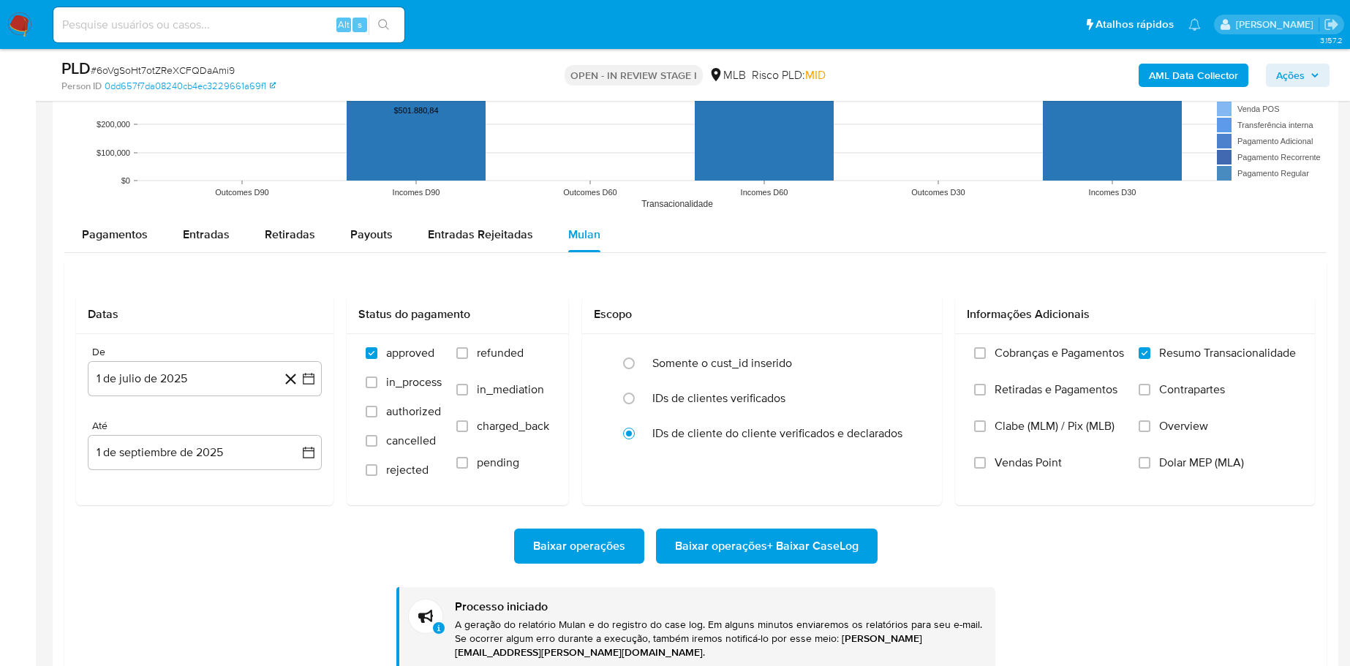
scroll to position [653, 0]
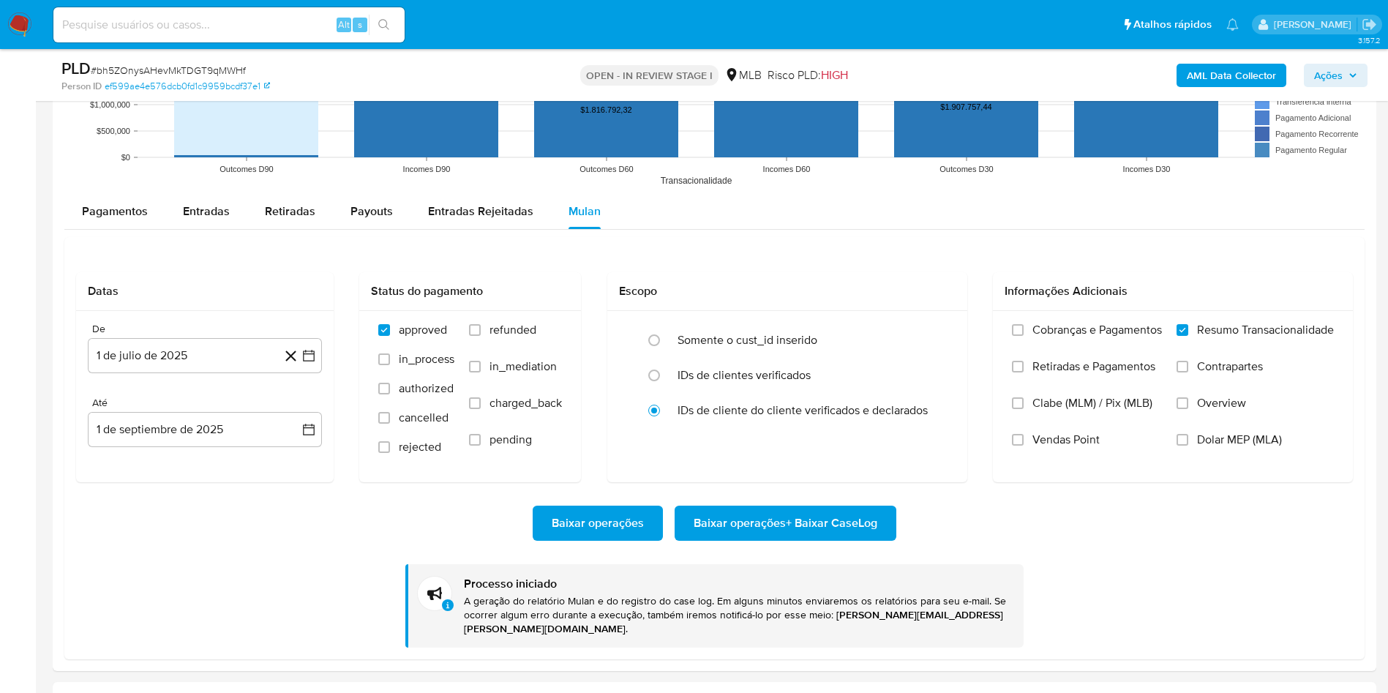
scroll to position [653, 0]
click at [187, 64] on span "# bh5ZOnysAHevMkTDGT9qMWHf" at bounding box center [168, 70] width 155 height 15
copy span "bh5ZOnysAHevMkTDGT9qMWHf"
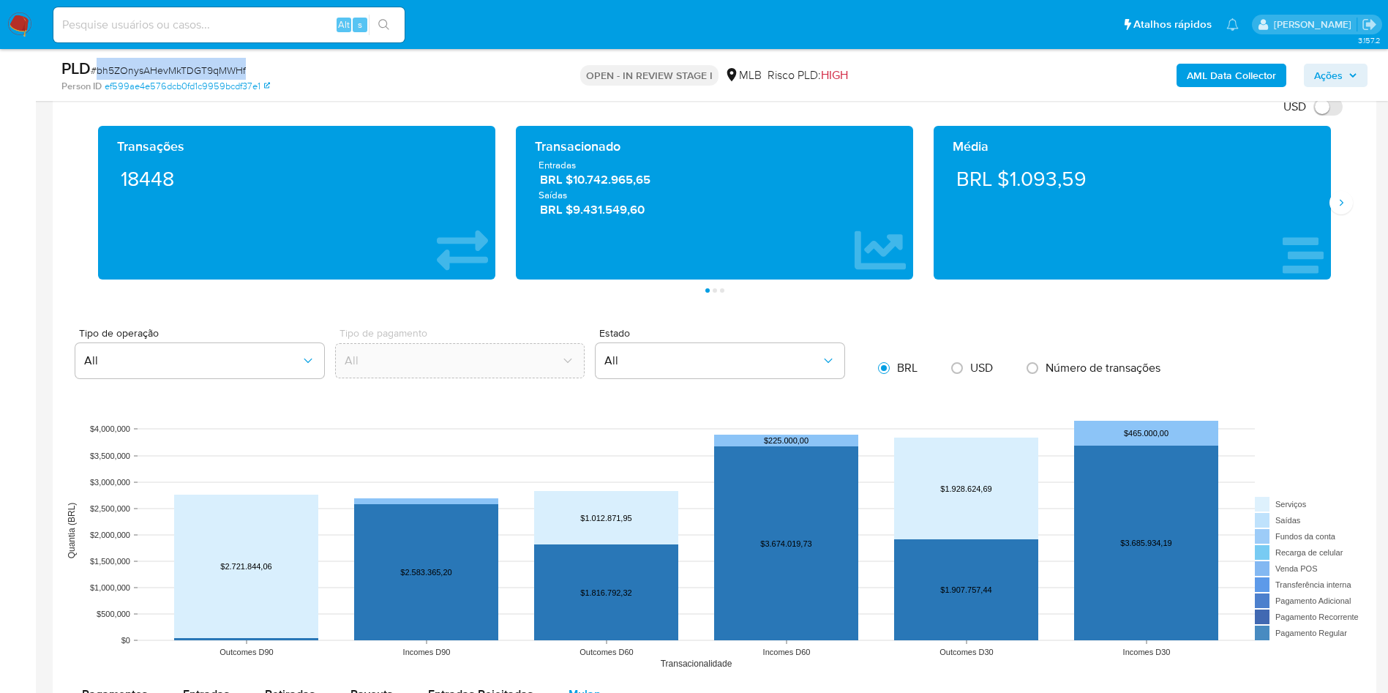
scroll to position [988, 0]
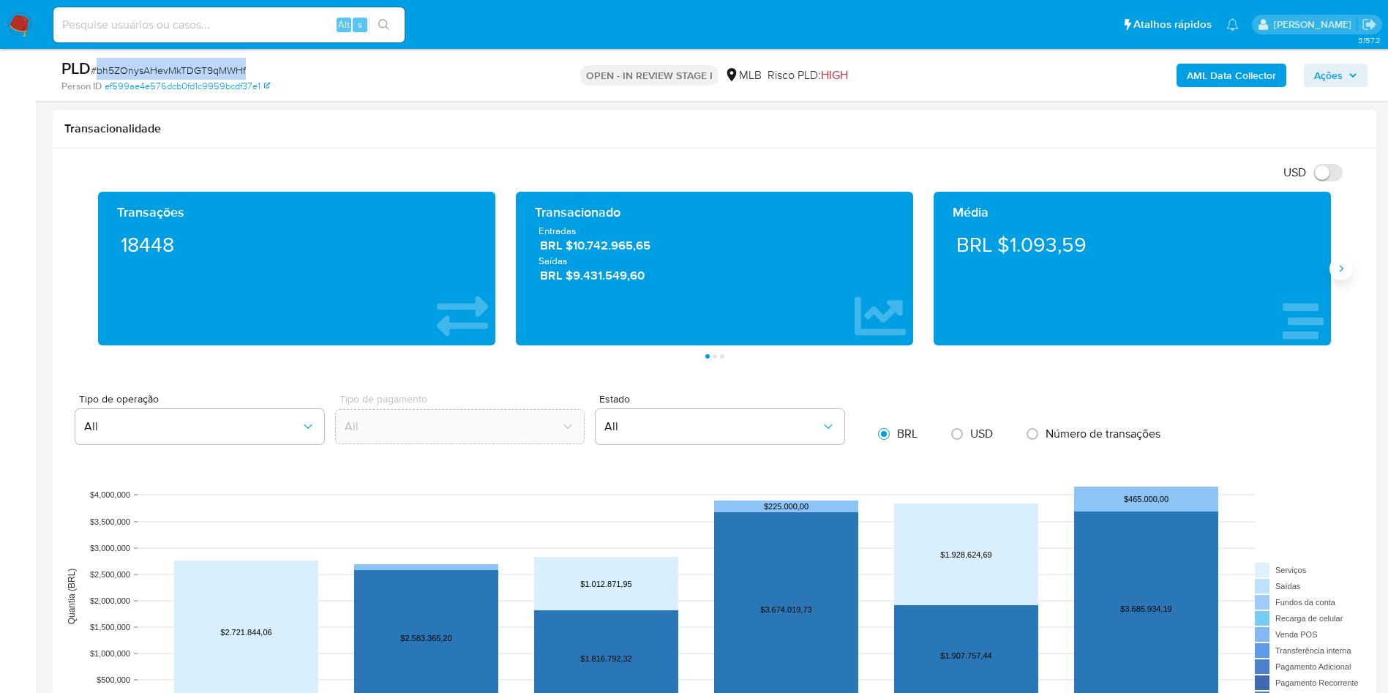
click at [1332, 262] on button "Siguiente" at bounding box center [1340, 268] width 23 height 23
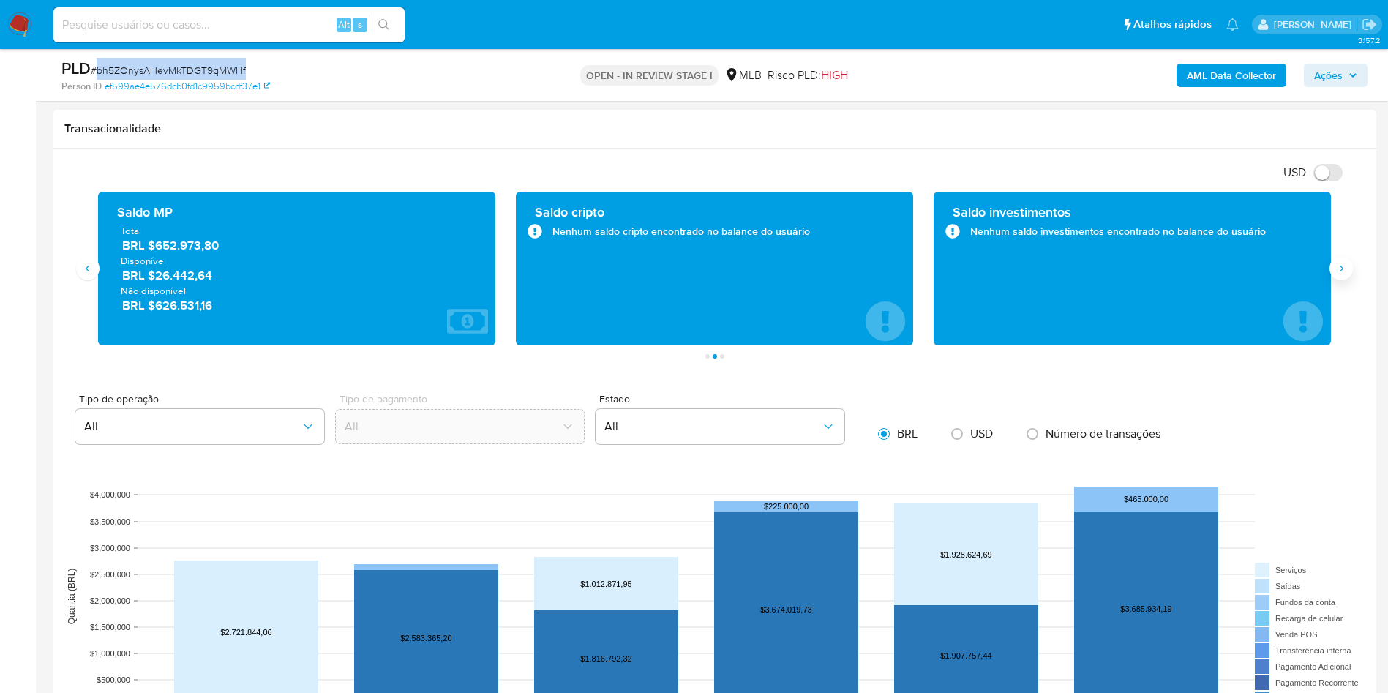
click at [1332, 262] on button "Siguiente" at bounding box center [1340, 268] width 23 height 23
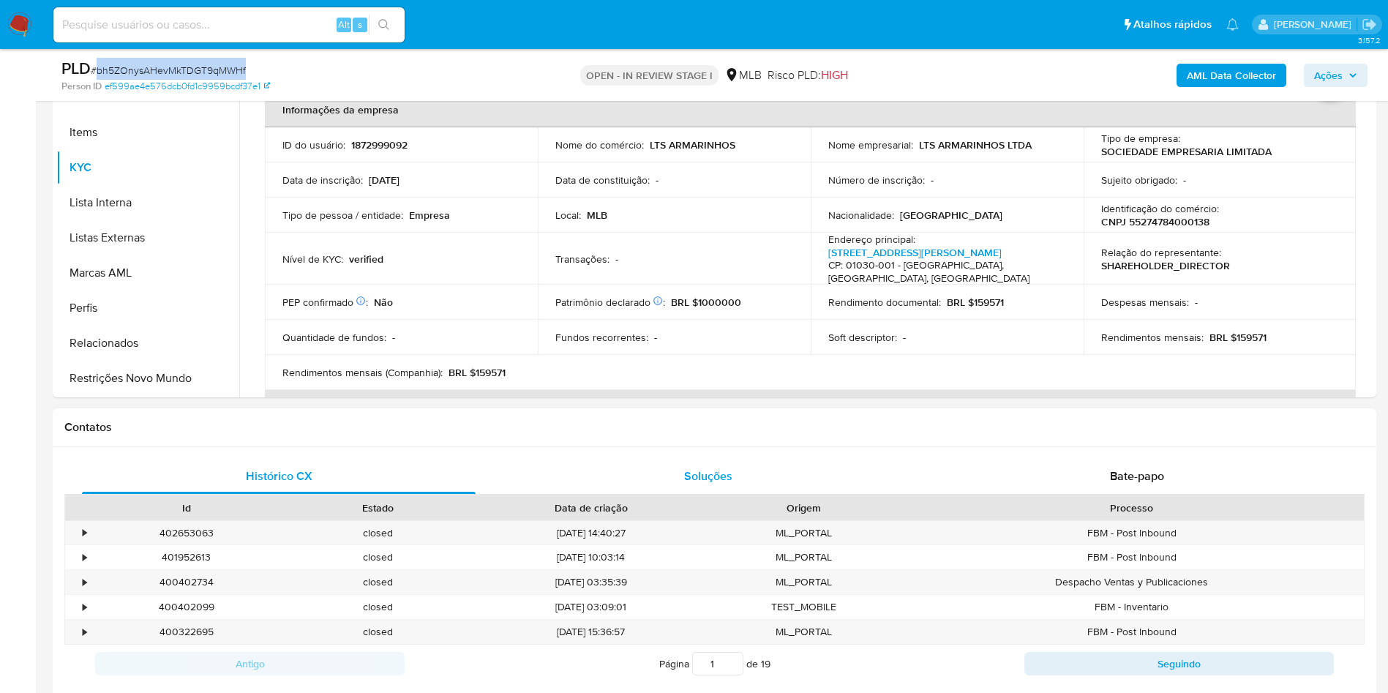
scroll to position [329, 0]
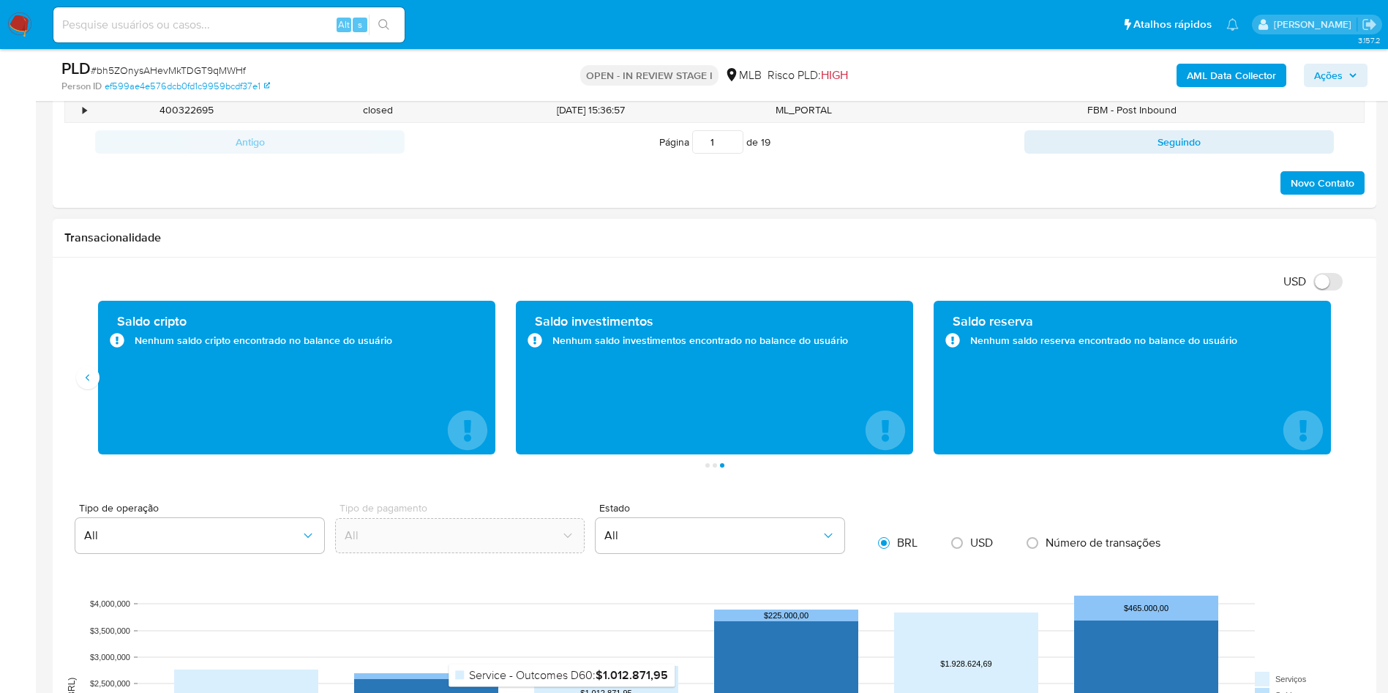
scroll to position [878, 0]
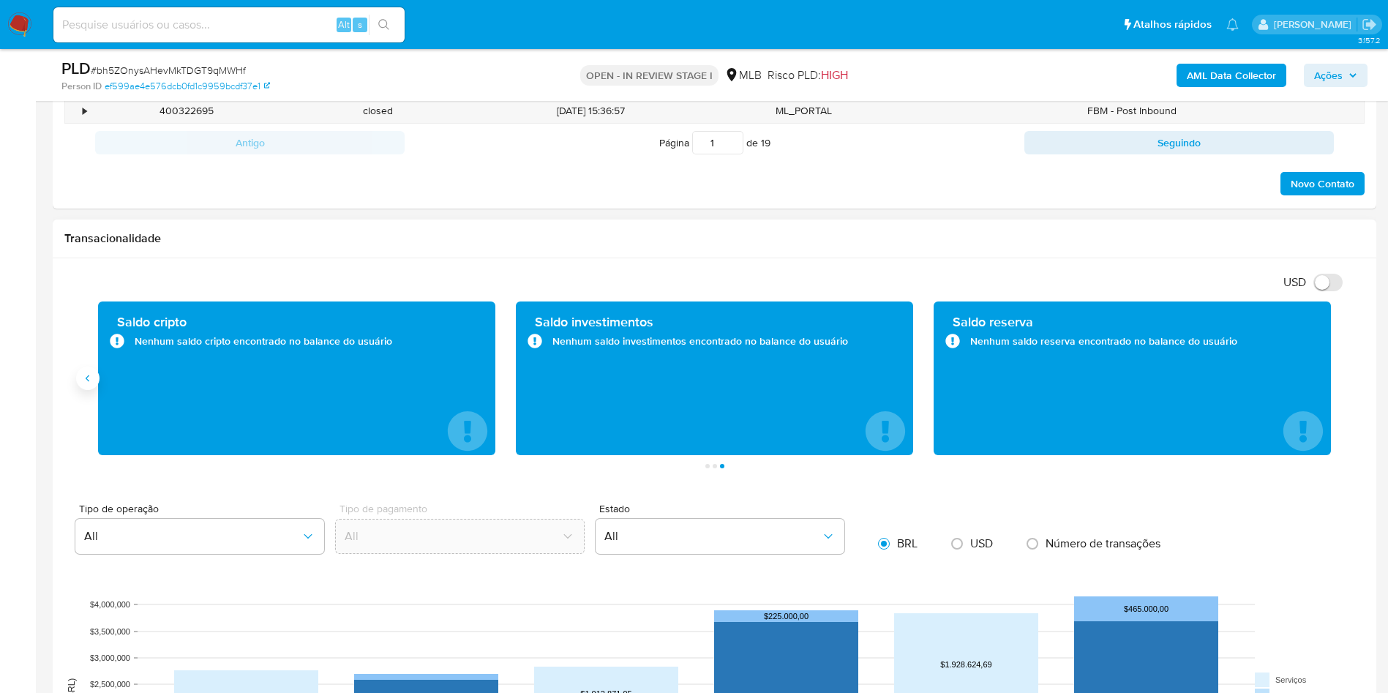
click at [87, 382] on icon "Anterior" at bounding box center [88, 378] width 12 height 12
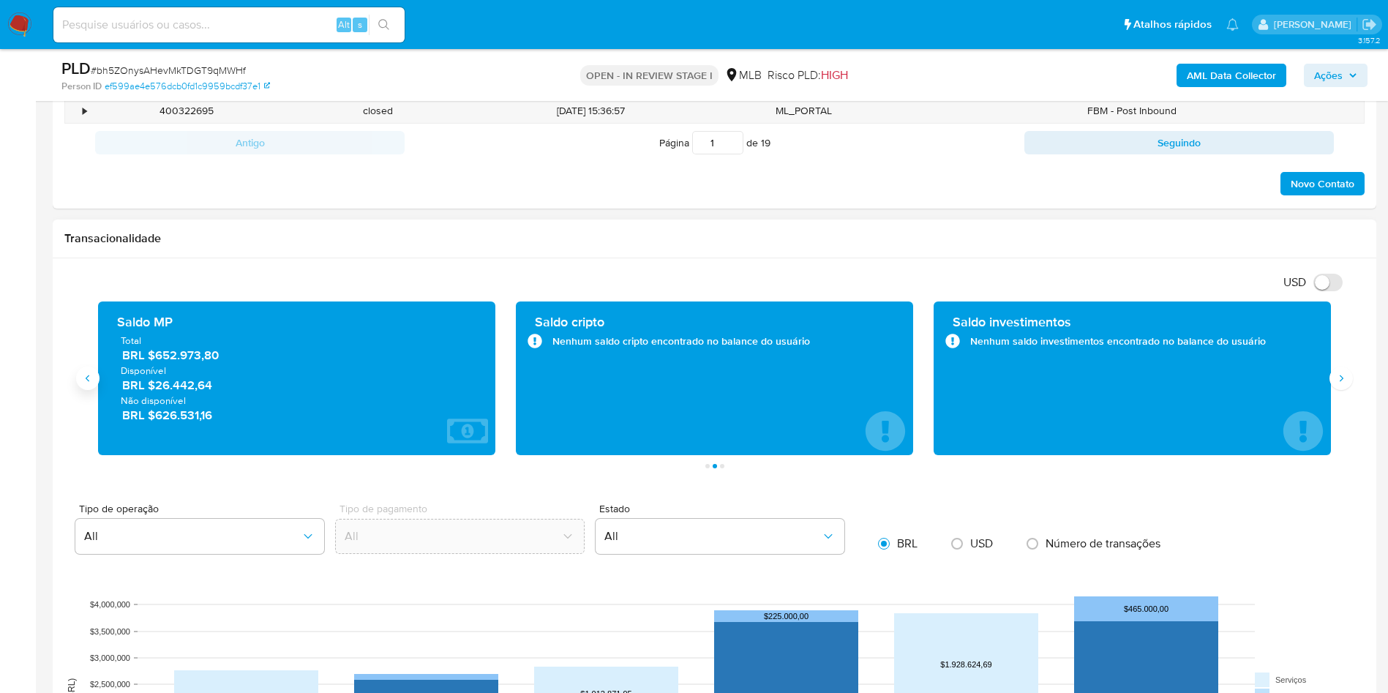
click at [87, 382] on icon "Anterior" at bounding box center [88, 378] width 12 height 12
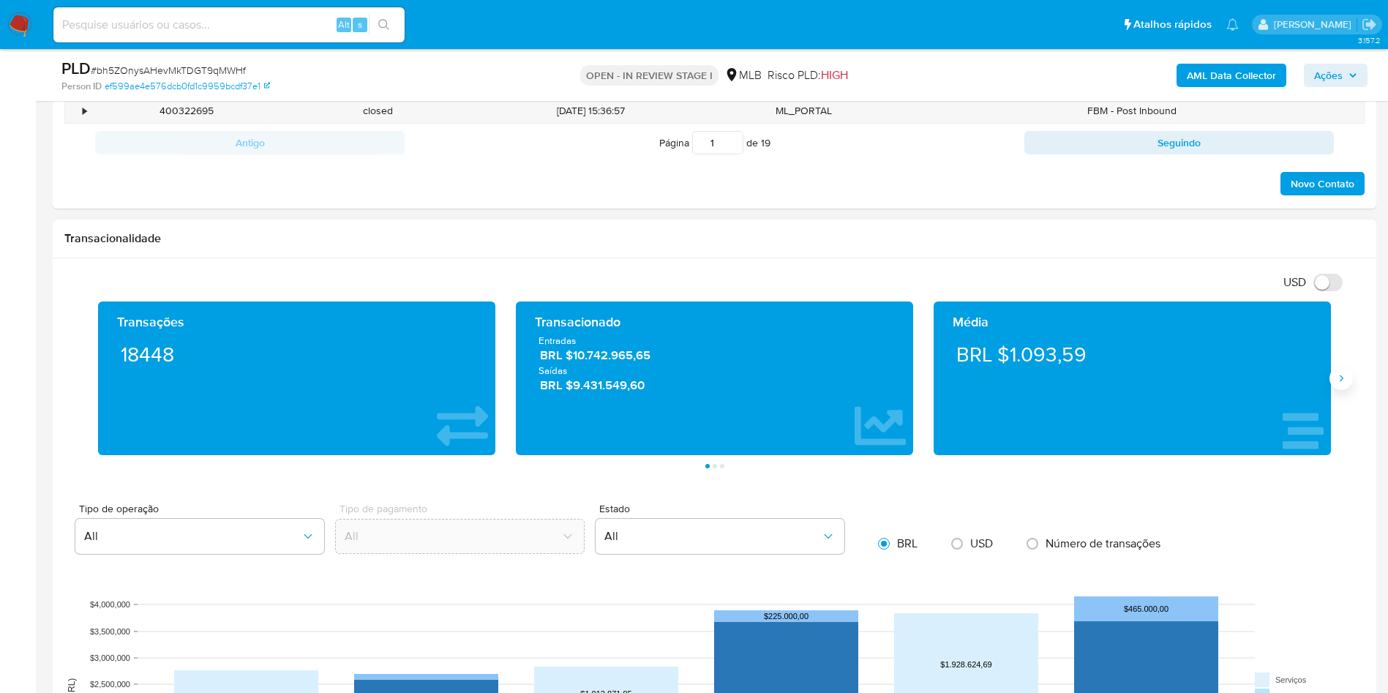
click at [1338, 377] on icon "Siguiente" at bounding box center [1341, 378] width 12 height 12
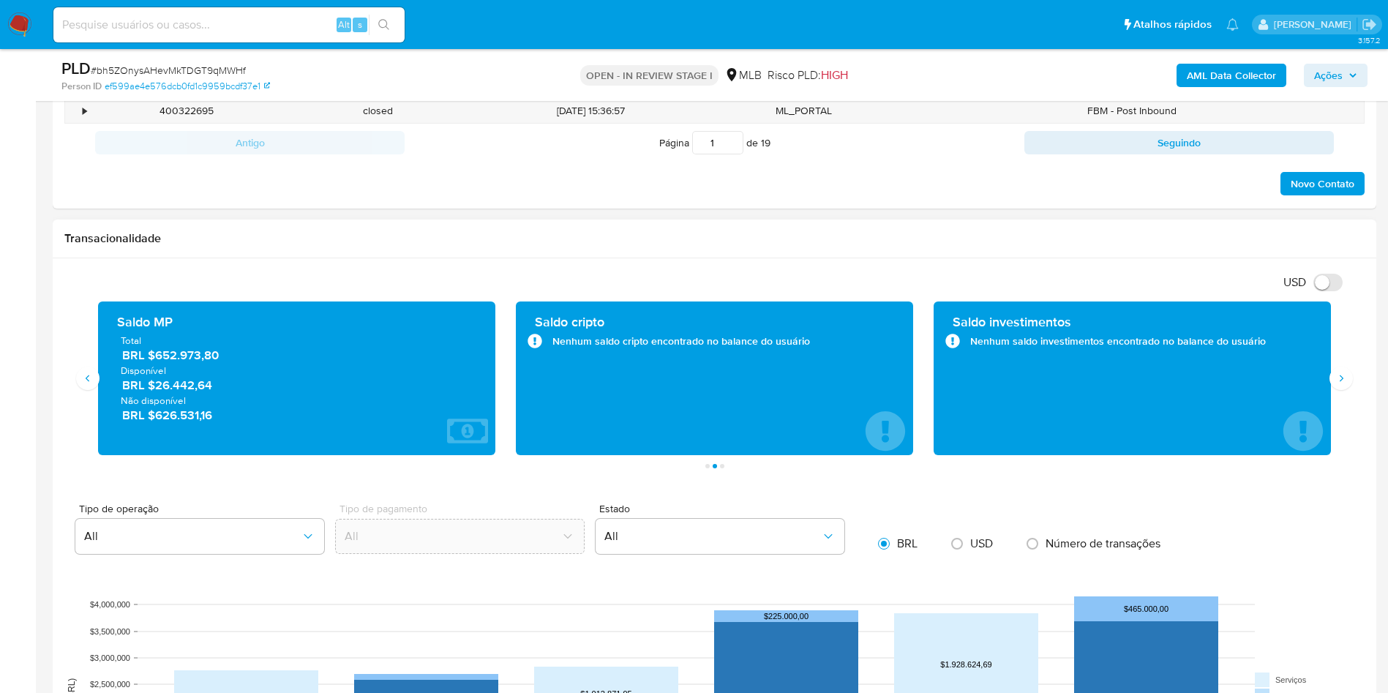
click at [199, 359] on span "BRL $652.973,80" at bounding box center [297, 355] width 350 height 17
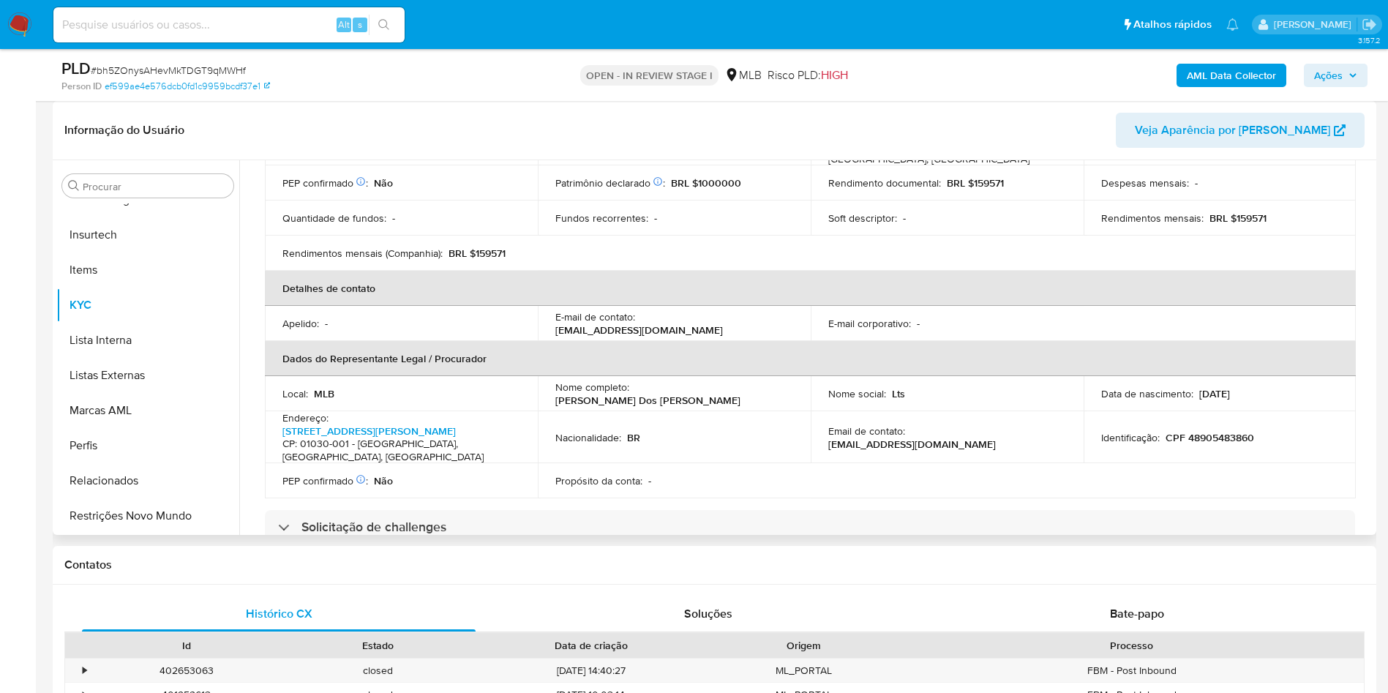
scroll to position [0, 0]
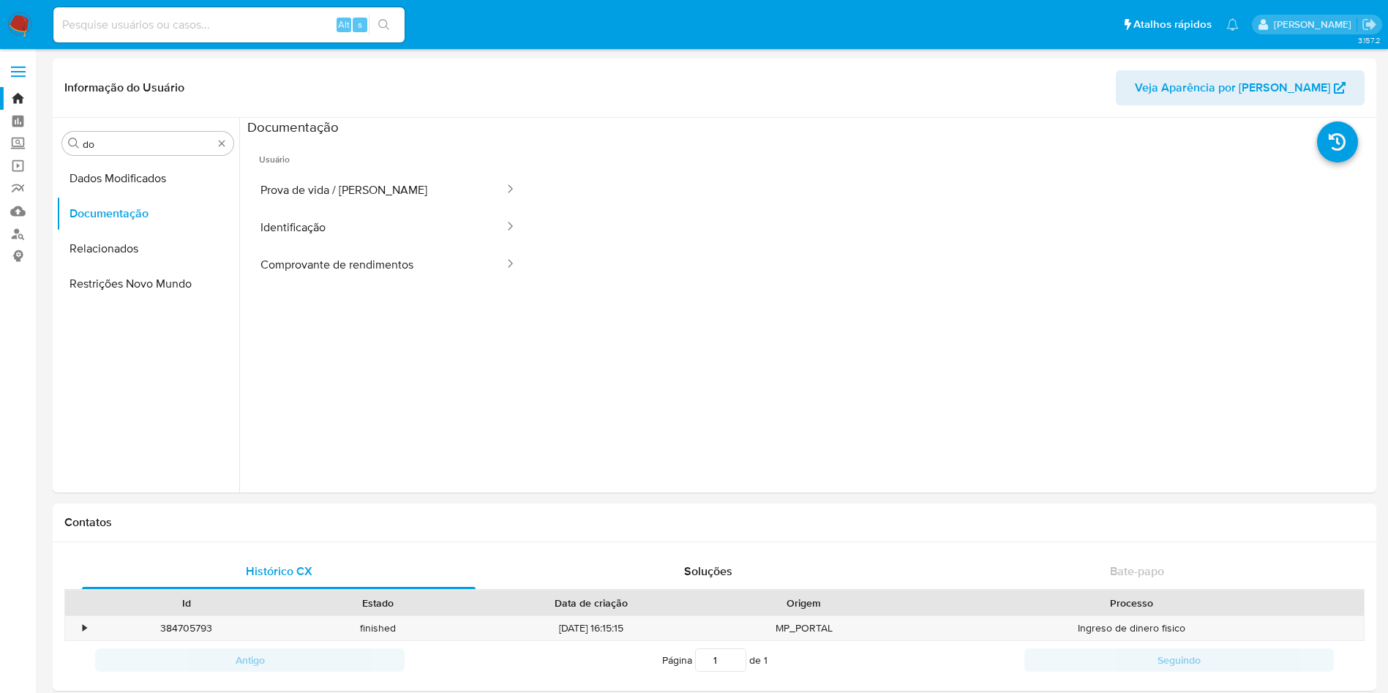
select select "10"
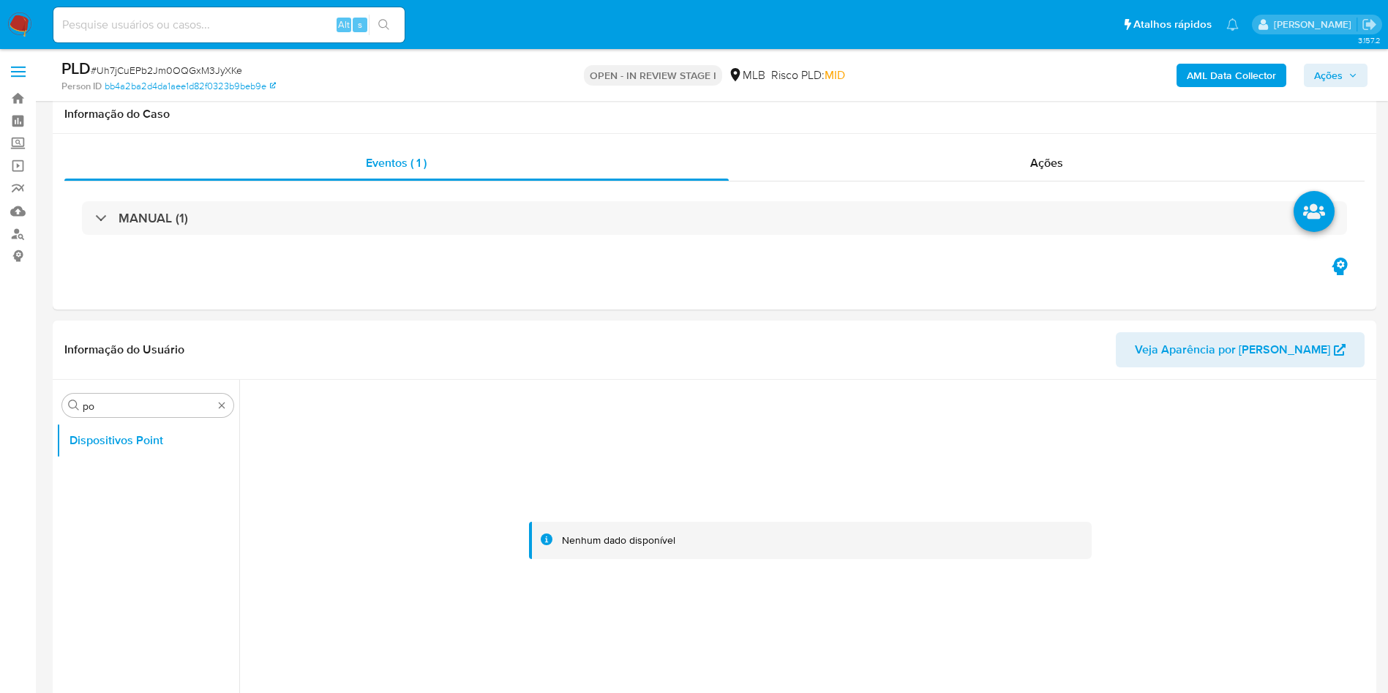
select select "10"
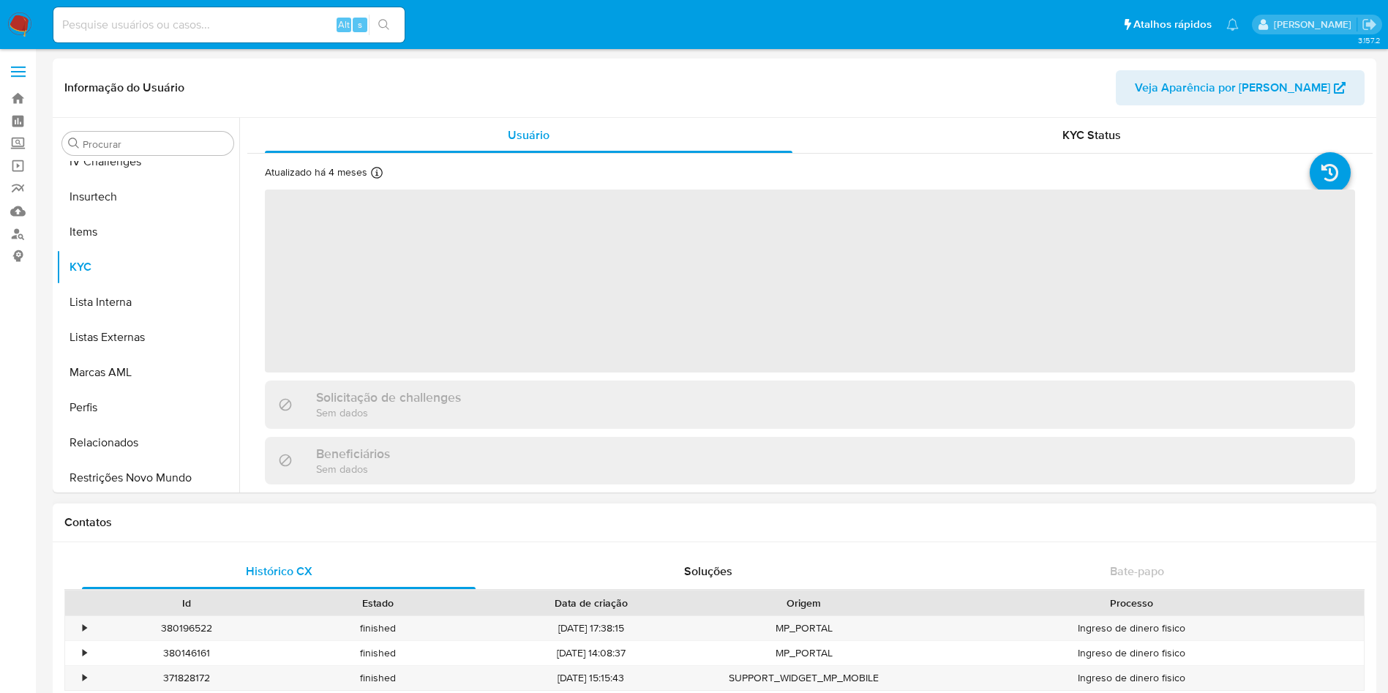
scroll to position [653, 0]
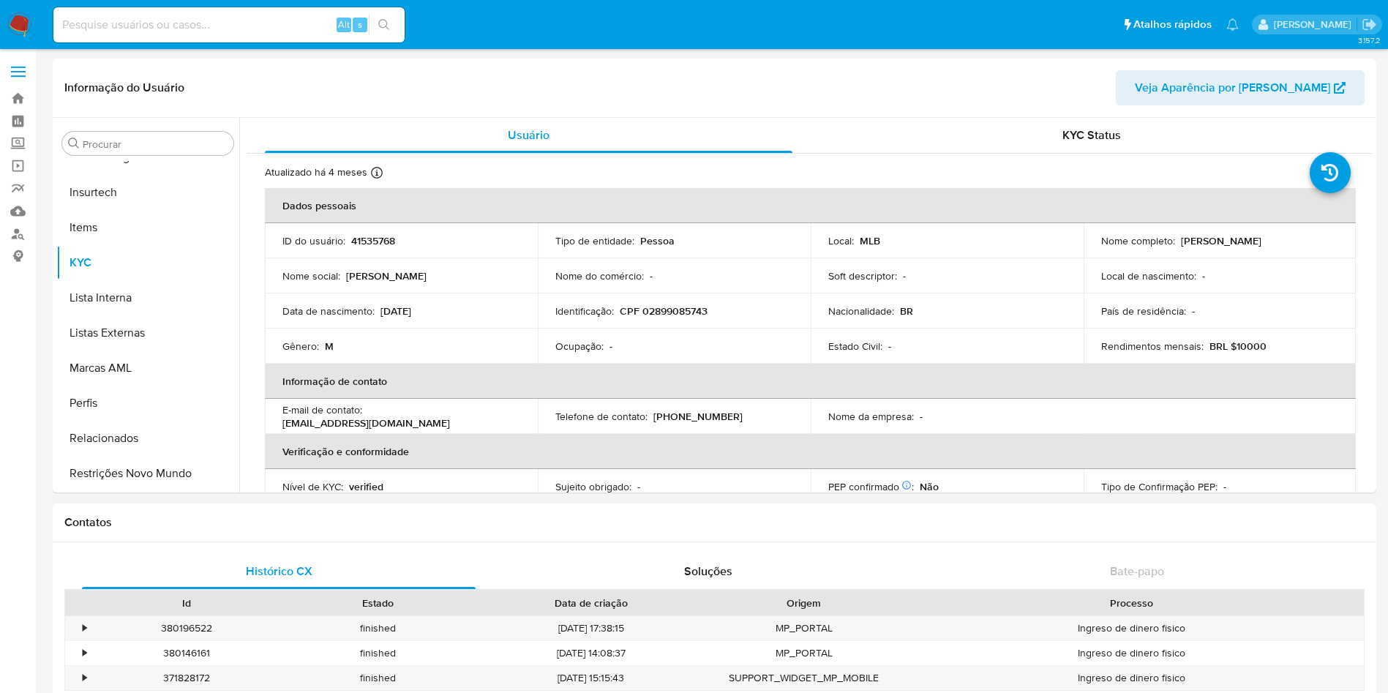
select select "10"
drag, startPoint x: 0, startPoint y: 463, endPoint x: 16, endPoint y: 451, distance: 19.9
drag, startPoint x: 1177, startPoint y: 238, endPoint x: 1290, endPoint y: 241, distance: 112.7
click at [1290, 241] on div "Nome completo : [PERSON_NAME]" at bounding box center [1220, 240] width 238 height 13
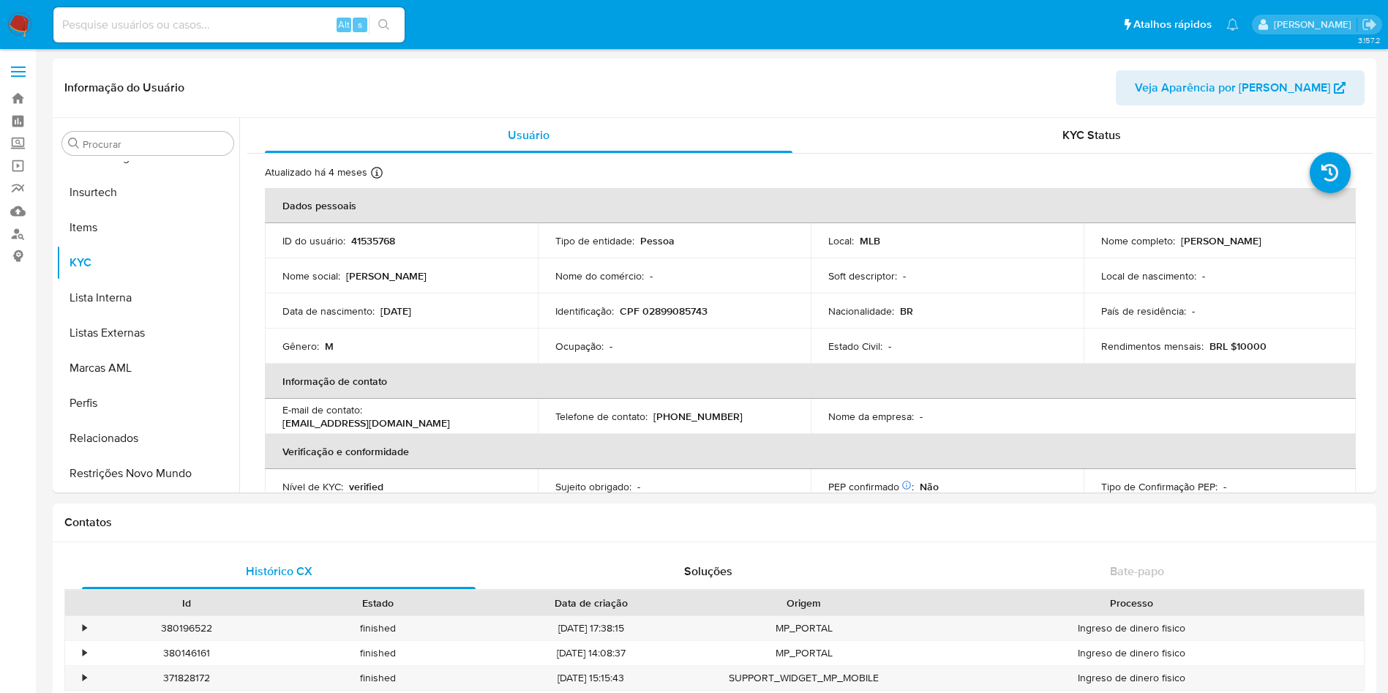
copy p "[PERSON_NAME]"
click at [657, 300] on td "Identificação : CPF 02899085743" at bounding box center [674, 310] width 273 height 35
click at [669, 311] on p "CPF 02899085743" at bounding box center [664, 310] width 88 height 13
copy p "02899085743"
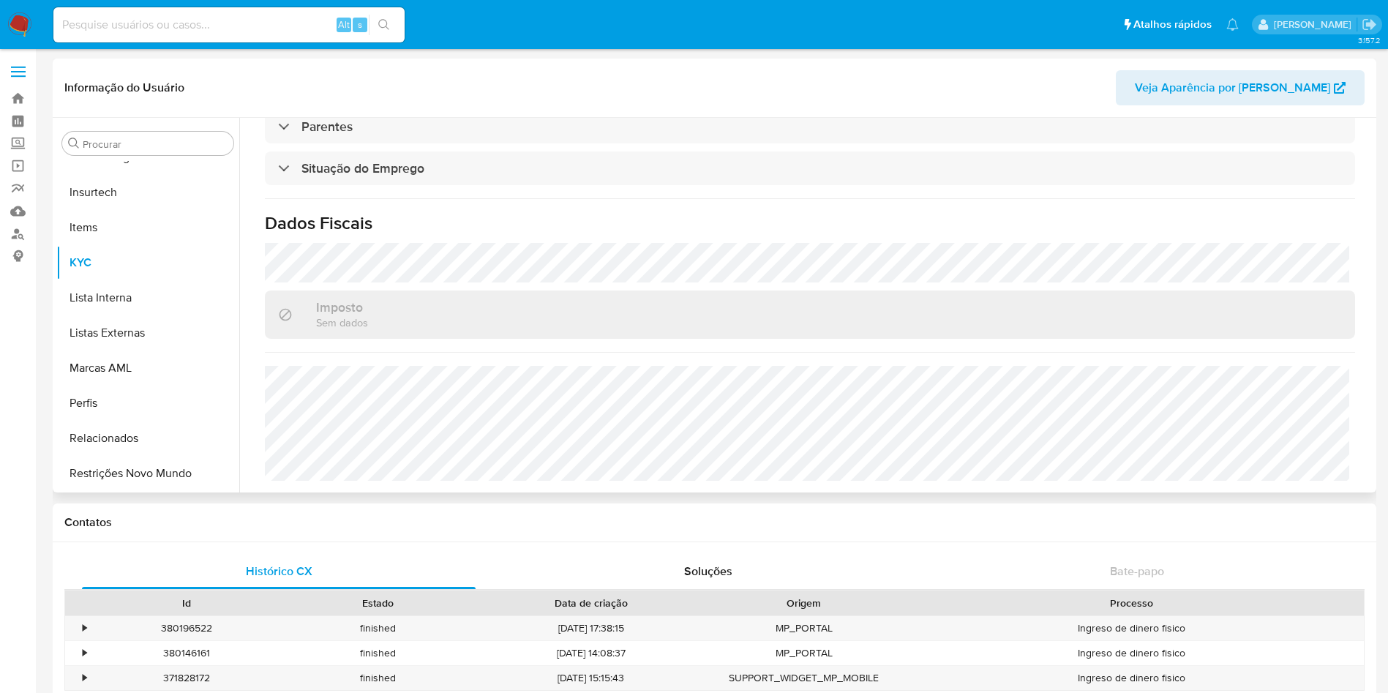
scroll to position [0, 0]
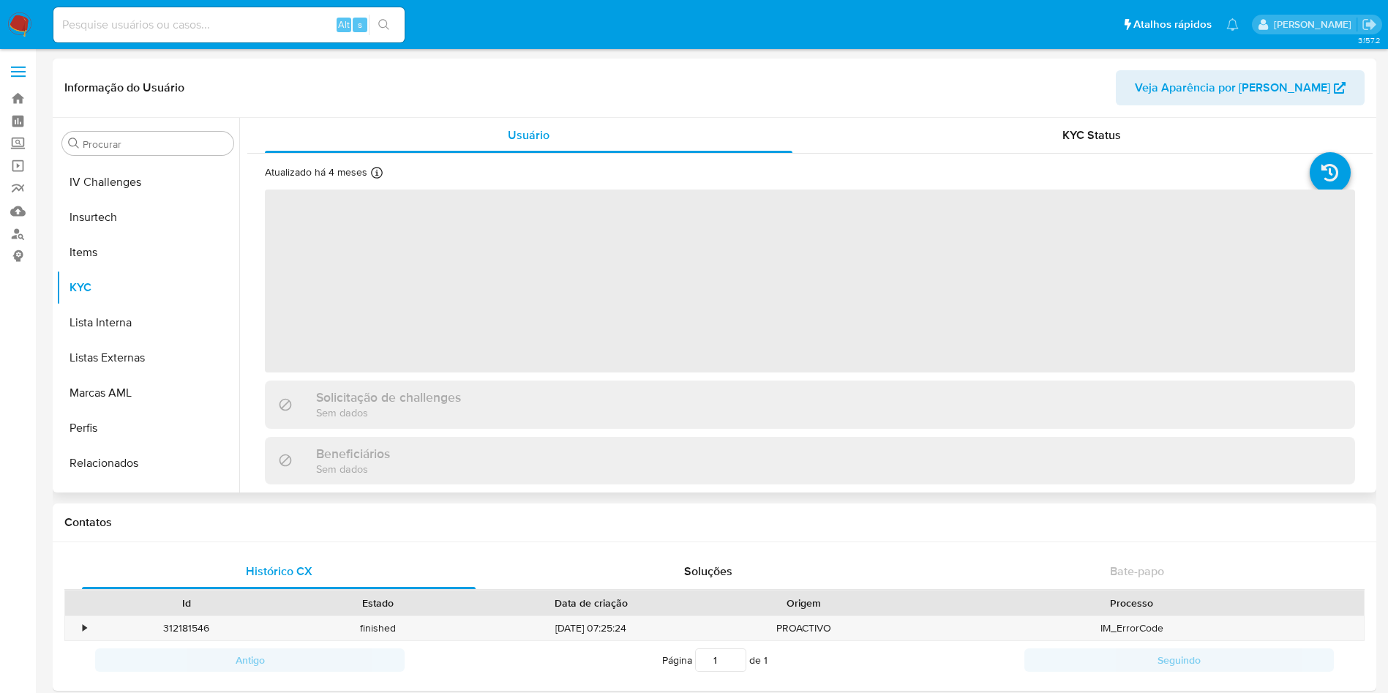
scroll to position [653, 0]
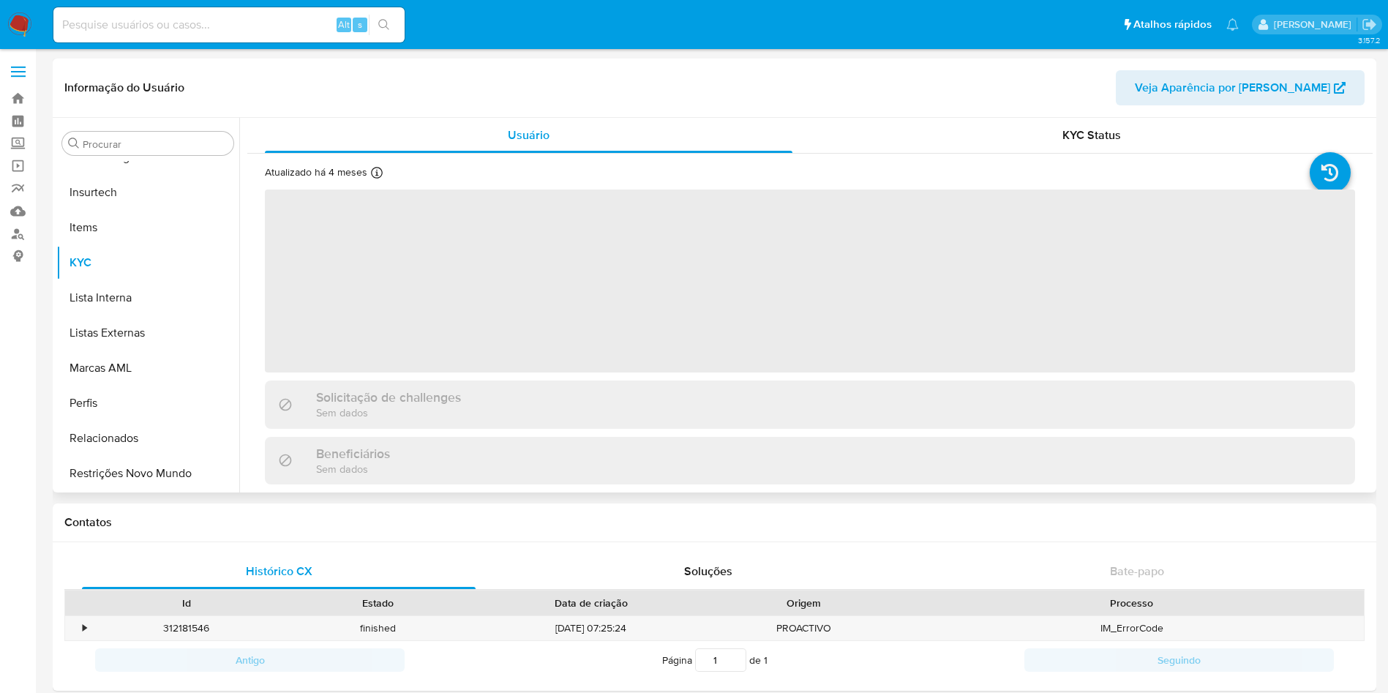
select select "10"
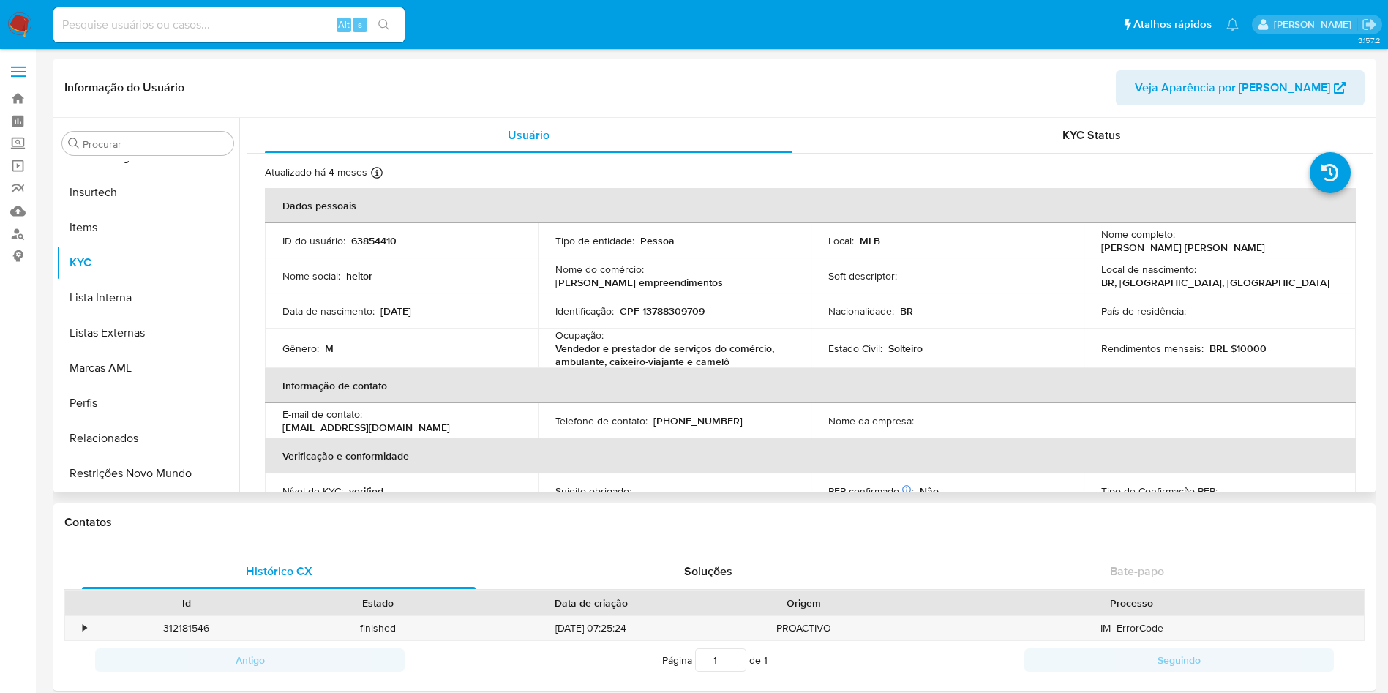
click at [665, 298] on td "Identificação : CPF 13788309709" at bounding box center [674, 310] width 273 height 35
click at [670, 310] on p "CPF 13788309709" at bounding box center [662, 310] width 85 height 13
copy p "13788309709"
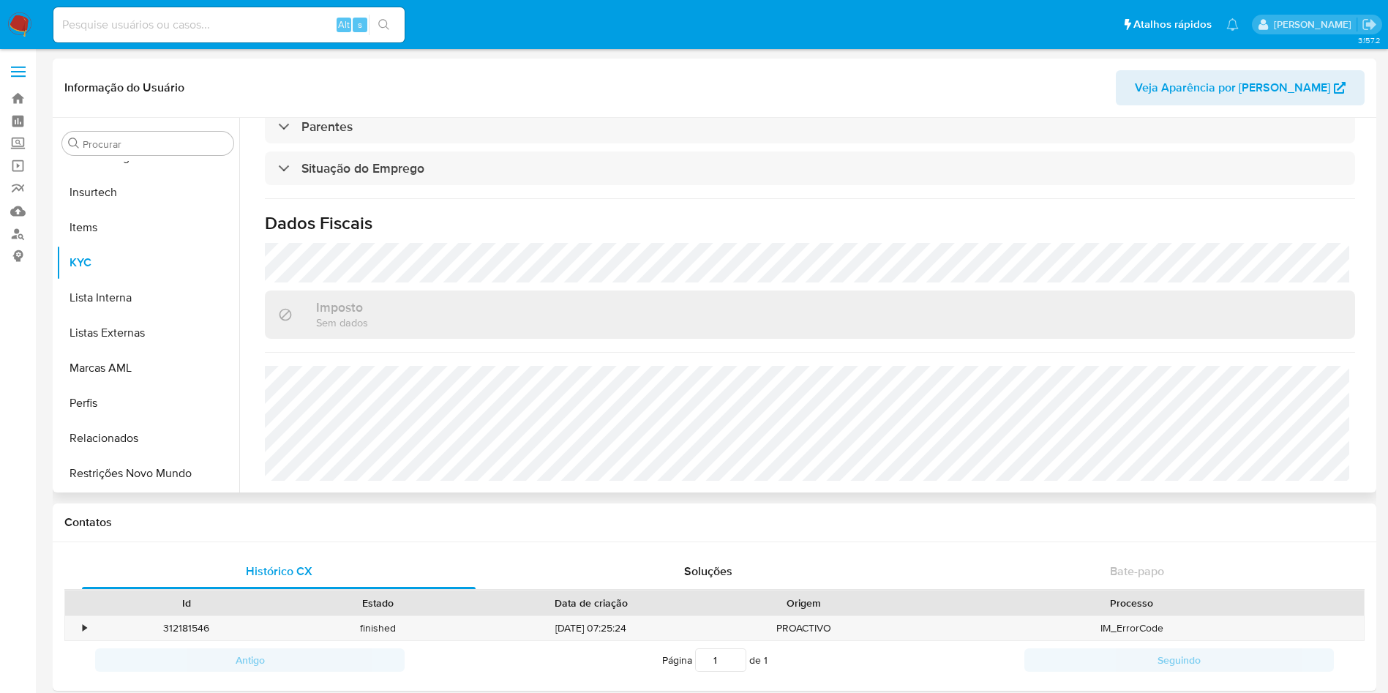
scroll to position [79, 0]
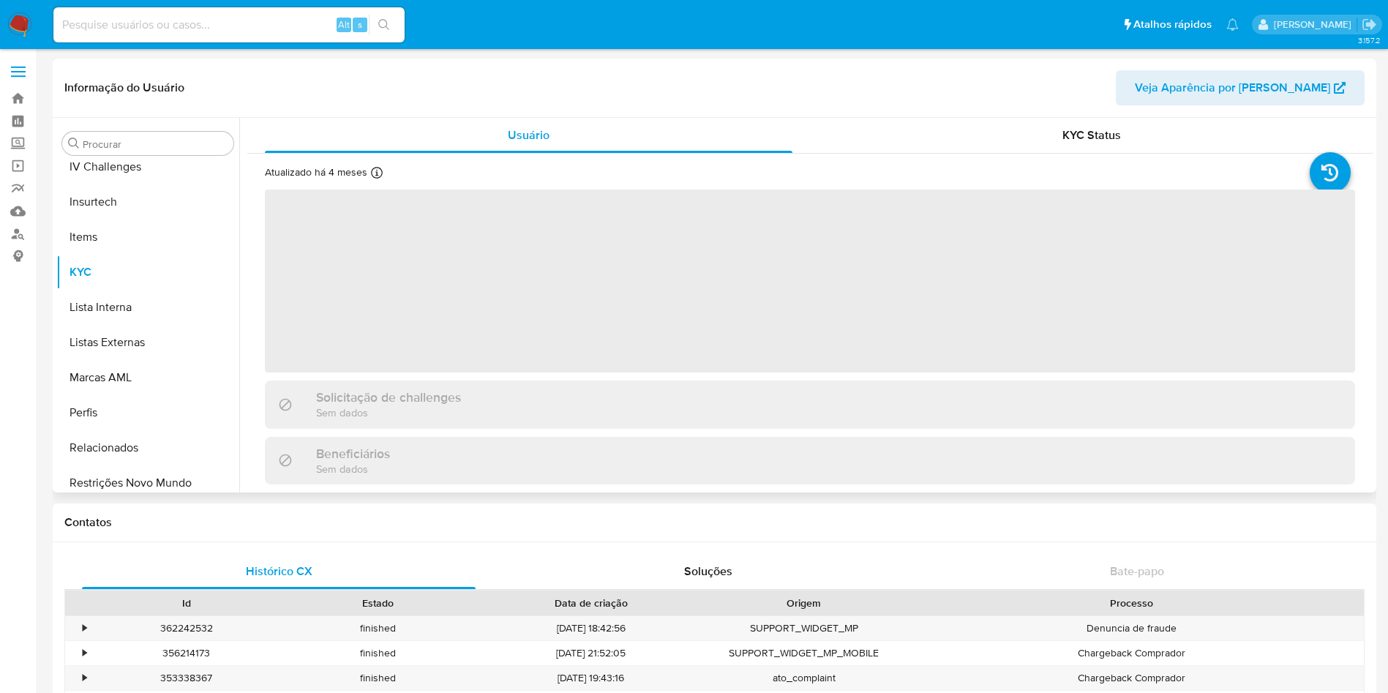
scroll to position [653, 0]
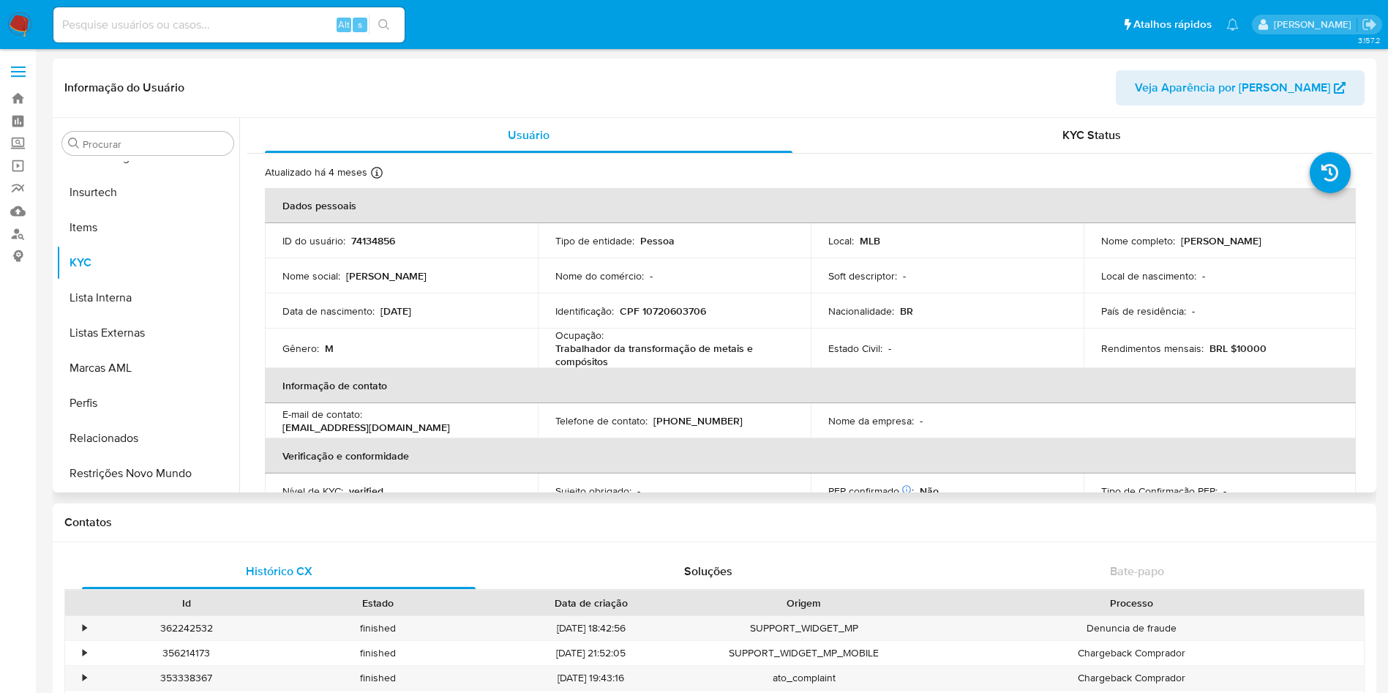
select select "10"
click at [670, 308] on p "CPF 10720603706" at bounding box center [663, 310] width 86 height 13
copy p "10720603706"
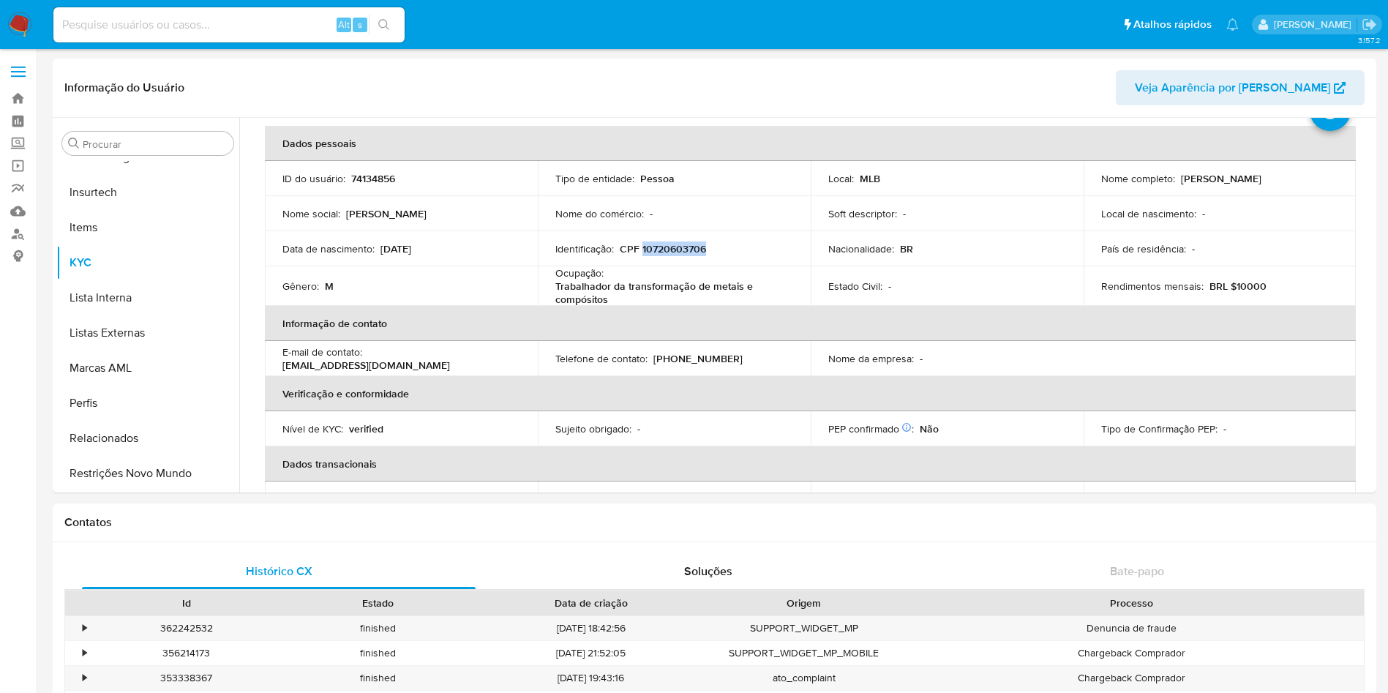
scroll to position [0, 0]
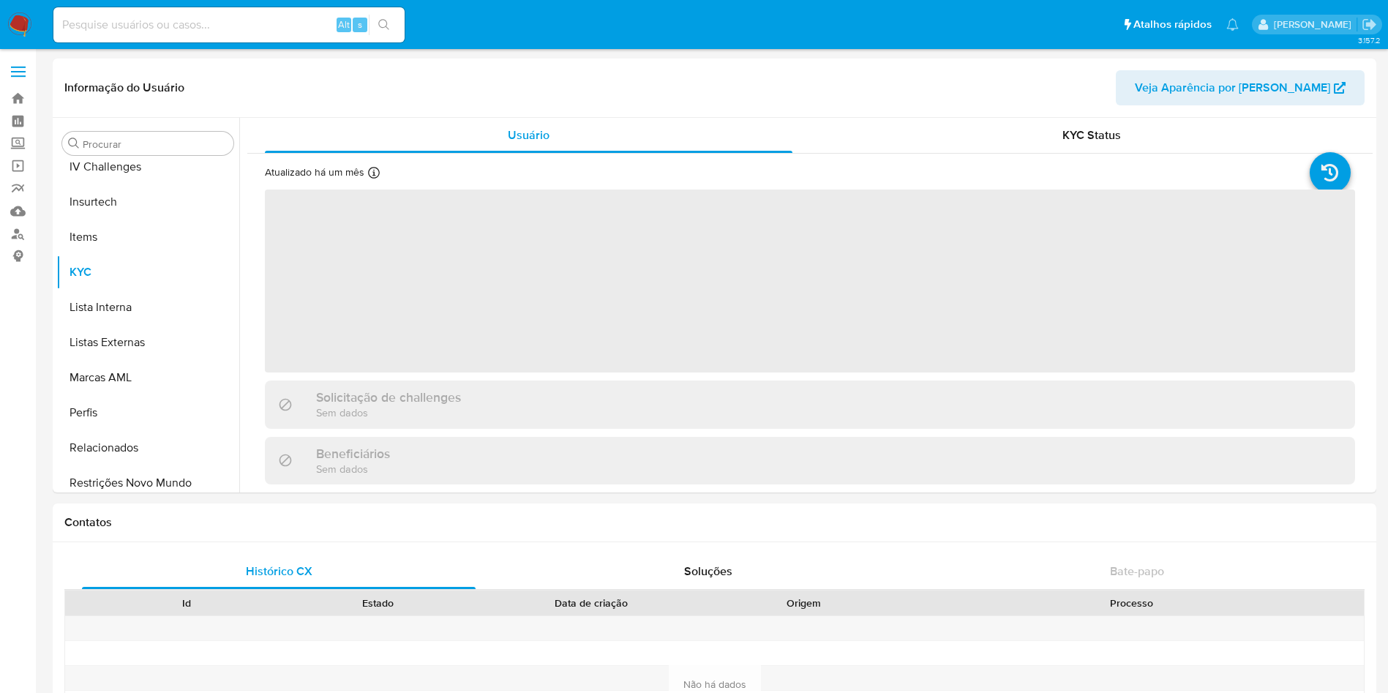
scroll to position [653, 0]
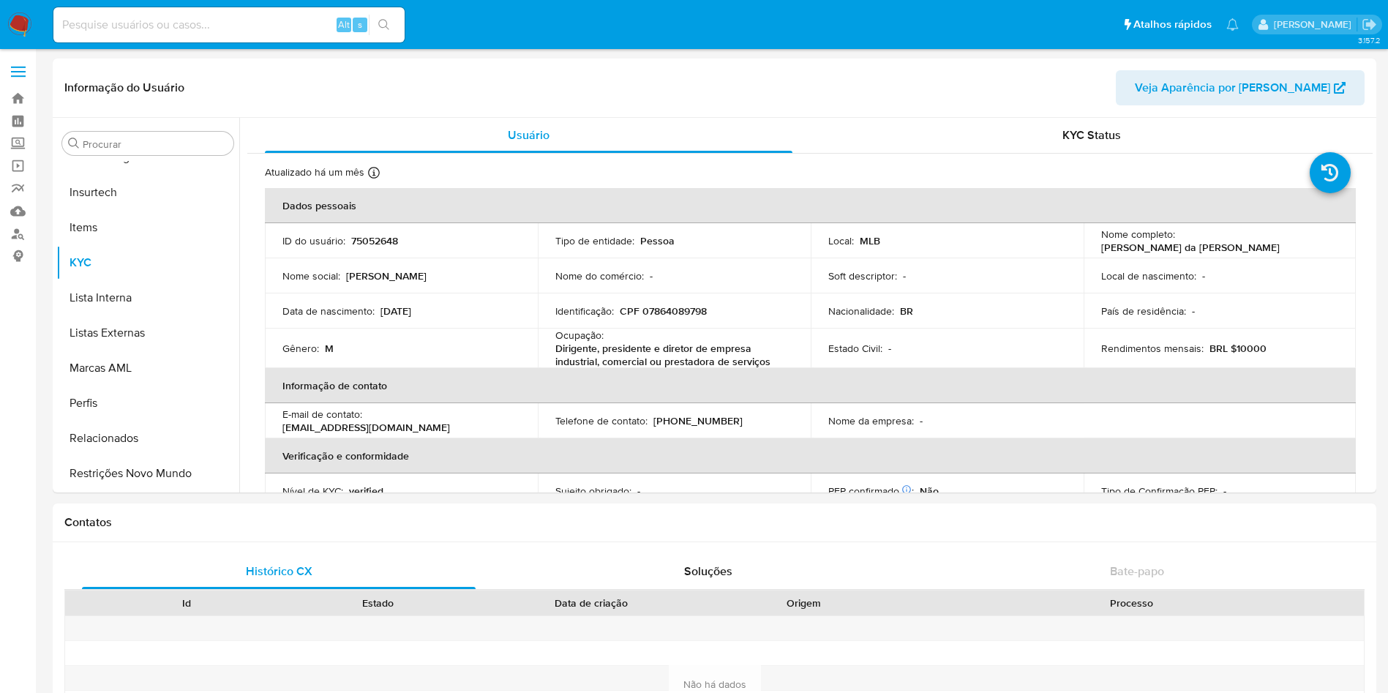
select select "10"
click at [653, 307] on p "CPF 07864089798" at bounding box center [663, 310] width 87 height 13
copy p "07864089798"
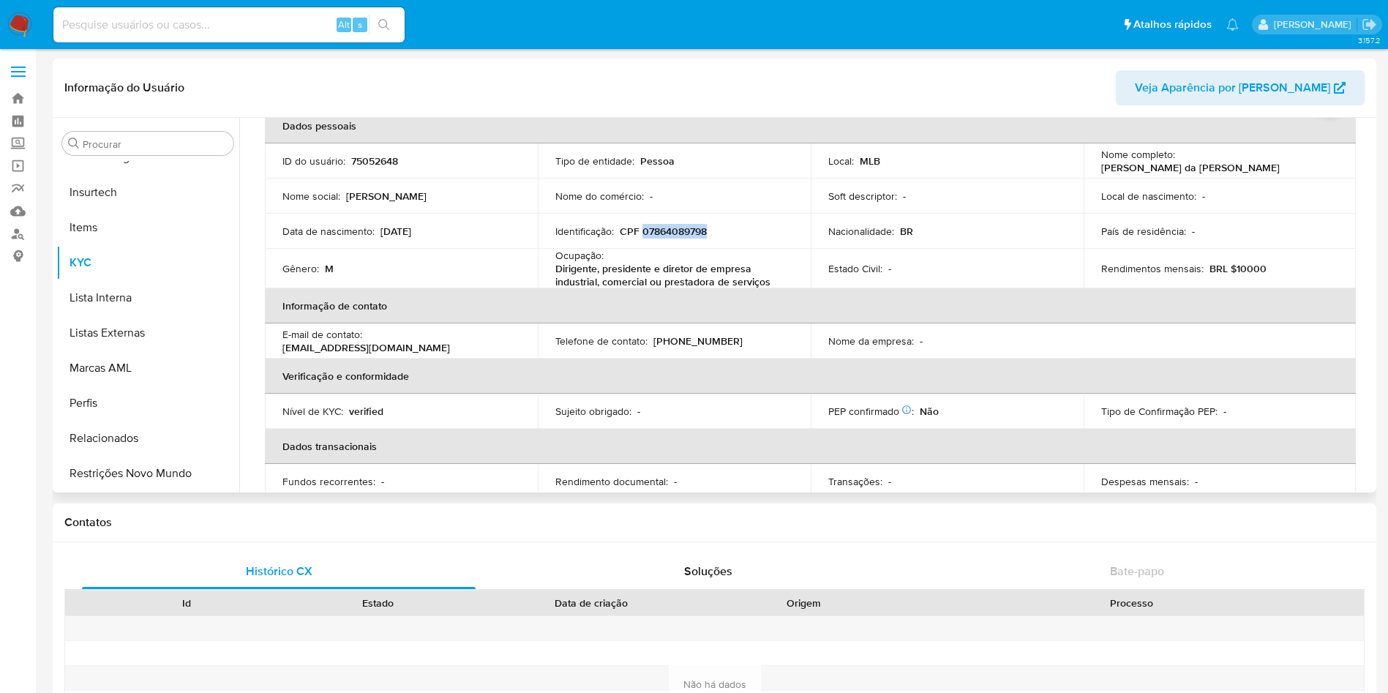
scroll to position [65, 0]
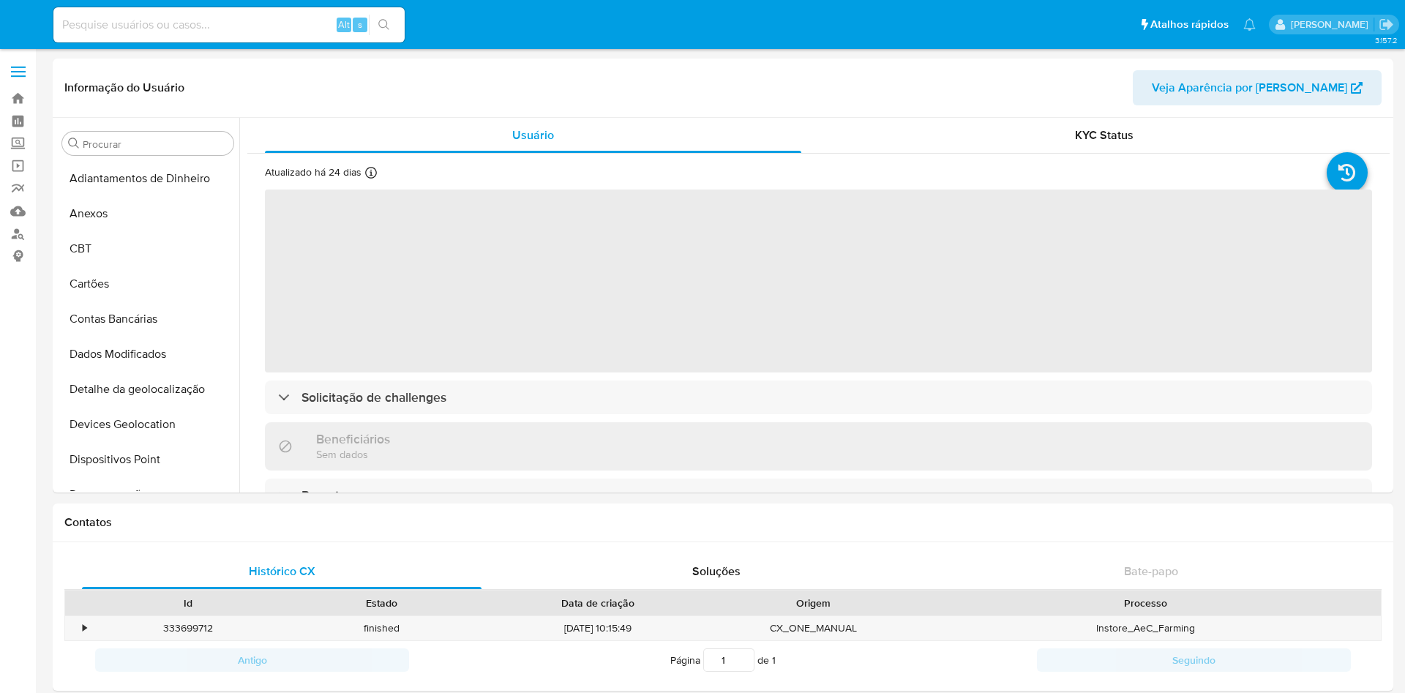
select select "10"
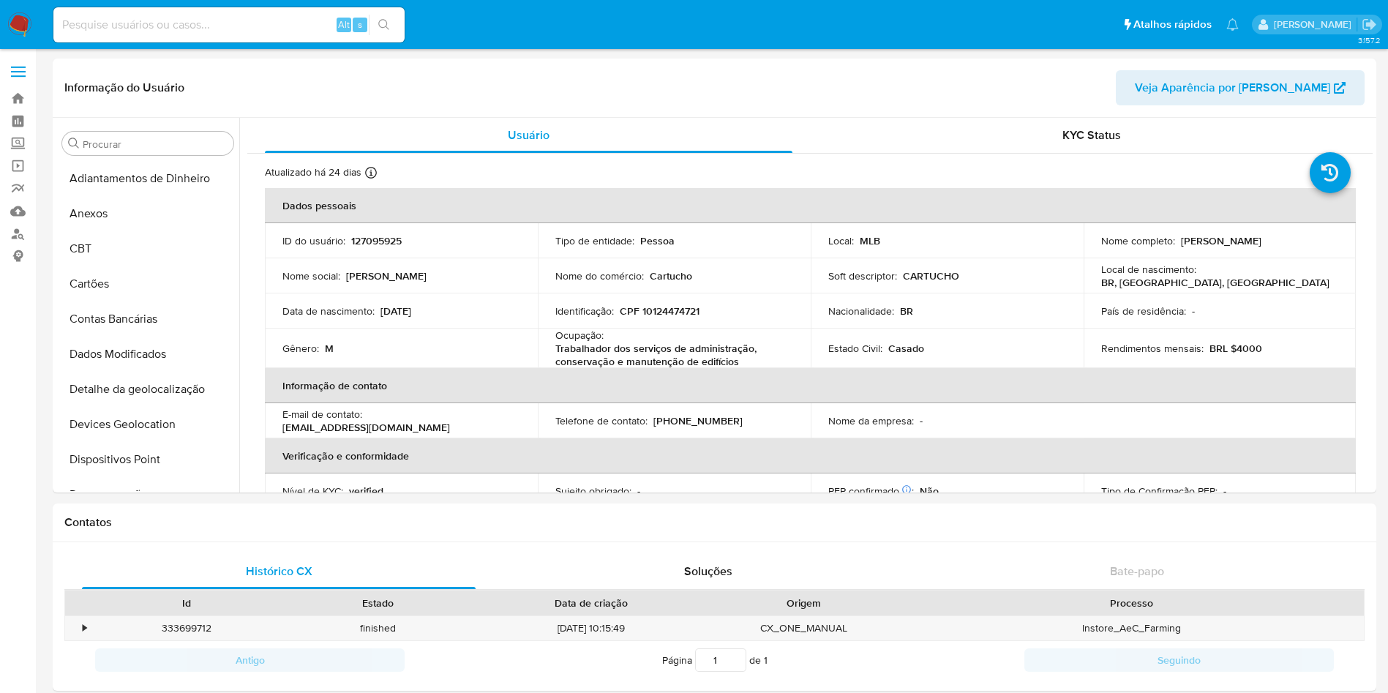
scroll to position [653, 0]
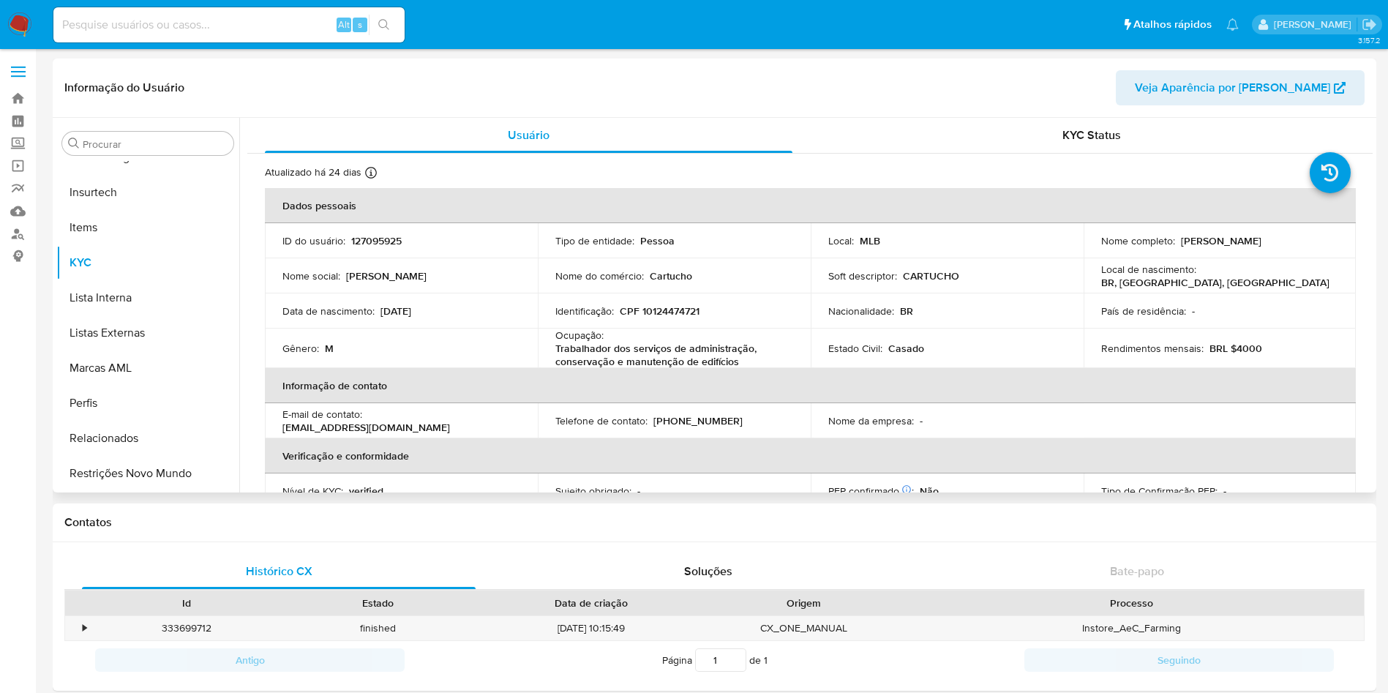
click at [673, 307] on p "CPF 10124474721" at bounding box center [660, 310] width 80 height 13
copy p "10124474721"
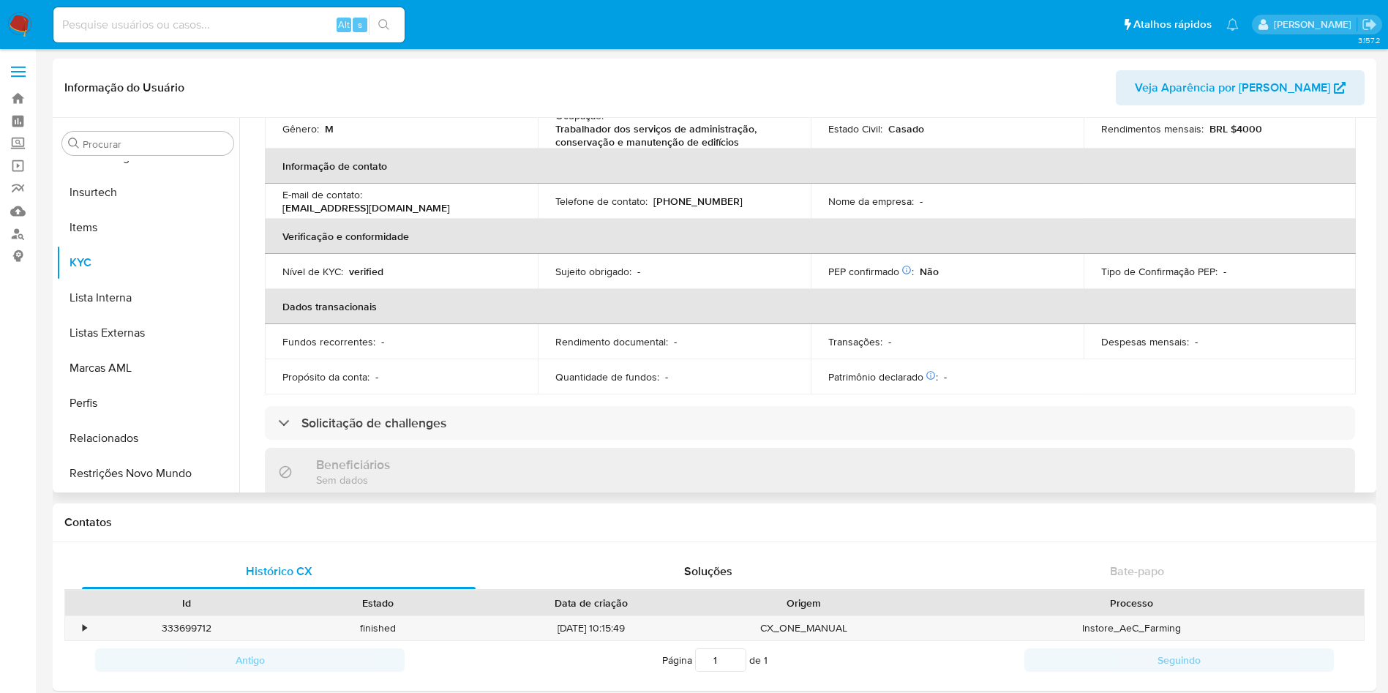
scroll to position [0, 0]
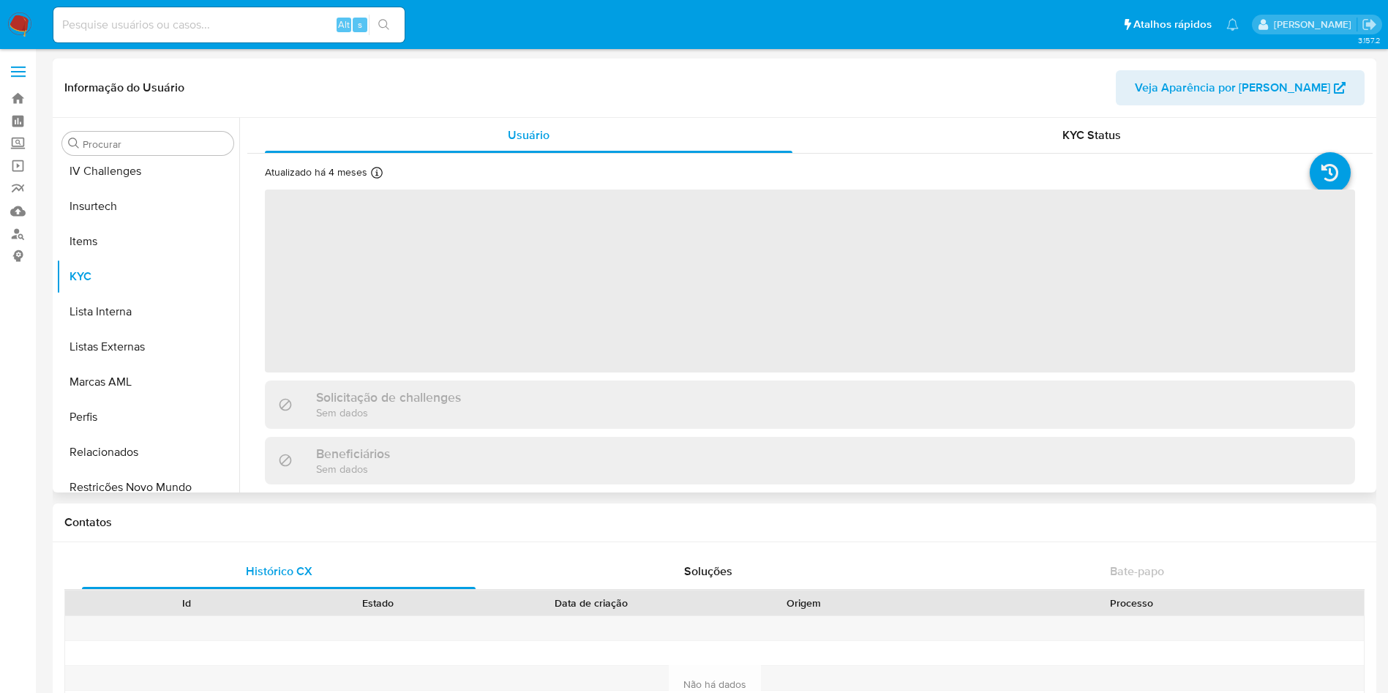
scroll to position [653, 0]
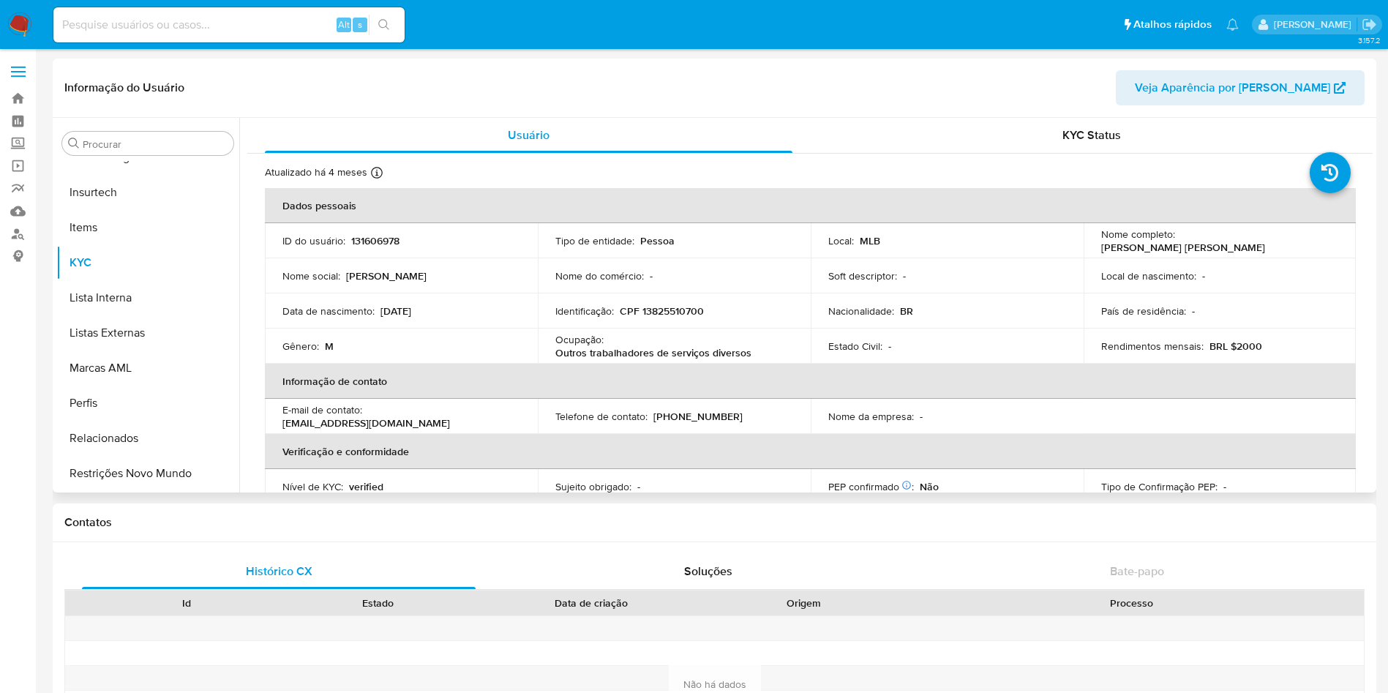
select select "10"
click at [665, 313] on p "CPF 13825510700" at bounding box center [662, 310] width 84 height 13
click at [668, 308] on p "CPF 13825510700" at bounding box center [662, 310] width 84 height 13
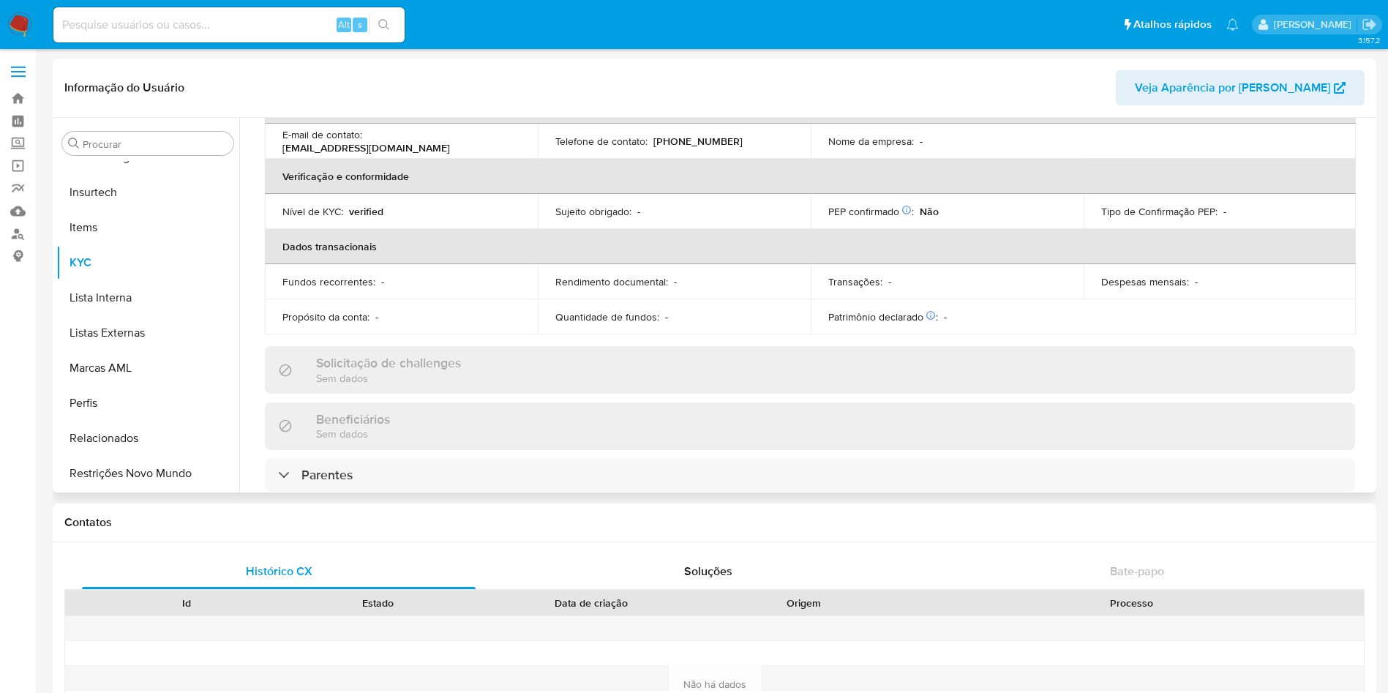
scroll to position [75, 0]
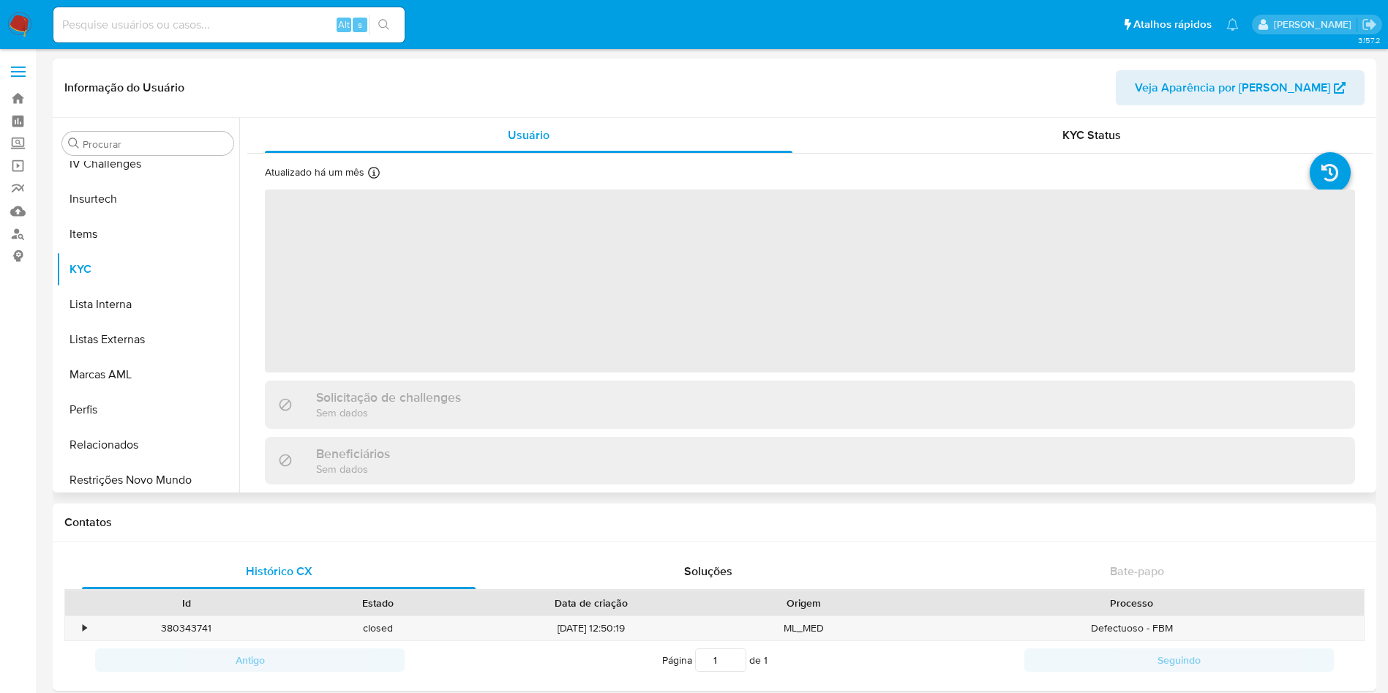
scroll to position [653, 0]
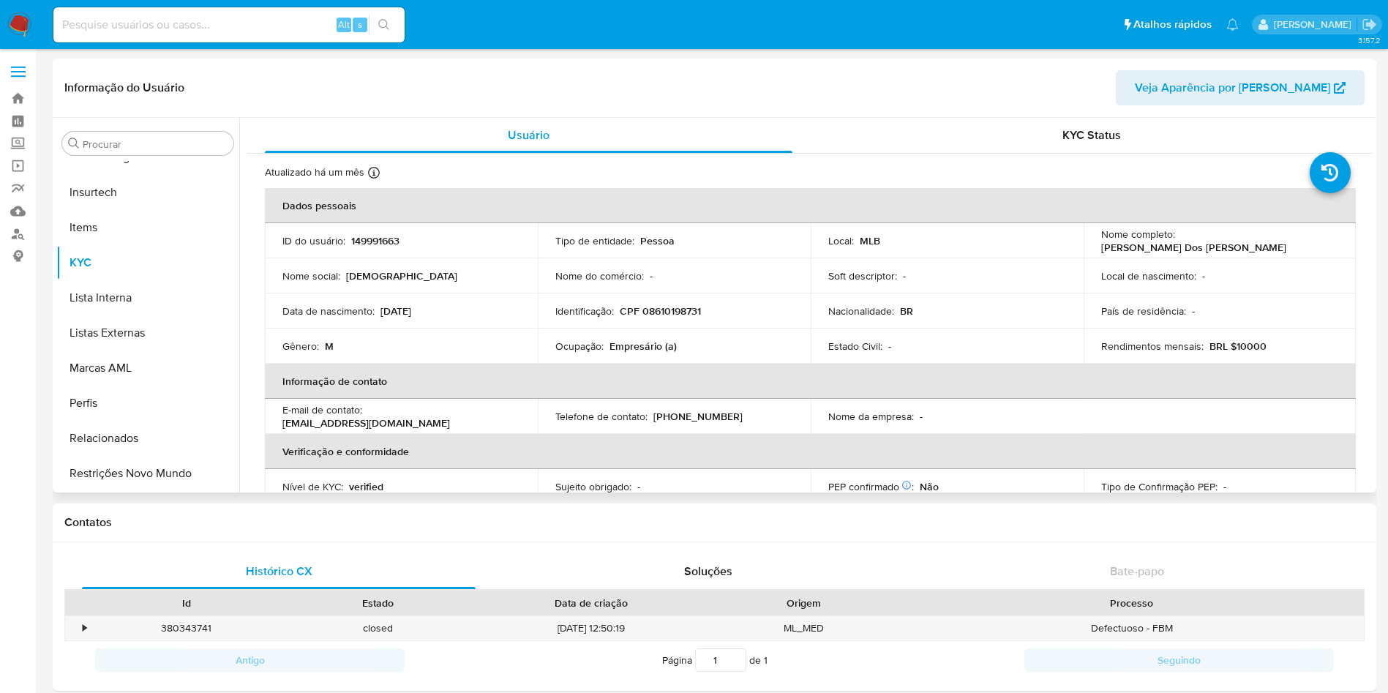
click at [674, 315] on p "CPF 08610198731" at bounding box center [660, 310] width 81 height 13
copy p "08610198731"
select select "10"
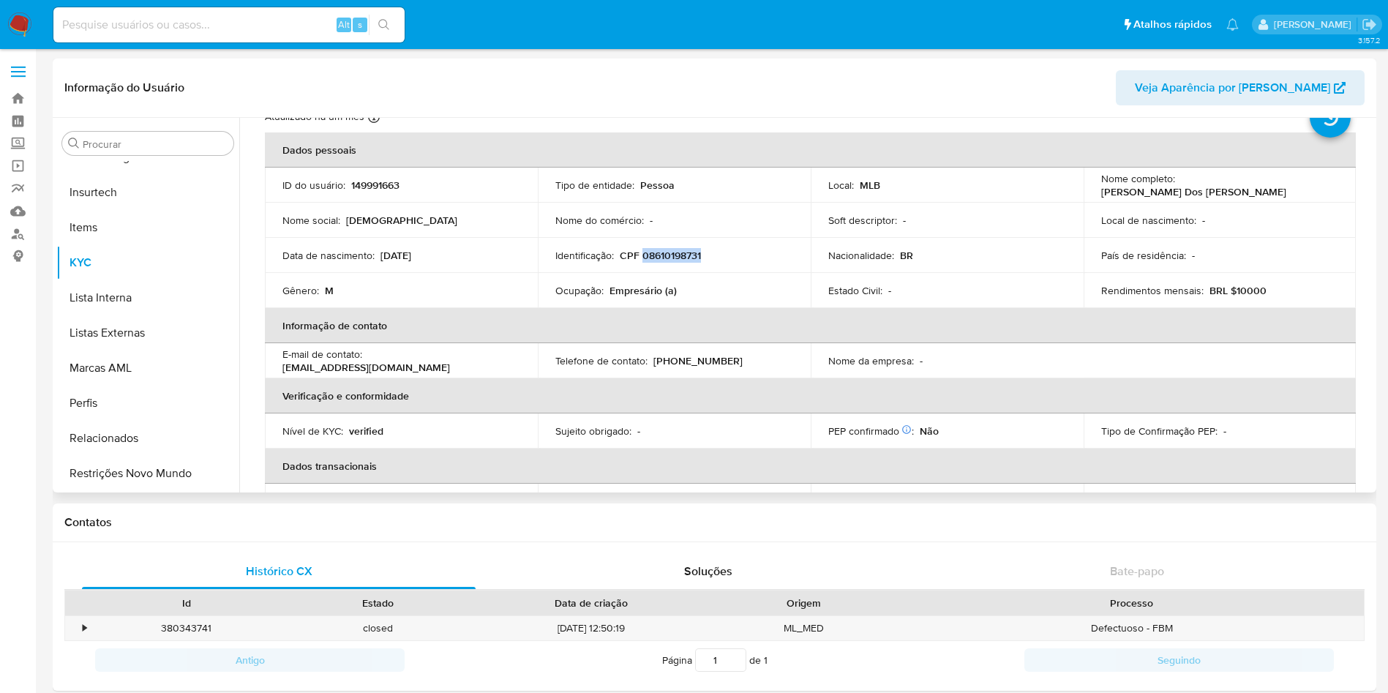
scroll to position [0, 0]
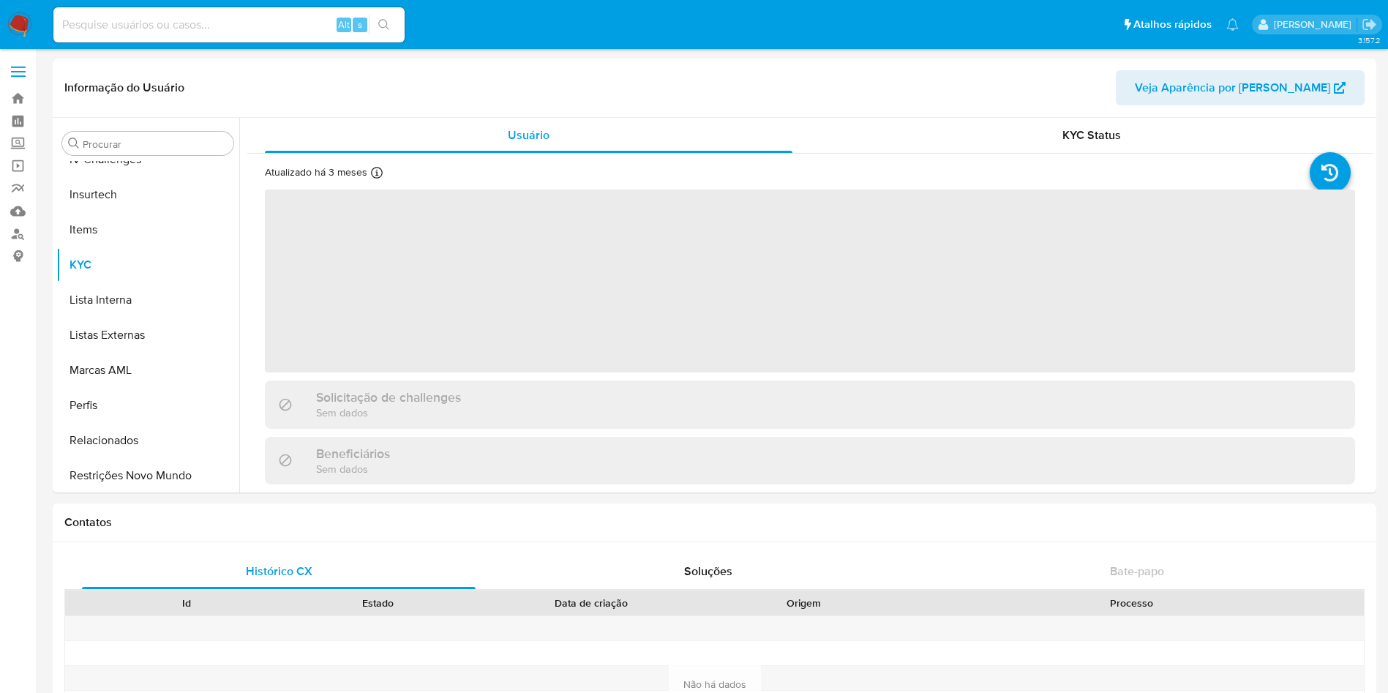
scroll to position [653, 0]
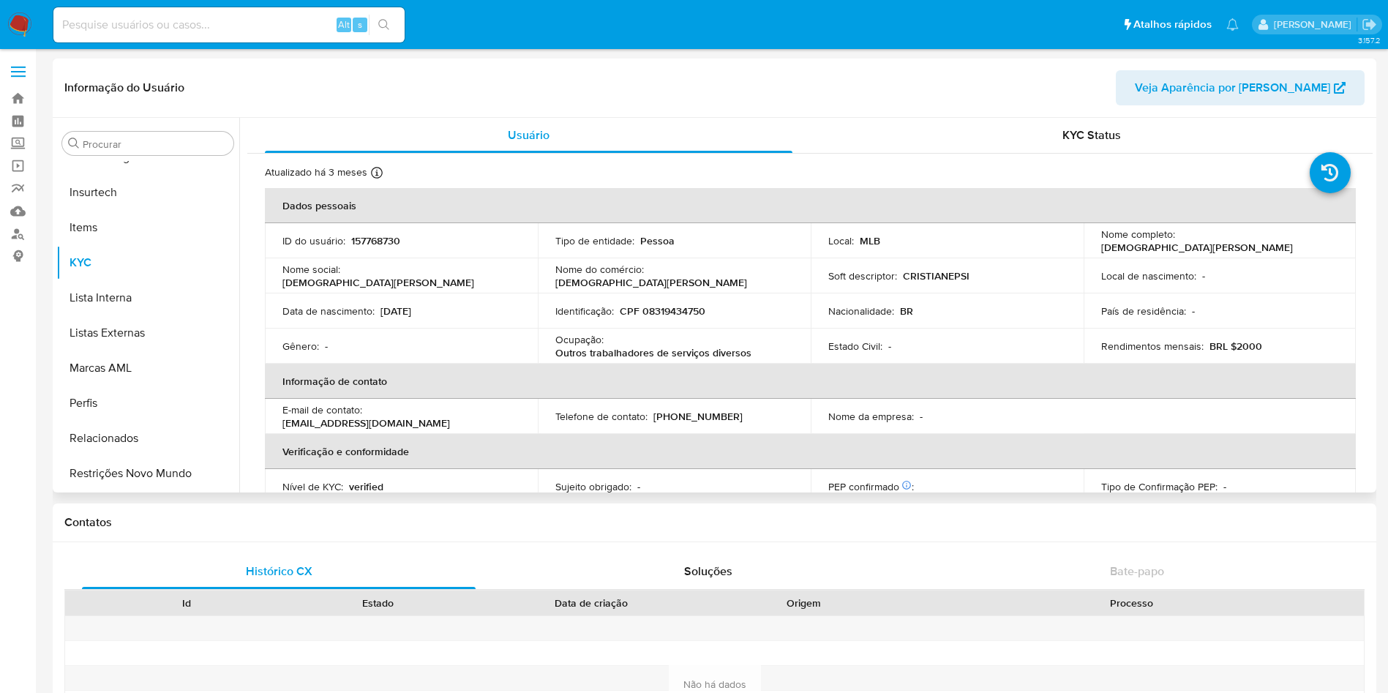
select select "10"
click at [679, 307] on p "CPF 08319434750" at bounding box center [663, 310] width 86 height 13
copy p "08319434750"
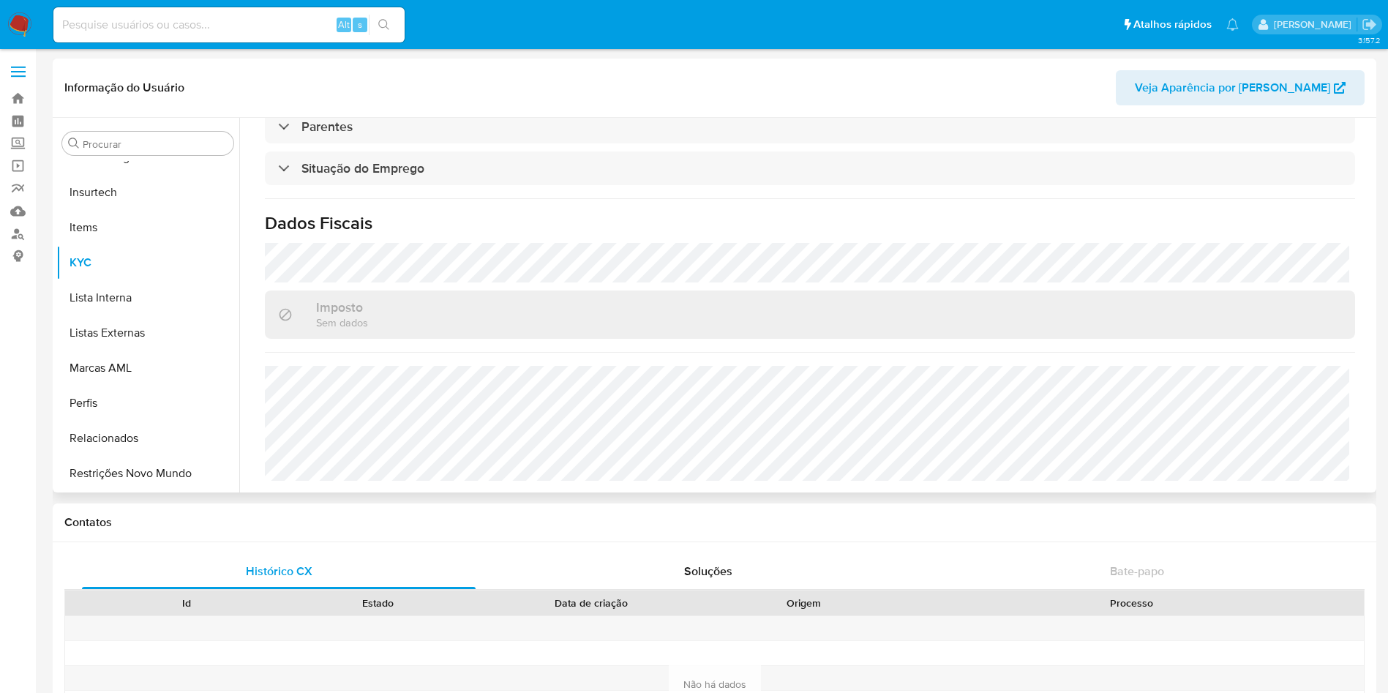
scroll to position [0, 0]
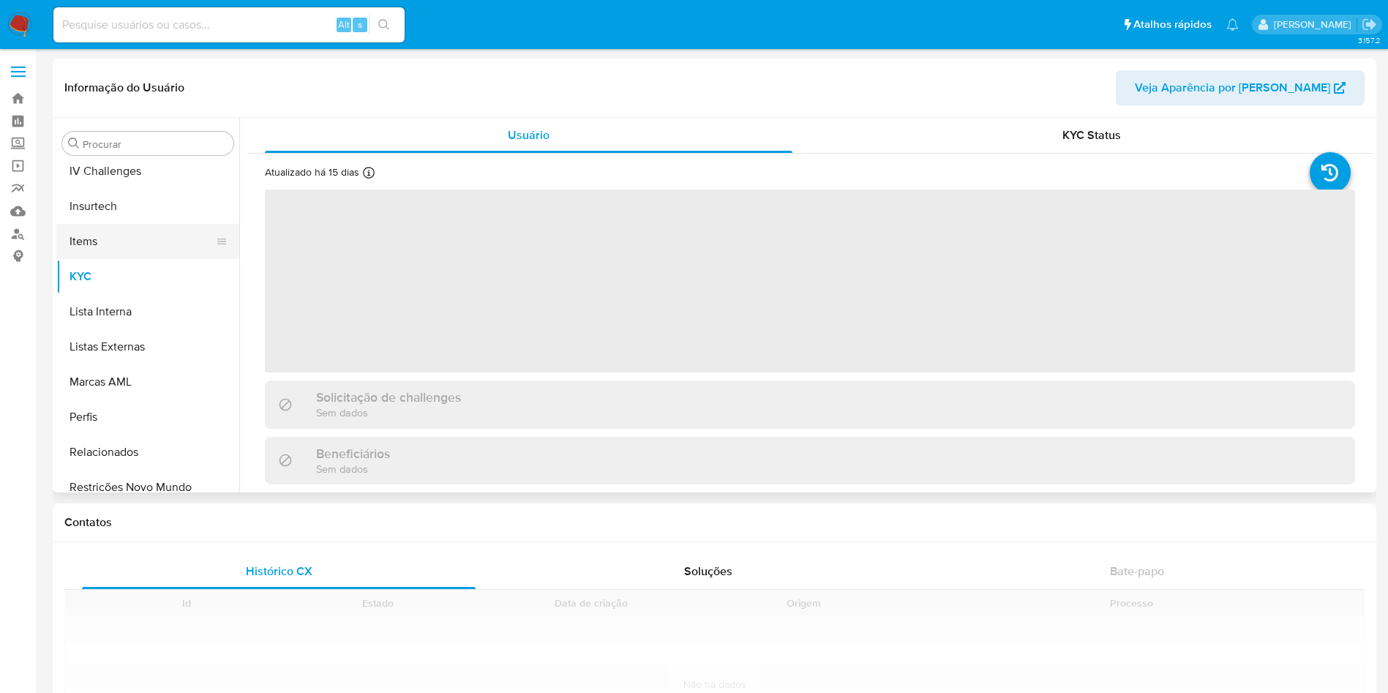
scroll to position [653, 0]
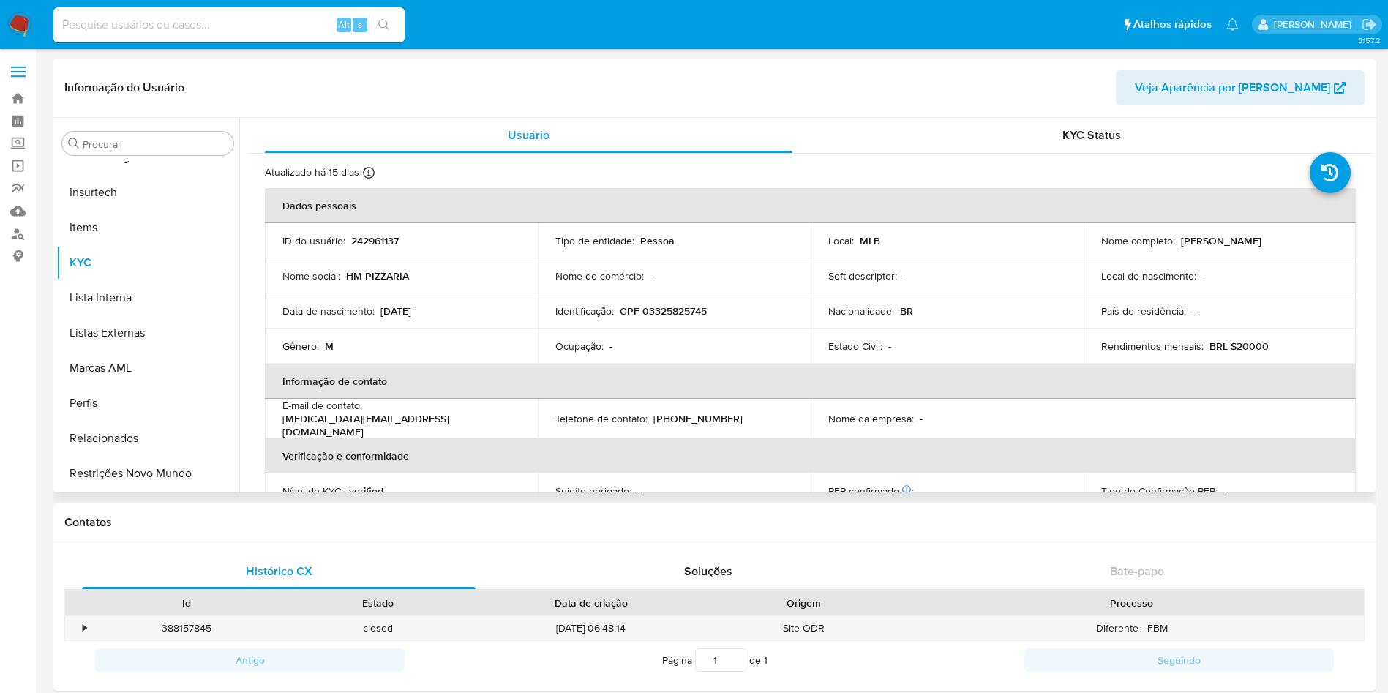
select select "10"
click at [687, 320] on td "Identificação : CPF 03325825745" at bounding box center [674, 310] width 273 height 35
click at [683, 314] on p "CPF 03325825745" at bounding box center [663, 310] width 87 height 13
copy p "03325825745"
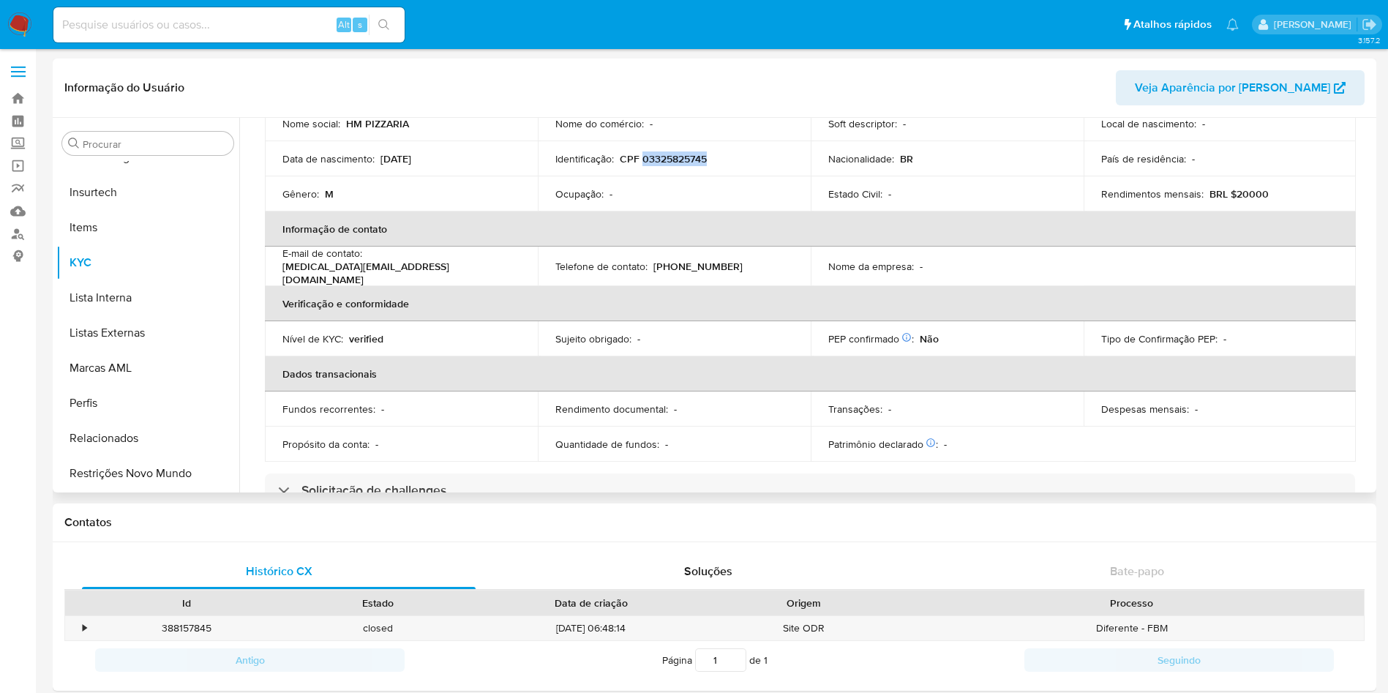
scroll to position [61, 0]
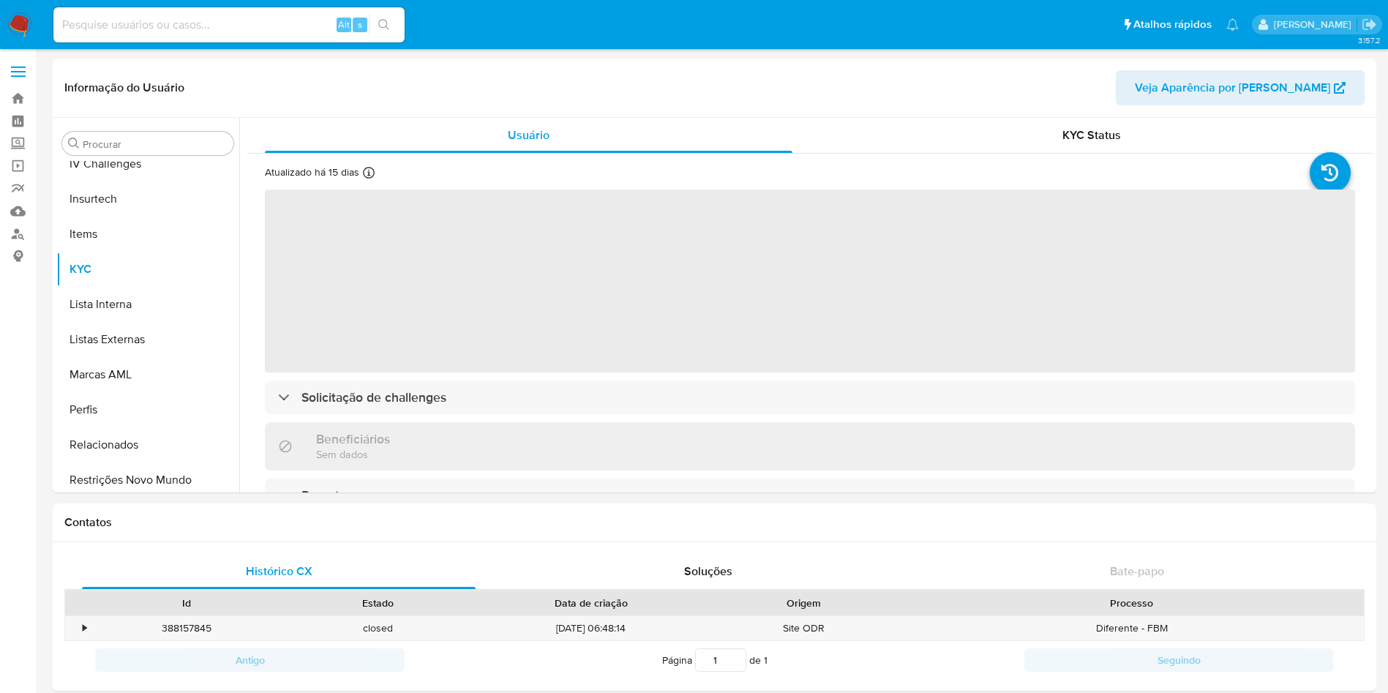
scroll to position [653, 0]
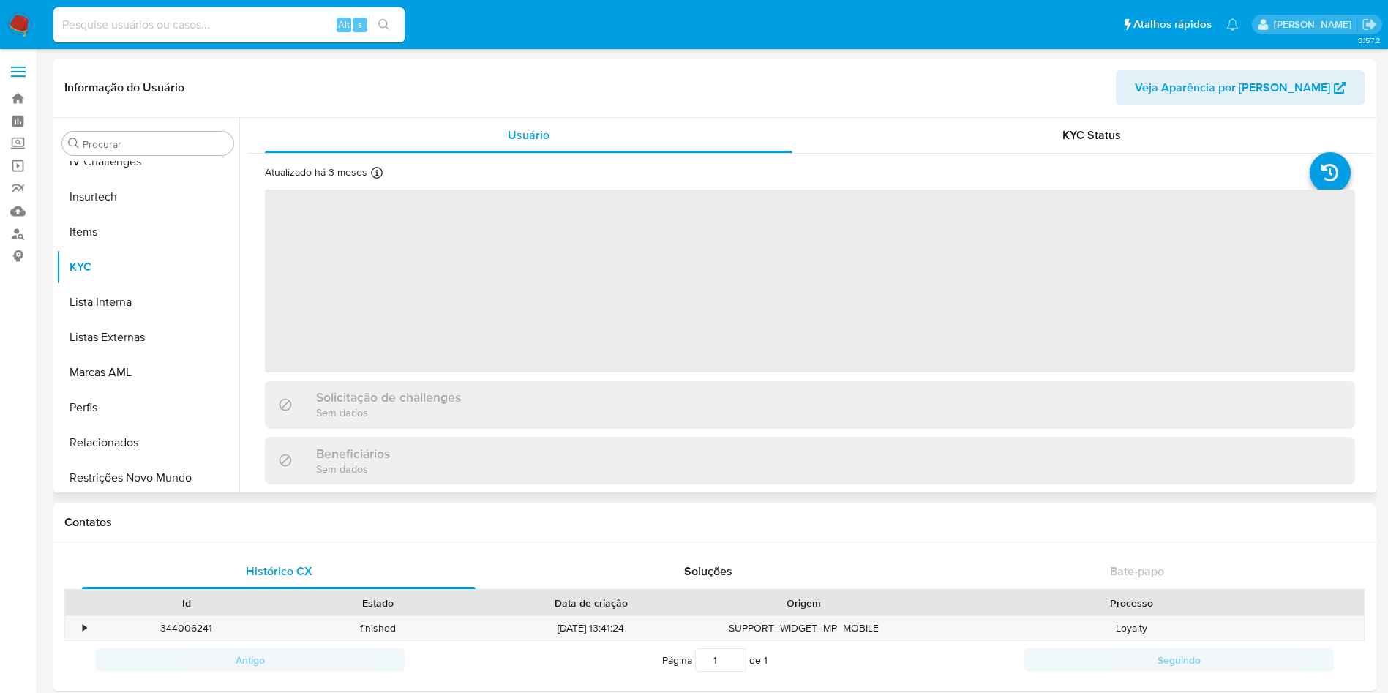
scroll to position [653, 0]
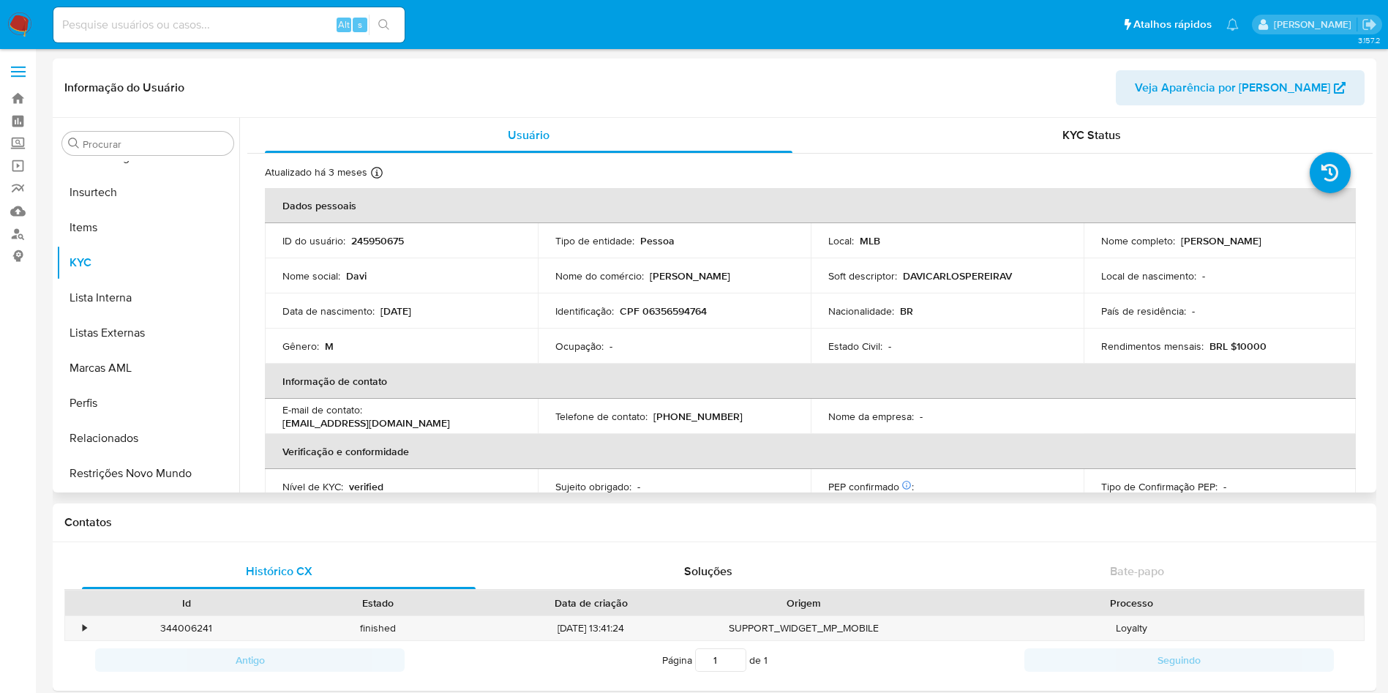
select select "10"
click at [683, 315] on p "CPF 06356594764" at bounding box center [663, 310] width 87 height 13
copy p "06356594764"
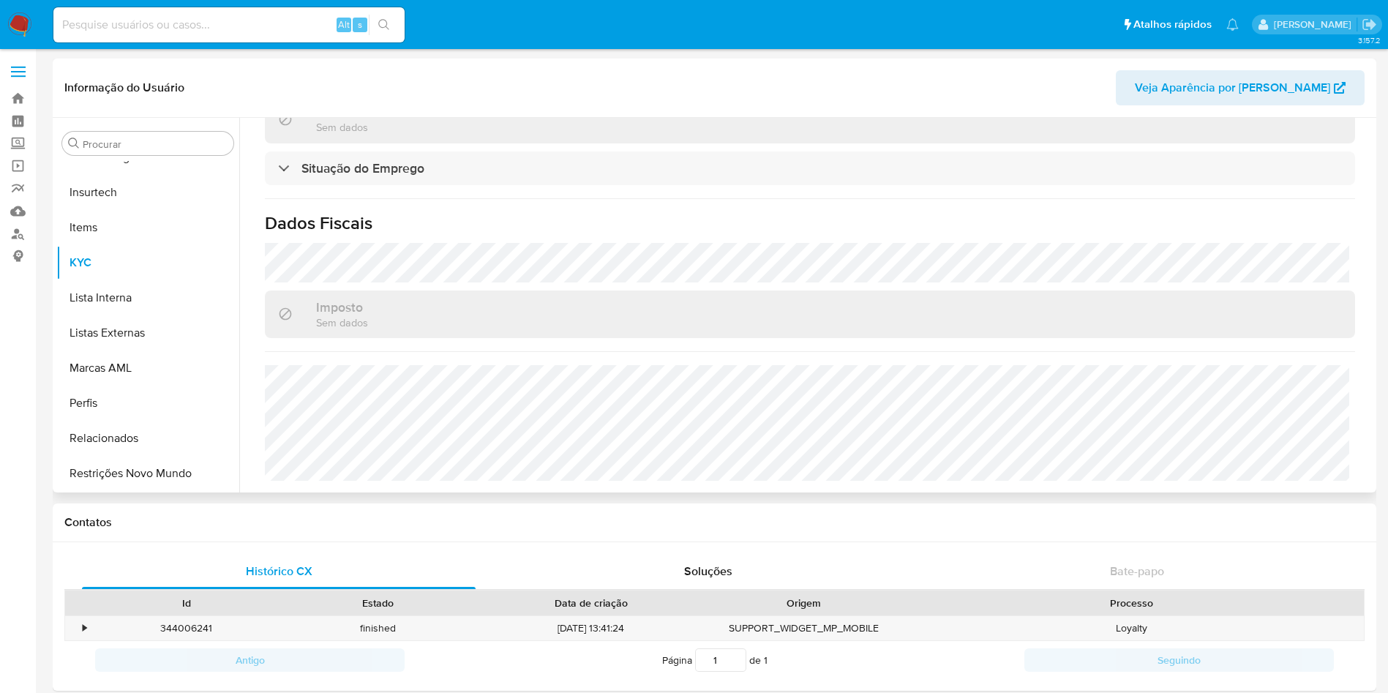
scroll to position [0, 0]
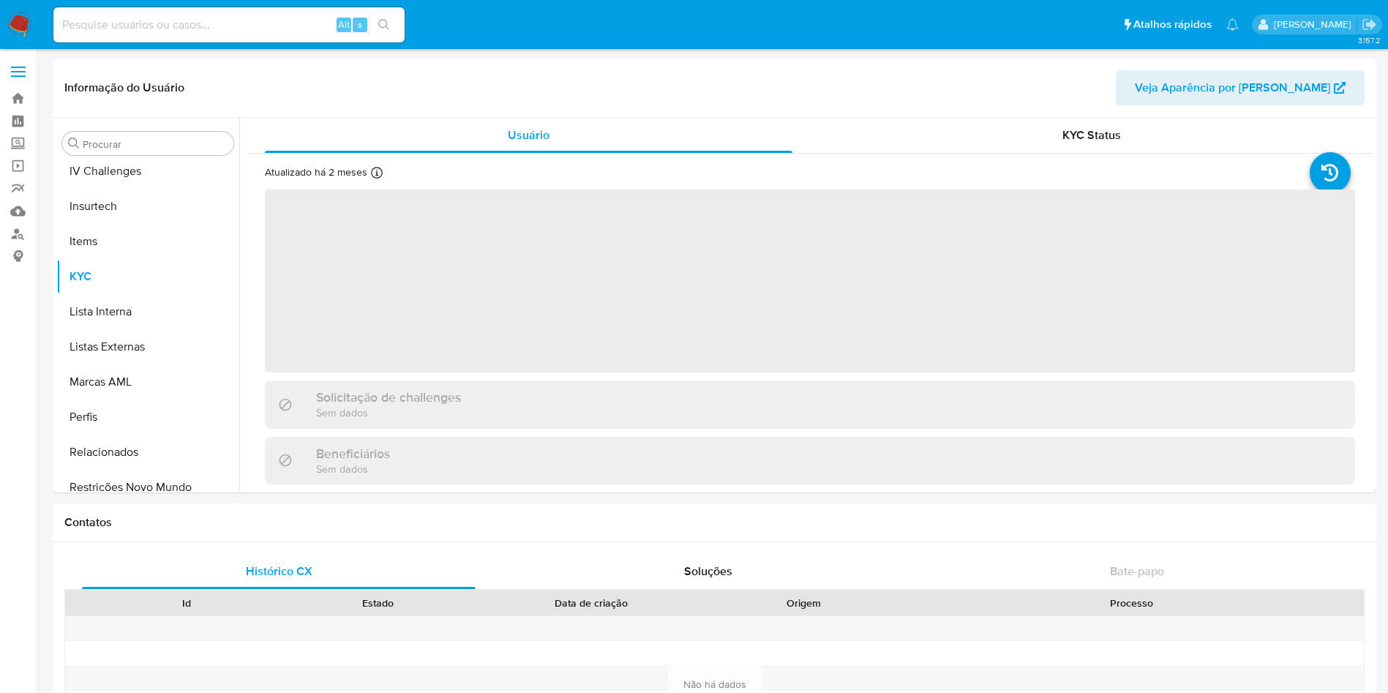
scroll to position [653, 0]
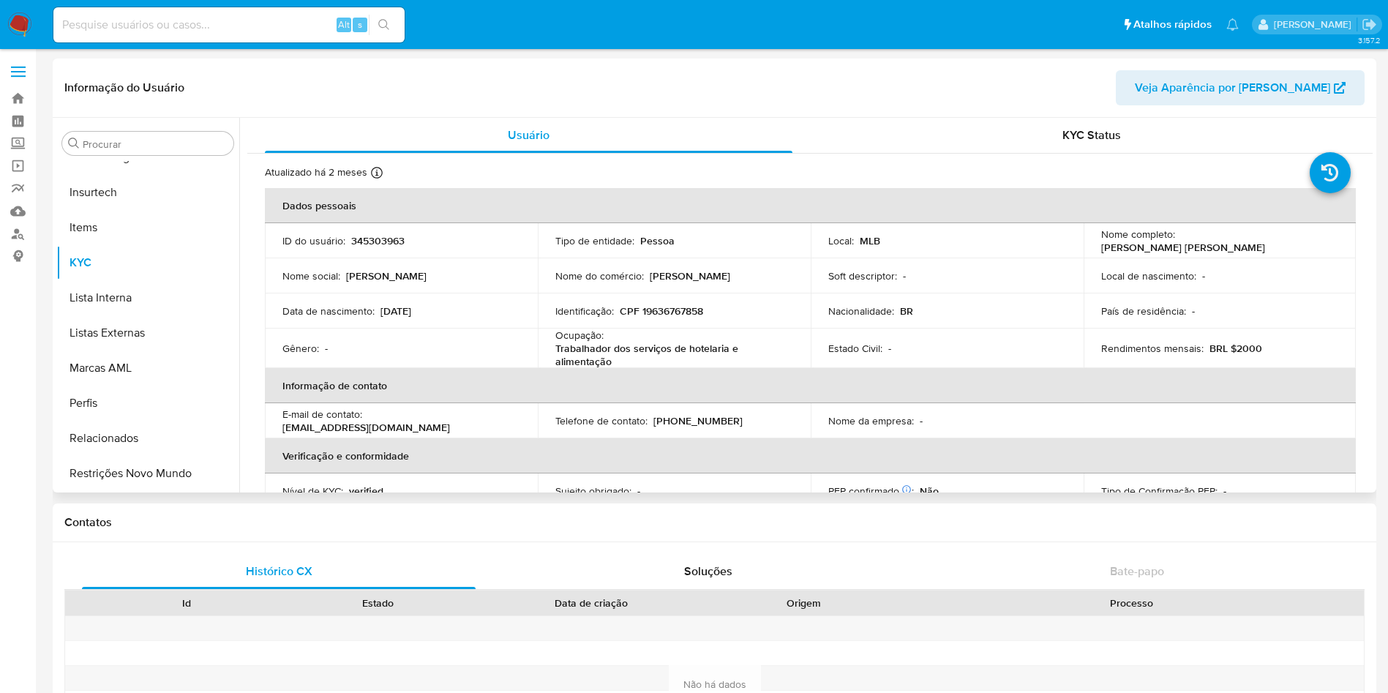
select select "10"
click at [672, 314] on p "CPF 19636767858" at bounding box center [661, 310] width 83 height 13
copy p "19636767858"
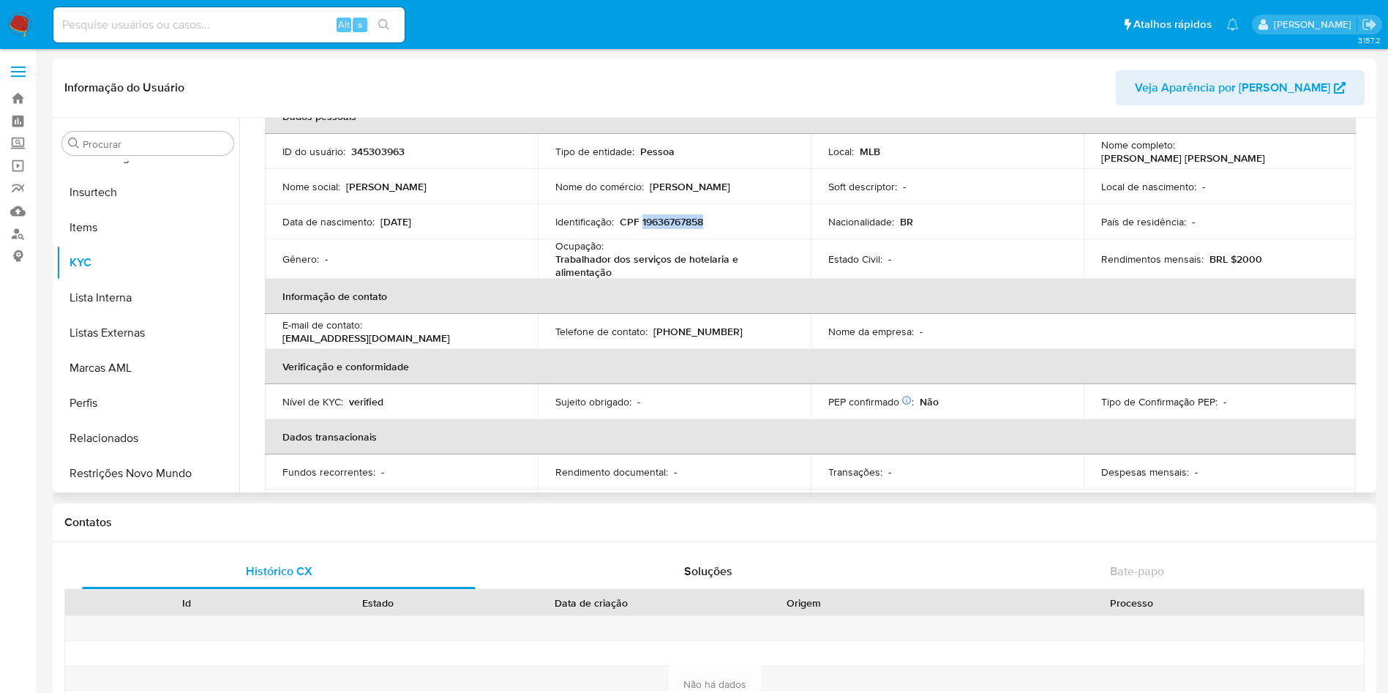
scroll to position [0, 0]
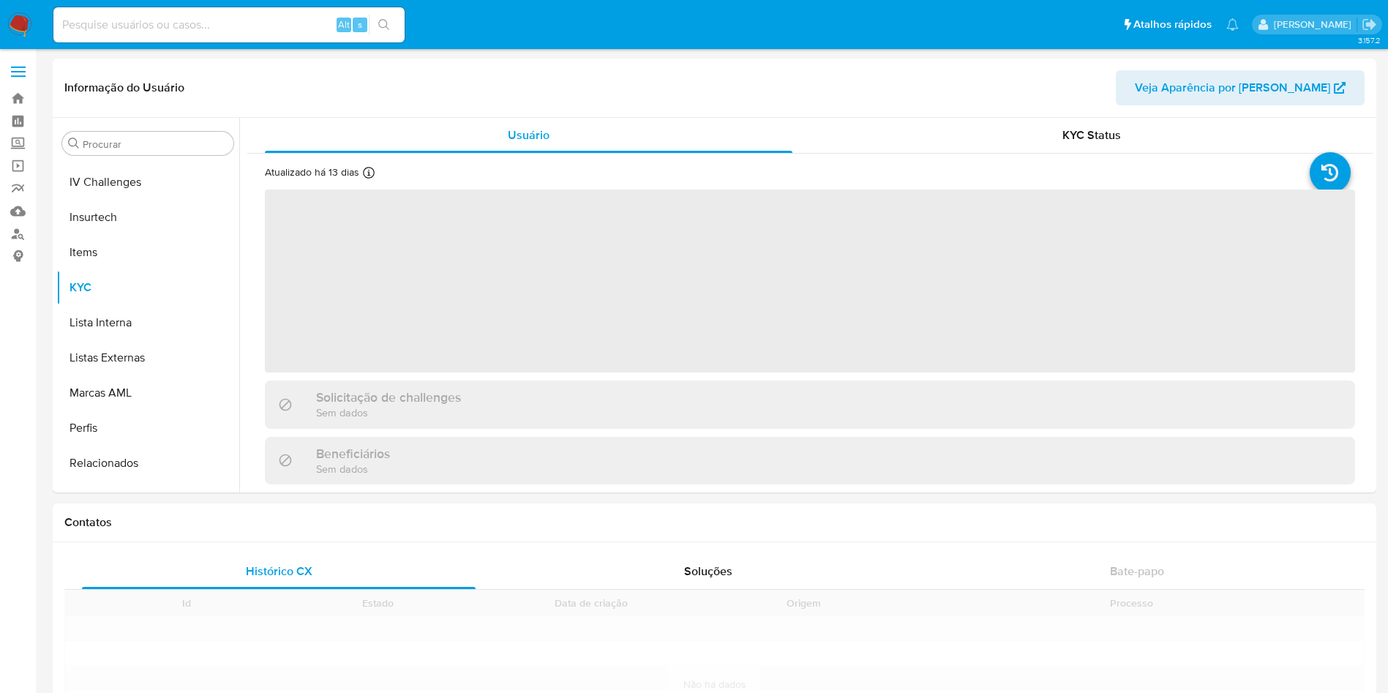
scroll to position [653, 0]
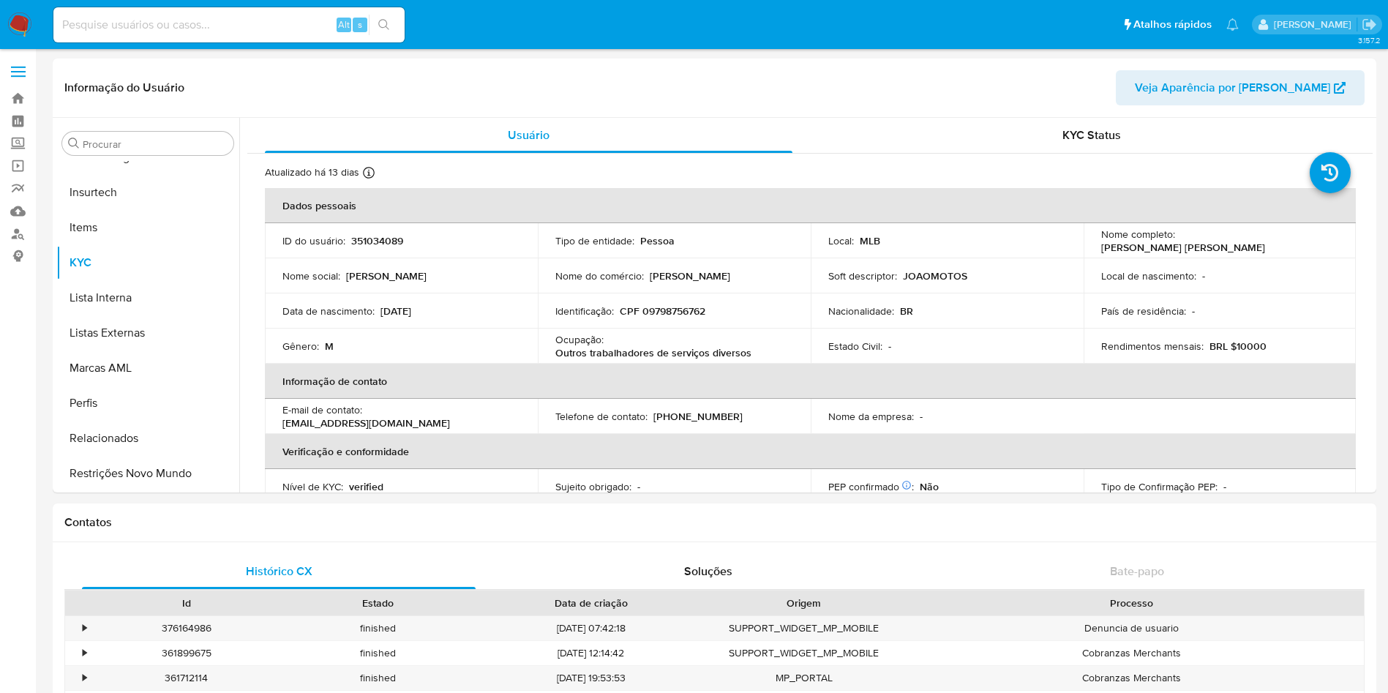
select select "10"
click at [375, 269] on div "Nome social : João" at bounding box center [401, 275] width 238 height 13
click at [680, 301] on td "Identificação : CPF 09798756762" at bounding box center [674, 310] width 273 height 35
click at [689, 315] on p "CPF 09798756762" at bounding box center [663, 310] width 86 height 13
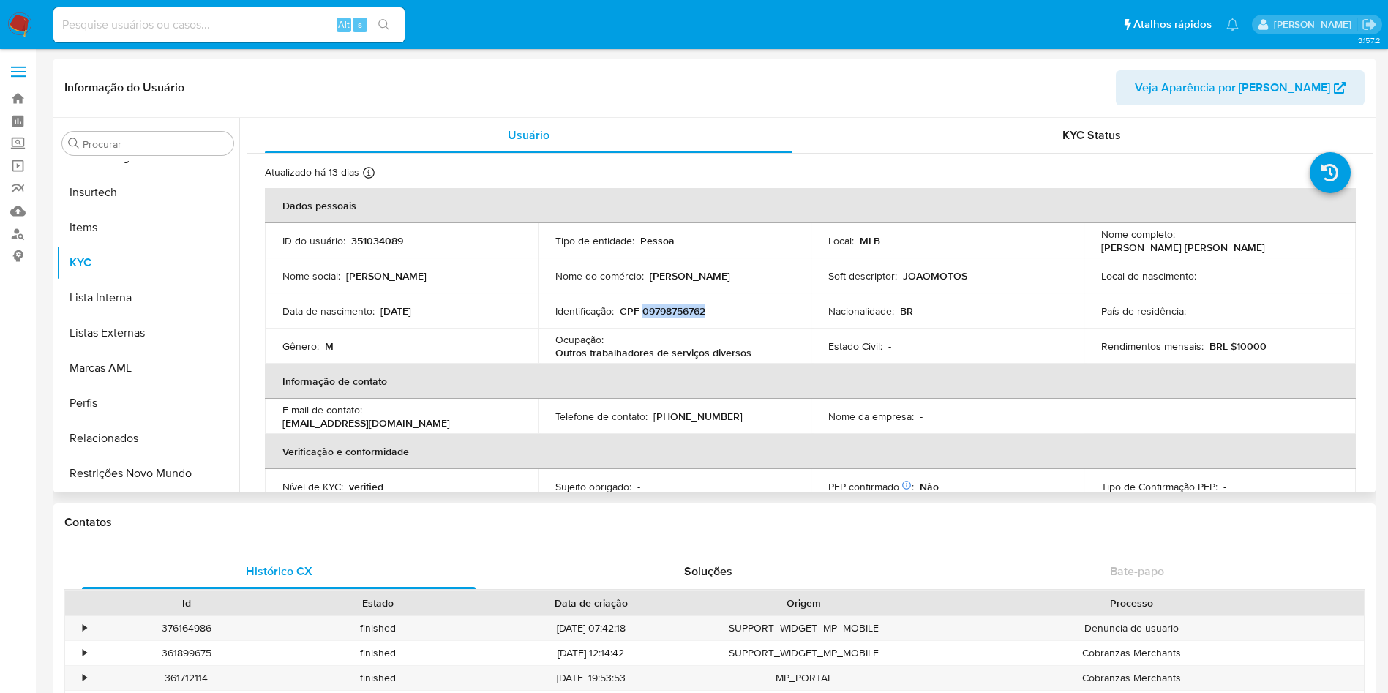
click at [689, 315] on p "CPF 09798756762" at bounding box center [663, 310] width 86 height 13
copy p "09798756762"
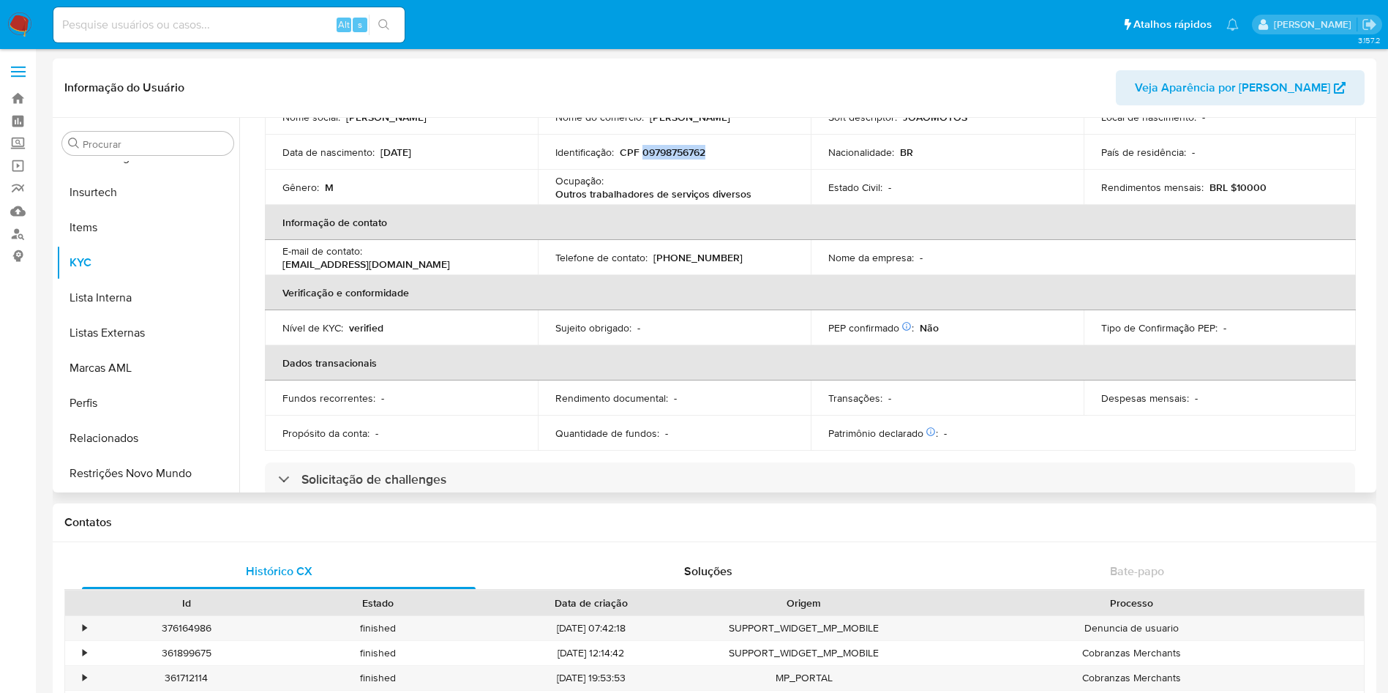
scroll to position [61, 0]
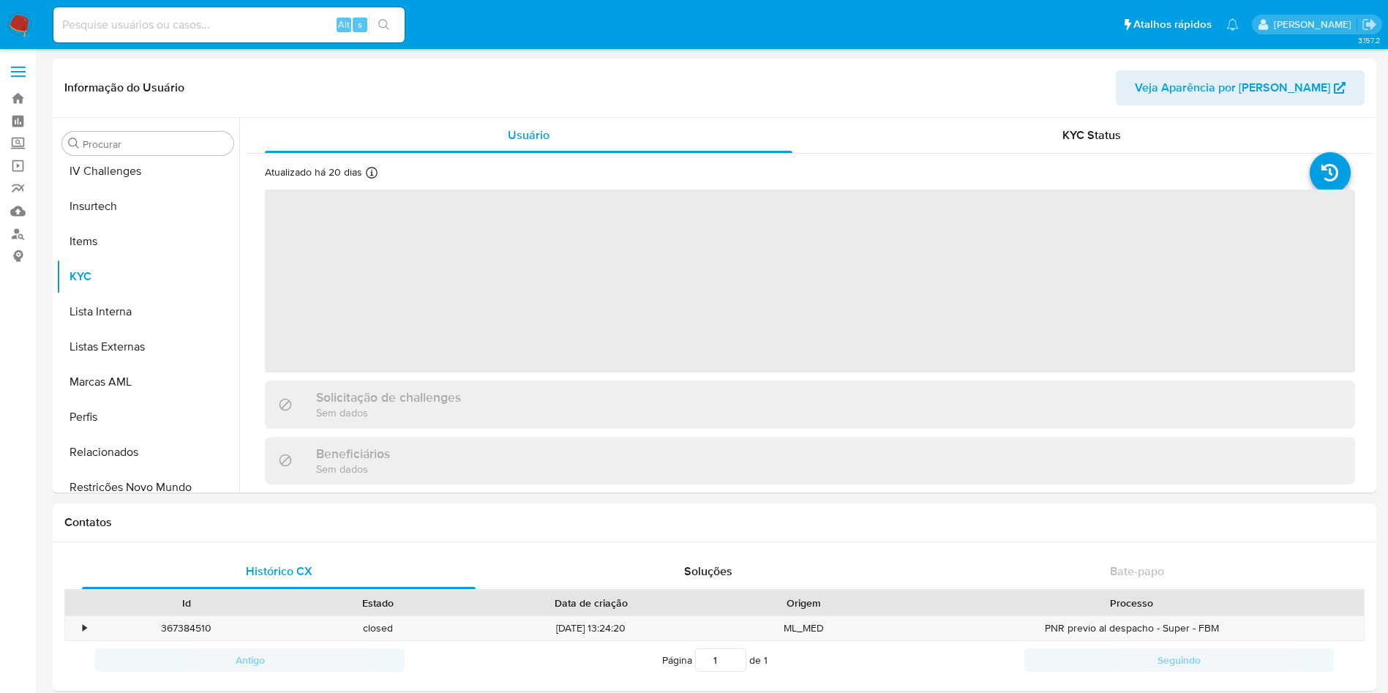
scroll to position [653, 0]
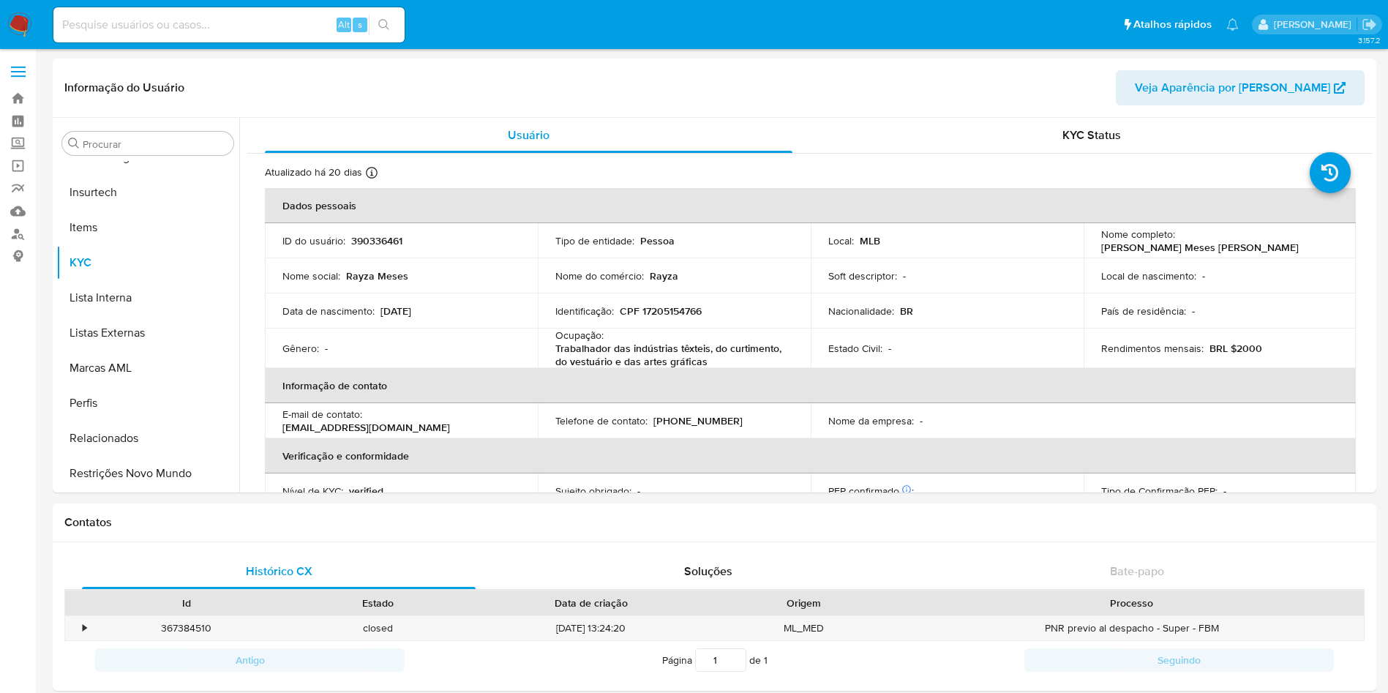
select select "10"
click at [672, 320] on td "Identificação : CPF 17205154766" at bounding box center [674, 310] width 273 height 35
click at [664, 306] on p "CPF 17205154766" at bounding box center [661, 310] width 82 height 13
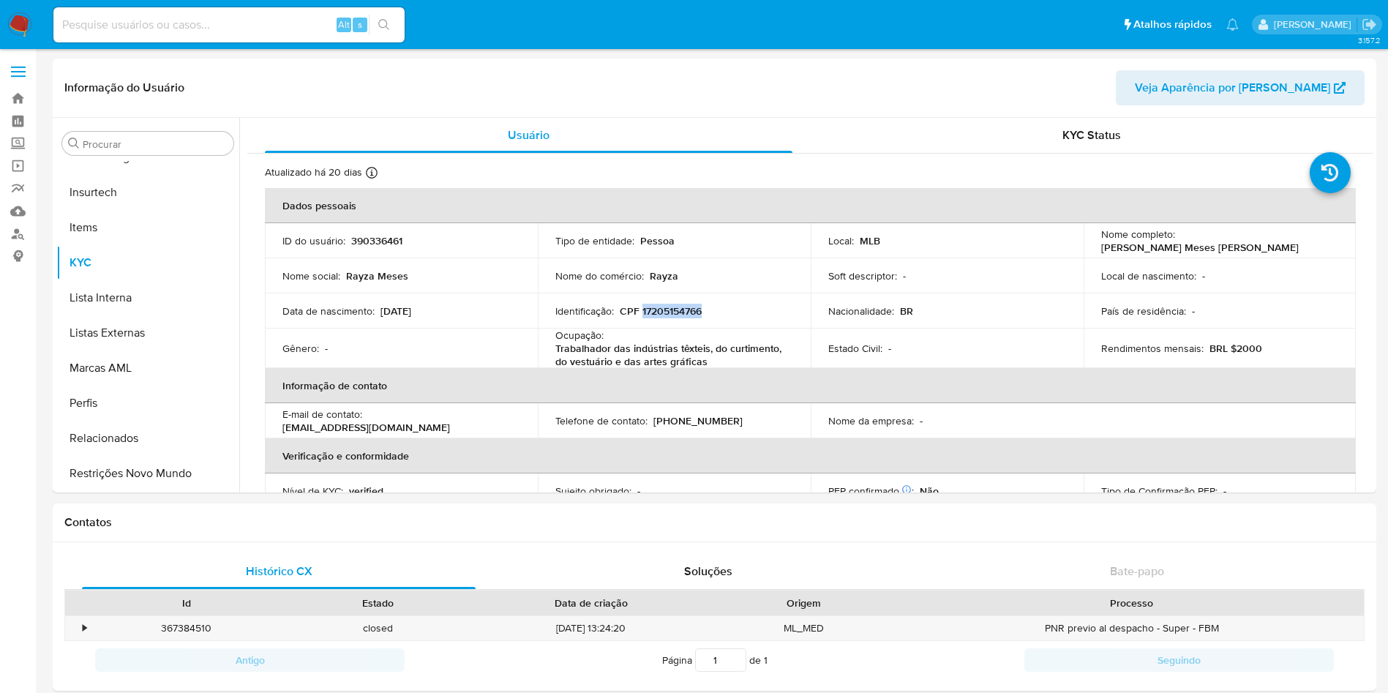
copy p "17205154766"
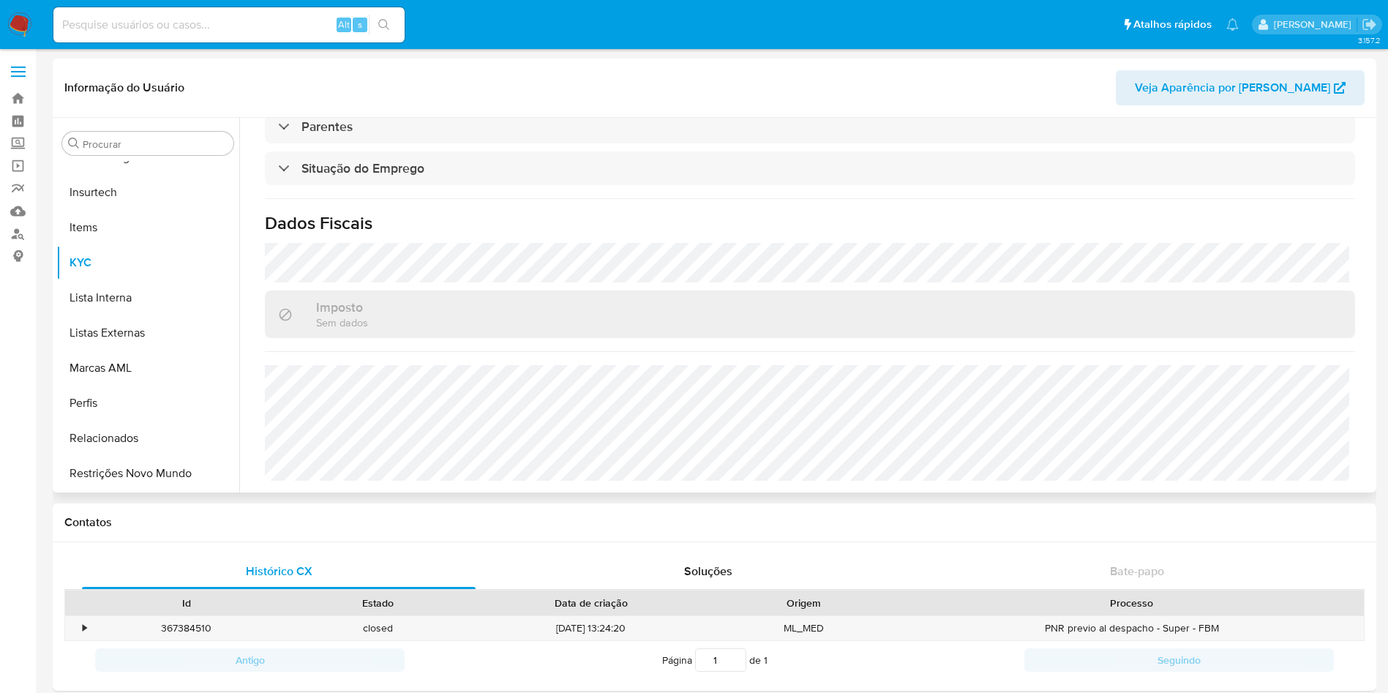
scroll to position [65, 0]
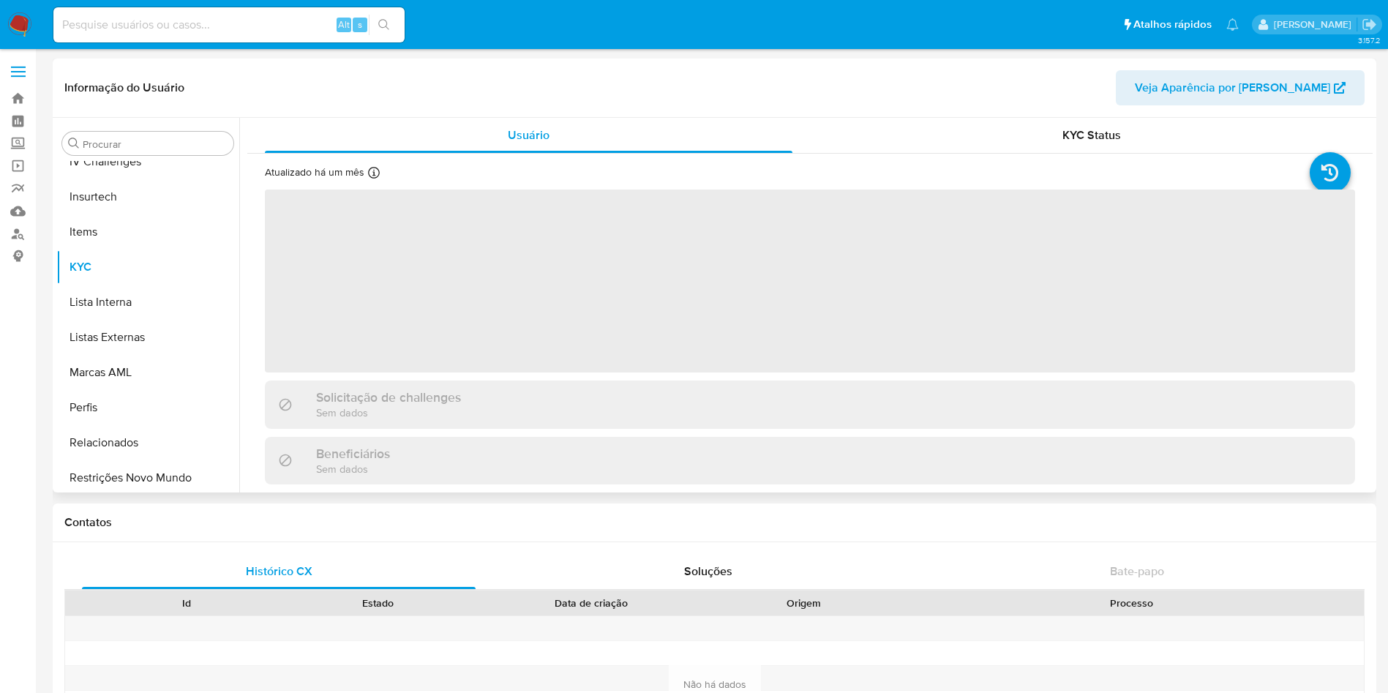
scroll to position [653, 0]
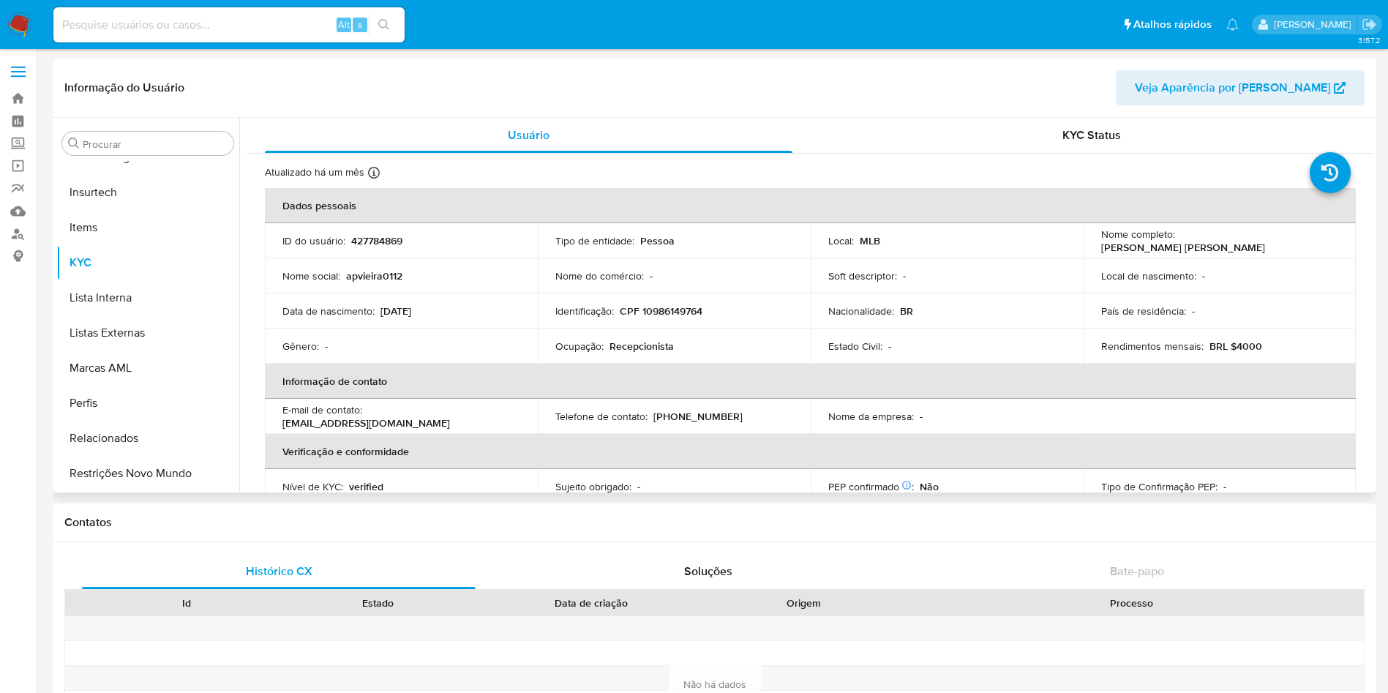
select select "10"
click at [656, 311] on p "CPF 10986149764" at bounding box center [661, 310] width 83 height 13
drag, startPoint x: 657, startPoint y: 311, endPoint x: 699, endPoint y: 229, distance: 91.9
click at [654, 312] on p "CPF 10986149764" at bounding box center [661, 310] width 83 height 13
copy p "10986149764"
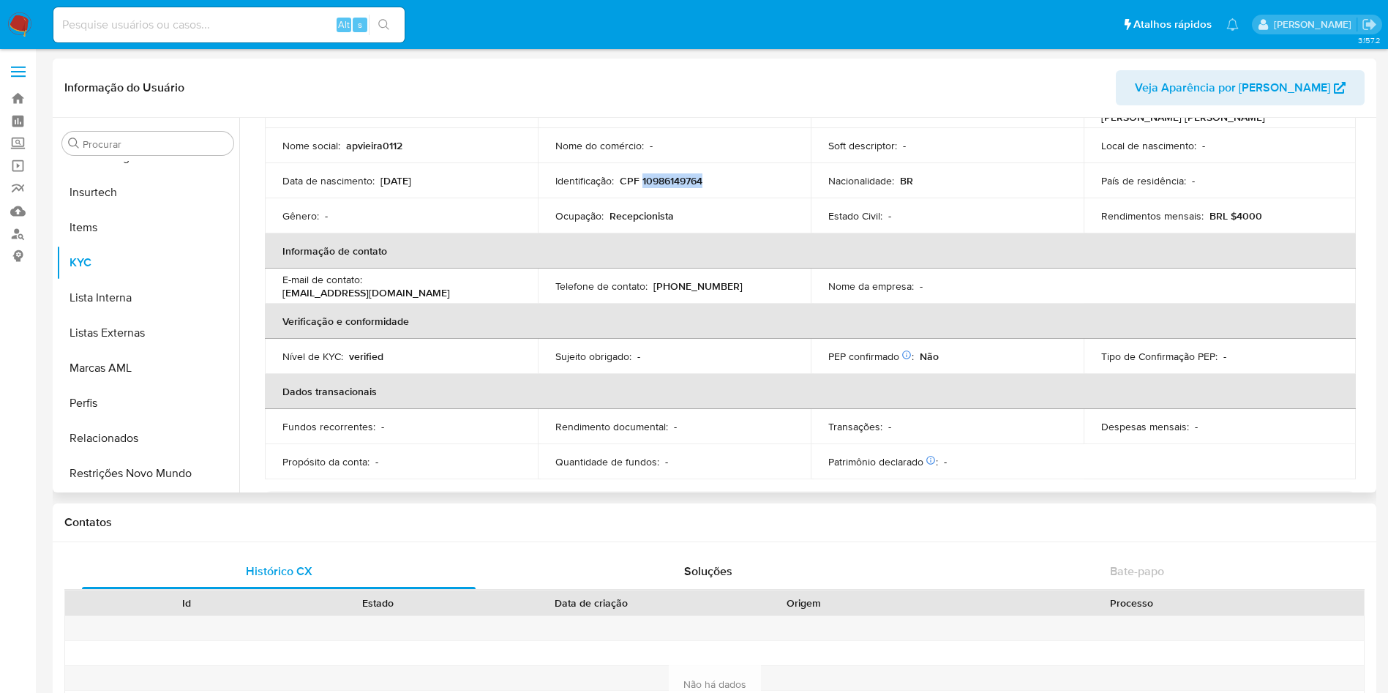
scroll to position [61, 0]
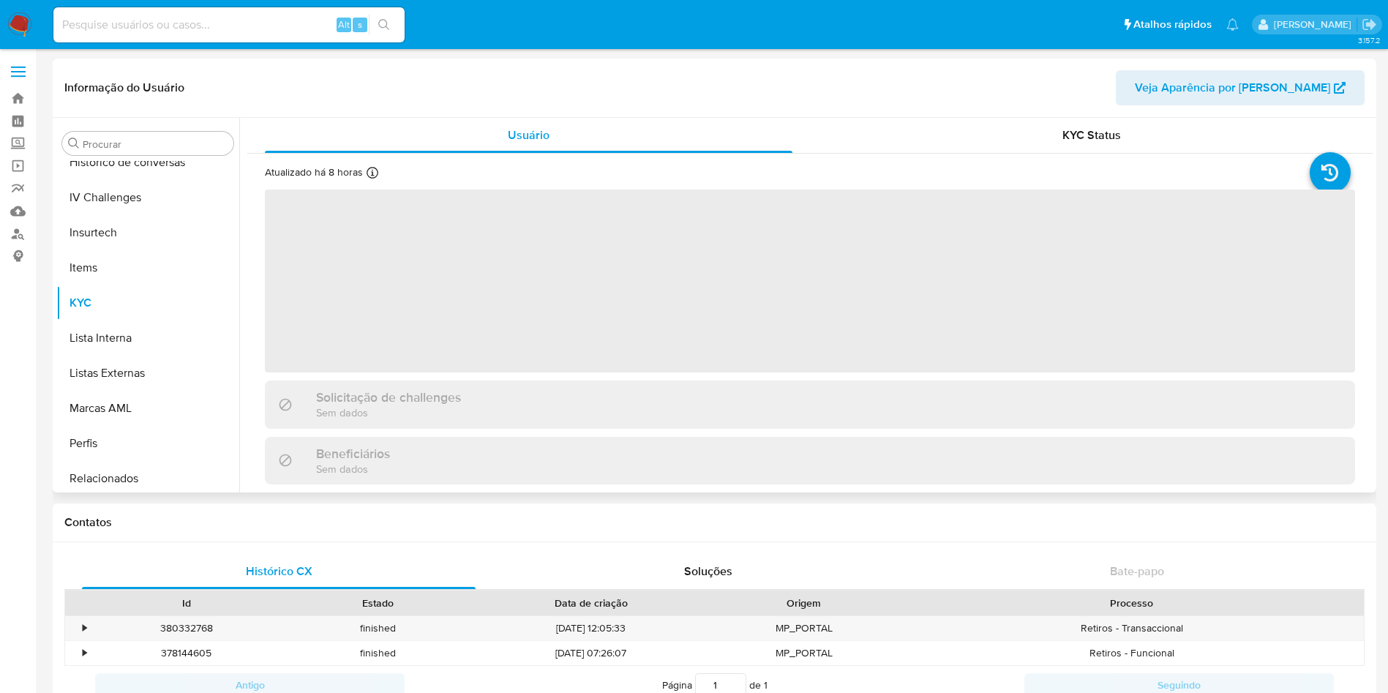
scroll to position [653, 0]
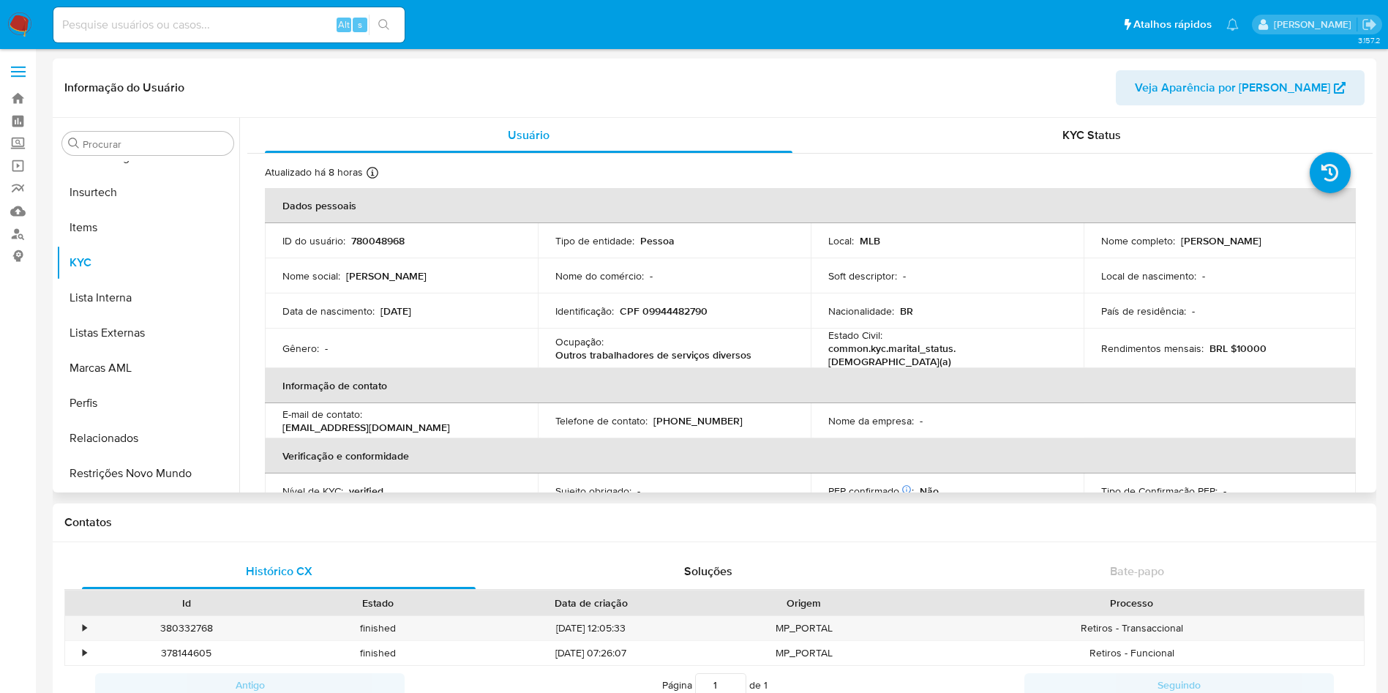
select select "10"
click at [665, 311] on p "CPF 09944482790" at bounding box center [664, 310] width 88 height 13
copy p "09944482790"
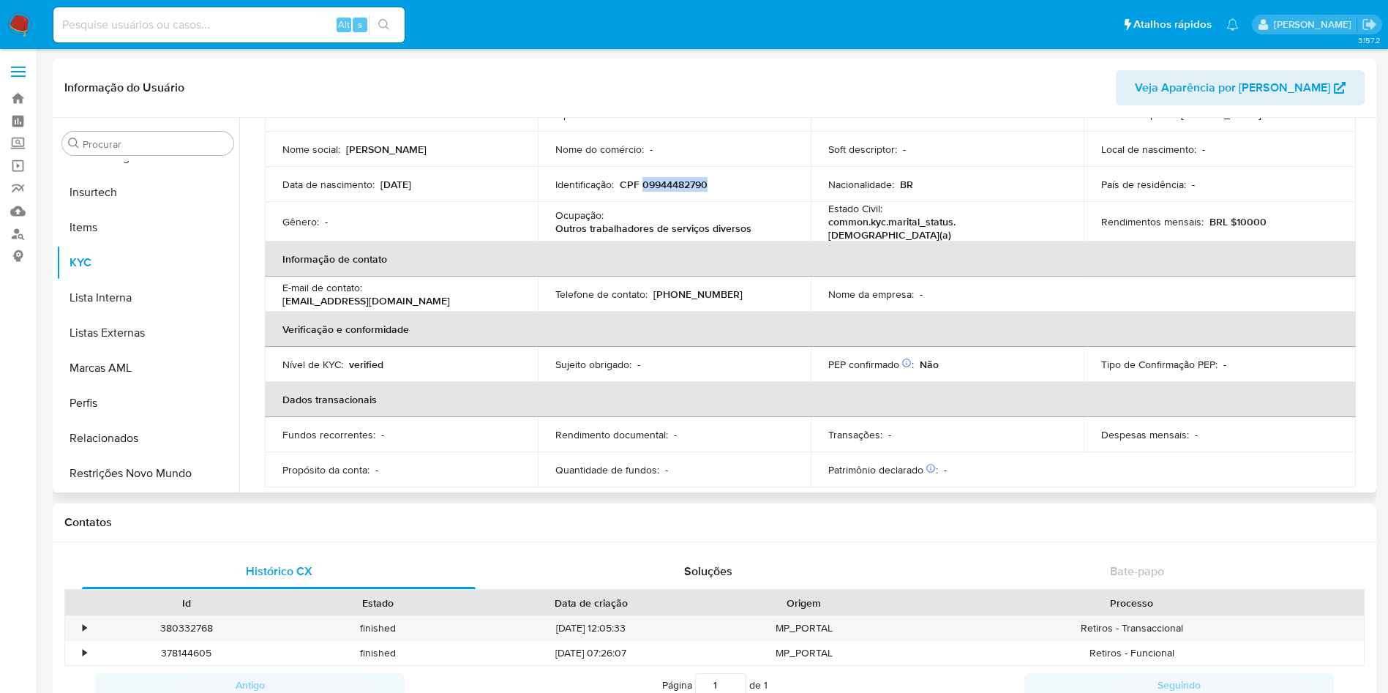
scroll to position [0, 0]
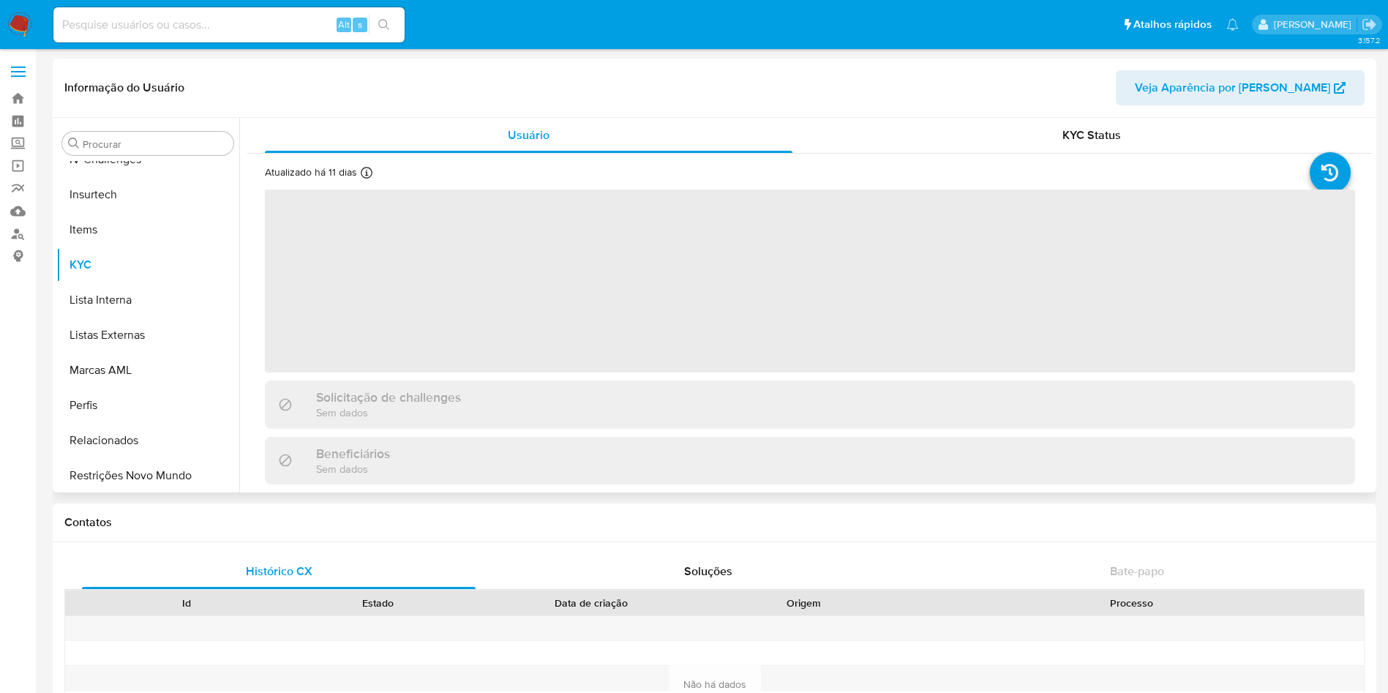
scroll to position [653, 0]
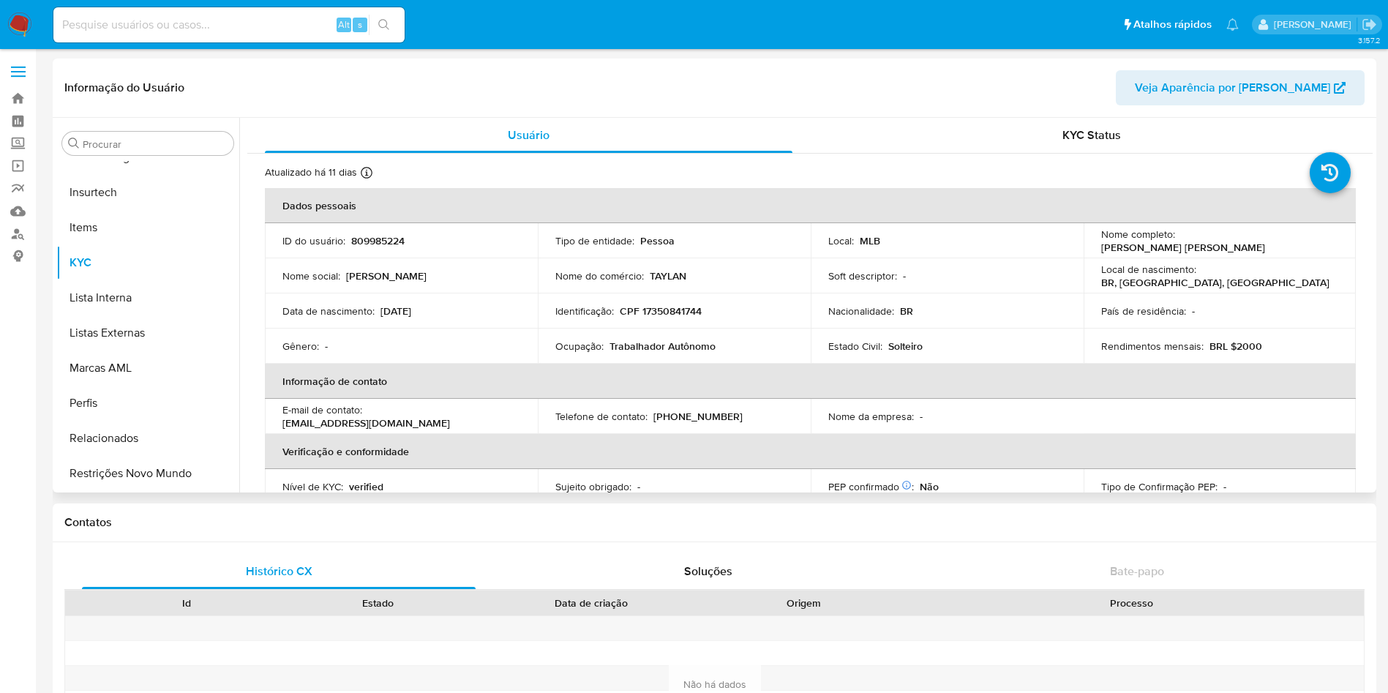
select select "10"
click at [690, 312] on p "CPF 17350841744" at bounding box center [661, 310] width 82 height 13
copy p "17350841744"
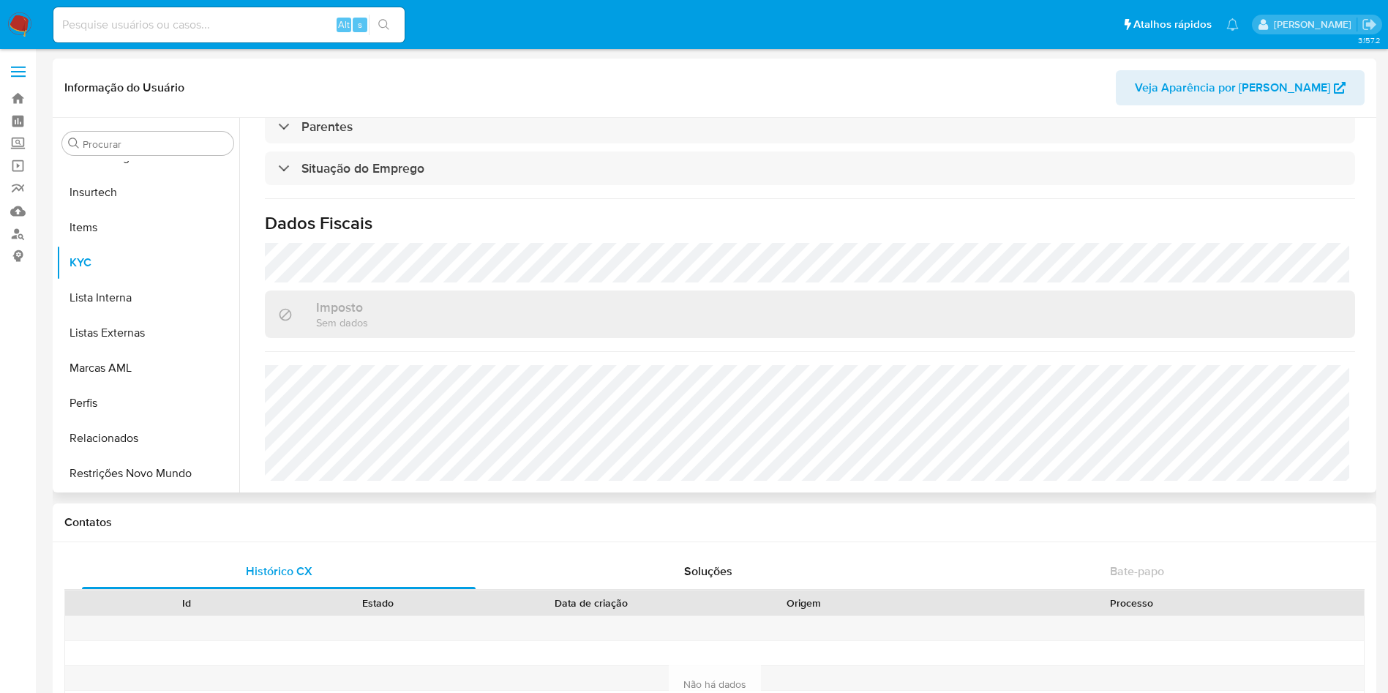
scroll to position [0, 0]
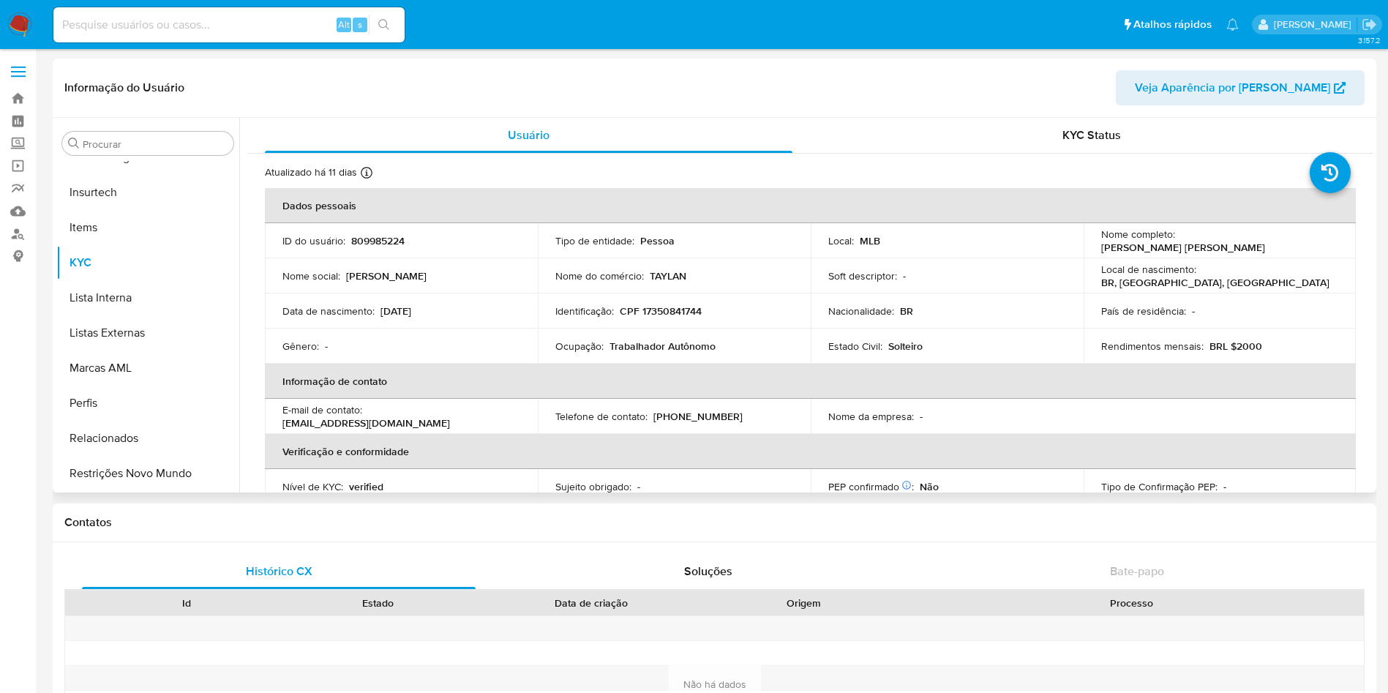
click at [664, 304] on p "CPF 17350841744" at bounding box center [661, 310] width 82 height 13
click at [676, 311] on p "CPF 17350841744" at bounding box center [661, 310] width 82 height 13
copy p "17350841744"
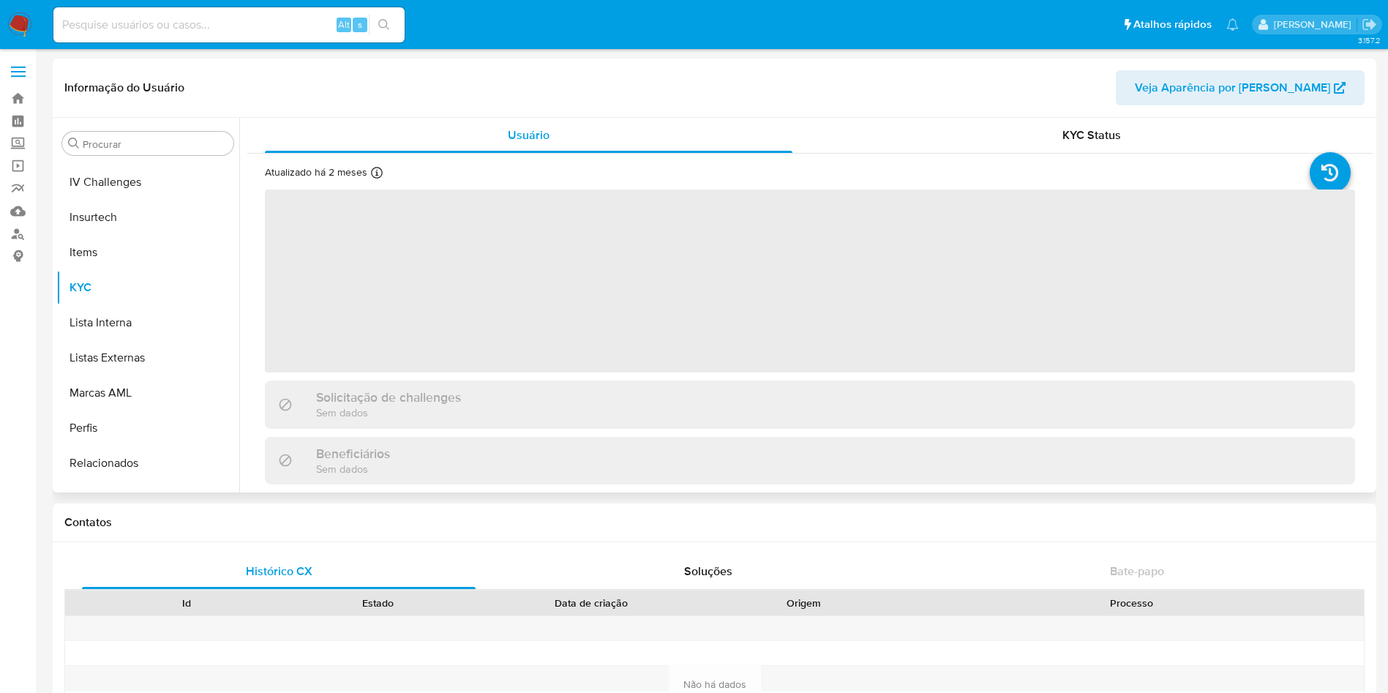
scroll to position [653, 0]
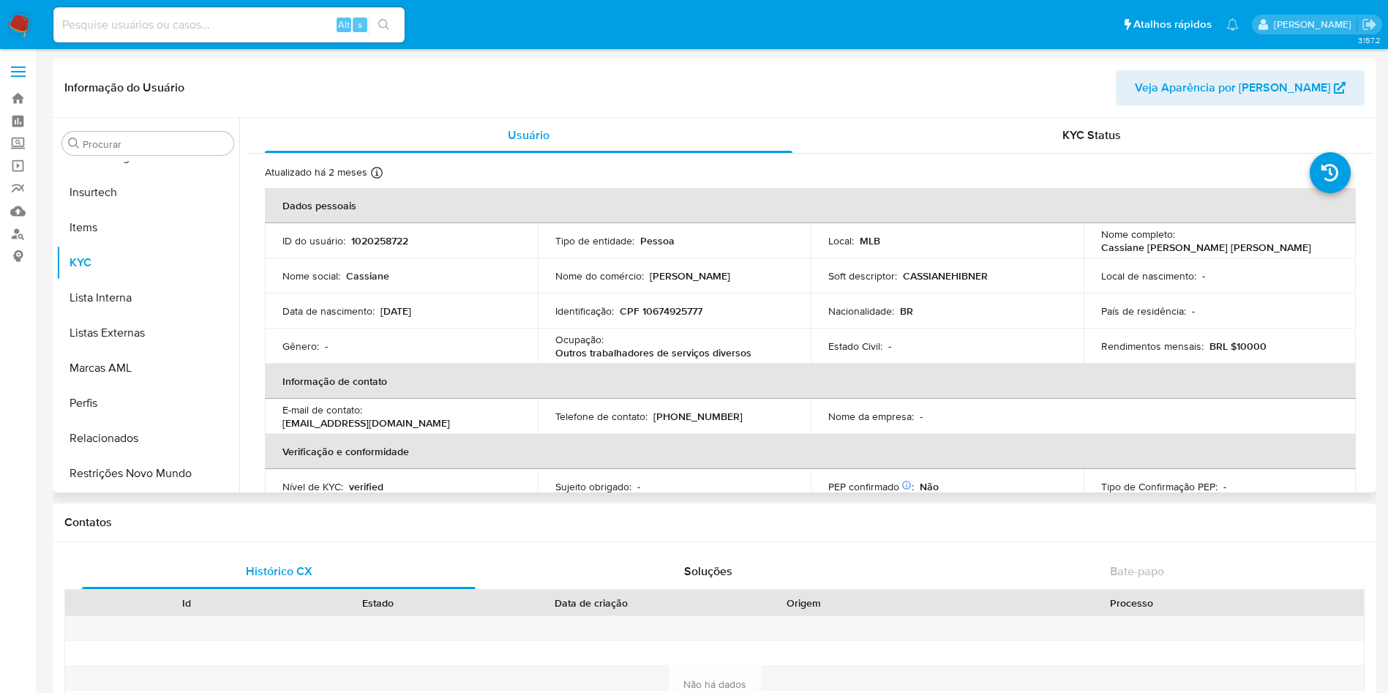
select select "10"
click at [673, 308] on p "CPF 10674925777" at bounding box center [661, 310] width 83 height 13
copy p "10674925777"
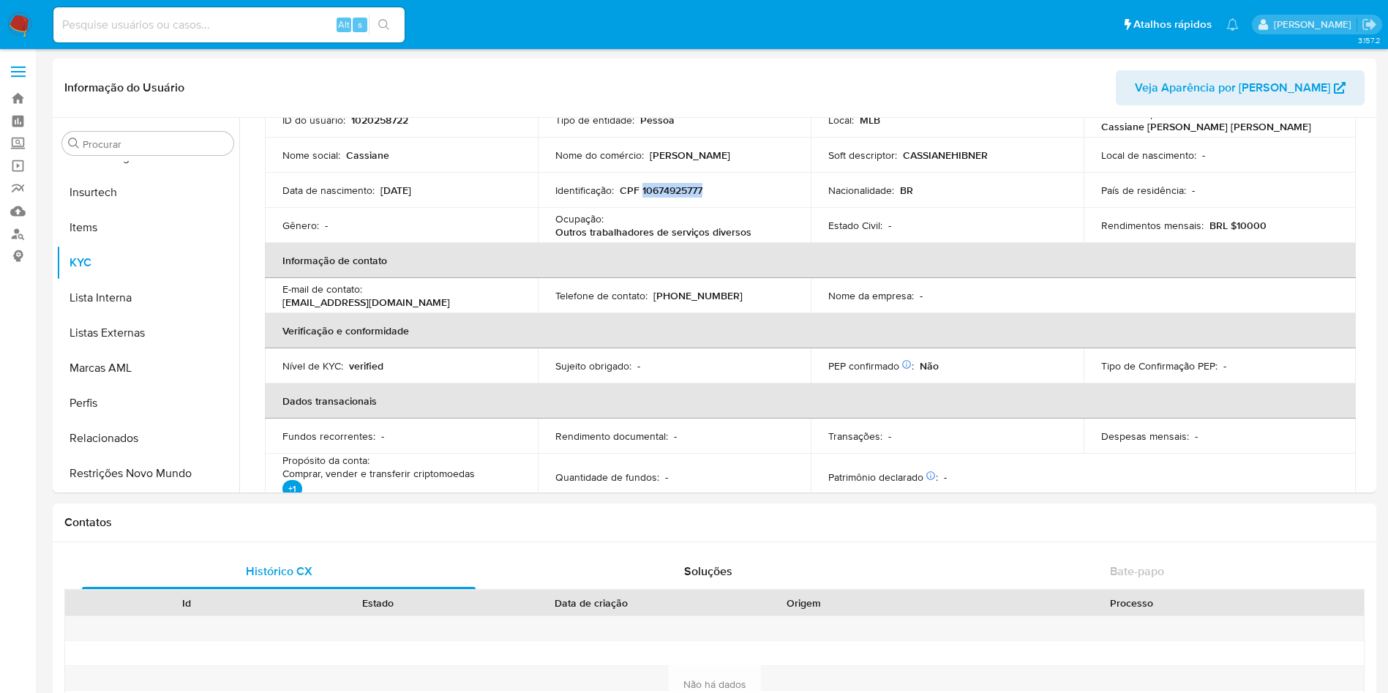
scroll to position [0, 0]
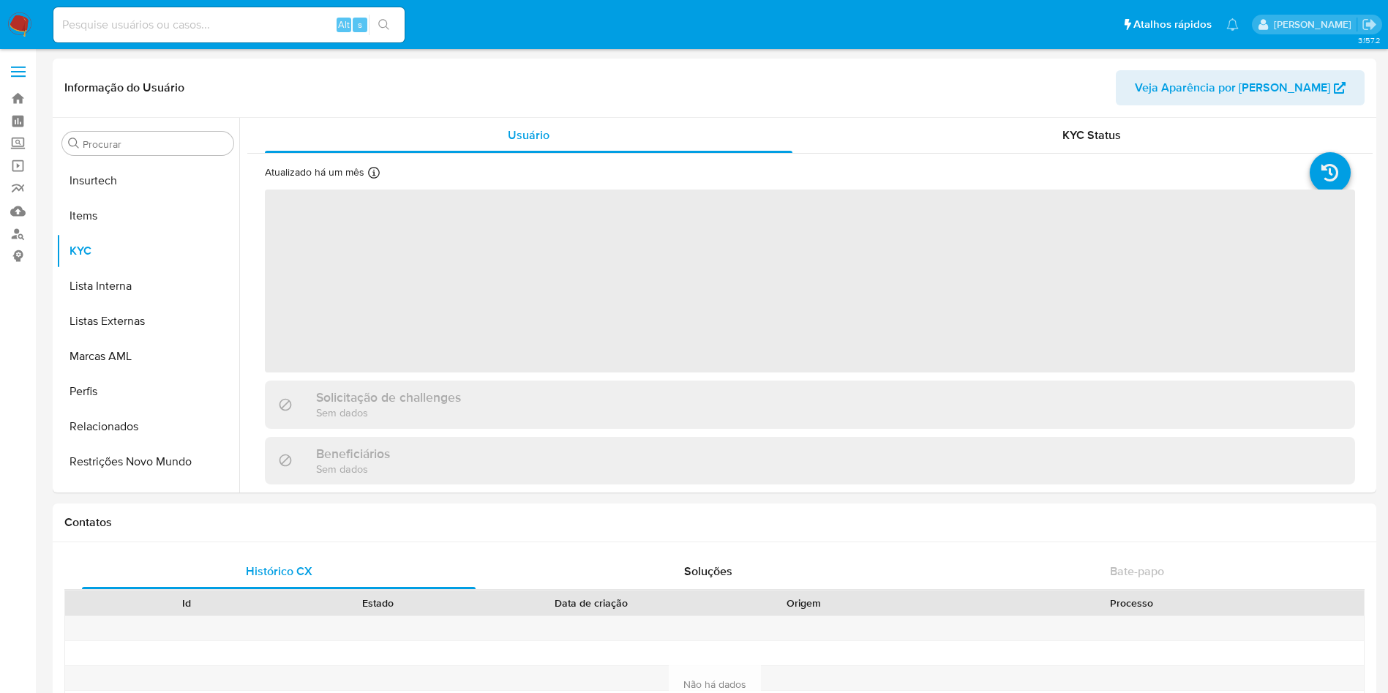
scroll to position [688, 0]
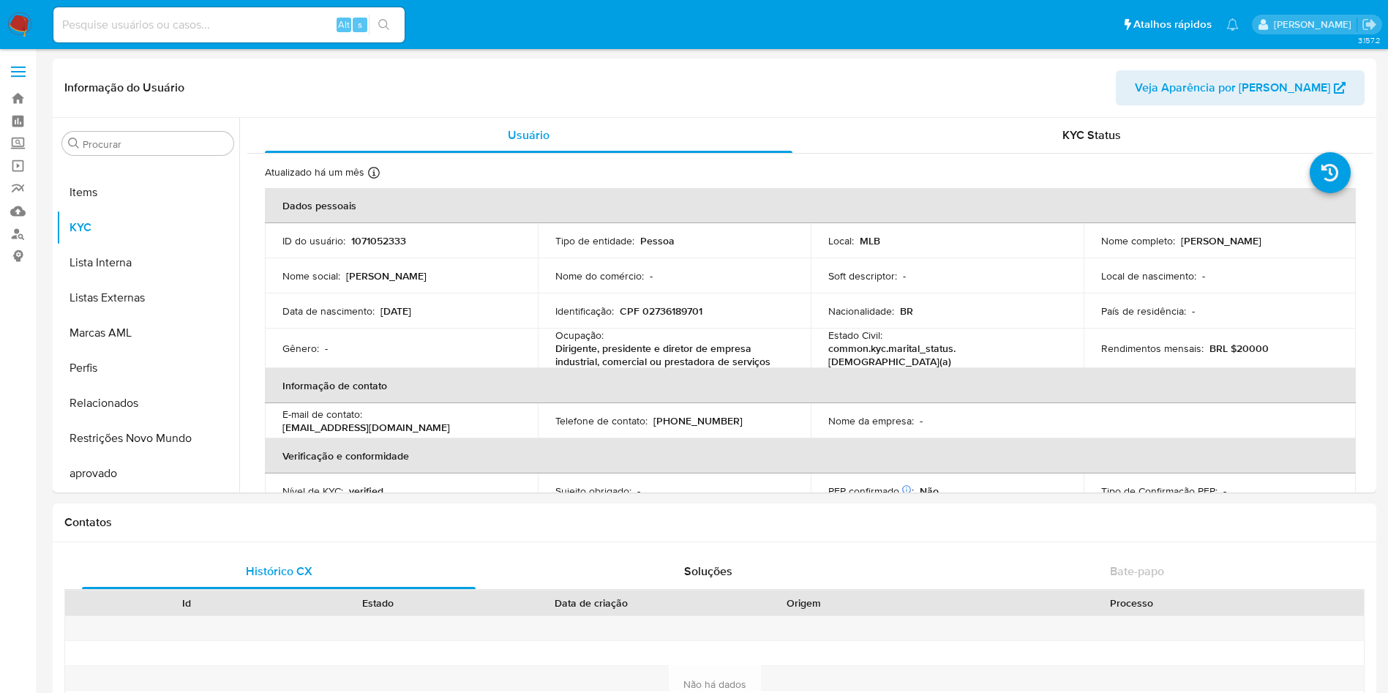
select select "10"
click at [670, 316] on p "CPF 02736189701" at bounding box center [661, 310] width 83 height 13
copy p "02736189701"
click at [676, 314] on p "CPF 02736189701" at bounding box center [661, 310] width 83 height 13
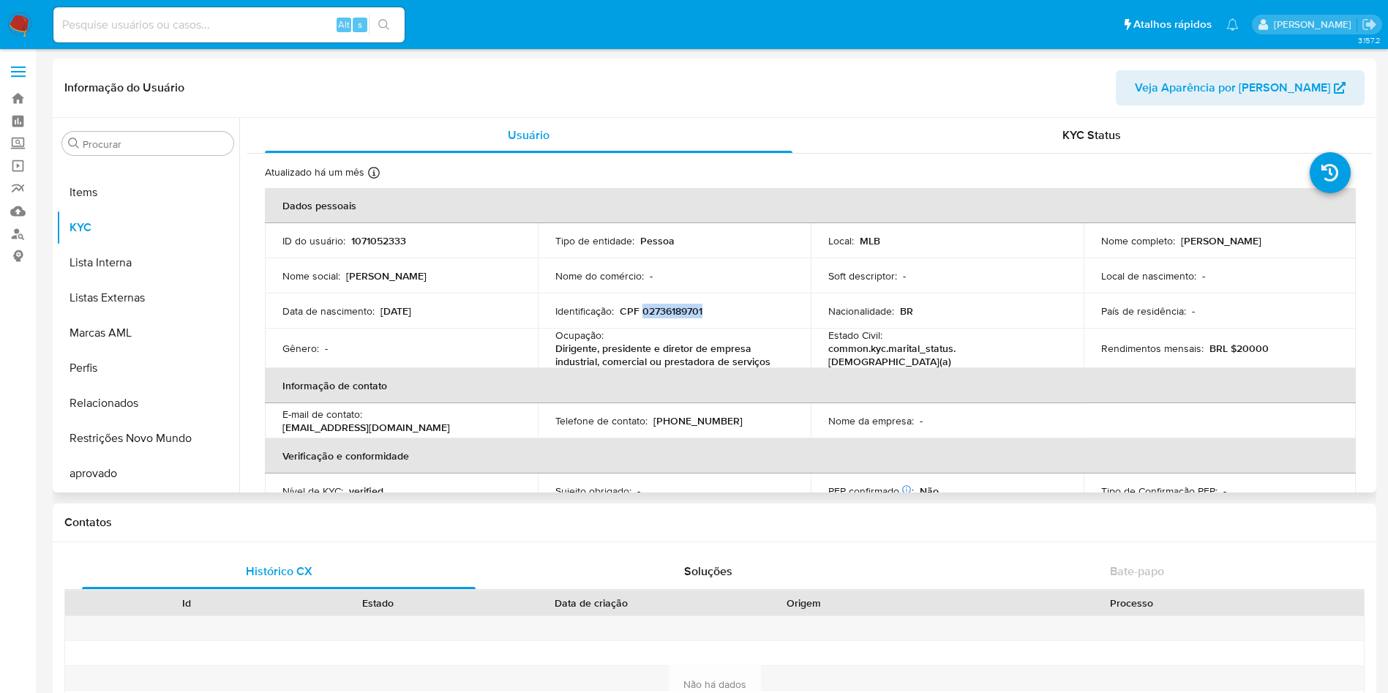
click at [676, 314] on p "CPF 02736189701" at bounding box center [661, 310] width 83 height 13
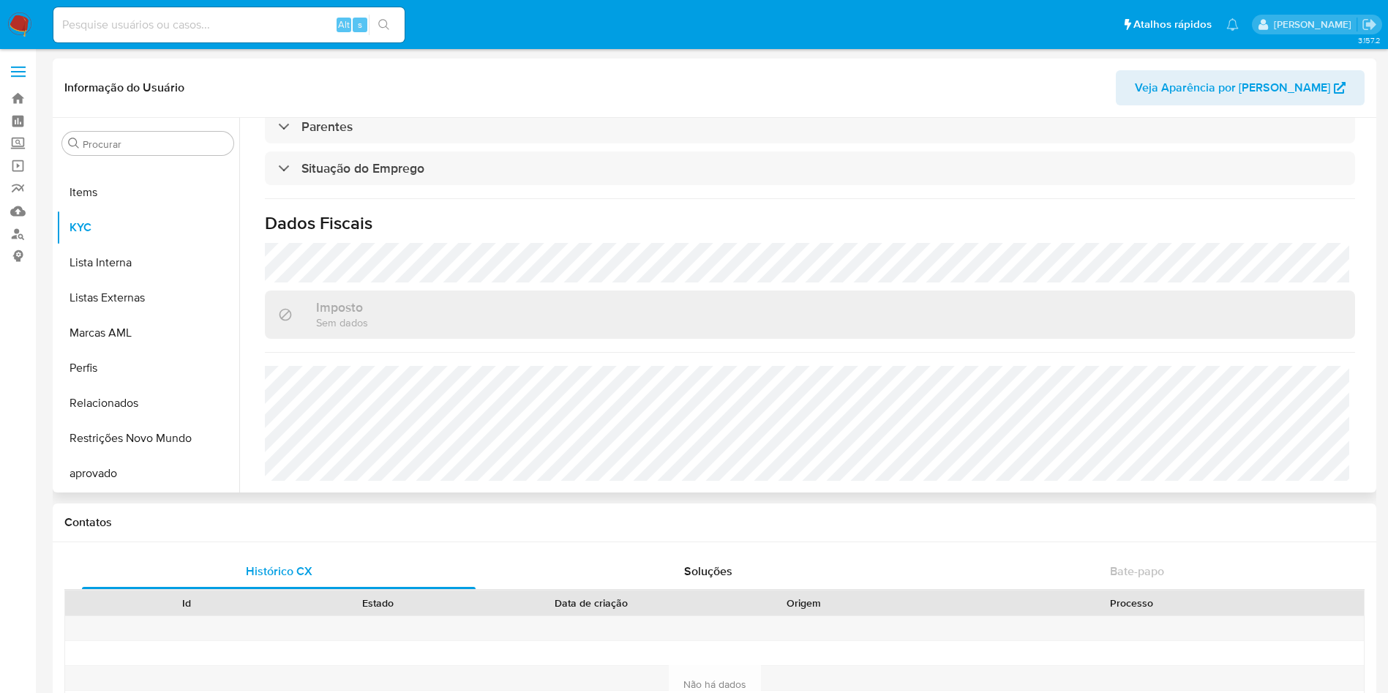
scroll to position [0, 0]
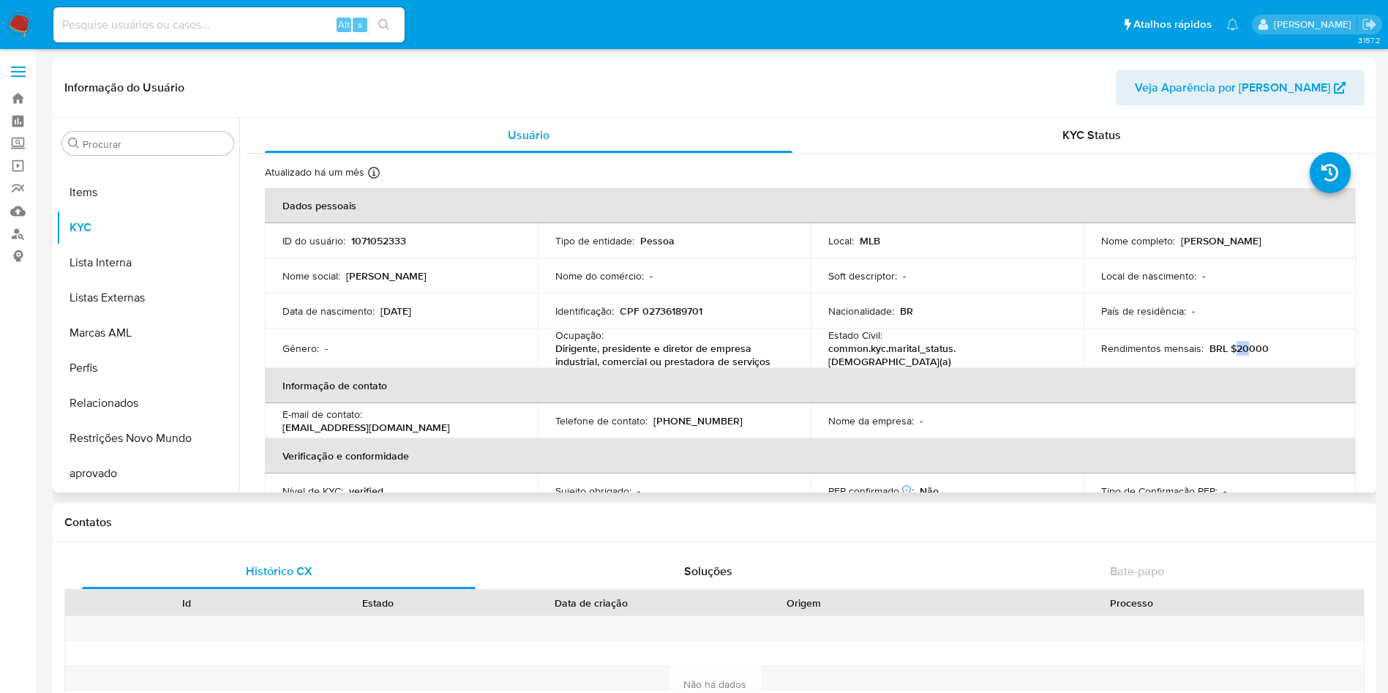
drag, startPoint x: 1240, startPoint y: 352, endPoint x: 1230, endPoint y: 350, distance: 9.6
click at [1230, 350] on p "BRL $20000" at bounding box center [1238, 348] width 59 height 13
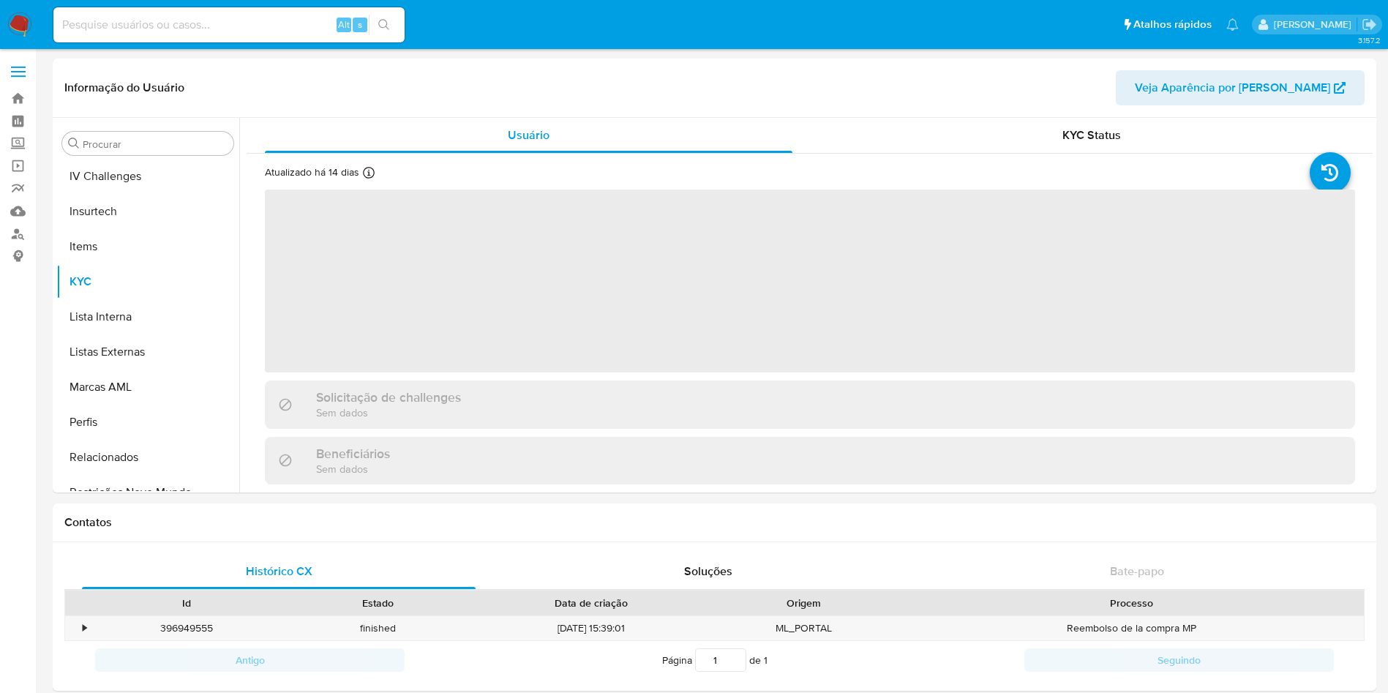
scroll to position [653, 0]
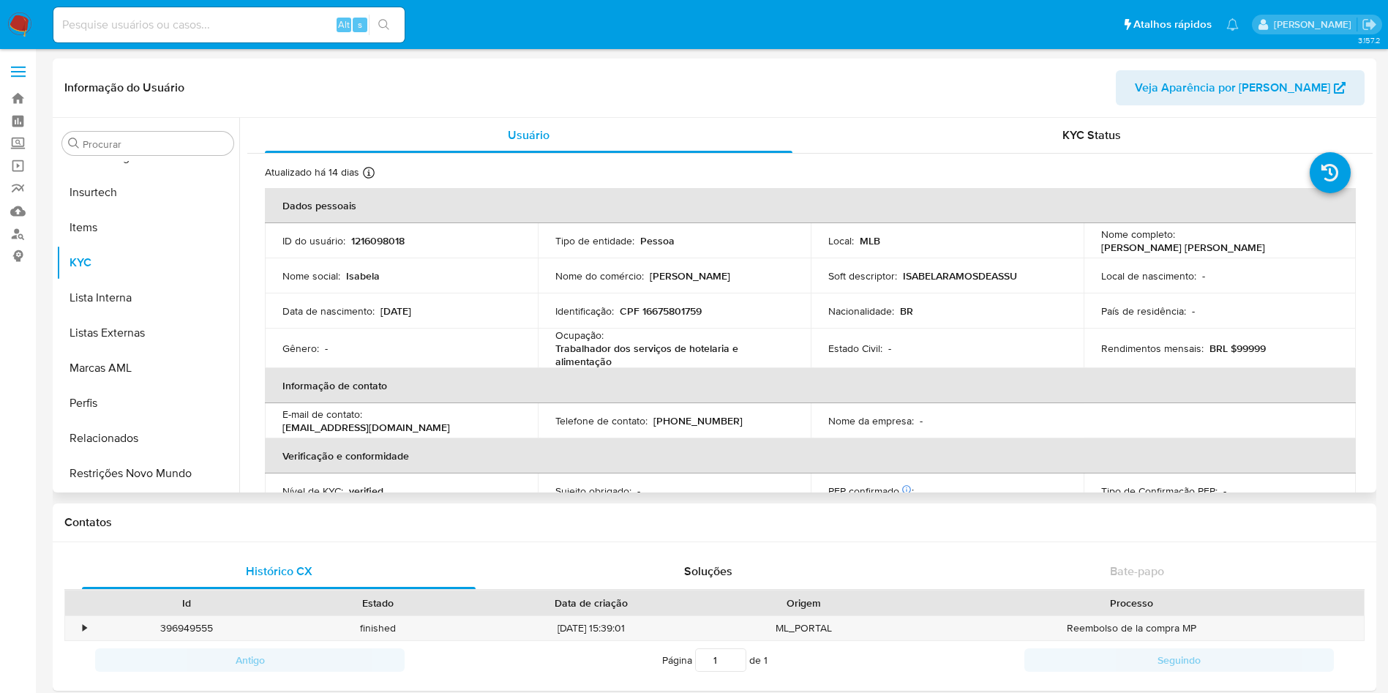
select select "10"
click at [677, 308] on p "CPF 16675801759" at bounding box center [661, 310] width 82 height 13
copy p "16675801759"
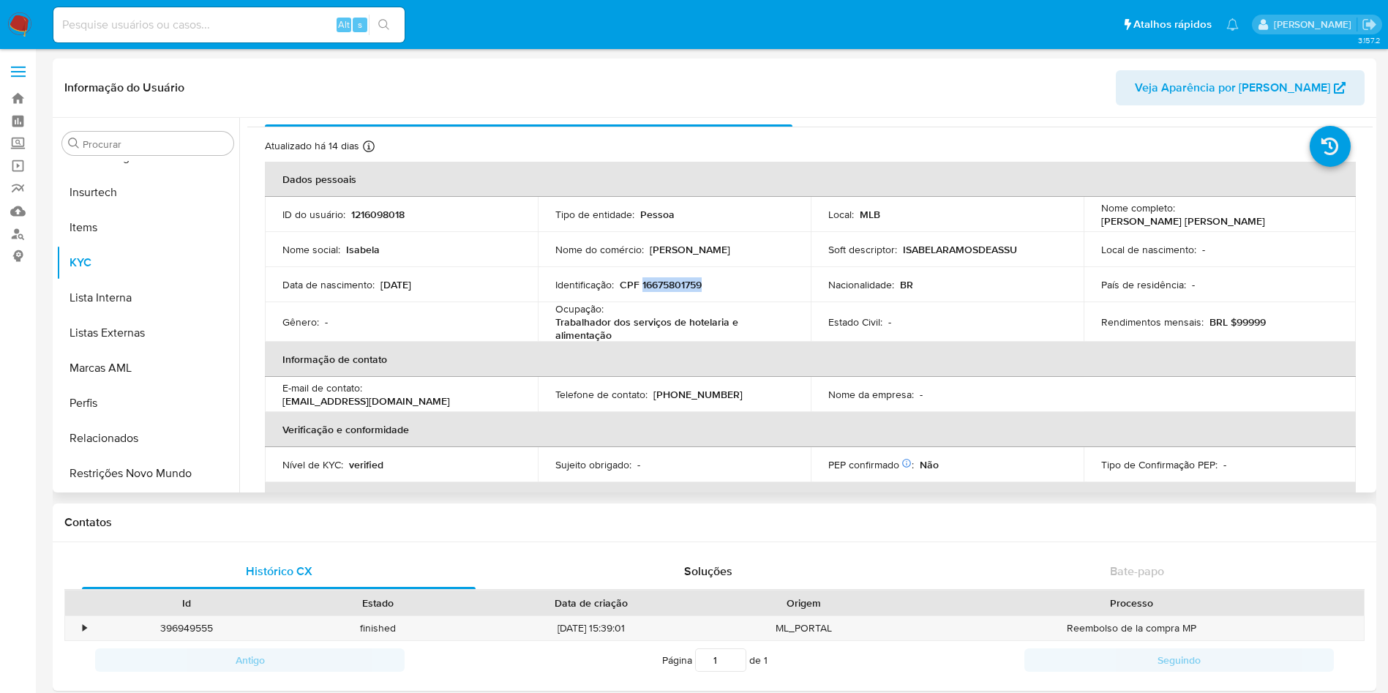
scroll to position [0, 0]
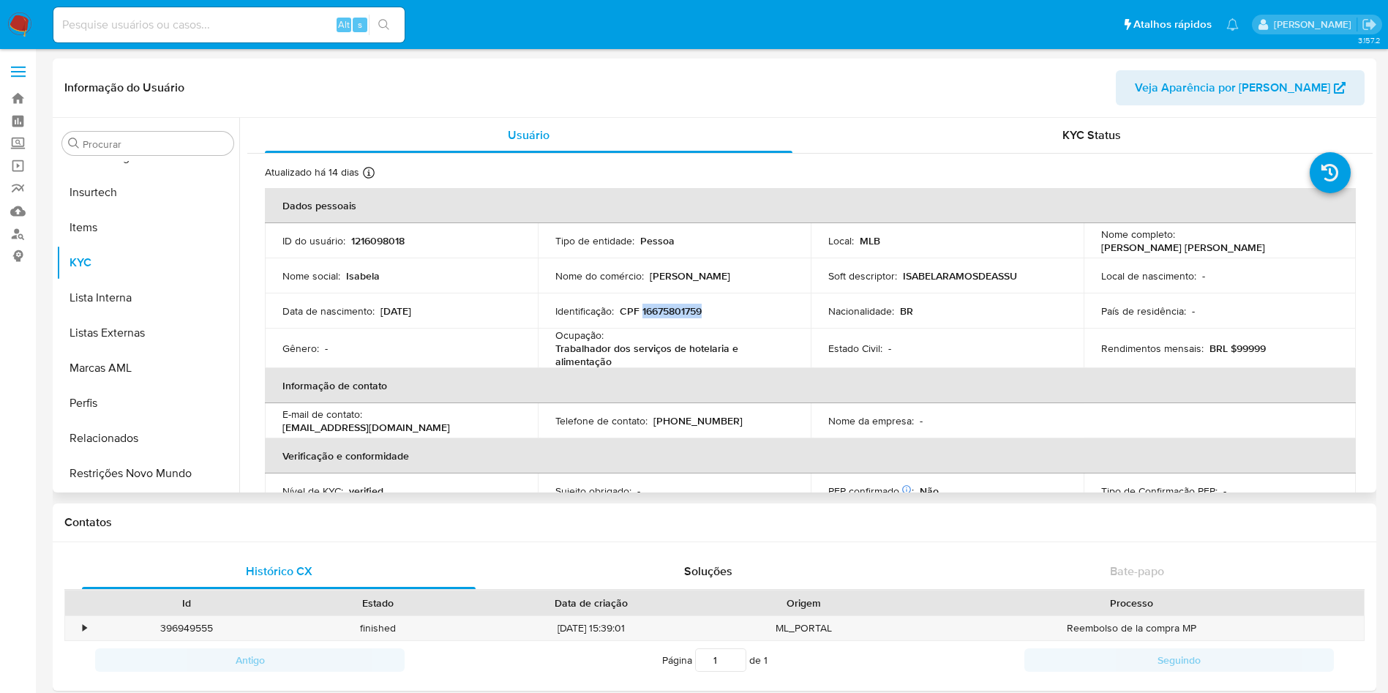
click at [1200, 89] on span "Veja Aparência por [PERSON_NAME]" at bounding box center [1232, 87] width 195 height 35
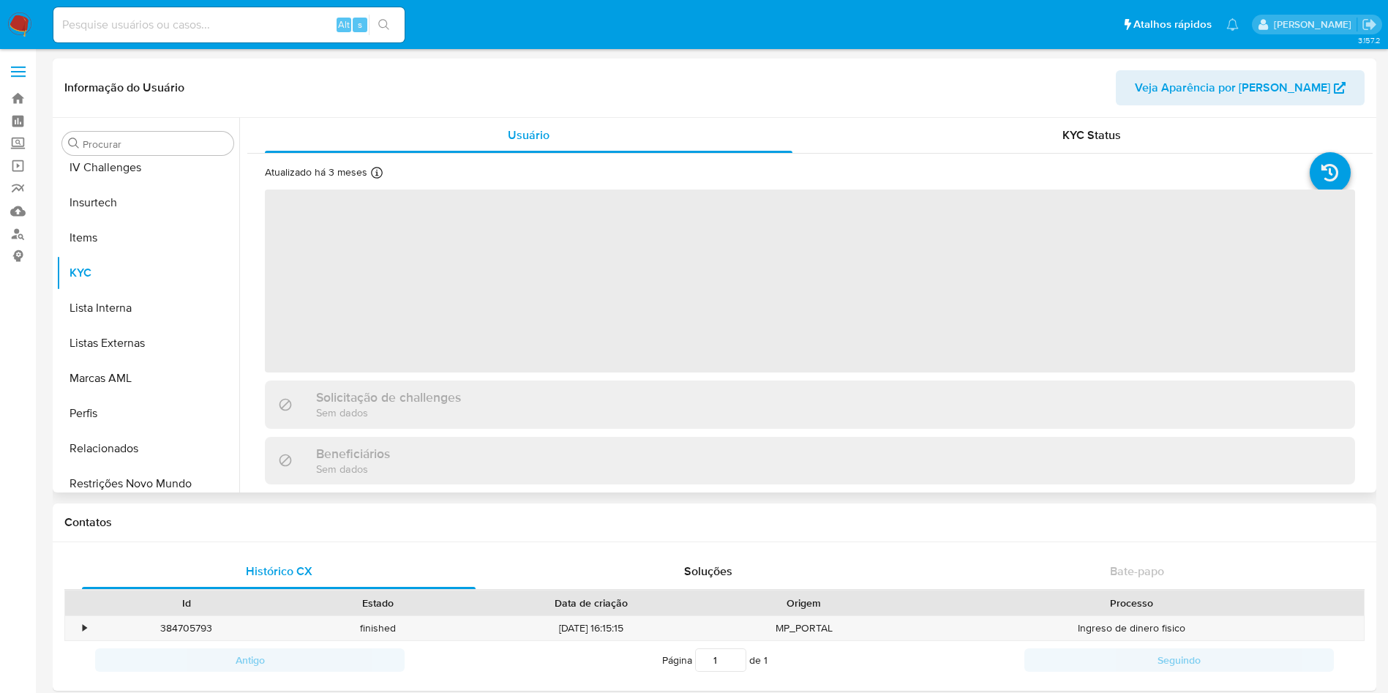
scroll to position [653, 0]
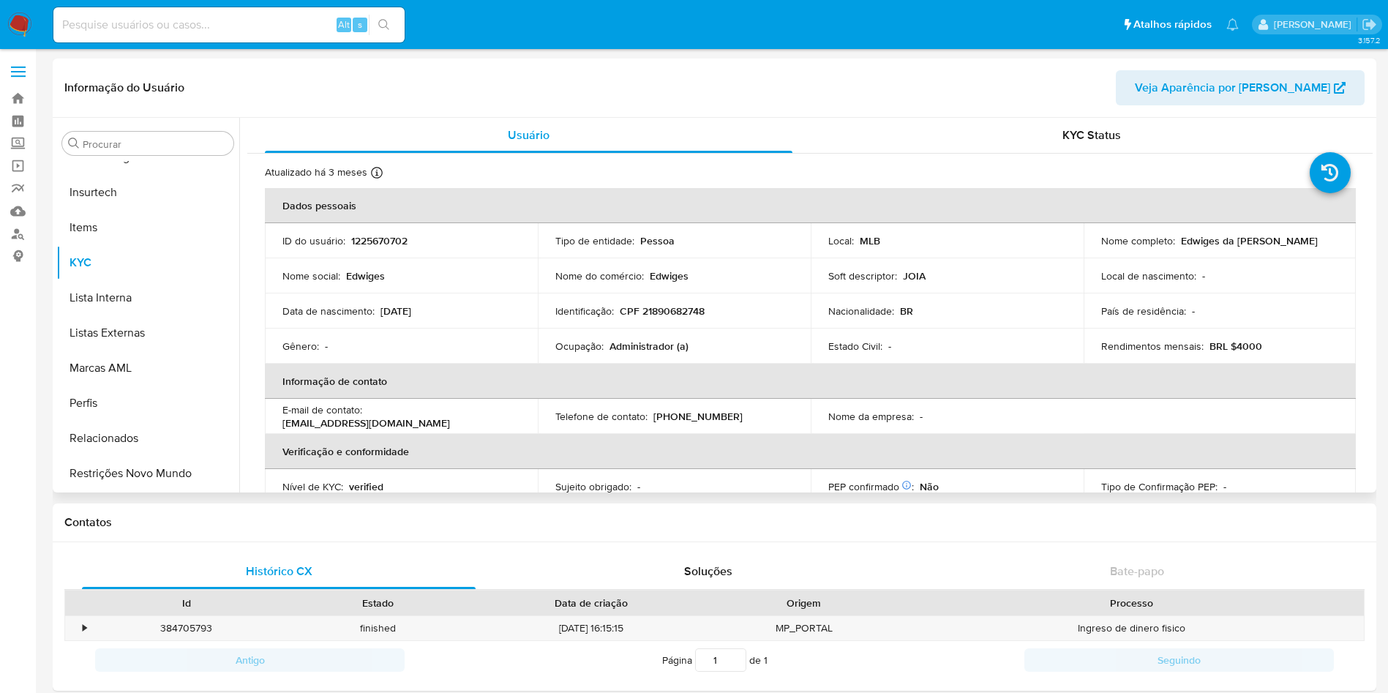
select select "10"
click at [666, 311] on p "CPF 21890682748" at bounding box center [662, 310] width 85 height 13
copy p "21890682748"
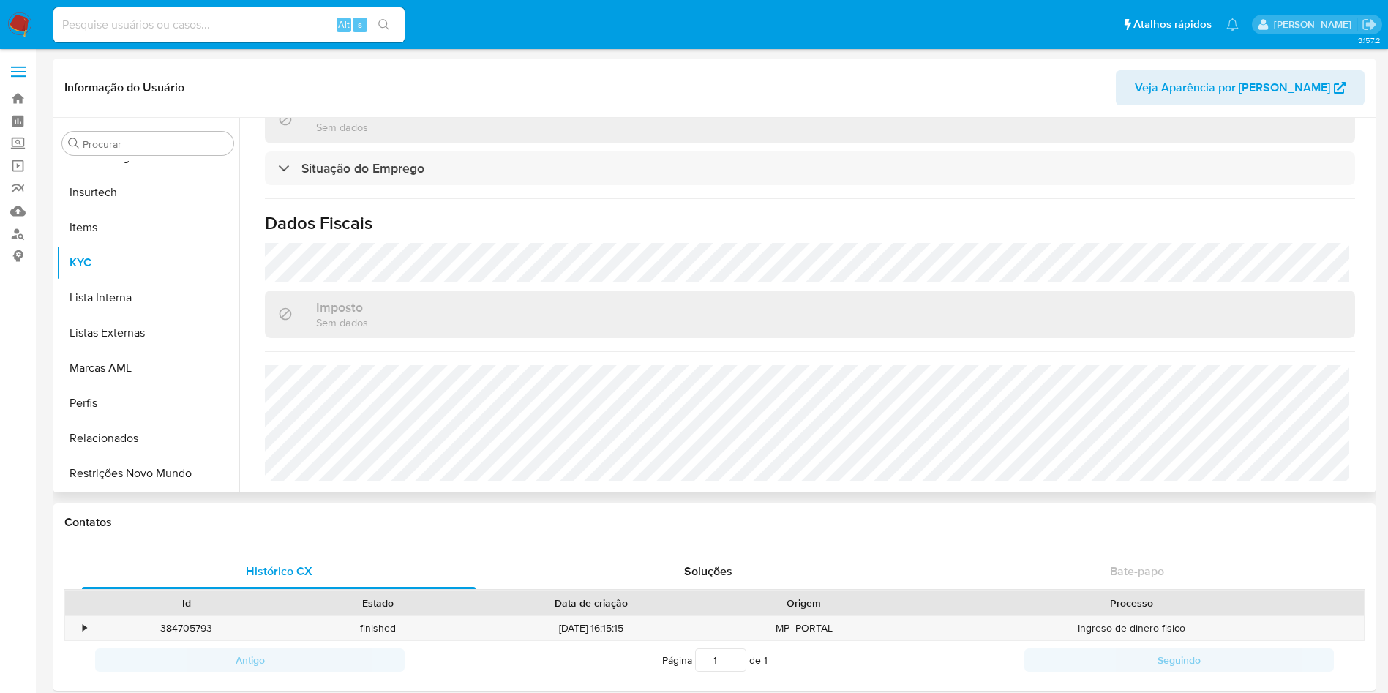
scroll to position [0, 0]
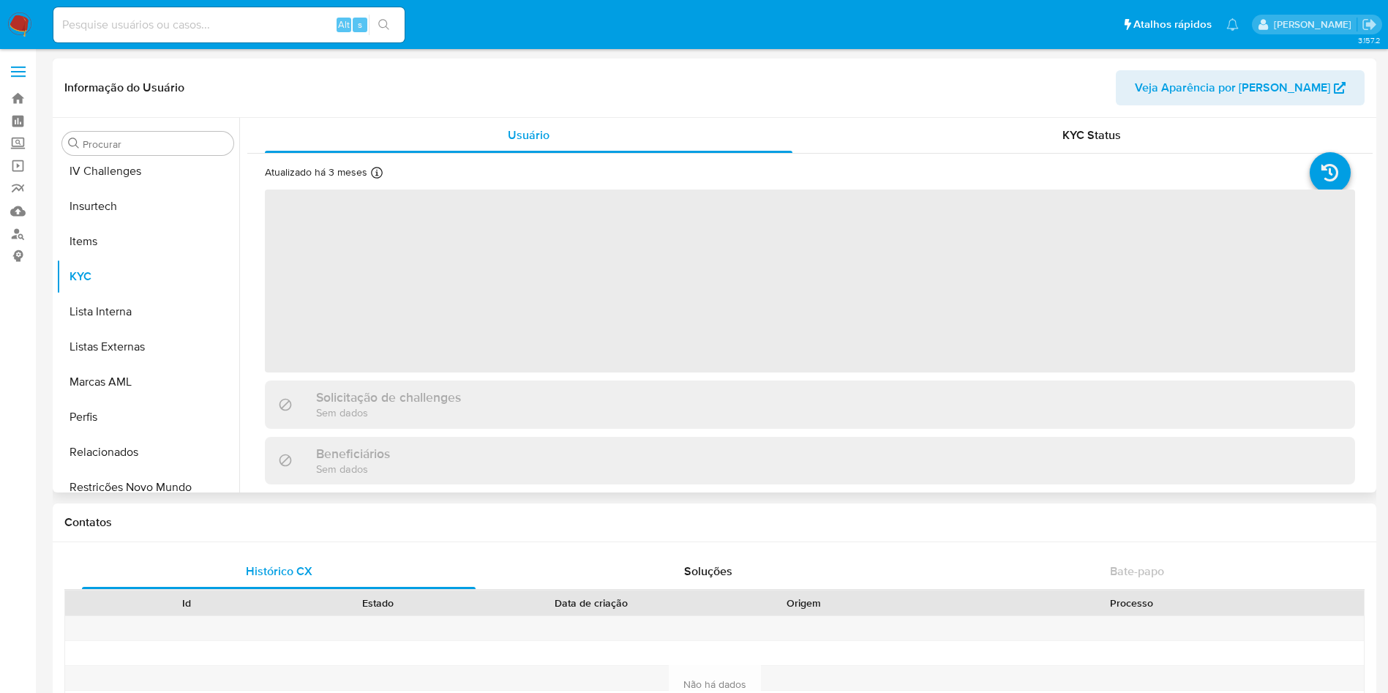
scroll to position [653, 0]
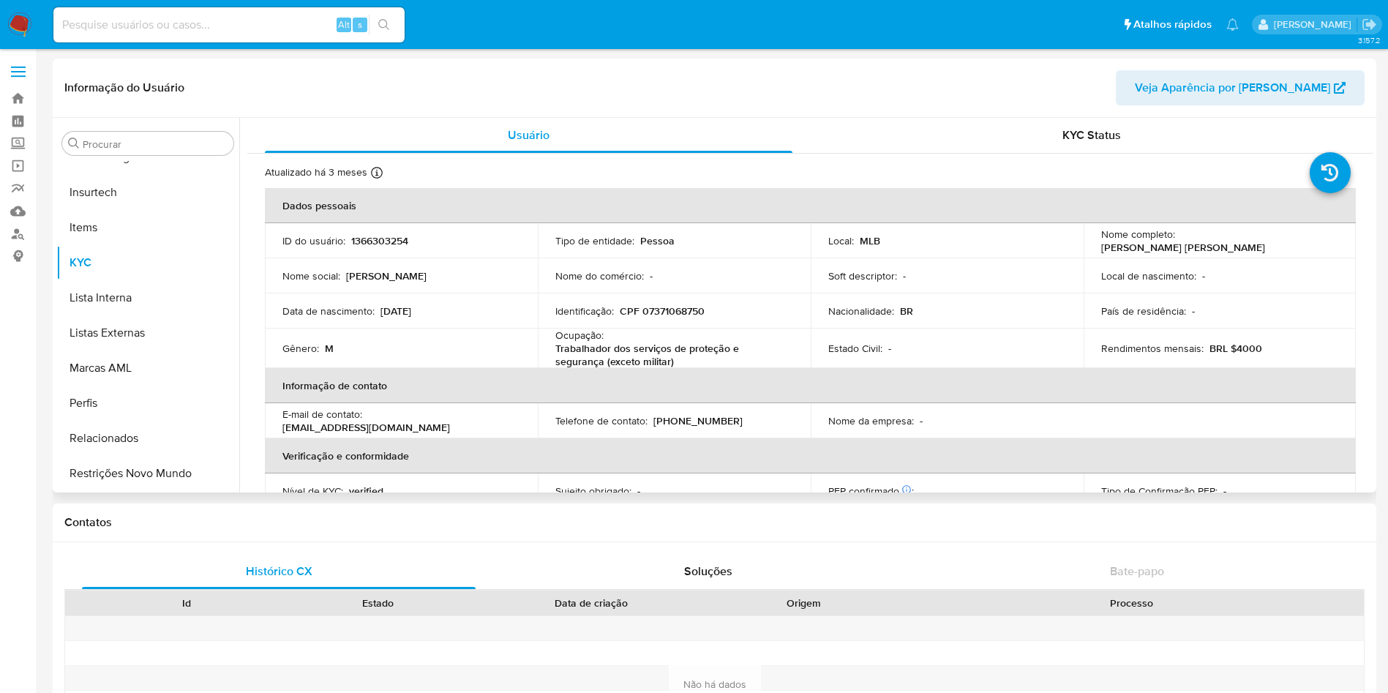
select select "10"
click at [670, 312] on p "CPF 07371068750" at bounding box center [662, 310] width 85 height 13
copy p "07371068750"
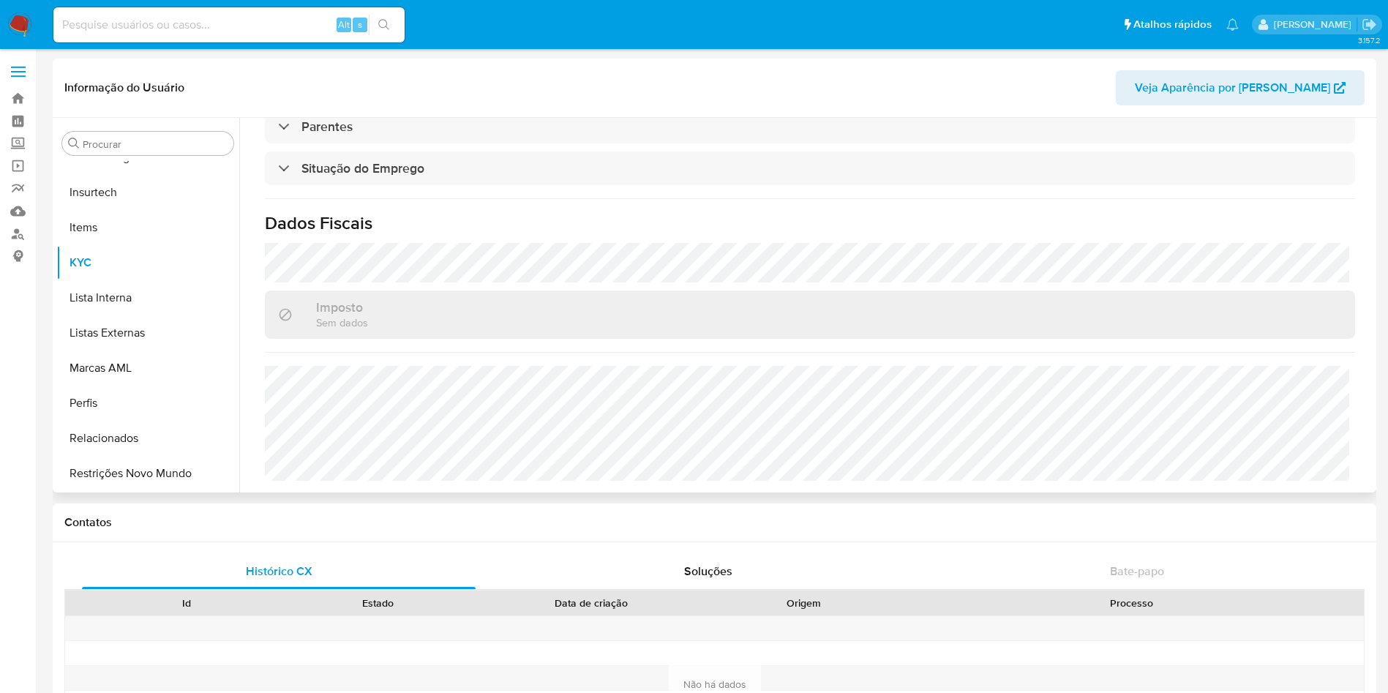
scroll to position [0, 0]
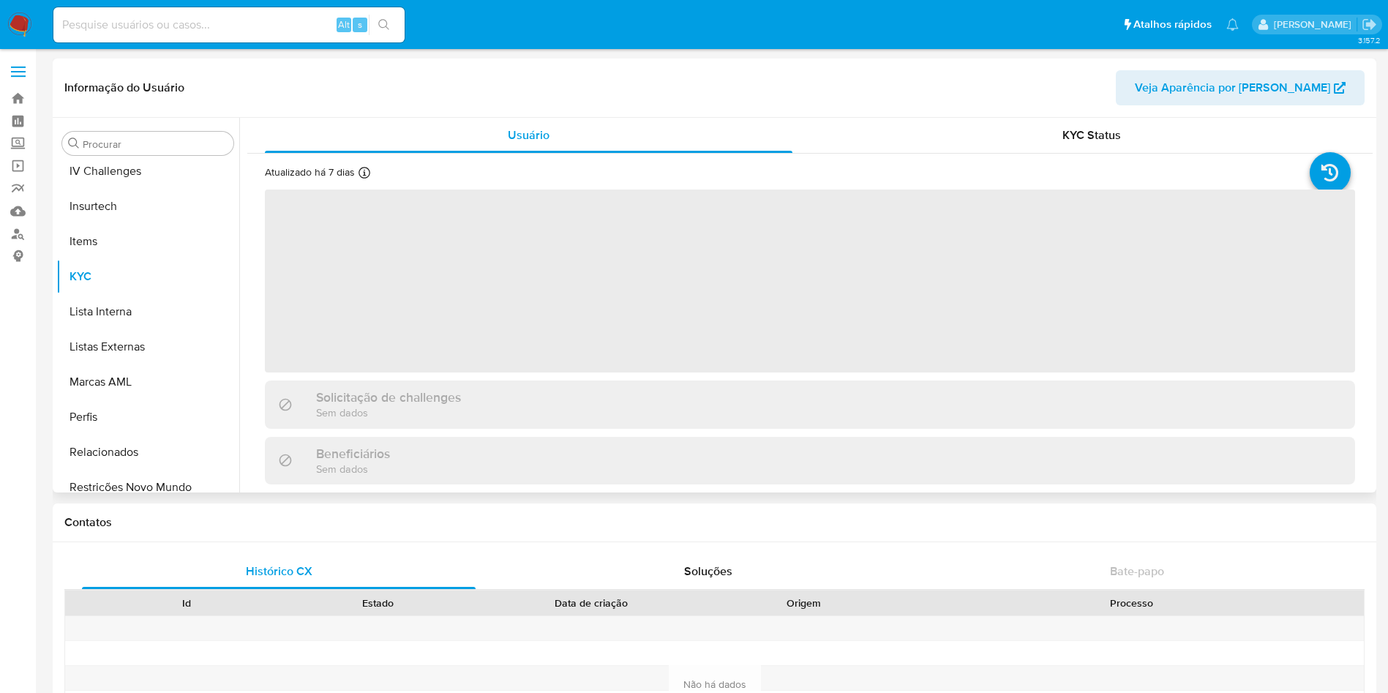
scroll to position [653, 0]
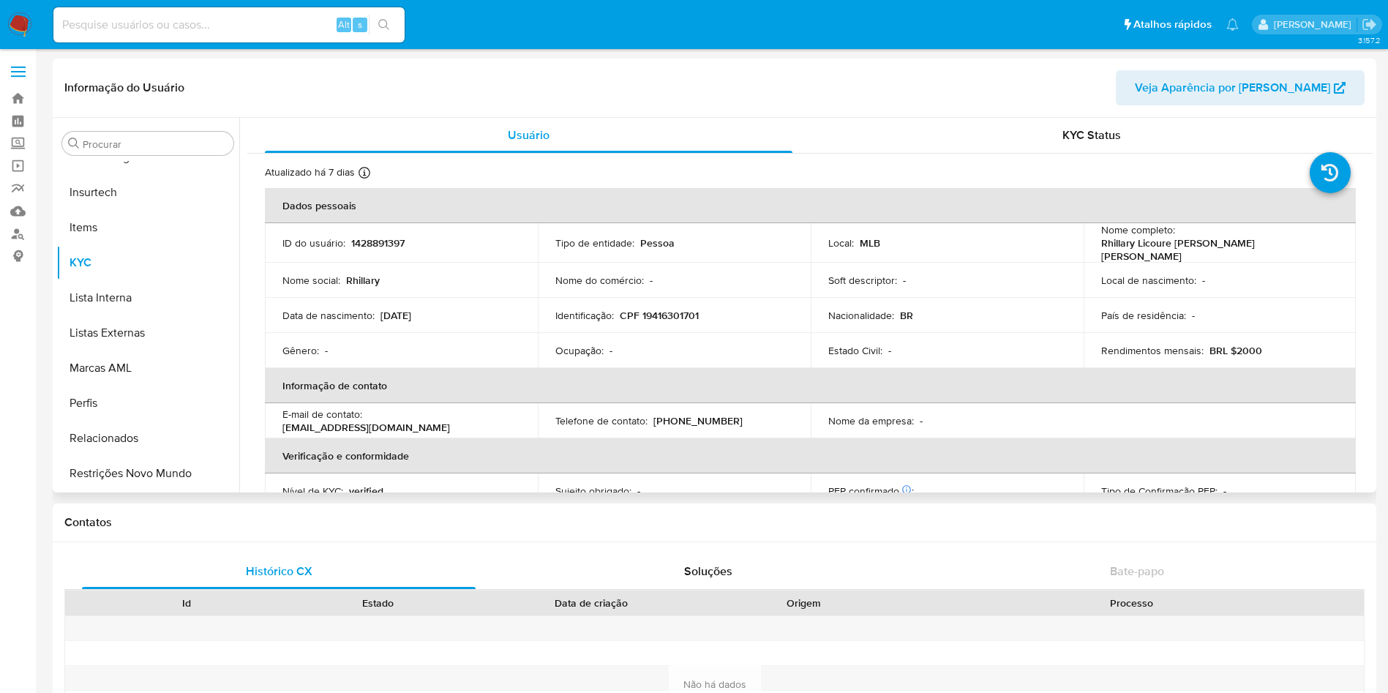
select select "10"
click at [664, 316] on p "CPF 19416301701" at bounding box center [659, 315] width 79 height 13
drag, startPoint x: 664, startPoint y: 316, endPoint x: 851, endPoint y: 2, distance: 365.1
click at [664, 317] on p "CPF 19416301701" at bounding box center [659, 315] width 79 height 13
copy p "19416301701"
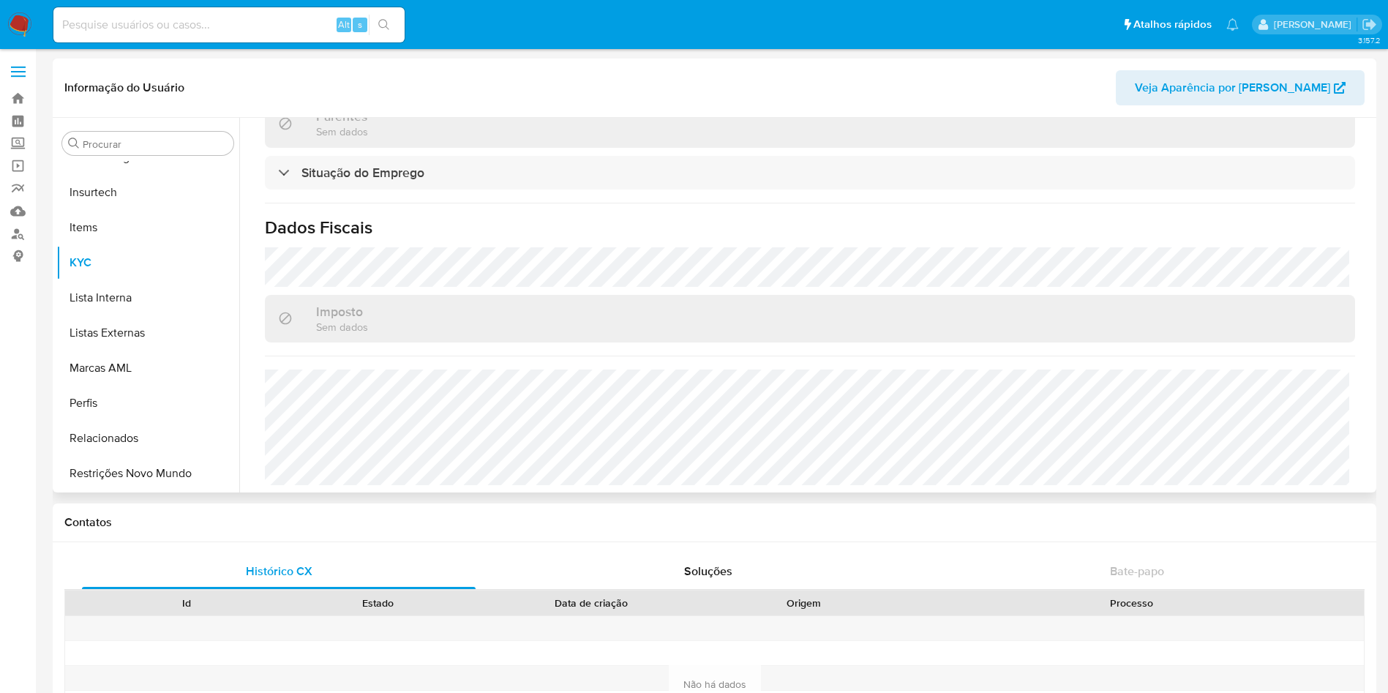
scroll to position [0, 0]
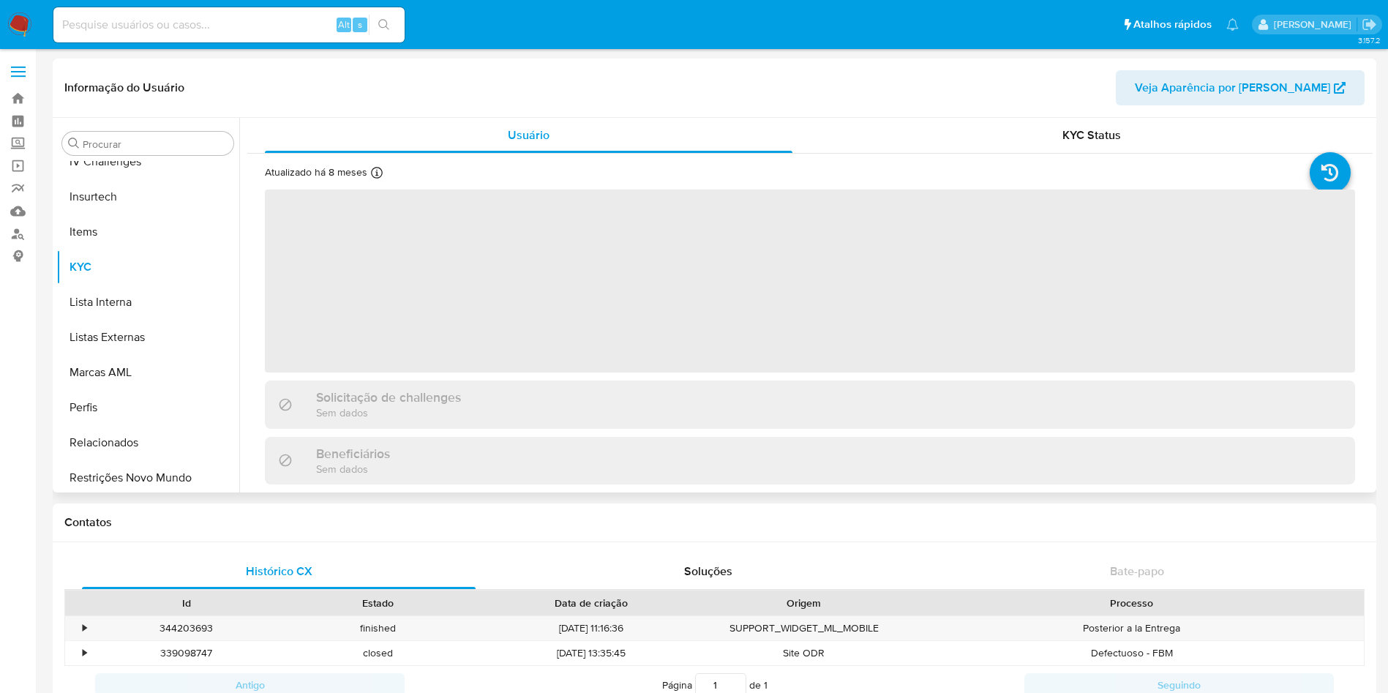
scroll to position [653, 0]
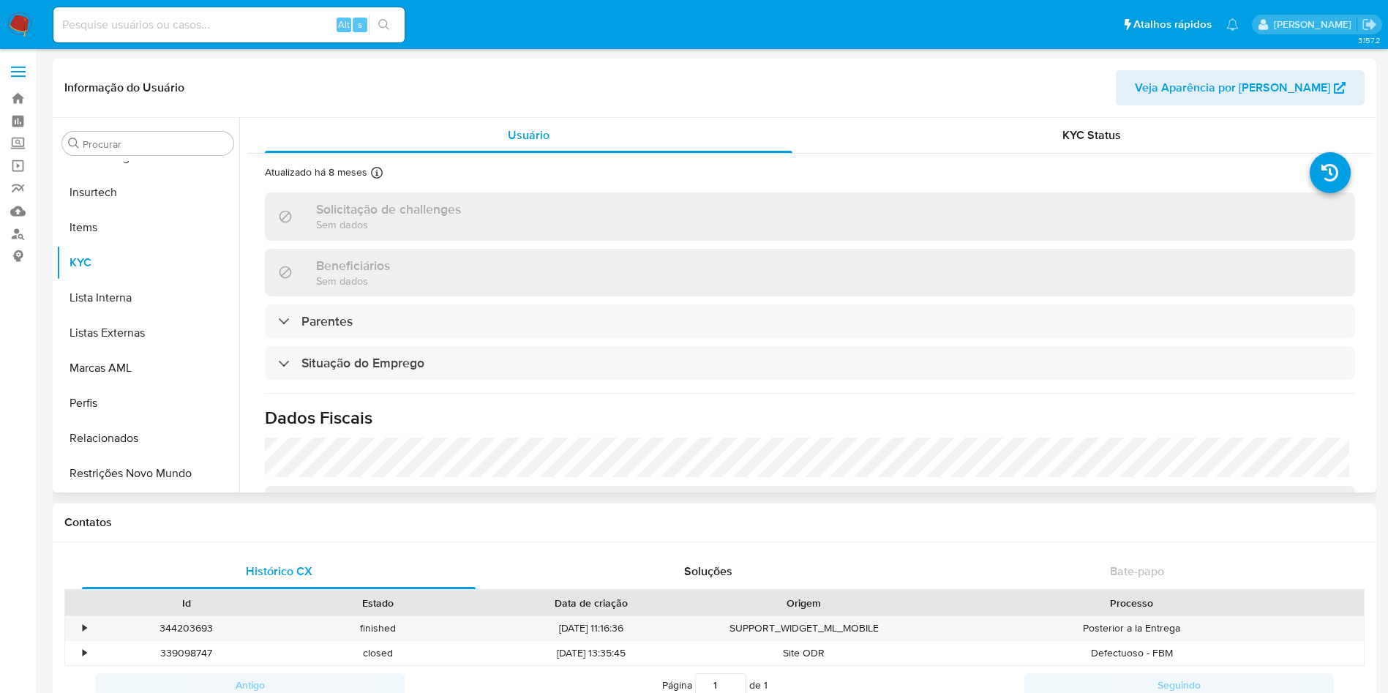
select select "10"
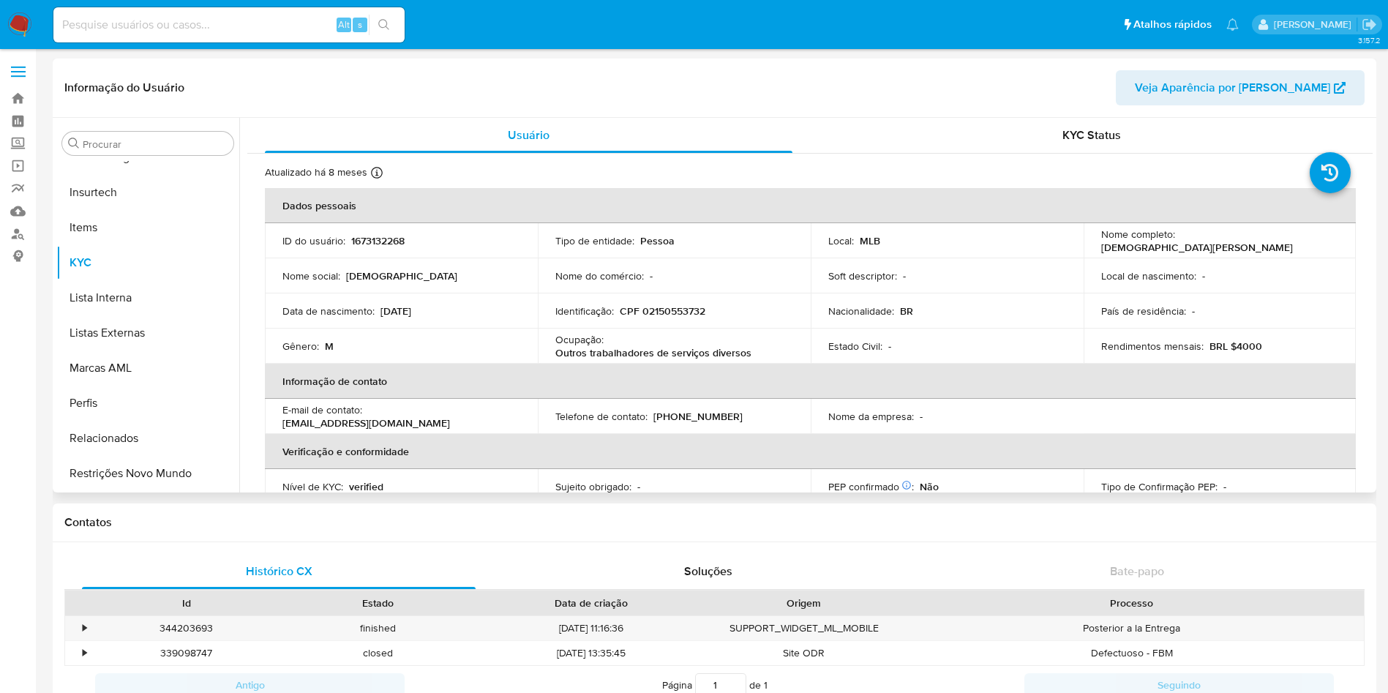
click at [664, 313] on p "CPF 02150553732" at bounding box center [663, 310] width 86 height 13
copy p "02150553732"
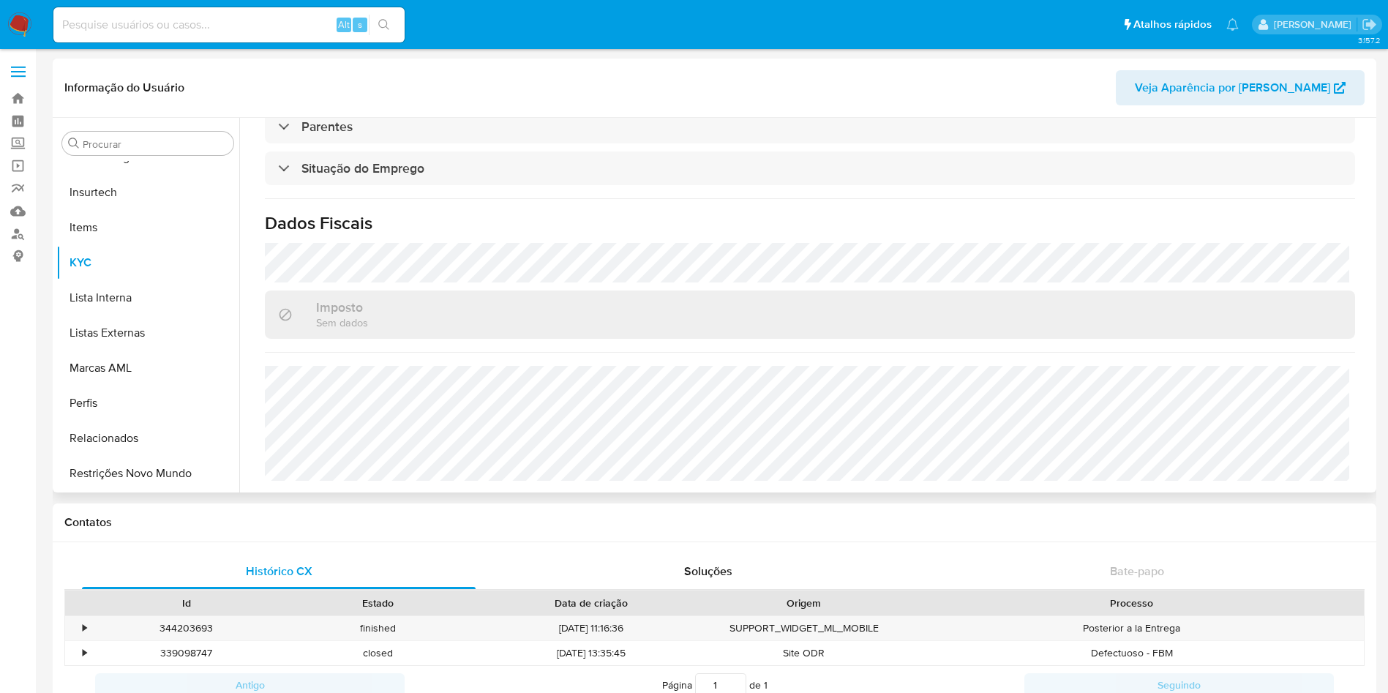
scroll to position [0, 0]
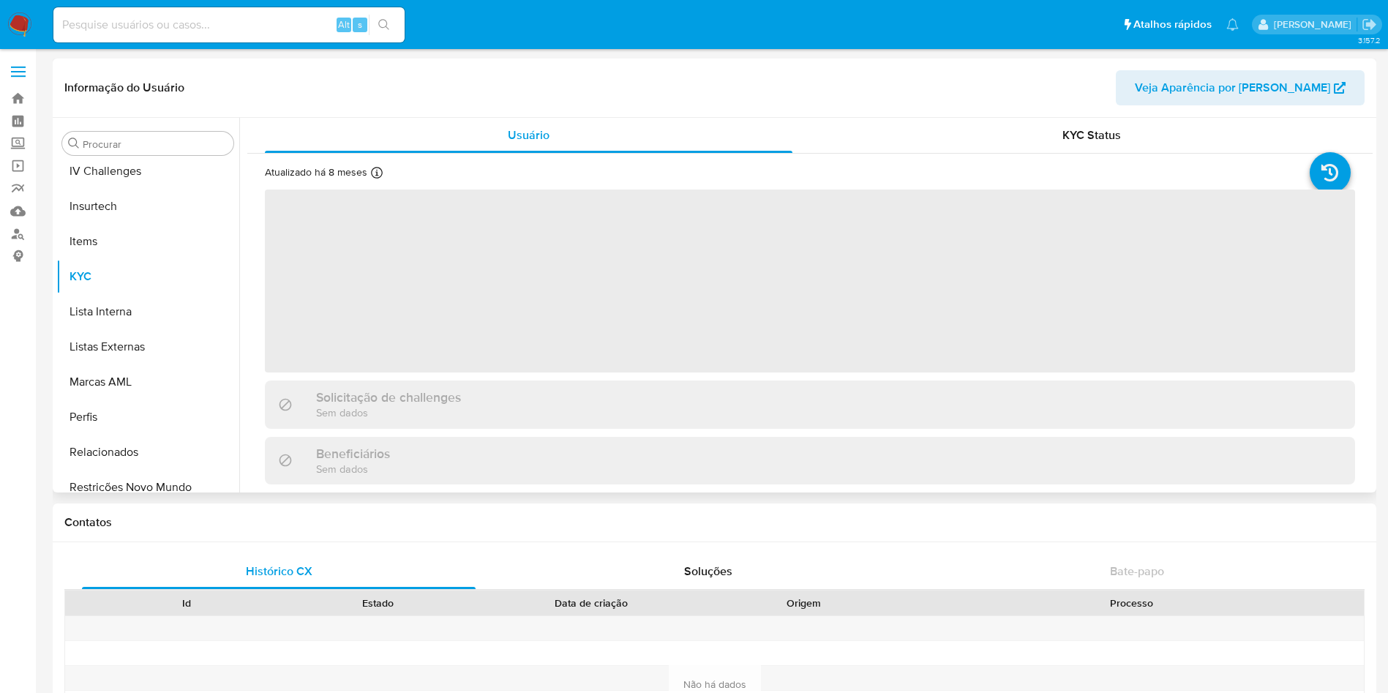
scroll to position [653, 0]
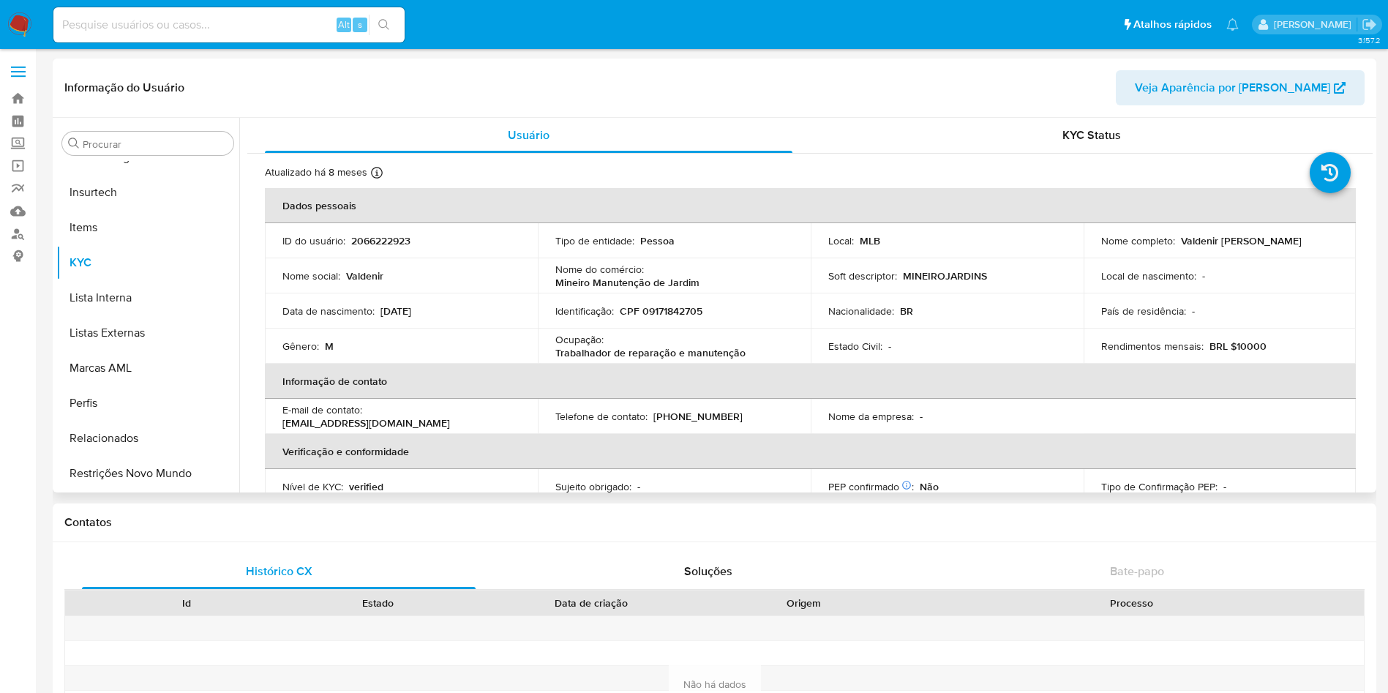
select select "10"
click at [673, 313] on p "CPF 09171842705" at bounding box center [661, 310] width 83 height 13
copy p "09171842705"
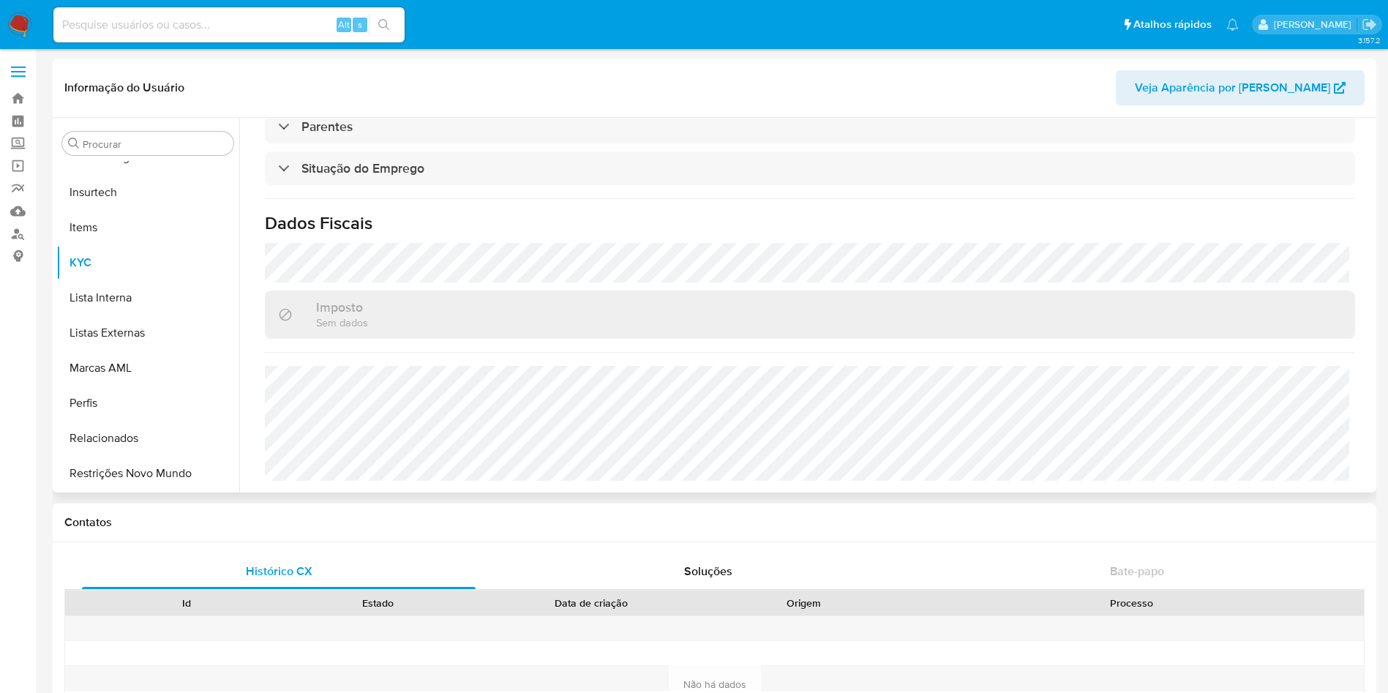
scroll to position [0, 0]
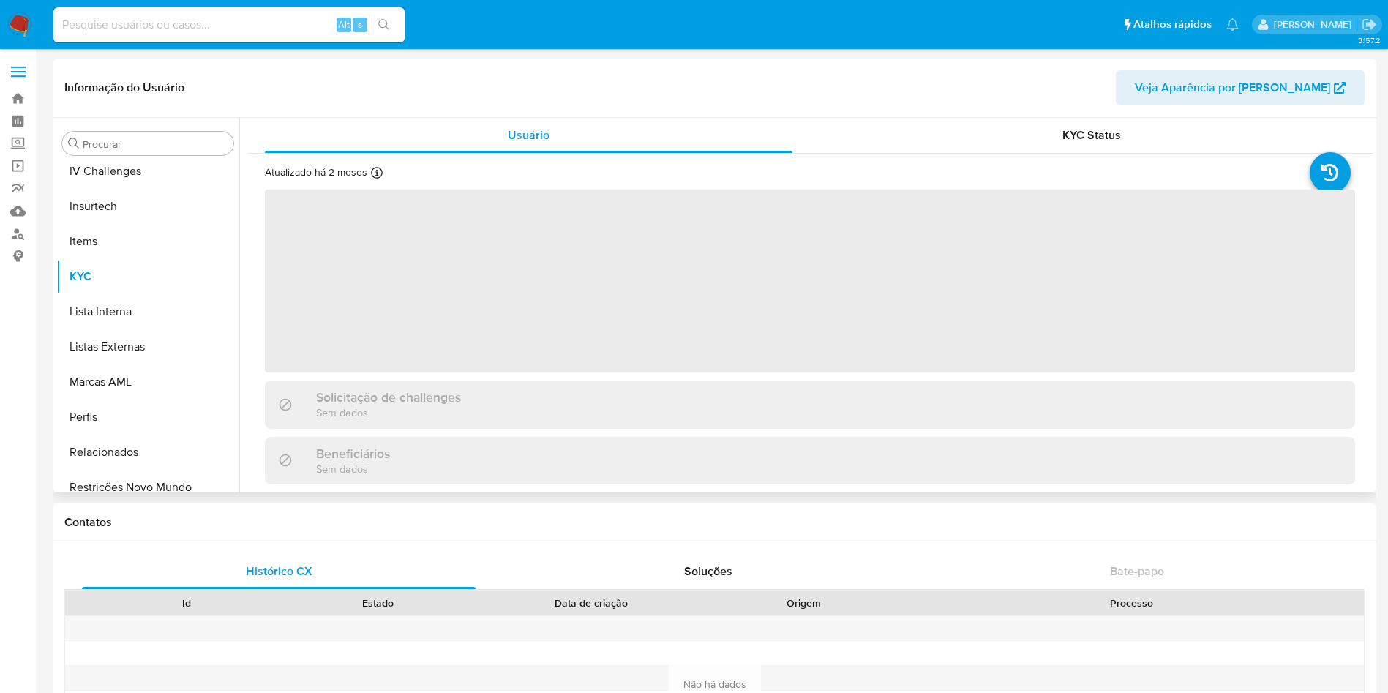
scroll to position [653, 0]
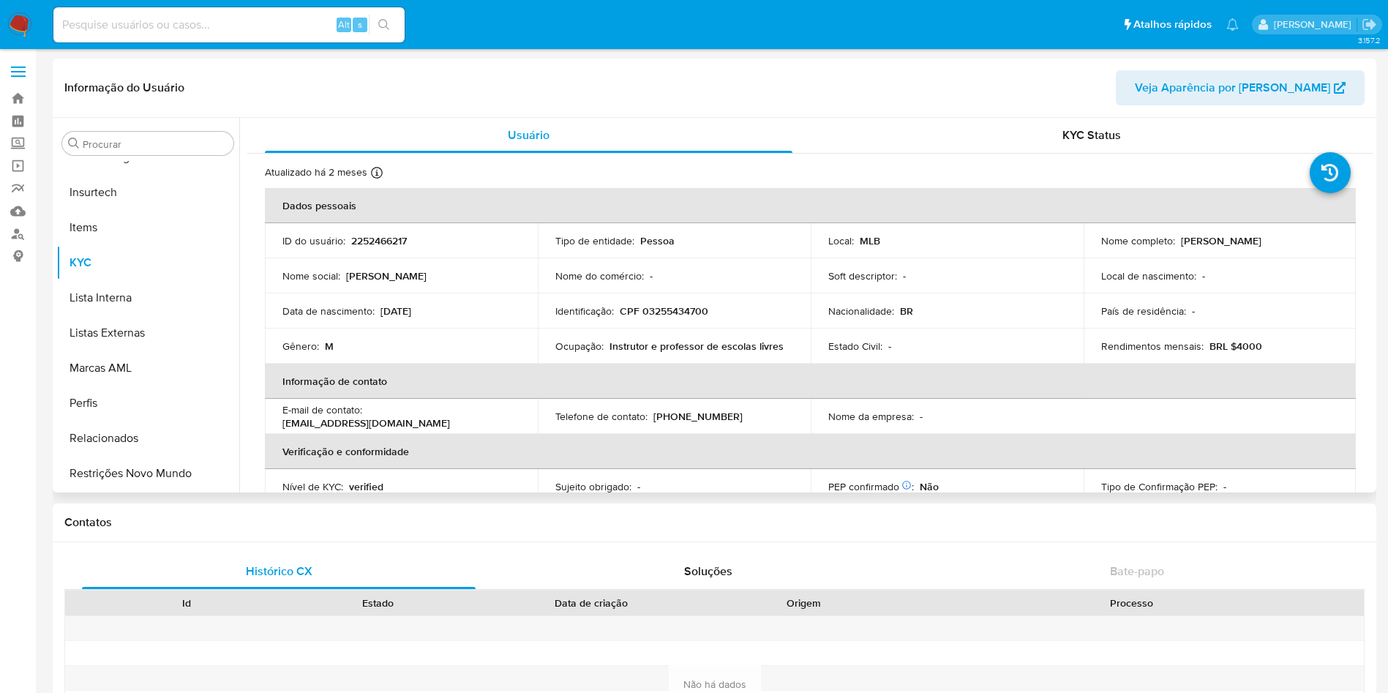
select select "10"
drag, startPoint x: 688, startPoint y: 313, endPoint x: 682, endPoint y: 320, distance: 8.8
click at [682, 320] on td "Identificação : CPF 03255434700" at bounding box center [674, 310] width 273 height 35
click at [669, 299] on td "Identificação : CPF 03255434700" at bounding box center [674, 310] width 273 height 35
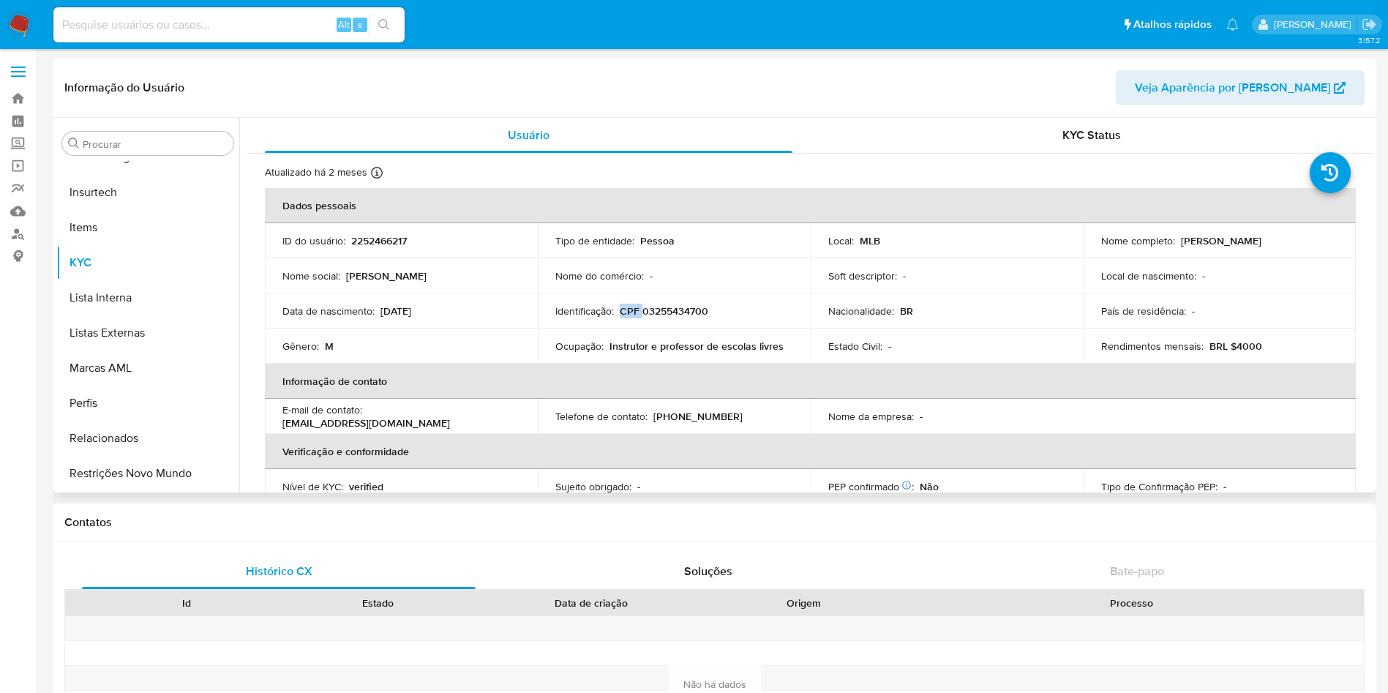
click at [669, 299] on td "Identificação : CPF 03255434700" at bounding box center [674, 310] width 273 height 35
click at [679, 306] on p "CPF 03255434700" at bounding box center [664, 310] width 89 height 13
copy p "03255434700"
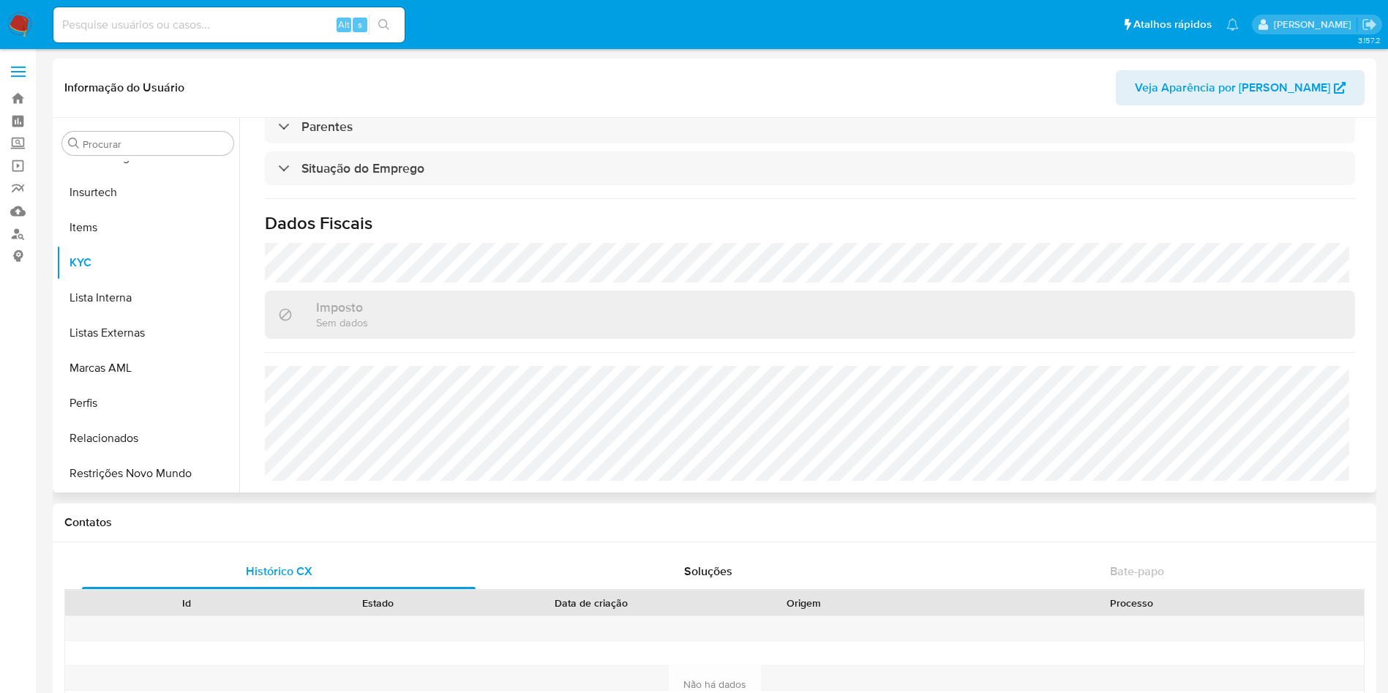
scroll to position [0, 0]
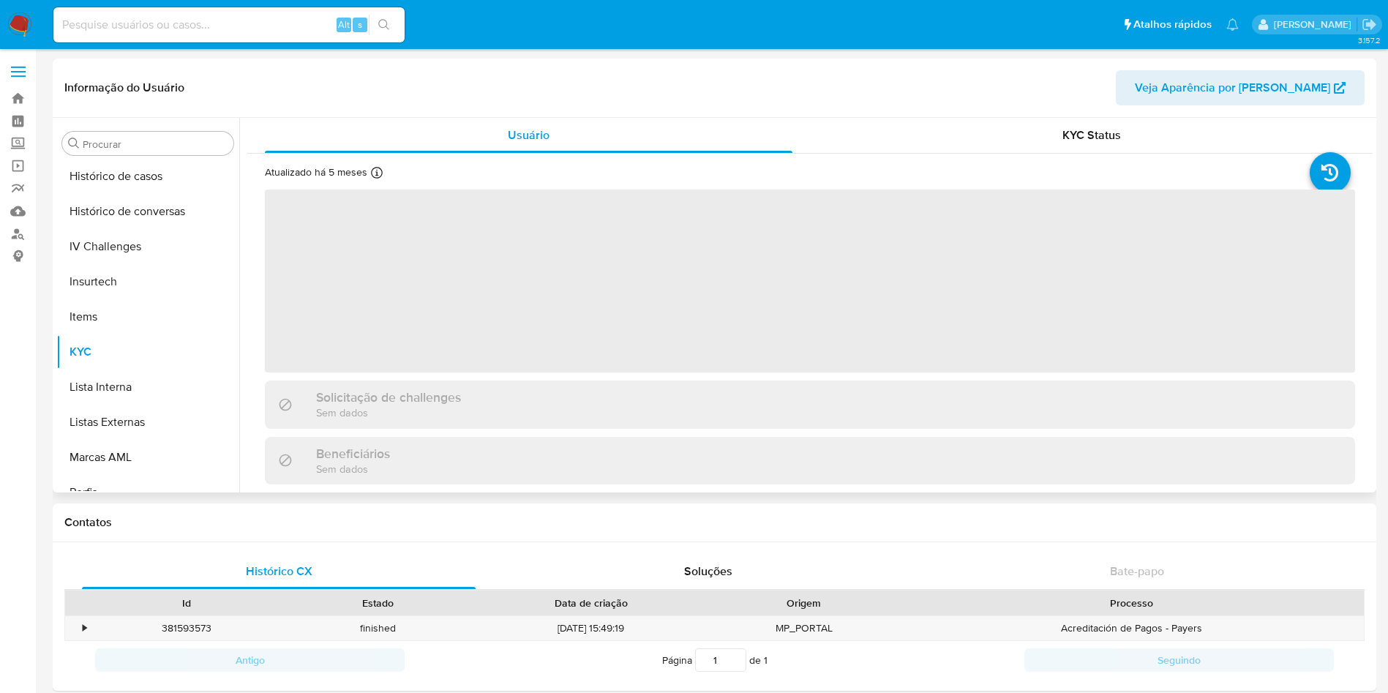
scroll to position [653, 0]
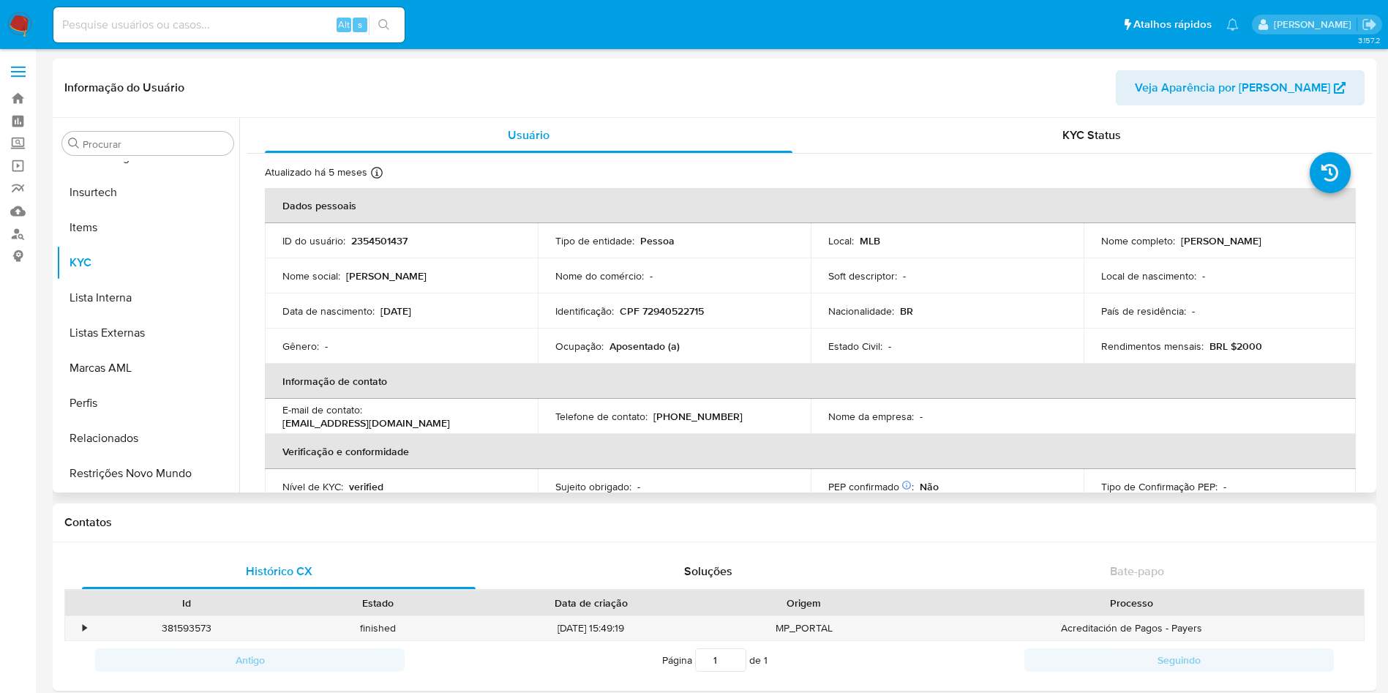
select select "10"
click at [666, 313] on p "CPF 72940522715" at bounding box center [662, 310] width 84 height 13
copy p "72940522715"
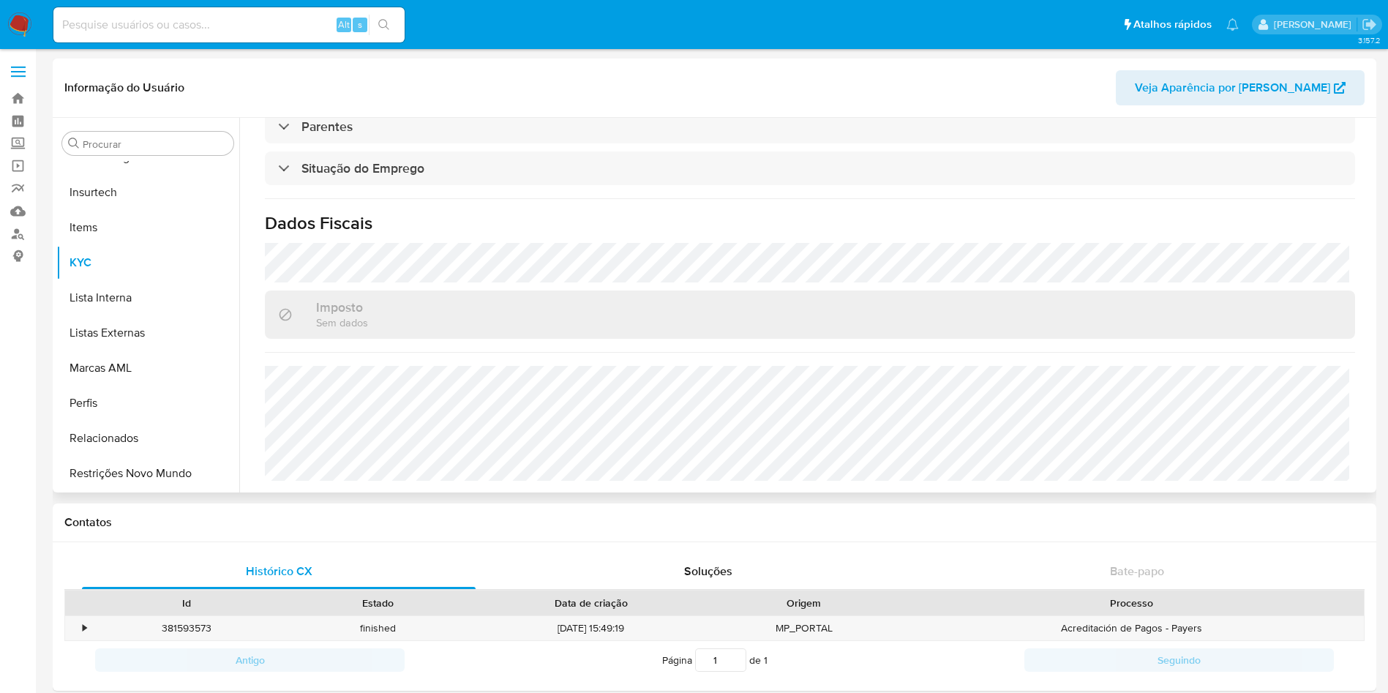
scroll to position [0, 0]
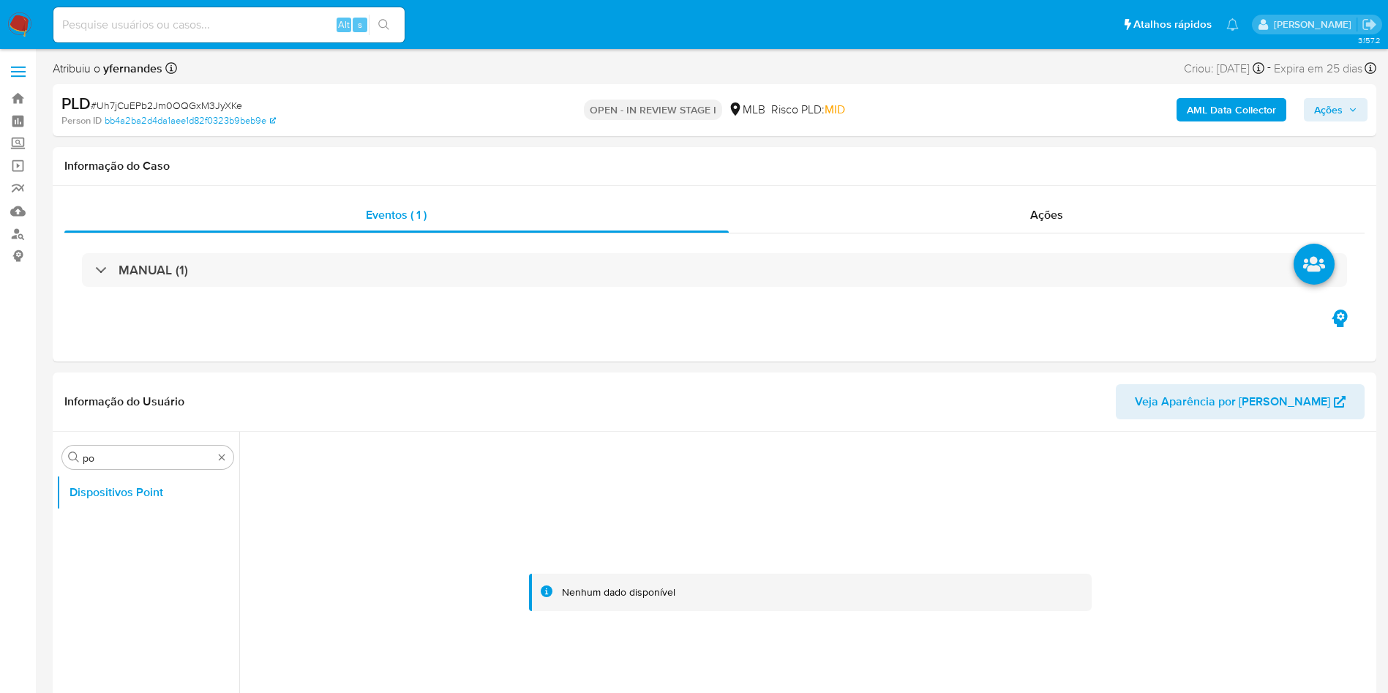
select select "10"
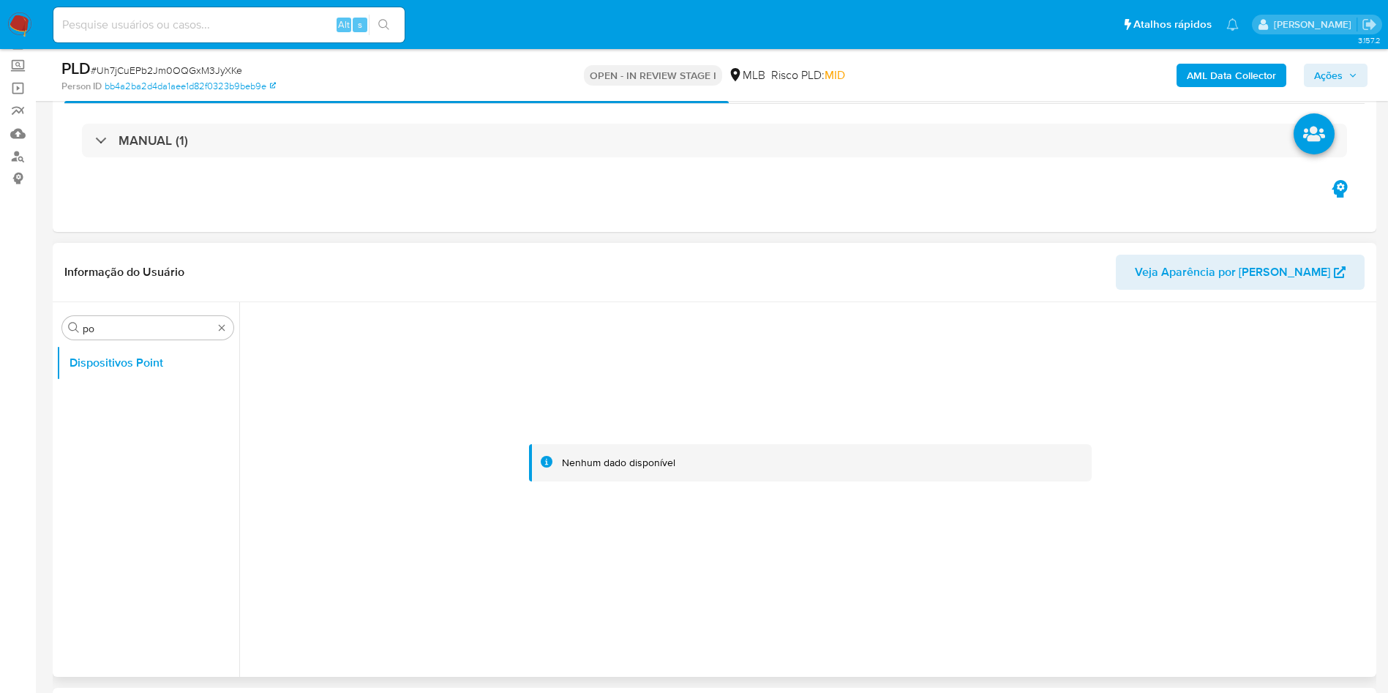
scroll to position [110, 0]
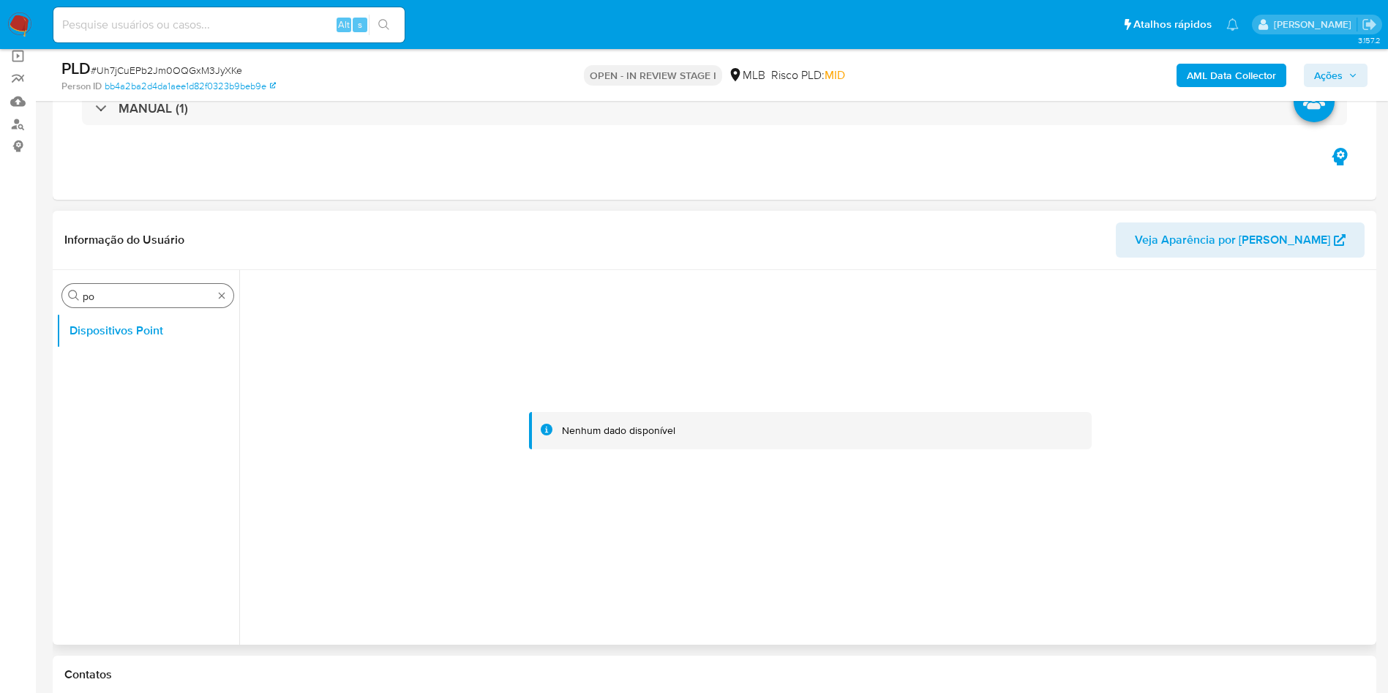
click at [214, 299] on div "Procurar po" at bounding box center [147, 295] width 171 height 23
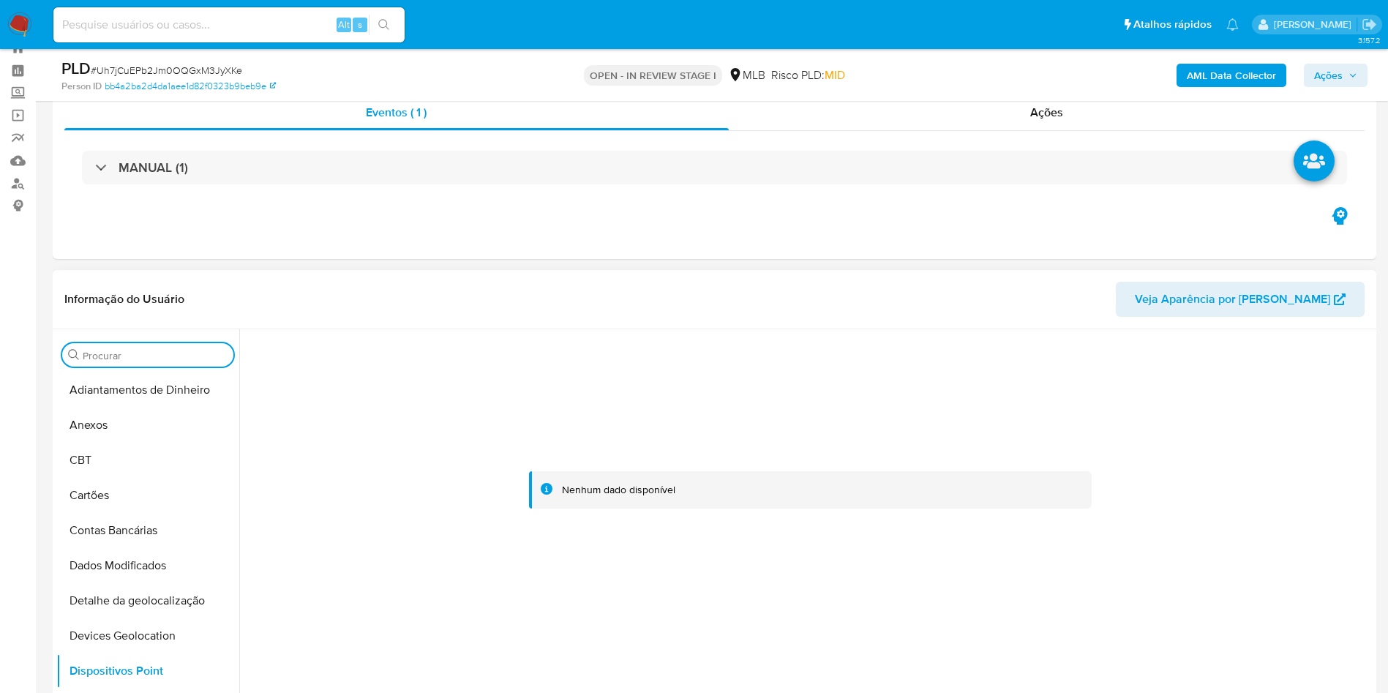
scroll to position [0, 0]
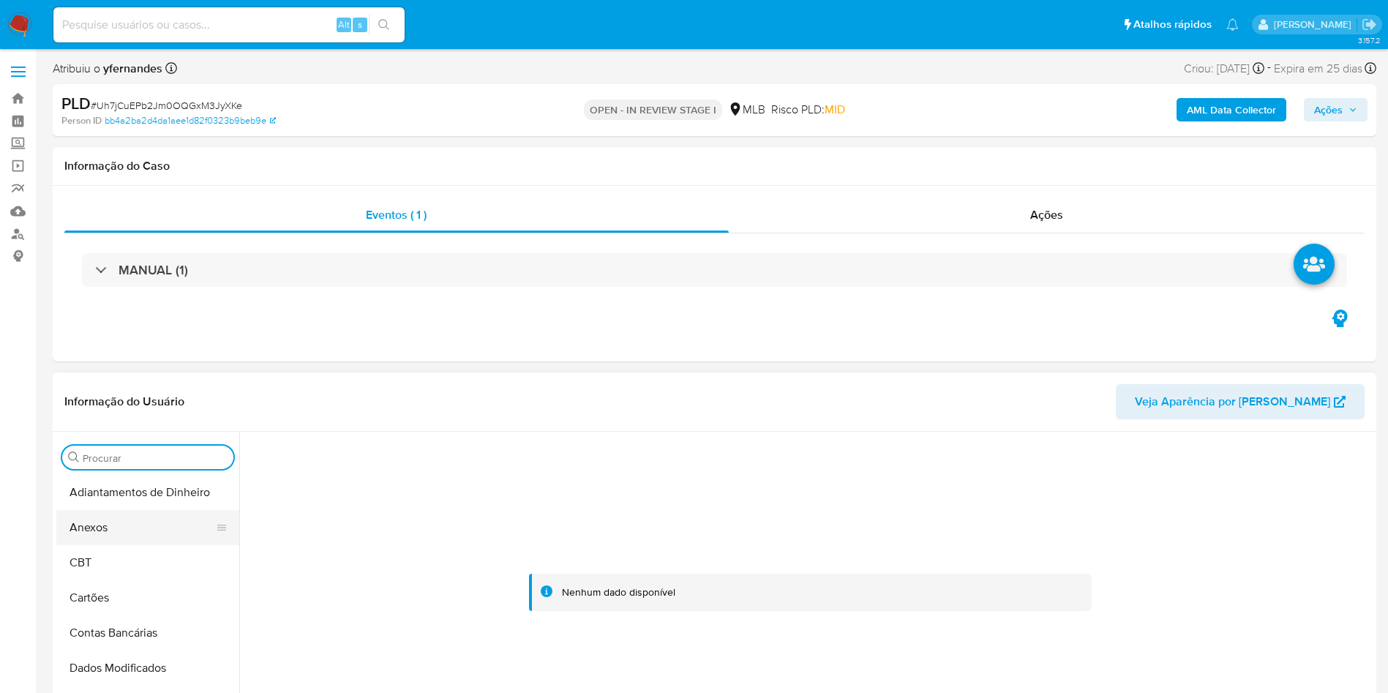
click at [67, 532] on button "Anexos" at bounding box center [141, 527] width 171 height 35
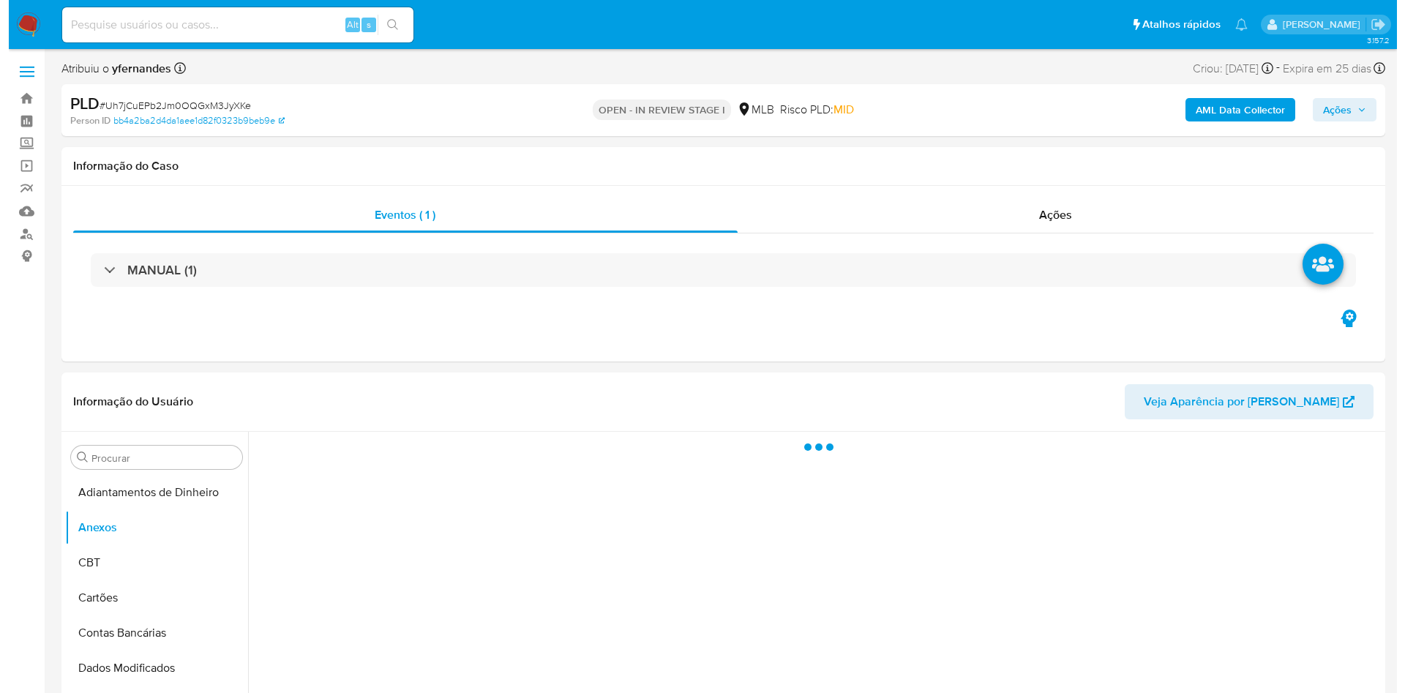
scroll to position [219, 0]
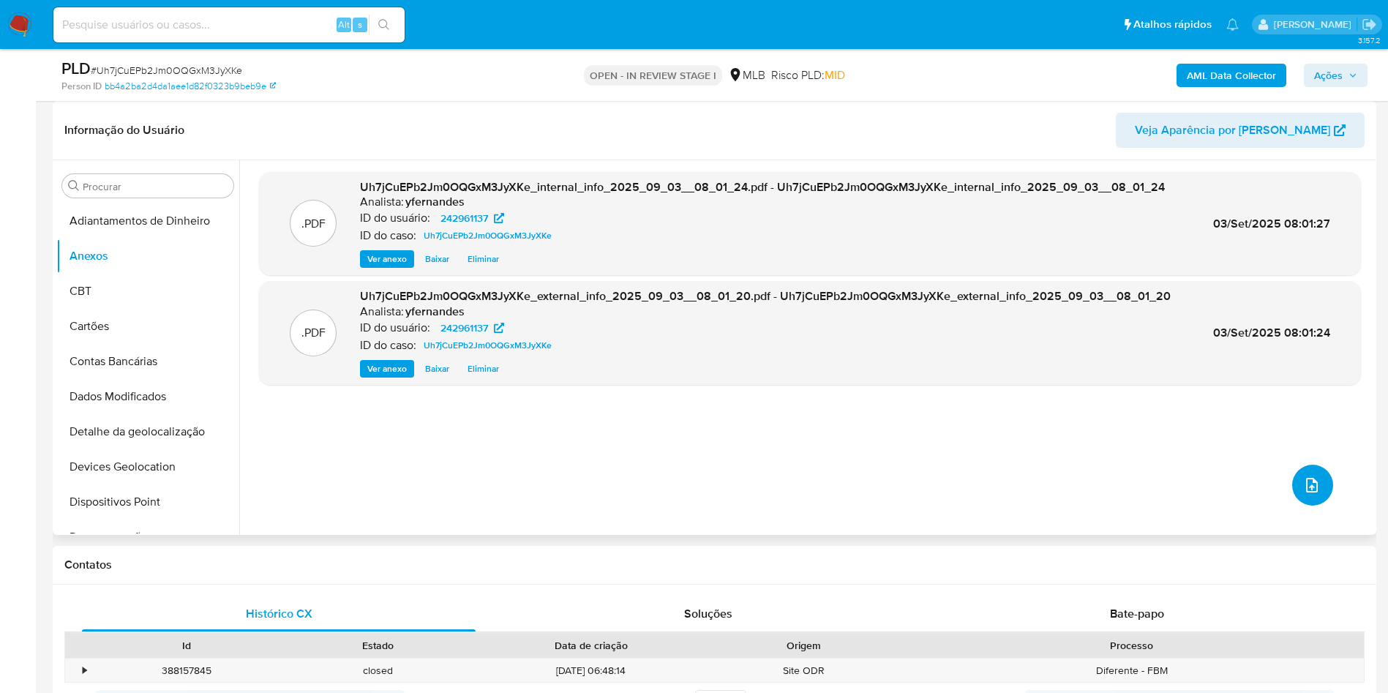
click at [1325, 484] on button "upload-file" at bounding box center [1312, 485] width 41 height 41
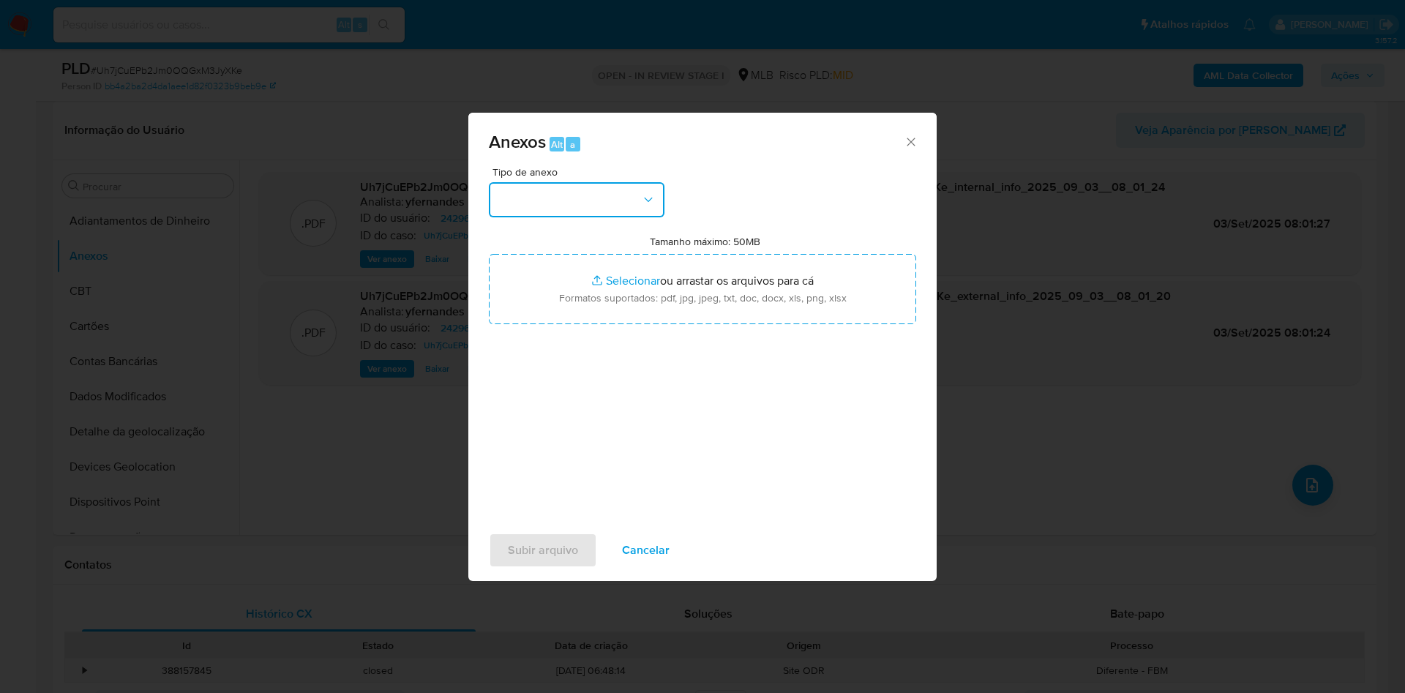
click at [625, 203] on button "button" at bounding box center [577, 199] width 176 height 35
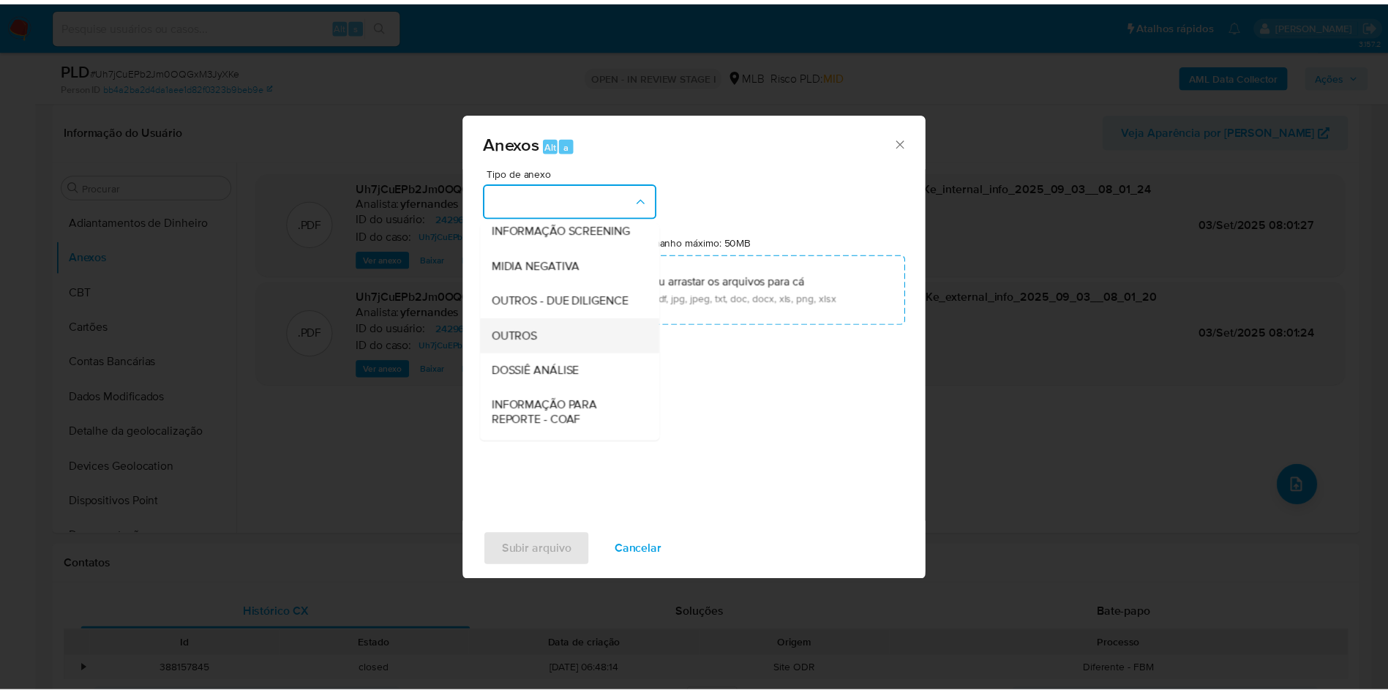
scroll to position [225, 0]
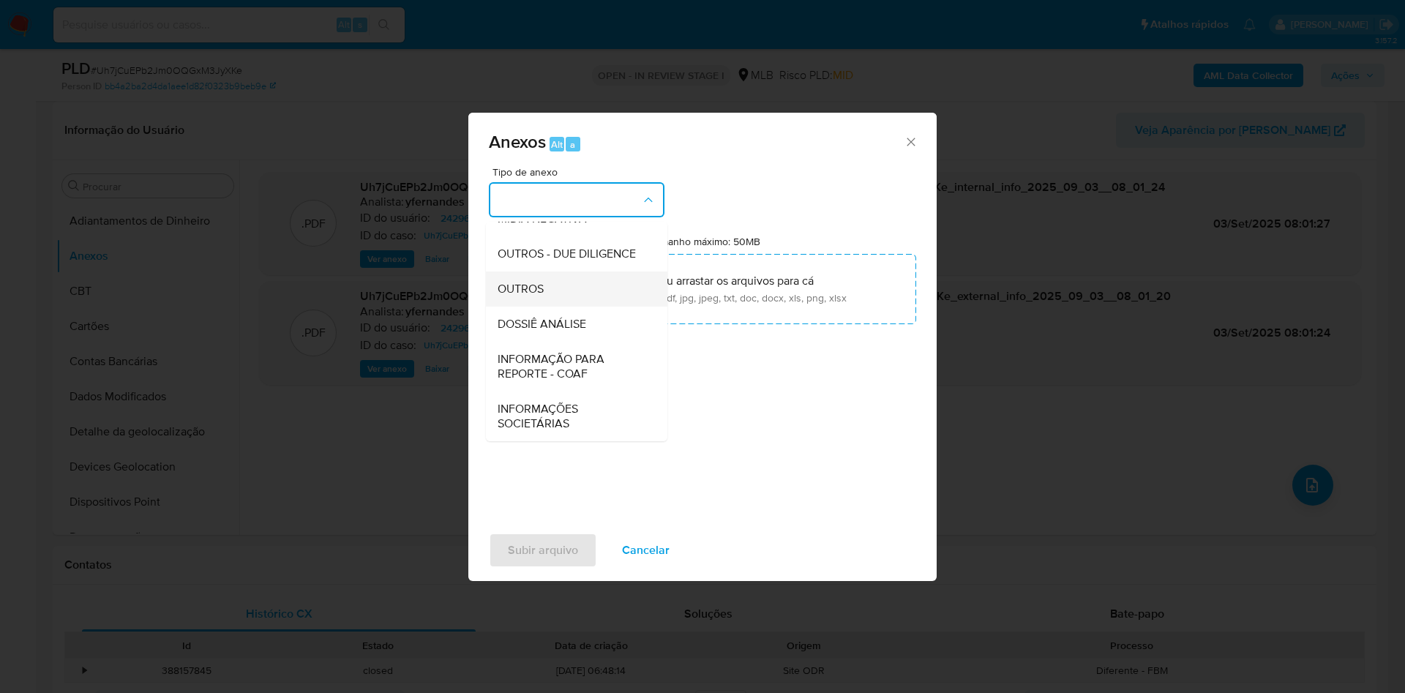
click at [563, 279] on div "OUTROS" at bounding box center [571, 288] width 149 height 35
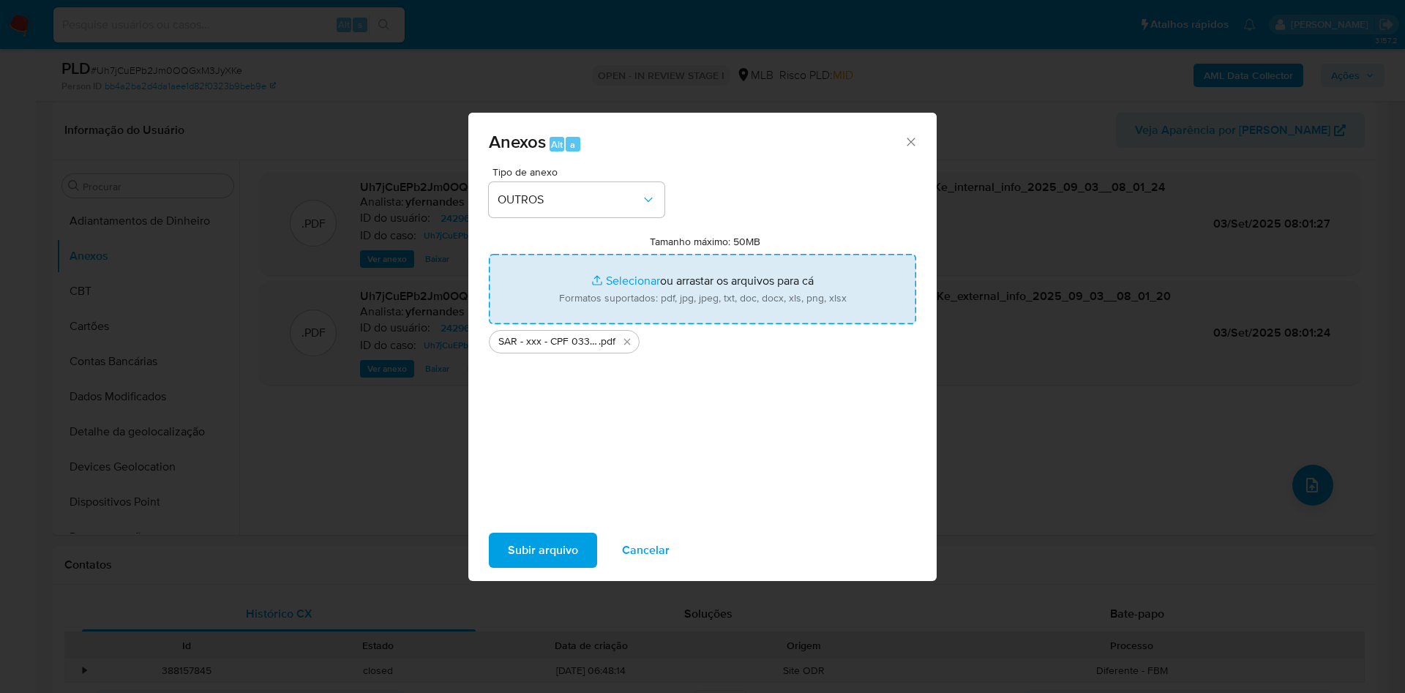
type input "C:\fakepath\Mulan 242961137_2025_09_02_15_35_05.xlsx"
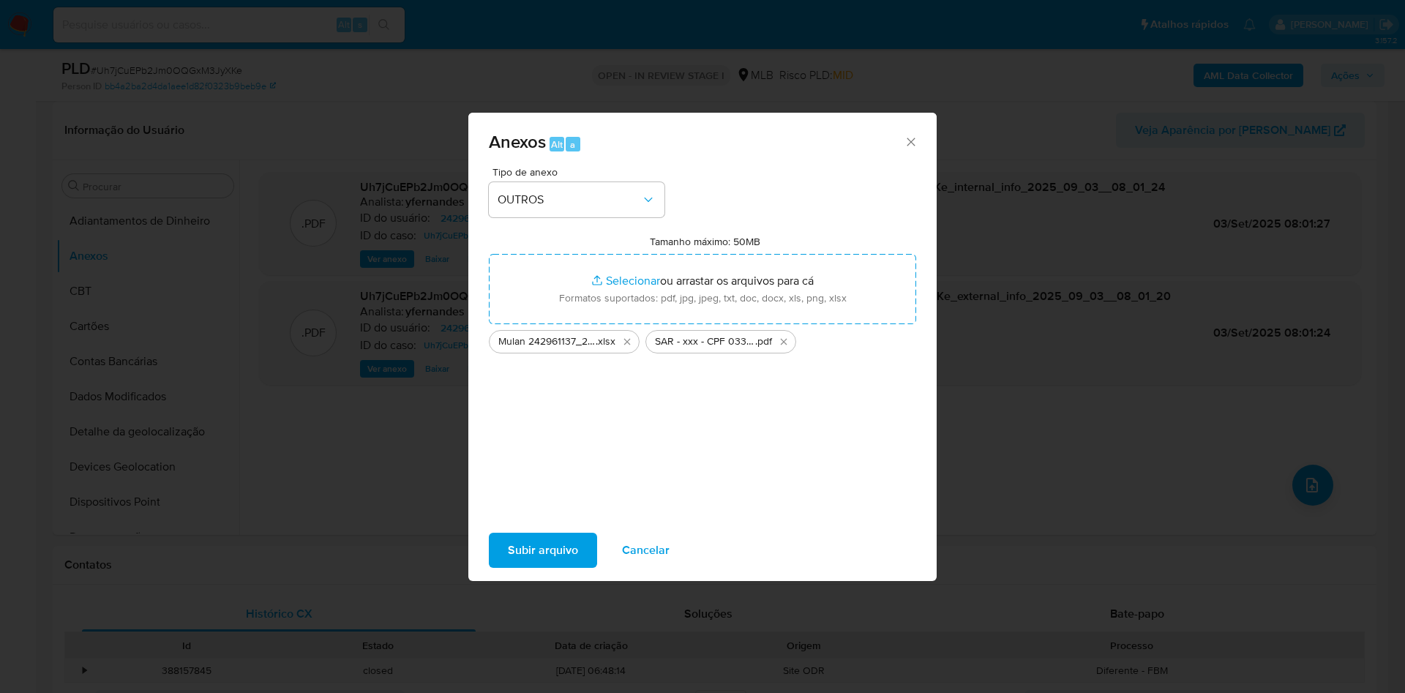
click at [539, 545] on span "Subir arquivo" at bounding box center [543, 550] width 70 height 32
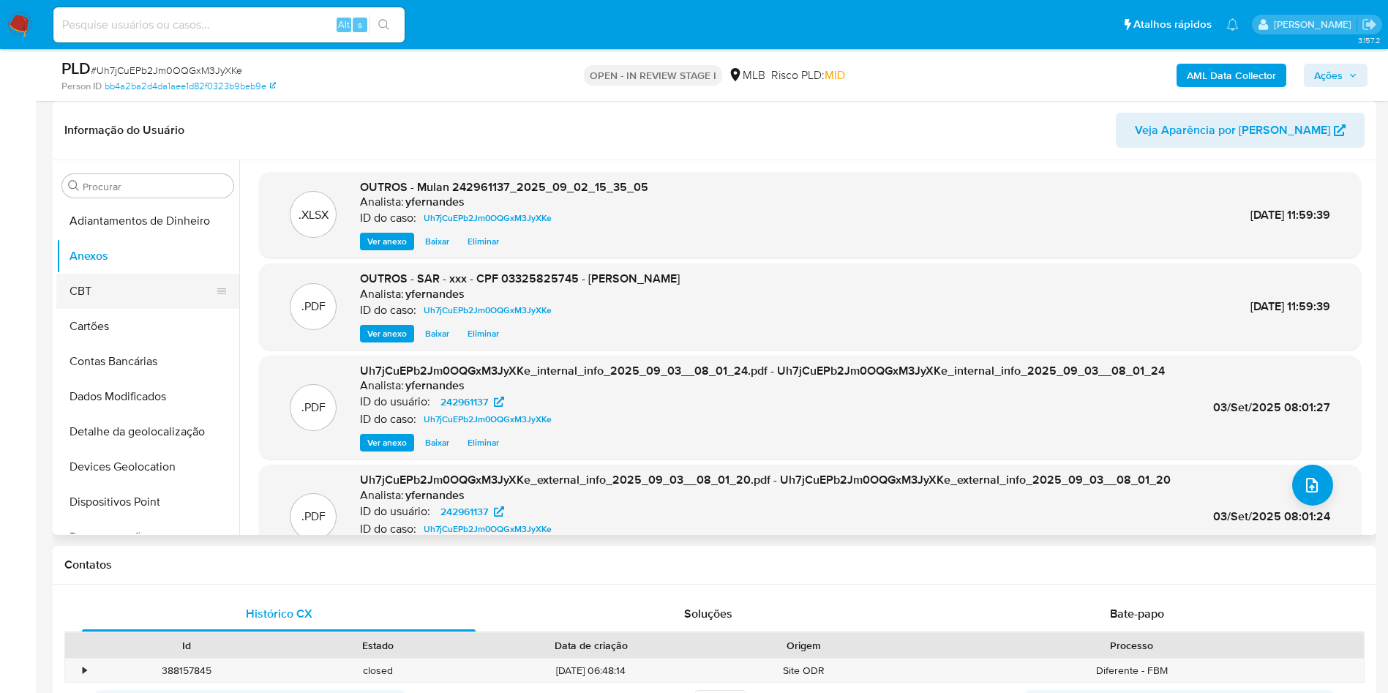
drag, startPoint x: 161, startPoint y: 307, endPoint x: 143, endPoint y: 289, distance: 24.8
click at [160, 307] on button "CBT" at bounding box center [141, 291] width 171 height 35
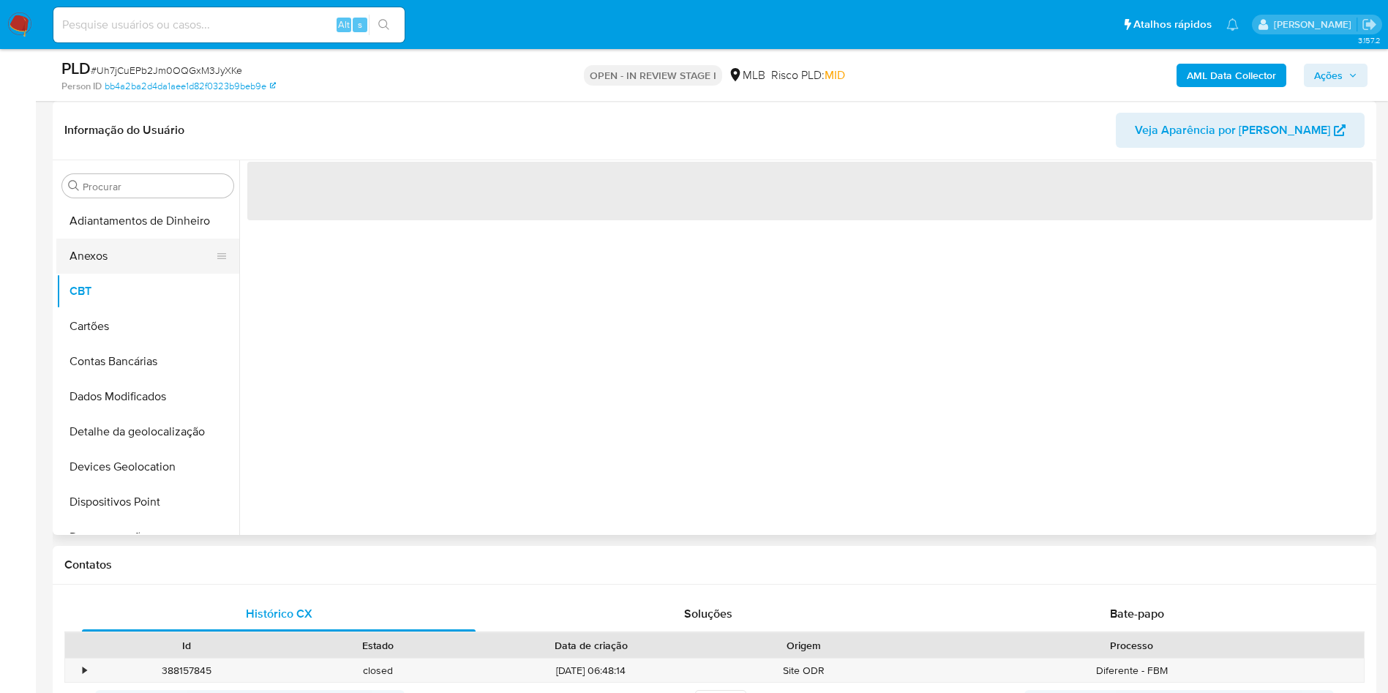
click at [113, 262] on button "Anexos" at bounding box center [141, 255] width 171 height 35
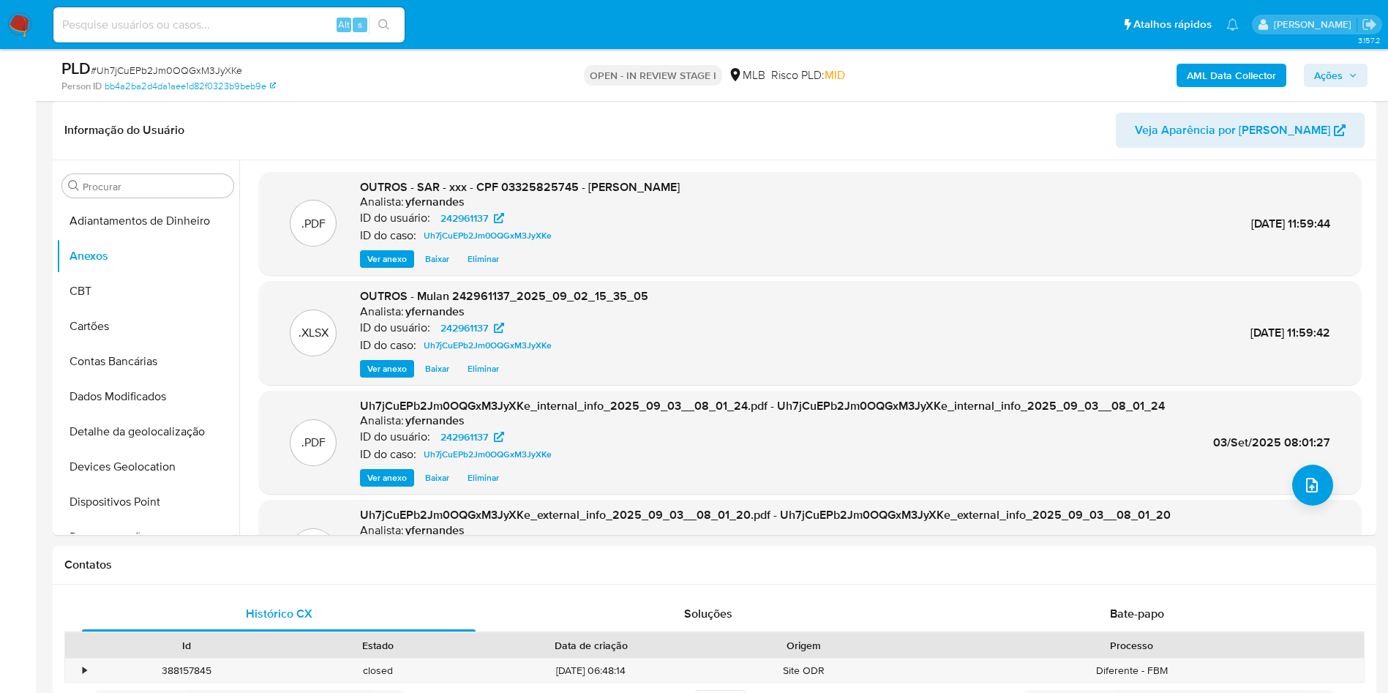
click at [1350, 74] on icon "button" at bounding box center [1353, 75] width 6 height 4
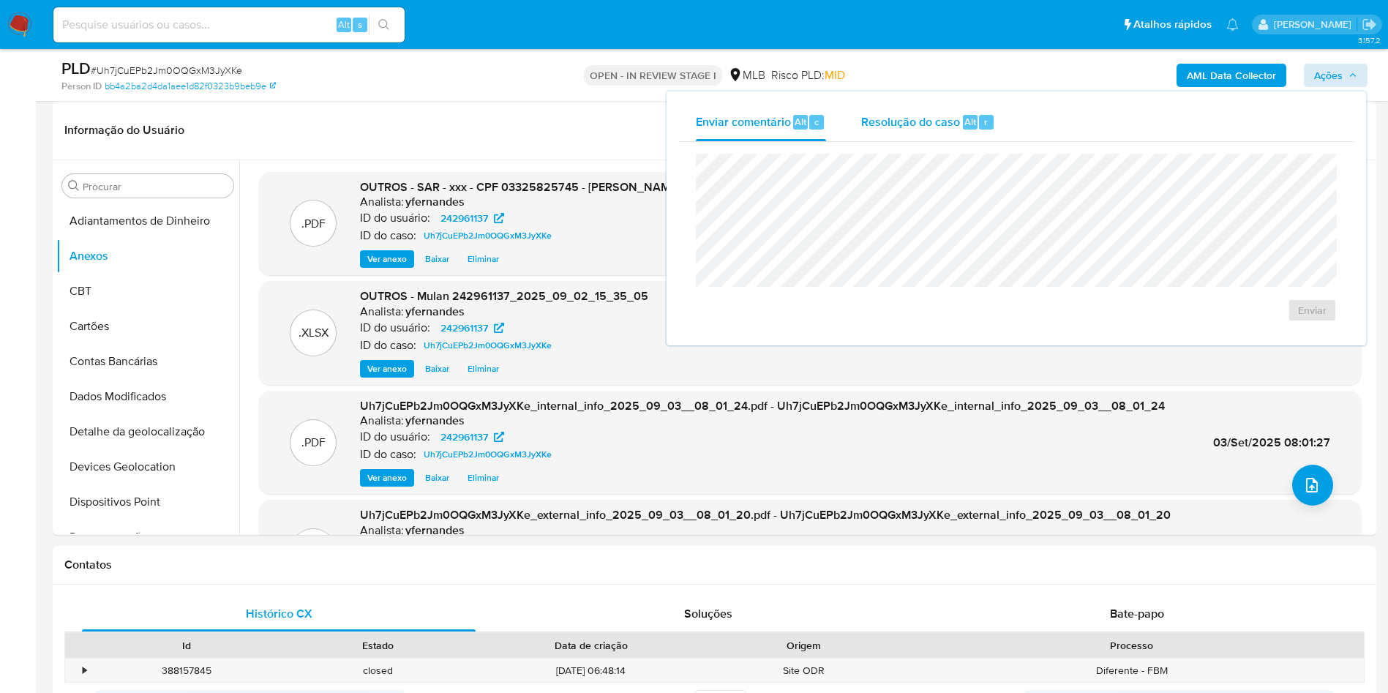
drag, startPoint x: 876, startPoint y: 110, endPoint x: 911, endPoint y: 138, distance: 44.7
click at [876, 110] on div "Resolução do caso Alt r" at bounding box center [928, 122] width 134 height 38
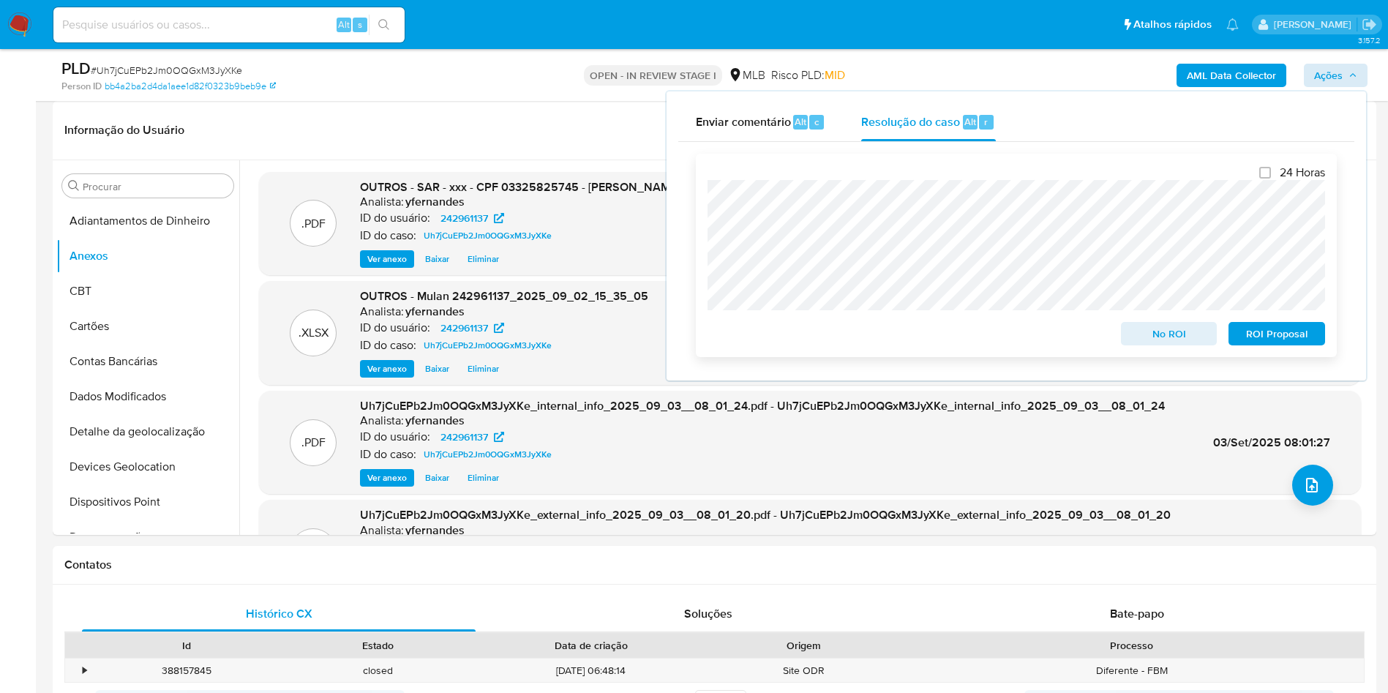
click at [1285, 333] on span "ROI Proposal" at bounding box center [1277, 333] width 76 height 20
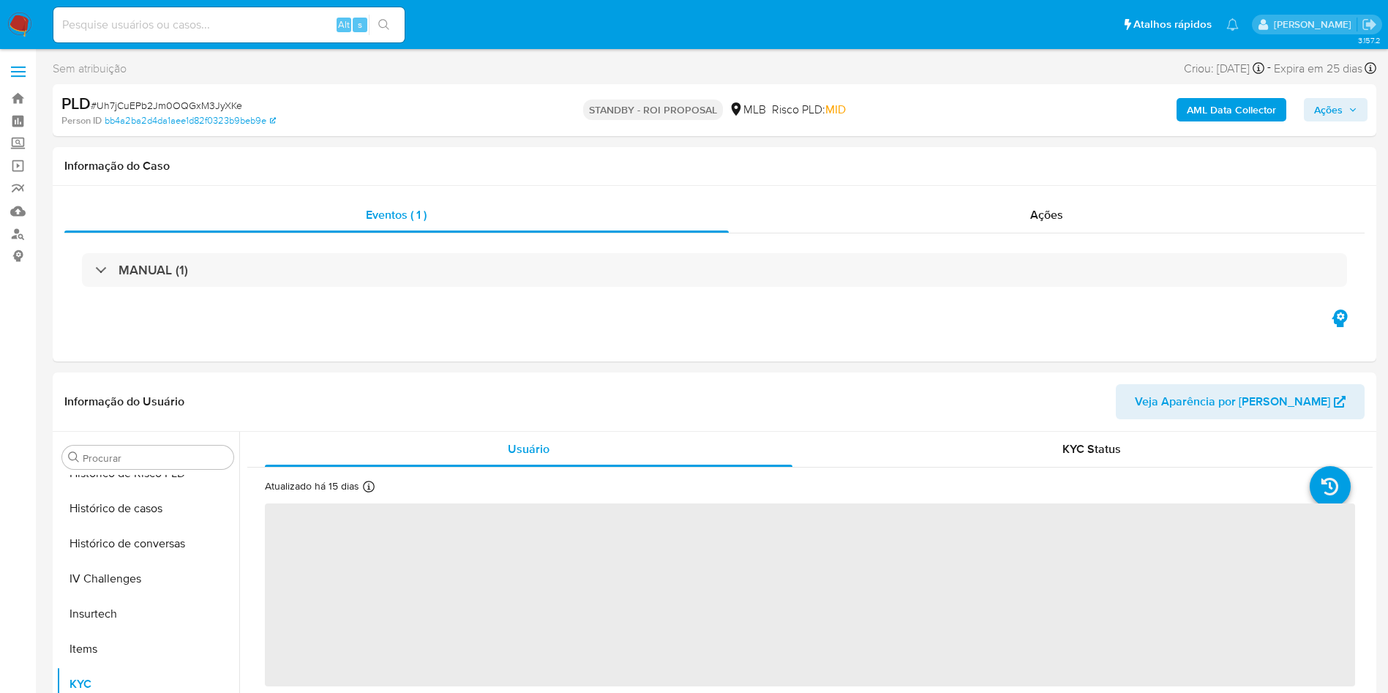
scroll to position [653, 0]
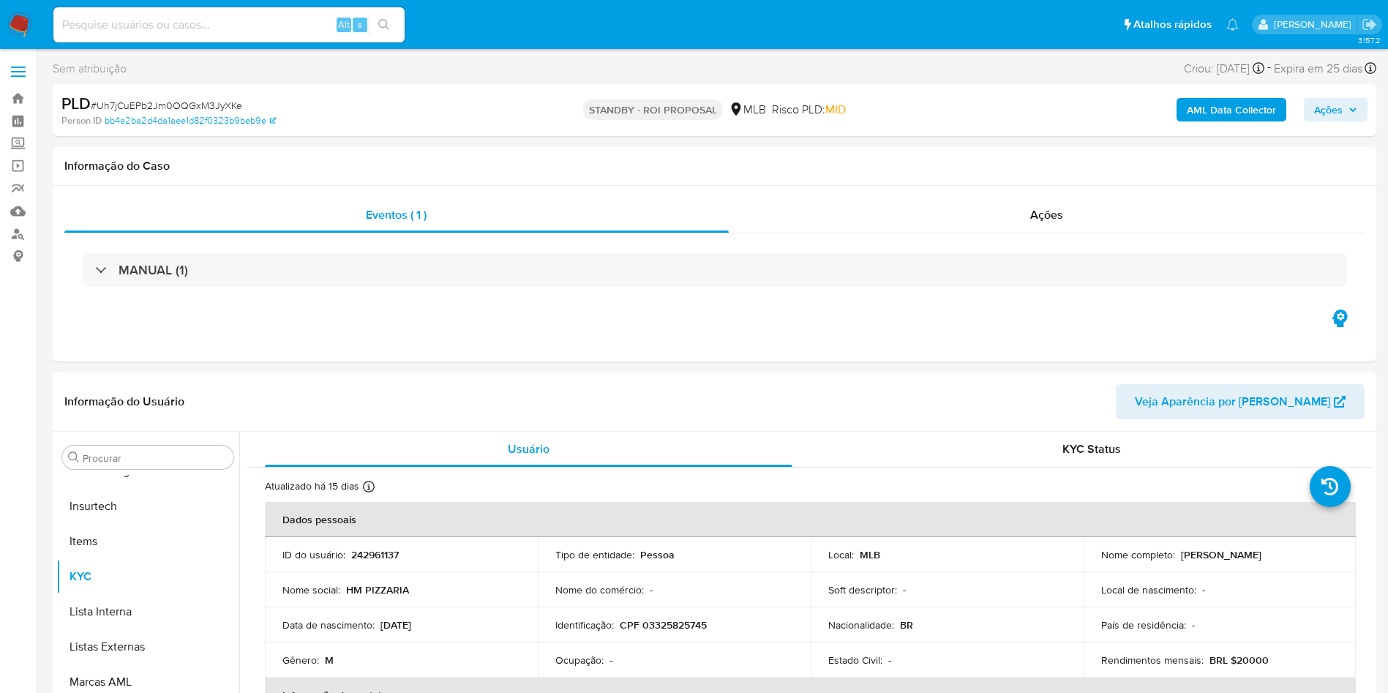
select select "10"
click at [1151, 208] on div "Ações" at bounding box center [1047, 215] width 636 height 35
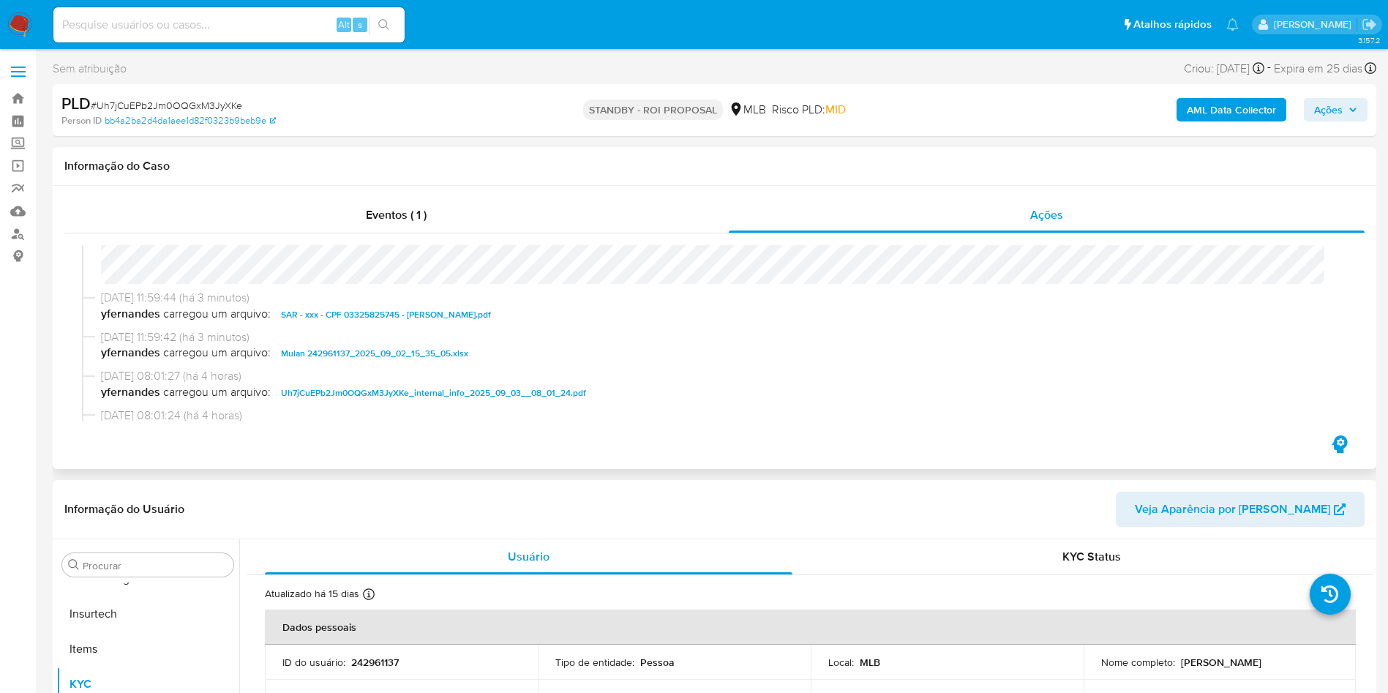
scroll to position [0, 0]
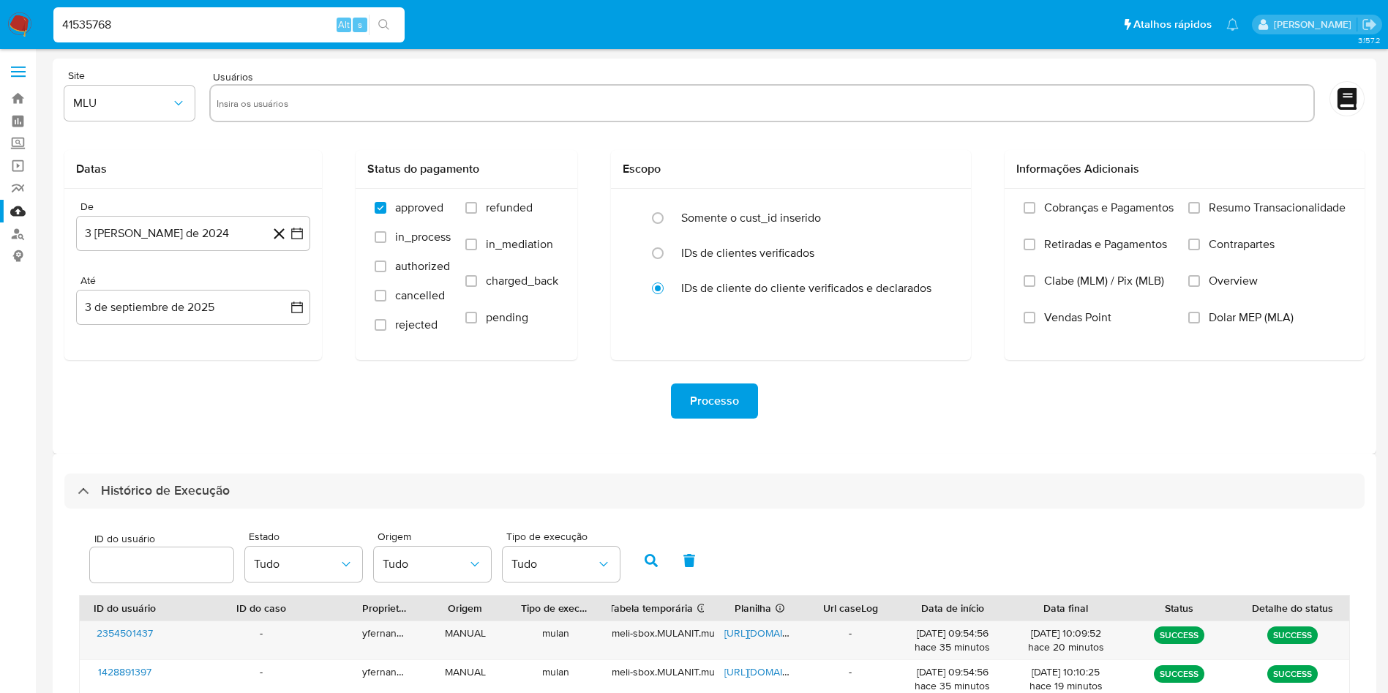
select select "20"
drag, startPoint x: 0, startPoint y: 0, endPoint x: 72, endPoint y: 1, distance: 71.7
click at [23, 24] on img at bounding box center [19, 24] width 25 height 25
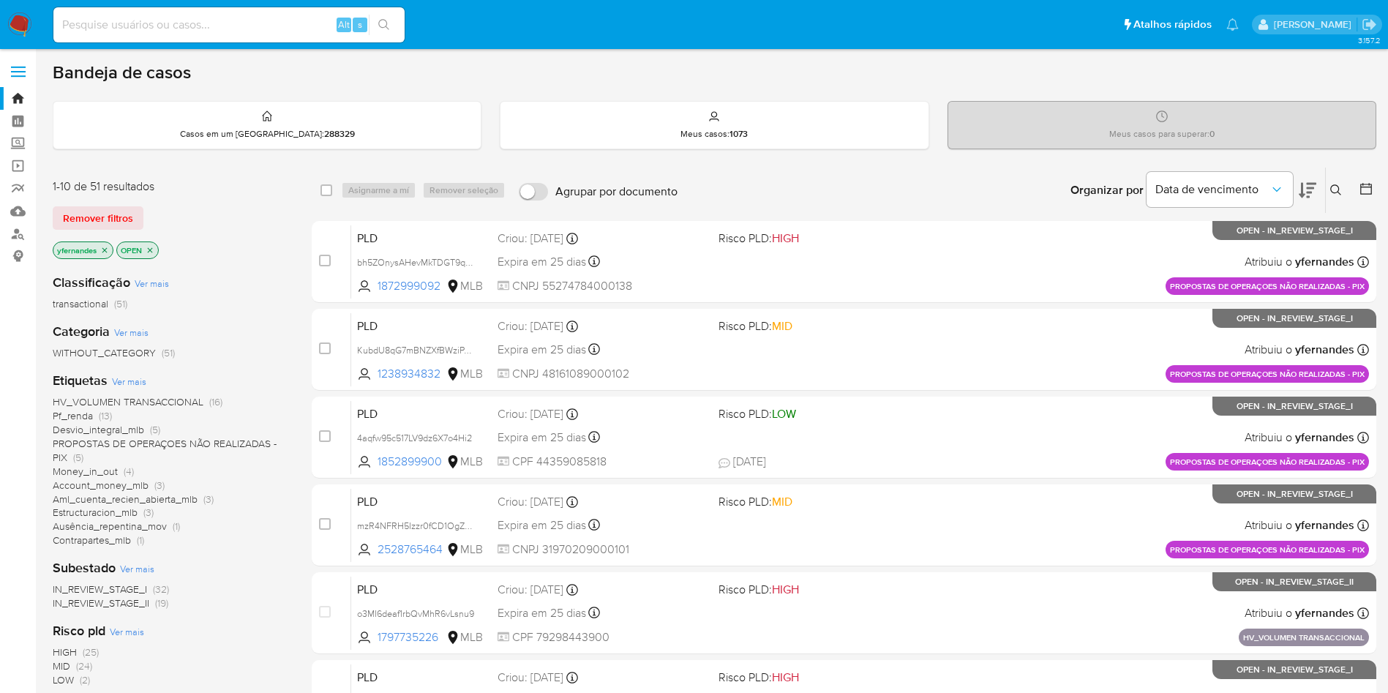
drag, startPoint x: 0, startPoint y: 406, endPoint x: 361, endPoint y: 1, distance: 542.5
click at [0, 406] on aside "Bandeja Painel Screening Pesquisa em Listas Watchlist Ferramentas Operações em …" at bounding box center [18, 577] width 36 height 1155
